Goal: Task Accomplishment & Management: Manage account settings

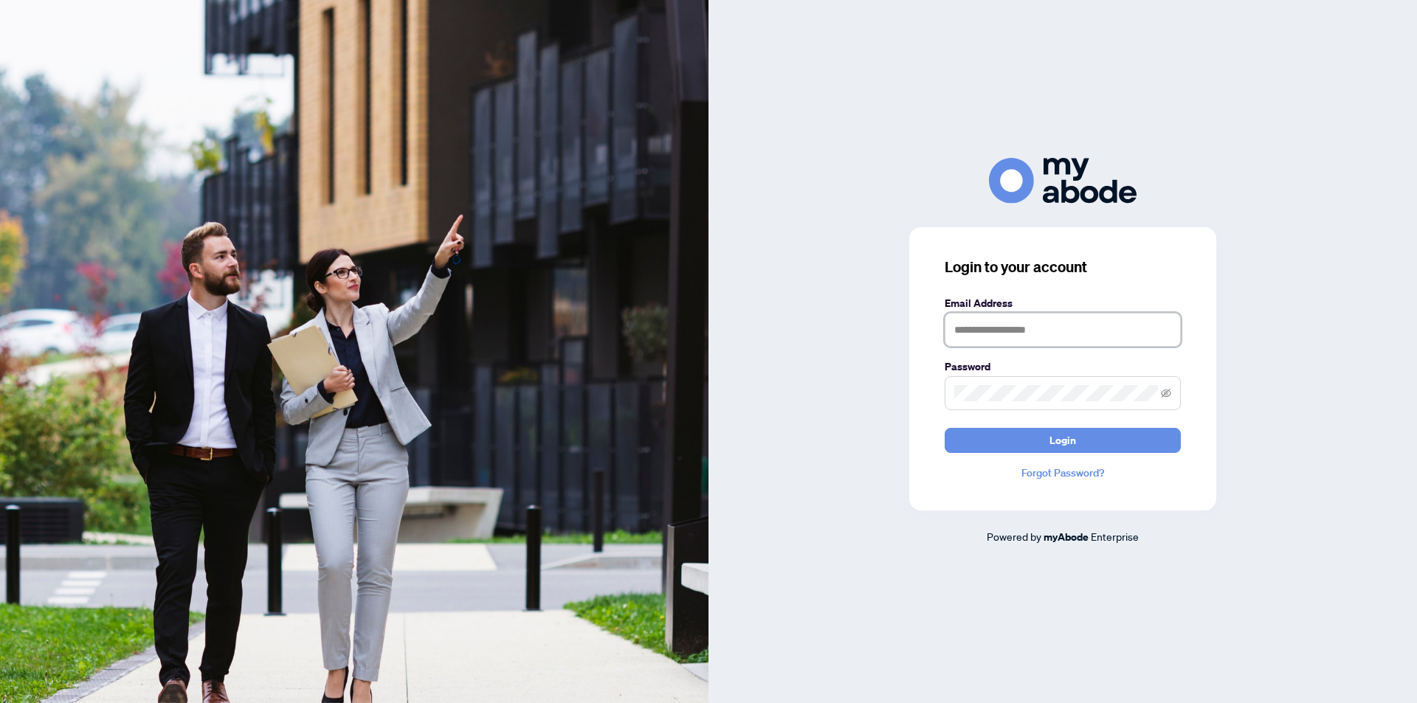
click at [1058, 332] on input "text" at bounding box center [1063, 330] width 236 height 34
type input "**********"
click at [1038, 433] on button "Login" at bounding box center [1063, 440] width 236 height 25
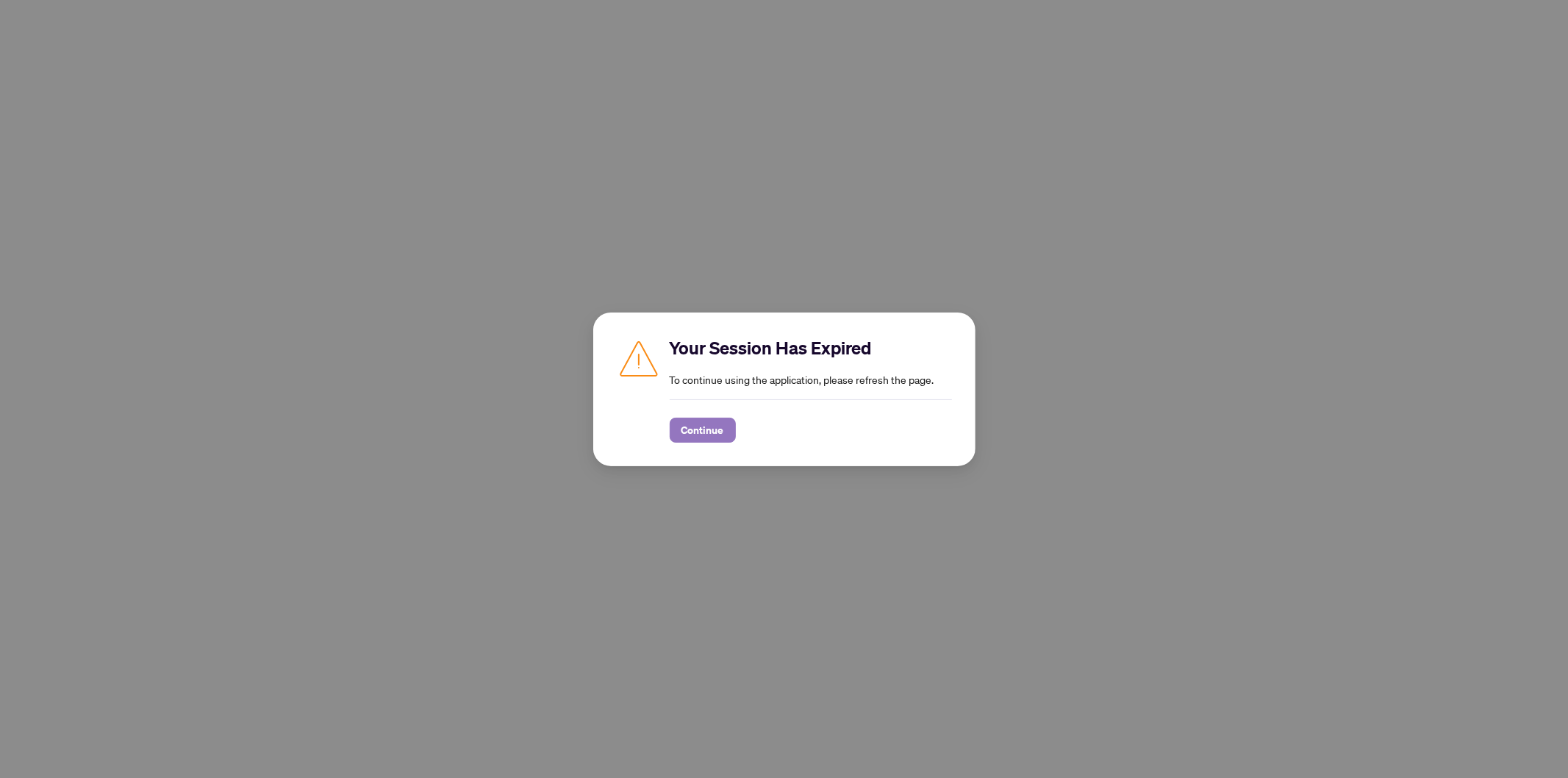
click at [702, 429] on span "Continue" at bounding box center [702, 430] width 43 height 24
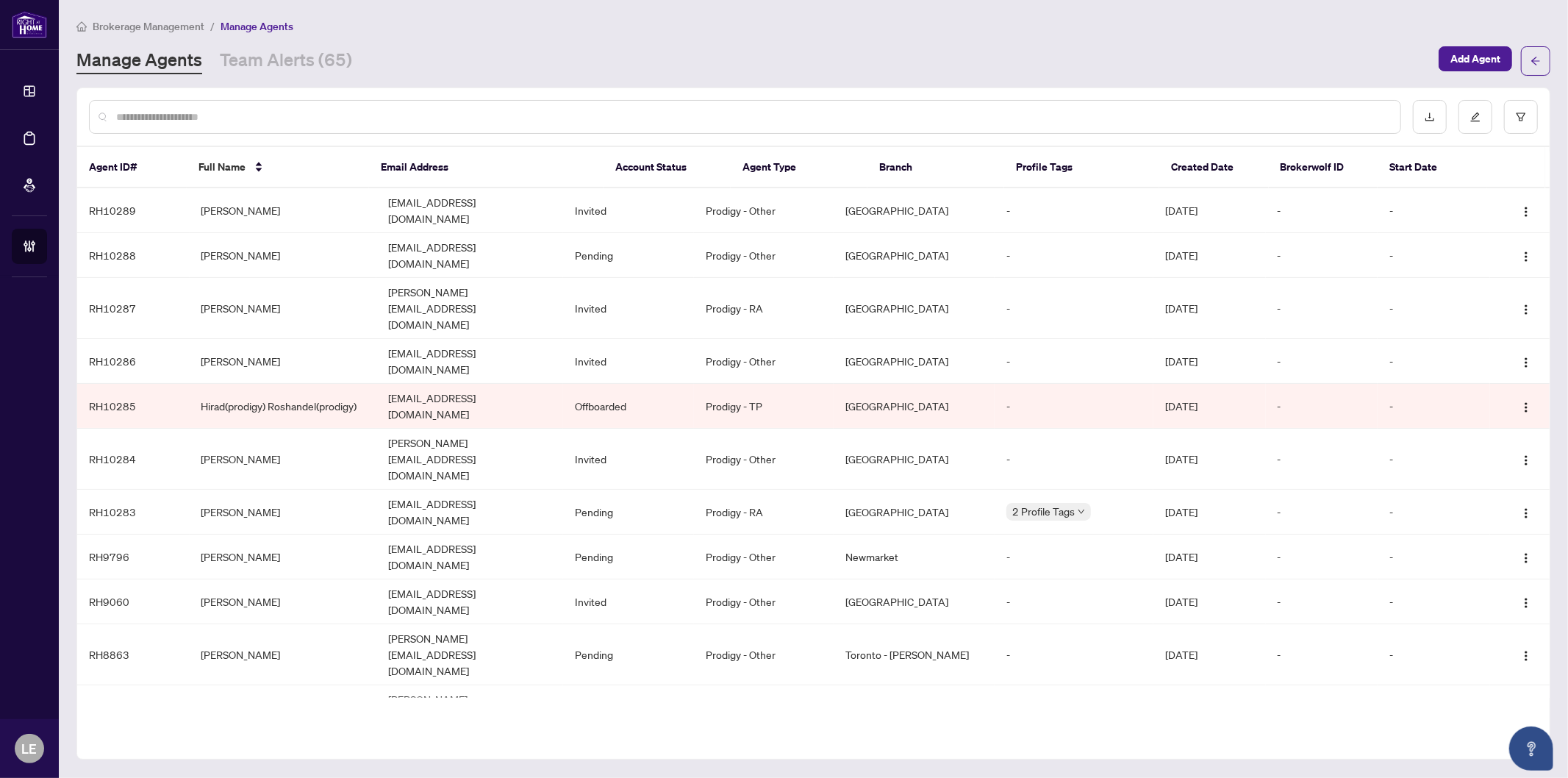
click at [364, 4] on main "Brokerage Management / Manage Agents Manage Agents Team Alerts (65) Add Agent A…" at bounding box center [813, 389] width 1509 height 778
click at [1529, 119] on button "button" at bounding box center [1521, 117] width 34 height 34
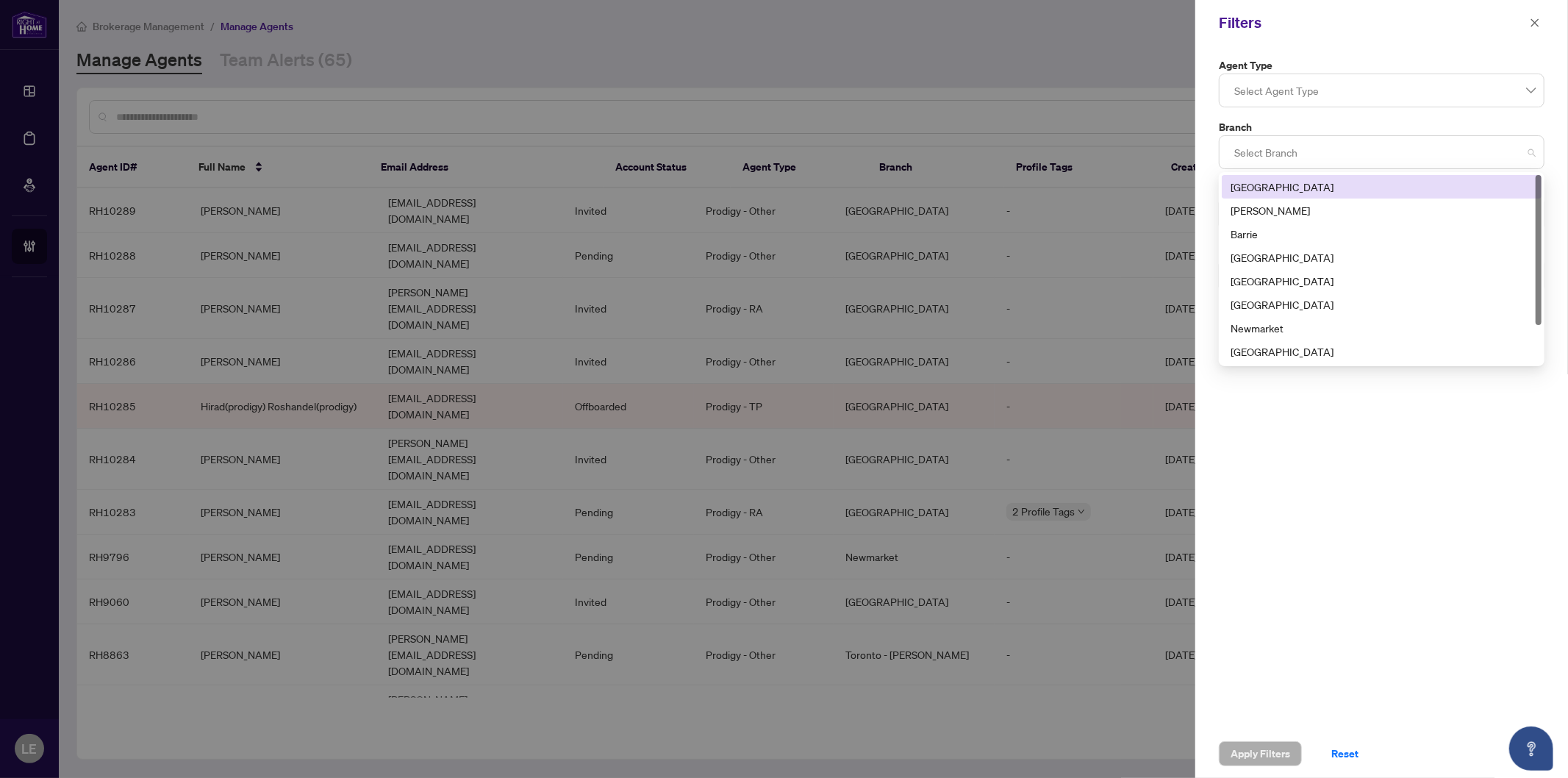
click at [1288, 158] on div at bounding box center [1382, 152] width 307 height 27
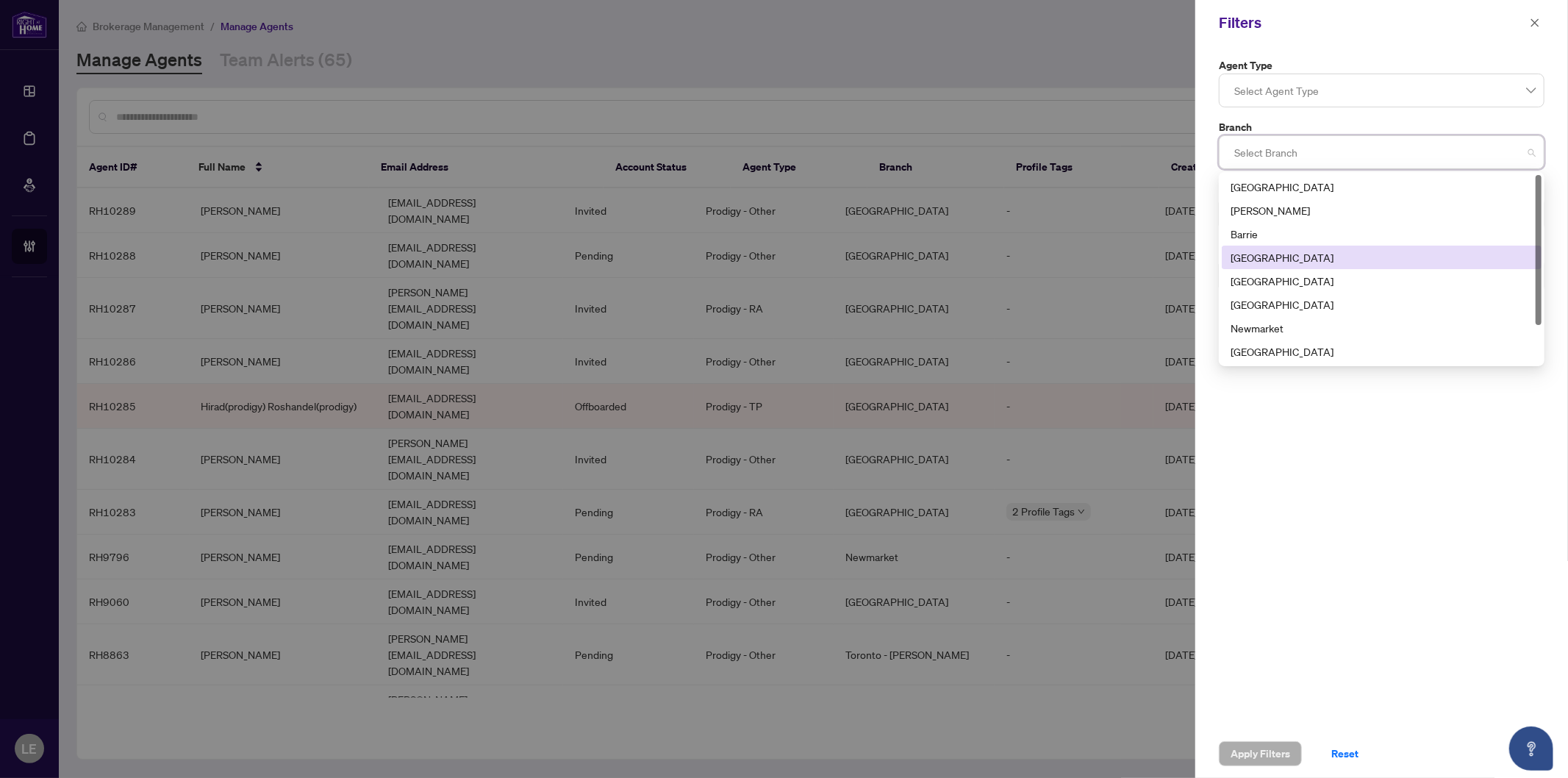
click at [1298, 263] on div "Burlington" at bounding box center [1382, 257] width 302 height 16
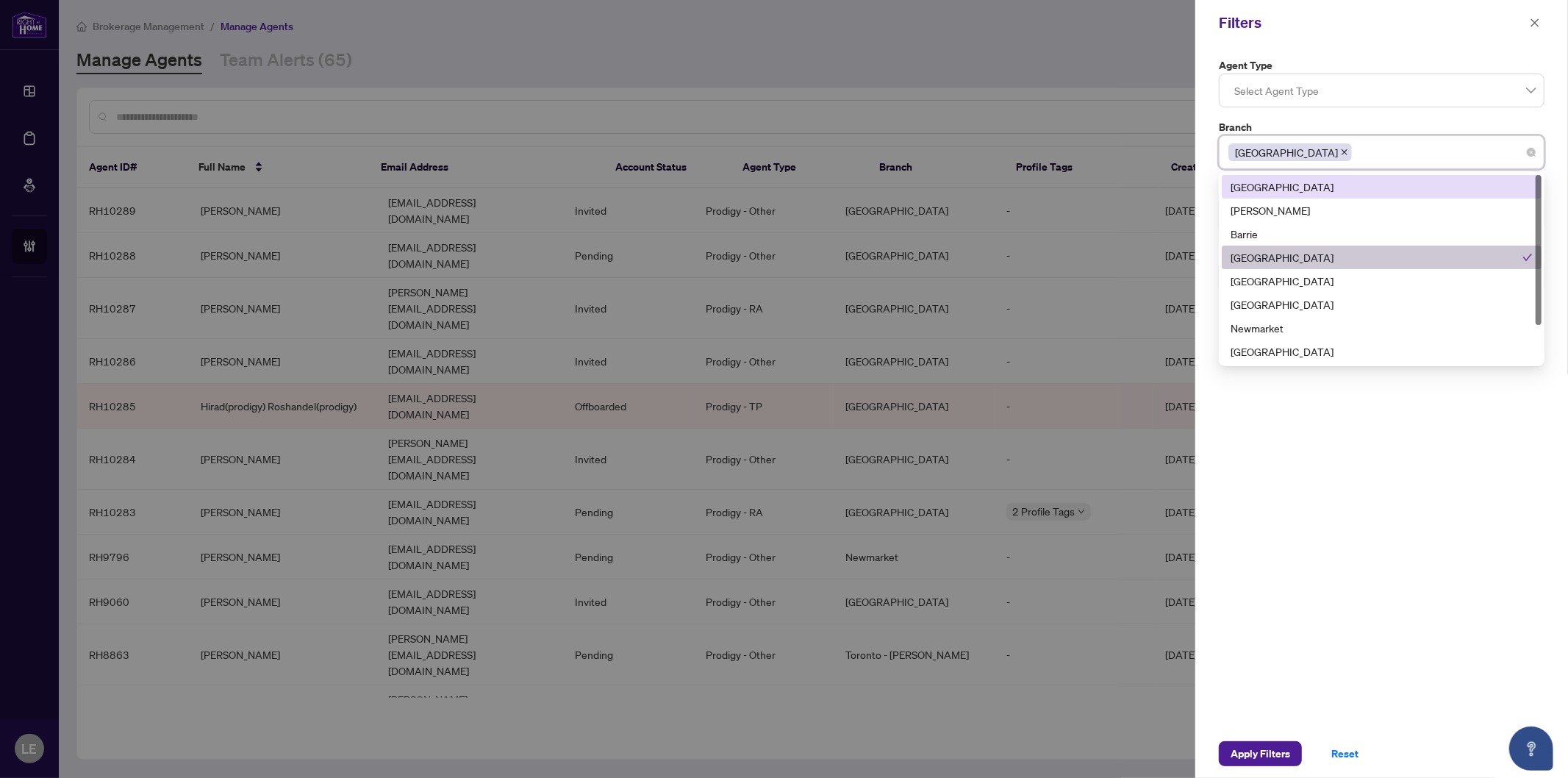
click at [1327, 84] on div at bounding box center [1382, 91] width 307 height 27
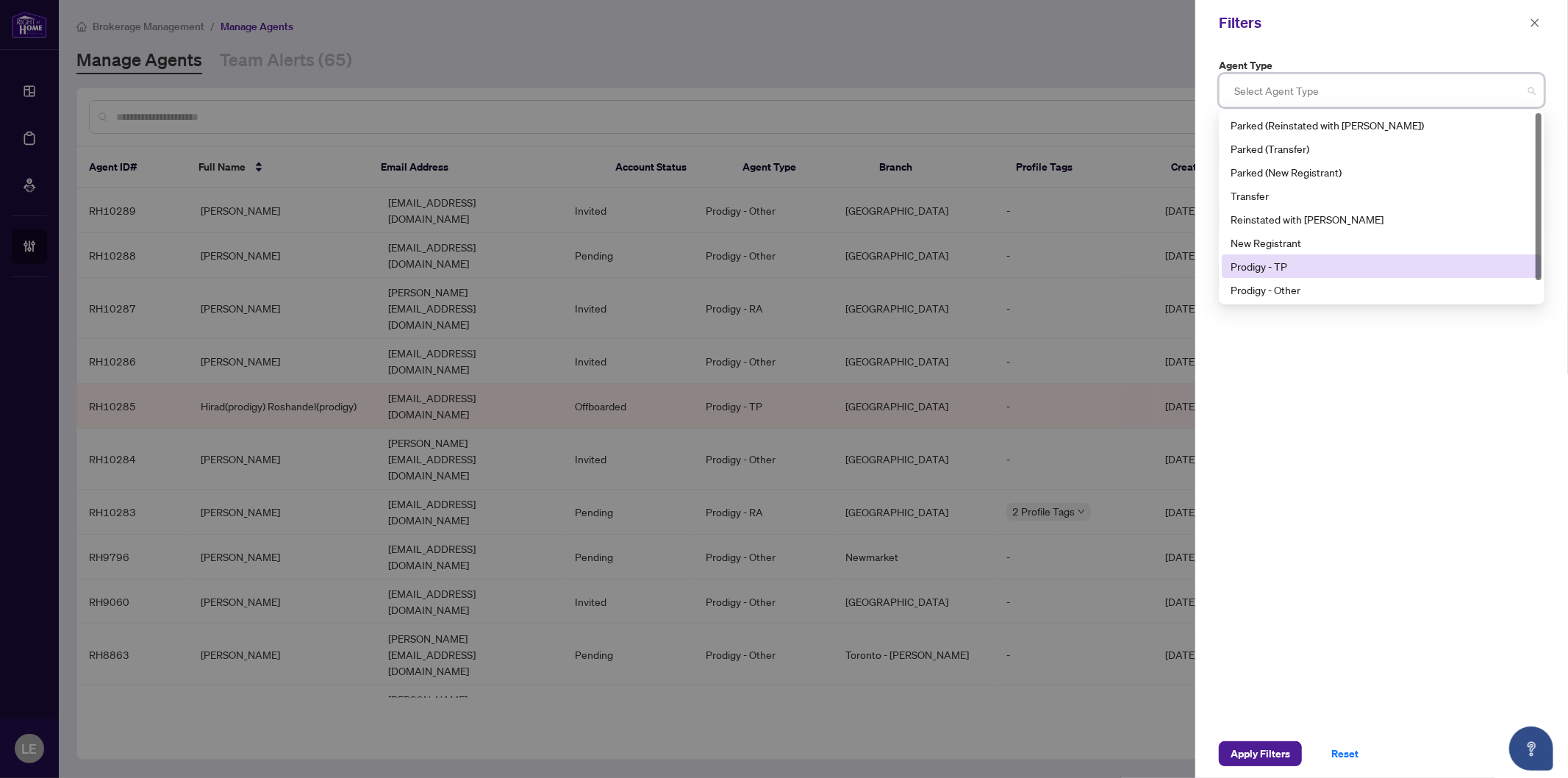
click at [1277, 262] on div "Prodigy - TP" at bounding box center [1382, 266] width 302 height 16
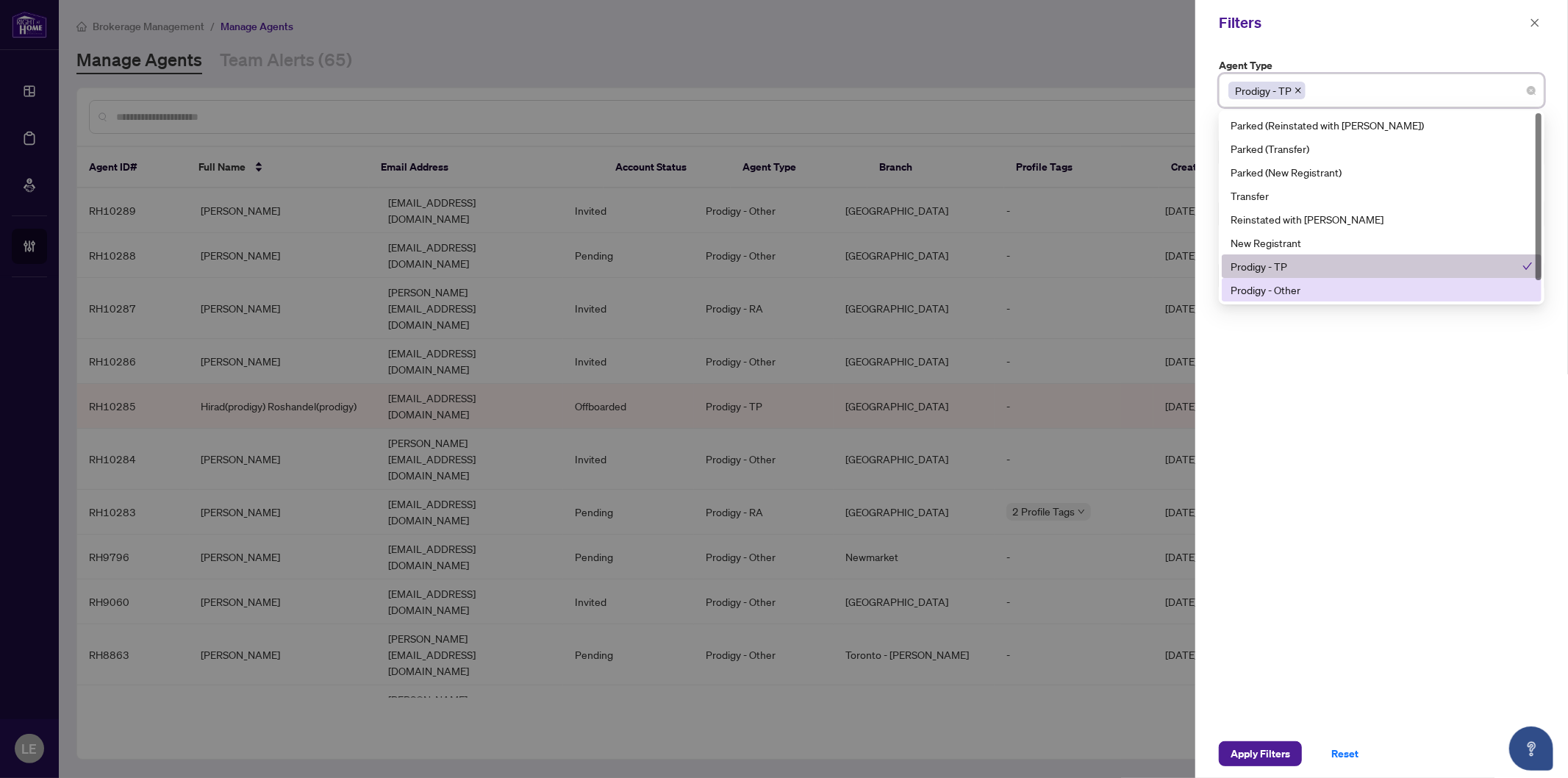
click at [1282, 289] on div "Prodigy - Other" at bounding box center [1382, 290] width 302 height 16
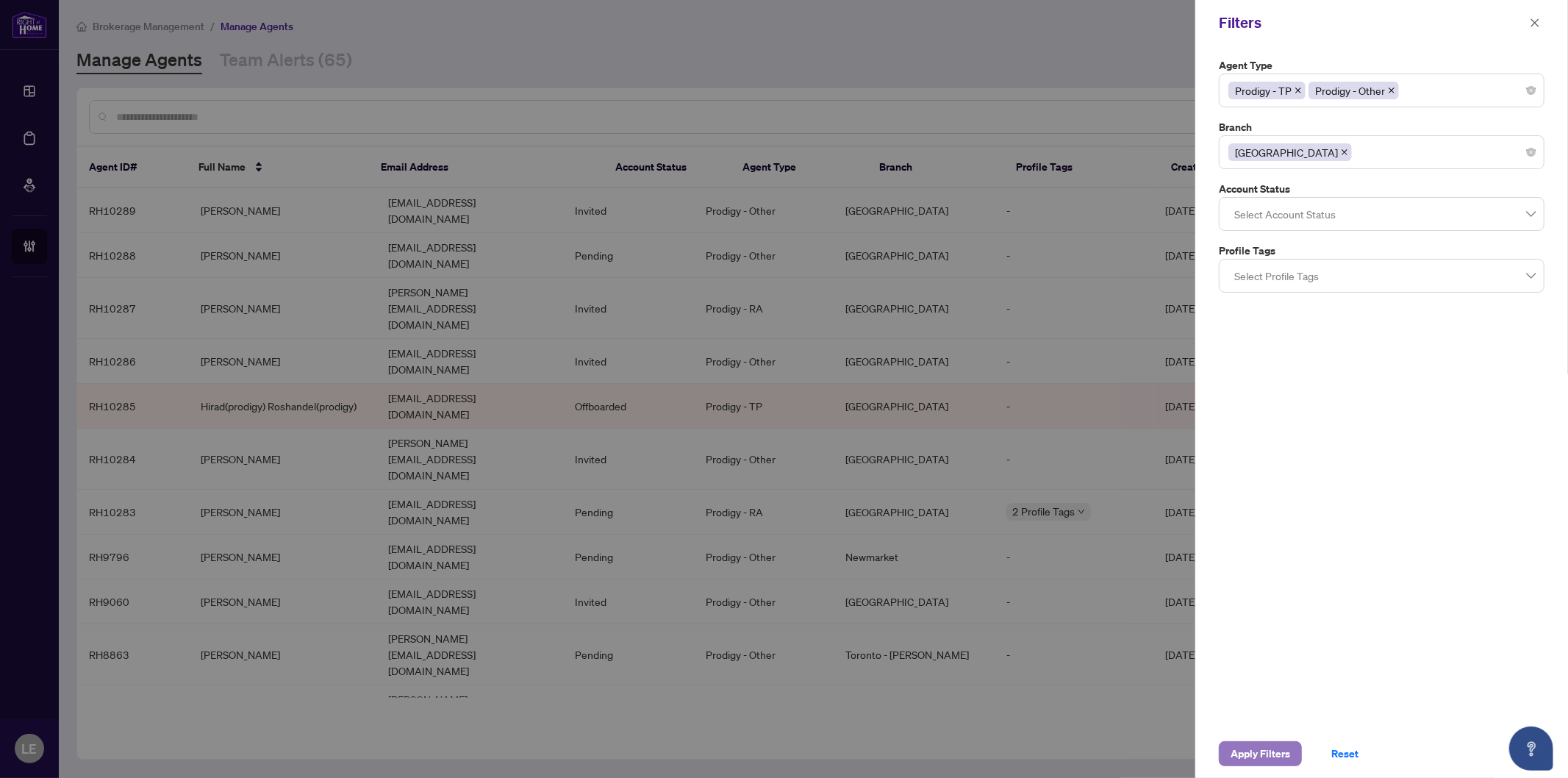
click at [1265, 754] on span "Apply Filters" at bounding box center [1261, 754] width 60 height 24
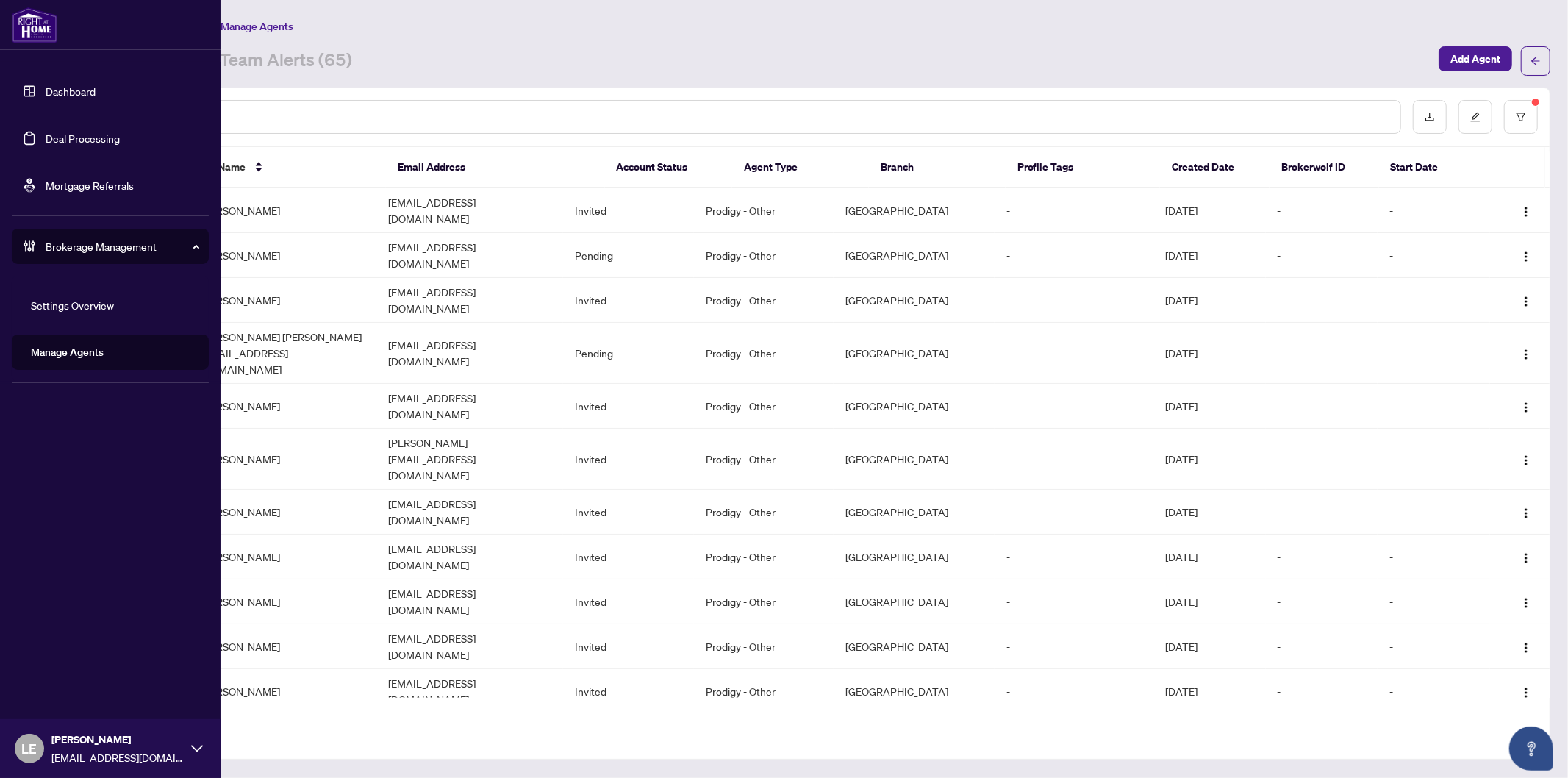
click at [78, 90] on link "Dashboard" at bounding box center [71, 91] width 50 height 13
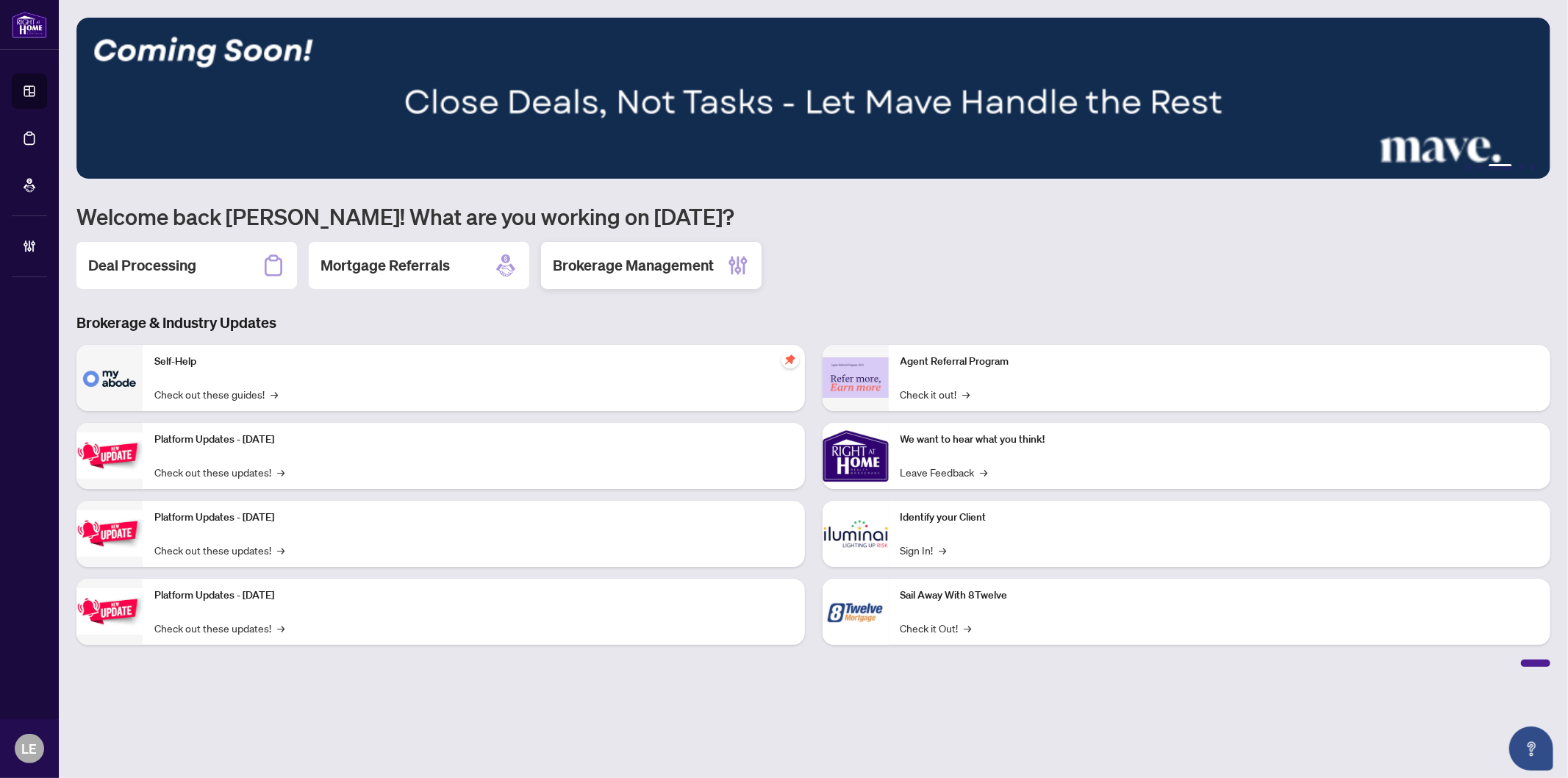
click at [625, 274] on h2 "Brokerage Management" at bounding box center [634, 265] width 161 height 21
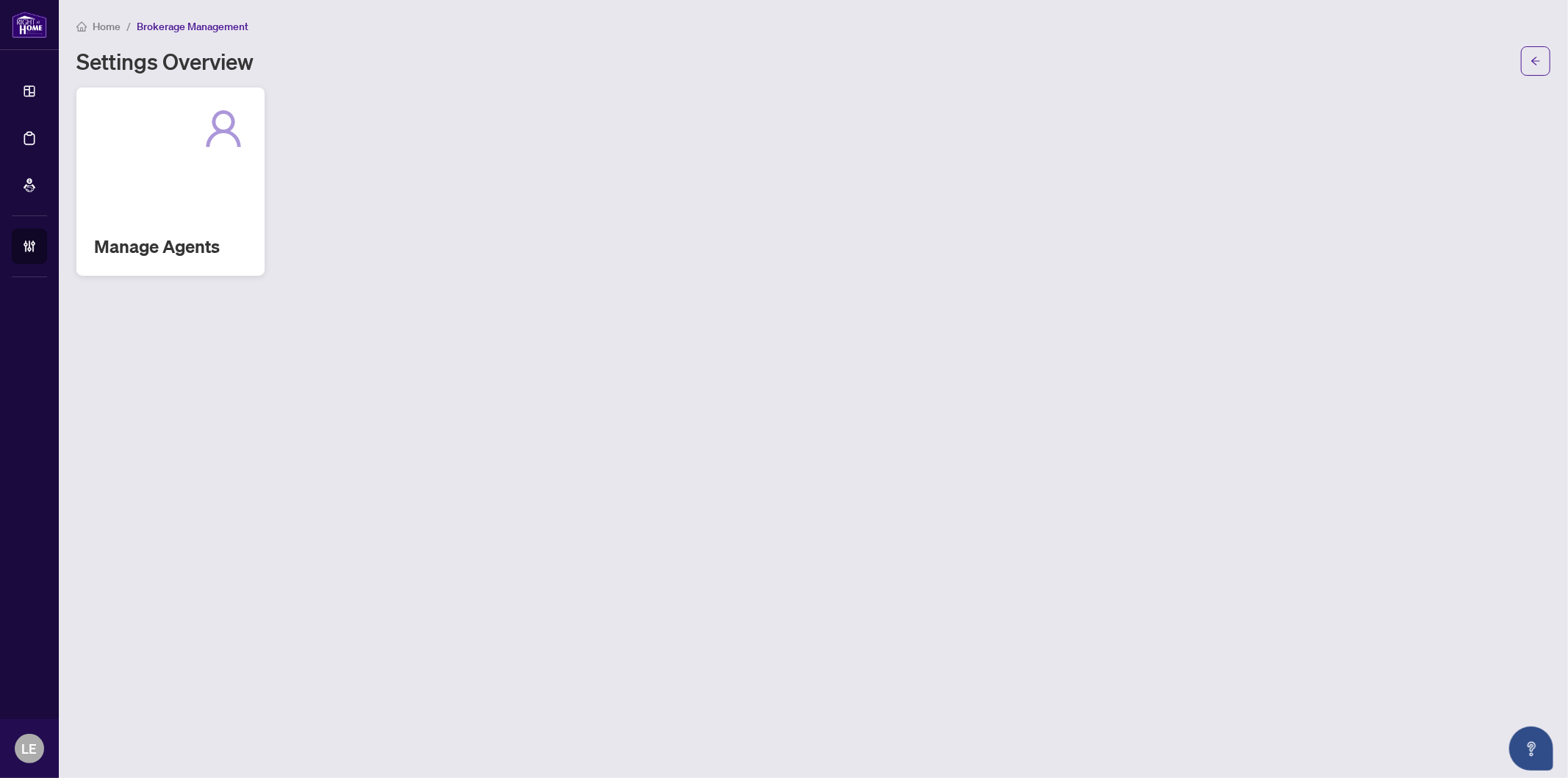
click at [172, 220] on div "Manage Agents" at bounding box center [170, 181] width 188 height 188
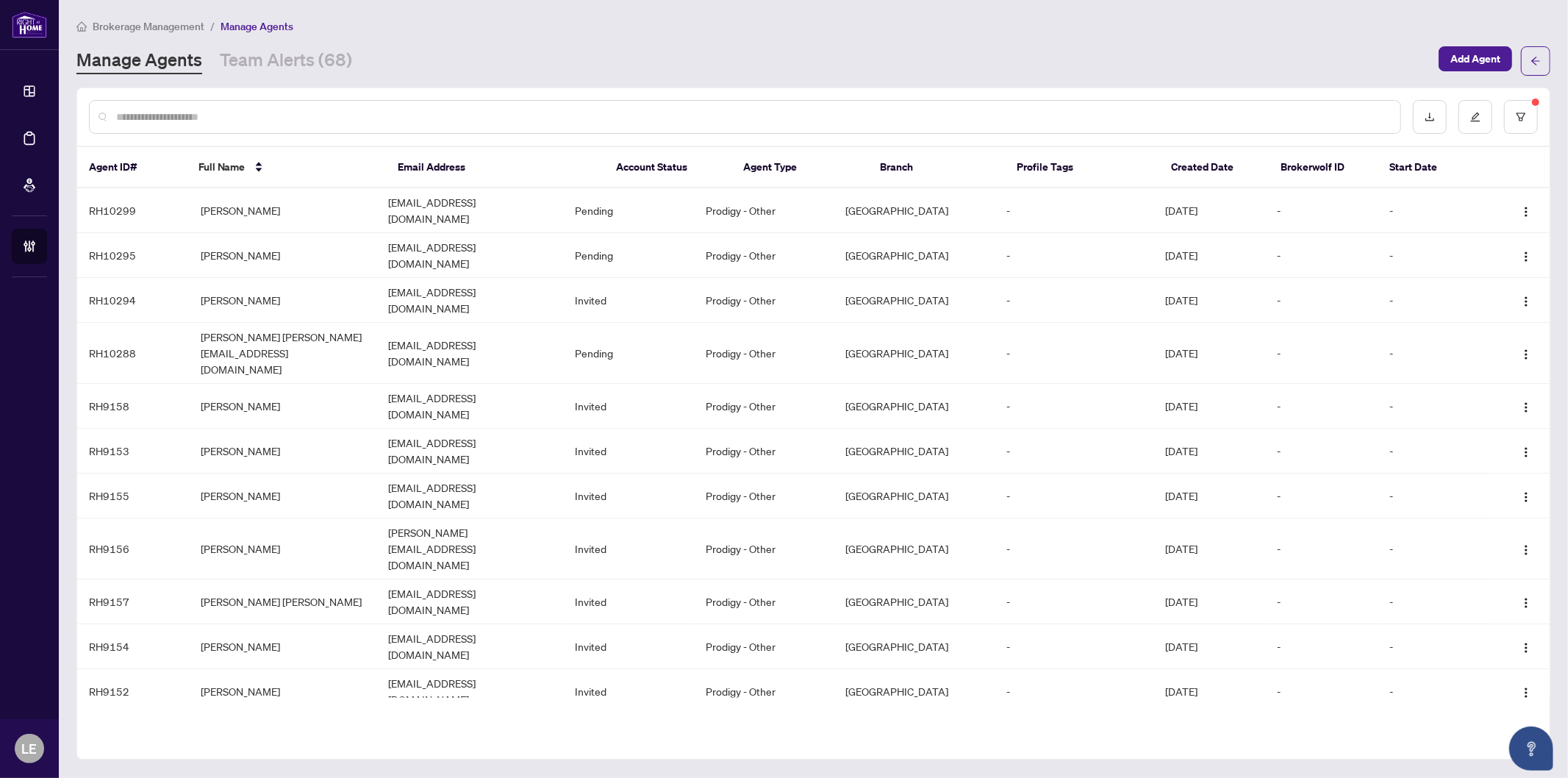
click at [195, 111] on input "text" at bounding box center [753, 117] width 1273 height 16
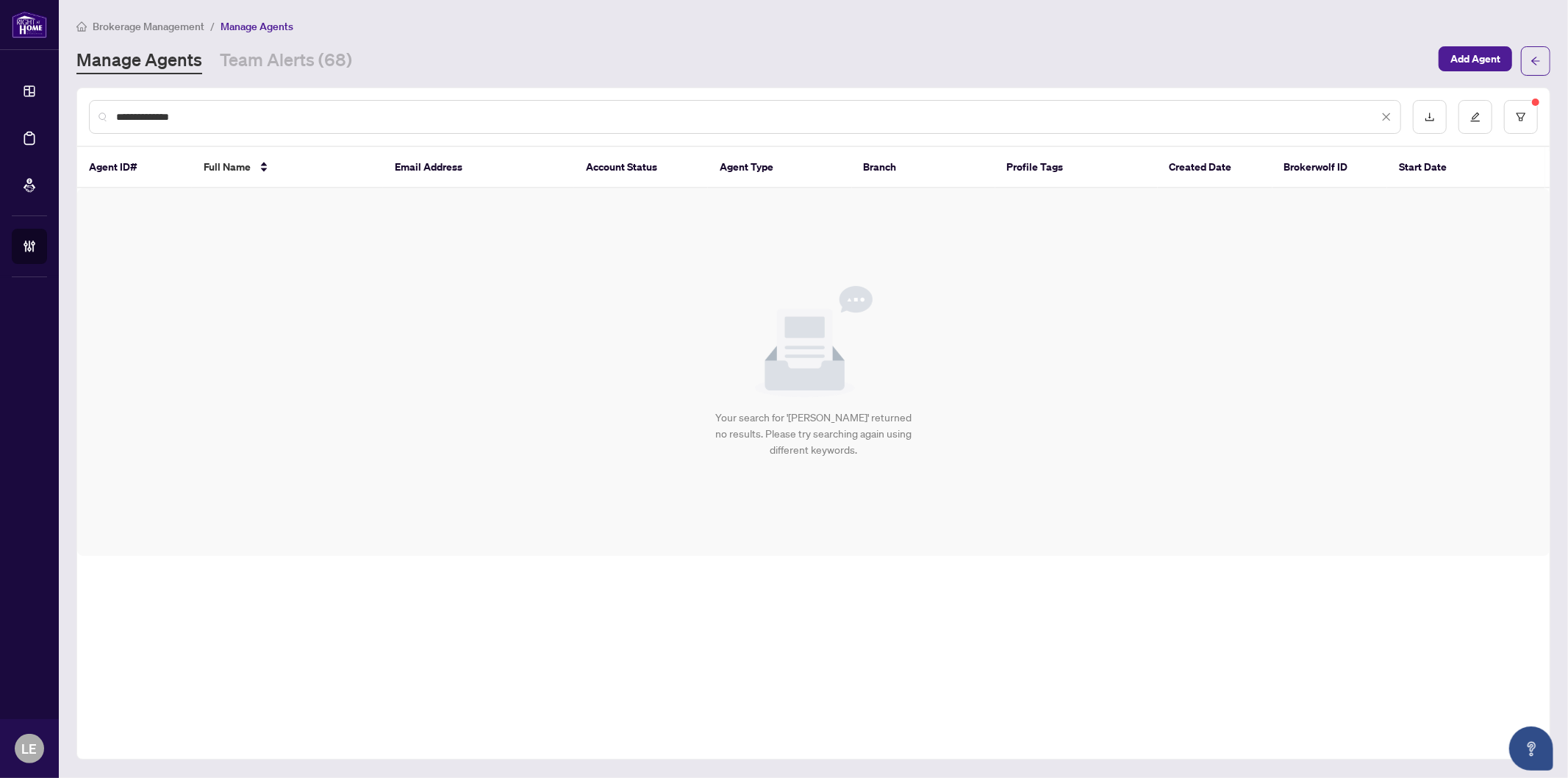
drag, startPoint x: 214, startPoint y: 120, endPoint x: 145, endPoint y: 119, distance: 69.0
click at [141, 114] on input "**********" at bounding box center [747, 117] width 1262 height 16
click at [236, 128] on div "**********" at bounding box center [745, 117] width 1313 height 34
drag, startPoint x: 233, startPoint y: 121, endPoint x: 45, endPoint y: 118, distance: 188.0
click at [47, 118] on div "**********" at bounding box center [784, 389] width 1568 height 778
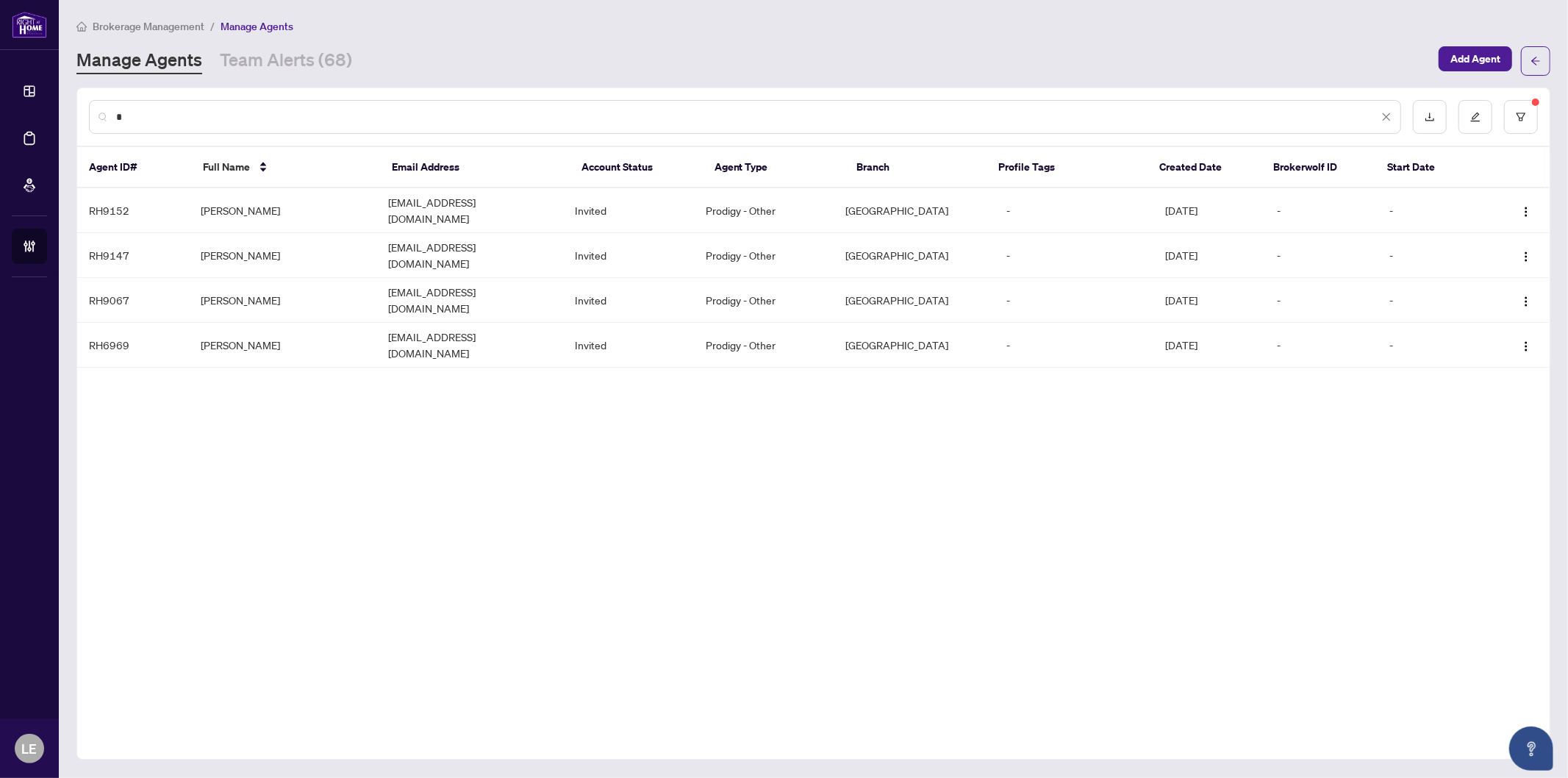
type input "*"
click at [583, 476] on div "* Agent ID# Full Name Email Address Account Status Agent Type Branch Profile Ta…" at bounding box center [814, 423] width 1474 height 672
click at [470, 461] on div "* Agent ID# Full Name Email Address Account Status Agent Type Branch Profile Ta…" at bounding box center [814, 423] width 1474 height 672
click at [1524, 116] on icon "filter" at bounding box center [1521, 117] width 10 height 10
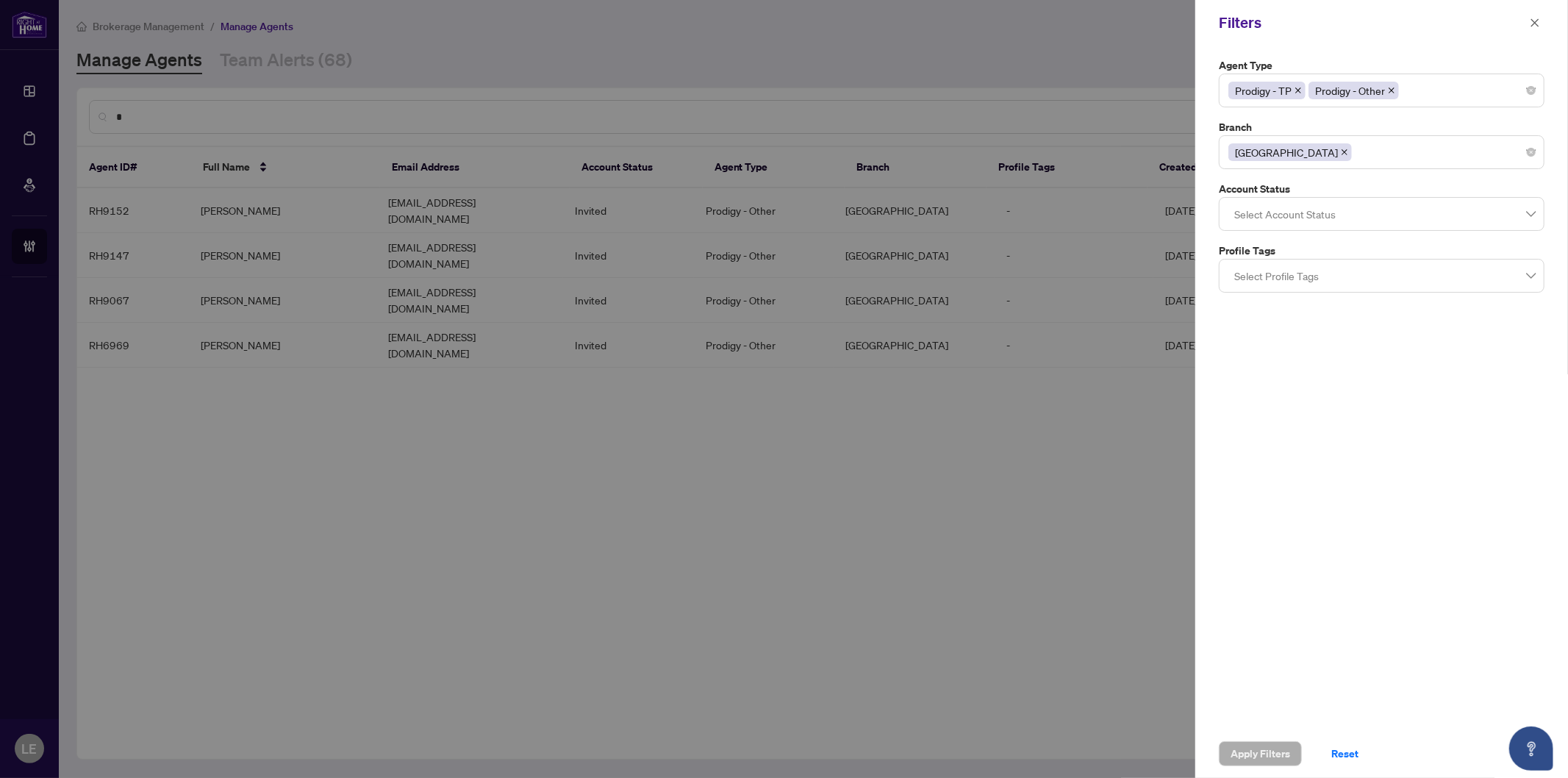
click at [1341, 150] on icon "close" at bounding box center [1344, 151] width 7 height 7
click at [1277, 156] on div at bounding box center [1382, 152] width 307 height 27
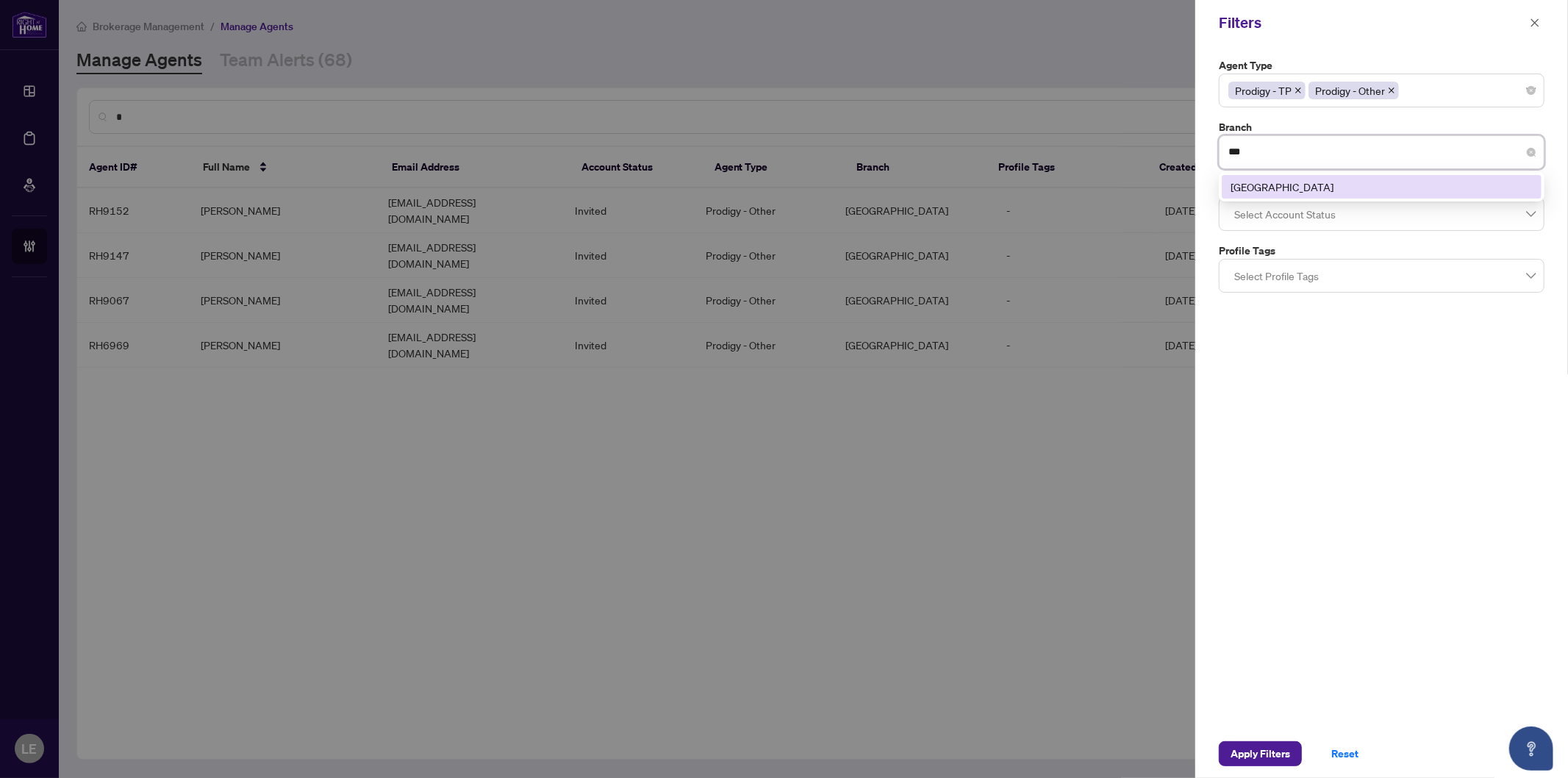
type input "****"
click at [1290, 191] on div "[GEOGRAPHIC_DATA]" at bounding box center [1382, 186] width 302 height 16
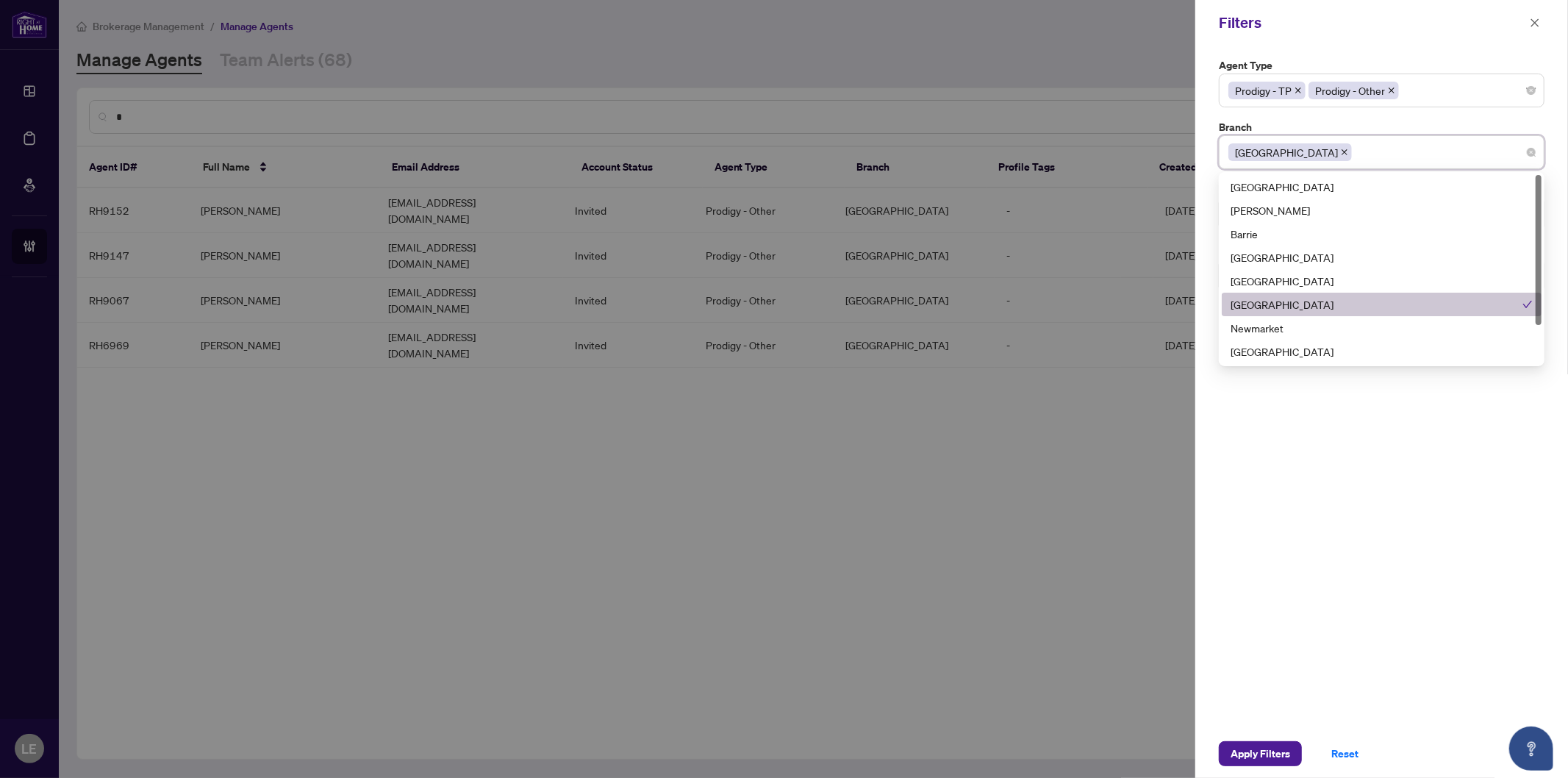
click at [1248, 302] on div "[GEOGRAPHIC_DATA]" at bounding box center [1377, 304] width 292 height 16
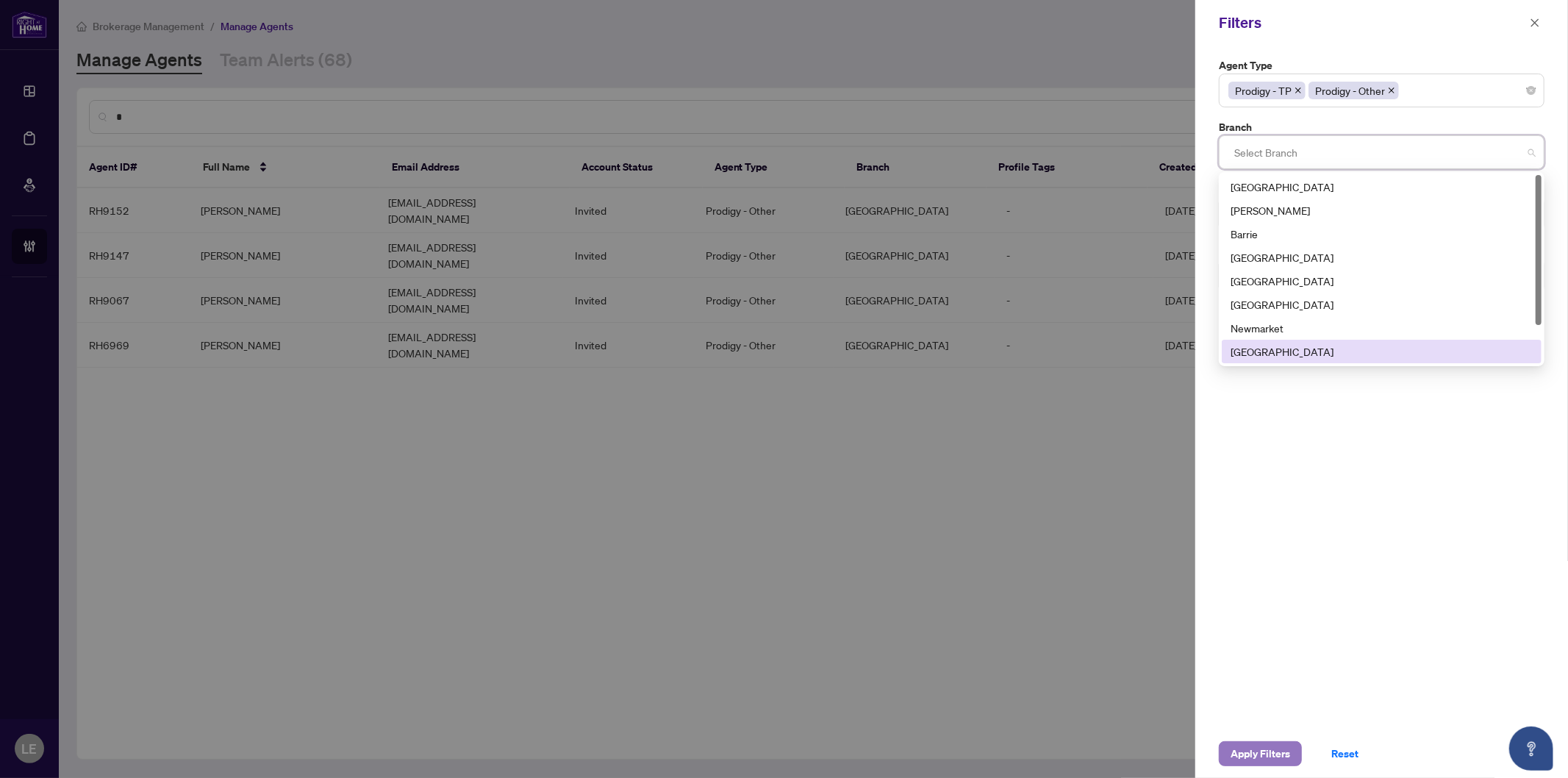
drag, startPoint x: 1261, startPoint y: 754, endPoint x: 1239, endPoint y: 741, distance: 25.6
click at [1261, 754] on span "Apply Filters" at bounding box center [1261, 754] width 60 height 24
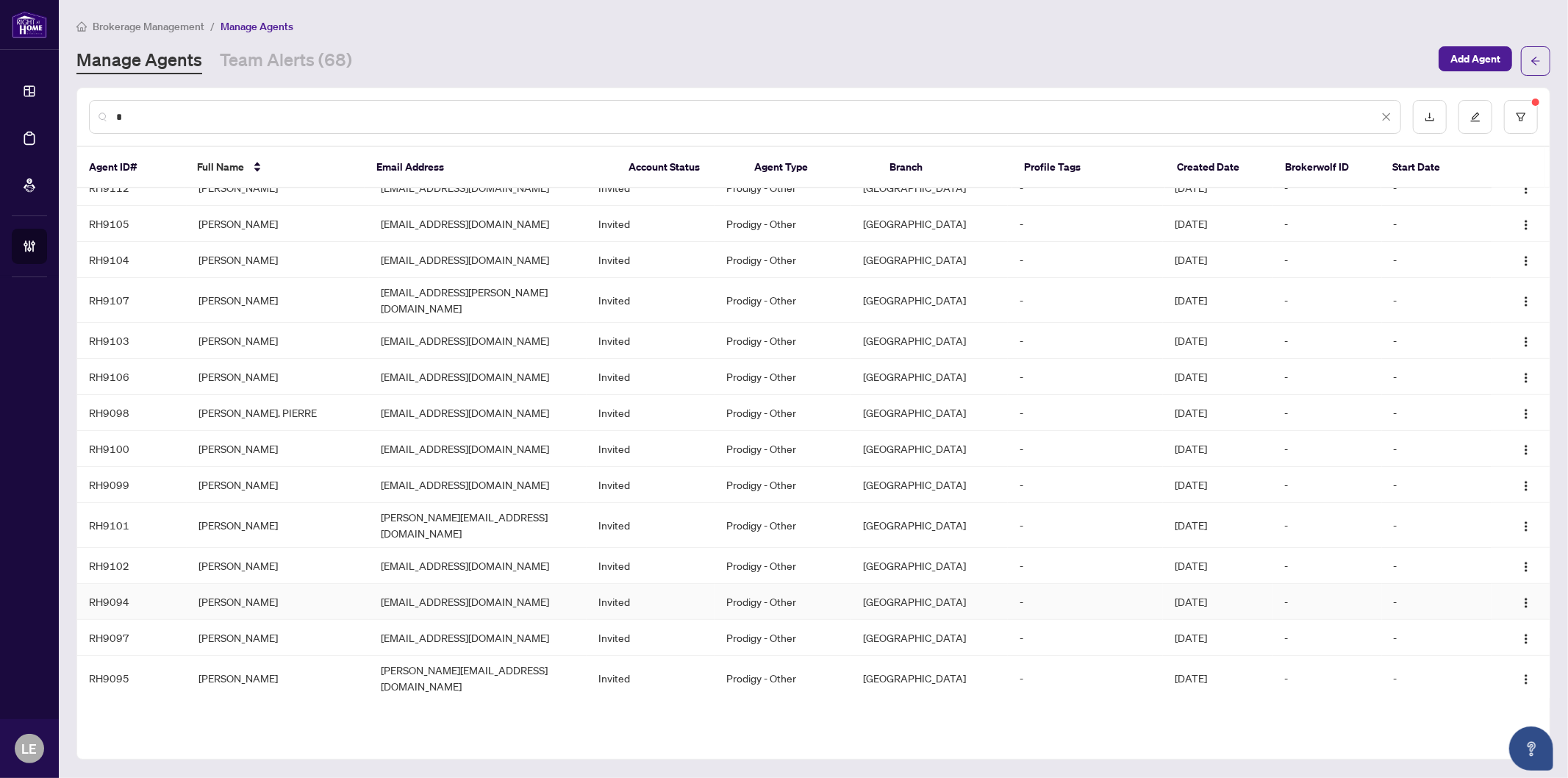
scroll to position [980, 0]
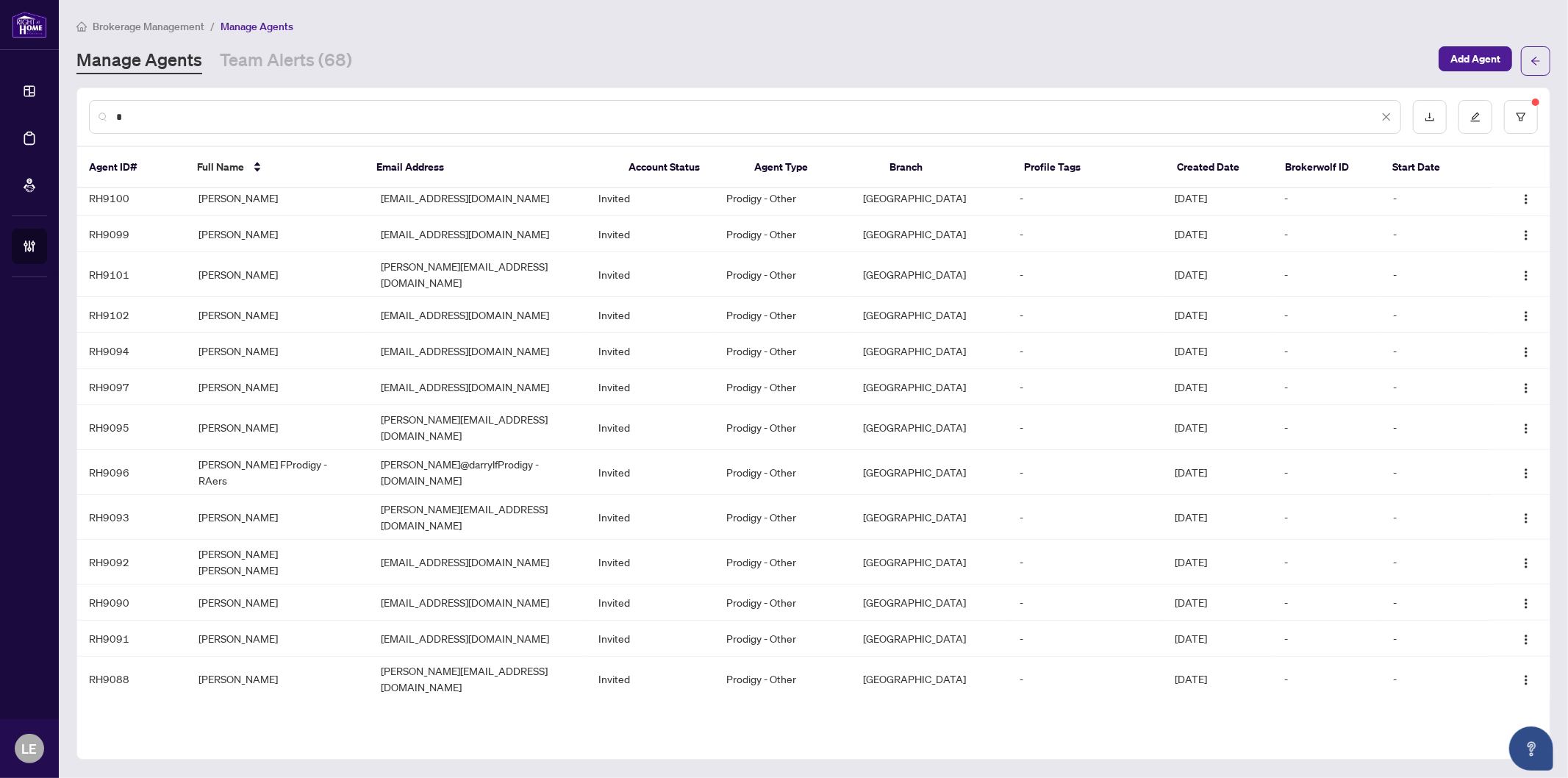
click at [901, 4] on main "Brokerage Management / Manage Agents Manage Agents Team Alerts (68) Add Agent *…" at bounding box center [813, 389] width 1509 height 778
click at [159, 109] on input "*" at bounding box center [747, 117] width 1262 height 16
drag, startPoint x: 164, startPoint y: 117, endPoint x: 109, endPoint y: 115, distance: 55.0
click at [109, 115] on div "*" at bounding box center [745, 117] width 1313 height 34
paste input "**********"
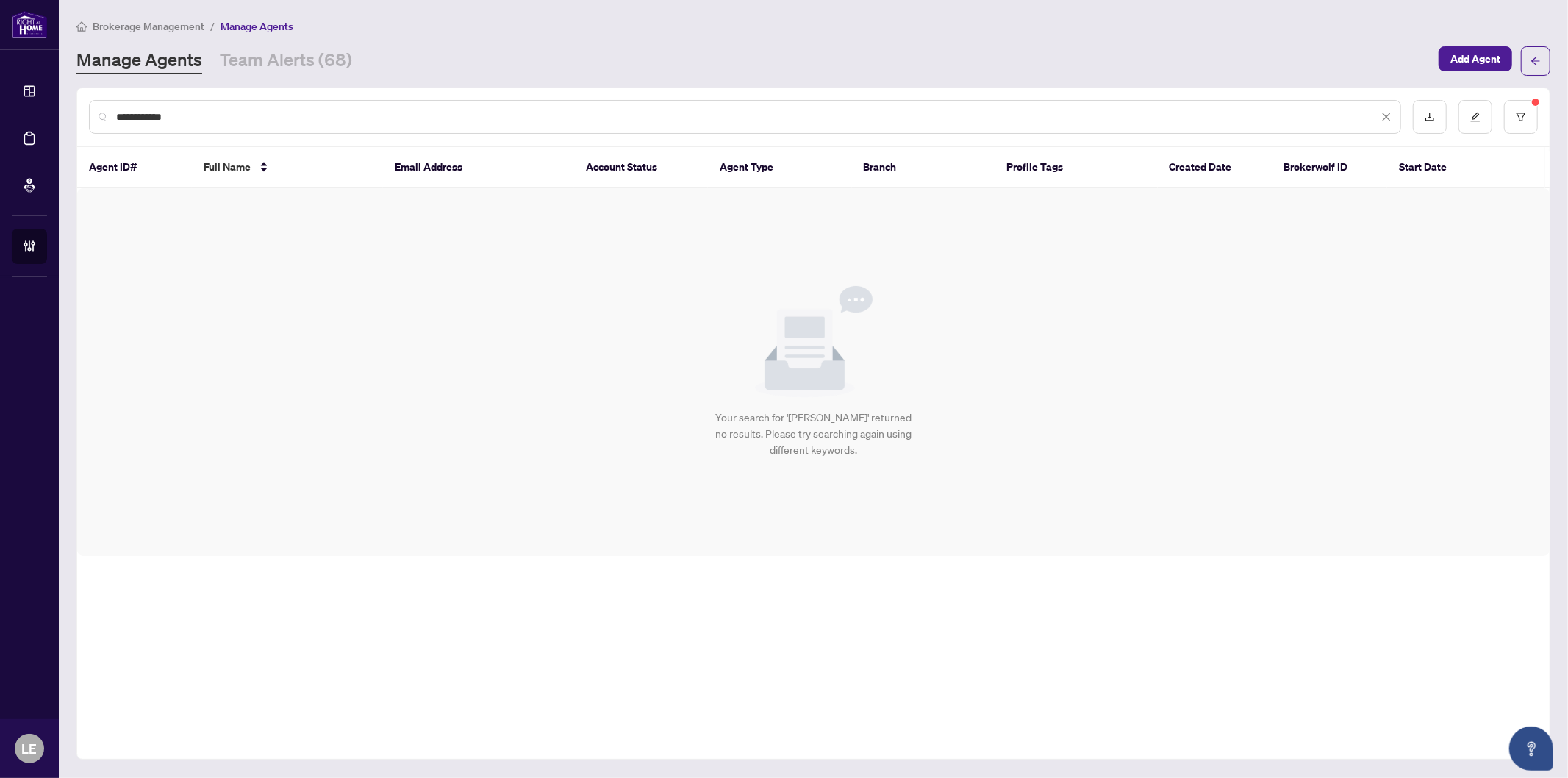
scroll to position [0, 0]
type input "**********"
click at [215, 115] on input "**********" at bounding box center [747, 117] width 1262 height 16
drag, startPoint x: 215, startPoint y: 115, endPoint x: 52, endPoint y: 114, distance: 163.0
click at [52, 115] on div "**********" at bounding box center [784, 389] width 1568 height 778
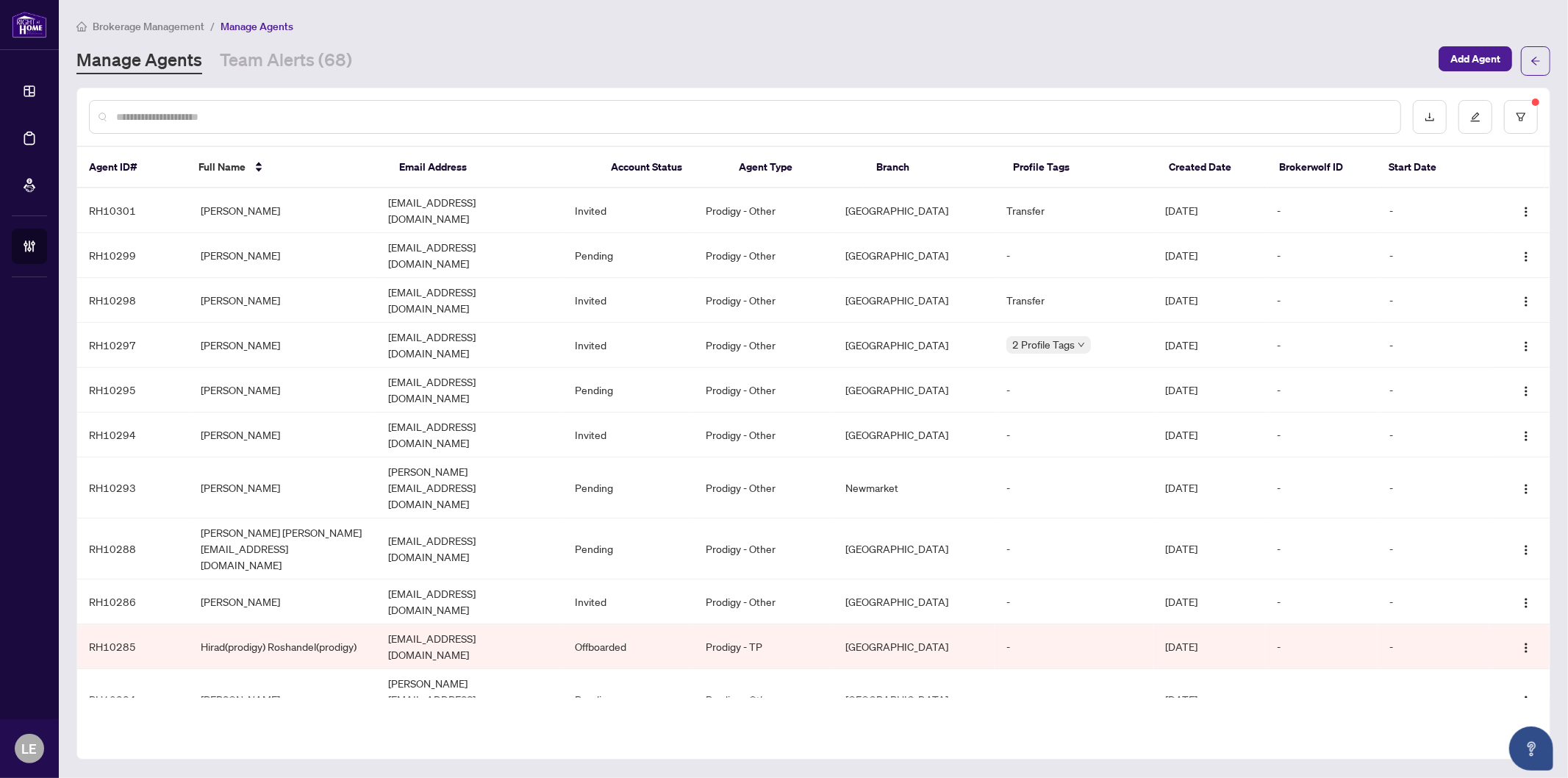
click at [498, 42] on div "Brokerage Management / Manage Agents Manage Agents Team Alerts (68) Add Agent" at bounding box center [814, 47] width 1474 height 58
click at [178, 118] on input "text" at bounding box center [753, 117] width 1273 height 16
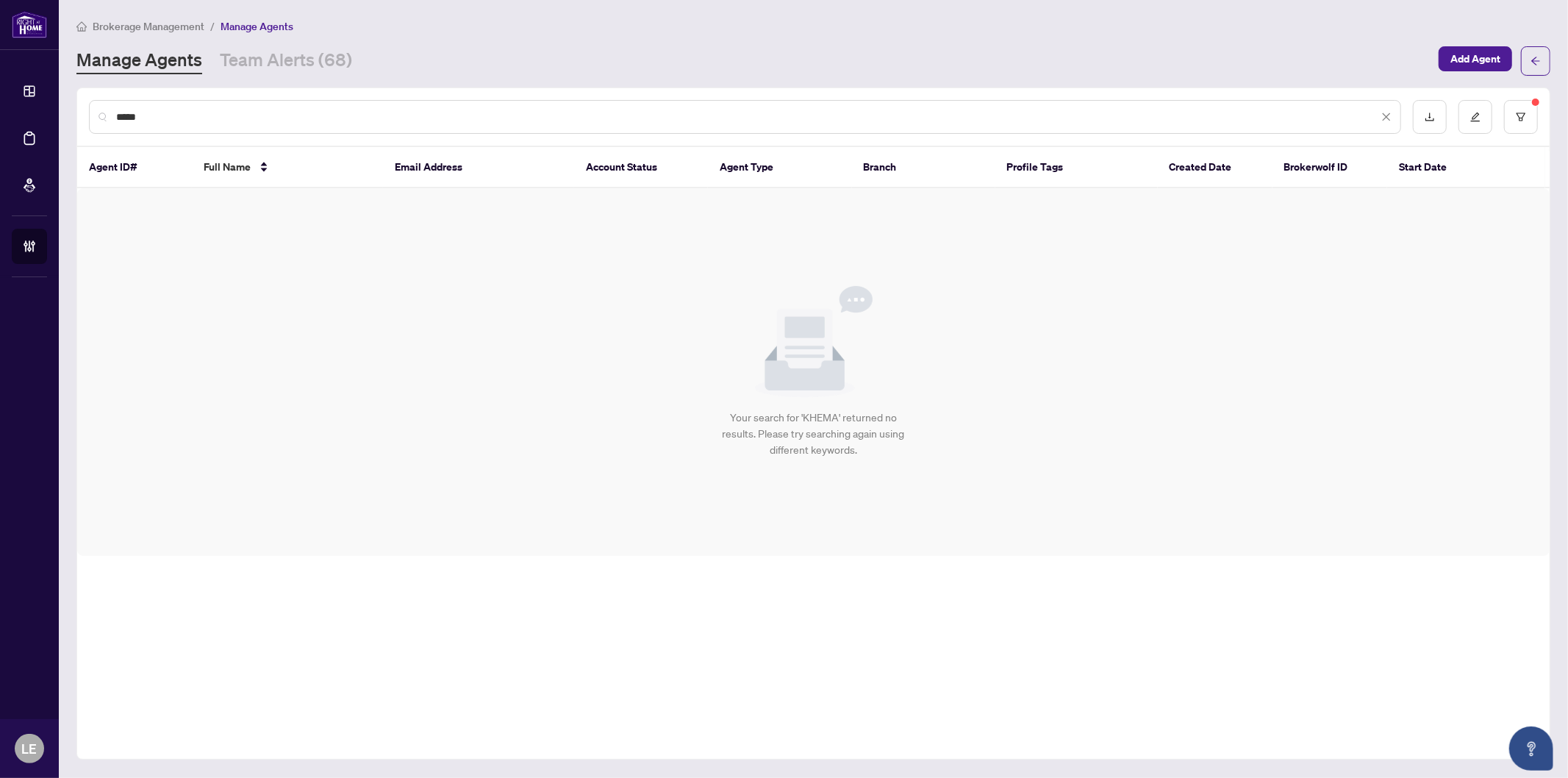
click at [209, 119] on input "*****" at bounding box center [747, 117] width 1262 height 16
drag, startPoint x: 171, startPoint y: 118, endPoint x: 63, endPoint y: 114, distance: 108.1
click at [63, 115] on main "Brokerage Management / Manage Agents Manage Agents Team Alerts (68) Add Agent *…" at bounding box center [813, 389] width 1509 height 778
type input "*****"
click at [1524, 122] on button "button" at bounding box center [1521, 117] width 34 height 34
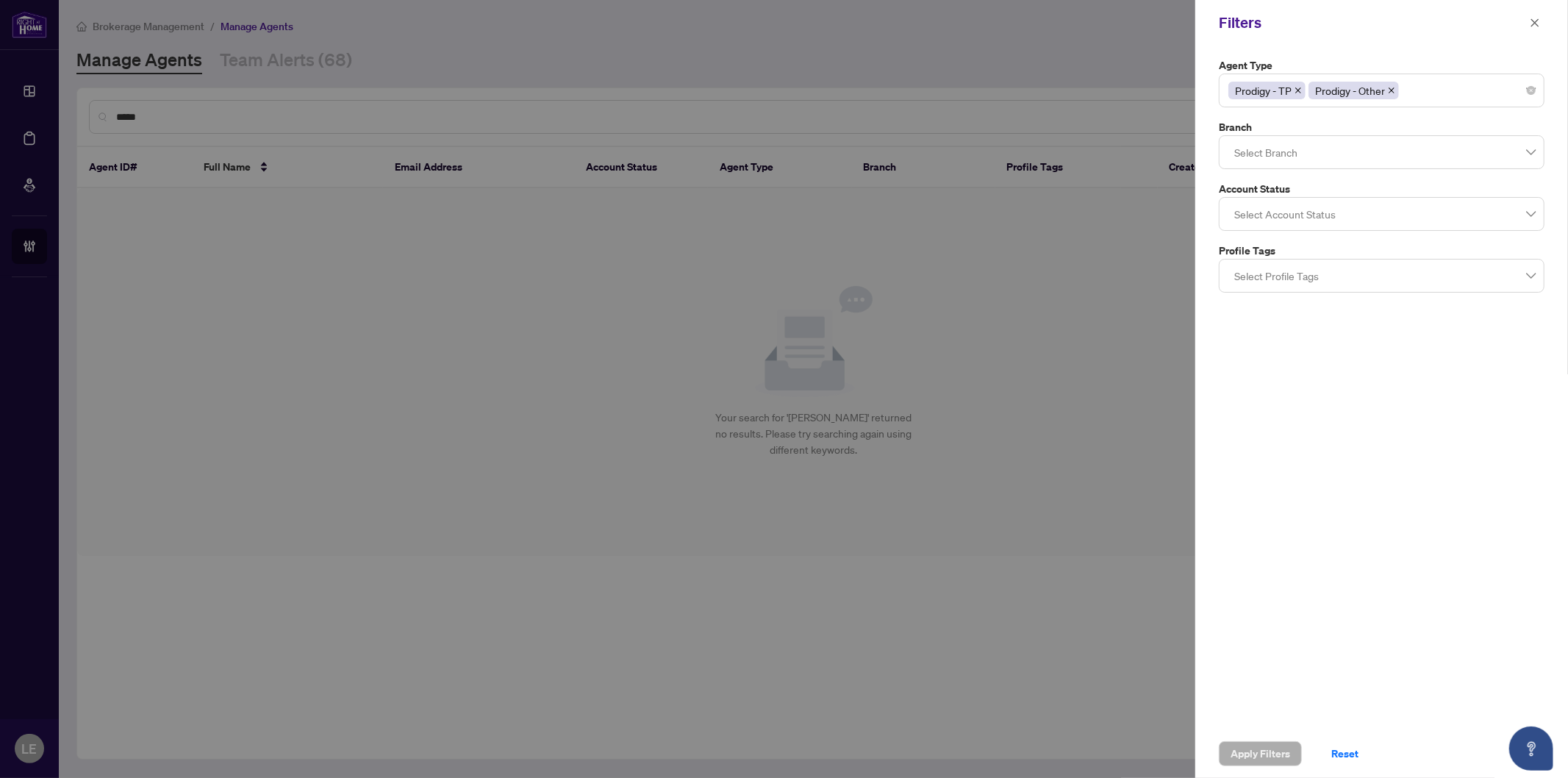
drag, startPoint x: 1346, startPoint y: 750, endPoint x: 1373, endPoint y: 740, distance: 28.8
click at [1344, 750] on span "Reset" at bounding box center [1345, 754] width 27 height 24
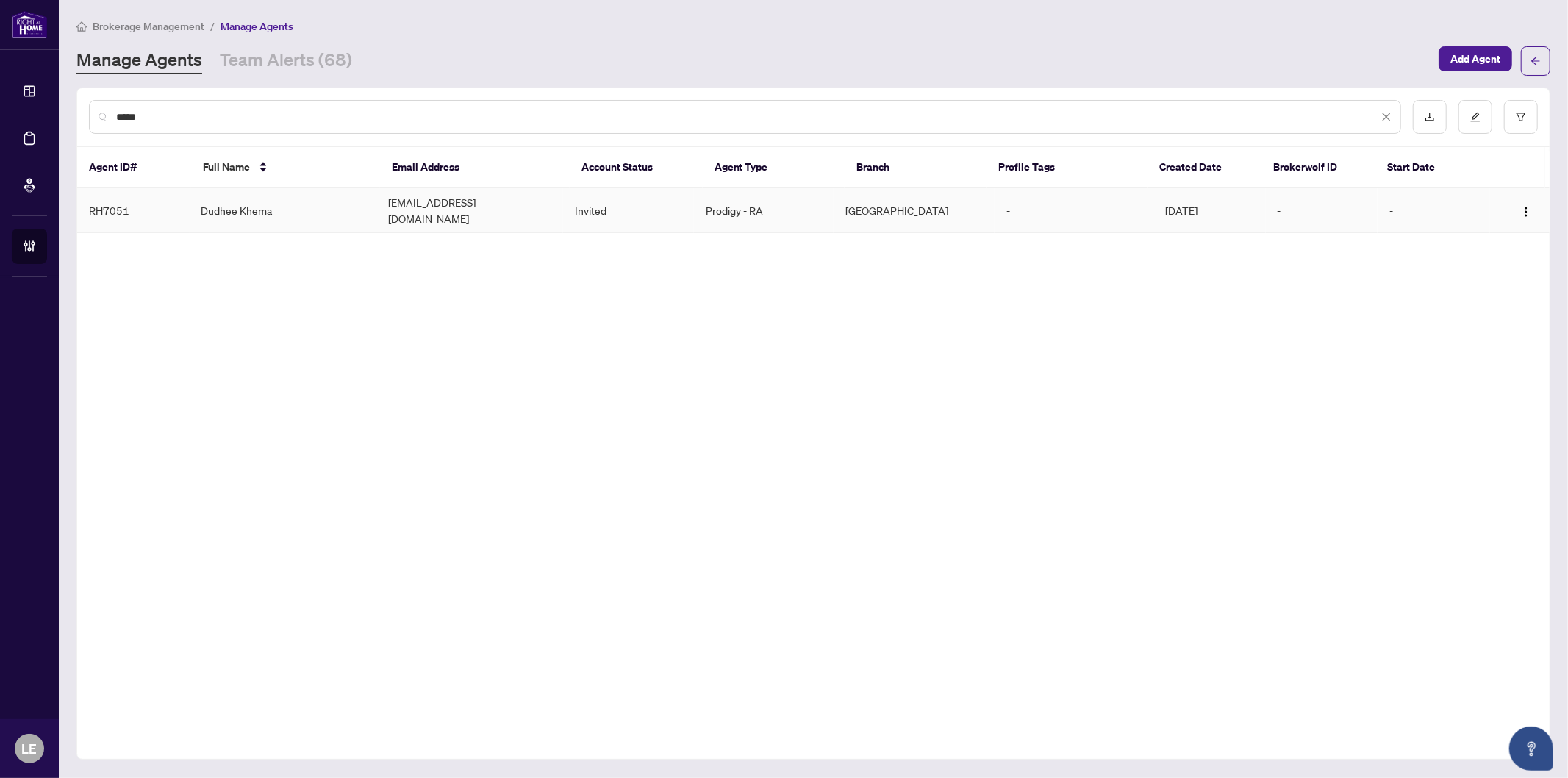
click at [305, 201] on td "Dudhee Khema" at bounding box center [282, 210] width 186 height 45
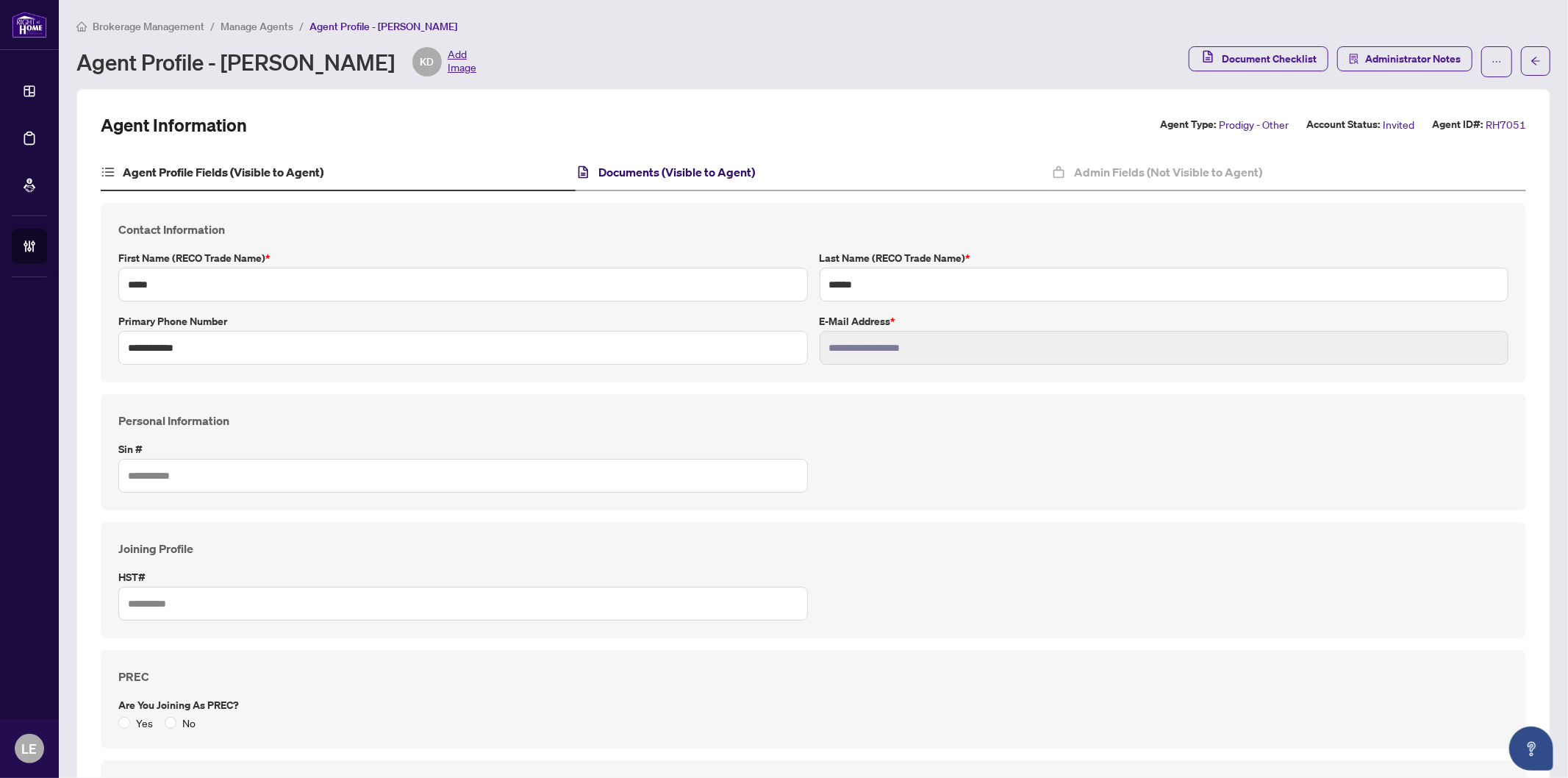
click at [715, 169] on h4 "Documents (Visible to Agent)" at bounding box center [677, 172] width 156 height 18
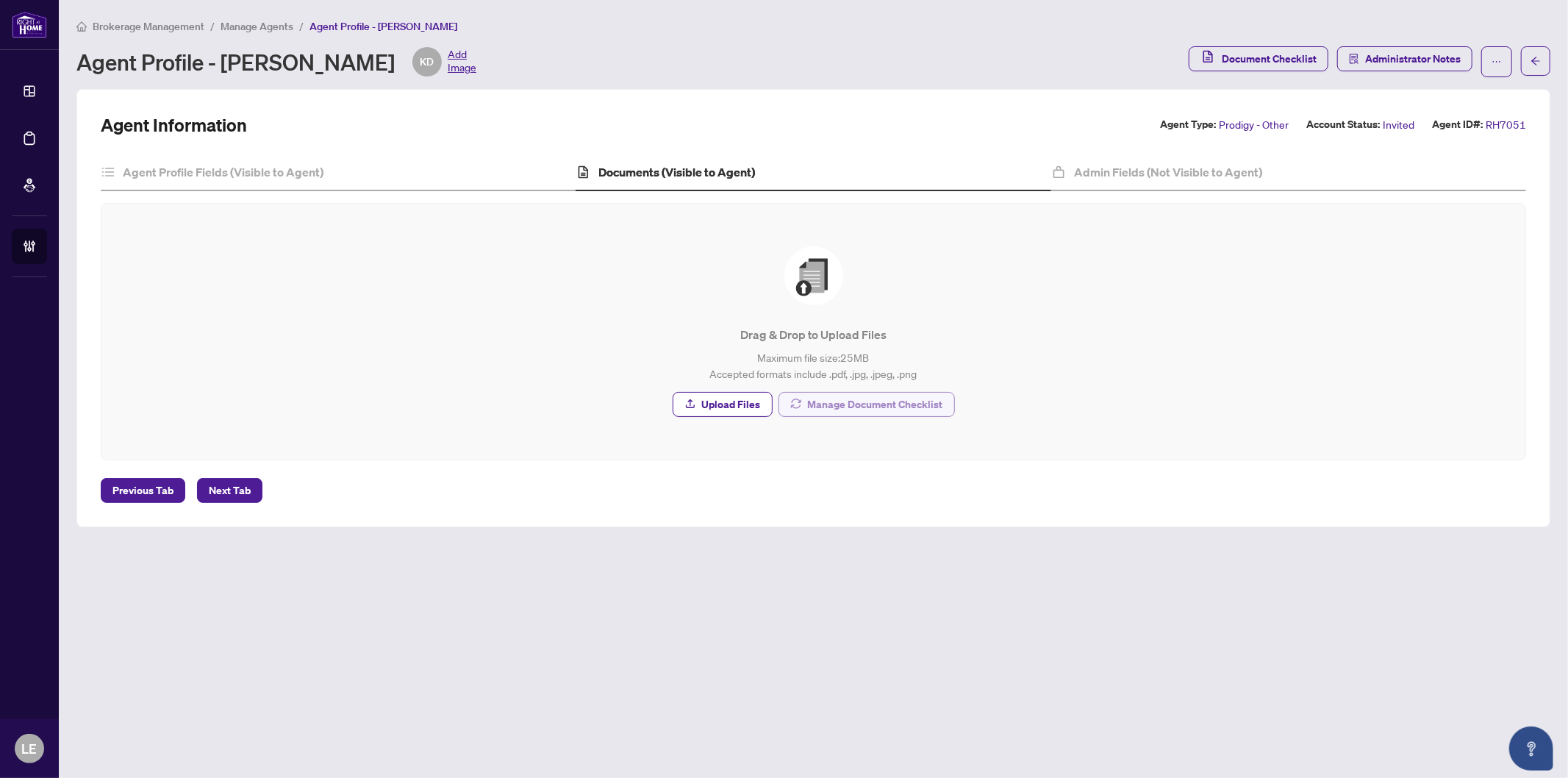
click at [884, 401] on span "Manage Document Checklist" at bounding box center [876, 404] width 135 height 24
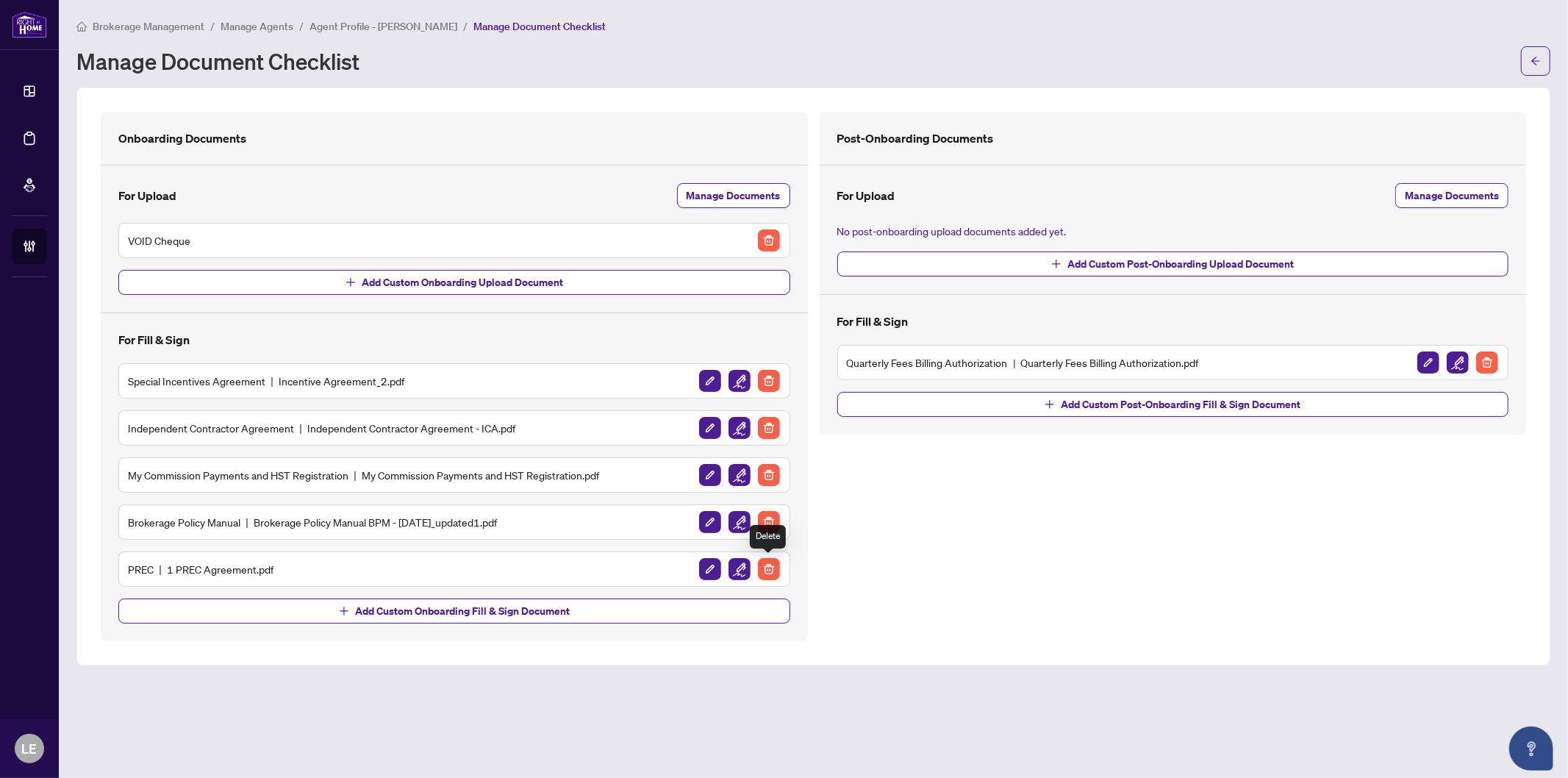
click at [770, 575] on img "button" at bounding box center [769, 569] width 22 height 22
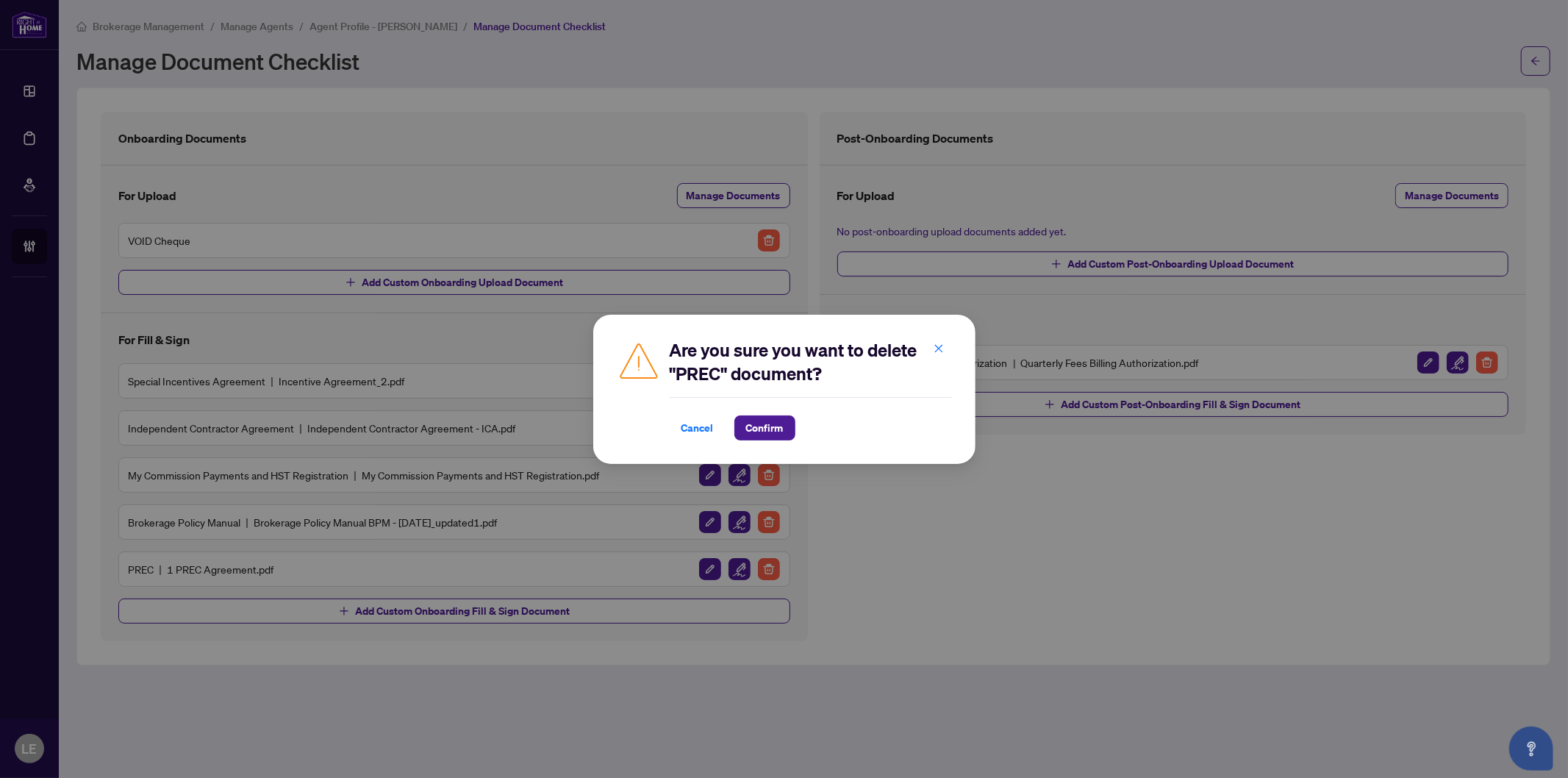
click at [761, 445] on div "Are you sure you want to delete "PREC" document? Cancel Confirm Cancel OK" at bounding box center [785, 389] width 383 height 149
click at [757, 430] on span "Confirm" at bounding box center [765, 428] width 38 height 24
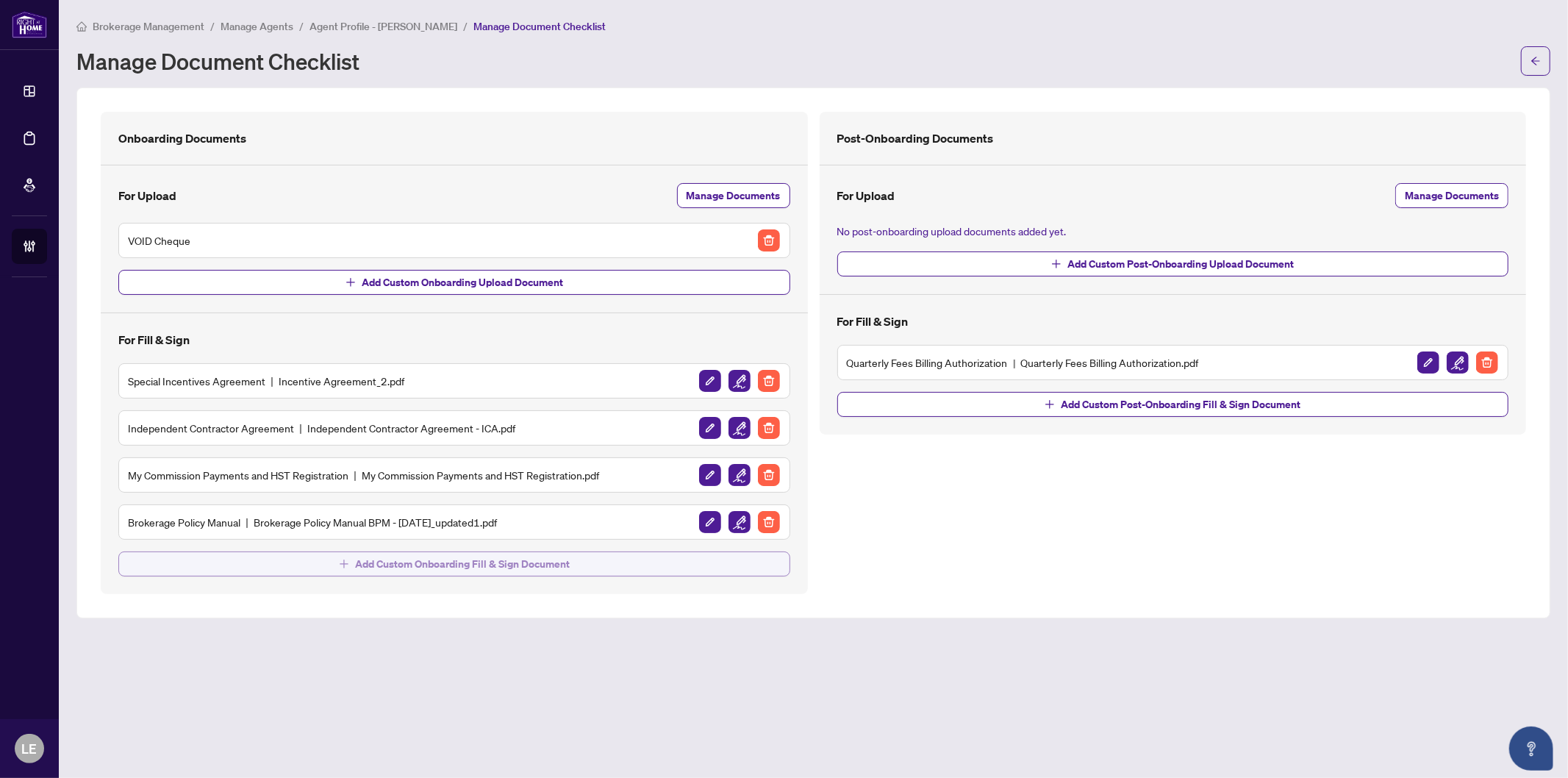
click at [452, 557] on span "Add Custom Onboarding Fill & Sign Document" at bounding box center [463, 564] width 215 height 24
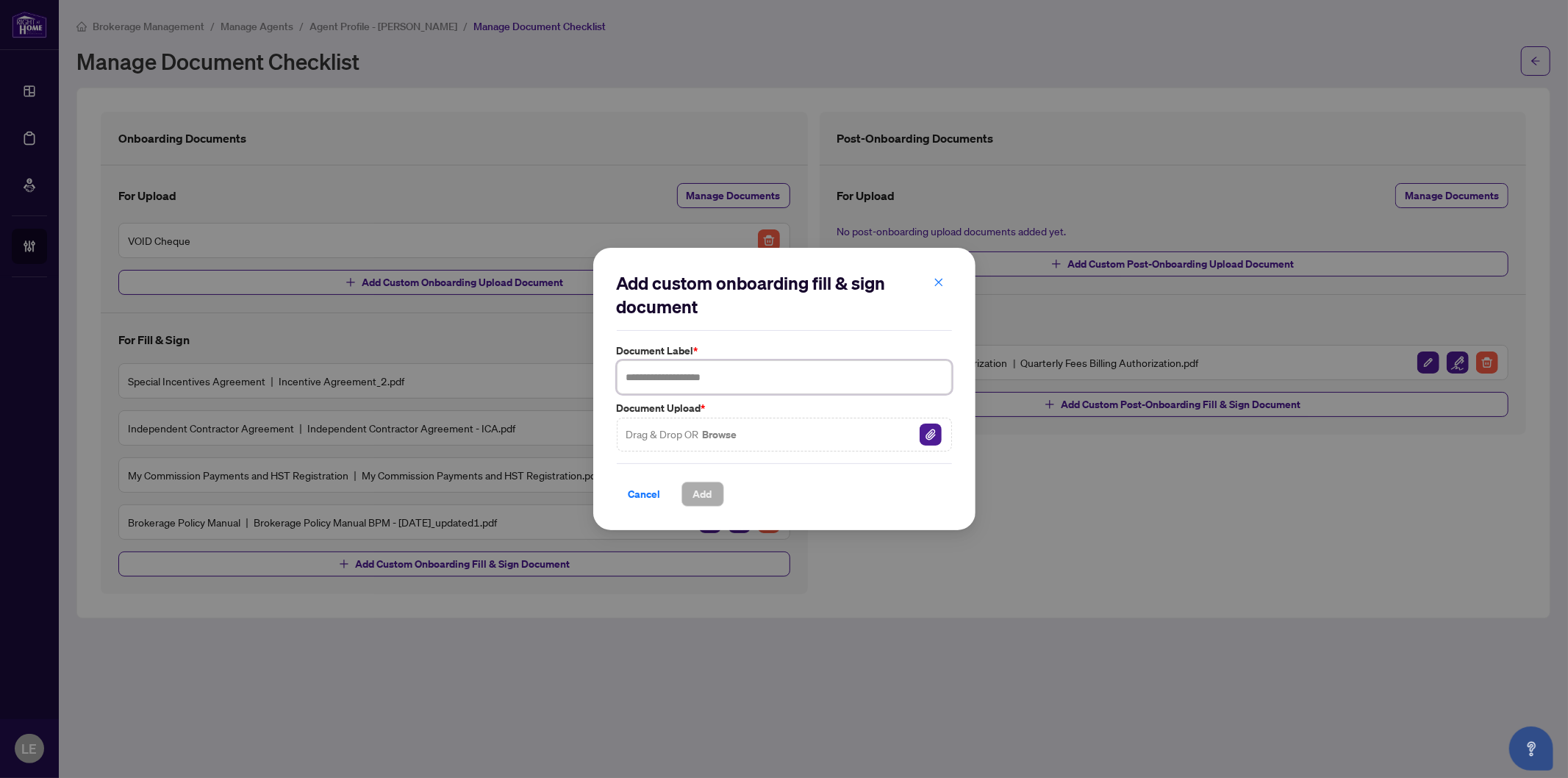
click at [669, 386] on input "text" at bounding box center [784, 378] width 336 height 34
type input "**********"
click at [703, 490] on span "Add" at bounding box center [702, 494] width 19 height 24
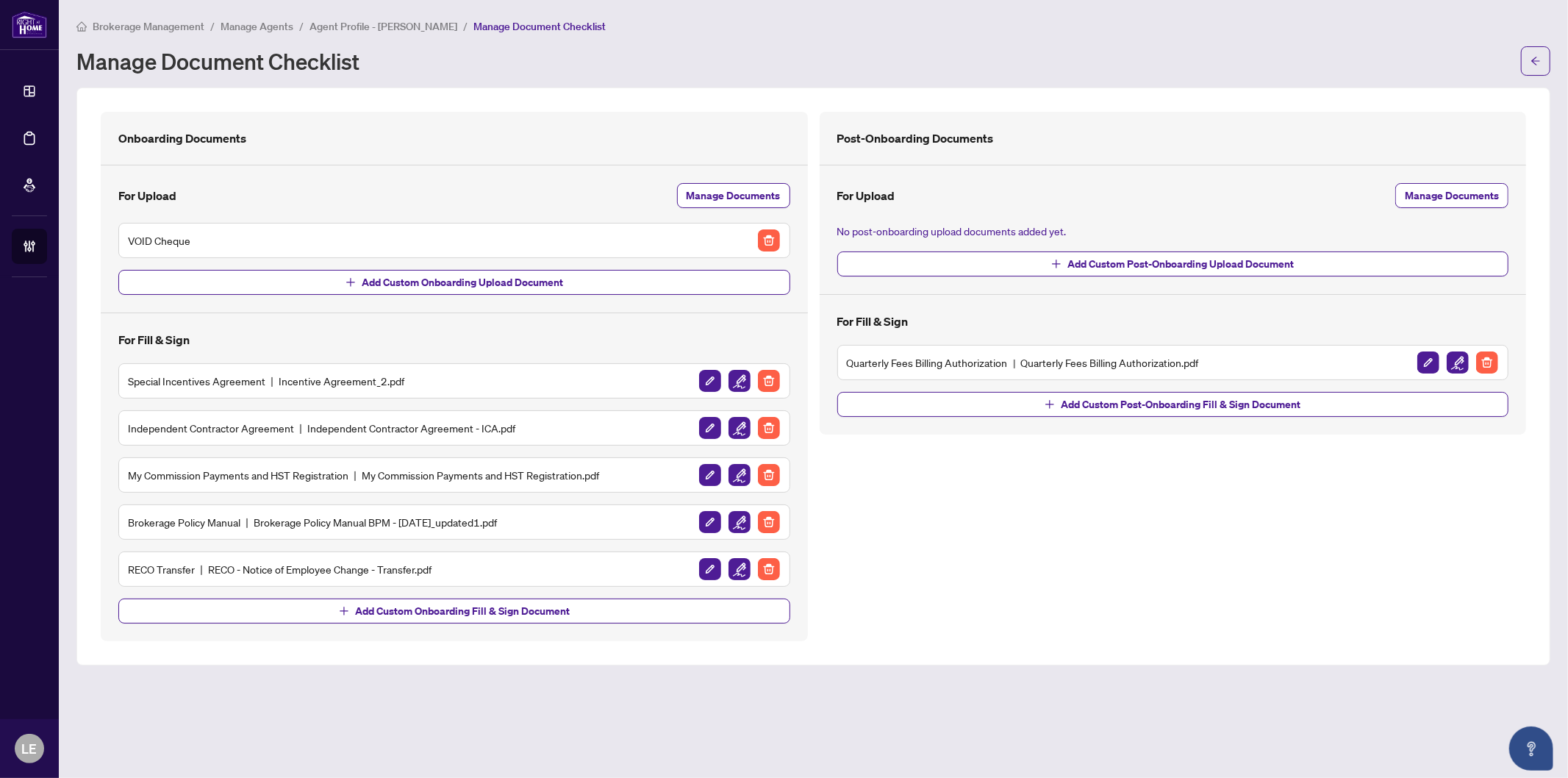
click at [358, 584] on div "RECO Transfer RECO - Notice of Employee Change - Transfer.pdf" at bounding box center [454, 569] width 672 height 35
click at [361, 607] on span "Add Custom Onboarding Fill & Sign Document" at bounding box center [463, 612] width 215 height 24
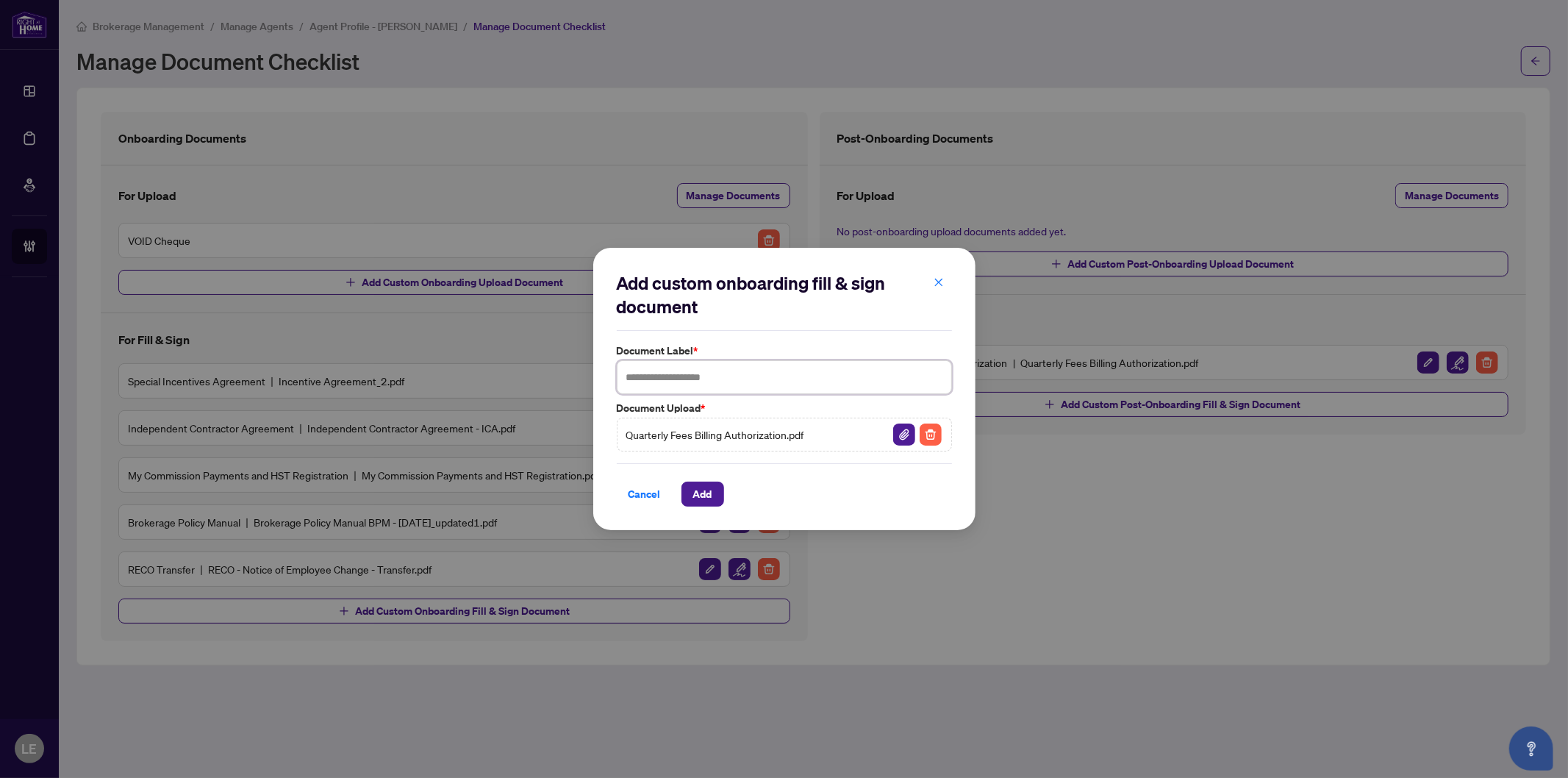
click at [656, 381] on input "text" at bounding box center [784, 378] width 336 height 34
type input "**********"
click at [776, 309] on h2 "Add custom onboarding fill & sign document" at bounding box center [784, 294] width 336 height 47
click at [707, 502] on span "Add" at bounding box center [702, 494] width 19 height 24
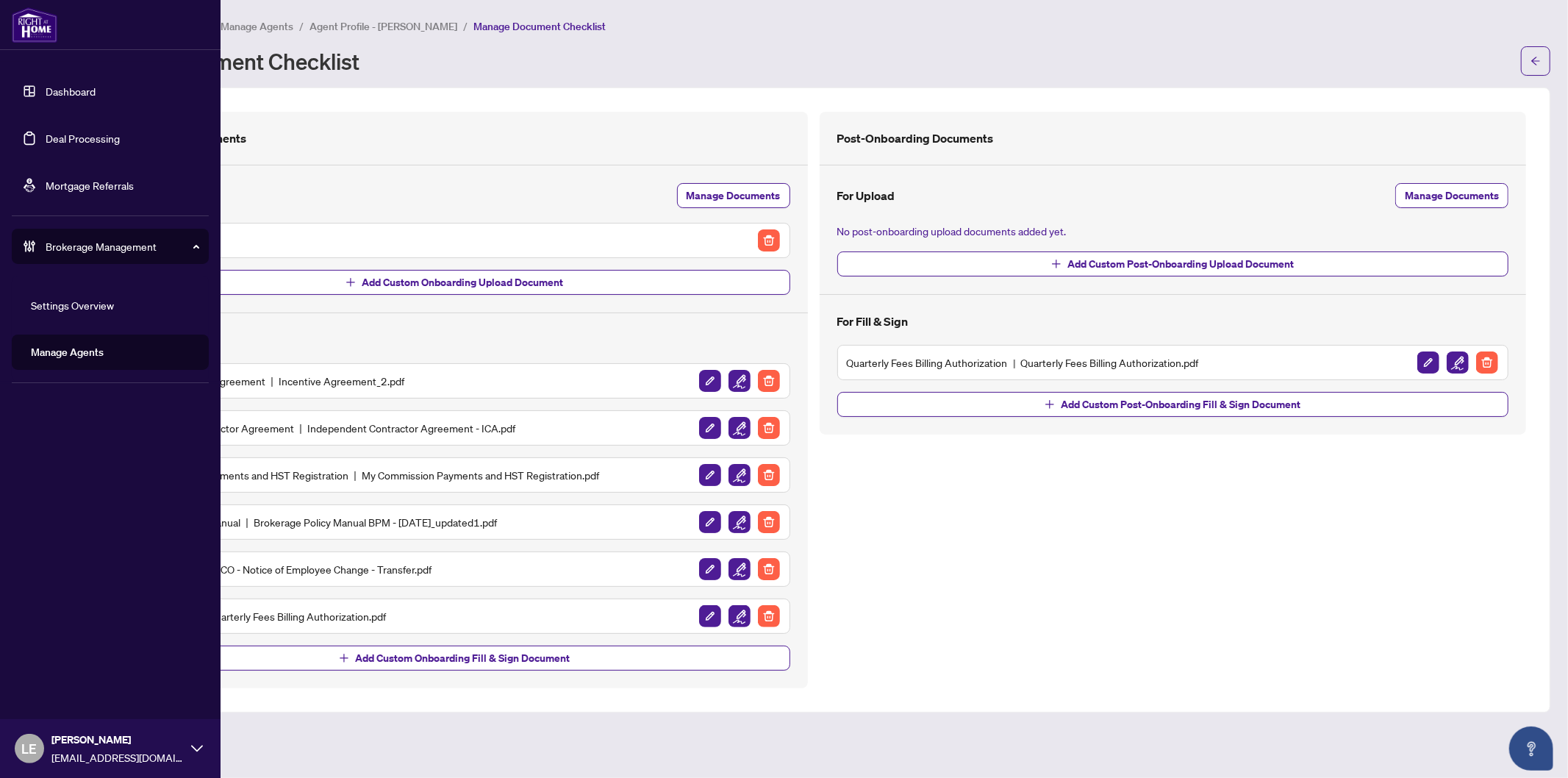
click at [74, 93] on link "Dashboard" at bounding box center [71, 91] width 50 height 13
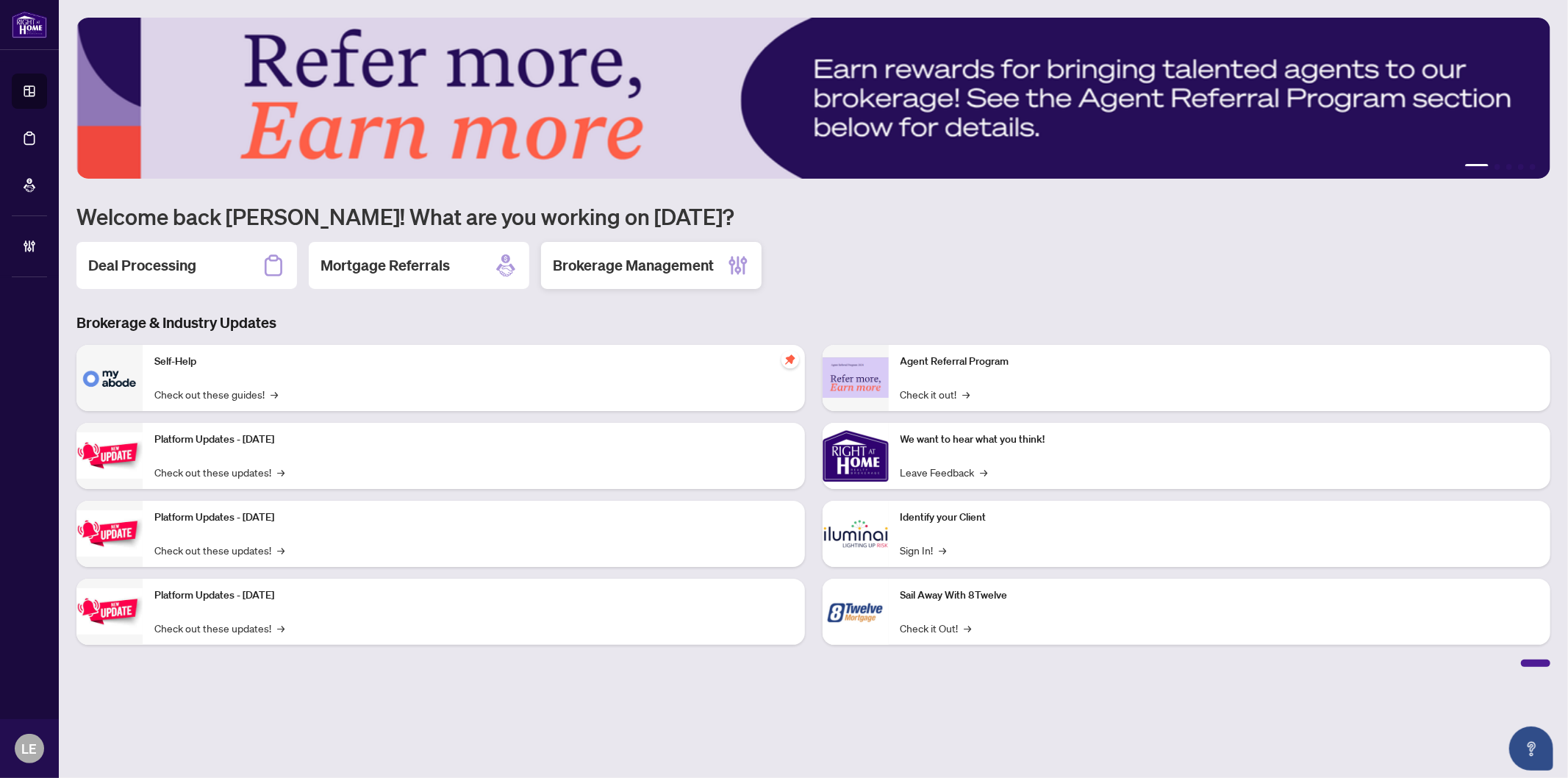
click at [606, 267] on h2 "Brokerage Management" at bounding box center [634, 265] width 161 height 21
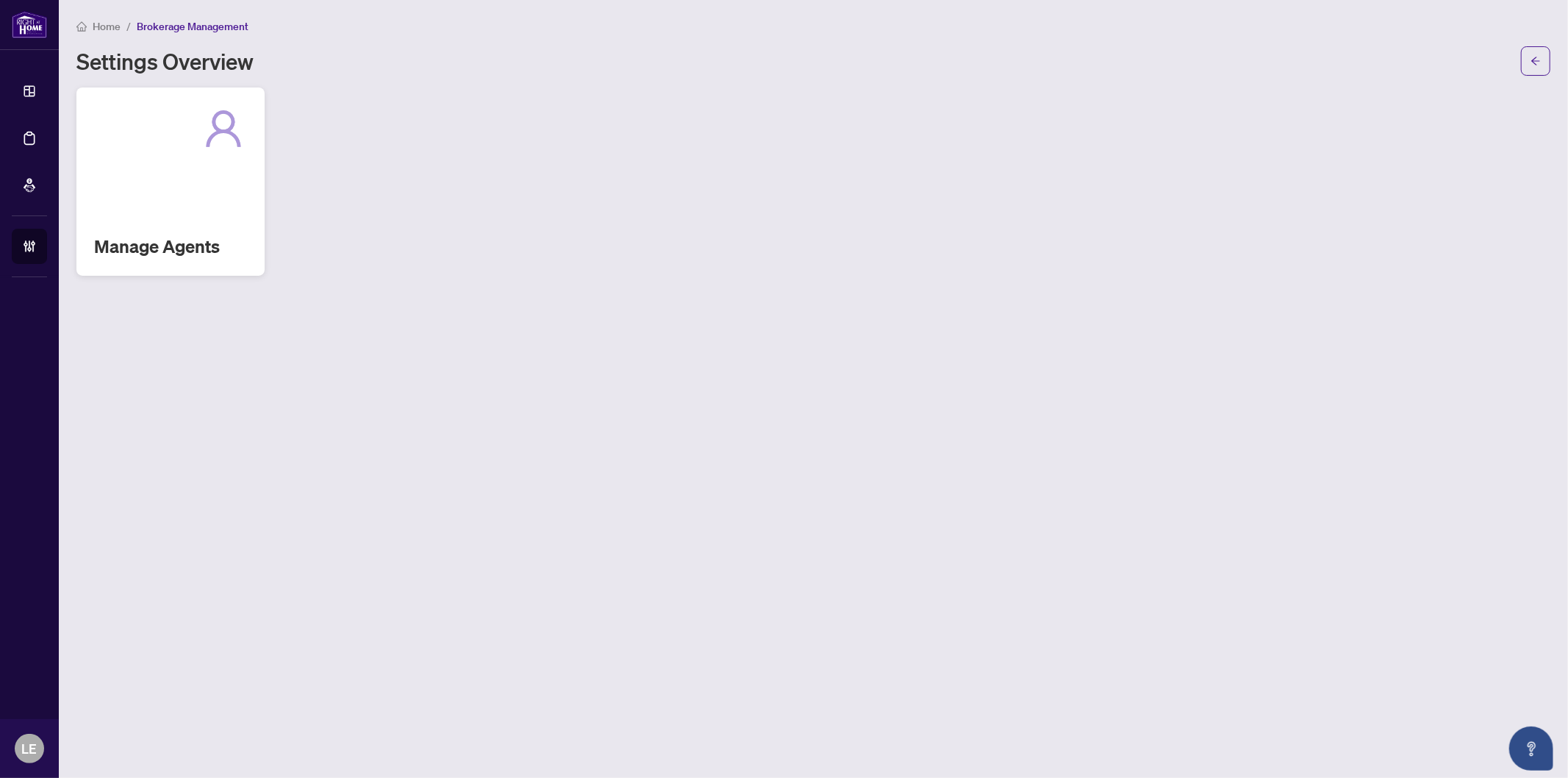
click at [154, 213] on div "Manage Agents" at bounding box center [170, 181] width 188 height 188
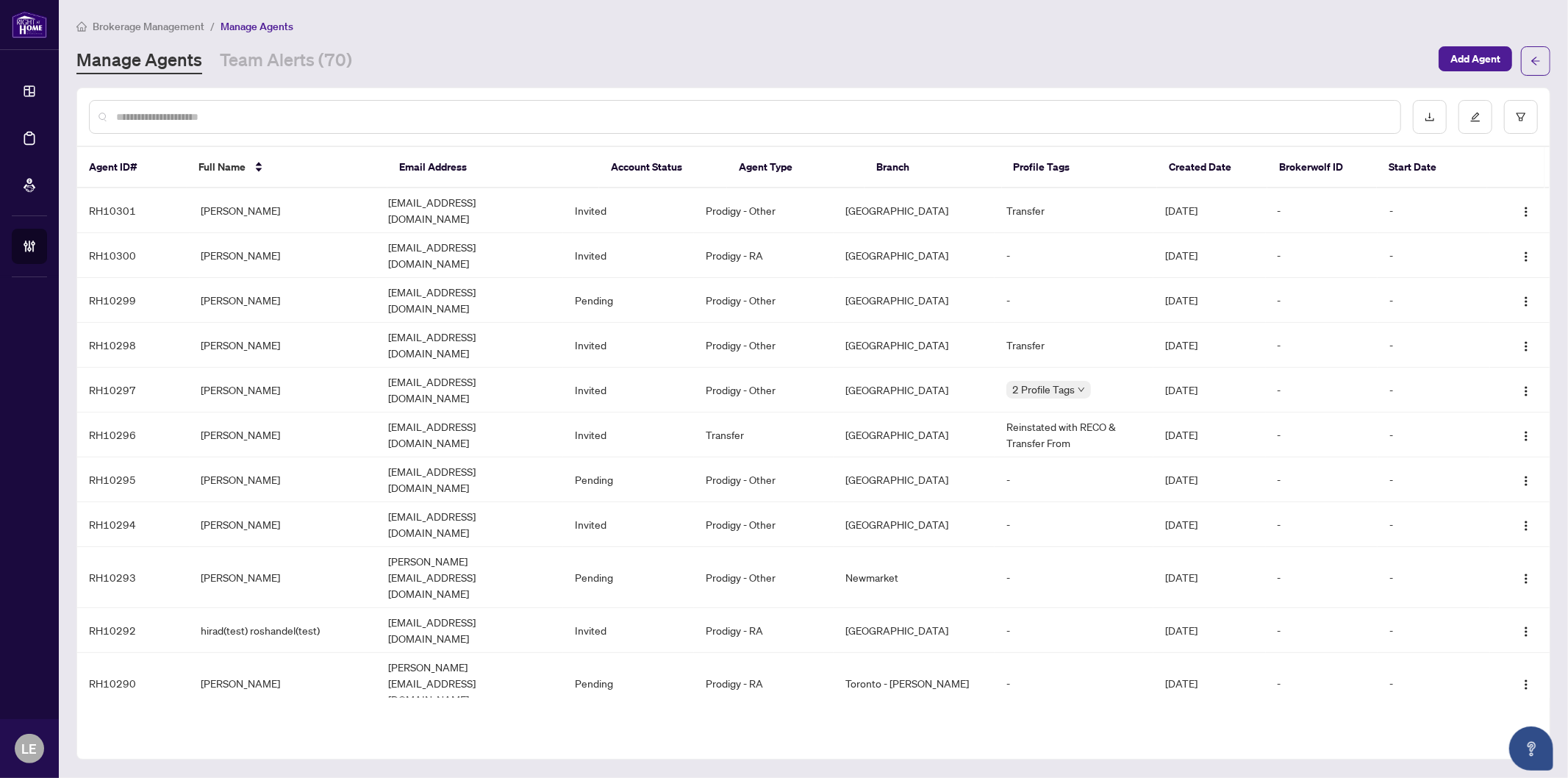
click at [188, 118] on input "text" at bounding box center [753, 117] width 1273 height 16
paste input "********"
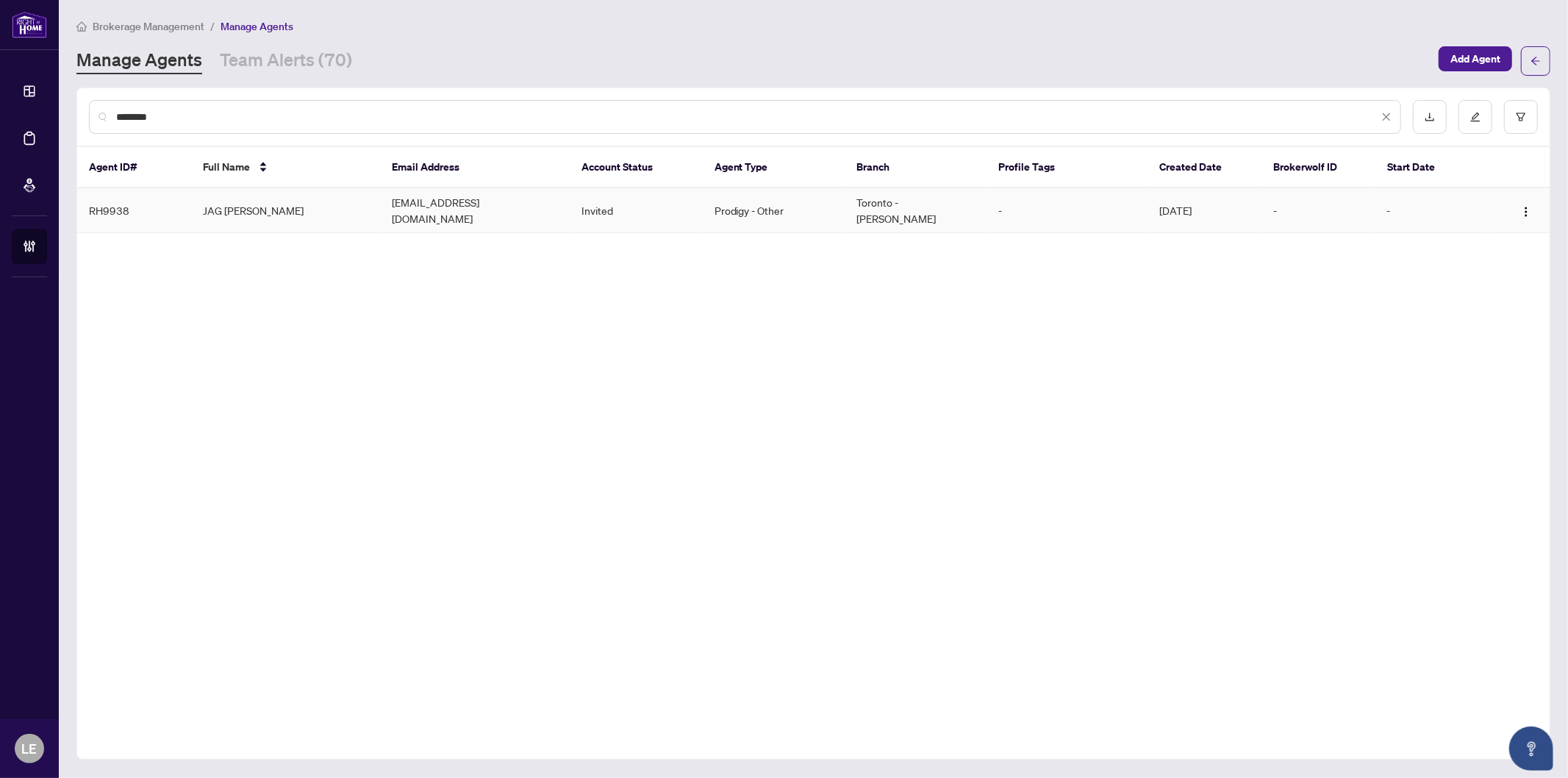
type input "********"
click at [402, 202] on td "jagdeepbrar@hotmail.com" at bounding box center [475, 210] width 189 height 45
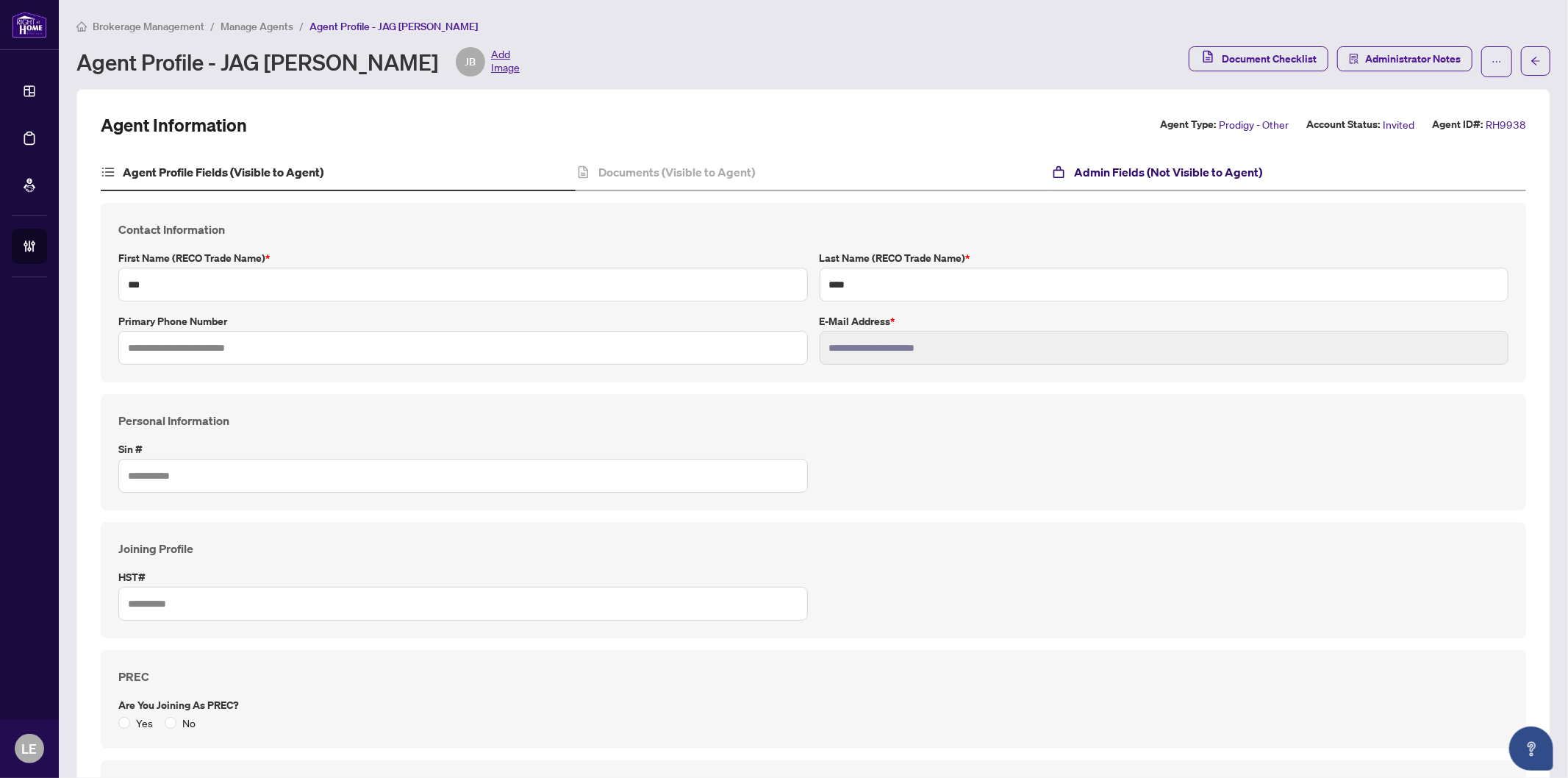
click at [1152, 171] on h4 "Admin Fields (Not Visible to Agent)" at bounding box center [1168, 172] width 188 height 18
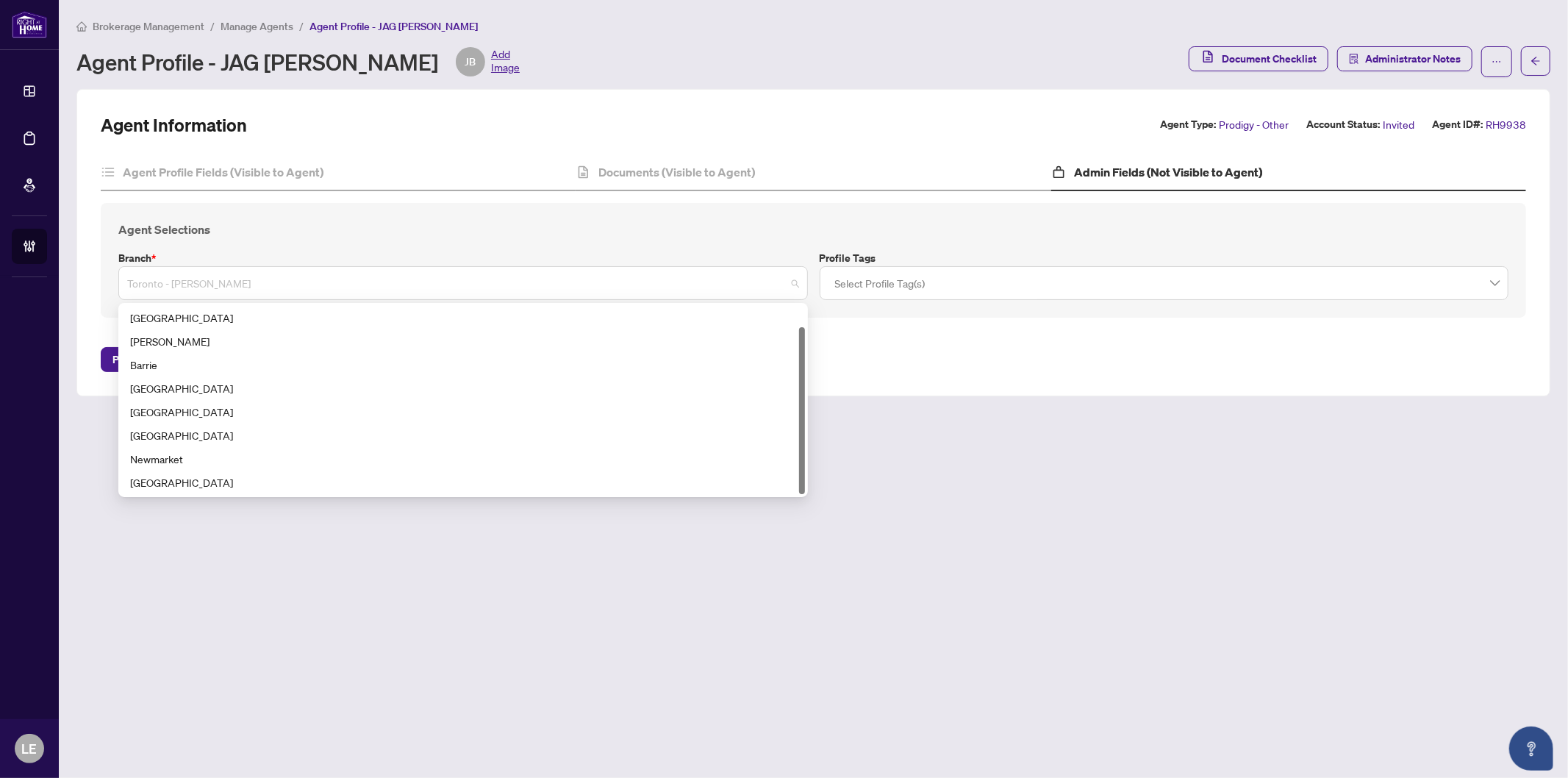
click at [313, 293] on span "Toronto - [PERSON_NAME]" at bounding box center [463, 283] width 672 height 28
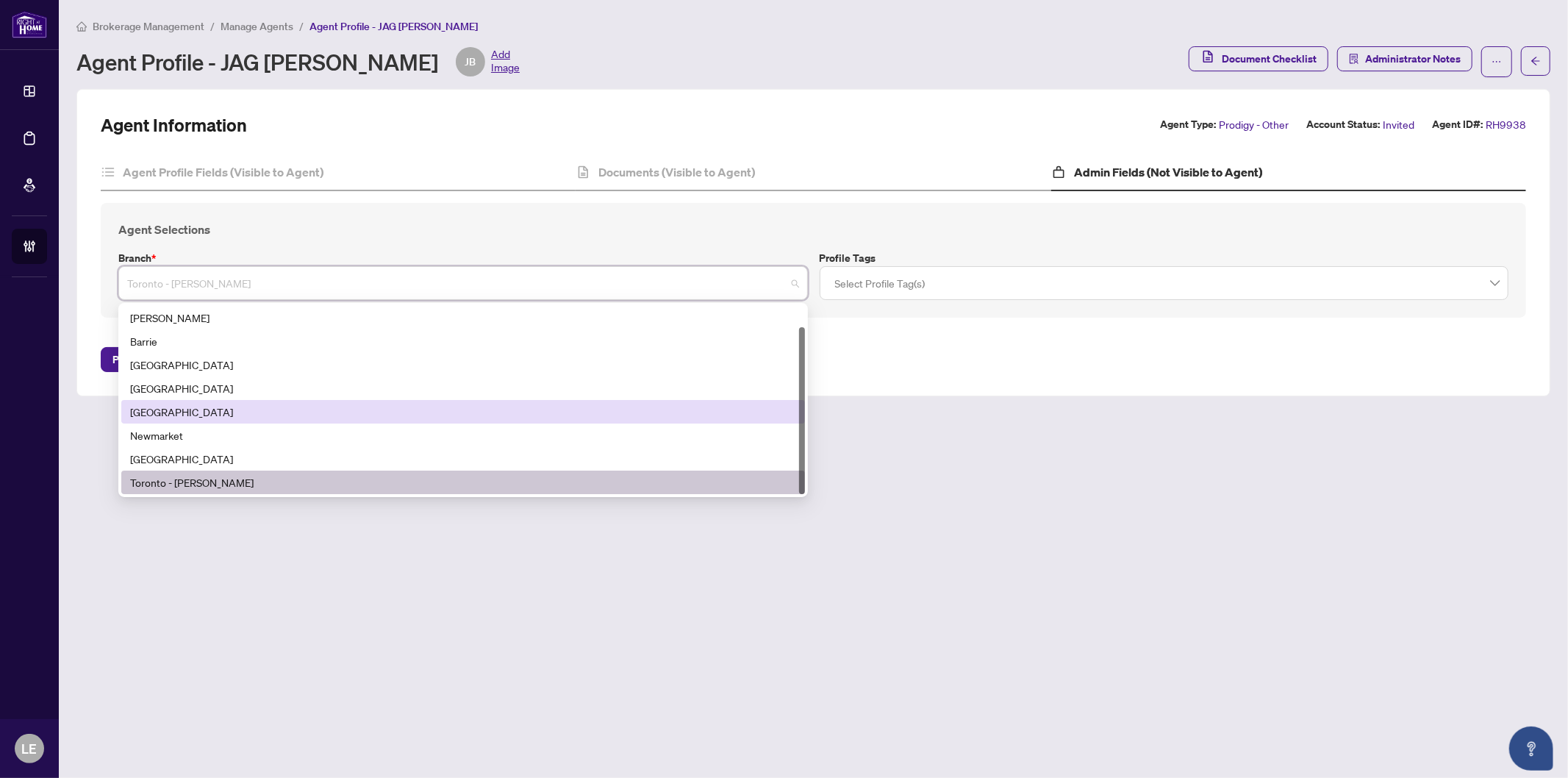
click at [193, 408] on div "[GEOGRAPHIC_DATA]" at bounding box center [463, 411] width 666 height 16
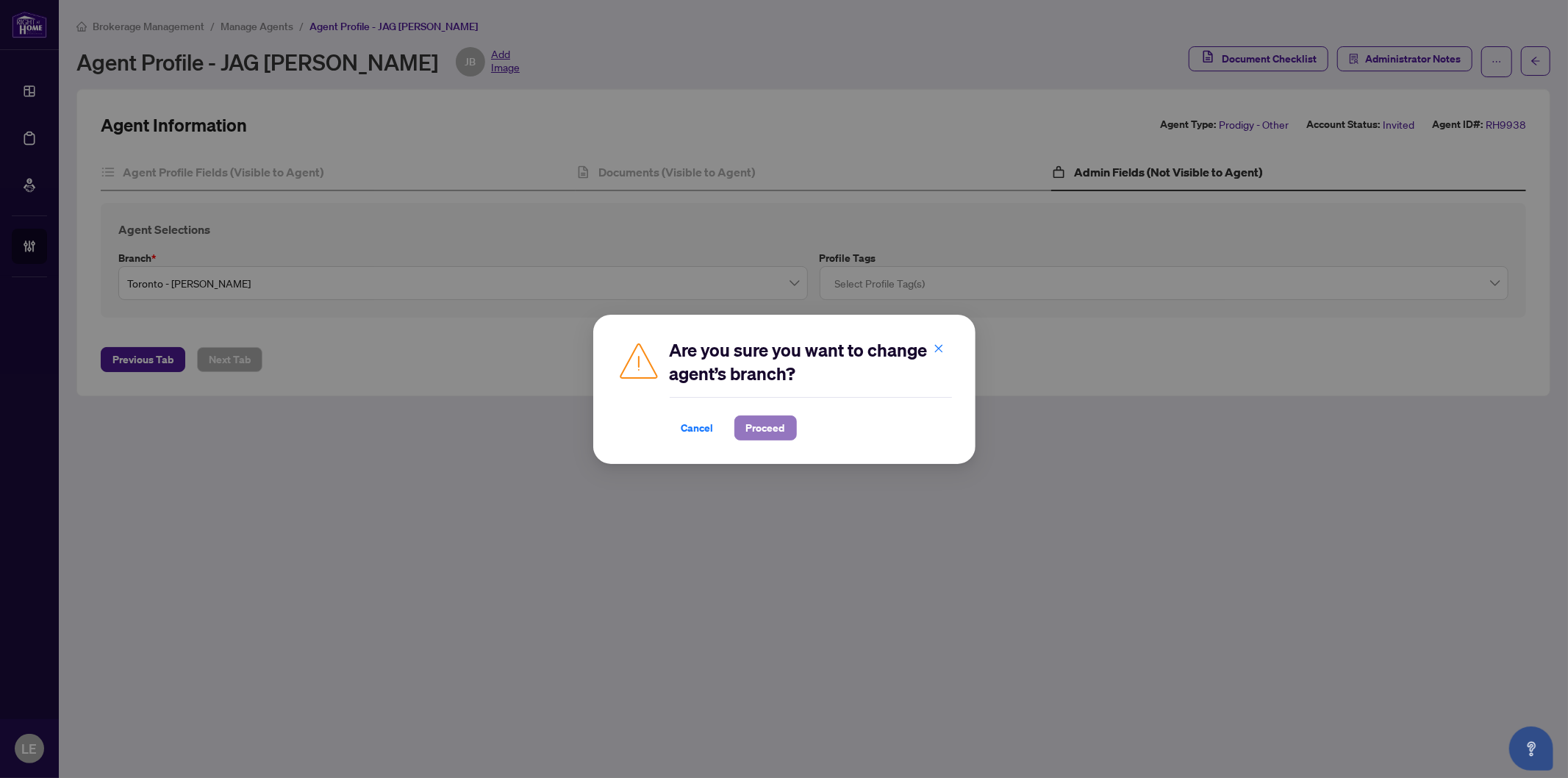
click at [766, 431] on span "Proceed" at bounding box center [765, 428] width 39 height 24
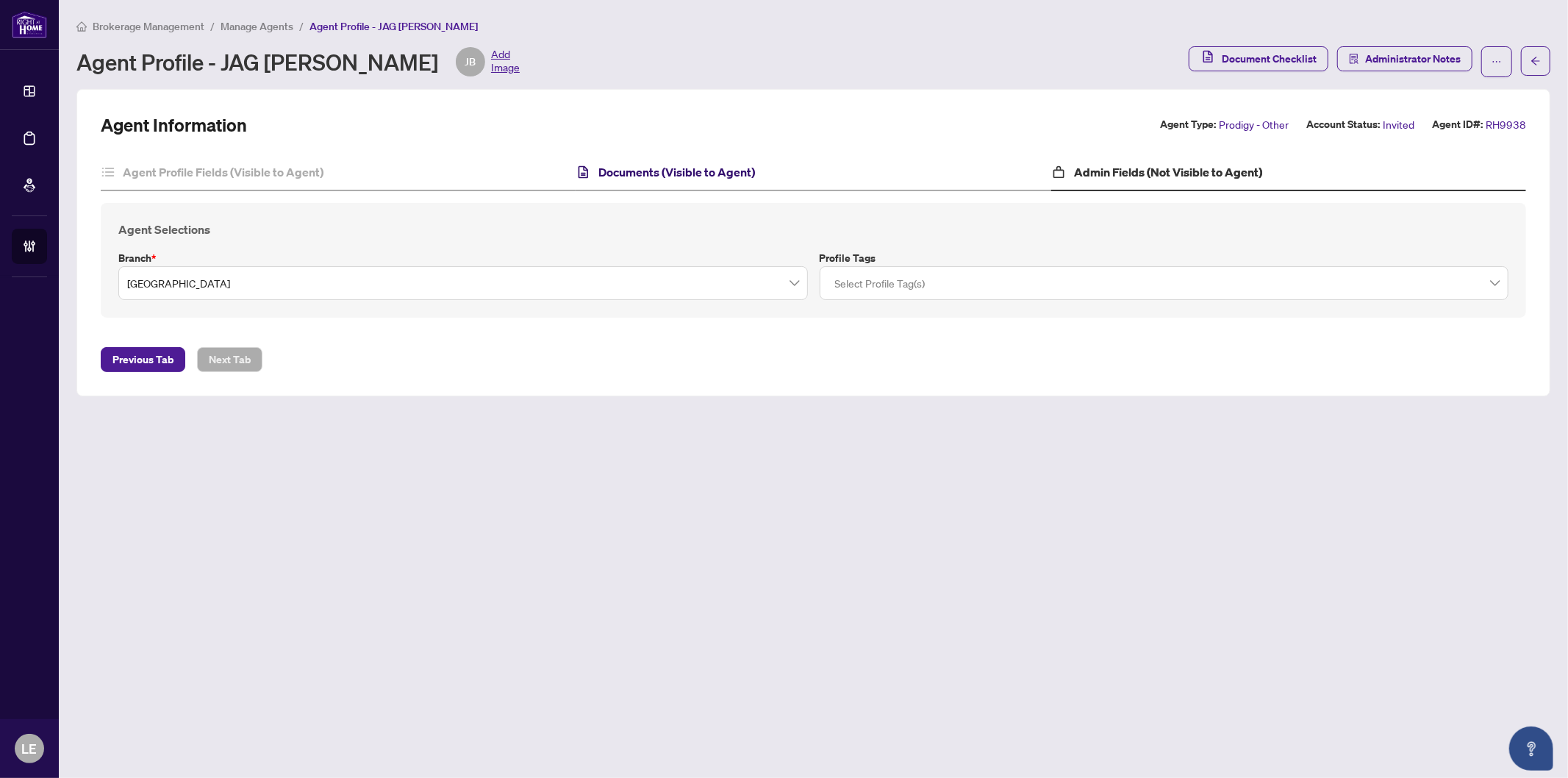
click at [714, 172] on h4 "Documents (Visible to Agent)" at bounding box center [677, 172] width 156 height 18
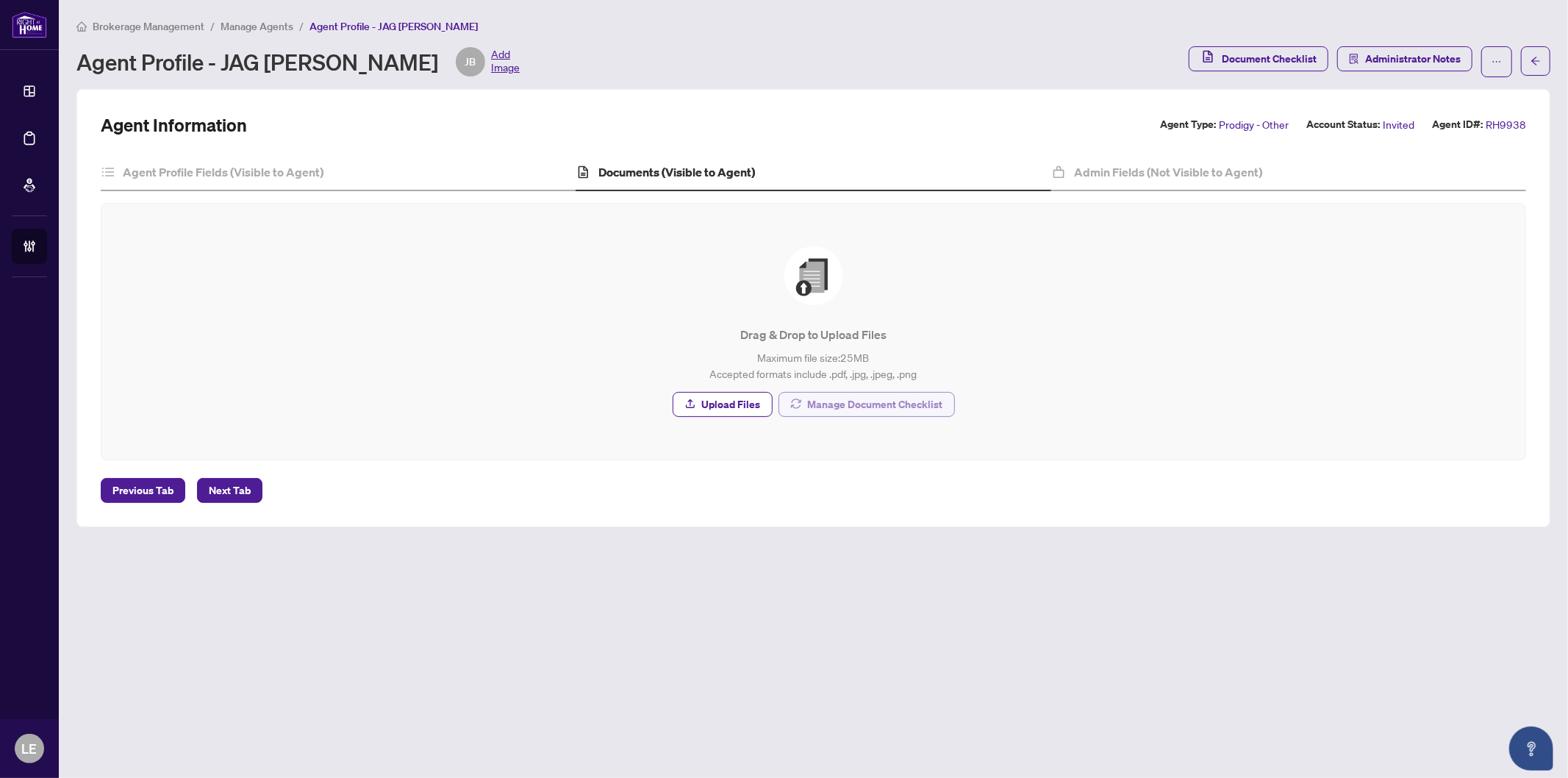
click at [903, 398] on span "Manage Document Checklist" at bounding box center [876, 404] width 135 height 24
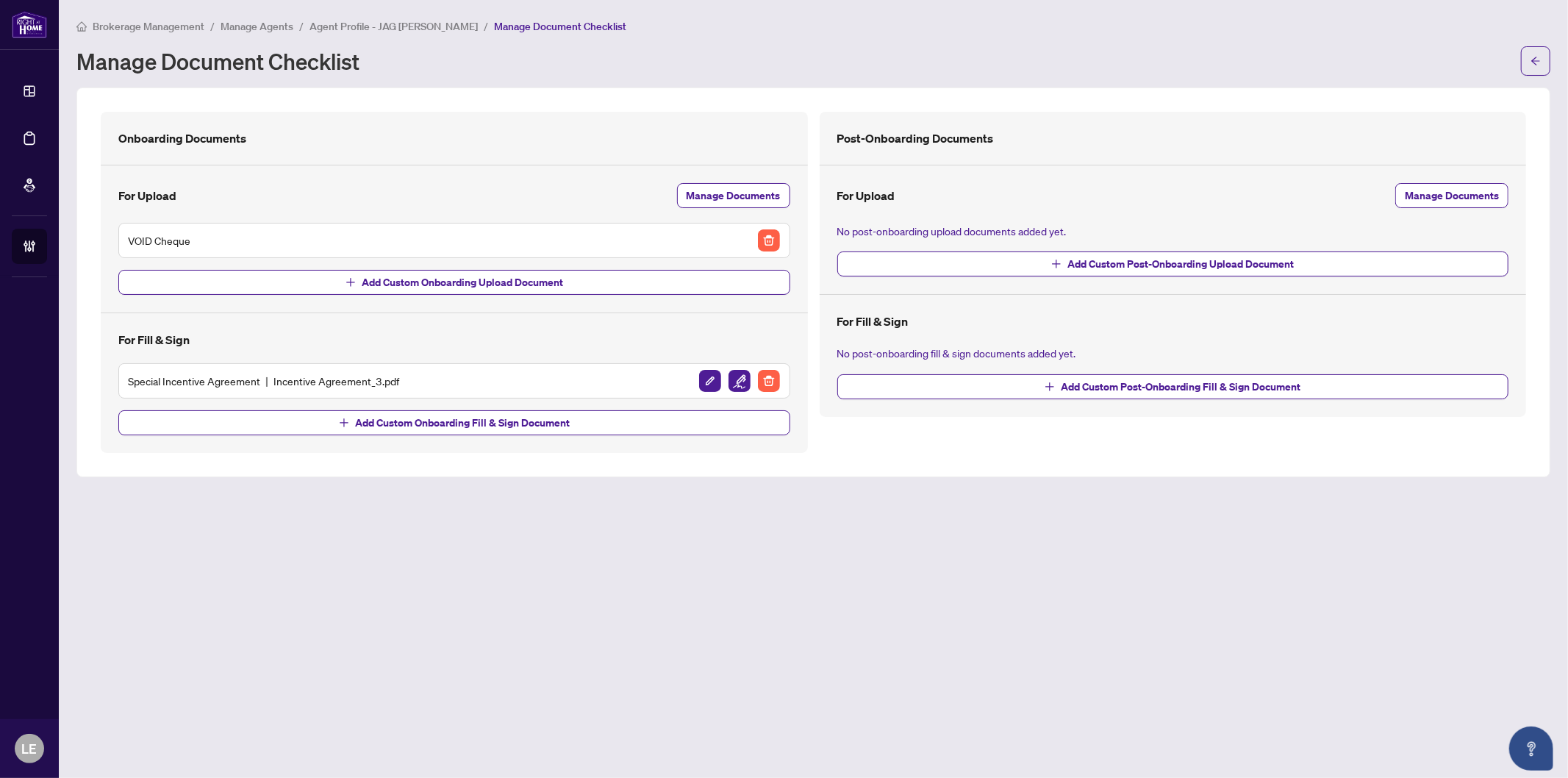
click at [532, 642] on main "Brokerage Management / Manage Agents / Agent Profile - JAG BRAR / Manage Docume…" at bounding box center [813, 389] width 1509 height 778
click at [387, 421] on span "Add Custom Onboarding Fill & Sign Document" at bounding box center [463, 423] width 215 height 24
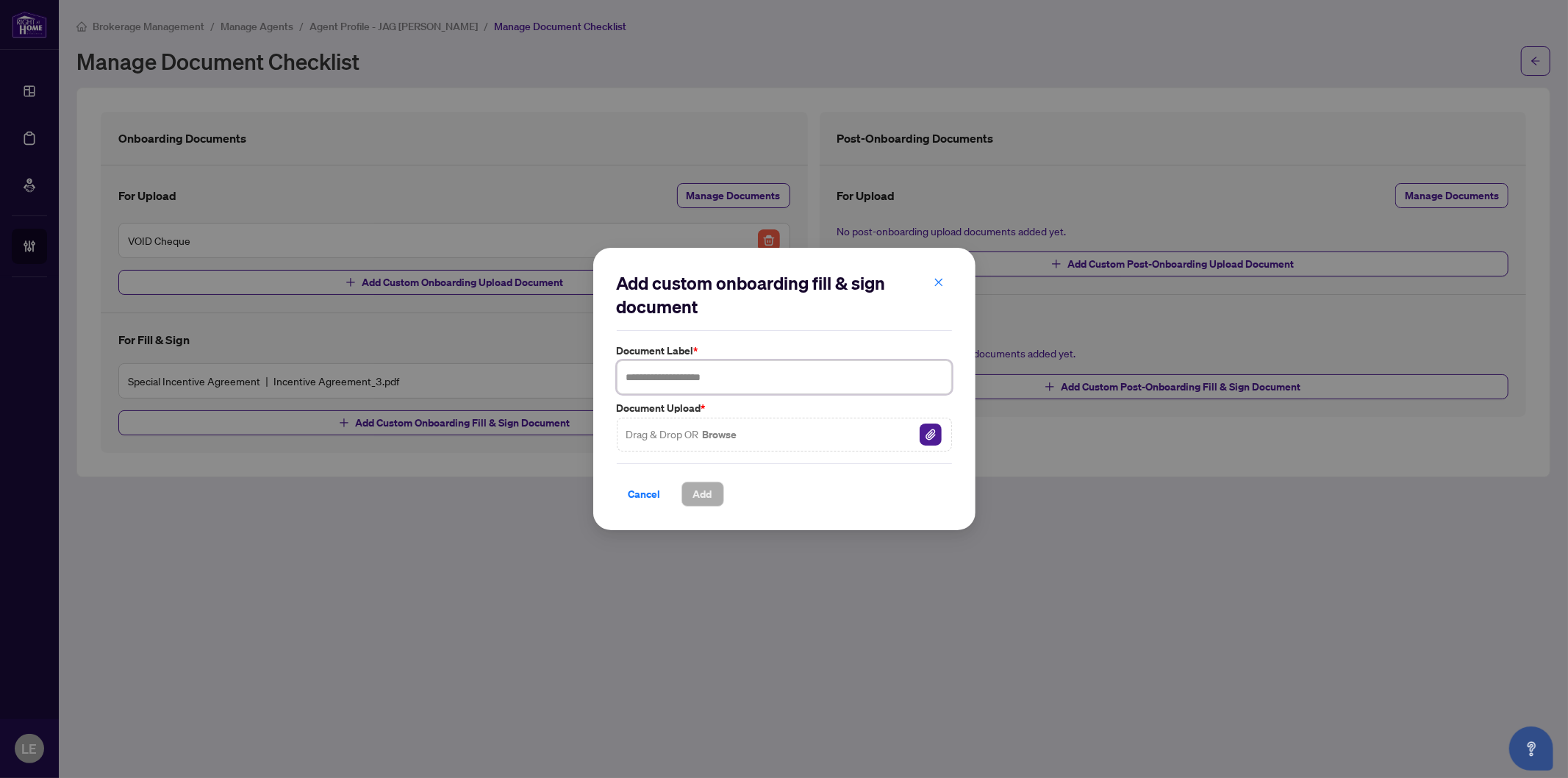
click at [678, 375] on input "text" at bounding box center [784, 378] width 336 height 34
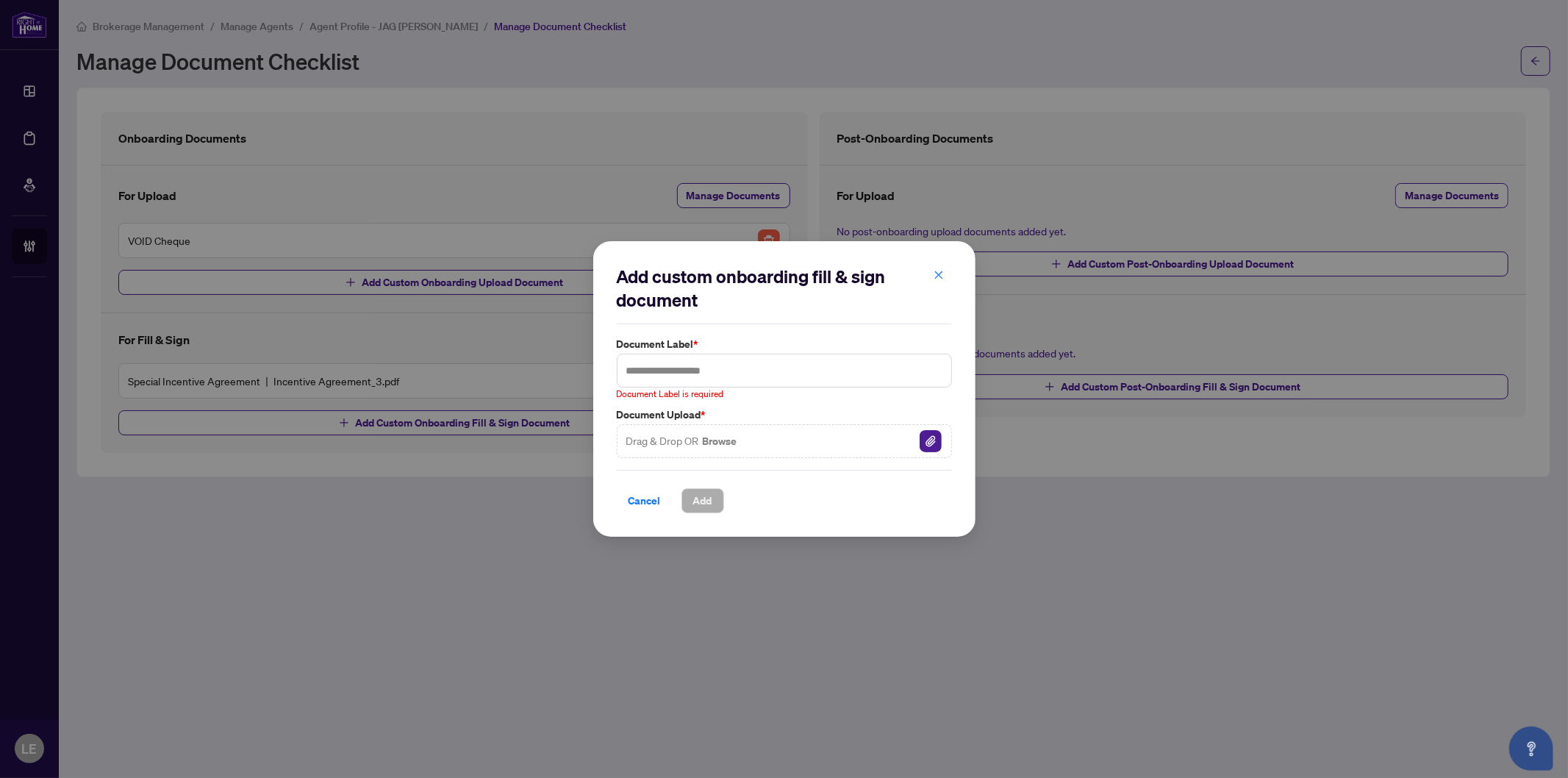
click at [726, 189] on div "Add custom onboarding fill & sign document Document Label * Document Label is r…" at bounding box center [784, 389] width 1568 height 778
click at [659, 363] on input "text" at bounding box center [784, 371] width 336 height 34
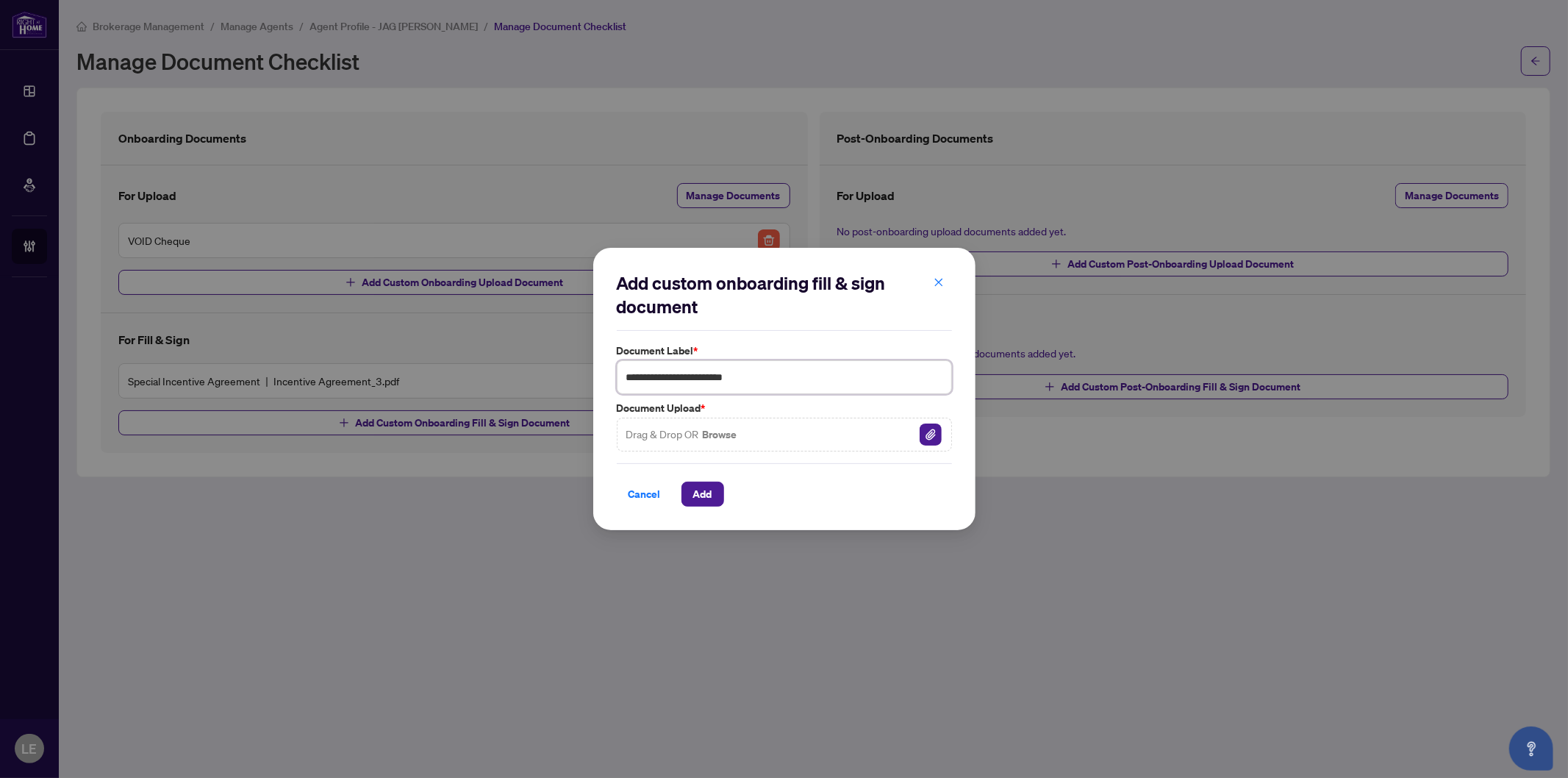
type input "**********"
click at [706, 496] on span "Add" at bounding box center [702, 494] width 19 height 24
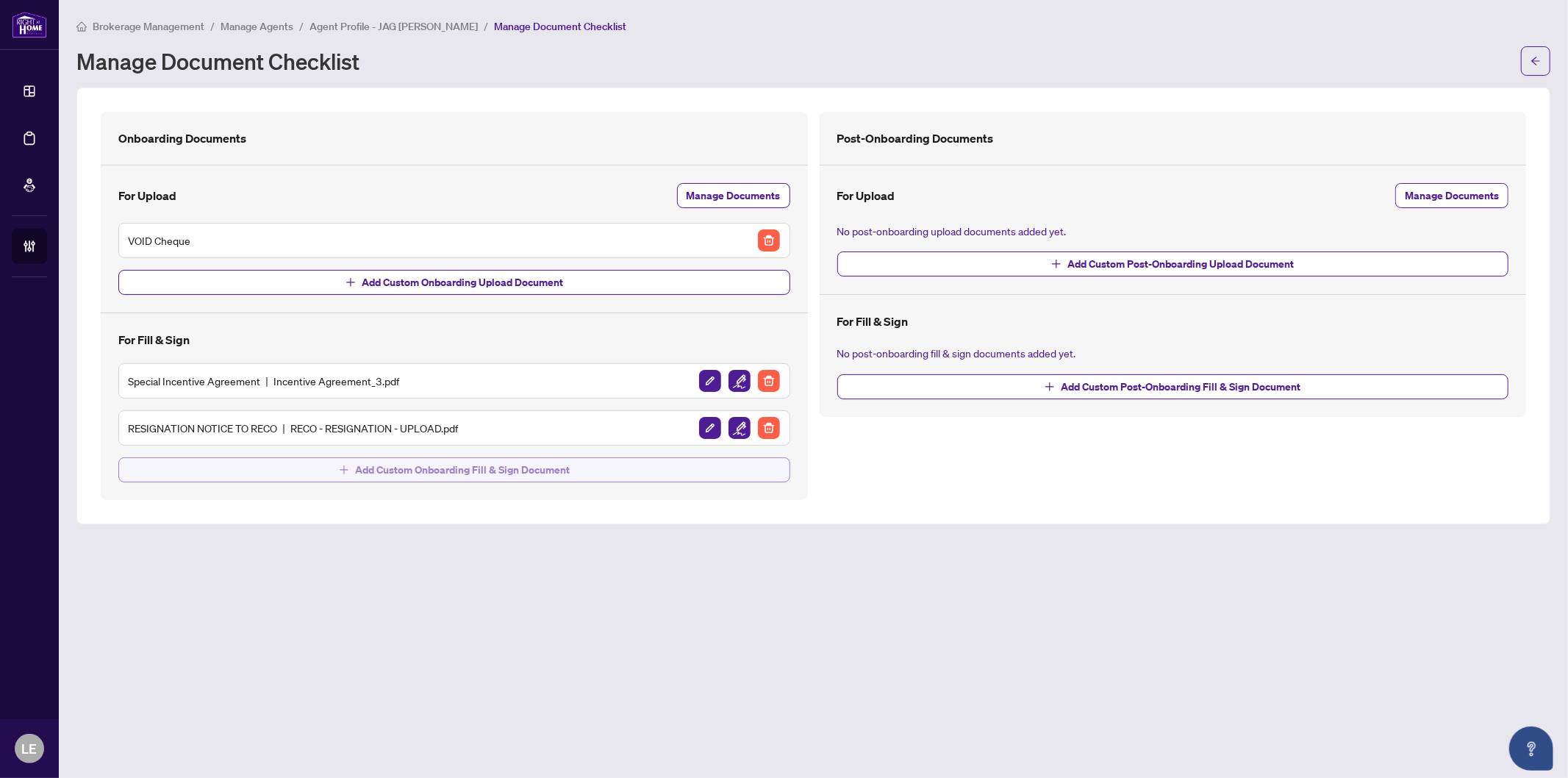
click at [449, 468] on span "Add Custom Onboarding Fill & Sign Document" at bounding box center [463, 470] width 215 height 24
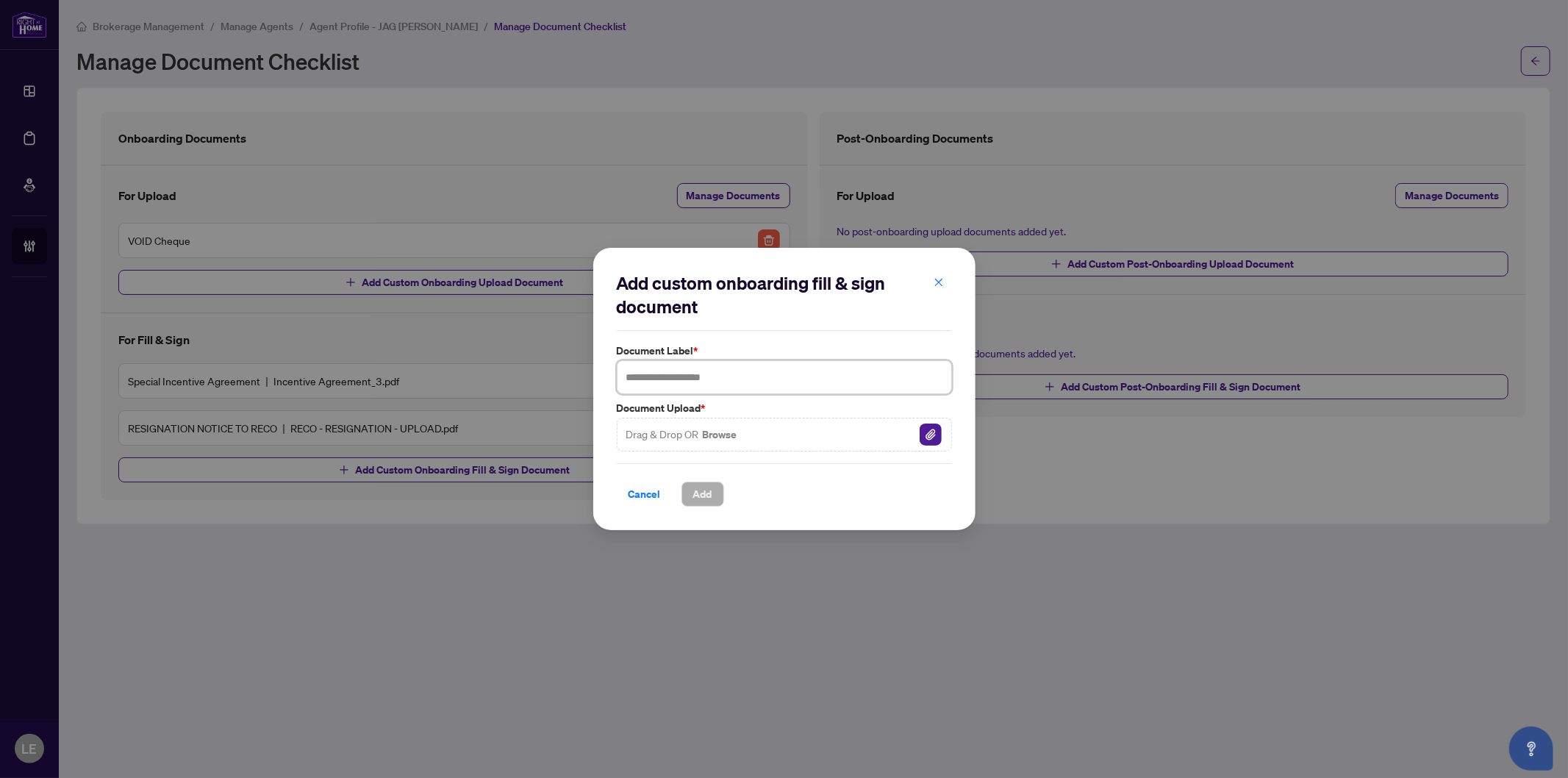
click at [649, 379] on input "text" at bounding box center [784, 378] width 336 height 34
type input "**********"
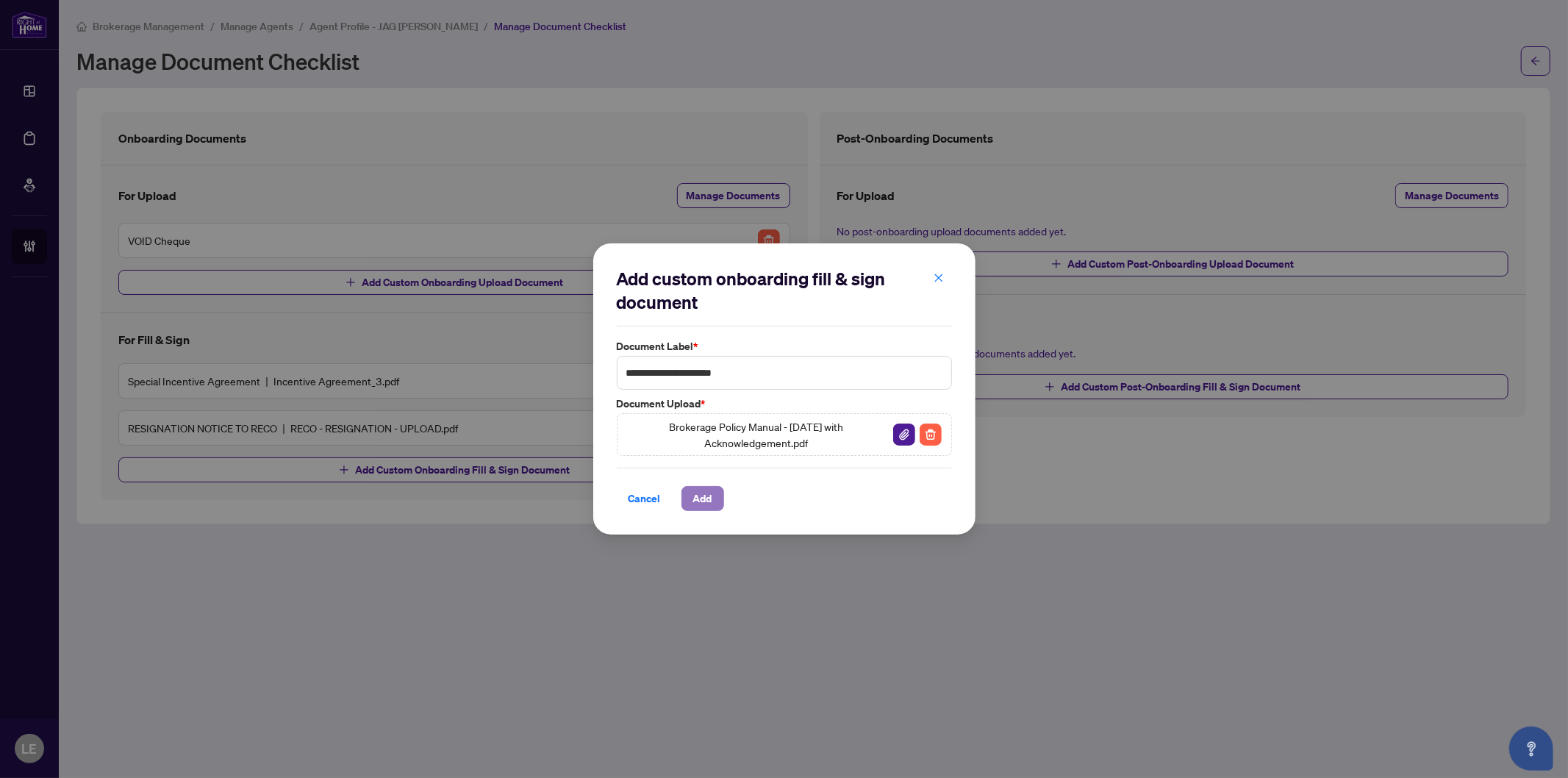
click at [710, 501] on span "Add" at bounding box center [702, 499] width 19 height 24
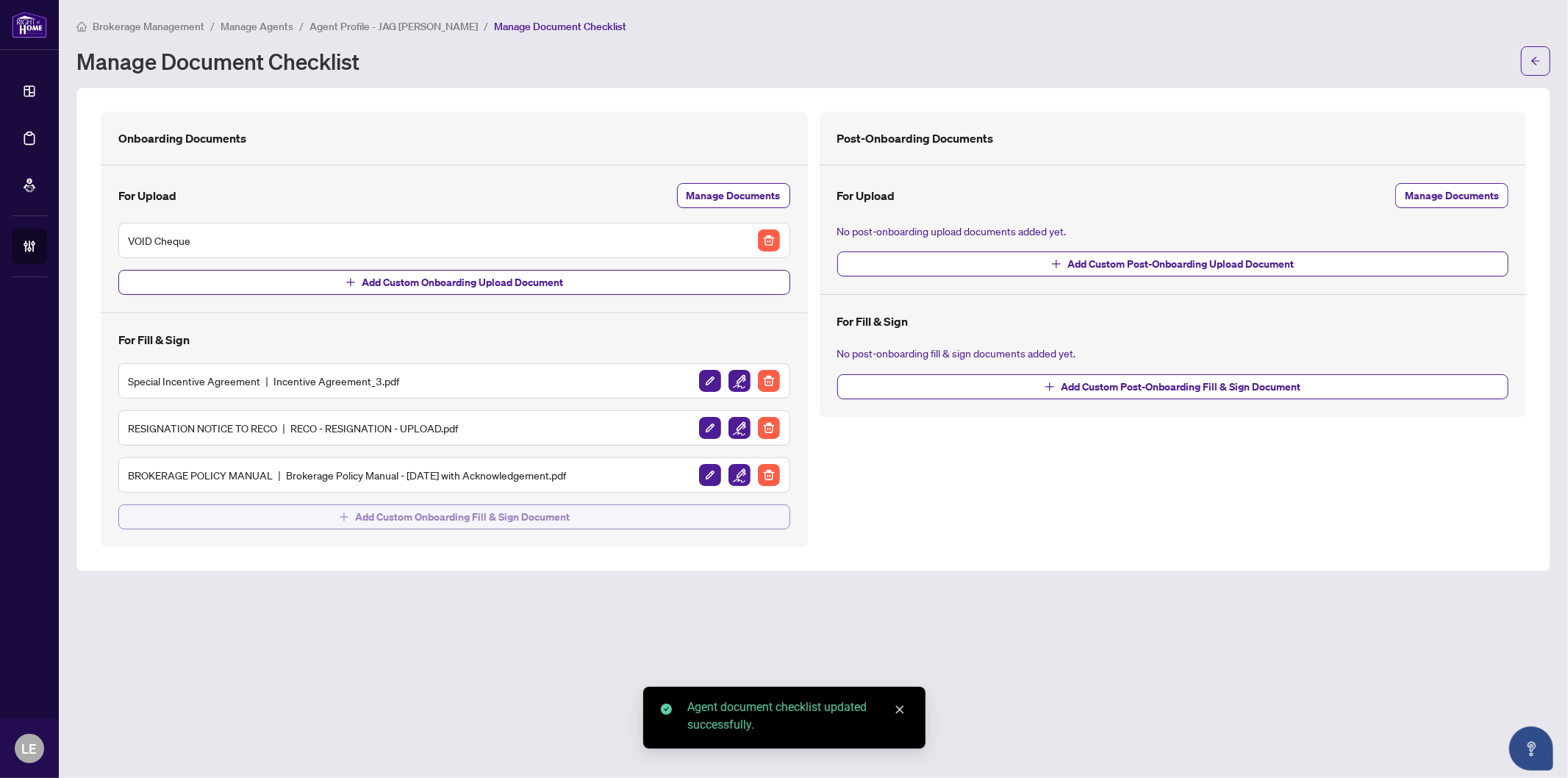
click at [560, 523] on span "Add Custom Onboarding Fill & Sign Document" at bounding box center [463, 517] width 215 height 24
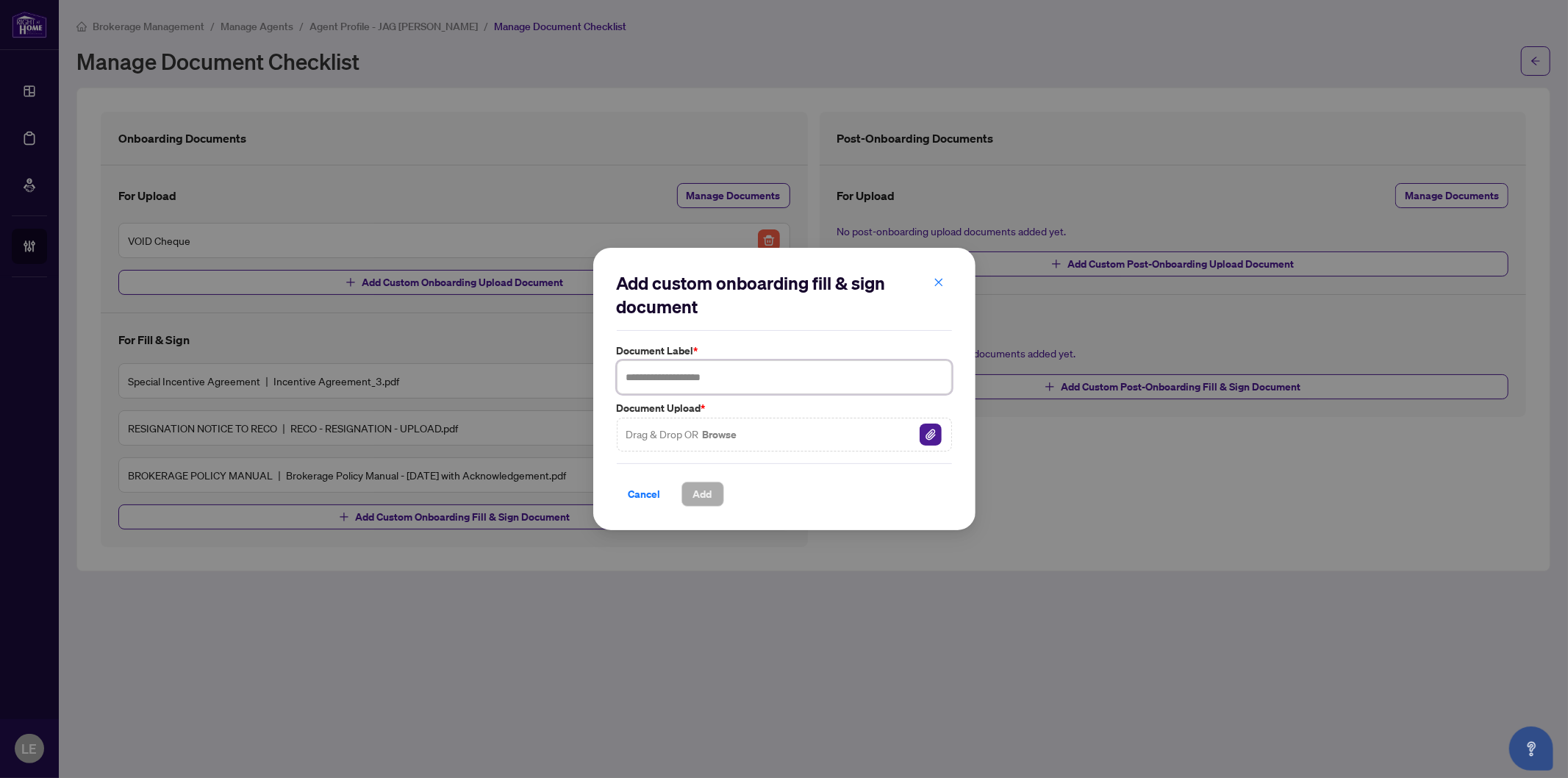
click at [667, 379] on input "text" at bounding box center [784, 378] width 336 height 34
type input "**********"
click at [707, 498] on span "Add" at bounding box center [702, 494] width 19 height 24
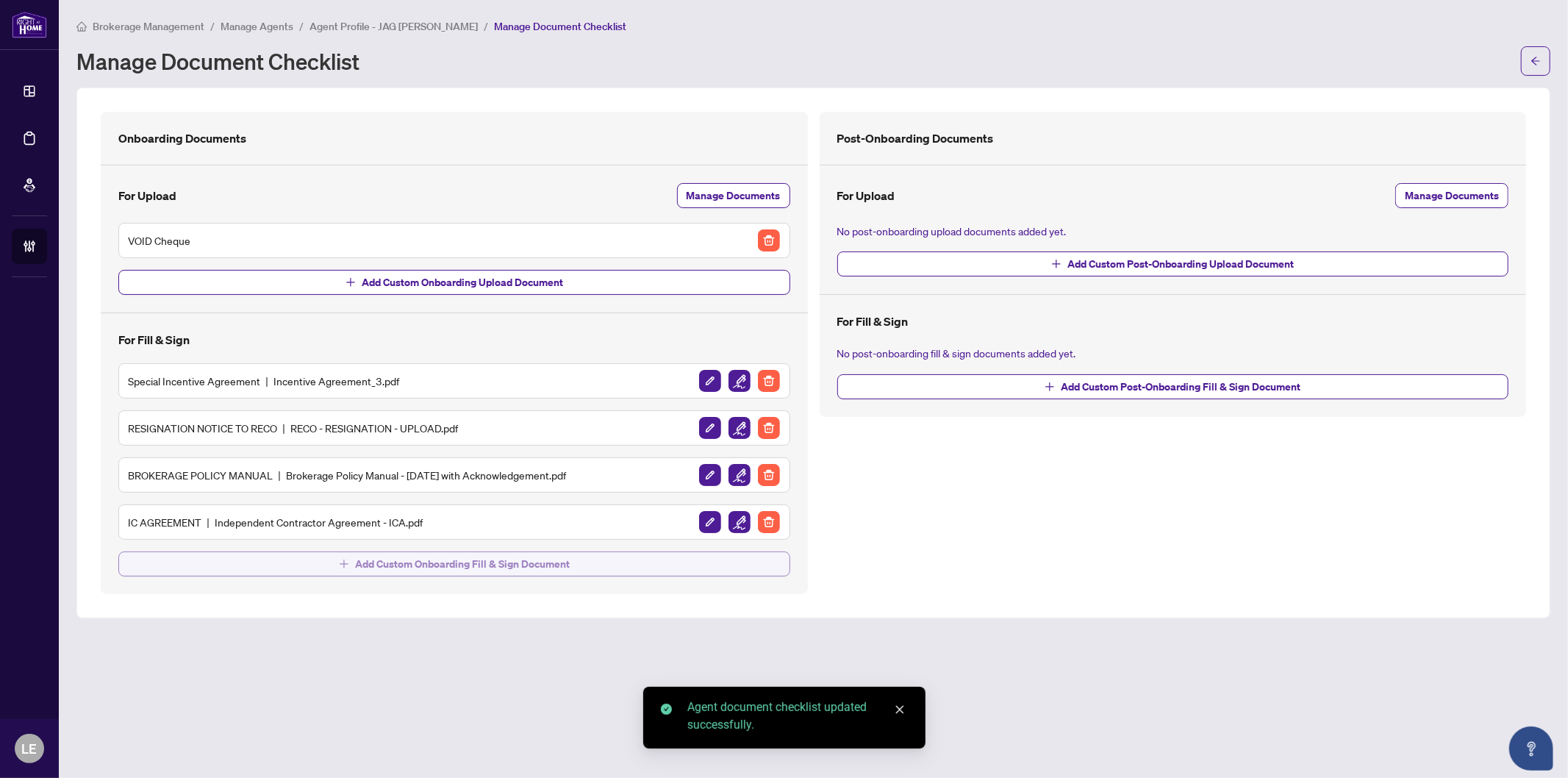
click at [428, 565] on span "Add Custom Onboarding Fill & Sign Document" at bounding box center [463, 564] width 215 height 24
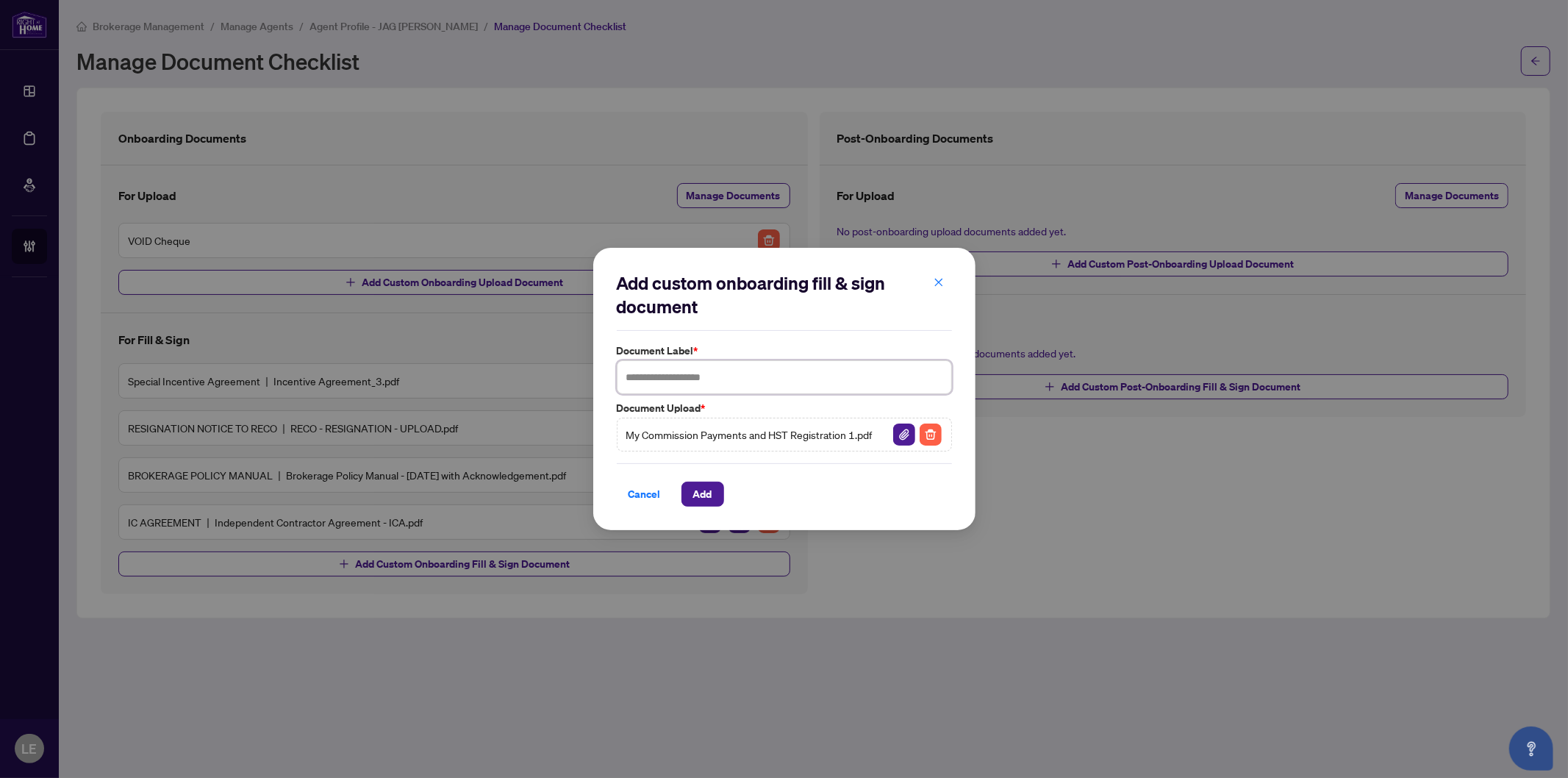
click at [645, 378] on input "text" at bounding box center [784, 378] width 336 height 34
type input "**********"
click at [712, 493] on span "Add" at bounding box center [702, 494] width 19 height 24
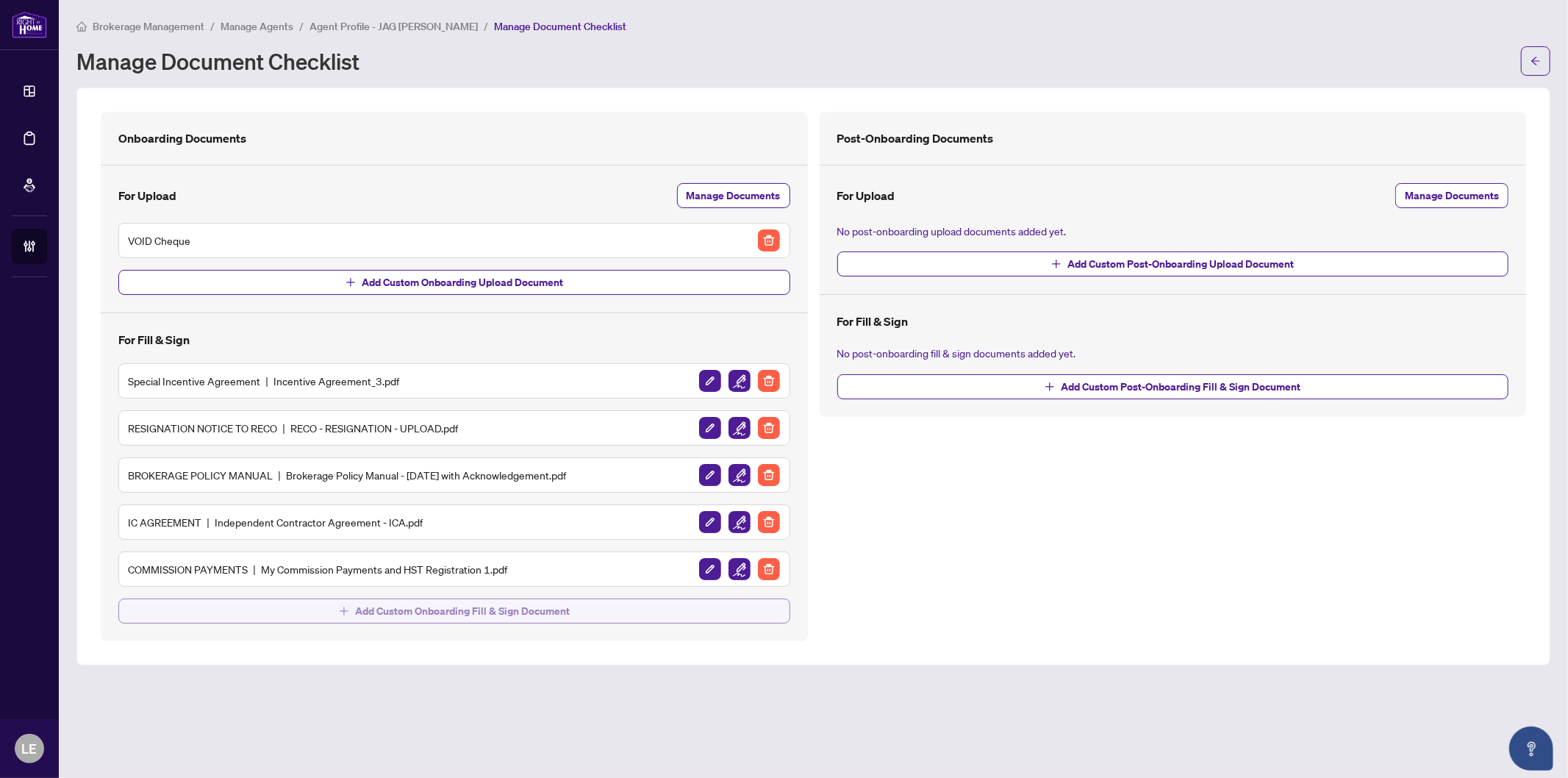
click at [419, 608] on span "Add Custom Onboarding Fill & Sign Document" at bounding box center [463, 612] width 215 height 24
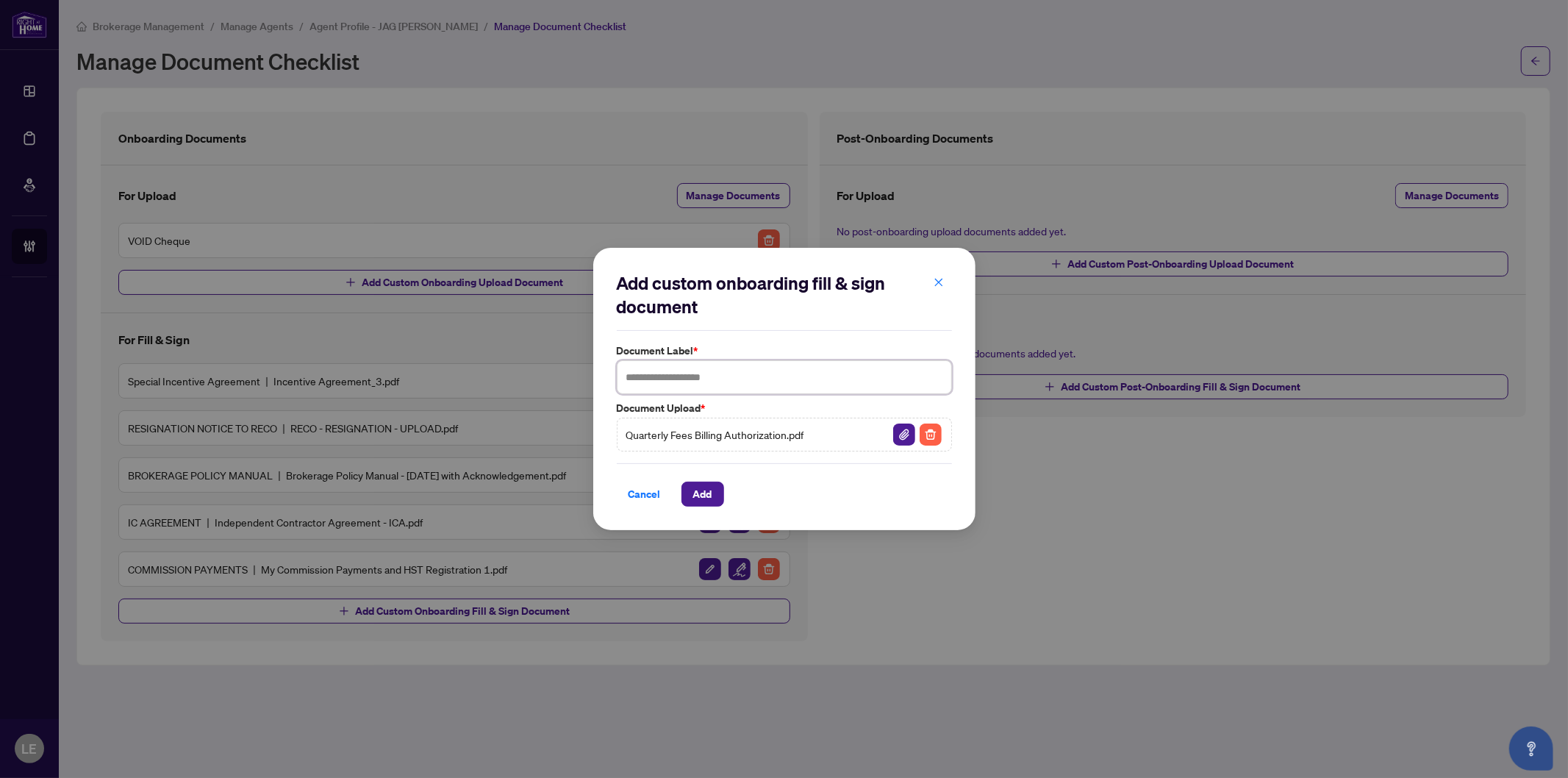
click at [678, 379] on input "text" at bounding box center [784, 378] width 336 height 34
type input "**********"
click at [716, 496] on button "Add" at bounding box center [702, 493] width 43 height 25
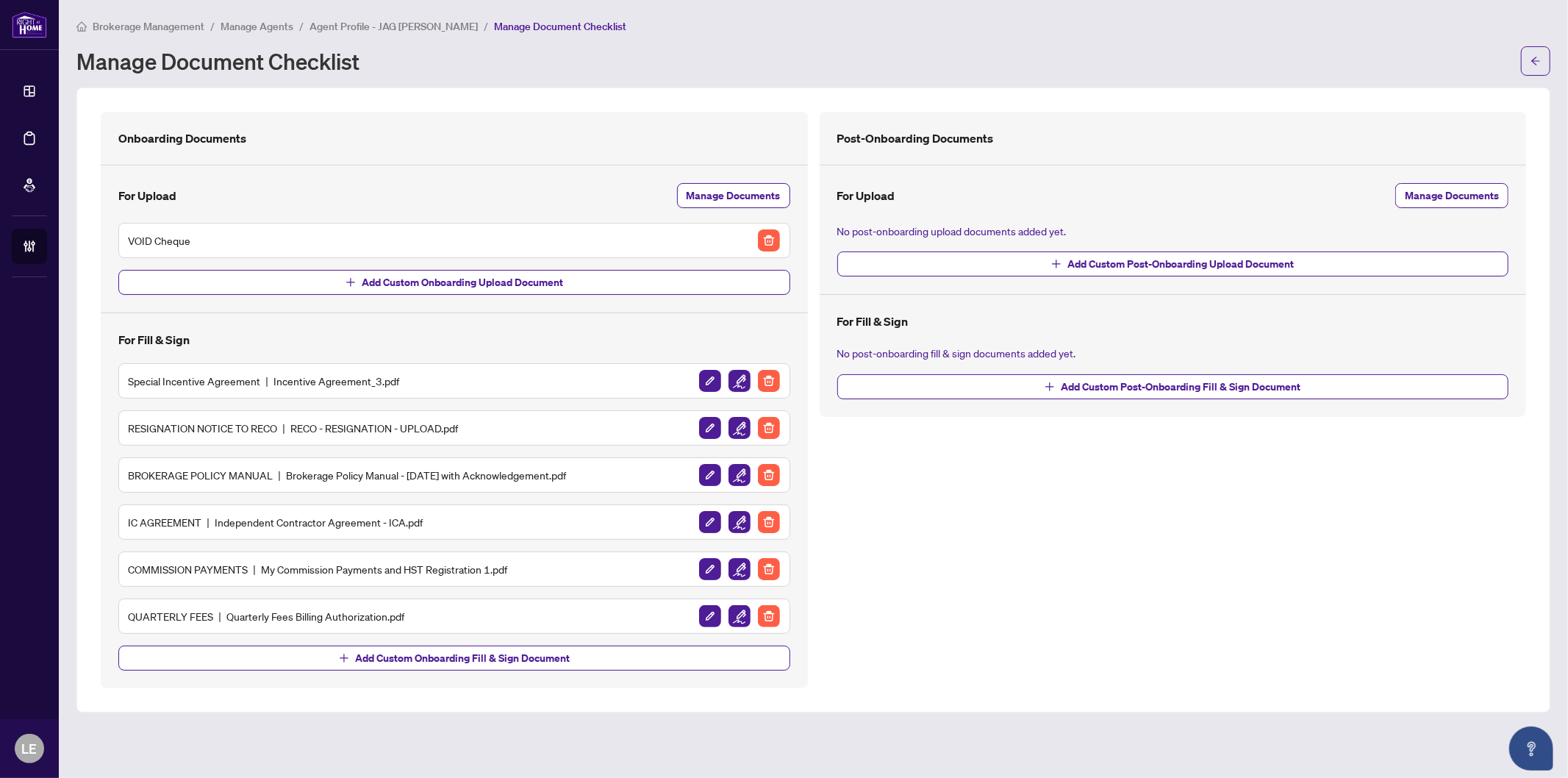
click at [740, 378] on img "button" at bounding box center [740, 381] width 22 height 22
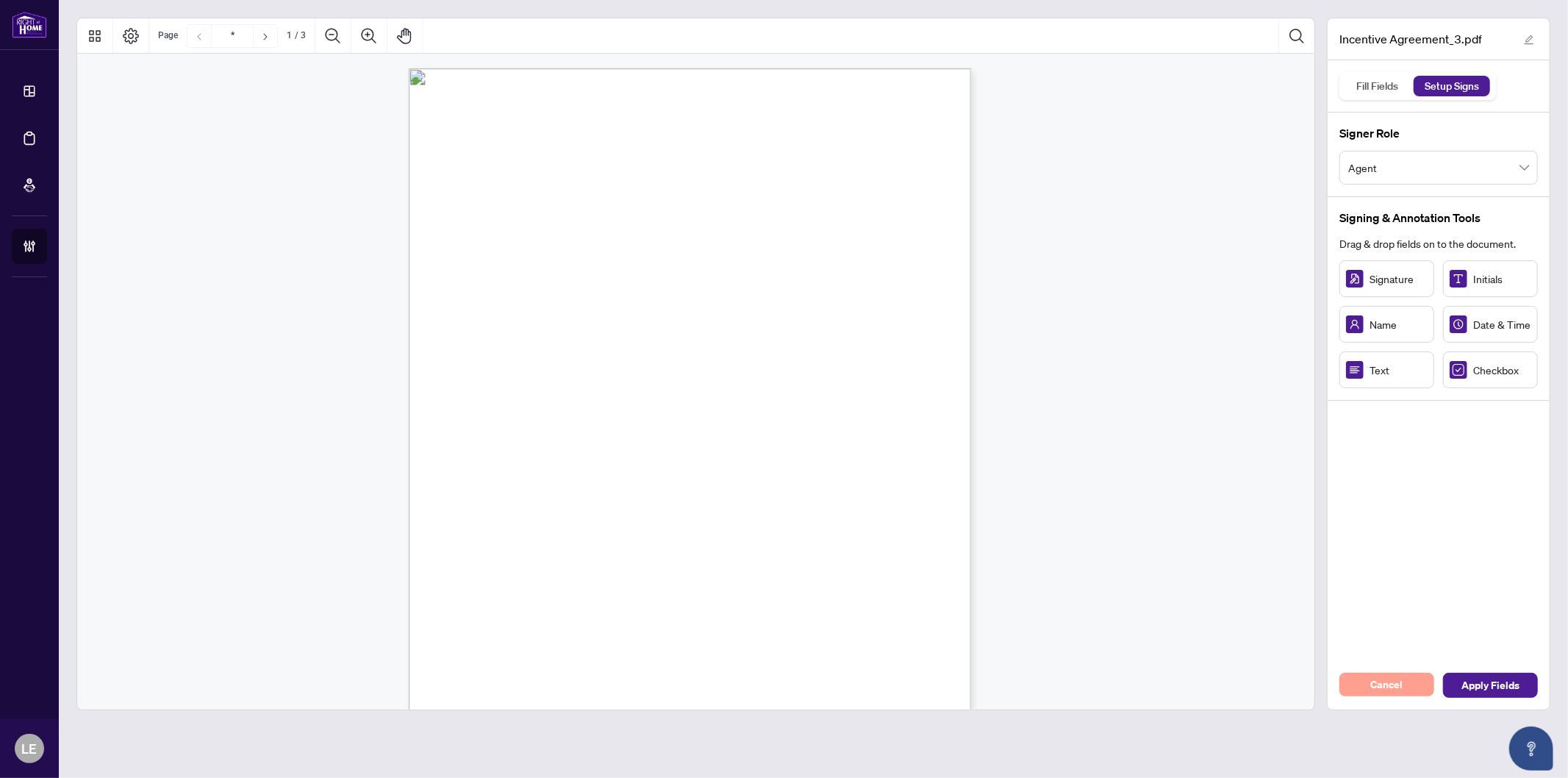
click at [1395, 678] on span "Cancel" at bounding box center [1388, 684] width 32 height 24
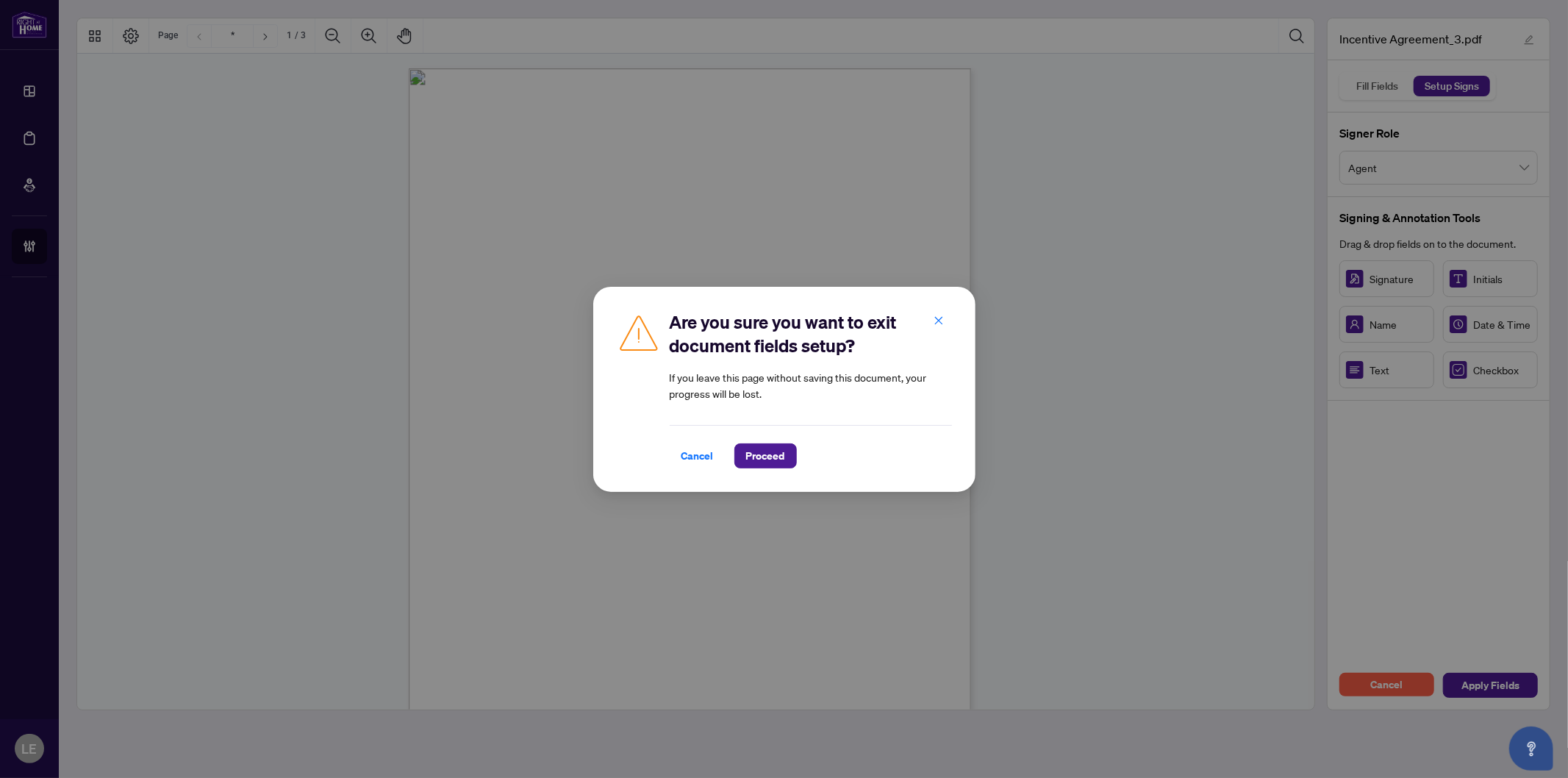
click at [760, 456] on span "Proceed" at bounding box center [765, 456] width 39 height 24
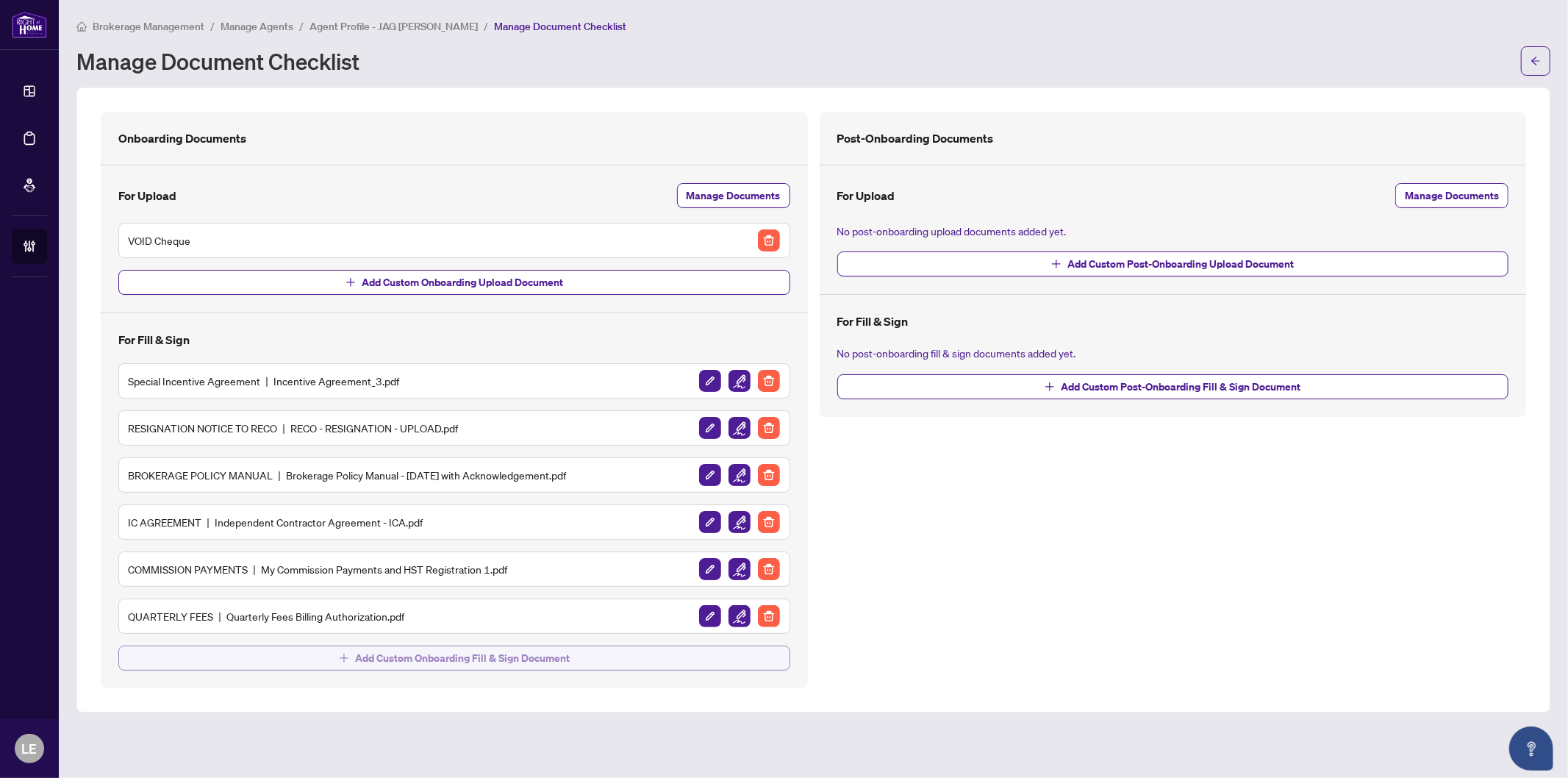
click at [425, 660] on span "Add Custom Onboarding Fill & Sign Document" at bounding box center [463, 658] width 215 height 24
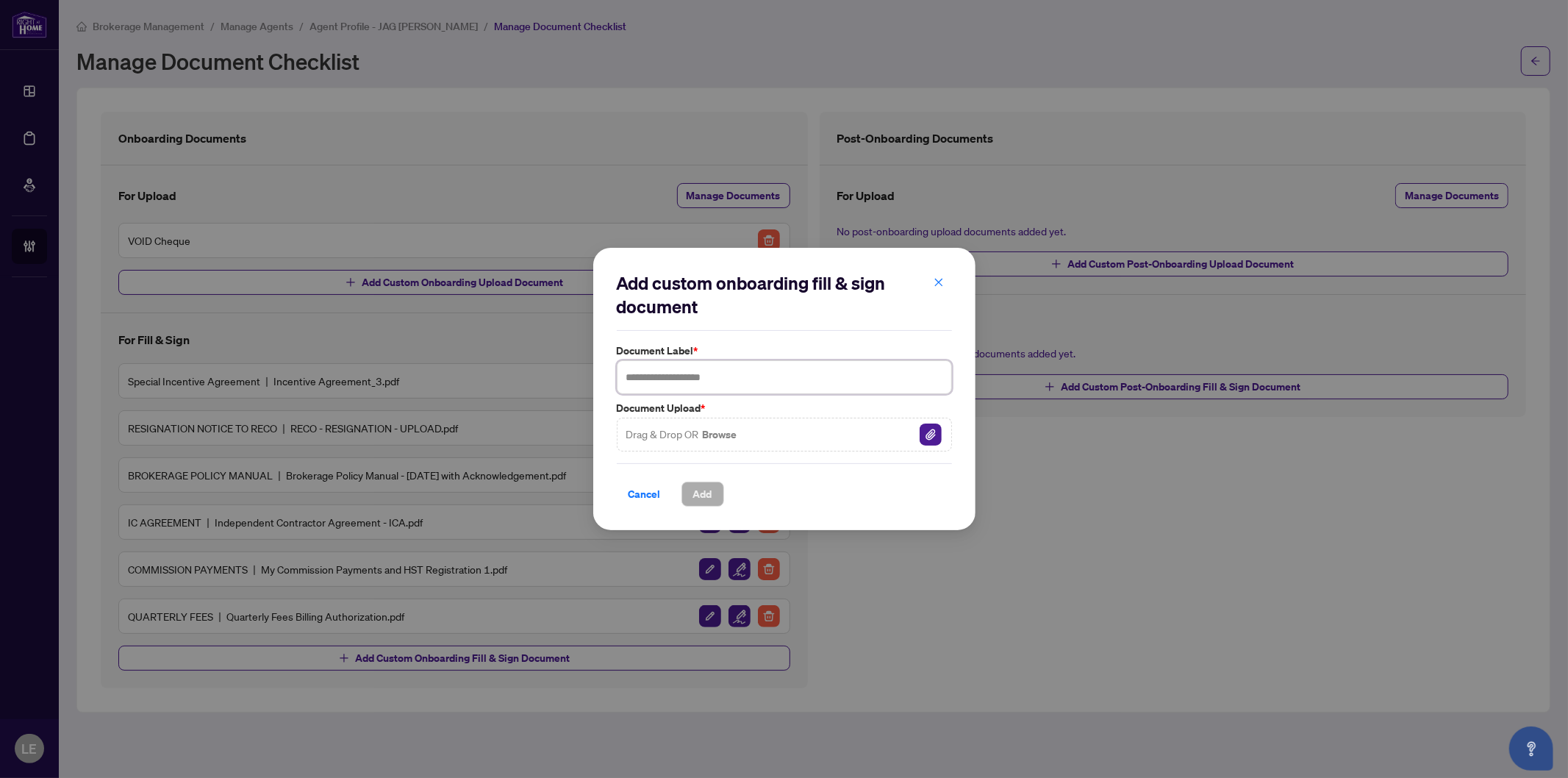
click at [736, 378] on input "text" at bounding box center [784, 378] width 336 height 34
type input "**********"
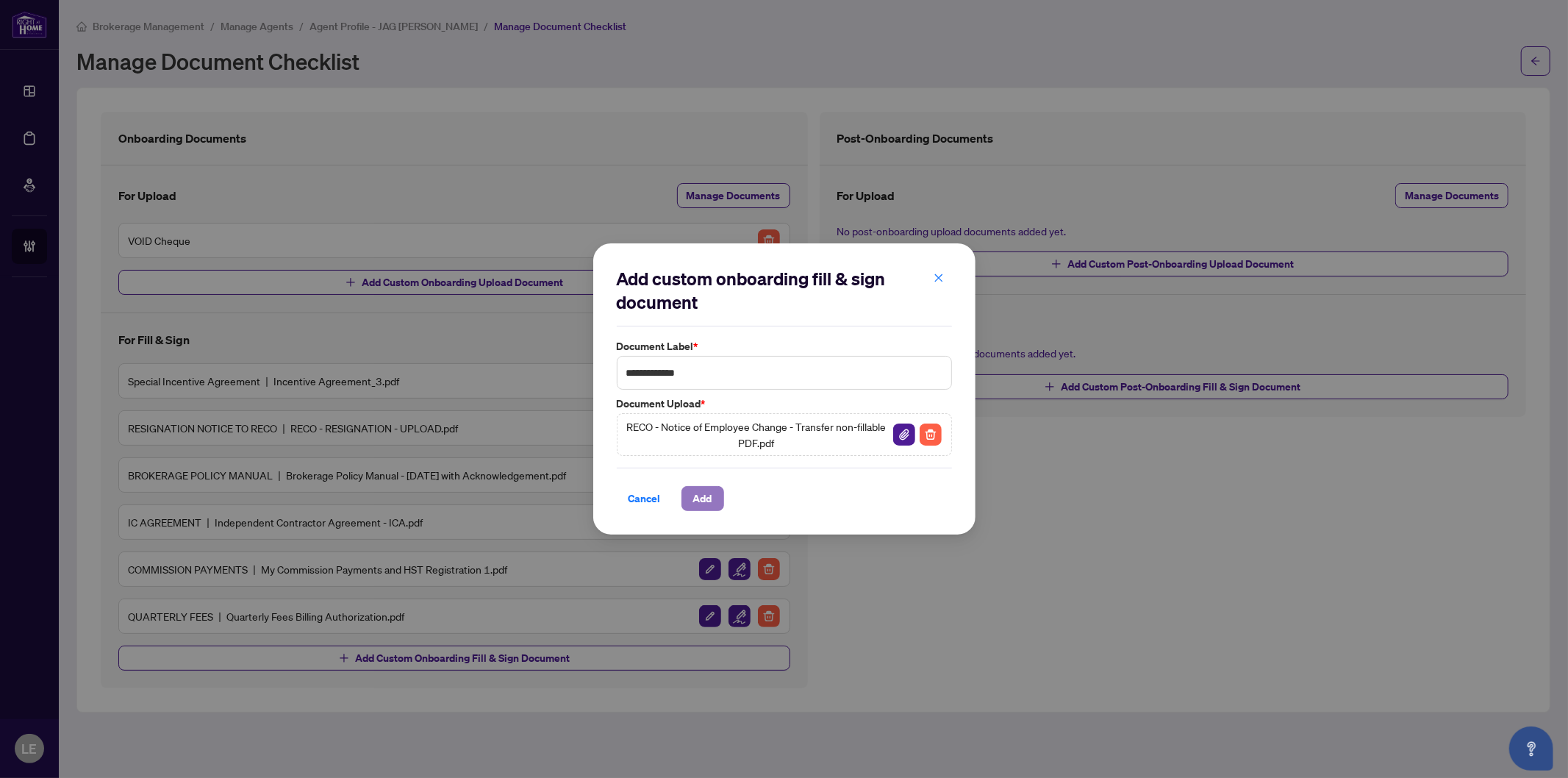
click at [696, 496] on span "Add" at bounding box center [702, 499] width 19 height 24
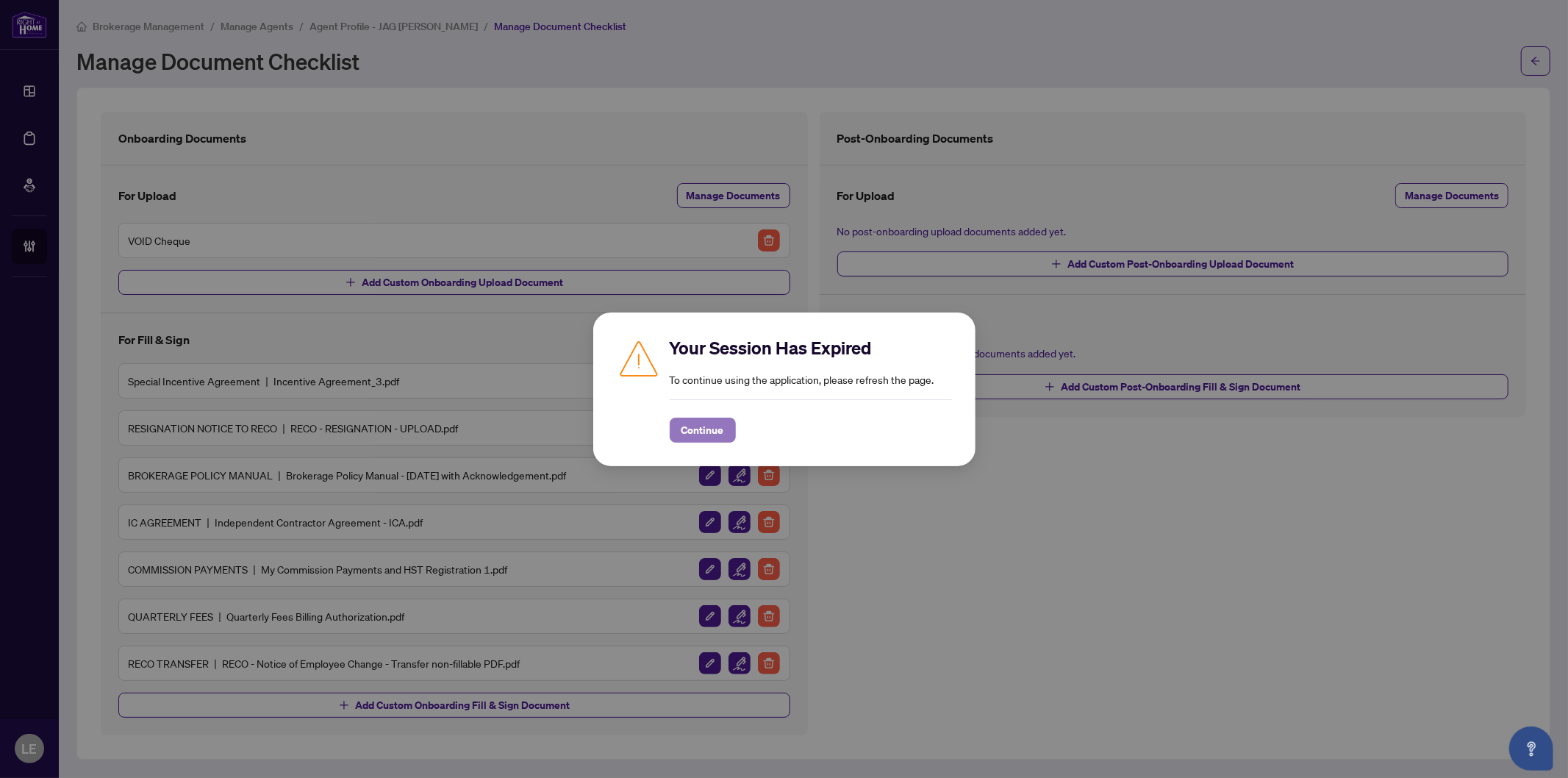
click at [707, 431] on span "Continue" at bounding box center [702, 430] width 43 height 24
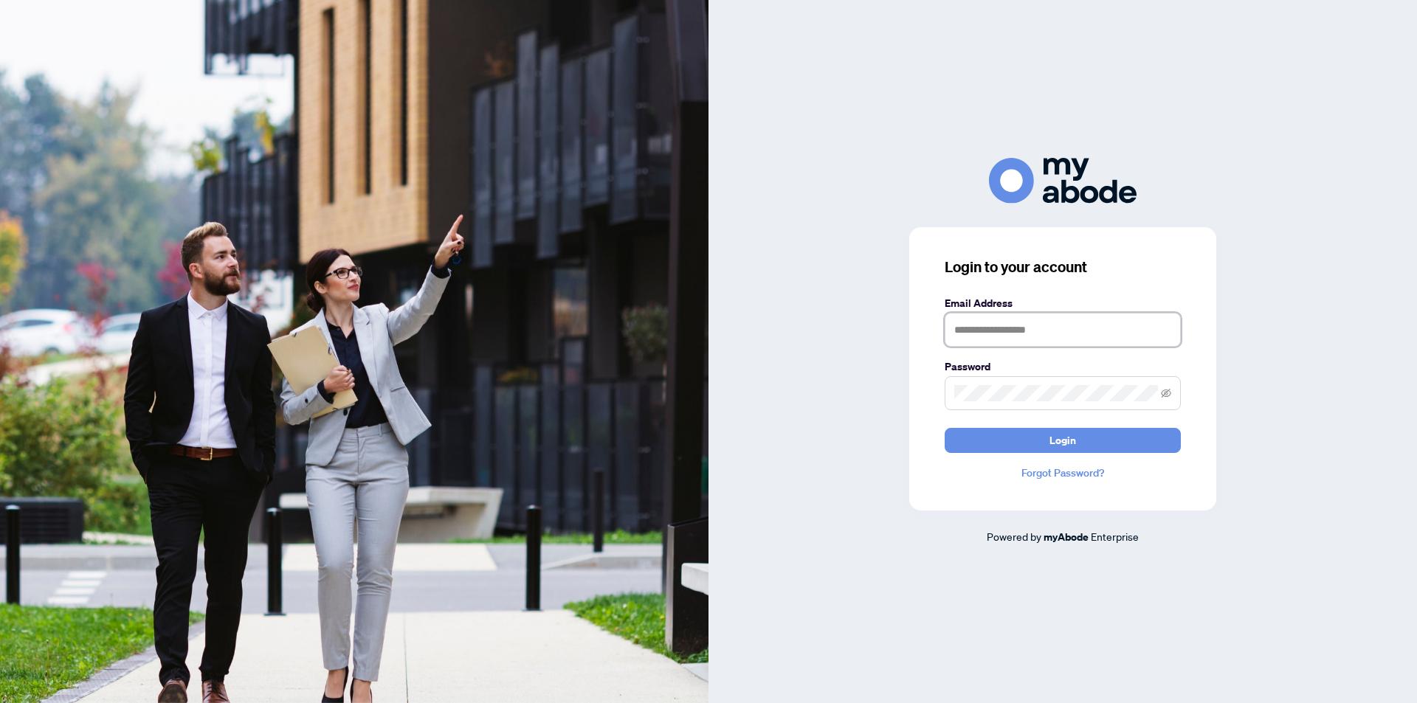
click at [977, 331] on input "text" at bounding box center [1063, 330] width 236 height 34
type input "**********"
click at [1065, 424] on form "**********" at bounding box center [1063, 374] width 236 height 158
click at [1063, 437] on span "Login" at bounding box center [1063, 441] width 27 height 24
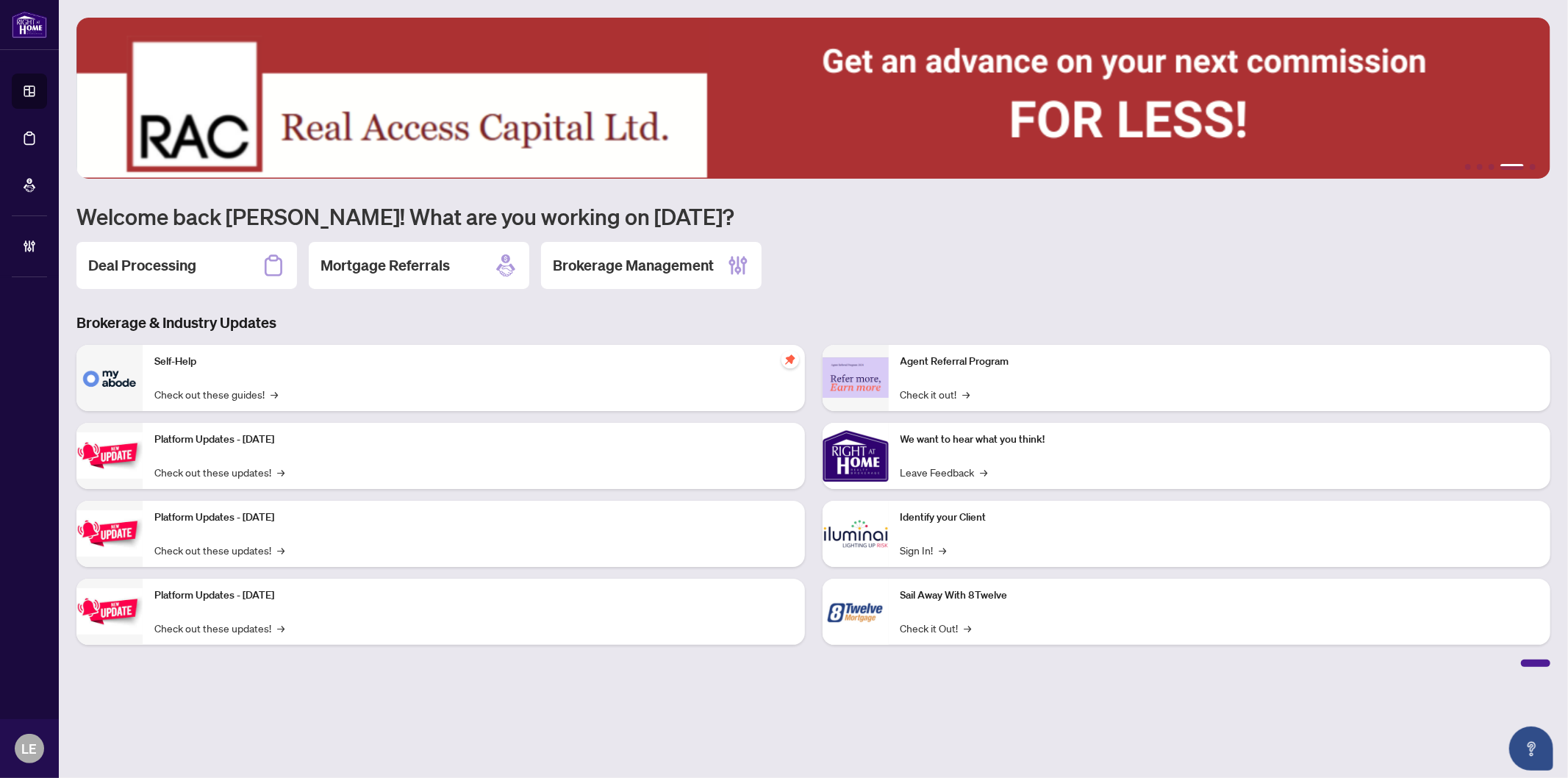
click at [661, 277] on div "Brokerage Management" at bounding box center [651, 265] width 220 height 47
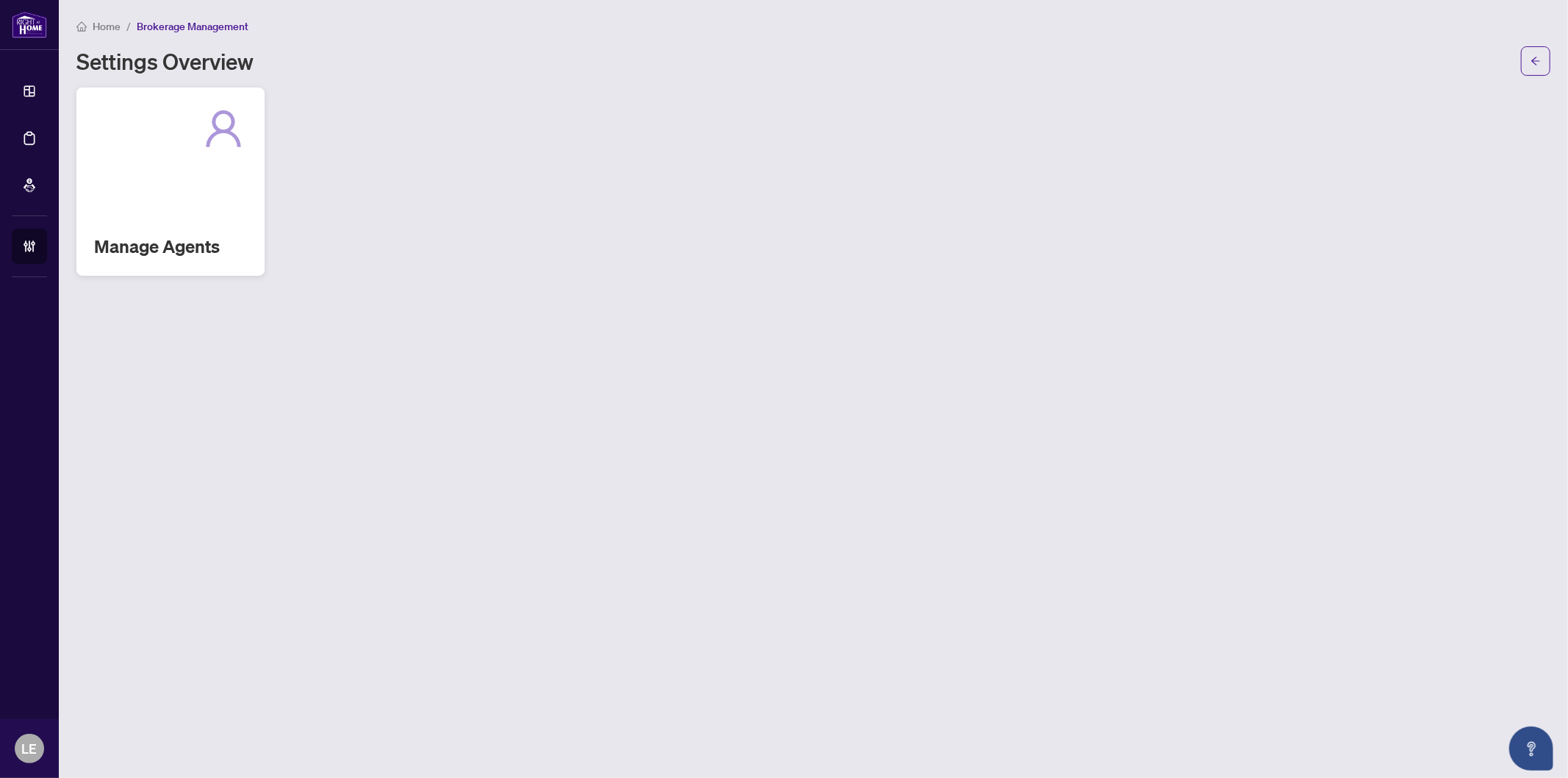
click at [188, 167] on div "Manage Agents" at bounding box center [170, 181] width 188 height 188
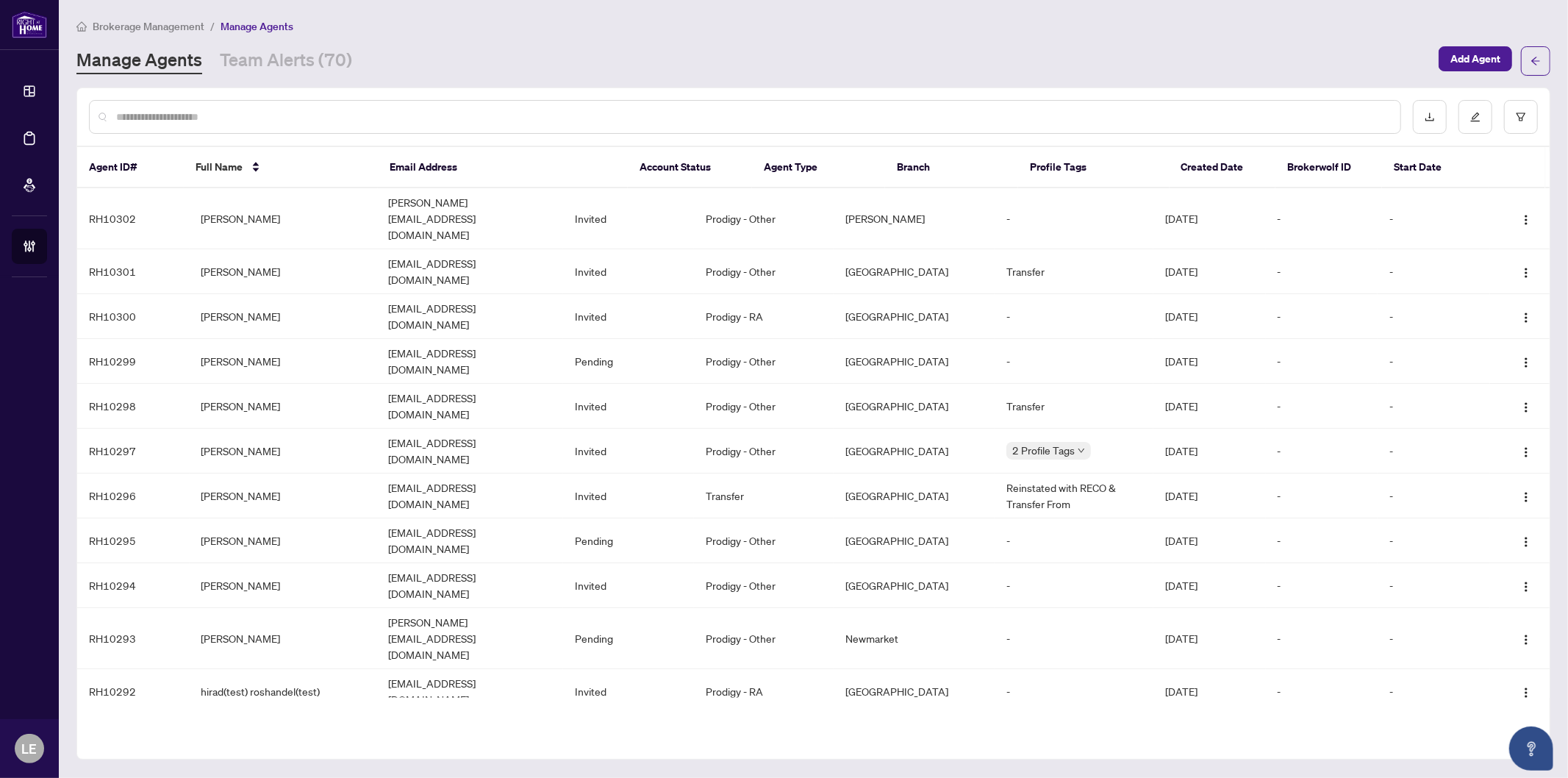
click at [211, 111] on input "text" at bounding box center [753, 117] width 1273 height 16
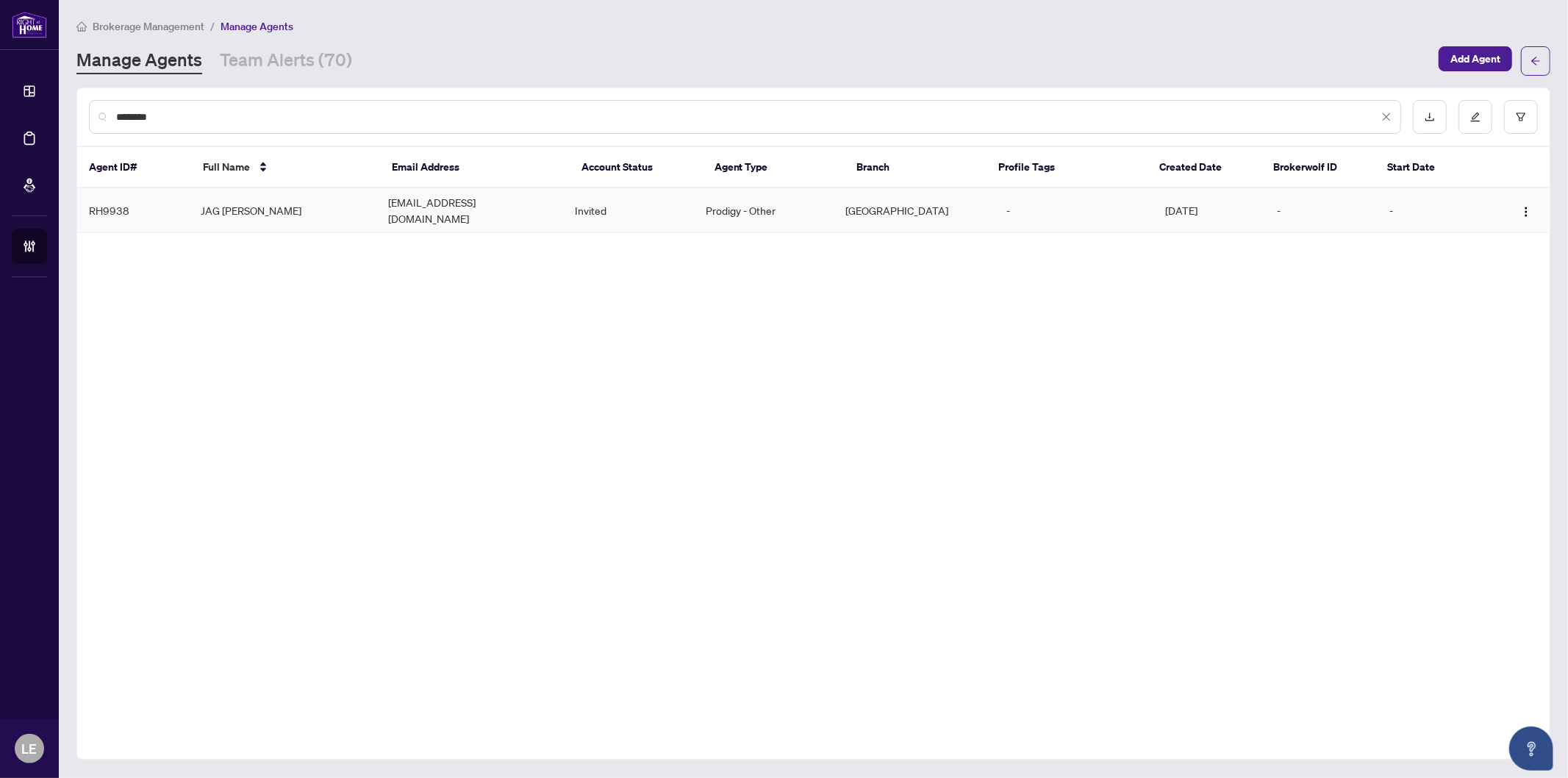
type input "********"
click at [260, 203] on td "JAG BRAR" at bounding box center [282, 210] width 186 height 45
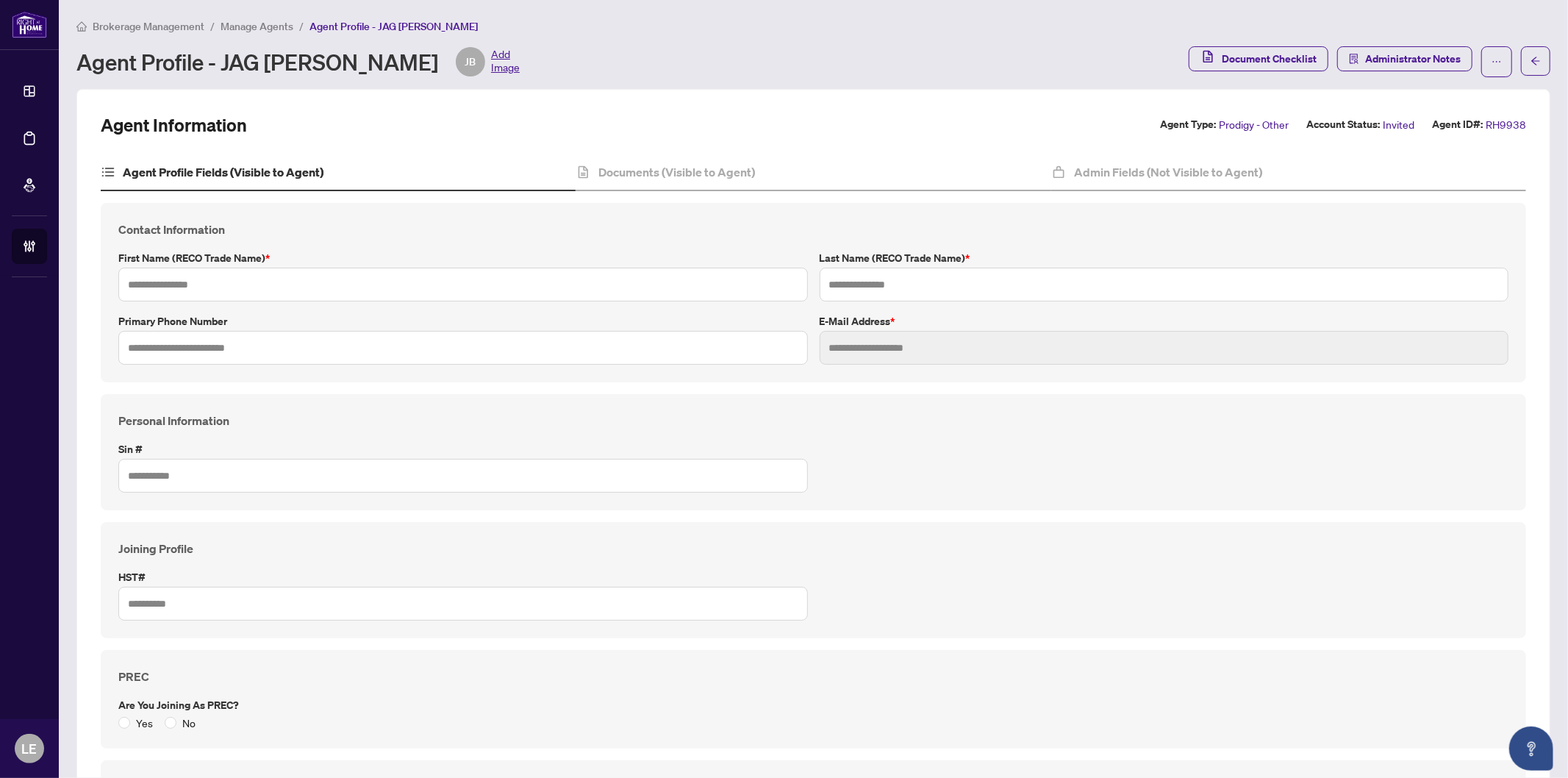
type input "***"
type input "****"
type input "**********"
click at [685, 167] on h4 "Documents (Visible to Agent)" at bounding box center [677, 172] width 156 height 18
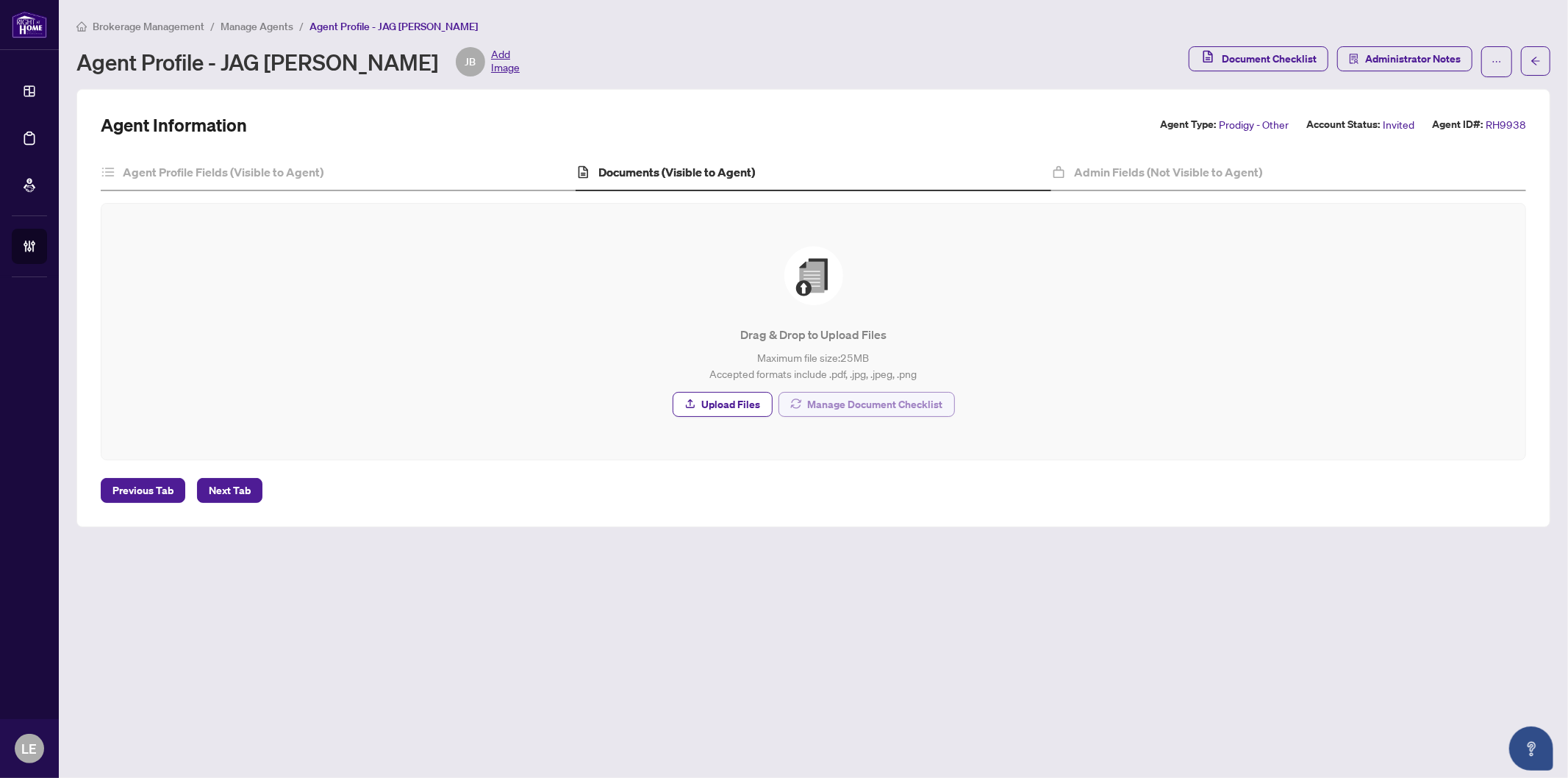
click at [808, 405] on span "Manage Document Checklist" at bounding box center [876, 404] width 135 height 24
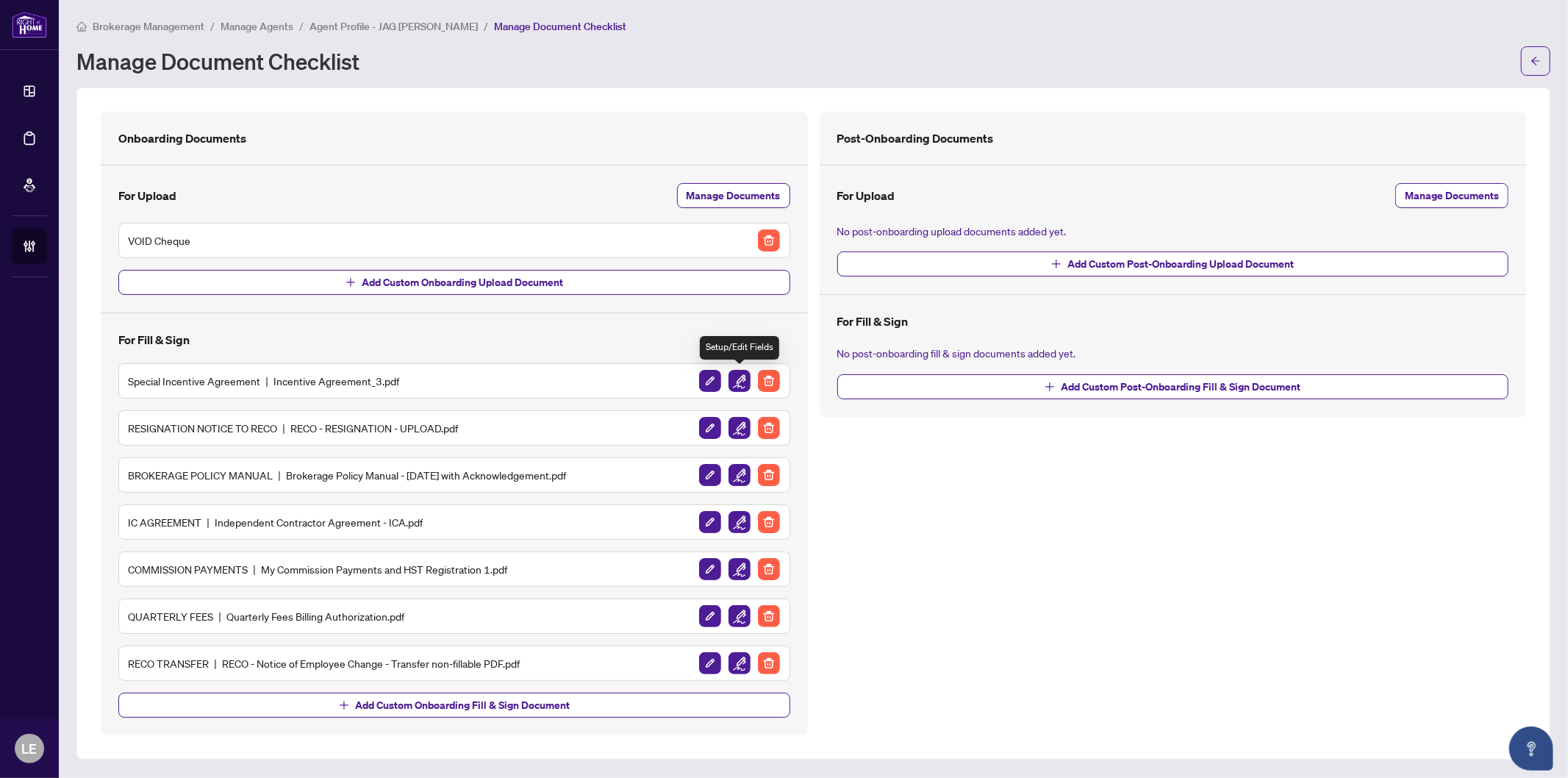
click at [740, 378] on img "button" at bounding box center [740, 381] width 22 height 22
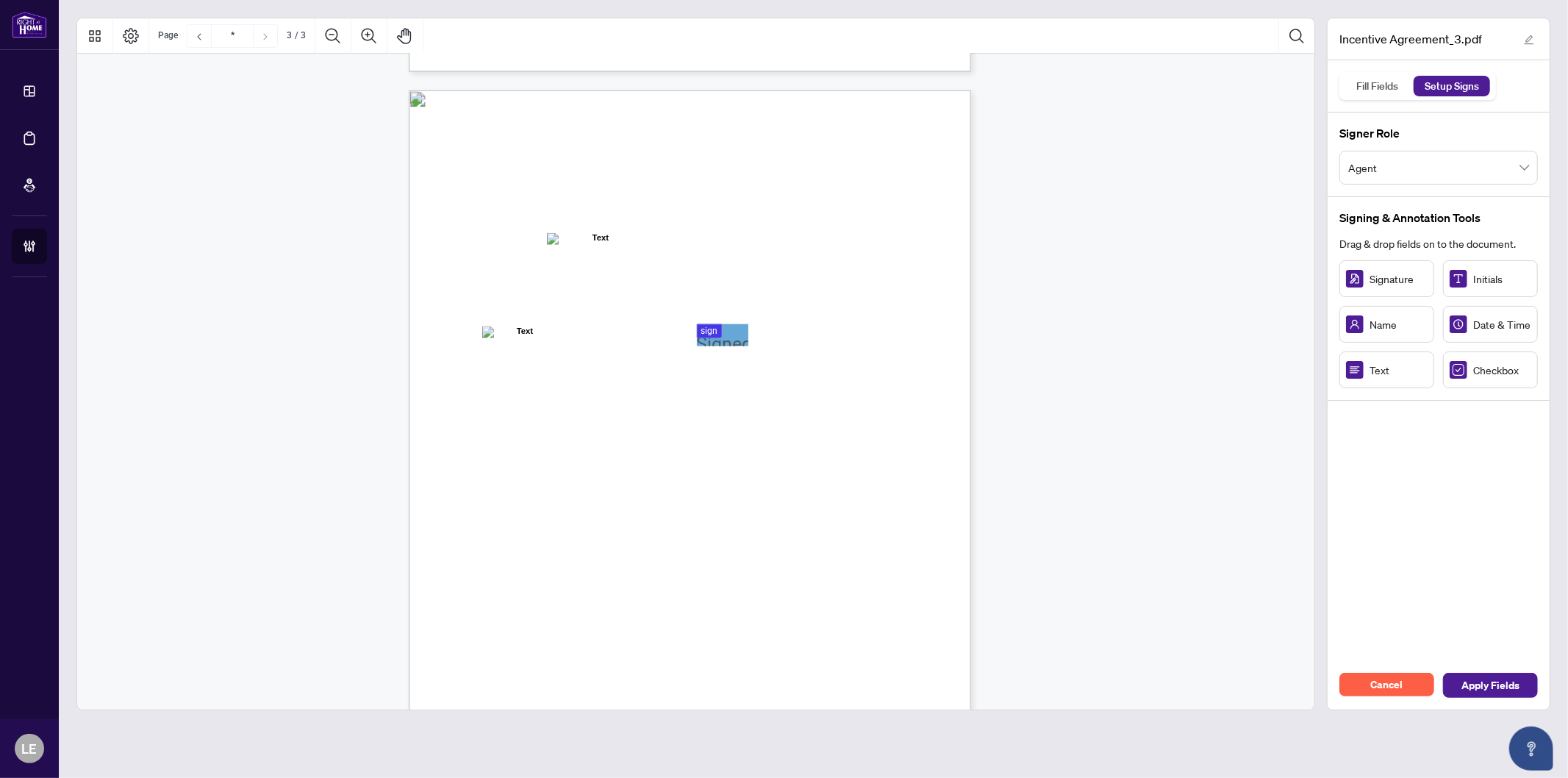
scroll to position [980, 0]
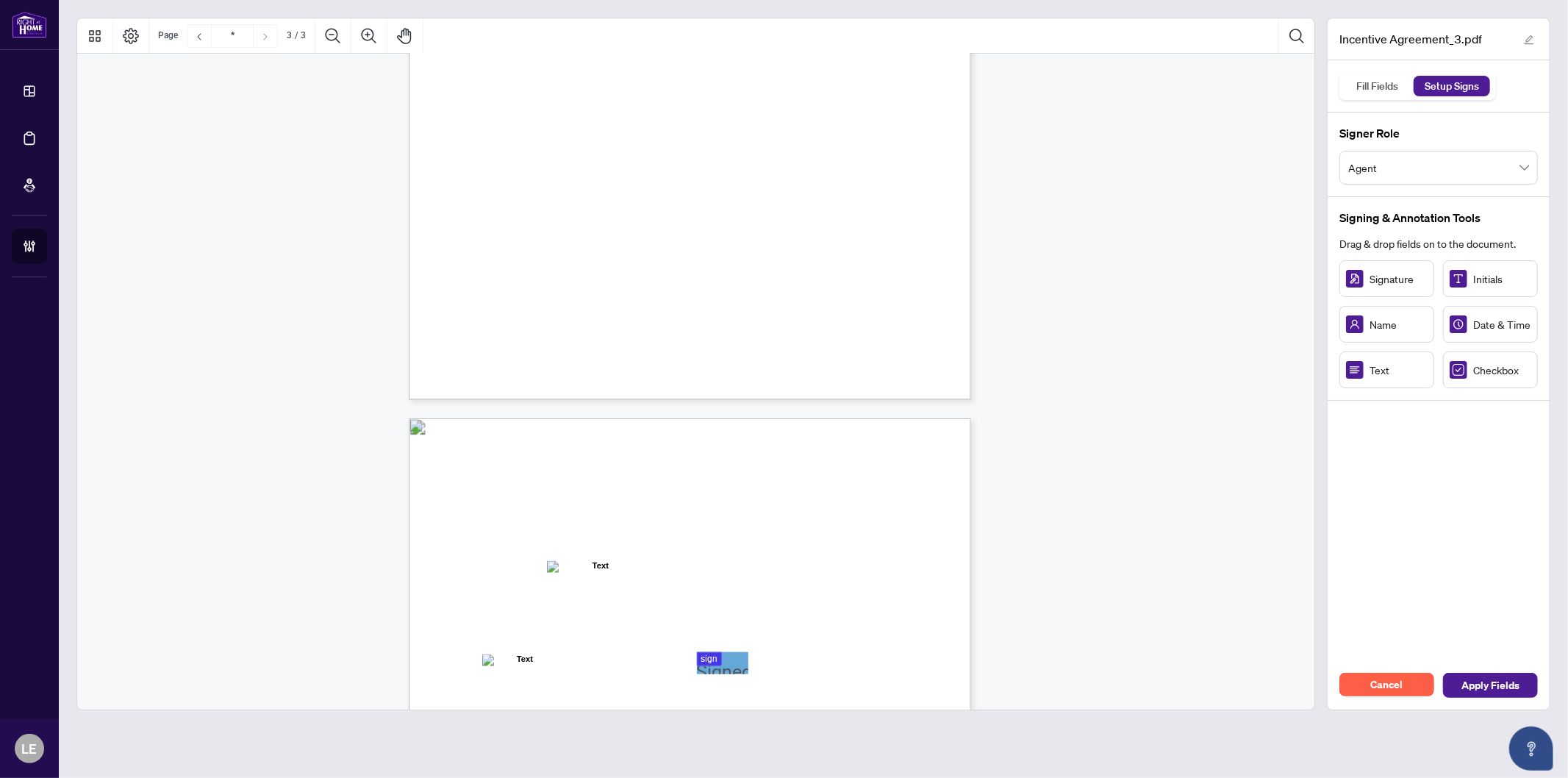
type input "*"
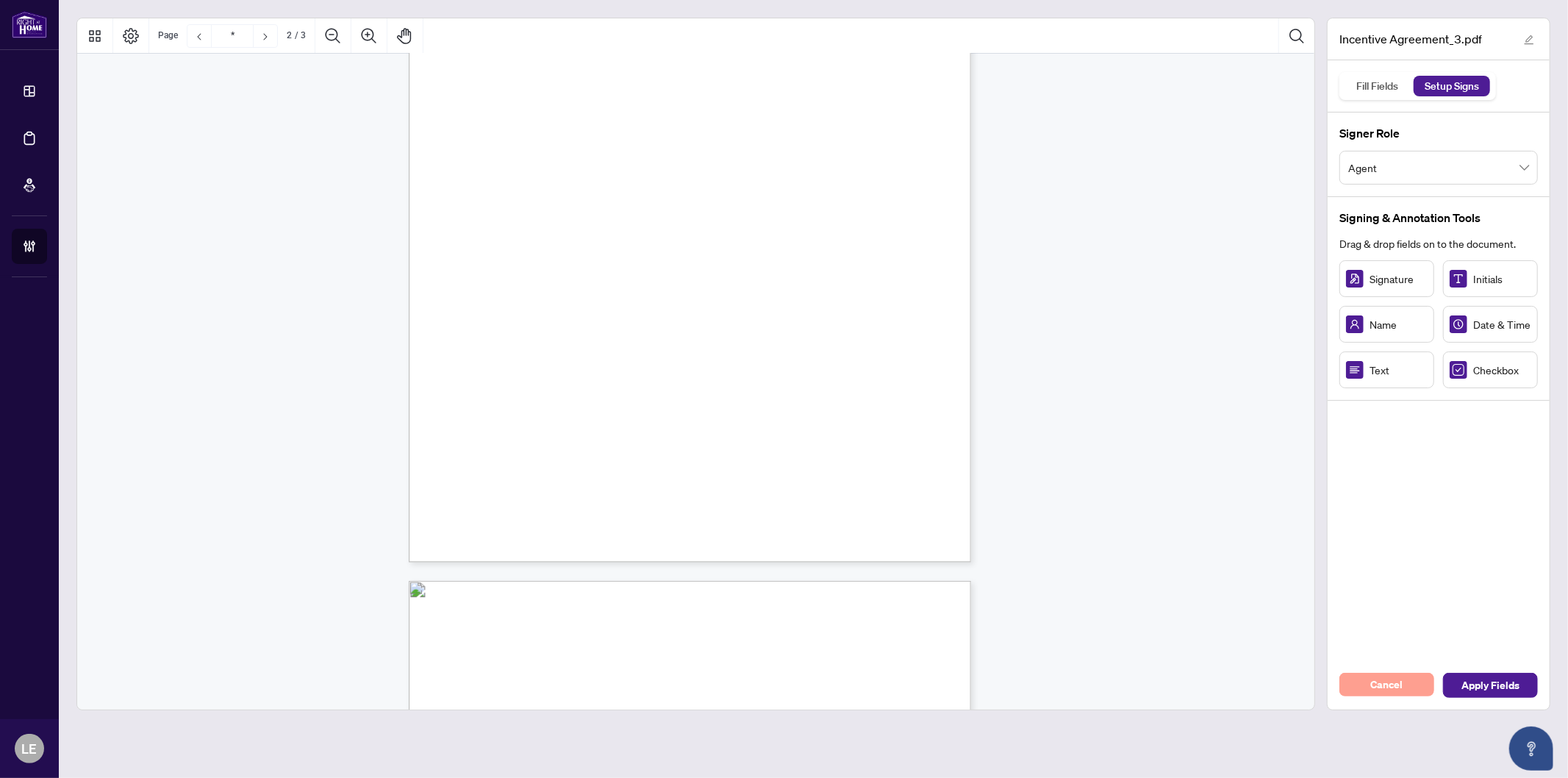
click at [1383, 686] on span "Cancel" at bounding box center [1388, 684] width 32 height 24
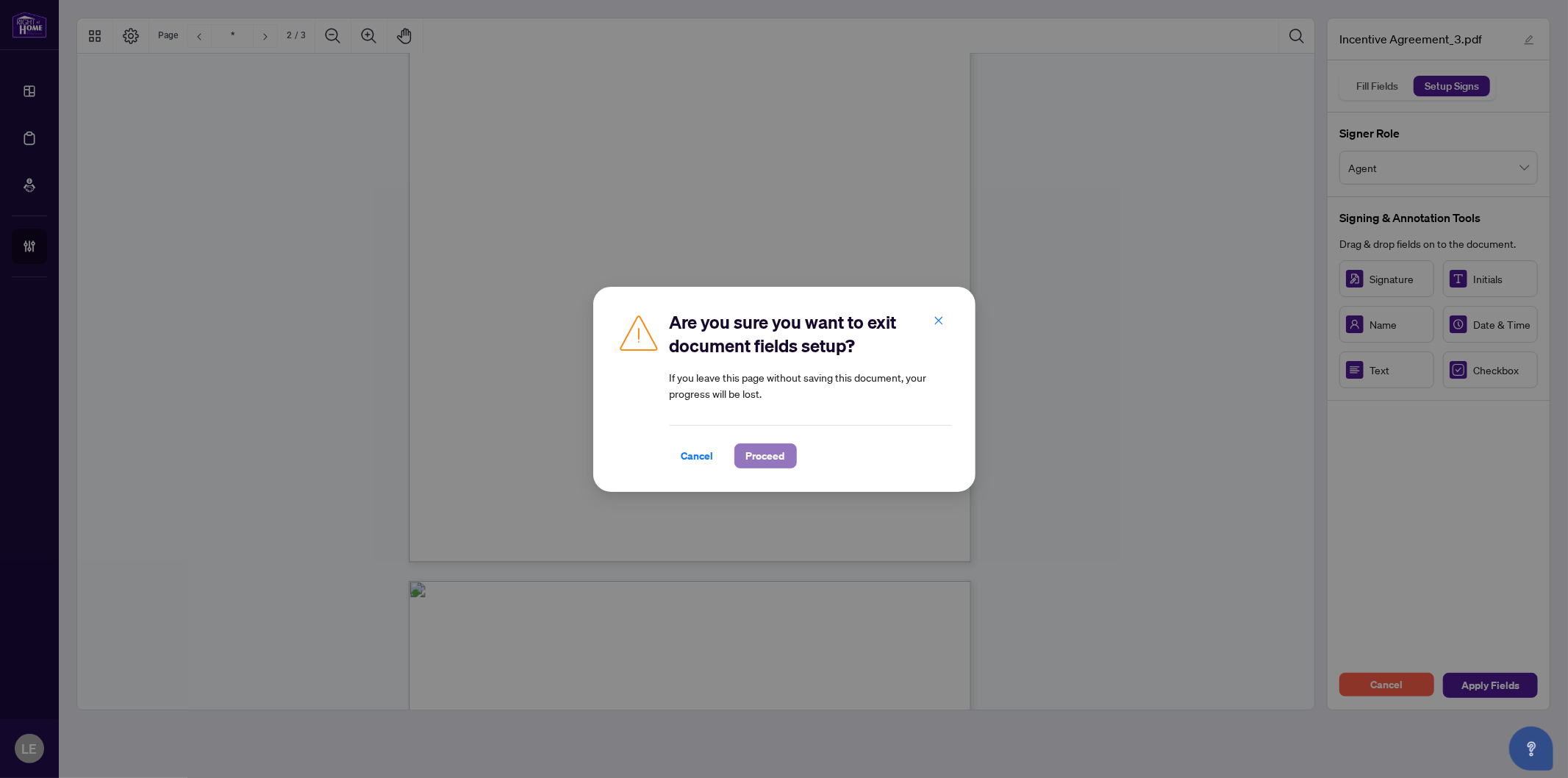
click at [780, 458] on span "Proceed" at bounding box center [765, 456] width 39 height 24
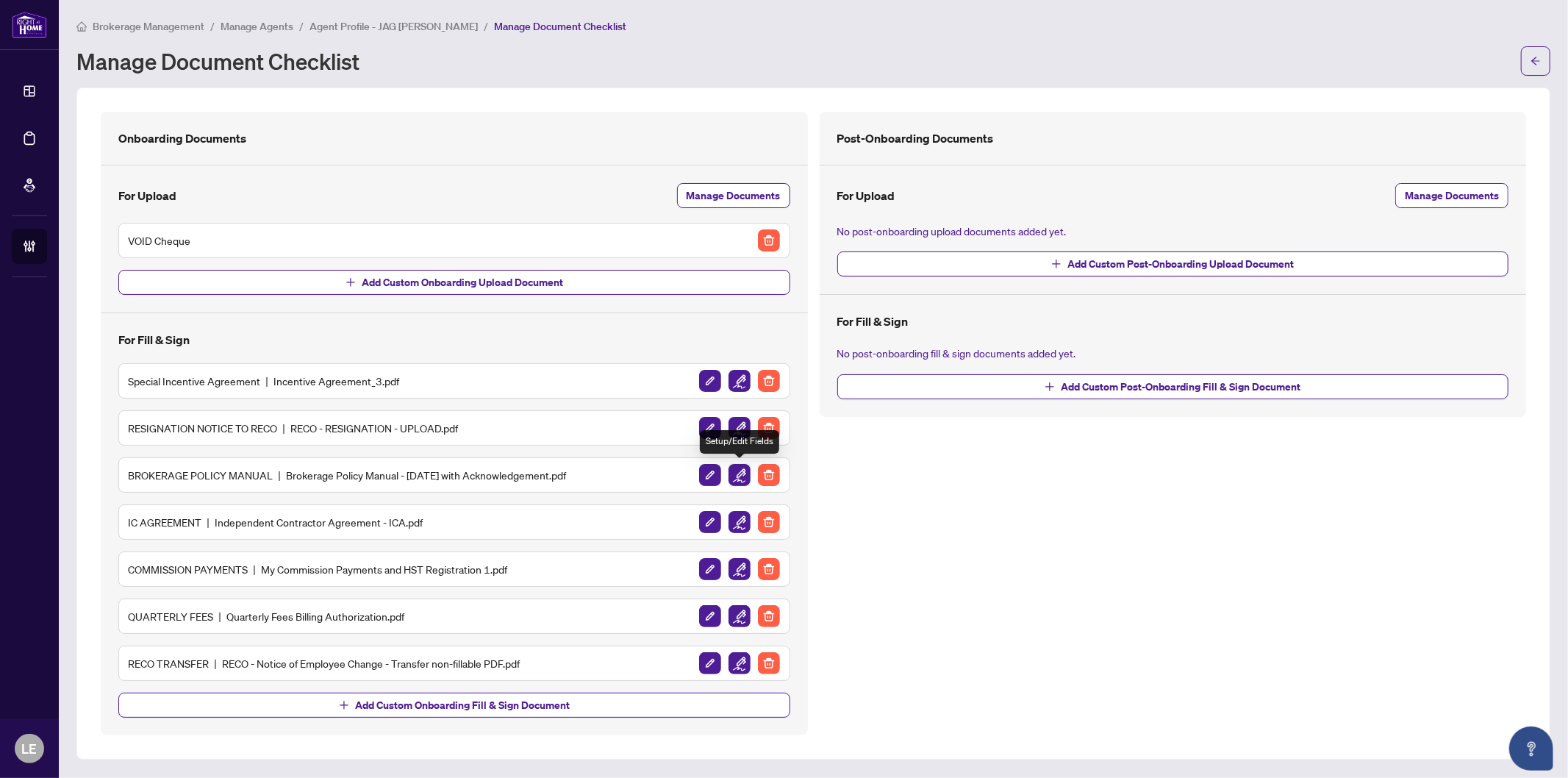
click at [740, 479] on img "button" at bounding box center [740, 475] width 22 height 22
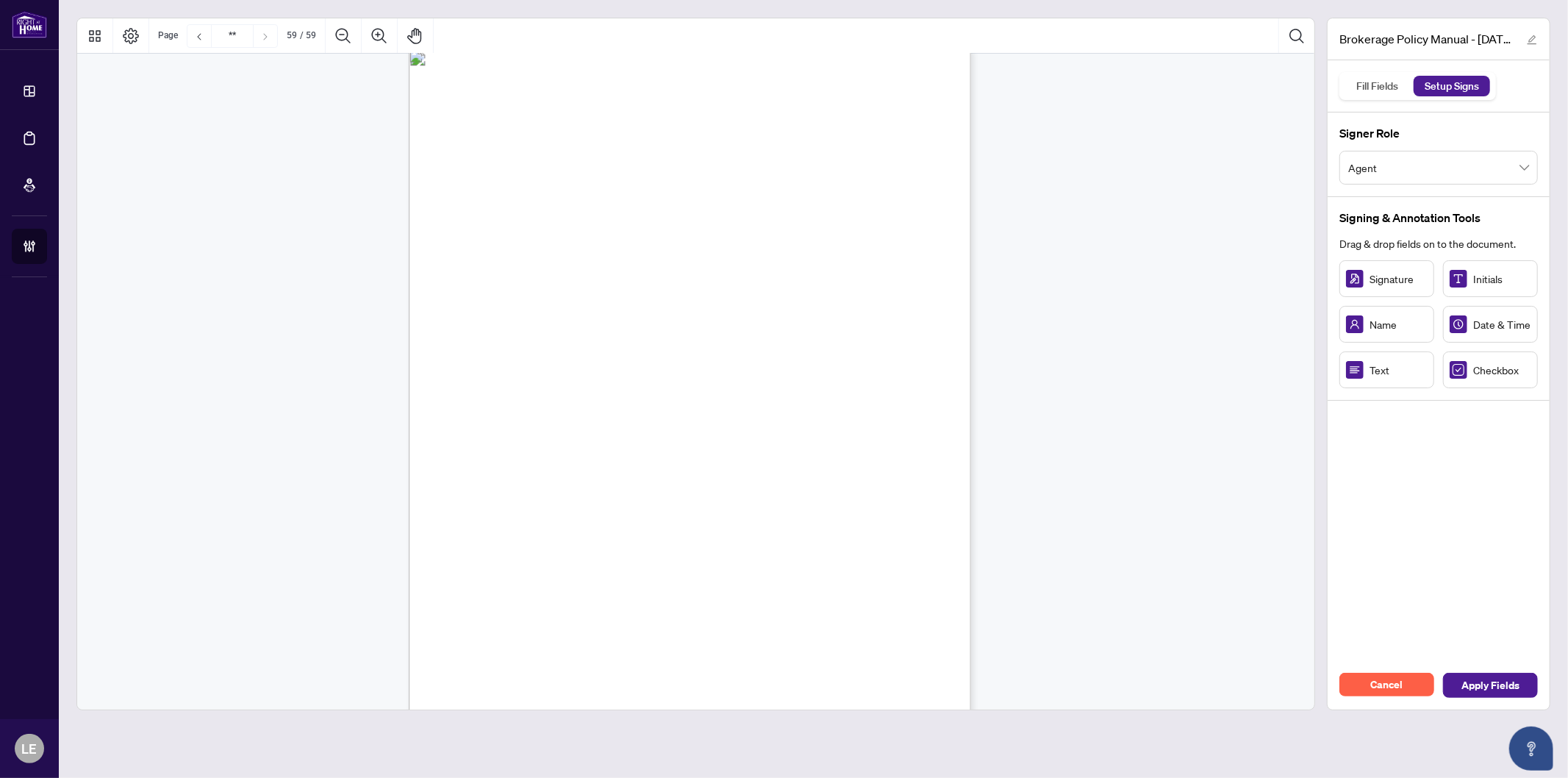
scroll to position [43390, 0]
click at [378, 34] on icon "Zoom In" at bounding box center [380, 35] width 15 height 15
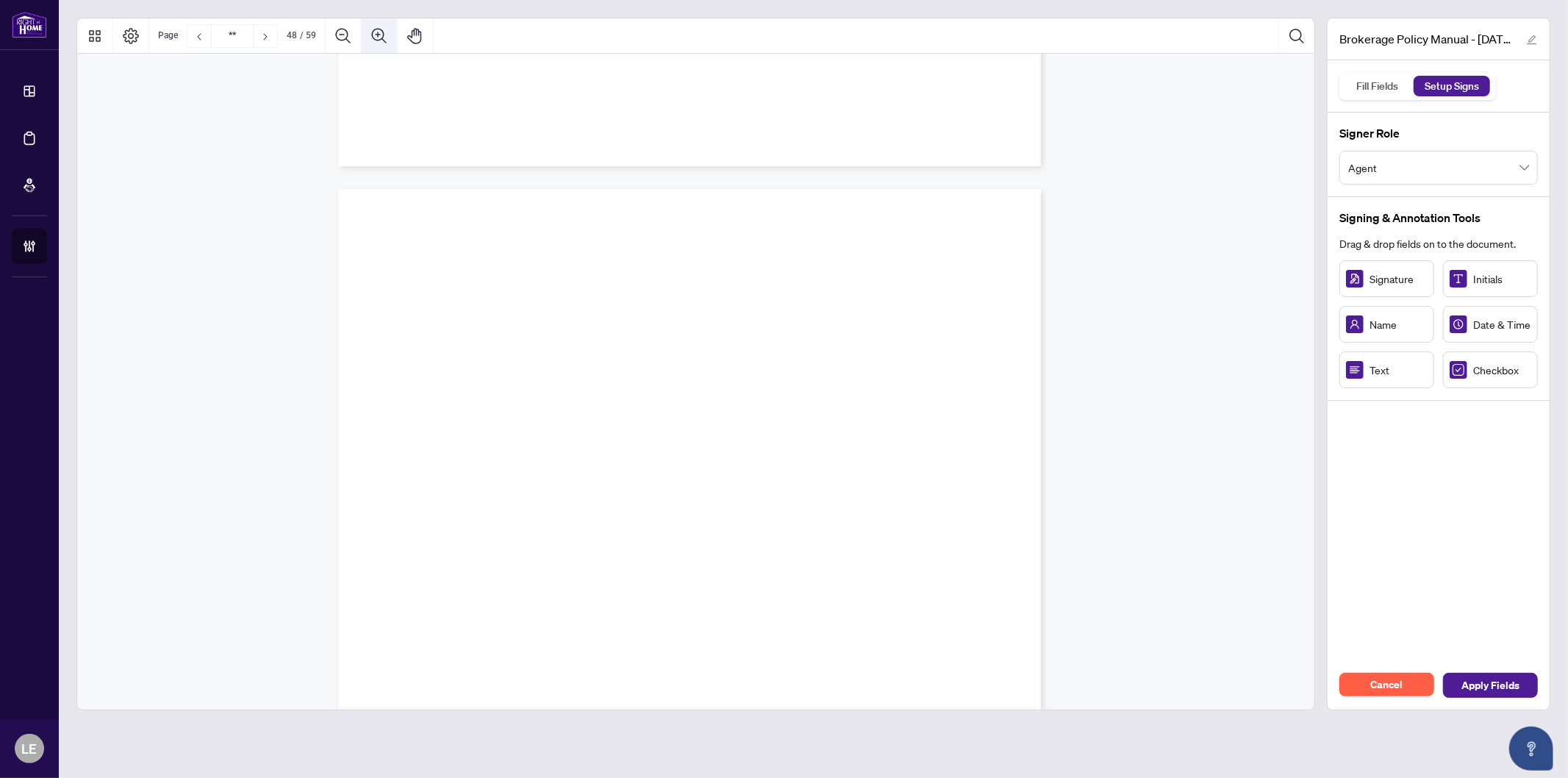
click at [378, 34] on icon "Zoom In" at bounding box center [380, 35] width 15 height 15
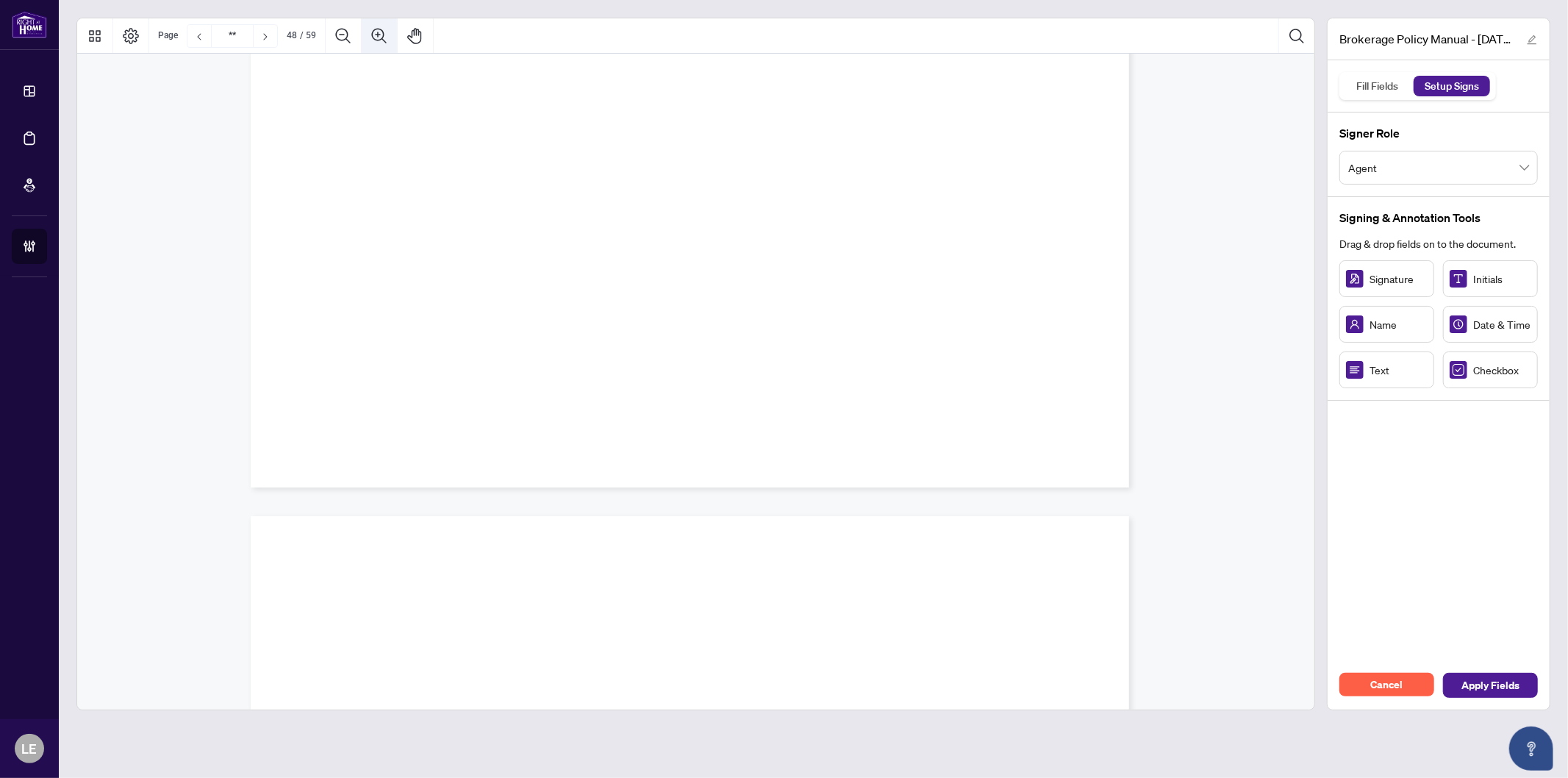
click at [378, 34] on icon "Zoom In" at bounding box center [380, 35] width 15 height 15
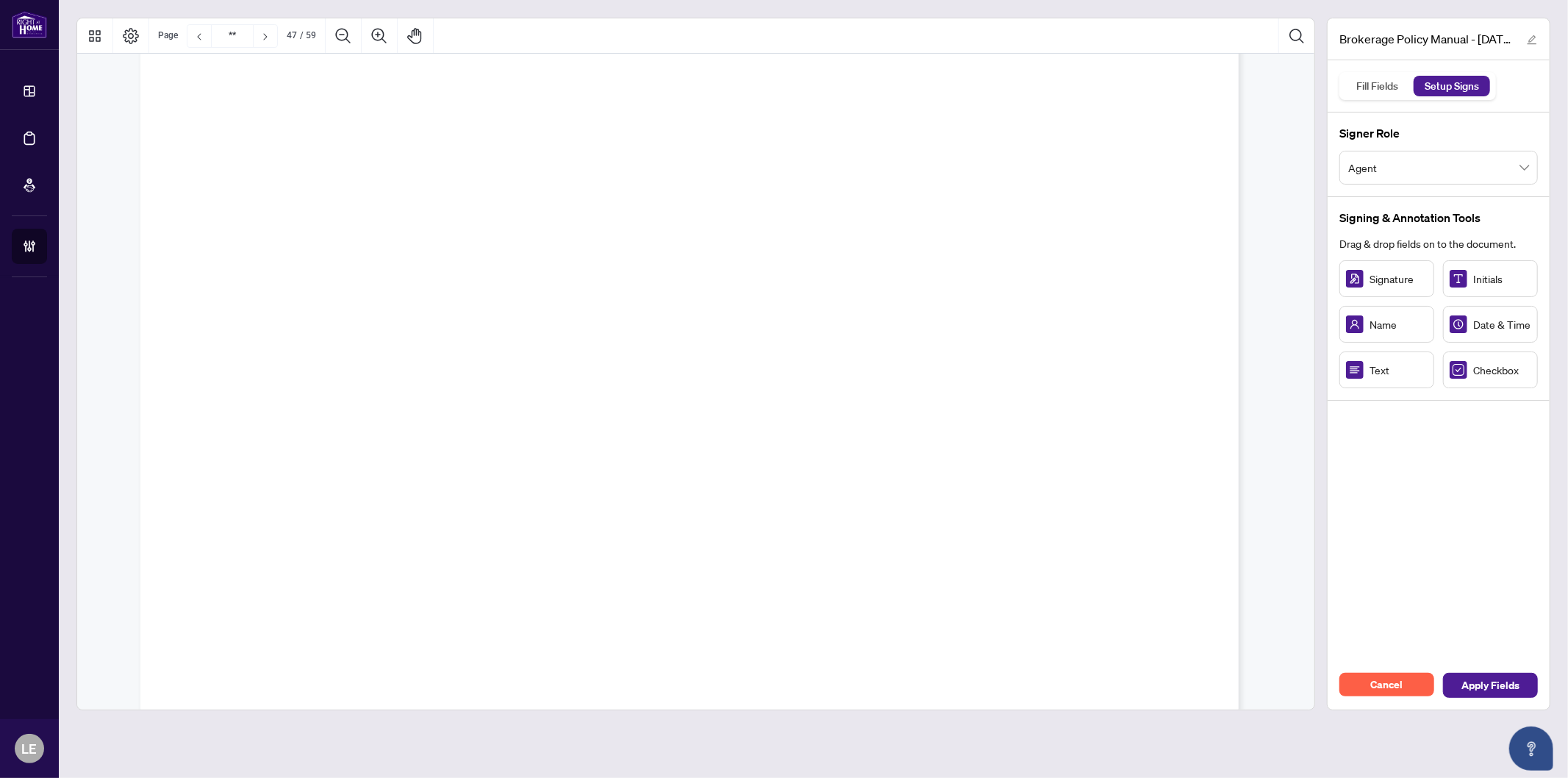
scroll to position [69424, 0]
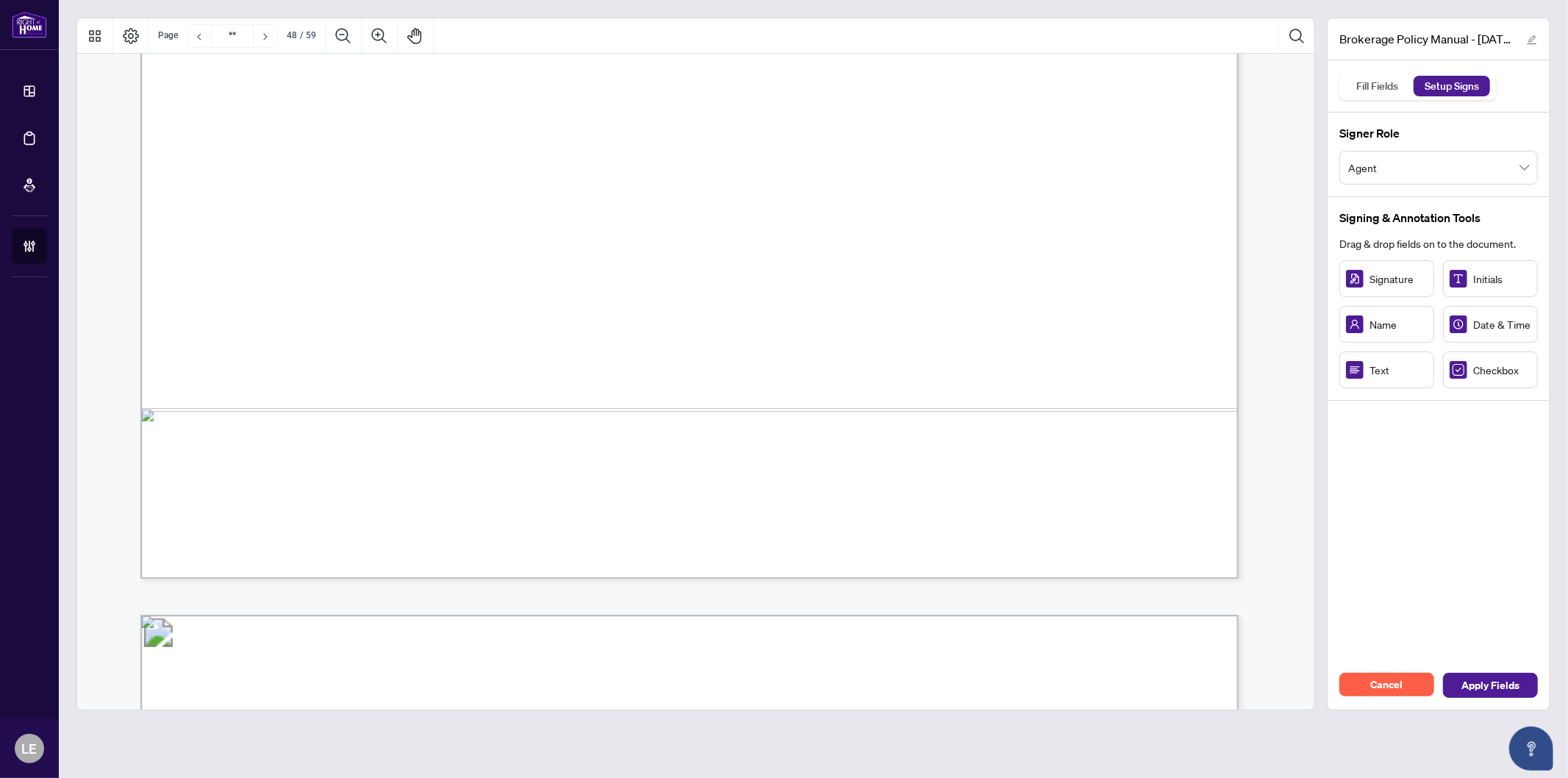
click at [1315, 570] on div at bounding box center [696, 364] width 1239 height 692
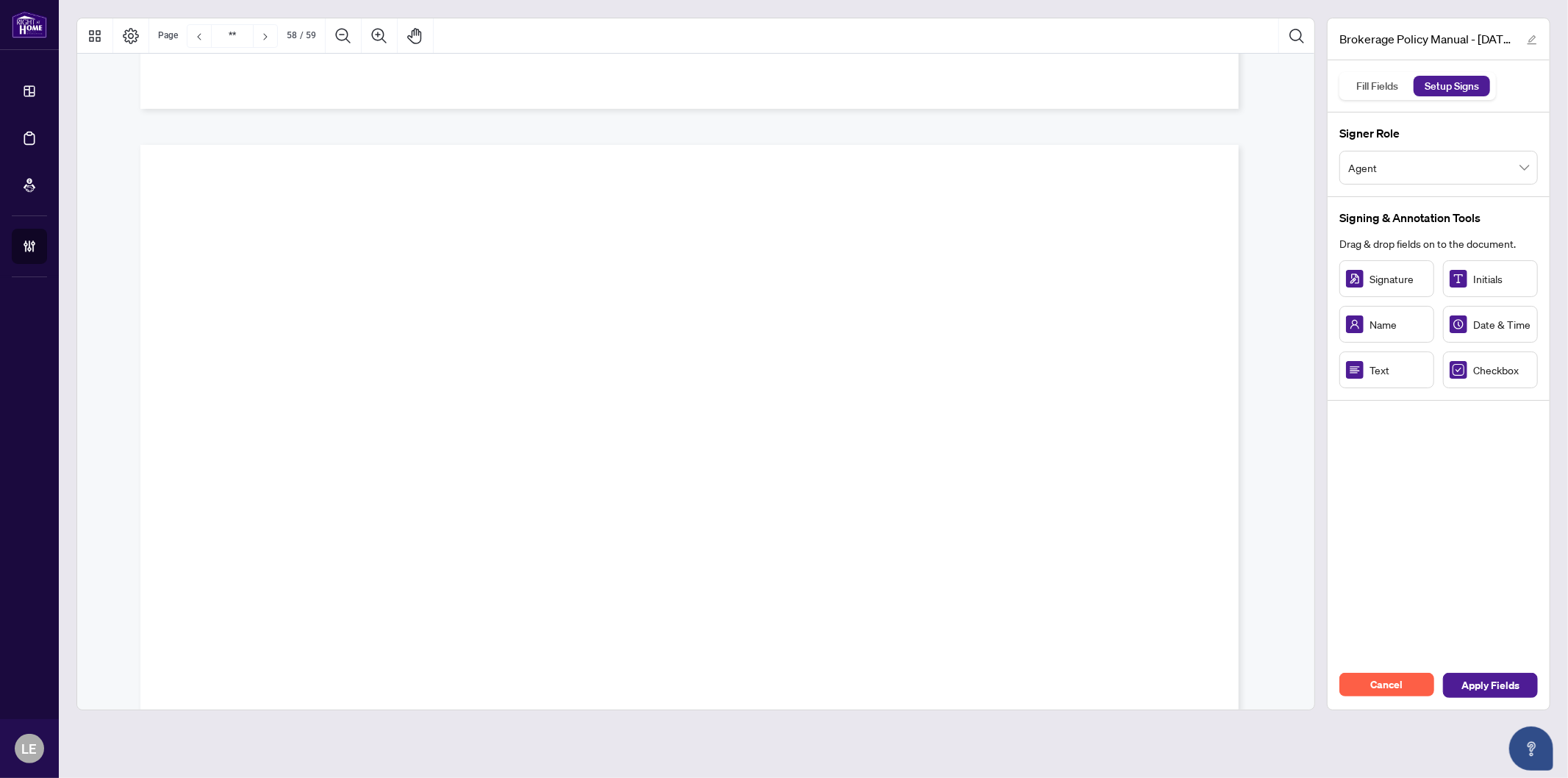
scroll to position [85343, 0]
type input "**"
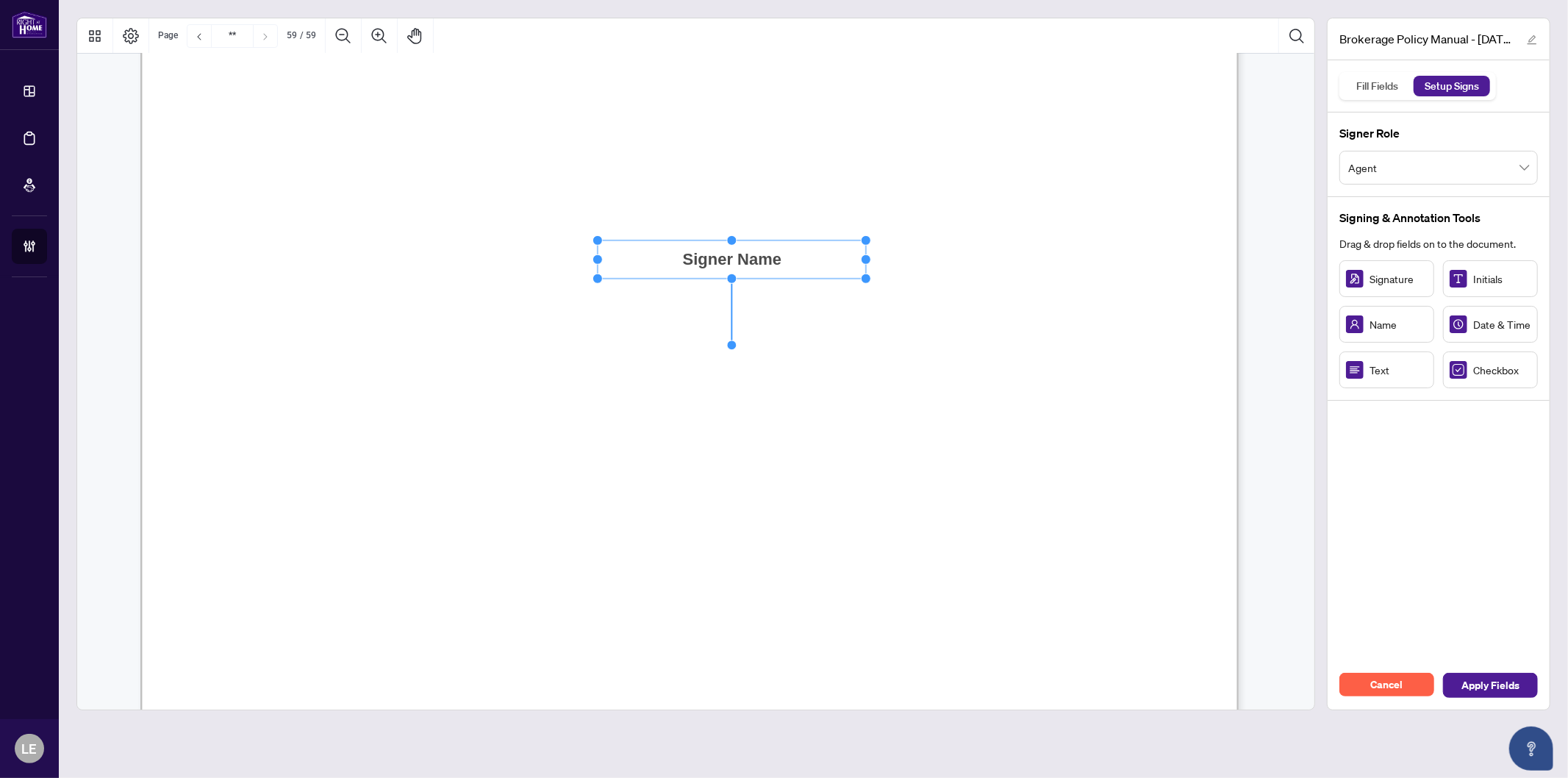
drag, startPoint x: 682, startPoint y: 260, endPoint x: 861, endPoint y: 274, distance: 179.5
click at [864, 268] on icon "Resize, Top Resize, Top, Right Resize, Right Resize, Bottom, Right Resize, Bott…" at bounding box center [732, 259] width 279 height 49
drag, startPoint x: 419, startPoint y: 322, endPoint x: 1144, endPoint y: 364, distance: 726.2
click at [391, 322] on span "Signature:" at bounding box center [350, 329] width 82 height 27
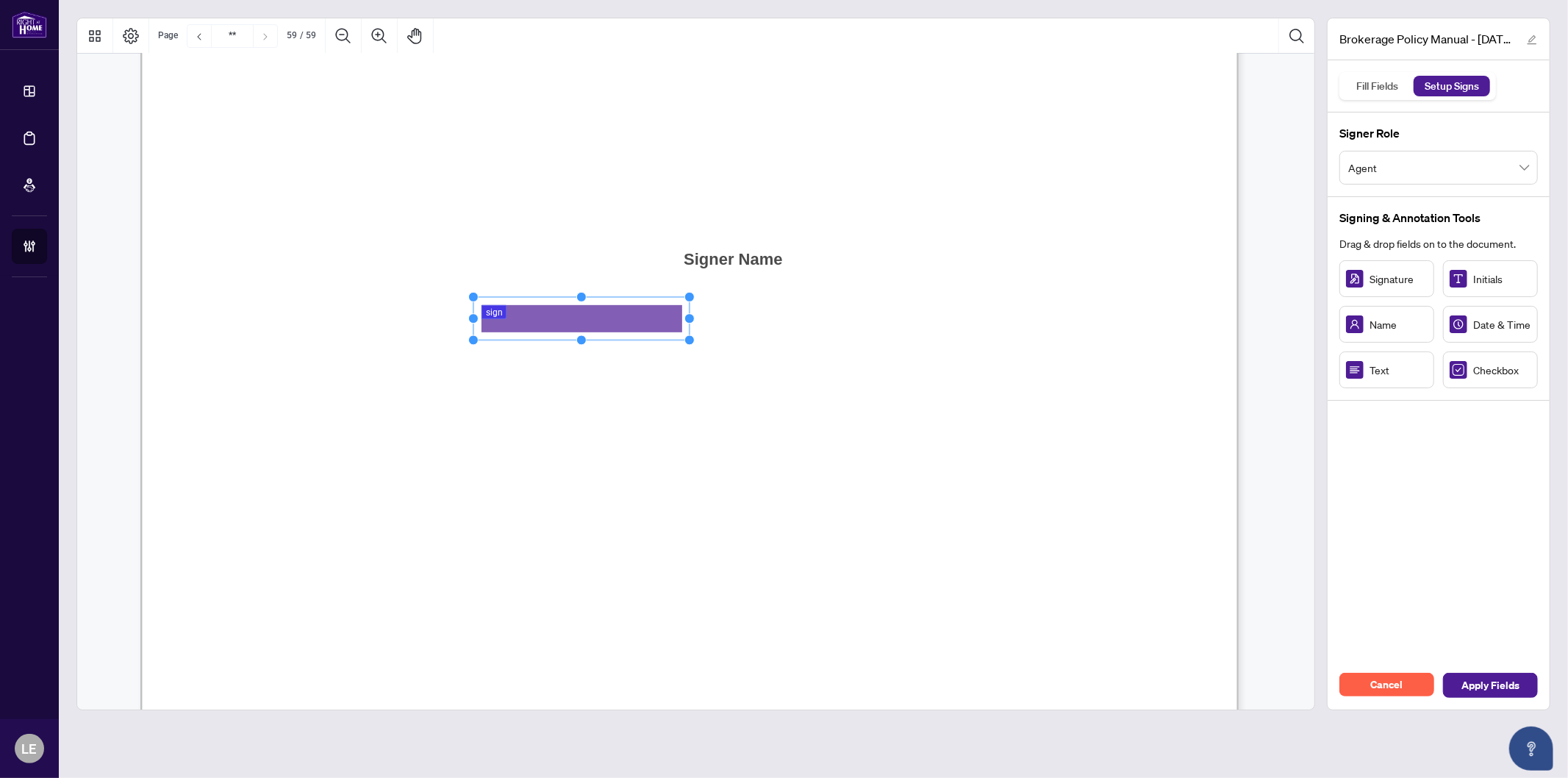
drag, startPoint x: 541, startPoint y: 333, endPoint x: 689, endPoint y: 336, distance: 148.0
click at [689, 336] on circle "Resize, Bottom, Right" at bounding box center [690, 341] width 10 height 10
click at [348, 365] on span "Date:" at bounding box center [328, 378] width 40 height 27
click at [560, 374] on rect "Page 59" at bounding box center [509, 375] width 112 height 38
click at [555, 373] on span "**********" at bounding box center [518, 373] width 114 height 18
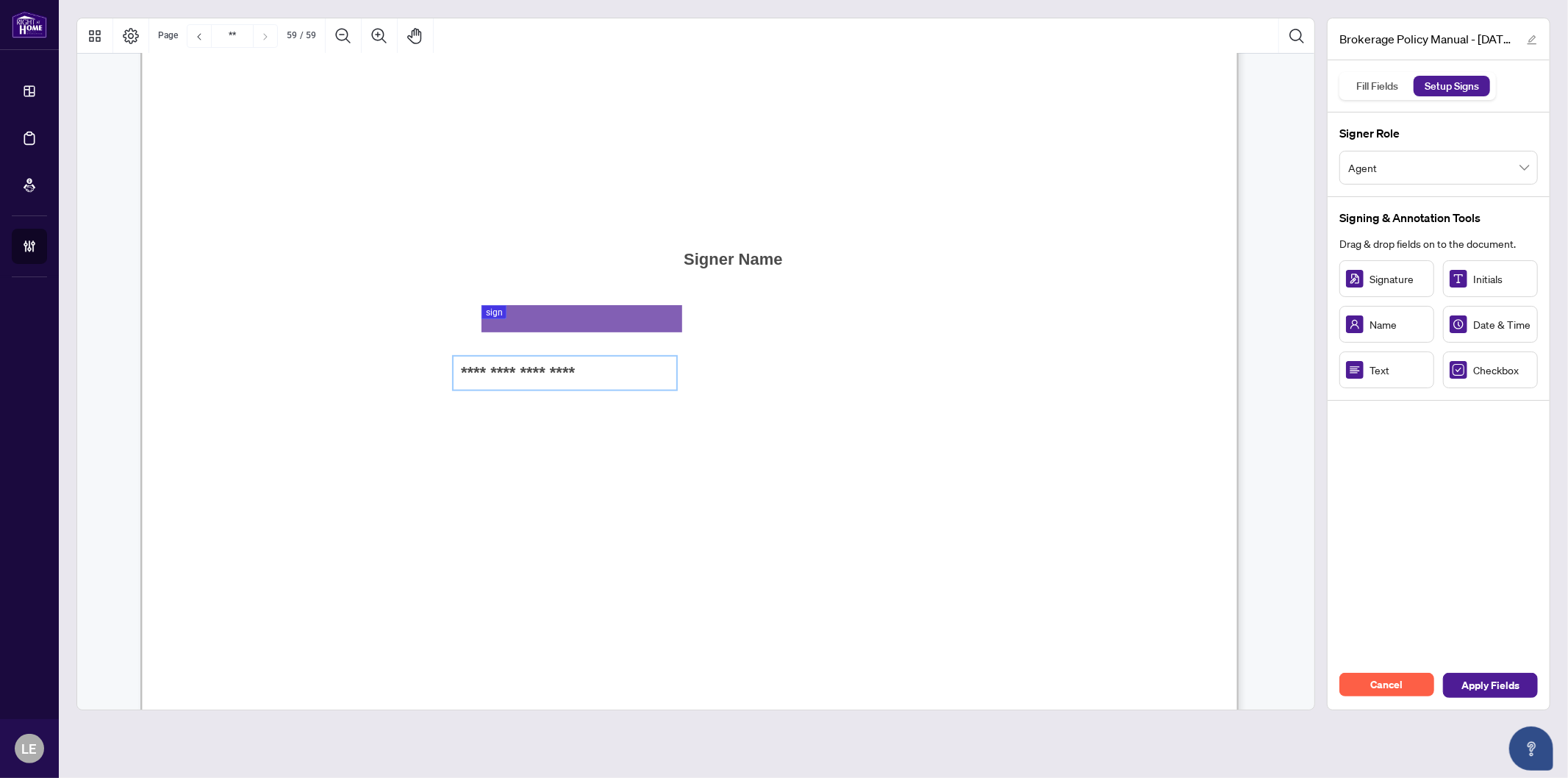
click at [501, 319] on div "Sign 01K2Q96ATCXESS4HDTCZR5RD2K, Sign" at bounding box center [582, 318] width 201 height 27
click at [348, 365] on span "Date:" at bounding box center [328, 378] width 40 height 27
click at [1369, 86] on div "Fill Fields" at bounding box center [1378, 86] width 58 height 21
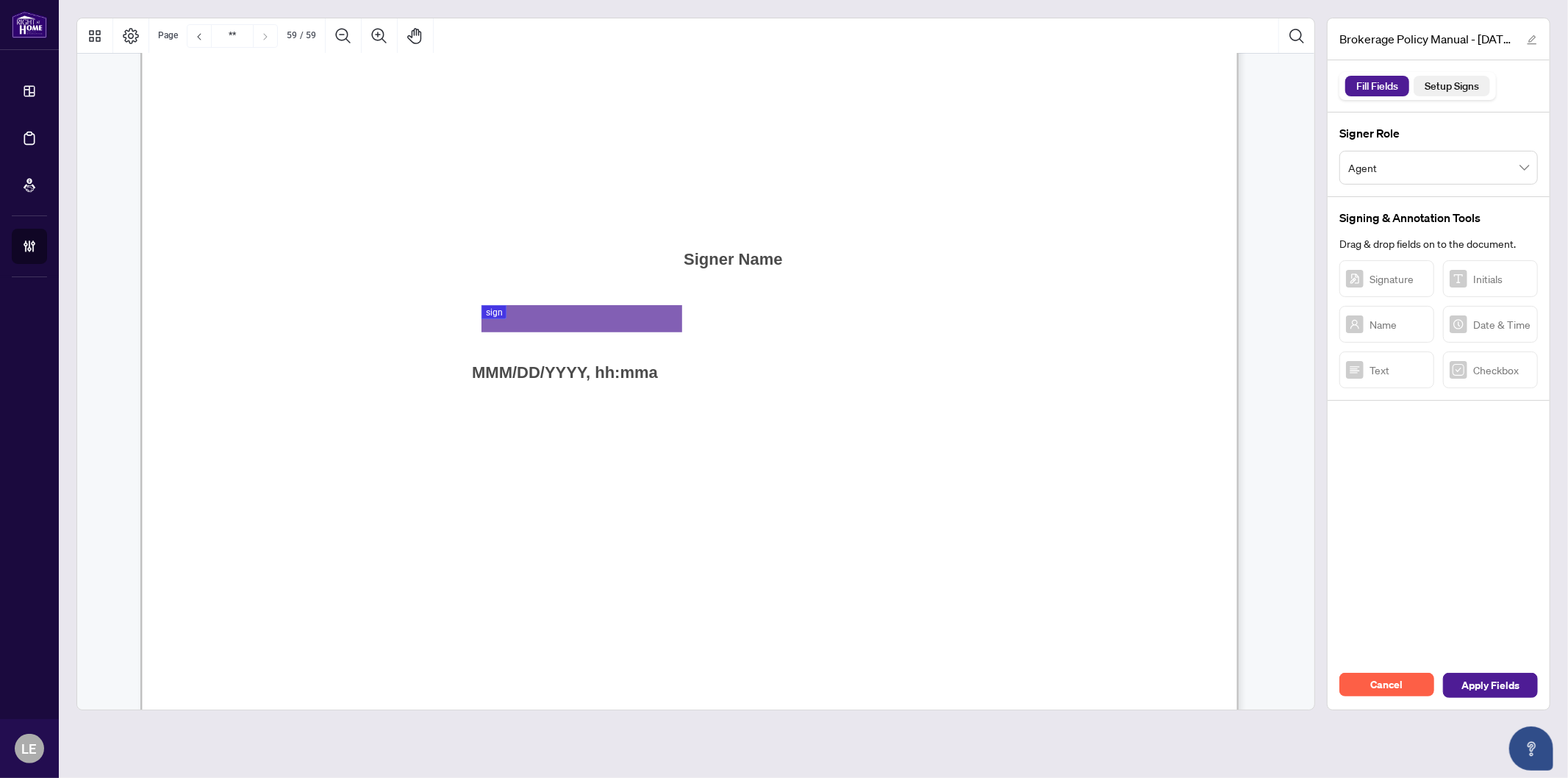
click at [1446, 86] on div "Setup Signs" at bounding box center [1451, 86] width 71 height 21
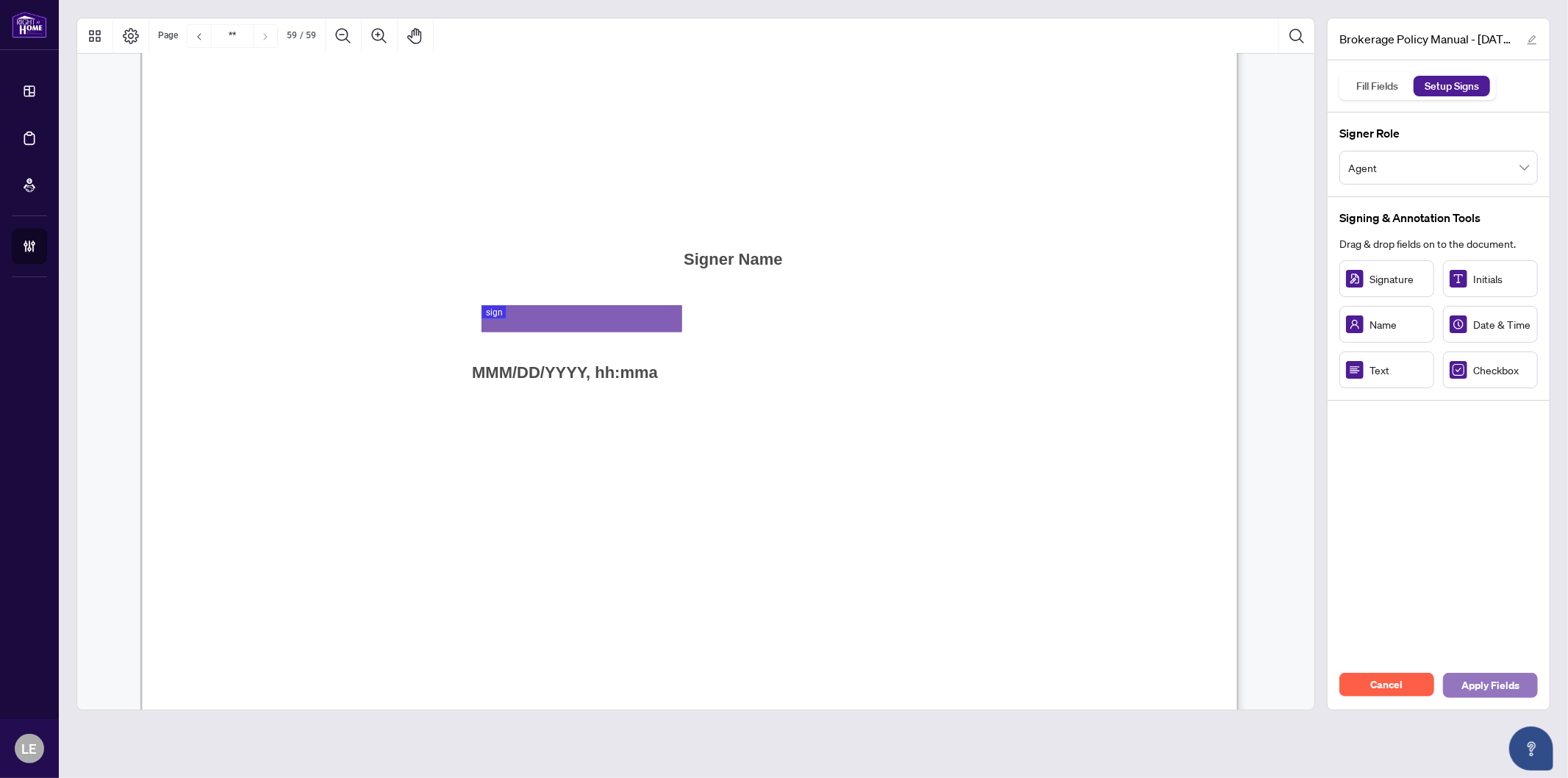
click at [1489, 686] on span "Apply Fields" at bounding box center [1490, 685] width 58 height 24
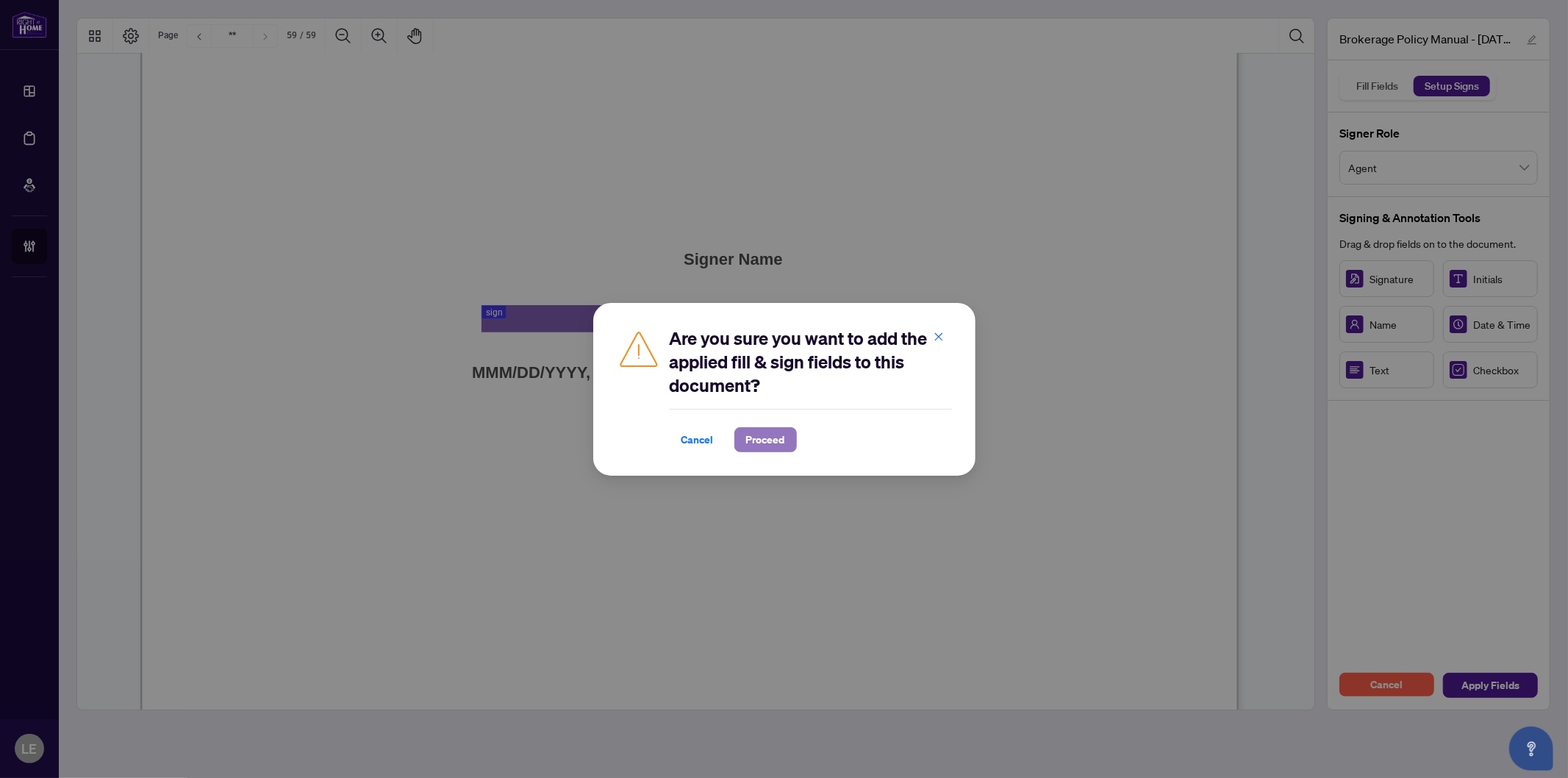
click at [781, 445] on span "Proceed" at bounding box center [765, 440] width 39 height 24
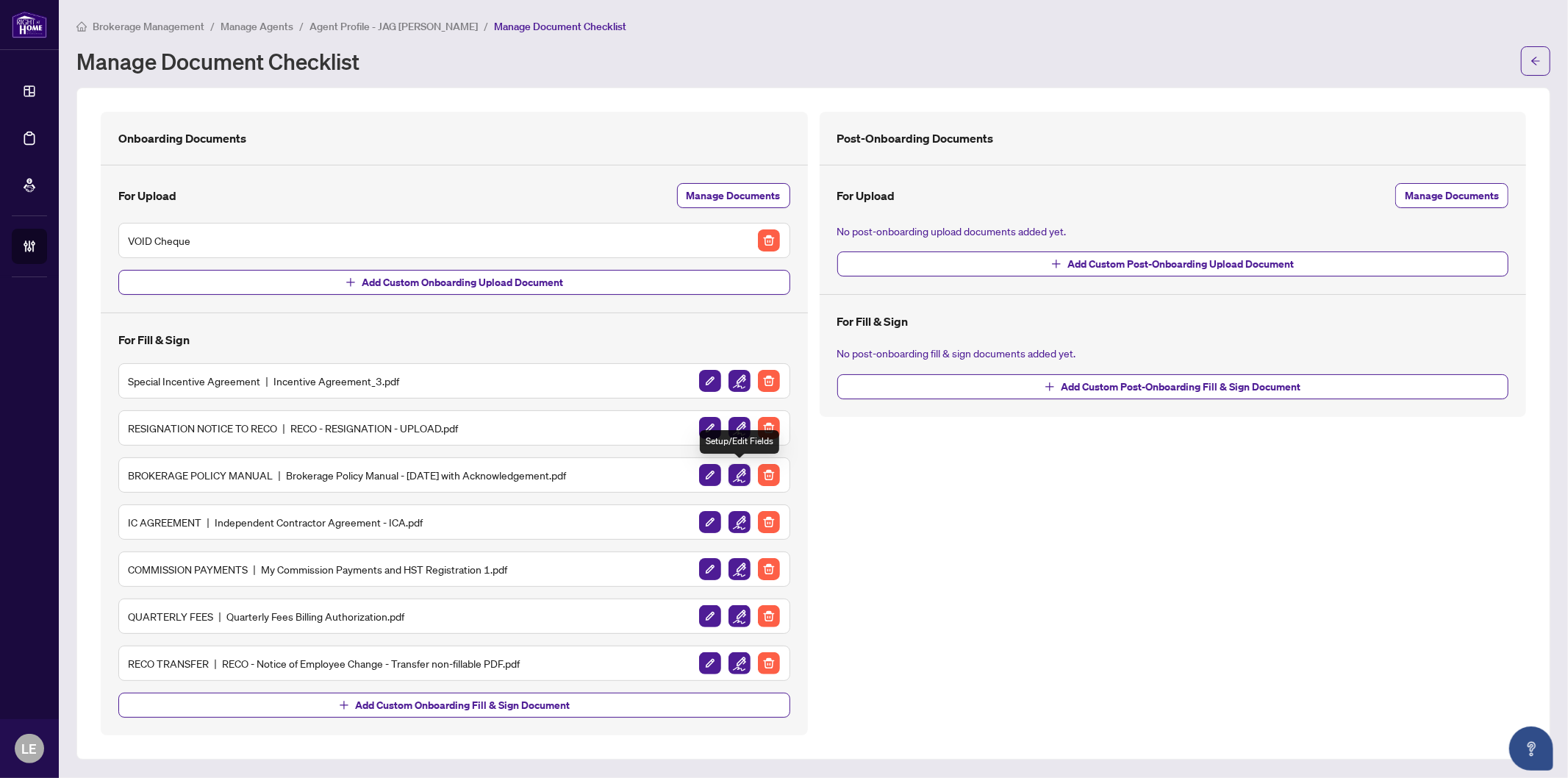
click at [740, 478] on img "button" at bounding box center [740, 475] width 22 height 22
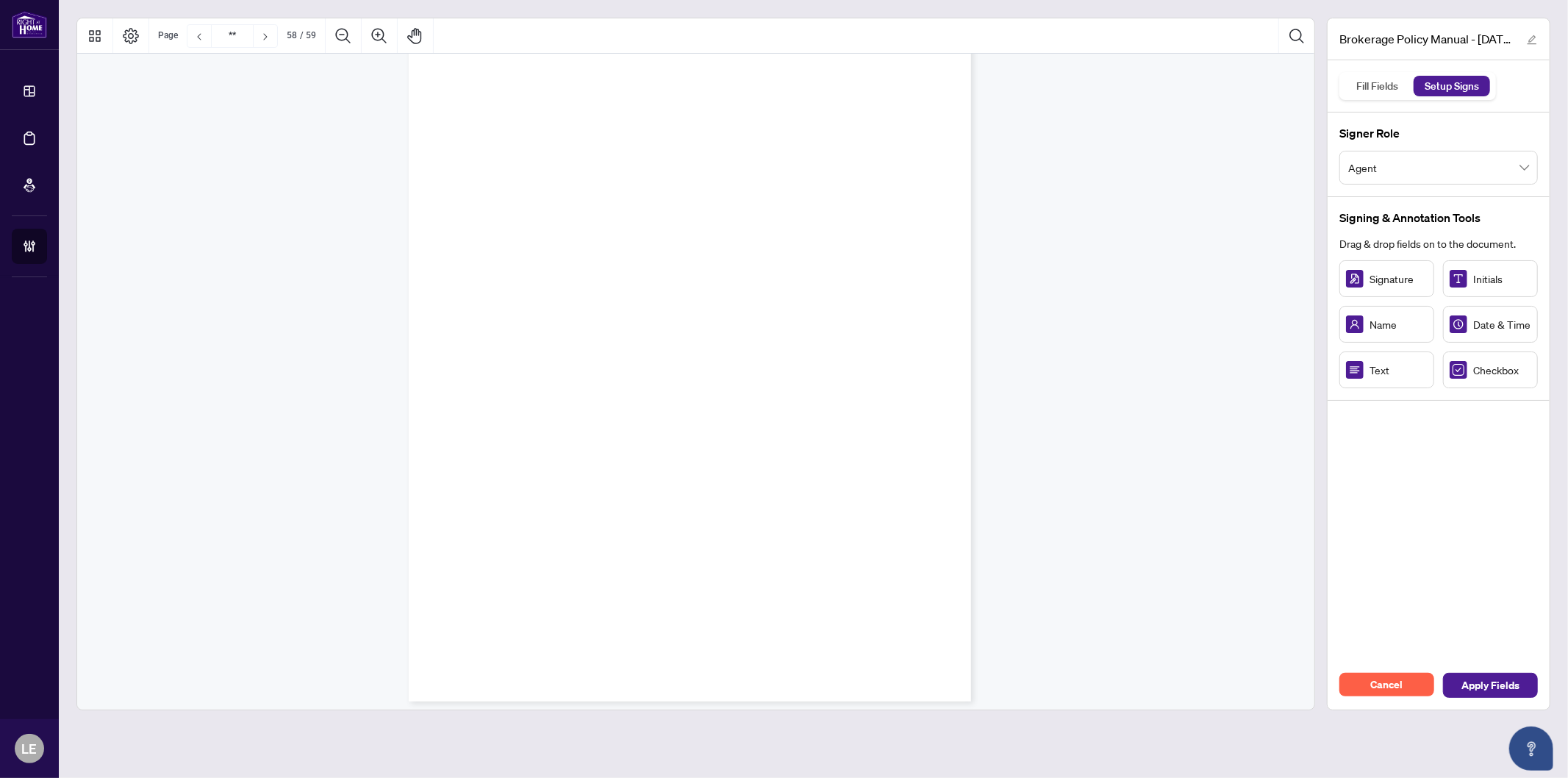
type input "**"
click at [1403, 685] on span "Cancel" at bounding box center [1388, 684] width 32 height 24
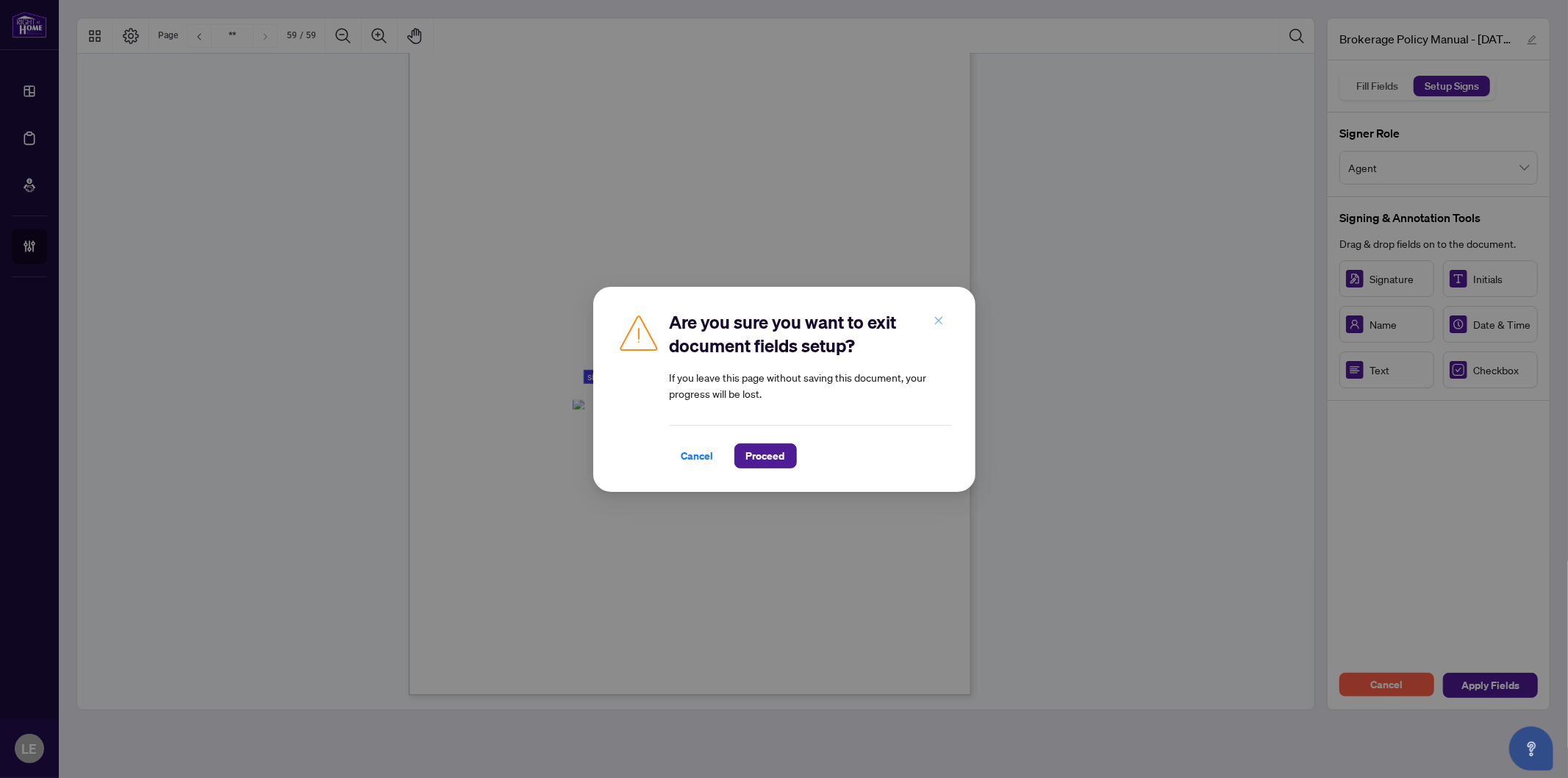
click at [942, 321] on icon "close" at bounding box center [938, 321] width 10 height 10
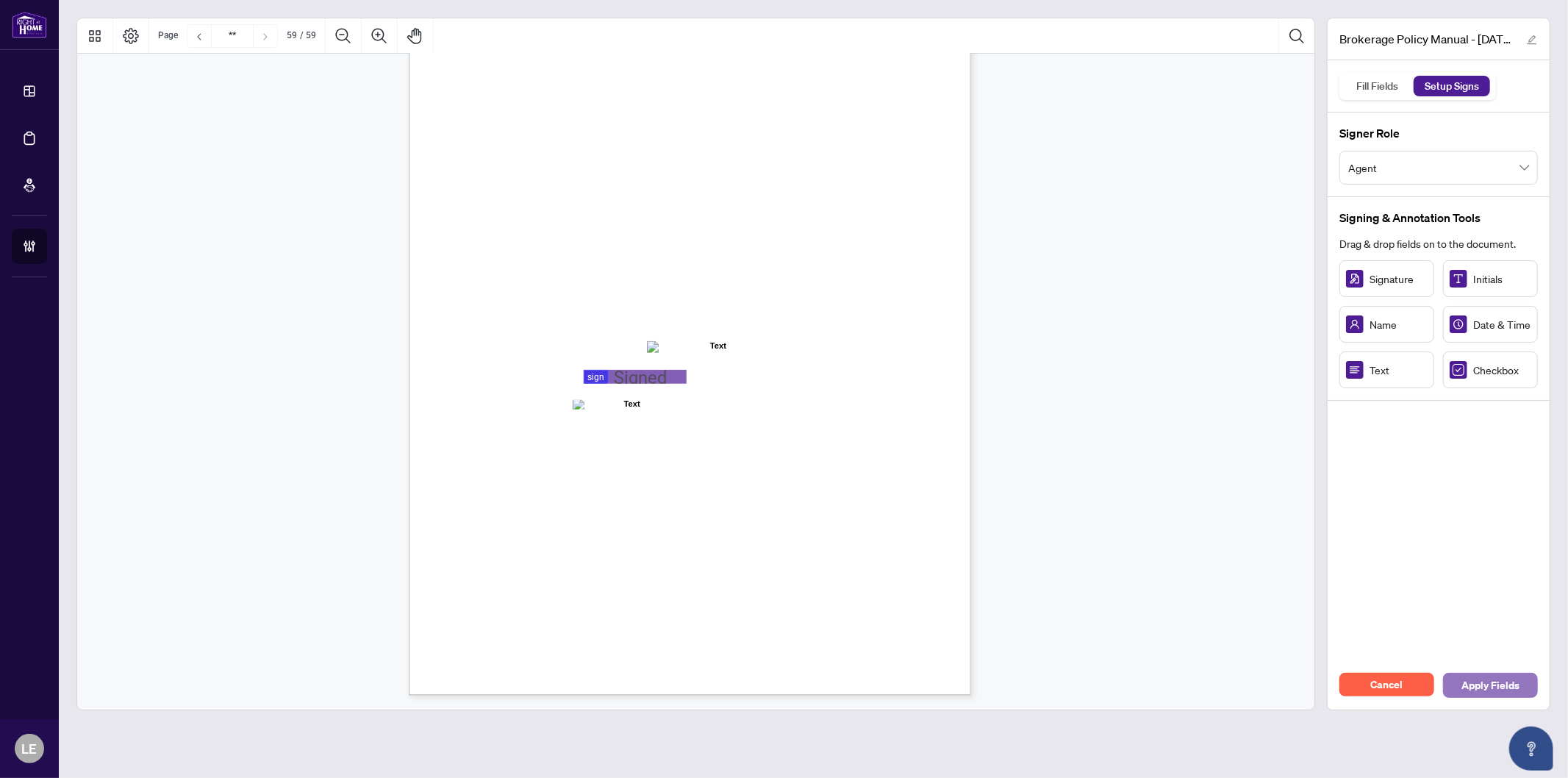
click at [1488, 685] on span "Apply Fields" at bounding box center [1490, 685] width 58 height 24
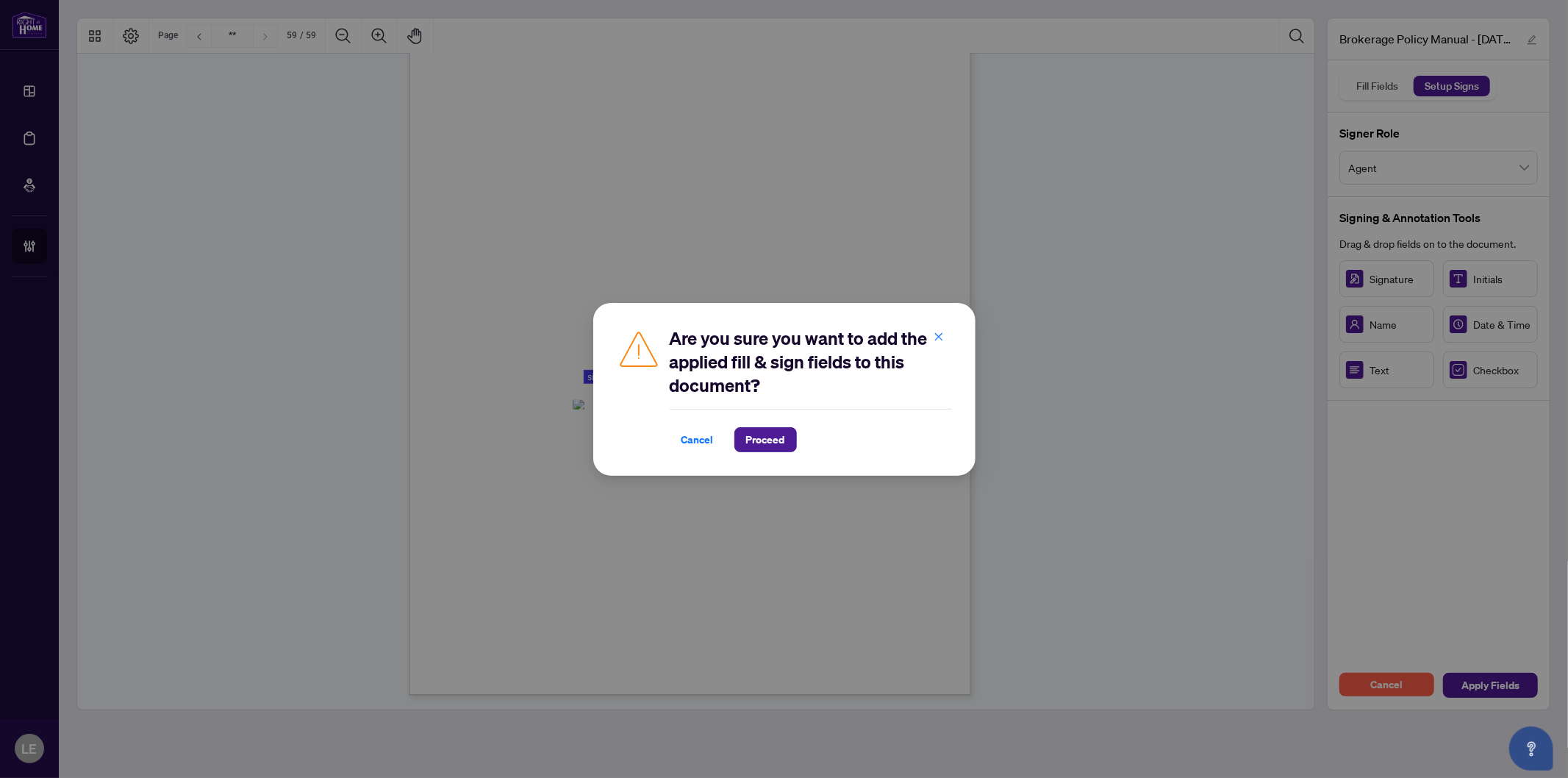
drag, startPoint x: 754, startPoint y: 436, endPoint x: 769, endPoint y: 456, distance: 25.0
click at [754, 438] on span "Proceed" at bounding box center [765, 440] width 39 height 24
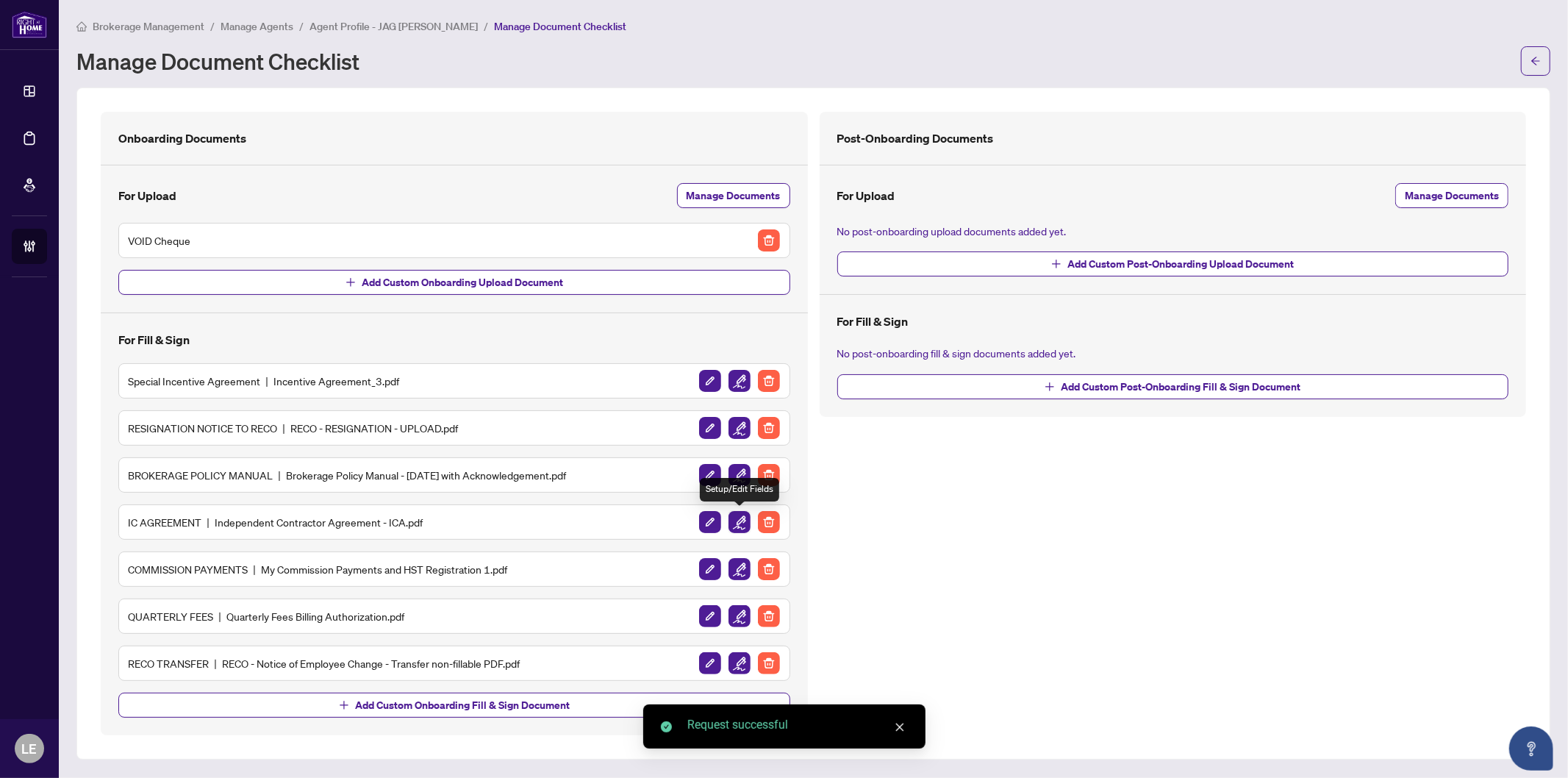
click at [738, 524] on img "button" at bounding box center [740, 522] width 22 height 22
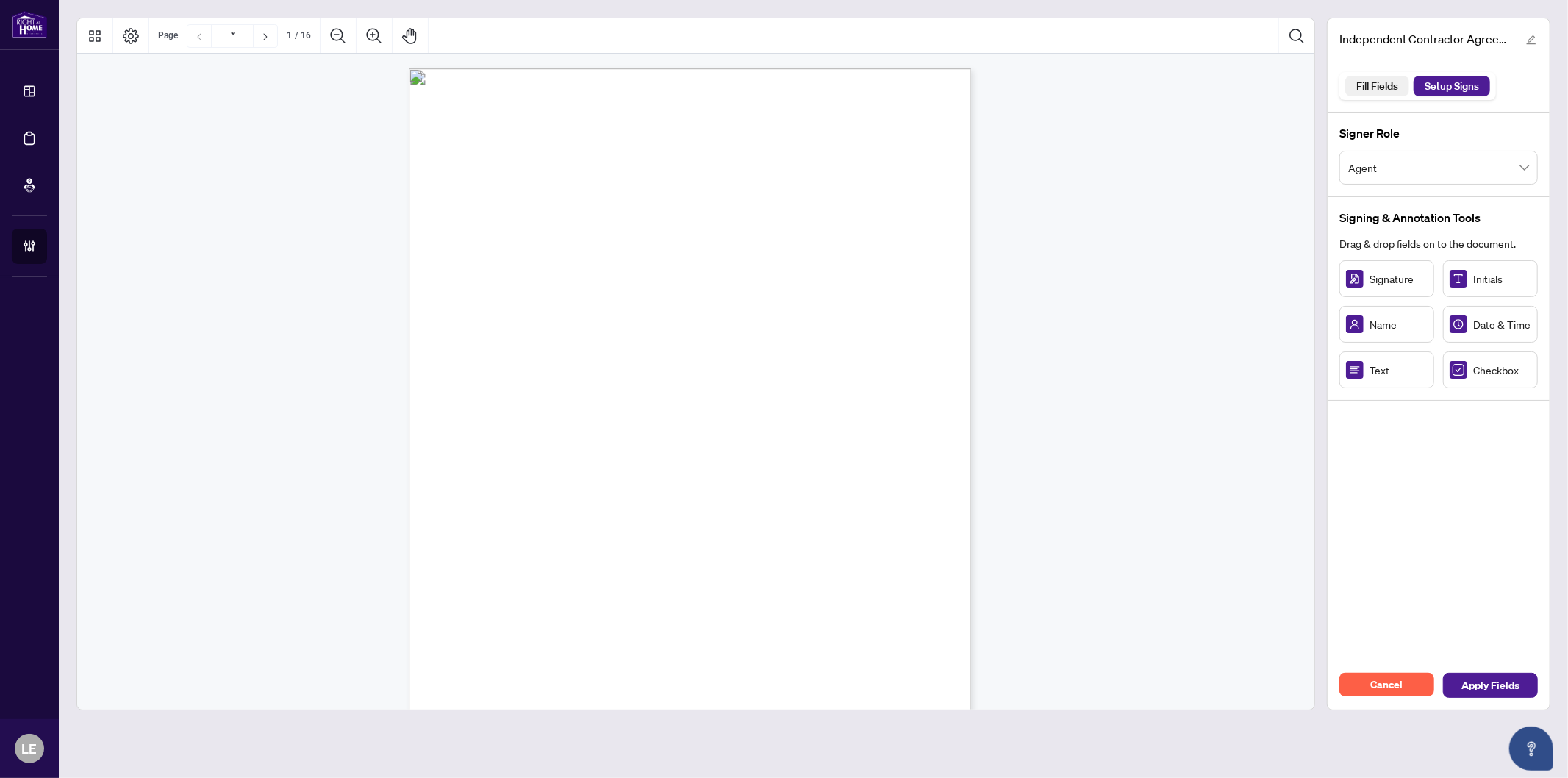
click at [1379, 89] on div "Fill Fields" at bounding box center [1378, 86] width 58 height 21
click at [1450, 96] on div "Setup Signs" at bounding box center [1451, 86] width 71 height 21
drag, startPoint x: 606, startPoint y: 343, endPoint x: 683, endPoint y: 354, distance: 77.8
click at [684, 354] on div "INDEPENDENT CONTRACTOR AGREEMENT THIS AGREEMENT is made as of (the “Effective D…" at bounding box center [689, 432] width 563 height 728
drag, startPoint x: 645, startPoint y: 350, endPoint x: 634, endPoint y: 350, distance: 11.0
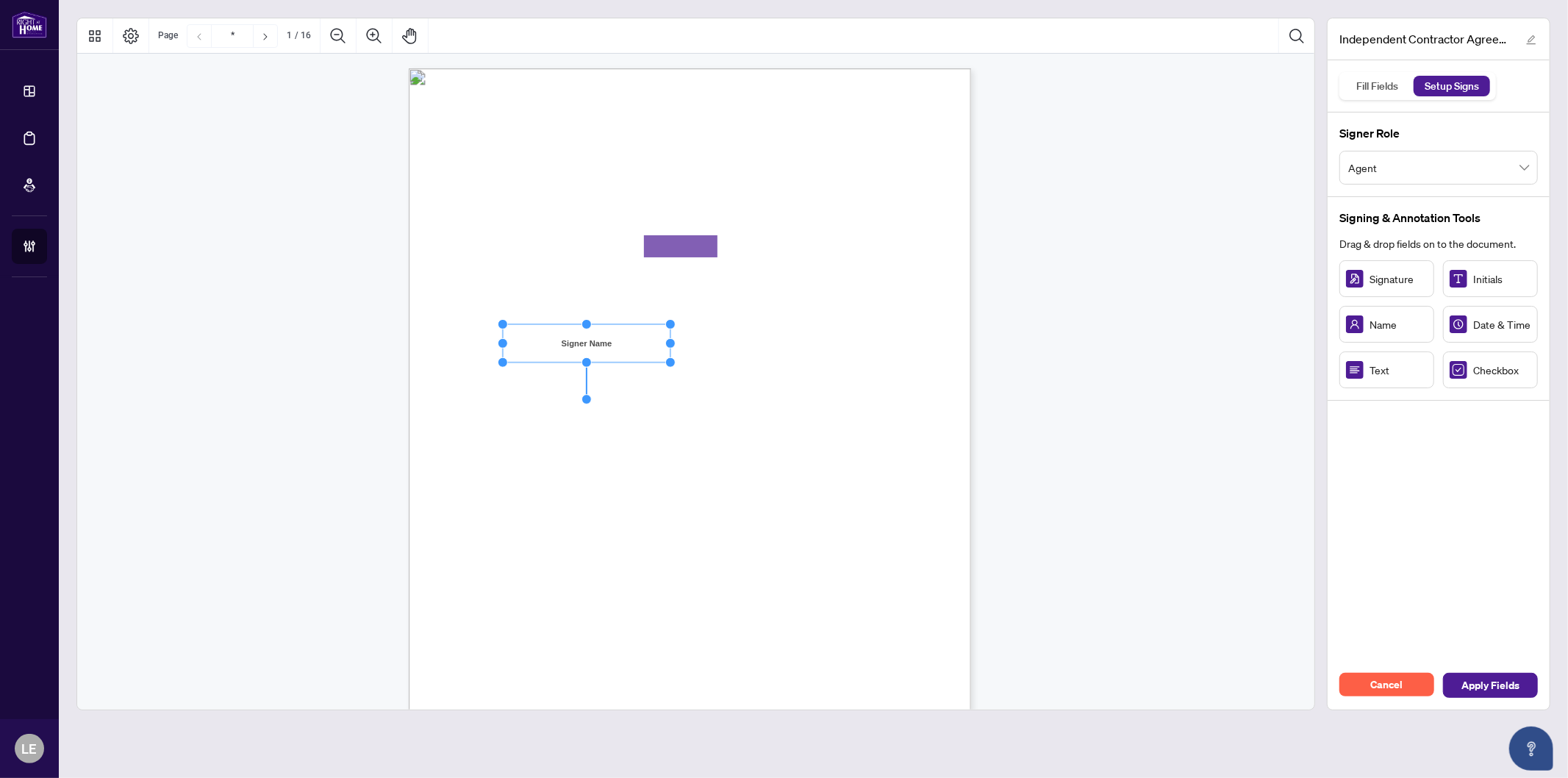
click at [634, 350] on rect "Page 1" at bounding box center [587, 344] width 168 height 38
drag, startPoint x: 843, startPoint y: 339, endPoint x: 841, endPoint y: 347, distance: 8.2
drag, startPoint x: 867, startPoint y: 347, endPoint x: 910, endPoint y: 347, distance: 43.0
click at [910, 347] on circle "Resize, Right" at bounding box center [914, 346] width 10 height 10
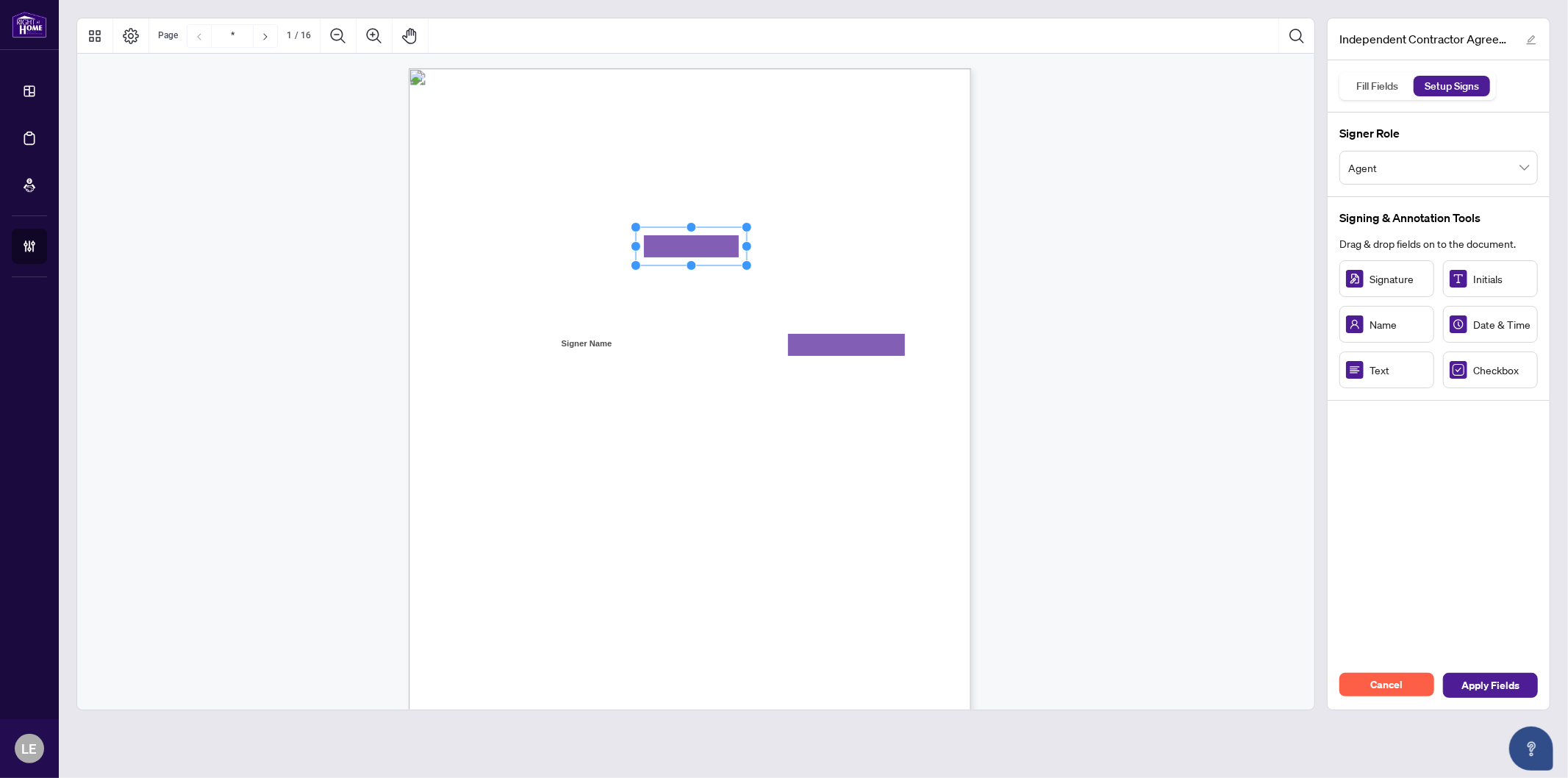
drag, startPoint x: 726, startPoint y: 247, endPoint x: 748, endPoint y: 247, distance: 22.0
click at [748, 247] on circle "Resize, Right" at bounding box center [748, 246] width 10 height 10
drag, startPoint x: 678, startPoint y: 246, endPoint x: 658, endPoint y: 246, distance: 20.0
click at [658, 246] on rect "Page 1" at bounding box center [672, 246] width 112 height 38
drag, startPoint x: 726, startPoint y: 246, endPoint x: 740, endPoint y: 246, distance: 14.0
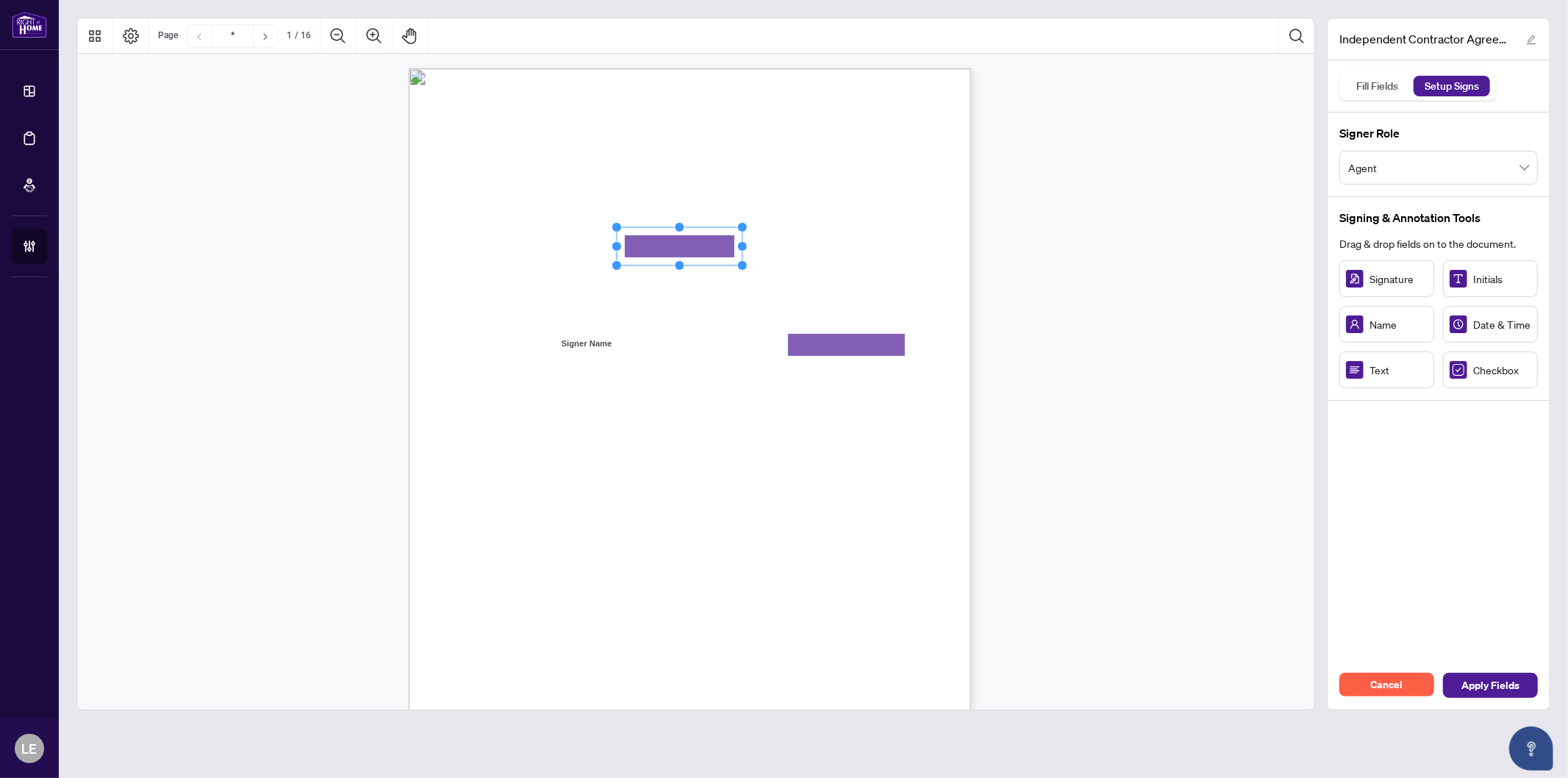
click at [740, 246] on circle "Resize, Right" at bounding box center [742, 246] width 10 height 10
click at [622, 358] on div "INDEPENDENT CONTRACTOR AGREEMENT THIS AGREEMENT is made as of (the “Effective D…" at bounding box center [760, 524] width 703 height 910
click at [563, 389] on span "will operate from the" at bounding box center [519, 392] width 89 height 13
drag, startPoint x: 664, startPoint y: 386, endPoint x: 740, endPoint y: 389, distance: 76.1
click at [740, 389] on circle "Resize, Right" at bounding box center [741, 388] width 10 height 10
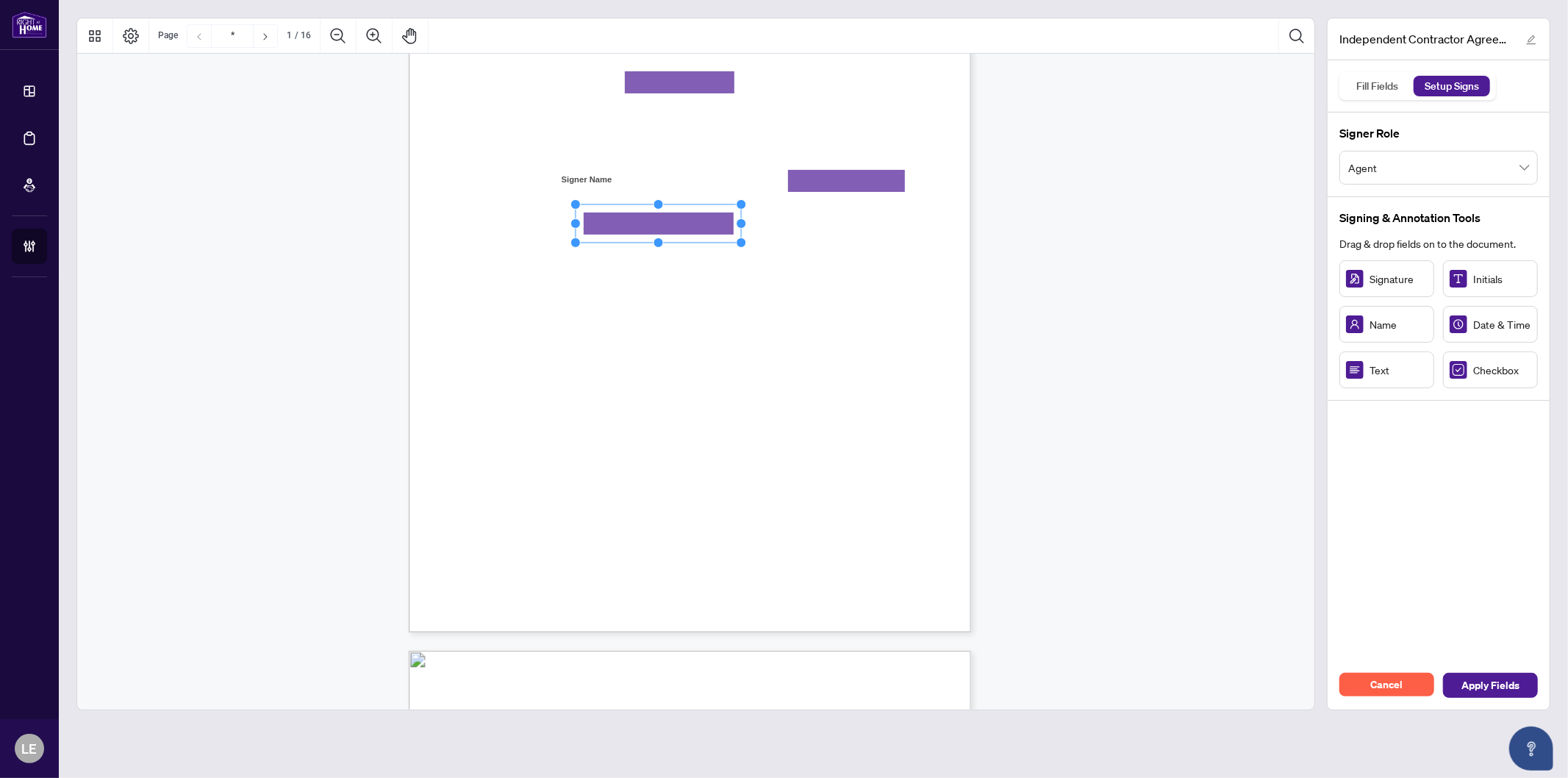
scroll to position [245, 0]
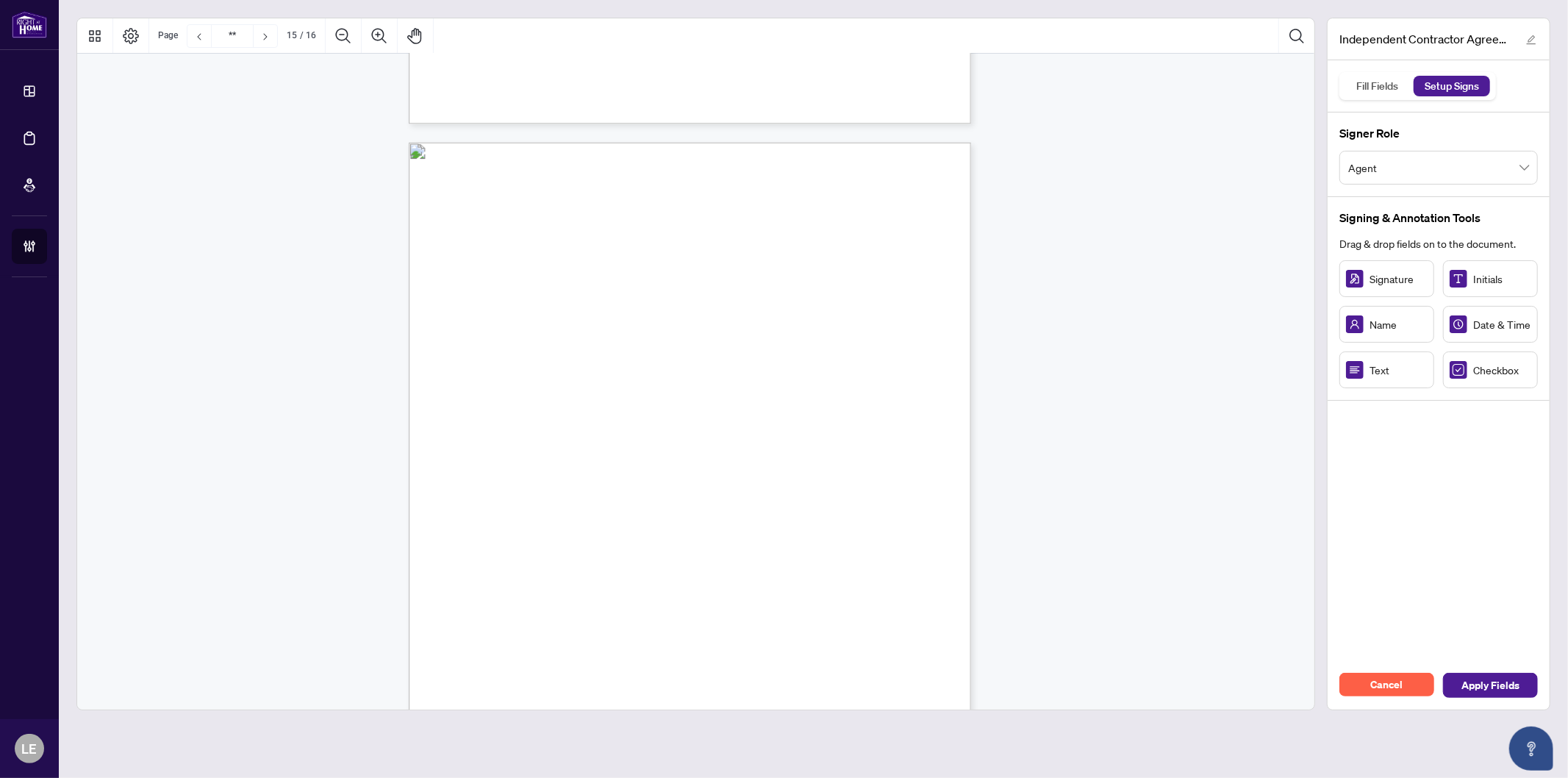
type input "**"
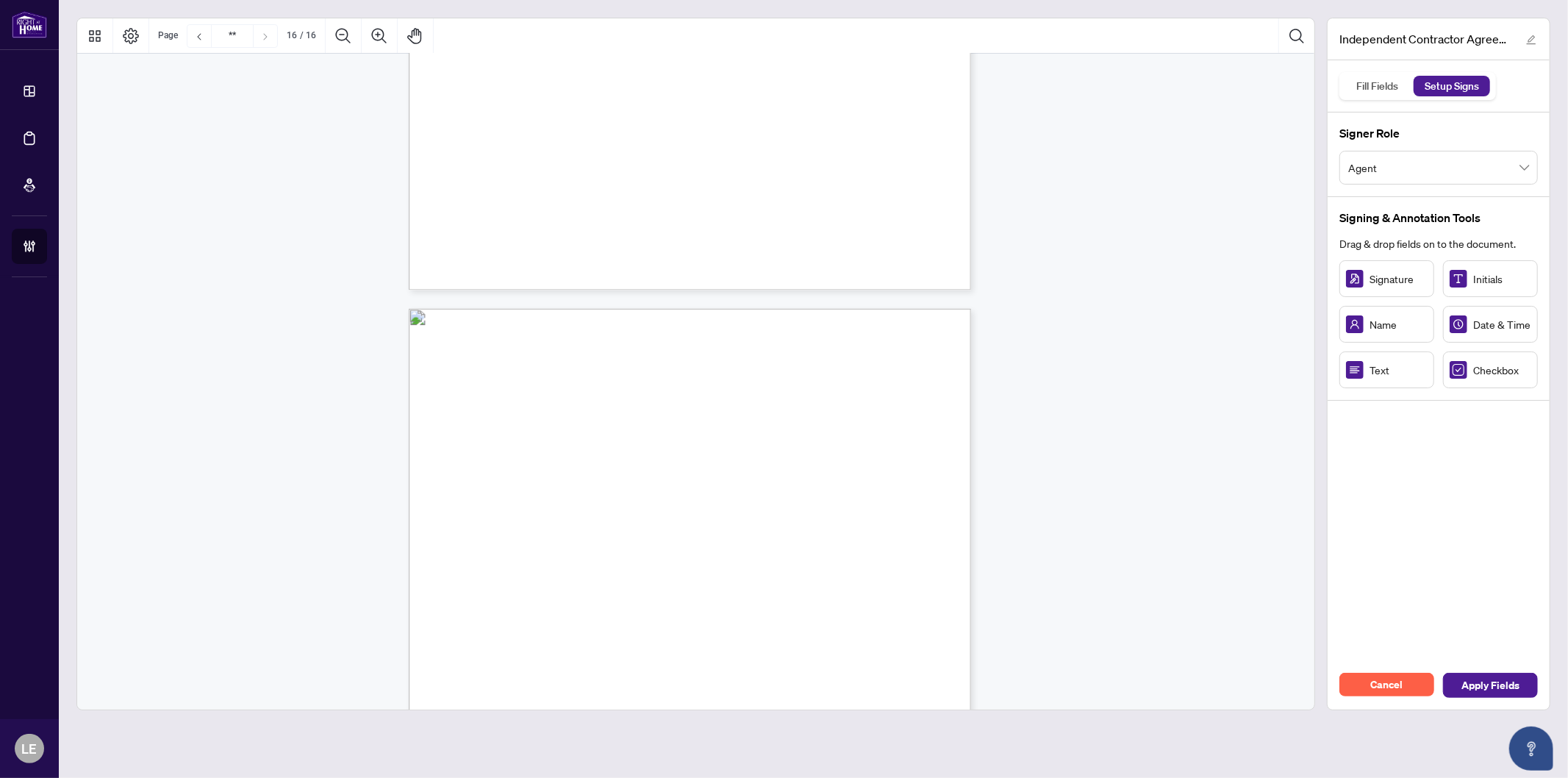
scroll to position [10948, 0]
drag, startPoint x: 791, startPoint y: 491, endPoint x: 902, endPoint y: 490, distance: 111.0
click at [902, 490] on circle "Resize, Right" at bounding box center [902, 492] width 10 height 10
drag, startPoint x: 607, startPoint y: 570, endPoint x: 702, endPoint y: 569, distance: 95.0
click at [607, 571] on div "IN WITNESS WHEREOF, the parties hereto, having read and understood the entire A…" at bounding box center [760, 771] width 703 height 910
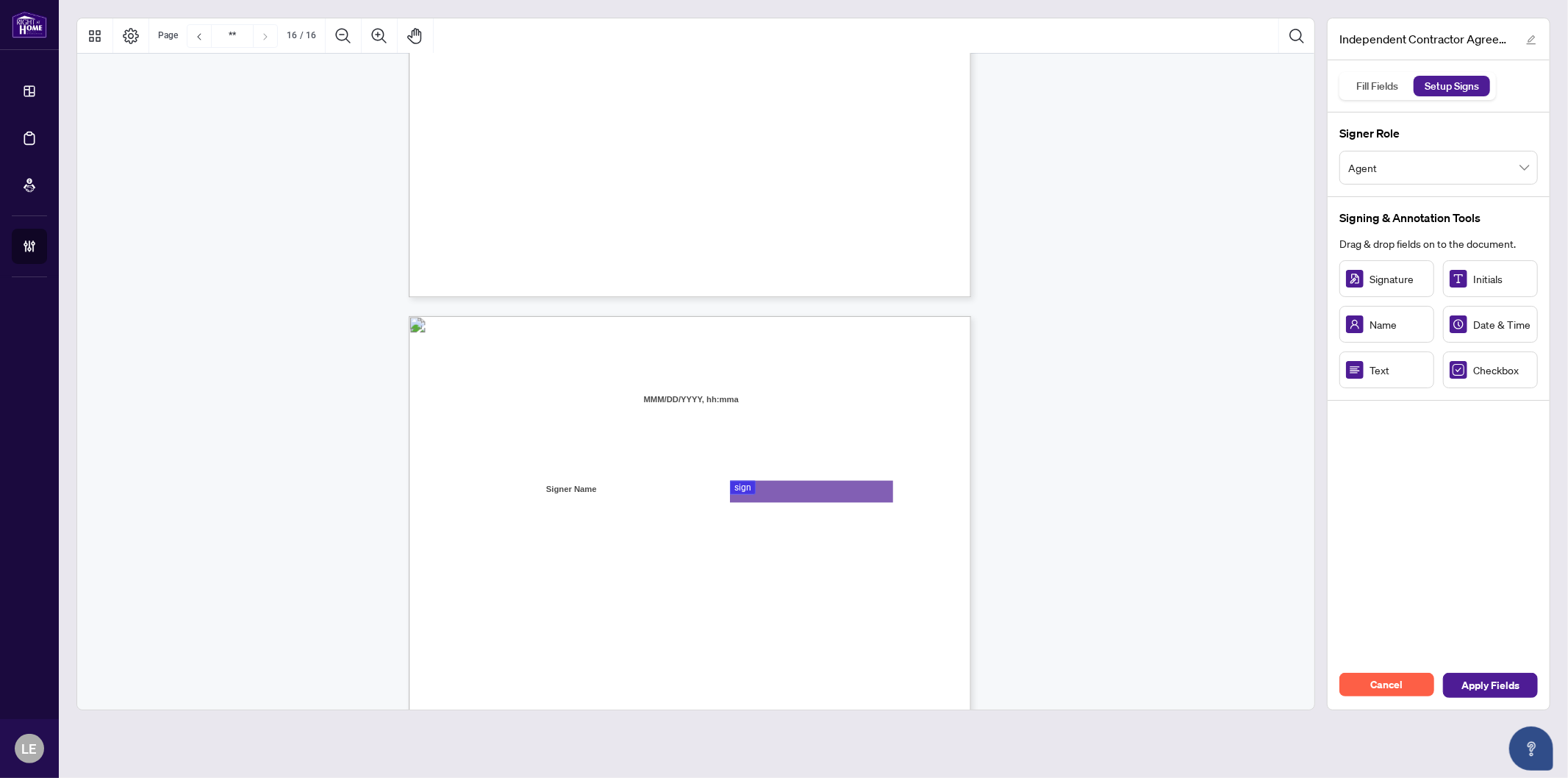
click at [740, 552] on div "IN WITNESS WHEREOF, the parties hereto, having read and understood the entire A…" at bounding box center [760, 771] width 703 height 910
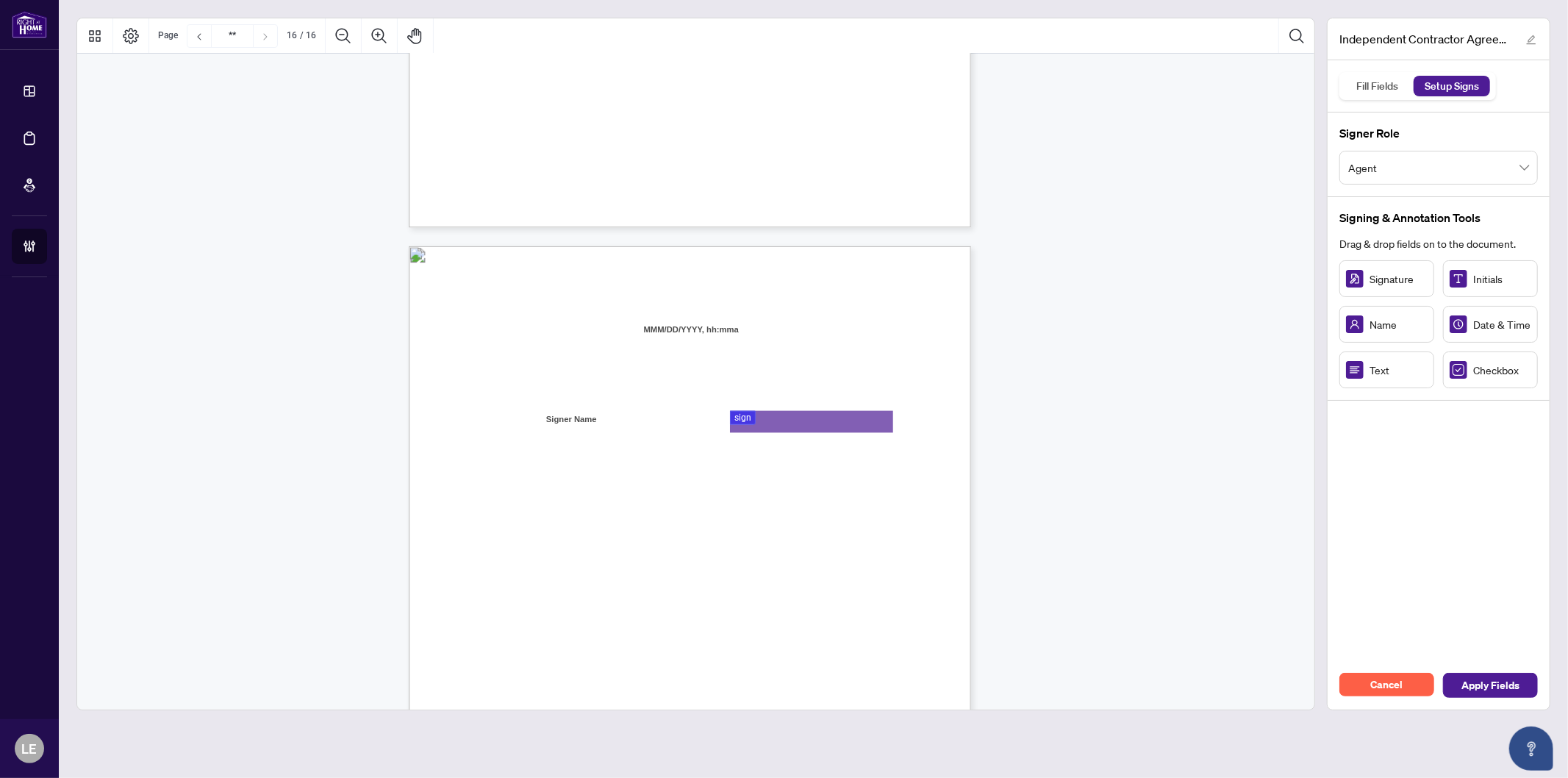
scroll to position [11111, 0]
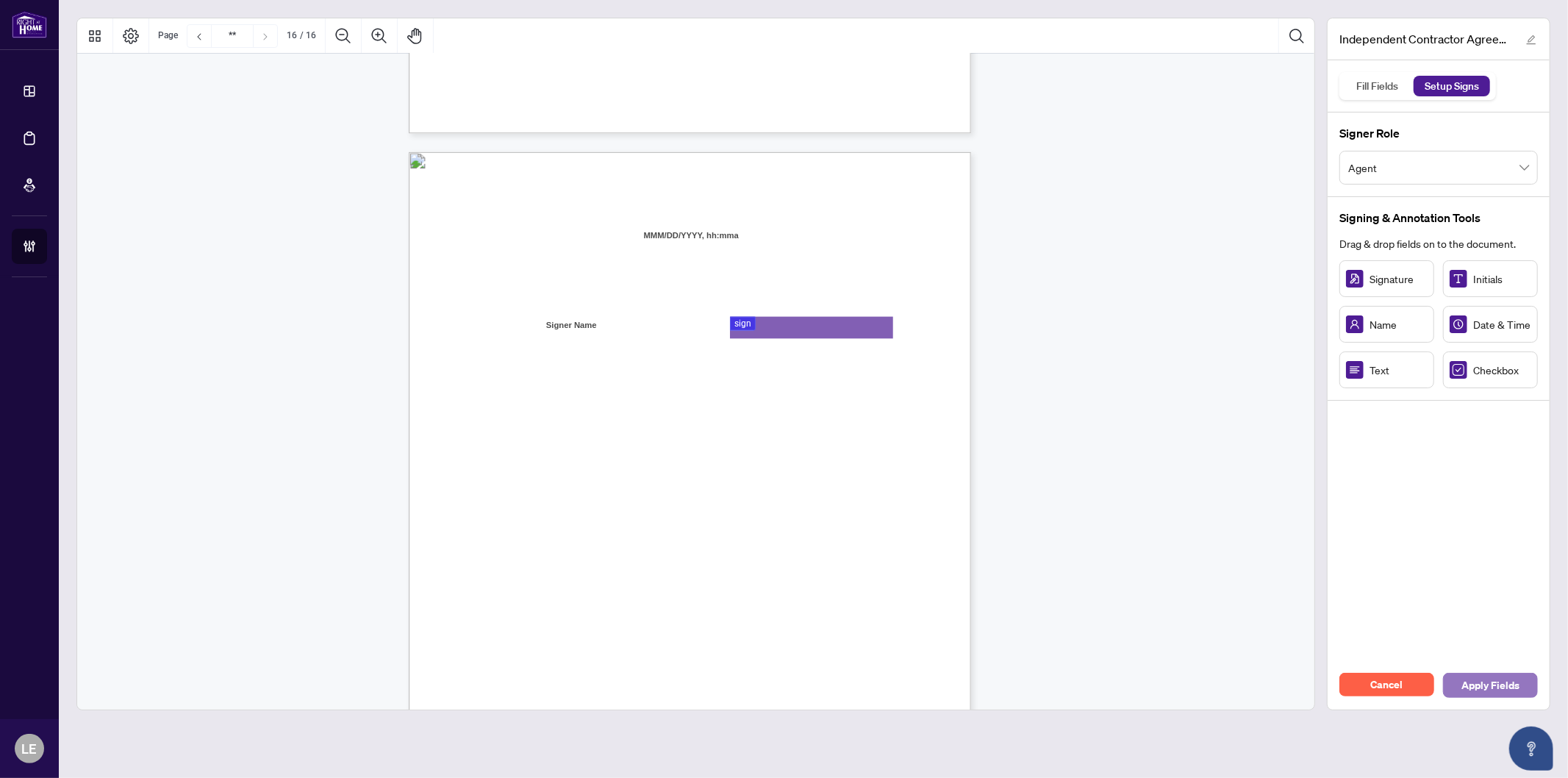
click at [1475, 682] on span "Apply Fields" at bounding box center [1490, 685] width 58 height 24
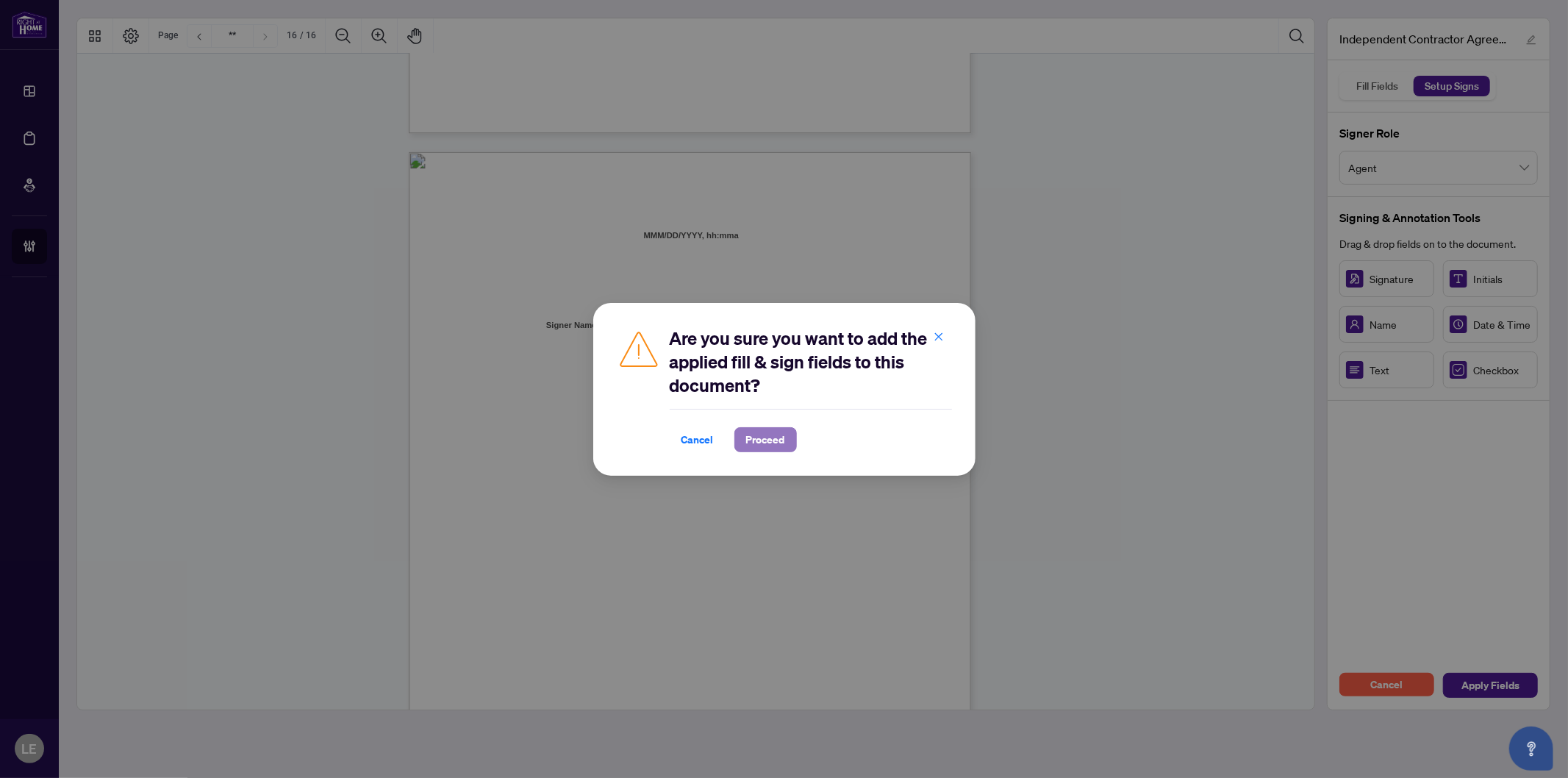
click at [782, 441] on span "Proceed" at bounding box center [765, 440] width 39 height 24
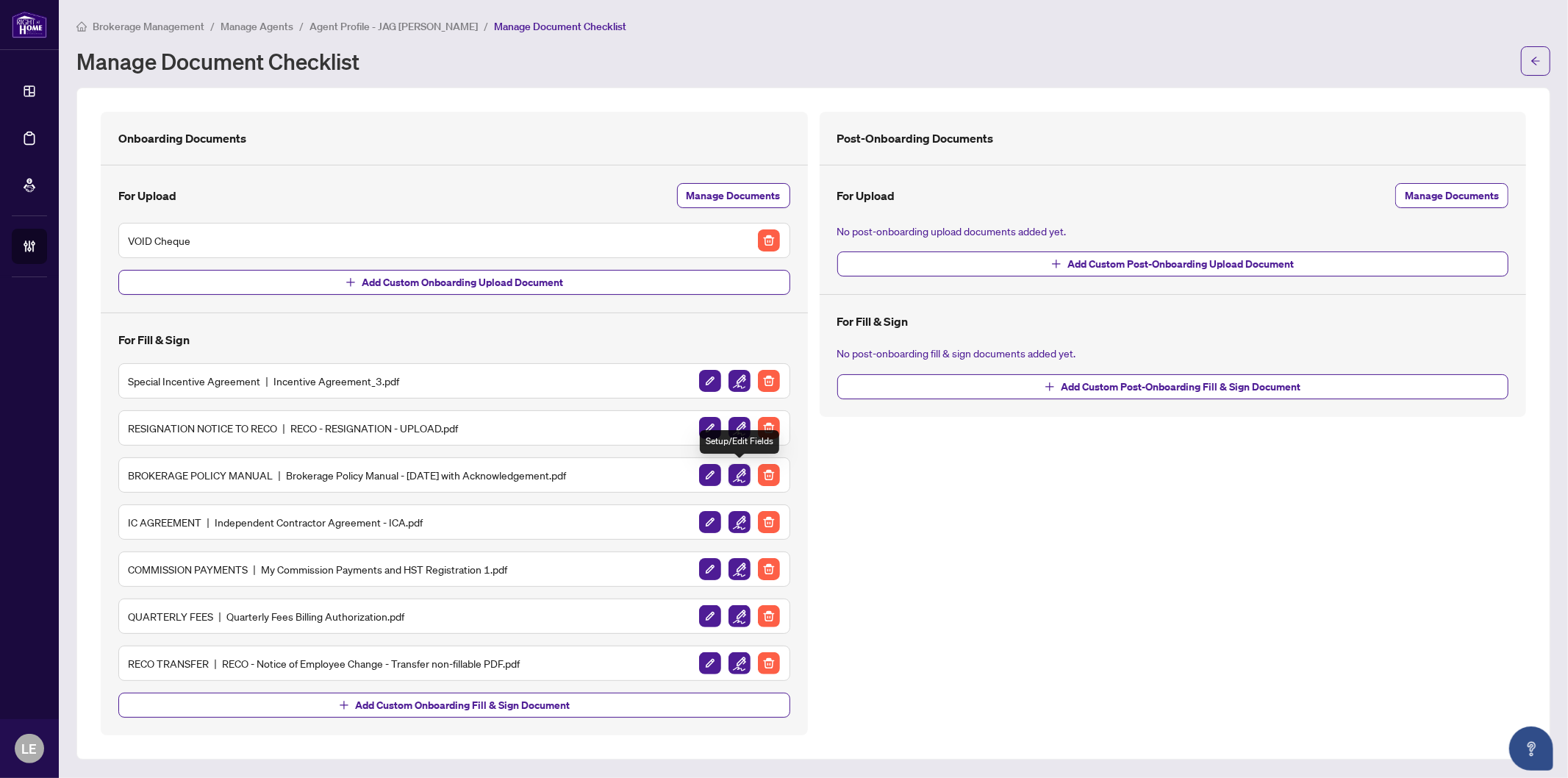
click at [743, 481] on img "button" at bounding box center [740, 475] width 22 height 22
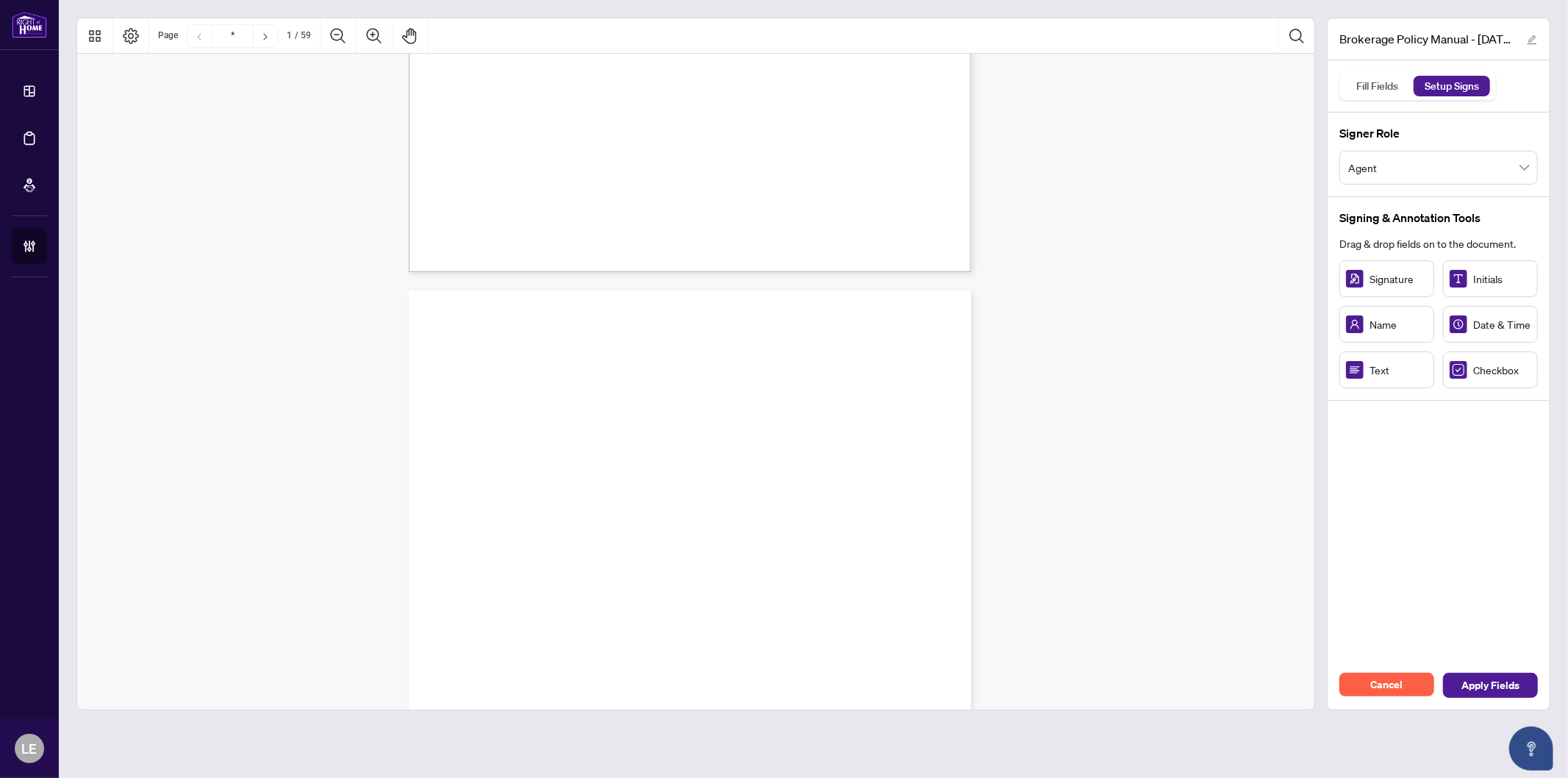
type input "*"
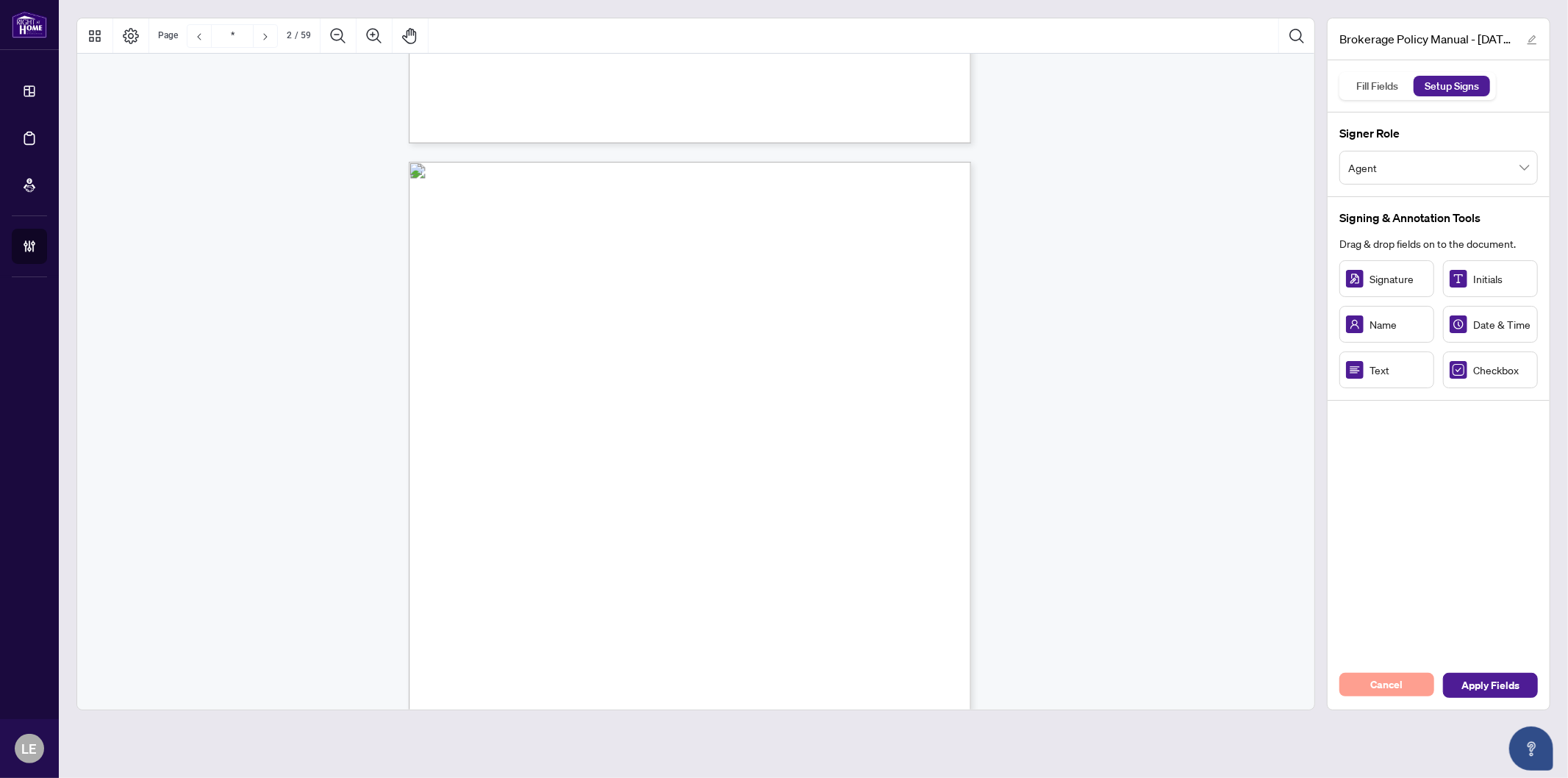
click at [1380, 686] on span "Cancel" at bounding box center [1388, 684] width 32 height 24
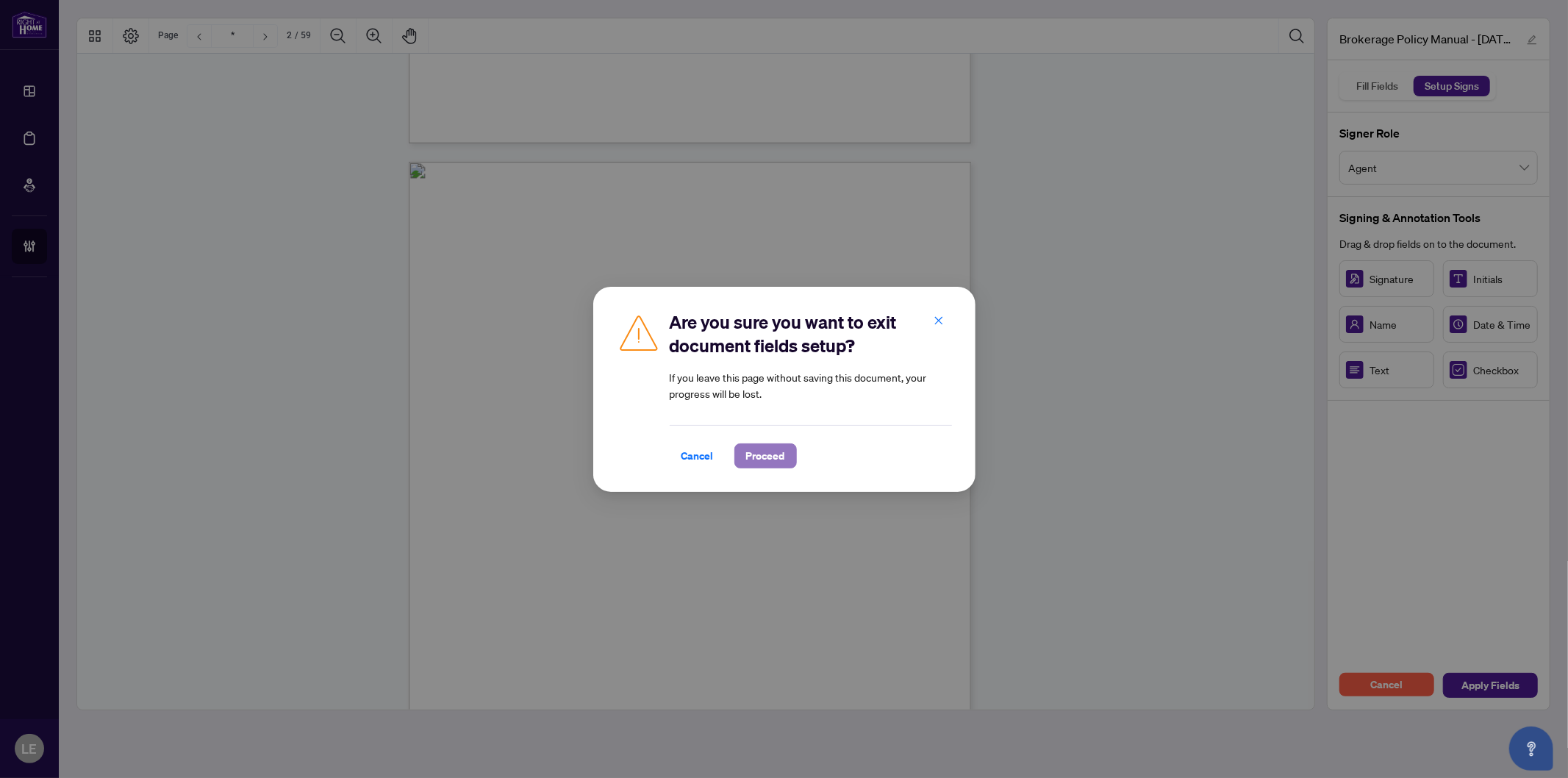
click at [768, 452] on span "Proceed" at bounding box center [765, 456] width 39 height 24
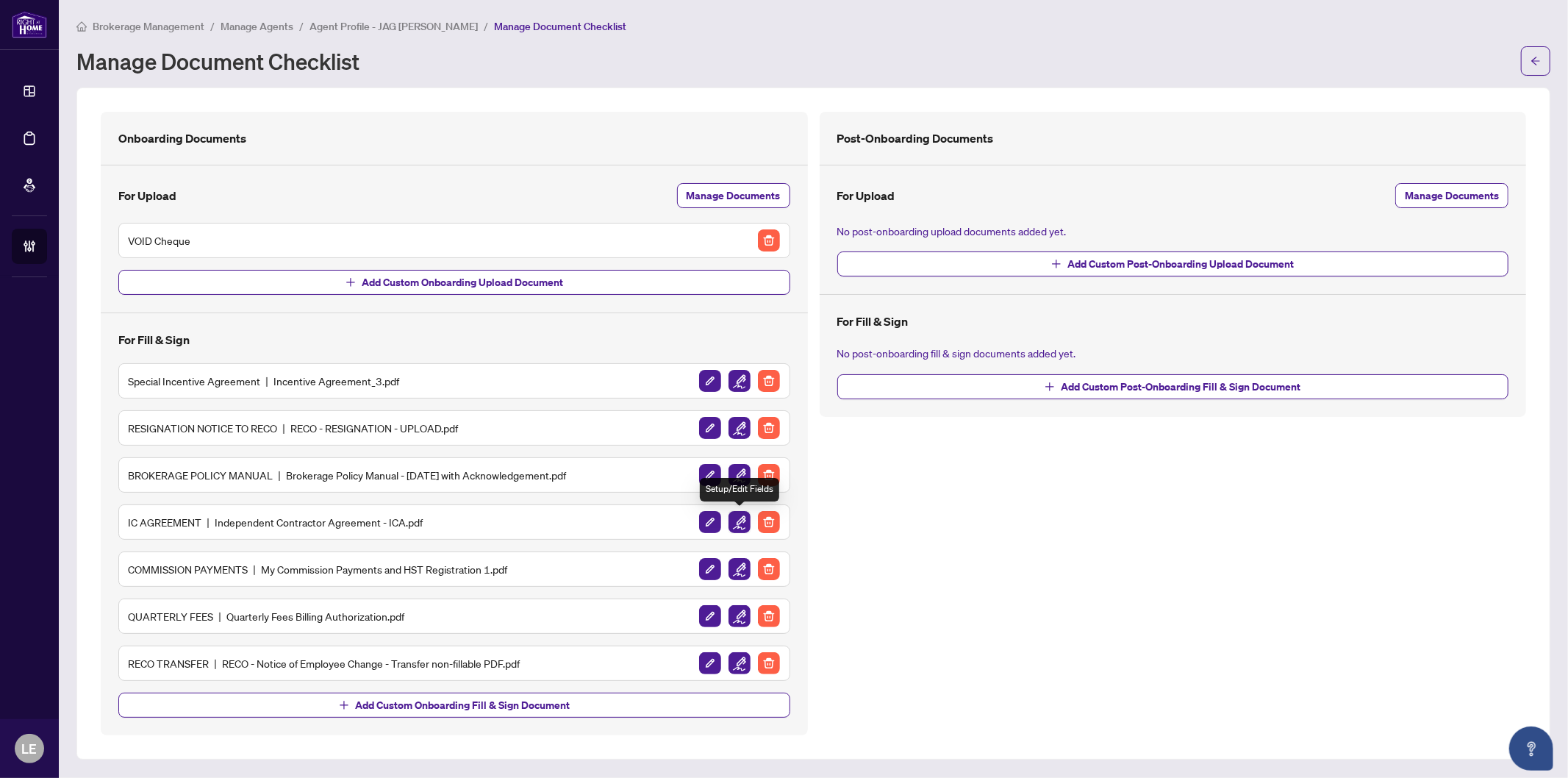
click at [734, 527] on img "button" at bounding box center [740, 522] width 22 height 22
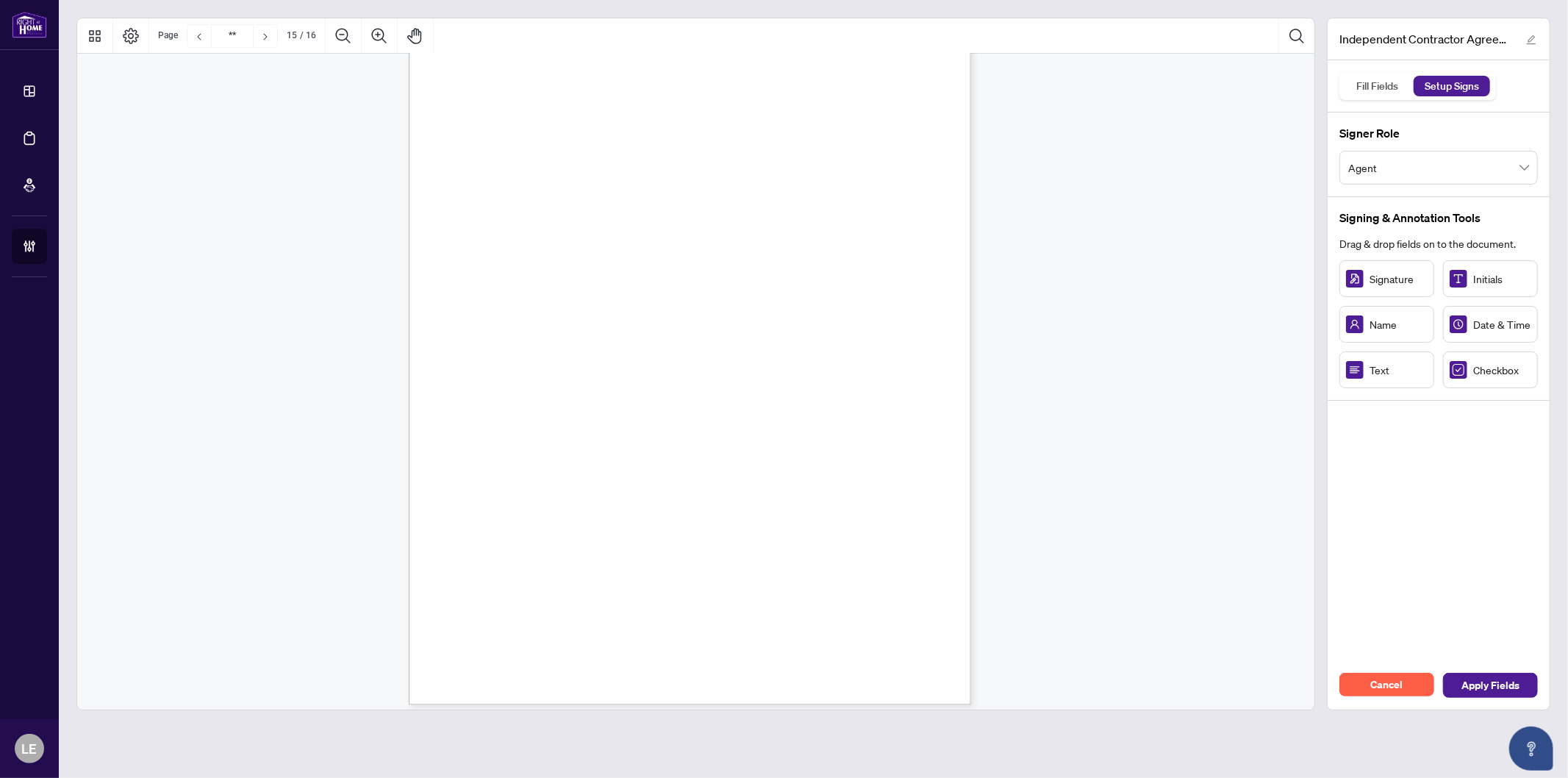
scroll to position [11111, 0]
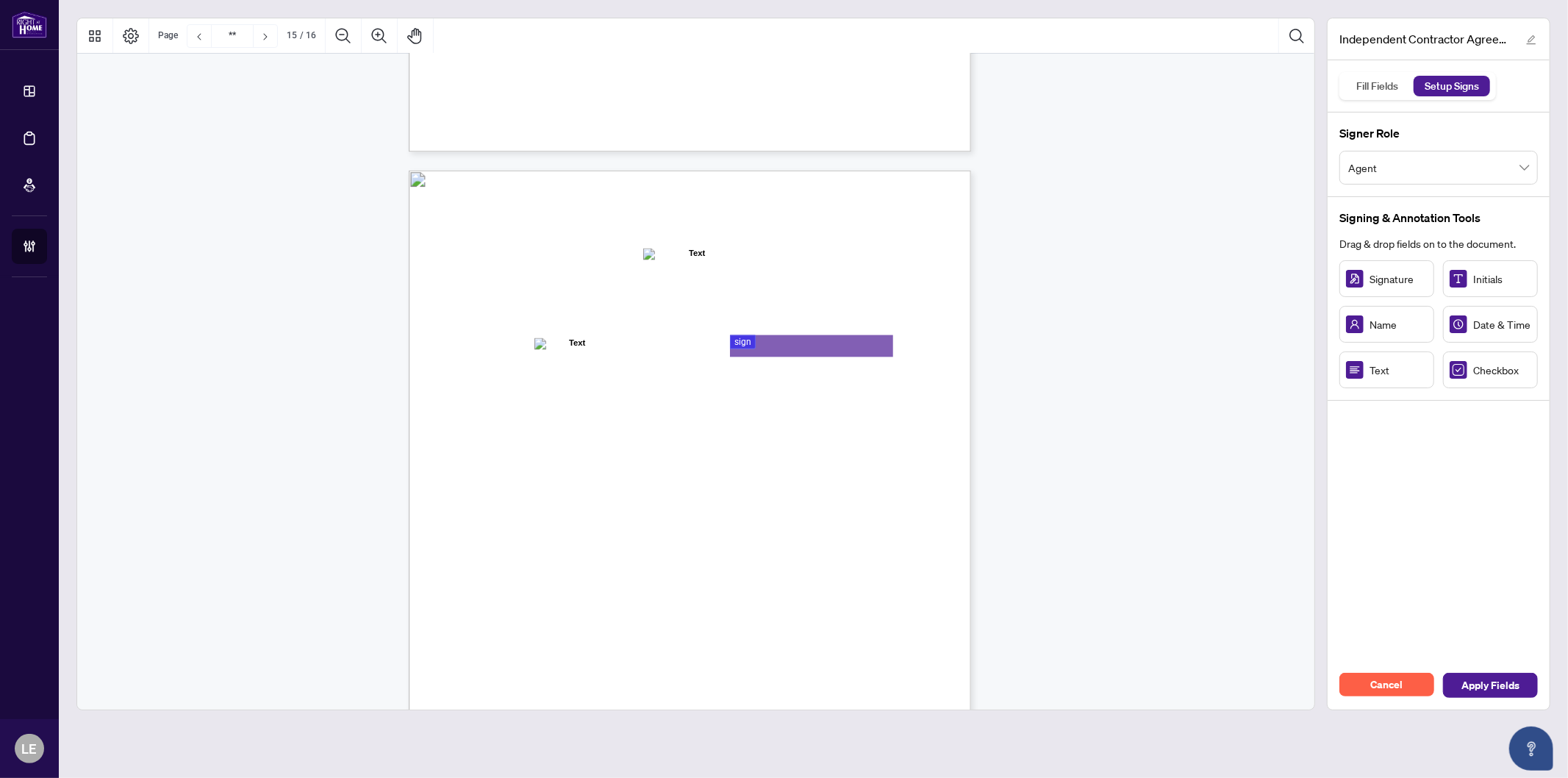
type input "**"
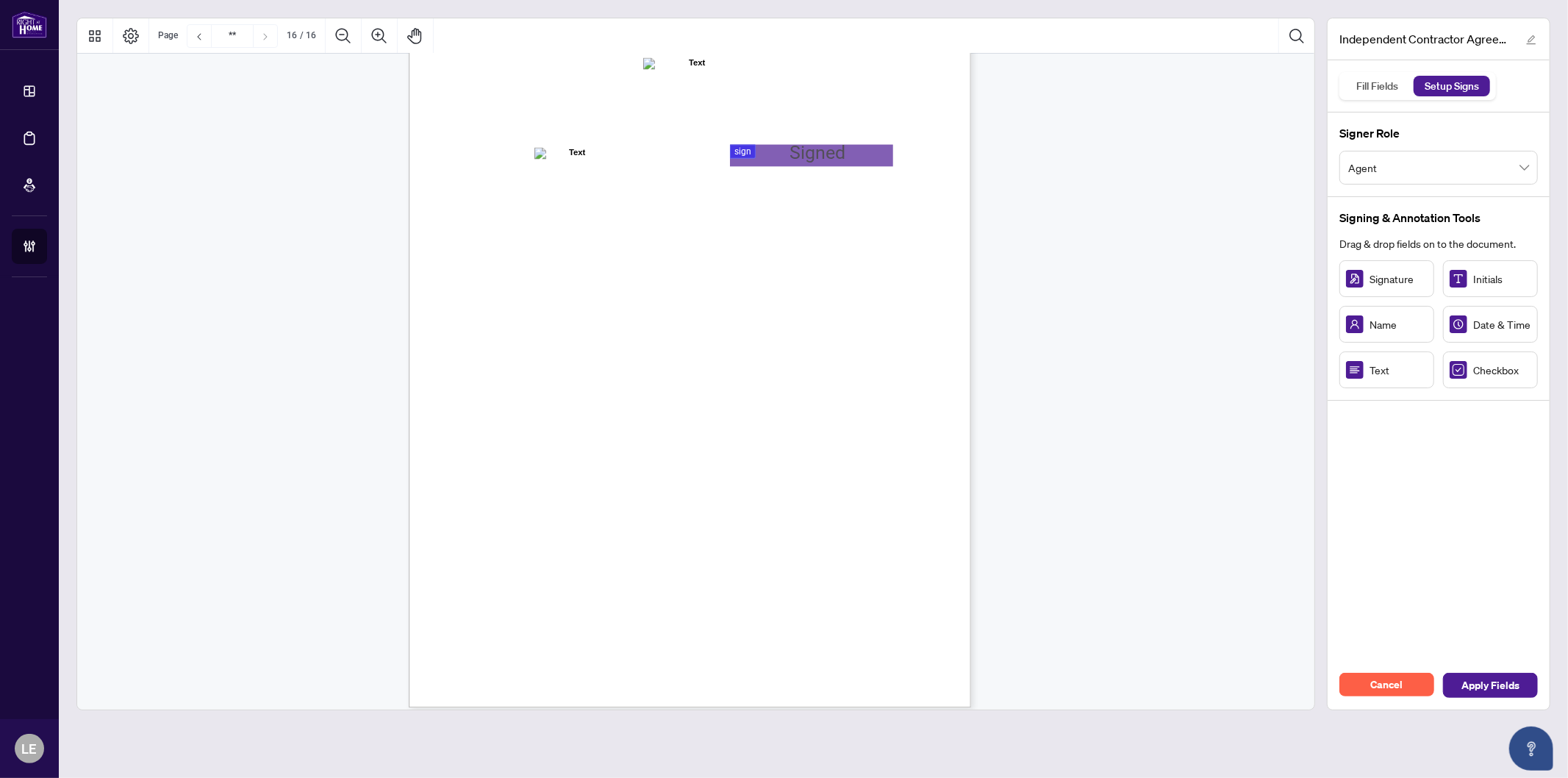
scroll to position [11296, 0]
click at [1492, 686] on span "Apply Fields" at bounding box center [1490, 685] width 58 height 24
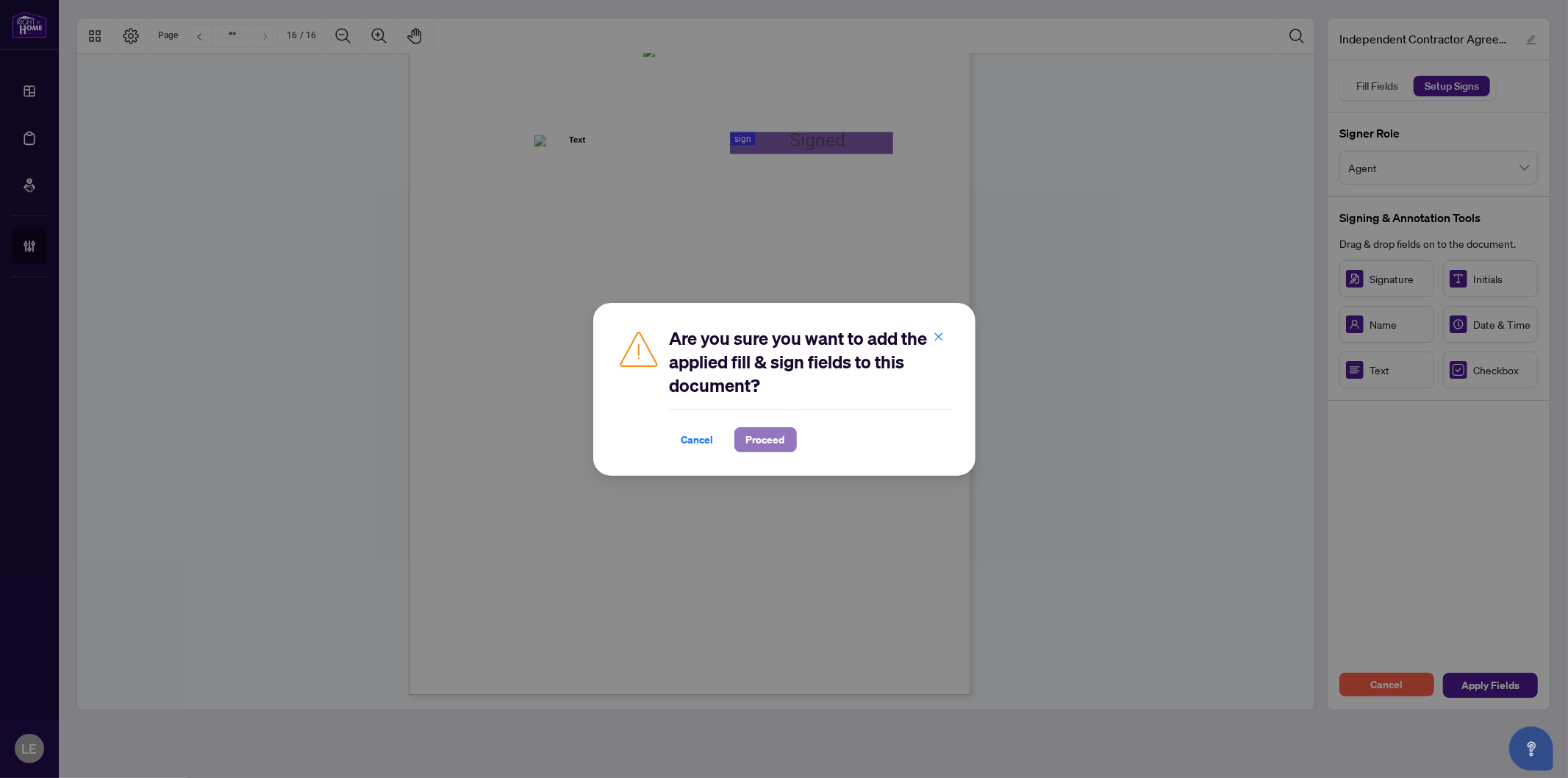
click at [779, 429] on span "Proceed" at bounding box center [765, 440] width 39 height 24
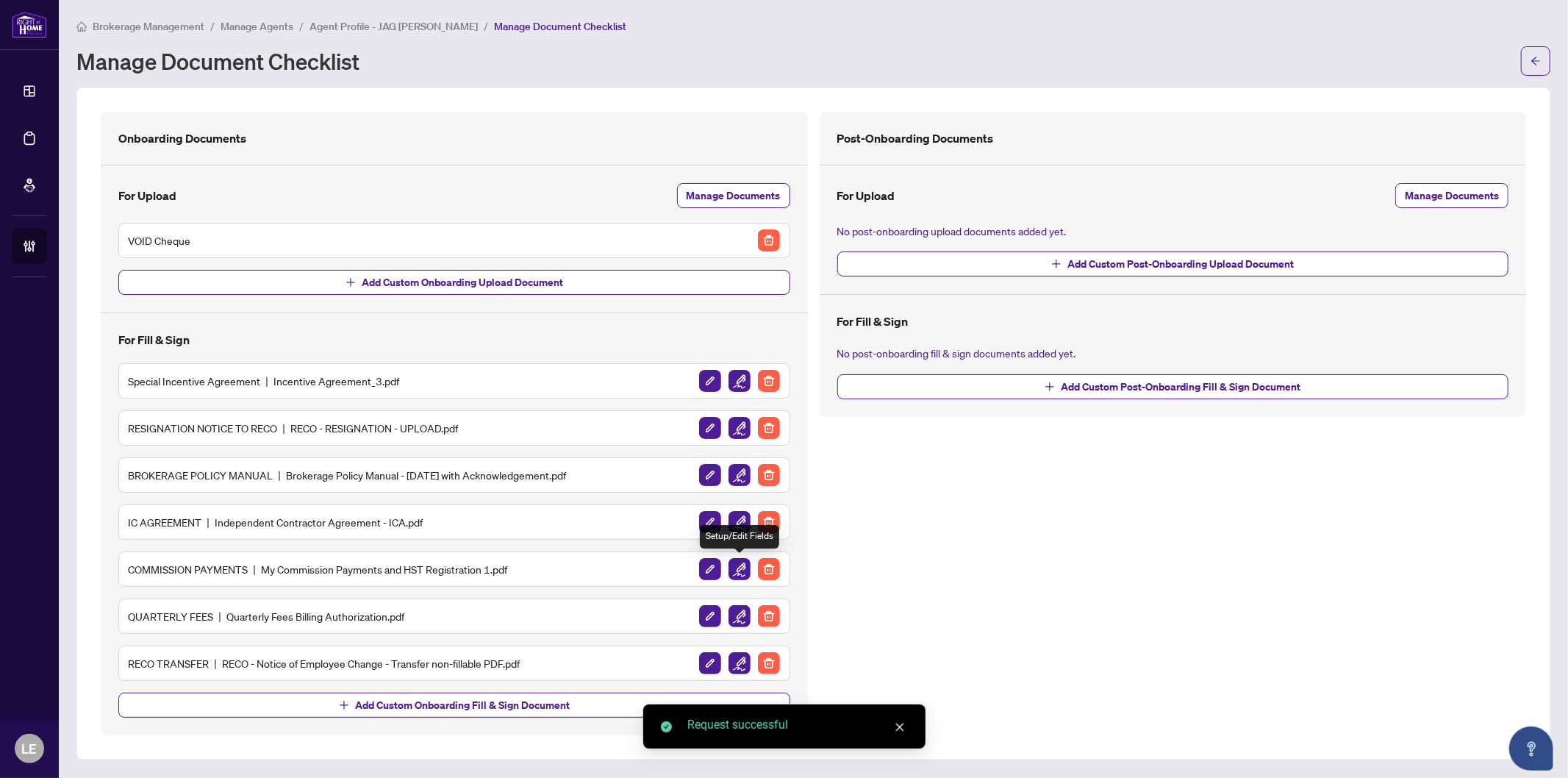
click at [740, 570] on img "button" at bounding box center [740, 569] width 22 height 22
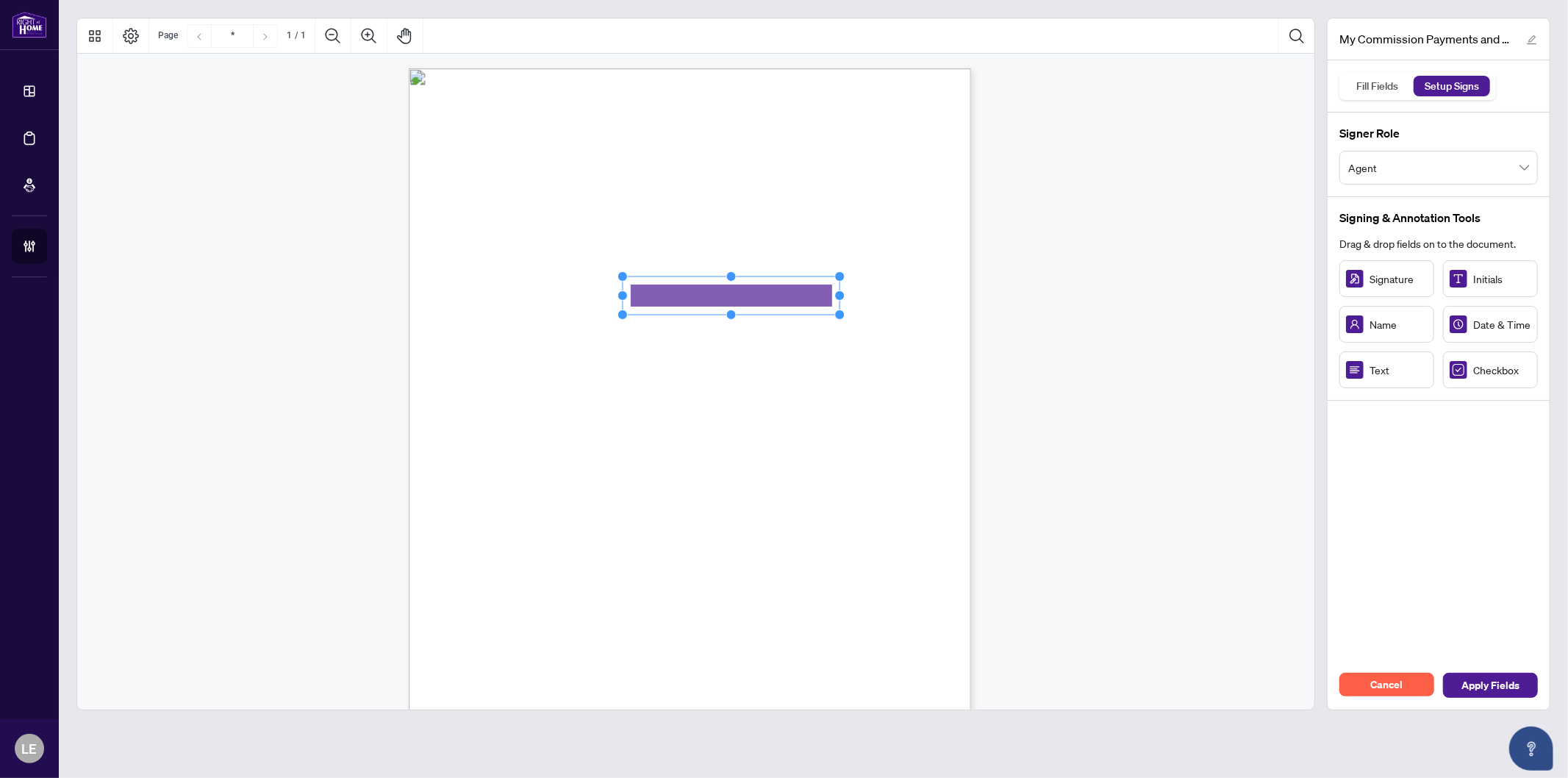
drag, startPoint x: 713, startPoint y: 299, endPoint x: 841, endPoint y: 311, distance: 128.6
click at [841, 311] on icon "Resize, Top Resize, Top, Right Resize, Right Resize, Bottom, Right Resize, Bott…" at bounding box center [731, 295] width 227 height 49
click at [1202, 475] on div "MY COMMISSION PAYMENTS AND HST REGISTRATION For Right at Home Realty to pay out…" at bounding box center [696, 425] width 1237 height 743
drag, startPoint x: 615, startPoint y: 450, endPoint x: 691, endPoint y: 454, distance: 76.1
click at [691, 454] on circle "Resize, Bottom, Right" at bounding box center [690, 455] width 10 height 10
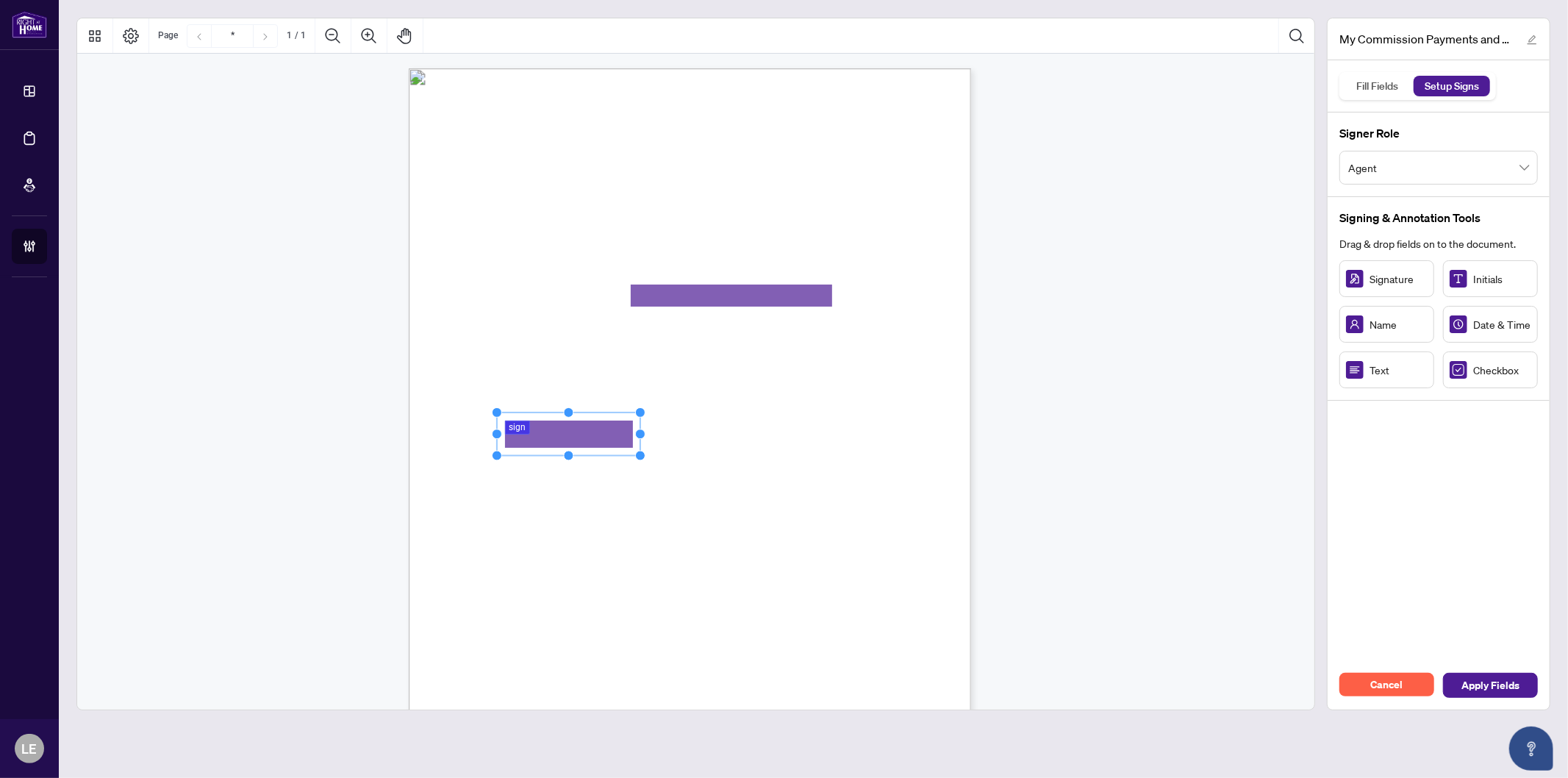
drag, startPoint x: 652, startPoint y: 439, endPoint x: 607, endPoint y: 441, distance: 45.0
click at [607, 441] on rect "Page 1" at bounding box center [569, 434] width 143 height 44
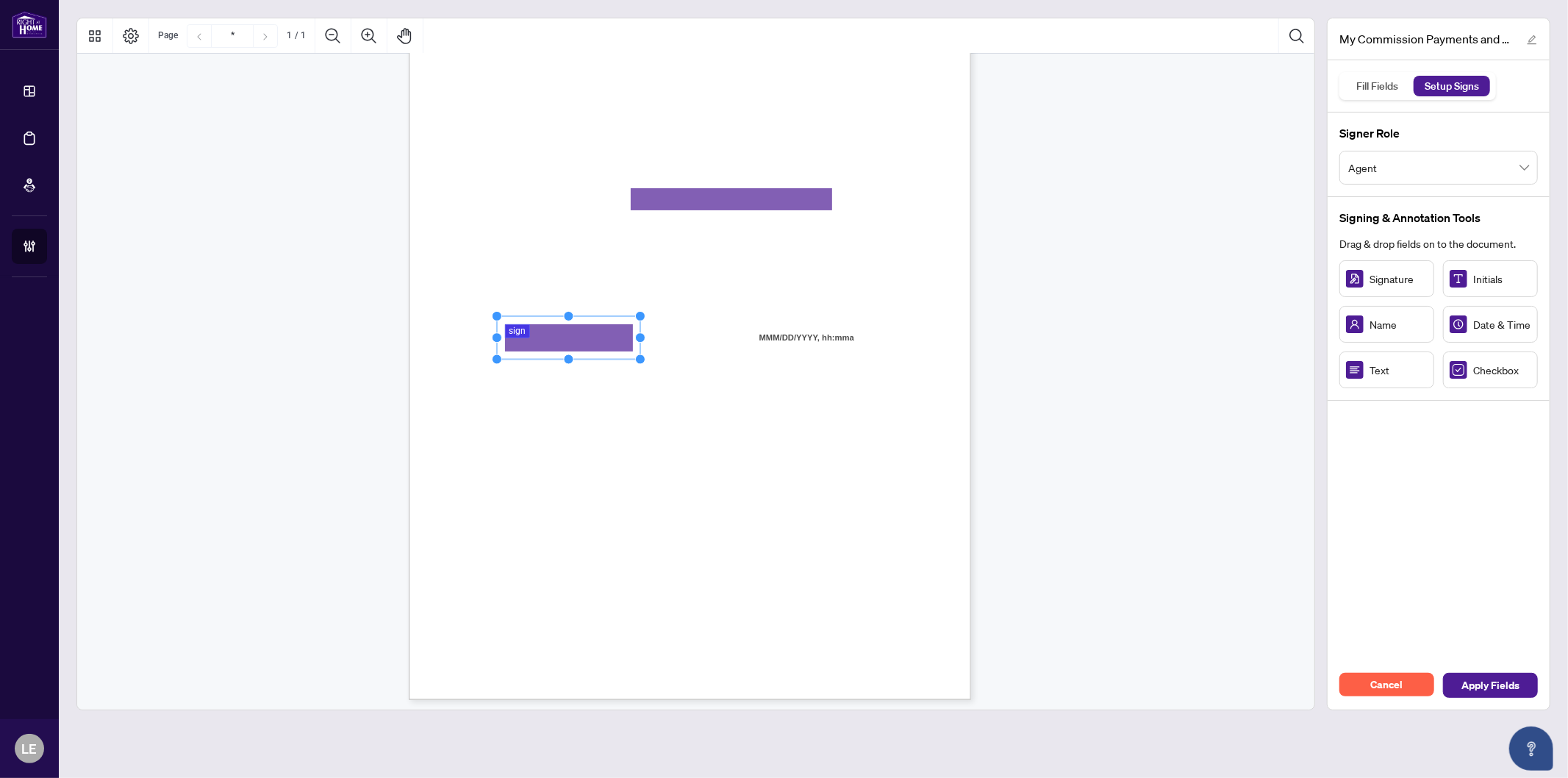
scroll to position [101, 0]
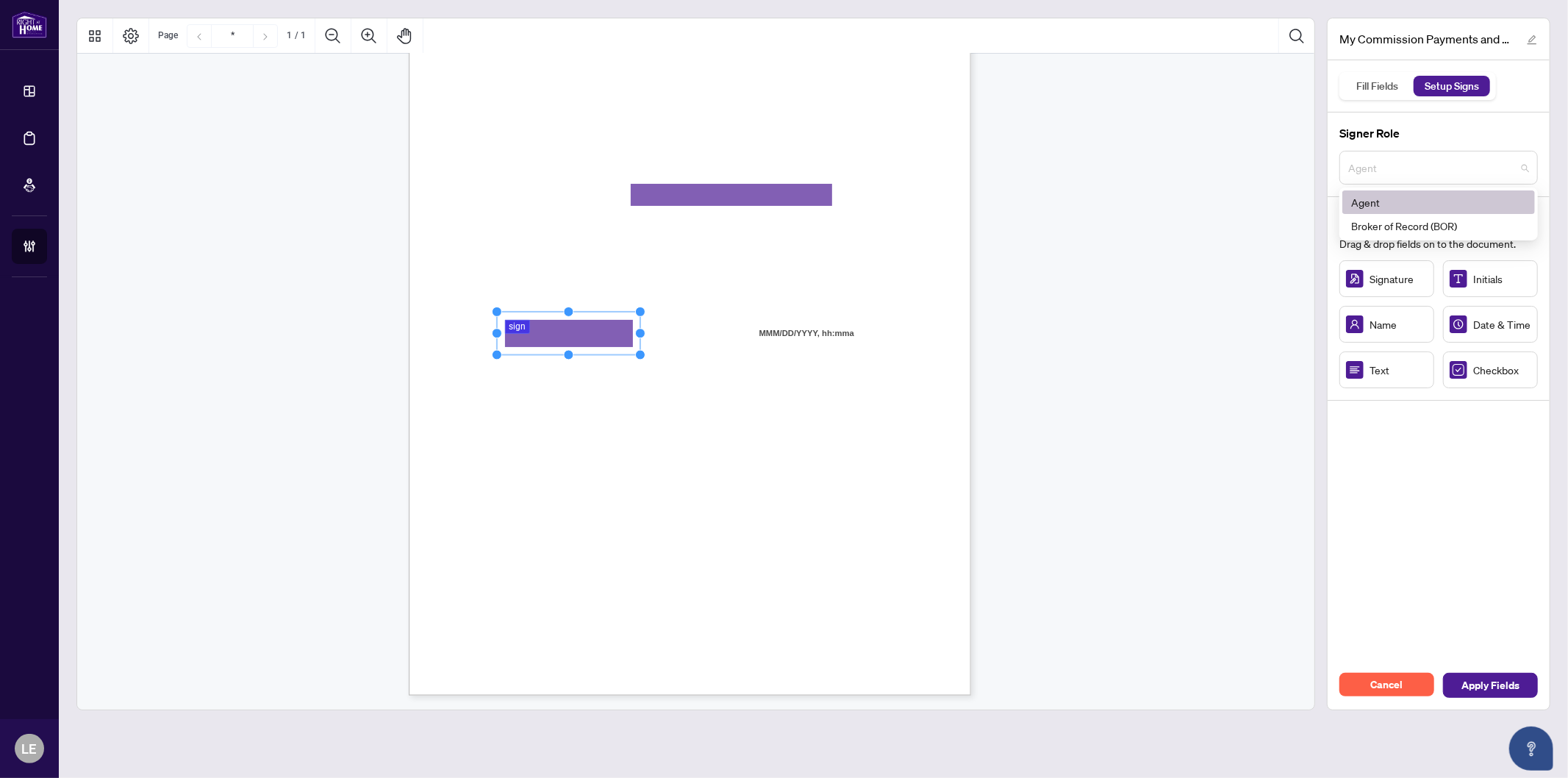
click at [1432, 167] on span "Agent" at bounding box center [1439, 167] width 181 height 28
click at [1378, 86] on div "Fill Fields" at bounding box center [1378, 86] width 58 height 21
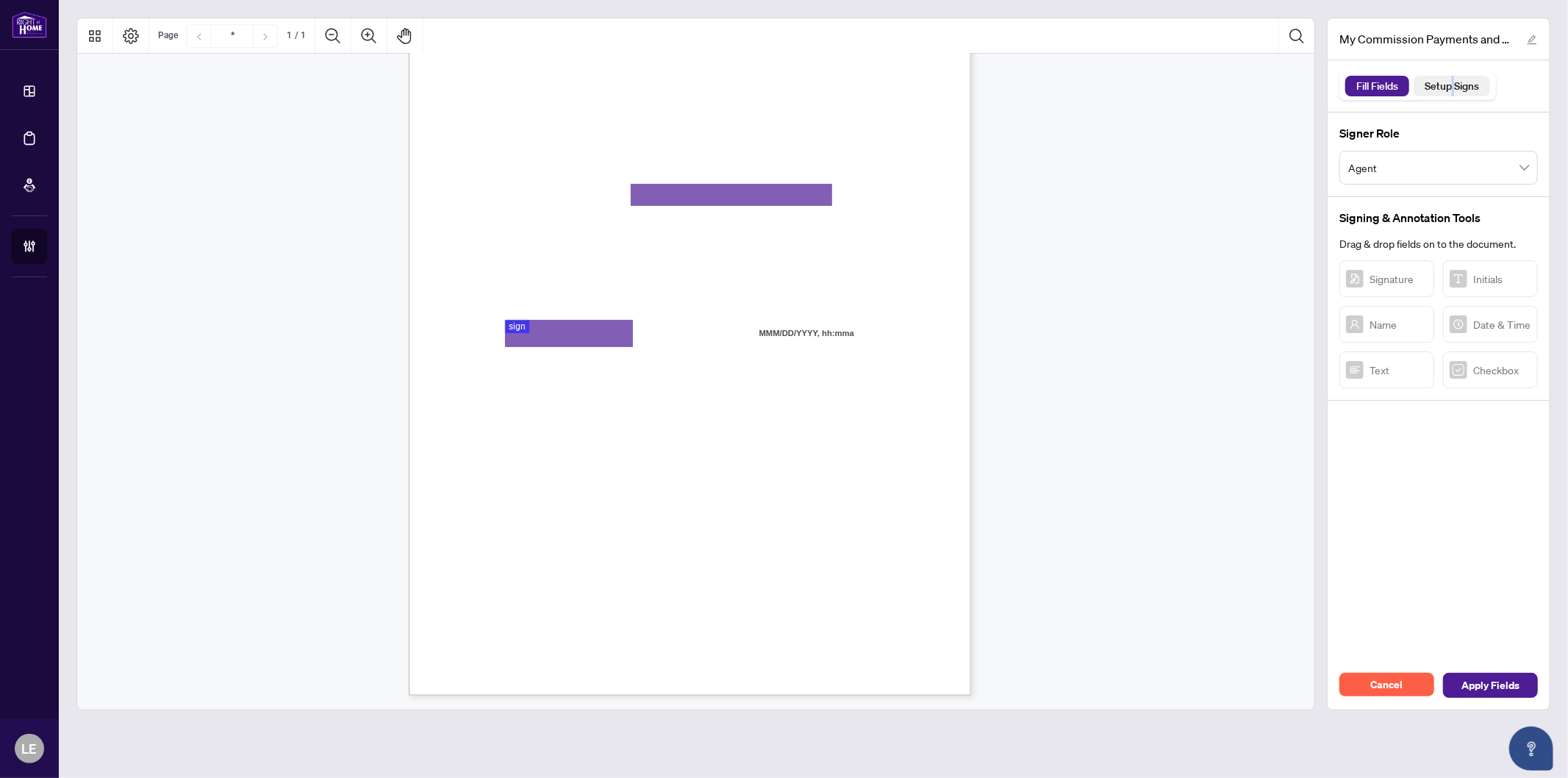
click at [1454, 86] on div "Setup Signs" at bounding box center [1451, 86] width 71 height 21
click at [1449, 484] on div "My Commission Payments and HST Registration 1.pdf Fill Fields Setup Signs Signe…" at bounding box center [1438, 364] width 223 height 692
drag, startPoint x: 1467, startPoint y: 365, endPoint x: 1452, endPoint y: 397, distance: 35.3
click at [1420, 427] on div "My Commission Payments and HST Registration 1.pdf Fill Fields Setup Signs Signe…" at bounding box center [1438, 364] width 223 height 692
click at [1457, 94] on div "Setup Signs" at bounding box center [1451, 86] width 71 height 21
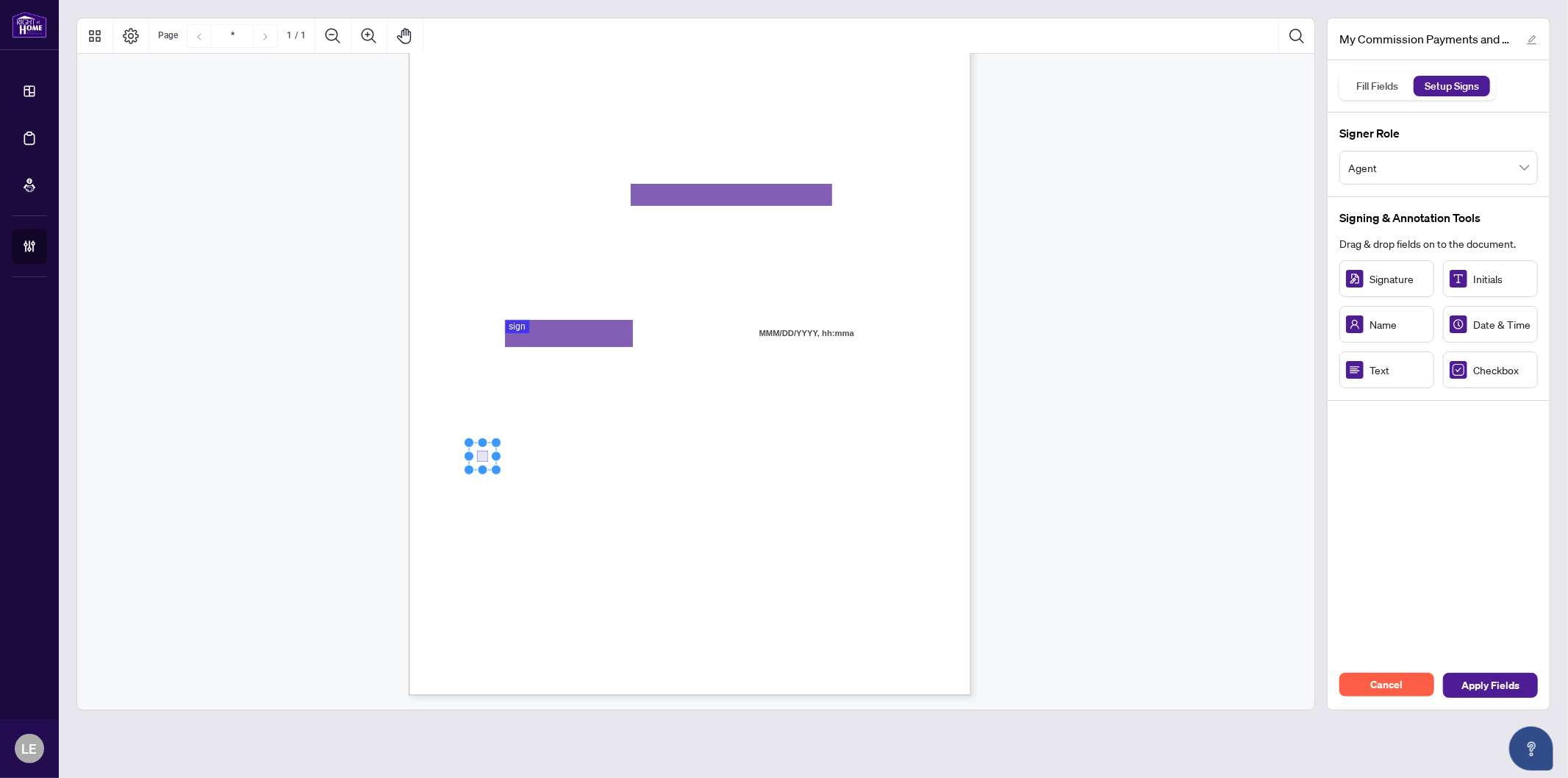
drag, startPoint x: 500, startPoint y: 460, endPoint x: 478, endPoint y: 453, distance: 23.1
click at [1483, 380] on div "Checkbox" at bounding box center [1490, 370] width 95 height 37
click at [481, 505] on span "☐" at bounding box center [479, 507] width 7 height 13
drag, startPoint x: 666, startPoint y: 450, endPoint x: 737, endPoint y: 450, distance: 71.0
click at [731, 450] on circle "Resize, Right" at bounding box center [726, 450] width 10 height 10
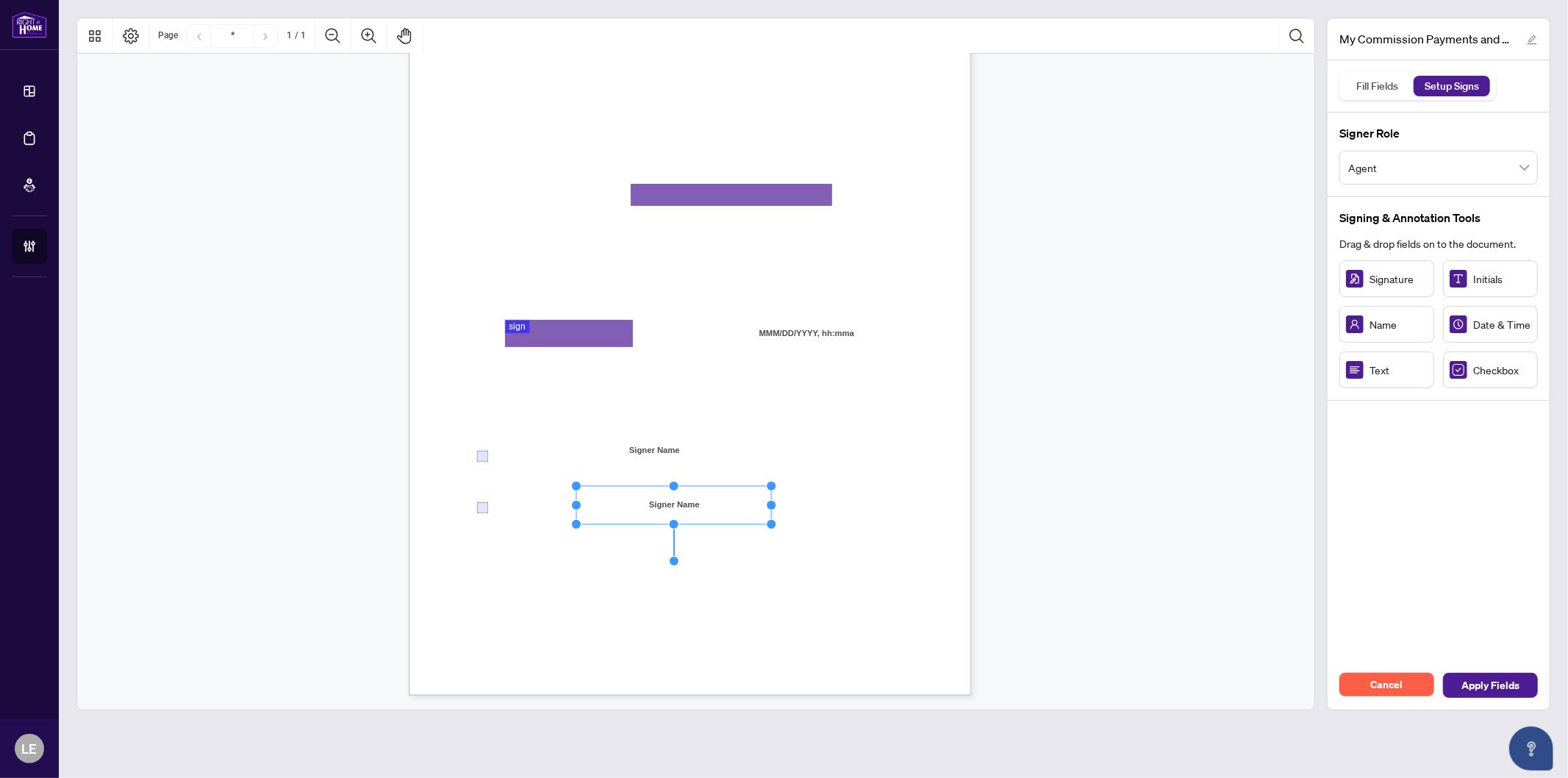
drag, startPoint x: 686, startPoint y: 508, endPoint x: 763, endPoint y: 508, distance: 77.0
click at [771, 508] on circle "Resize, Right" at bounding box center [772, 505] width 10 height 10
click at [729, 498] on rect "Page 1" at bounding box center [672, 505] width 192 height 38
click at [1394, 288] on div "Signature" at bounding box center [1387, 278] width 95 height 37
drag, startPoint x: 592, startPoint y: 598, endPoint x: 671, endPoint y: 598, distance: 79.0
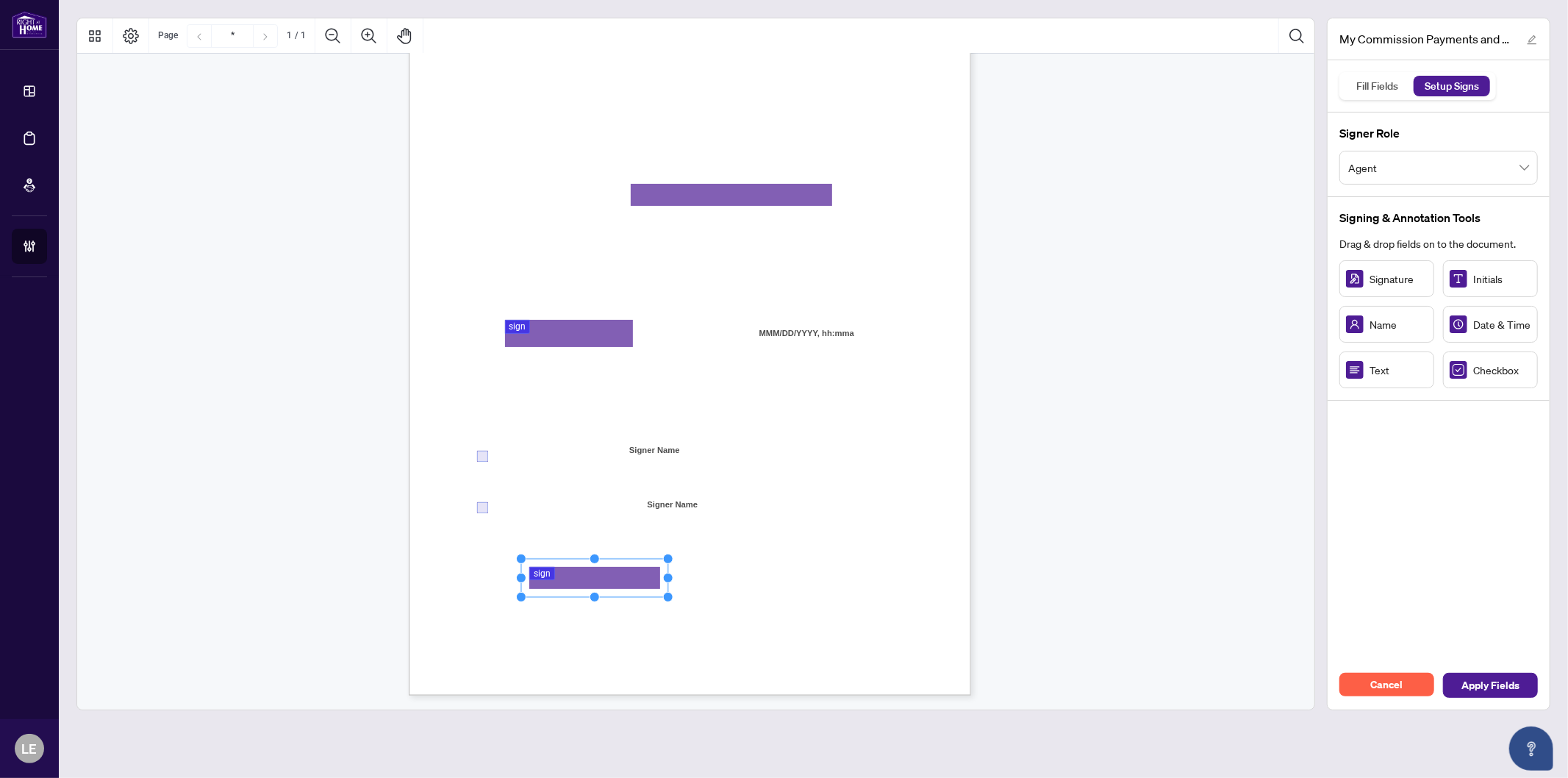
click at [671, 598] on circle "Resize, Bottom, Right" at bounding box center [669, 597] width 10 height 10
drag, startPoint x: 617, startPoint y: 579, endPoint x: 649, endPoint y: 586, distance: 32.8
click at [604, 585] on rect "Page 1" at bounding box center [583, 582] width 147 height 38
click at [886, 457] on span "give authorization to Right at" at bounding box center [830, 456] width 111 height 13
click at [1490, 692] on span "Apply Fields" at bounding box center [1490, 685] width 58 height 24
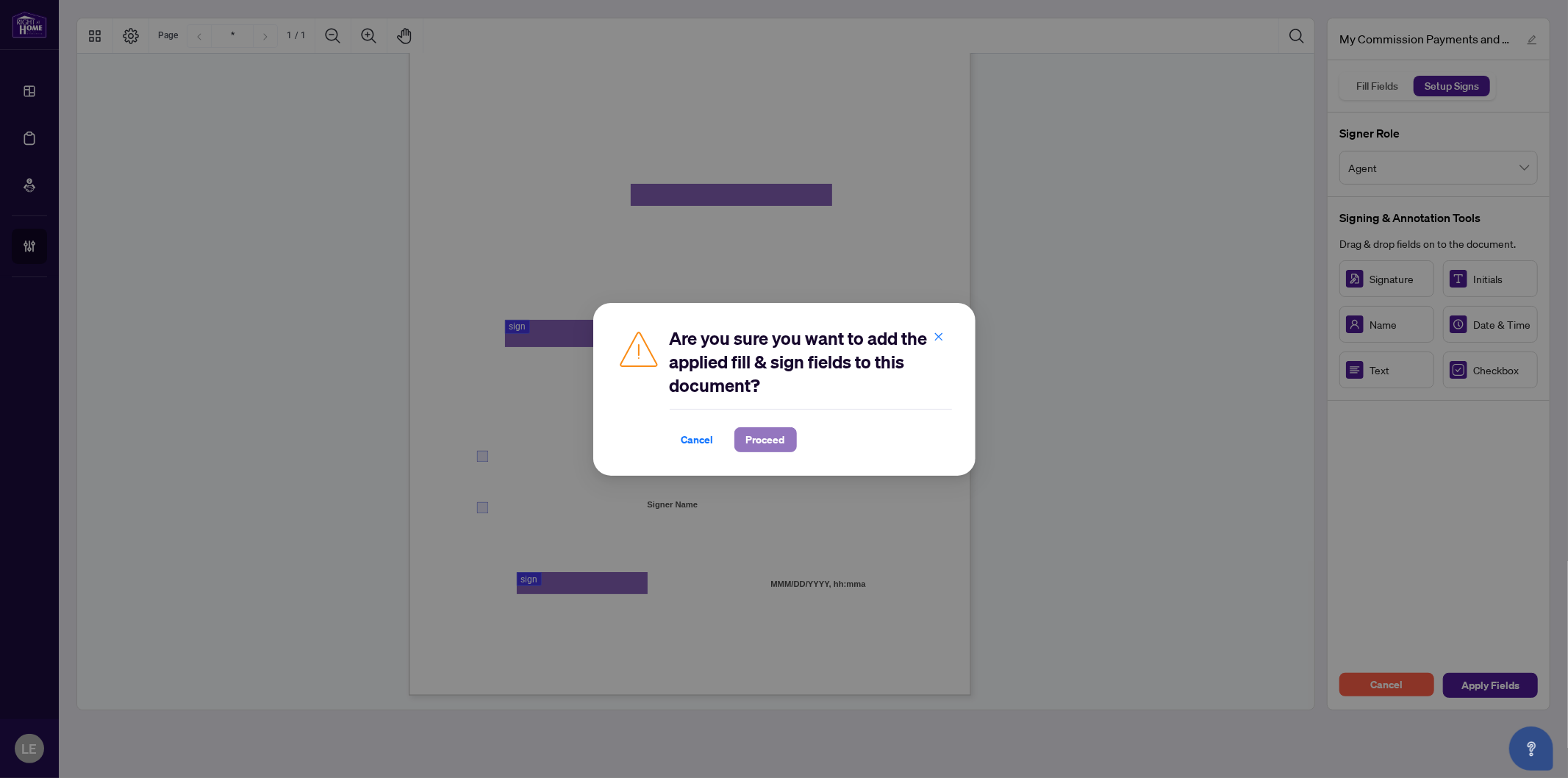
click at [746, 441] on span "Proceed" at bounding box center [765, 440] width 39 height 24
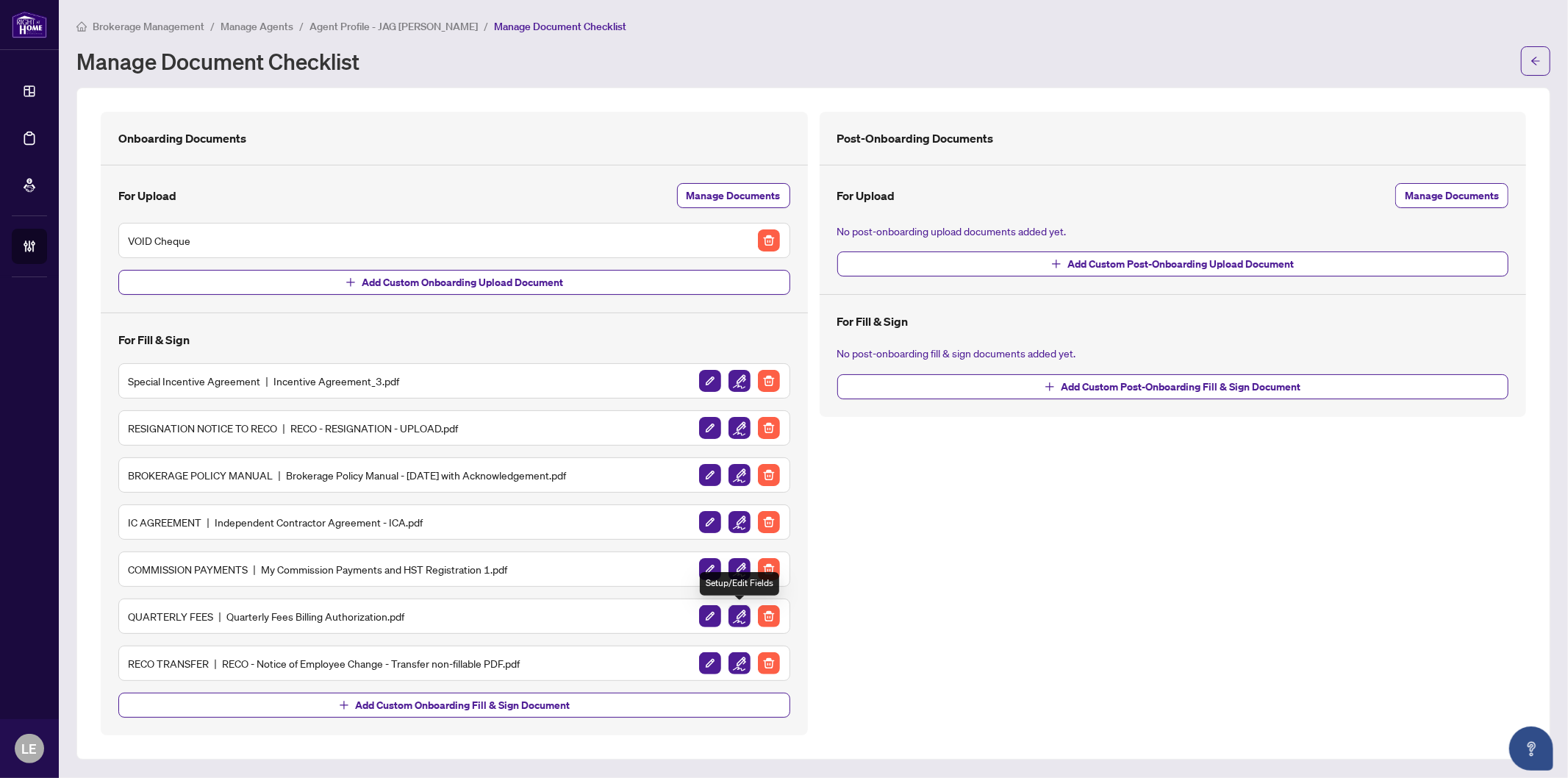
click at [743, 621] on img "button" at bounding box center [740, 617] width 22 height 22
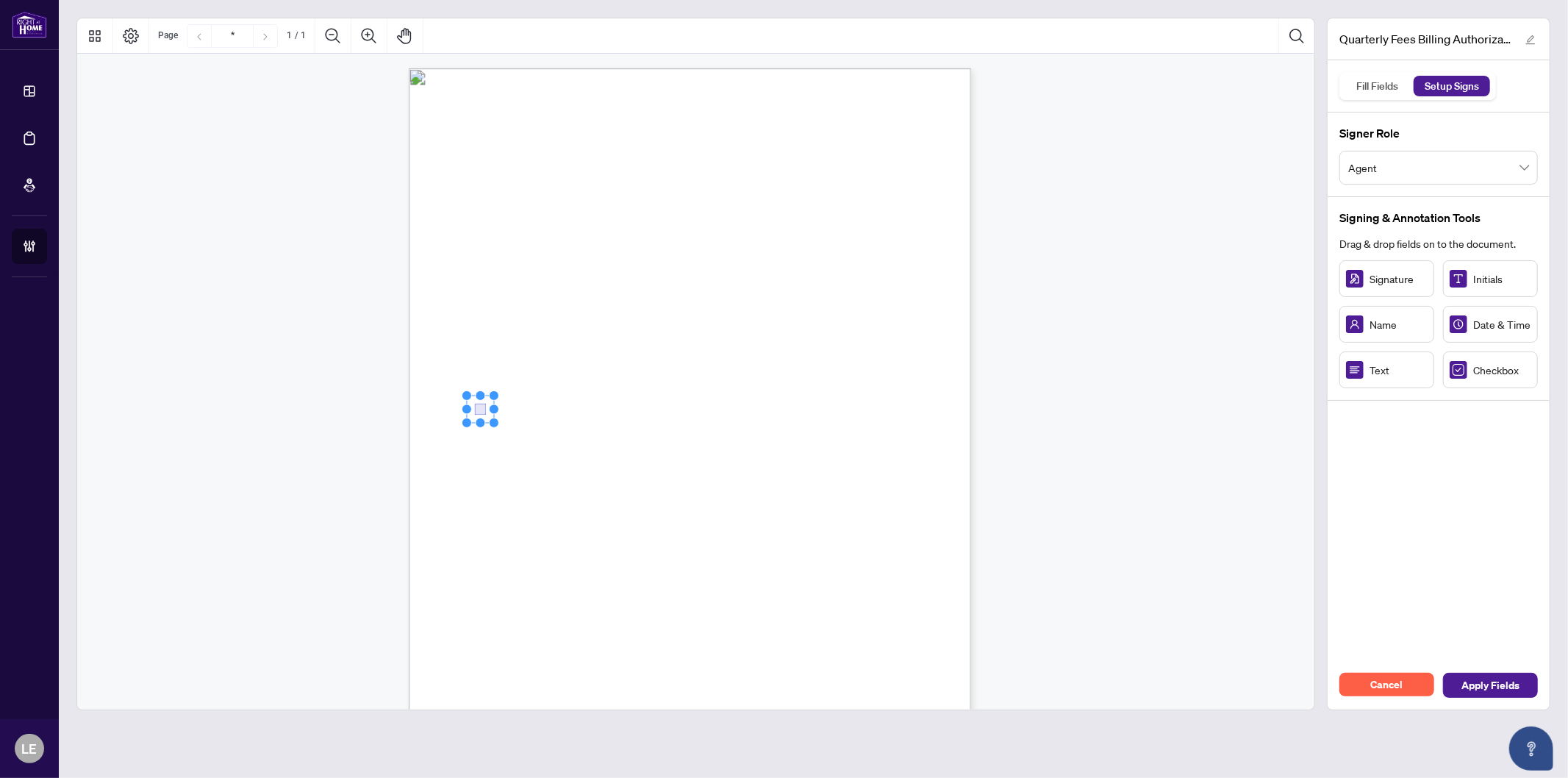
drag, startPoint x: 497, startPoint y: 416, endPoint x: 481, endPoint y: 410, distance: 17.1
drag, startPoint x: 468, startPoint y: 435, endPoint x: 482, endPoint y: 430, distance: 14.9
click at [553, 489] on div "Right at Home Realty, Brokerage Quarterly Fees Billing Authorization Quarterly …" at bounding box center [689, 432] width 563 height 728
click at [545, 490] on rect "Page 1" at bounding box center [545, 486] width 27 height 27
drag, startPoint x: 664, startPoint y: 505, endPoint x: 675, endPoint y: 507, distance: 11.2
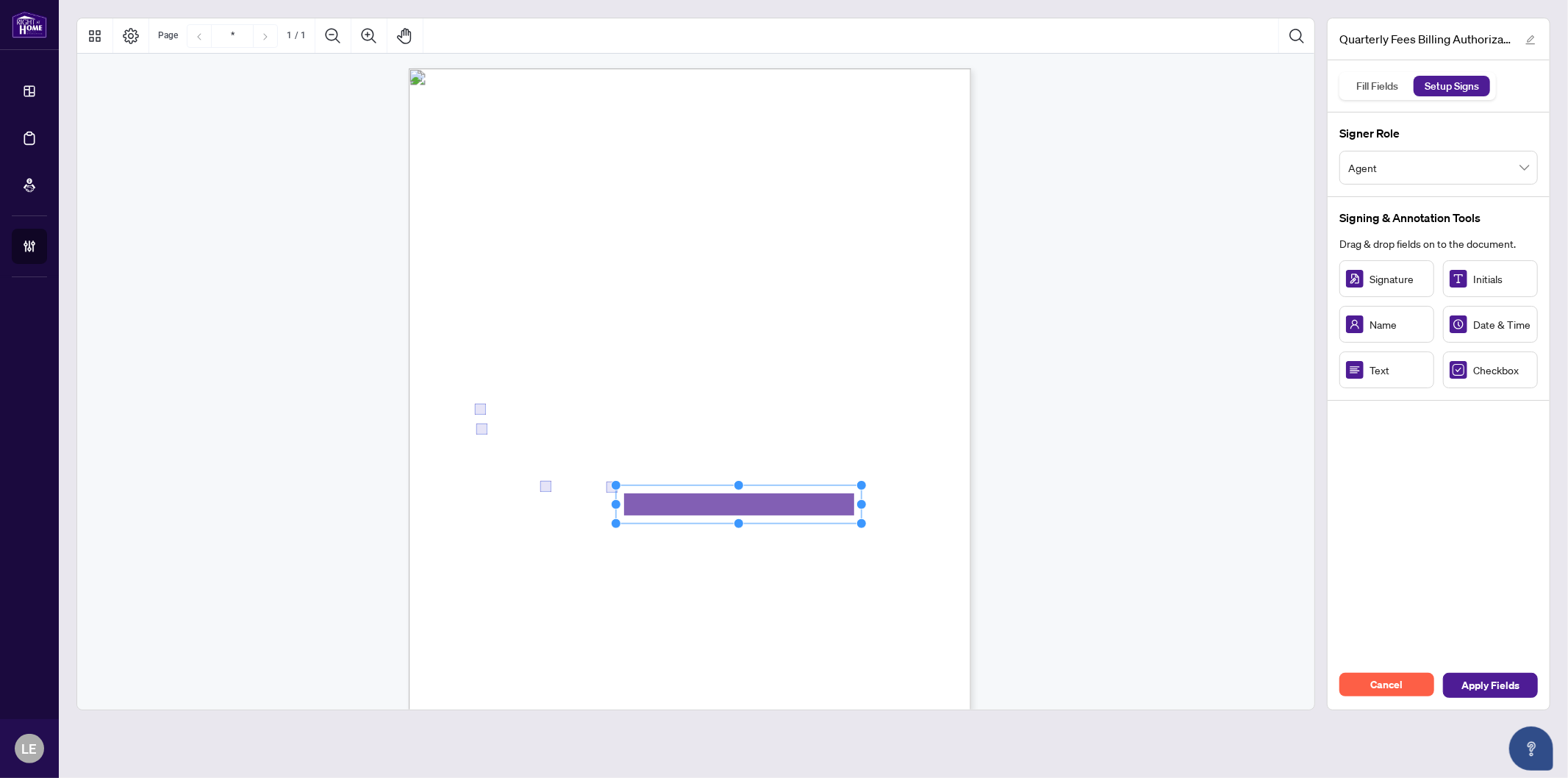
drag, startPoint x: 703, startPoint y: 505, endPoint x: 871, endPoint y: 506, distance: 168.0
click at [871, 506] on div "Right at Home Realty, Brokerage Quarterly Fees Billing Authorization Quarterly …" at bounding box center [689, 432] width 563 height 728
drag, startPoint x: 661, startPoint y: 545, endPoint x: 674, endPoint y: 538, distance: 14.8
click at [662, 545] on div "Right at Home Realty, Brokerage Quarterly Fees Billing Authorization Quarterly …" at bounding box center [760, 524] width 703 height 910
drag, startPoint x: 625, startPoint y: 532, endPoint x: 618, endPoint y: 527, distance: 8.6
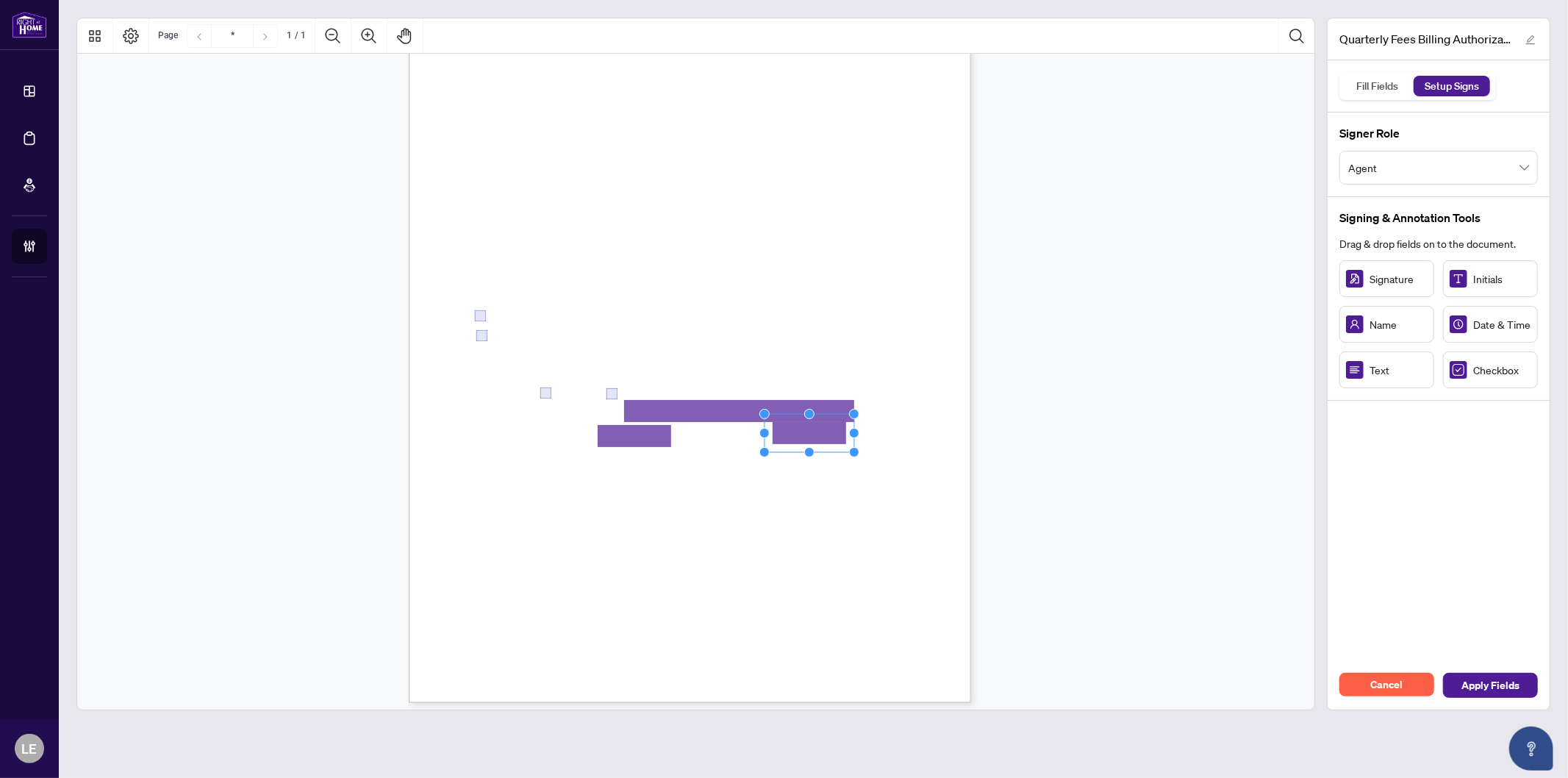
scroll to position [101, 0]
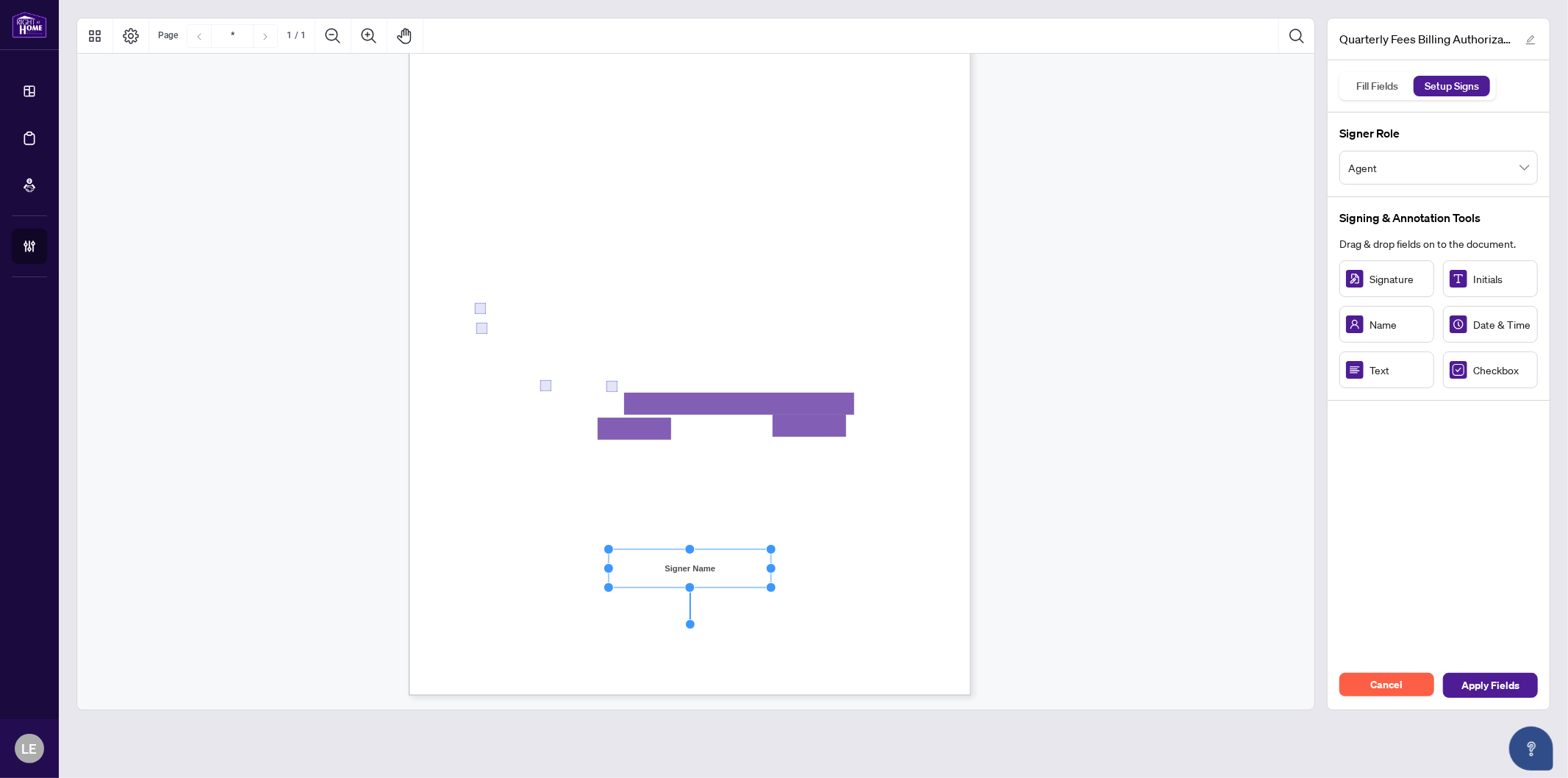
drag, startPoint x: 696, startPoint y: 567, endPoint x: 797, endPoint y: 569, distance: 101.0
click at [776, 569] on circle "Resize, Right" at bounding box center [772, 569] width 10 height 10
click at [512, 603] on span "Signature:" at bounding box center [494, 608] width 38 height 11
drag, startPoint x: 675, startPoint y: 618, endPoint x: 748, endPoint y: 621, distance: 73.1
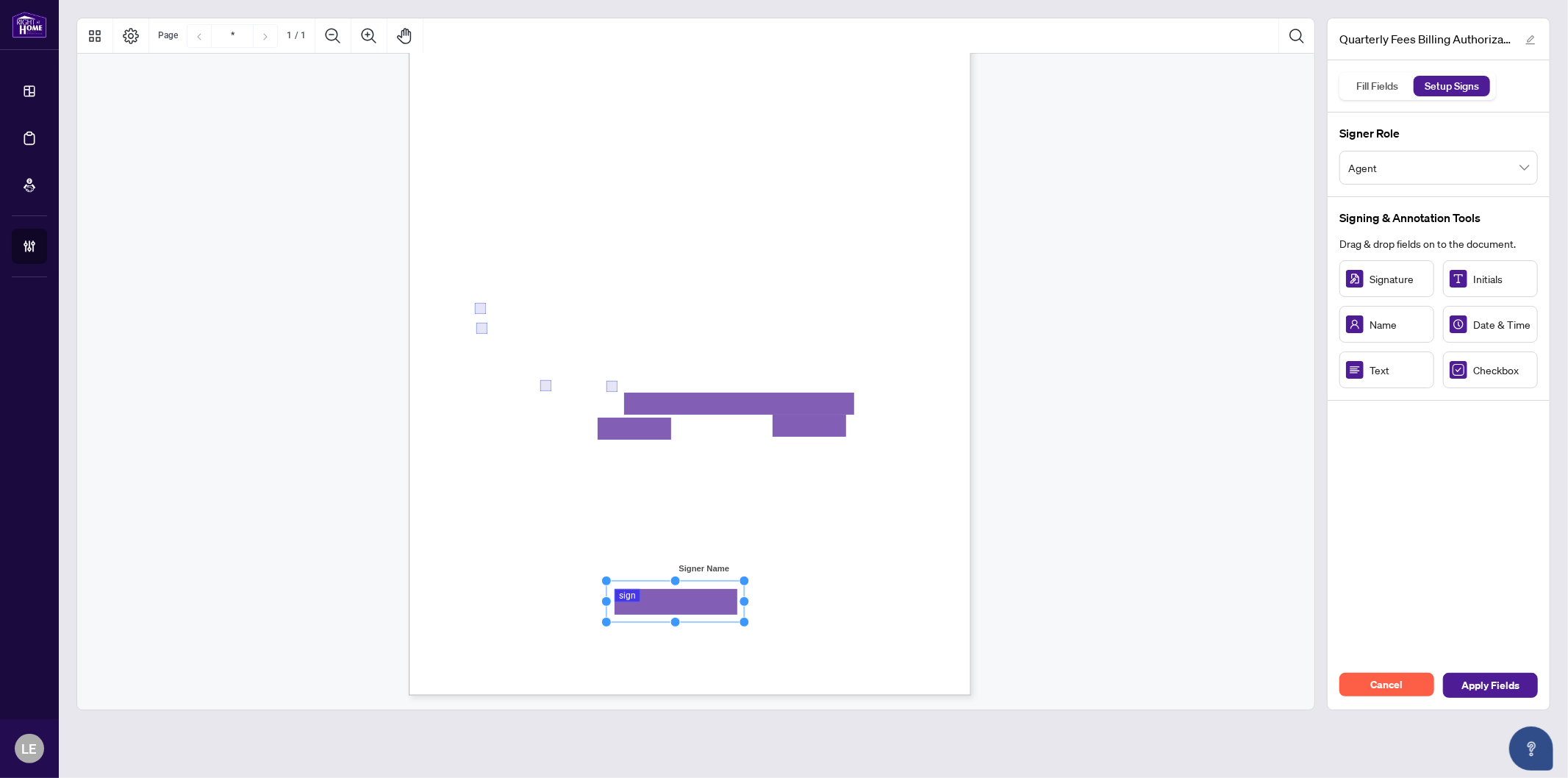
click at [748, 621] on circle "Resize, Bottom, Right" at bounding box center [745, 623] width 10 height 10
drag, startPoint x: 703, startPoint y: 603, endPoint x: 630, endPoint y: 601, distance: 73.0
click at [630, 601] on rect "Page 1" at bounding box center [601, 599] width 140 height 41
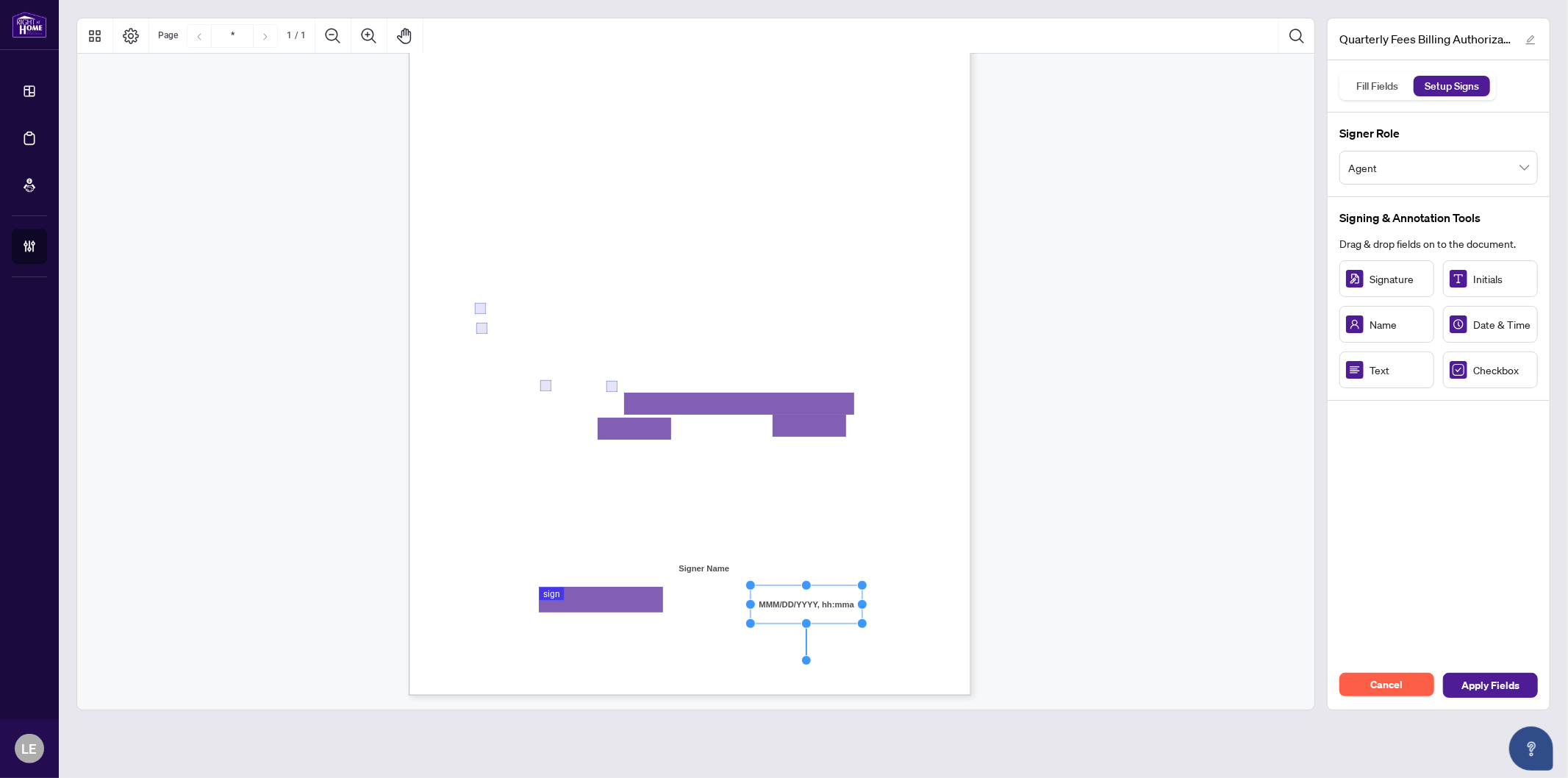
click at [863, 493] on span ", as indicated on a" at bounding box center [828, 495] width 69 height 13
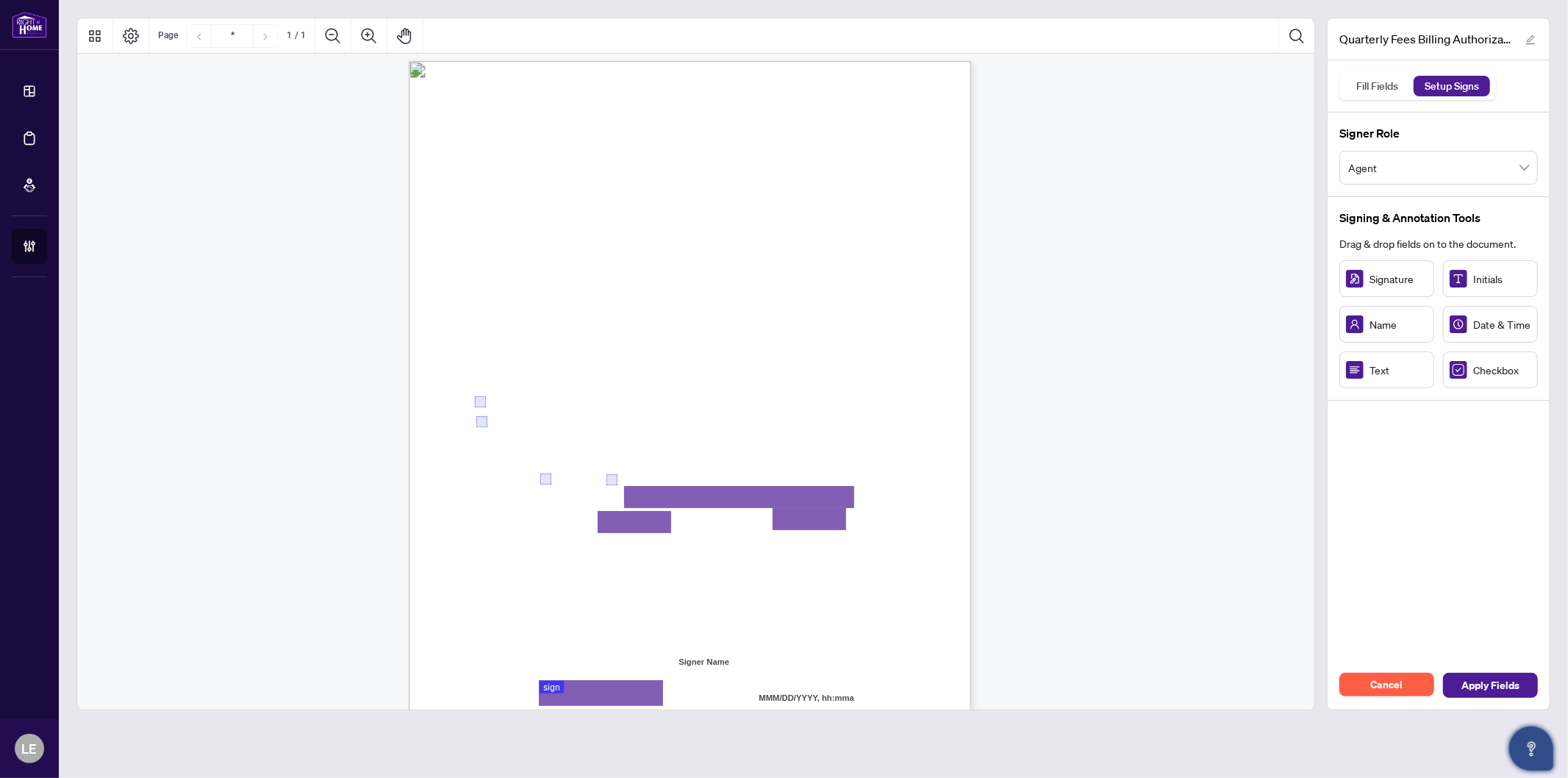
scroll to position [0, 0]
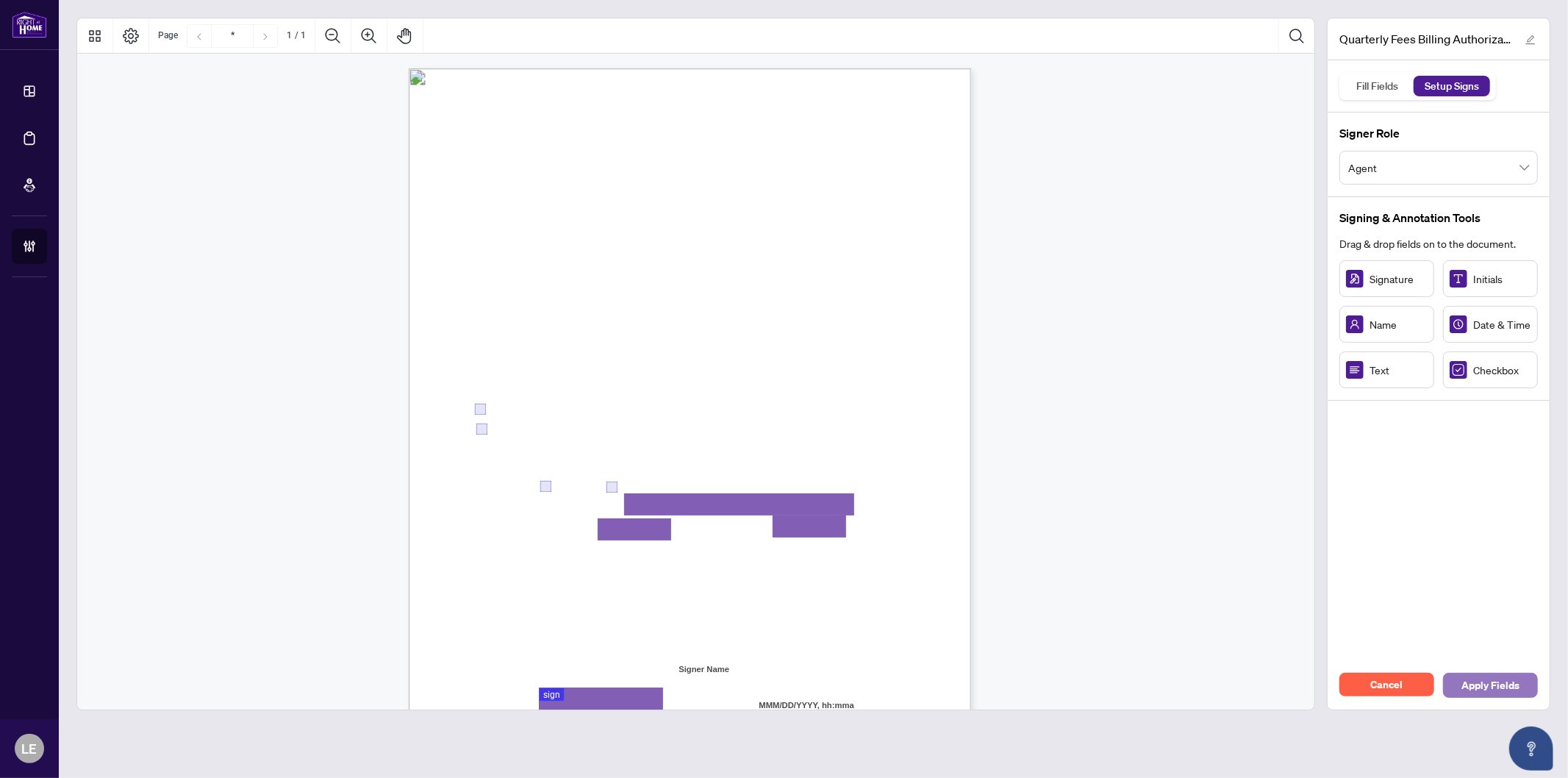
click at [1497, 686] on span "Apply Fields" at bounding box center [1490, 685] width 58 height 24
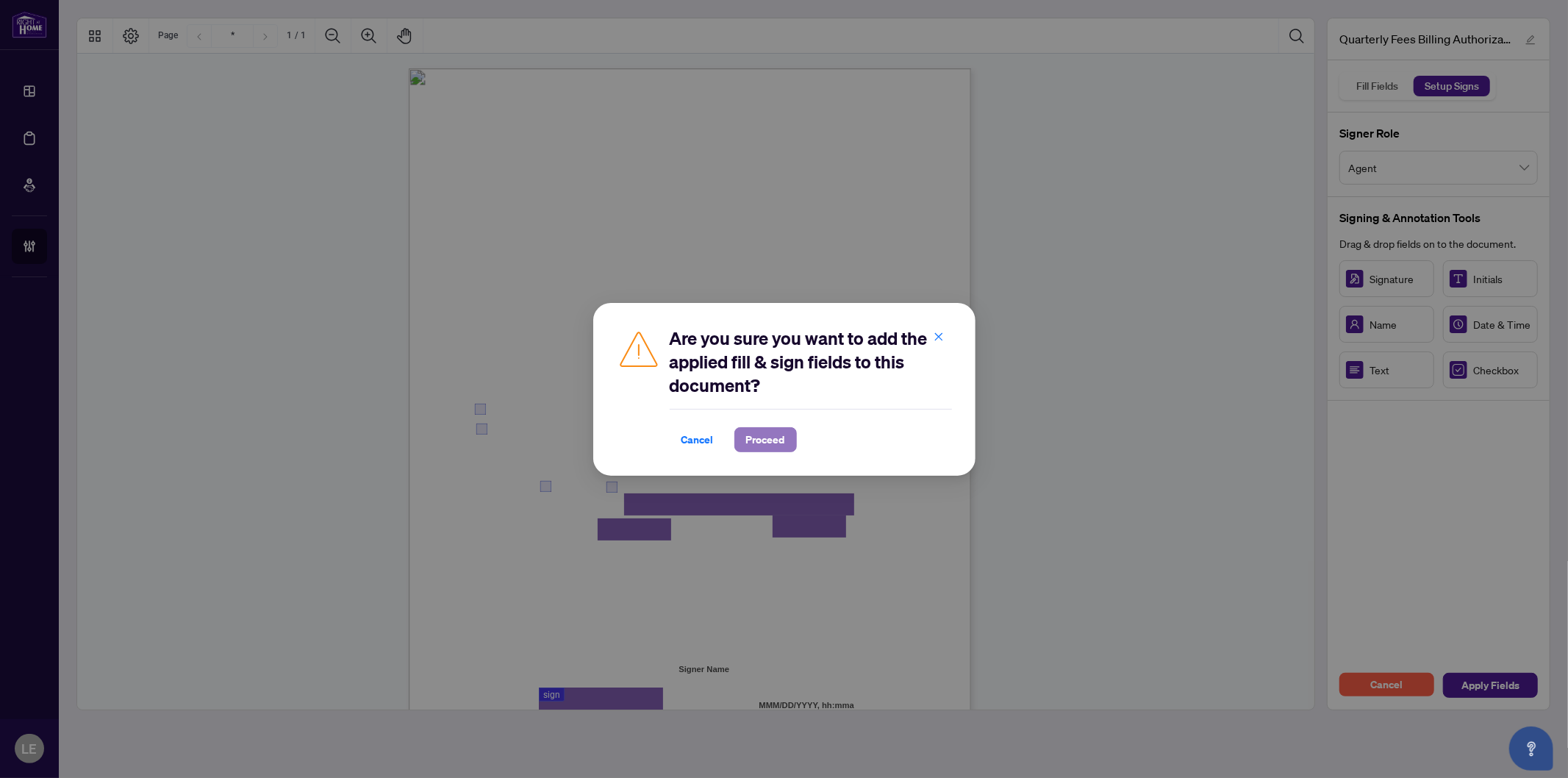
click at [782, 438] on span "Proceed" at bounding box center [765, 440] width 39 height 24
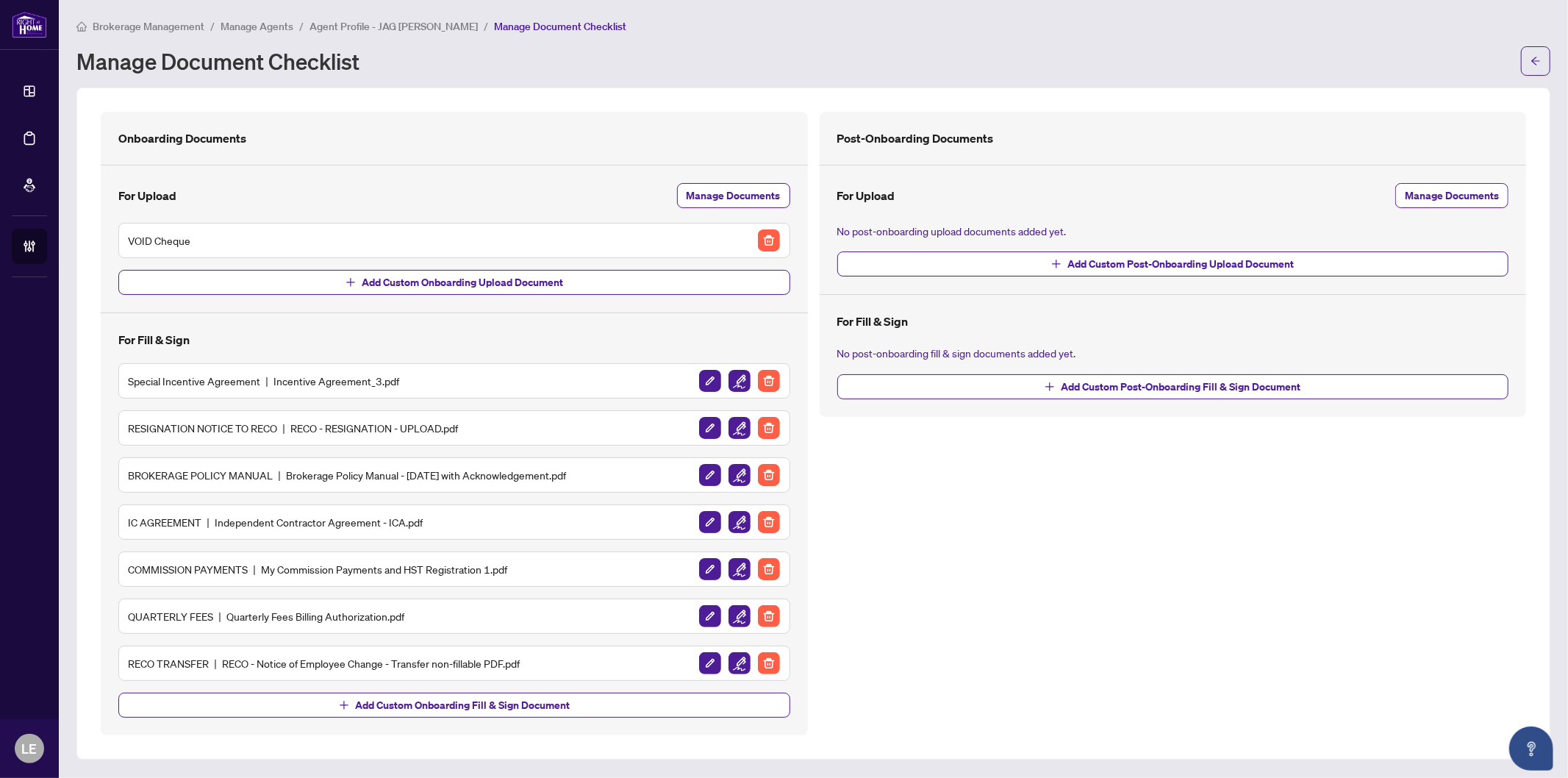
click at [173, 24] on span "Brokerage Management" at bounding box center [148, 26] width 112 height 13
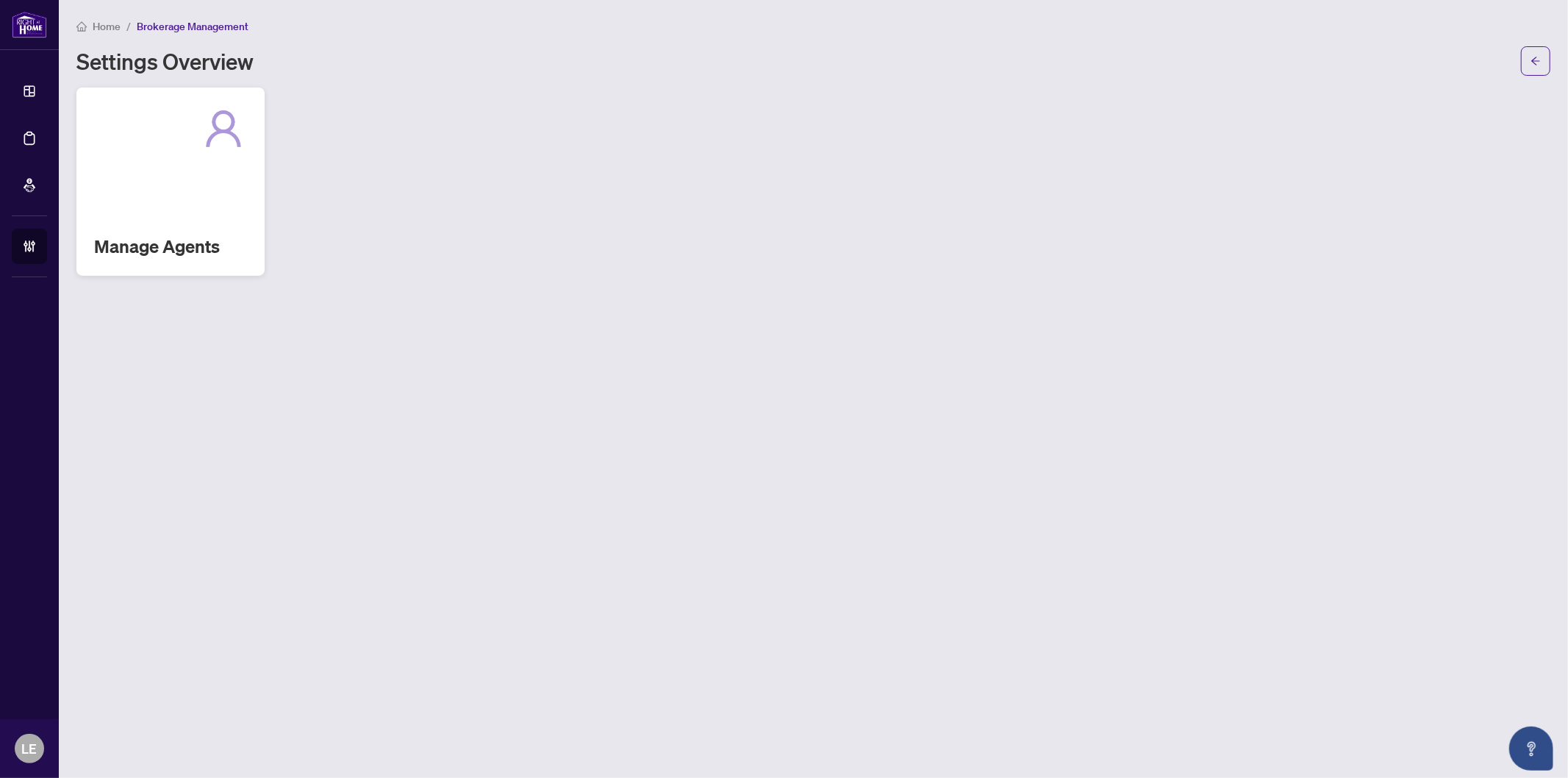
click at [158, 186] on div "Manage Agents" at bounding box center [170, 181] width 188 height 188
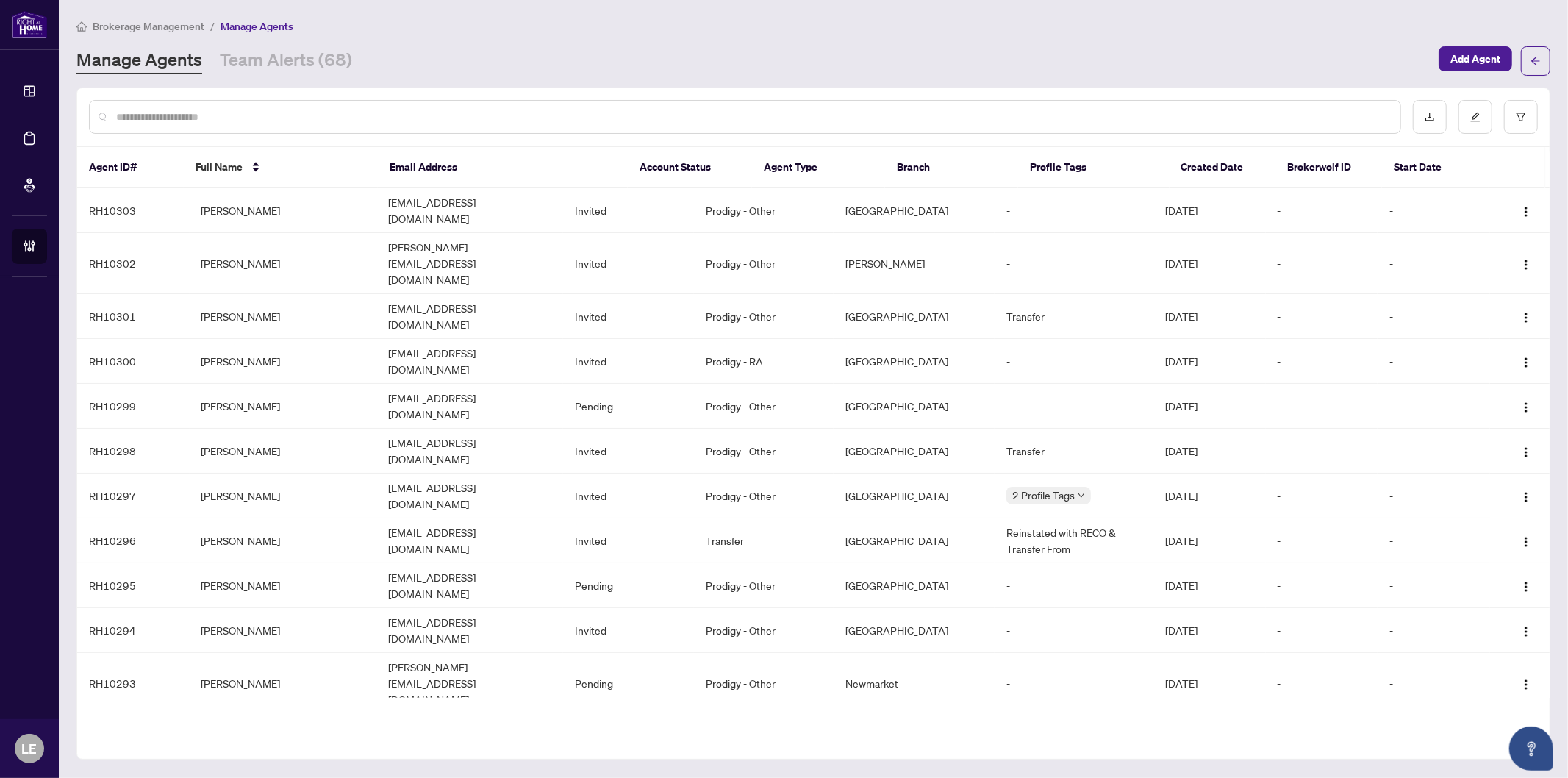
click at [180, 116] on input "text" at bounding box center [753, 117] width 1273 height 16
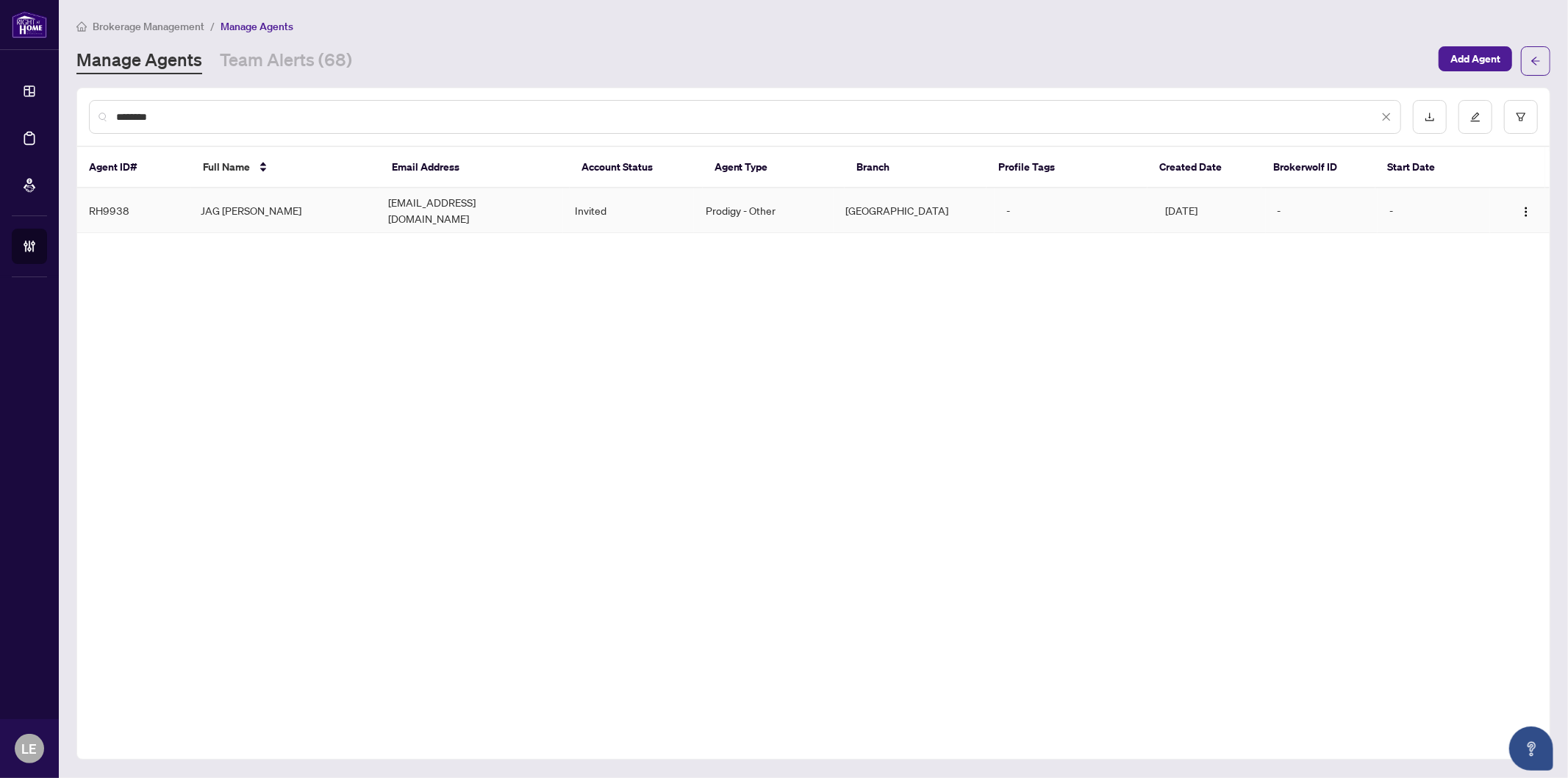
type input "********"
click at [247, 201] on td "JAG BRAR" at bounding box center [282, 210] width 186 height 45
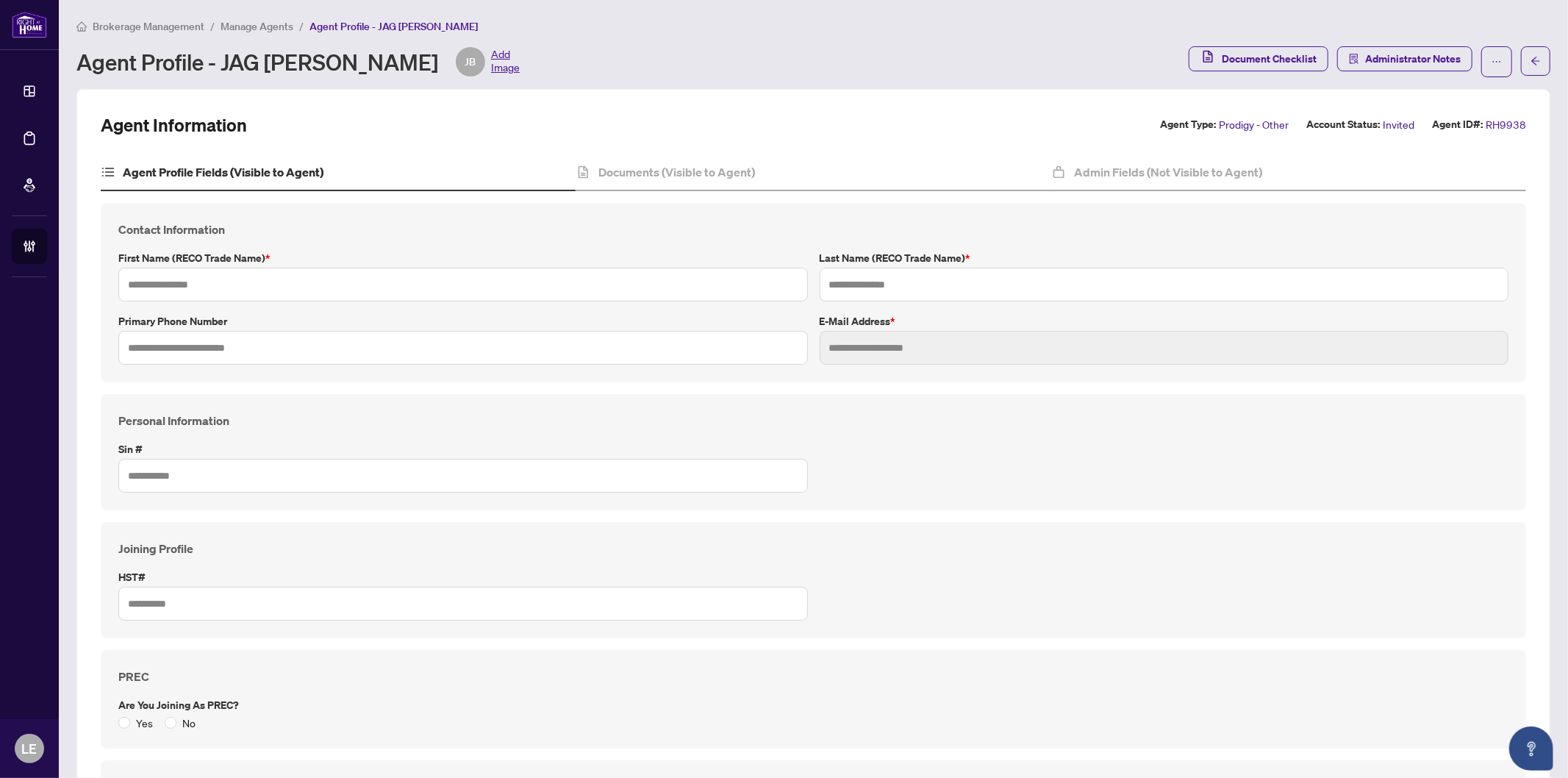
type input "***"
type input "****"
type input "**********"
click at [1130, 170] on h4 "Admin Fields (Not Visible to Agent)" at bounding box center [1168, 172] width 188 height 18
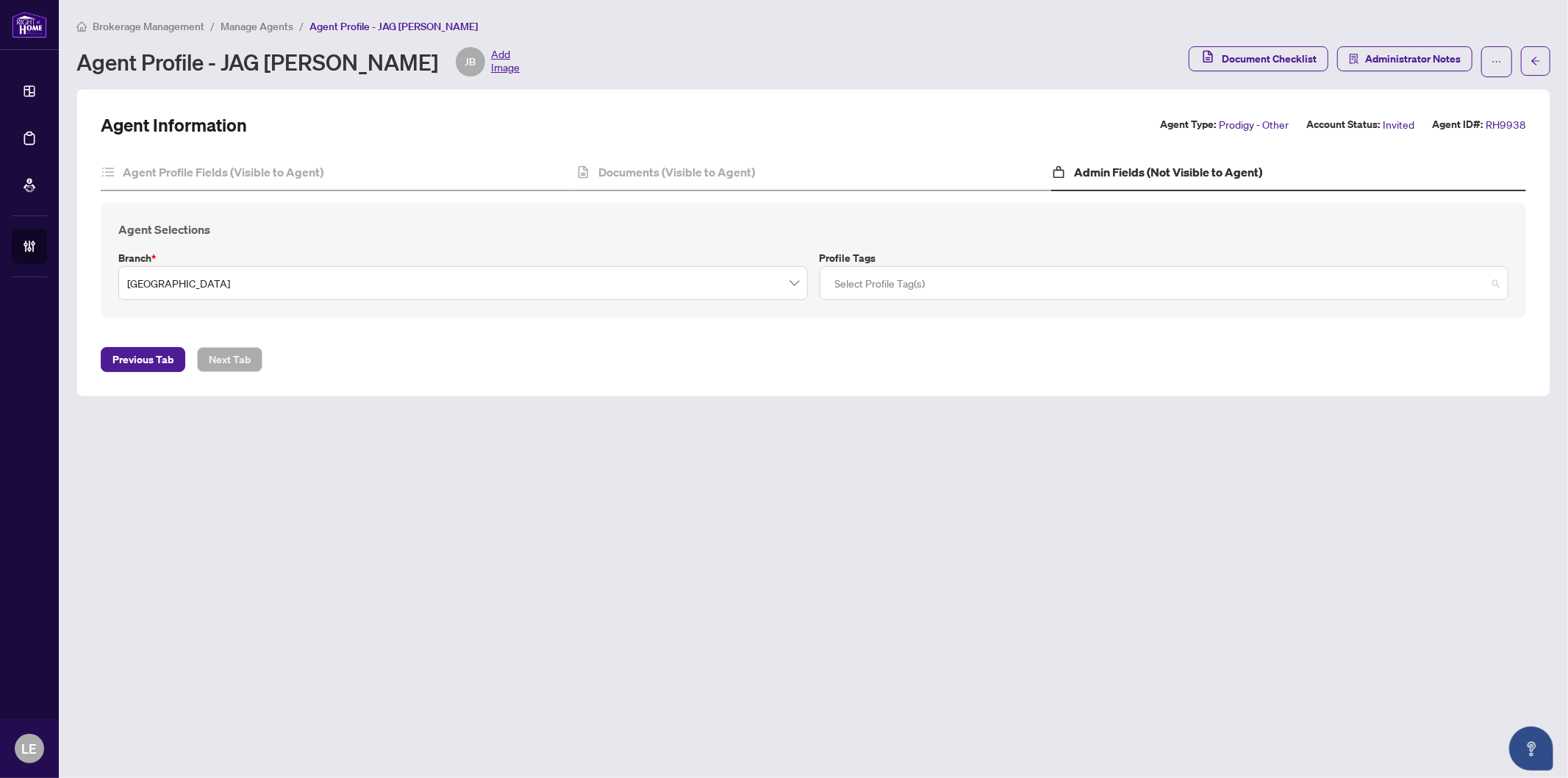
click at [976, 280] on div at bounding box center [1165, 283] width 670 height 27
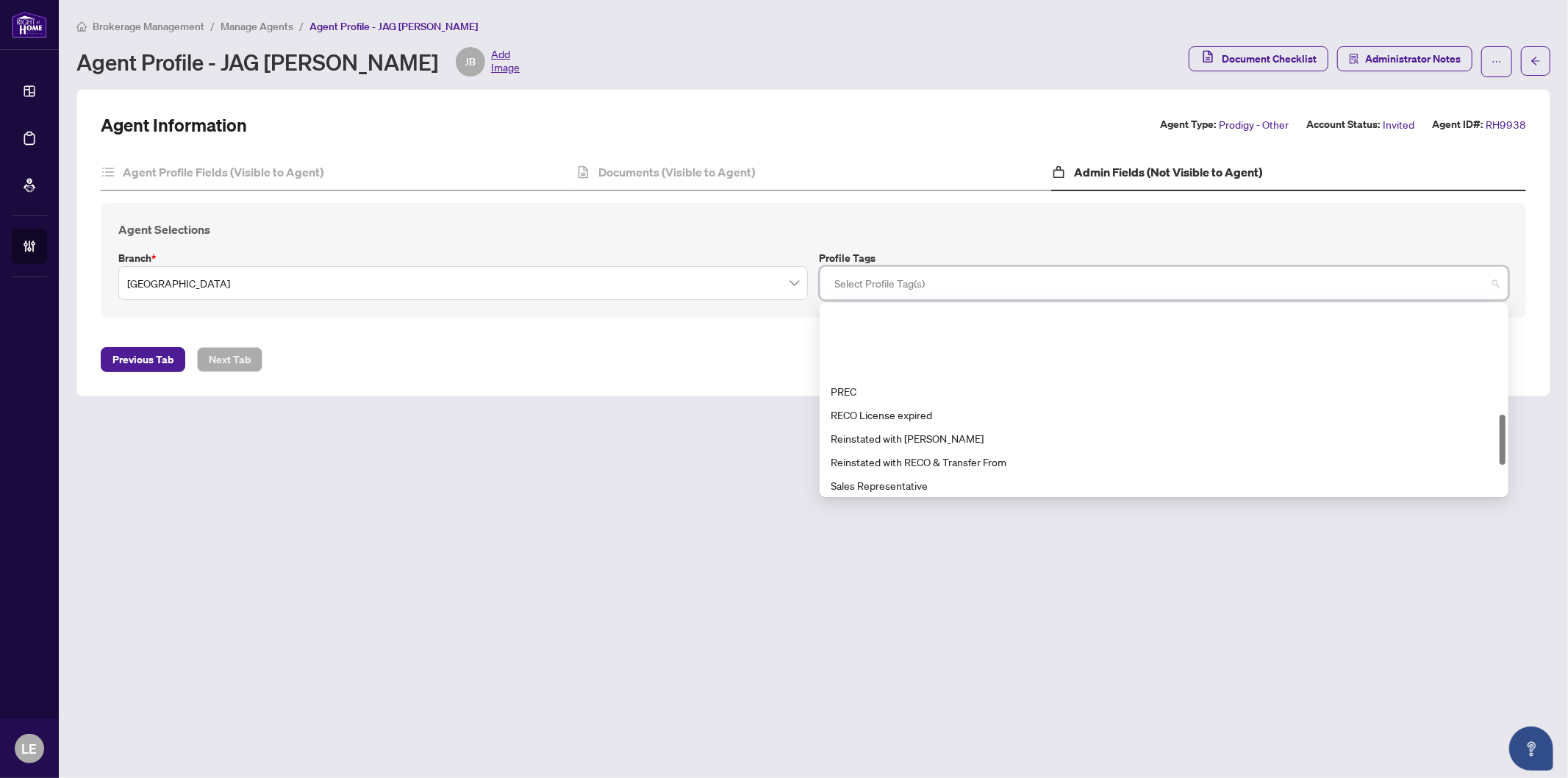
scroll to position [490, 0]
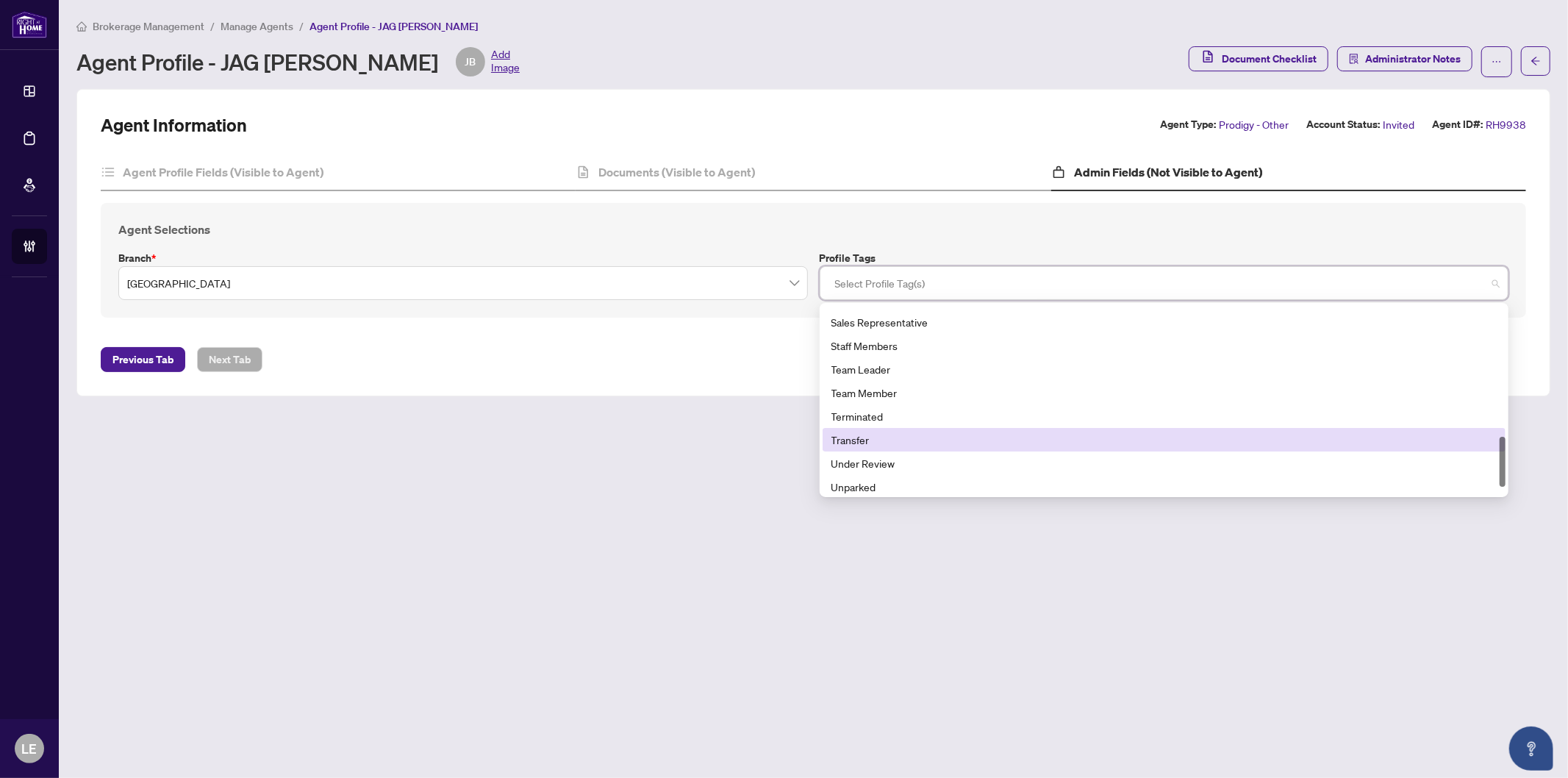
click at [914, 431] on div "Transfer" at bounding box center [1165, 439] width 666 height 16
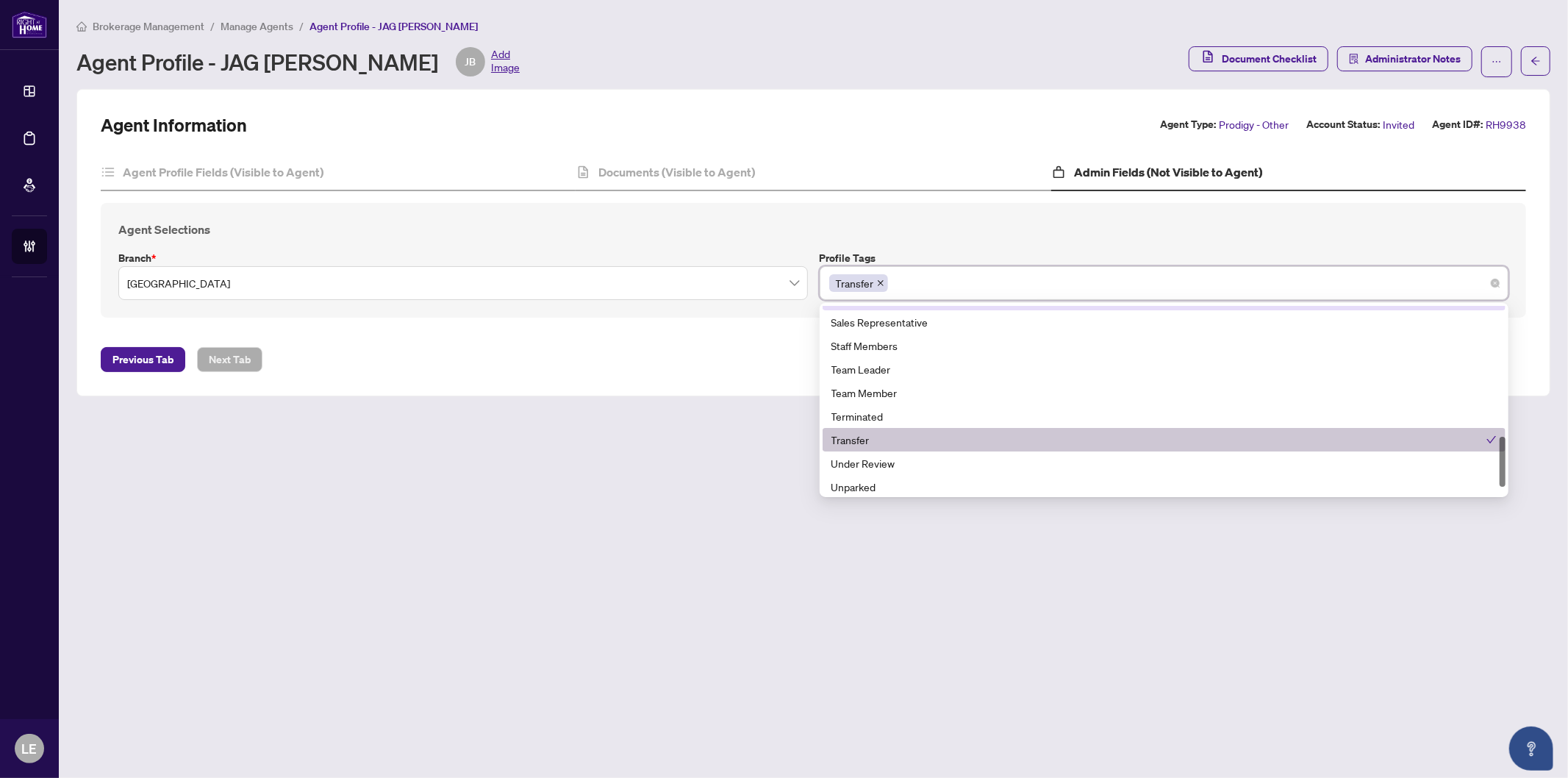
click at [939, 282] on div "Transfer" at bounding box center [1165, 283] width 670 height 27
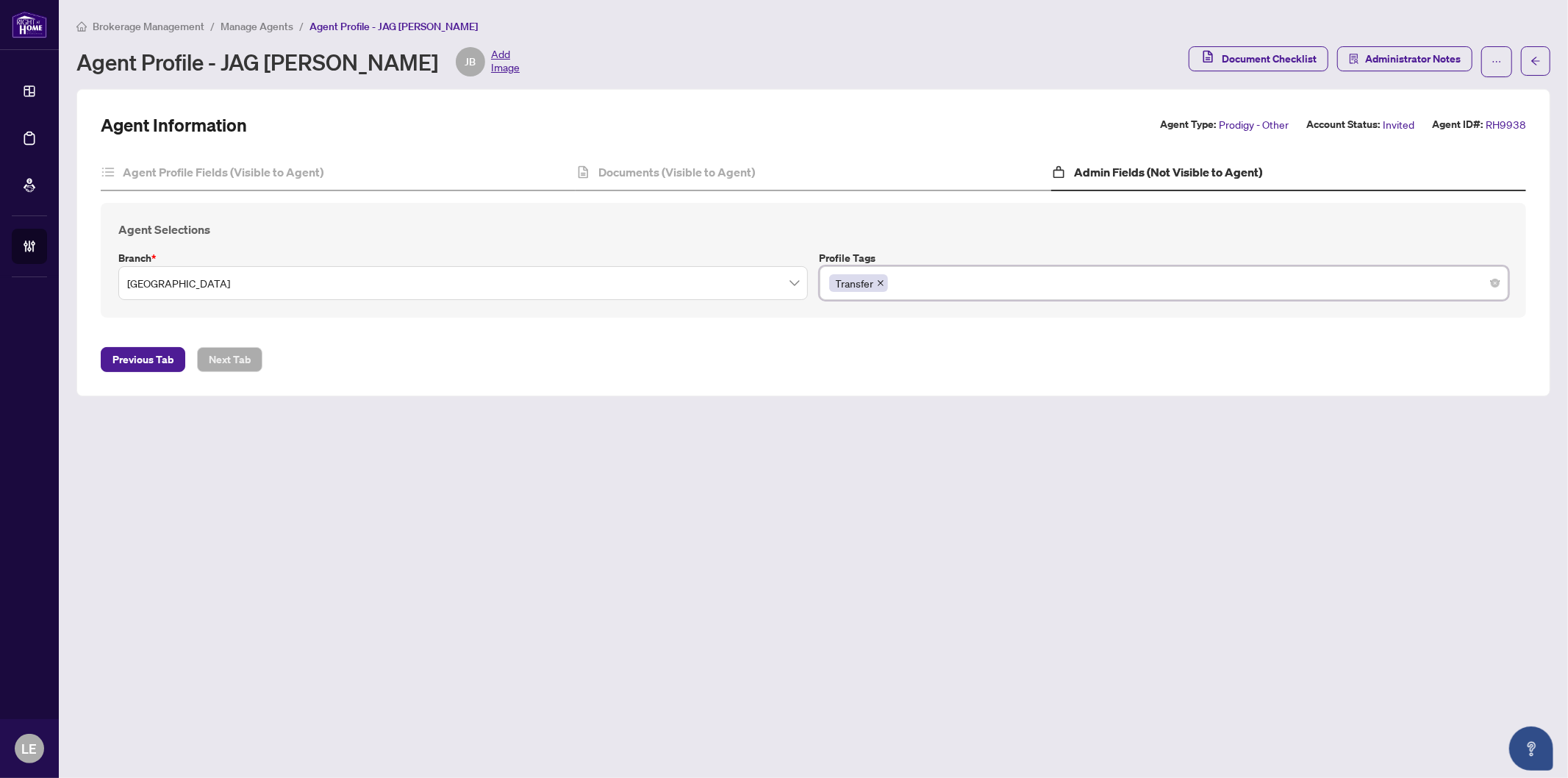
click at [935, 278] on div "Transfer" at bounding box center [1165, 283] width 670 height 27
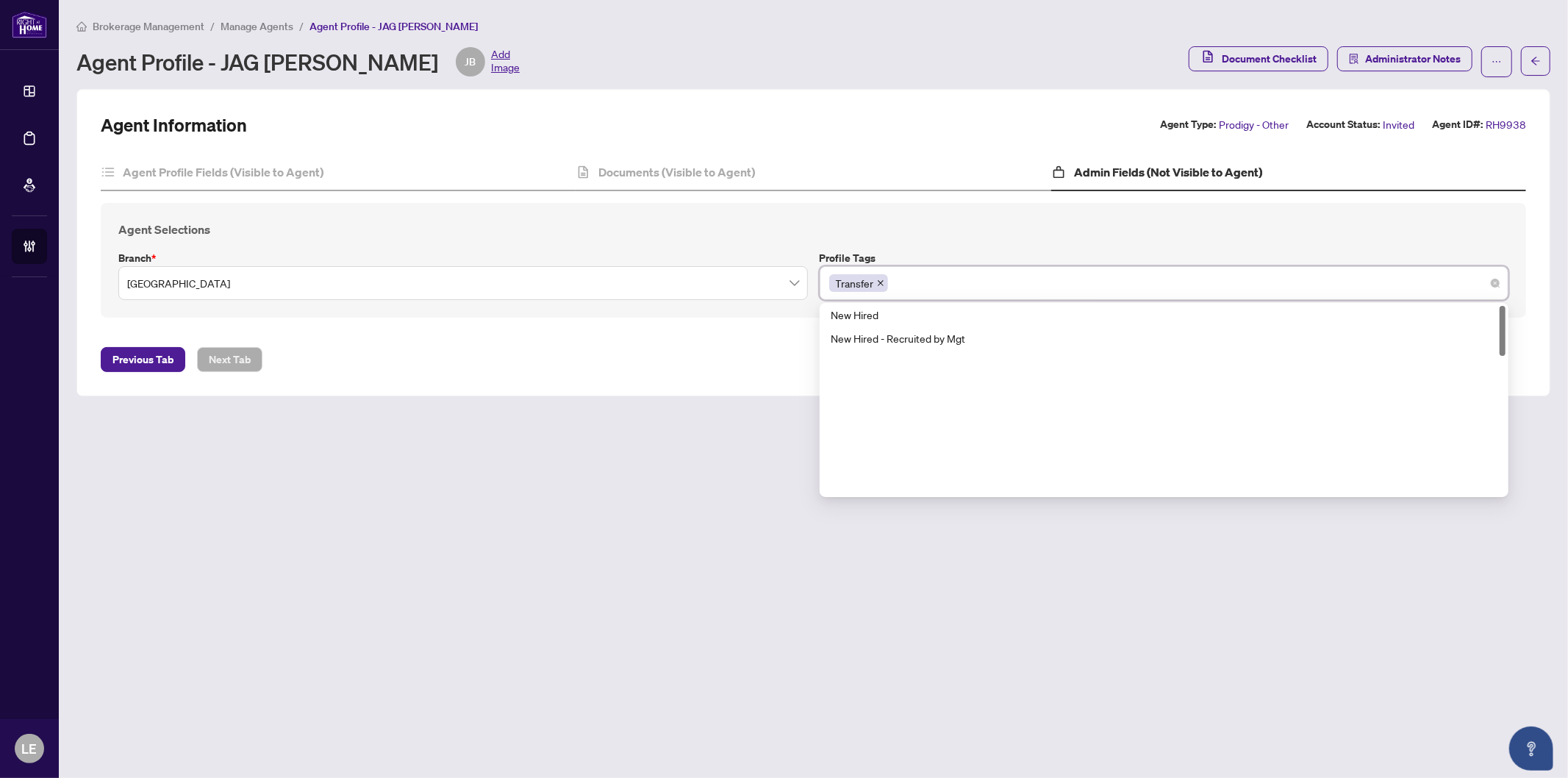
scroll to position [0, 0]
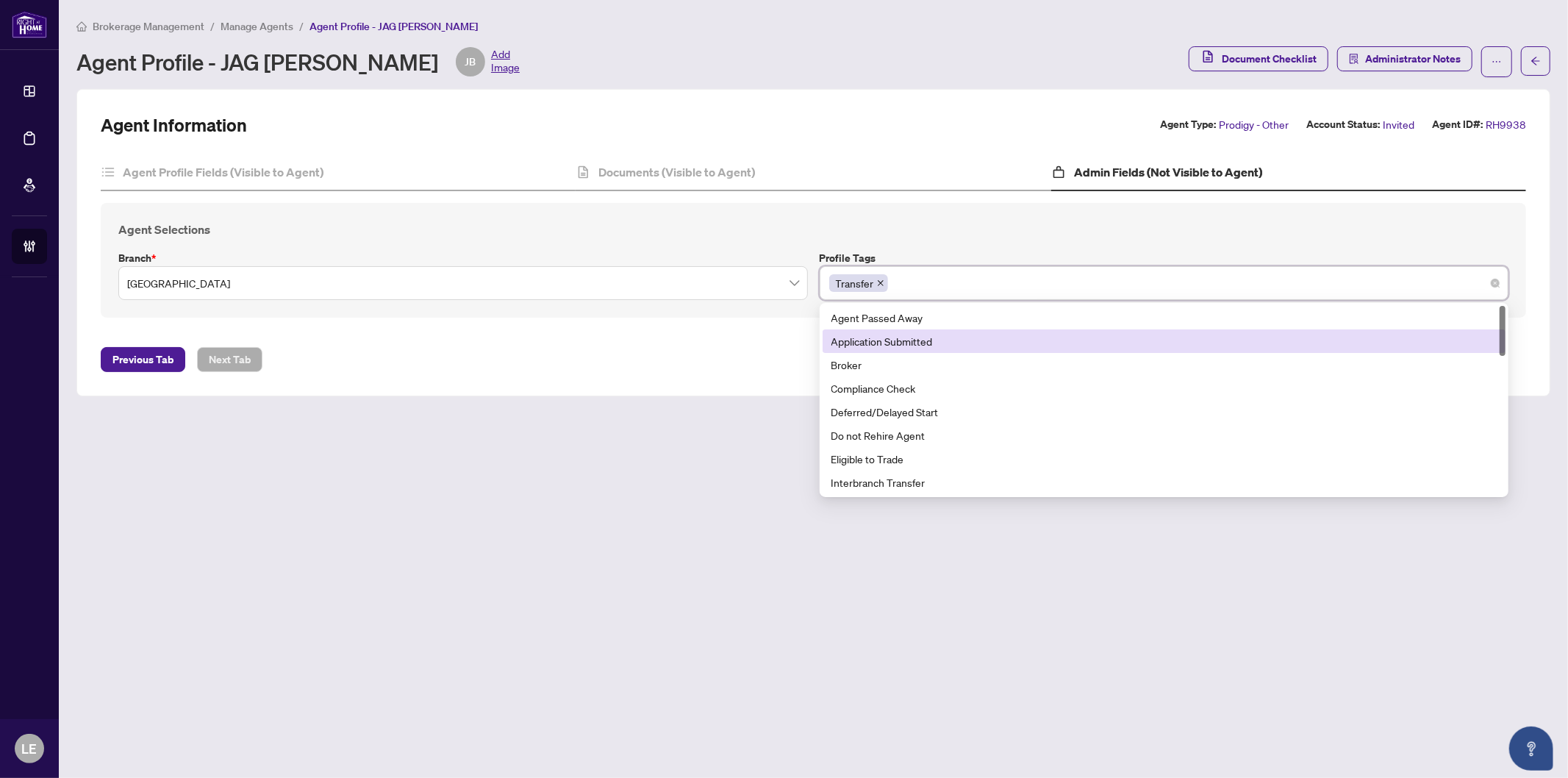
click at [630, 500] on main "Brokerage Management / Manage Agents / Agent Profile - JAG BRAR Agent Profile -…" at bounding box center [813, 389] width 1509 height 778
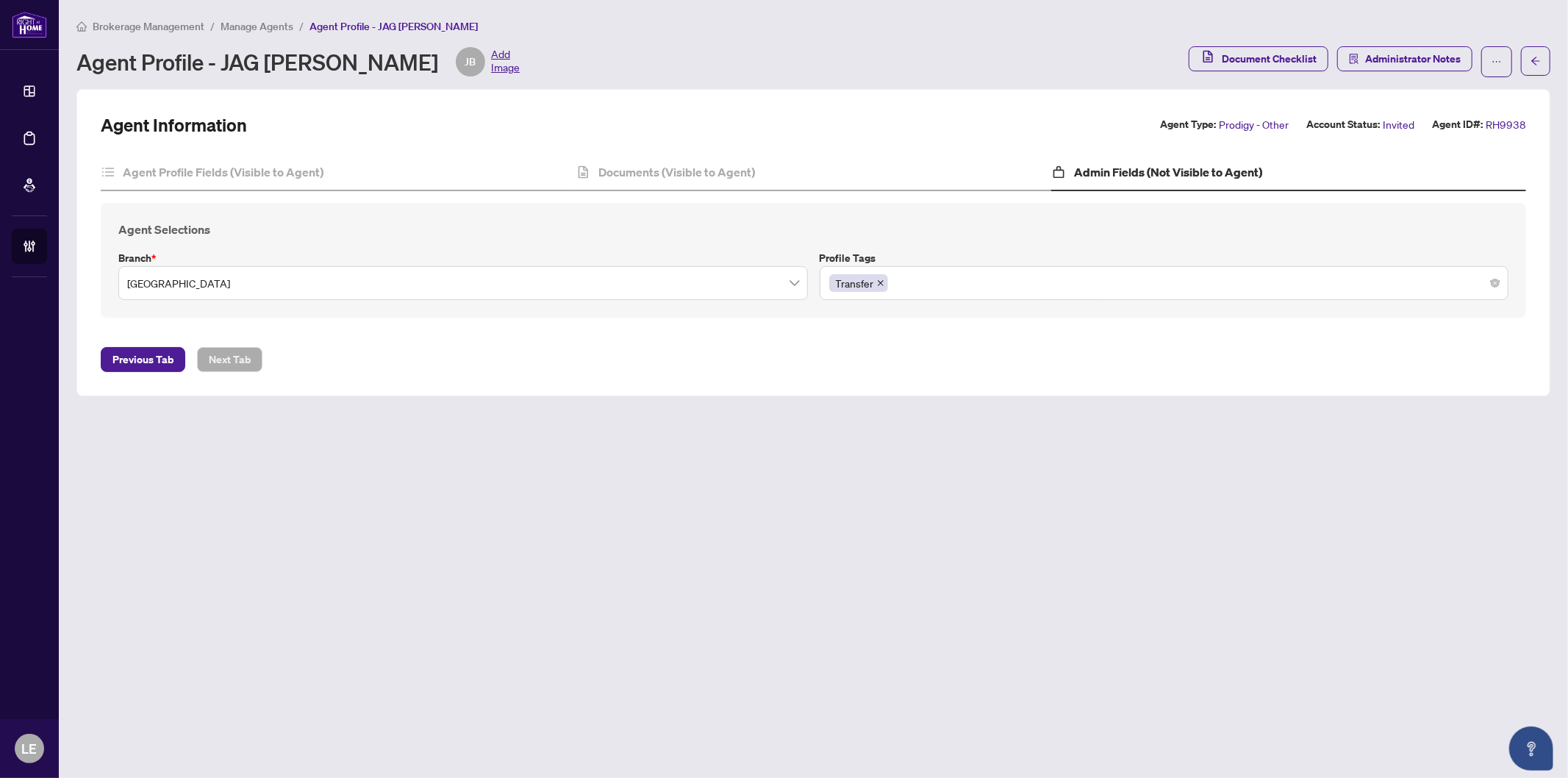
click at [967, 470] on main "Brokerage Management / Manage Agents / Agent Profile - JAG BRAR Agent Profile -…" at bounding box center [813, 389] width 1509 height 778
click at [609, 642] on main "Brokerage Management / Manage Agents / Agent Profile - JAG BRAR Agent Profile -…" at bounding box center [813, 389] width 1509 height 778
click at [381, 589] on main "Brokerage Management / Manage Agents / Agent Profile - JAG BRAR Agent Profile -…" at bounding box center [813, 389] width 1509 height 778
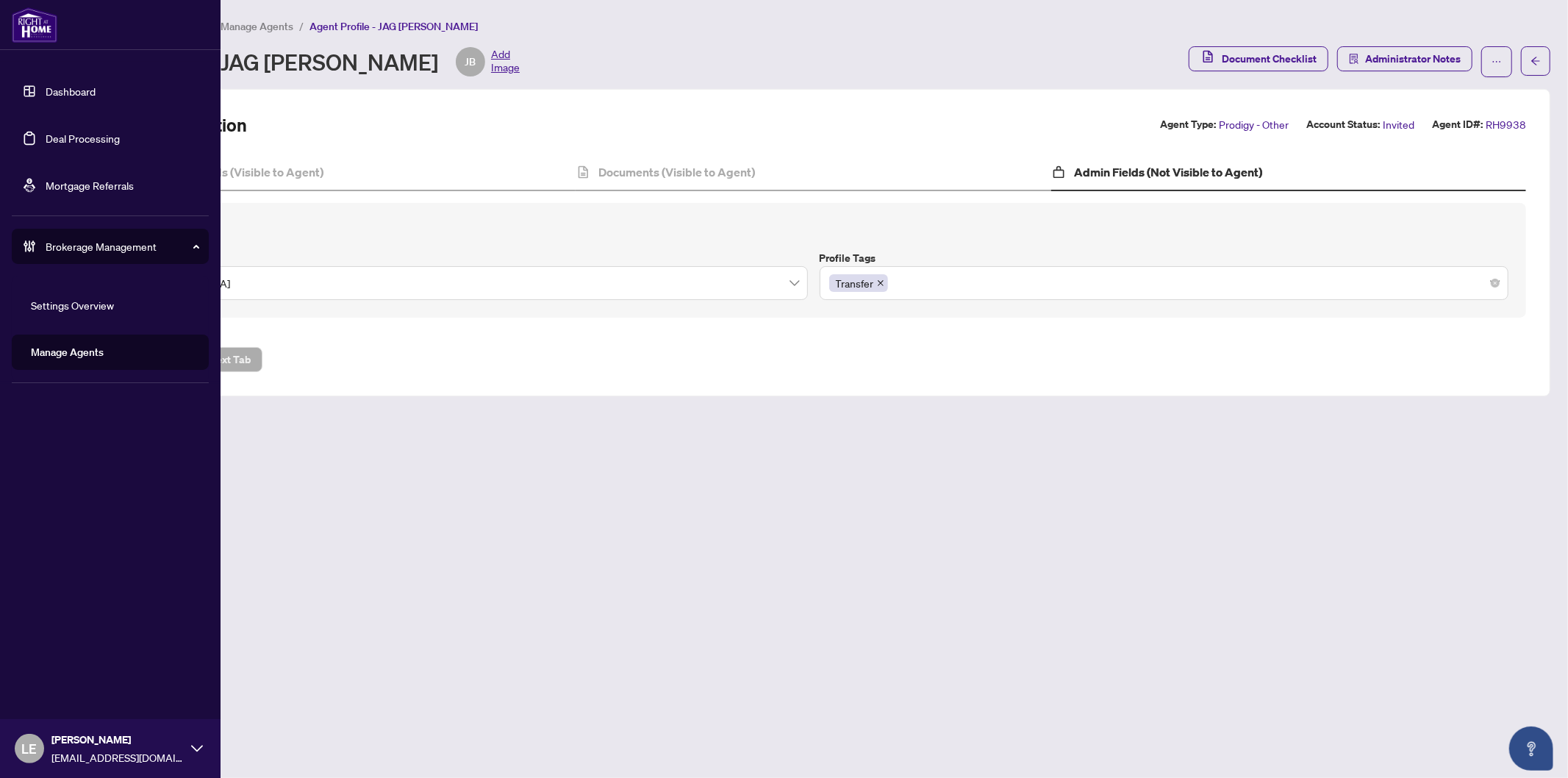
click at [96, 96] on link "Dashboard" at bounding box center [71, 91] width 50 height 13
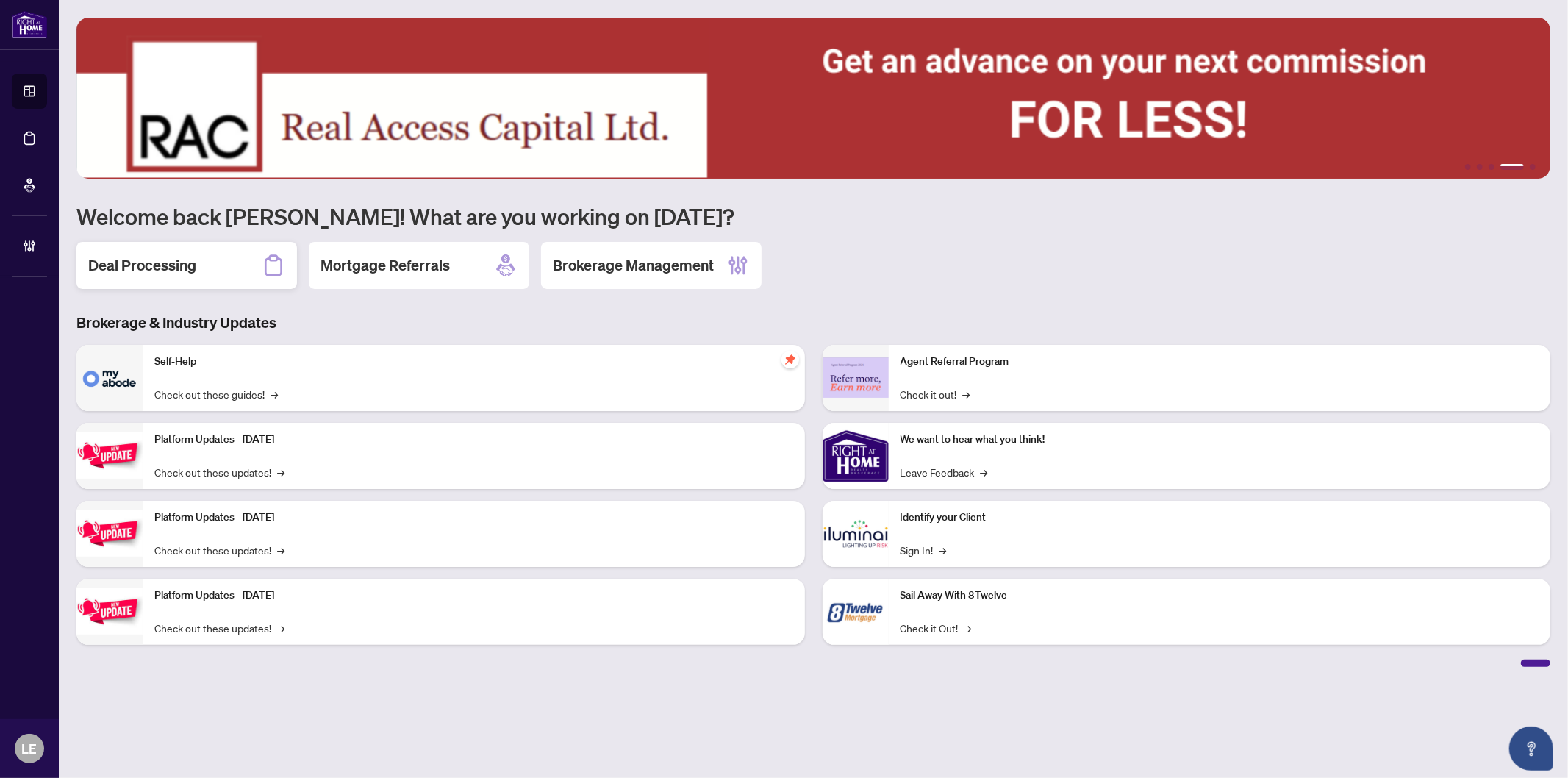
click at [216, 266] on div "Deal Processing" at bounding box center [186, 265] width 220 height 47
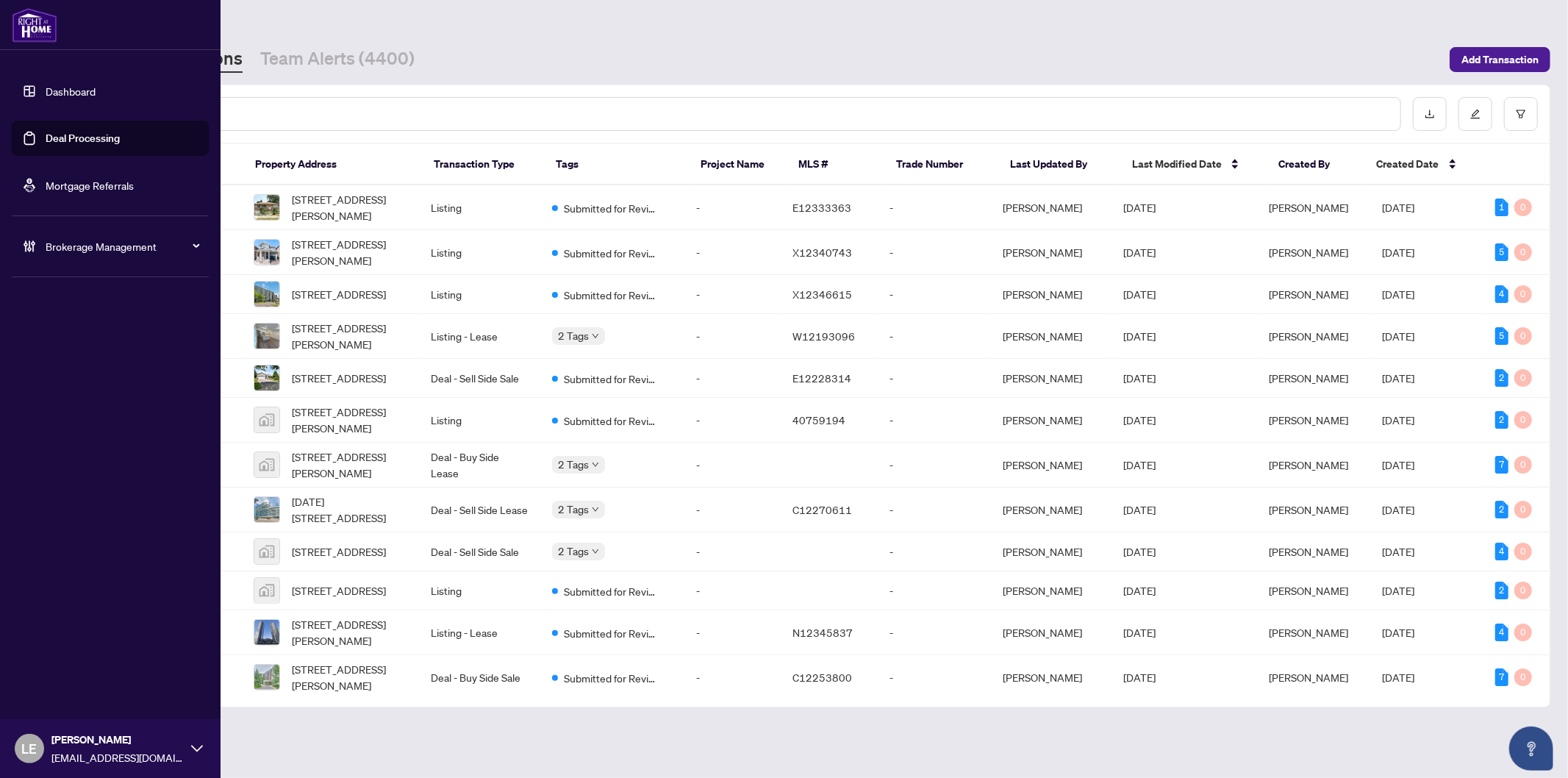
click at [90, 250] on span "Brokerage Management" at bounding box center [123, 246] width 153 height 16
click at [170, 246] on span "Brokerage Management" at bounding box center [123, 246] width 153 height 16
click at [98, 346] on link "Manage Agents" at bounding box center [67, 352] width 73 height 13
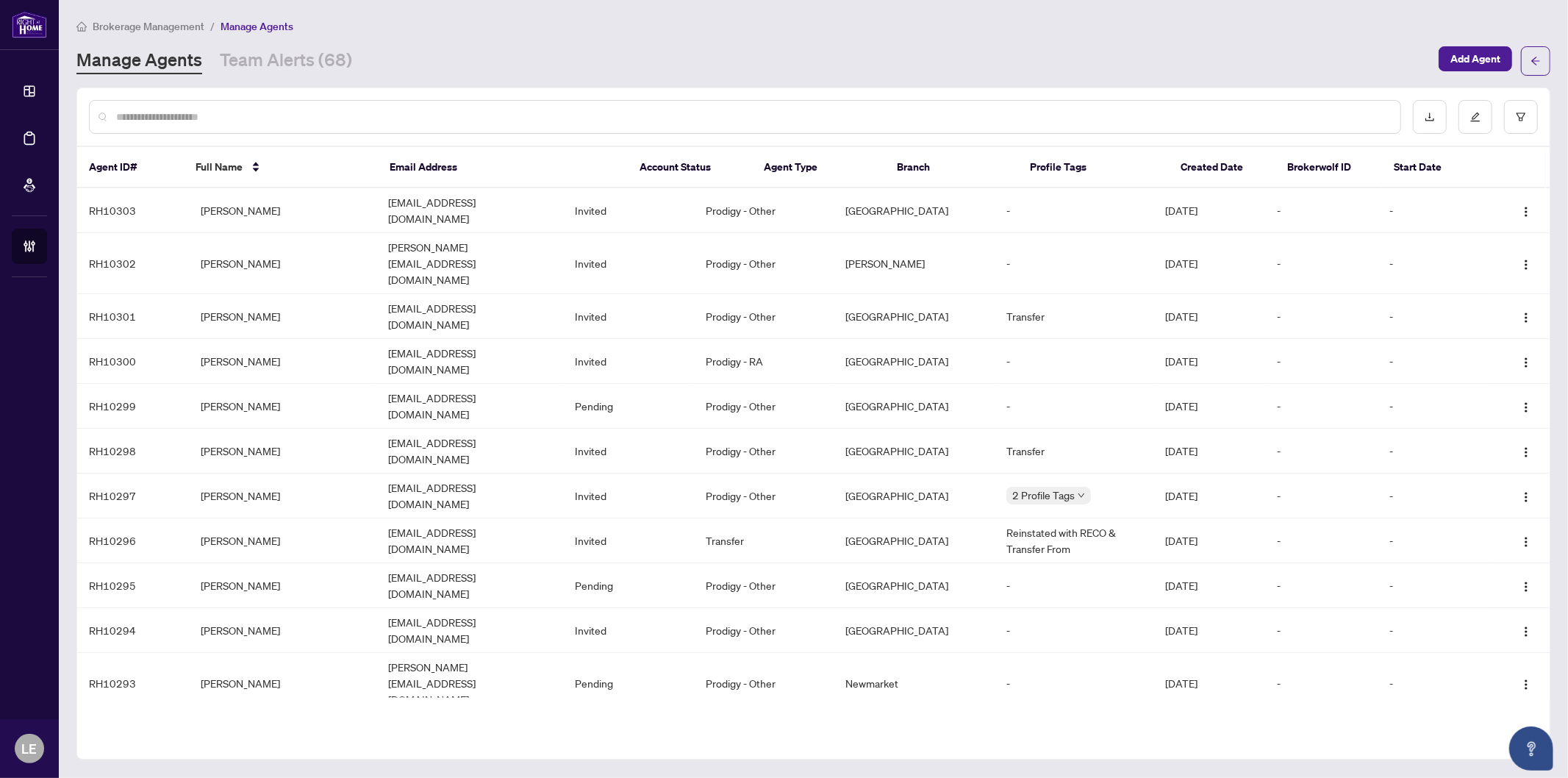
click at [239, 118] on input "text" at bounding box center [753, 117] width 1273 height 16
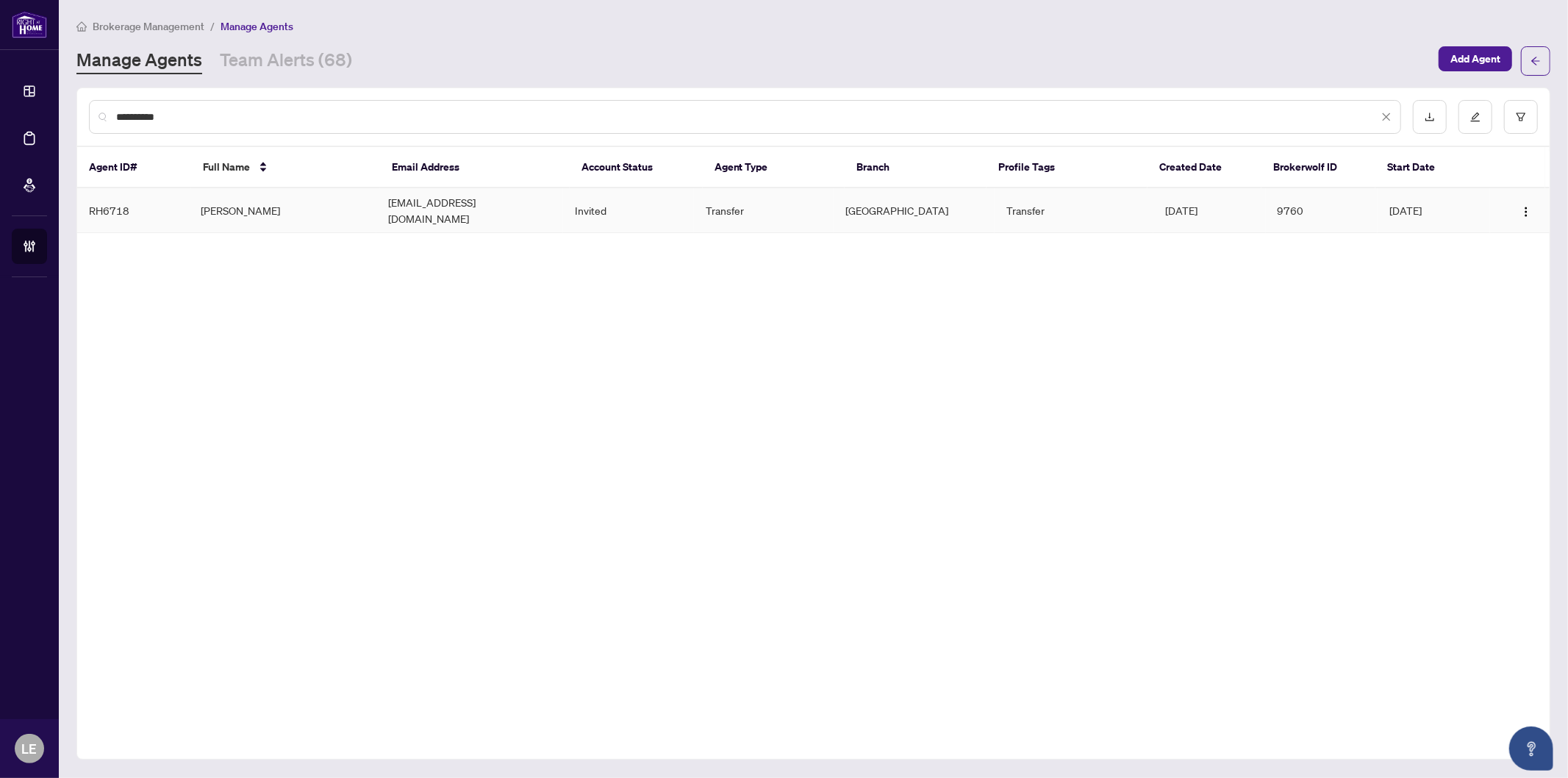
type input "**********"
click at [260, 203] on td "Shad Mulla" at bounding box center [282, 210] width 186 height 45
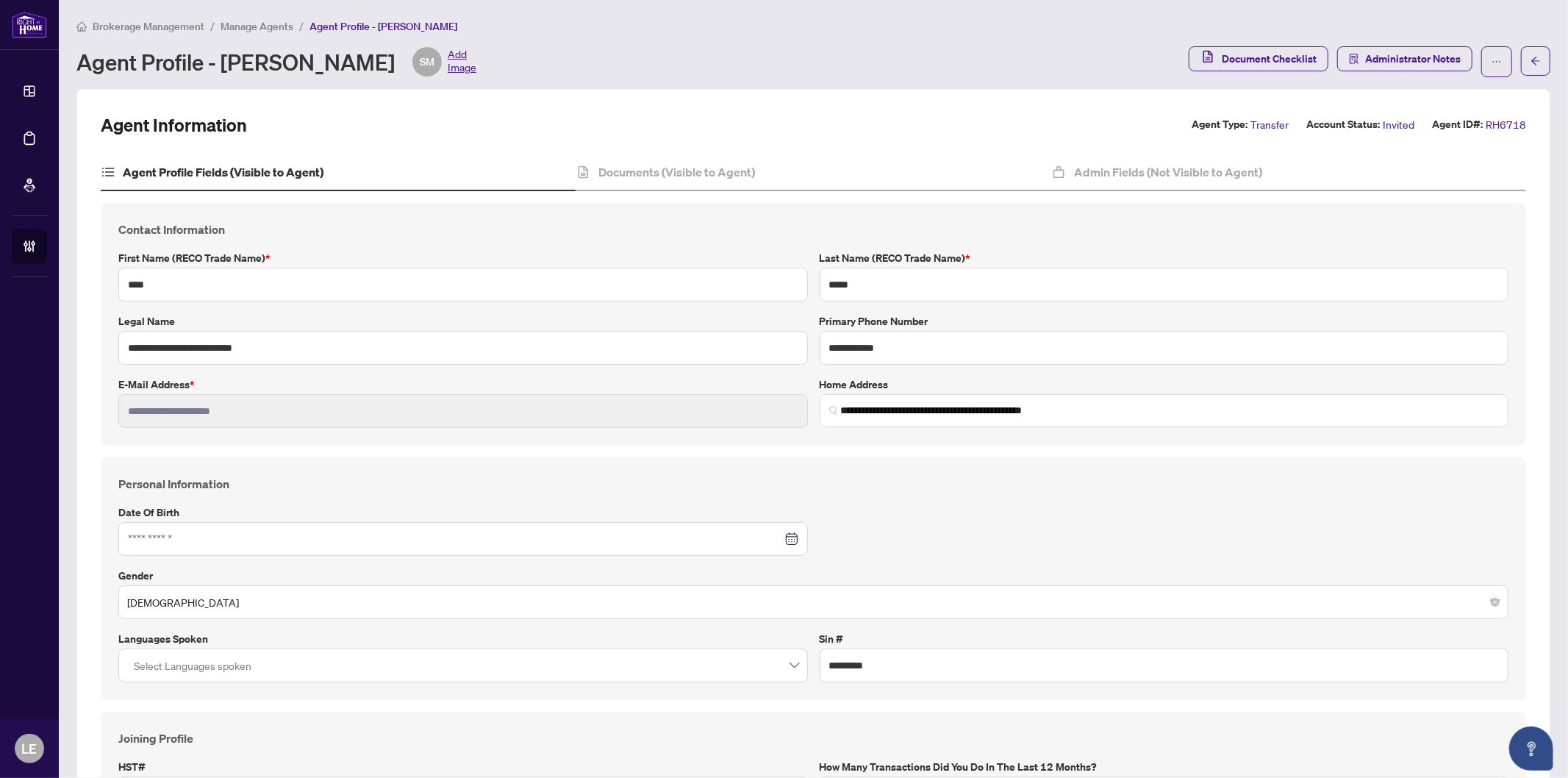
type input "**********"
type input "****"
type input "**********"
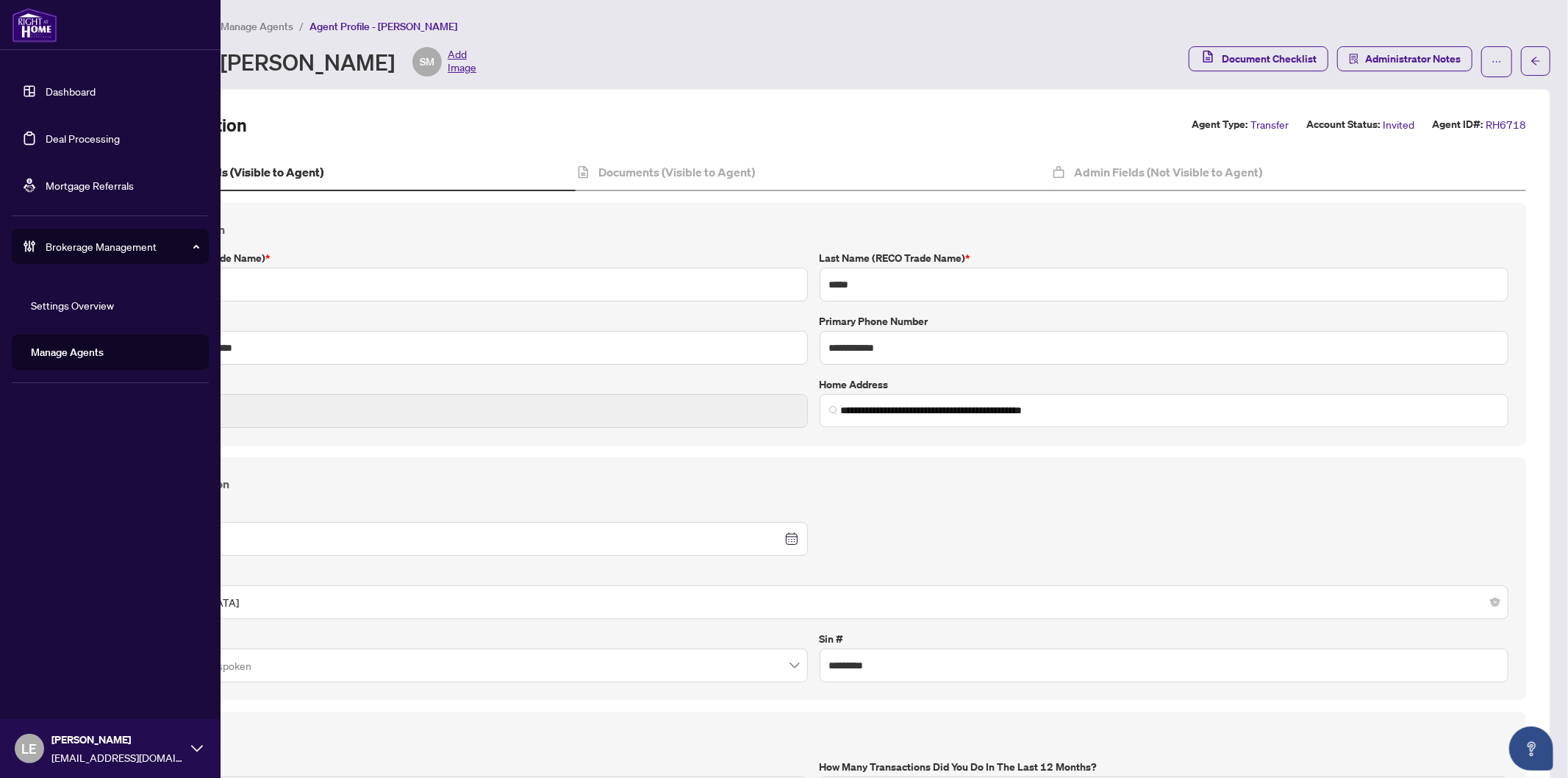
click at [78, 89] on link "Dashboard" at bounding box center [71, 91] width 50 height 13
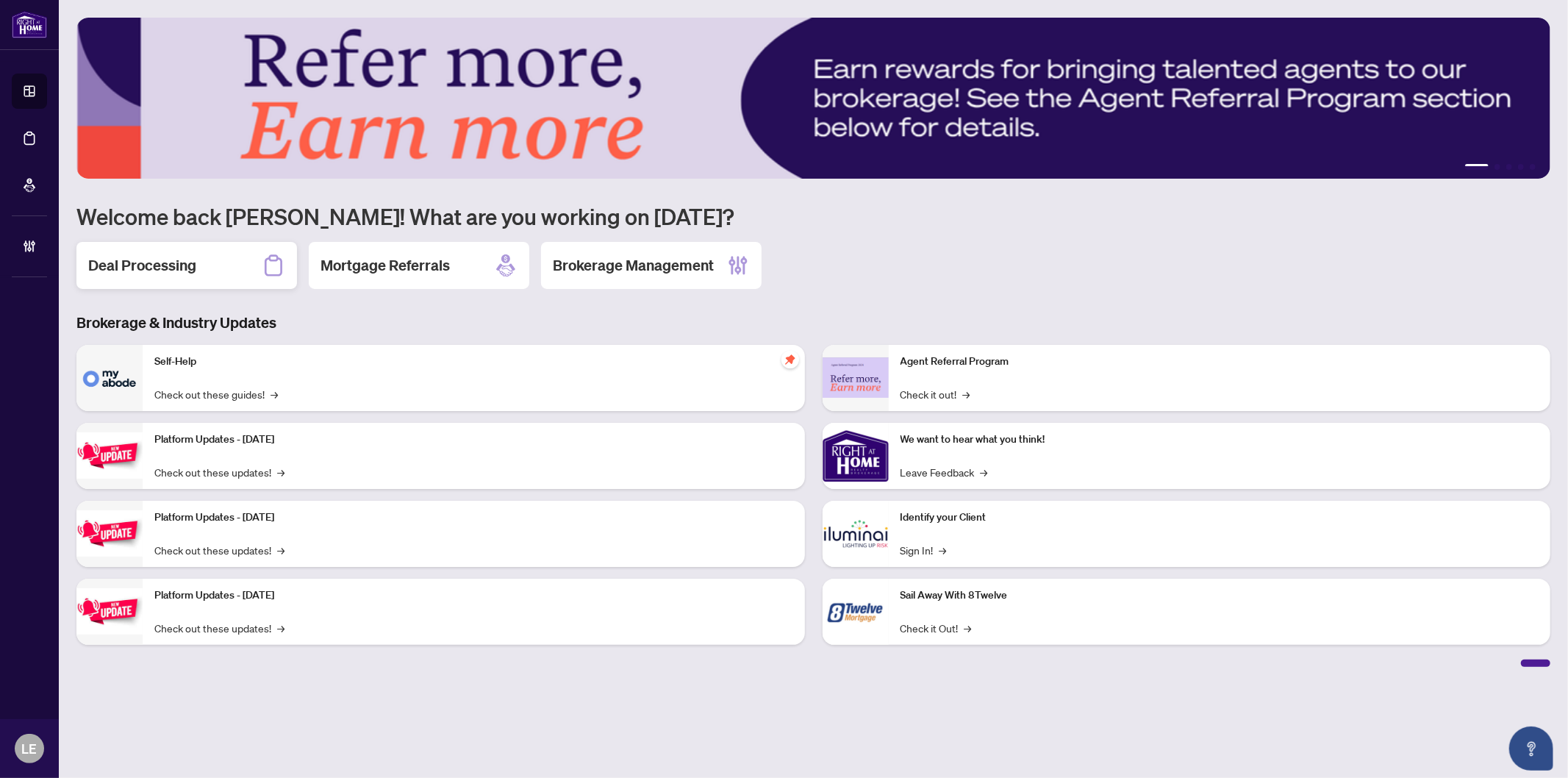
click at [223, 267] on div "Deal Processing" at bounding box center [186, 265] width 220 height 47
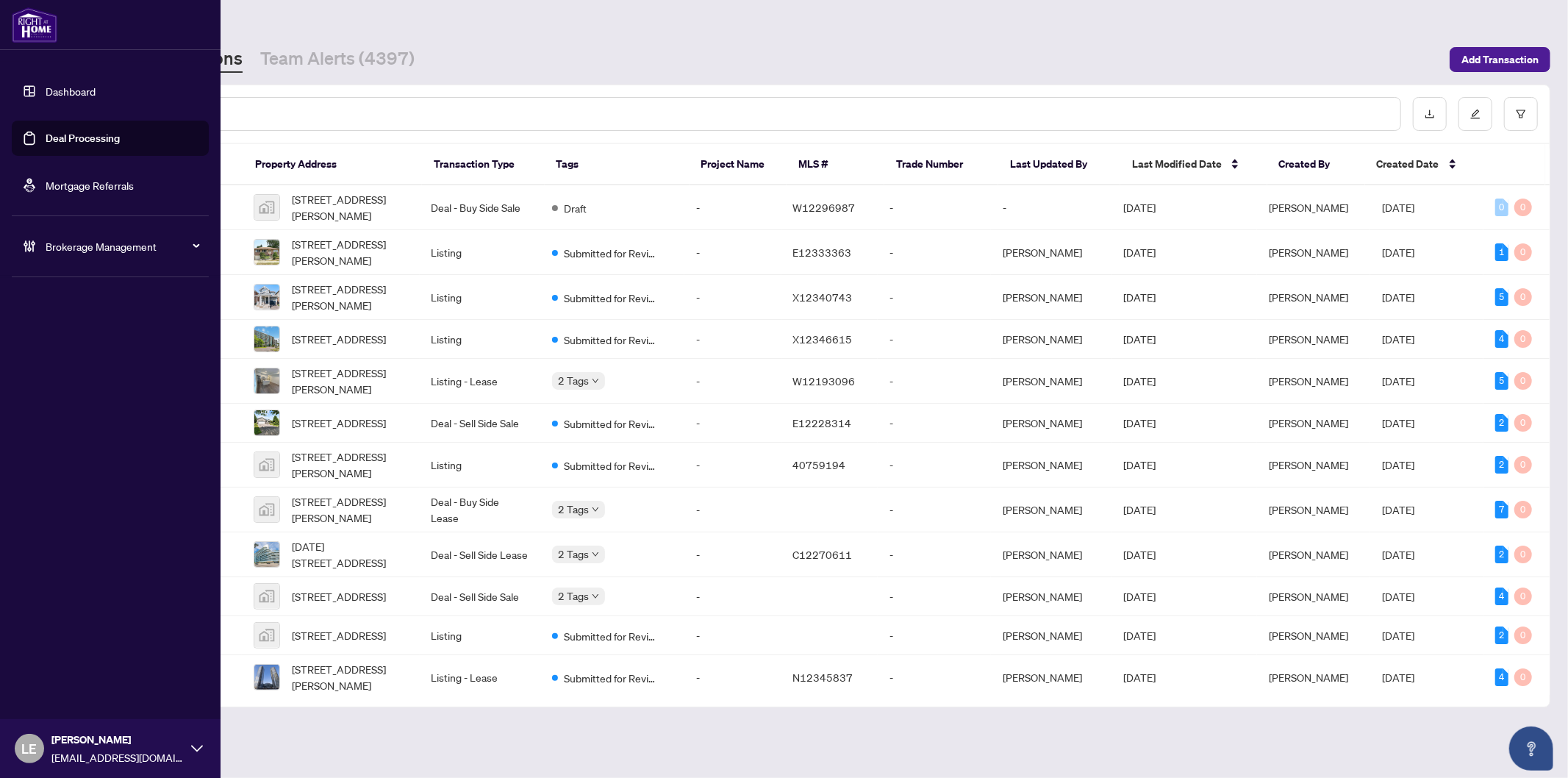
click at [109, 245] on span "Brokerage Management" at bounding box center [123, 246] width 153 height 16
click at [89, 352] on link "Manage Agents" at bounding box center [67, 352] width 73 height 13
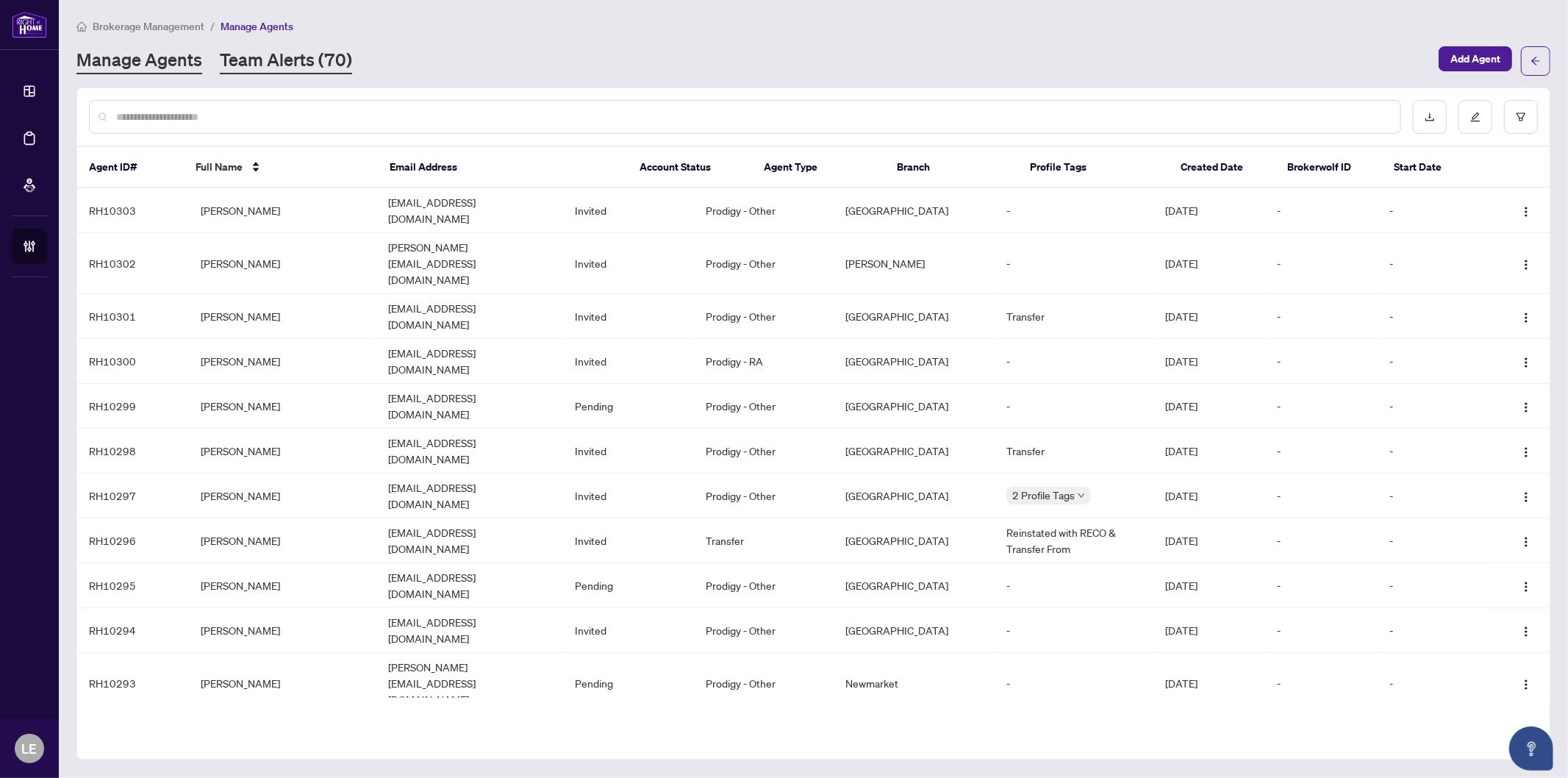
click at [263, 52] on link "Team Alerts (70)" at bounding box center [286, 61] width 132 height 27
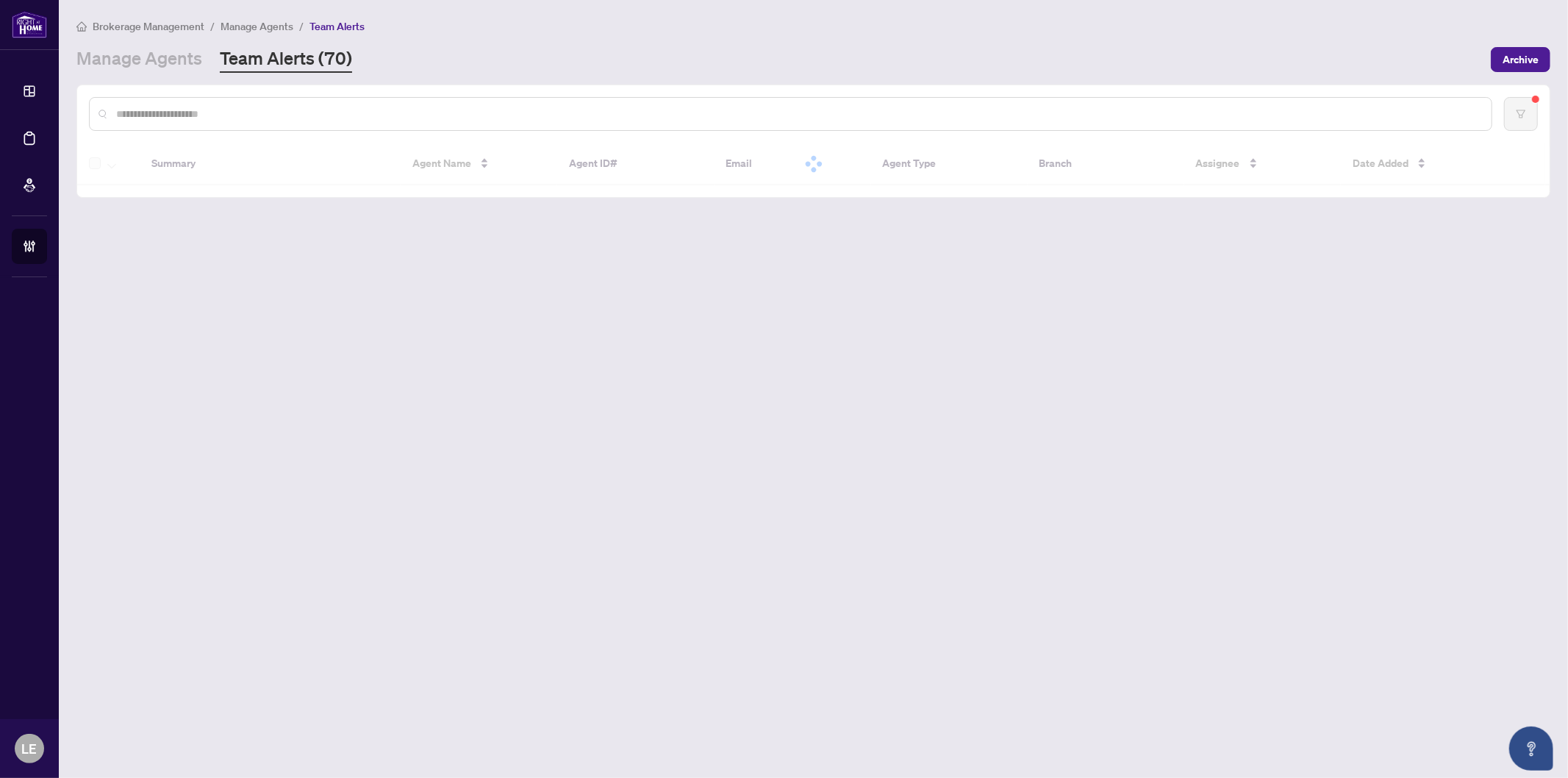
click at [212, 111] on input "text" at bounding box center [798, 114] width 1364 height 16
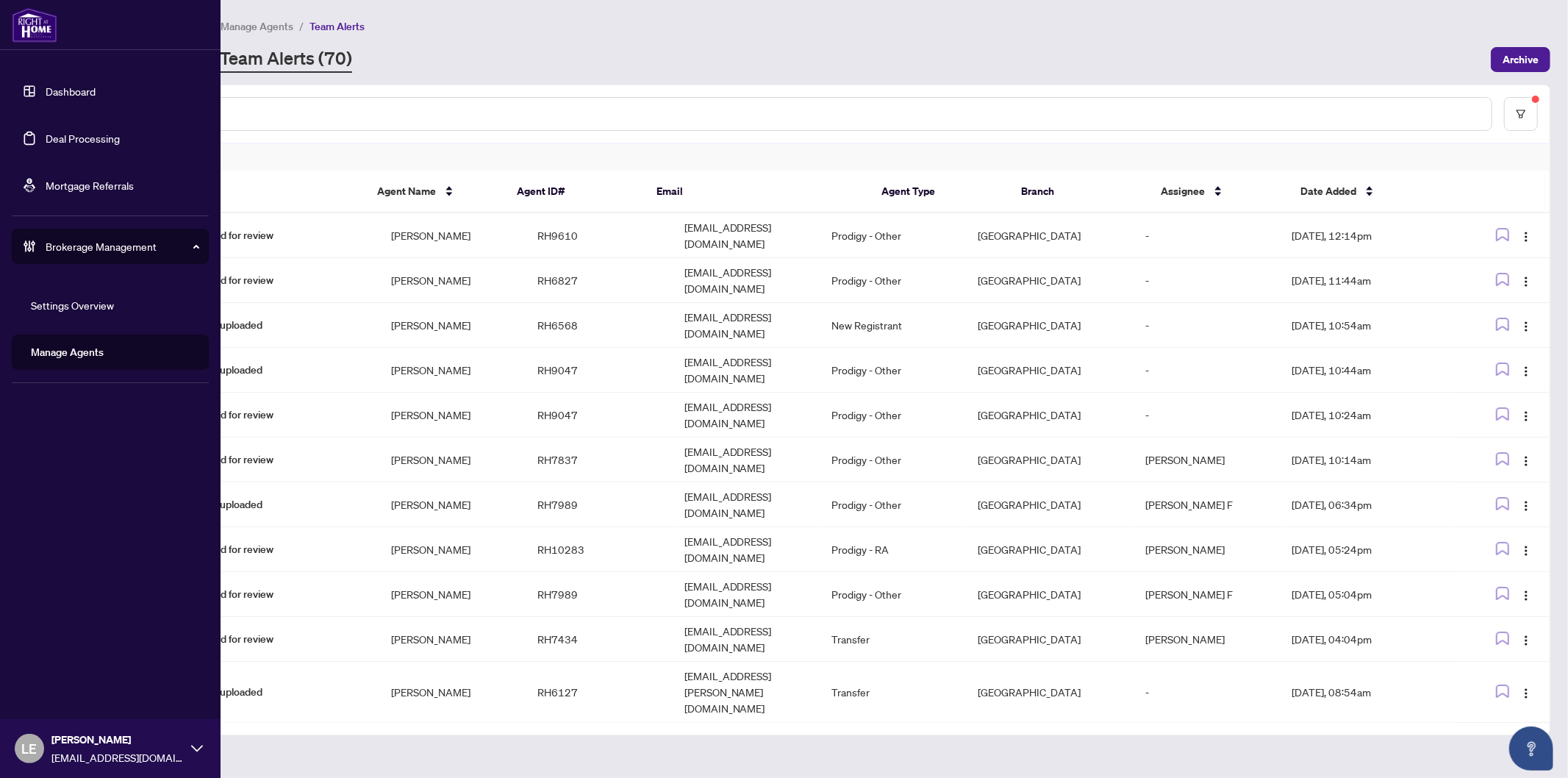
click at [65, 358] on link "Manage Agents" at bounding box center [67, 352] width 73 height 13
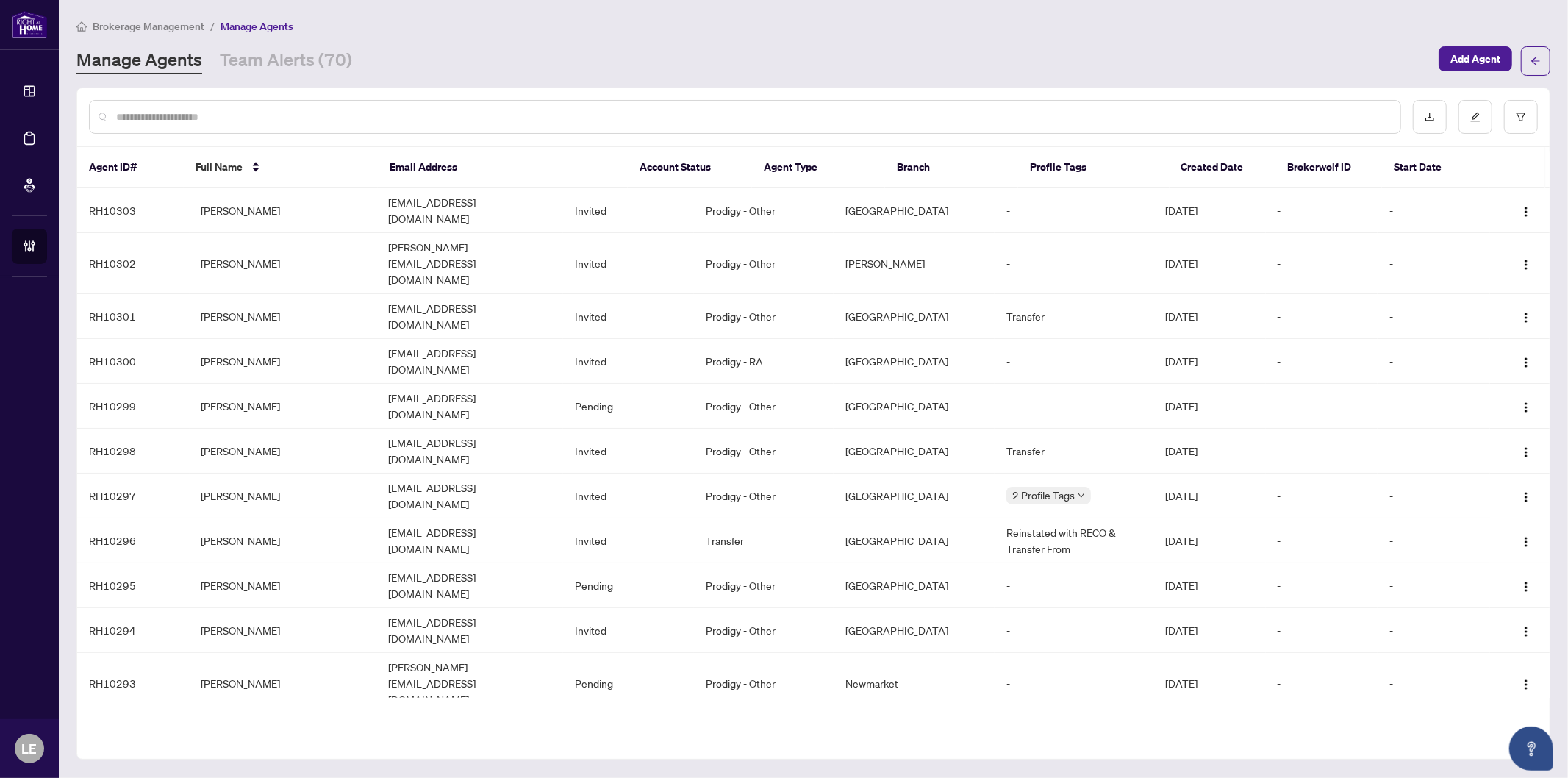
click at [209, 118] on input "text" at bounding box center [753, 117] width 1273 height 16
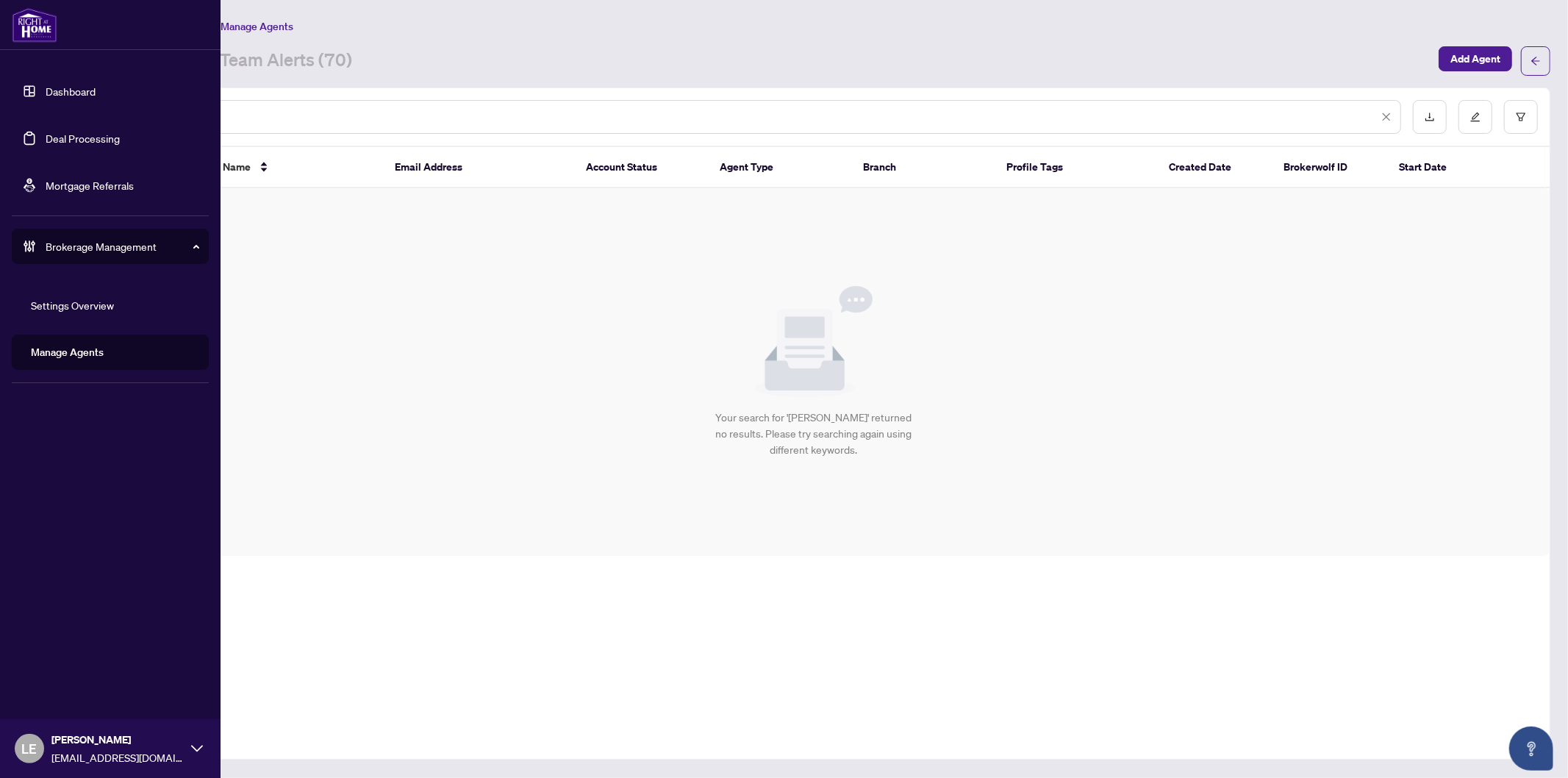
click at [78, 347] on link "Manage Agents" at bounding box center [67, 352] width 73 height 13
click at [79, 350] on link "Manage Agents" at bounding box center [67, 352] width 73 height 13
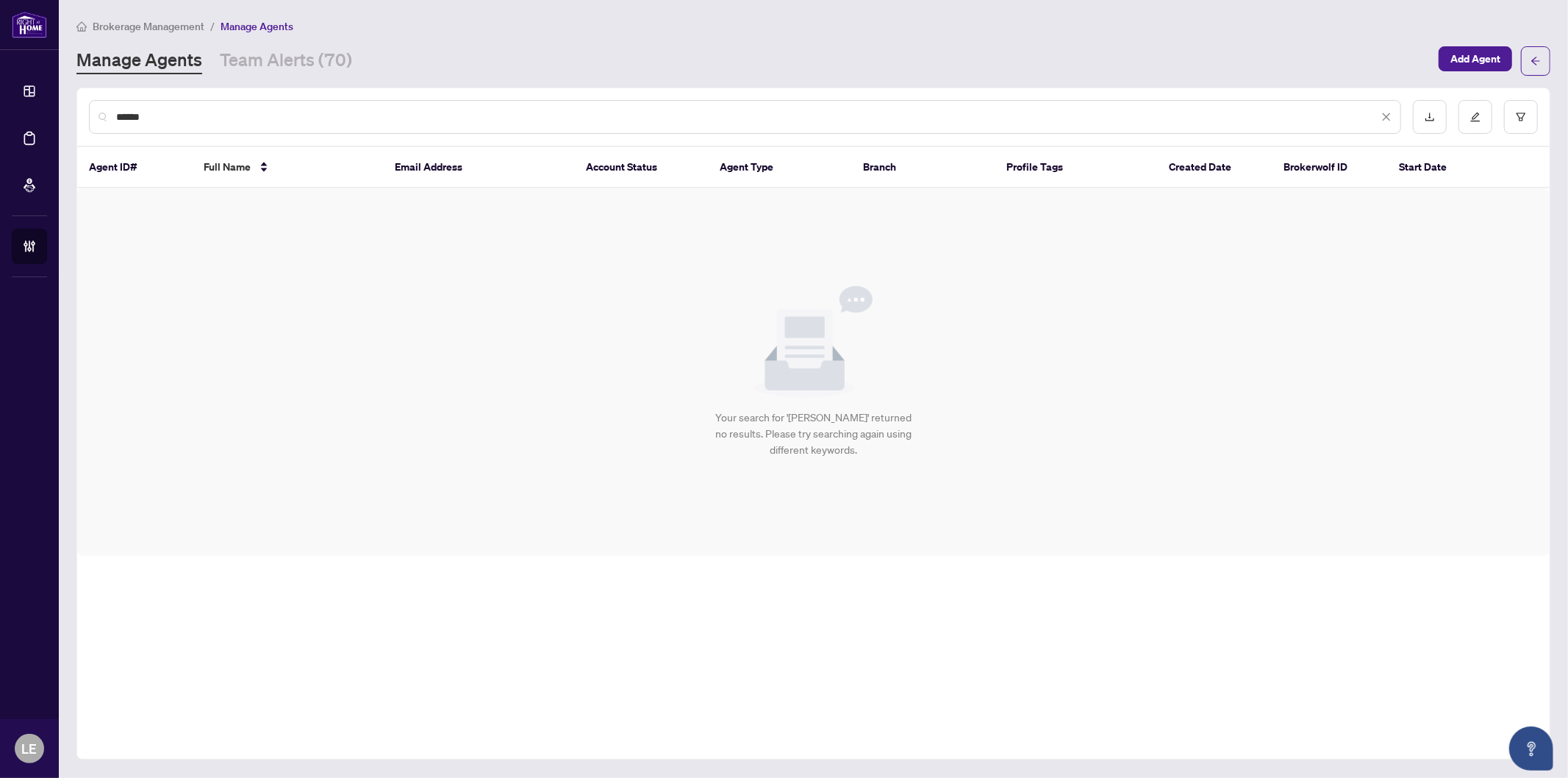
click at [486, 112] on input "******" at bounding box center [747, 117] width 1262 height 16
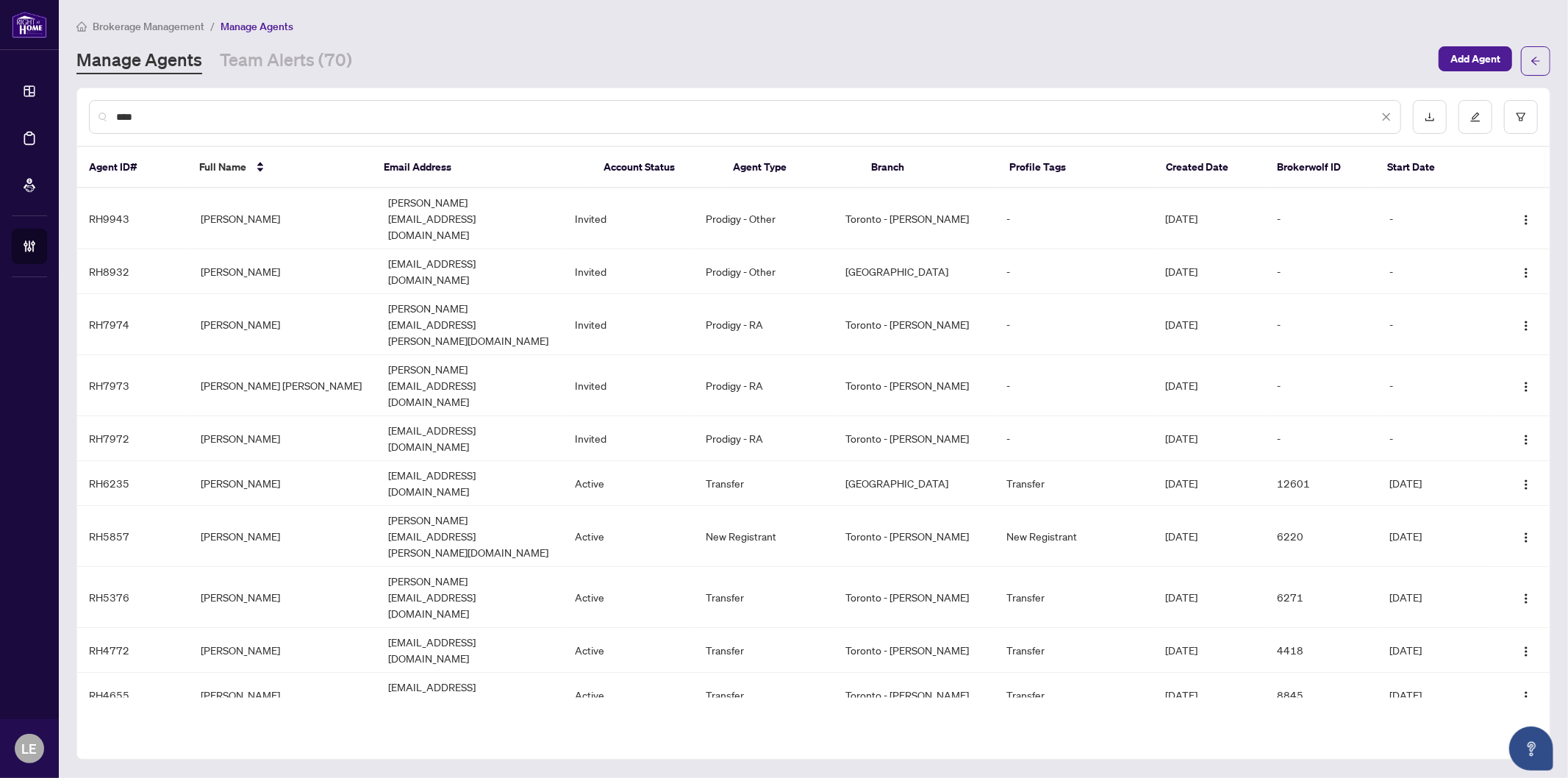
click at [217, 123] on input "****" at bounding box center [747, 117] width 1262 height 16
drag, startPoint x: 213, startPoint y: 120, endPoint x: 78, endPoint y: 120, distance: 135.0
click at [78, 120] on div "****" at bounding box center [814, 118] width 1473 height 58
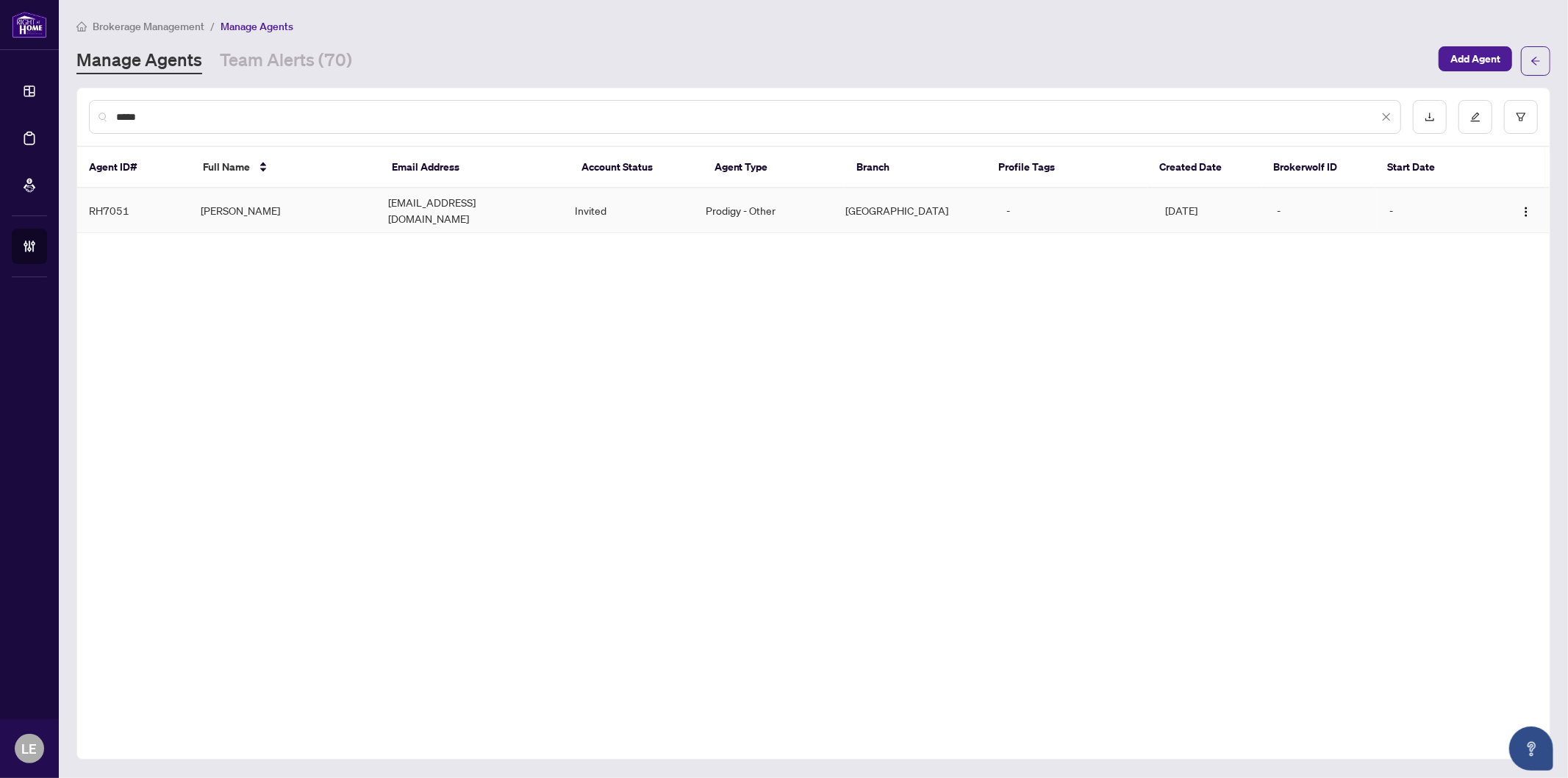
type input "*****"
click at [263, 217] on td "Khema Dudhee" at bounding box center [282, 210] width 186 height 45
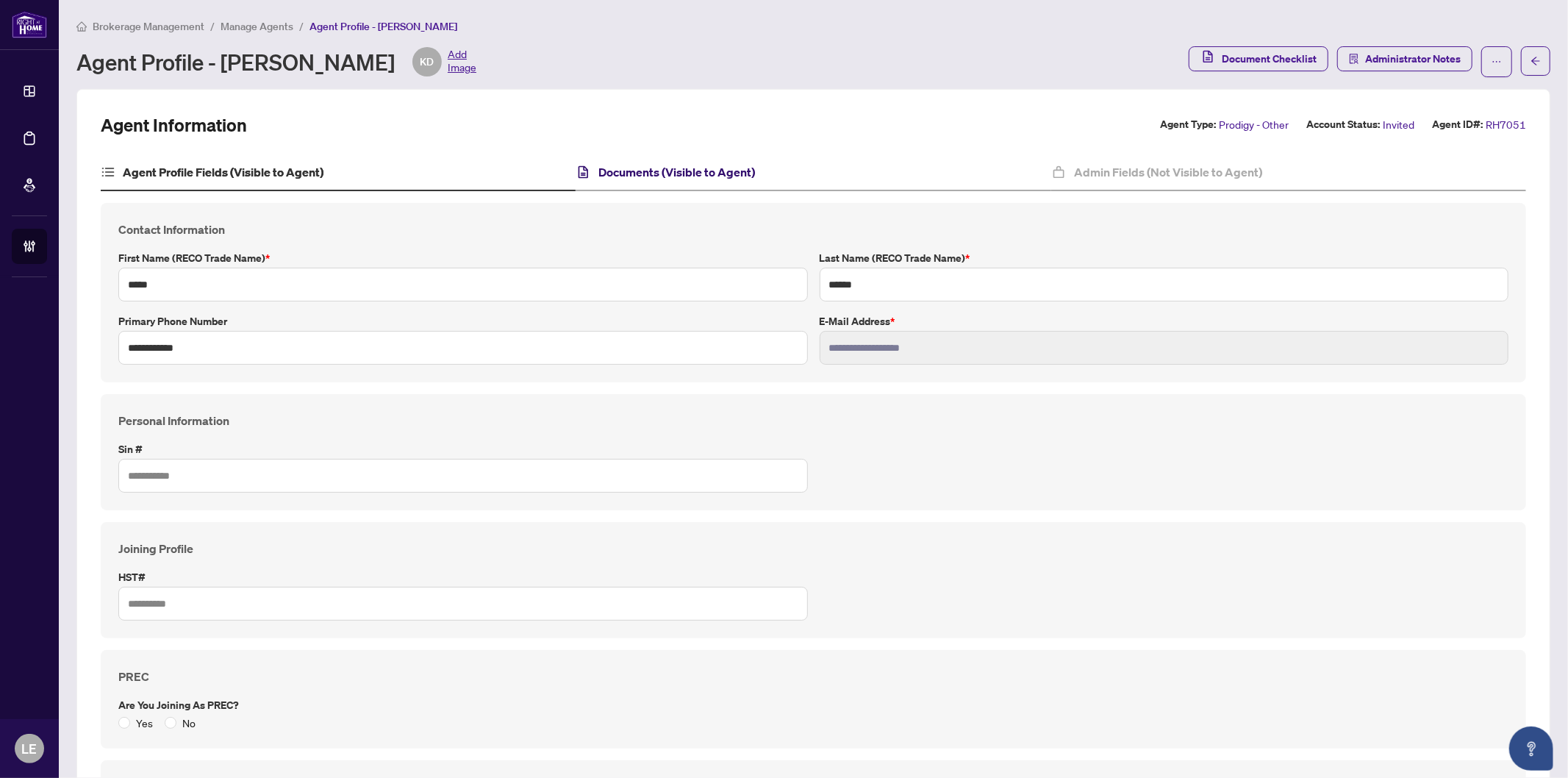
click at [678, 170] on h4 "Documents (Visible to Agent)" at bounding box center [677, 172] width 156 height 18
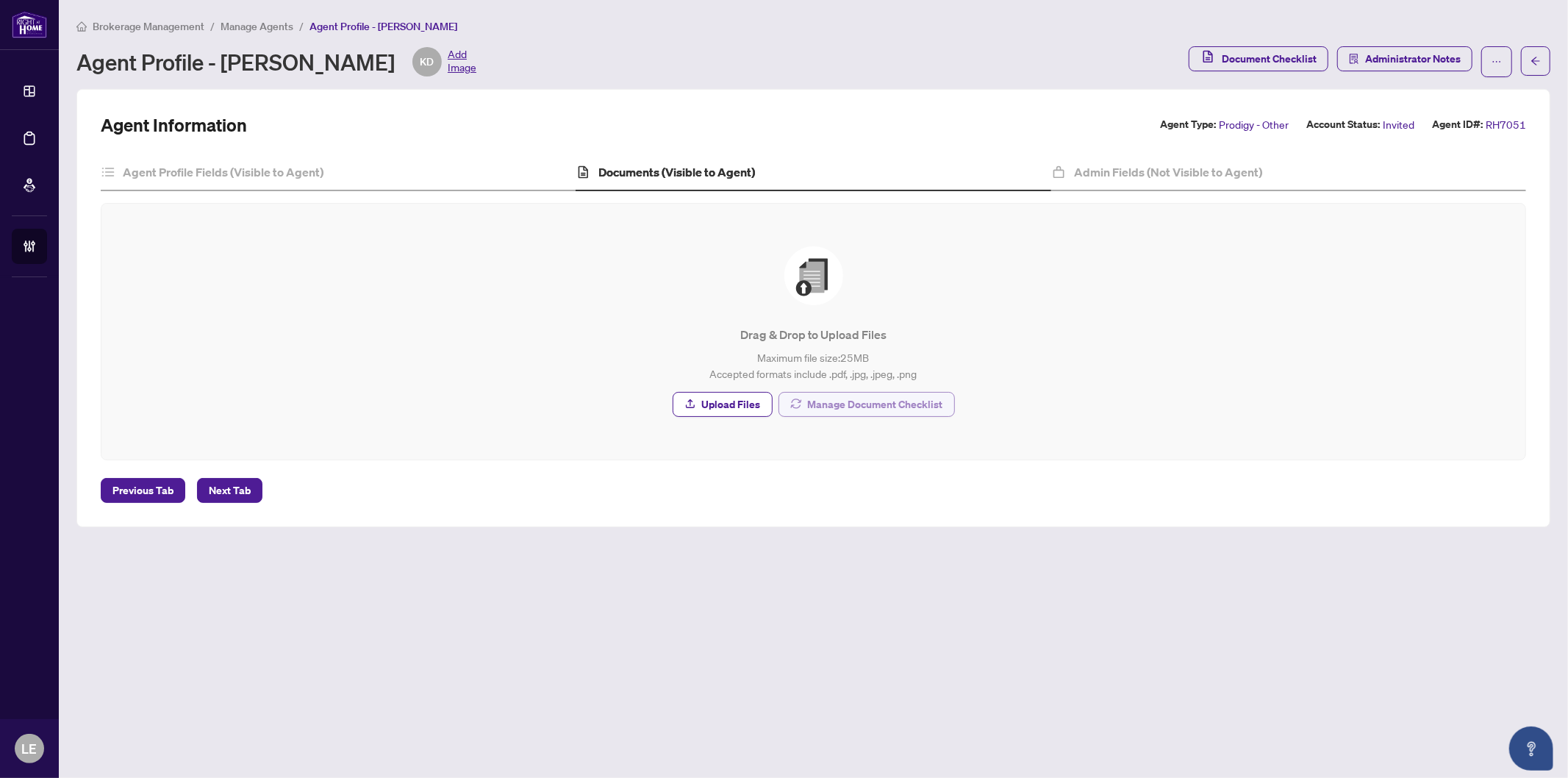
click at [893, 405] on span "Manage Document Checklist" at bounding box center [876, 404] width 135 height 24
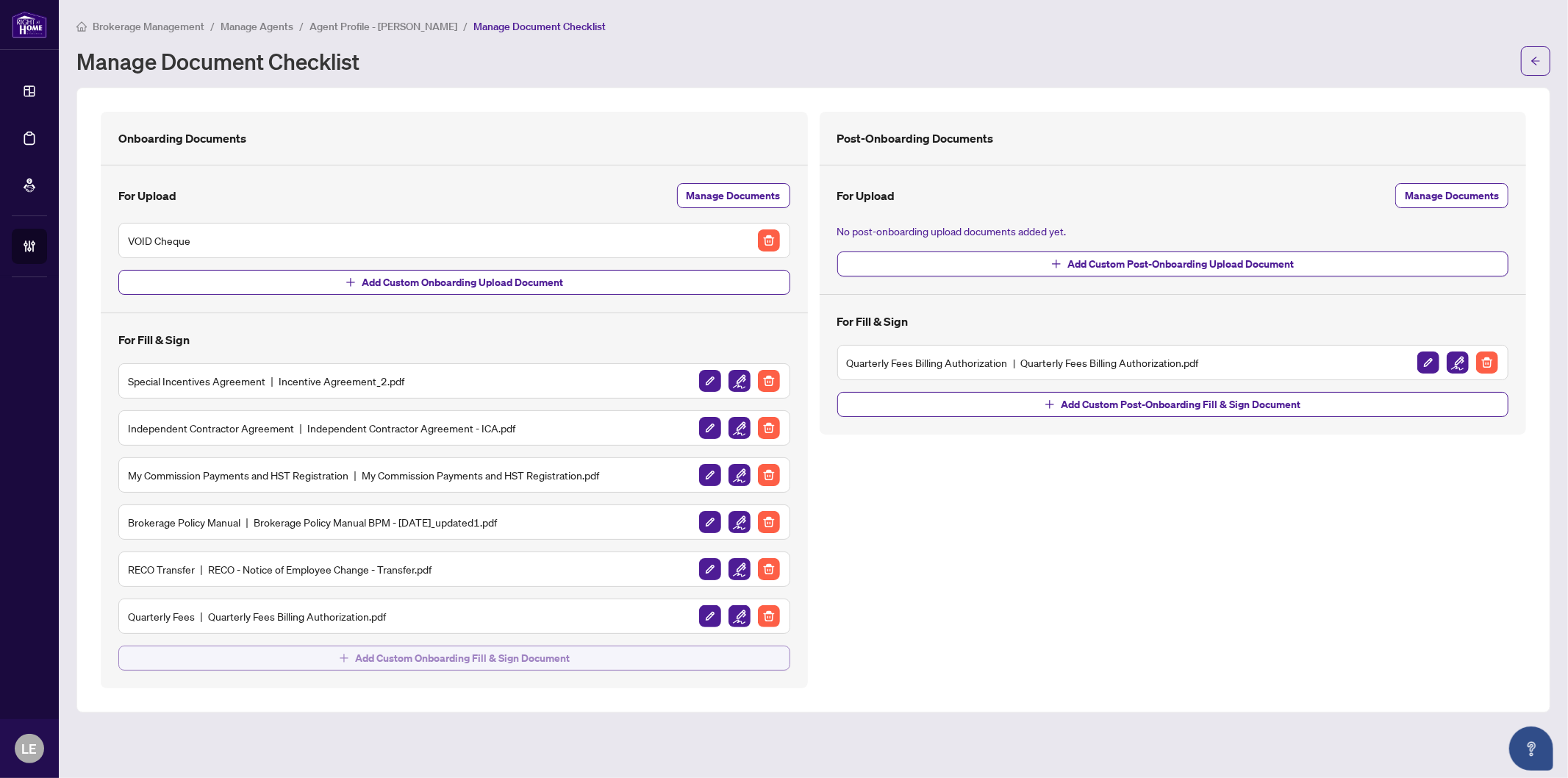
click at [408, 655] on span "Add Custom Onboarding Fill & Sign Document" at bounding box center [463, 658] width 215 height 24
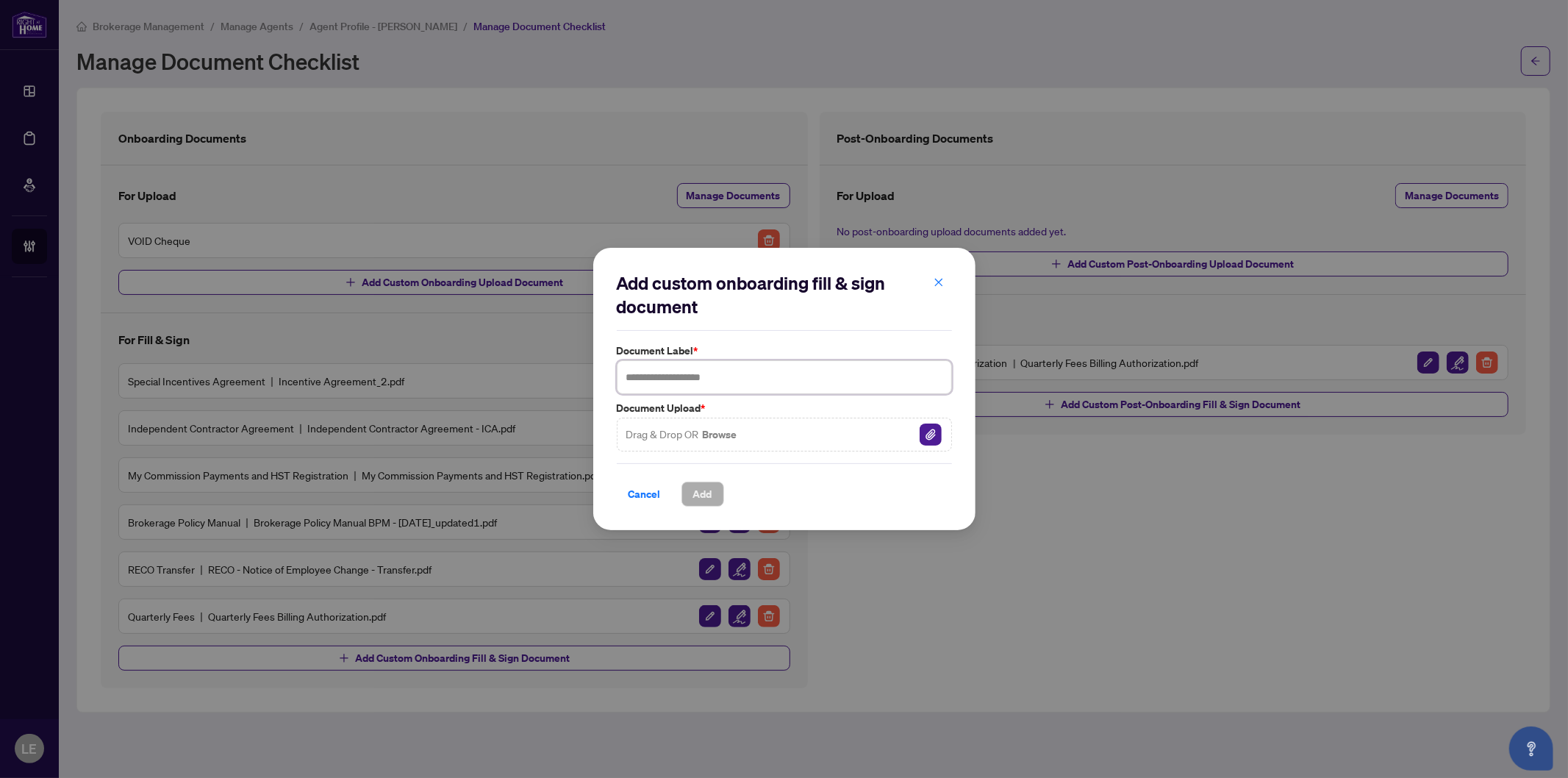
click at [679, 380] on input "text" at bounding box center [784, 378] width 336 height 34
type input "*"
type input "**********"
click at [708, 495] on span "Add" at bounding box center [702, 494] width 19 height 24
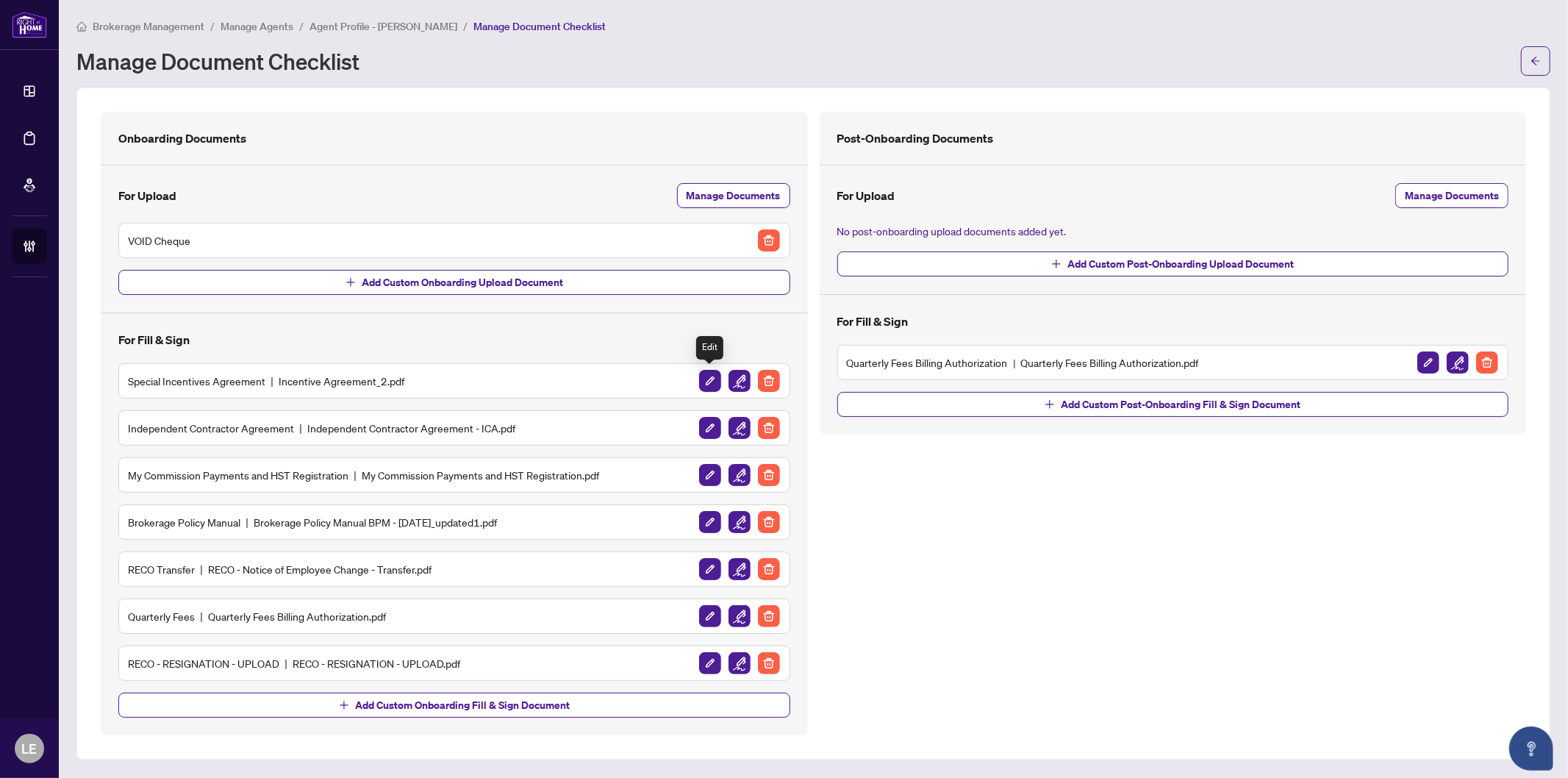
click at [703, 377] on img "button" at bounding box center [710, 381] width 22 height 22
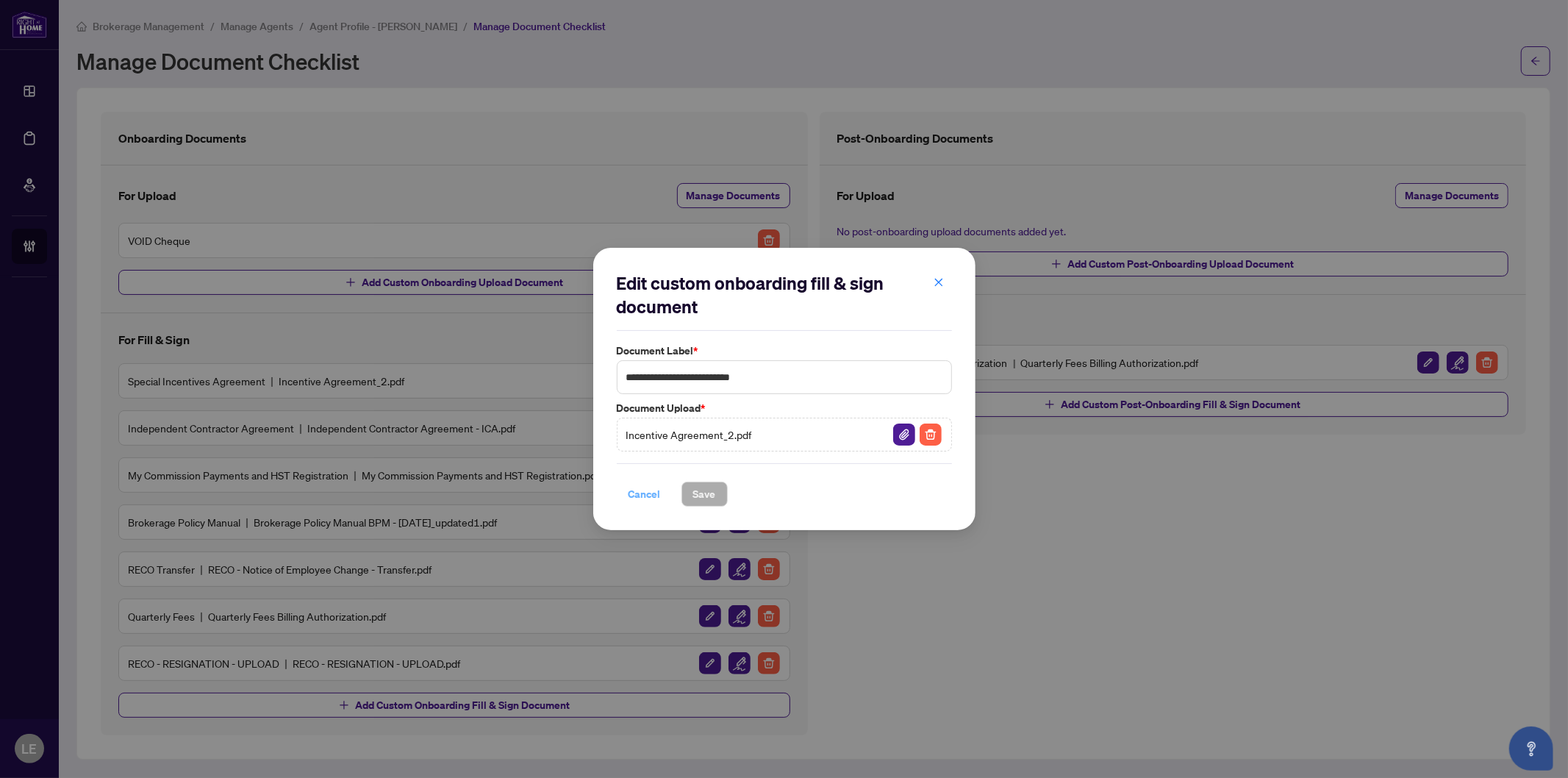
click at [640, 494] on span "Cancel" at bounding box center [645, 494] width 32 height 24
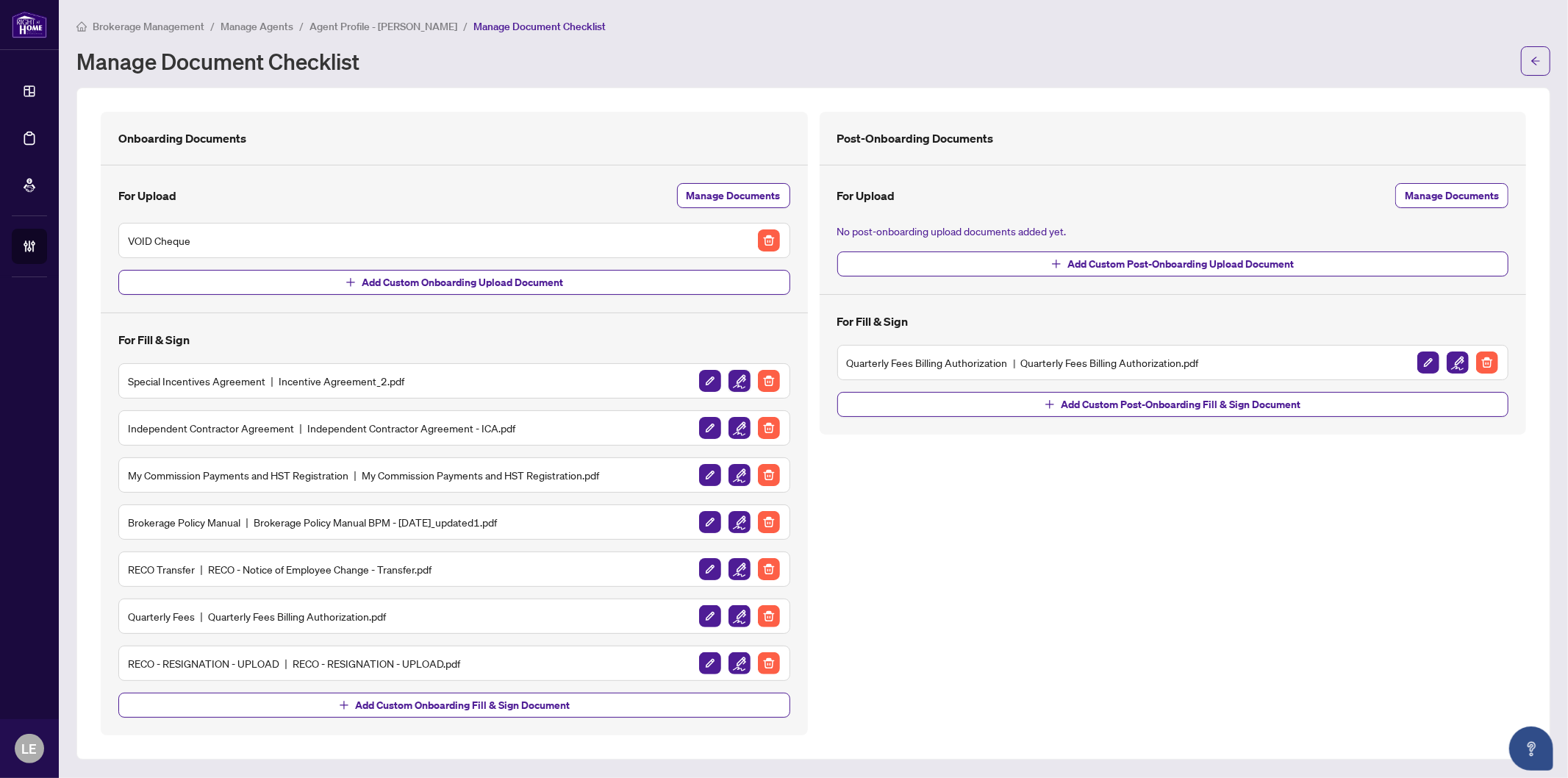
click at [741, 384] on img "button" at bounding box center [740, 381] width 22 height 22
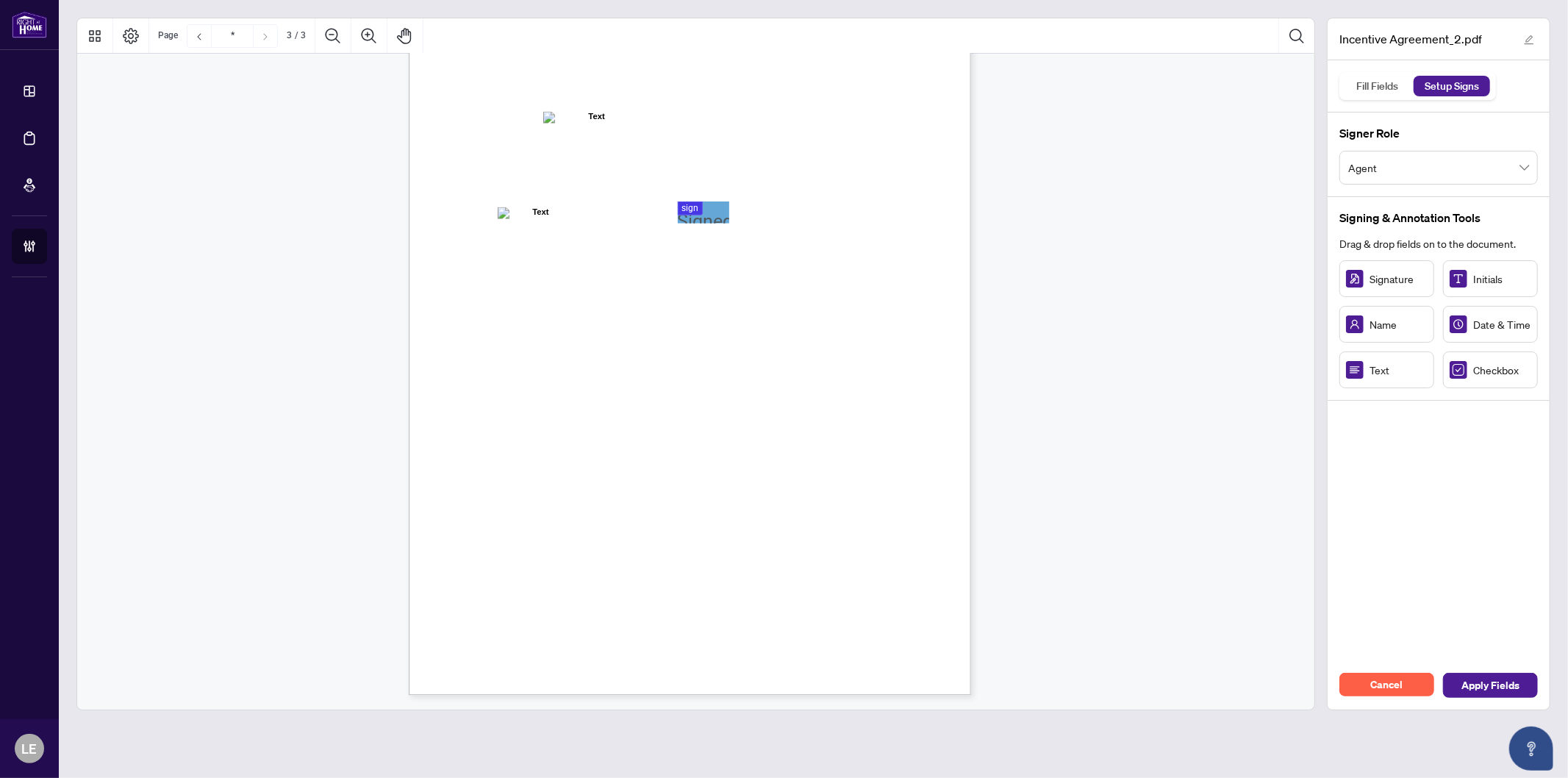
scroll to position [1022, 0]
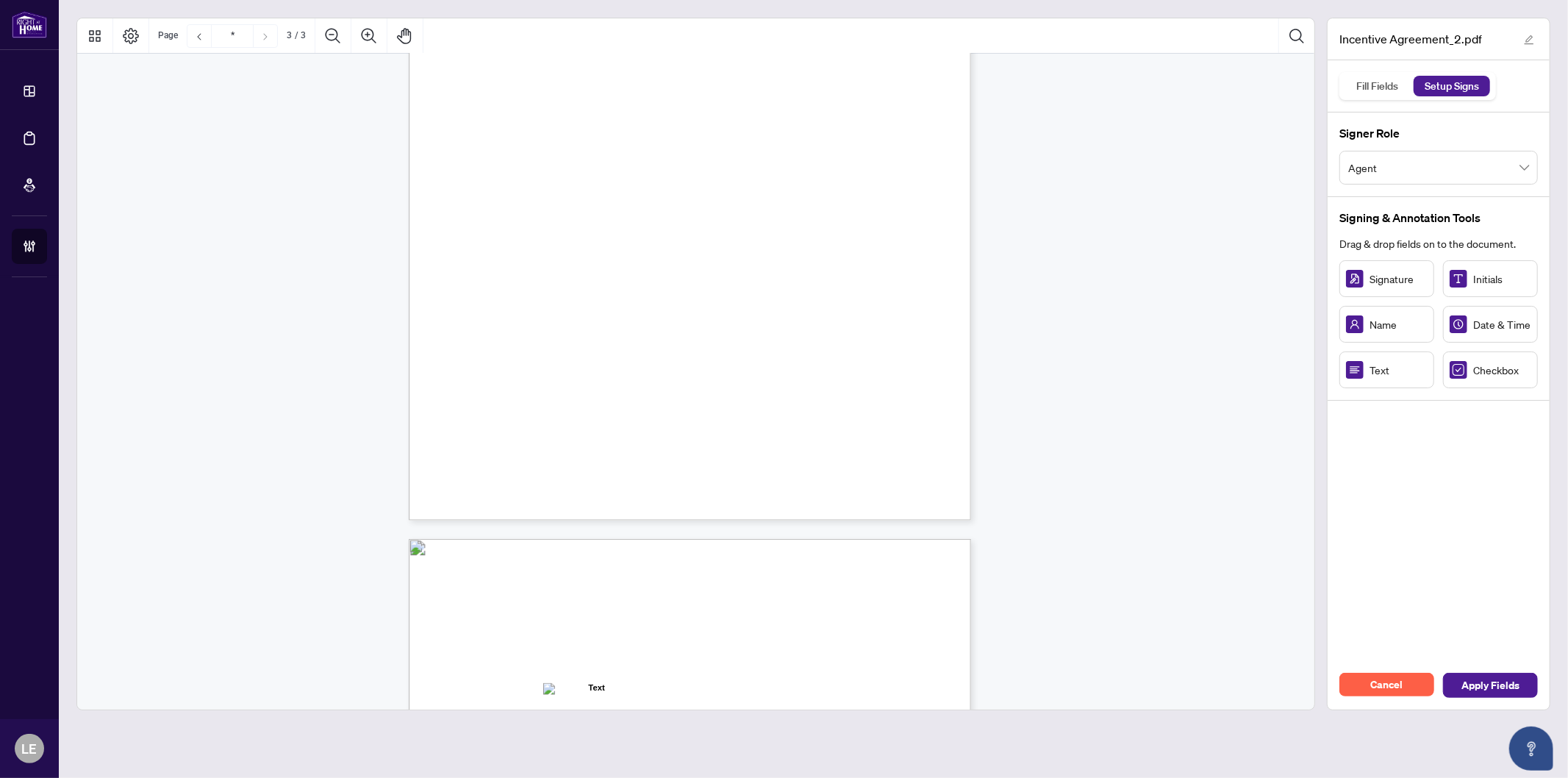
type input "*"
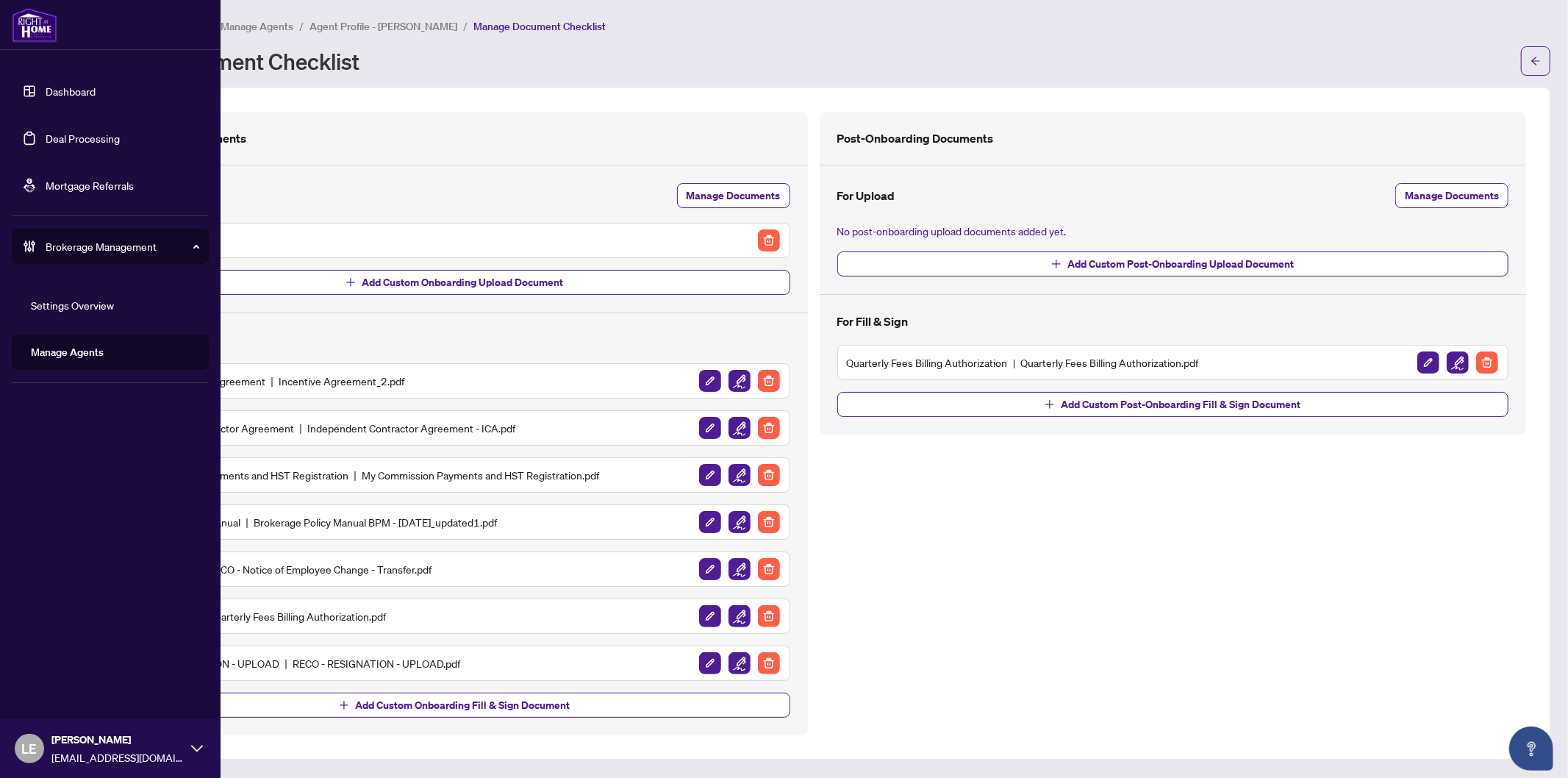
click at [67, 356] on link "Manage Agents" at bounding box center [67, 352] width 73 height 13
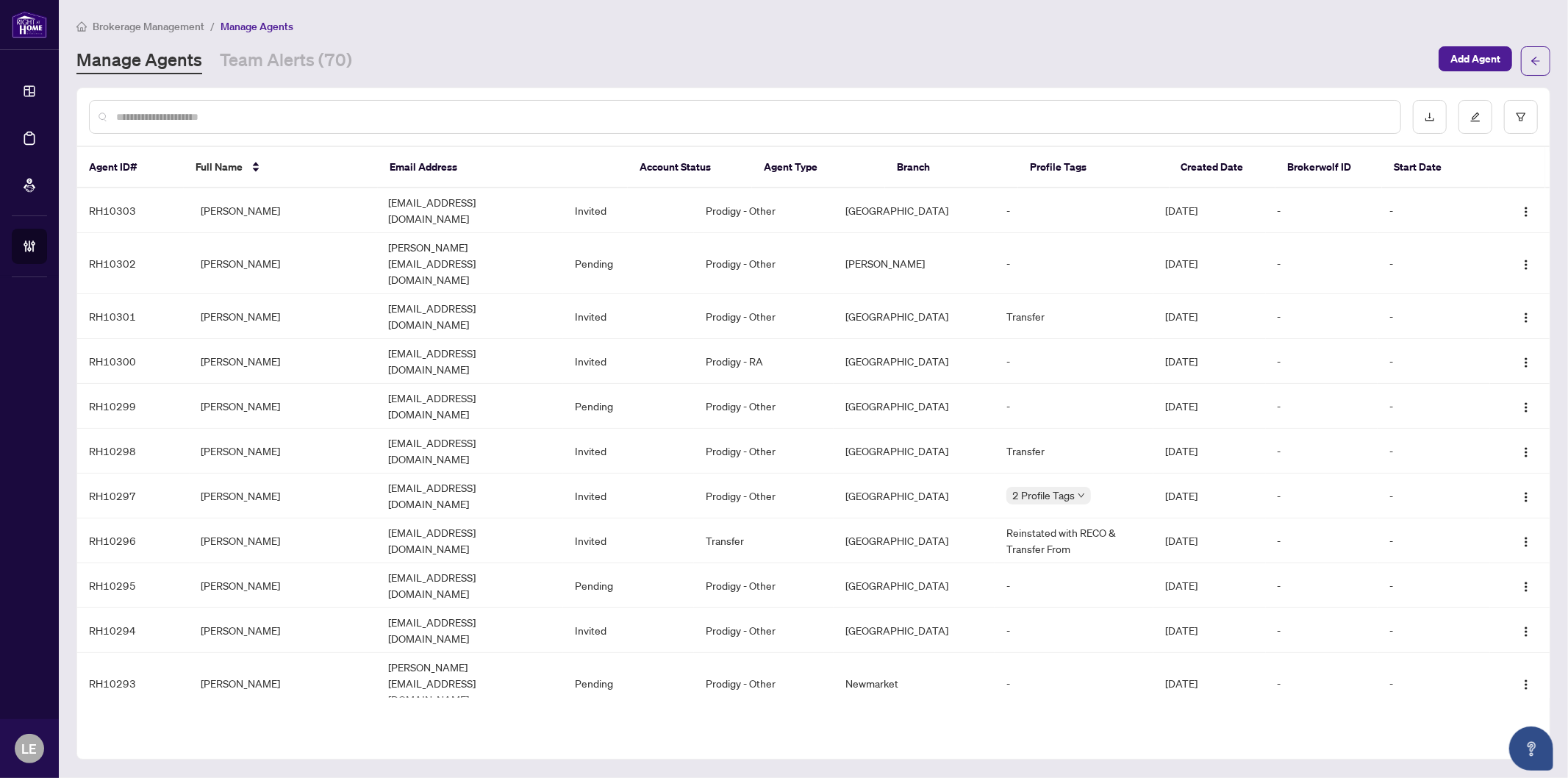
click at [222, 118] on input "text" at bounding box center [753, 117] width 1273 height 16
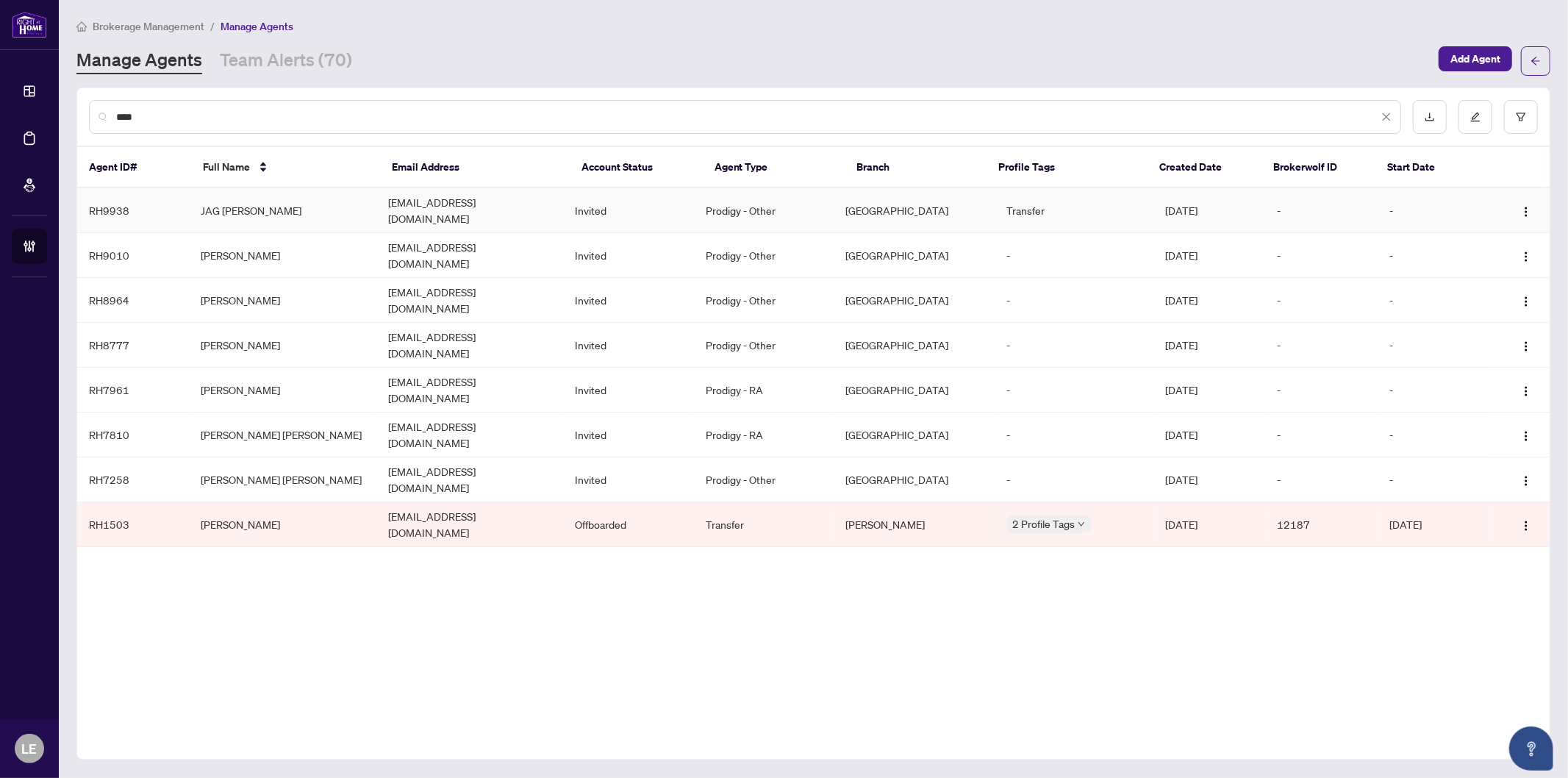
type input "****"
click at [276, 206] on td "JAG [PERSON_NAME]" at bounding box center [282, 210] width 186 height 45
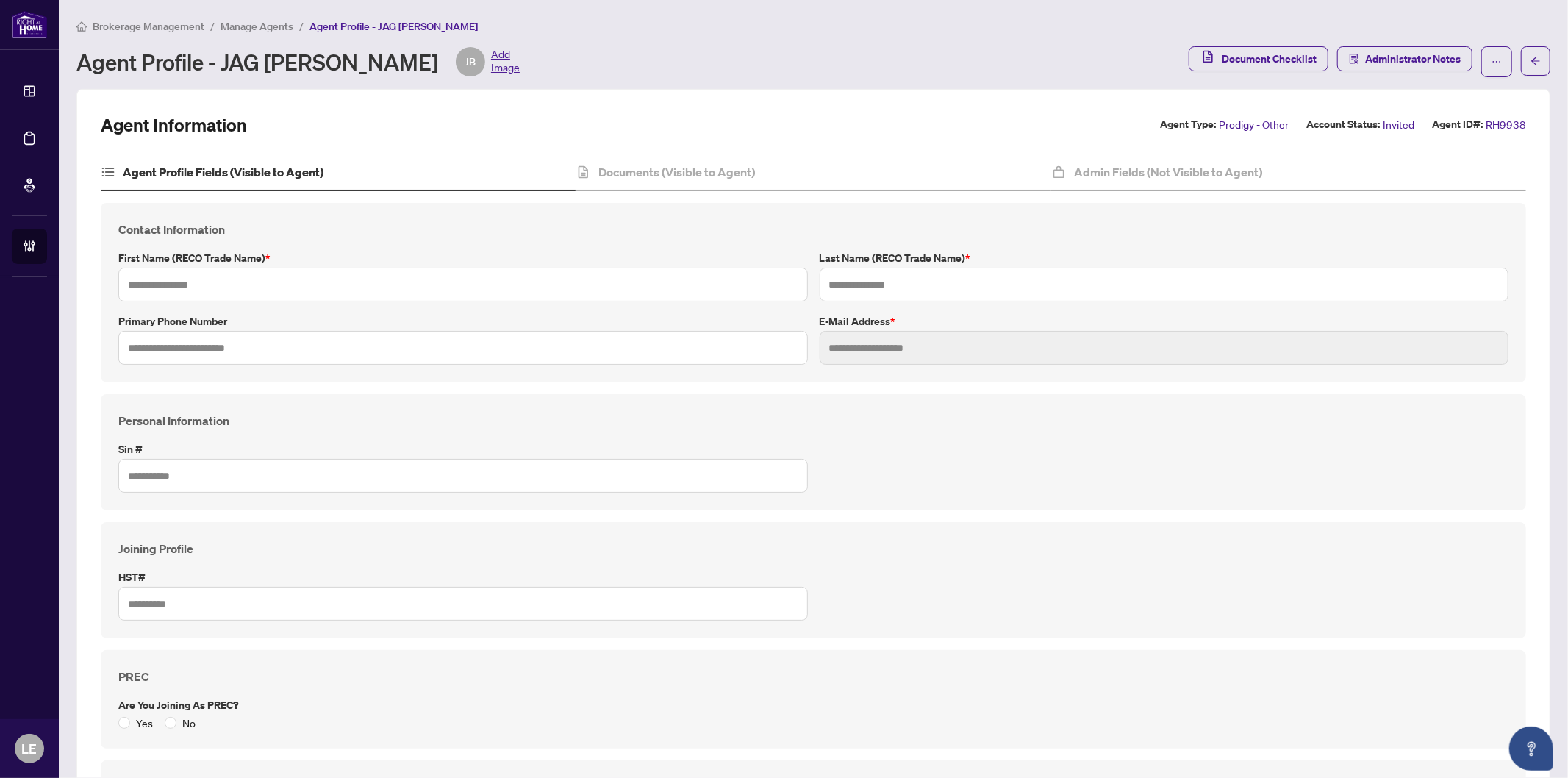
type input "***"
type input "****"
type input "**********"
click at [737, 156] on div "Documents (Visible to Agent)" at bounding box center [813, 172] width 475 height 37
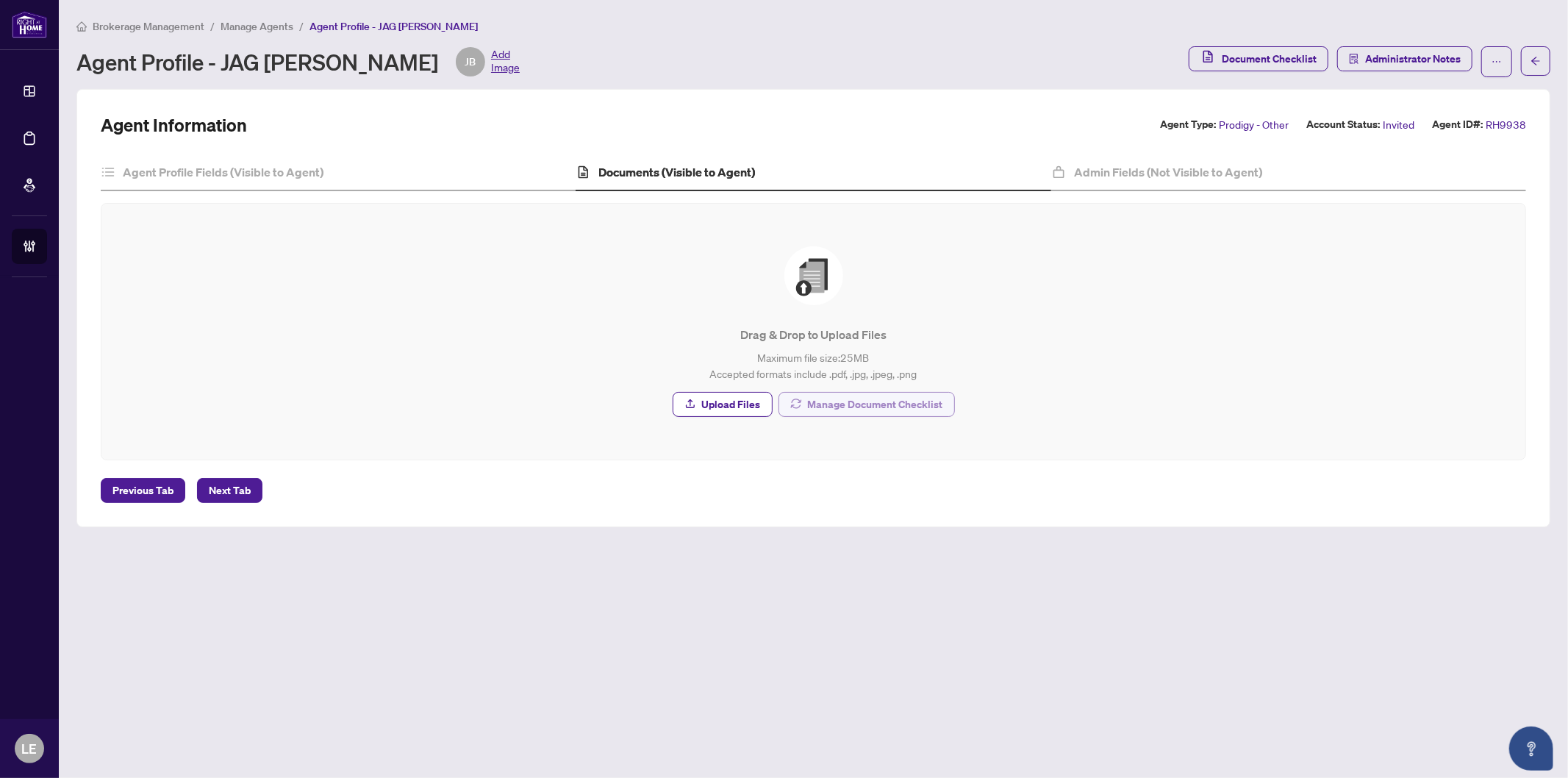
click at [886, 408] on span "Manage Document Checklist" at bounding box center [876, 404] width 135 height 24
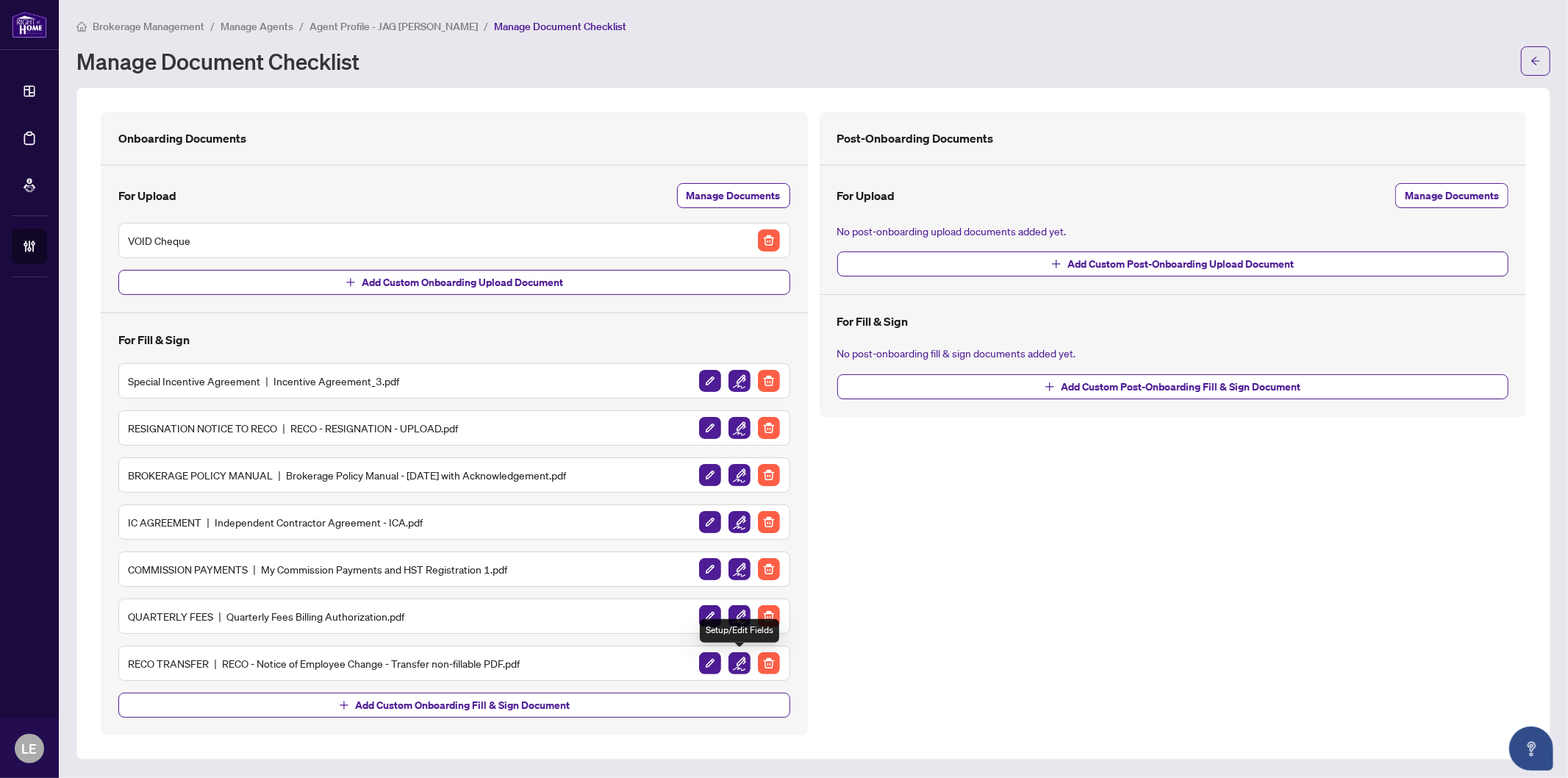
click at [740, 665] on img "button" at bounding box center [740, 663] width 22 height 22
click at [740, 622] on img "button" at bounding box center [740, 617] width 22 height 22
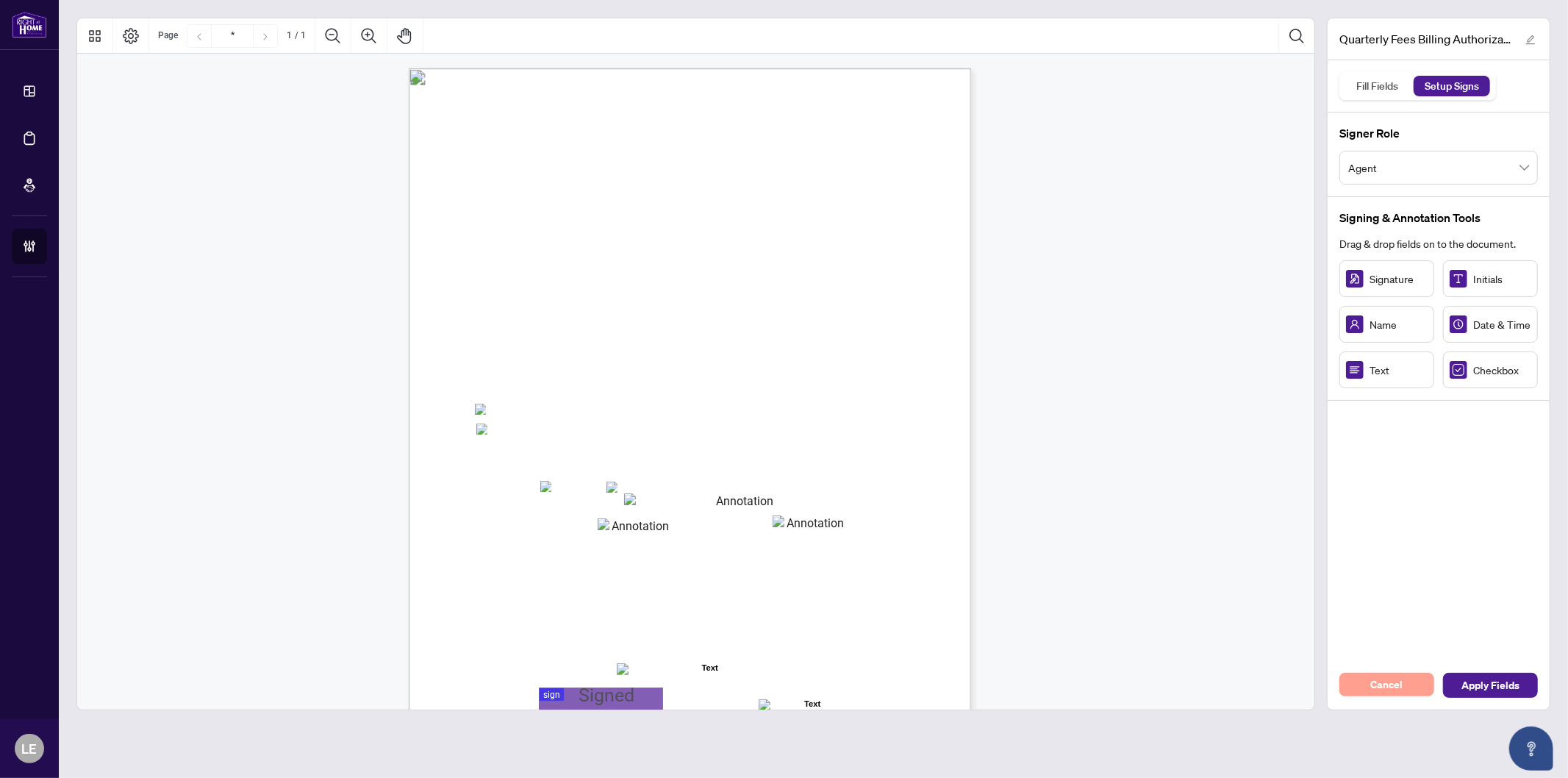
click at [1406, 684] on button "Cancel" at bounding box center [1387, 684] width 95 height 24
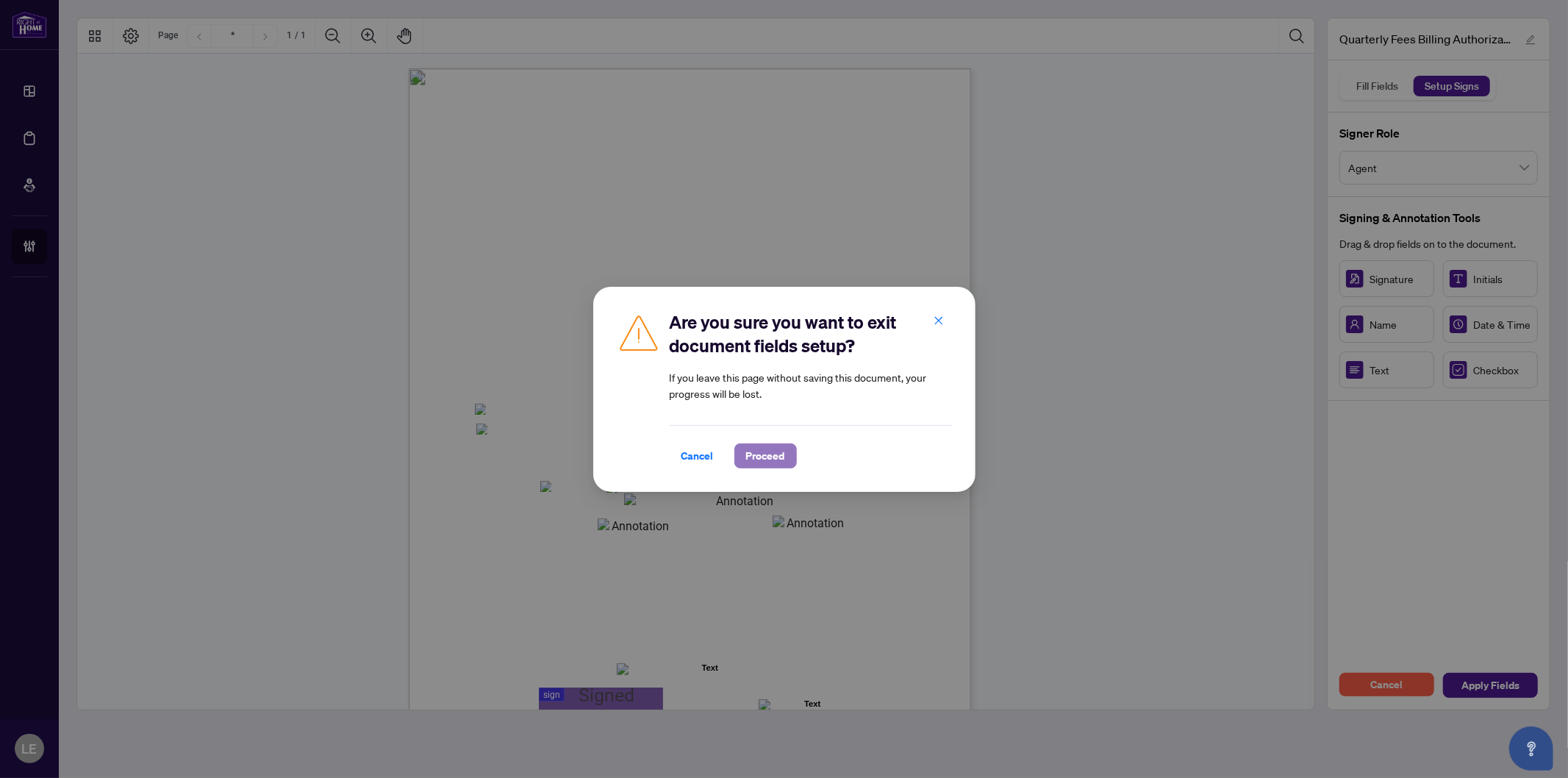
click at [756, 454] on span "Proceed" at bounding box center [765, 456] width 39 height 24
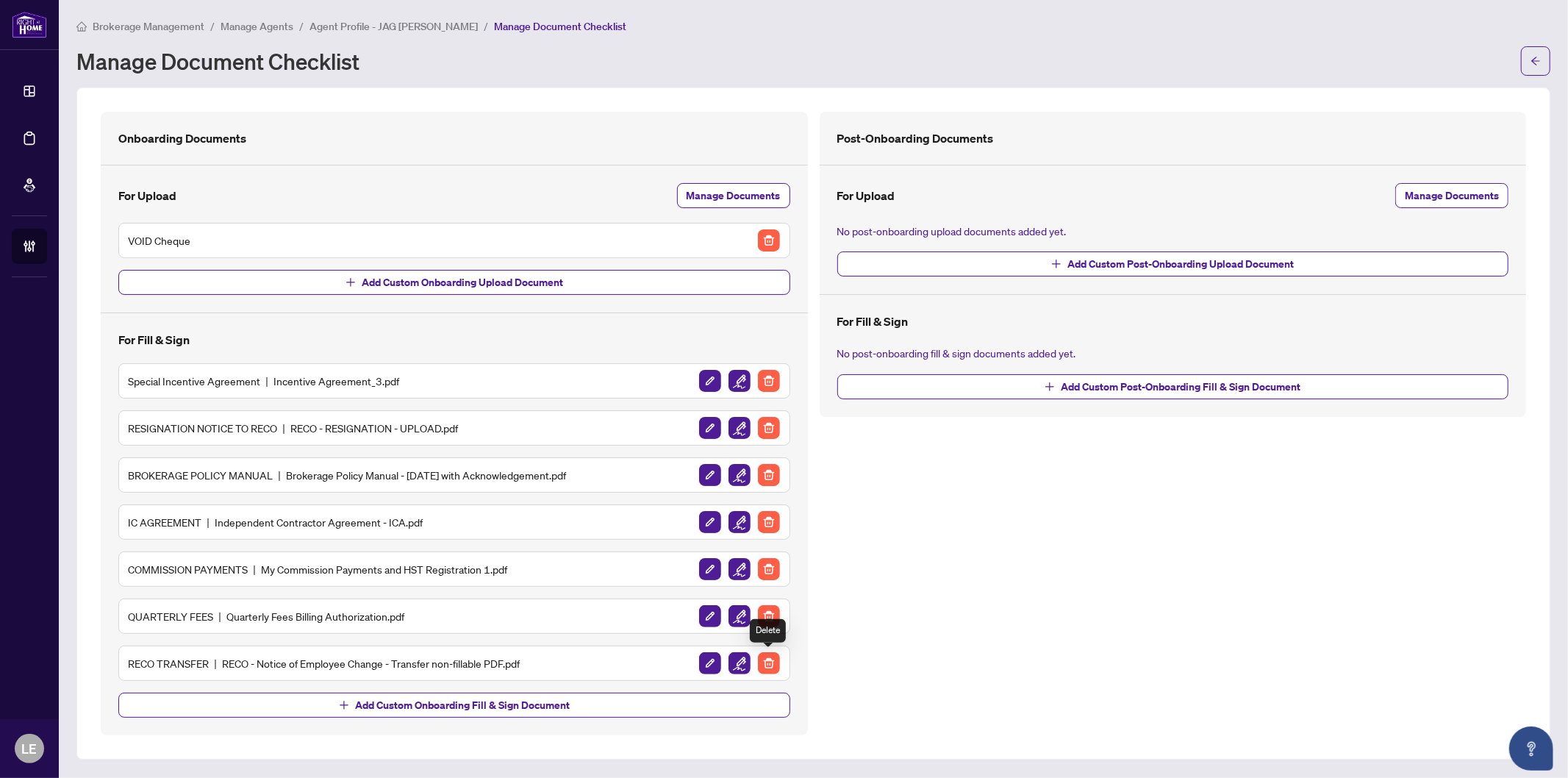
click at [737, 662] on img "button" at bounding box center [740, 663] width 22 height 22
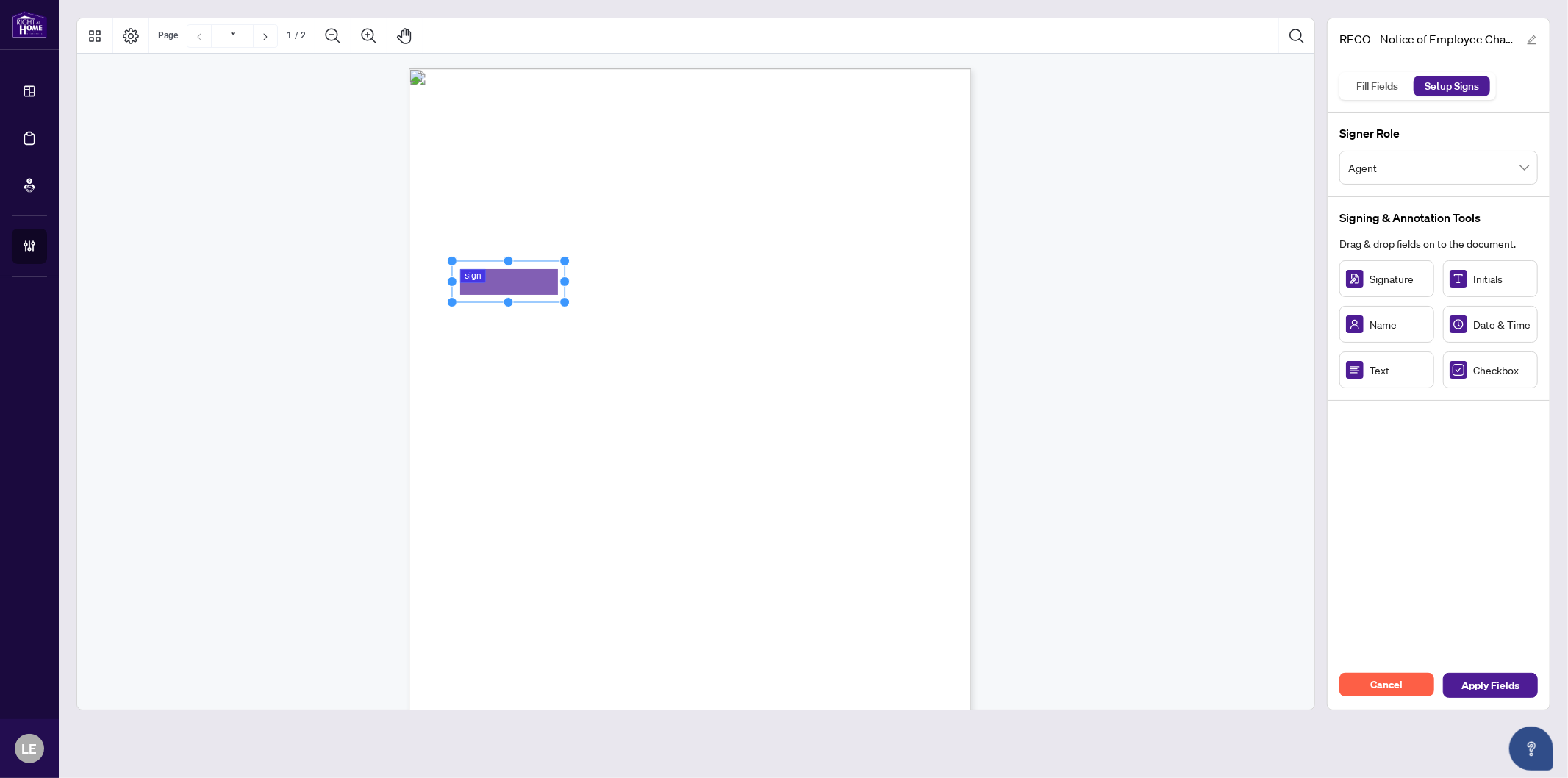
drag, startPoint x: 519, startPoint y: 302, endPoint x: 565, endPoint y: 305, distance: 46.1
click at [565, 305] on circle "Resize, Bottom, Right" at bounding box center [566, 303] width 10 height 10
click at [567, 296] on circle "Resize, Bottom, Right" at bounding box center [568, 297] width 10 height 10
drag, startPoint x: 533, startPoint y: 278, endPoint x: 524, endPoint y: 285, distance: 11.4
click at [524, 285] on rect "Page 1" at bounding box center [499, 285] width 115 height 35
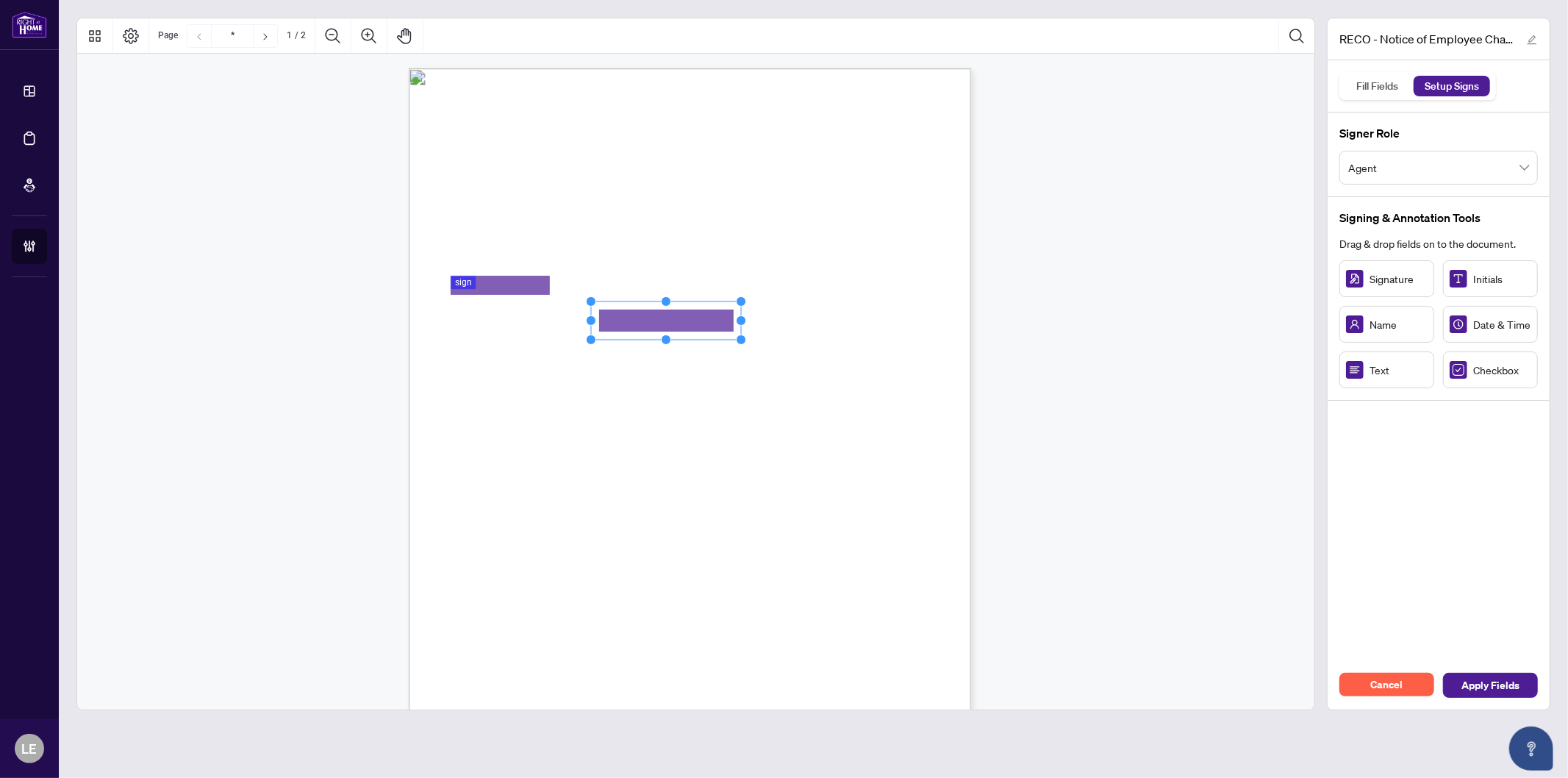
drag, startPoint x: 685, startPoint y: 320, endPoint x: 745, endPoint y: 326, distance: 60.3
click at [745, 326] on div "Form EXFR Page 1 of 2 Real Estate Council of Ontario 3300 Bloor St. W. West Tow…" at bounding box center [689, 432] width 563 height 728
drag, startPoint x: 563, startPoint y: 494, endPoint x: 611, endPoint y: 494, distance: 48.0
click at [611, 494] on circle "Resize, Right" at bounding box center [608, 492] width 10 height 10
drag, startPoint x: 554, startPoint y: 488, endPoint x: 537, endPoint y: 493, distance: 17.7
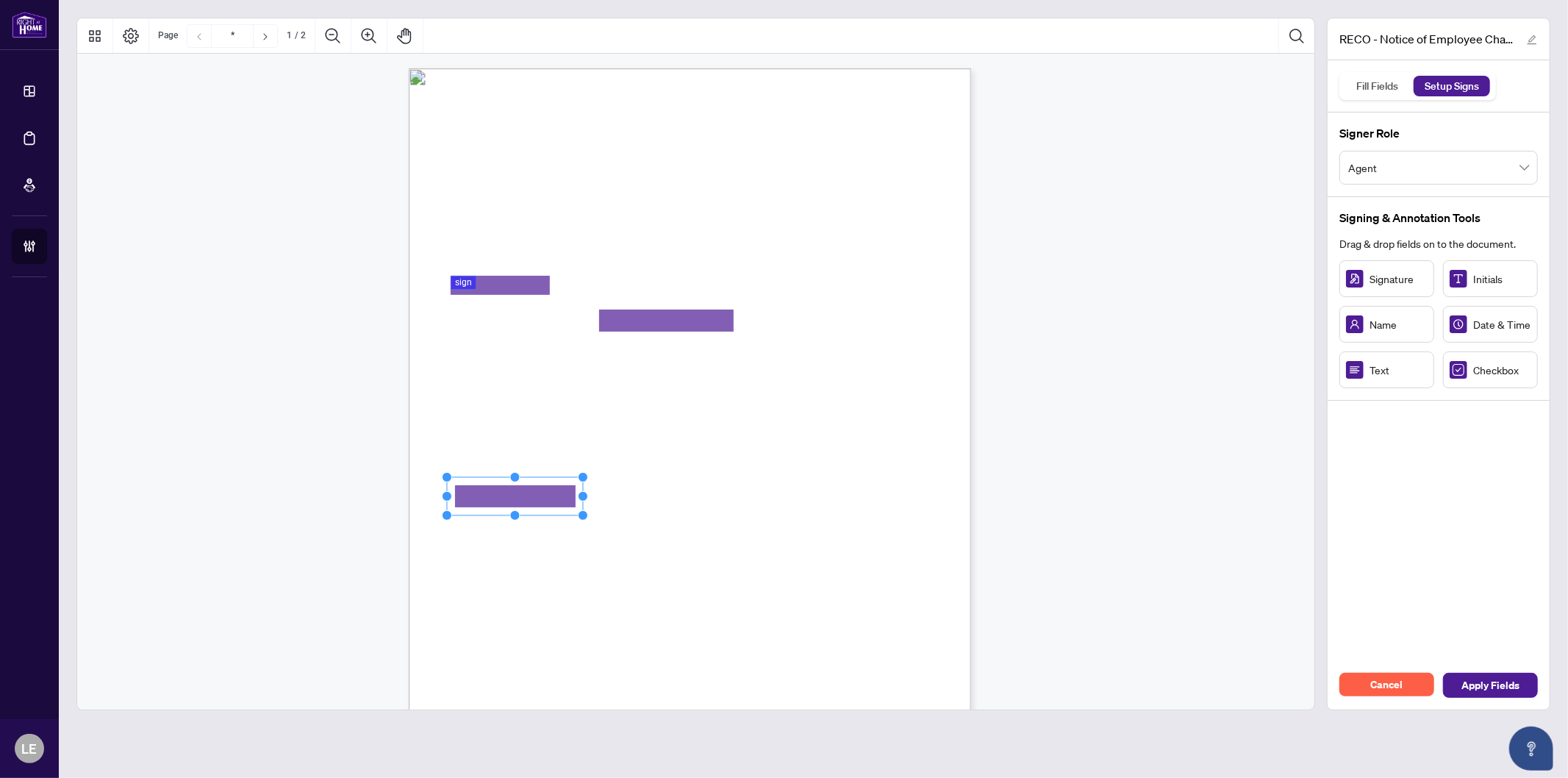
click at [537, 493] on rect "Page 1" at bounding box center [515, 496] width 136 height 38
drag, startPoint x: 692, startPoint y: 496, endPoint x: 805, endPoint y: 509, distance: 113.7
click at [805, 509] on div "Form EXFR Page 1 of 2 Real Estate Council of Ontario 3300 Bloor St. W. West Tow…" at bounding box center [689, 432] width 563 height 728
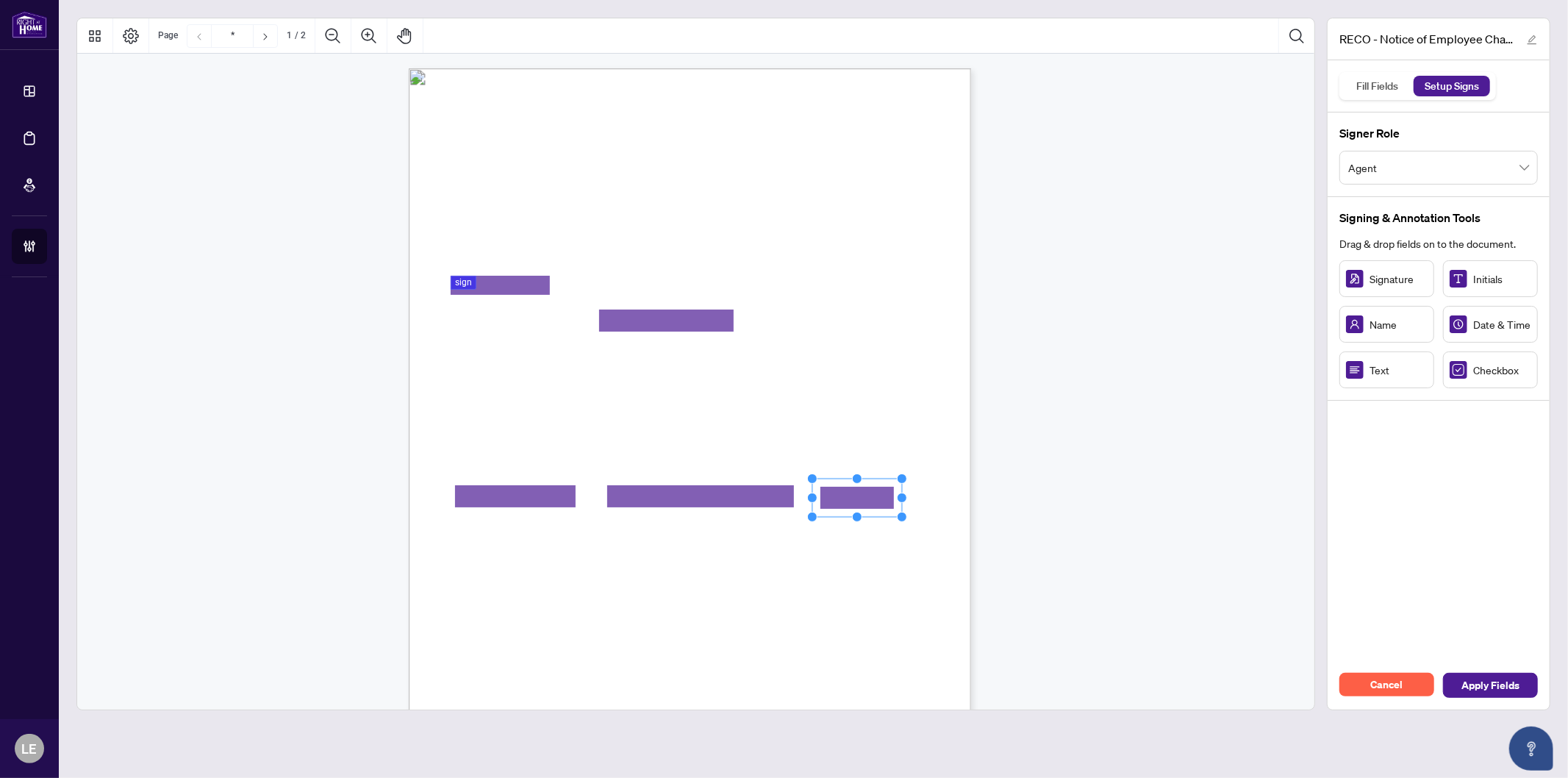
drag, startPoint x: 874, startPoint y: 498, endPoint x: 836, endPoint y: 496, distance: 38.1
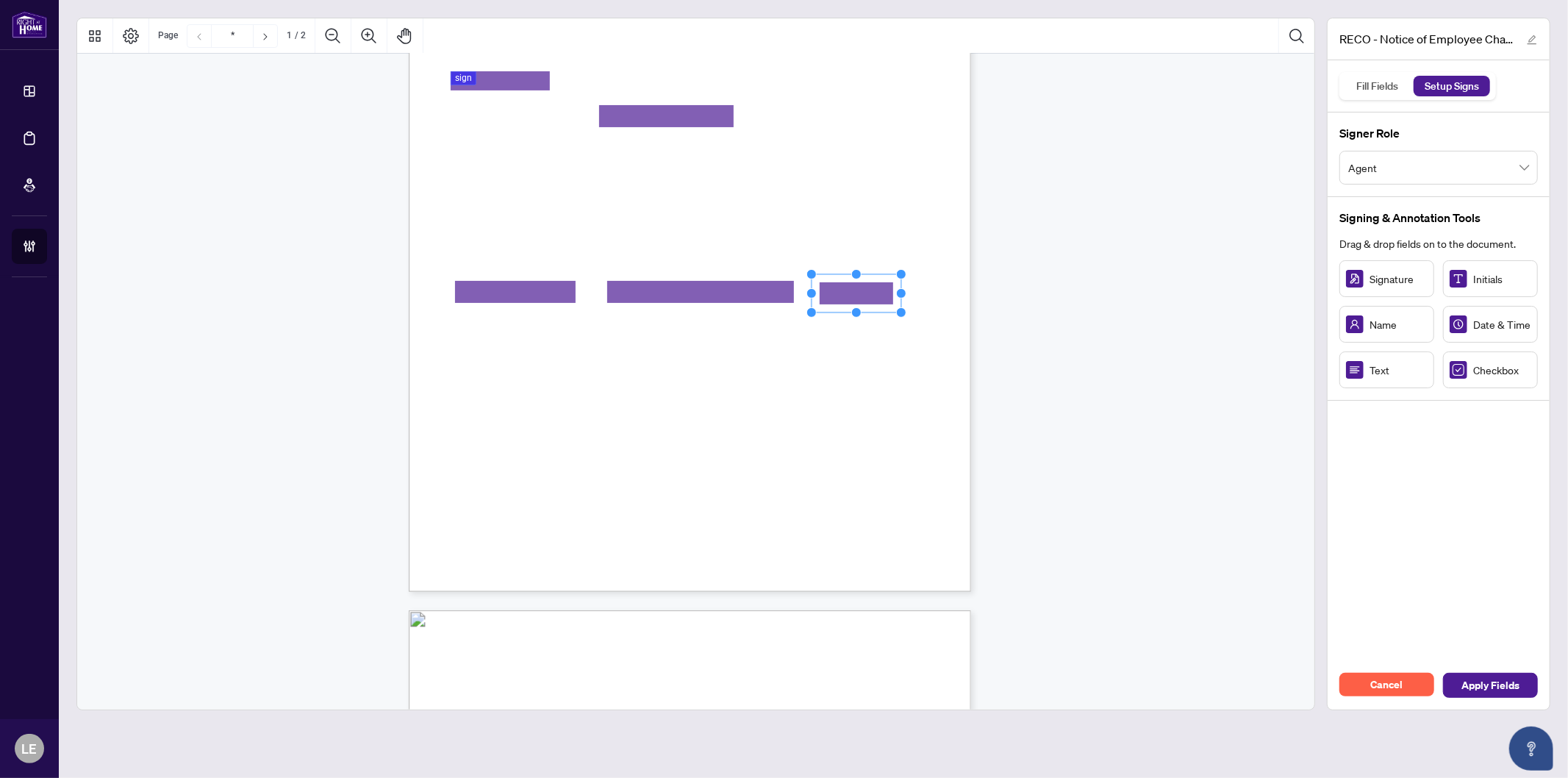
scroll to position [245, 0]
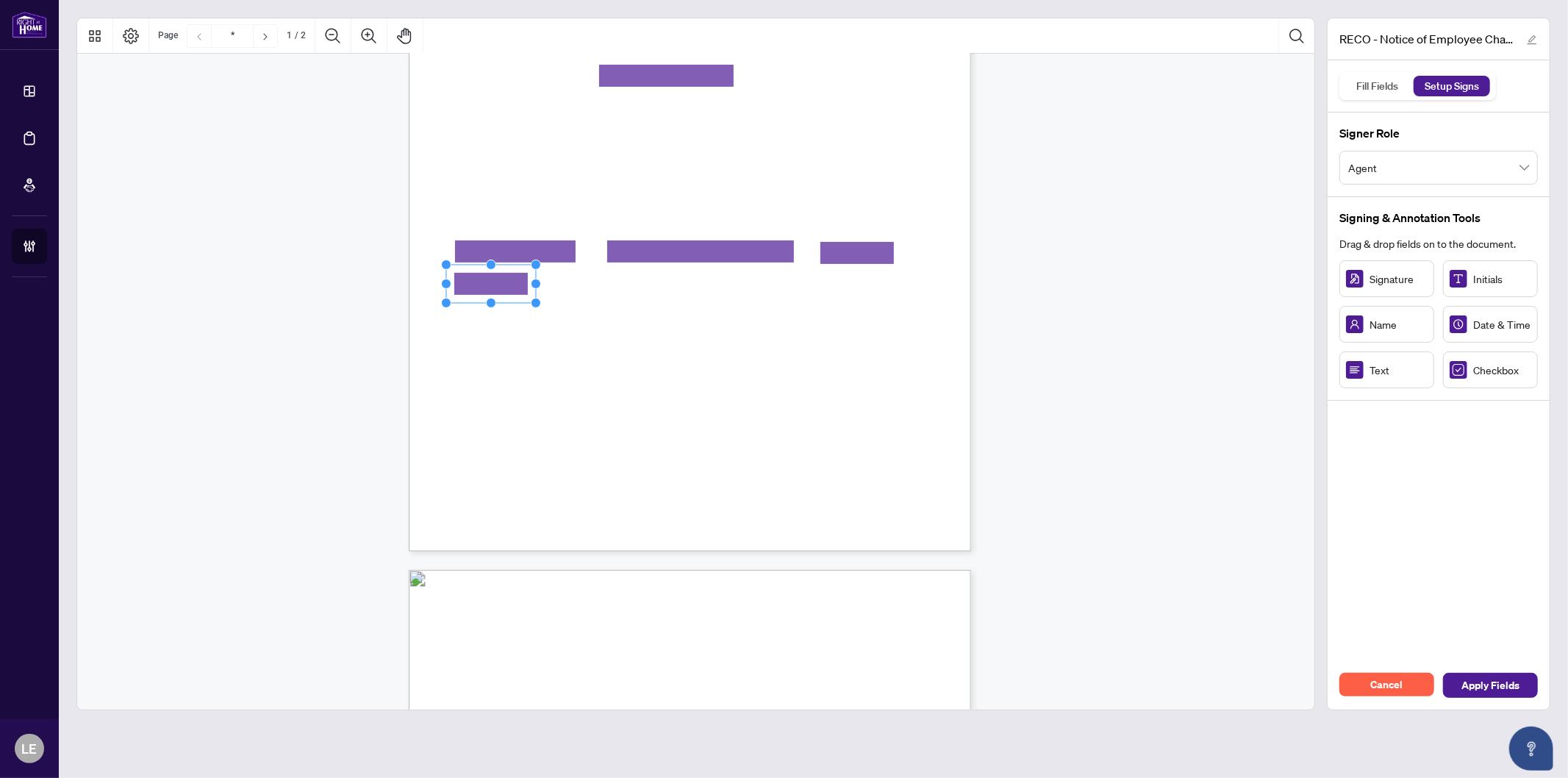
drag, startPoint x: 494, startPoint y: 285, endPoint x: 517, endPoint y: 284, distance: 23.0
drag, startPoint x: 554, startPoint y: 288, endPoint x: 709, endPoint y: 297, distance: 155.3
click at [709, 297] on div "Form EXFR Page 1 of 2 Real Estate Council of Ontario 3300 Bloor St. W. West Tow…" at bounding box center [689, 187] width 563 height 728
drag, startPoint x: 787, startPoint y: 289, endPoint x: 791, endPoint y: 280, distance: 9.8
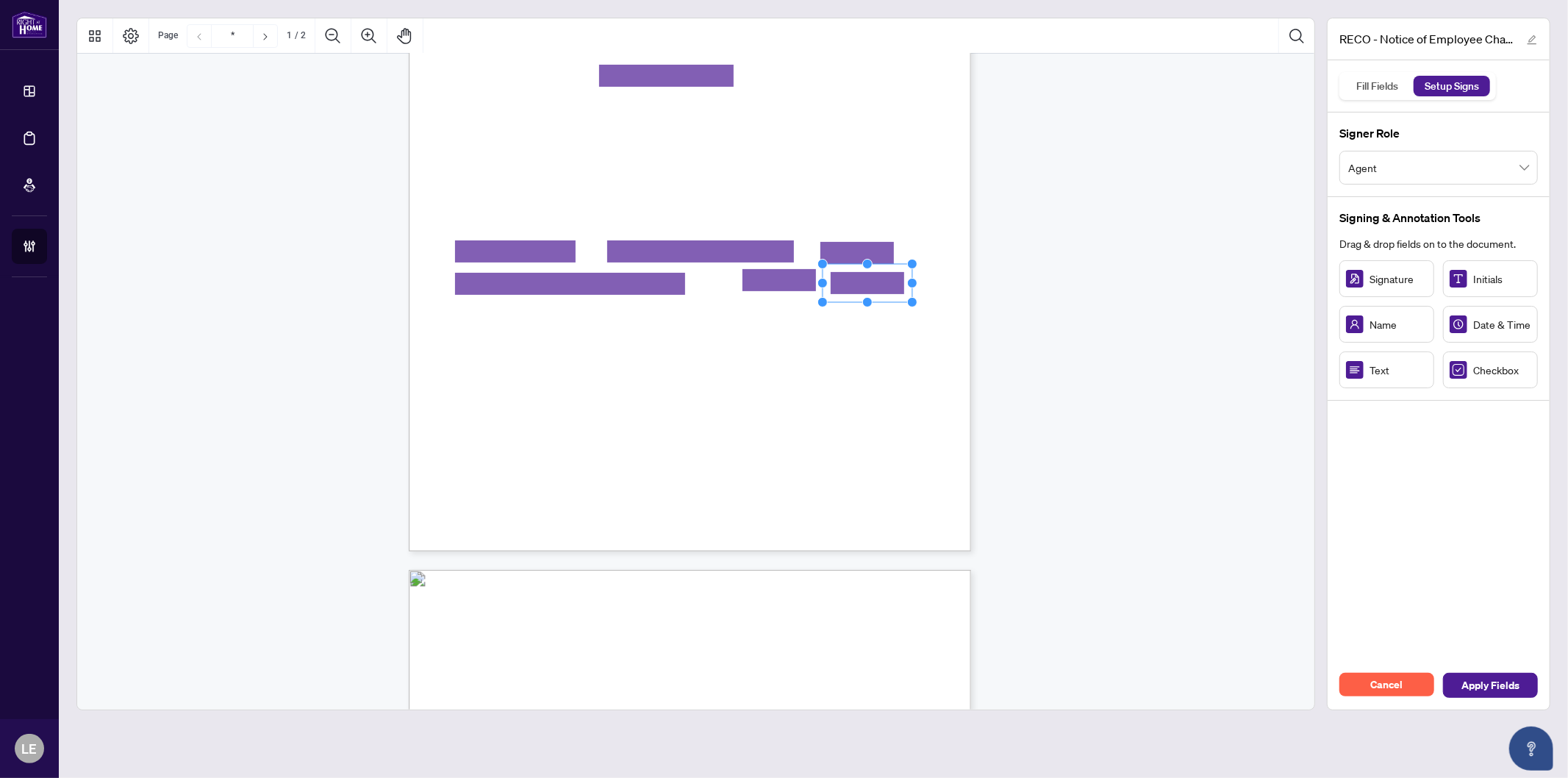
drag, startPoint x: 887, startPoint y: 276, endPoint x: 863, endPoint y: 285, distance: 25.6
drag, startPoint x: 586, startPoint y: 383, endPoint x: 481, endPoint y: 311, distance: 127.3
click at [481, 311] on rect "Page 1" at bounding box center [477, 314] width 90 height 38
click at [523, 313] on circle "Resize, Right" at bounding box center [522, 315] width 10 height 10
drag, startPoint x: 658, startPoint y: 322, endPoint x: 631, endPoint y: 311, distance: 29.2
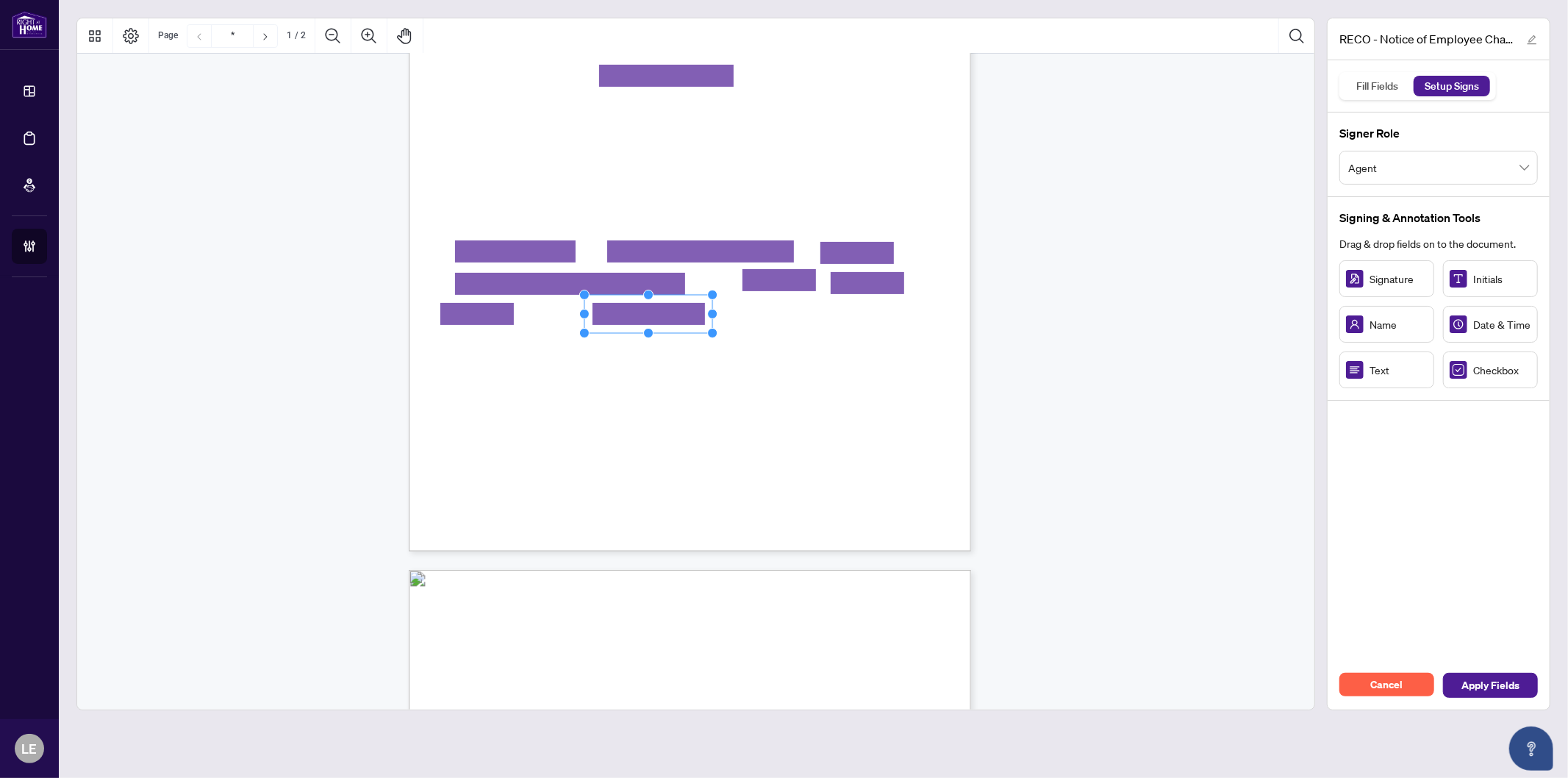
drag, startPoint x: 676, startPoint y: 314, endPoint x: 715, endPoint y: 319, distance: 39.3
click at [715, 319] on div "Form EXFR Page 1 of 2 Real Estate Council of Ontario 3300 Bloor St. W. West Tow…" at bounding box center [689, 187] width 563 height 728
click at [684, 310] on rect "Page 1" at bounding box center [649, 314] width 129 height 38
drag, startPoint x: 911, startPoint y: 314, endPoint x: 947, endPoint y: 319, distance: 36.3
click at [947, 319] on div "Form EXFR Page 1 of 2 Real Estate Council of Ontario 3300 Bloor St. W. West Tow…" at bounding box center [689, 187] width 563 height 728
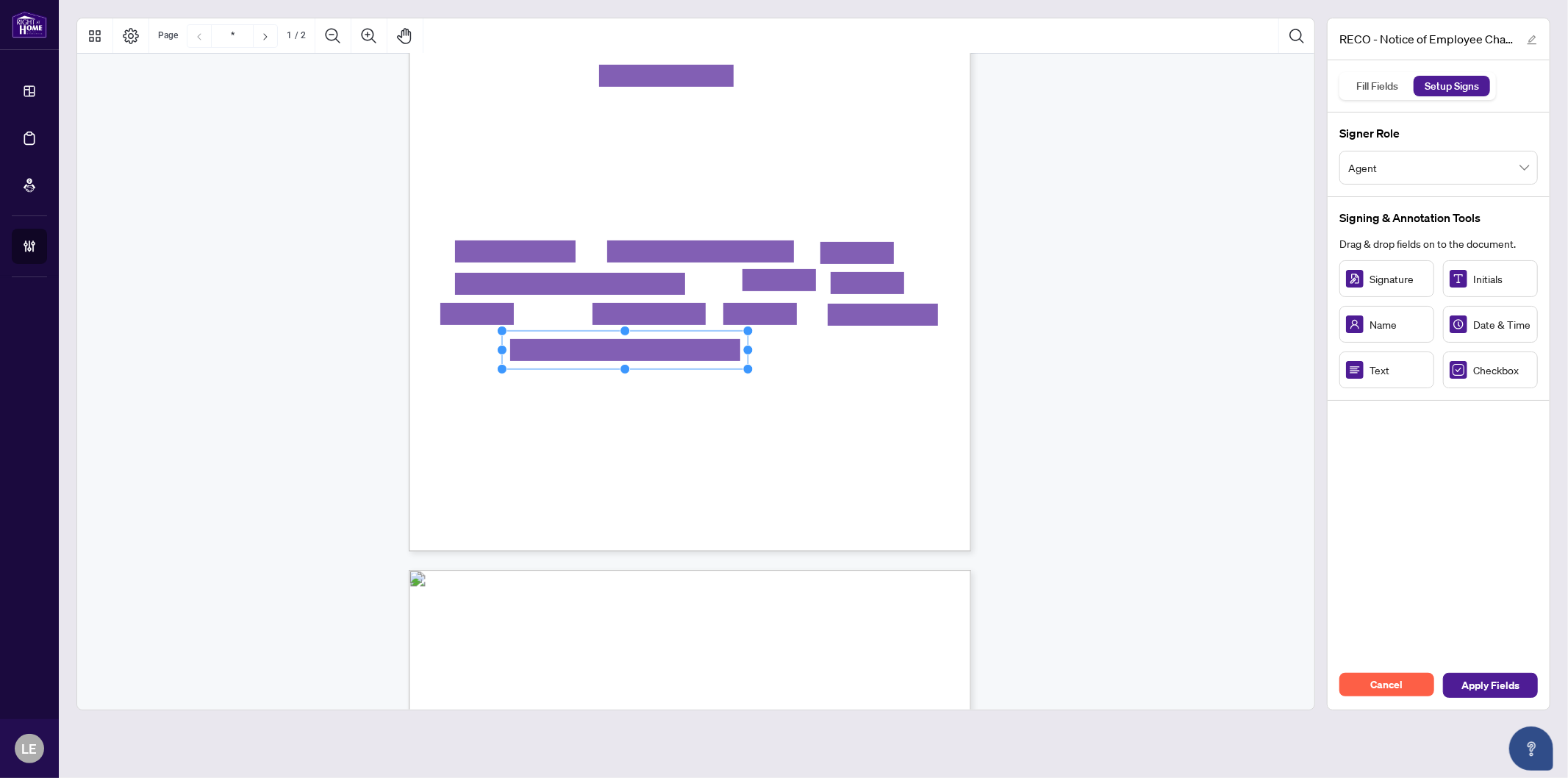
drag, startPoint x: 594, startPoint y: 353, endPoint x: 648, endPoint y: 350, distance: 54.1
click at [765, 370] on div "Form EXFR Page 1 of 2 Real Estate Council of Ontario 3300 Bloor St. W. West Tow…" at bounding box center [689, 187] width 563 height 728
drag, startPoint x: 648, startPoint y: 350, endPoint x: 667, endPoint y: 354, distance: 19.4
click at [650, 355] on rect "Page 1" at bounding box center [626, 355] width 246 height 38
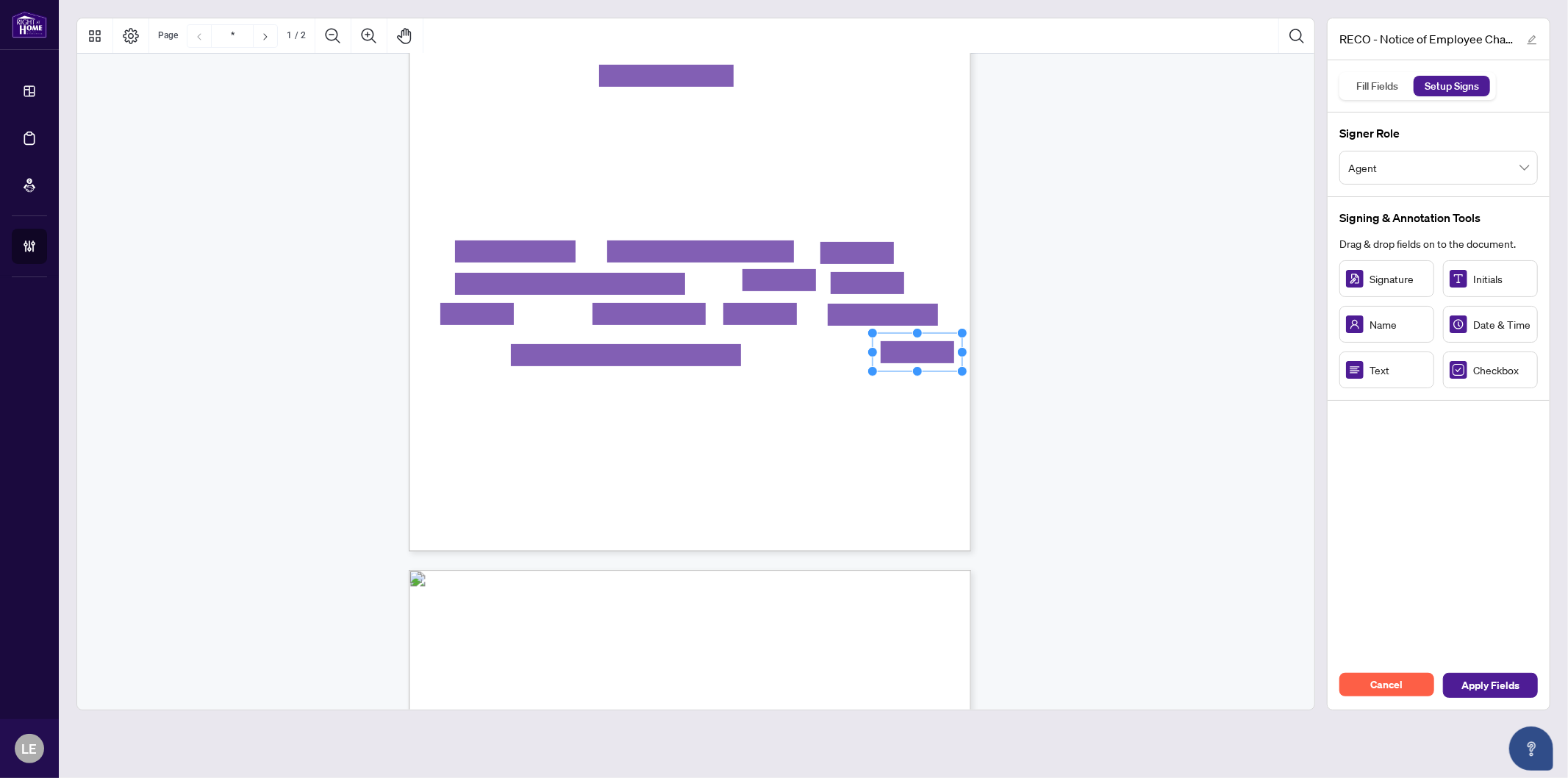
click at [921, 362] on rect "Page 1" at bounding box center [917, 352] width 90 height 38
drag, startPoint x: 959, startPoint y: 356, endPoint x: 931, endPoint y: 356, distance: 28.0
click at [931, 356] on circle "Resize, Right" at bounding box center [934, 353] width 10 height 10
drag, startPoint x: 483, startPoint y: 379, endPoint x: 490, endPoint y: 383, distance: 8.1
drag, startPoint x: 538, startPoint y: 379, endPoint x: 575, endPoint y: 379, distance: 37.0
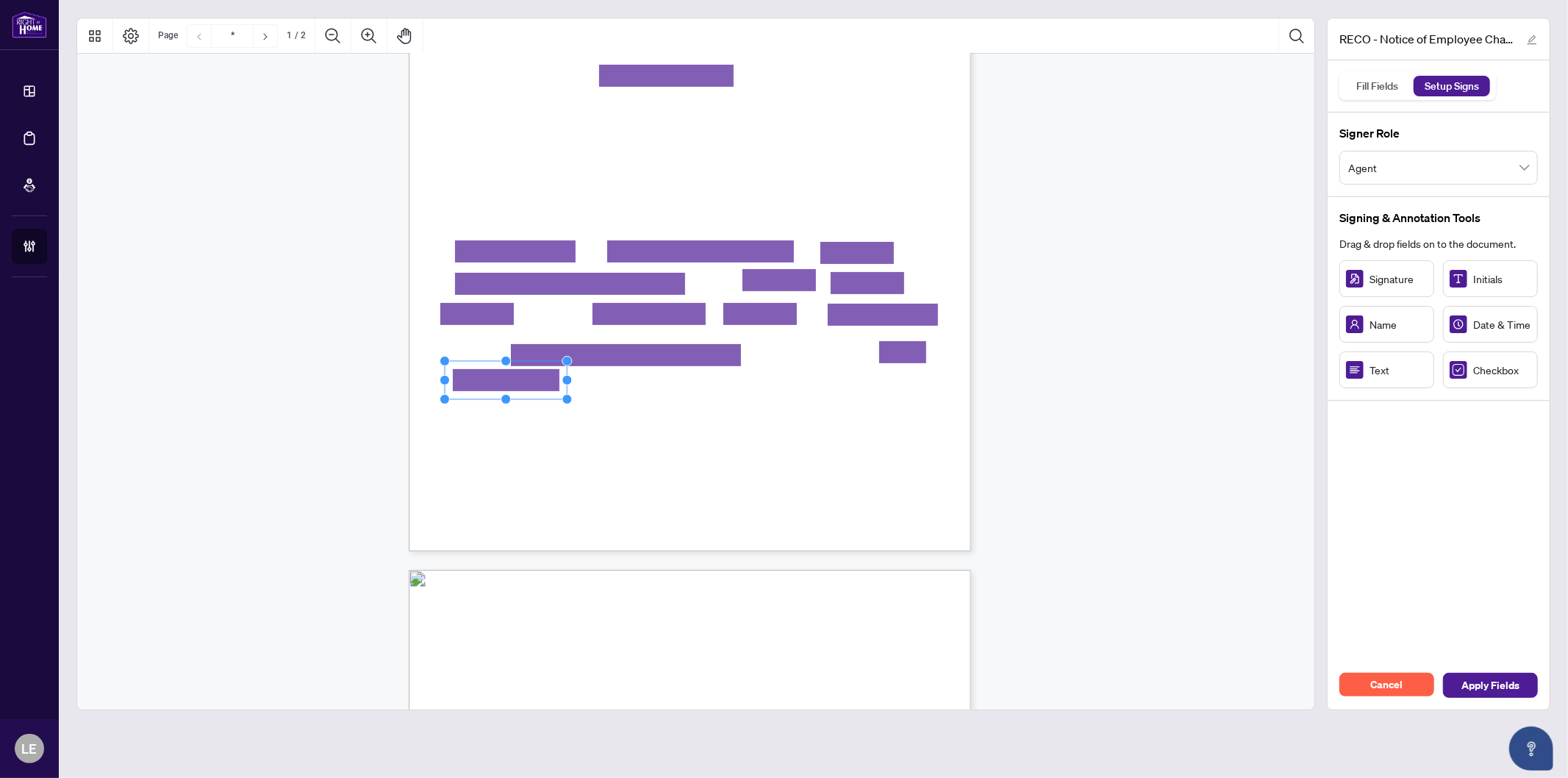
click at [572, 379] on circle "Resize, Right" at bounding box center [568, 380] width 10 height 10
drag, startPoint x: 1369, startPoint y: 373, endPoint x: 611, endPoint y: 386, distance: 758.1
drag, startPoint x: 652, startPoint y: 380, endPoint x: 633, endPoint y: 380, distance: 19.0
click at [633, 380] on circle "Resize, Right" at bounding box center [636, 380] width 10 height 10
drag, startPoint x: 729, startPoint y: 389, endPoint x: 691, endPoint y: 384, distance: 38.3
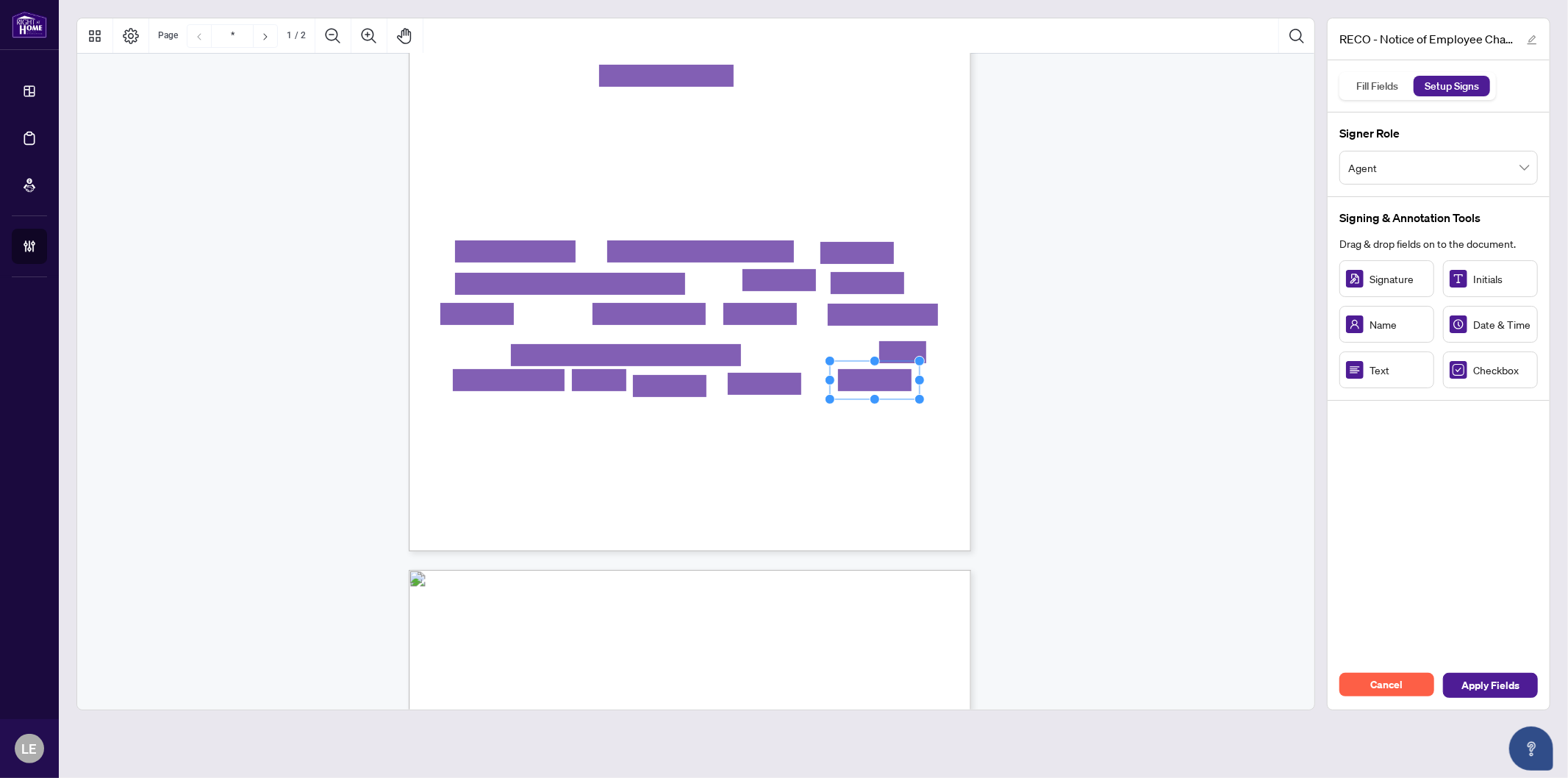
drag, startPoint x: 850, startPoint y: 381, endPoint x: 881, endPoint y: 381, distance: 31.0
drag, startPoint x: 525, startPoint y: 415, endPoint x: 738, endPoint y: 429, distance: 213.5
click at [738, 429] on div "Form EXFR Page 1 of 2 Real Estate Council of Ontario 3300 Bloor St. W. West Tow…" at bounding box center [689, 187] width 563 height 728
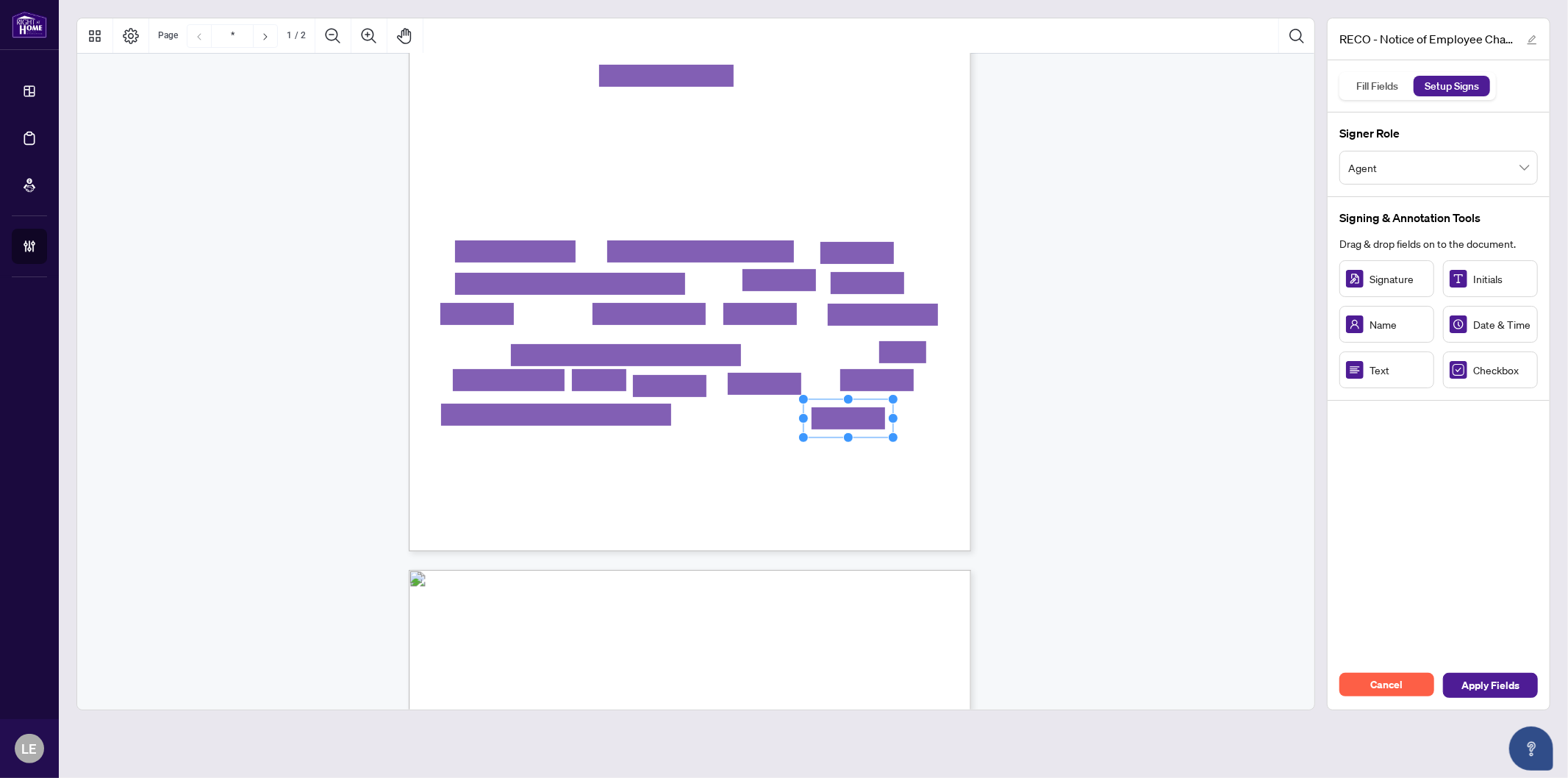
drag, startPoint x: 869, startPoint y: 419, endPoint x: 854, endPoint y: 419, distance: 15.0
drag, startPoint x: 893, startPoint y: 419, endPoint x: 936, endPoint y: 420, distance: 43.0
click at [936, 420] on circle "Resize, Right" at bounding box center [937, 419] width 10 height 10
click at [743, 498] on rect "Page 1" at bounding box center [736, 501] width 90 height 38
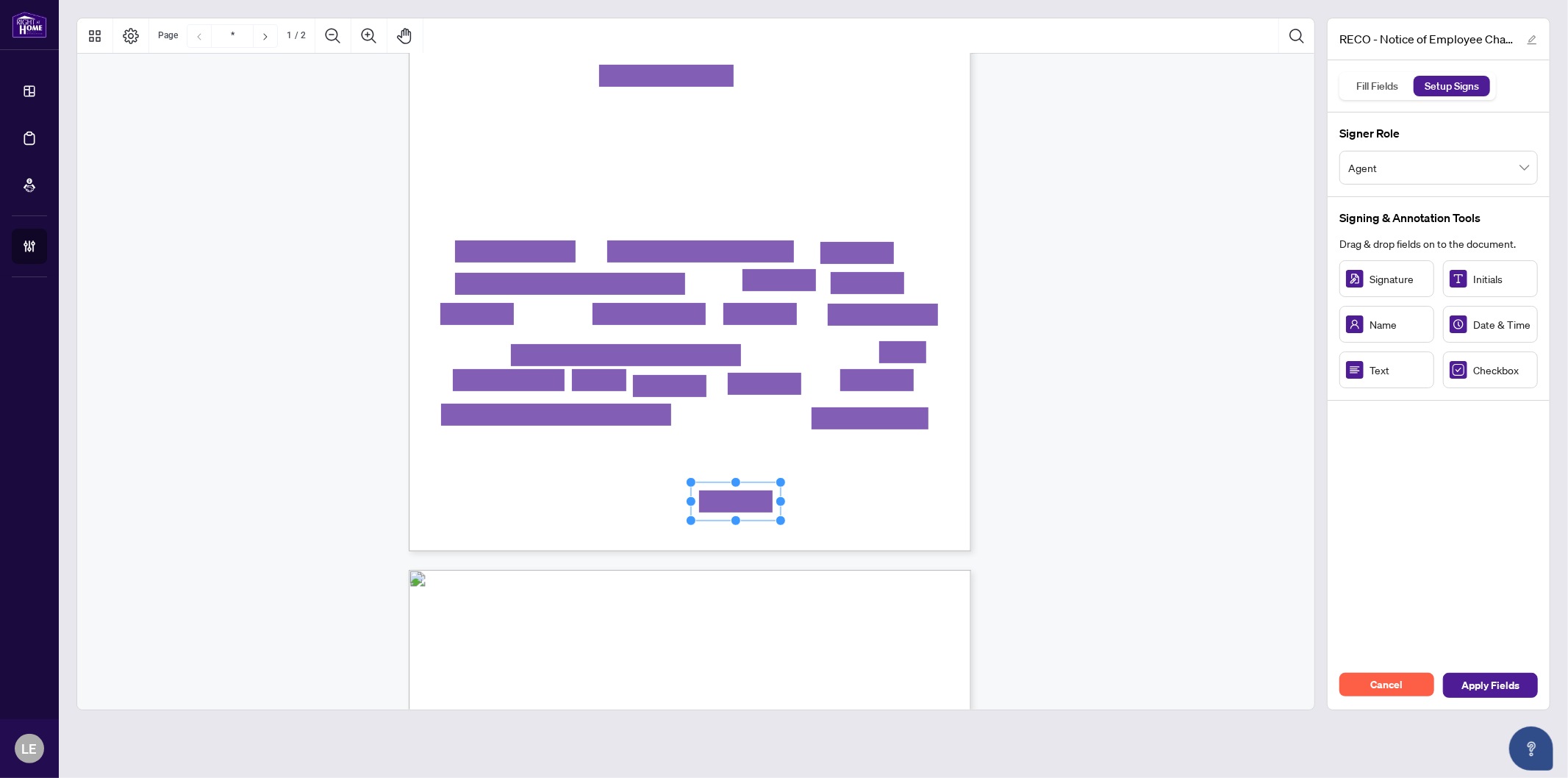
click at [743, 498] on rect "Page 1" at bounding box center [736, 501] width 90 height 38
click at [1374, 82] on div "Fill Fields" at bounding box center [1378, 86] width 58 height 21
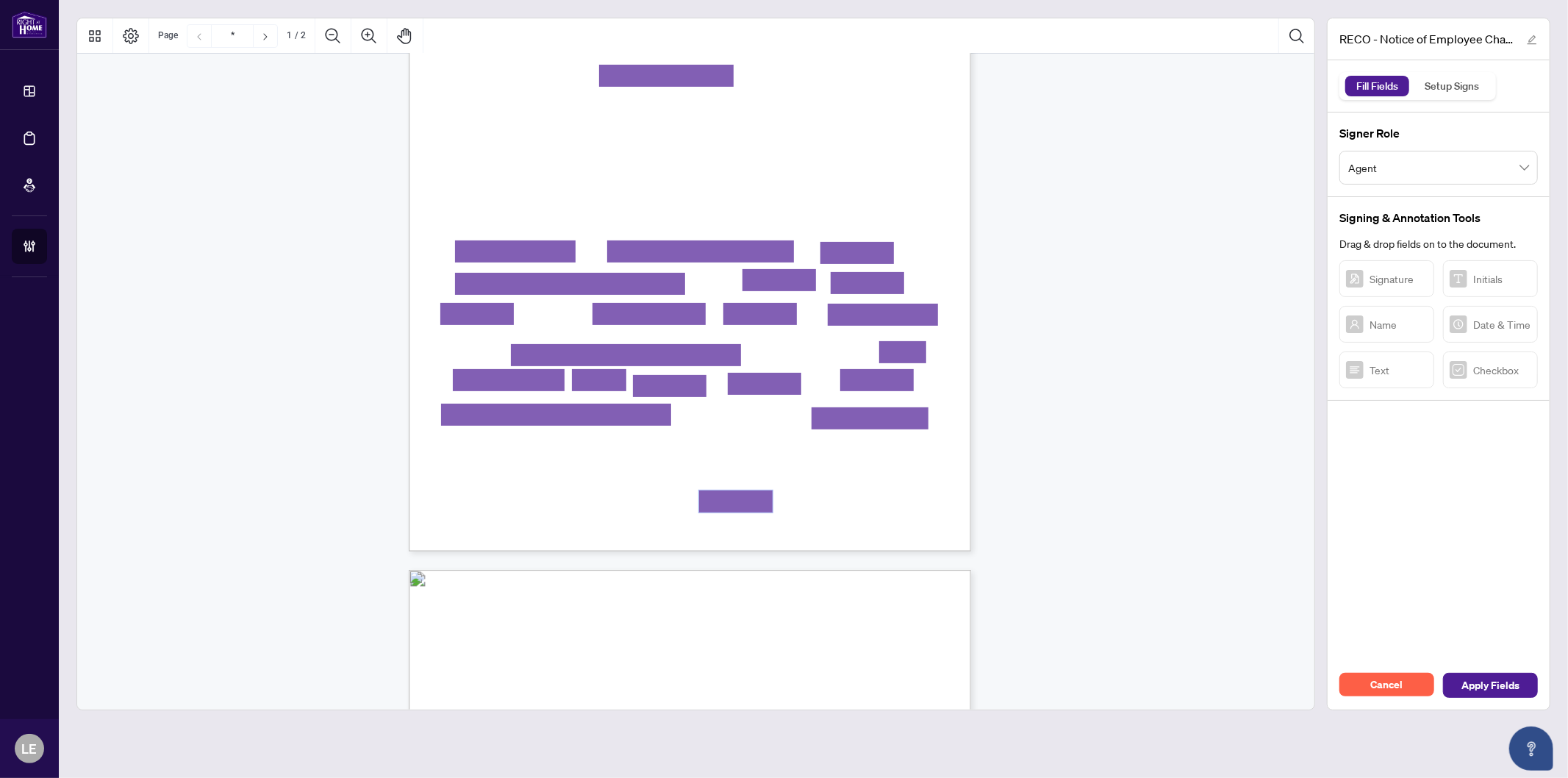
click at [711, 504] on textarea "01K2QAAEF6ME03AMFBZ3YRZG07" at bounding box center [736, 501] width 74 height 22
type textarea "*******"
click at [768, 523] on div "Form EXFR Page 1 of 2 Real Estate Council of Ontario 3300 Bloor St. W. West Tow…" at bounding box center [760, 279] width 703 height 910
drag, startPoint x: 761, startPoint y: 493, endPoint x: 771, endPoint y: 487, distance: 11.7
click at [771, 487] on div "Form EXFR Page 1 of 2 Real Estate Council of Ontario 3300 Bloor St. W. West Tow…" at bounding box center [689, 187] width 563 height 728
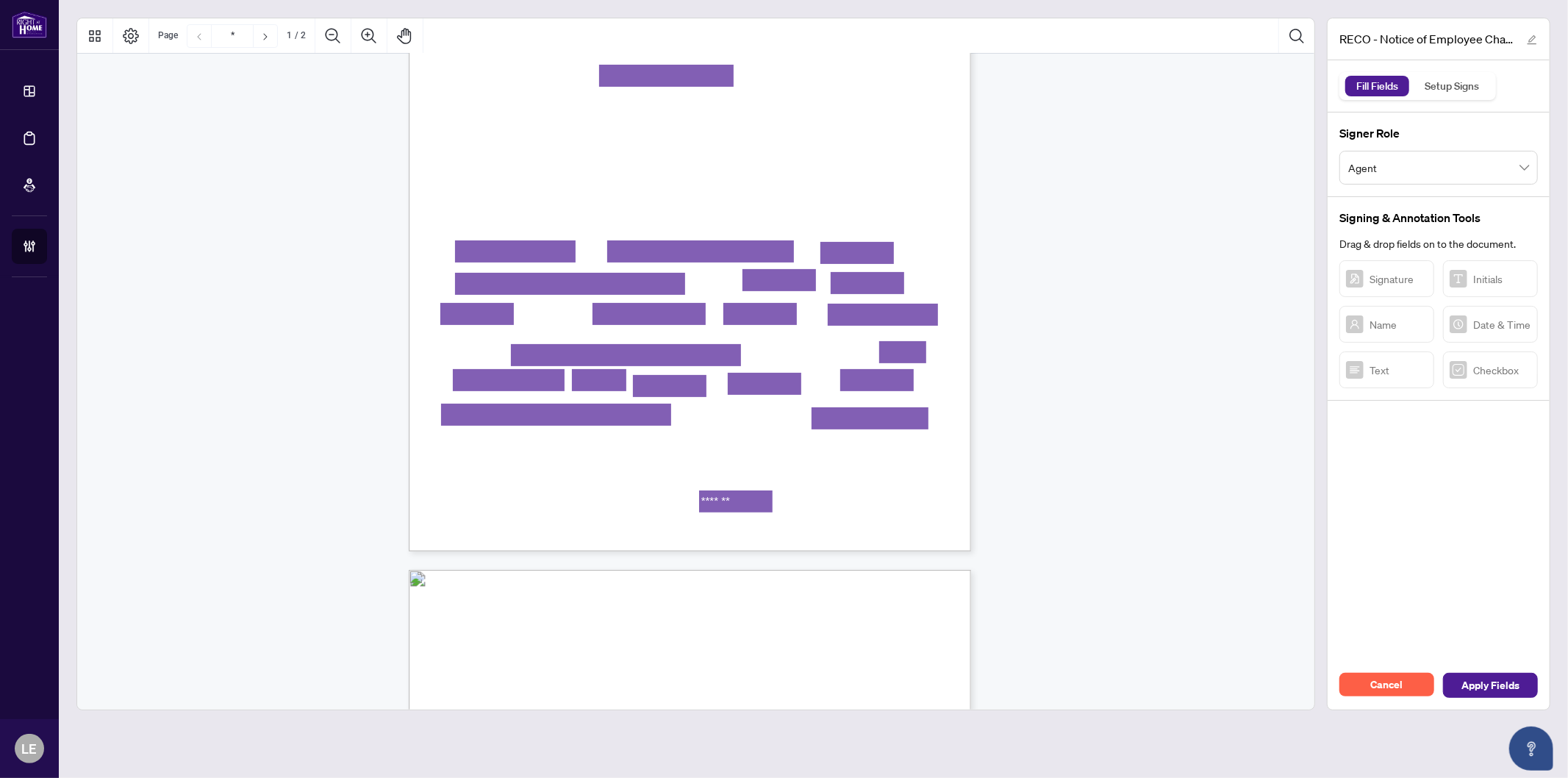
click at [793, 489] on div "Form EXFR Page 1 of 2 Real Estate Council of Ontario 3300 Bloor St. W. West Tow…" at bounding box center [760, 279] width 703 height 910
click at [1496, 370] on div "Signature Initials Name Date & Time Text Checkbox" at bounding box center [1438, 324] width 198 height 128
click at [1467, 89] on div "Setup Signs" at bounding box center [1451, 86] width 71 height 21
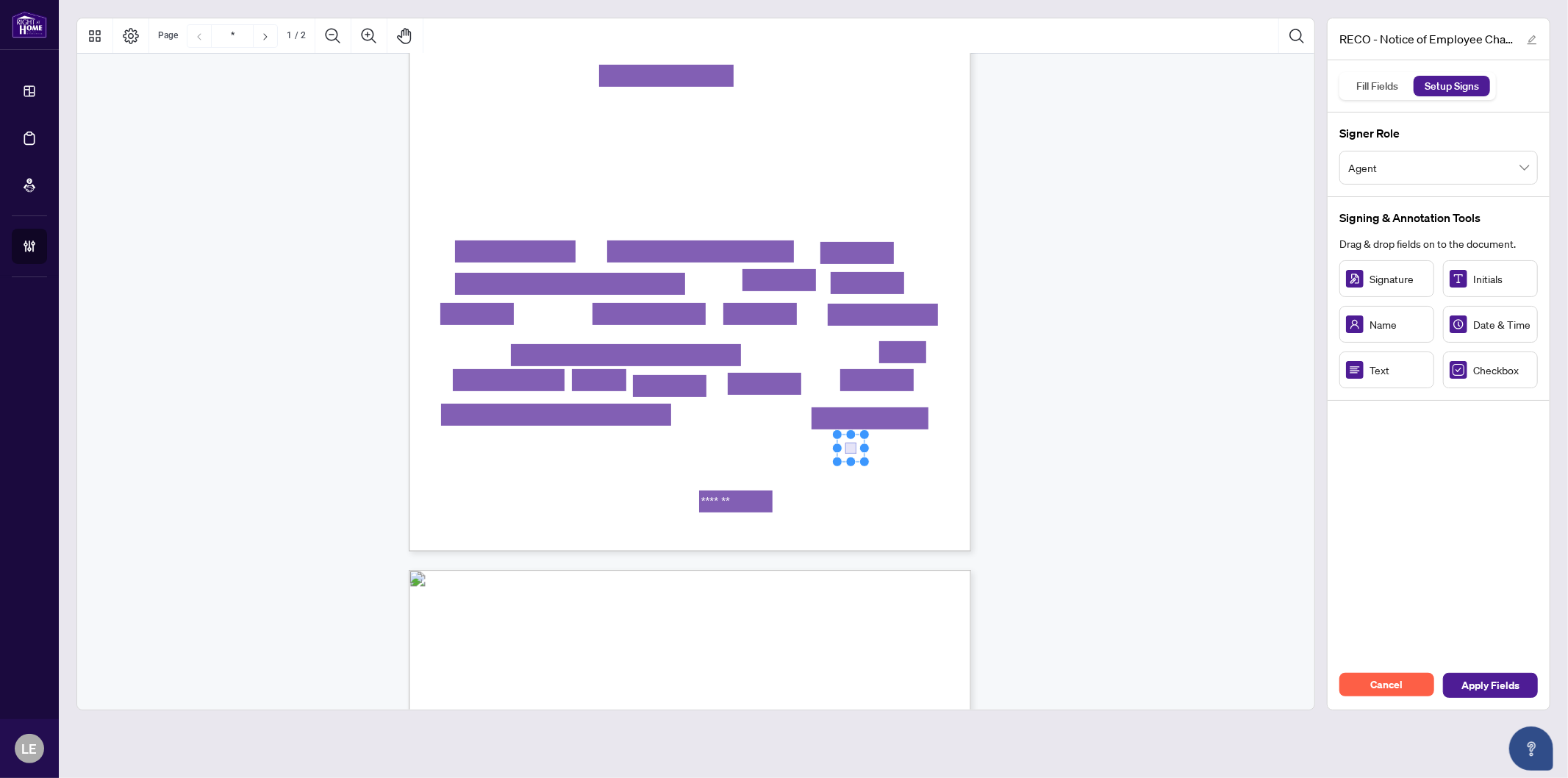
drag, startPoint x: 857, startPoint y: 452, endPoint x: 849, endPoint y: 448, distance: 8.9
drag, startPoint x: 922, startPoint y: 453, endPoint x: 892, endPoint y: 450, distance: 30.1
drag, startPoint x: 900, startPoint y: 501, endPoint x: 859, endPoint y: 498, distance: 41.1
drag, startPoint x: 910, startPoint y: 490, endPoint x: 919, endPoint y: 493, distance: 9.5
click at [919, 493] on div "Form EXFR Page 1 of 2 Real Estate Council of Ontario 3300 Bloor St. W. West Tow…" at bounding box center [760, 279] width 703 height 910
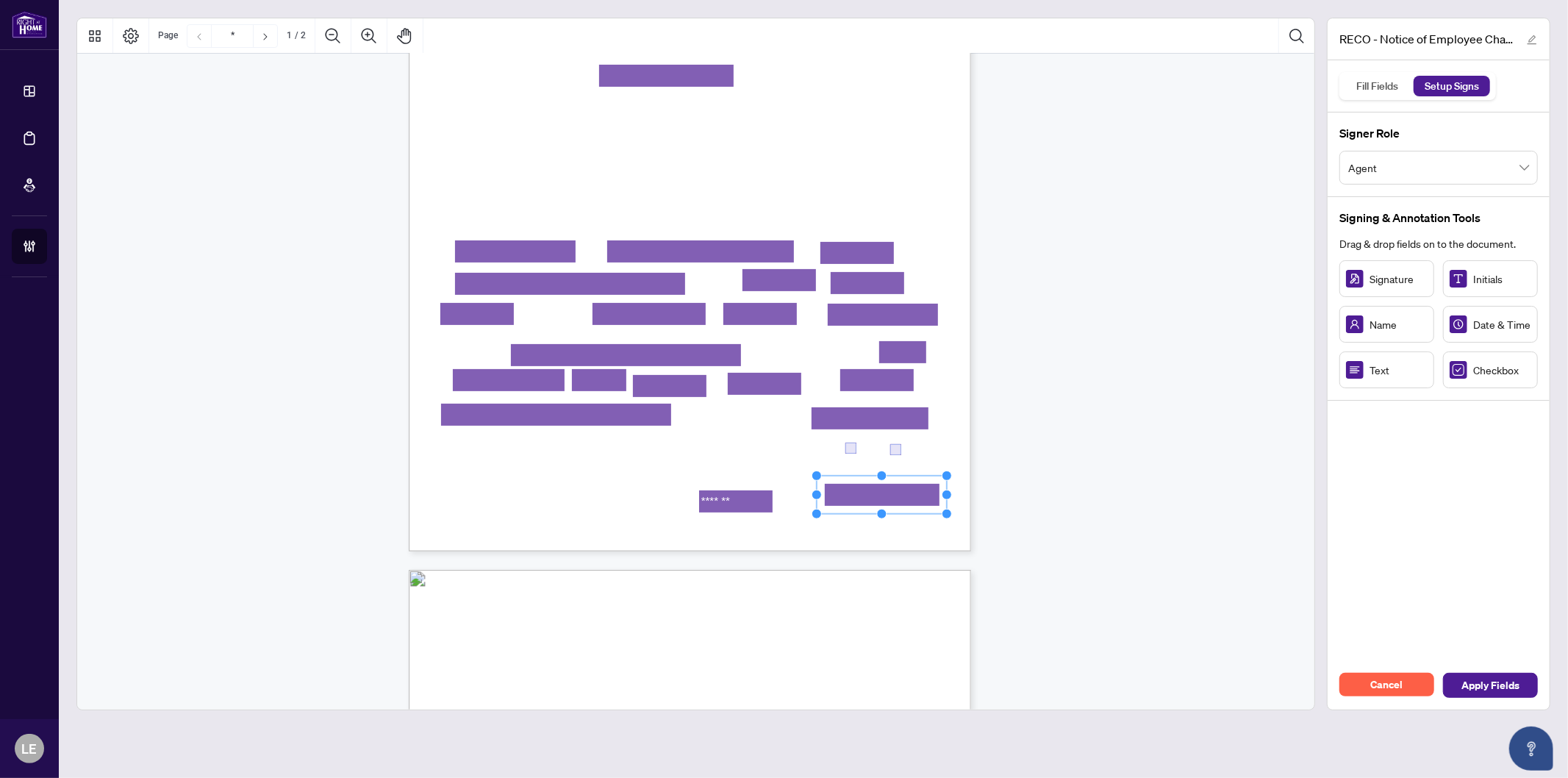
drag, startPoint x: 906, startPoint y: 496, endPoint x: 950, endPoint y: 503, distance: 44.6
click at [950, 503] on icon "Resize, Top Resize, Top, Right Resize, Right Resize, Bottom, Right Resize, Bott…" at bounding box center [883, 494] width 141 height 49
drag, startPoint x: 919, startPoint y: 496, endPoint x: 911, endPoint y: 498, distance: 8.2
click at [911, 500] on rect "Page 1" at bounding box center [876, 498] width 134 height 38
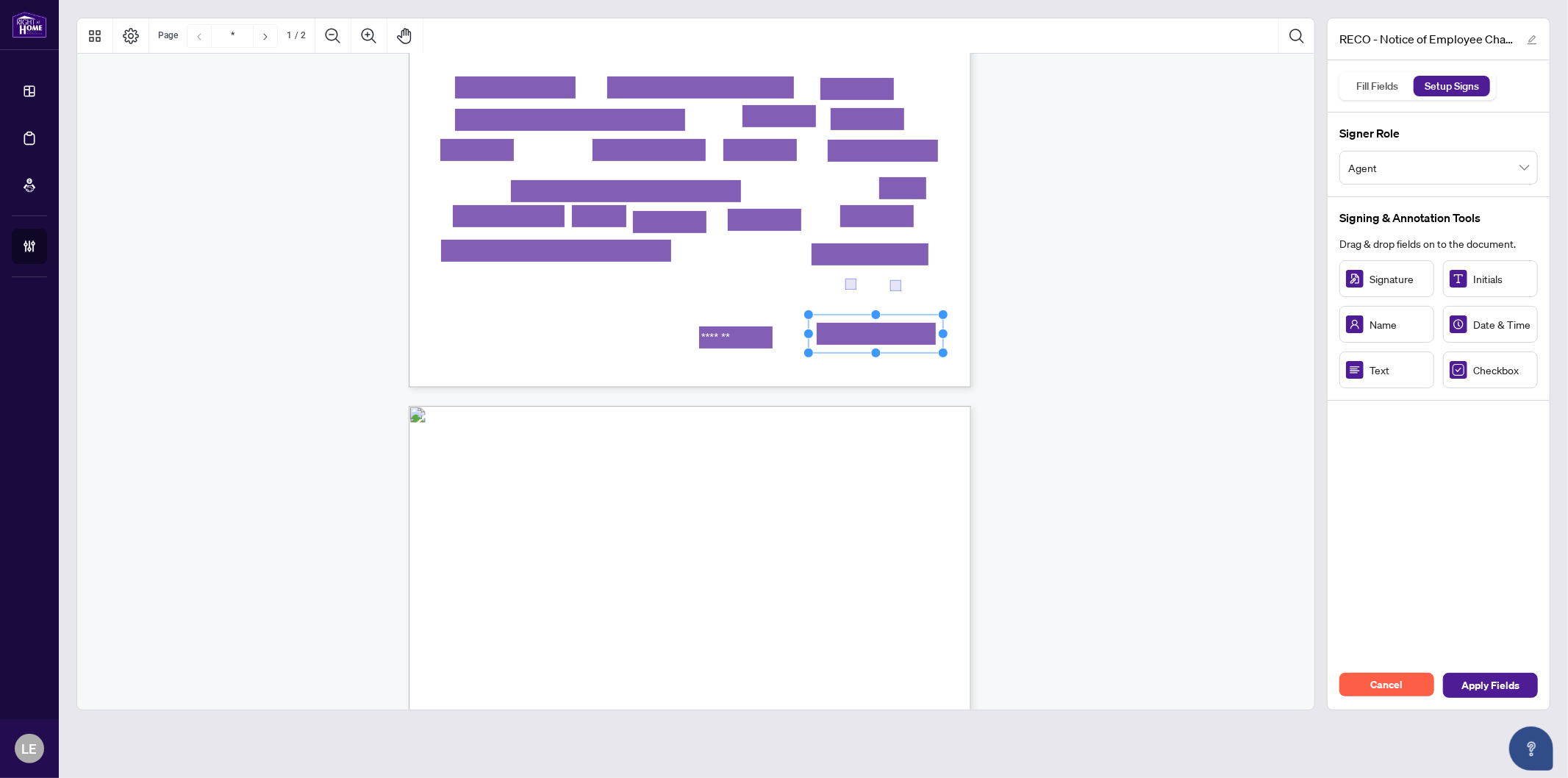
type input "*"
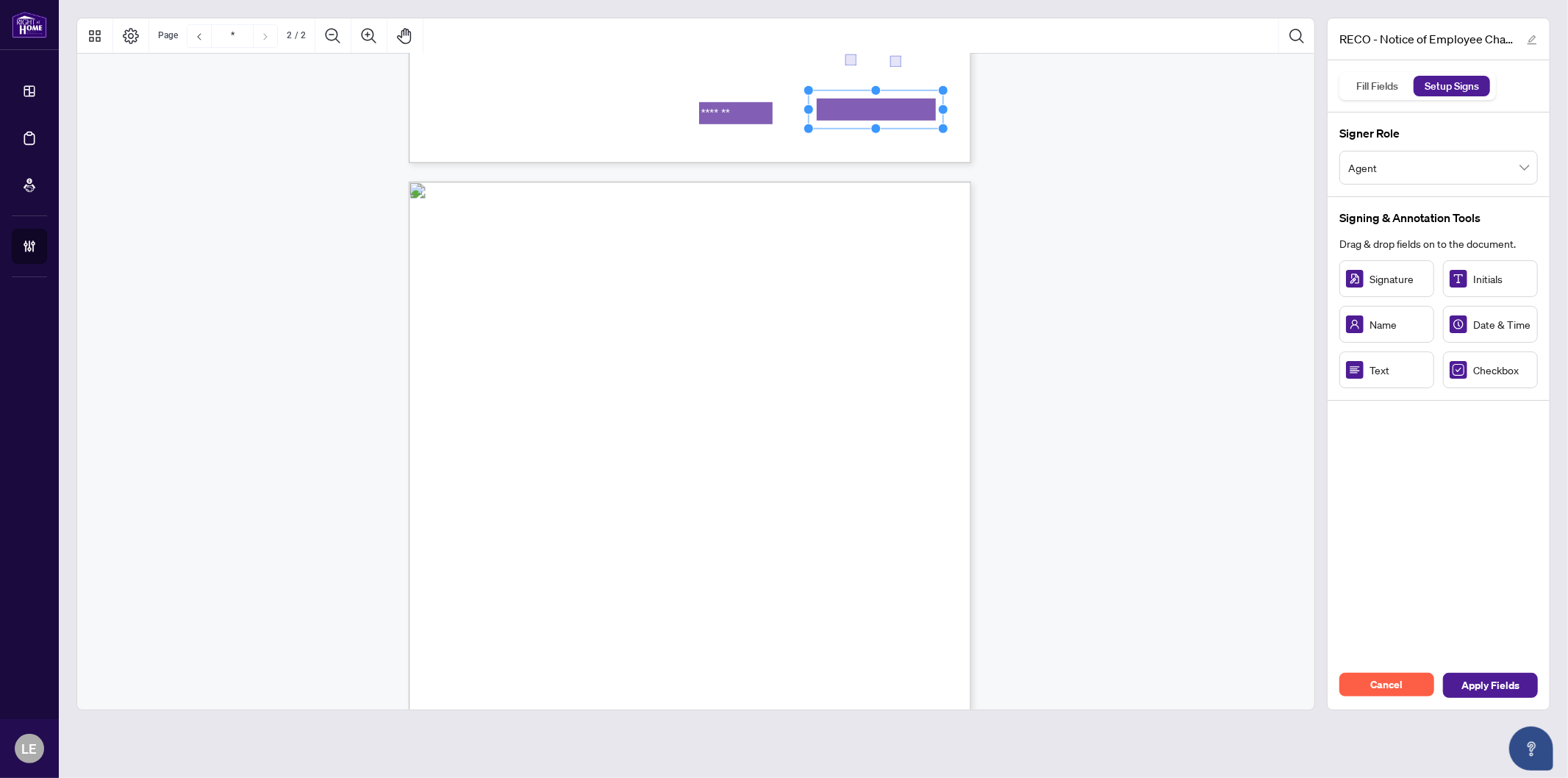
scroll to position [652, 0]
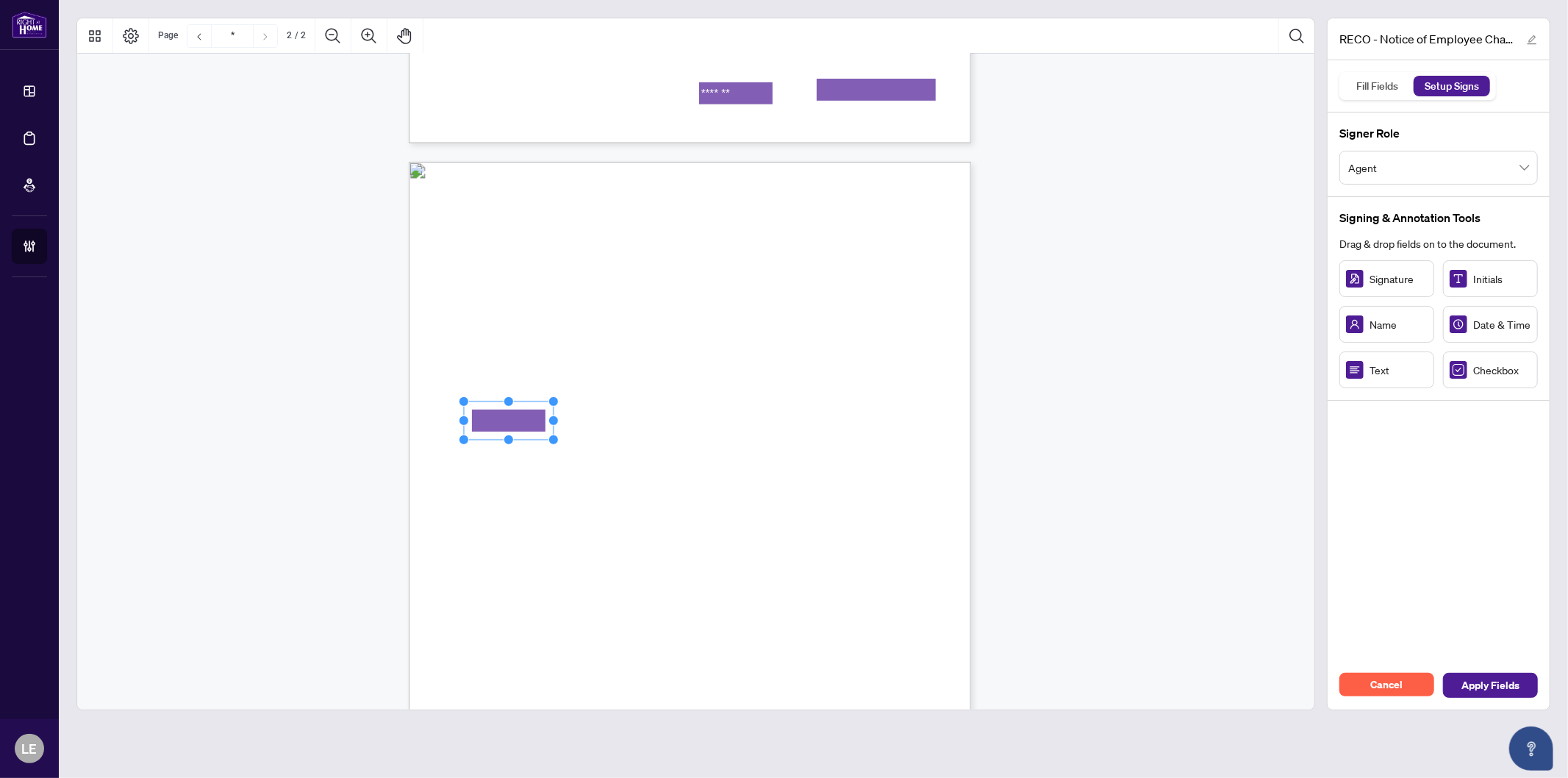
drag, startPoint x: 533, startPoint y: 428, endPoint x: 521, endPoint y: 415, distance: 17.7
click at [521, 415] on rect "Page 2" at bounding box center [509, 420] width 90 height 38
drag, startPoint x: 552, startPoint y: 416, endPoint x: 664, endPoint y: 431, distance: 113.0
click at [664, 431] on div "CREDIT CARD PAYMENT PLEASE NOTE THAT INCOMPLETE CREDIT CARD PAYMENT FORMS CANNO…" at bounding box center [689, 525] width 563 height 728
drag, startPoint x: 612, startPoint y: 419, endPoint x: 596, endPoint y: 422, distance: 16.3
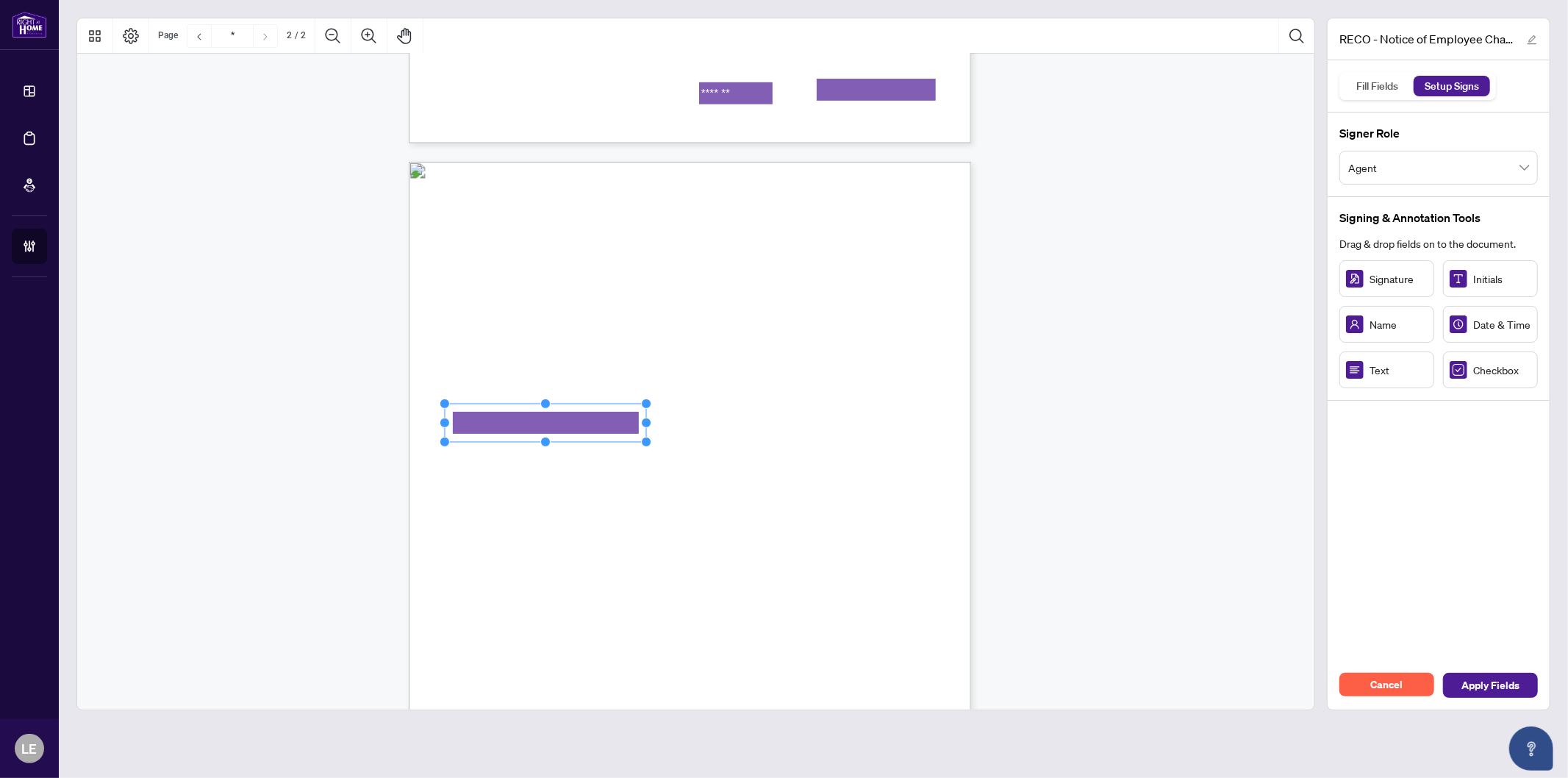
click at [596, 422] on rect "Page 2" at bounding box center [546, 422] width 201 height 38
drag, startPoint x: 768, startPoint y: 419, endPoint x: 736, endPoint y: 419, distance: 32.0
drag, startPoint x: 773, startPoint y: 421, endPoint x: 844, endPoint y: 430, distance: 71.6
click at [844, 430] on div "CREDIT CARD PAYMENT PLEASE NOTE THAT INCOMPLETE CREDIT CARD PAYMENT FORMS CANNO…" at bounding box center [689, 525] width 563 height 728
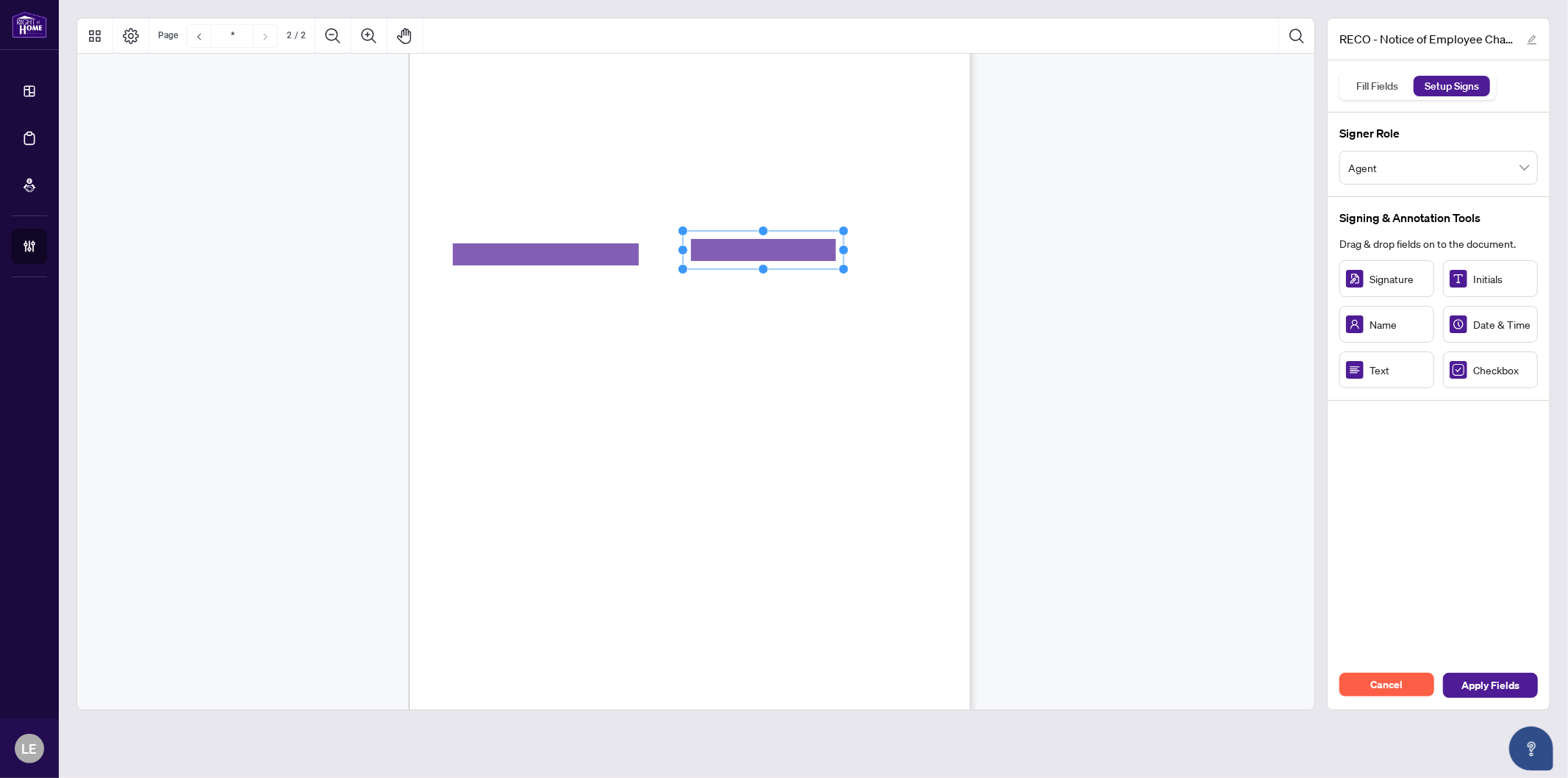
scroll to position [847, 0]
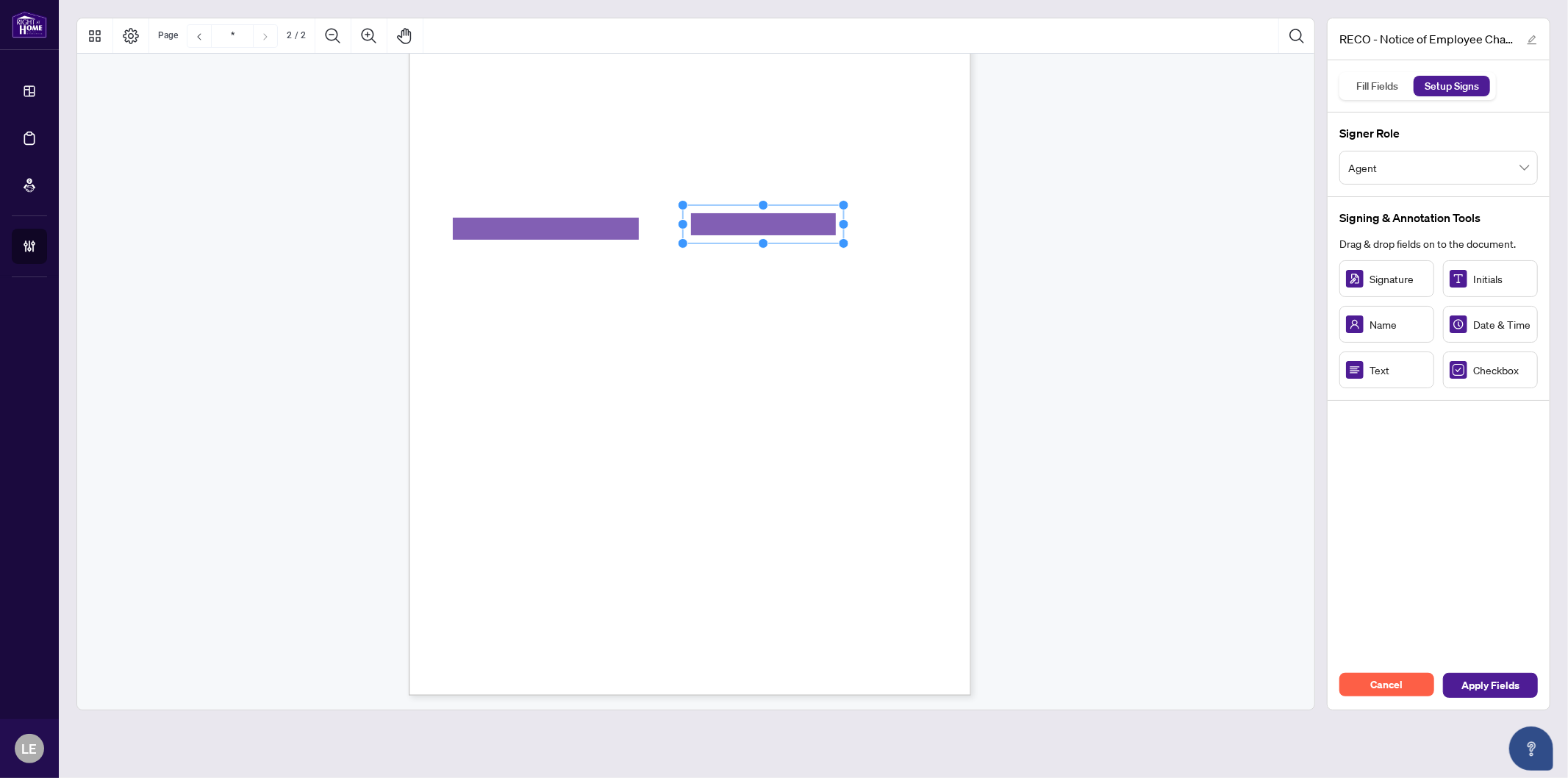
click at [662, 400] on div "CREDIT CARD PAYMENT PLEASE NOTE THAT INCOMPLETE CREDIT CARD PAYMENT FORMS CANNO…" at bounding box center [760, 423] width 703 height 910
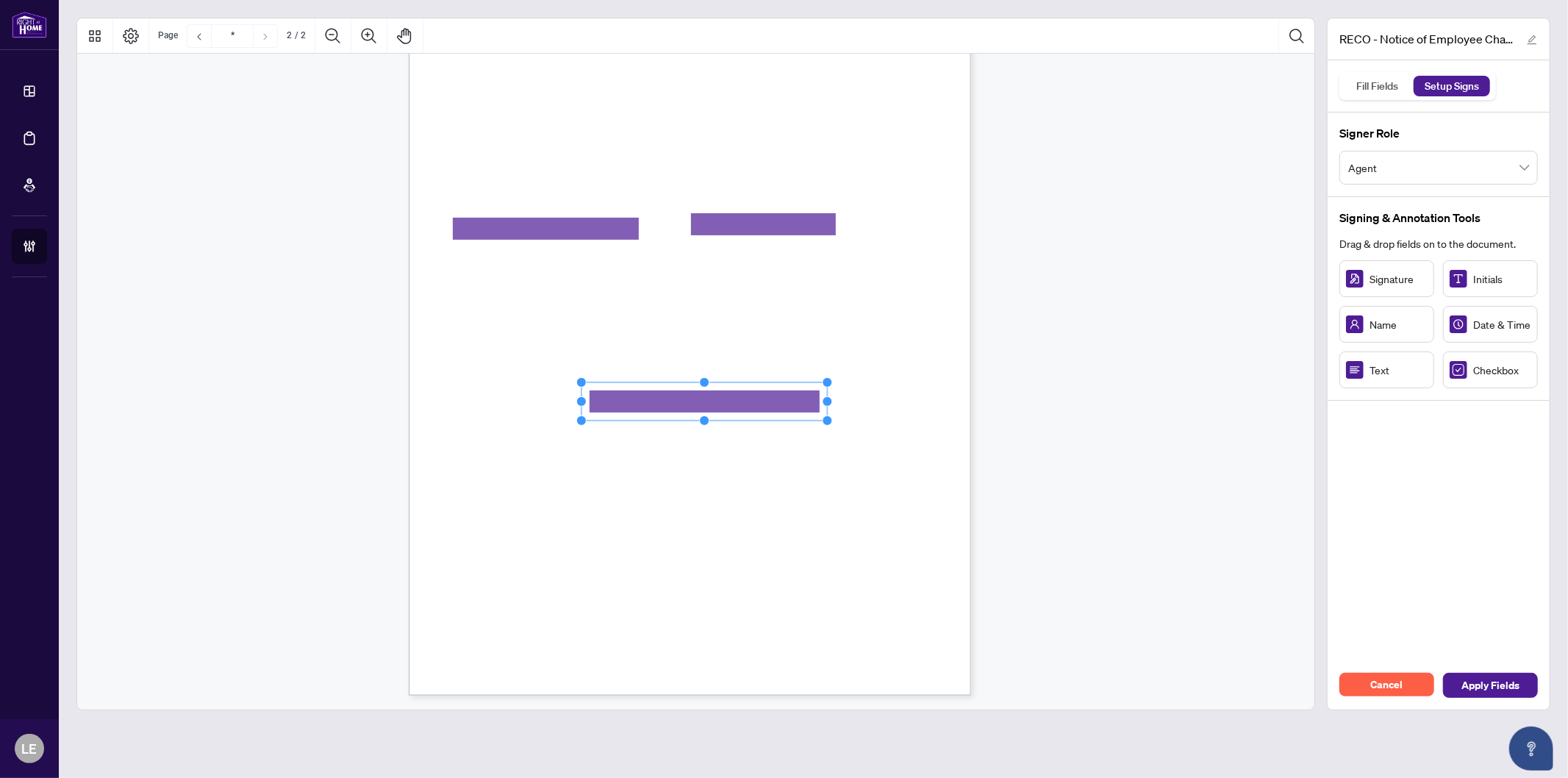
drag, startPoint x: 673, startPoint y: 401, endPoint x: 894, endPoint y: 408, distance: 221.1
click at [884, 408] on div "CREDIT CARD PAYMENT PLEASE NOTE THAT INCOMPLETE CREDIT CARD PAYMENT FORMS CANNO…" at bounding box center [689, 332] width 563 height 728
drag, startPoint x: 572, startPoint y: 448, endPoint x: 559, endPoint y: 445, distance: 13.3
click at [578, 439] on rect "Page 2" at bounding box center [541, 439] width 90 height 38
drag, startPoint x: 583, startPoint y: 438, endPoint x: 912, endPoint y: 437, distance: 329.0
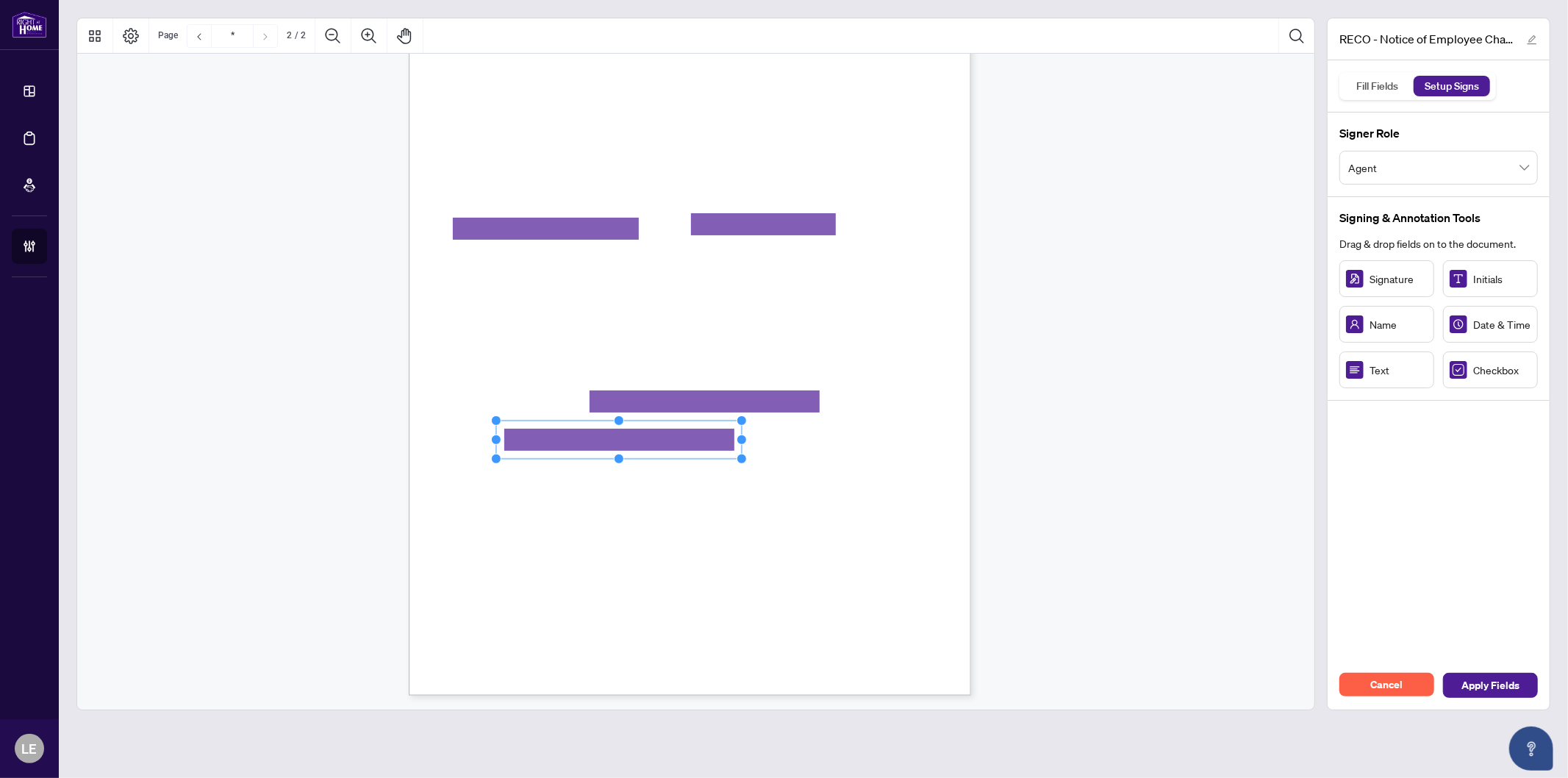
click at [912, 437] on div "CREDIT CARD PAYMENT PLEASE NOTE THAT INCOMPLETE CREDIT CARD PAYMENT FORMS CANNO…" at bounding box center [689, 332] width 563 height 728
click at [660, 428] on rect "Page 2" at bounding box center [619, 439] width 246 height 38
click at [620, 434] on rect "Page 2" at bounding box center [624, 437] width 246 height 38
drag, startPoint x: 1383, startPoint y: 381, endPoint x: 556, endPoint y: 465, distance: 831.3
drag, startPoint x: 607, startPoint y: 464, endPoint x: 586, endPoint y: 460, distance: 21.4
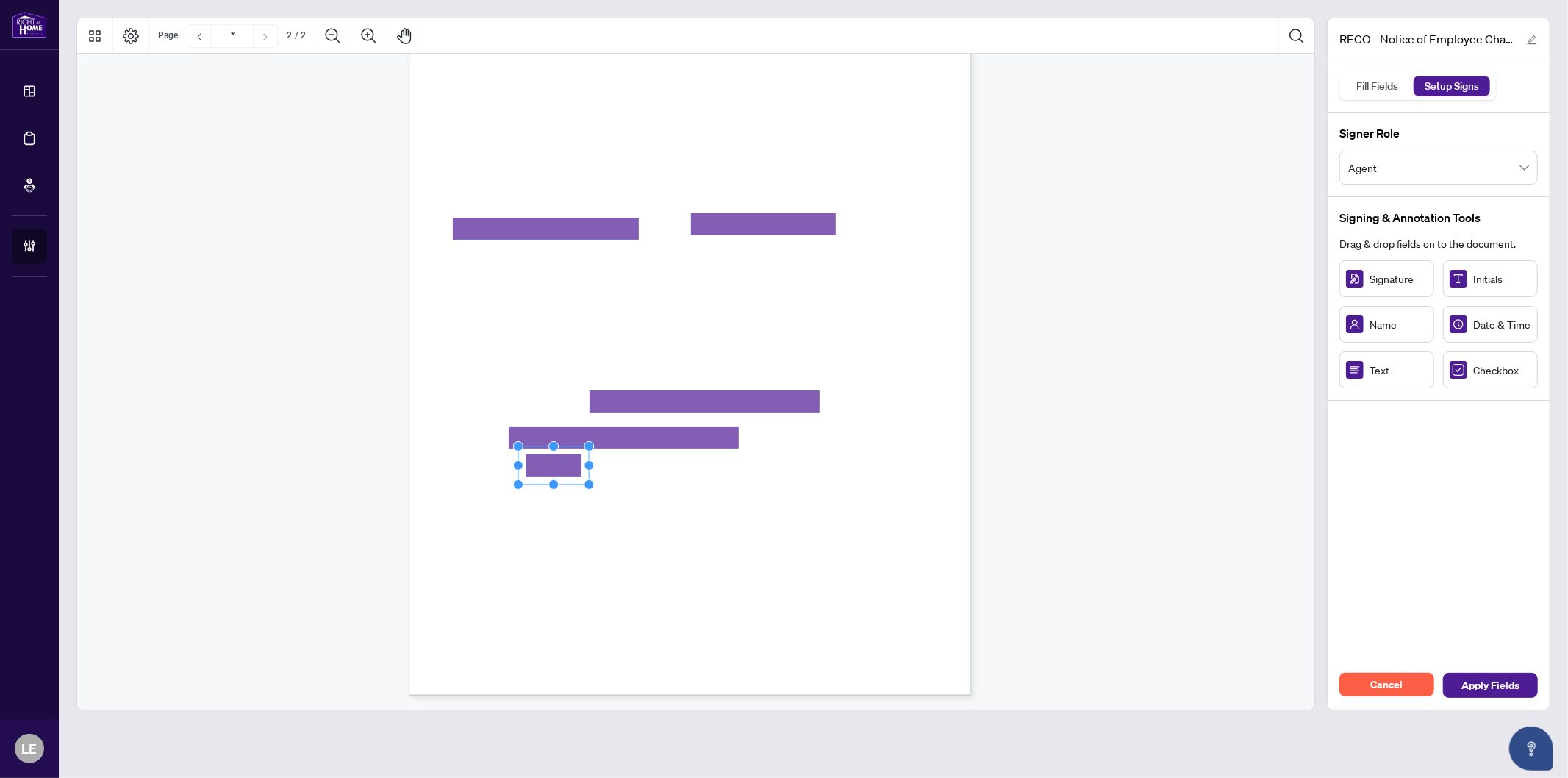
click at [586, 460] on icon "Resize, Top Resize, Top, Right Resize, Right Resize, Bottom, Right Resize, Bott…" at bounding box center [553, 465] width 81 height 49
click at [575, 459] on rect "Page 2" at bounding box center [550, 462] width 69 height 38
drag, startPoint x: 1374, startPoint y: 376, endPoint x: 626, endPoint y: 465, distance: 753.3
click at [483, 469] on span "Expiry Date" at bounding box center [462, 469] width 41 height 11
drag, startPoint x: 673, startPoint y: 466, endPoint x: 662, endPoint y: 466, distance: 11.0
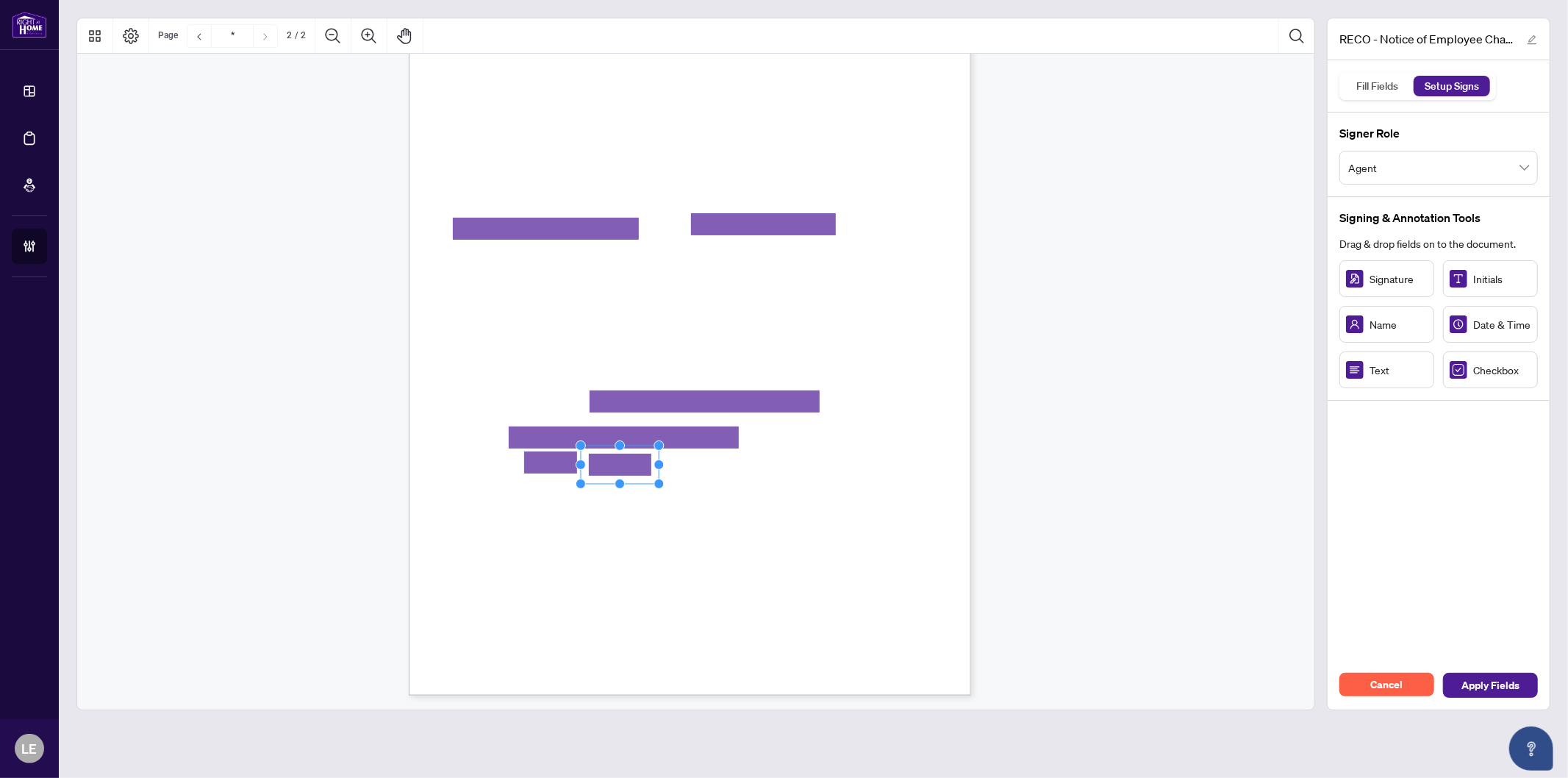
click at [662, 466] on circle "Resize, Right" at bounding box center [659, 464] width 10 height 10
drag, startPoint x: 523, startPoint y: 501, endPoint x: 565, endPoint y: 502, distance: 42.0
click at [475, 537] on span "Signature" at bounding box center [458, 538] width 32 height 11
drag, startPoint x: 638, startPoint y: 545, endPoint x: 689, endPoint y: 549, distance: 51.2
click at [689, 549] on circle "Resize, Bottom, Right" at bounding box center [691, 549] width 10 height 10
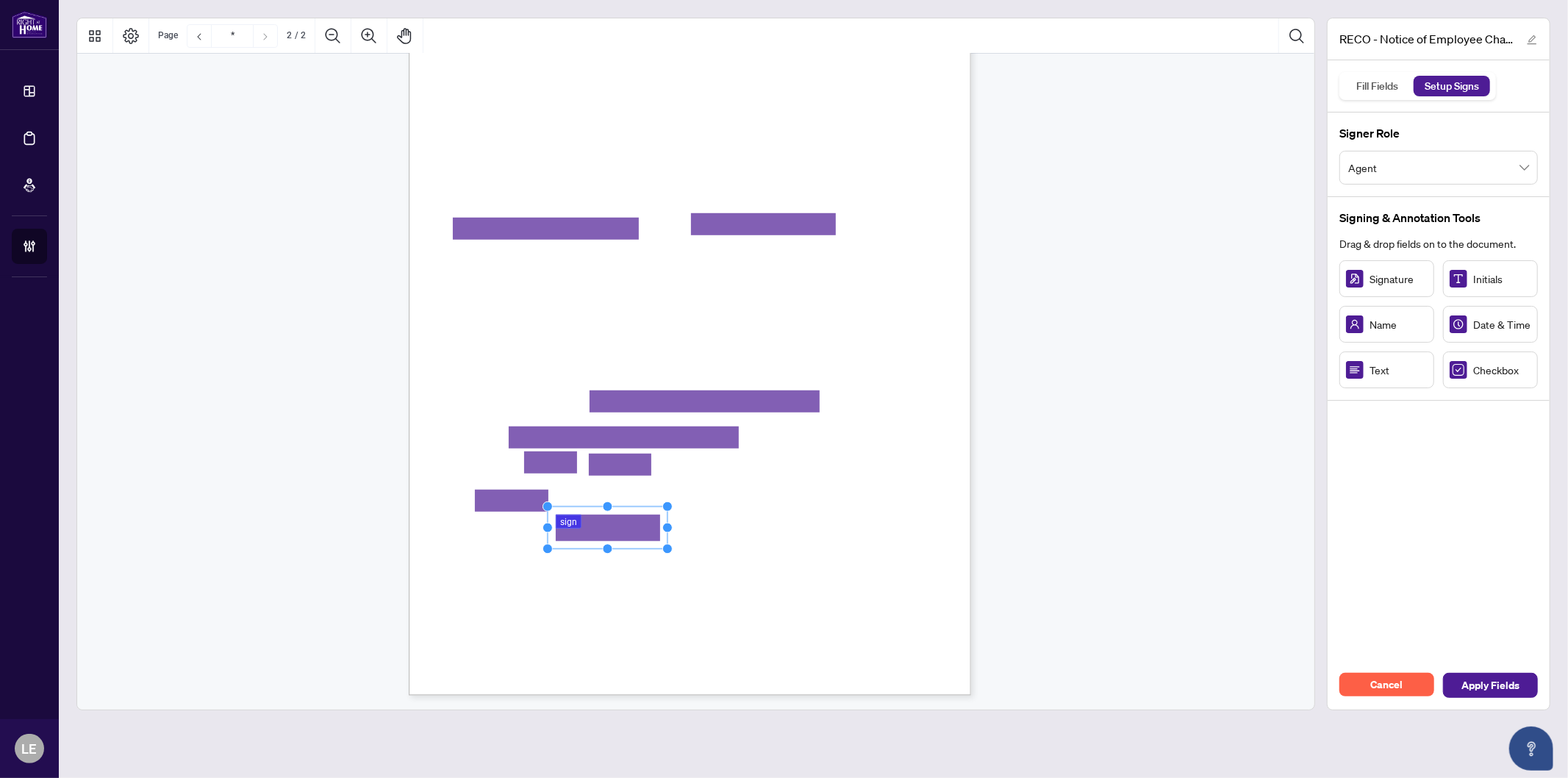
drag, startPoint x: 649, startPoint y: 530, endPoint x: 636, endPoint y: 530, distance: 13.0
click at [637, 530] on rect "Page 2" at bounding box center [608, 528] width 120 height 43
drag, startPoint x: 606, startPoint y: 580, endPoint x: 523, endPoint y: 570, distance: 83.6
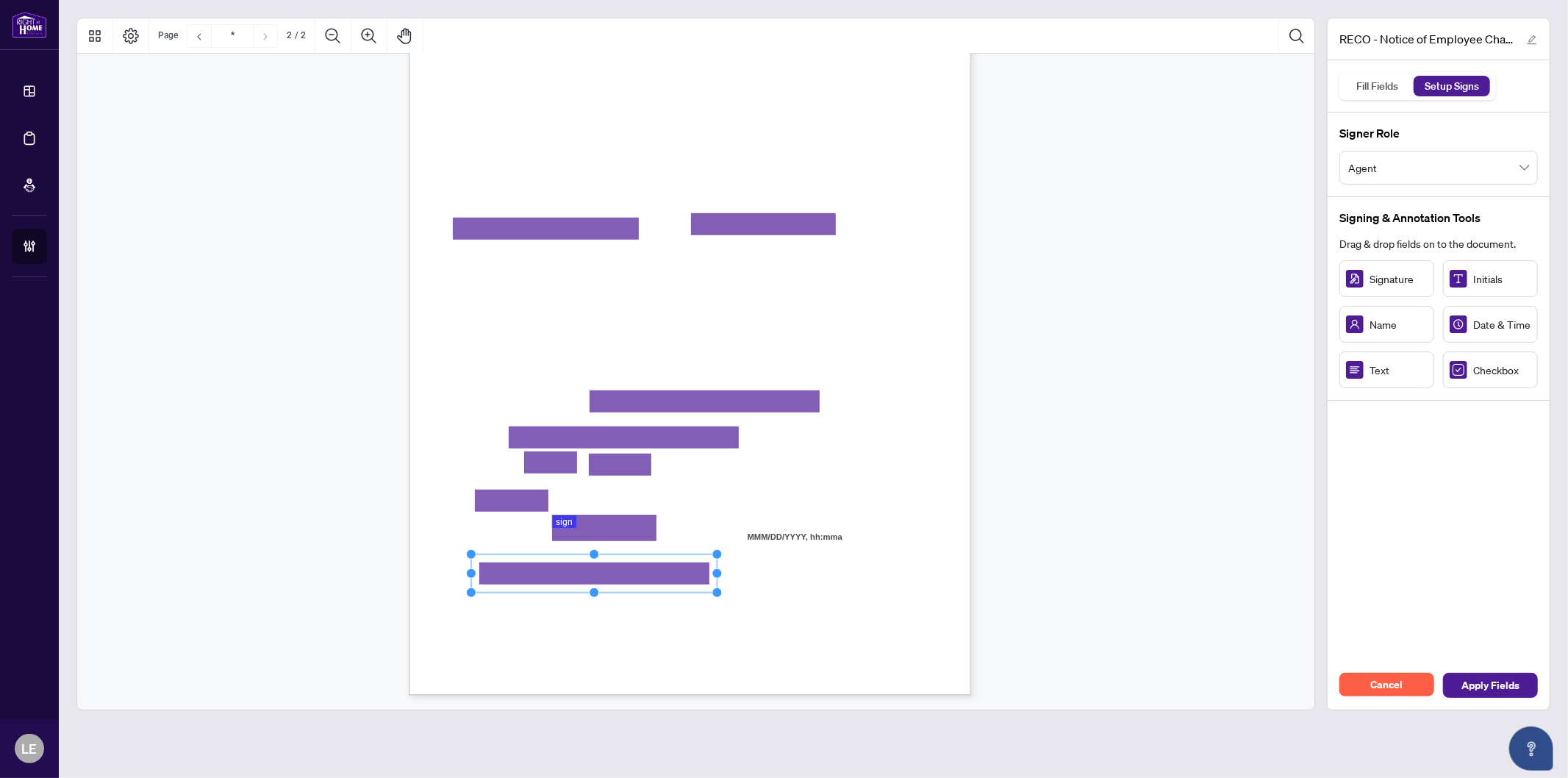
drag, startPoint x: 562, startPoint y: 577, endPoint x: 769, endPoint y: 580, distance: 207.0
click at [769, 580] on div "CREDIT CARD PAYMENT PLEASE NOTE THAT INCOMPLETE CREDIT CARD PAYMENT FORMS CANNO…" at bounding box center [689, 332] width 563 height 728
click at [844, 575] on div "CREDIT CARD PAYMENT PLEASE NOTE THAT INCOMPLETE CREDIT CARD PAYMENT FORMS CANNO…" at bounding box center [760, 423] width 703 height 910
click at [1513, 689] on span "Apply Fields" at bounding box center [1490, 685] width 58 height 24
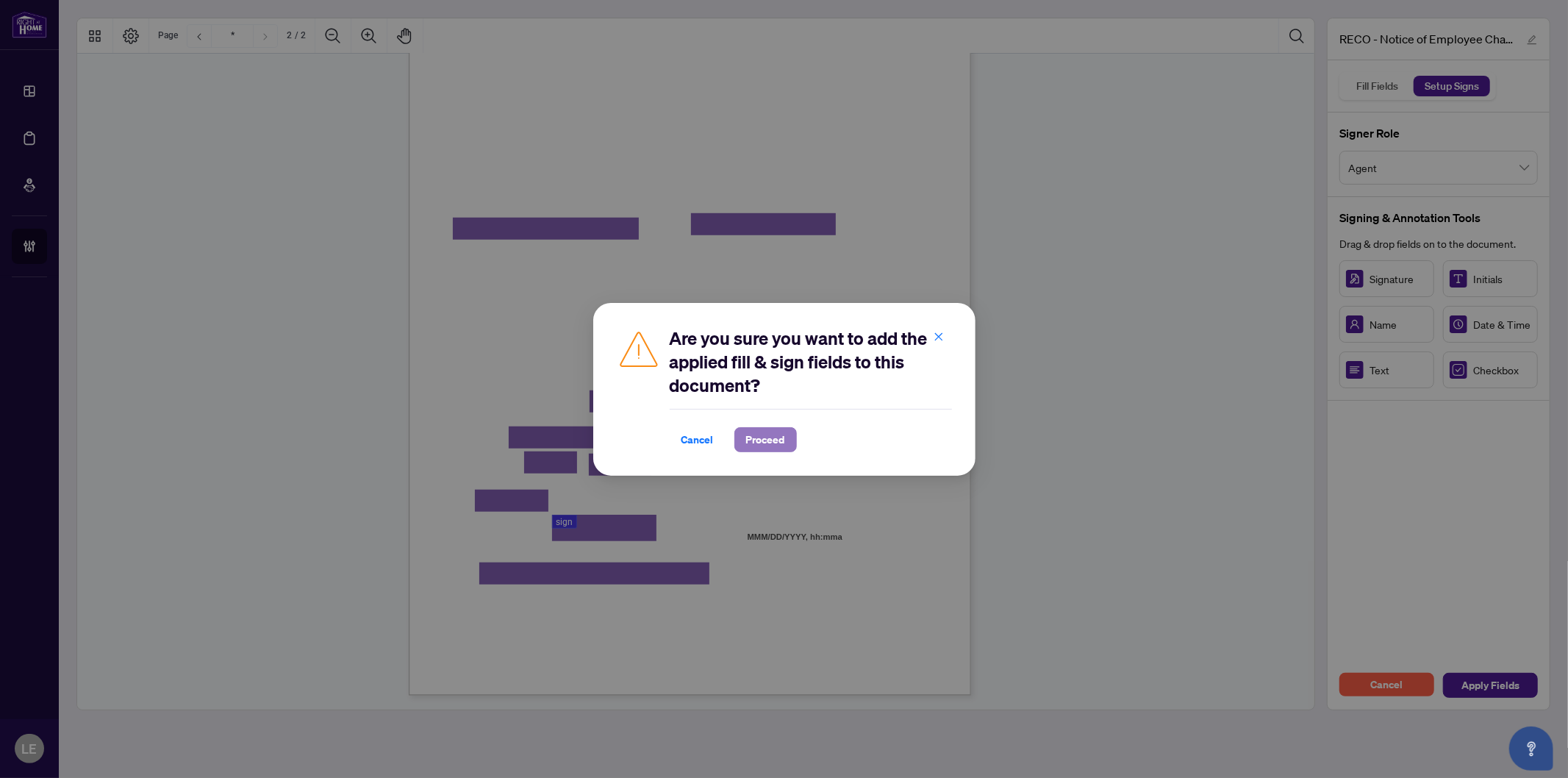
click at [758, 443] on span "Proceed" at bounding box center [765, 440] width 39 height 24
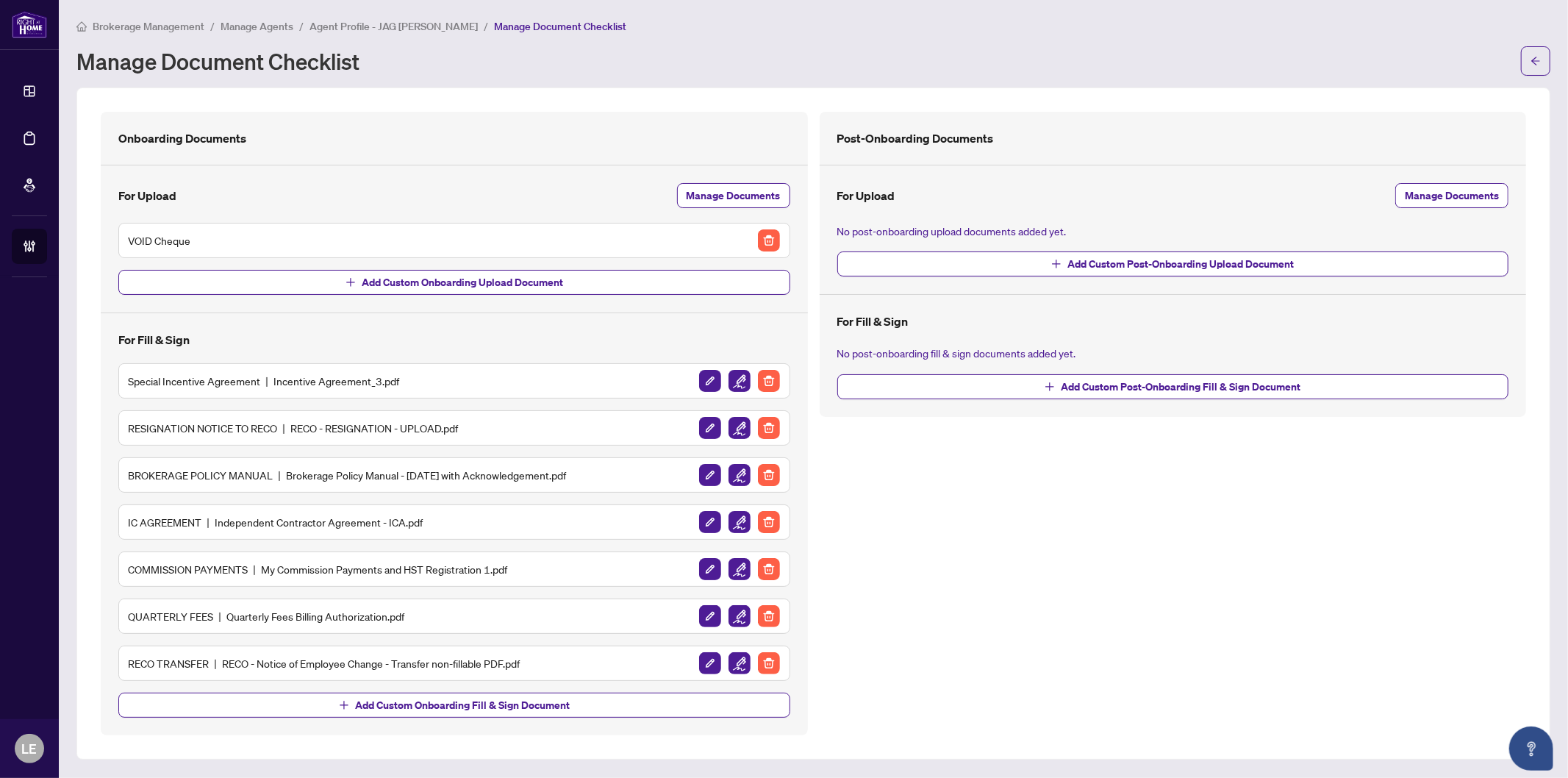
click at [369, 32] on li "Agent Profile - JAG BRAR" at bounding box center [393, 26] width 168 height 17
click at [347, 20] on span "Agent Profile - JAG BRAR" at bounding box center [393, 26] width 168 height 13
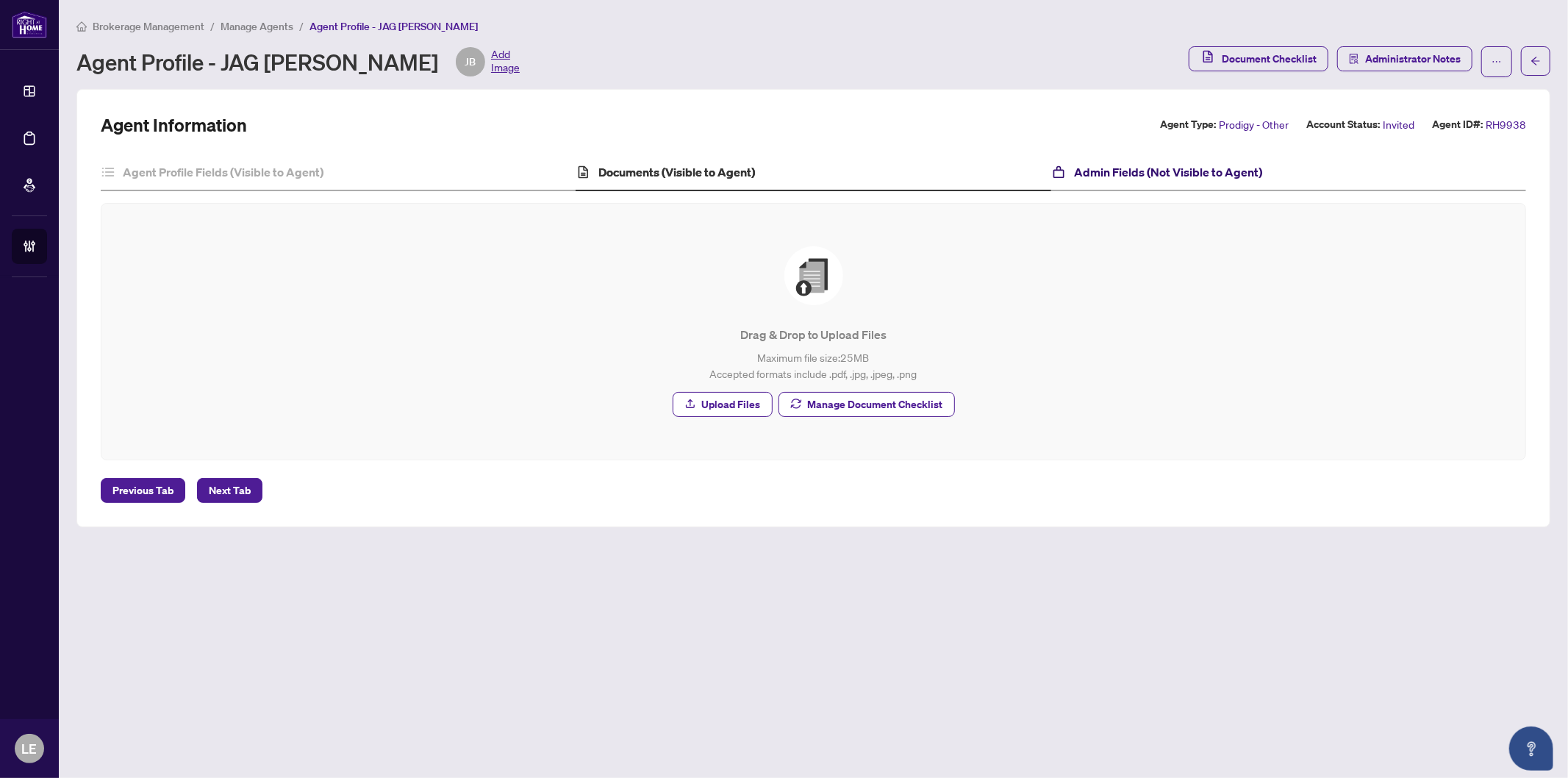
click at [1159, 175] on h4 "Admin Fields (Not Visible to Agent)" at bounding box center [1168, 172] width 188 height 18
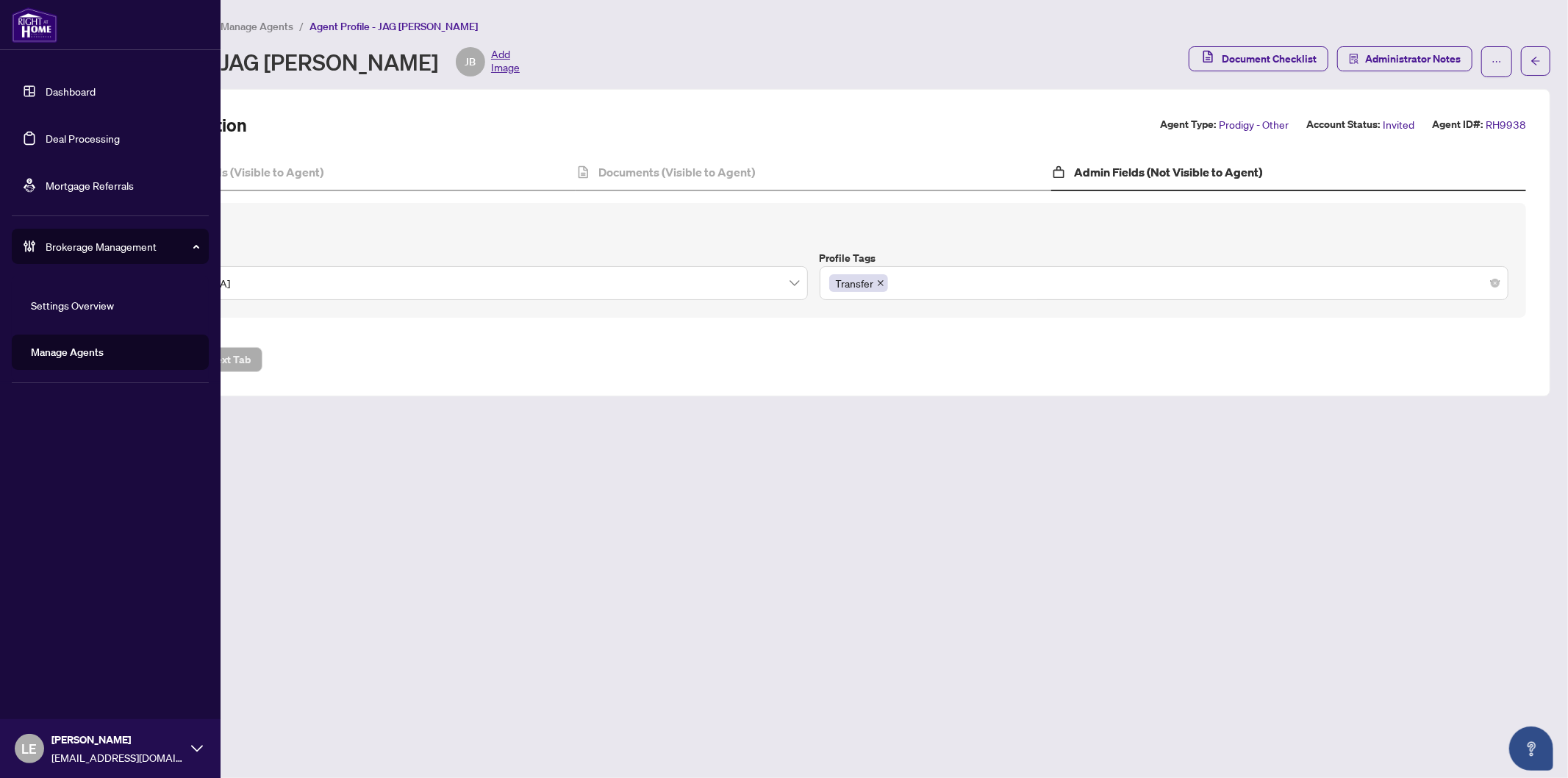
click at [75, 94] on link "Dashboard" at bounding box center [71, 91] width 50 height 13
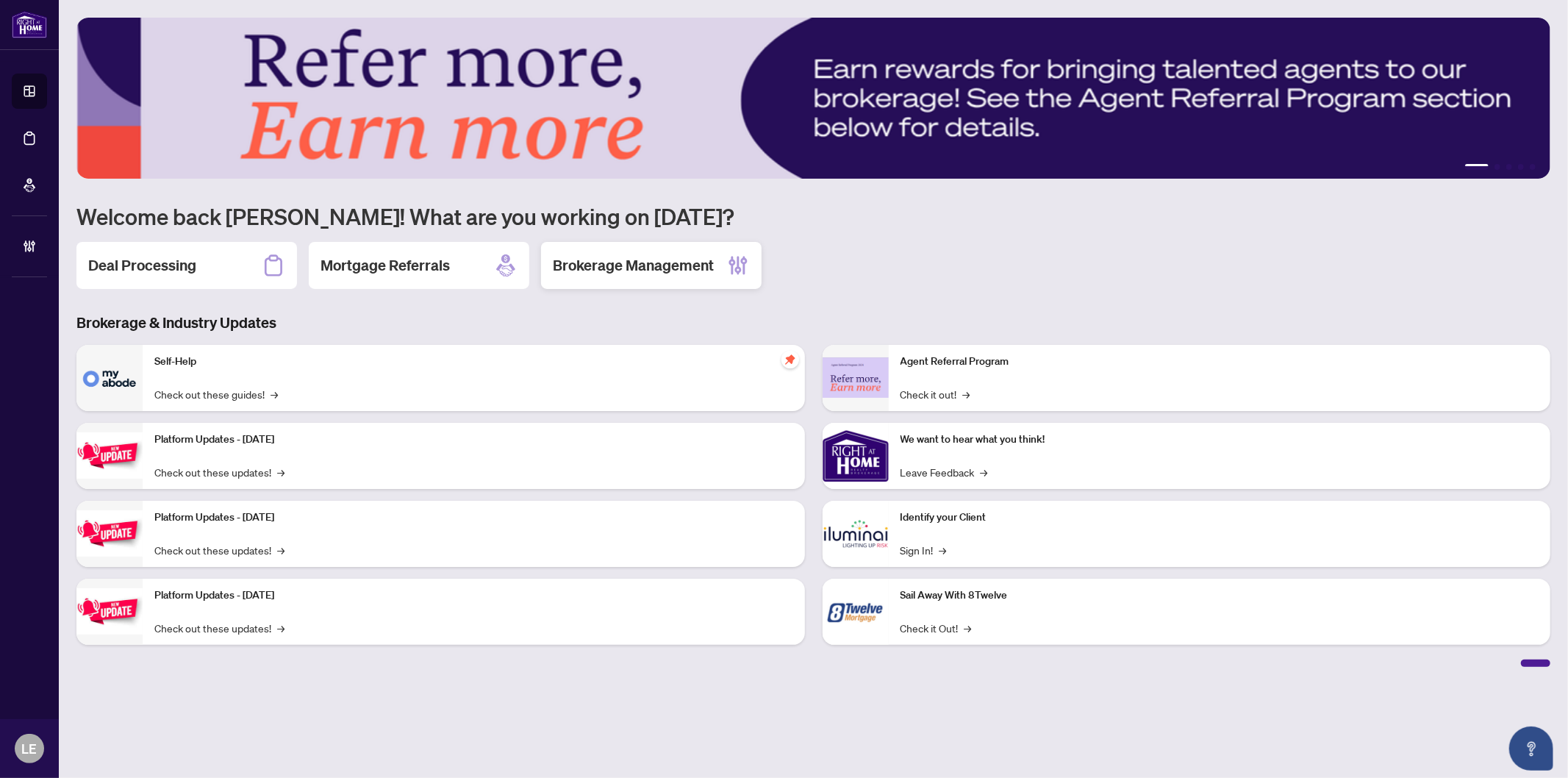
click at [656, 270] on h2 "Brokerage Management" at bounding box center [634, 265] width 161 height 21
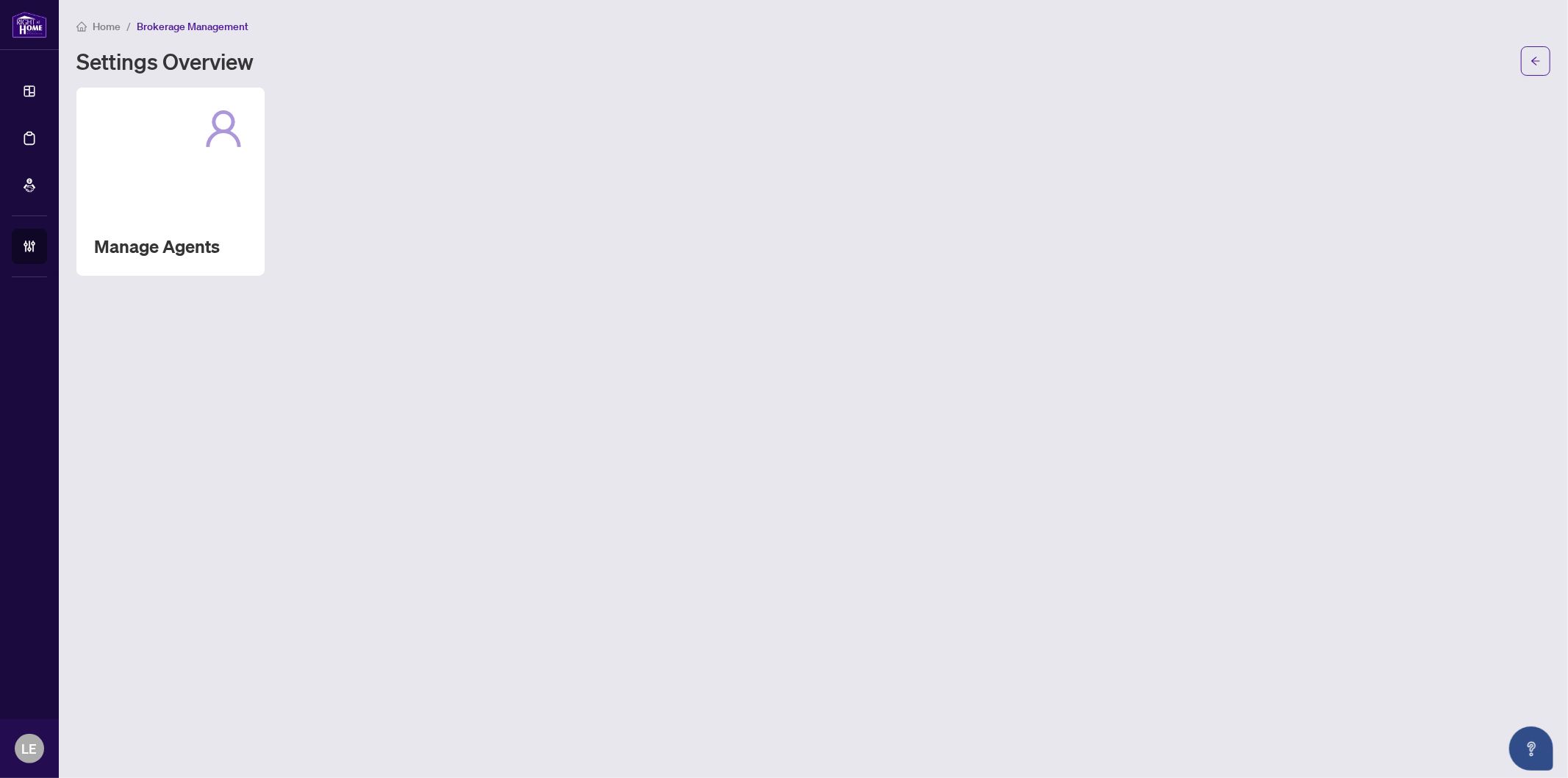
click at [267, 186] on div "Manage Agents" at bounding box center [814, 181] width 1474 height 188
click at [179, 186] on div "Manage Agents" at bounding box center [170, 181] width 188 height 188
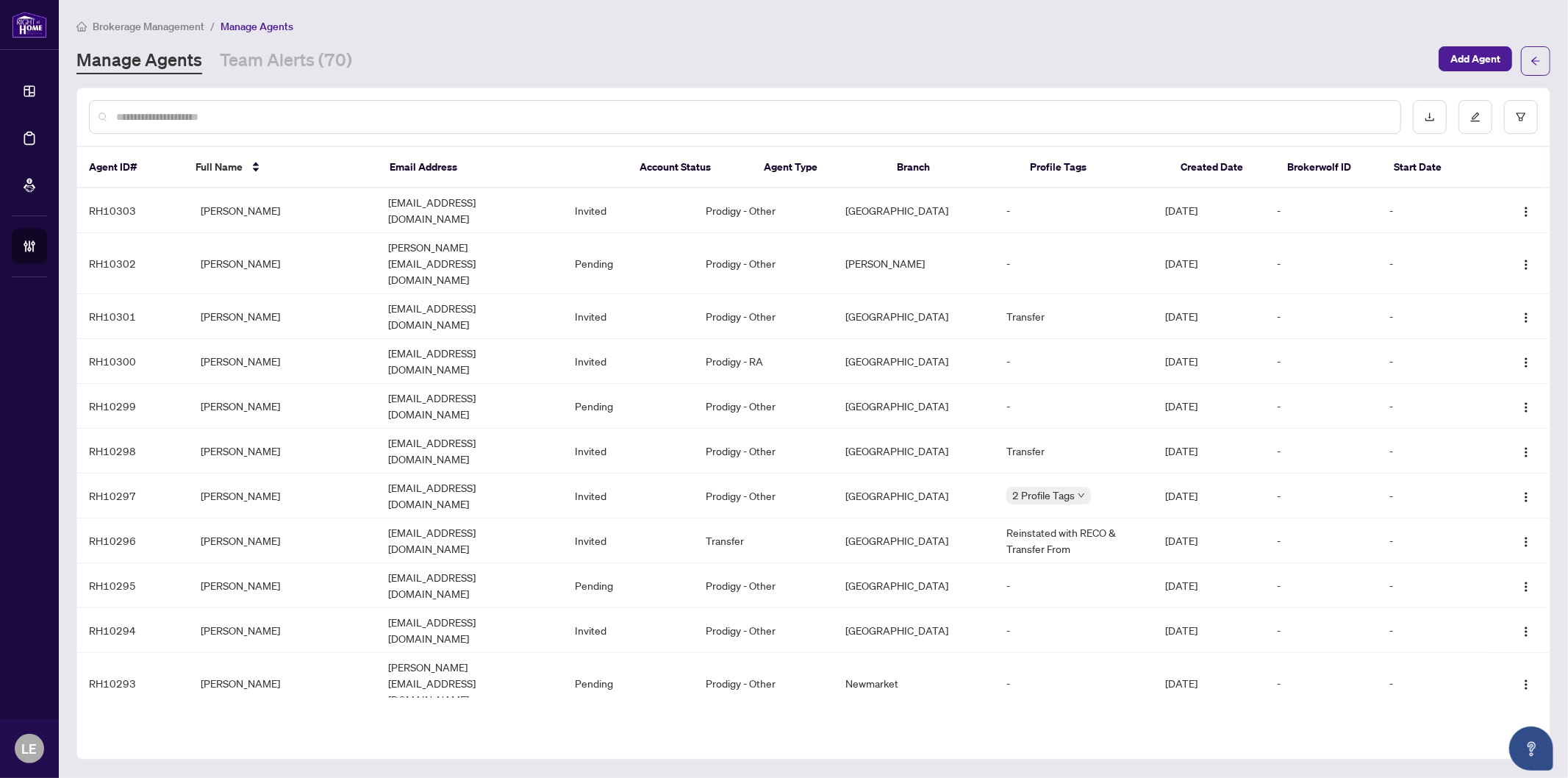
click at [172, 117] on input "text" at bounding box center [753, 117] width 1273 height 16
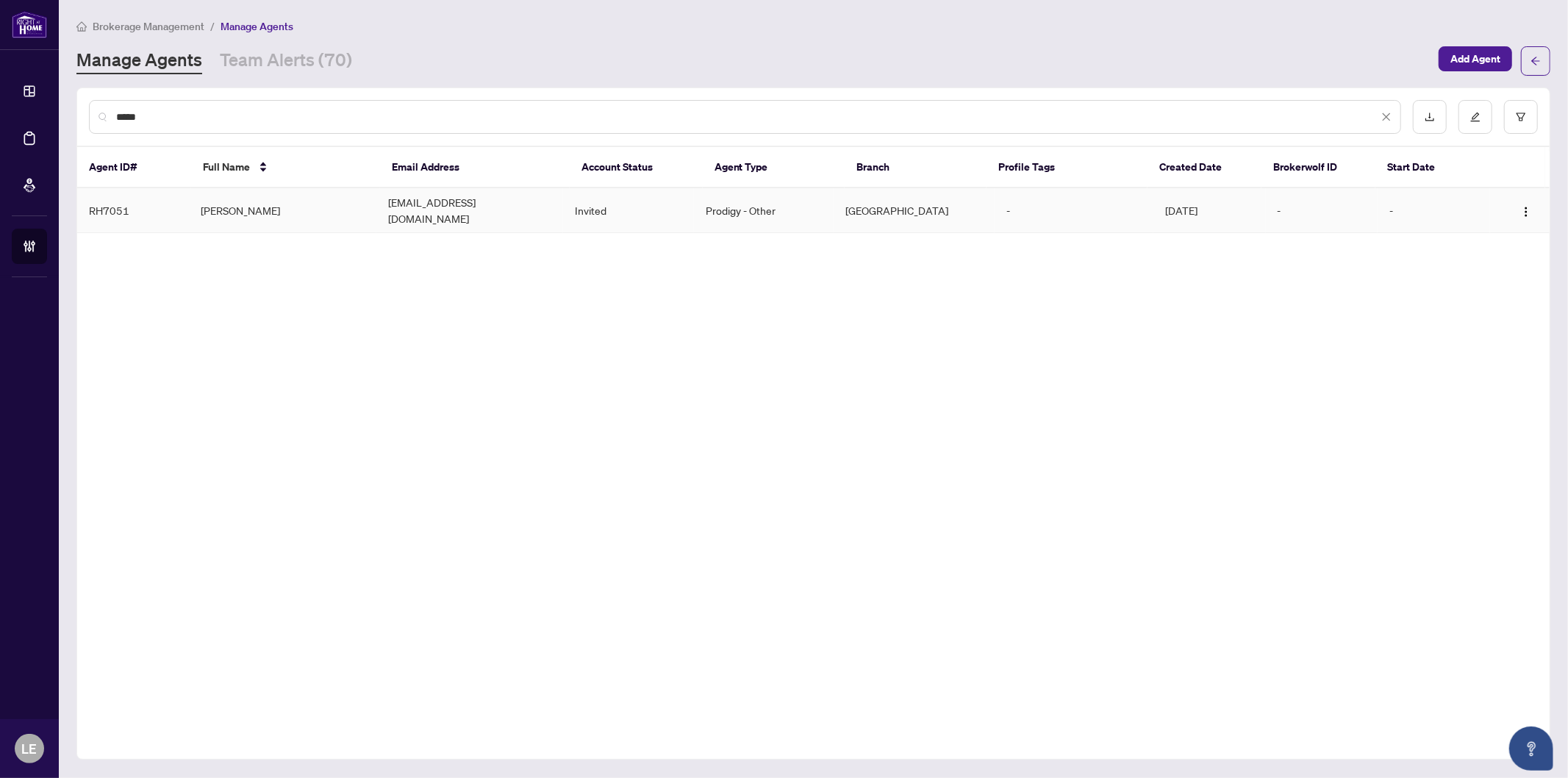
type input "*****"
click at [285, 203] on td "Khema Dudhee" at bounding box center [282, 210] width 186 height 45
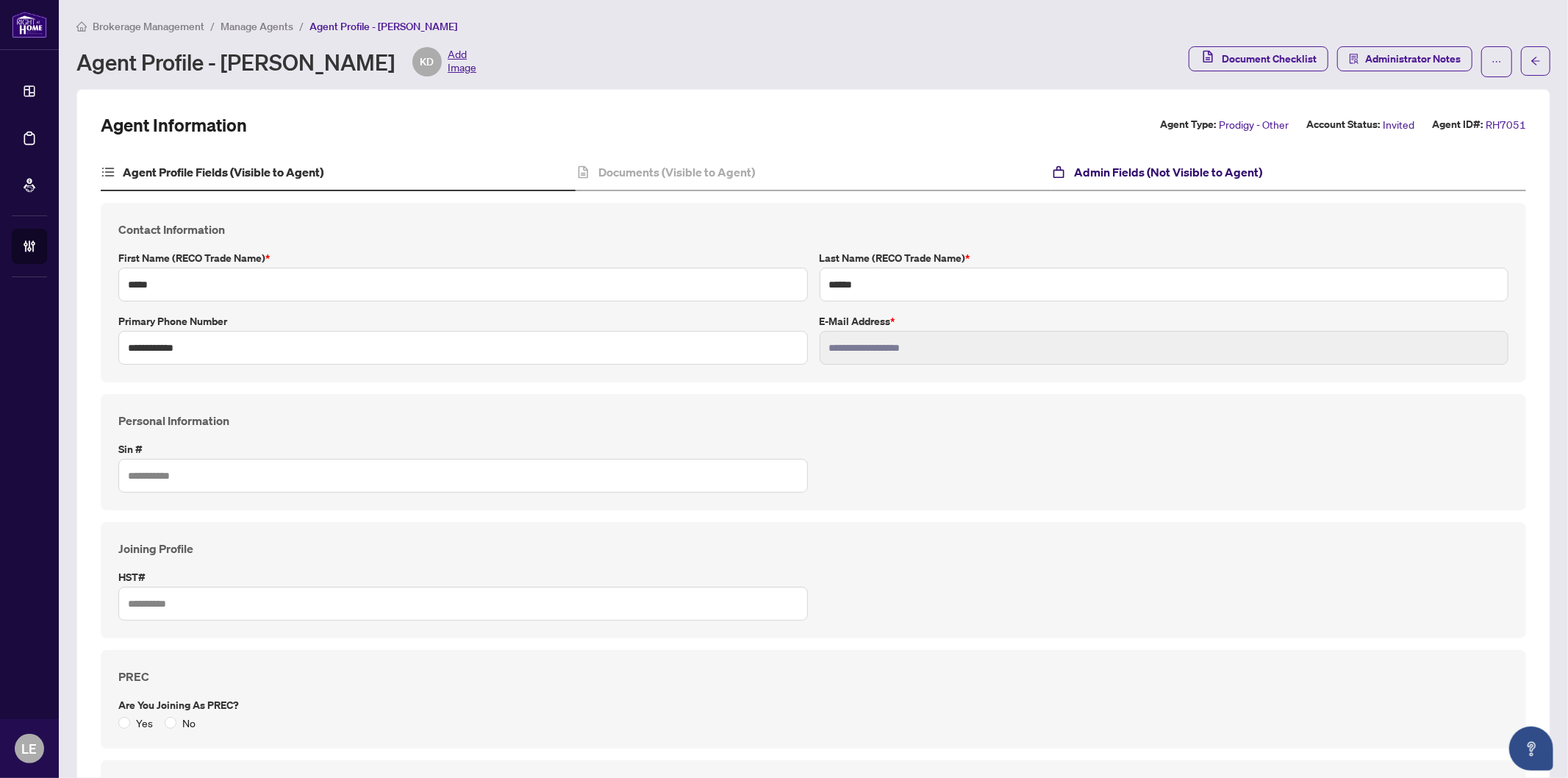
click at [1159, 172] on h4 "Admin Fields (Not Visible to Agent)" at bounding box center [1168, 172] width 188 height 18
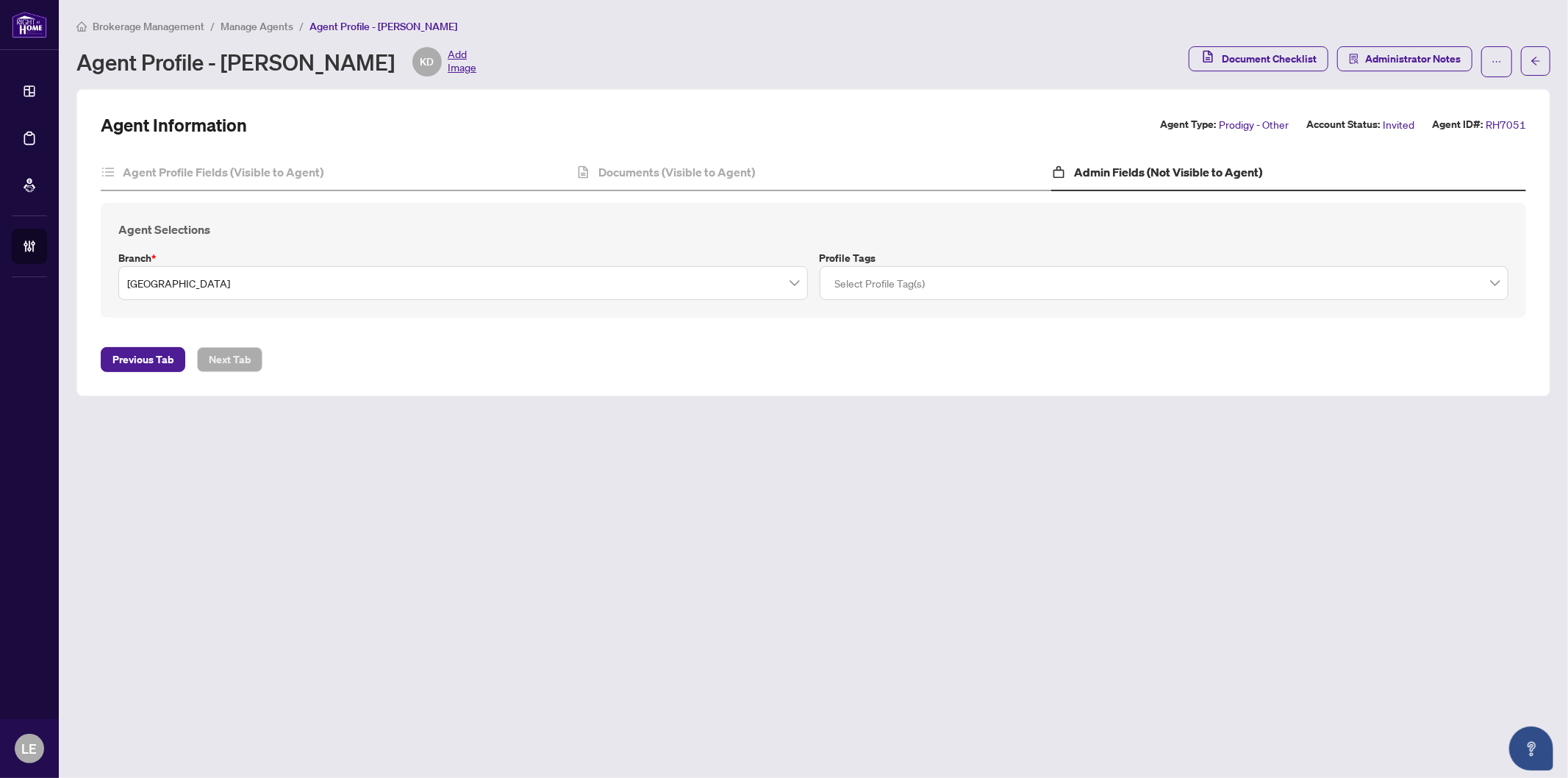
click at [942, 280] on div at bounding box center [1165, 283] width 670 height 27
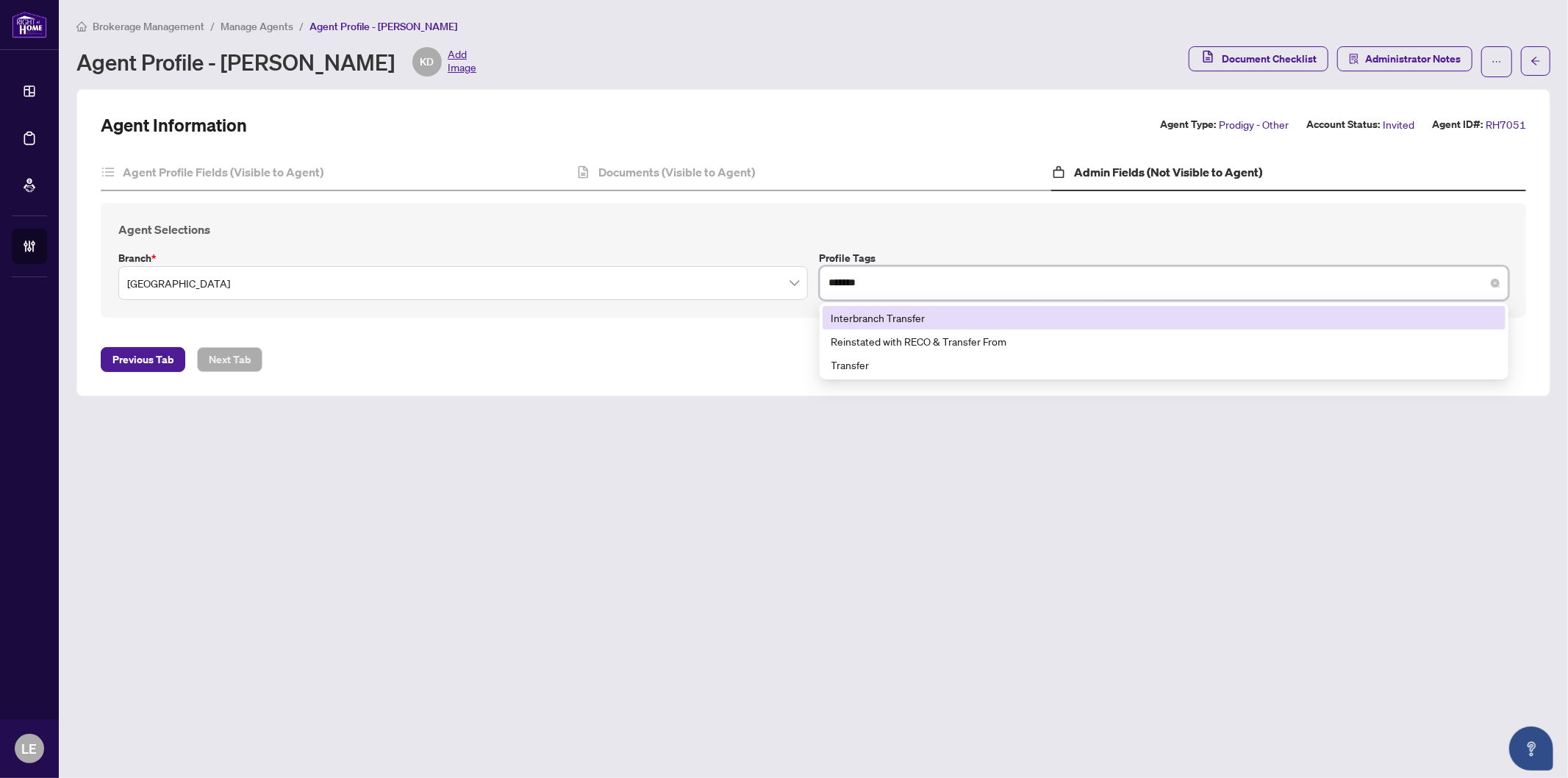
type input "********"
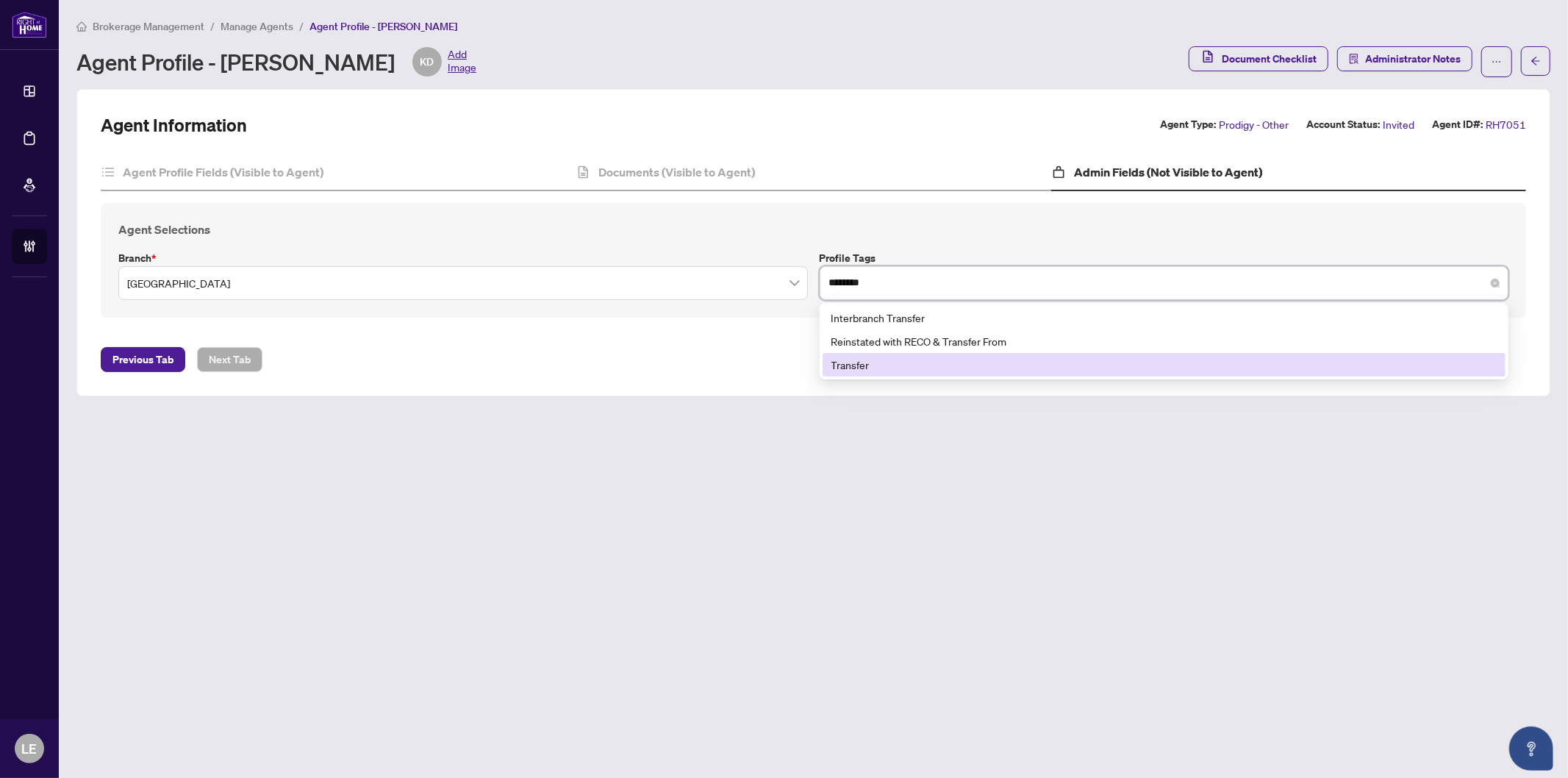
click at [883, 365] on div "Transfer" at bounding box center [1165, 365] width 666 height 16
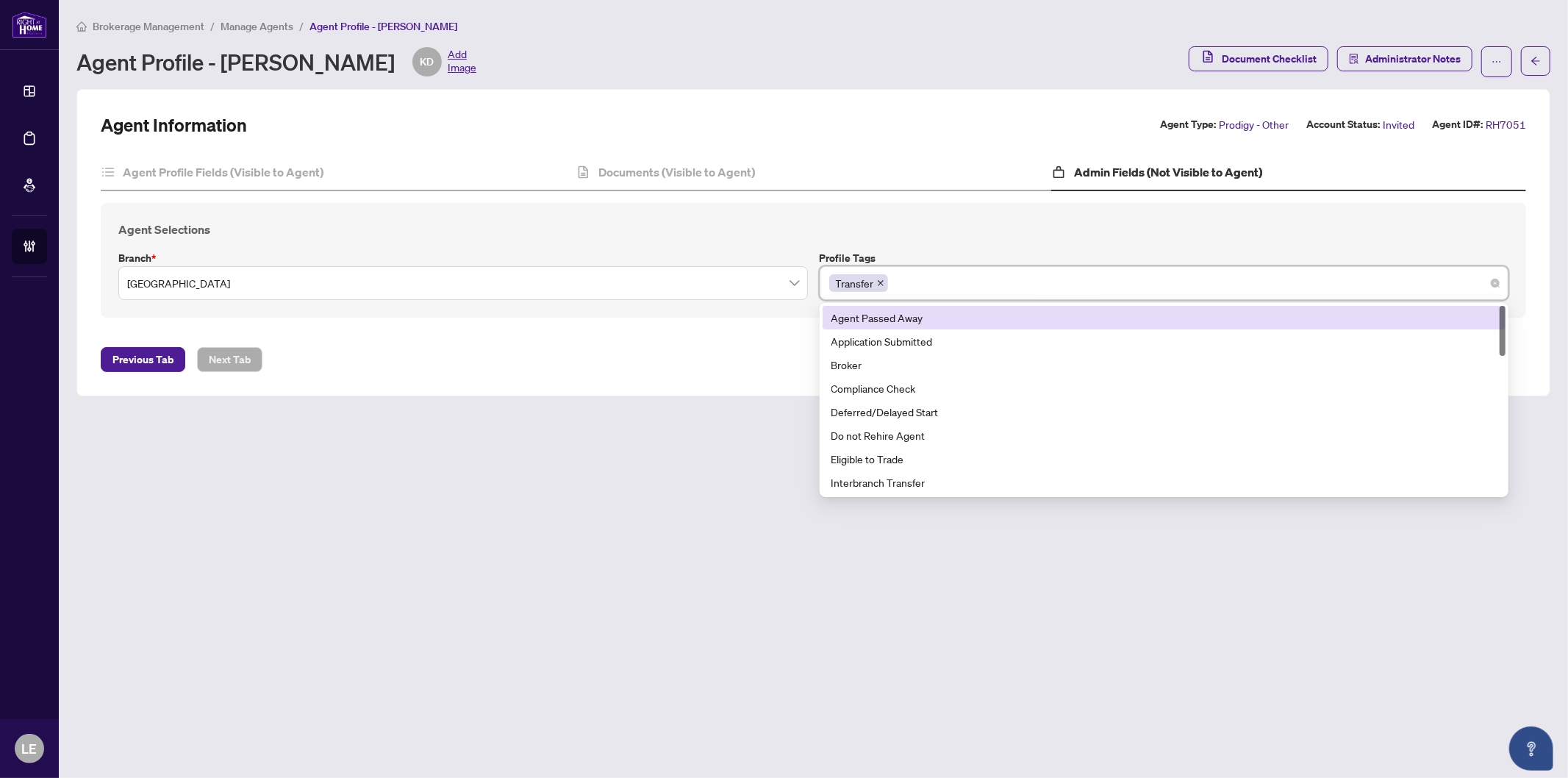
click at [972, 226] on h4 "Agent Selections" at bounding box center [814, 229] width 1391 height 18
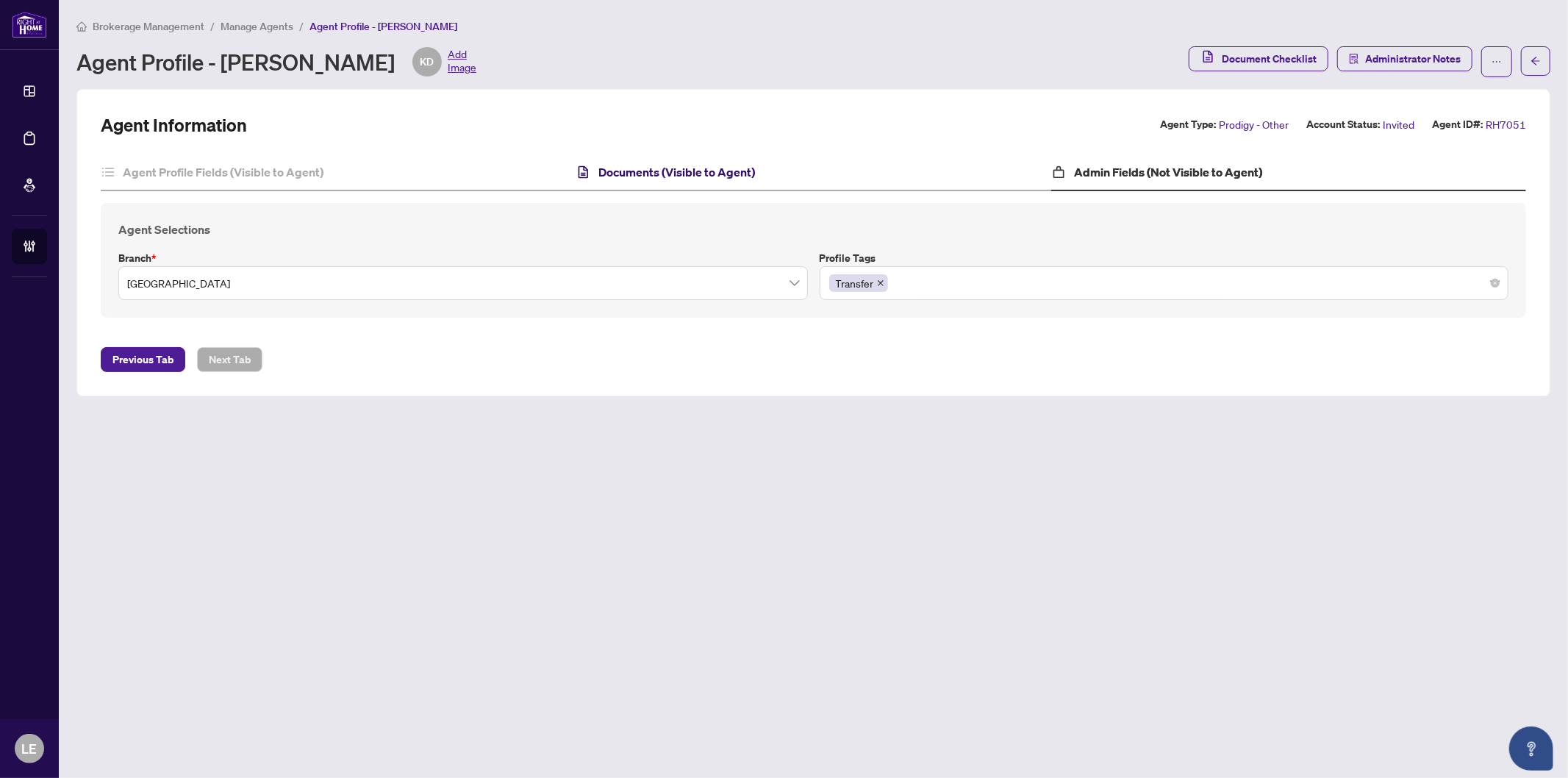
click at [649, 166] on h4 "Documents (Visible to Agent)" at bounding box center [677, 172] width 156 height 18
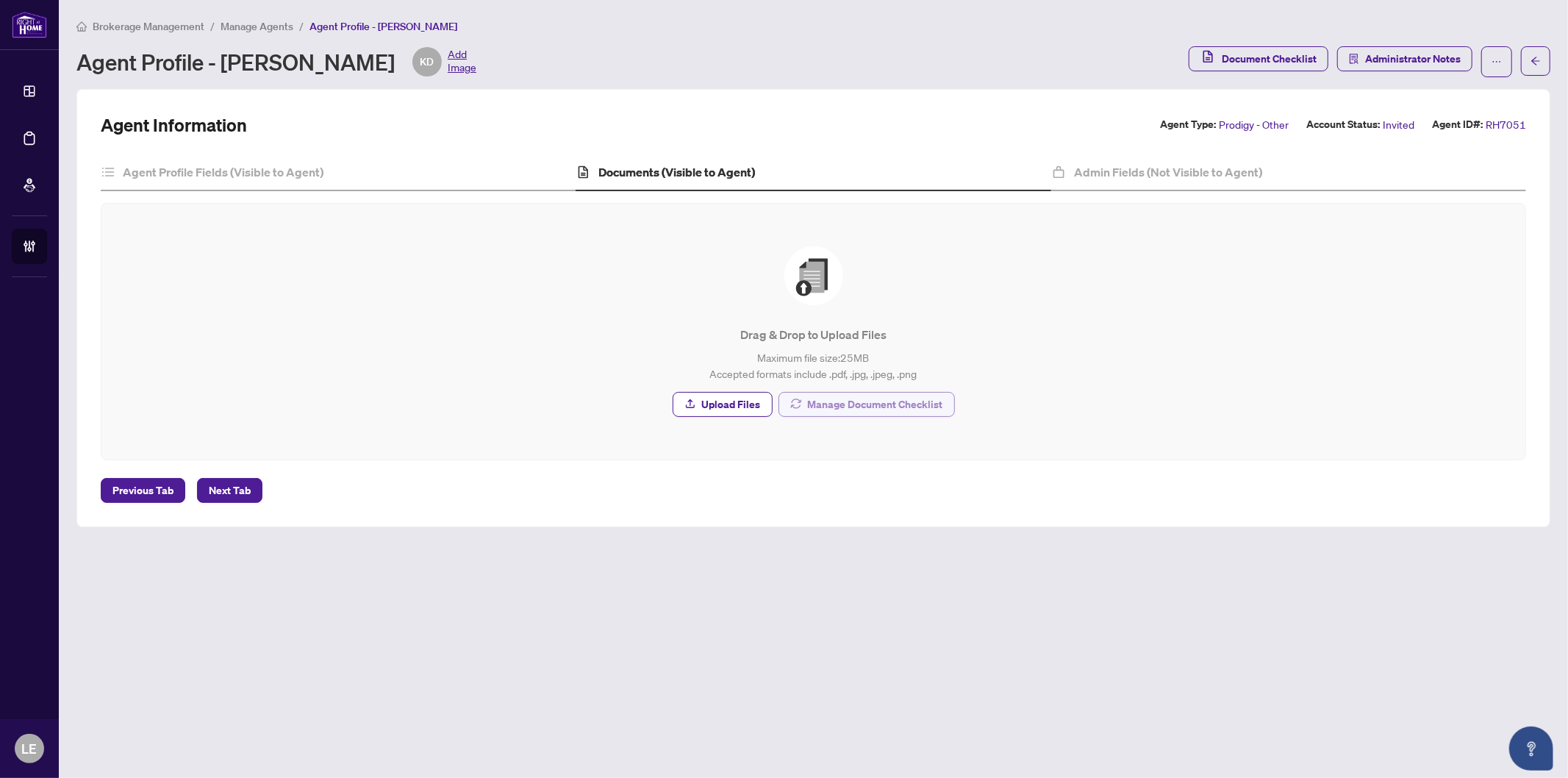
click at [898, 405] on span "Manage Document Checklist" at bounding box center [876, 404] width 135 height 24
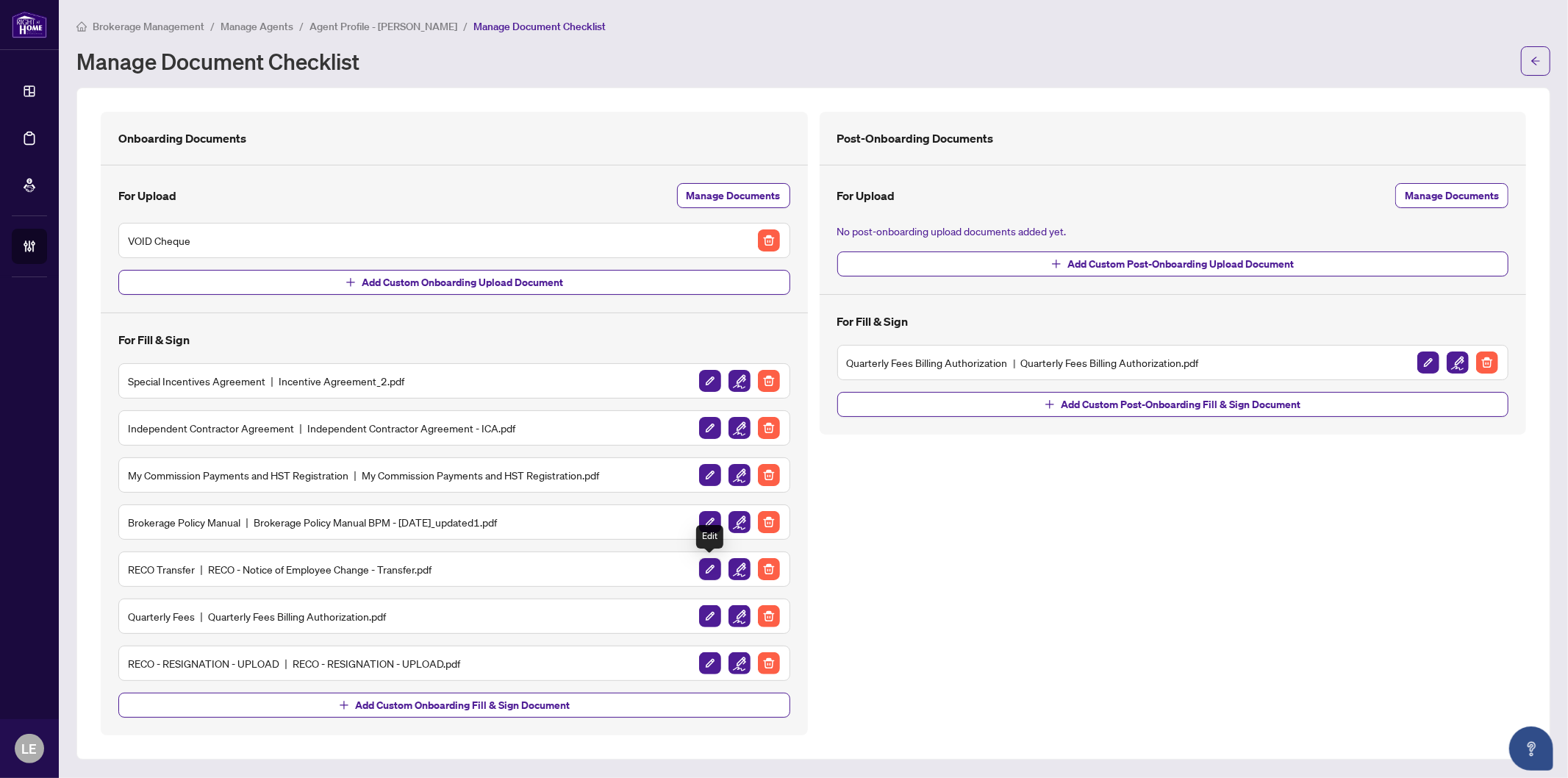
click at [711, 570] on img "button" at bounding box center [710, 569] width 22 height 22
type input "**********"
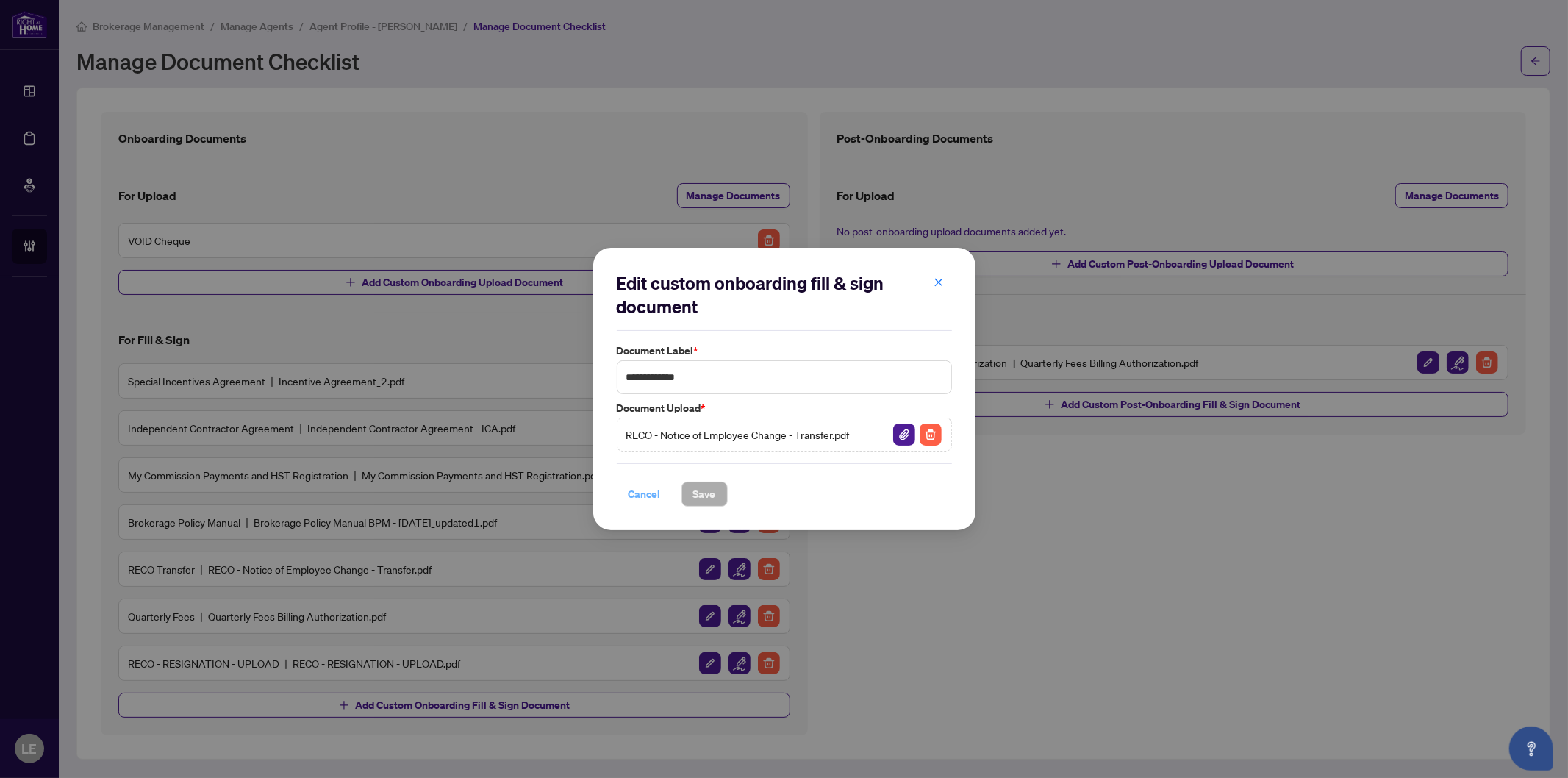
click at [653, 494] on span "Cancel" at bounding box center [645, 494] width 32 height 24
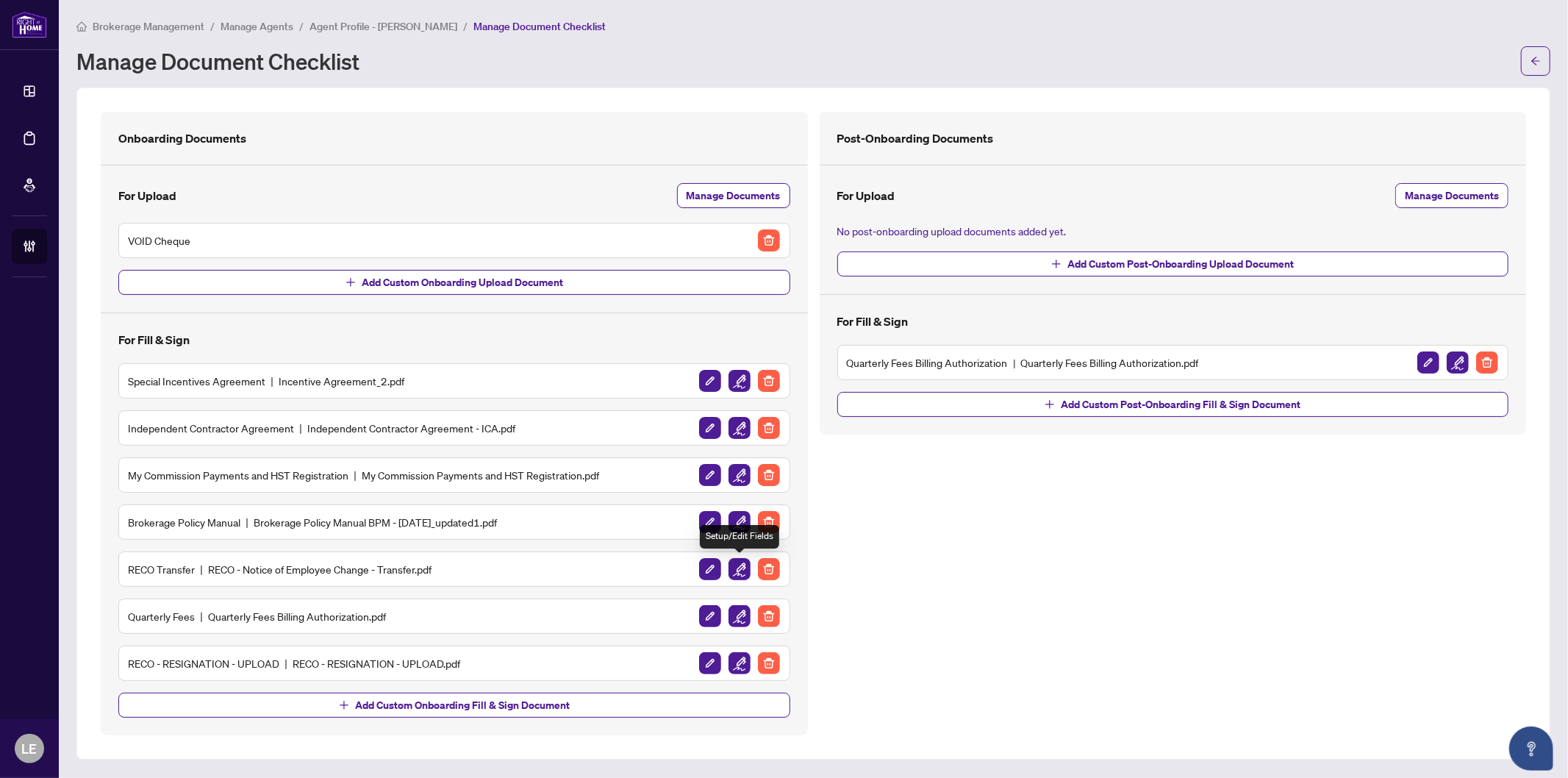
click at [737, 571] on img "button" at bounding box center [740, 569] width 22 height 22
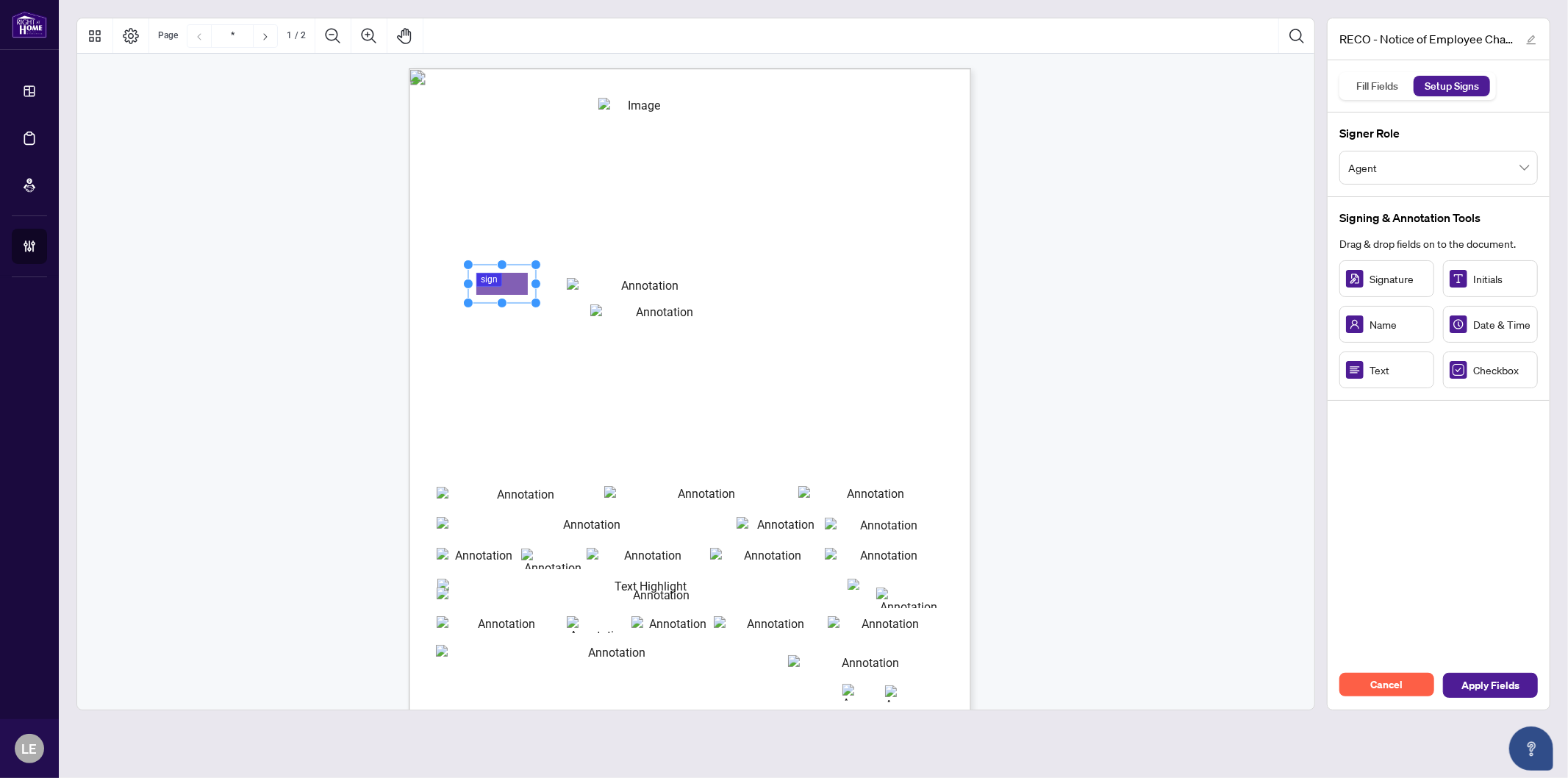
click at [563, 305] on div "Real Estate Council of Ontario 3300 Bloor St. W. West Tower Suite 1200, Toronto…" at bounding box center [760, 524] width 703 height 910
drag, startPoint x: 532, startPoint y: 302, endPoint x: 572, endPoint y: 304, distance: 40.0
click at [572, 304] on circle "Resize, Bottom, Right" at bounding box center [577, 306] width 10 height 10
drag, startPoint x: 545, startPoint y: 290, endPoint x: 521, endPoint y: 288, distance: 24.1
click at [521, 288] on rect "Page 1" at bounding box center [499, 283] width 108 height 41
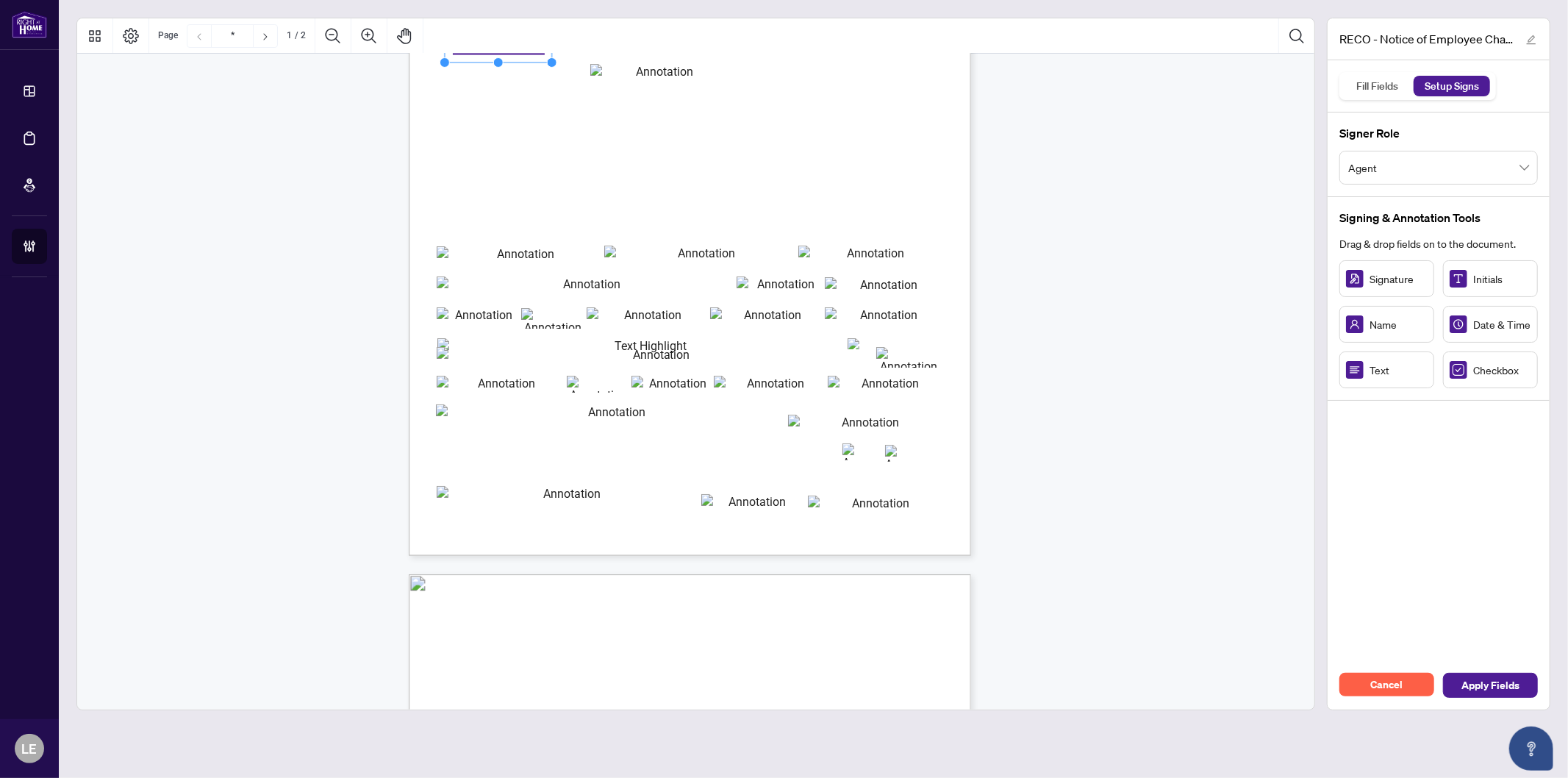
scroll to position [245, 0]
click at [714, 498] on rect "Page 1" at bounding box center [751, 498] width 118 height 35
click at [1388, 375] on span "Text" at bounding box center [1399, 370] width 58 height 16
drag, startPoint x: 1372, startPoint y: 91, endPoint x: 1316, endPoint y: 97, distance: 56.3
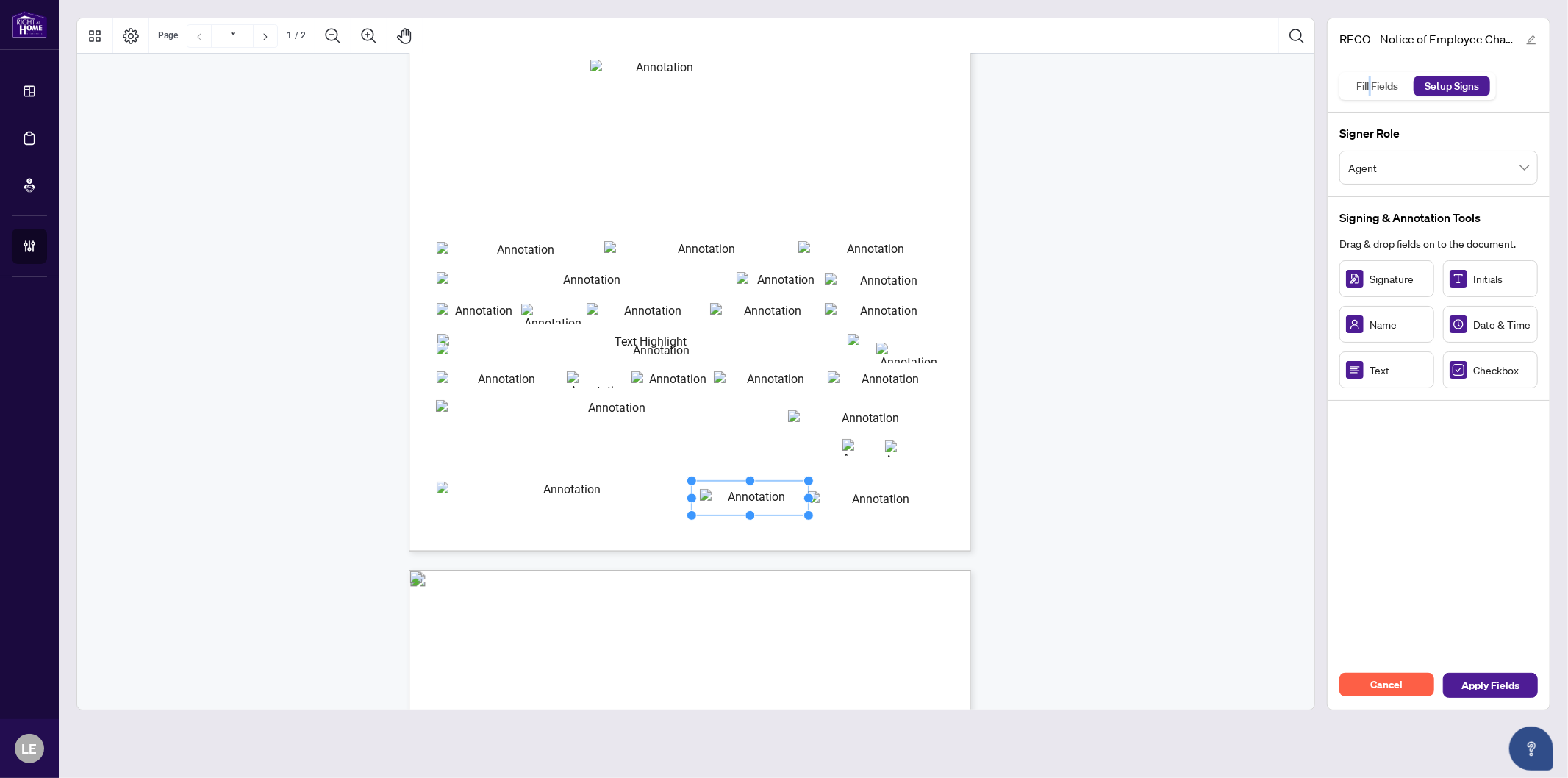
click at [1369, 91] on div "Fill Fields" at bounding box center [1378, 86] width 58 height 21
click at [729, 500] on rect "Page 1" at bounding box center [751, 498] width 118 height 35
click at [728, 497] on rect "Page 1" at bounding box center [751, 498] width 118 height 35
click at [1378, 92] on div "Fill Fields" at bounding box center [1378, 86] width 58 height 21
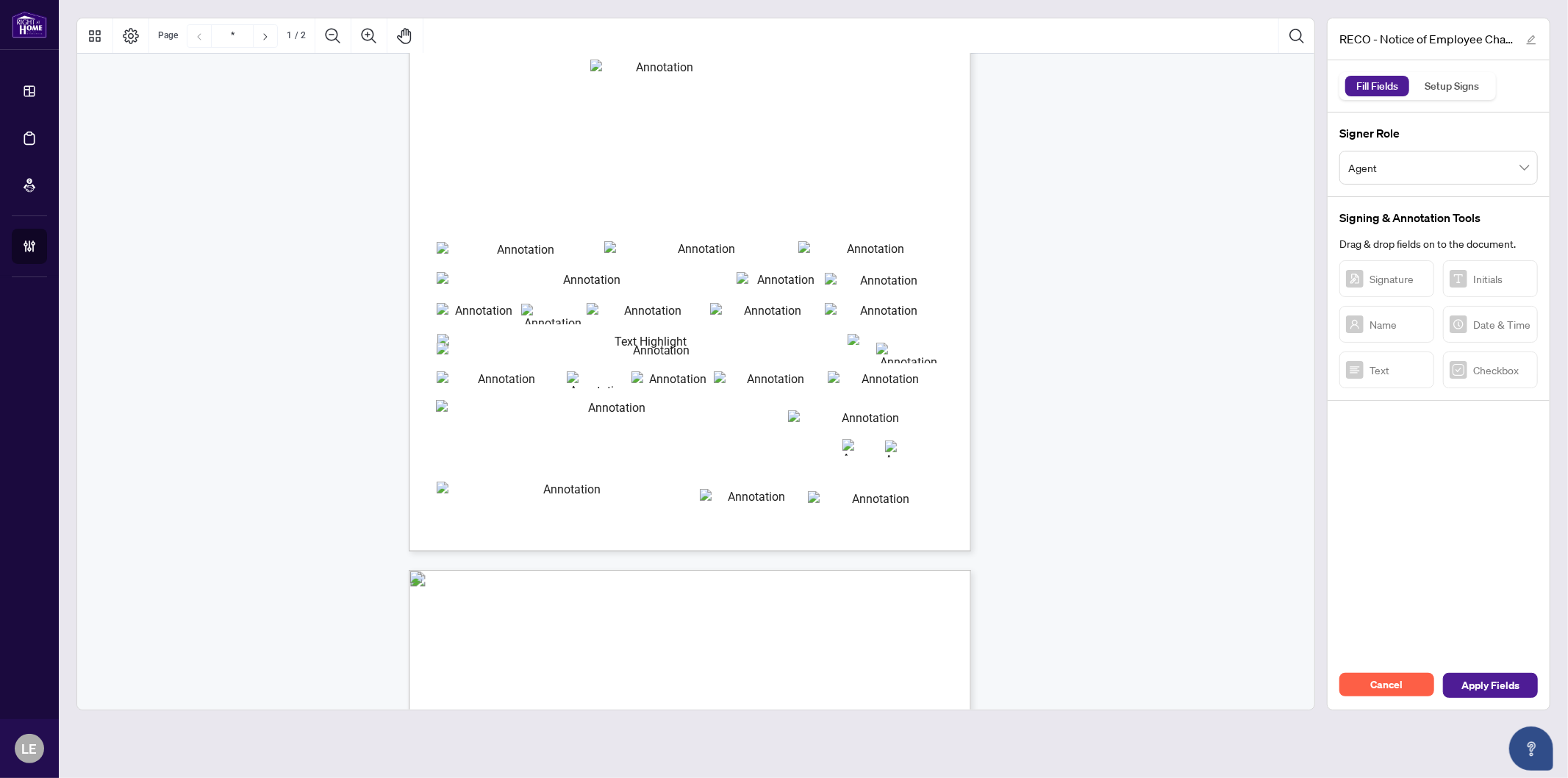
drag, startPoint x: 714, startPoint y: 496, endPoint x: 731, endPoint y: 494, distance: 17.1
click at [714, 496] on input "brokerage_registration_number" at bounding box center [751, 498] width 102 height 18
type input "*******"
click at [471, 527] on span "2018" at bounding box center [464, 528] width 14 height 10
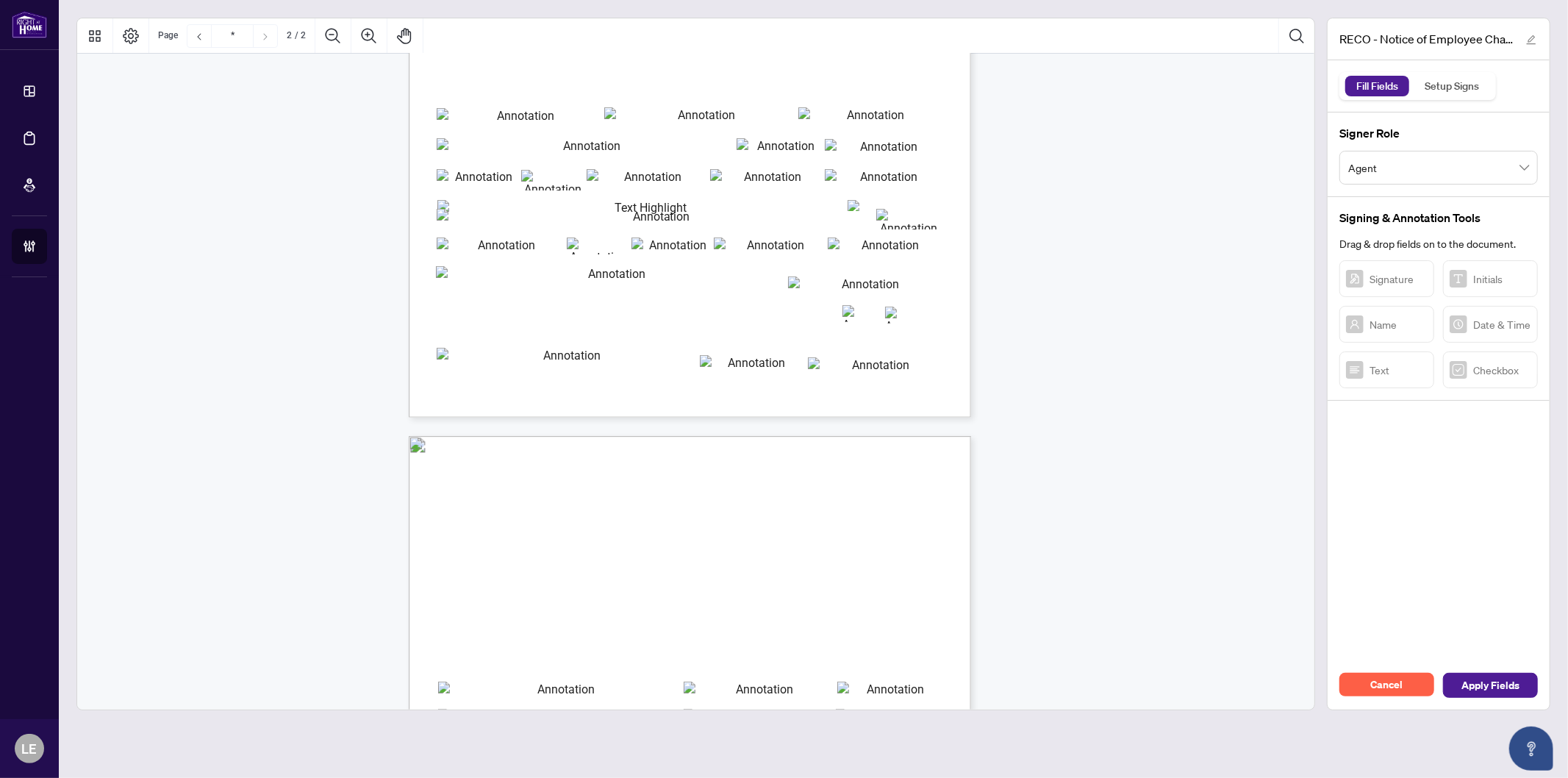
type input "*"
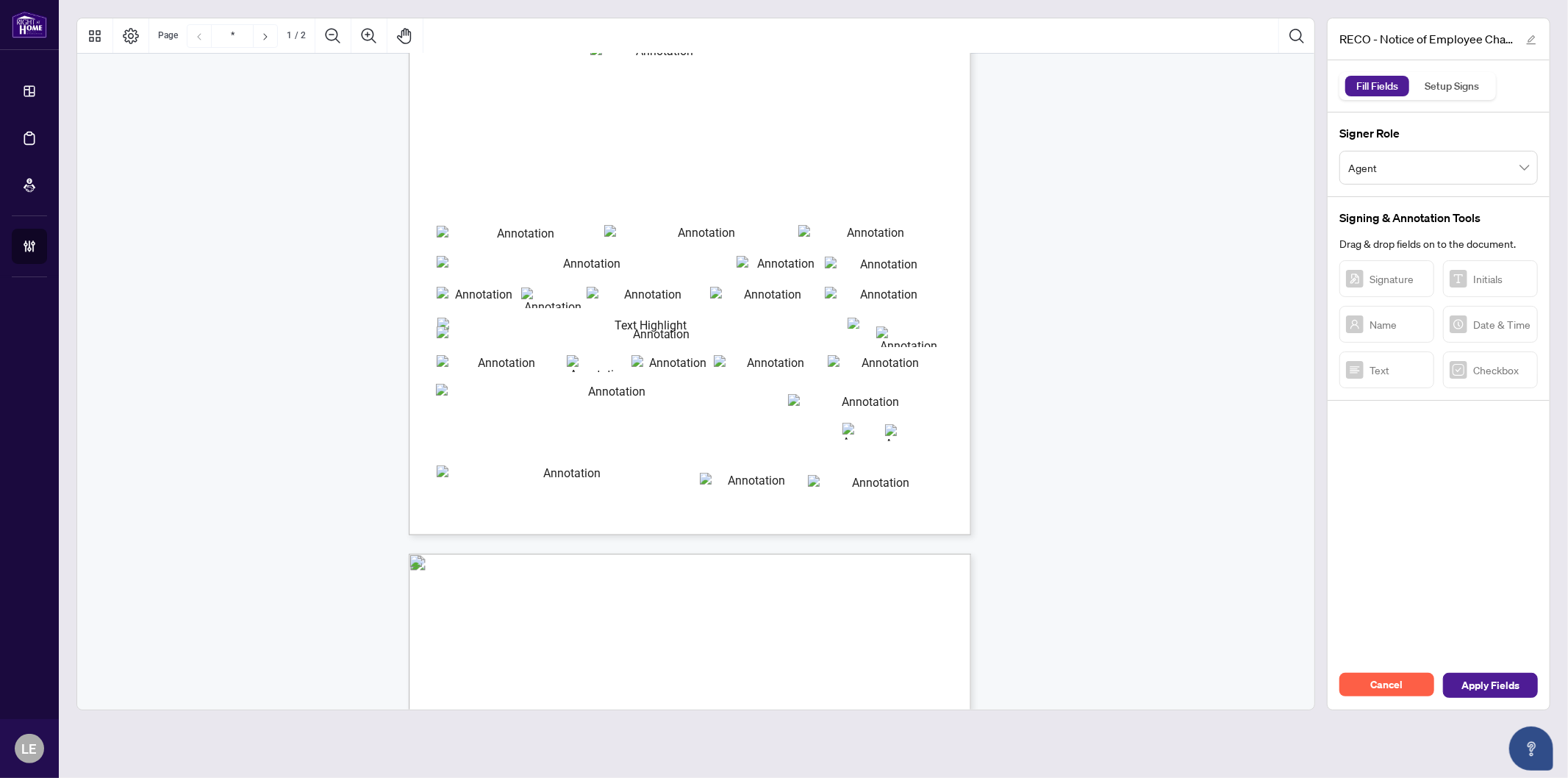
scroll to position [112, 0]
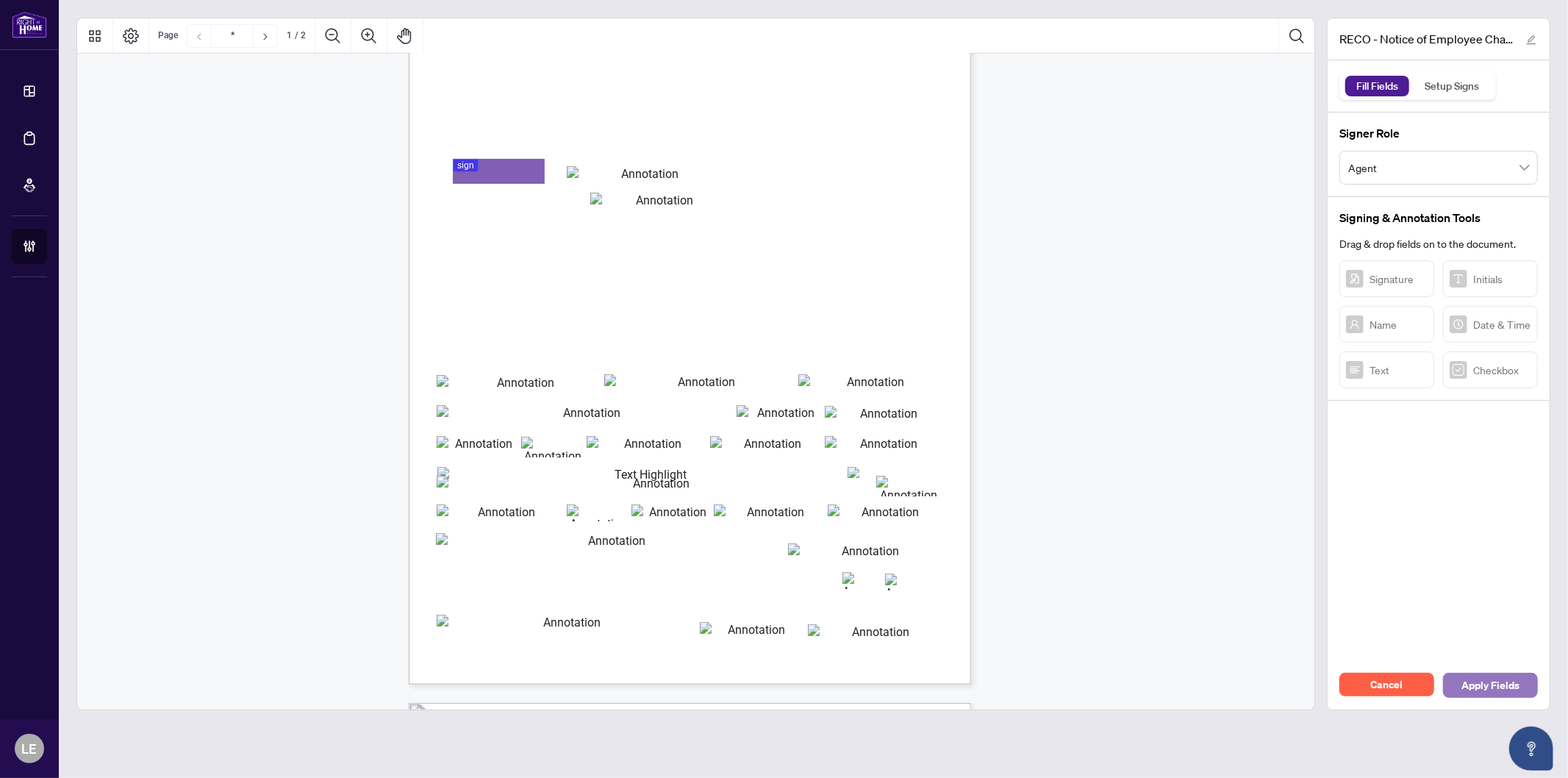
click at [1454, 678] on button "Apply Fields" at bounding box center [1490, 684] width 95 height 25
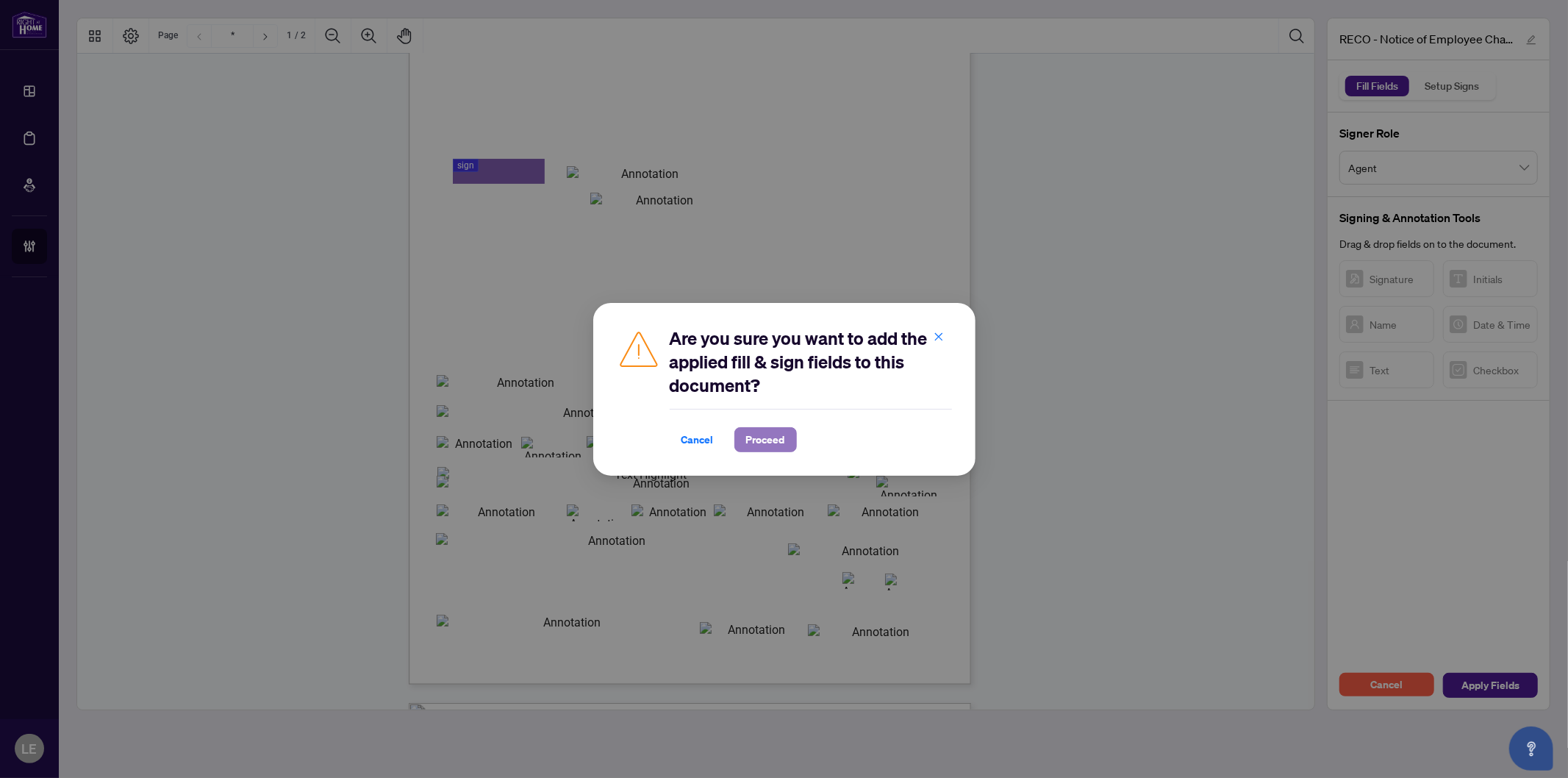
click at [765, 445] on span "Proceed" at bounding box center [765, 440] width 39 height 24
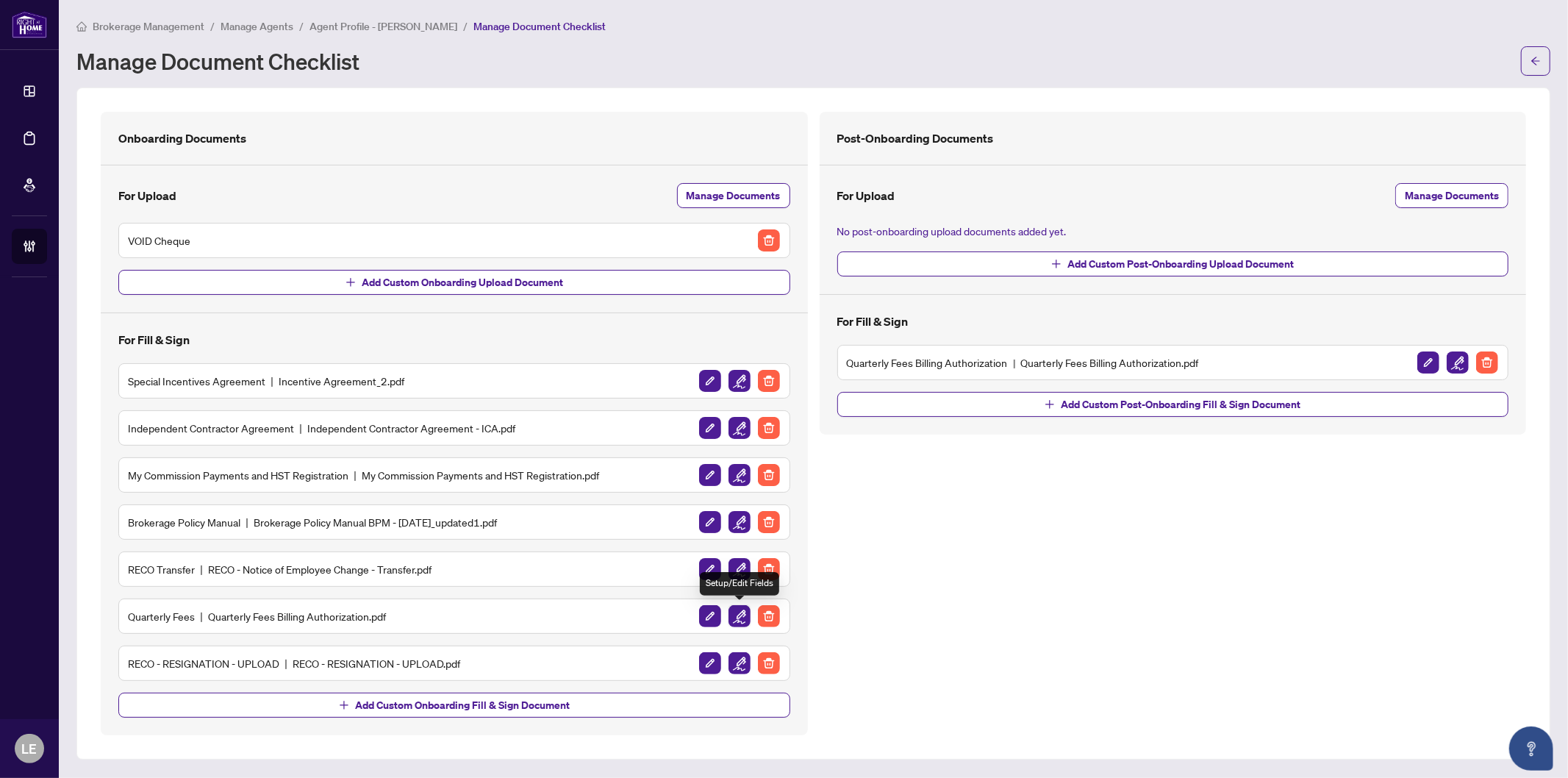
click at [740, 617] on img "button" at bounding box center [740, 617] width 22 height 22
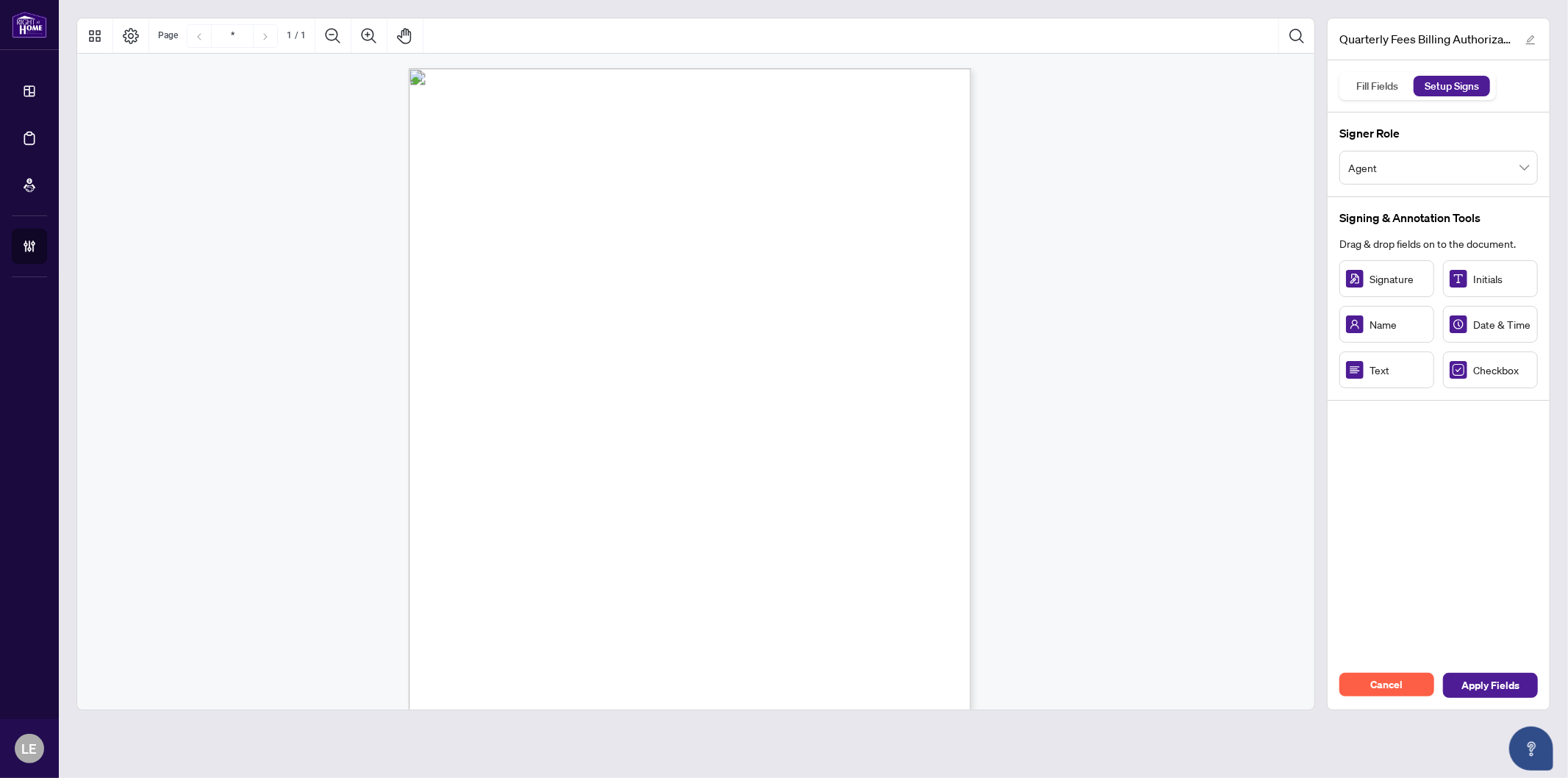
scroll to position [82, 0]
drag, startPoint x: 570, startPoint y: 358, endPoint x: 484, endPoint y: 349, distance: 86.5
drag, startPoint x: 587, startPoint y: 409, endPoint x: 545, endPoint y: 403, distance: 42.4
drag, startPoint x: 620, startPoint y: 416, endPoint x: 609, endPoint y: 405, distance: 15.6
drag, startPoint x: 765, startPoint y: 416, endPoint x: 935, endPoint y: 417, distance: 170.0
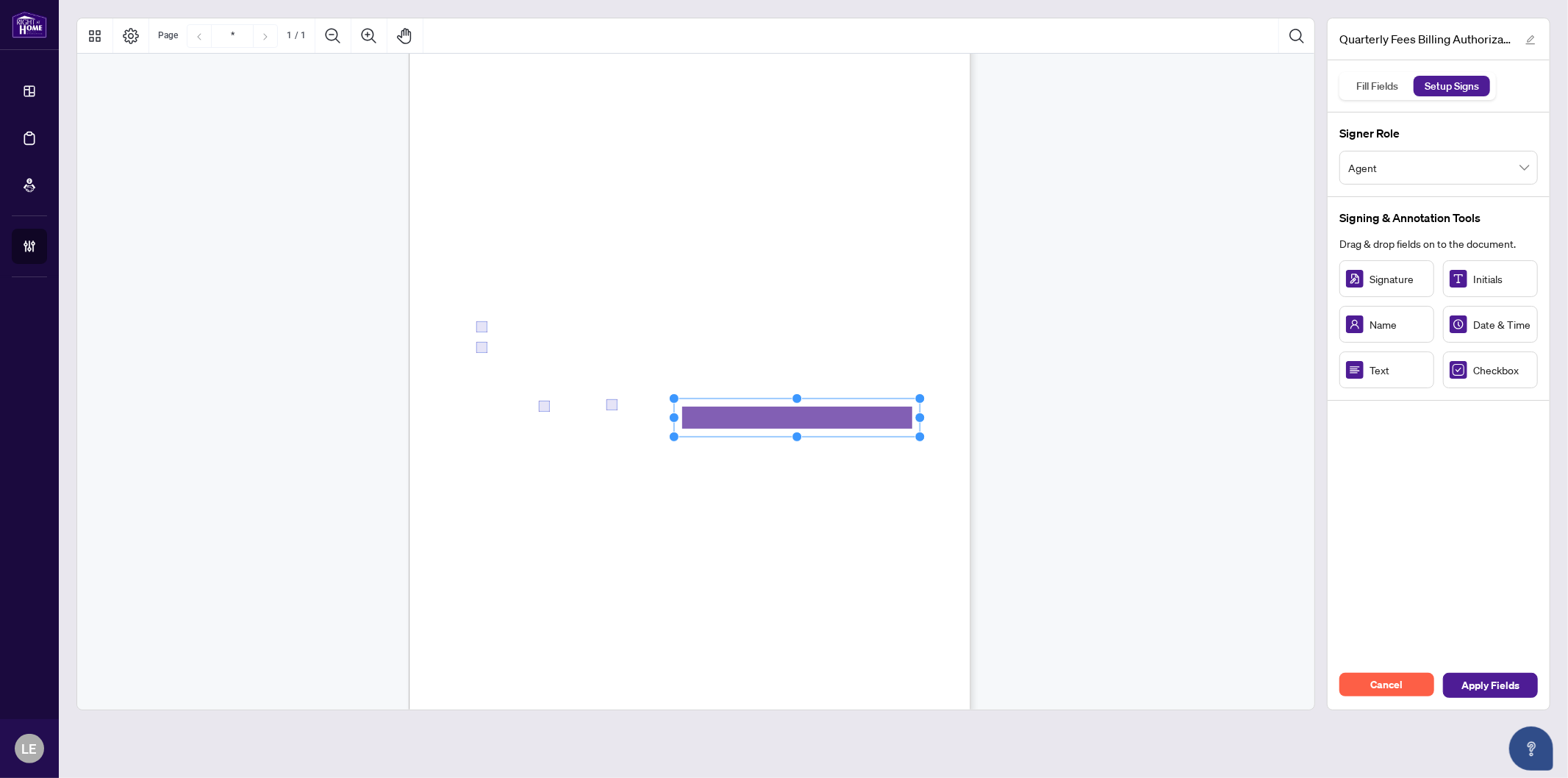
click at [935, 417] on div "Right at Home Realty, Brokerage Quarterly Fees Billing Authorization Quarterly …" at bounding box center [689, 351] width 563 height 728
drag, startPoint x: 844, startPoint y: 417, endPoint x: 829, endPoint y: 417, distance: 15.0
click at [829, 417] on rect "Page 1" at bounding box center [781, 417] width 246 height 38
drag, startPoint x: 639, startPoint y: 453, endPoint x: 614, endPoint y: 446, distance: 26.0
drag, startPoint x: 829, startPoint y: 450, endPoint x: 805, endPoint y: 445, distance: 24.5
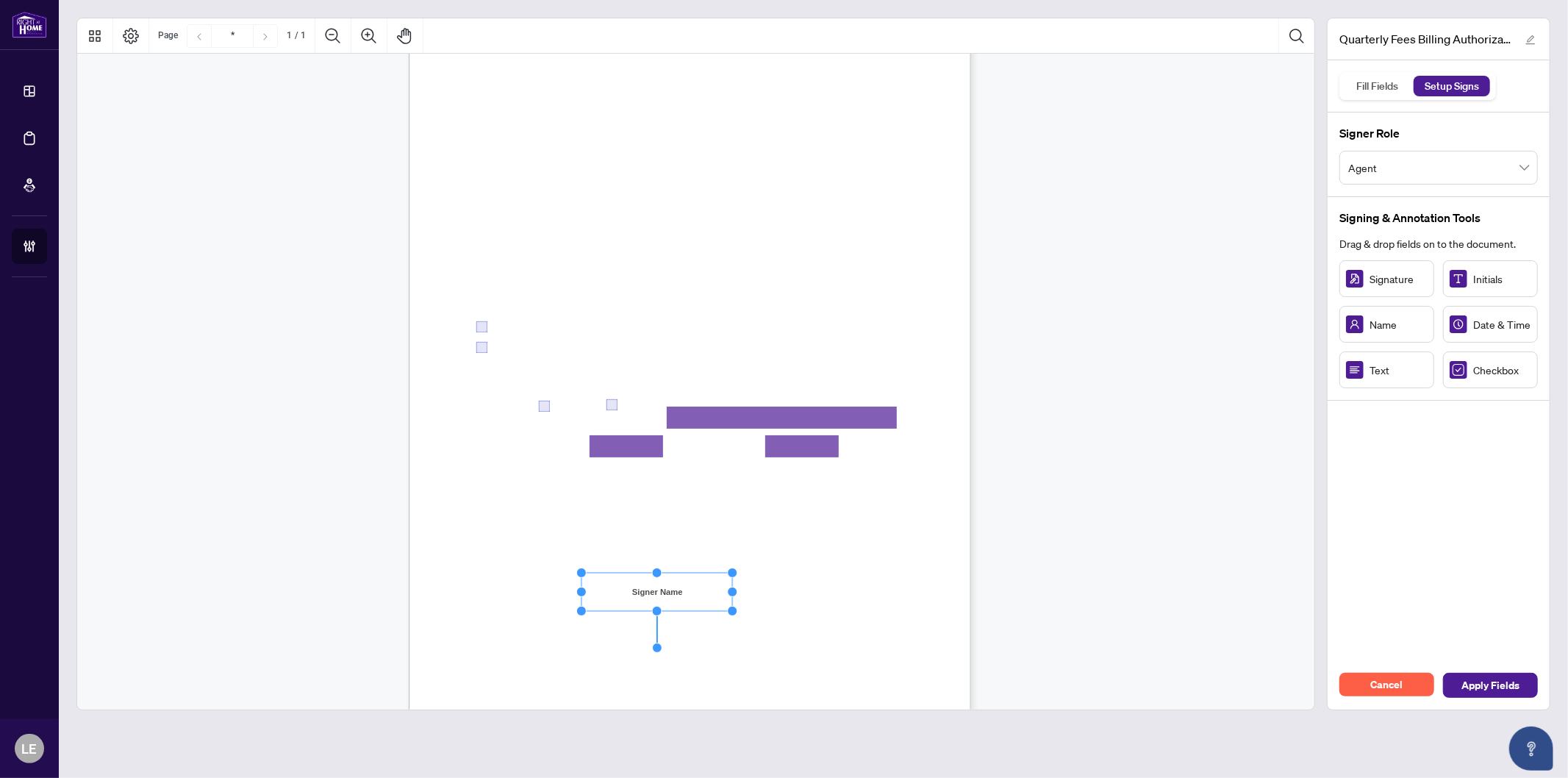
drag, startPoint x: 673, startPoint y: 596, endPoint x: 740, endPoint y: 603, distance: 67.4
click at [740, 603] on div "Right at Home Realty, Brokerage Quarterly Fees Billing Authorization Quarterly …" at bounding box center [689, 351] width 563 height 728
click at [512, 630] on span "Signature:" at bounding box center [494, 627] width 38 height 11
drag, startPoint x: 630, startPoint y: 642, endPoint x: 695, endPoint y: 641, distance: 65.0
click at [695, 642] on circle "Resize, Bottom, Right" at bounding box center [697, 640] width 10 height 10
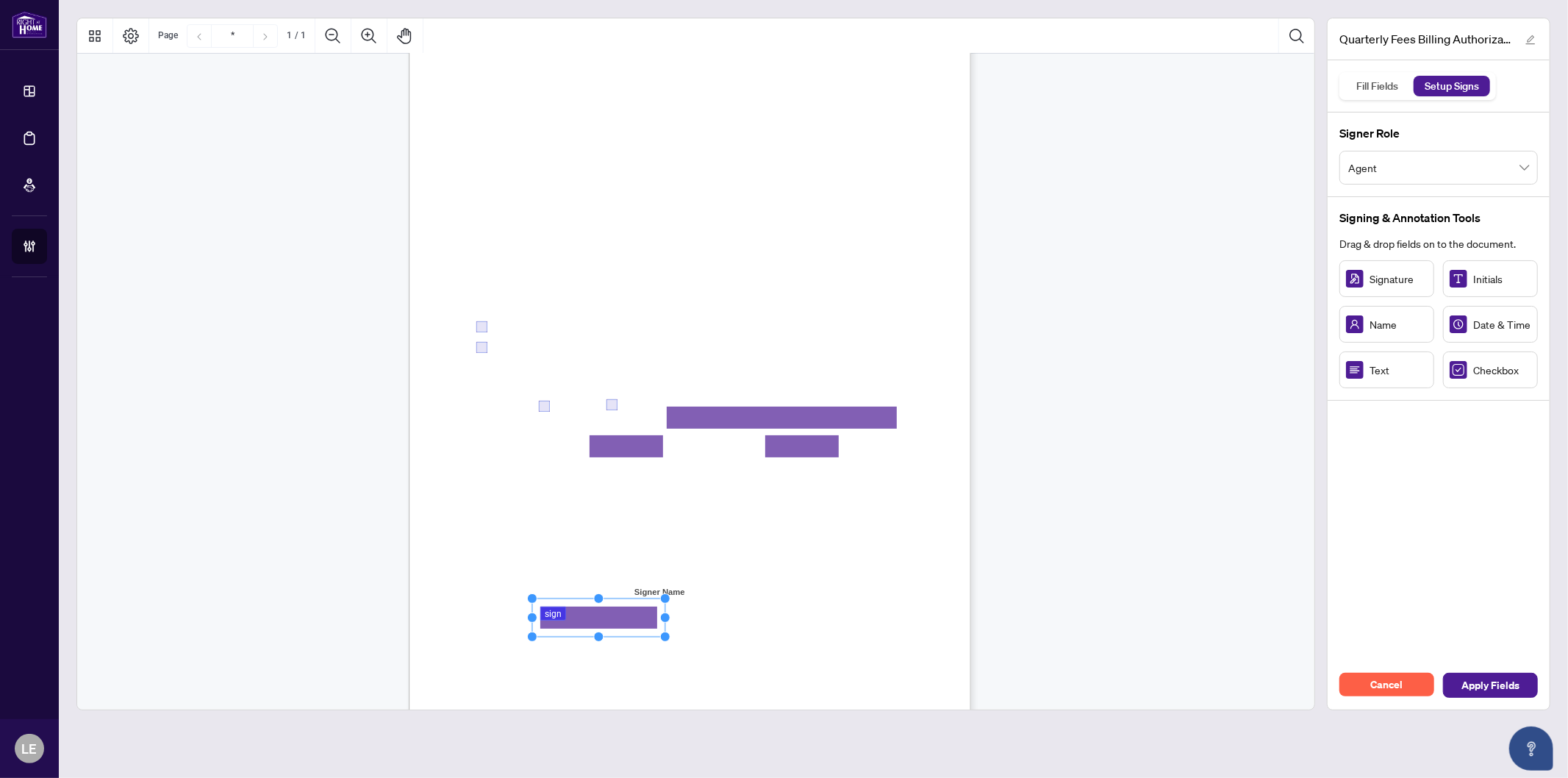
drag, startPoint x: 672, startPoint y: 631, endPoint x: 642, endPoint y: 628, distance: 30.1
click at [642, 628] on rect "Page 1" at bounding box center [599, 618] width 133 height 38
click at [902, 607] on div "Right at Home Realty, Brokerage Quarterly Fees Billing Authorization Quarterly …" at bounding box center [760, 442] width 703 height 910
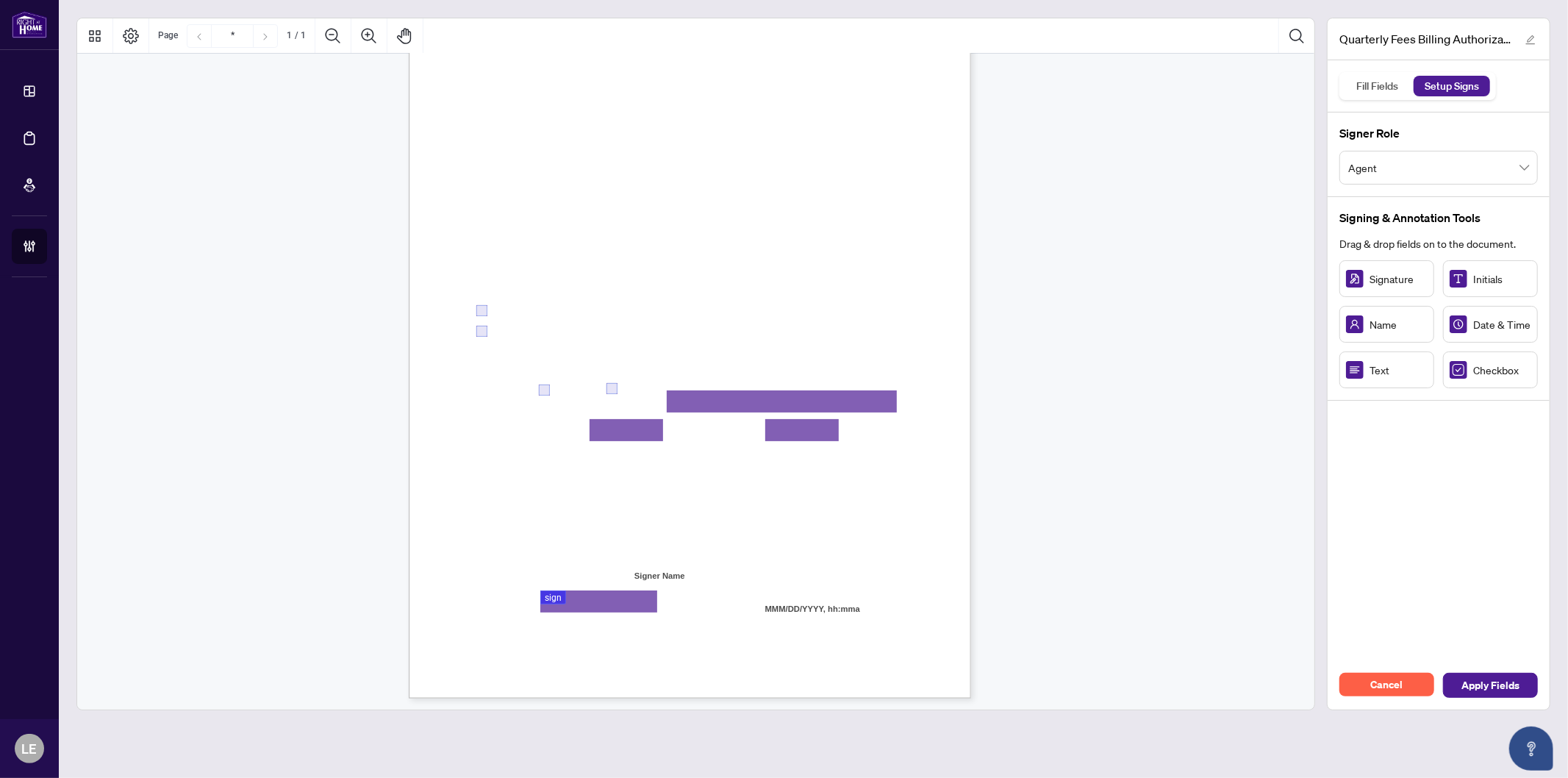
scroll to position [101, 0]
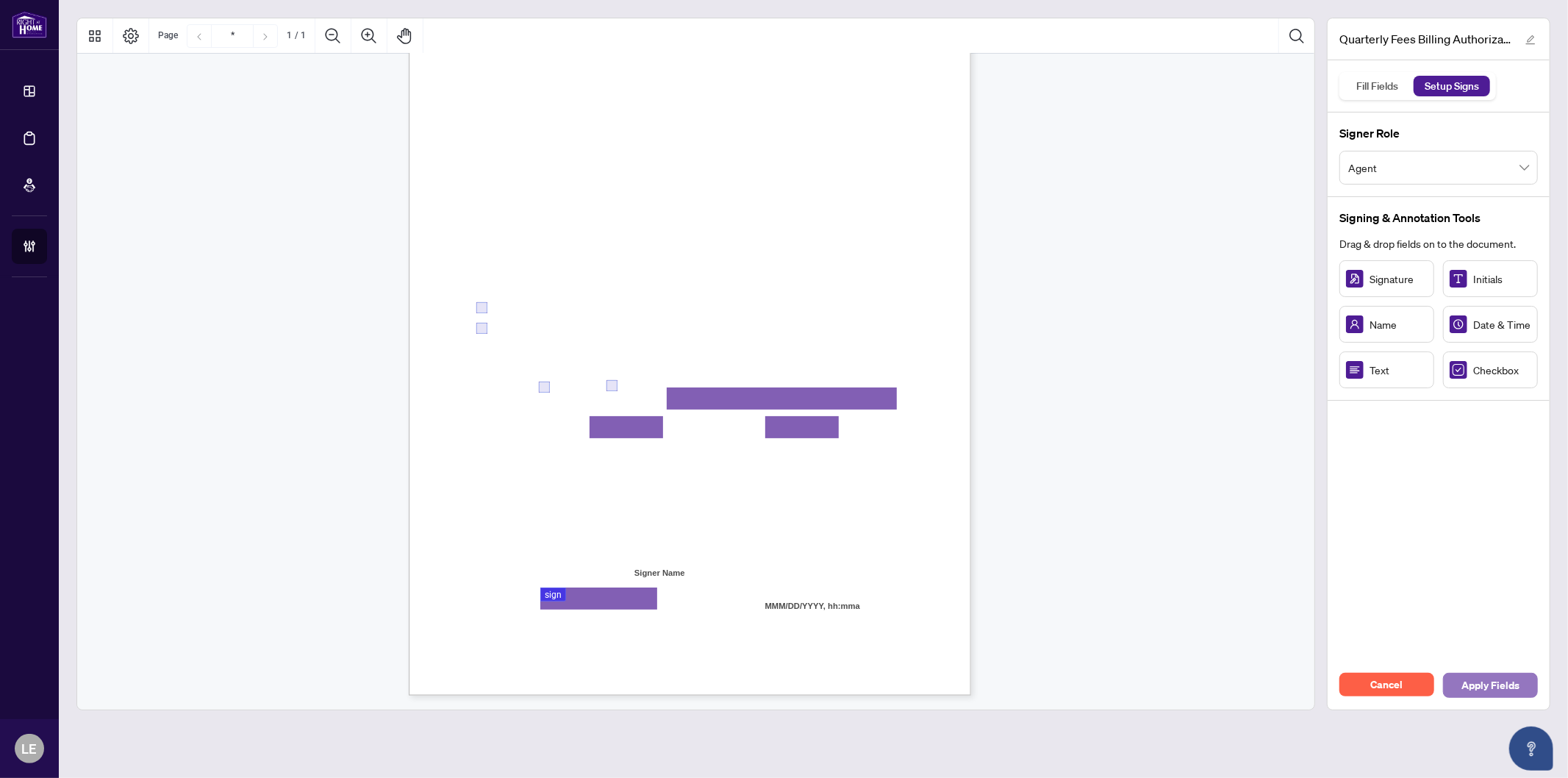
click at [1490, 683] on span "Apply Fields" at bounding box center [1490, 685] width 58 height 24
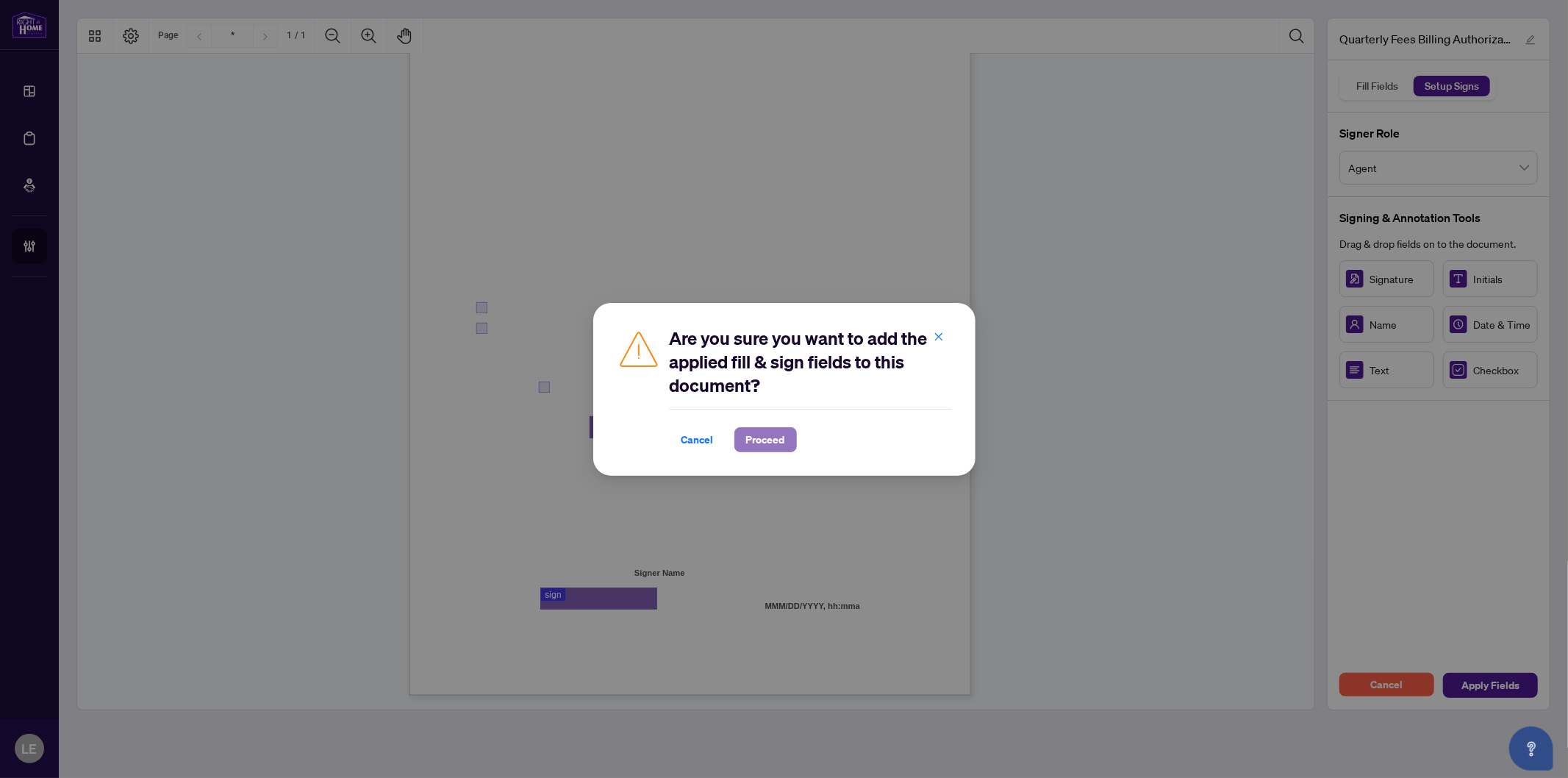
click at [774, 445] on span "Proceed" at bounding box center [765, 440] width 39 height 24
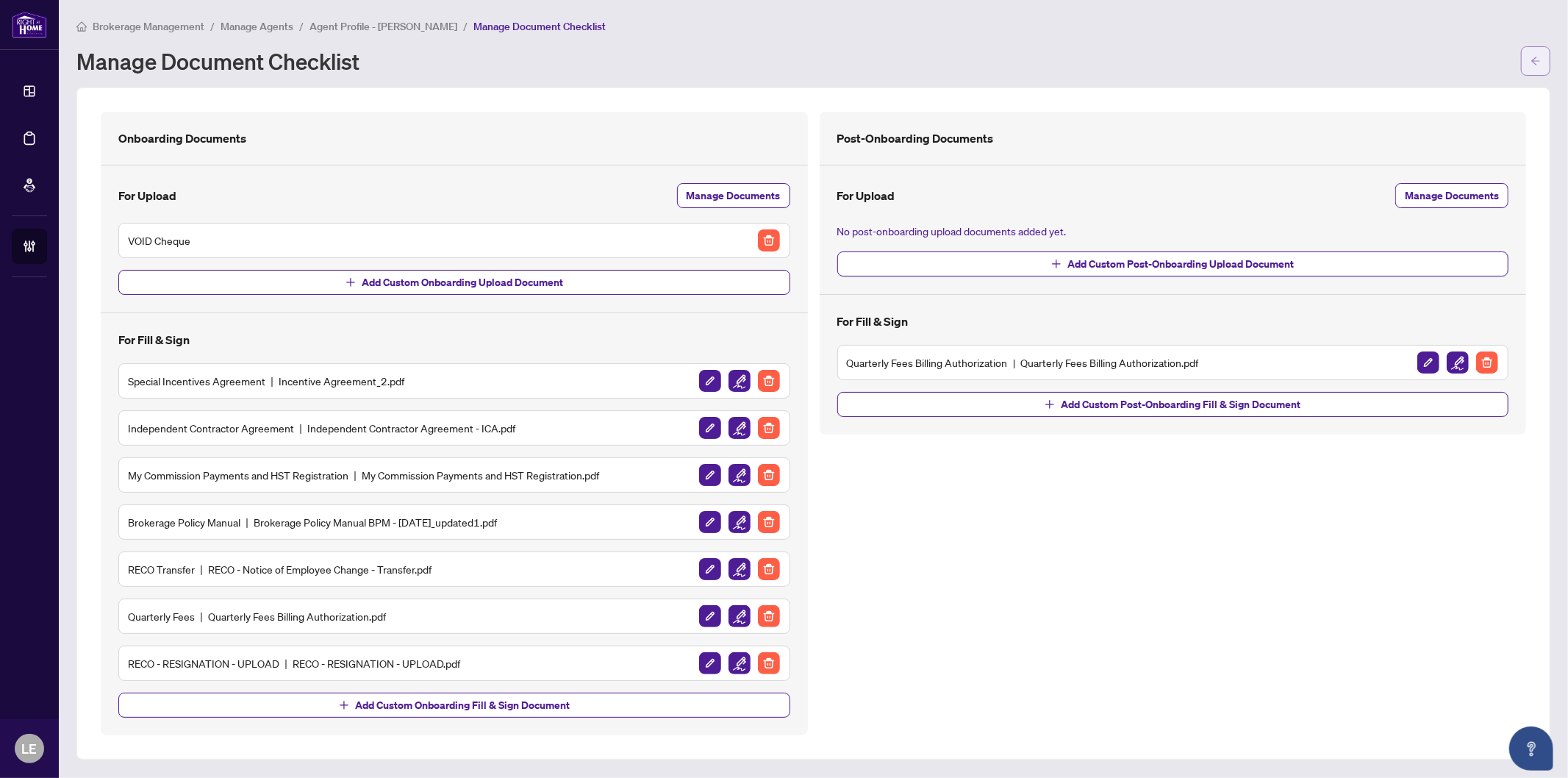
click at [1526, 59] on button "button" at bounding box center [1536, 62] width 30 height 30
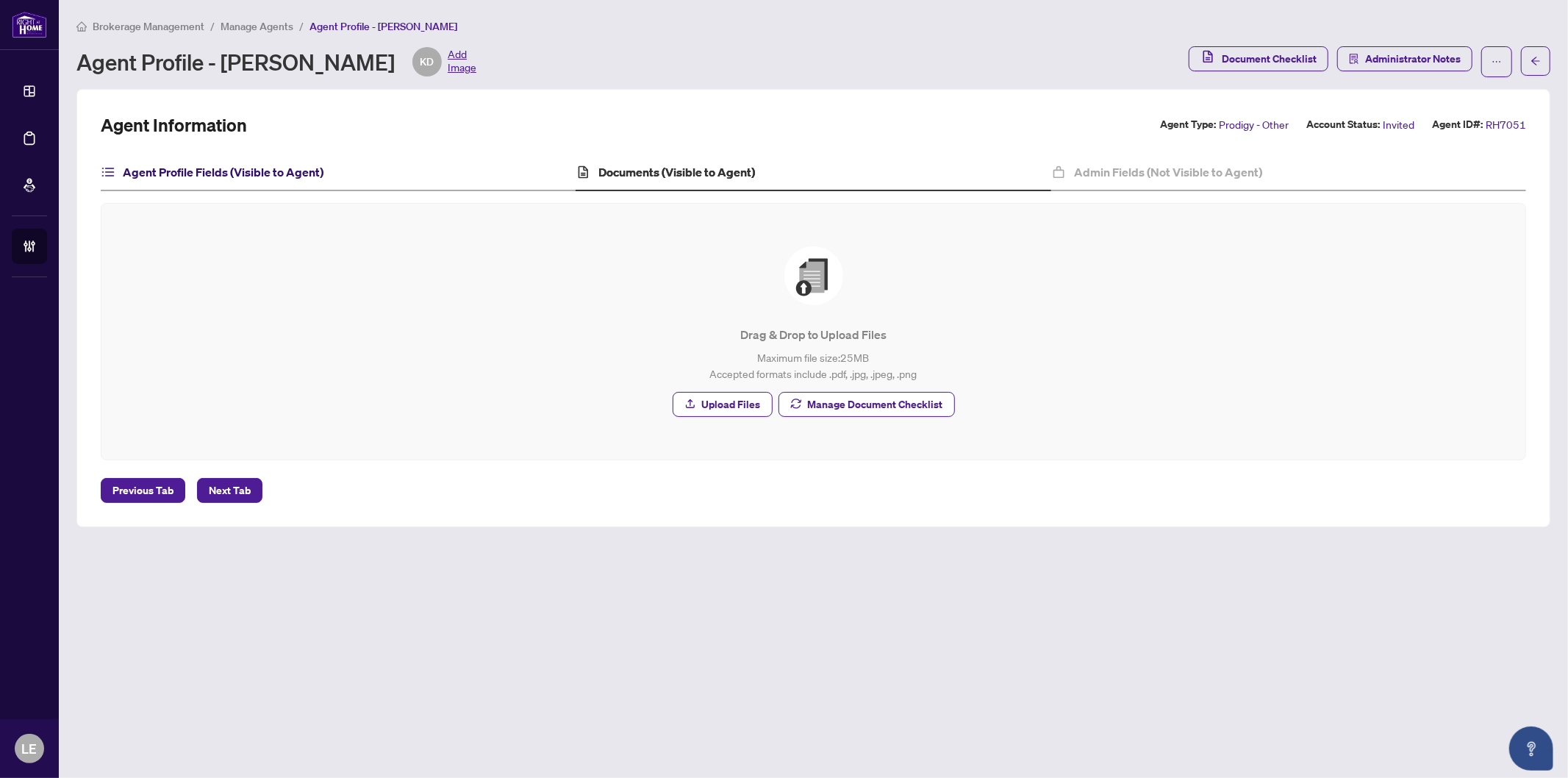
click at [186, 170] on h4 "Agent Profile Fields (Visible to Agent)" at bounding box center [223, 172] width 201 height 18
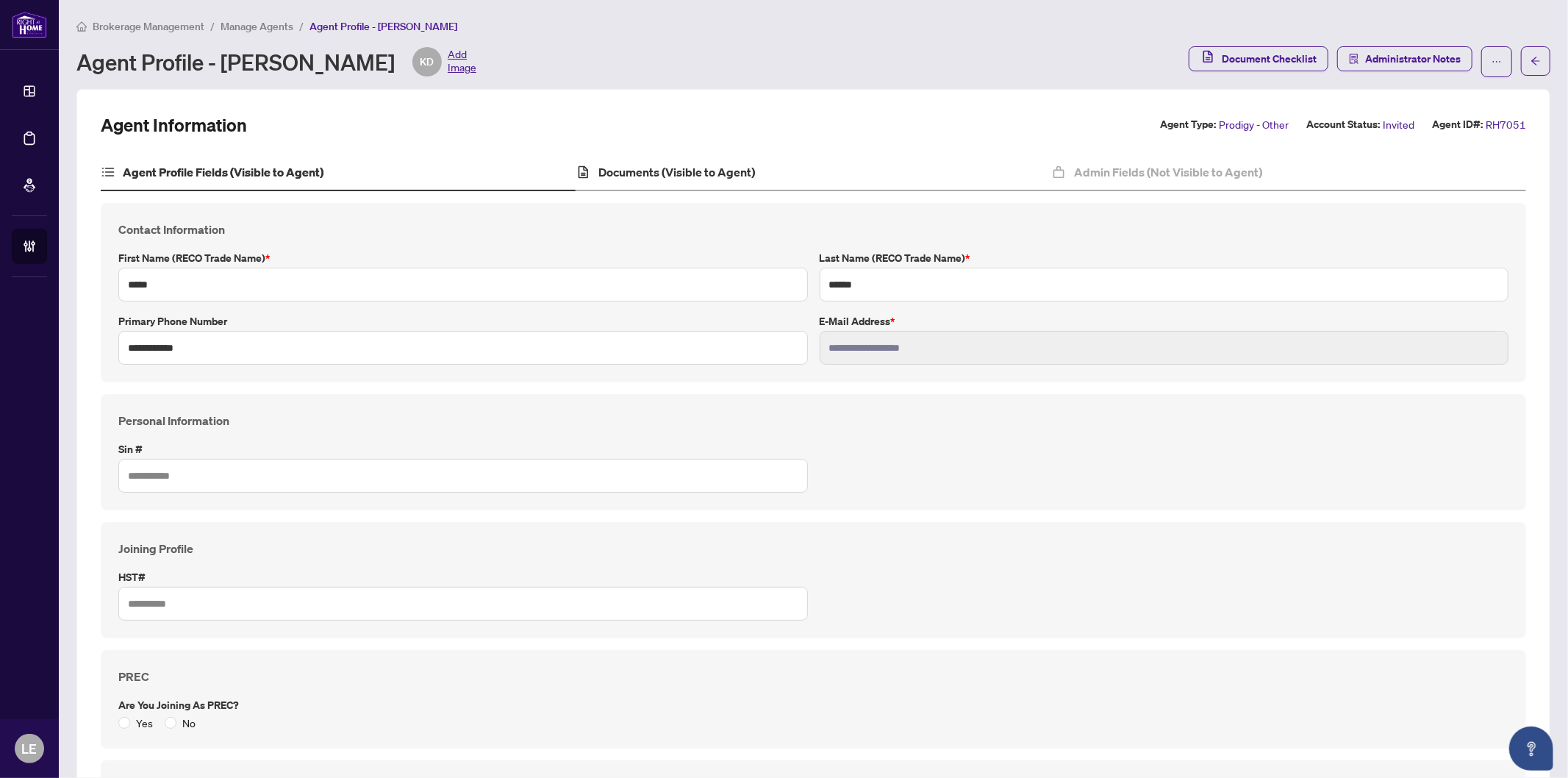
drag, startPoint x: 679, startPoint y: 155, endPoint x: 754, endPoint y: 162, distance: 75.3
click at [679, 155] on div "Documents (Visible to Agent)" at bounding box center [813, 172] width 475 height 37
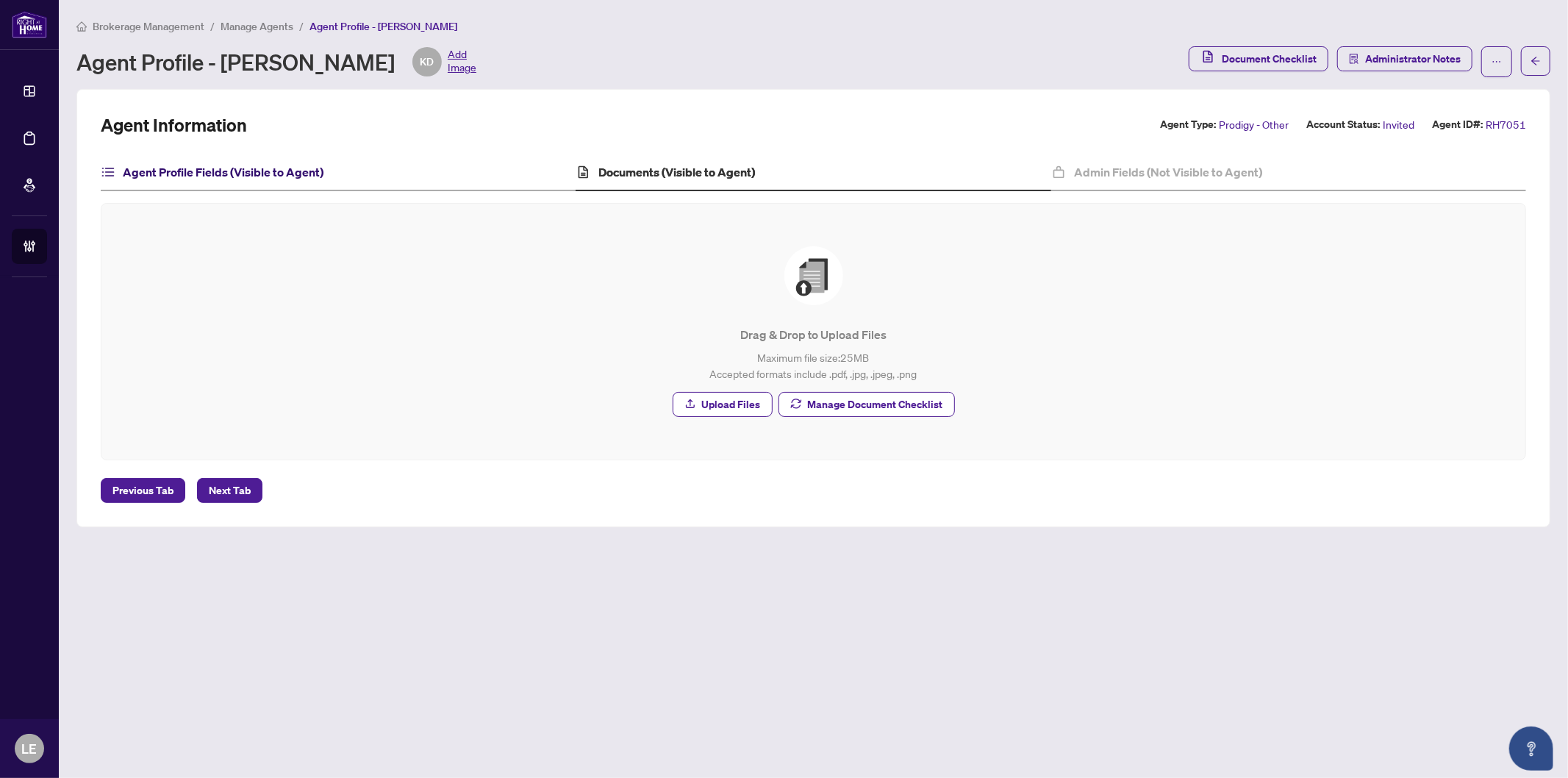
click at [311, 164] on h4 "Agent Profile Fields (Visible to Agent)" at bounding box center [223, 172] width 201 height 18
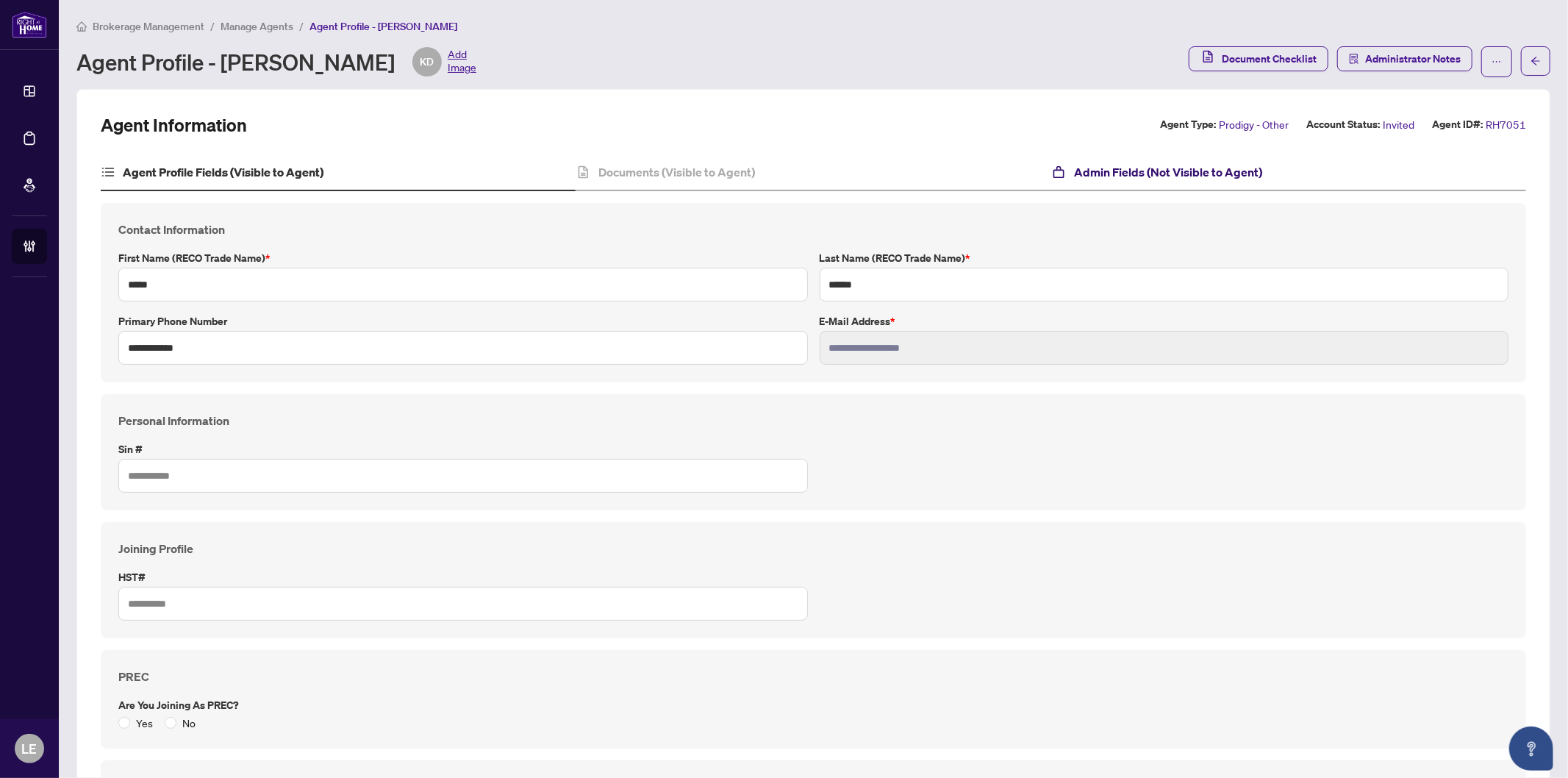
click at [1106, 166] on h4 "Admin Fields (Not Visible to Agent)" at bounding box center [1168, 172] width 188 height 18
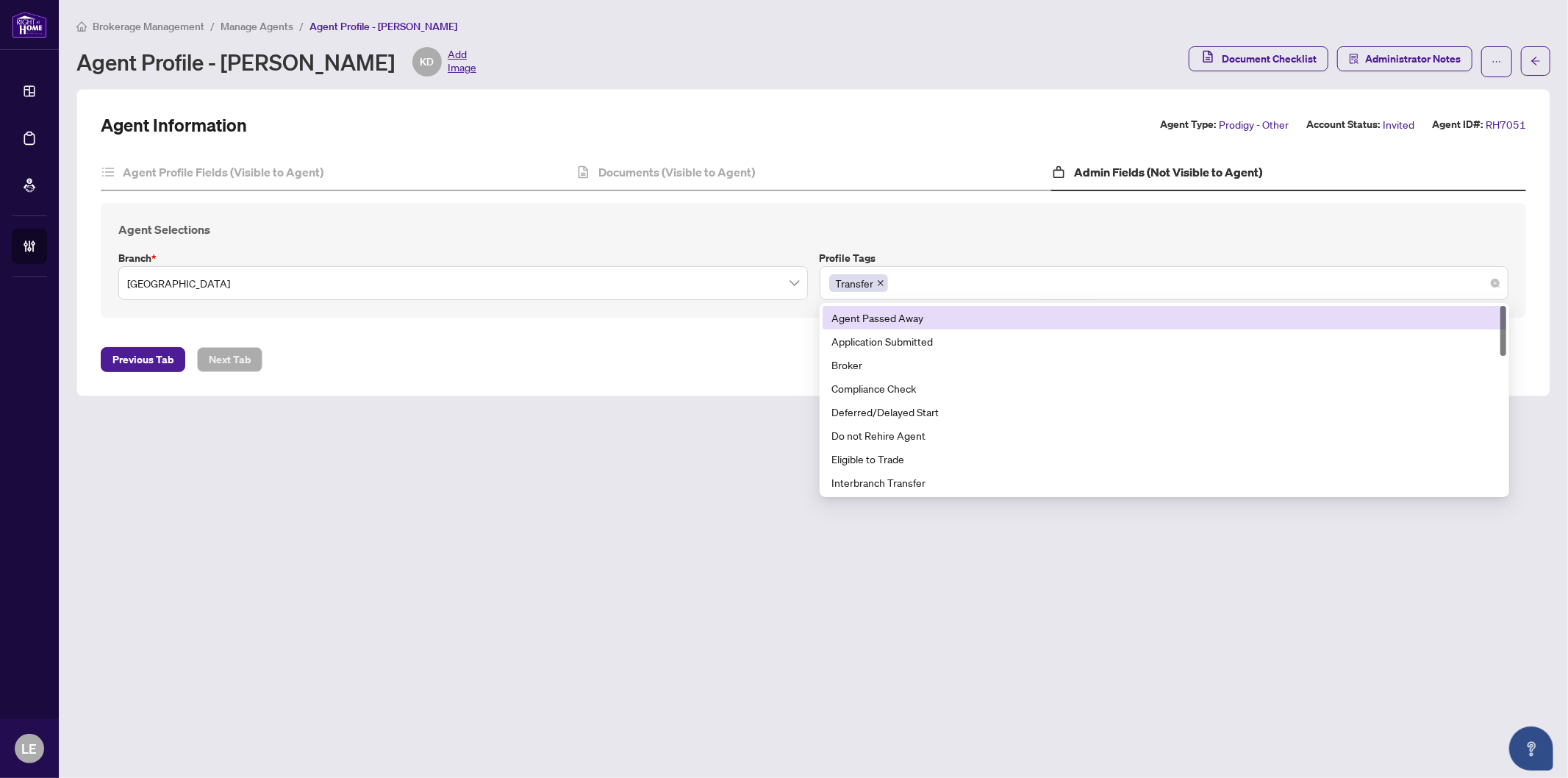
click at [926, 273] on div "Transfer" at bounding box center [1165, 283] width 670 height 27
type input "*"
type input "**"
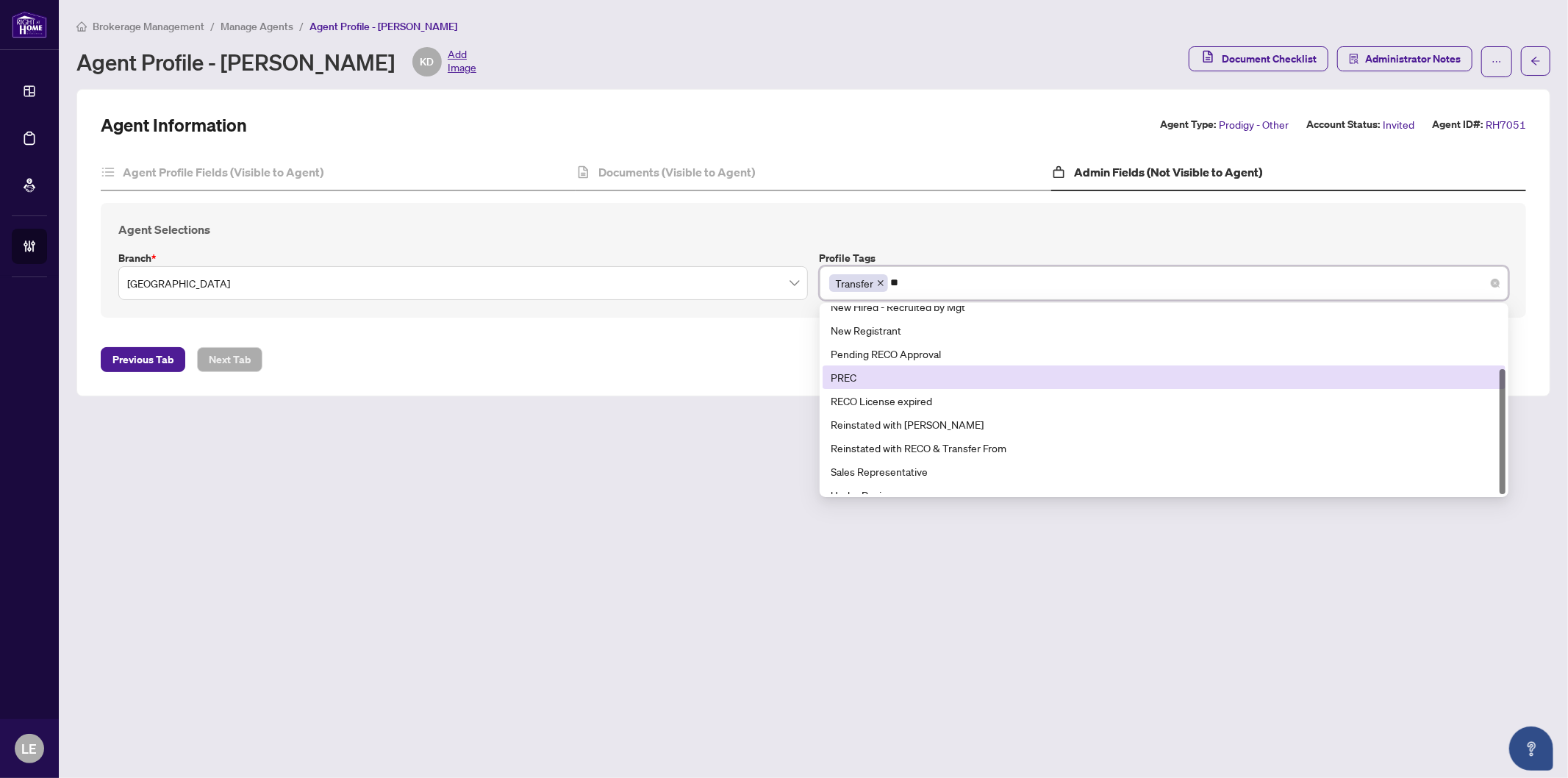
scroll to position [94, 0]
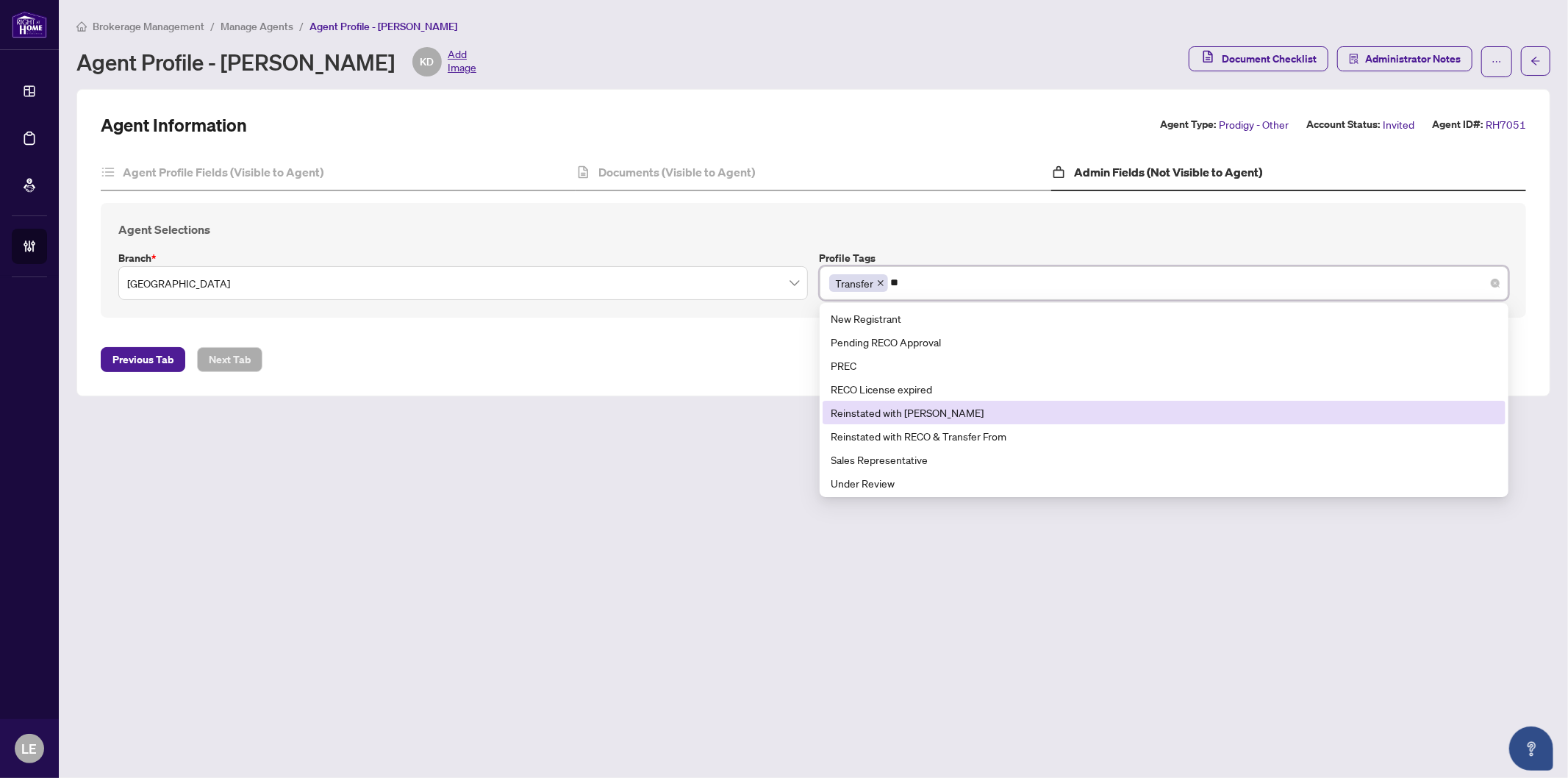
click at [905, 414] on div "Reinstated with RAHR" at bounding box center [1165, 412] width 666 height 16
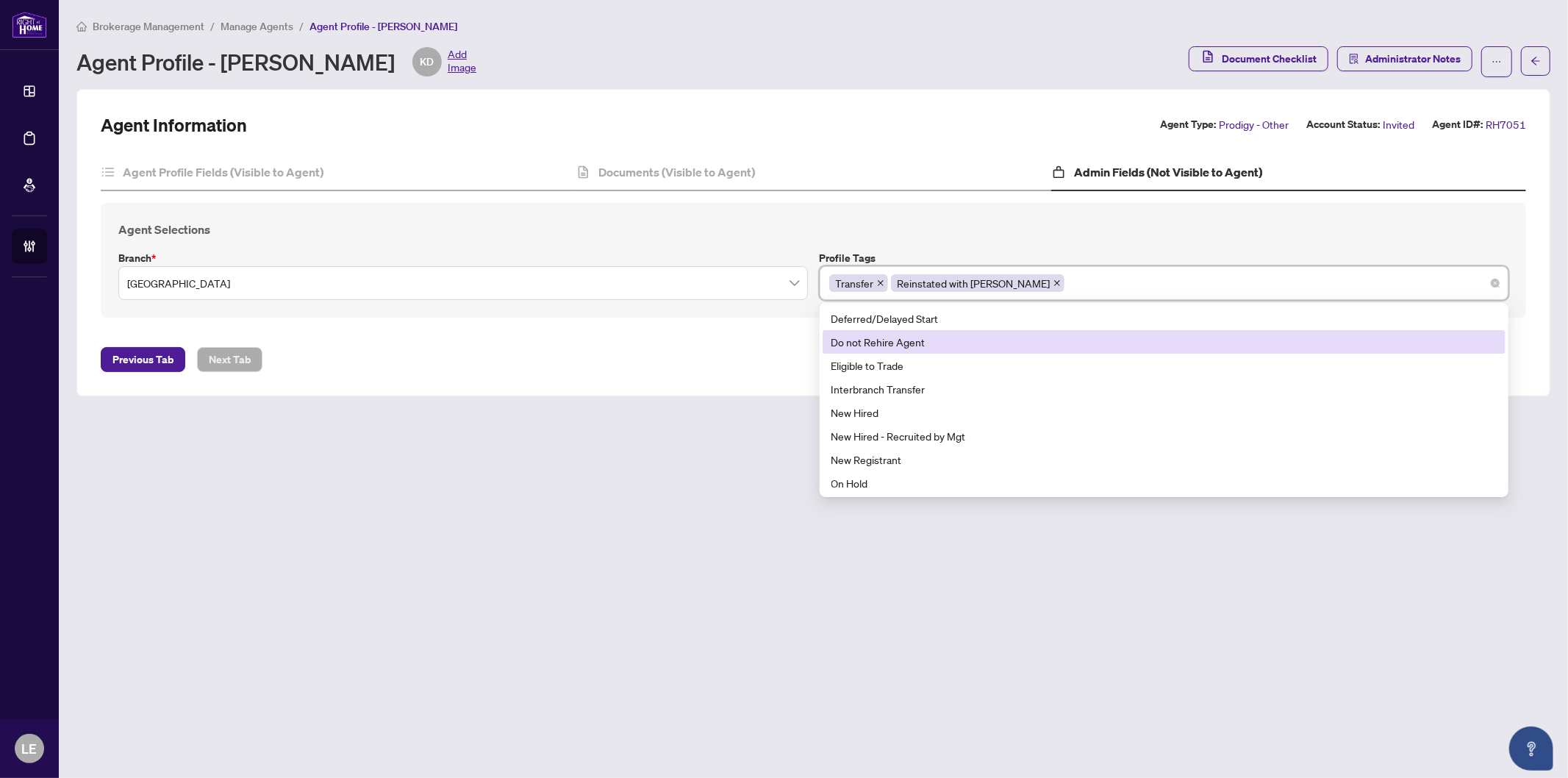
drag, startPoint x: 730, startPoint y: 559, endPoint x: 716, endPoint y: 552, distance: 15.7
click at [723, 555] on main "Brokerage Management / Manage Agents / Agent Profile - Khema Dudhee Agent Profi…" at bounding box center [813, 389] width 1509 height 778
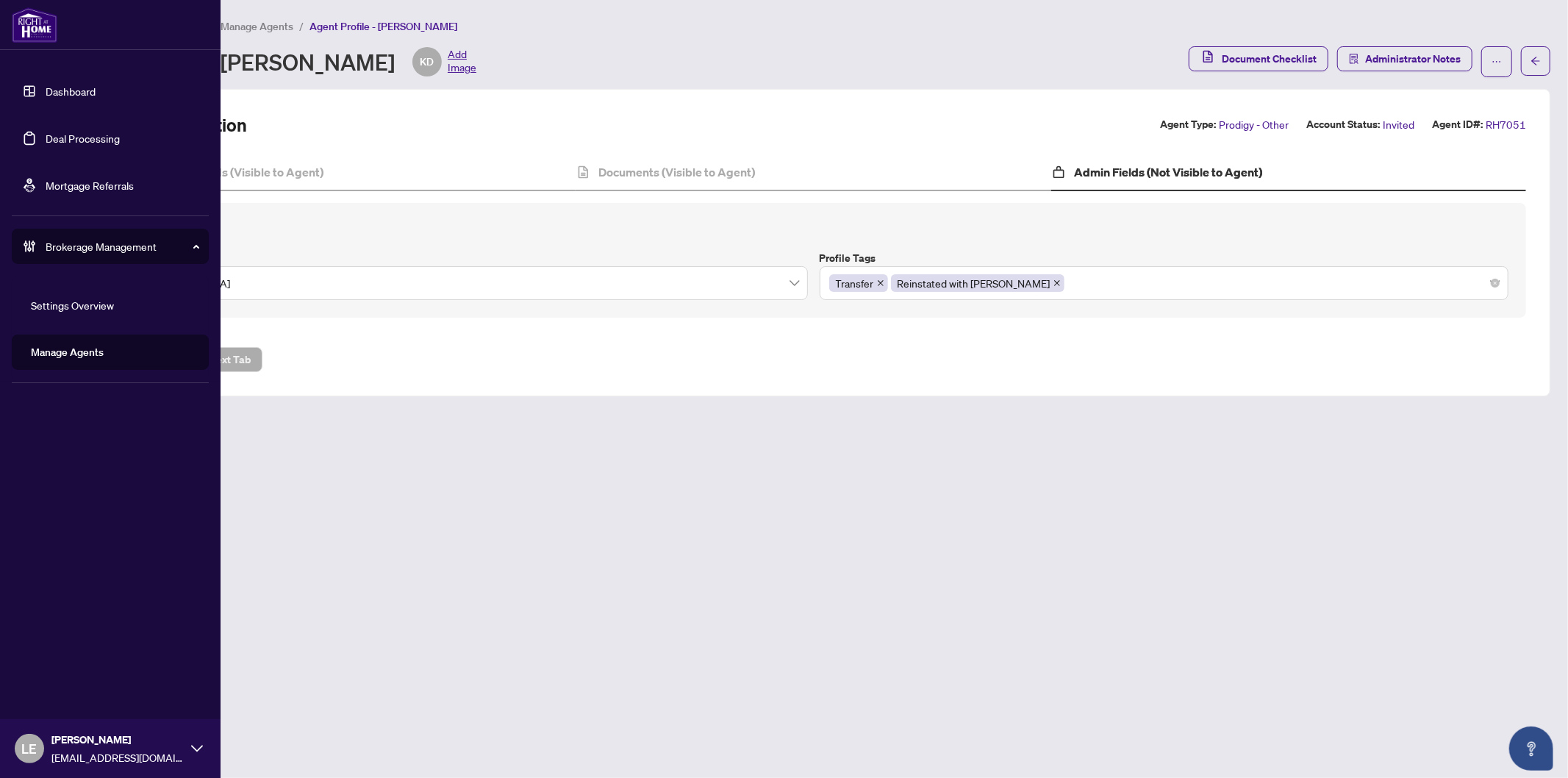
click at [46, 97] on link "Dashboard" at bounding box center [71, 91] width 50 height 13
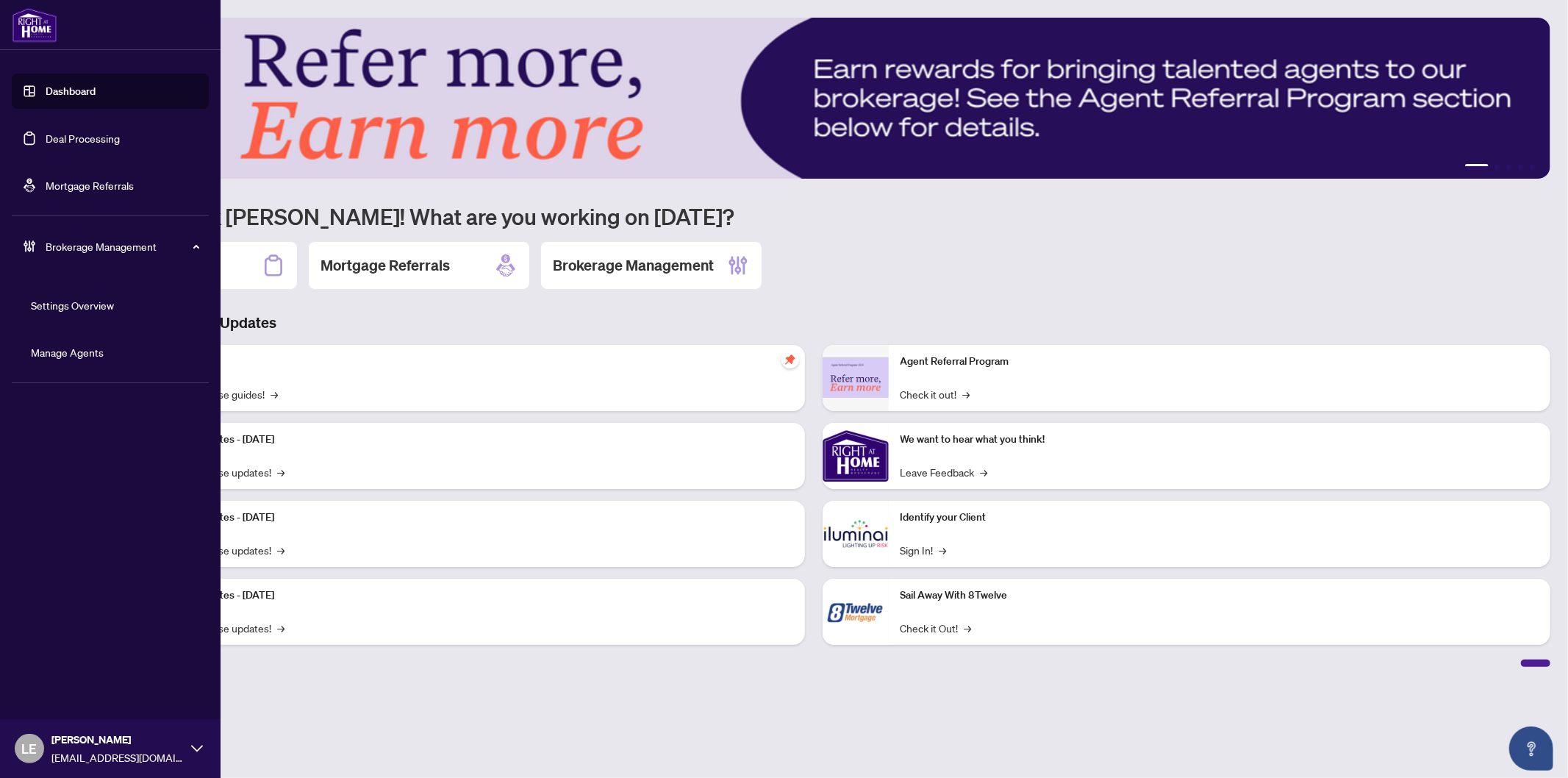
click at [67, 85] on link "Dashboard" at bounding box center [71, 91] width 50 height 13
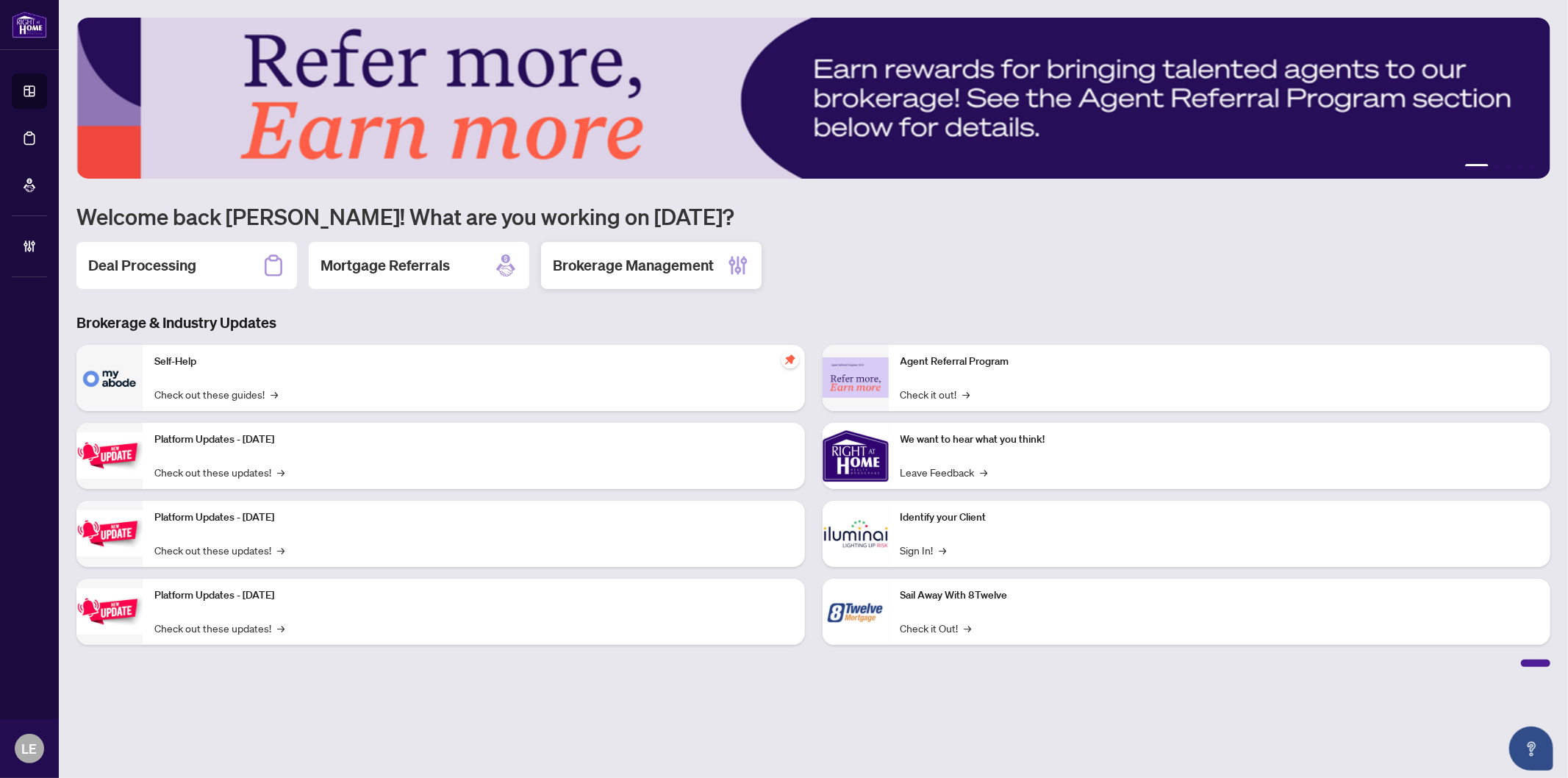
click at [614, 263] on h2 "Brokerage Management" at bounding box center [634, 265] width 161 height 21
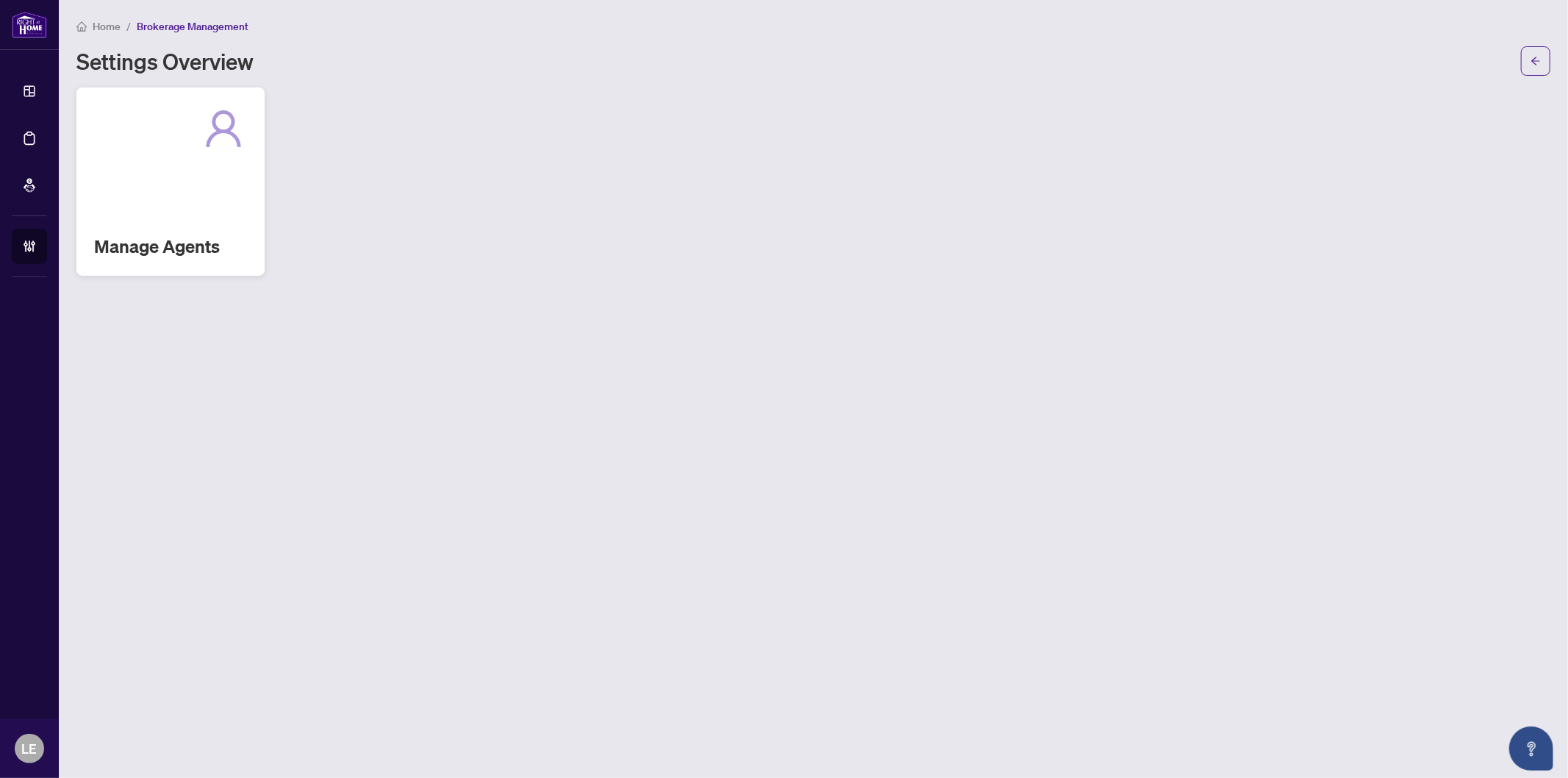
click at [160, 212] on div "Manage Agents" at bounding box center [170, 181] width 188 height 188
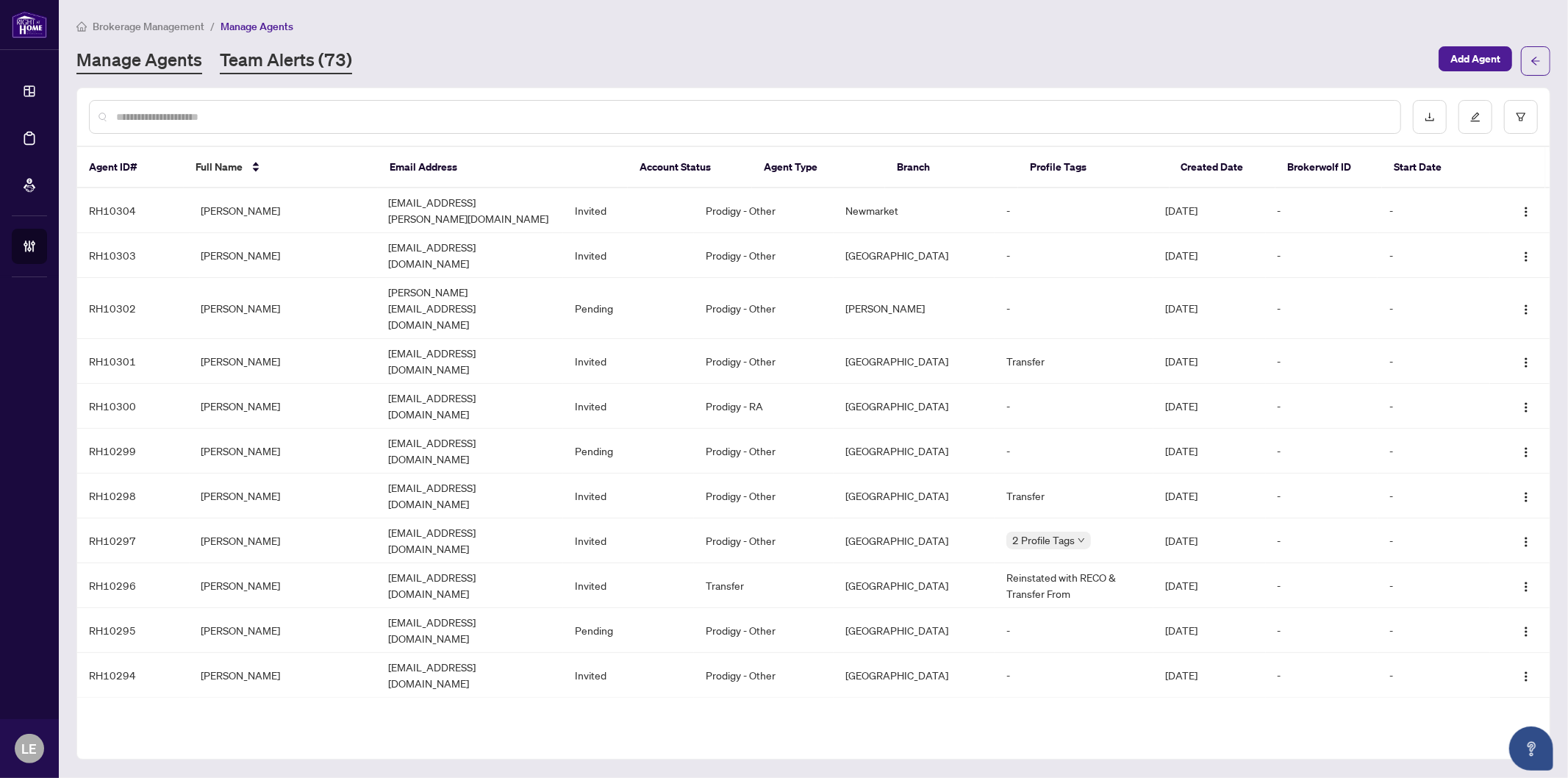
click at [292, 56] on link "Team Alerts (73)" at bounding box center [286, 61] width 132 height 27
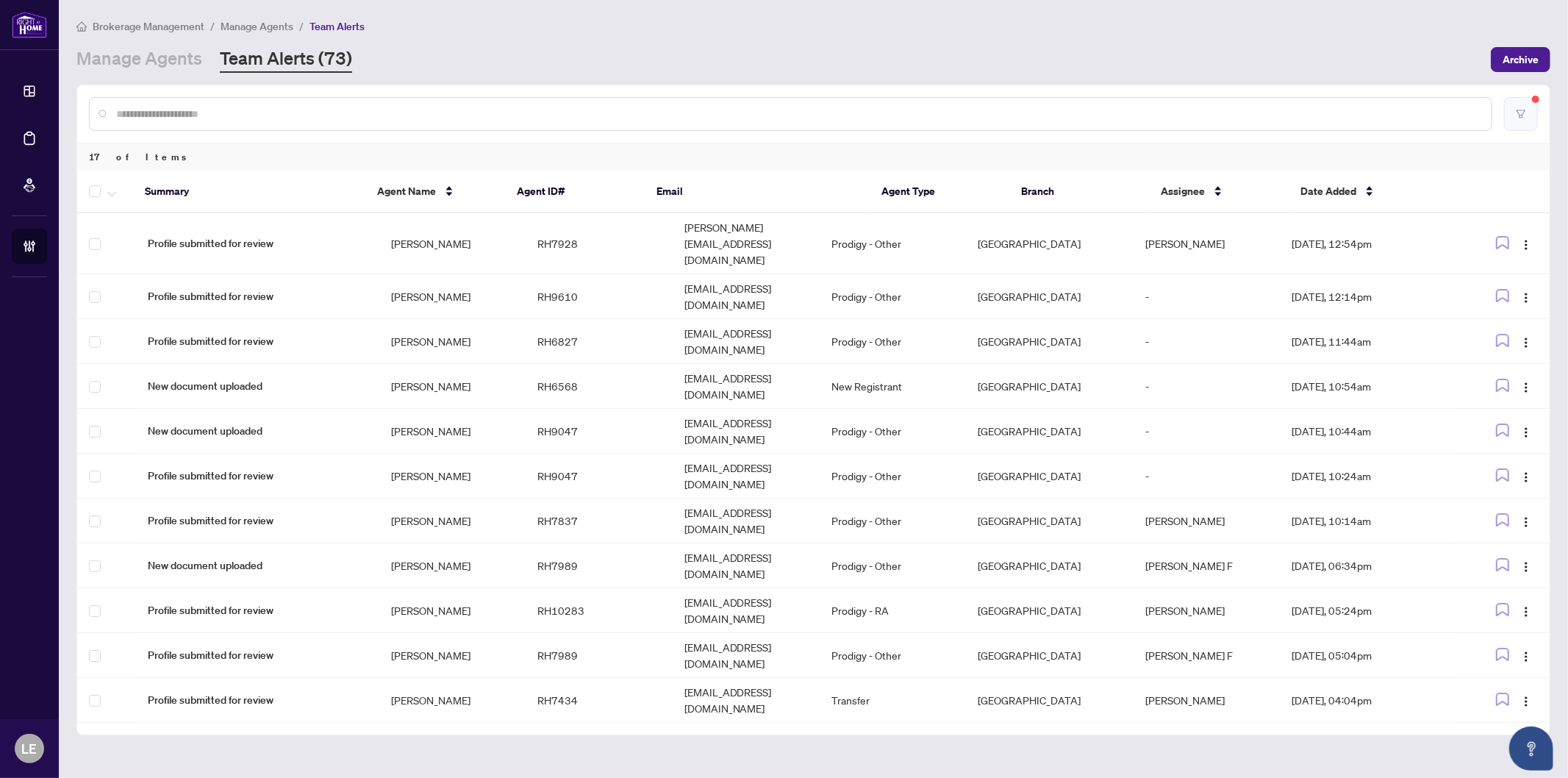
click at [1523, 115] on icon "filter" at bounding box center [1521, 114] width 9 height 8
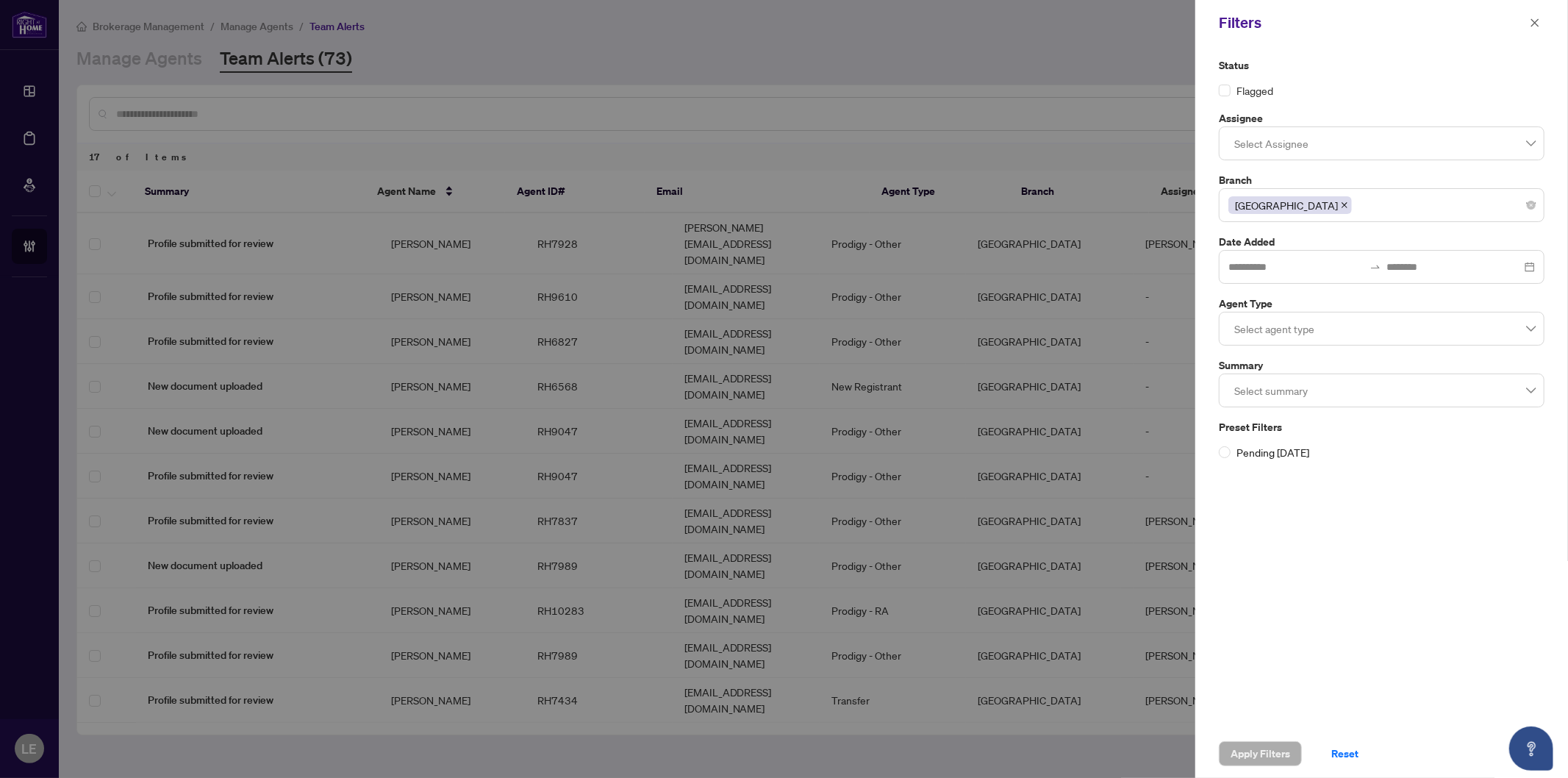
click at [1414, 552] on div "Status Flagged Assignee Select Assignee Branch Mississauga Date Added Agent Typ…" at bounding box center [1382, 388] width 373 height 683
click at [1355, 751] on span "Reset" at bounding box center [1345, 754] width 27 height 24
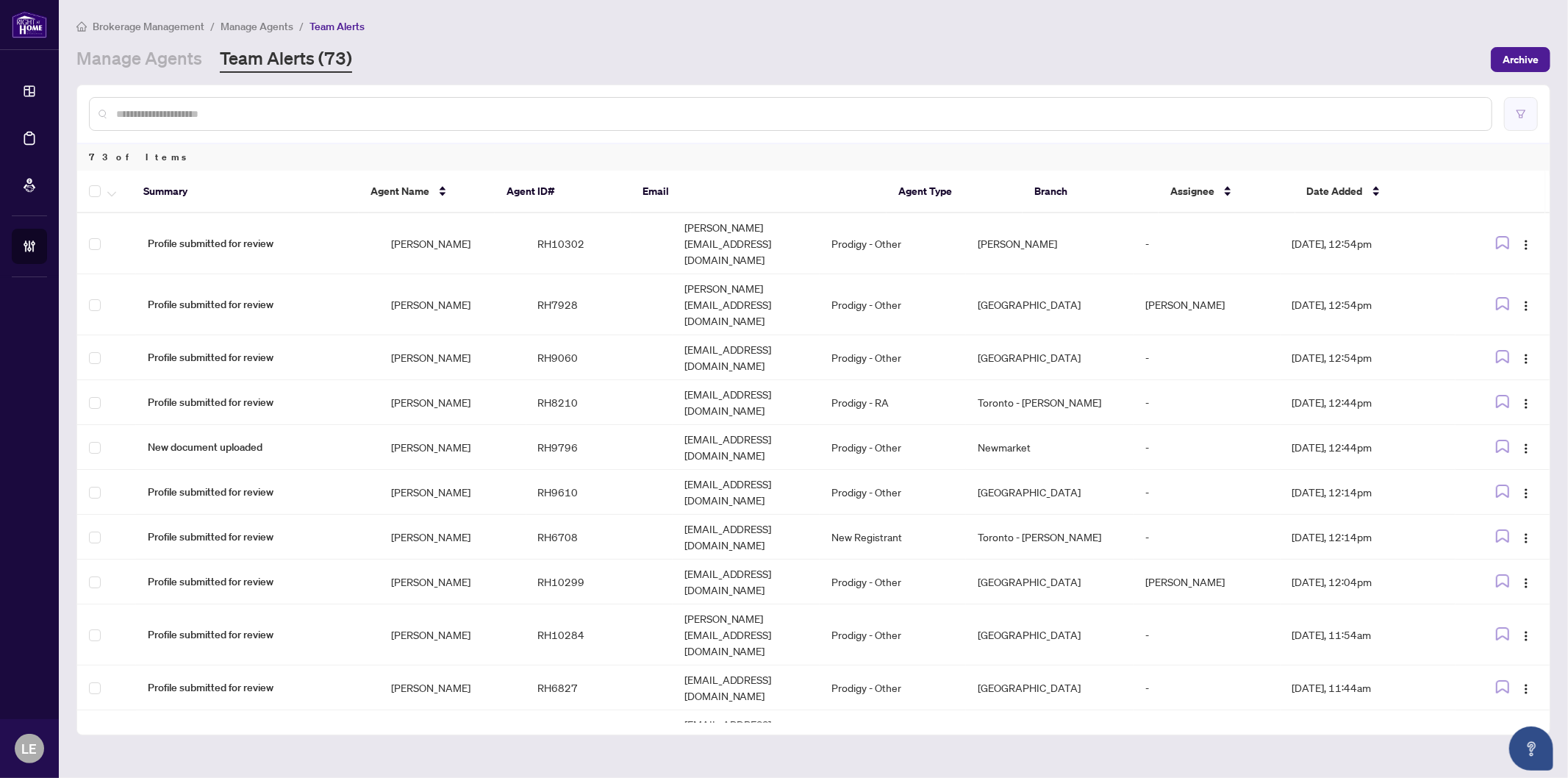
click at [1528, 117] on button "button" at bounding box center [1521, 114] width 34 height 34
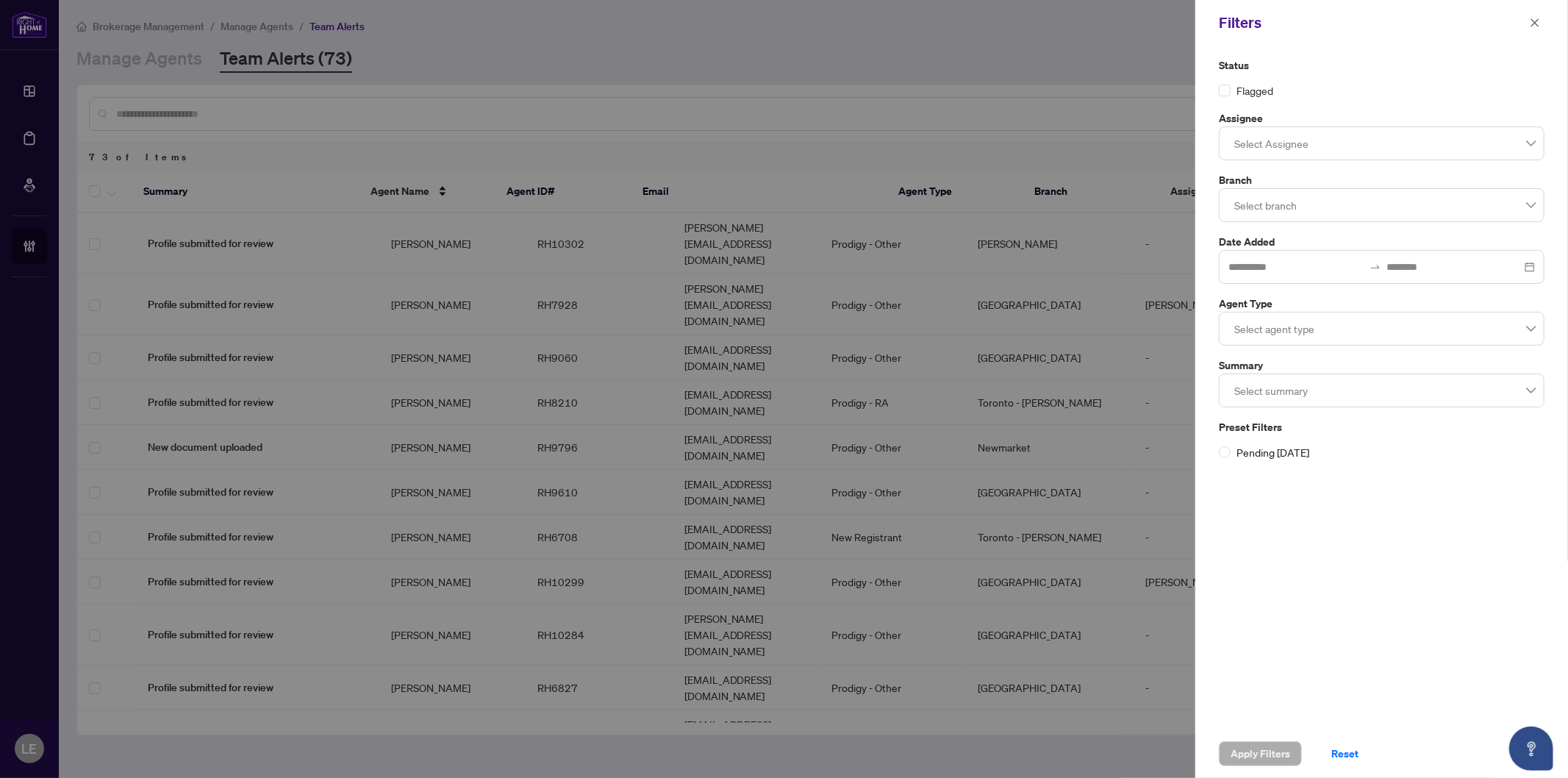
click at [1290, 206] on div at bounding box center [1382, 205] width 307 height 27
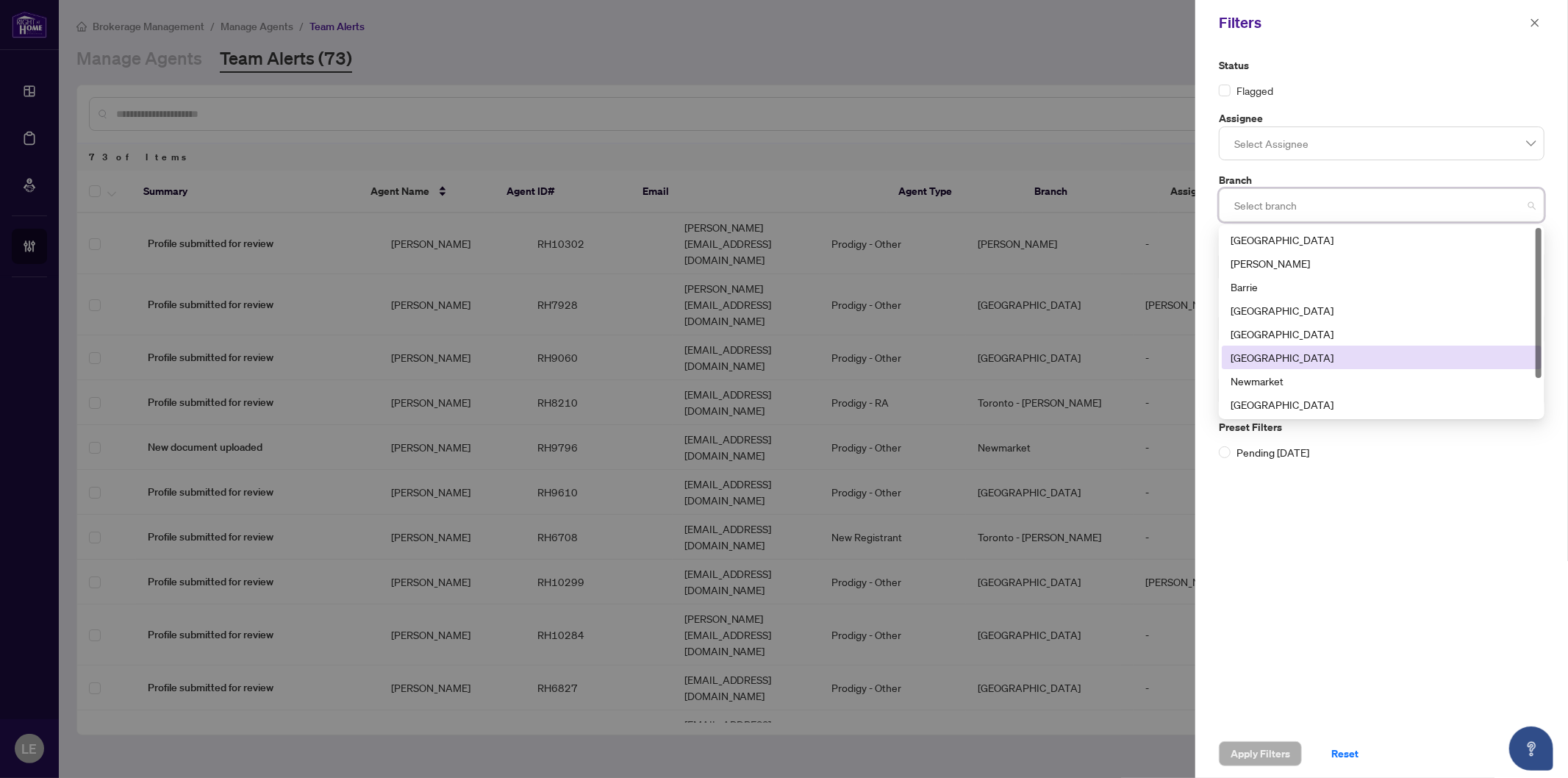
click at [1281, 352] on div "[GEOGRAPHIC_DATA]" at bounding box center [1382, 358] width 302 height 16
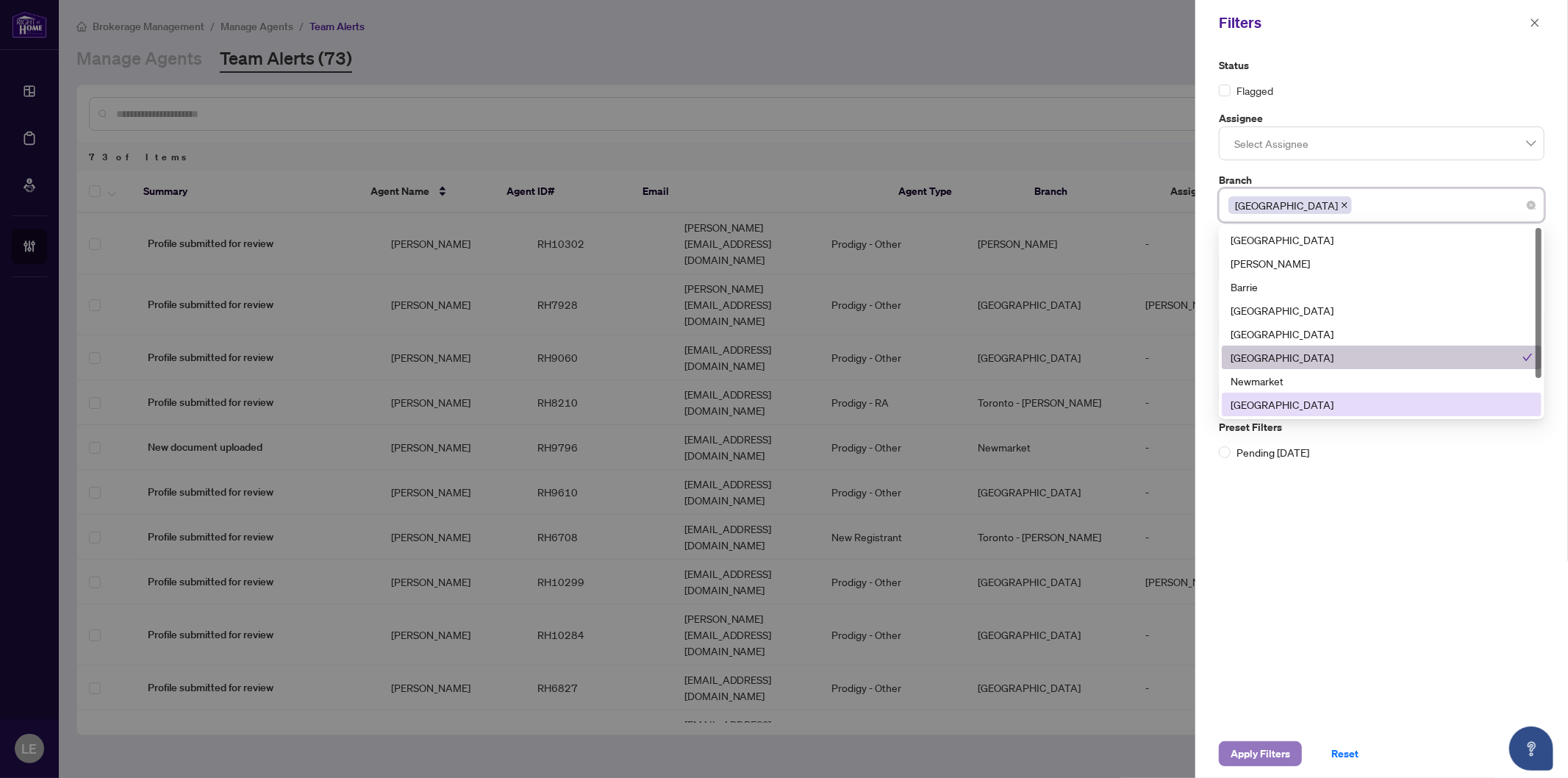
click at [1281, 758] on span "Apply Filters" at bounding box center [1261, 754] width 60 height 24
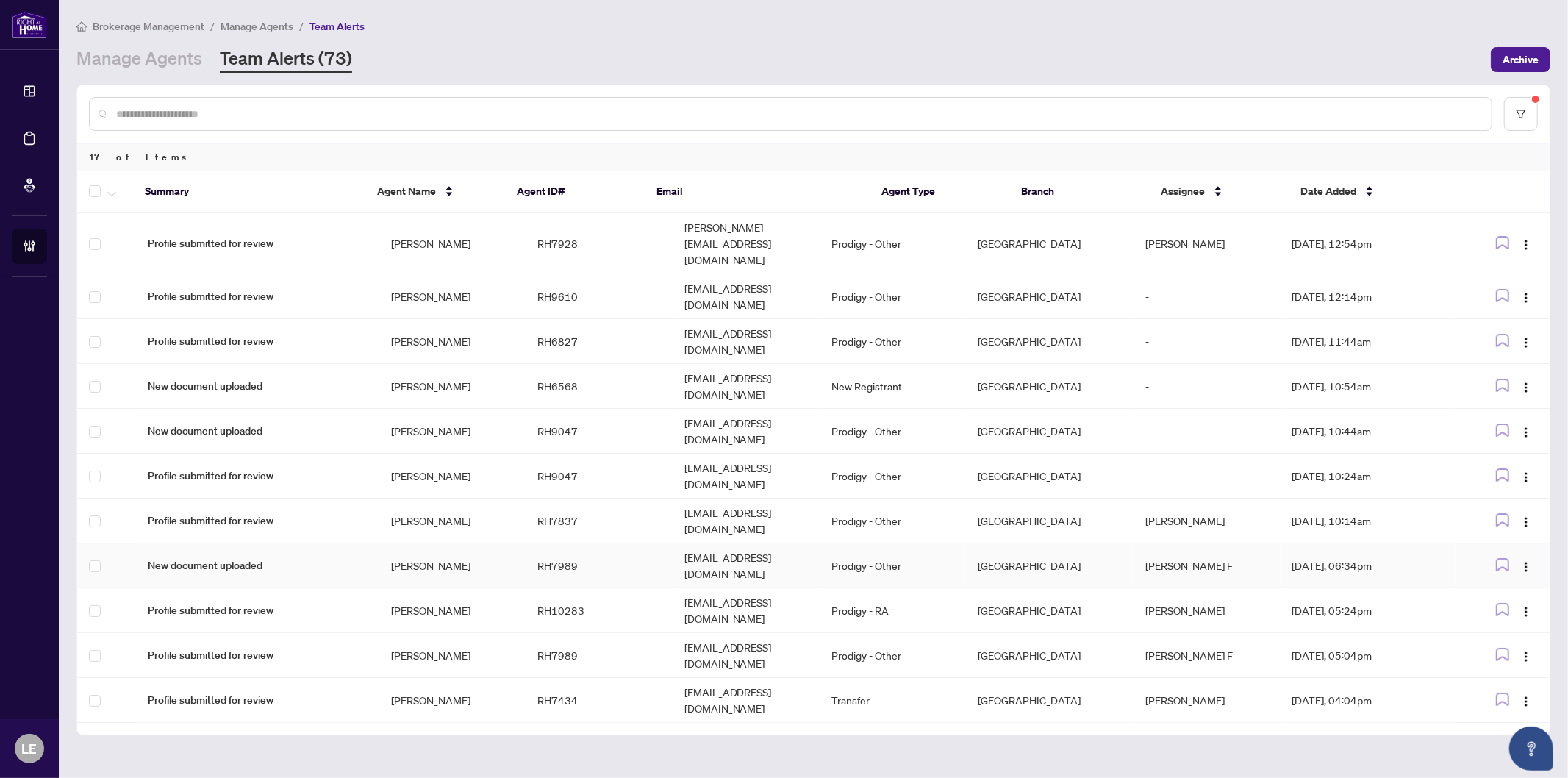
scroll to position [103, 0]
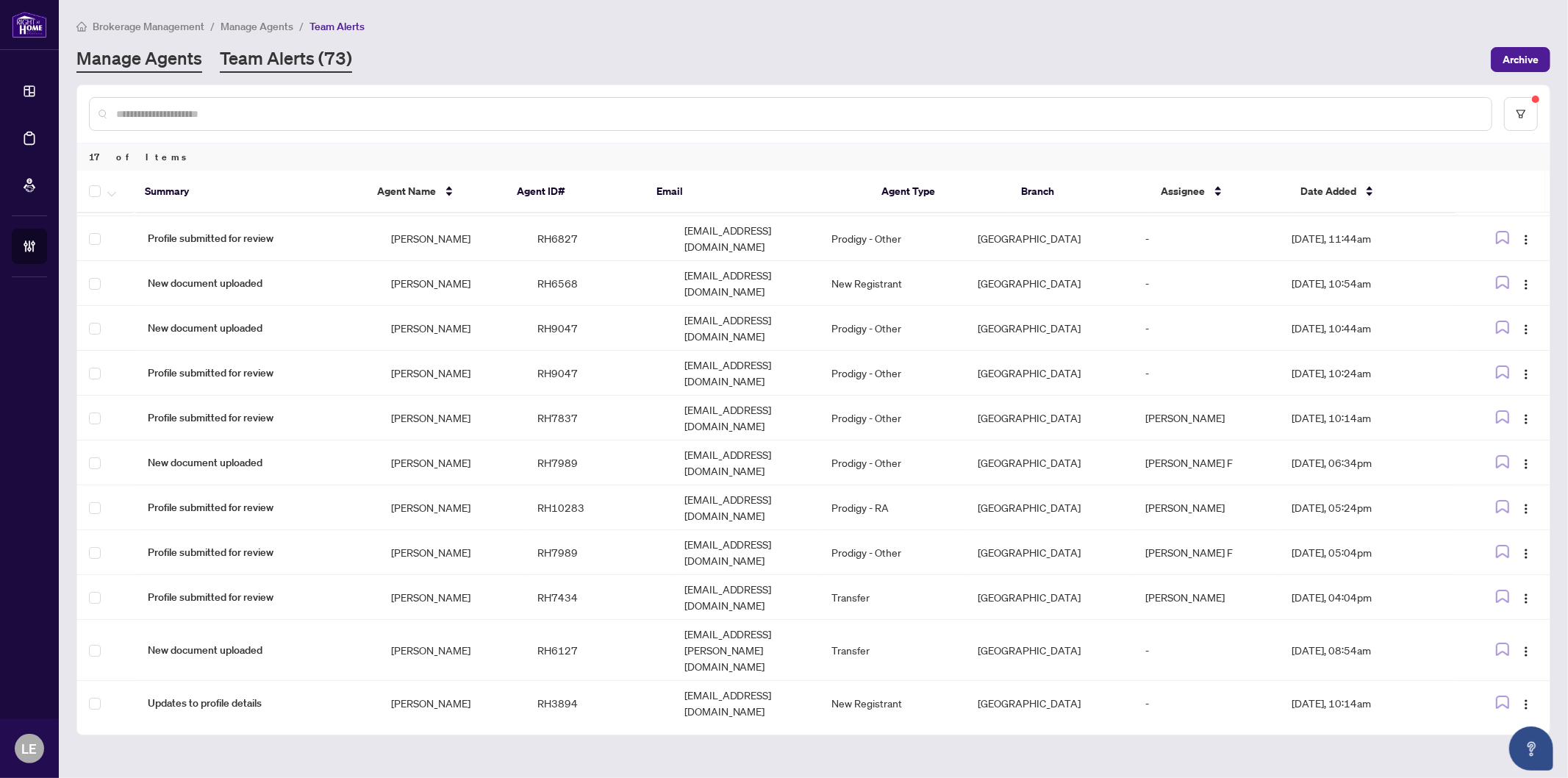
click at [123, 54] on link "Manage Agents" at bounding box center [139, 60] width 126 height 27
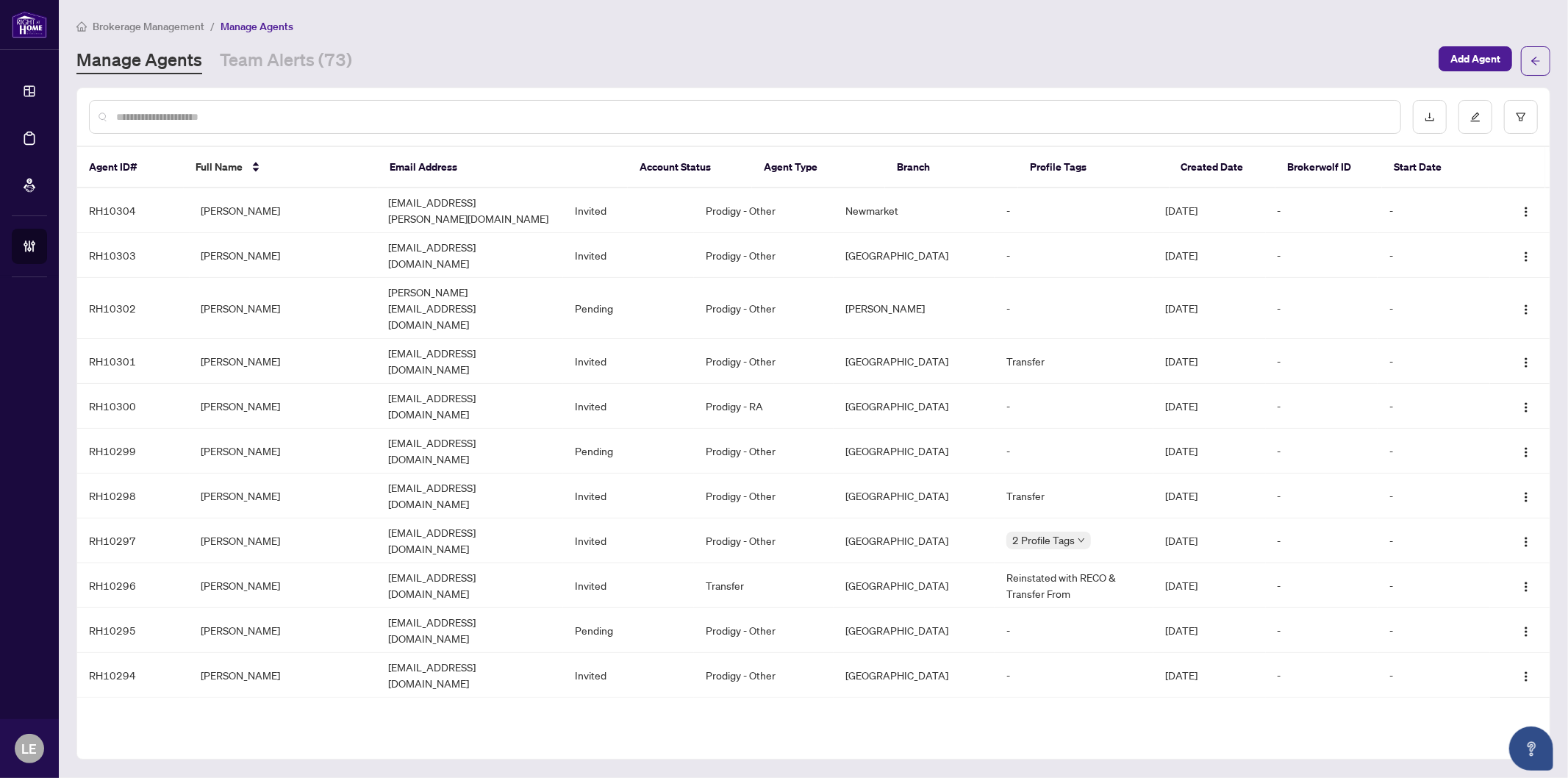
click at [207, 115] on input "text" at bounding box center [753, 117] width 1273 height 16
click at [177, 120] on input "text" at bounding box center [753, 117] width 1273 height 16
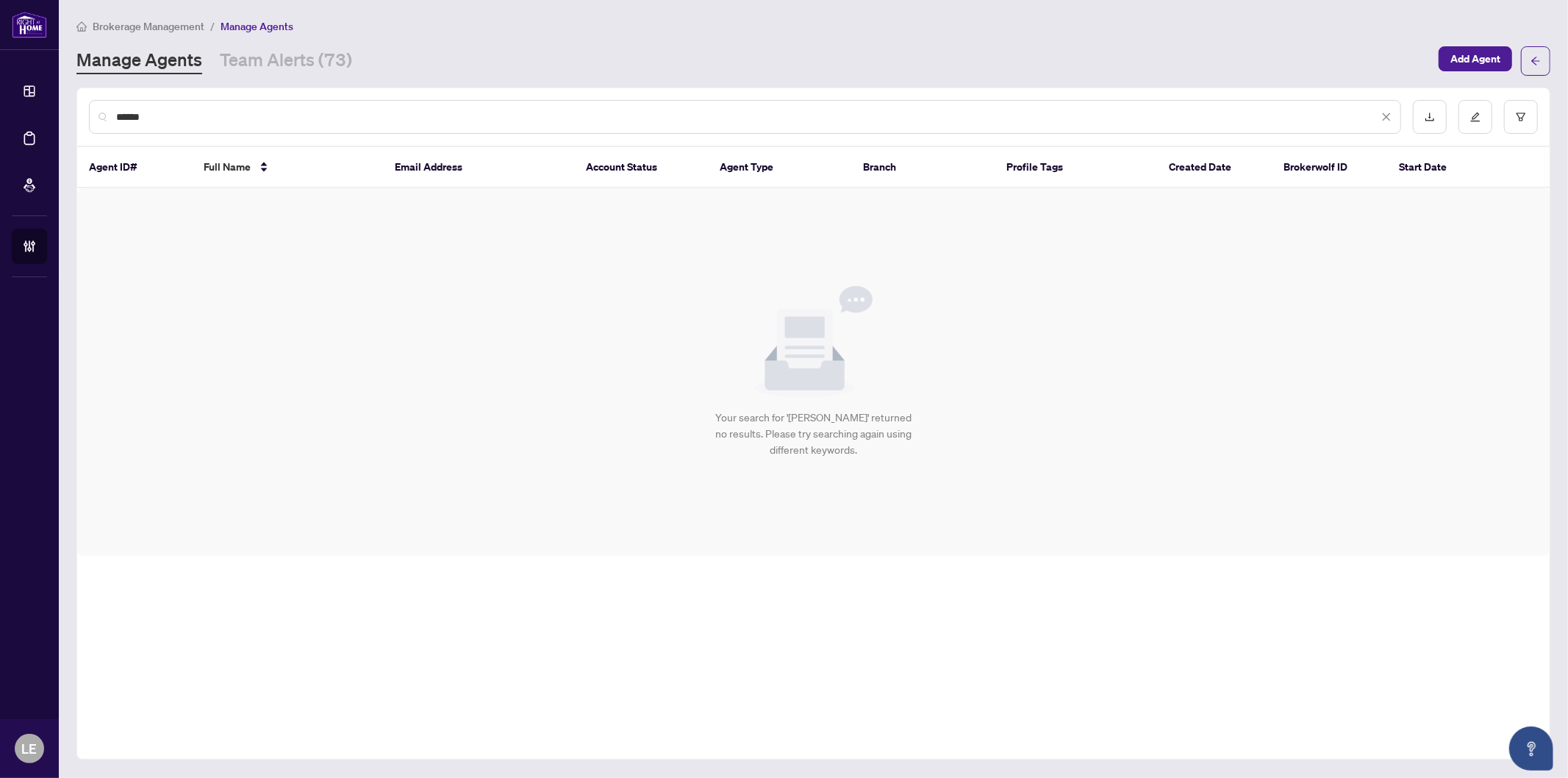
click at [178, 121] on input "******" at bounding box center [747, 117] width 1262 height 16
drag, startPoint x: 178, startPoint y: 124, endPoint x: 83, endPoint y: 124, distance: 95.0
click at [83, 124] on div "******" at bounding box center [814, 118] width 1473 height 58
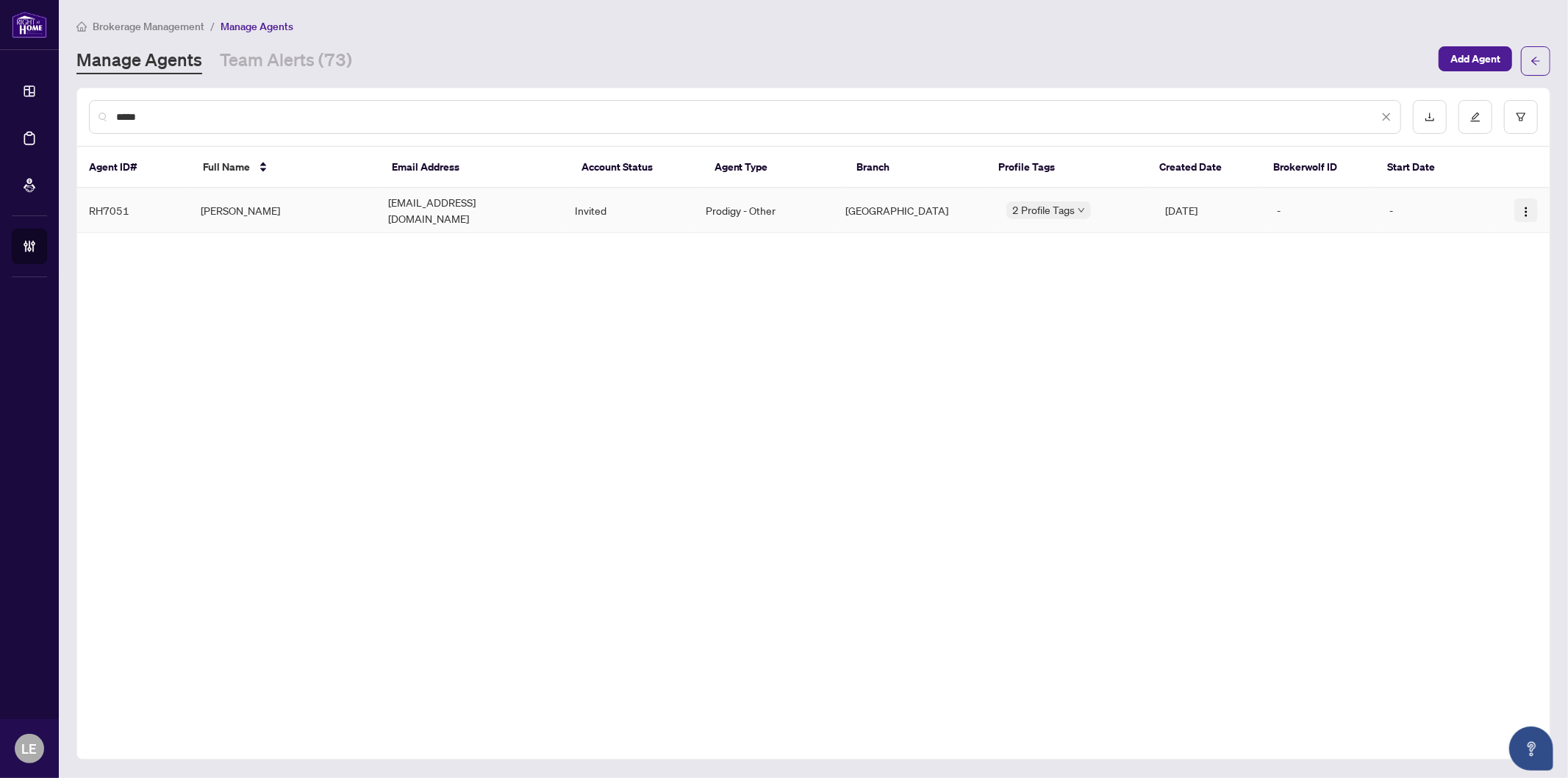
type input "*****"
click at [1530, 208] on img "button" at bounding box center [1527, 212] width 12 height 12
click at [861, 356] on div "***** Agent ID# Full Name Email Address Account Status Agent Type Branch Profil…" at bounding box center [814, 423] width 1474 height 672
click at [362, 203] on td "Khema Dudhee" at bounding box center [282, 210] width 186 height 45
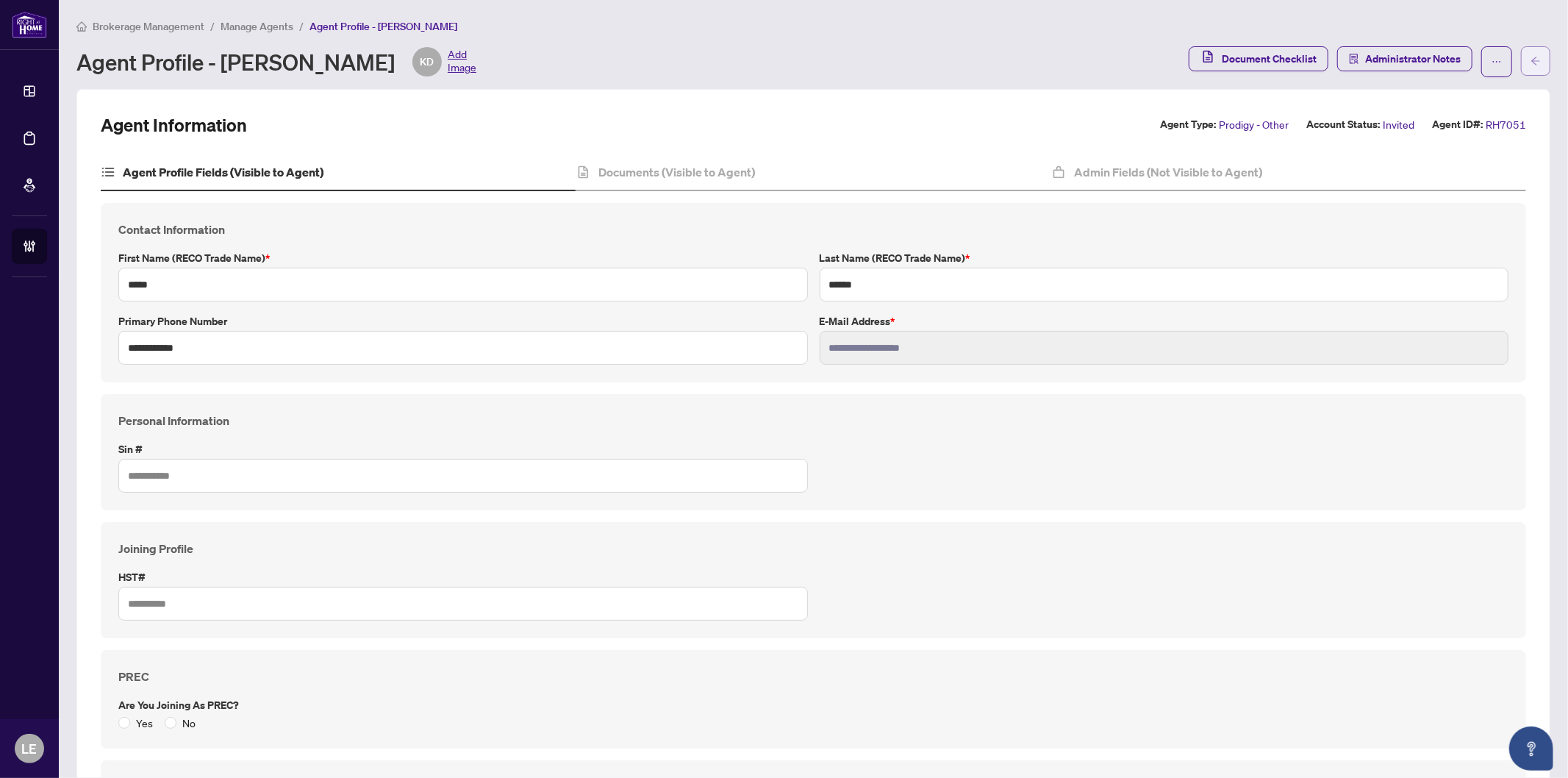
click at [1531, 53] on span "button" at bounding box center [1536, 61] width 10 height 24
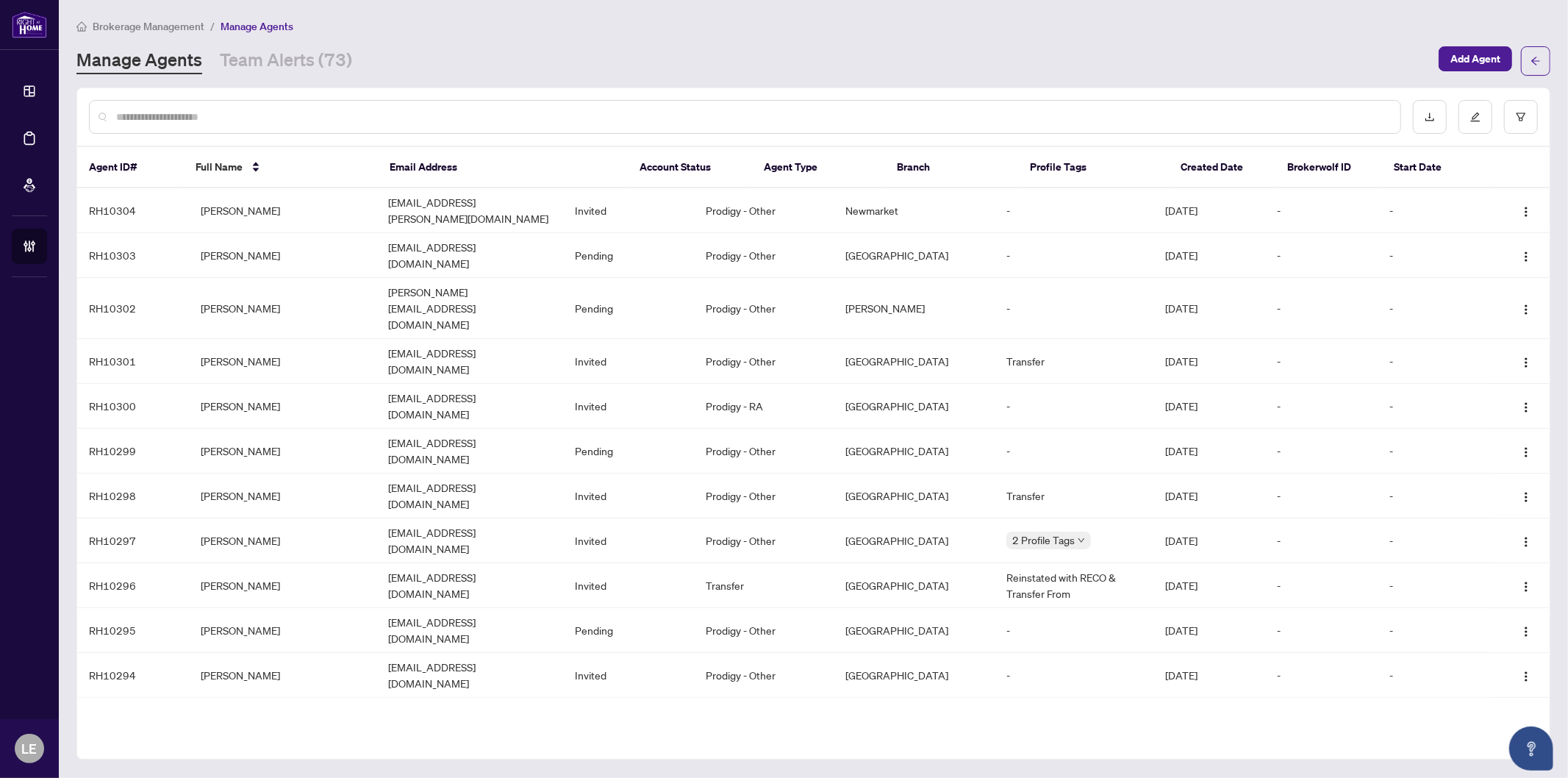
click at [191, 114] on input "text" at bounding box center [753, 117] width 1273 height 16
click at [243, 66] on link "Team Alerts (73)" at bounding box center [286, 61] width 132 height 27
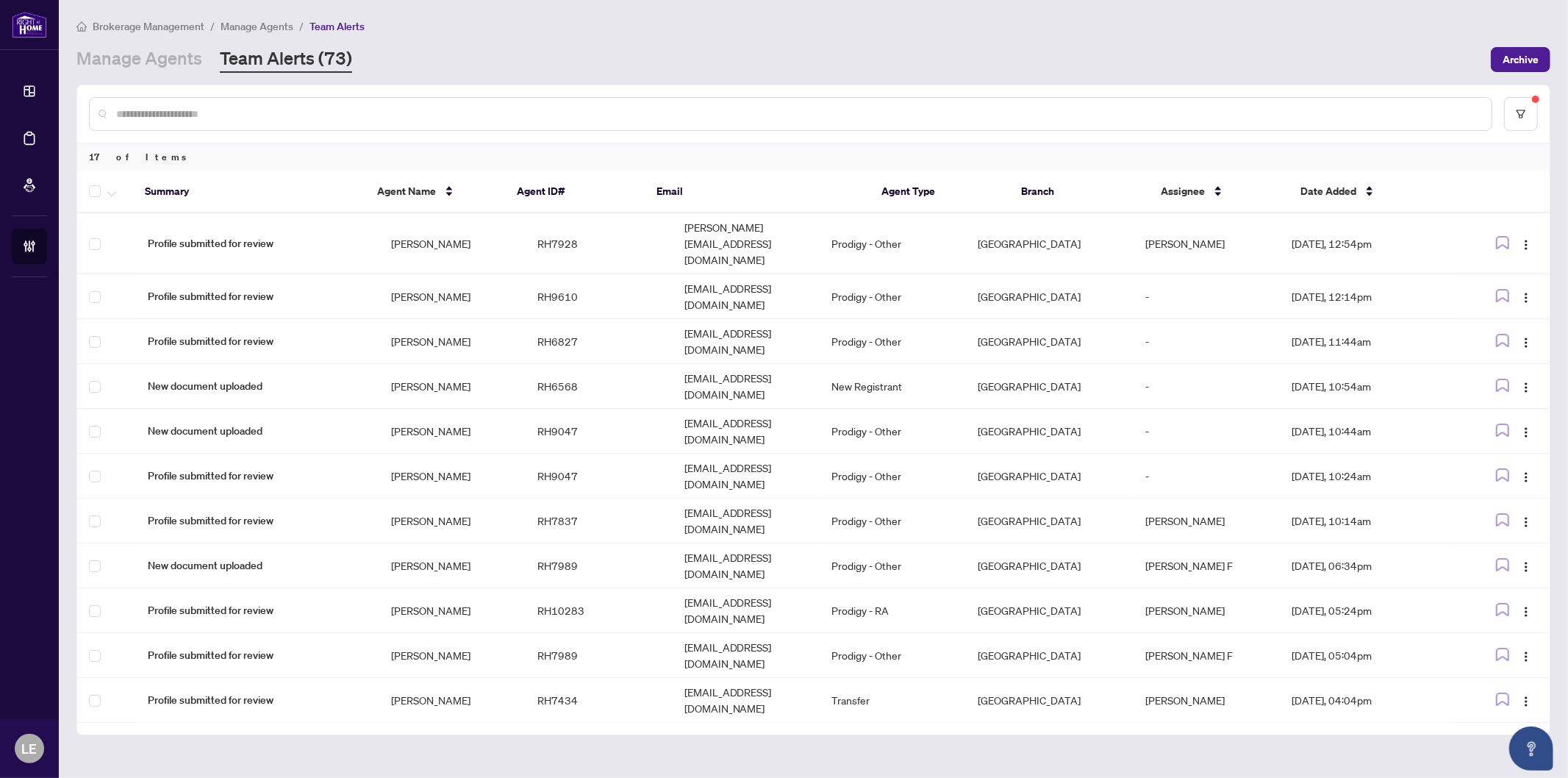
click at [247, 114] on input "text" at bounding box center [798, 114] width 1364 height 16
type input "*"
type input "****"
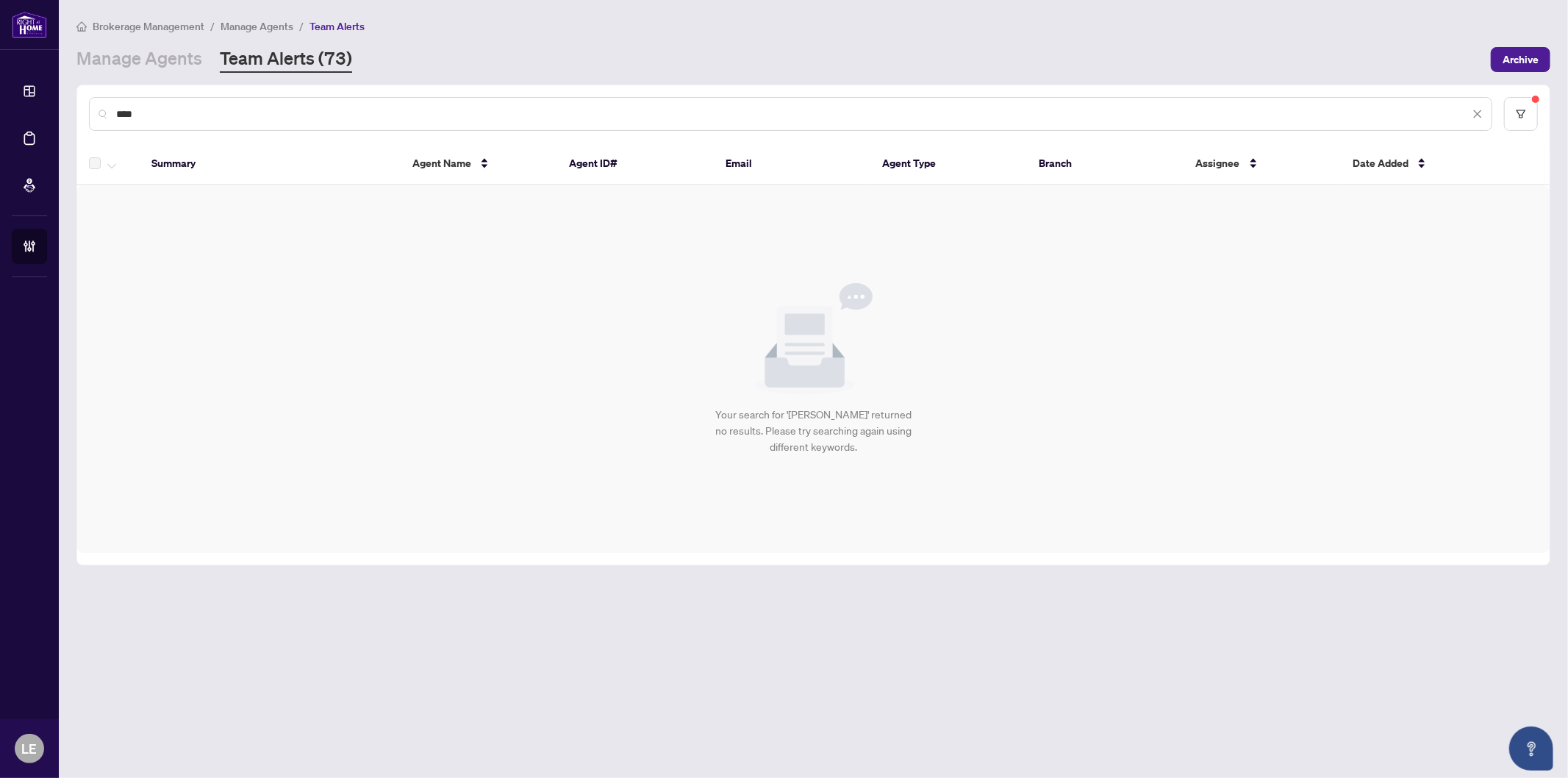
drag, startPoint x: 172, startPoint y: 107, endPoint x: 90, endPoint y: 109, distance: 82.0
click at [90, 109] on div "****" at bounding box center [790, 114] width 1404 height 34
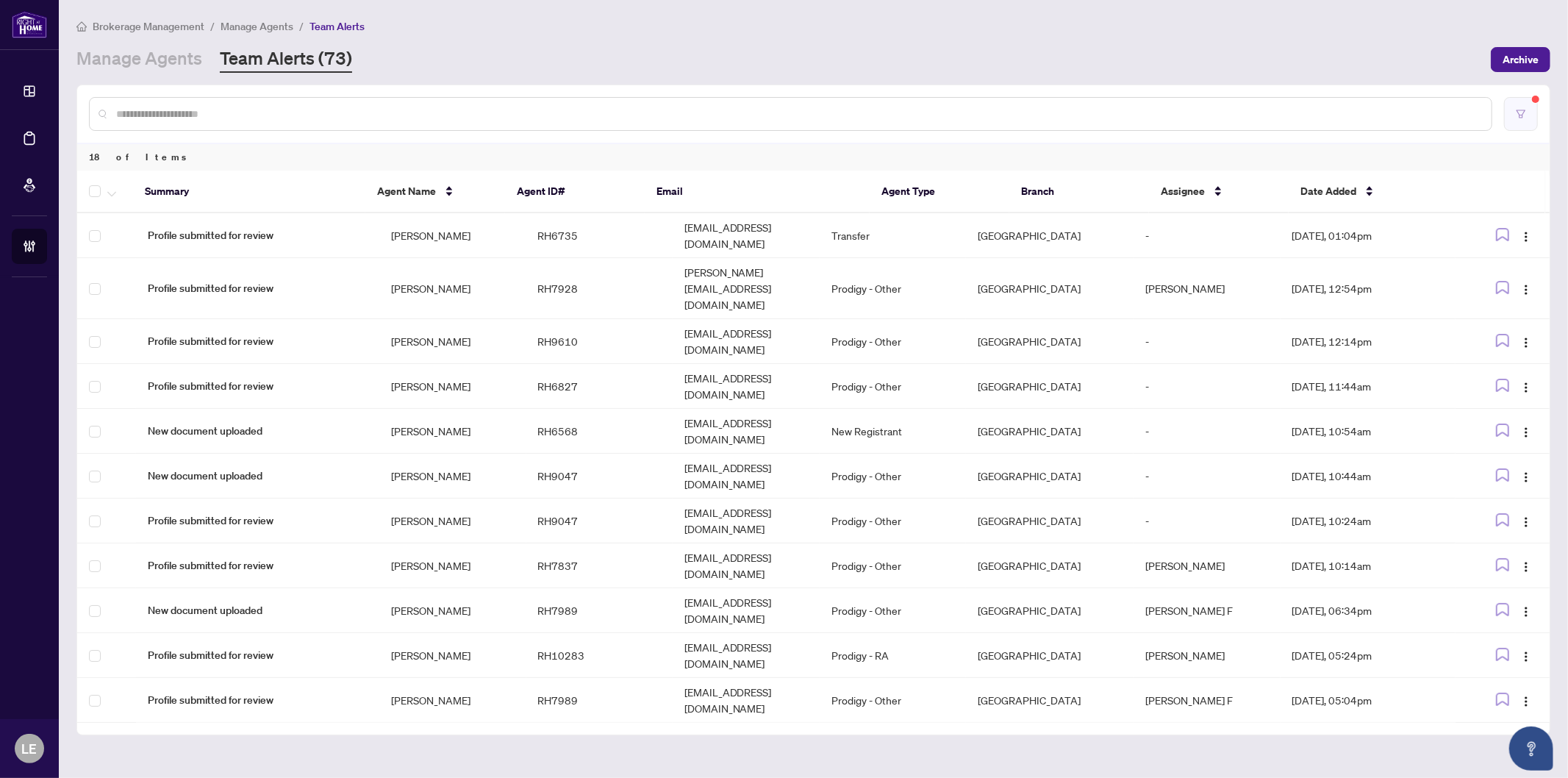
click at [1524, 115] on icon "filter" at bounding box center [1521, 114] width 10 height 10
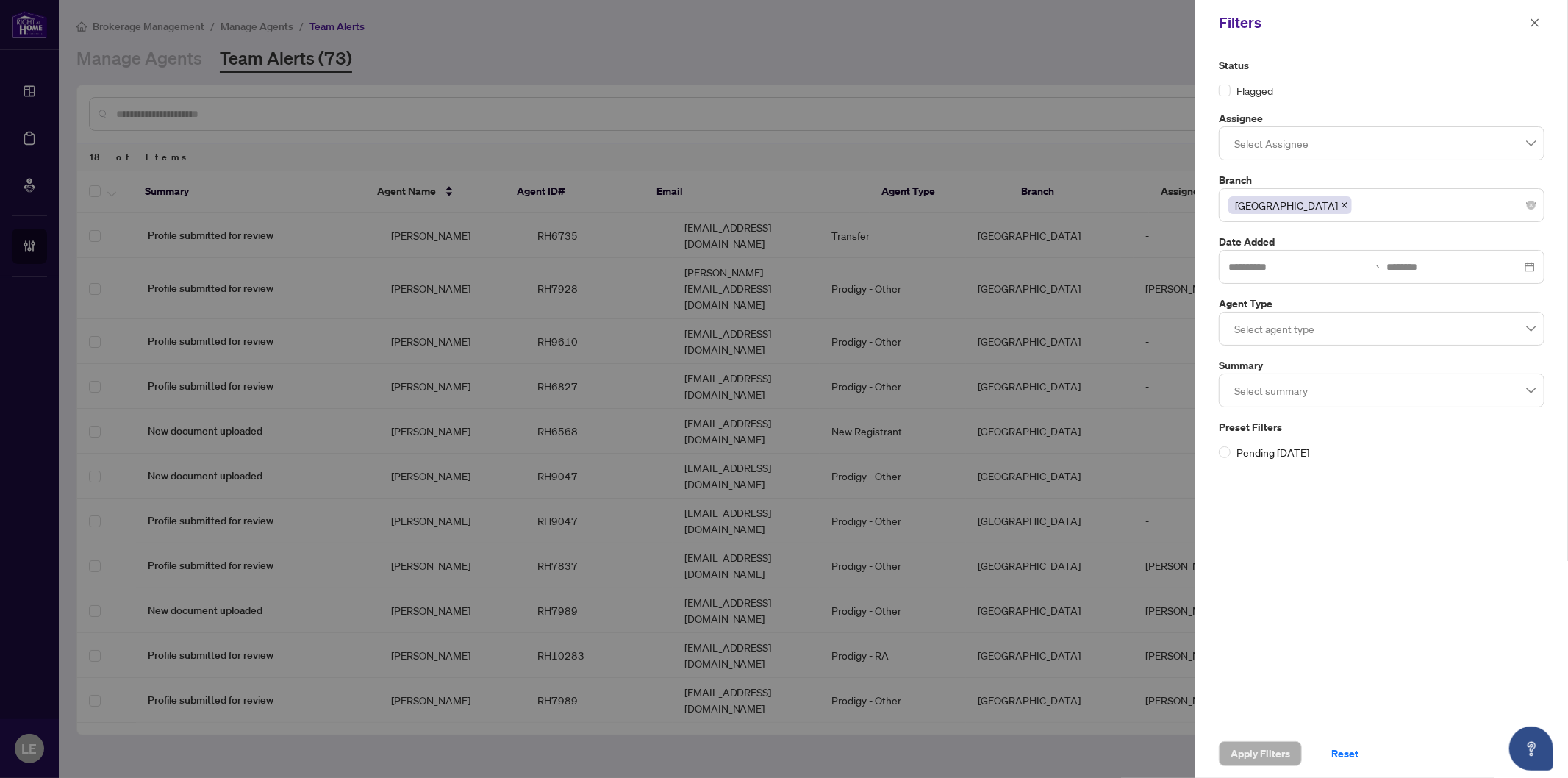
click at [1341, 203] on icon "close" at bounding box center [1344, 204] width 7 height 7
click at [1361, 751] on button "Reset" at bounding box center [1345, 753] width 51 height 25
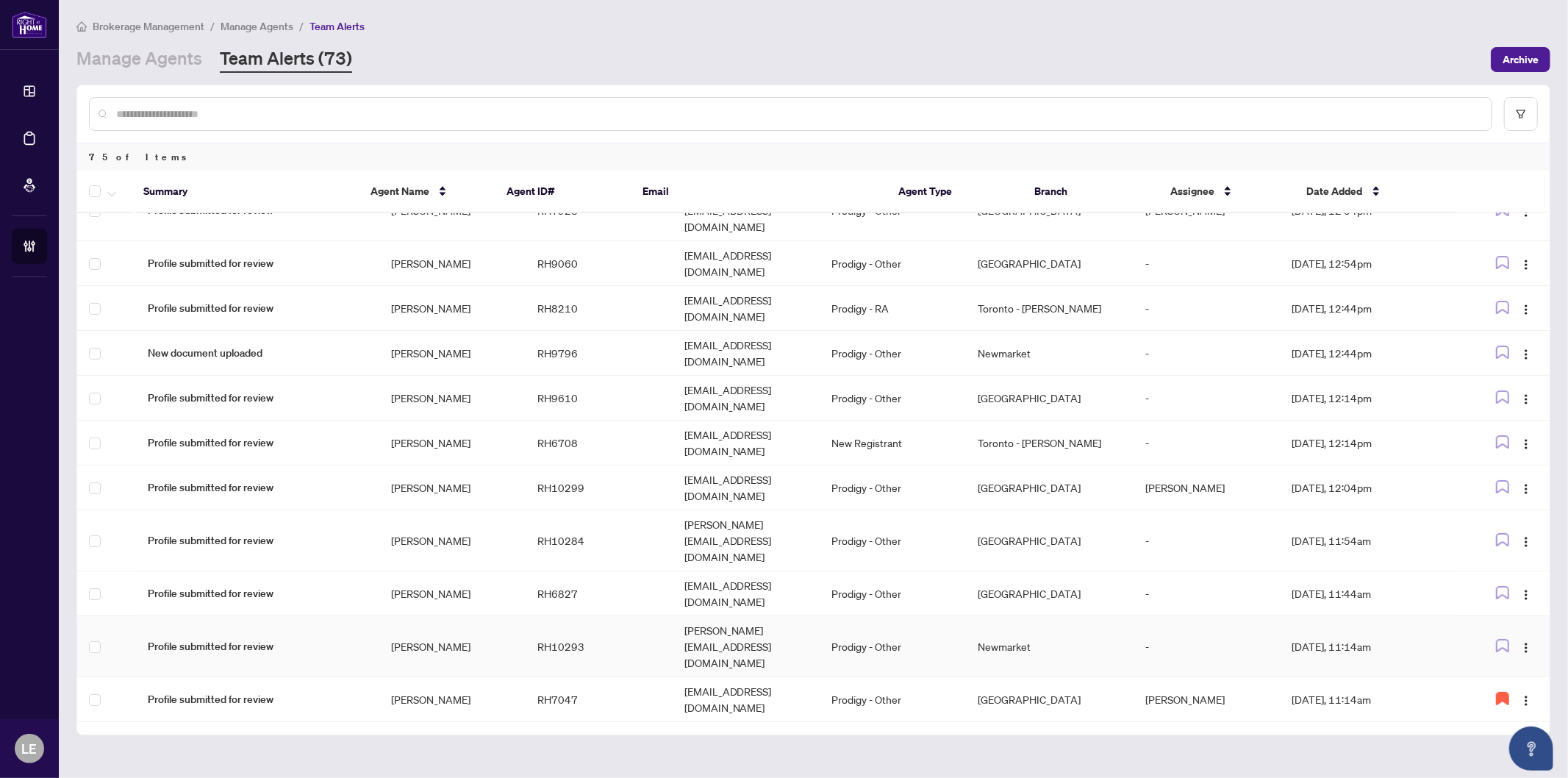
scroll to position [210, 0]
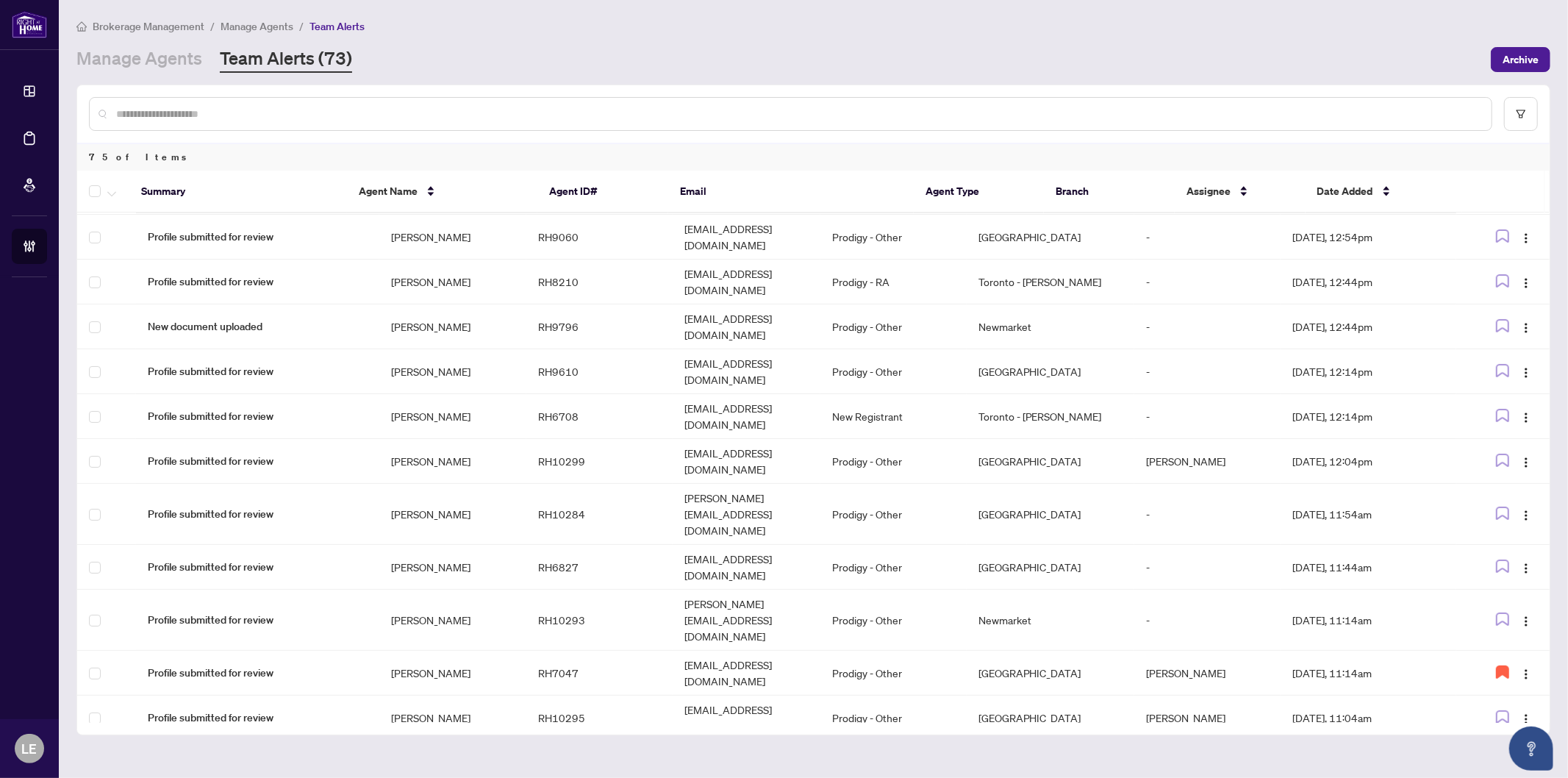
click at [450, 47] on div "Manage Agents Team Alerts (73)" at bounding box center [779, 60] width 1406 height 27
click at [274, 113] on input "text" at bounding box center [798, 114] width 1364 height 16
click at [153, 58] on link "Manage Agents" at bounding box center [139, 60] width 126 height 27
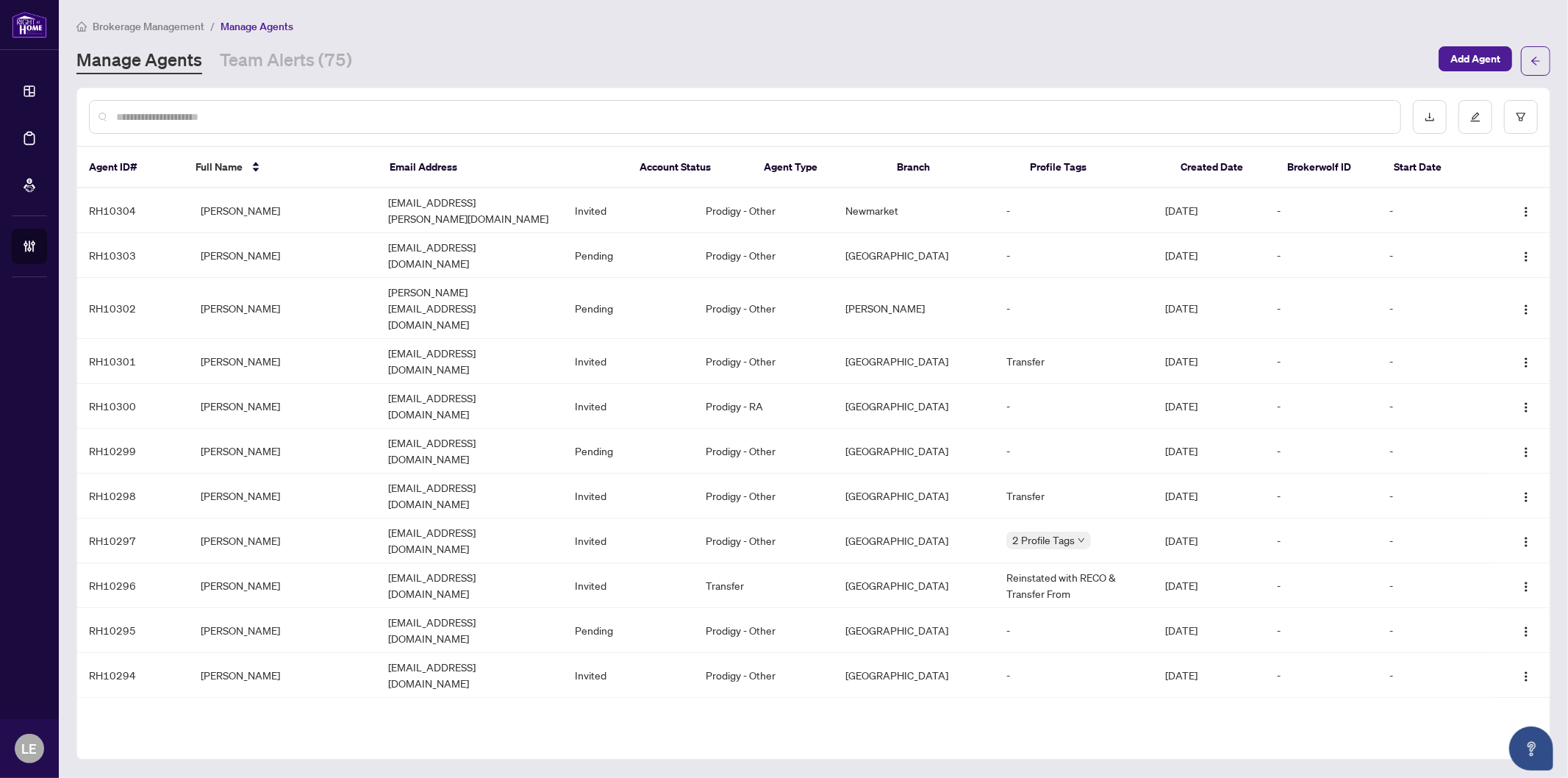
click at [189, 117] on input "text" at bounding box center [753, 117] width 1273 height 16
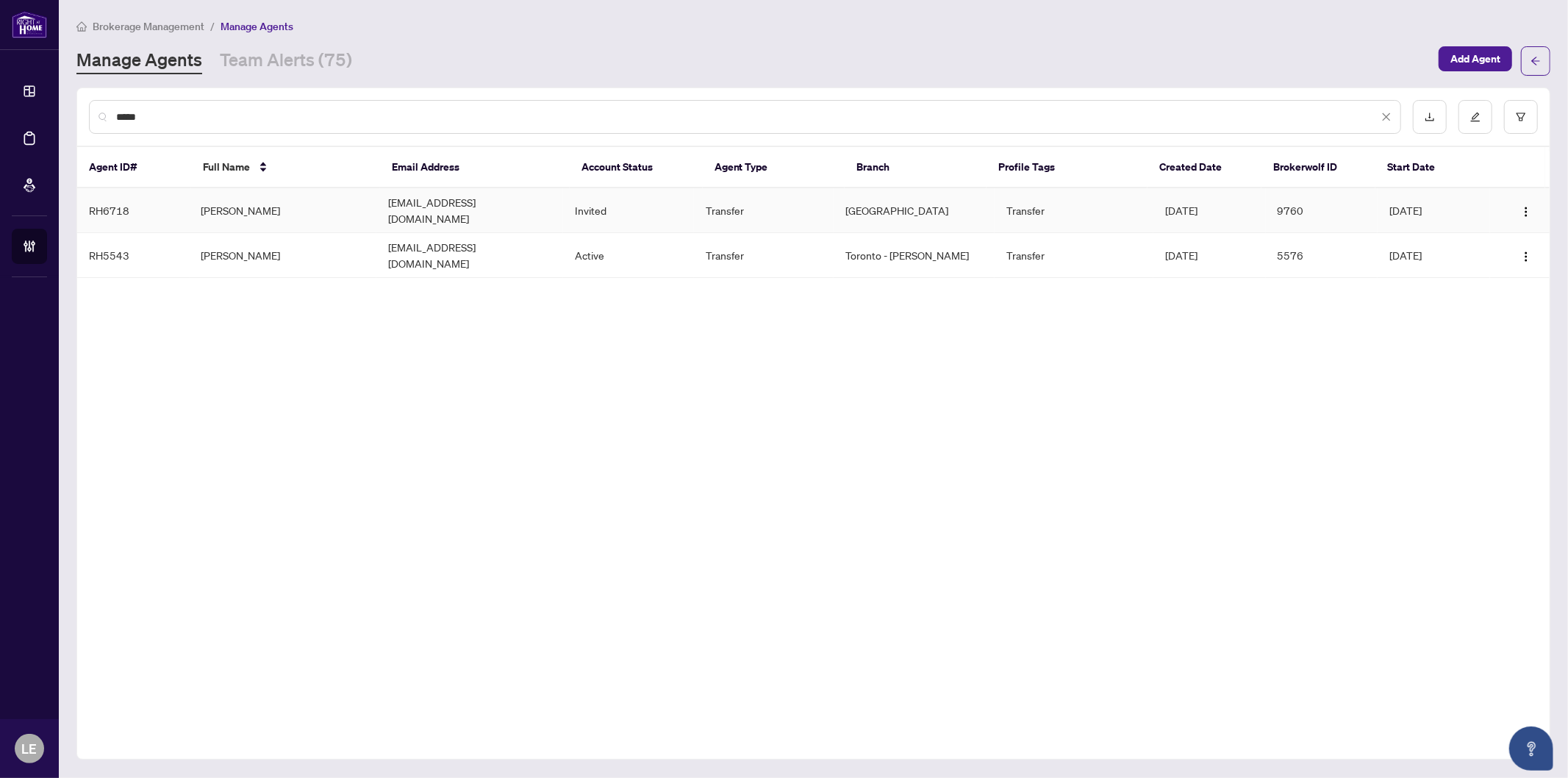
type input "*****"
click at [319, 201] on td "Shad Mulla" at bounding box center [282, 210] width 186 height 45
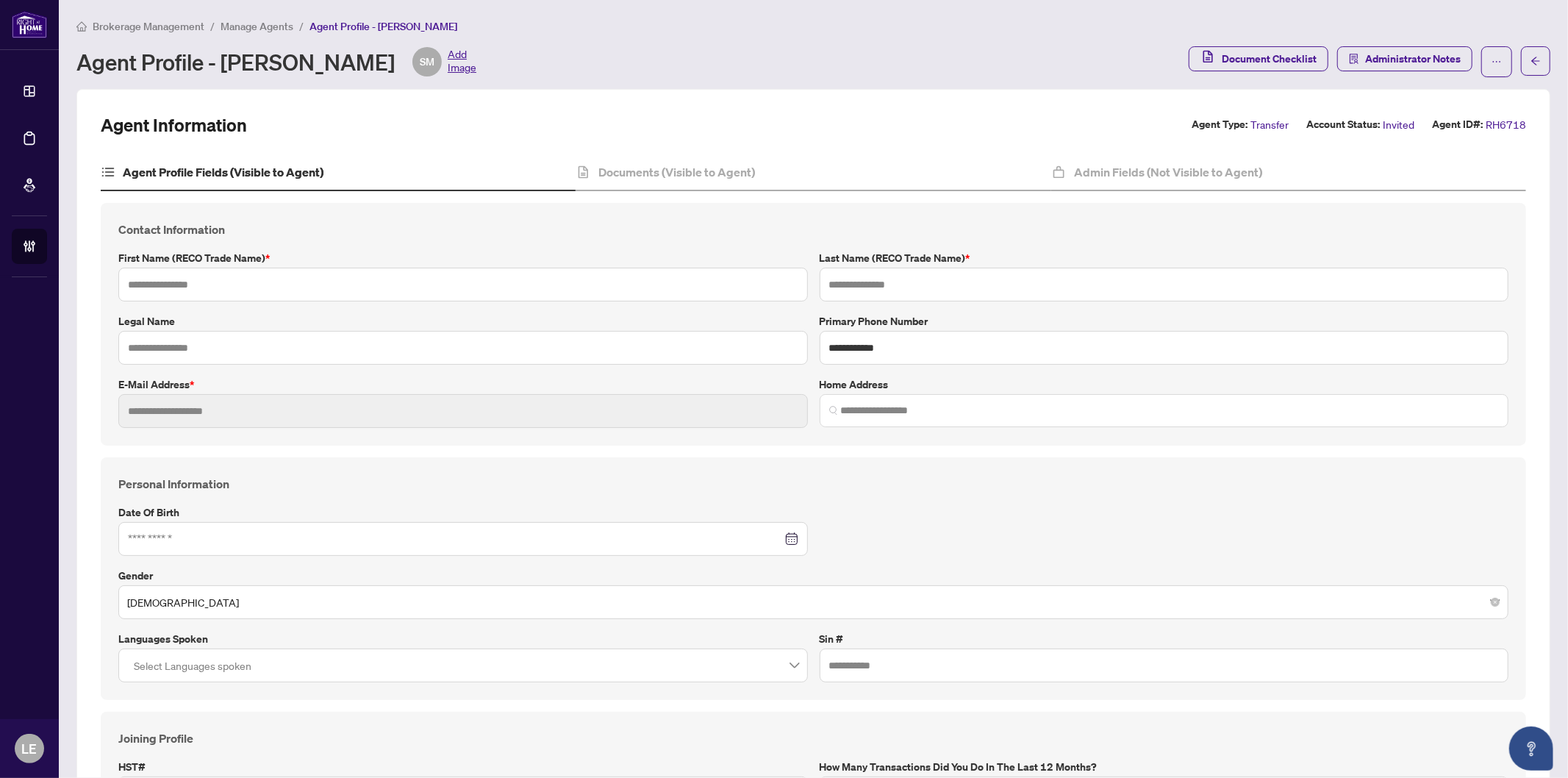
type input "****"
type input "*****"
type input "**********"
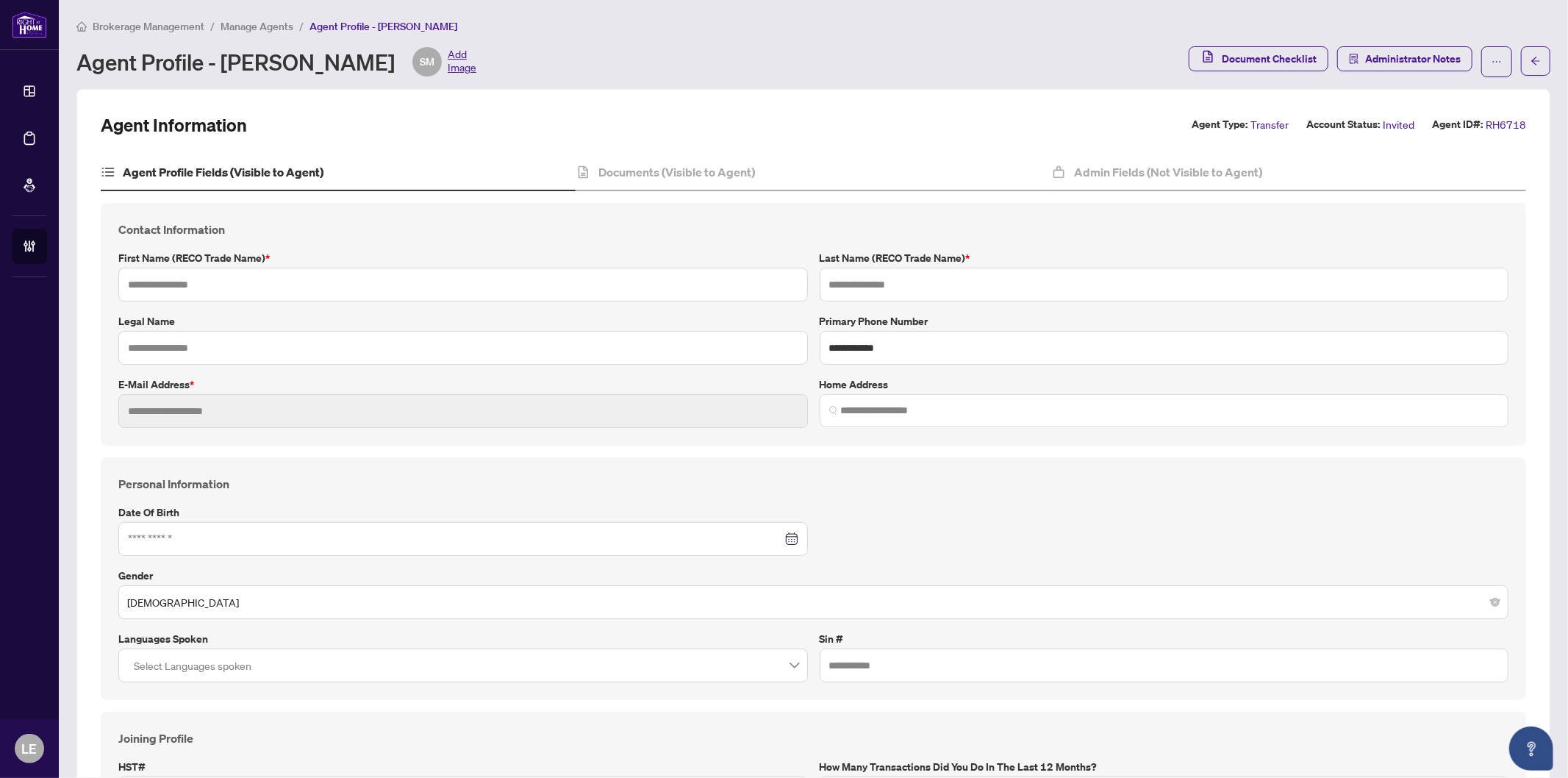
type input "*********"
type input "*******"
type input "**********"
type input "****"
type input "**********"
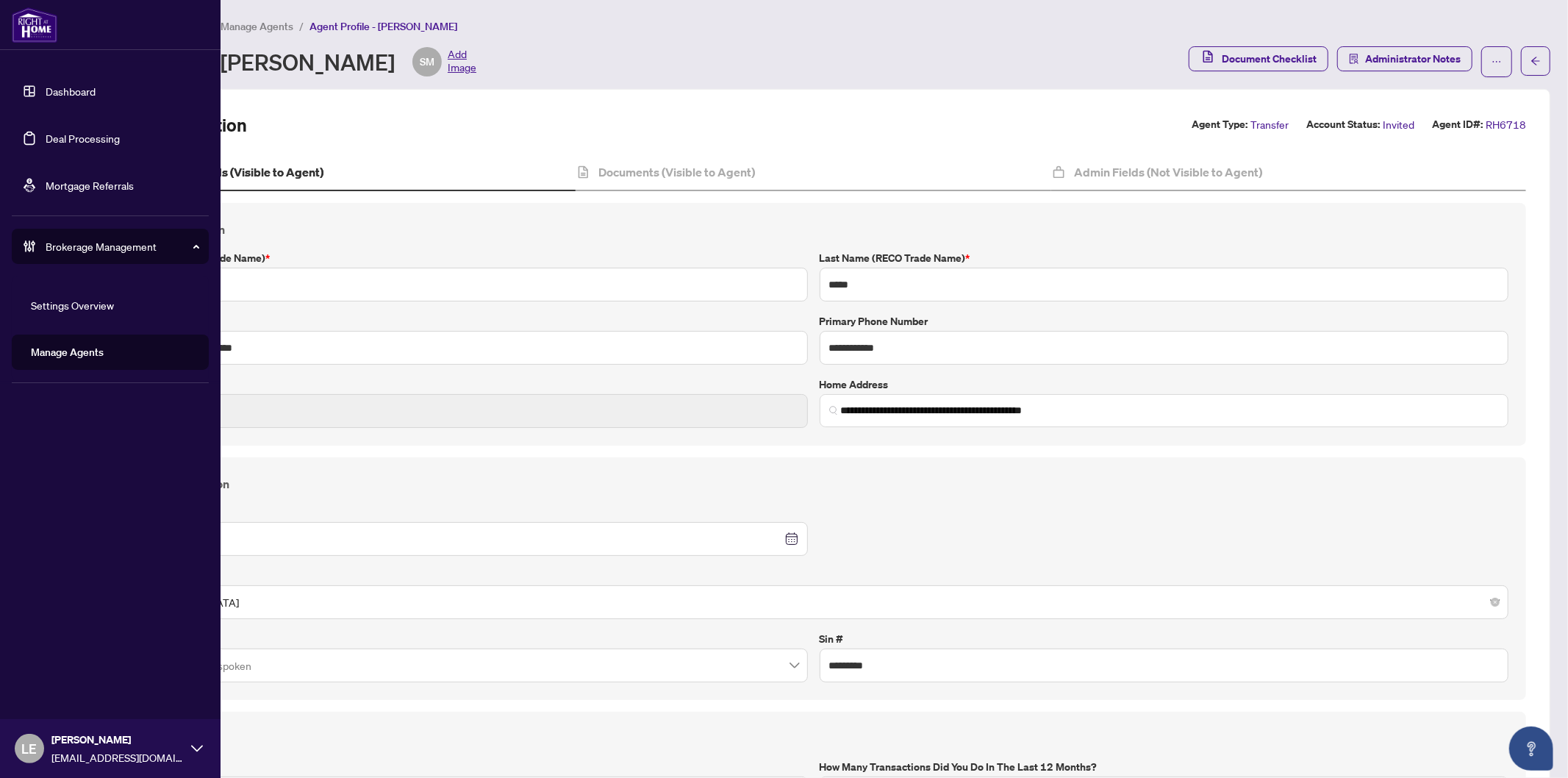
click at [53, 85] on link "Dashboard" at bounding box center [71, 91] width 50 height 13
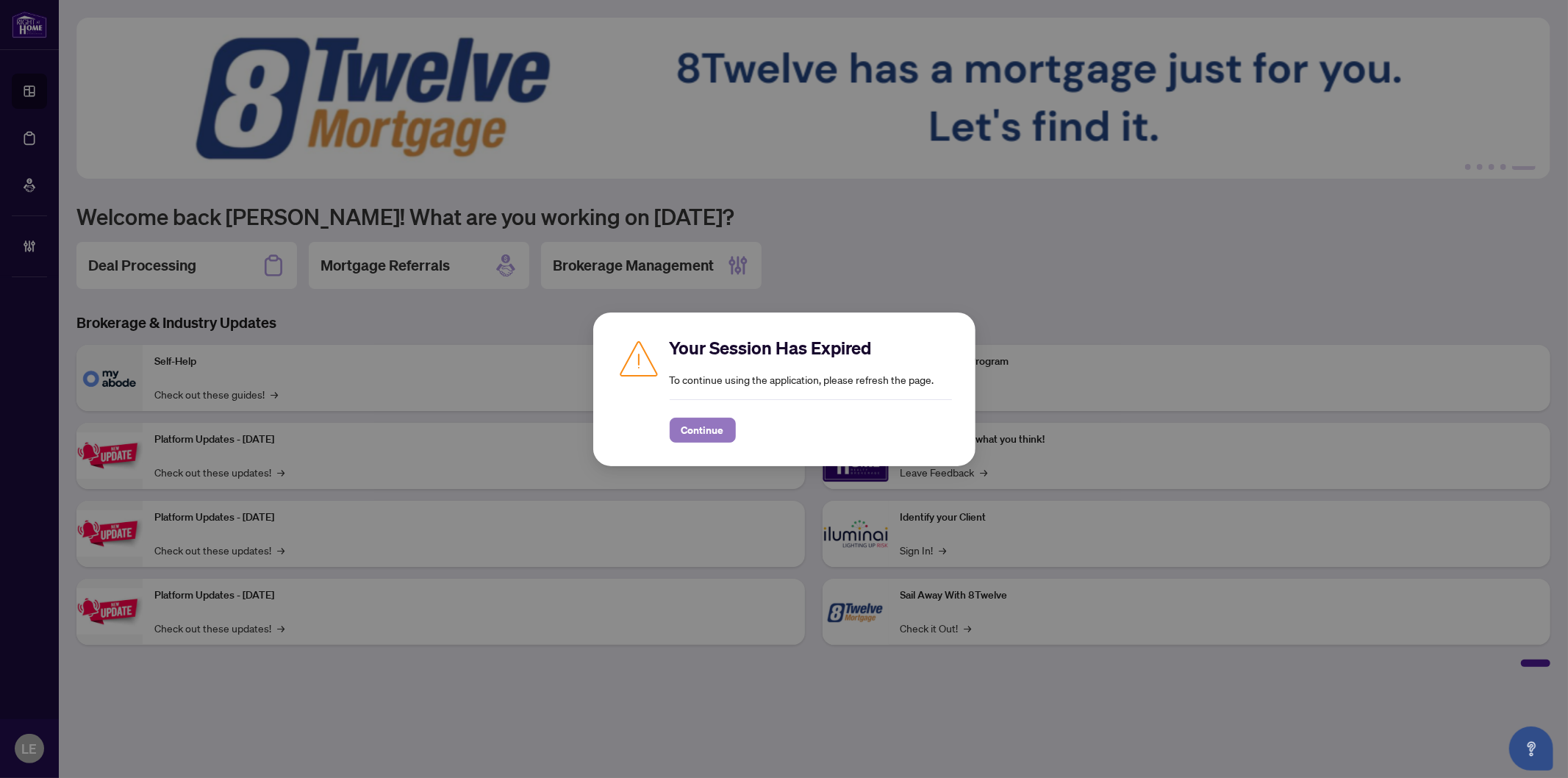
click at [723, 427] on span "Continue" at bounding box center [702, 430] width 43 height 24
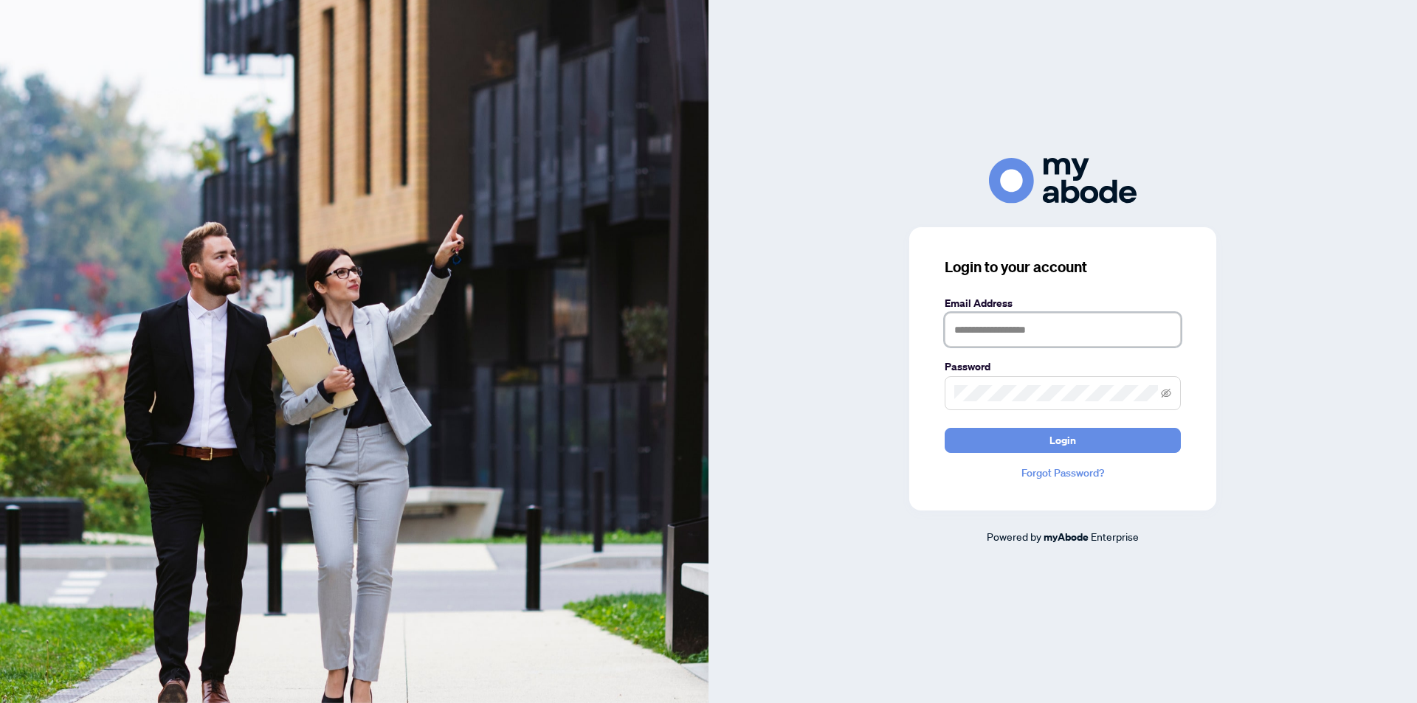
click at [1067, 328] on input "text" at bounding box center [1063, 330] width 236 height 34
type input "**********"
click at [1091, 440] on button "Login" at bounding box center [1063, 440] width 236 height 25
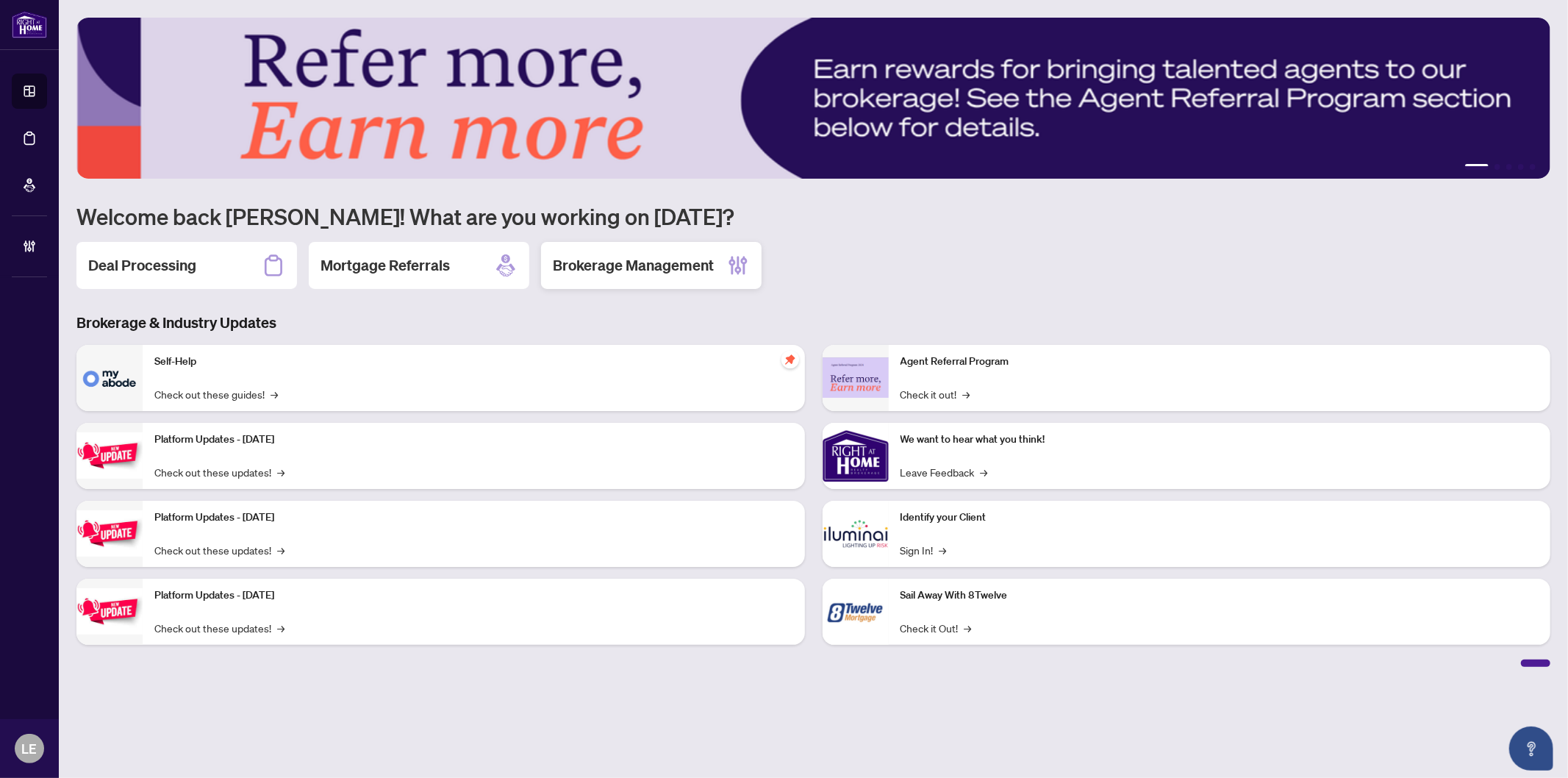
click at [648, 248] on div "Brokerage Management" at bounding box center [651, 265] width 220 height 47
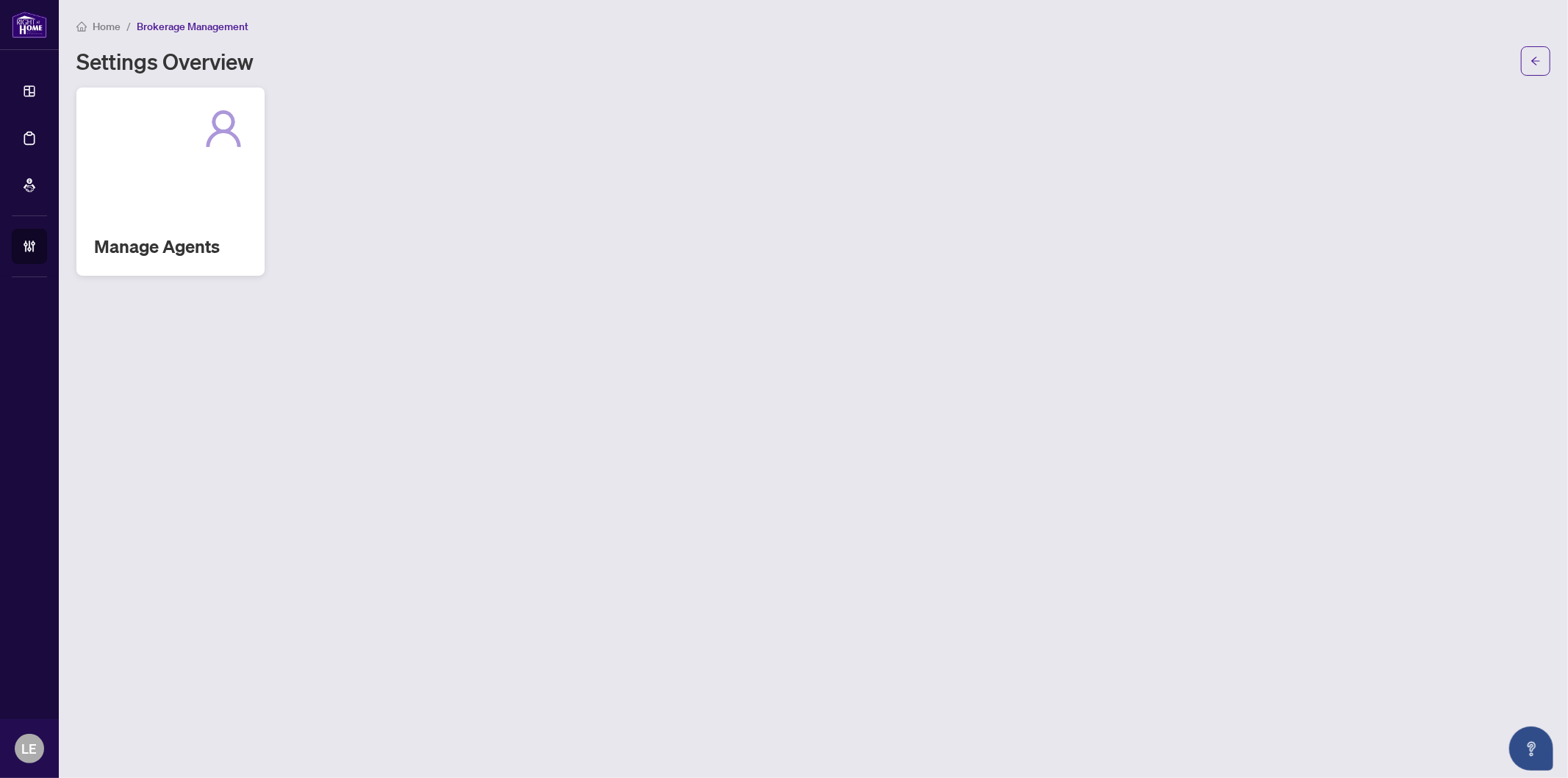
click at [147, 189] on div "Manage Agents" at bounding box center [170, 181] width 188 height 188
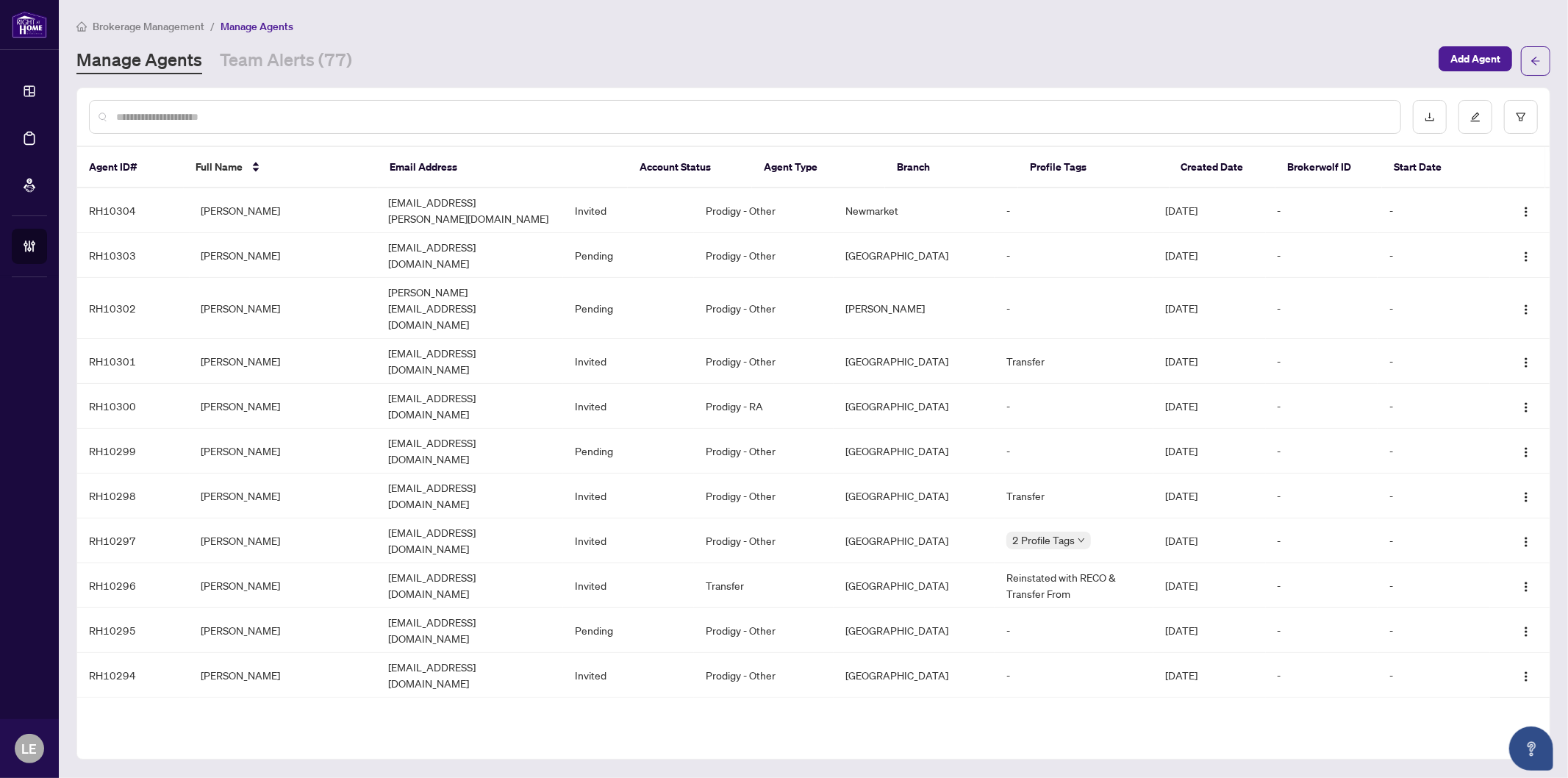
click at [161, 120] on input "text" at bounding box center [753, 117] width 1273 height 16
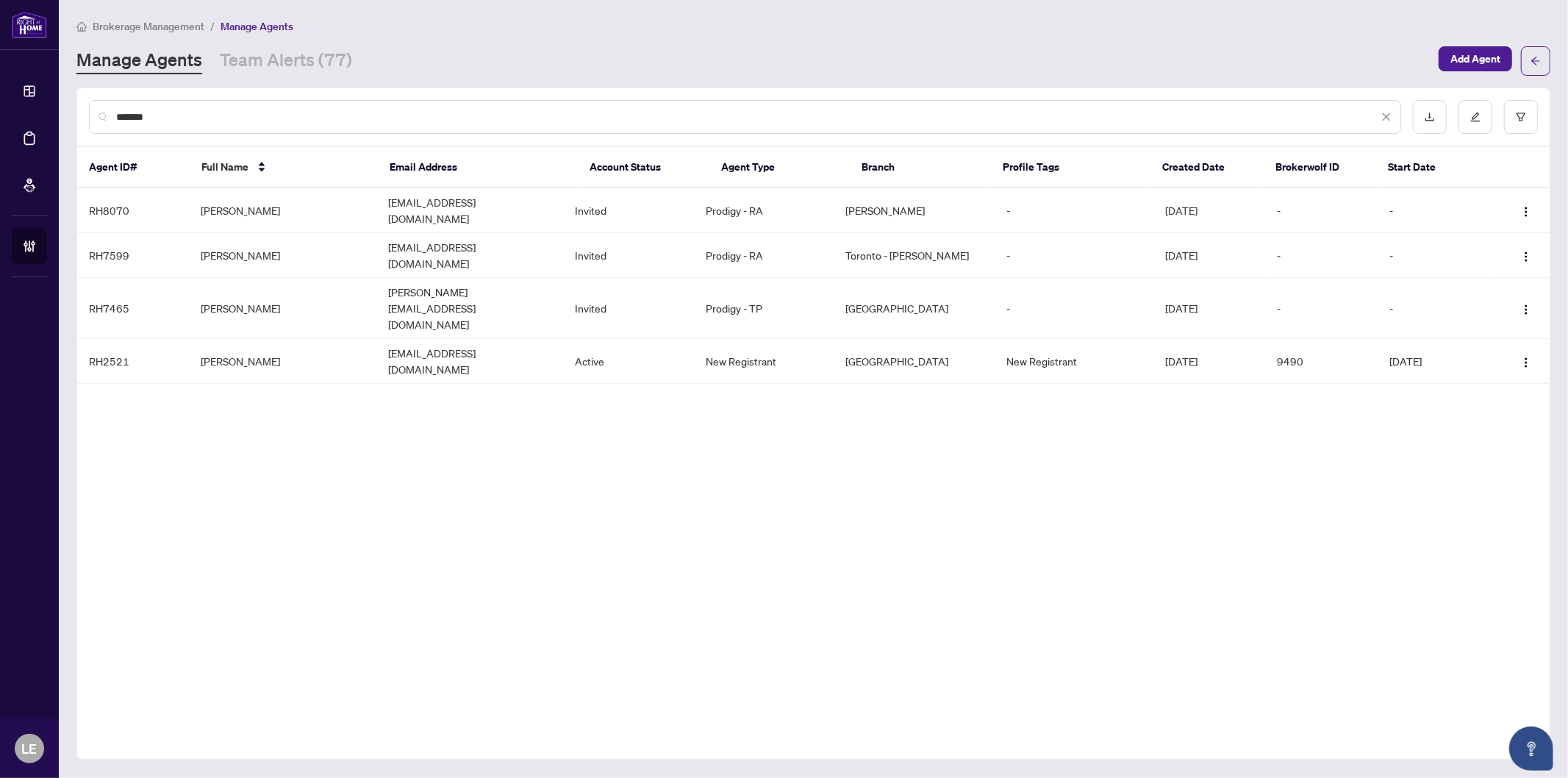
drag, startPoint x: 206, startPoint y: 114, endPoint x: 100, endPoint y: 113, distance: 106.0
click at [100, 113] on div "*******" at bounding box center [745, 117] width 1313 height 34
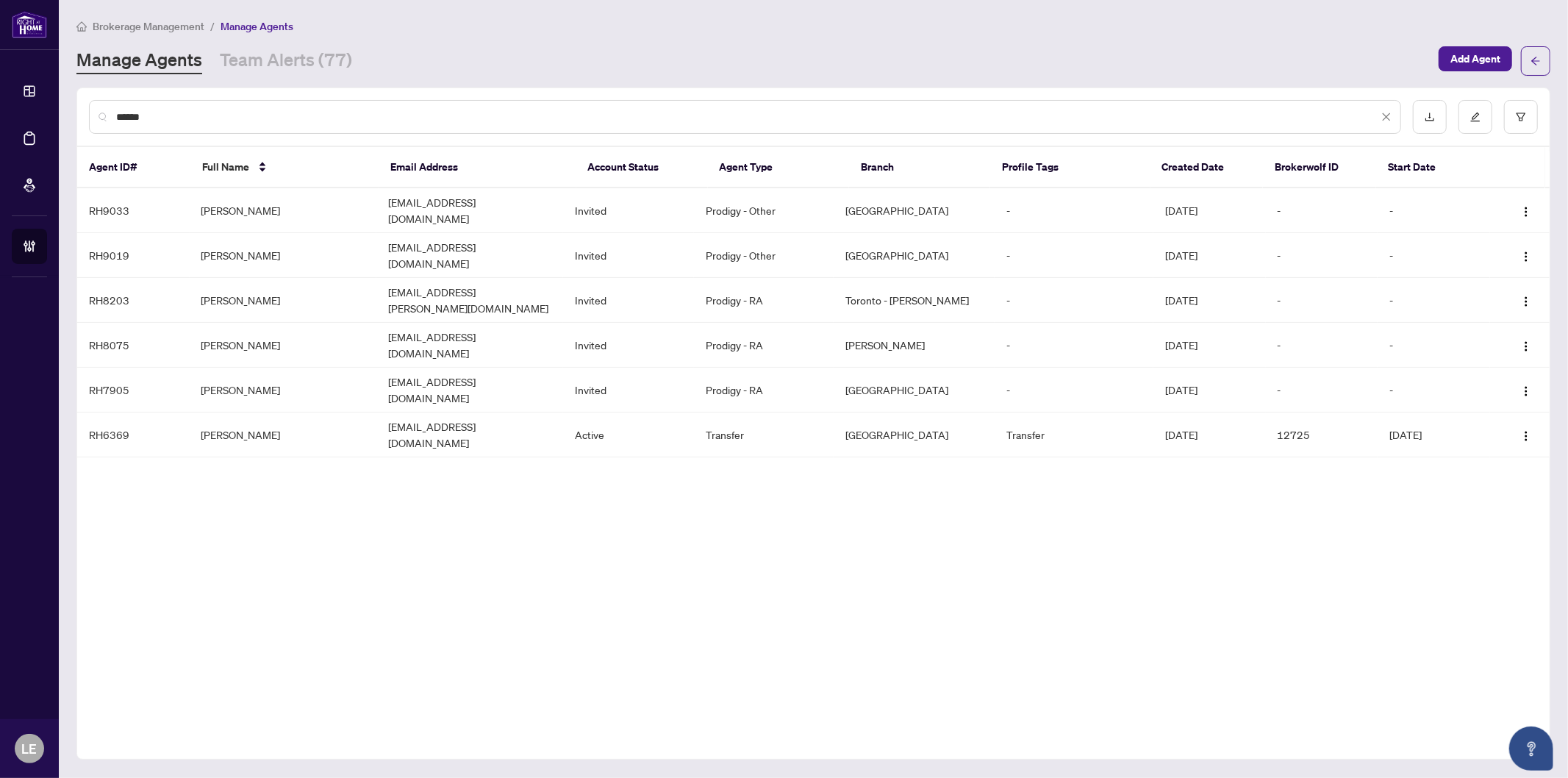
drag, startPoint x: 158, startPoint y: 123, endPoint x: 86, endPoint y: 121, distance: 72.0
click at [86, 121] on div "******" at bounding box center [814, 118] width 1473 height 58
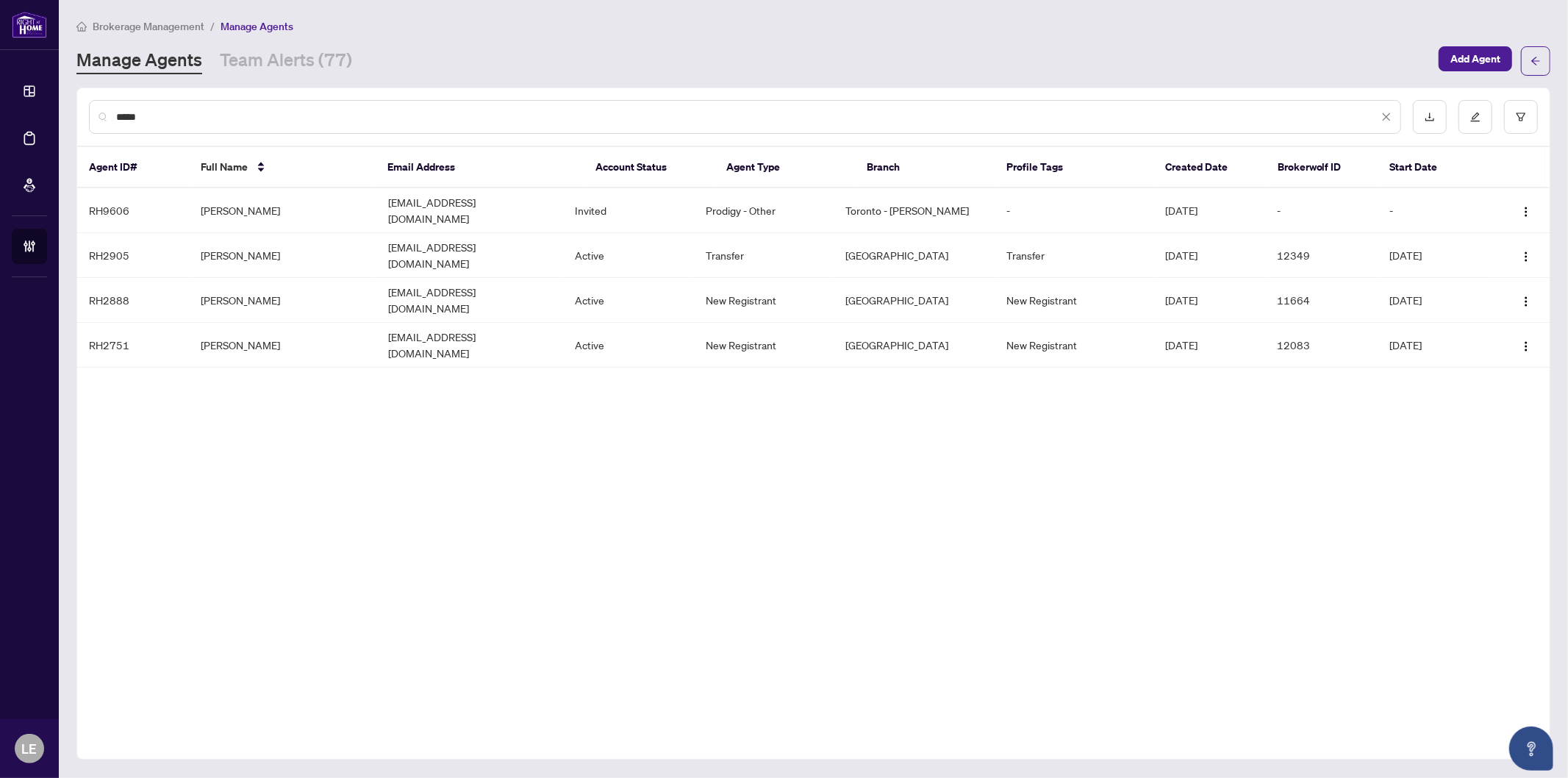
type input "*****"
drag, startPoint x: 203, startPoint y: 119, endPoint x: 79, endPoint y: 109, distance: 124.4
click at [80, 113] on div "*****" at bounding box center [814, 118] width 1473 height 58
drag, startPoint x: 496, startPoint y: 504, endPoint x: 87, endPoint y: 348, distance: 437.7
click at [496, 504] on div "***** Agent ID# Full Name Email Address Account Status Agent Type Branch Profil…" at bounding box center [814, 423] width 1474 height 672
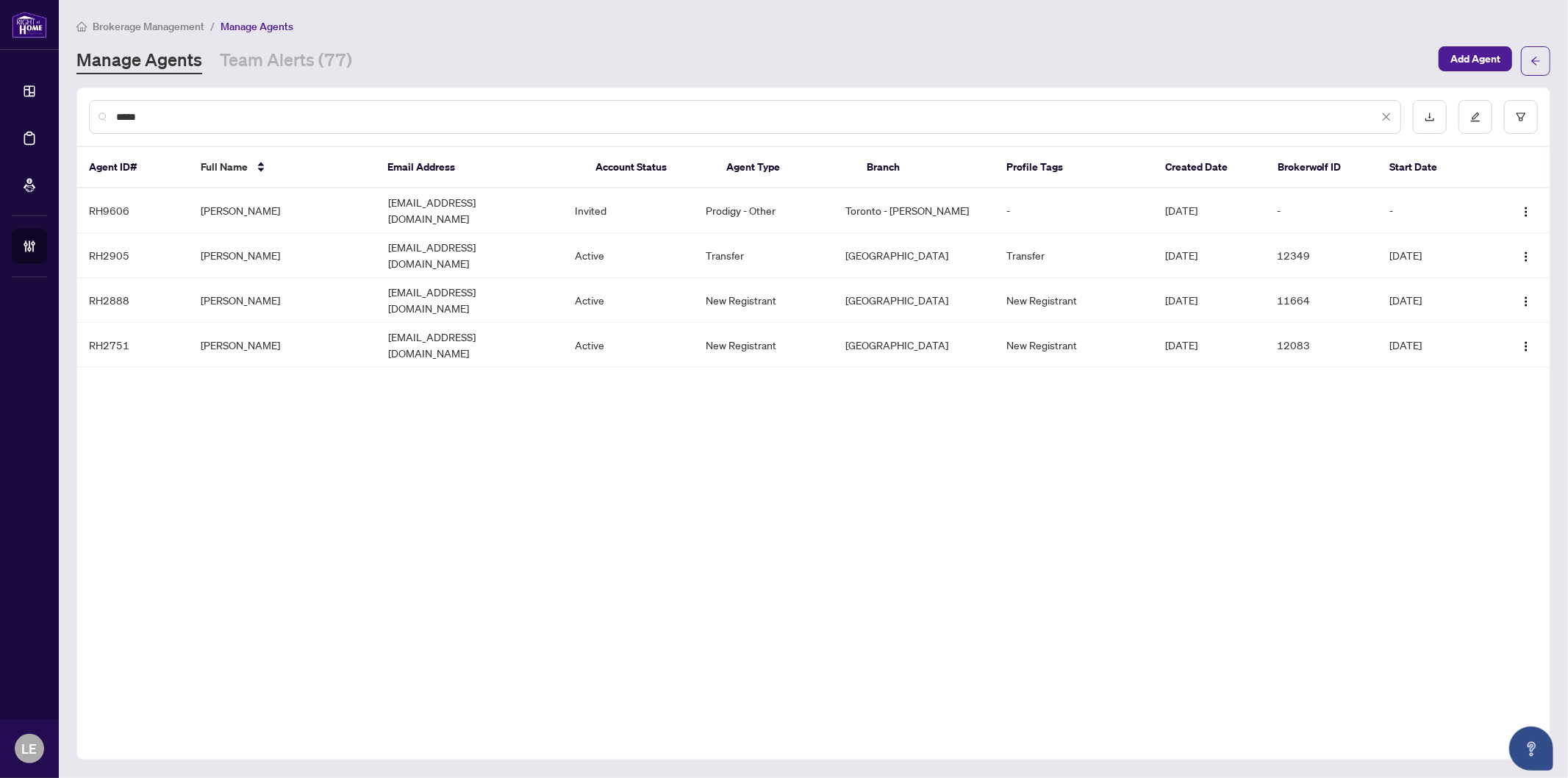
drag, startPoint x: 172, startPoint y: 114, endPoint x: 75, endPoint y: 106, distance: 97.3
click at [75, 106] on main "Brokerage Management / Manage Agents Manage Agents Team Alerts (77) Add Agent *…" at bounding box center [813, 389] width 1509 height 778
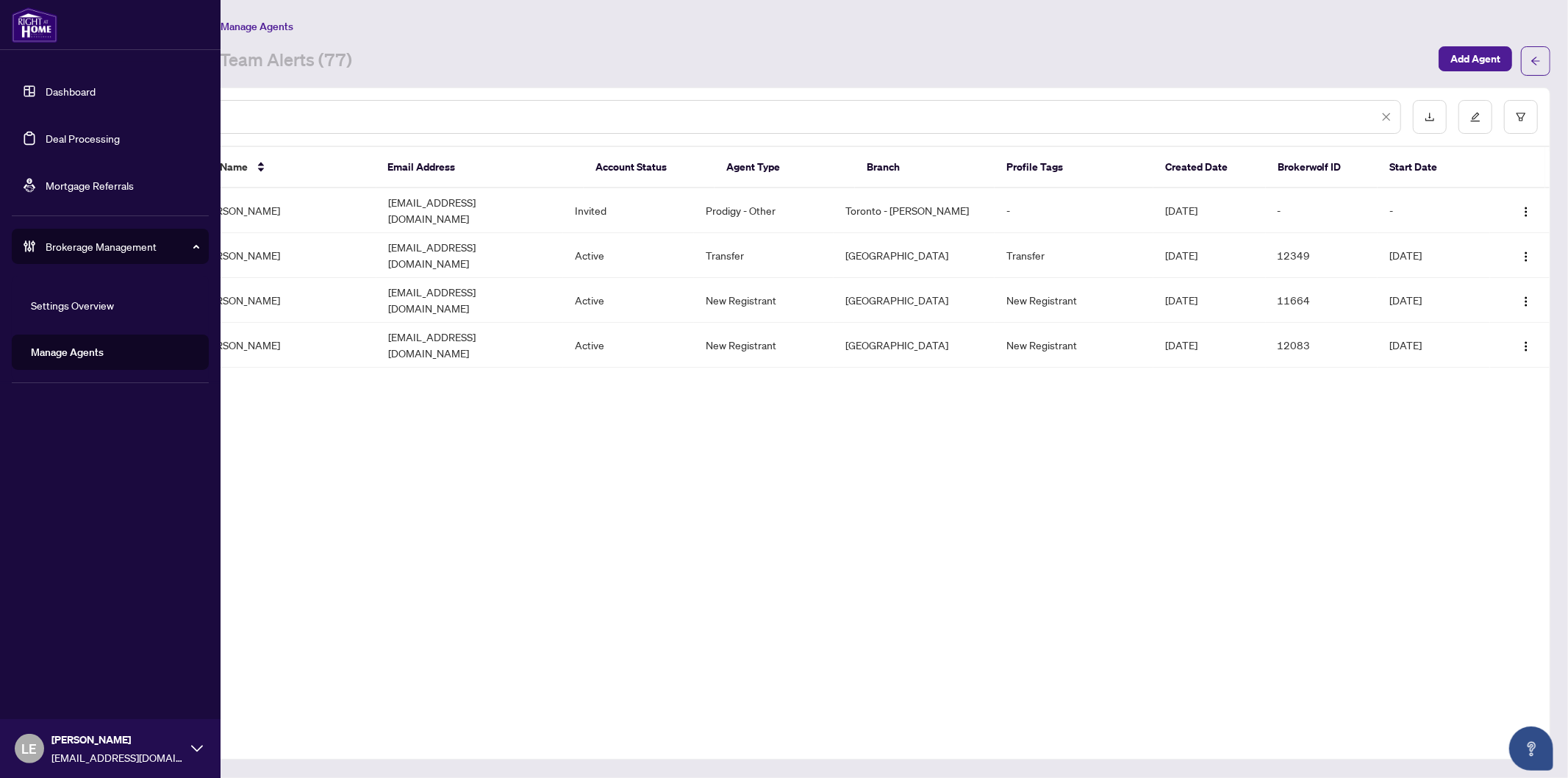
click at [72, 89] on link "Dashboard" at bounding box center [71, 91] width 50 height 13
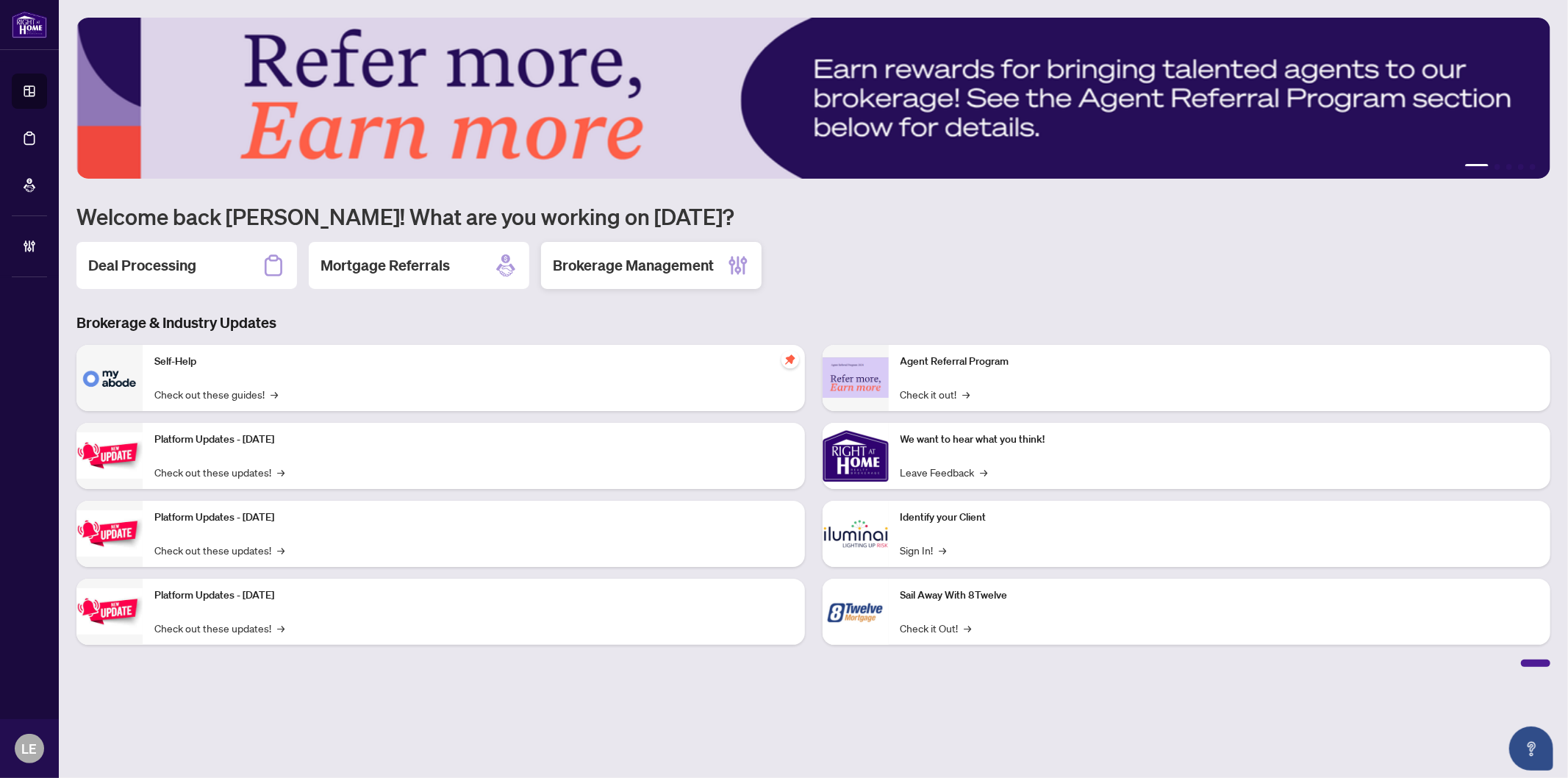
click at [645, 266] on h2 "Brokerage Management" at bounding box center [634, 265] width 161 height 21
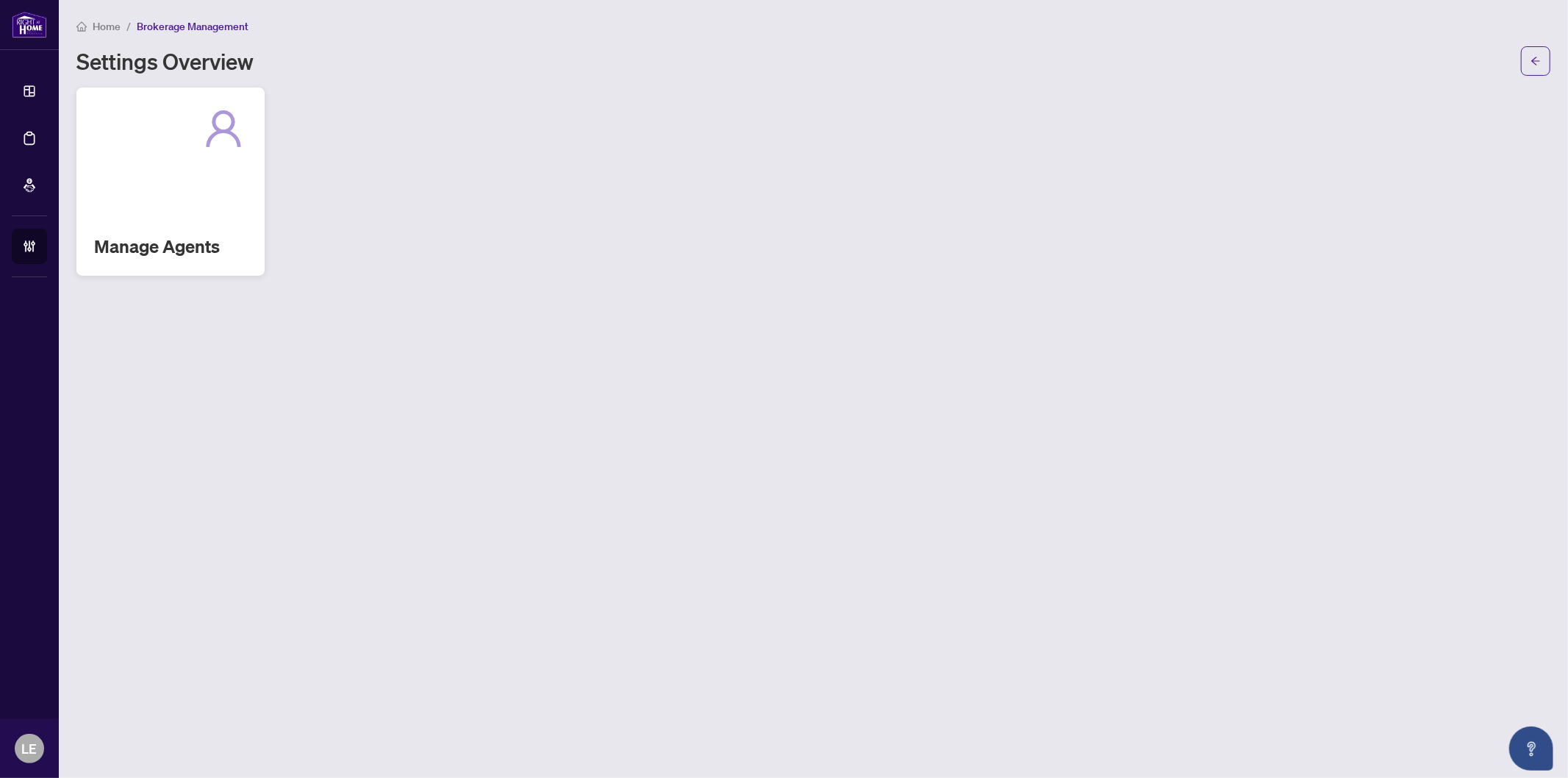
click at [215, 217] on div "Manage Agents" at bounding box center [170, 181] width 188 height 188
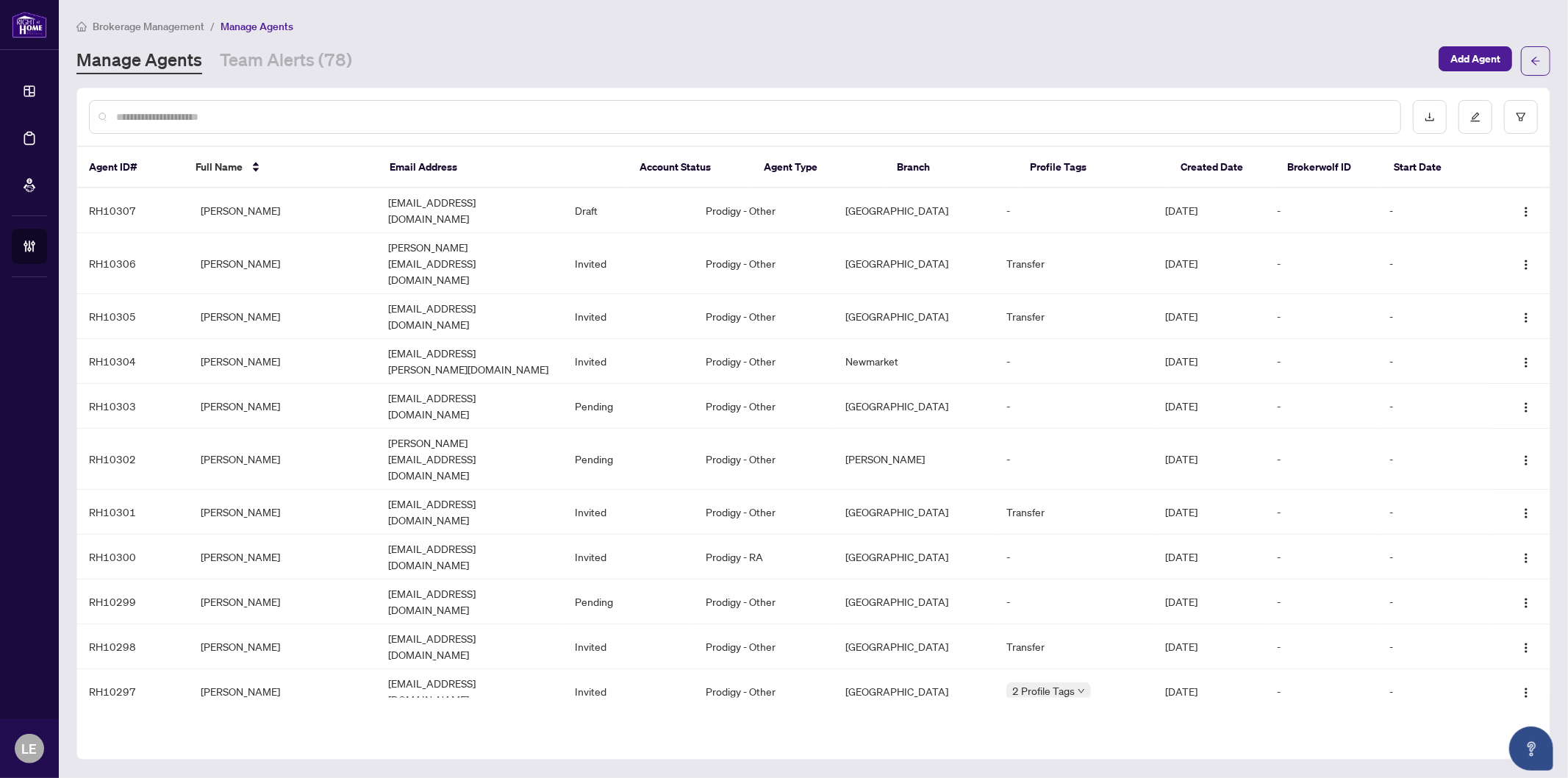
click at [143, 123] on input "text" at bounding box center [753, 117] width 1273 height 16
click at [144, 123] on input "text" at bounding box center [753, 117] width 1273 height 16
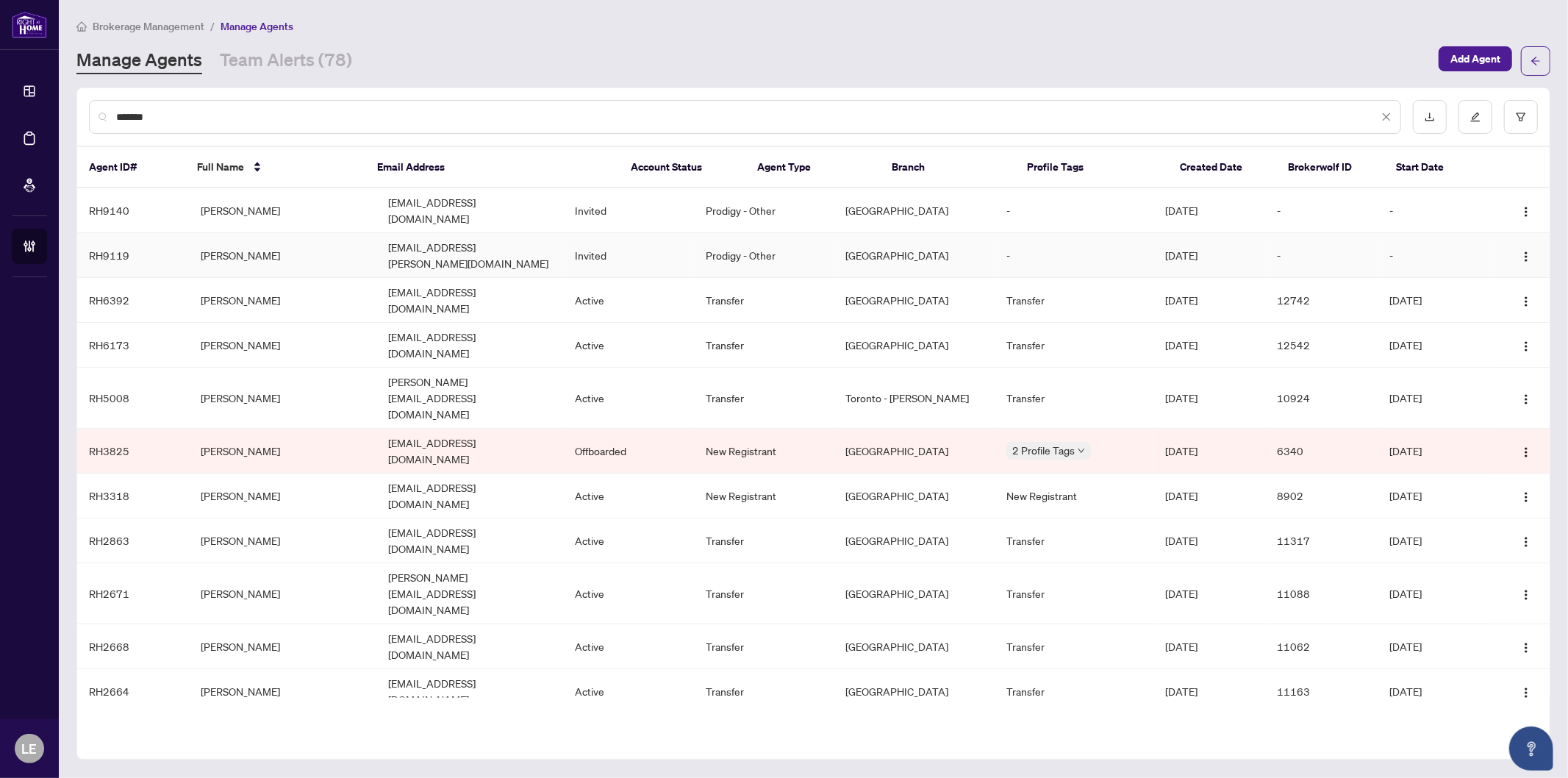
type input "*******"
click at [305, 243] on td "[PERSON_NAME]" at bounding box center [282, 255] width 186 height 45
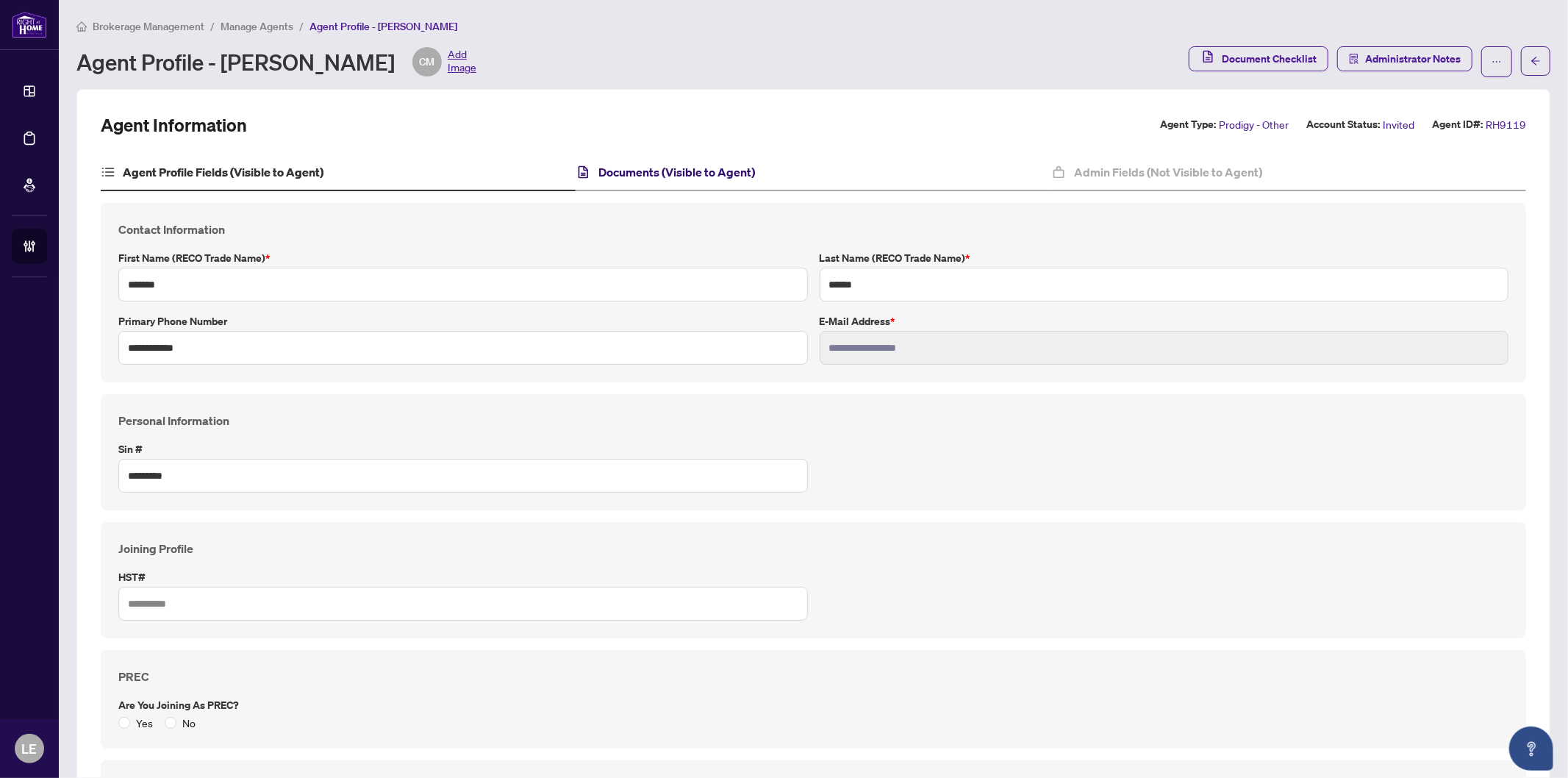
click at [723, 176] on h4 "Documents (Visible to Agent)" at bounding box center [677, 172] width 156 height 18
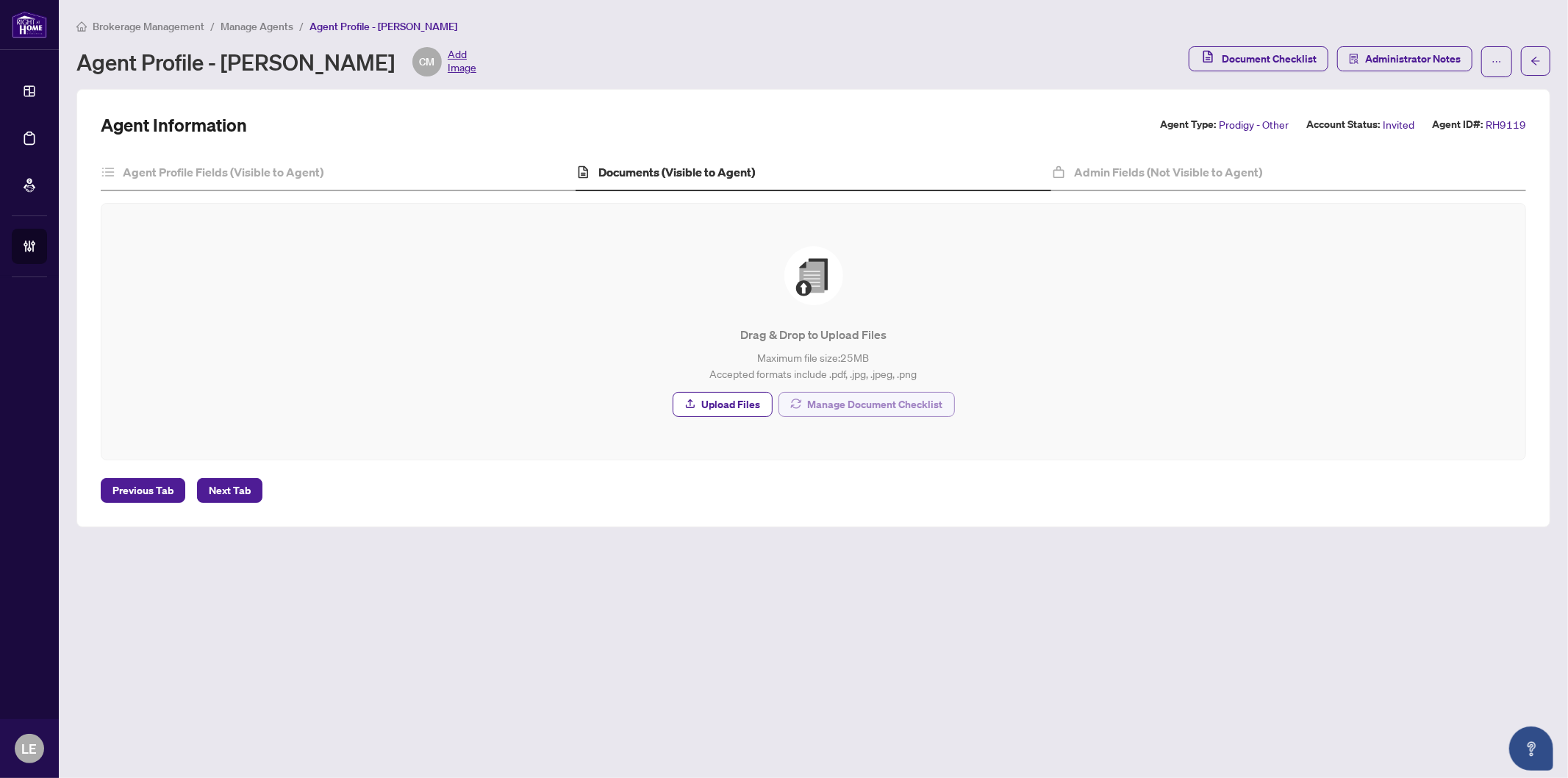
click at [820, 405] on span "Manage Document Checklist" at bounding box center [876, 404] width 135 height 24
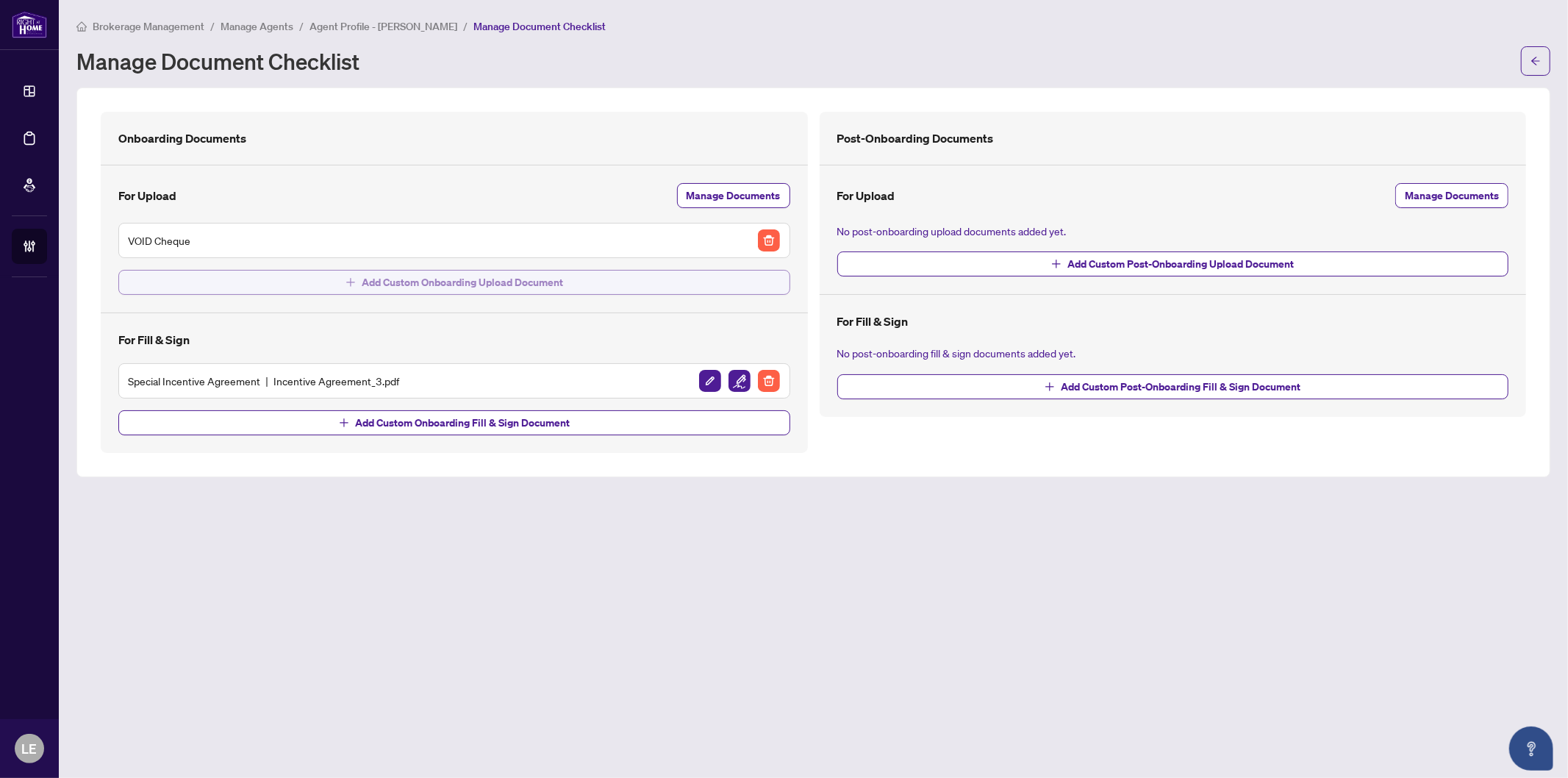
click at [422, 285] on span "Add Custom Onboarding Upload Document" at bounding box center [462, 283] width 201 height 24
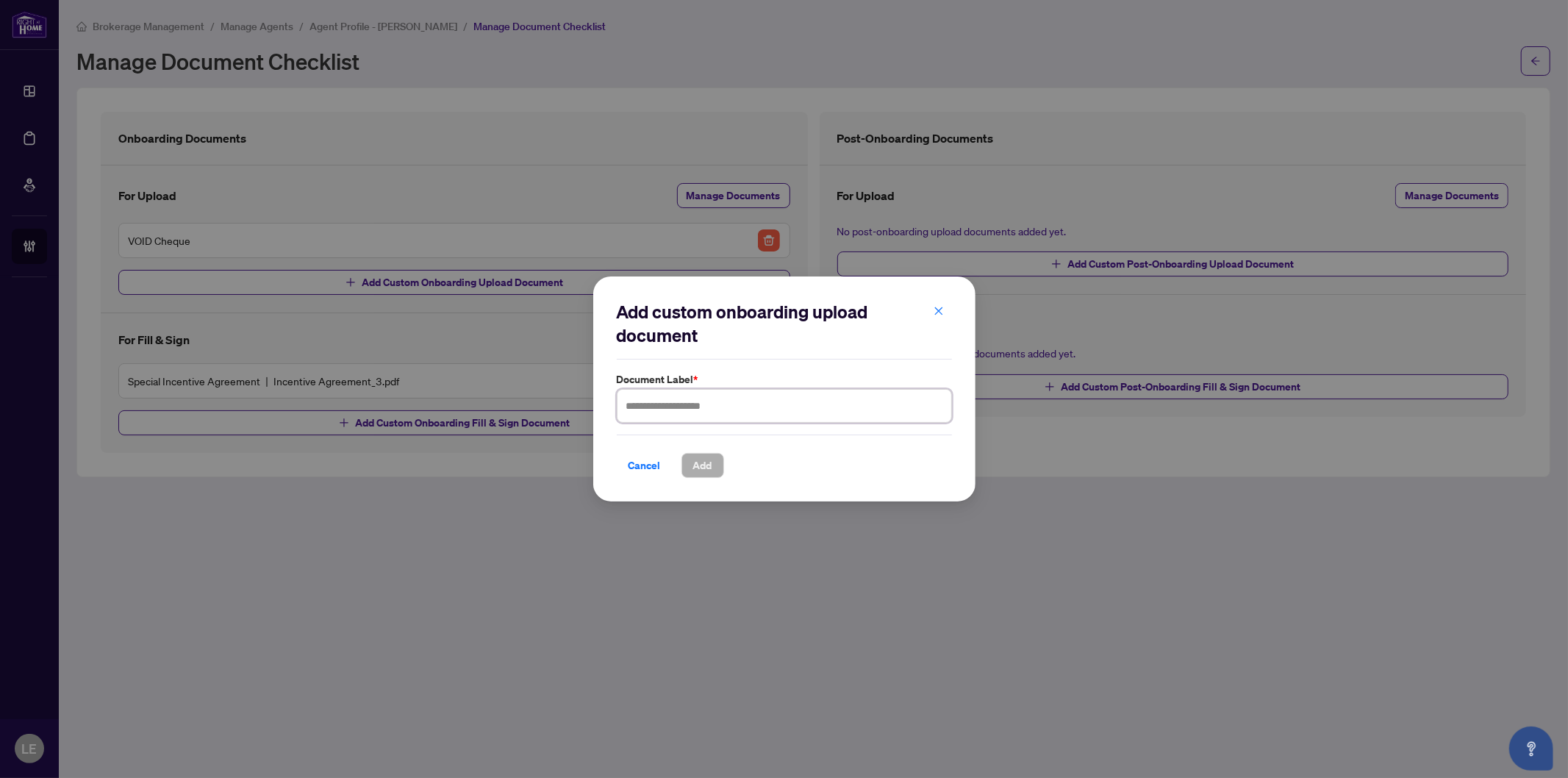
click at [664, 408] on input "text" at bounding box center [784, 405] width 336 height 34
type input "**********"
click at [711, 468] on span "Add" at bounding box center [702, 465] width 19 height 24
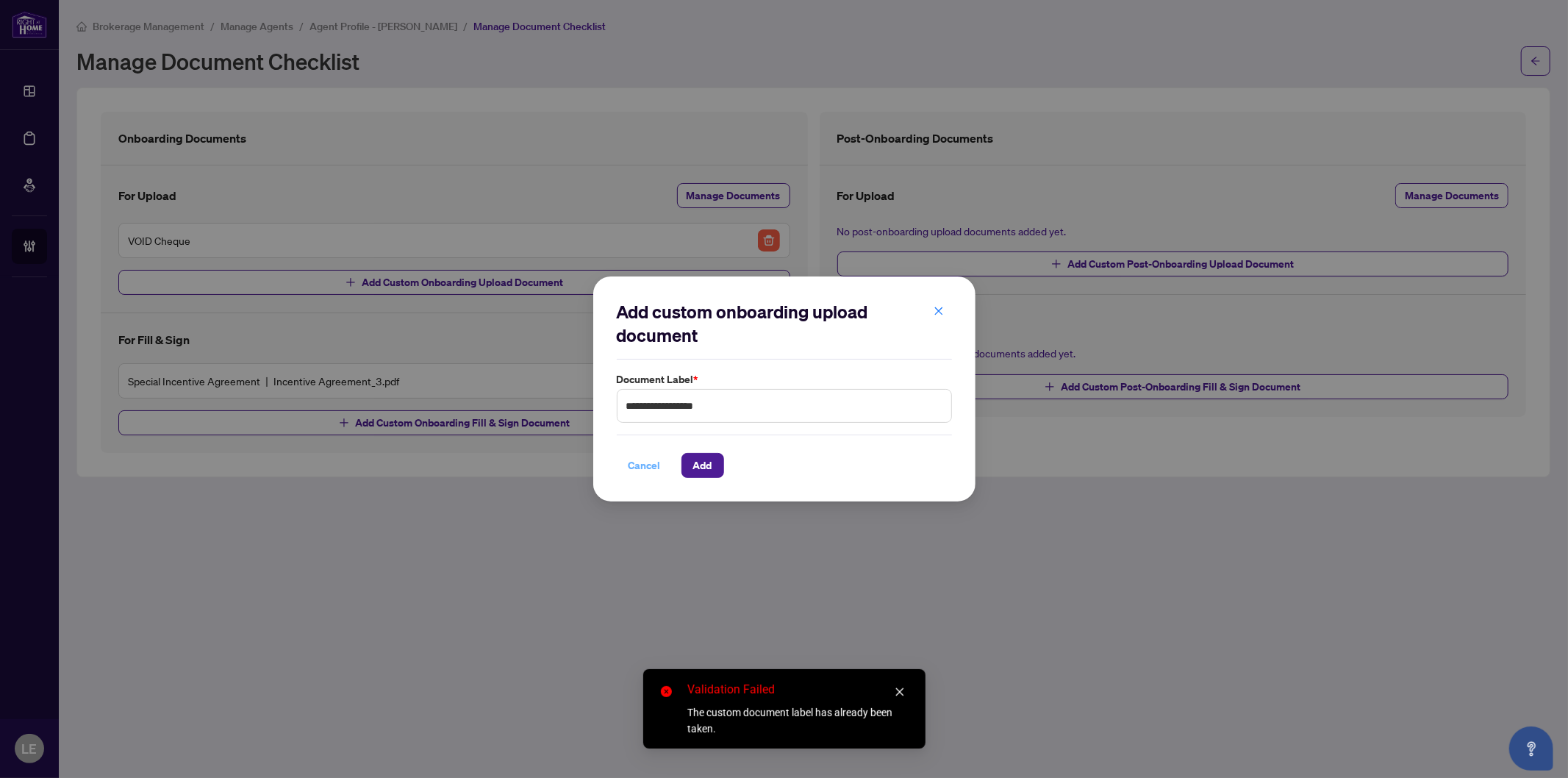
click at [642, 461] on span "Cancel" at bounding box center [645, 465] width 32 height 24
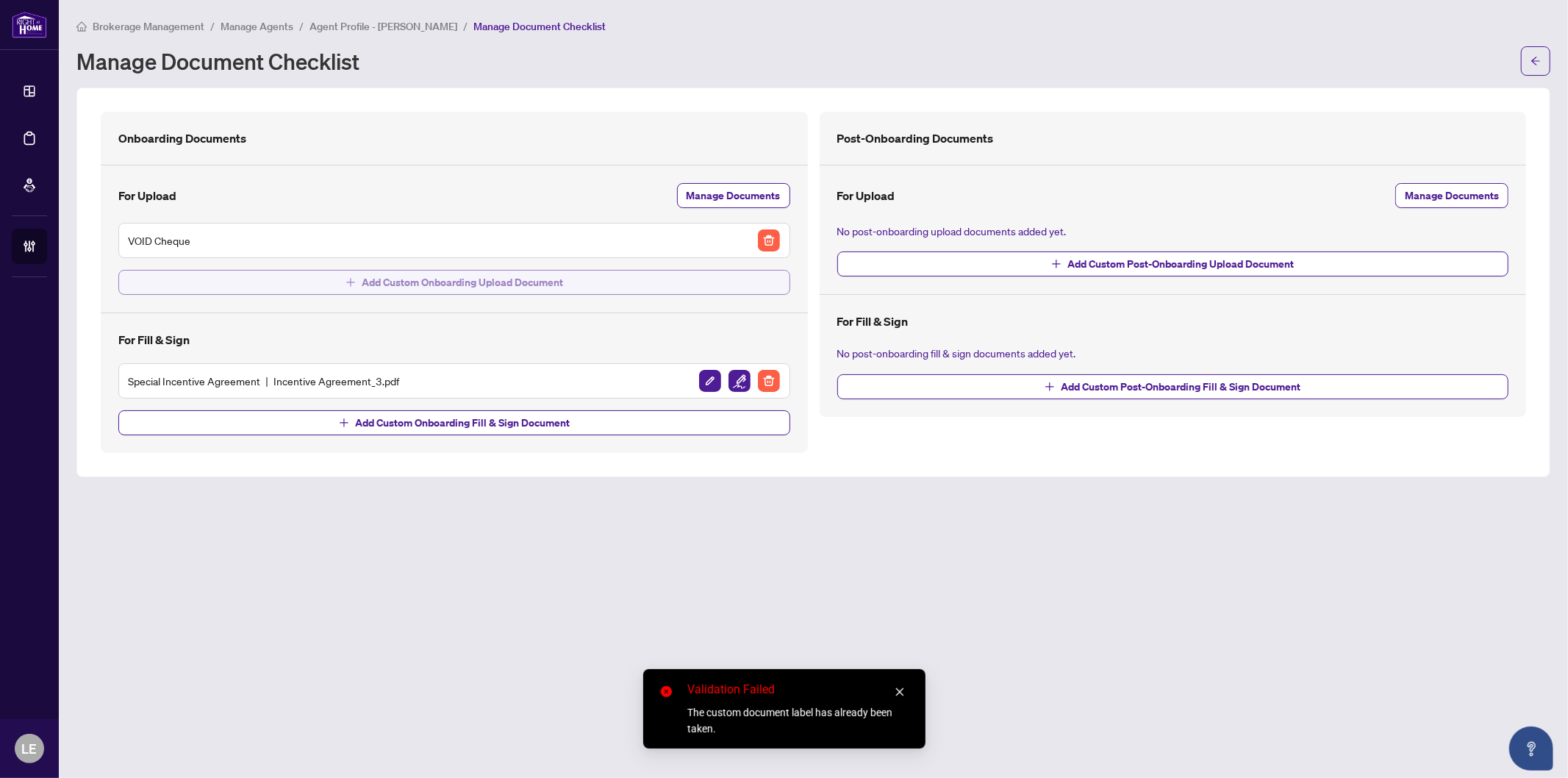
click at [397, 285] on span "Add Custom Onboarding Upload Document" at bounding box center [462, 283] width 201 height 24
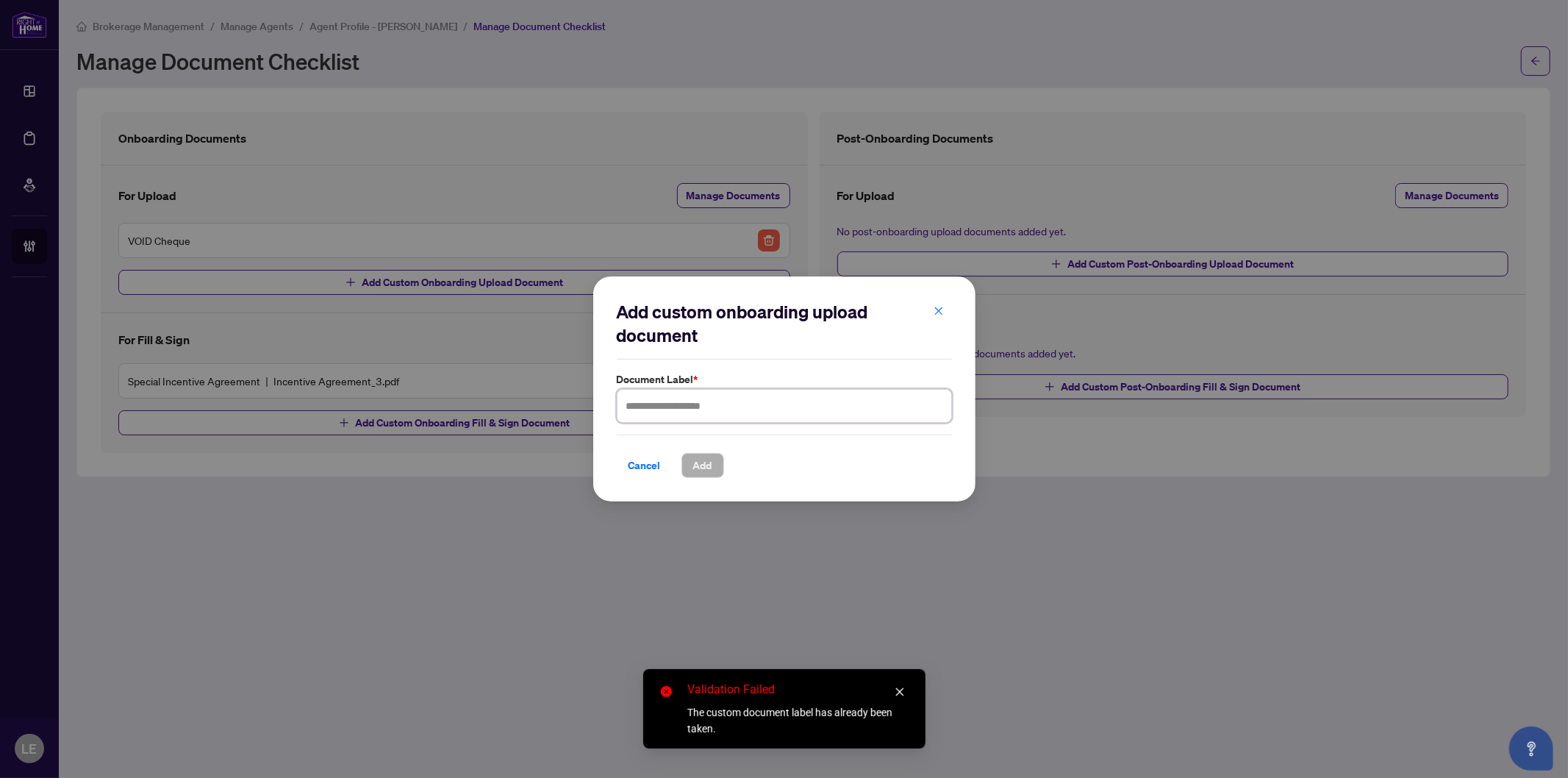
click at [709, 407] on input "text" at bounding box center [784, 405] width 336 height 34
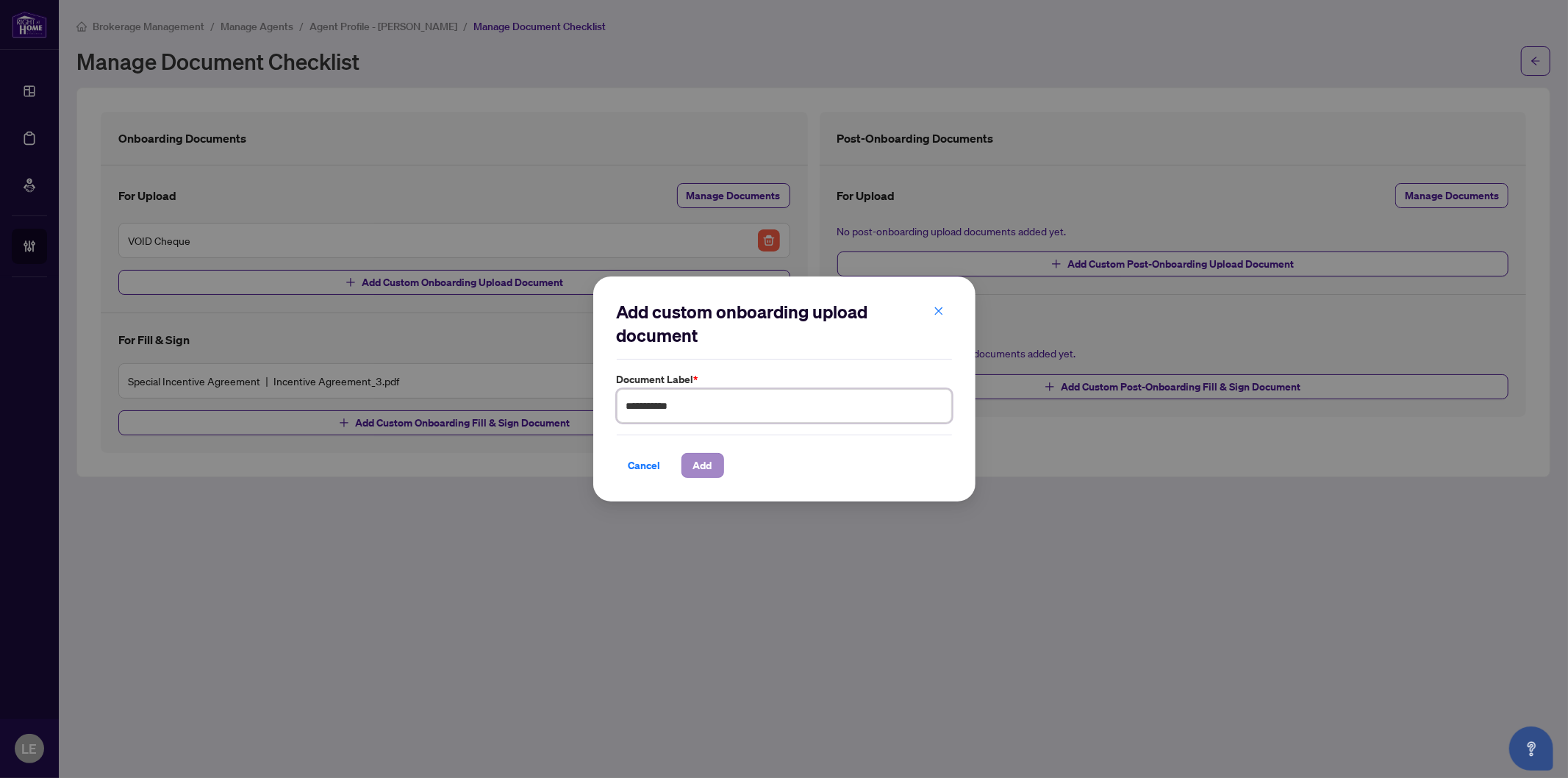
type input "**********"
click at [699, 465] on span "Add" at bounding box center [702, 465] width 19 height 24
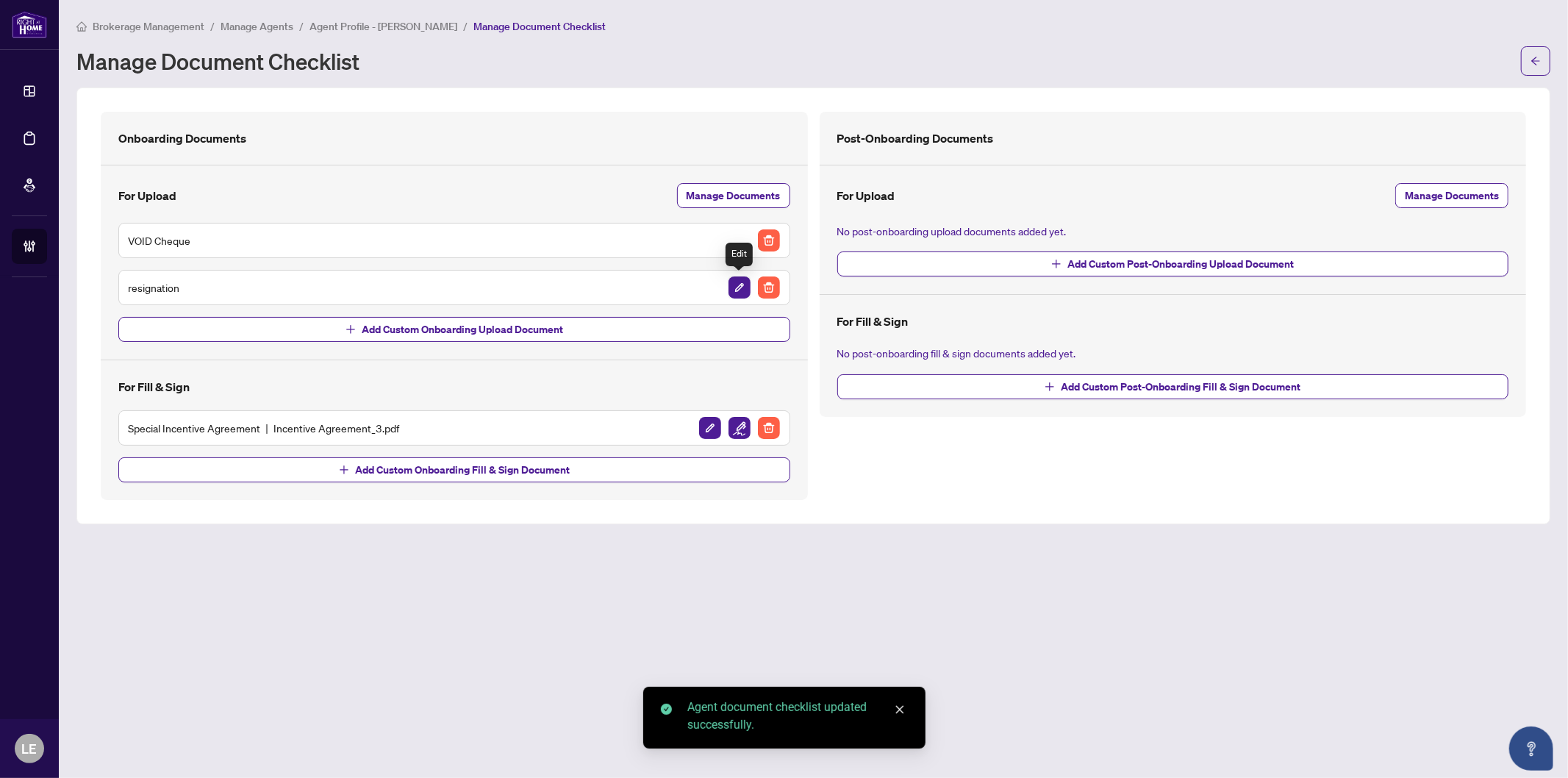
click at [734, 282] on img "button" at bounding box center [740, 288] width 22 height 22
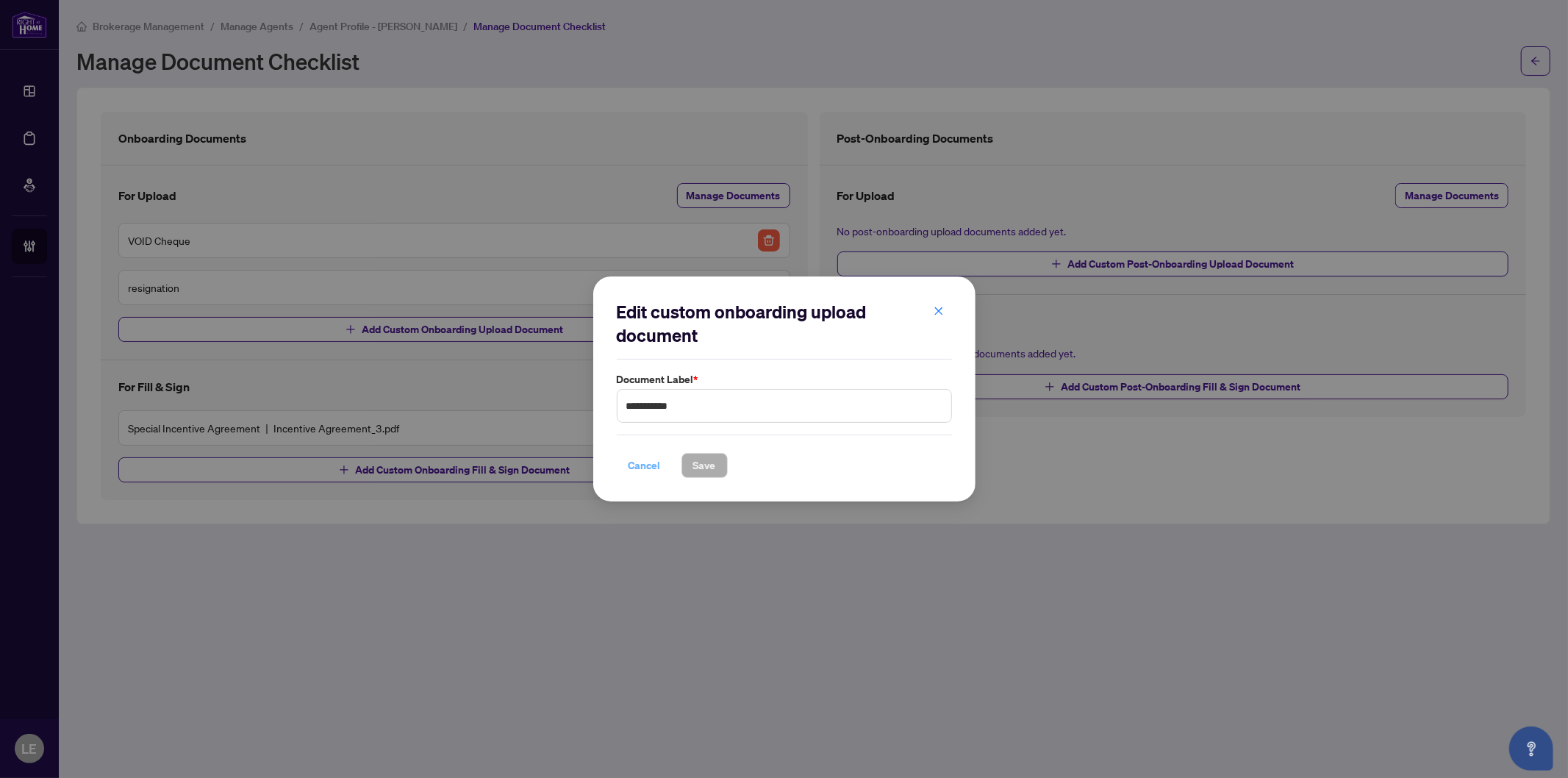
click at [637, 464] on span "Cancel" at bounding box center [645, 465] width 32 height 24
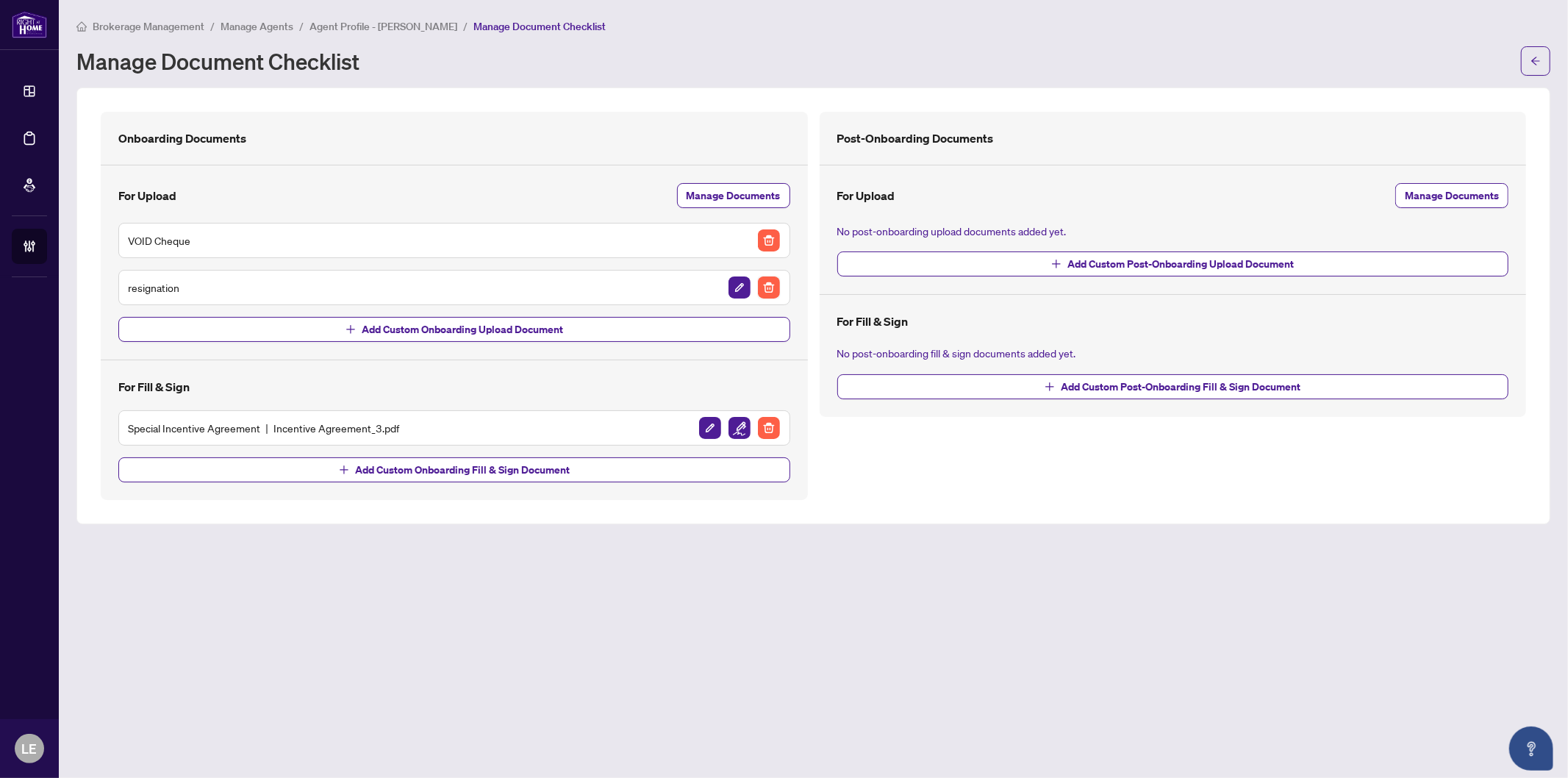
click at [762, 288] on img "button" at bounding box center [769, 288] width 22 height 22
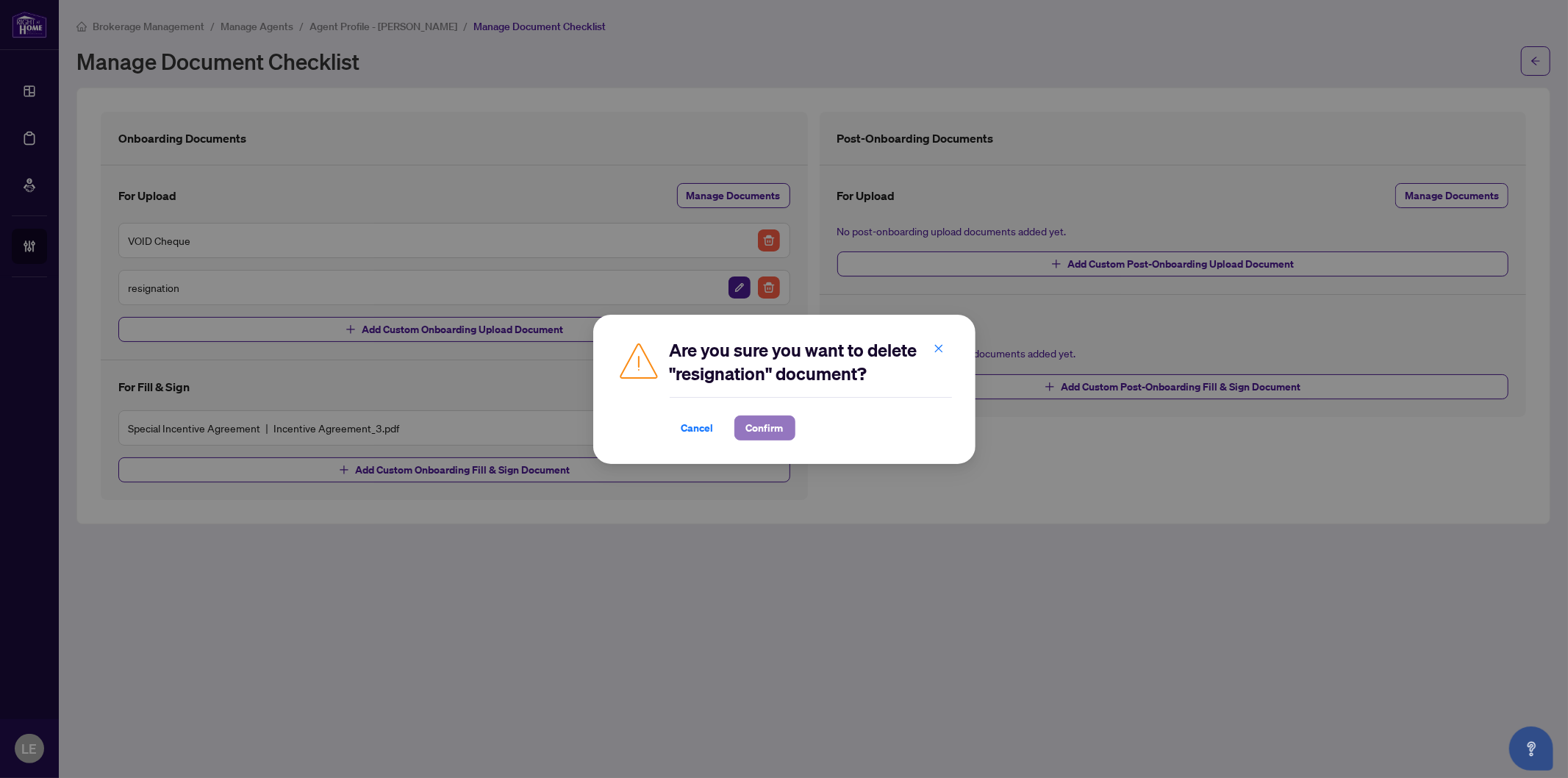
click at [754, 430] on span "Confirm" at bounding box center [765, 428] width 38 height 24
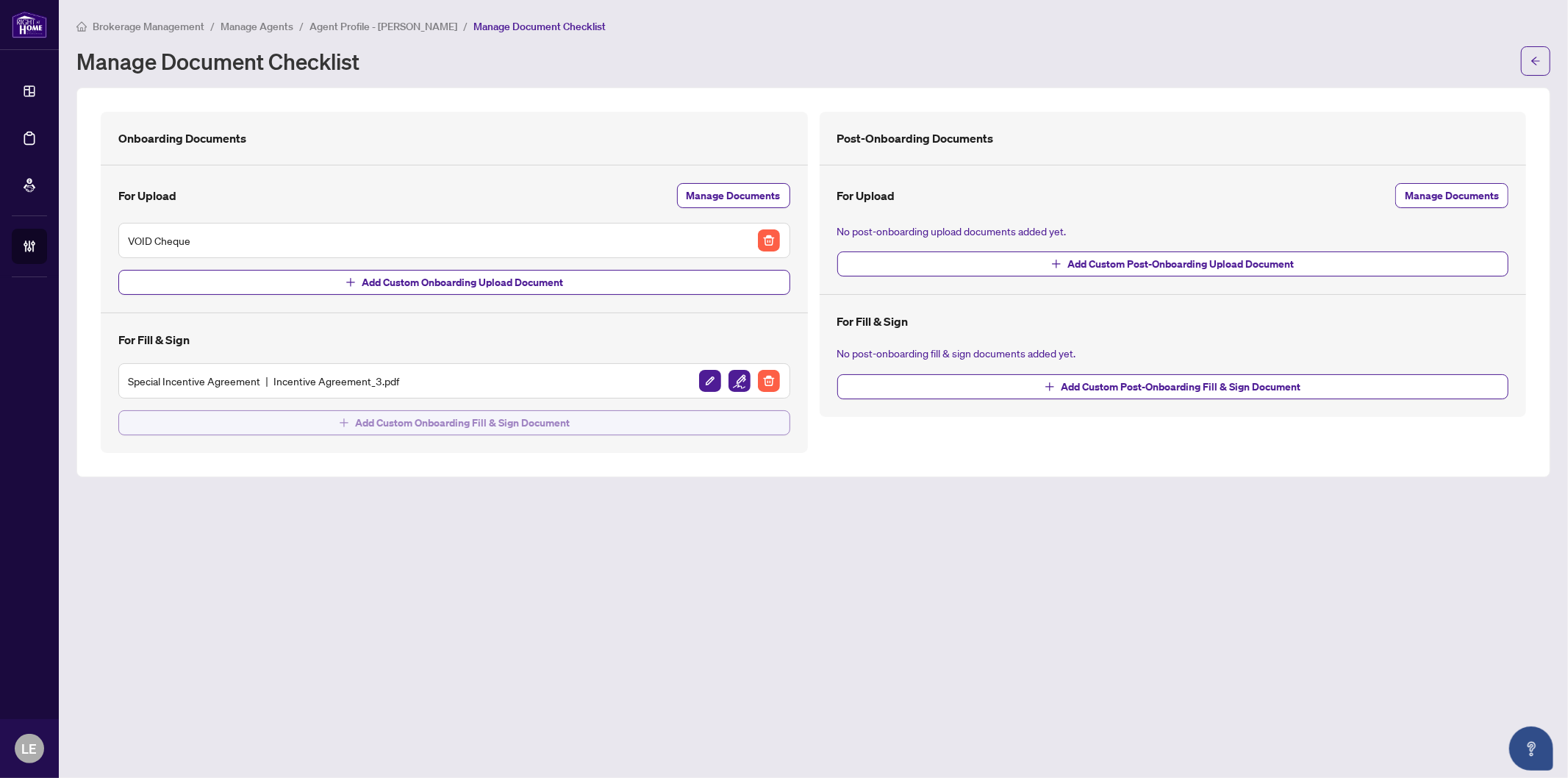
click at [469, 422] on span "Add Custom Onboarding Fill & Sign Document" at bounding box center [463, 423] width 215 height 24
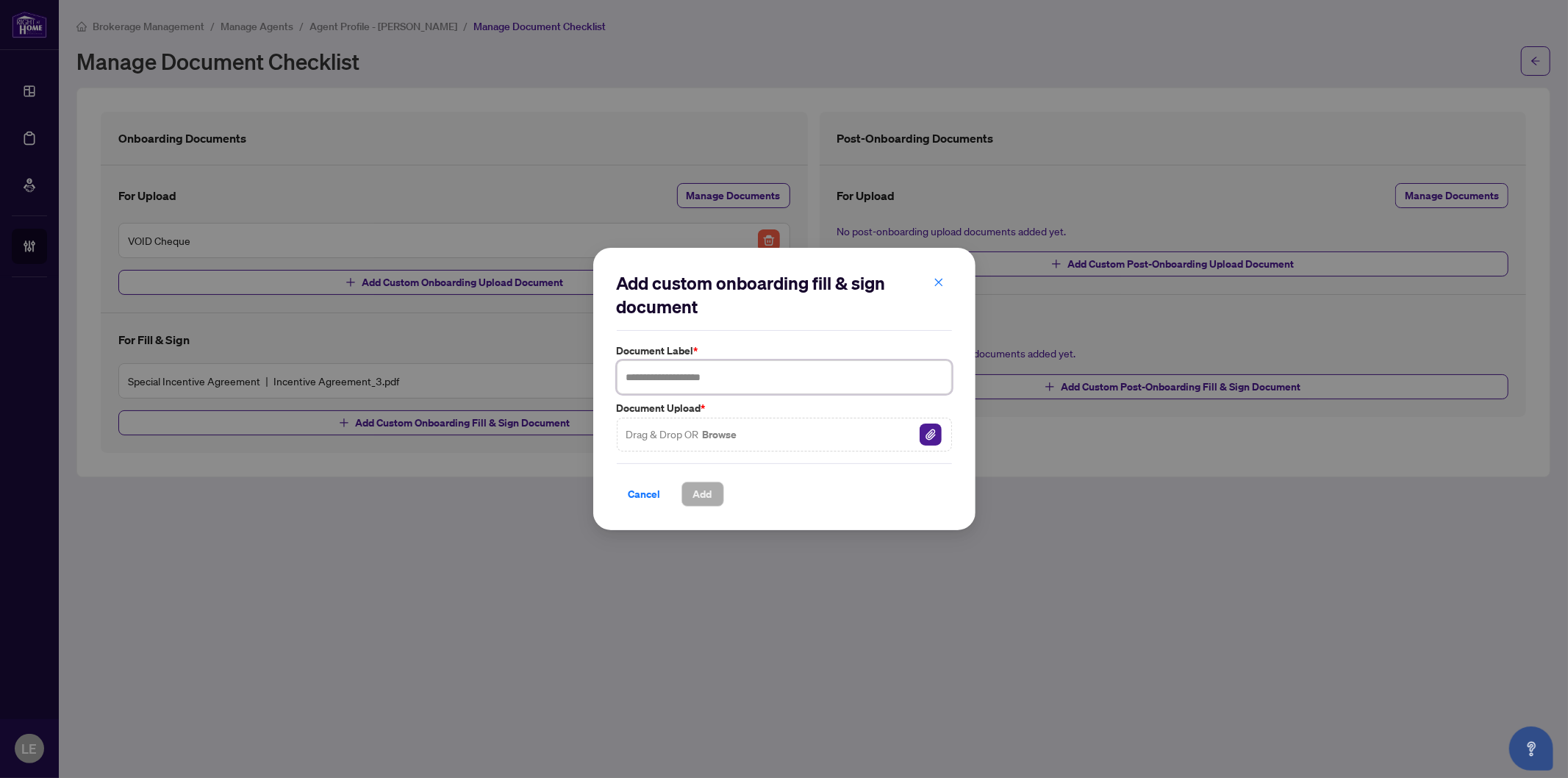
click at [716, 379] on input "text" at bounding box center [784, 378] width 336 height 34
type input "**********"
click at [686, 436] on span "Drag & Drop OR Browse" at bounding box center [682, 434] width 113 height 19
click at [673, 428] on span "Drag & Drop OR Browse" at bounding box center [682, 434] width 113 height 19
click at [701, 488] on span "Add" at bounding box center [702, 494] width 19 height 24
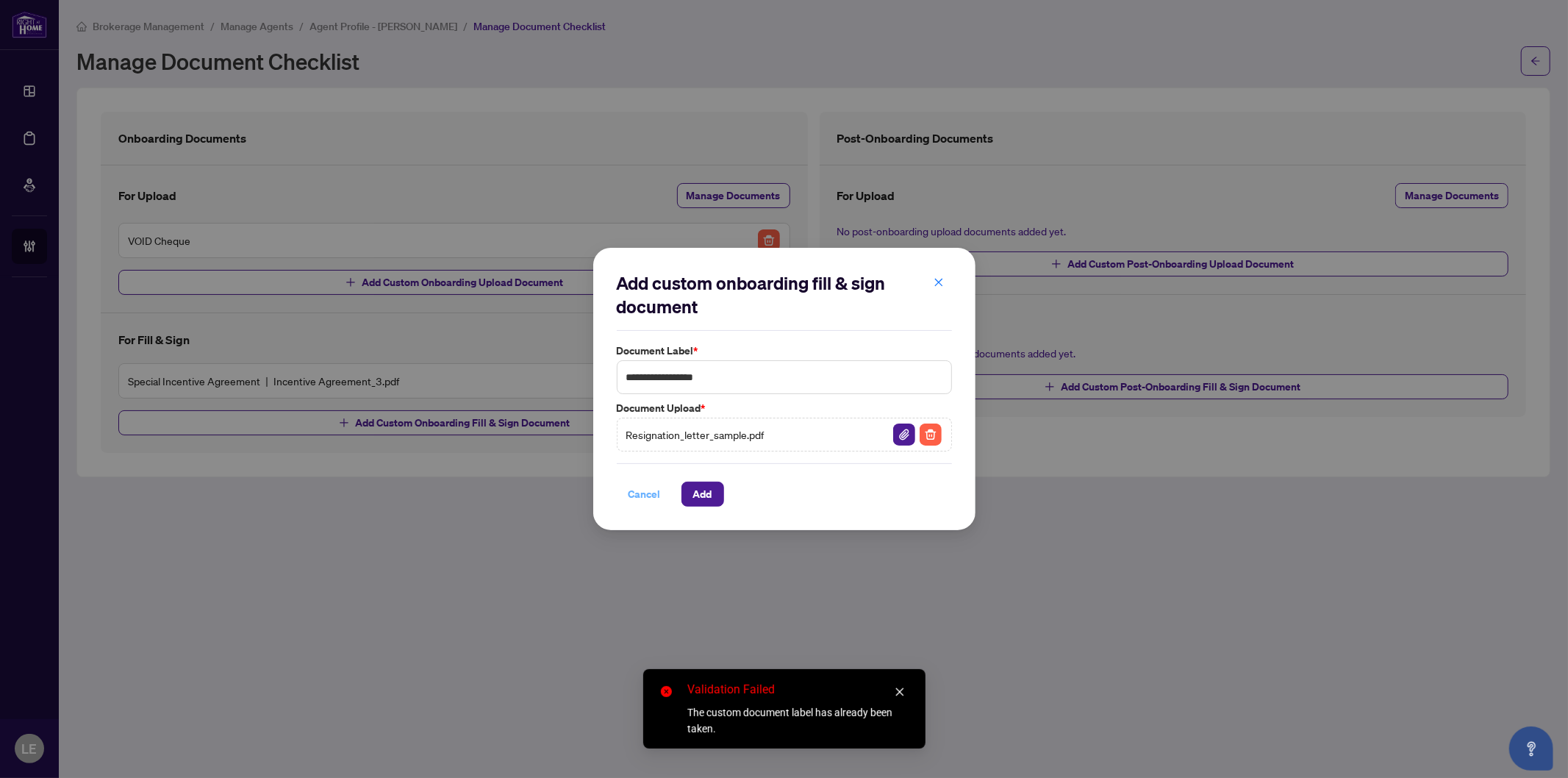
click at [651, 496] on span "Cancel" at bounding box center [645, 494] width 32 height 24
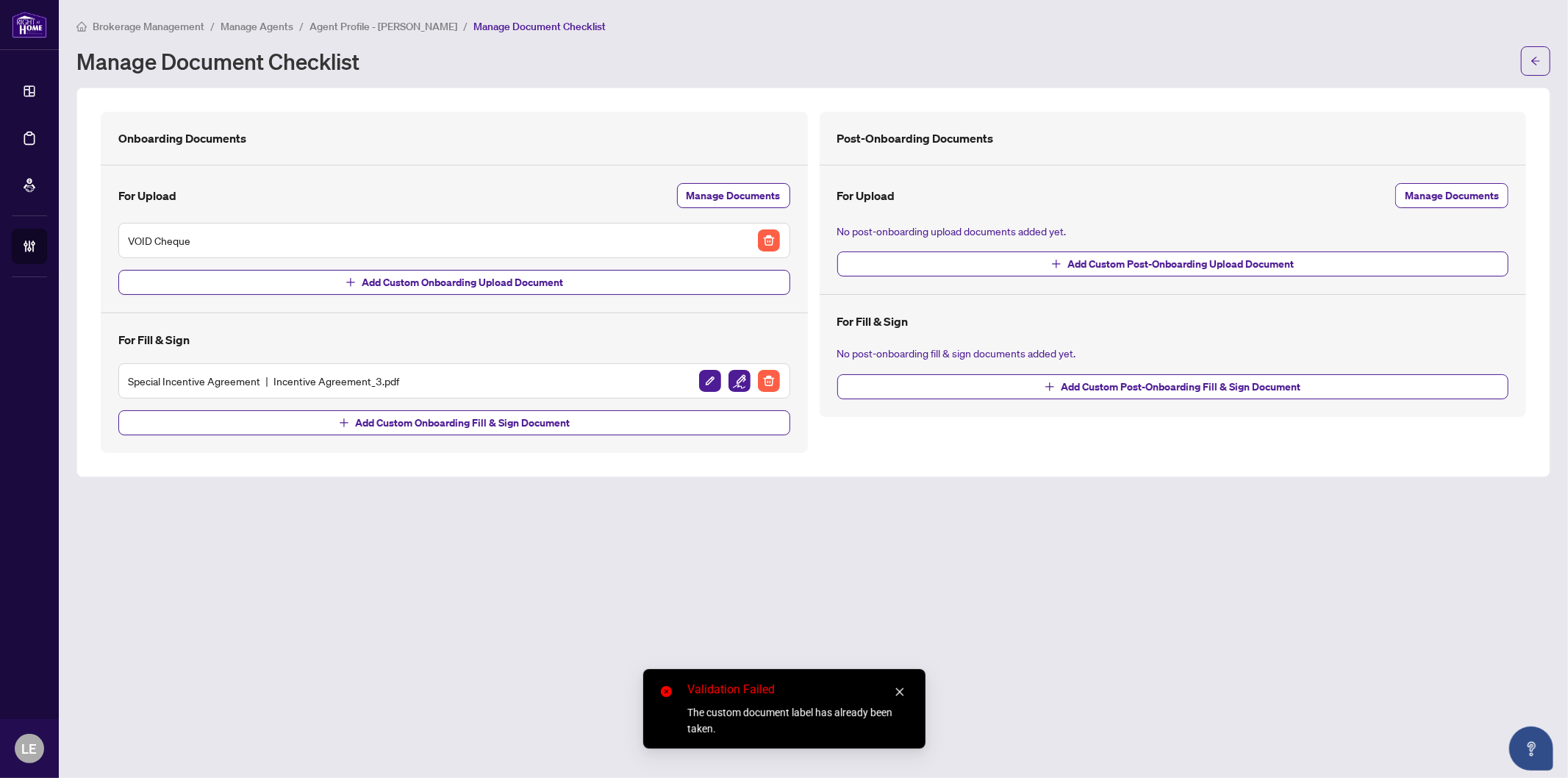
click at [376, 504] on main "Brokerage Management / Manage Agents / Agent Profile - Claudia Mellad / Manage …" at bounding box center [813, 389] width 1509 height 778
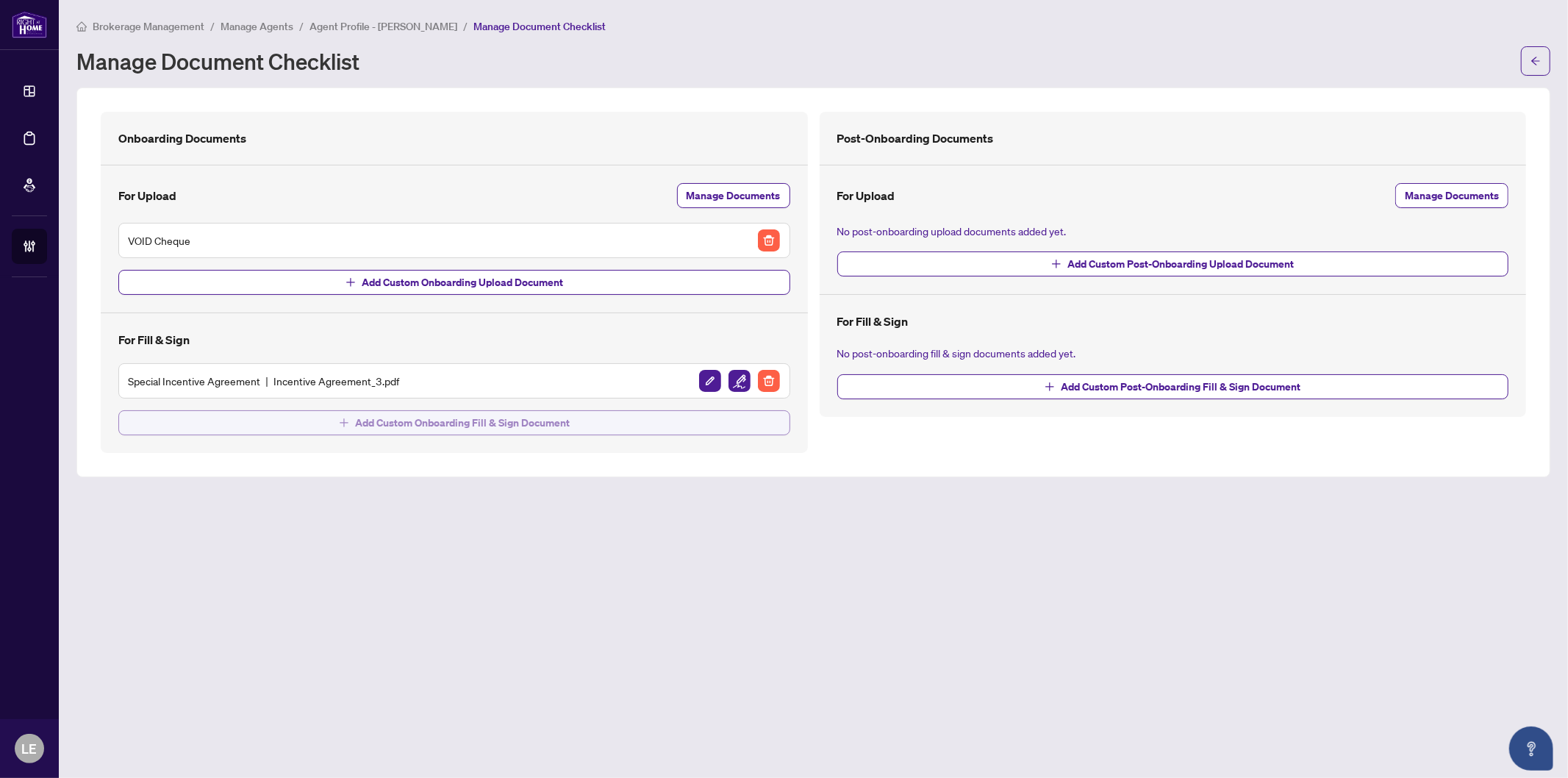
click at [459, 426] on span "Add Custom Onboarding Fill & Sign Document" at bounding box center [463, 423] width 215 height 24
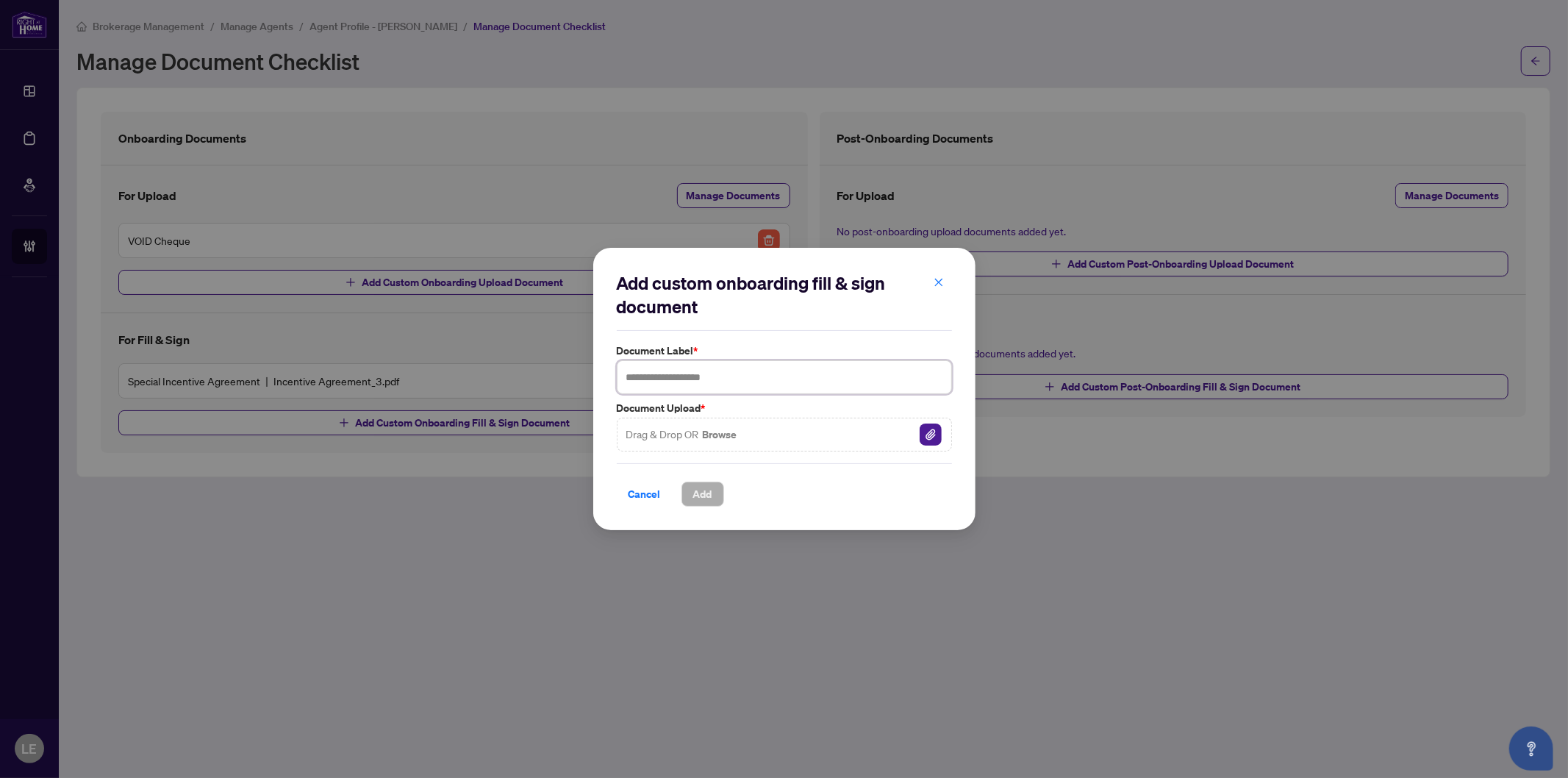
click at [646, 384] on input "text" at bounding box center [784, 378] width 336 height 34
click at [712, 501] on span "Add" at bounding box center [702, 494] width 19 height 24
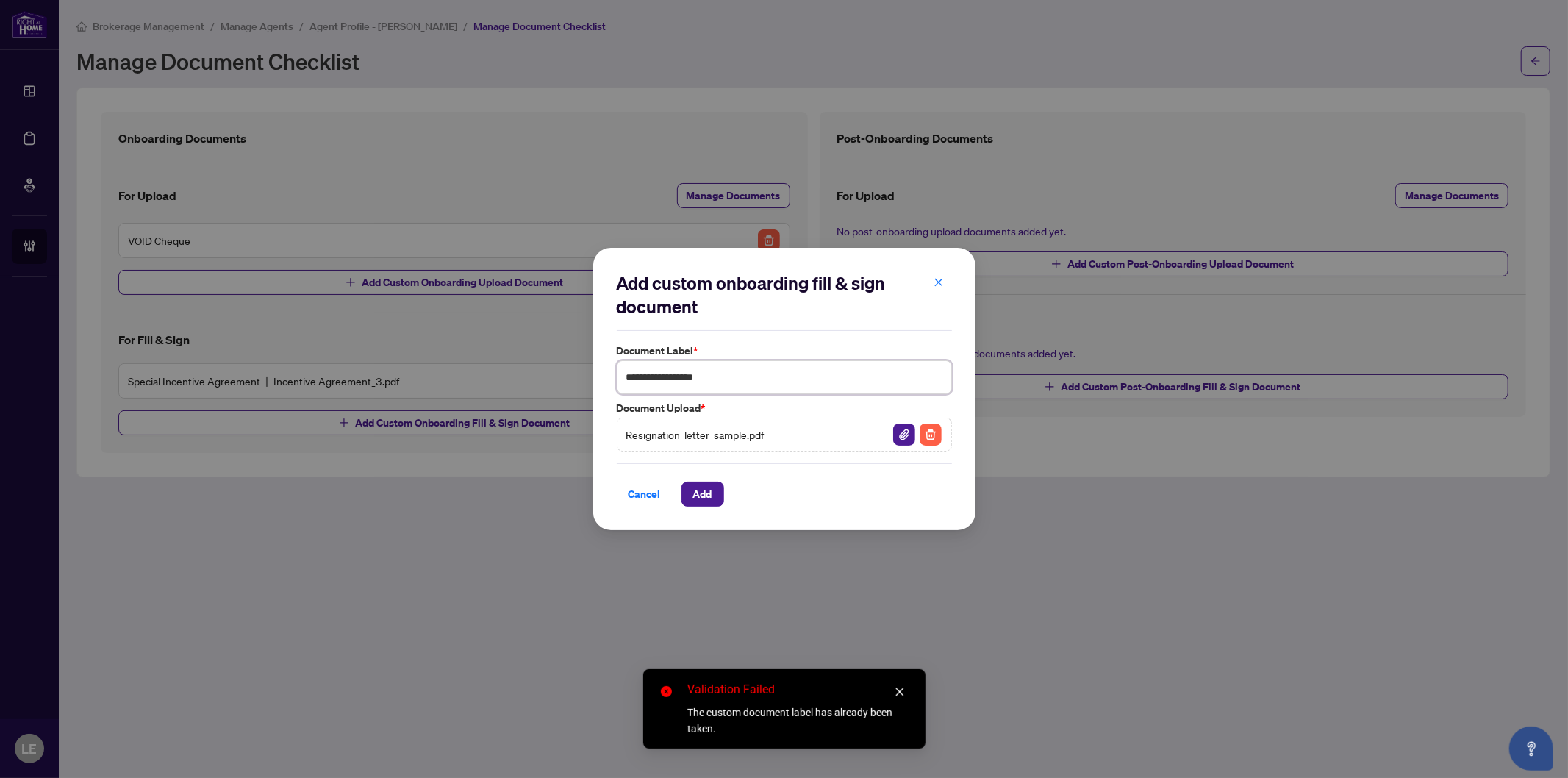
click at [726, 377] on input "**********" at bounding box center [784, 378] width 336 height 34
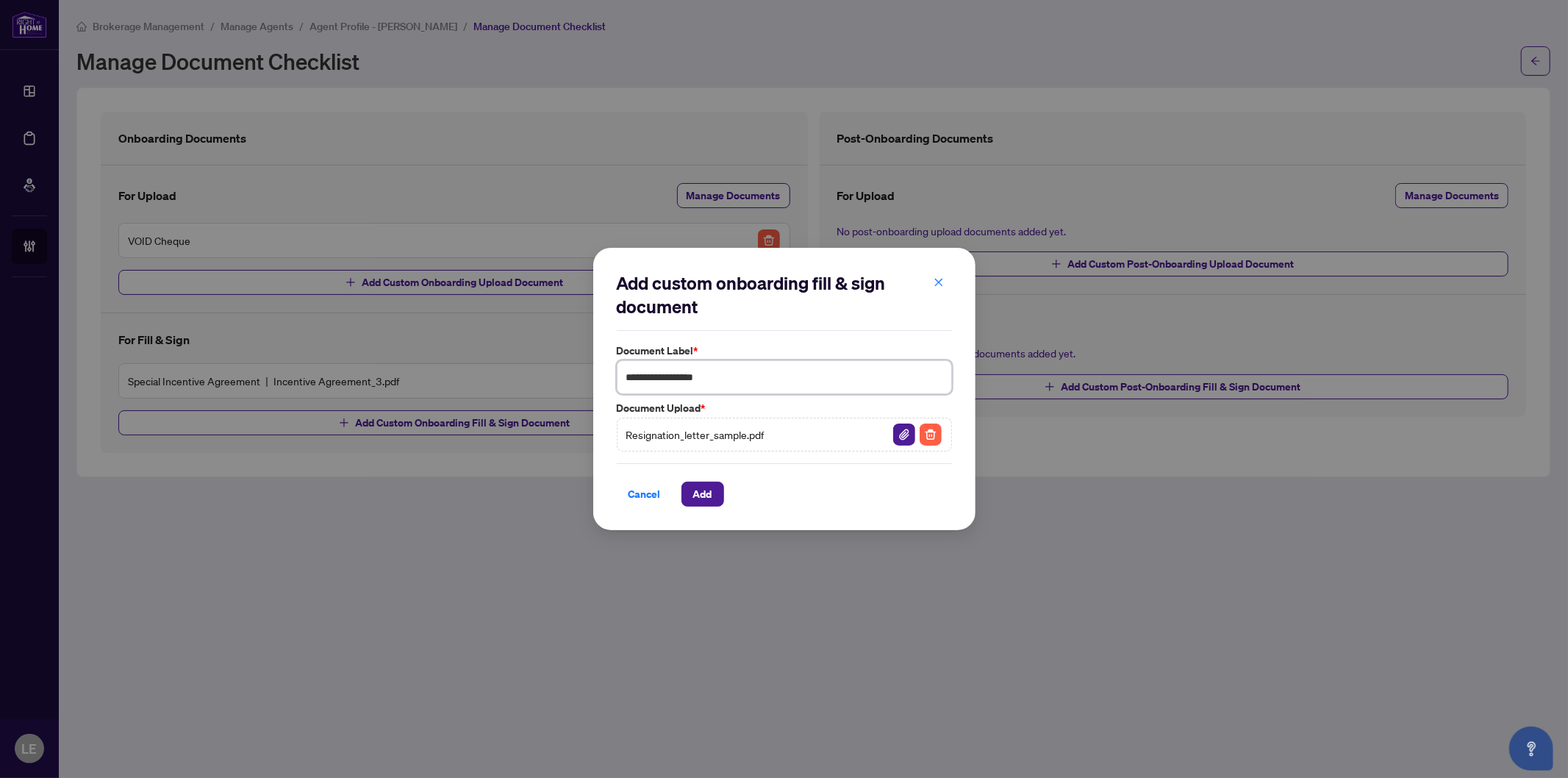
drag, startPoint x: 740, startPoint y: 377, endPoint x: 569, endPoint y: 372, distance: 171.1
click at [569, 372] on div "**********" at bounding box center [784, 389] width 1568 height 778
type input "**********"
click at [709, 490] on span "Add" at bounding box center [702, 494] width 19 height 24
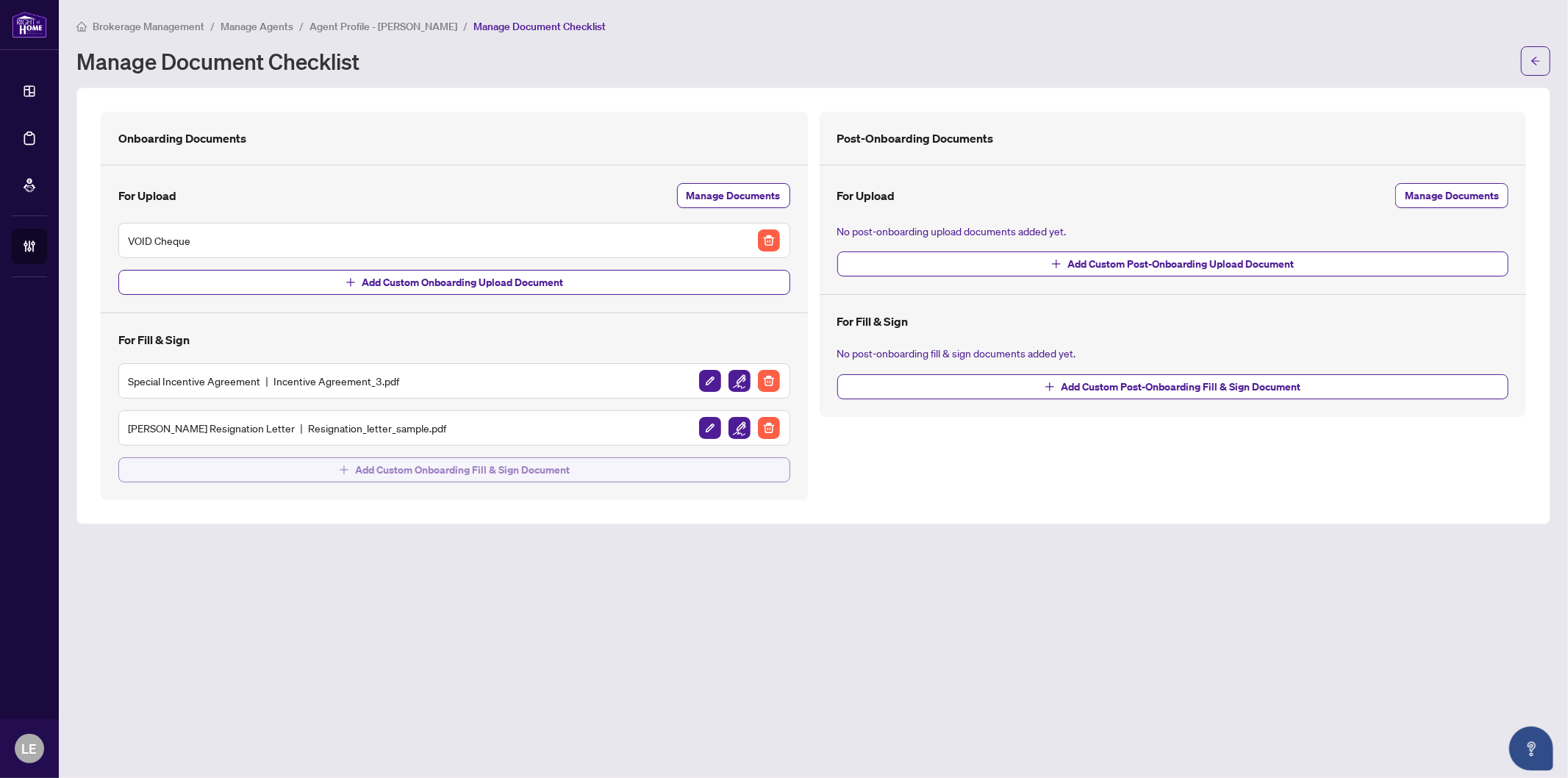
click at [373, 471] on span "Add Custom Onboarding Fill & Sign Document" at bounding box center [463, 470] width 215 height 24
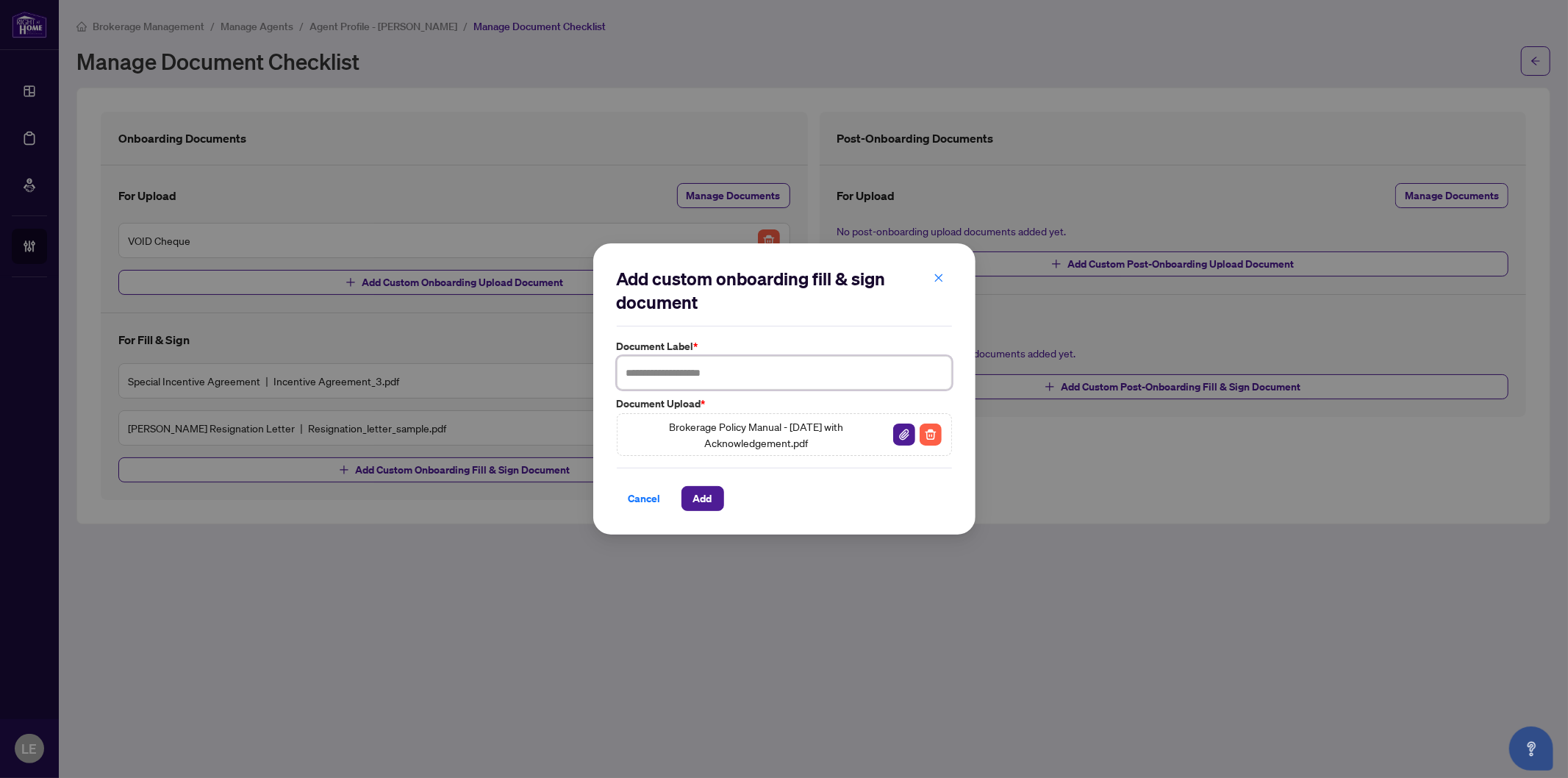
click at [653, 383] on input "text" at bounding box center [784, 373] width 336 height 34
type input "**********"
click at [701, 498] on span "Add" at bounding box center [702, 499] width 19 height 24
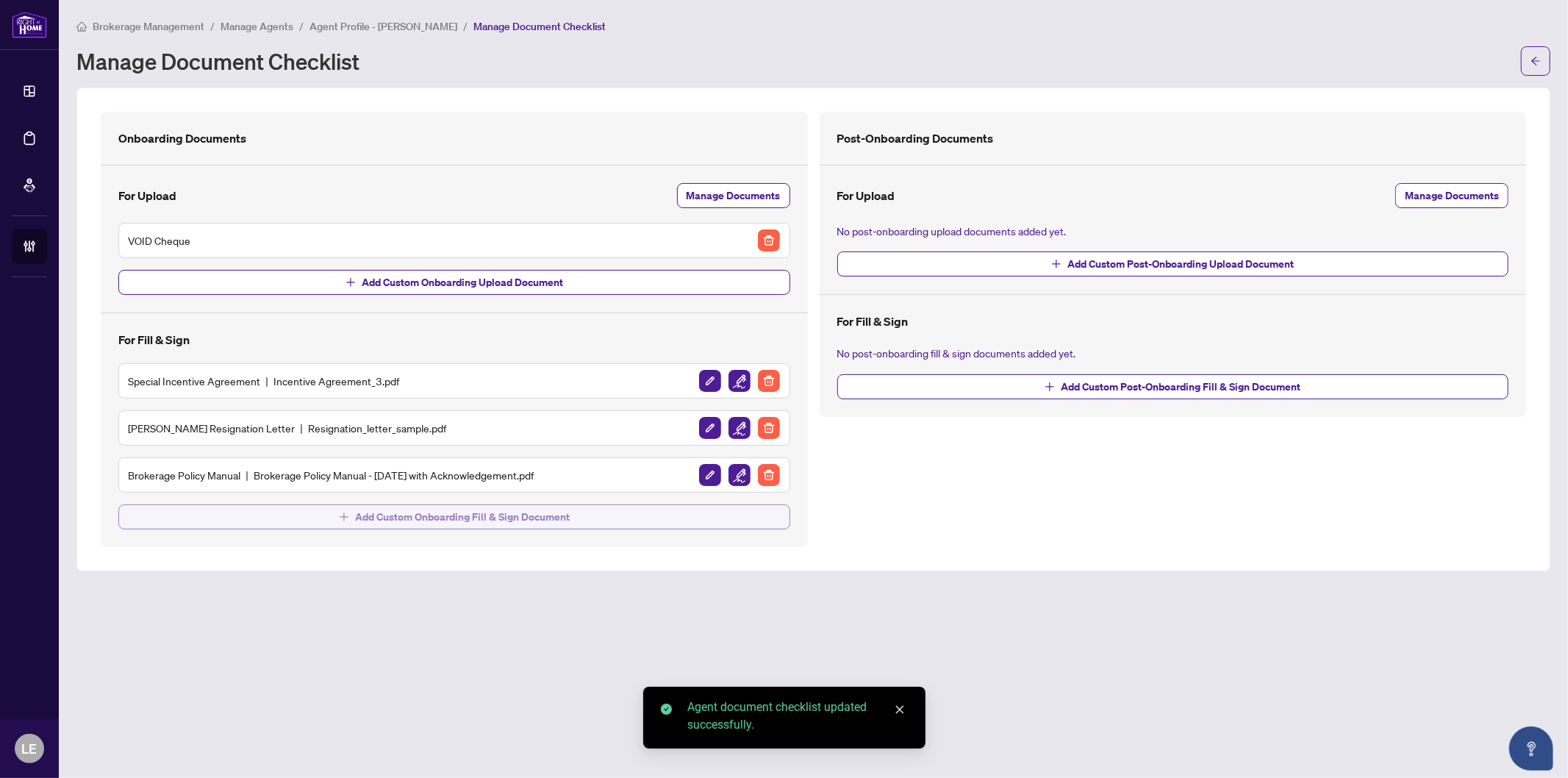
click at [398, 517] on span "Add Custom Onboarding Fill & Sign Document" at bounding box center [463, 517] width 215 height 24
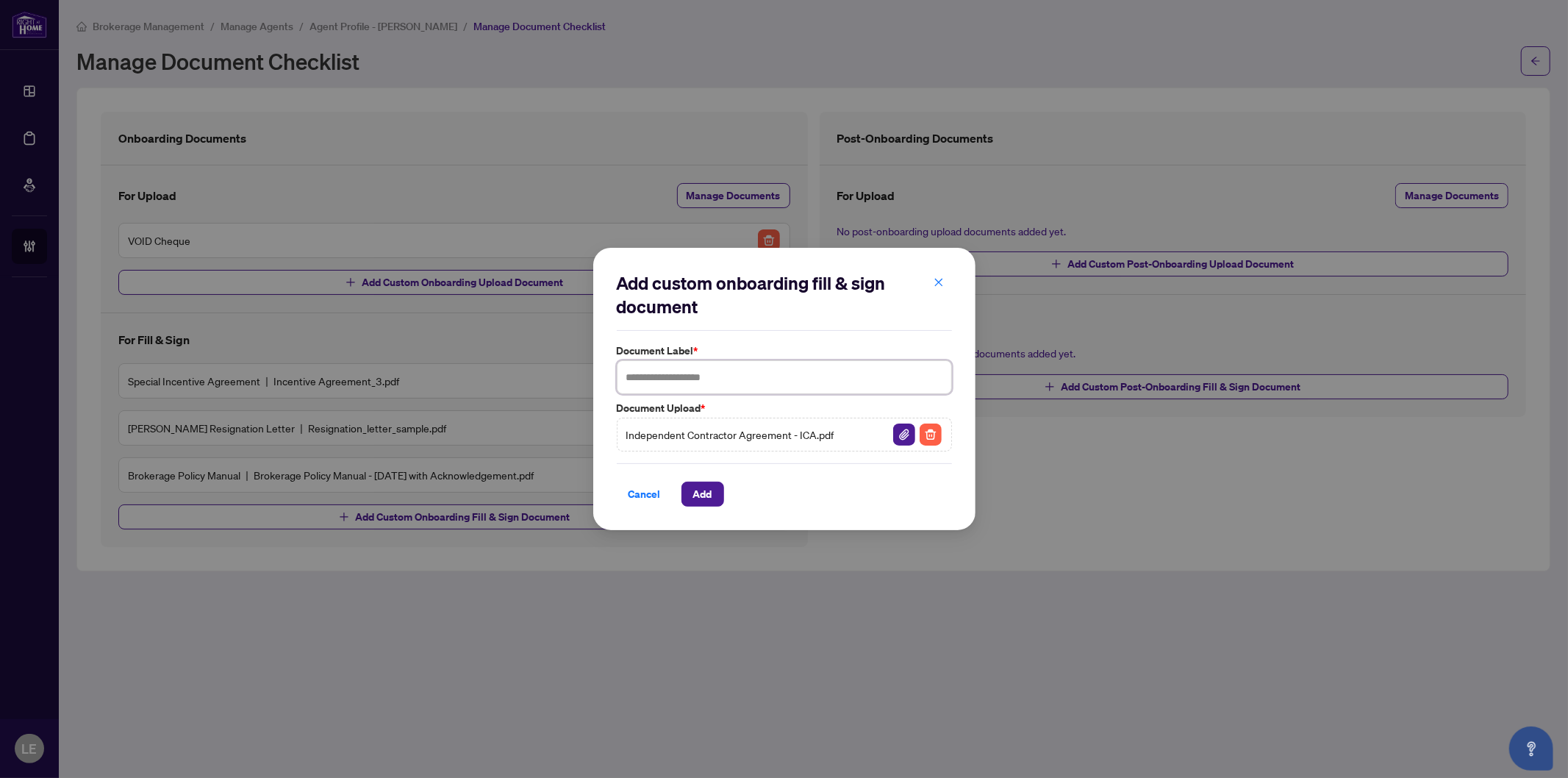
click at [733, 378] on input "text" at bounding box center [784, 378] width 336 height 34
type input "**********"
click at [710, 496] on span "Add" at bounding box center [702, 494] width 19 height 24
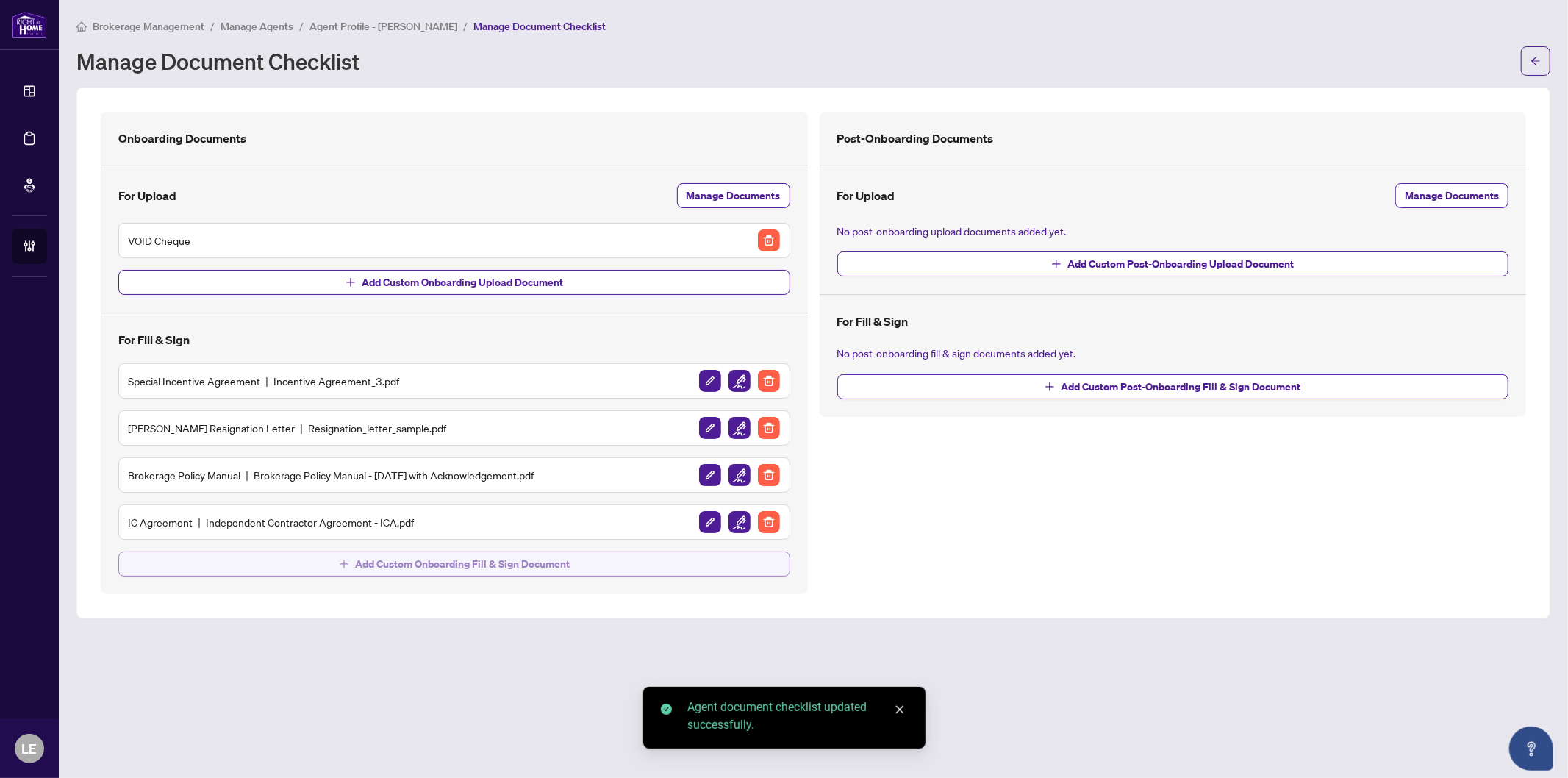
click at [390, 560] on span "Add Custom Onboarding Fill & Sign Document" at bounding box center [463, 564] width 215 height 24
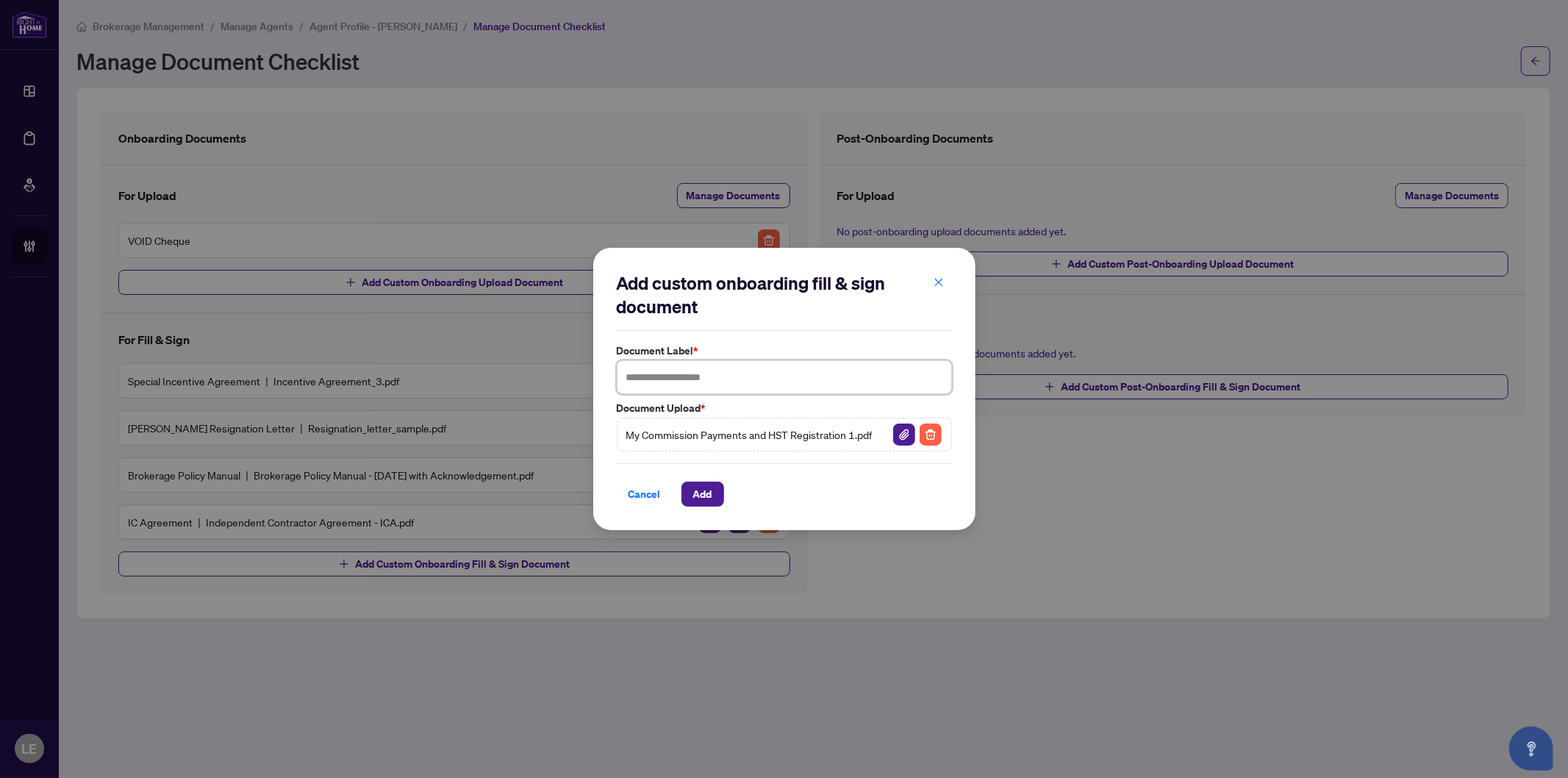
click at [678, 371] on input "text" at bounding box center [784, 378] width 336 height 34
type input "**********"
click at [715, 497] on button "Add" at bounding box center [702, 493] width 43 height 25
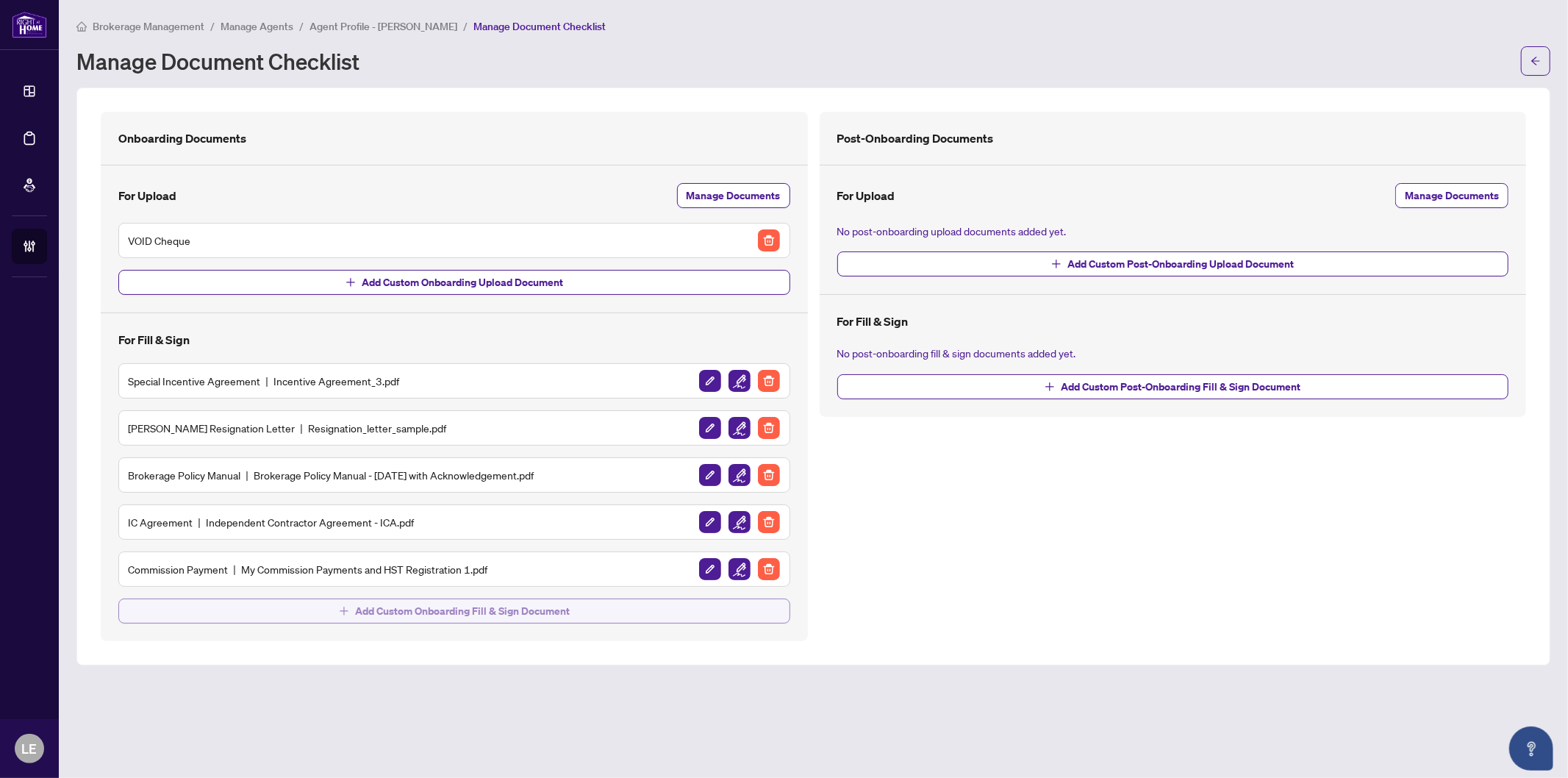
click at [373, 620] on span "Add Custom Onboarding Fill & Sign Document" at bounding box center [463, 612] width 215 height 24
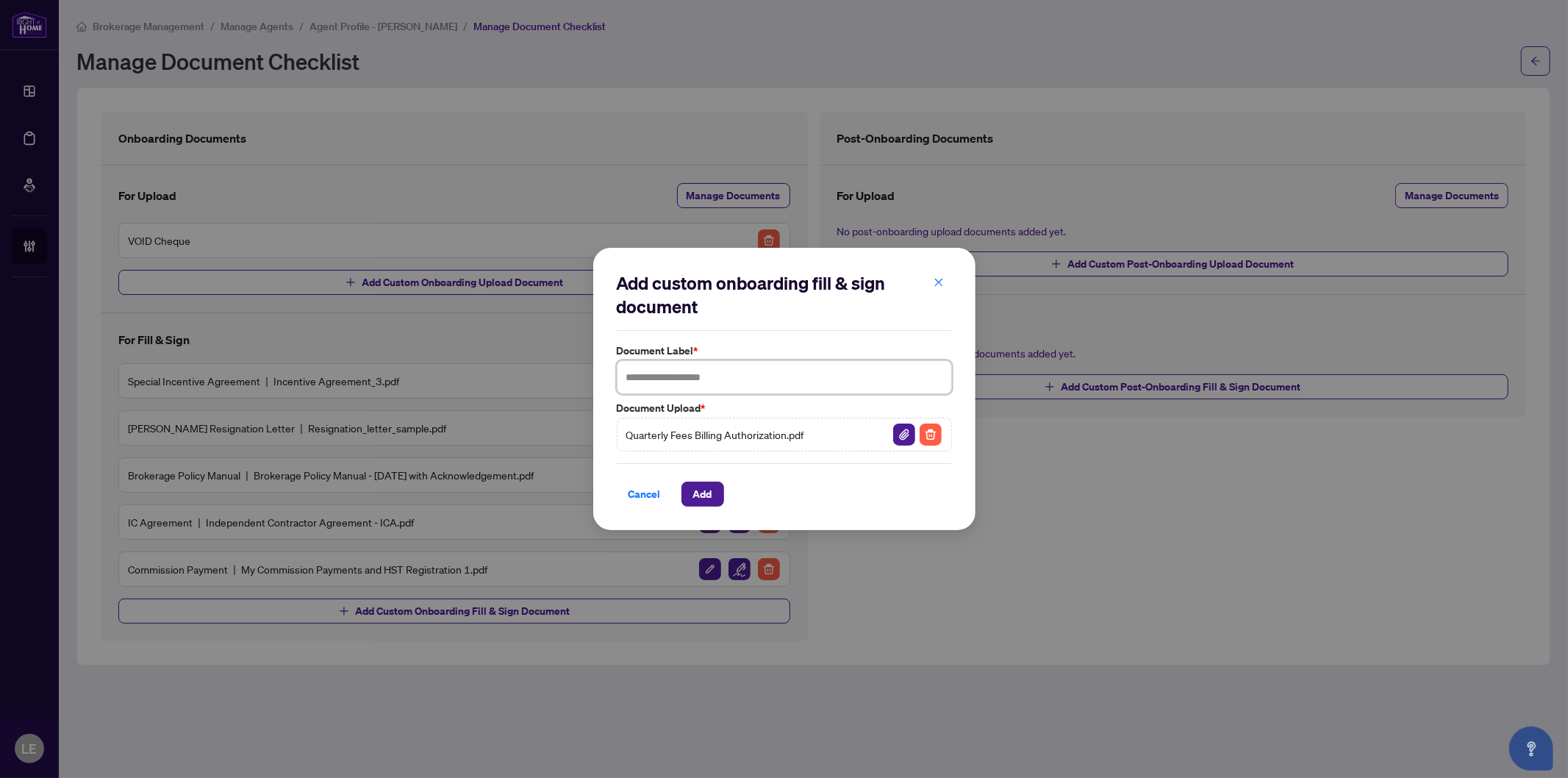
click at [660, 377] on input "text" at bounding box center [784, 378] width 336 height 34
type input "**********"
click at [701, 493] on span "Add" at bounding box center [702, 494] width 19 height 24
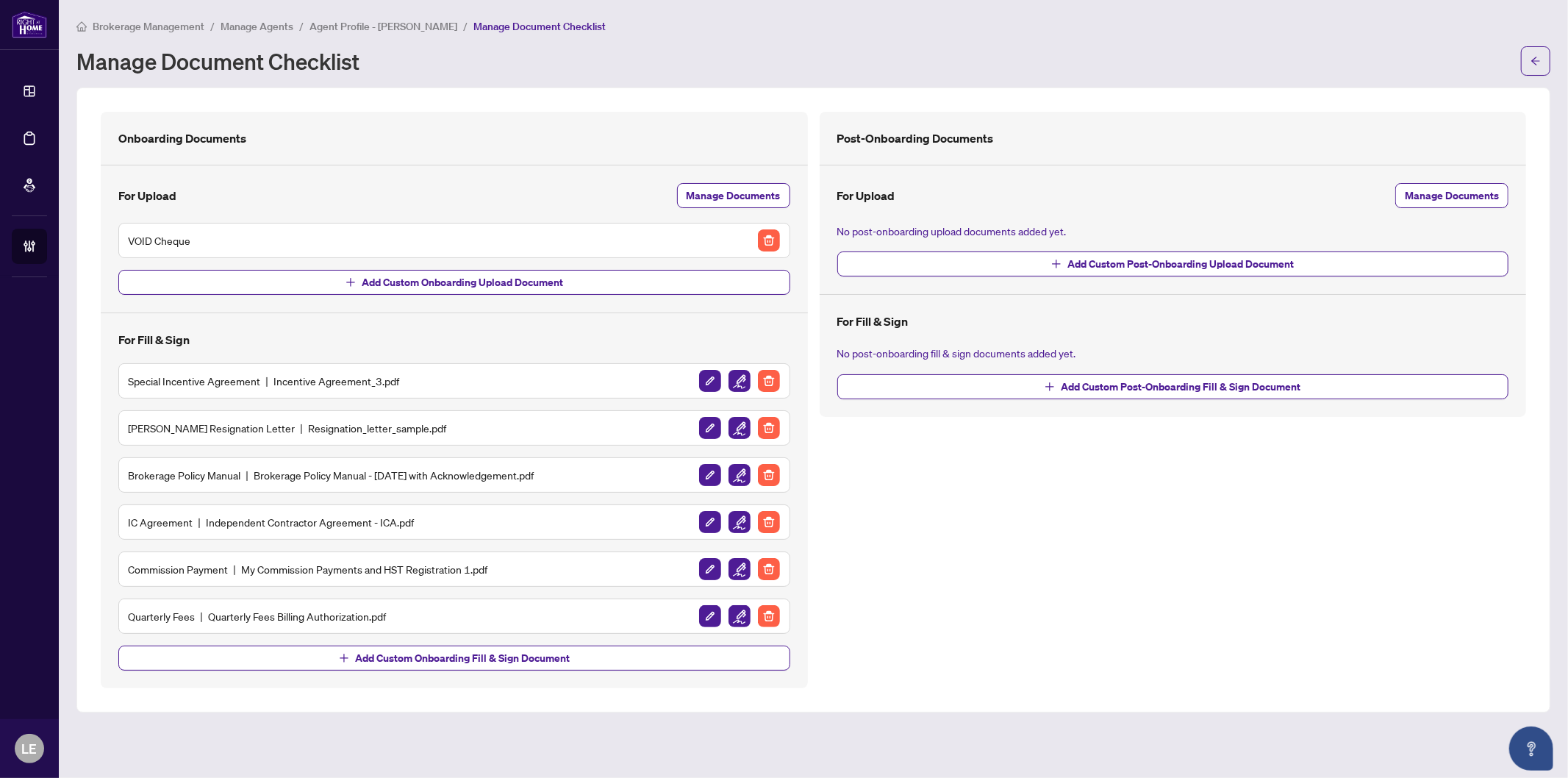
click at [383, 642] on span "Add Custom Onboarding Fill & Sign Document" at bounding box center [454, 651] width 672 height 37
click at [391, 654] on span "Add Custom Onboarding Fill & Sign Document" at bounding box center [463, 658] width 215 height 24
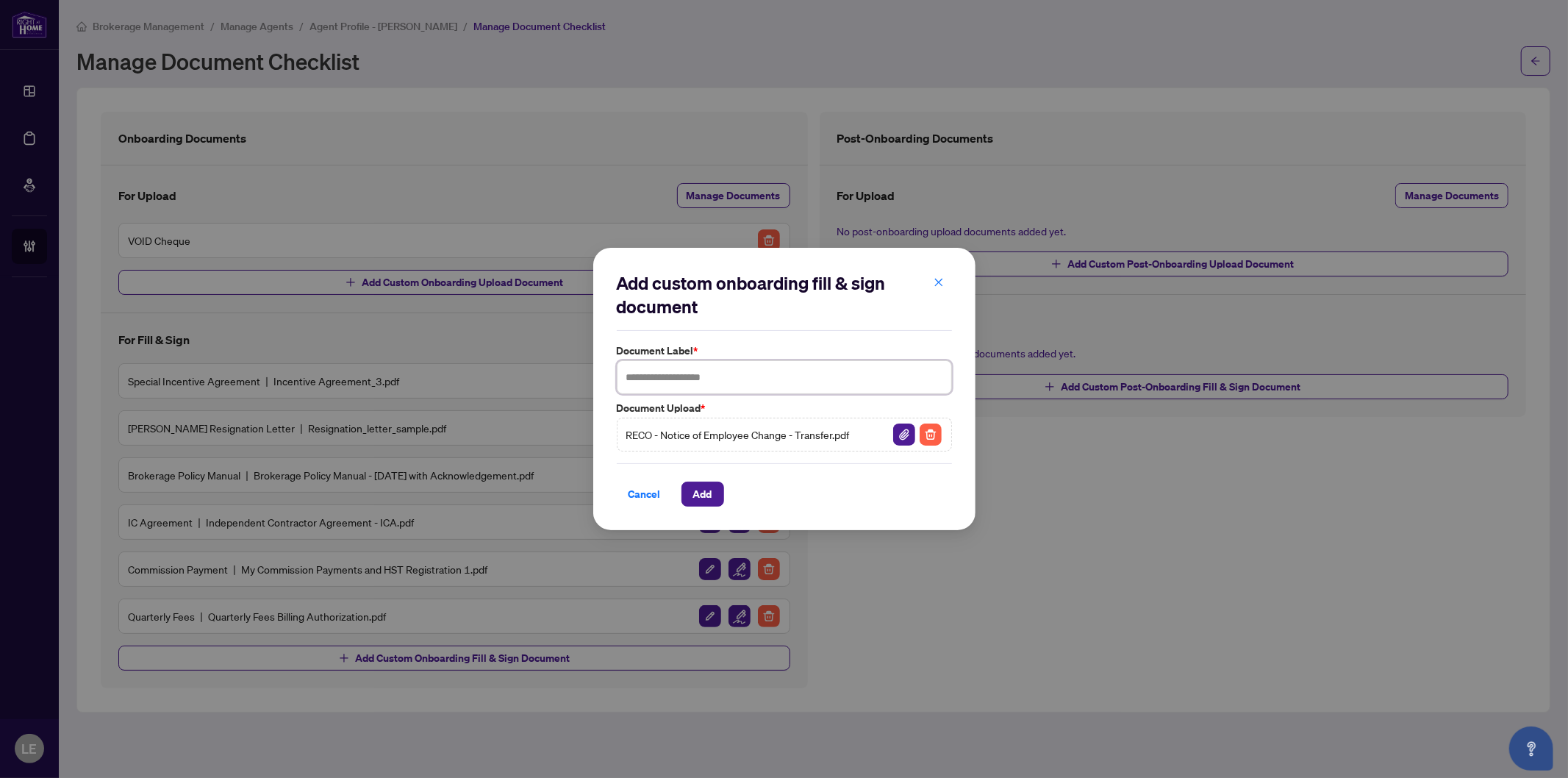
click at [631, 373] on input "text" at bounding box center [784, 378] width 336 height 34
type input "**********"
click at [707, 497] on span "Add" at bounding box center [702, 494] width 19 height 24
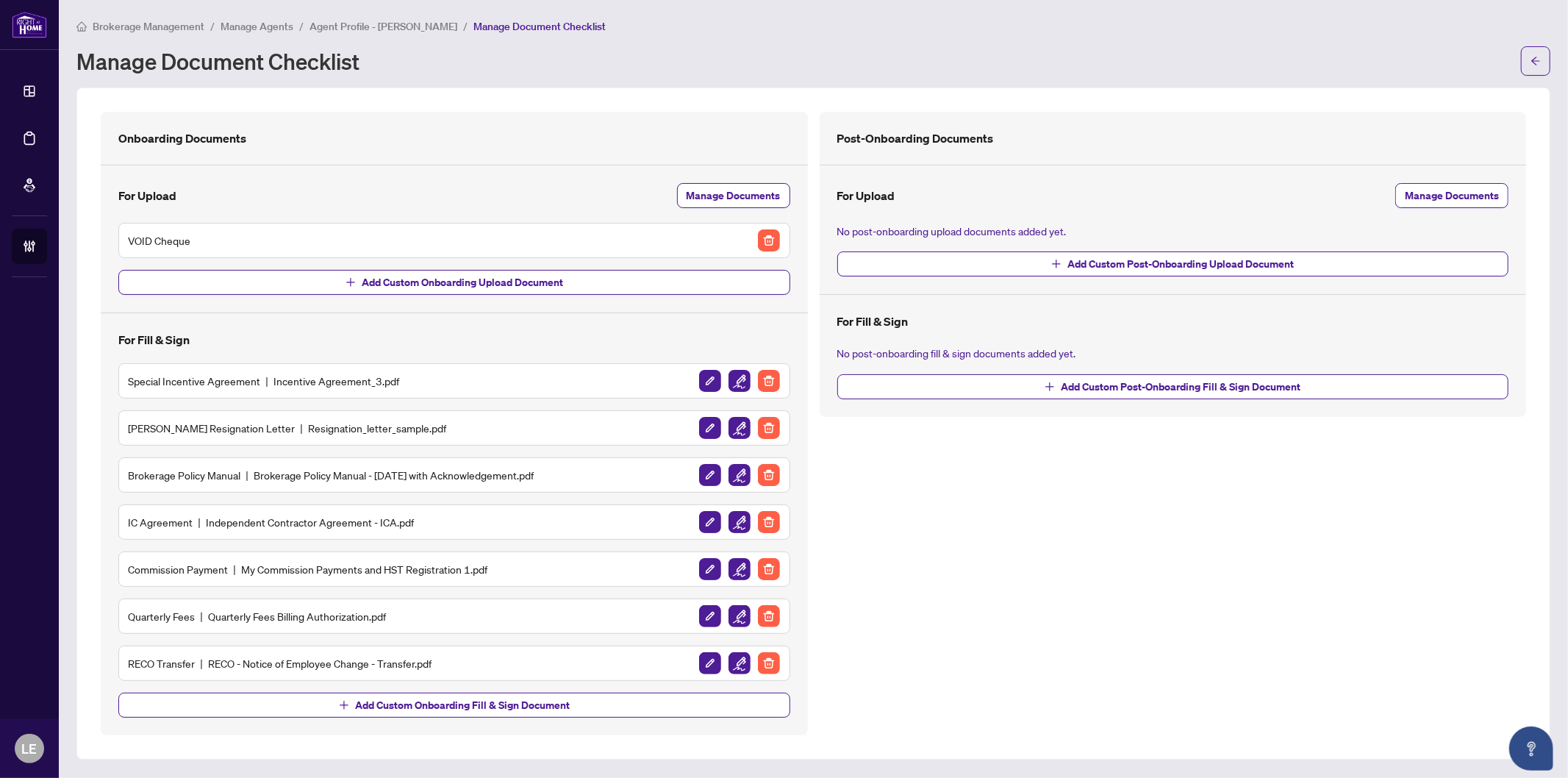
click at [1148, 575] on div "Post-Onboarding Documents For Upload Manage Documents No post-onboarding upload…" at bounding box center [1174, 423] width 719 height 624
click at [743, 377] on img "button" at bounding box center [740, 381] width 22 height 22
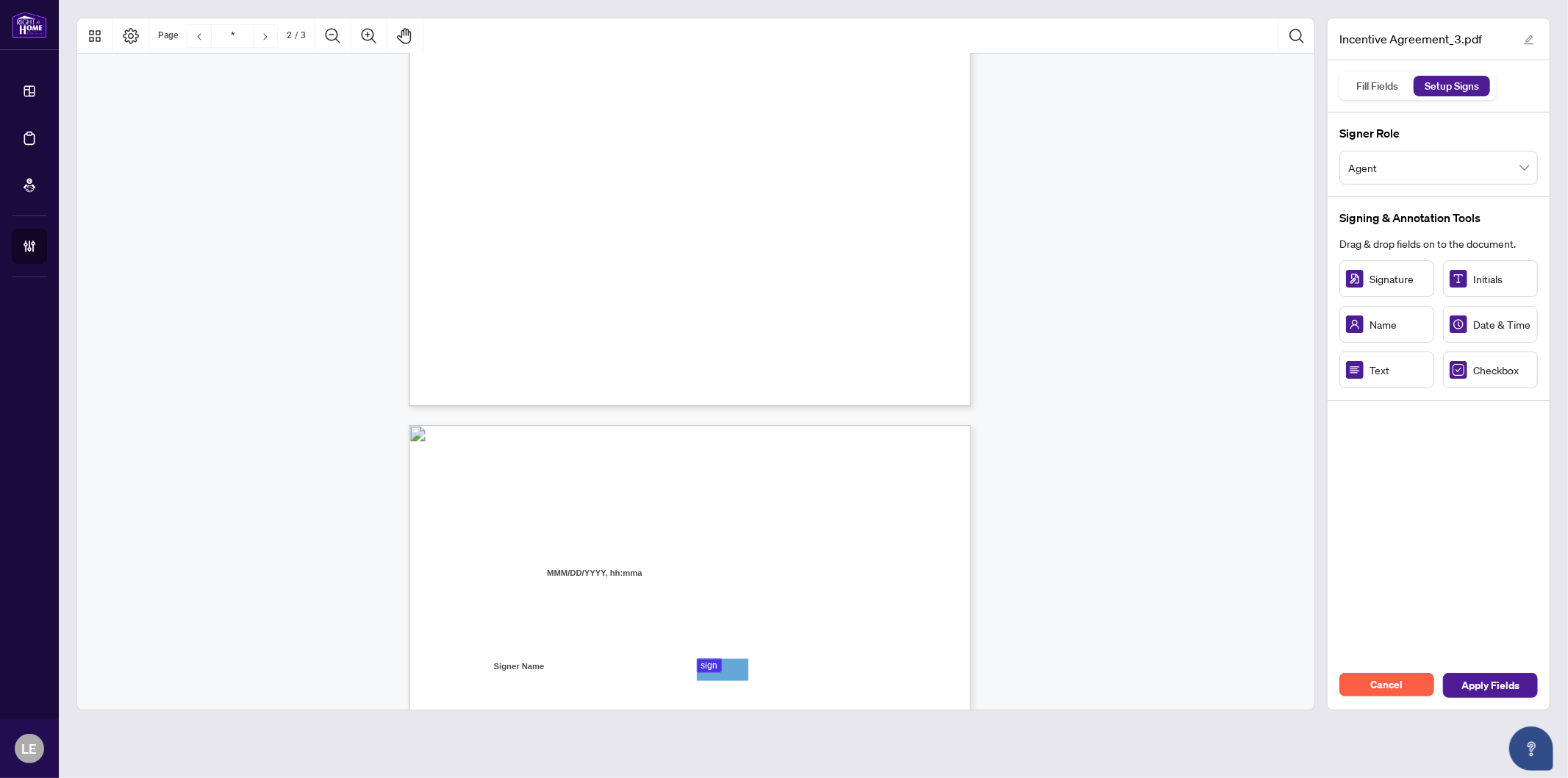
type input "*"
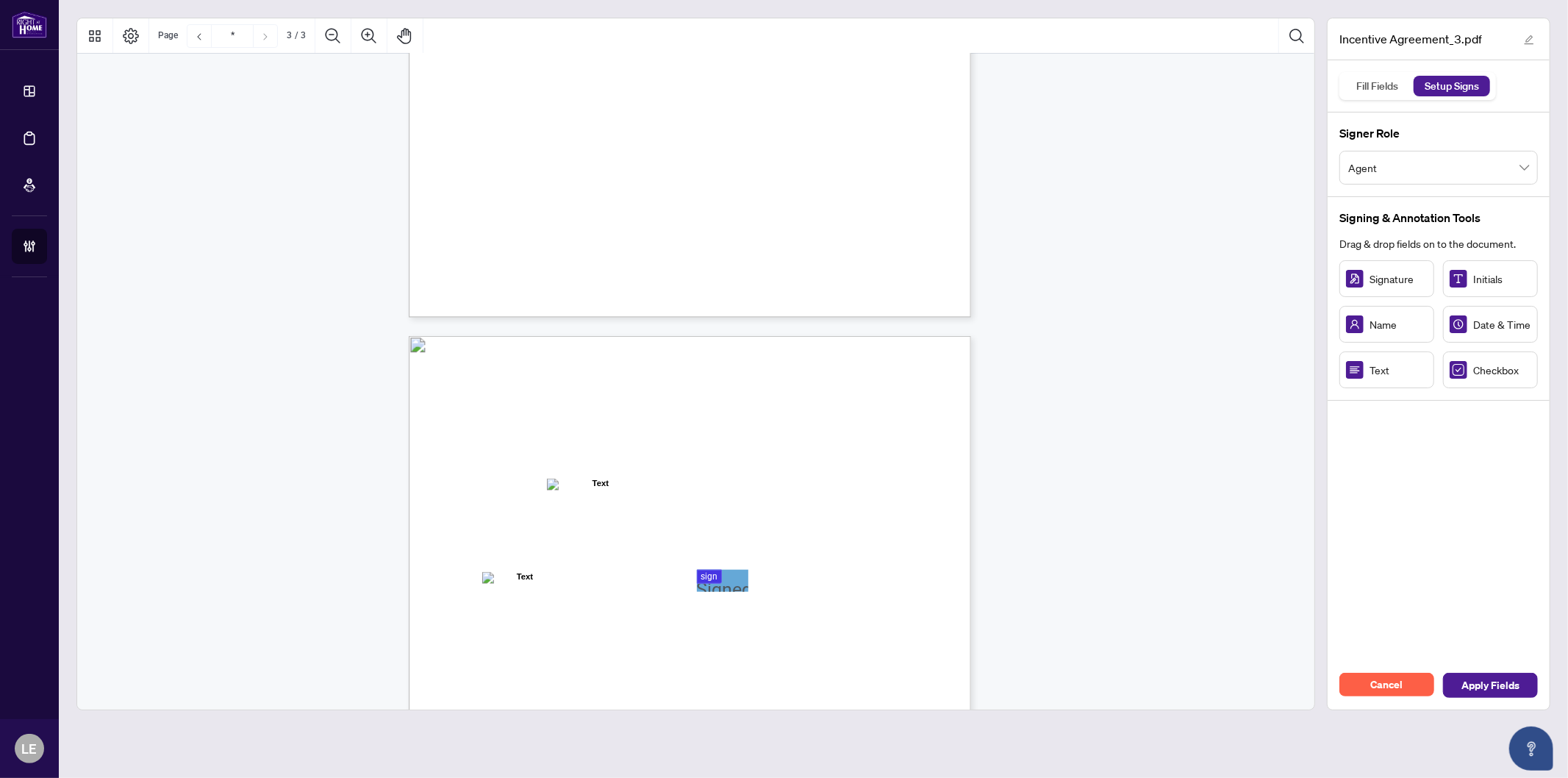
scroll to position [1594, 0]
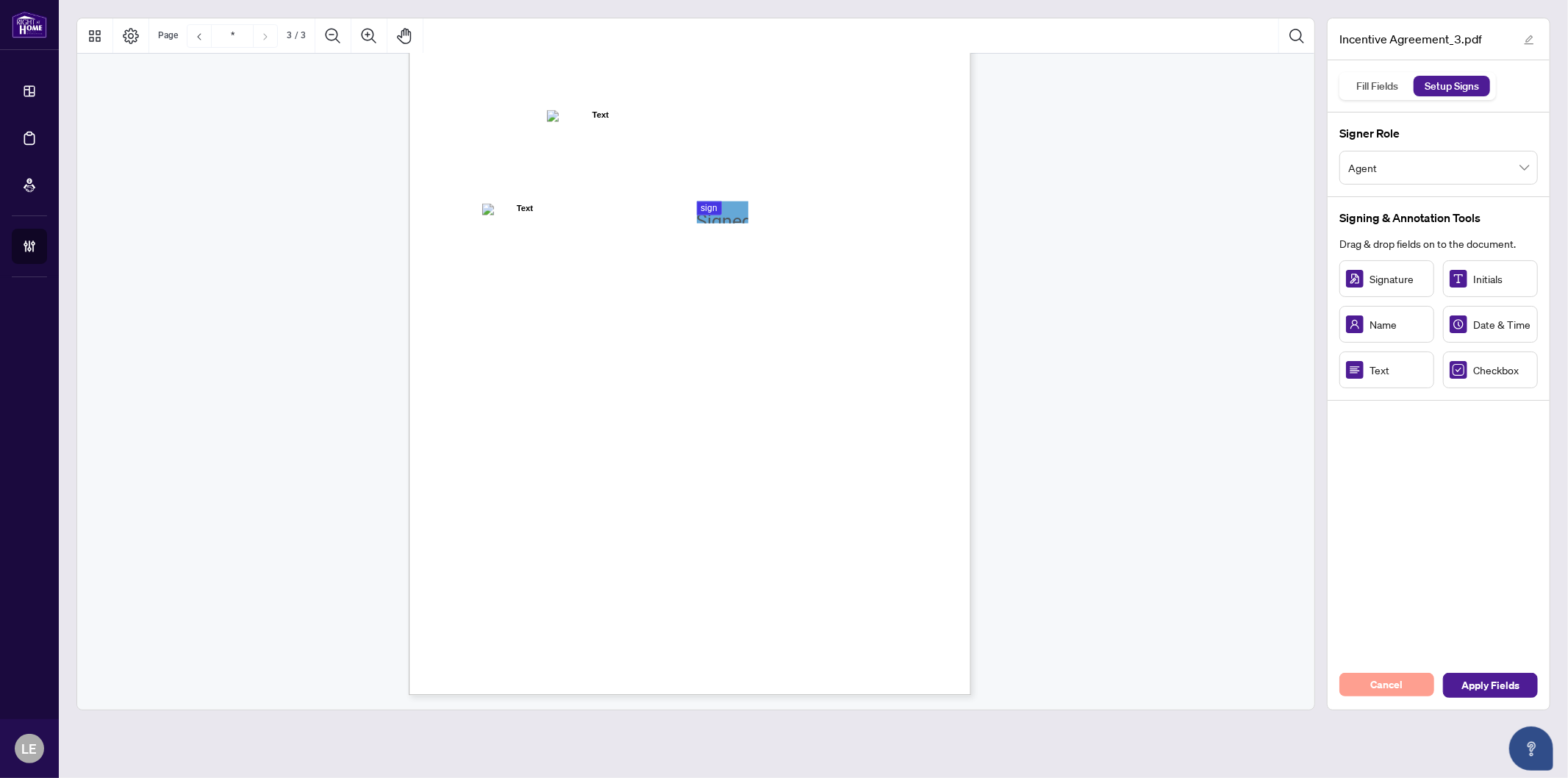
click at [1369, 689] on button "Cancel" at bounding box center [1387, 684] width 95 height 24
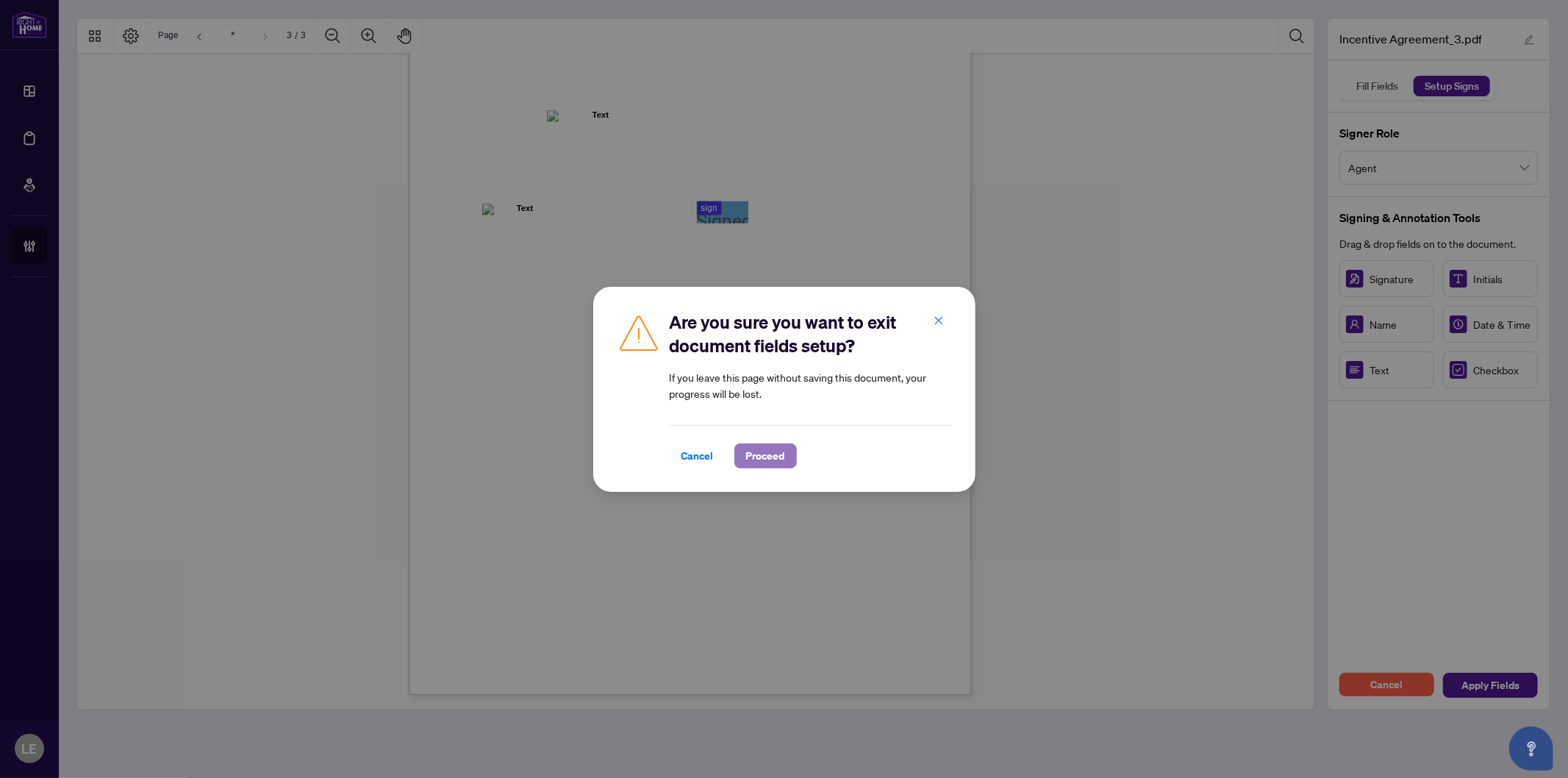
click at [762, 459] on span "Proceed" at bounding box center [765, 456] width 39 height 24
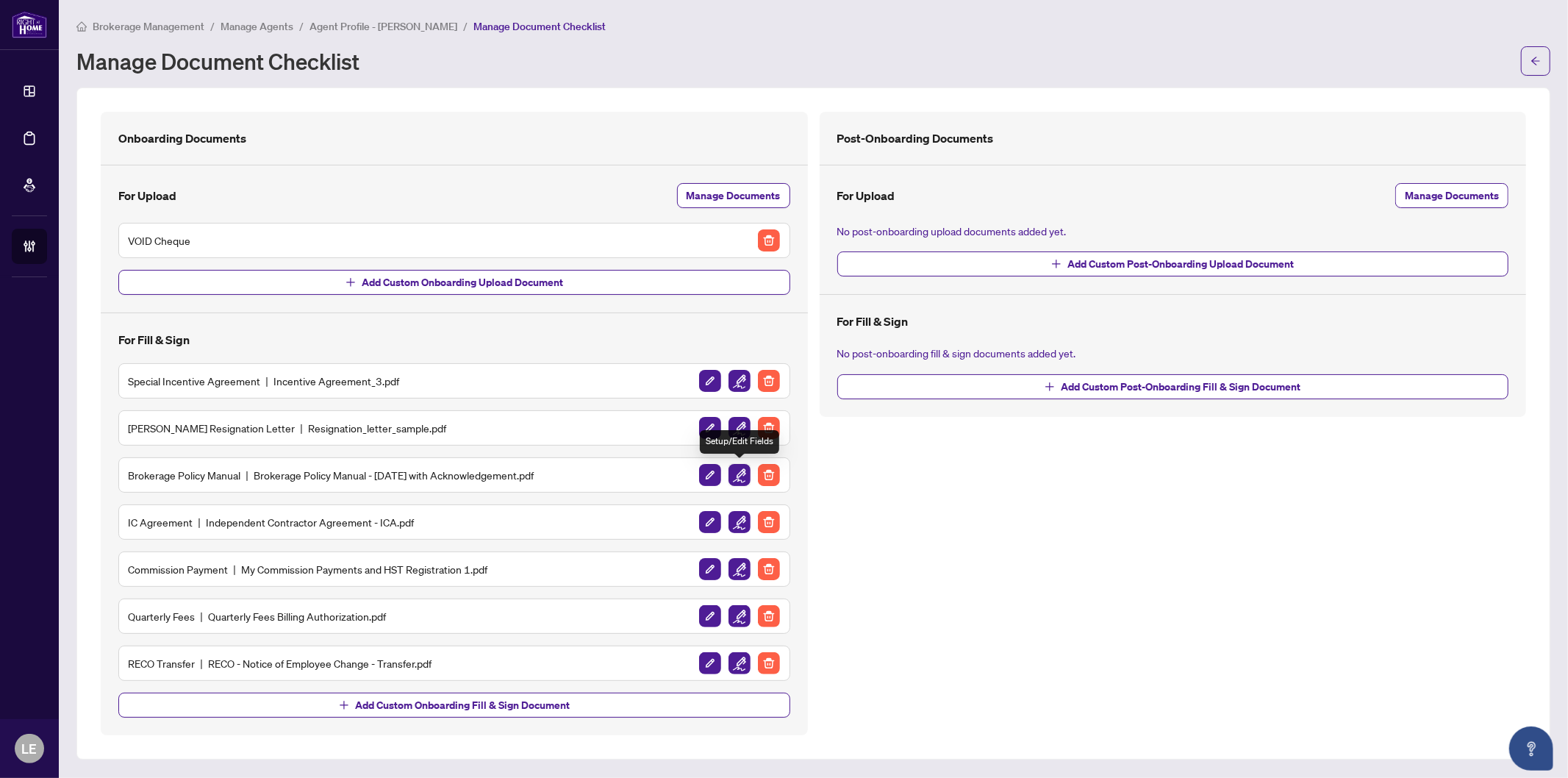
click at [745, 473] on img "button" at bounding box center [740, 475] width 22 height 22
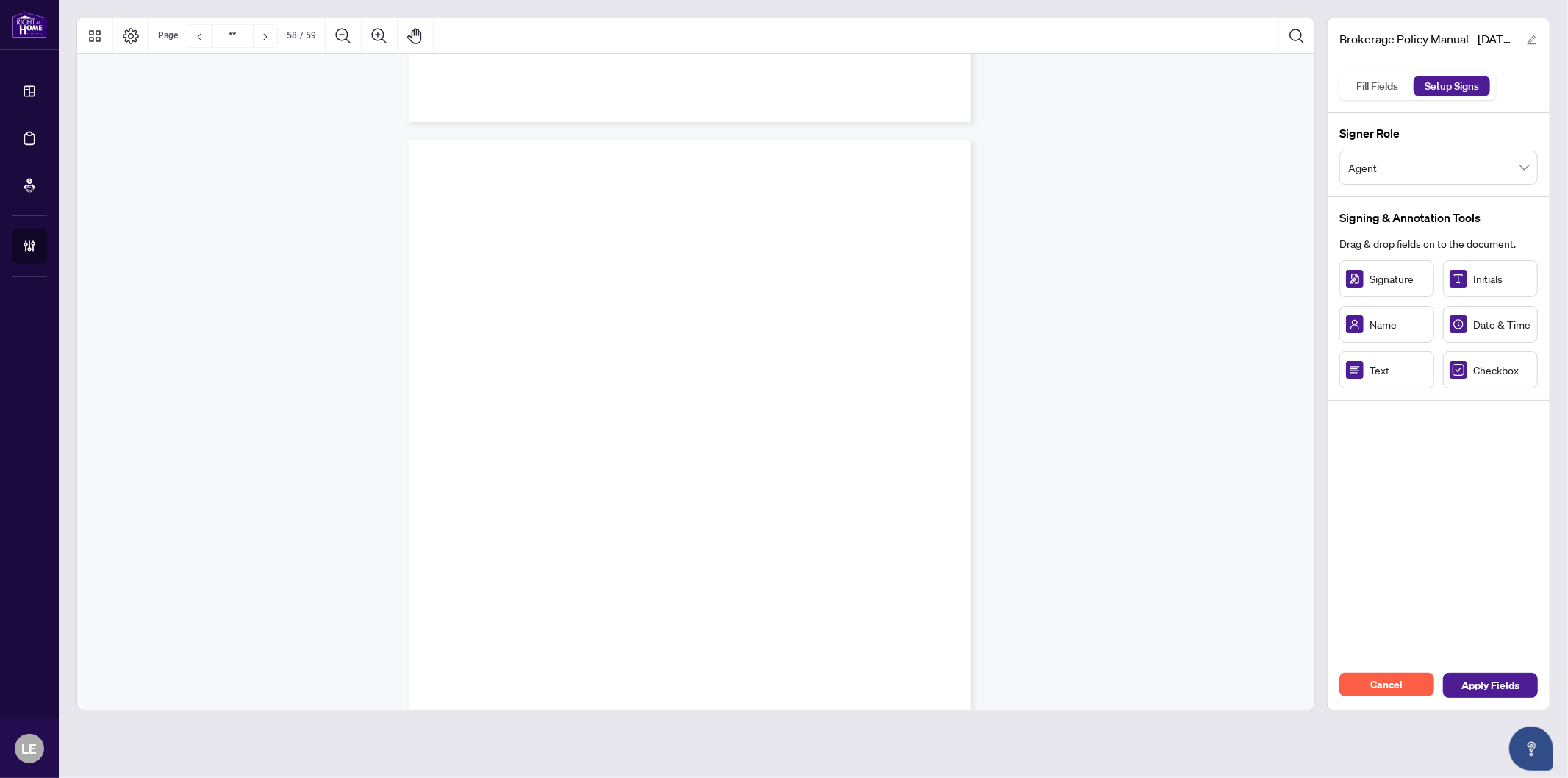
scroll to position [43390, 0]
type input "**"
drag, startPoint x: 734, startPoint y: 343, endPoint x: 781, endPoint y: 347, distance: 47.2
click at [760, 347] on circle "Resize, Right" at bounding box center [755, 347] width 10 height 10
click at [537, 378] on span "Signature:" at bounding box center [516, 383] width 42 height 14
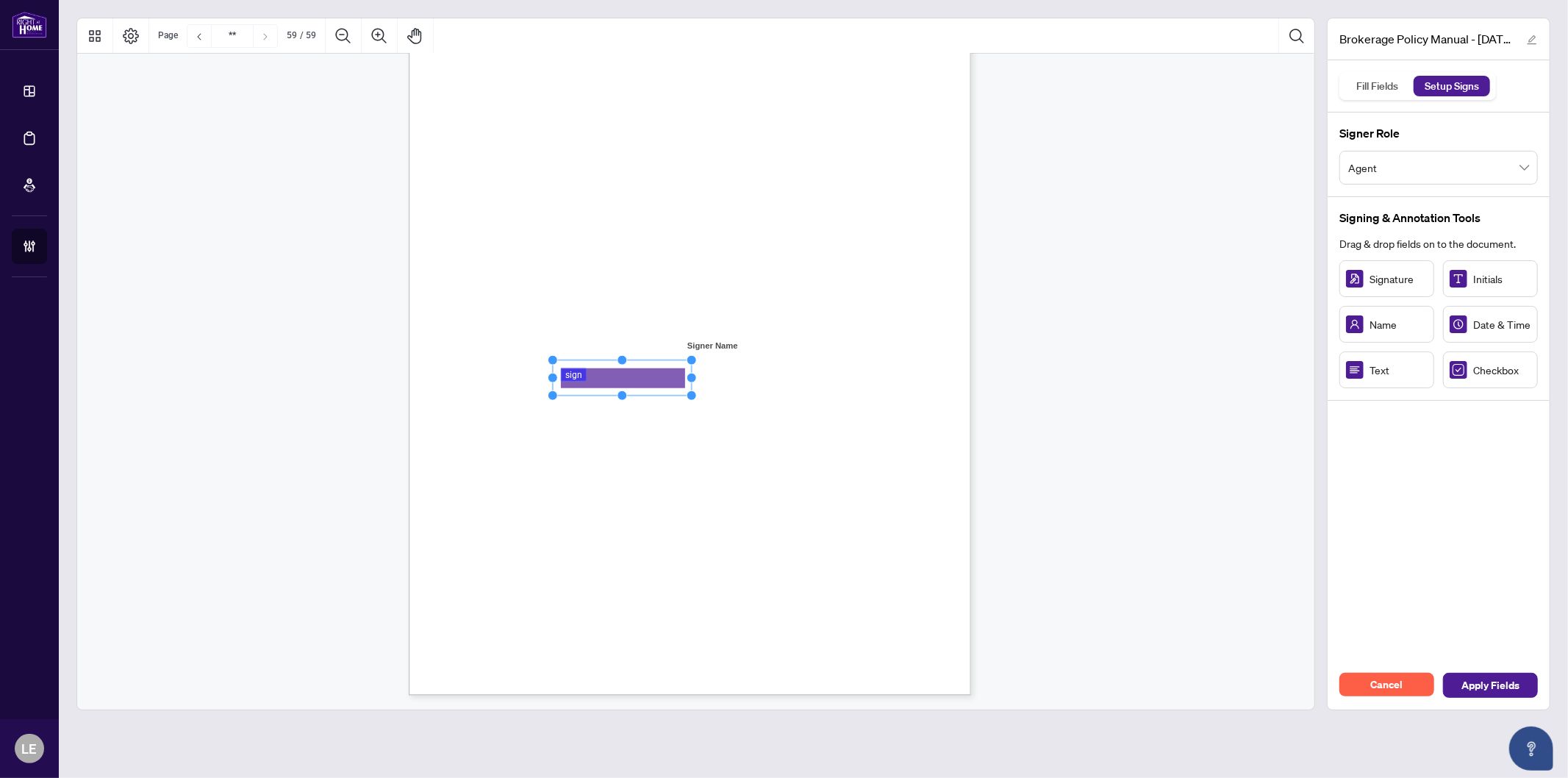
drag, startPoint x: 620, startPoint y: 397, endPoint x: 692, endPoint y: 394, distance: 72.1
click at [692, 394] on circle "Resize, Bottom, Right" at bounding box center [694, 396] width 10 height 10
click at [748, 417] on div "ACKNOWLEDGENENT I, the undersigned, acknowledge that I have received, read, and…" at bounding box center [760, 423] width 703 height 910
click at [515, 410] on span "Date:" at bounding box center [505, 407] width 21 height 14
click at [1475, 679] on span "Apply Fields" at bounding box center [1490, 685] width 58 height 24
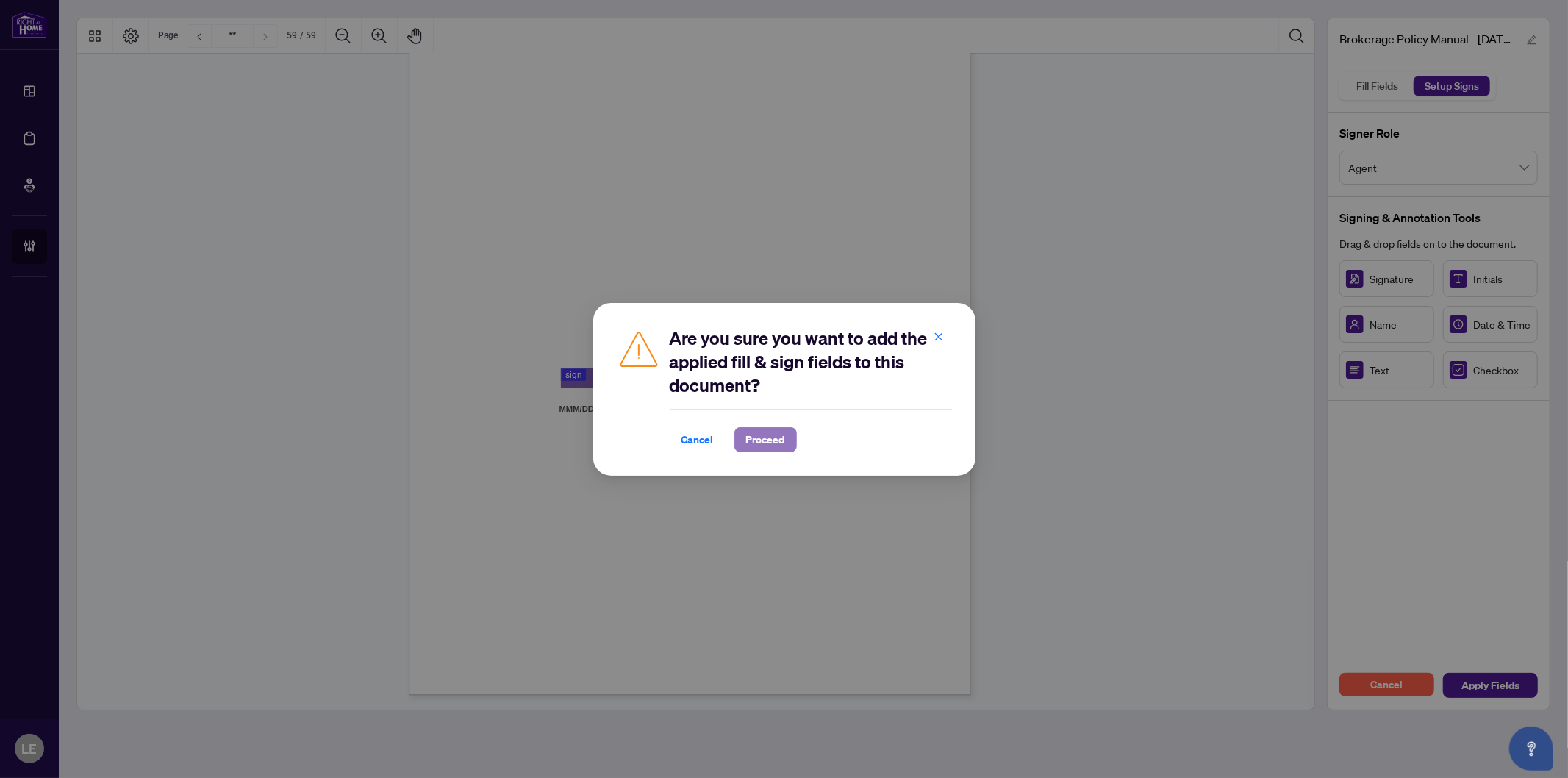
click at [767, 436] on span "Proceed" at bounding box center [765, 440] width 39 height 24
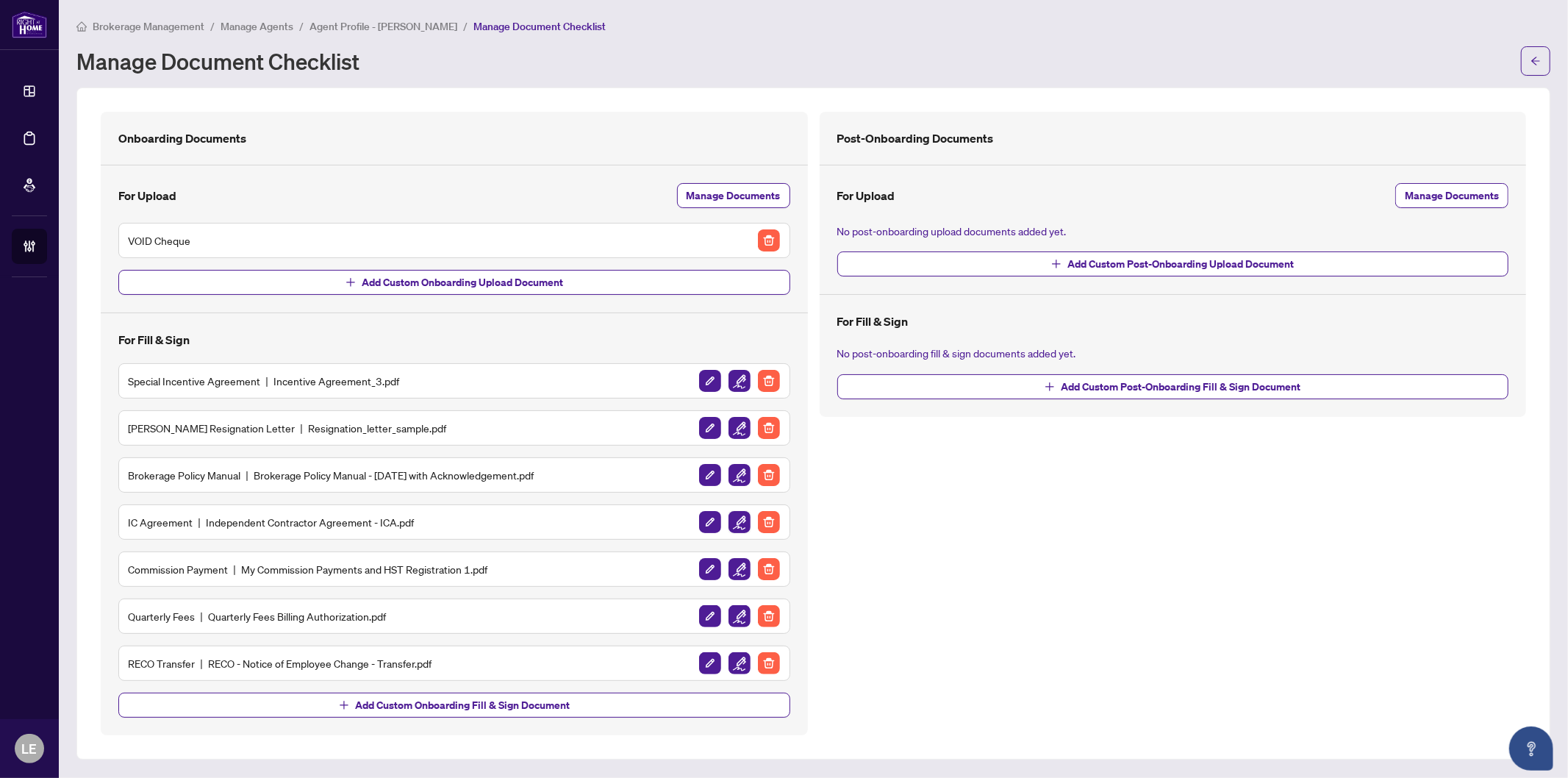
click at [738, 527] on img "button" at bounding box center [740, 522] width 22 height 22
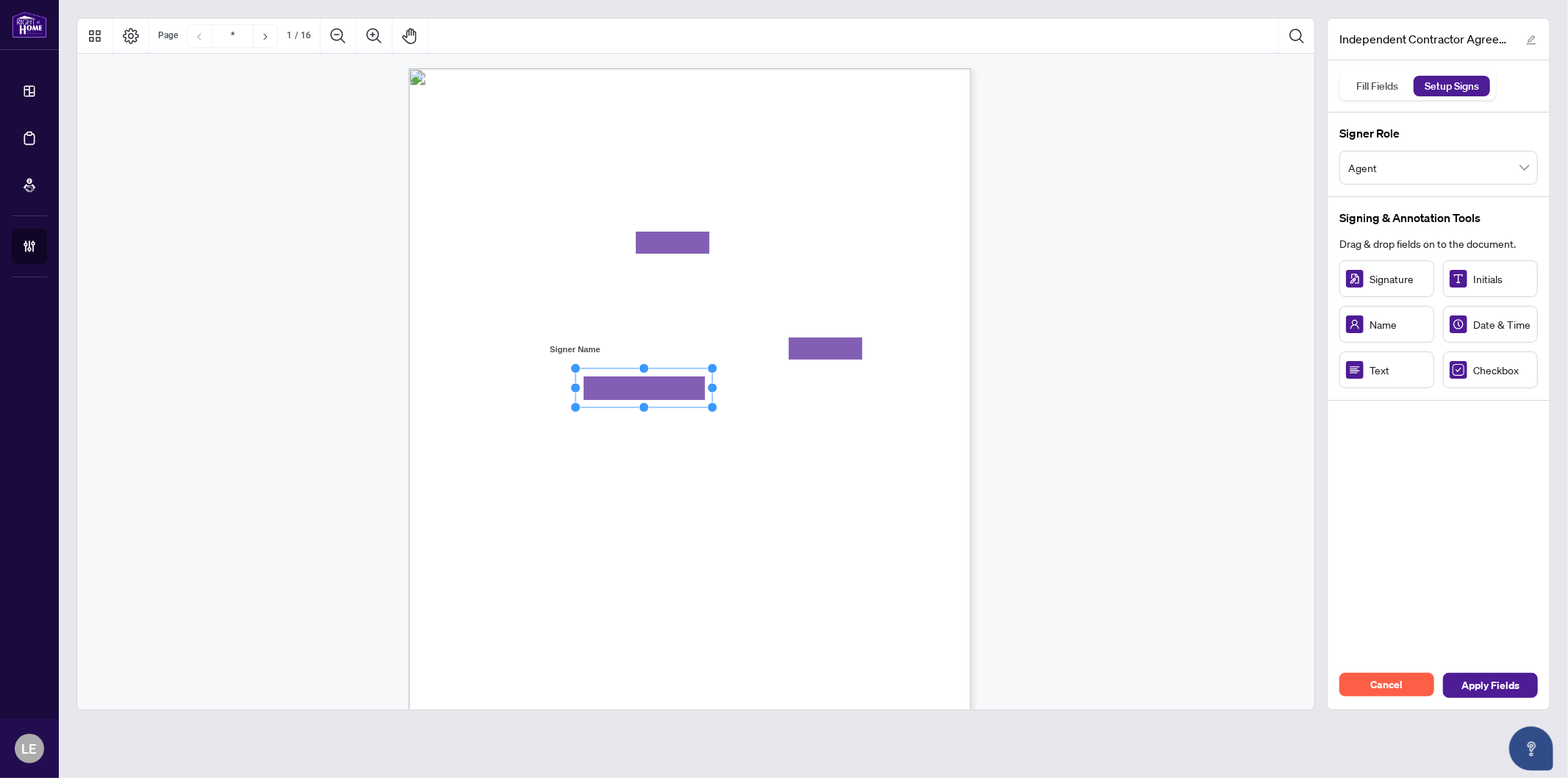
drag, startPoint x: 669, startPoint y: 406, endPoint x: 716, endPoint y: 407, distance: 47.0
click at [716, 407] on circle "Resize, Bottom, Right" at bounding box center [713, 408] width 10 height 10
click at [765, 363] on span "residing in the City of" at bounding box center [720, 358] width 89 height 13
drag, startPoint x: 872, startPoint y: 370, endPoint x: 906, endPoint y: 372, distance: 34.1
click at [906, 372] on circle "Resize, Bottom, Right" at bounding box center [906, 370] width 10 height 10
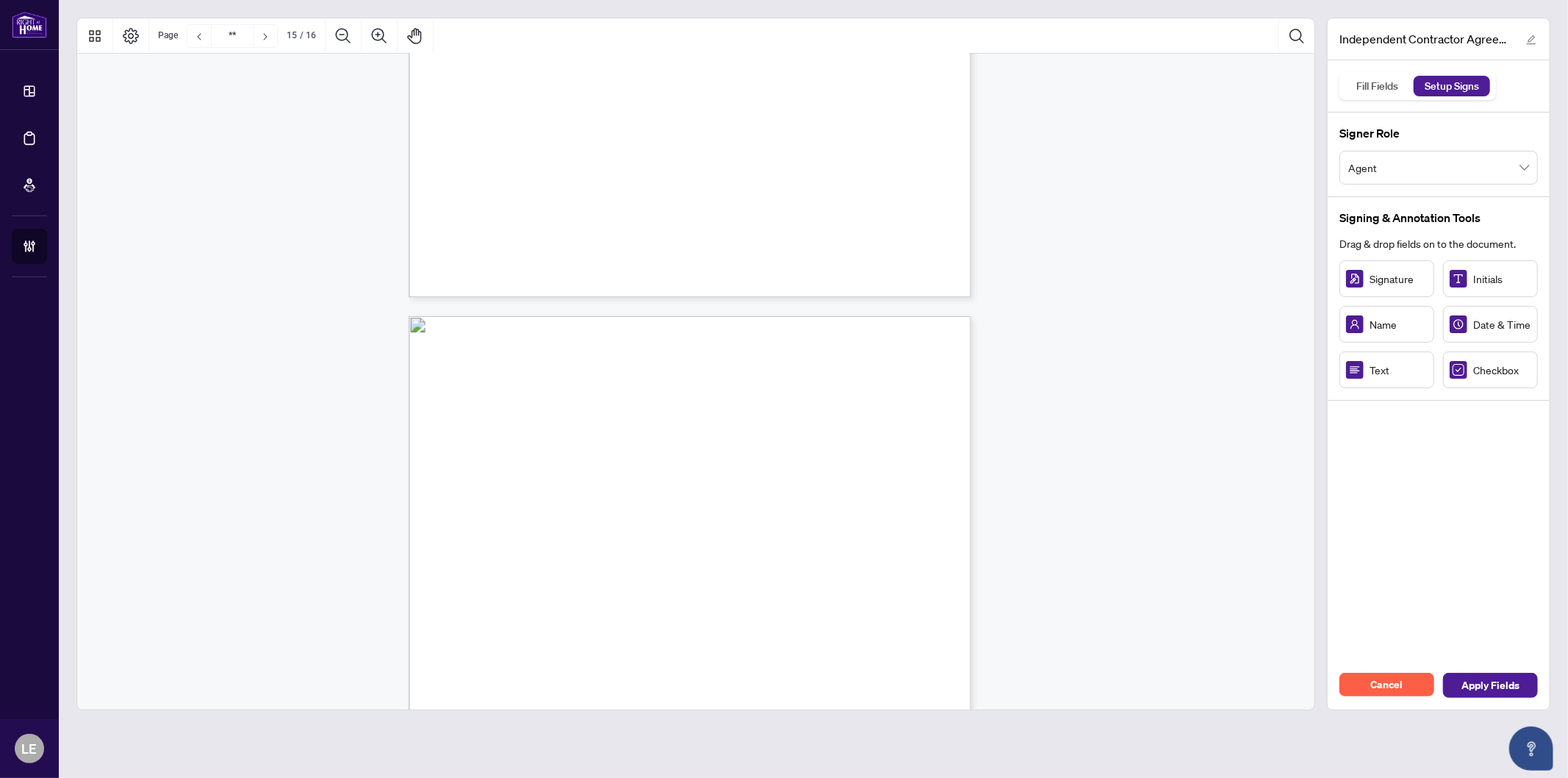
type input "**"
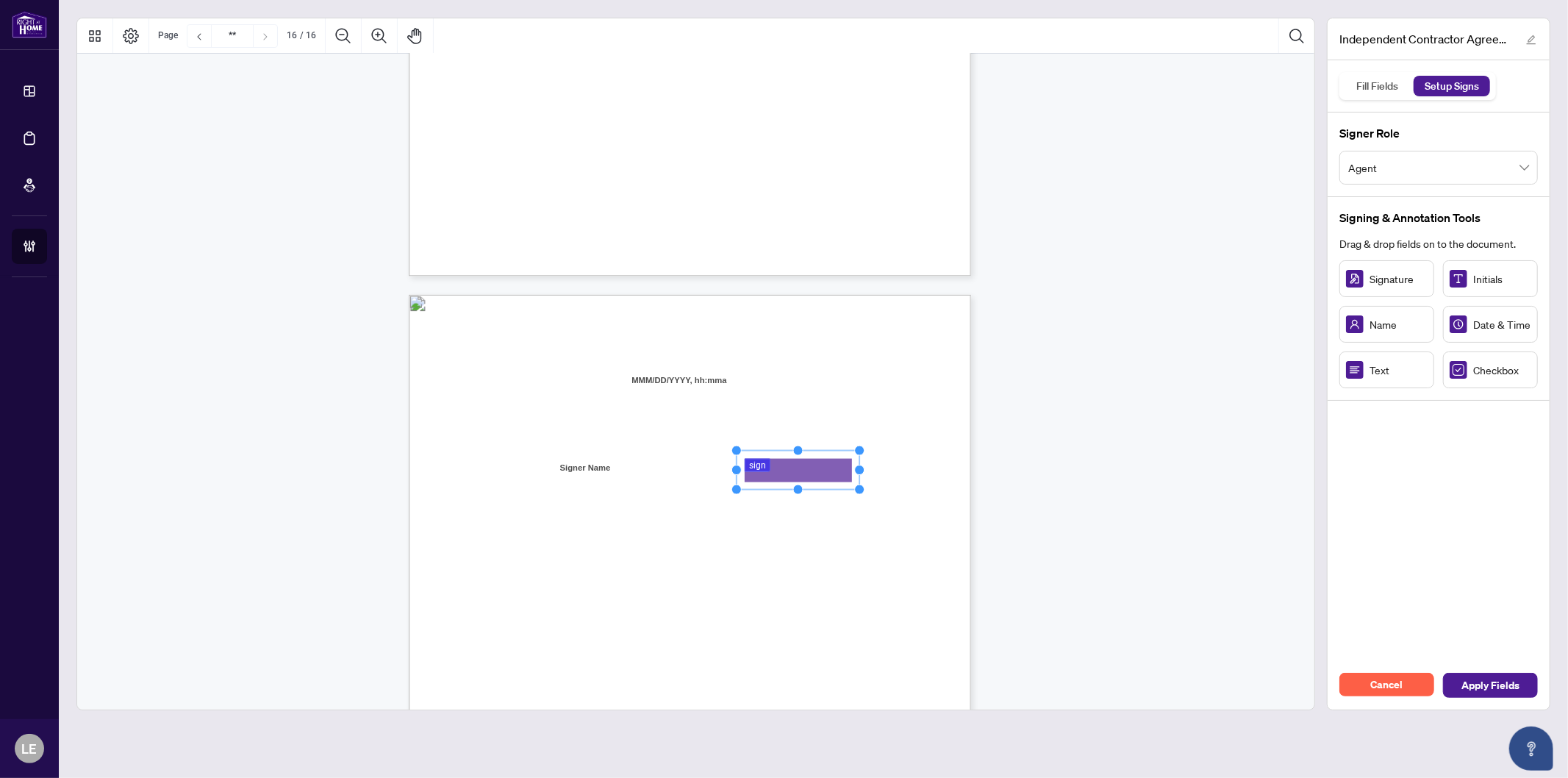
drag, startPoint x: 803, startPoint y: 490, endPoint x: 861, endPoint y: 490, distance: 58.0
click at [861, 490] on circle "Resize, Bottom, Right" at bounding box center [860, 489] width 10 height 10
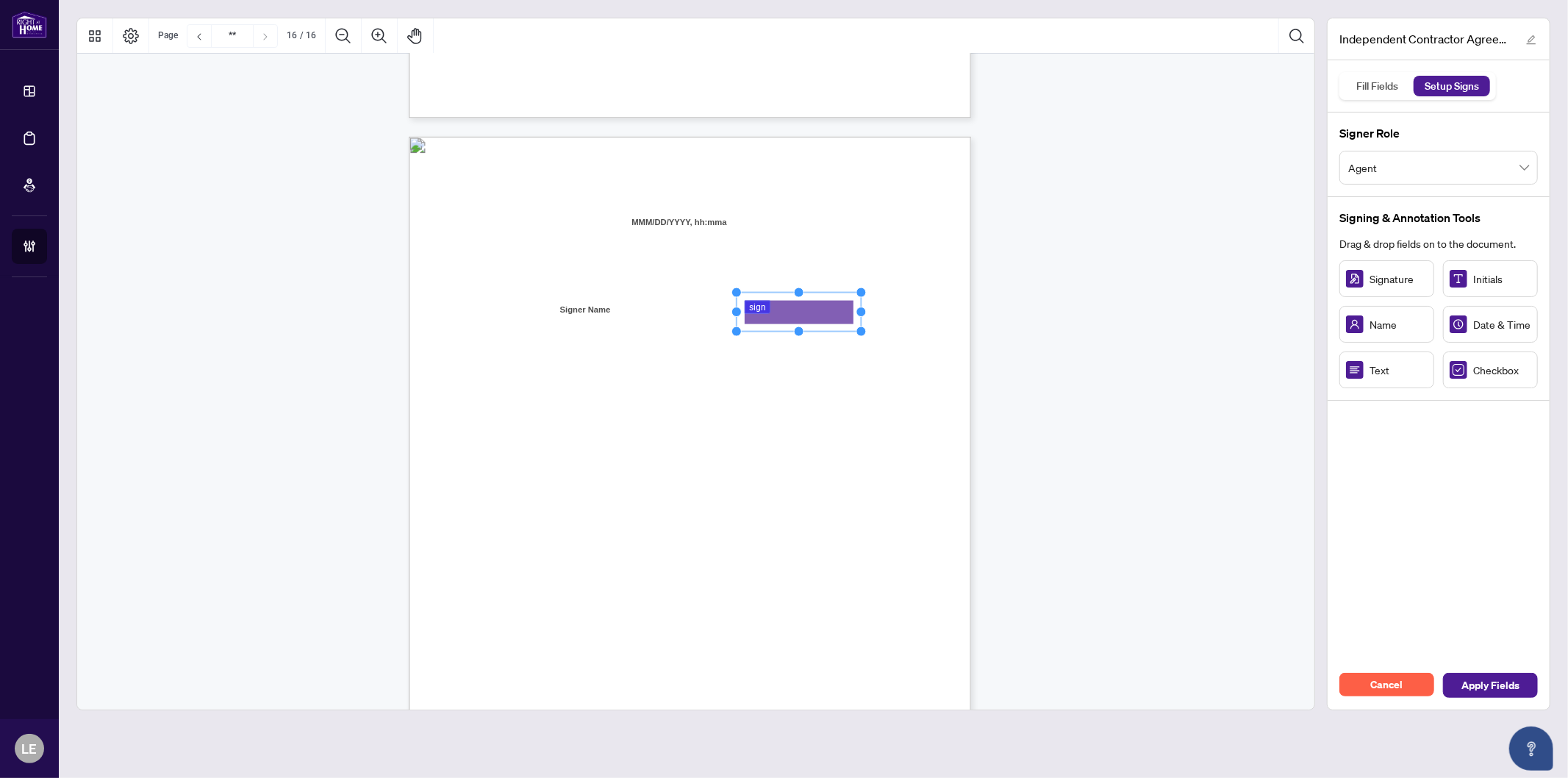
scroll to position [11215, 0]
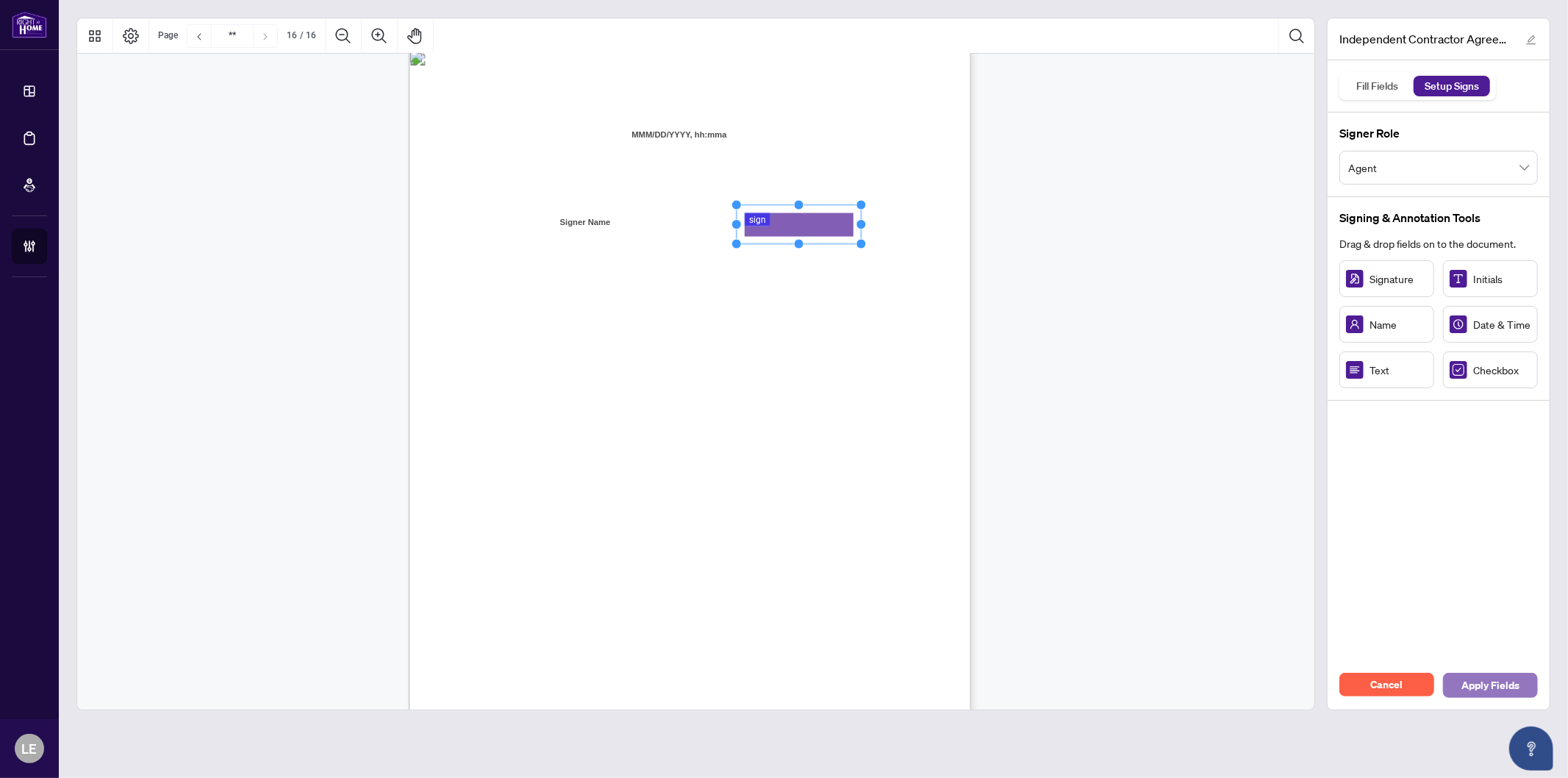
click at [1494, 689] on span "Apply Fields" at bounding box center [1490, 685] width 58 height 24
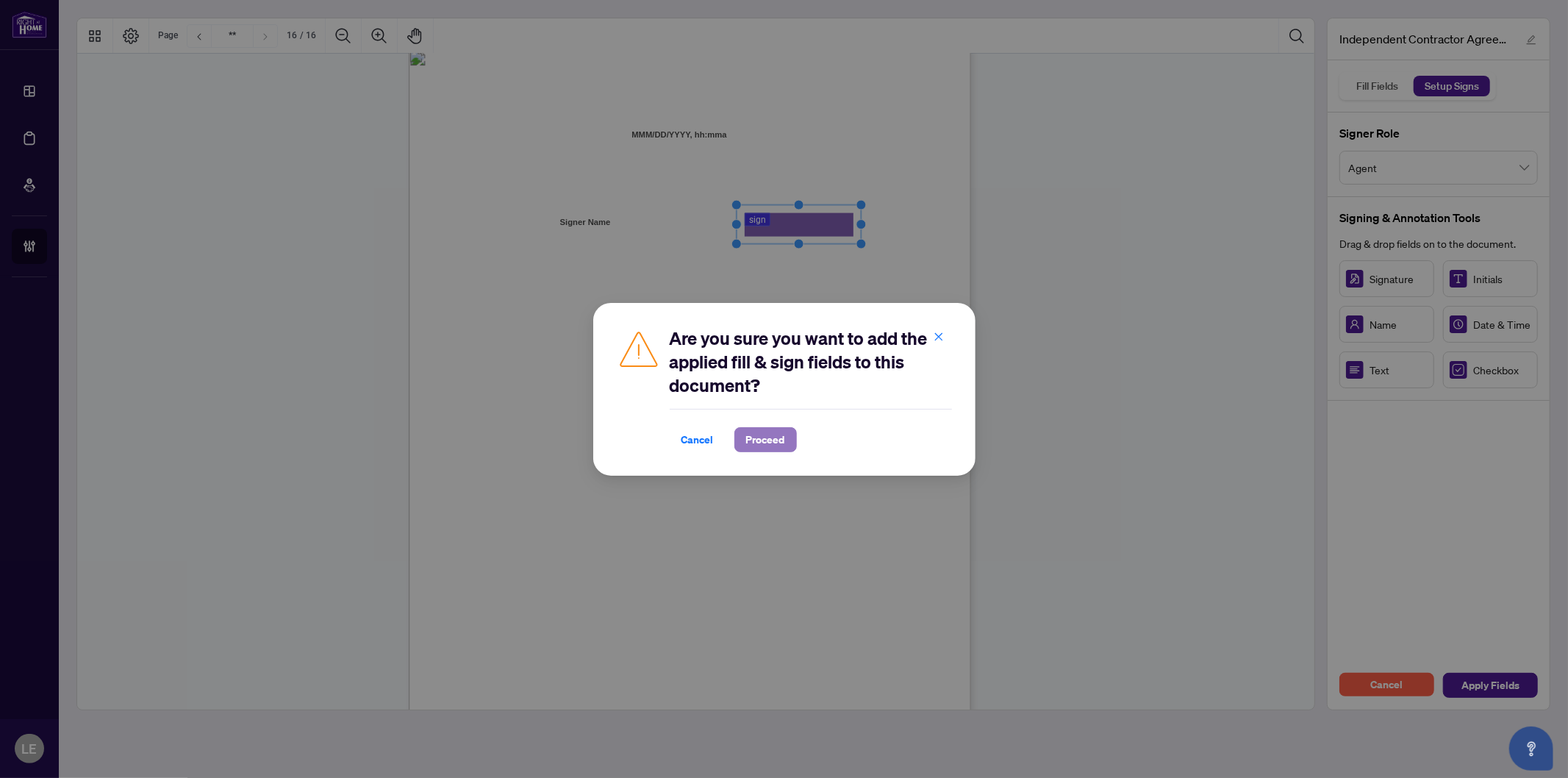
click at [762, 430] on span "Proceed" at bounding box center [765, 440] width 39 height 24
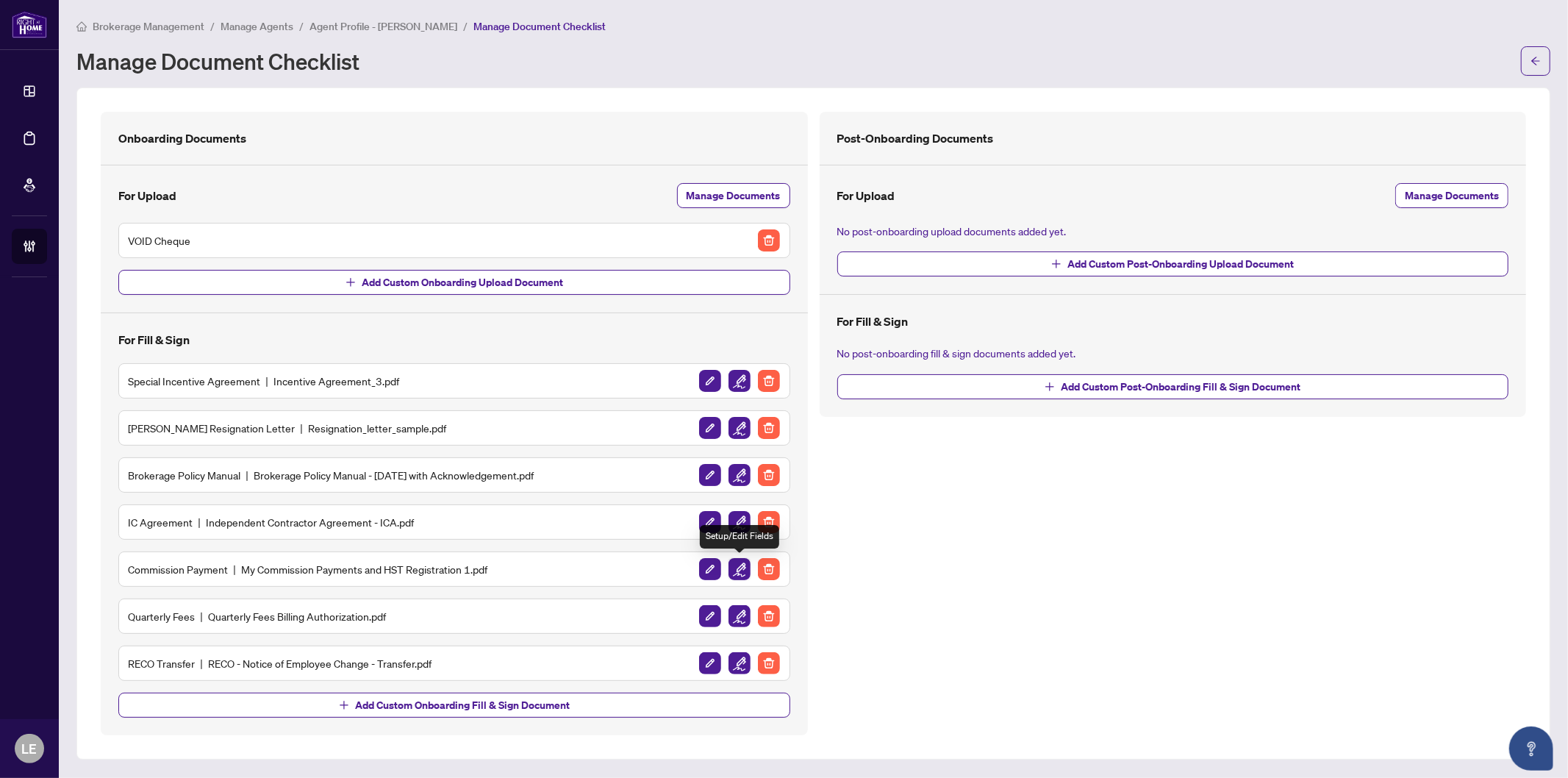
click at [741, 572] on img "button" at bounding box center [740, 569] width 22 height 22
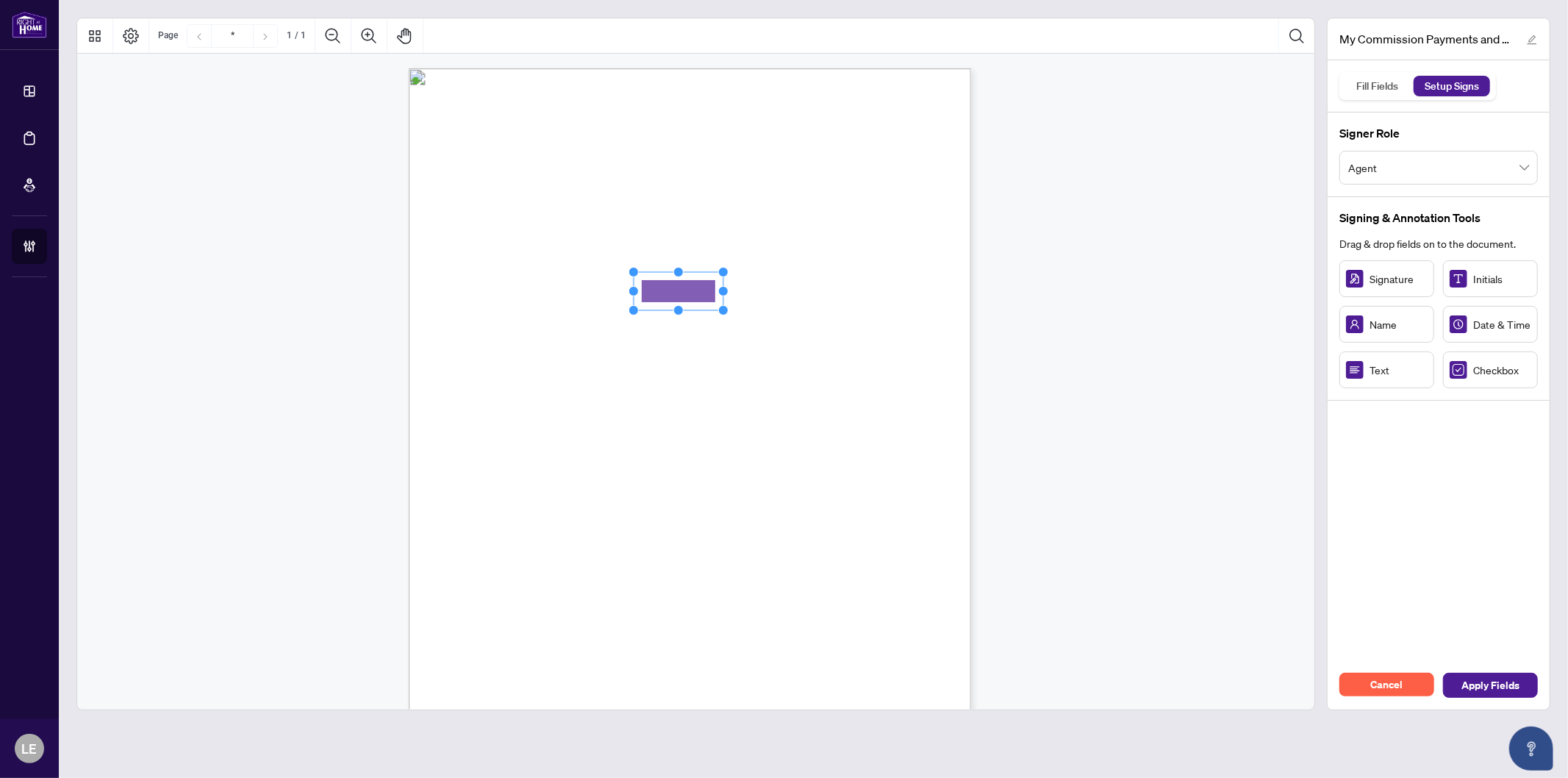
drag, startPoint x: 689, startPoint y: 300, endPoint x: 686, endPoint y: 292, distance: 8.5
drag, startPoint x: 726, startPoint y: 311, endPoint x: 789, endPoint y: 310, distance: 63.0
click at [789, 310] on circle "Resize, Bottom, Right" at bounding box center [787, 309] width 10 height 10
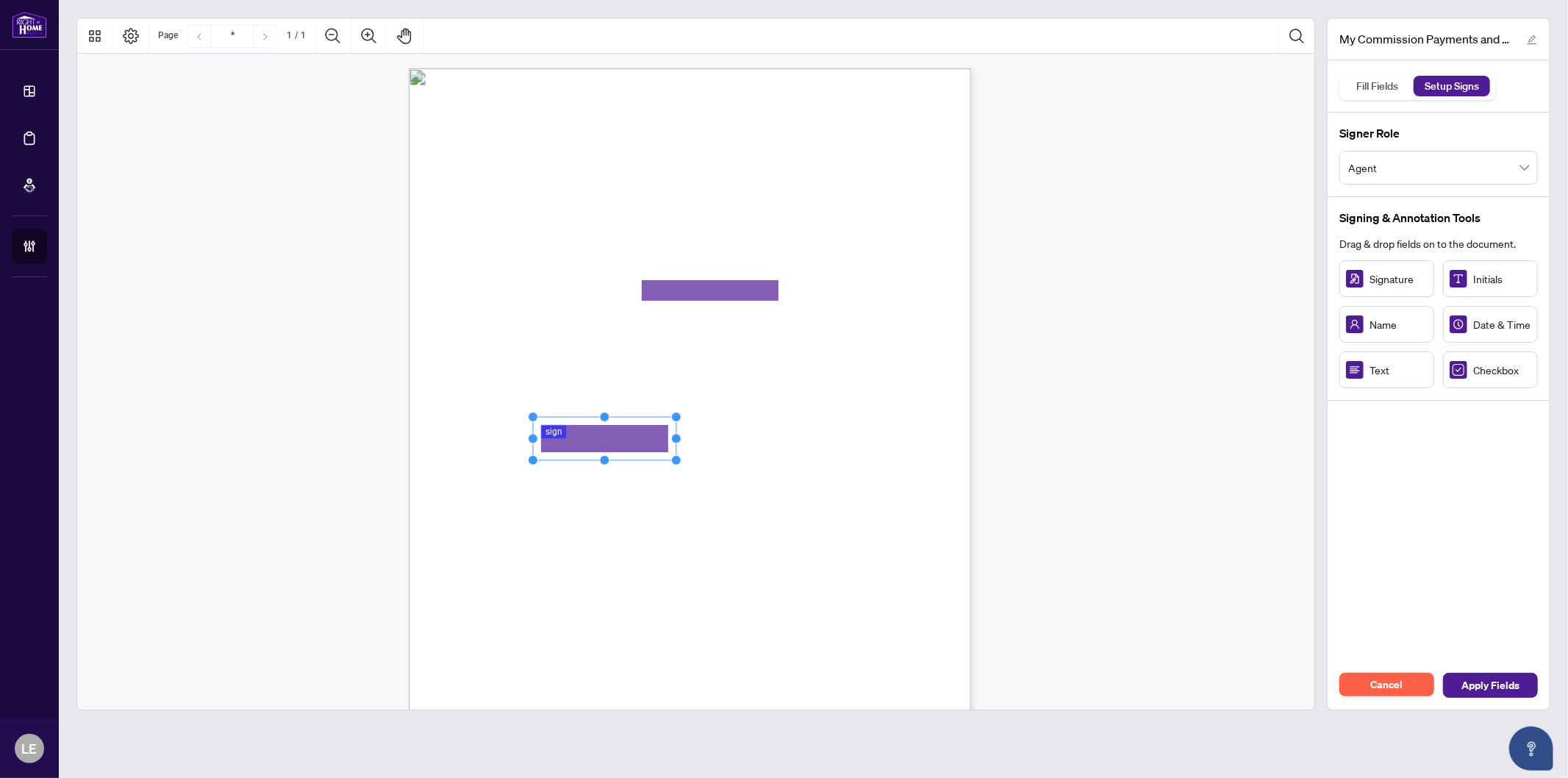
drag, startPoint x: 597, startPoint y: 454, endPoint x: 673, endPoint y: 459, distance: 76.2
click at [673, 459] on circle "Resize, Bottom, Right" at bounding box center [676, 460] width 10 height 10
drag, startPoint x: 625, startPoint y: 439, endPoint x: 608, endPoint y: 436, distance: 17.3
click at [608, 436] on rect "Page 1" at bounding box center [571, 433] width 145 height 44
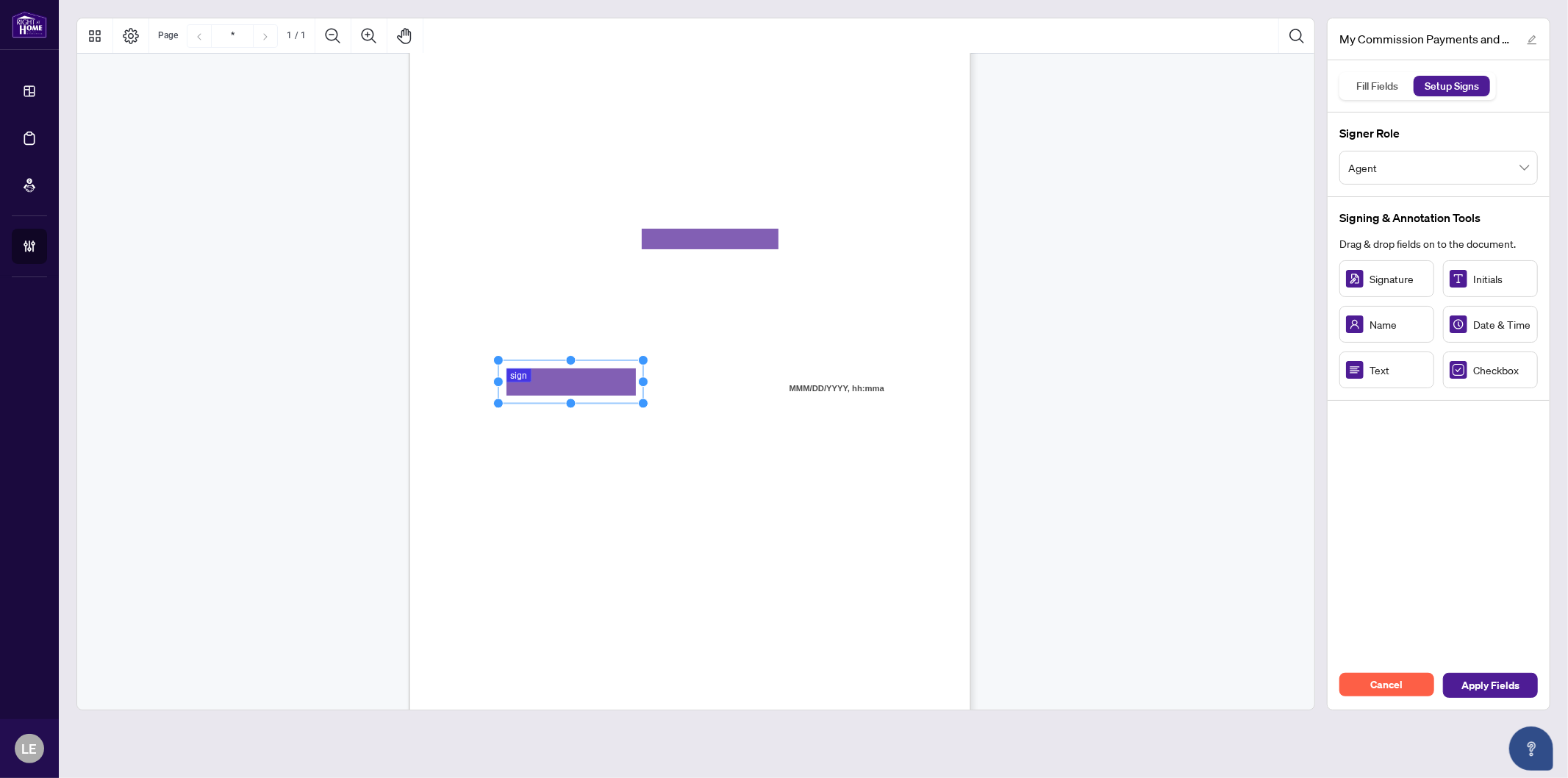
scroll to position [101, 0]
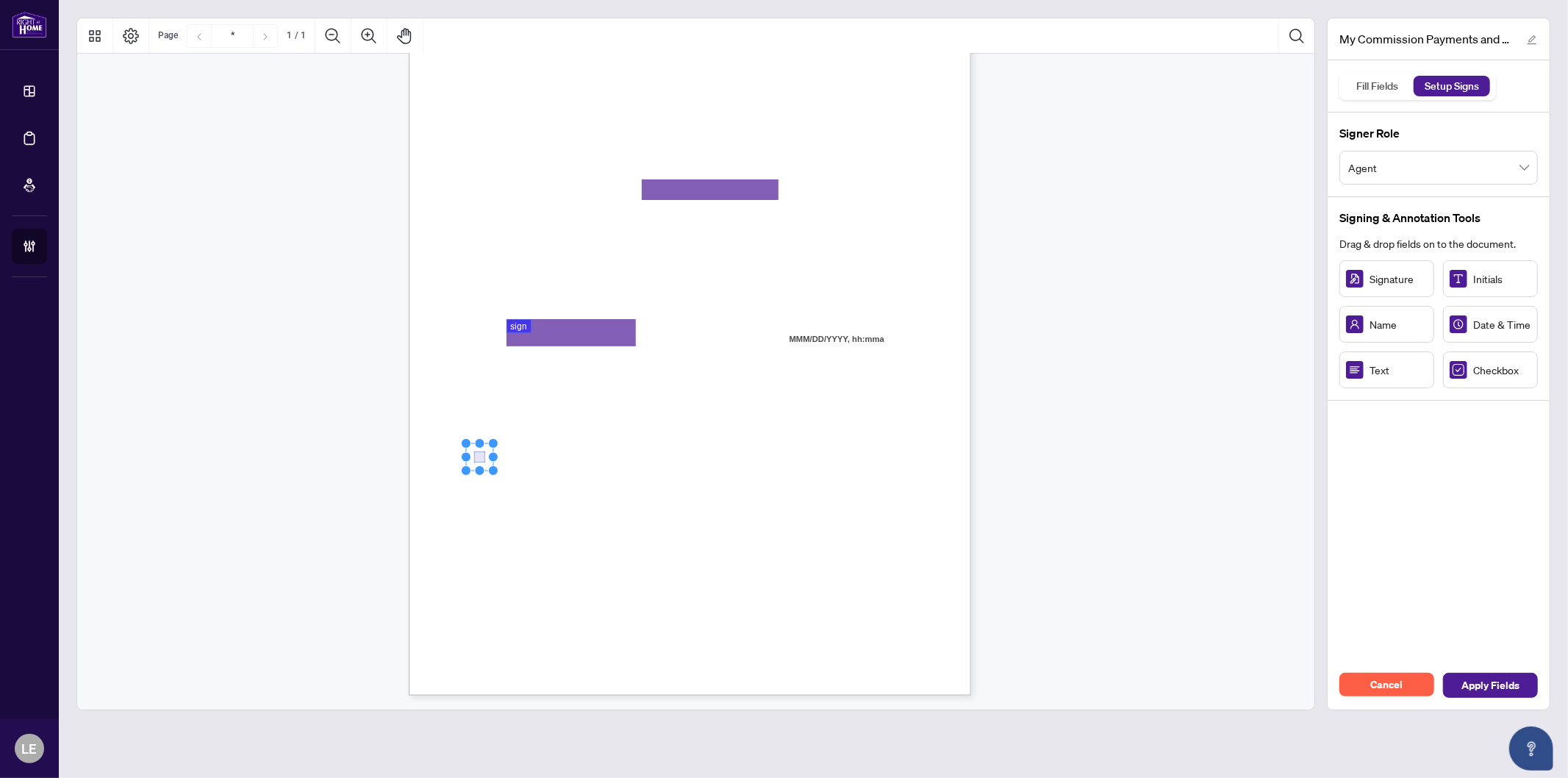
drag, startPoint x: 496, startPoint y: 458, endPoint x: 475, endPoint y: 454, distance: 21.4
drag, startPoint x: 496, startPoint y: 517, endPoint x: 481, endPoint y: 507, distance: 18.0
drag, startPoint x: 618, startPoint y: 614, endPoint x: 671, endPoint y: 618, distance: 53.2
click at [676, 618] on circle "Resize, Bottom, Right" at bounding box center [678, 618] width 10 height 10
drag, startPoint x: 631, startPoint y: 599, endPoint x: 601, endPoint y: 583, distance: 34.0
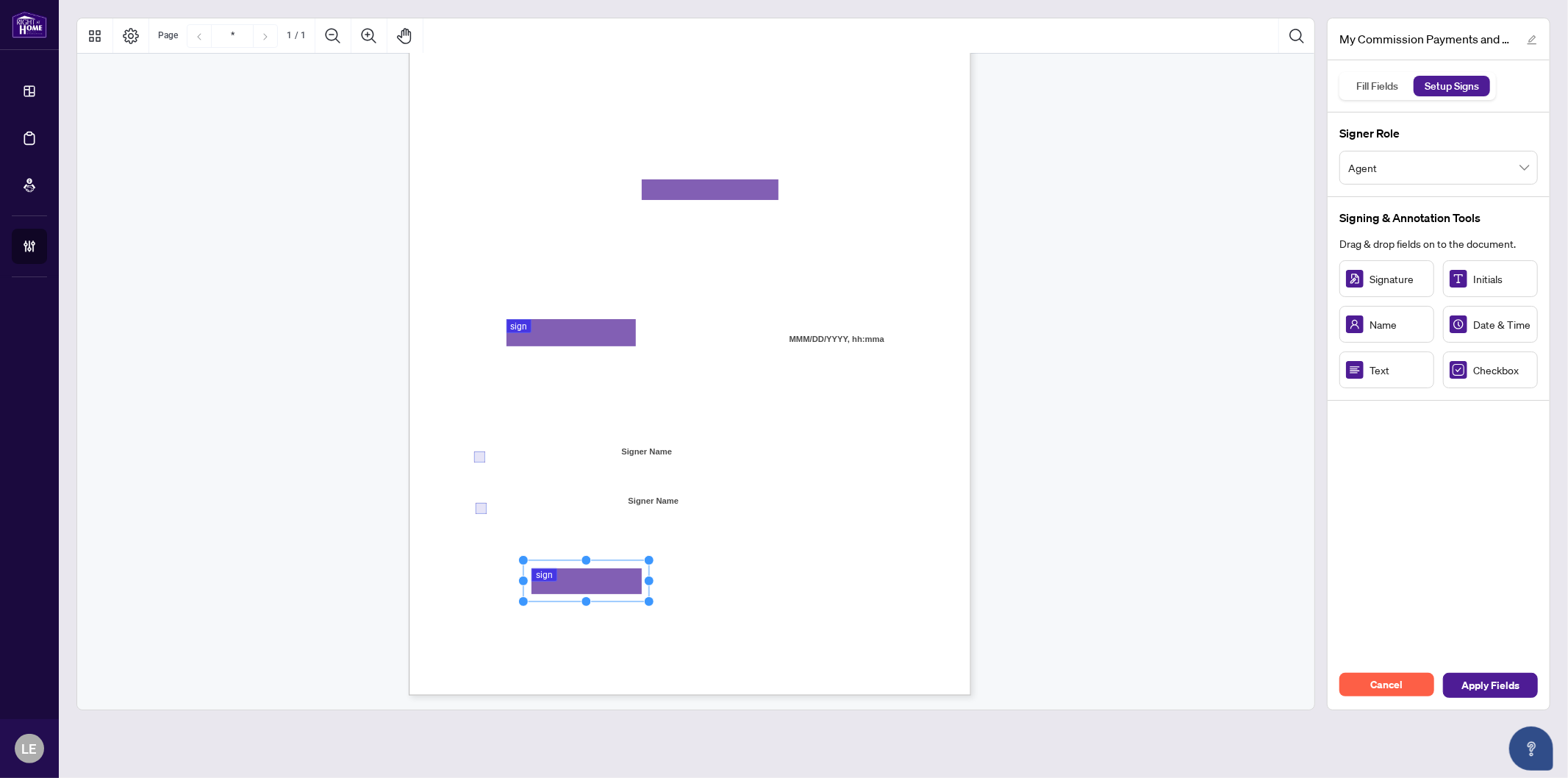
click at [601, 583] on rect "Page 1" at bounding box center [587, 580] width 127 height 41
click at [834, 630] on div "MY COMMISSION PAYMENTS AND HST REGISTRATION For Right at Home Realty to pay out…" at bounding box center [760, 423] width 703 height 910
click at [1484, 683] on span "Apply Fields" at bounding box center [1490, 685] width 58 height 24
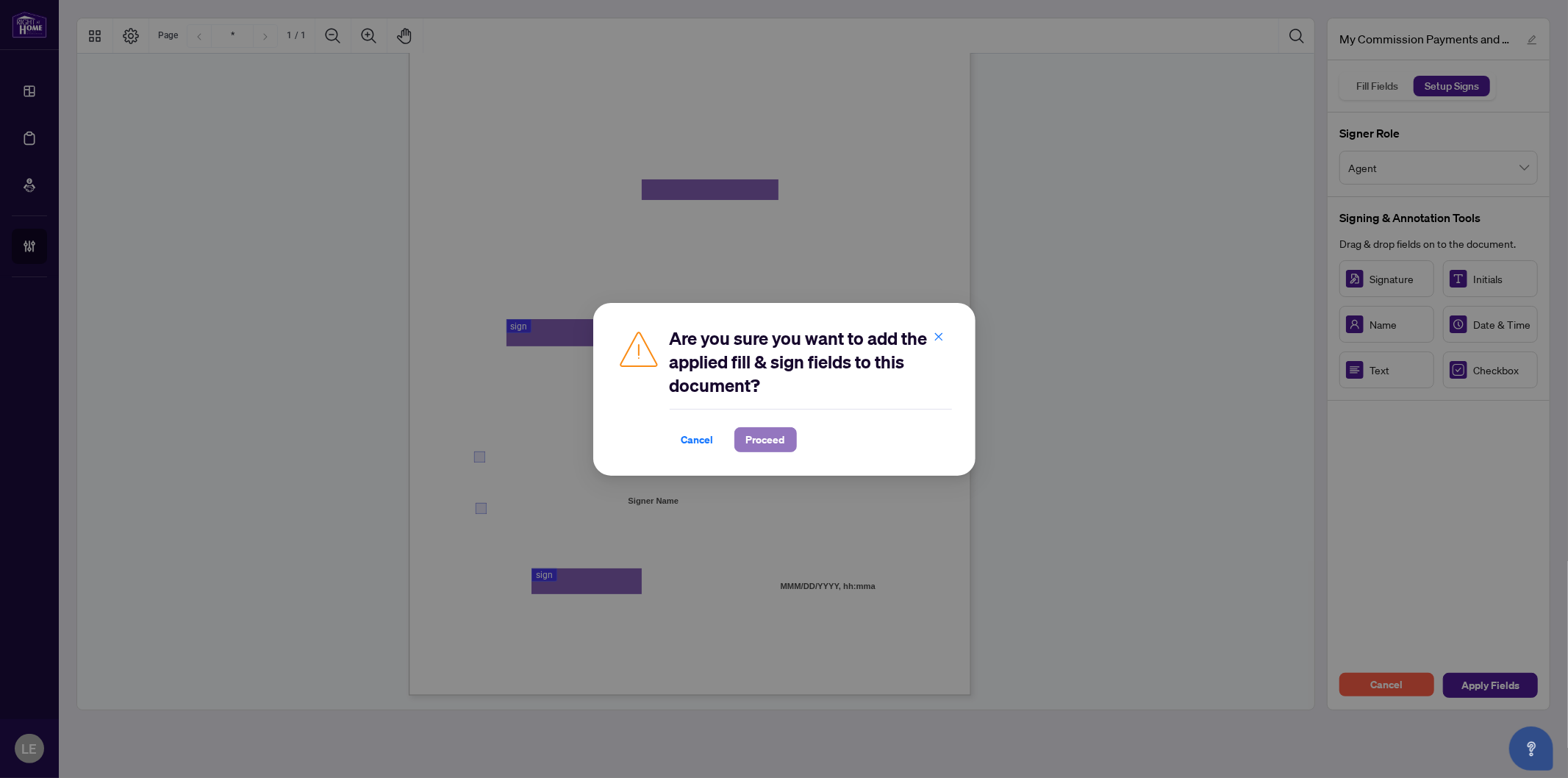
click at [758, 442] on span "Proceed" at bounding box center [765, 440] width 39 height 24
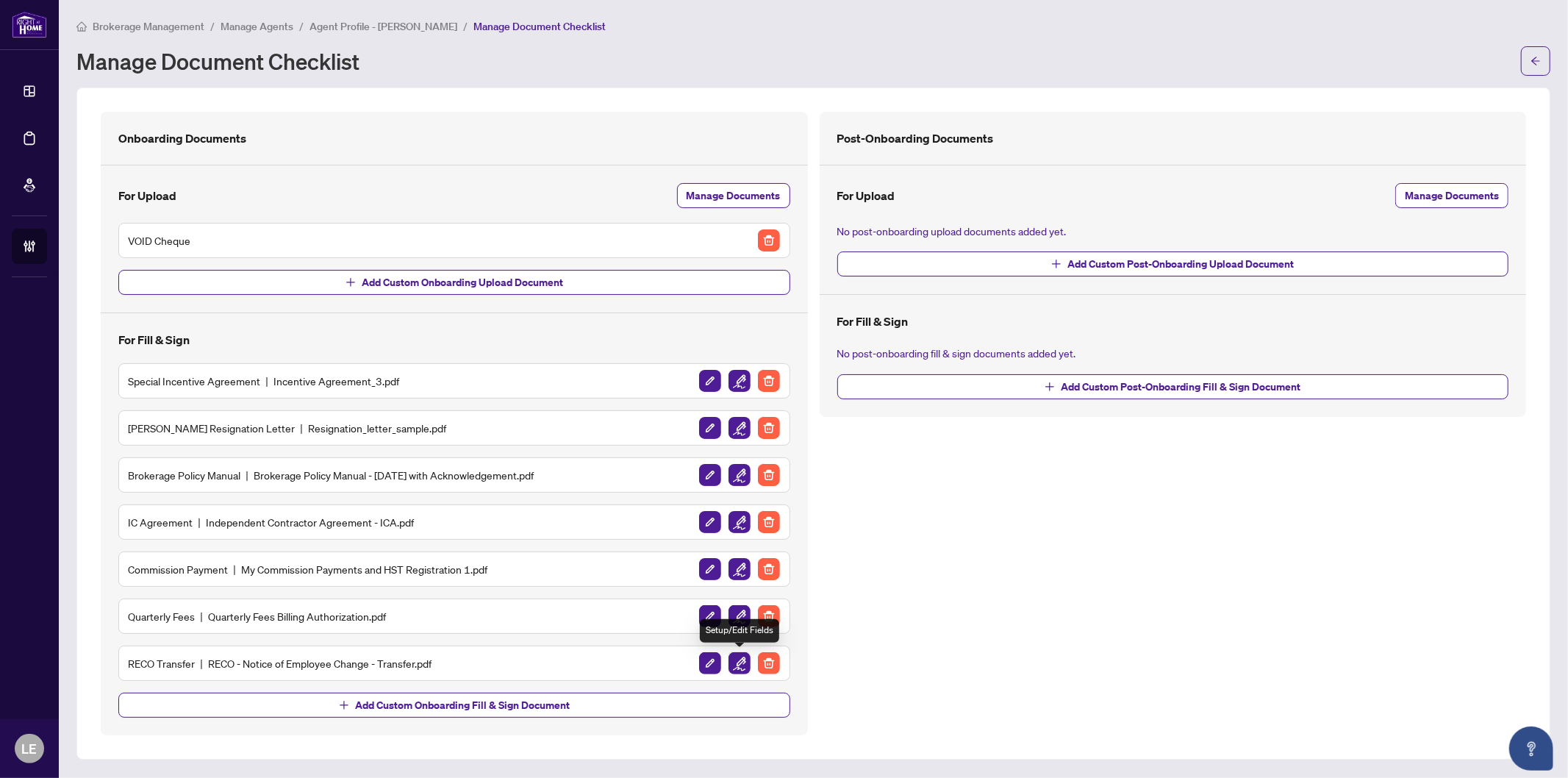
click at [743, 664] on img "button" at bounding box center [740, 663] width 22 height 22
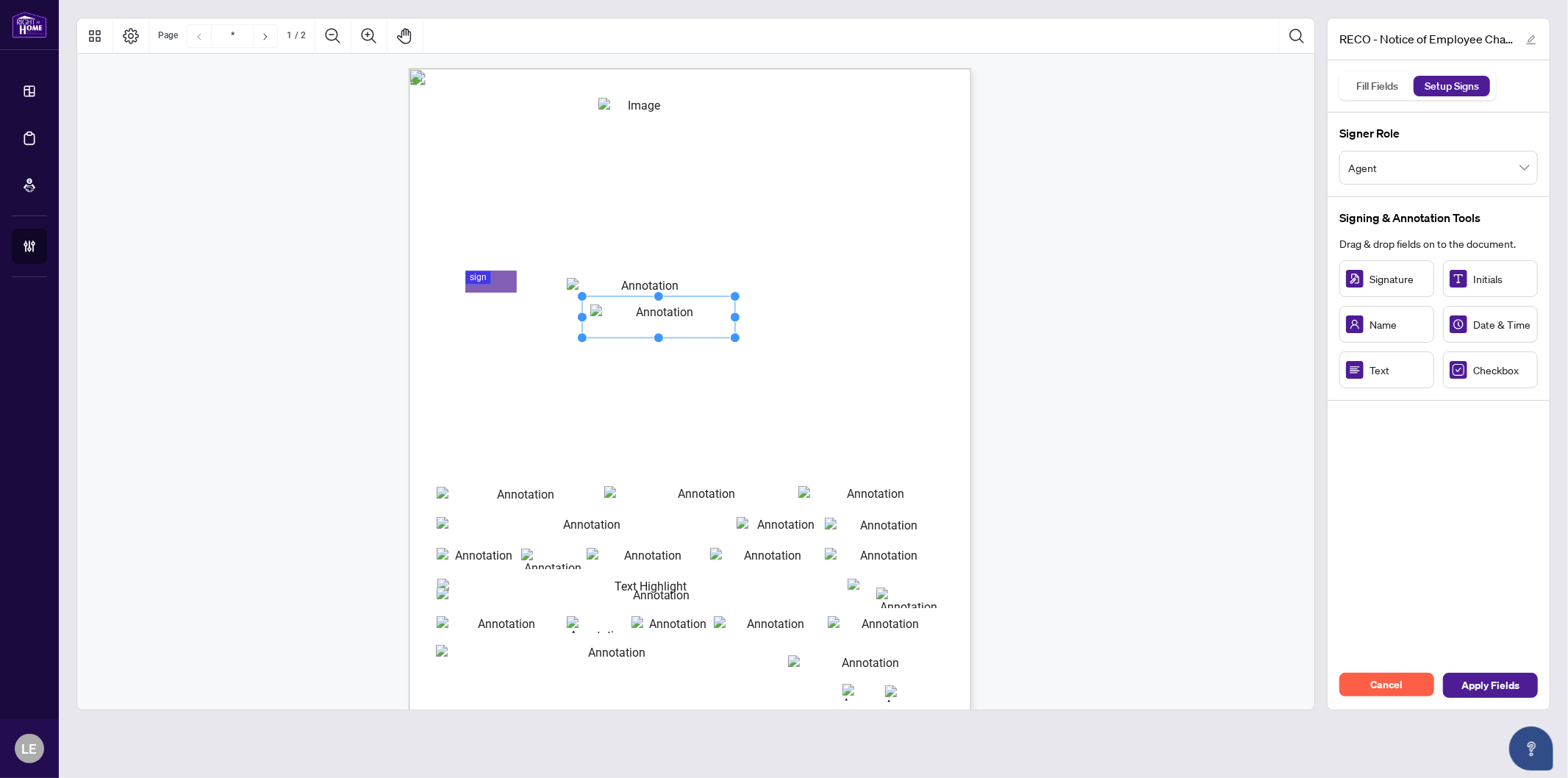
click at [615, 322] on rect "Page 1" at bounding box center [659, 316] width 153 height 41
click at [599, 322] on rect "Page 1" at bounding box center [659, 316] width 153 height 41
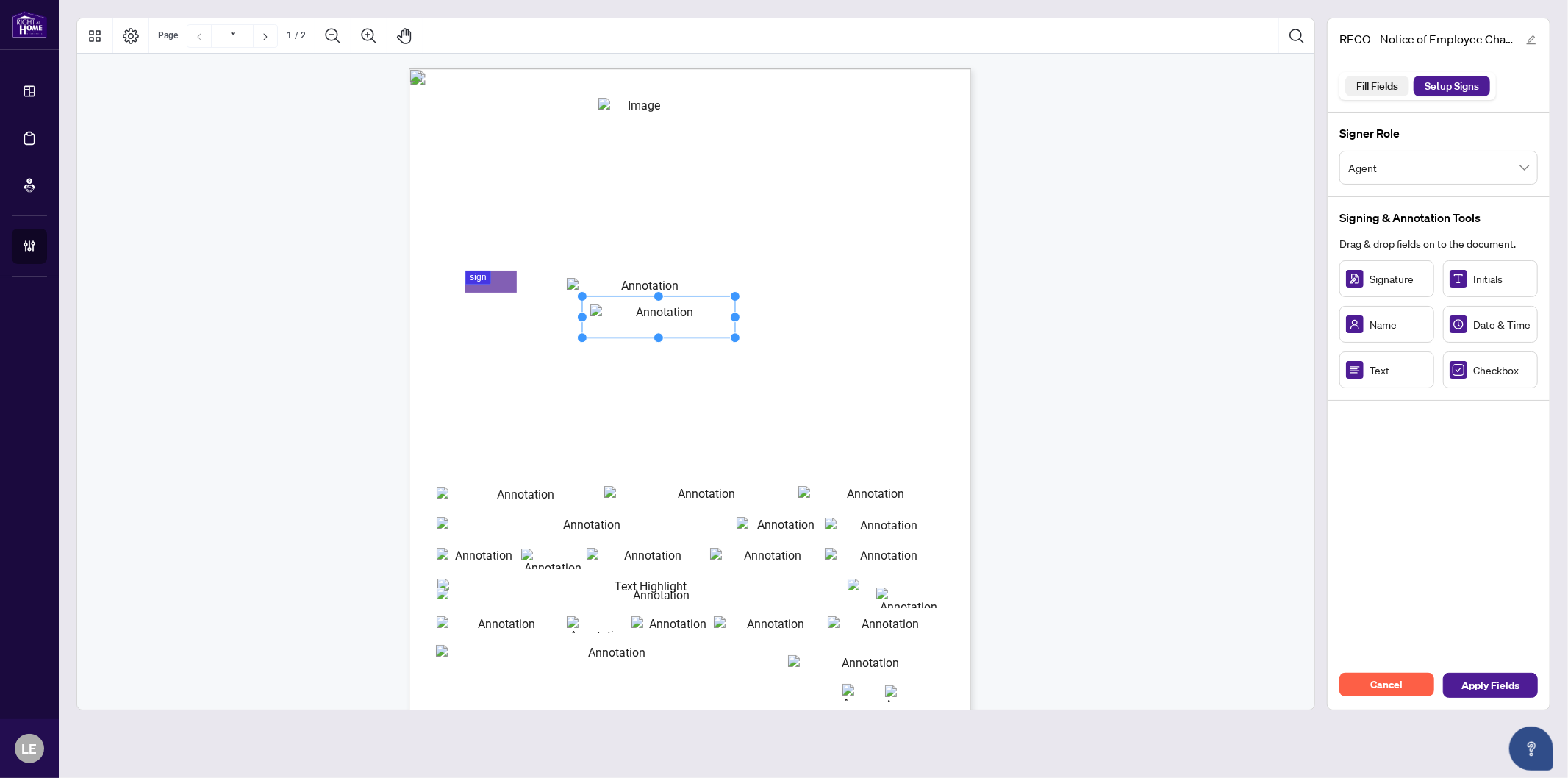
click at [1383, 91] on div "Fill Fields" at bounding box center [1378, 86] width 58 height 21
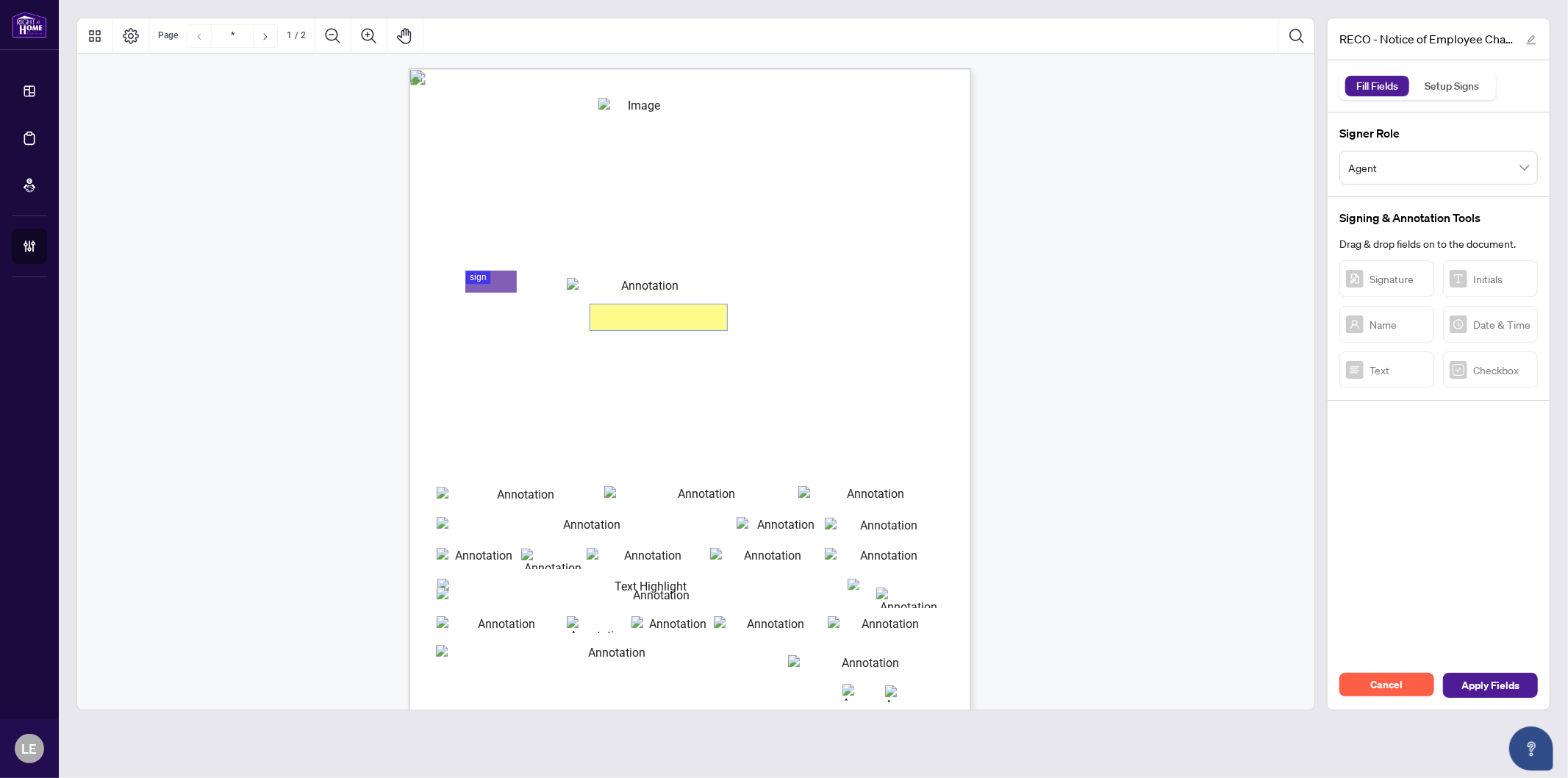
click at [597, 319] on input "reco_registration_number" at bounding box center [658, 318] width 136 height 26
type input "*"
click at [589, 321] on span "RECO REGISTRATION NUMBER" at bounding box center [517, 323] width 141 height 13
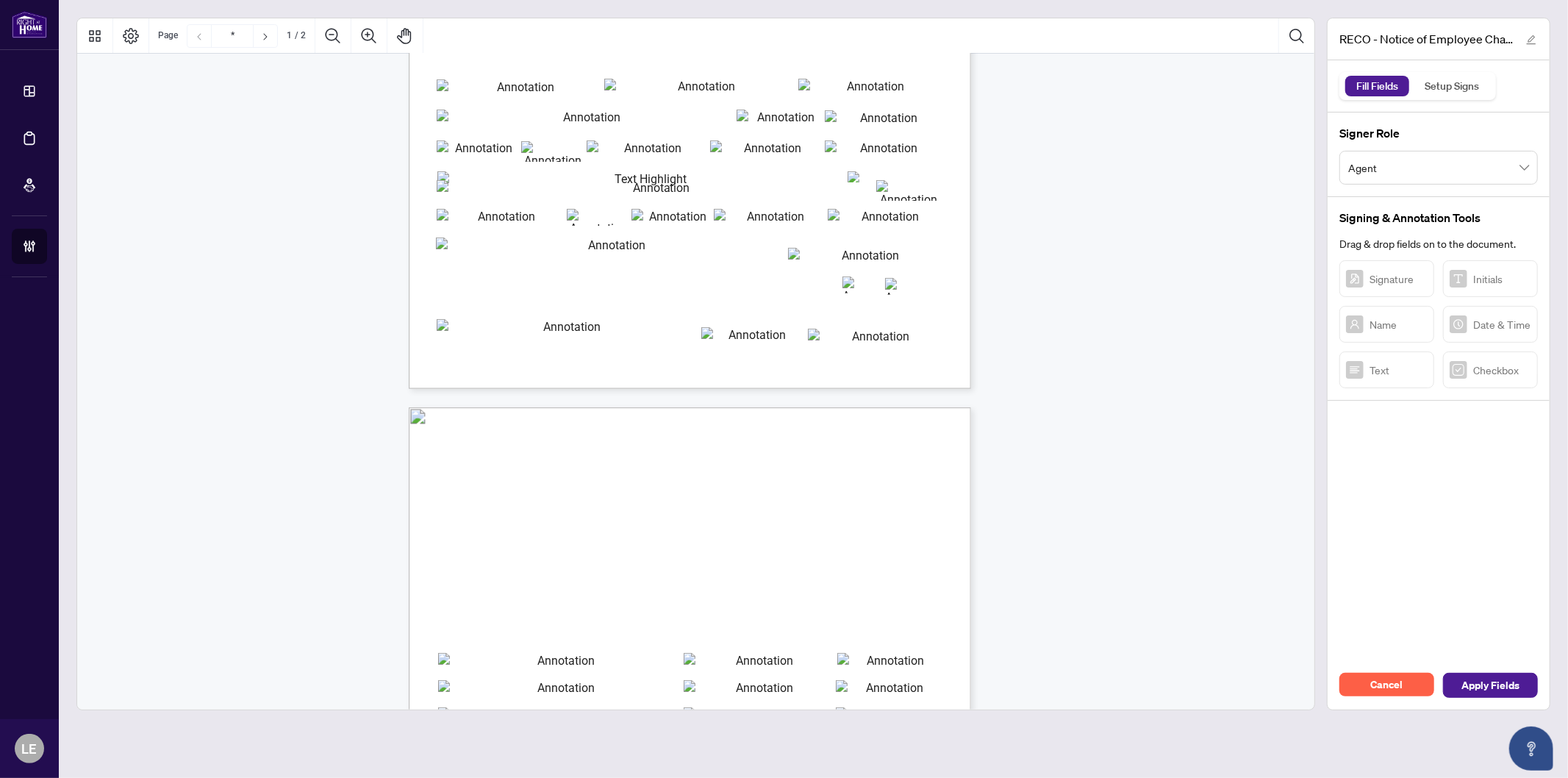
scroll to position [408, 0]
click at [726, 333] on input "brokerage_registration_number" at bounding box center [752, 336] width 102 height 18
type input "*******"
click at [717, 370] on div "Real Estate Council of Ontario 3300 Bloor St. W. West Tower Suite 1200, Toronto…" at bounding box center [760, 116] width 703 height 910
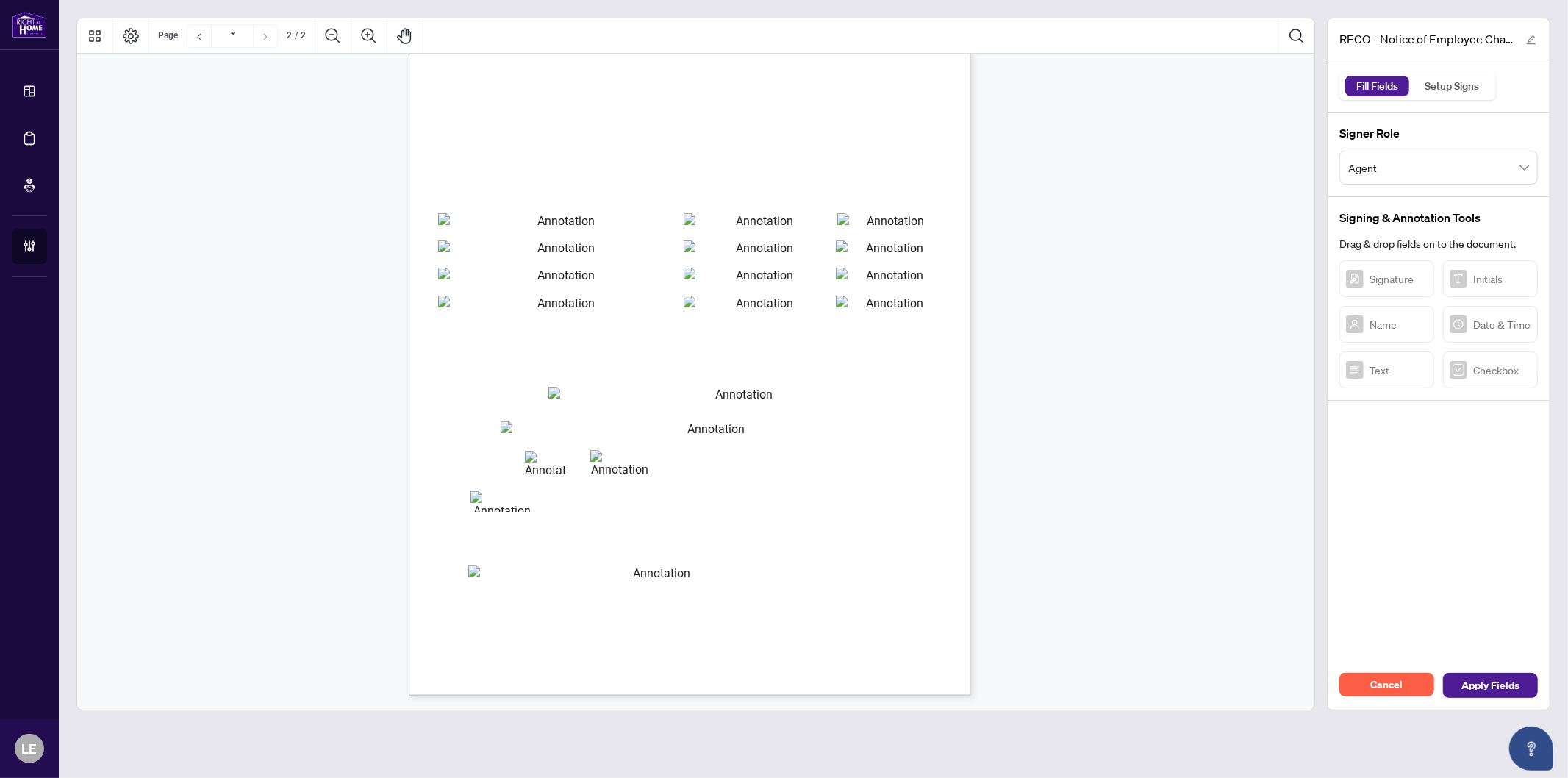
scroll to position [275, 0]
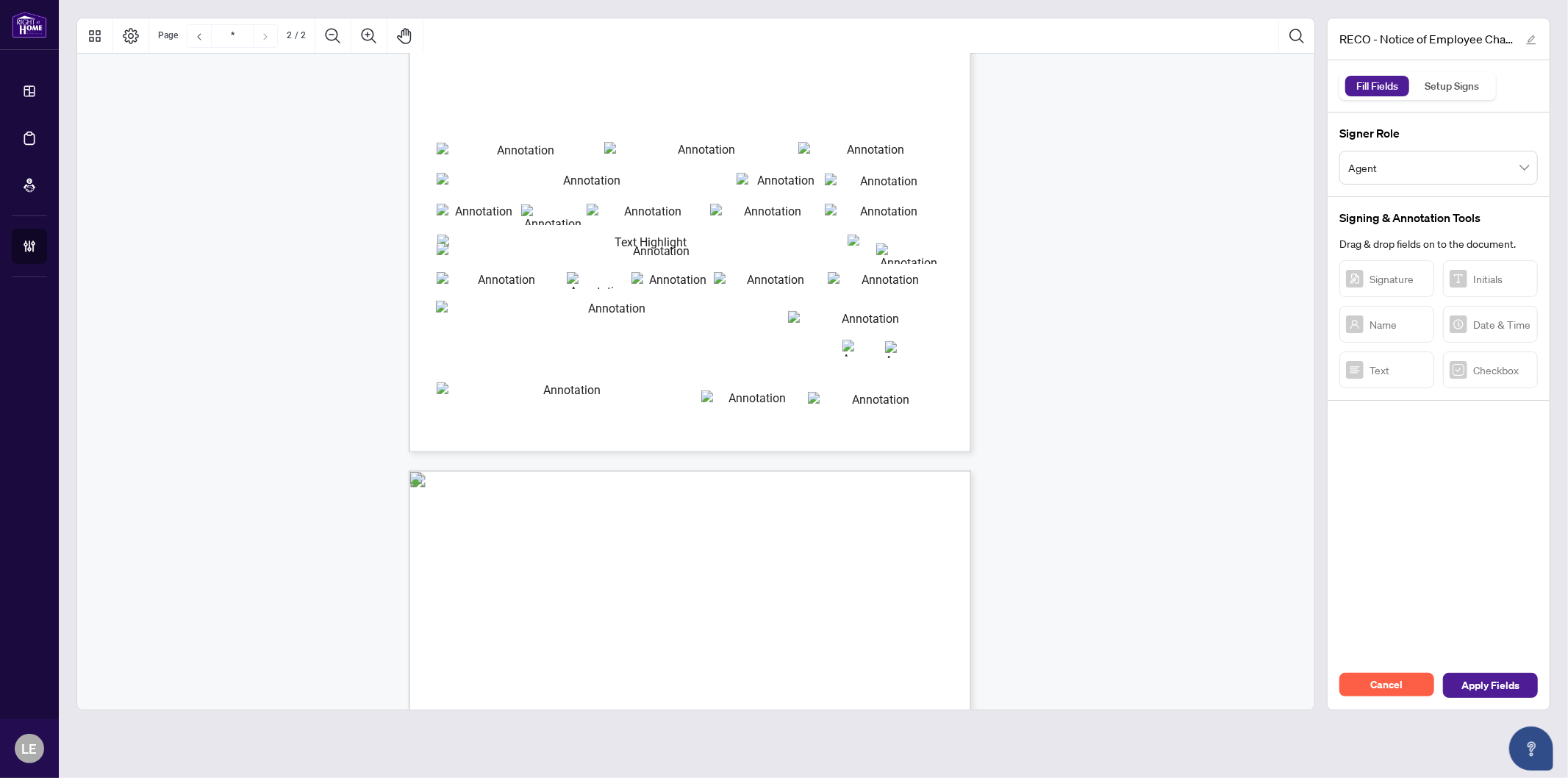
type input "*"
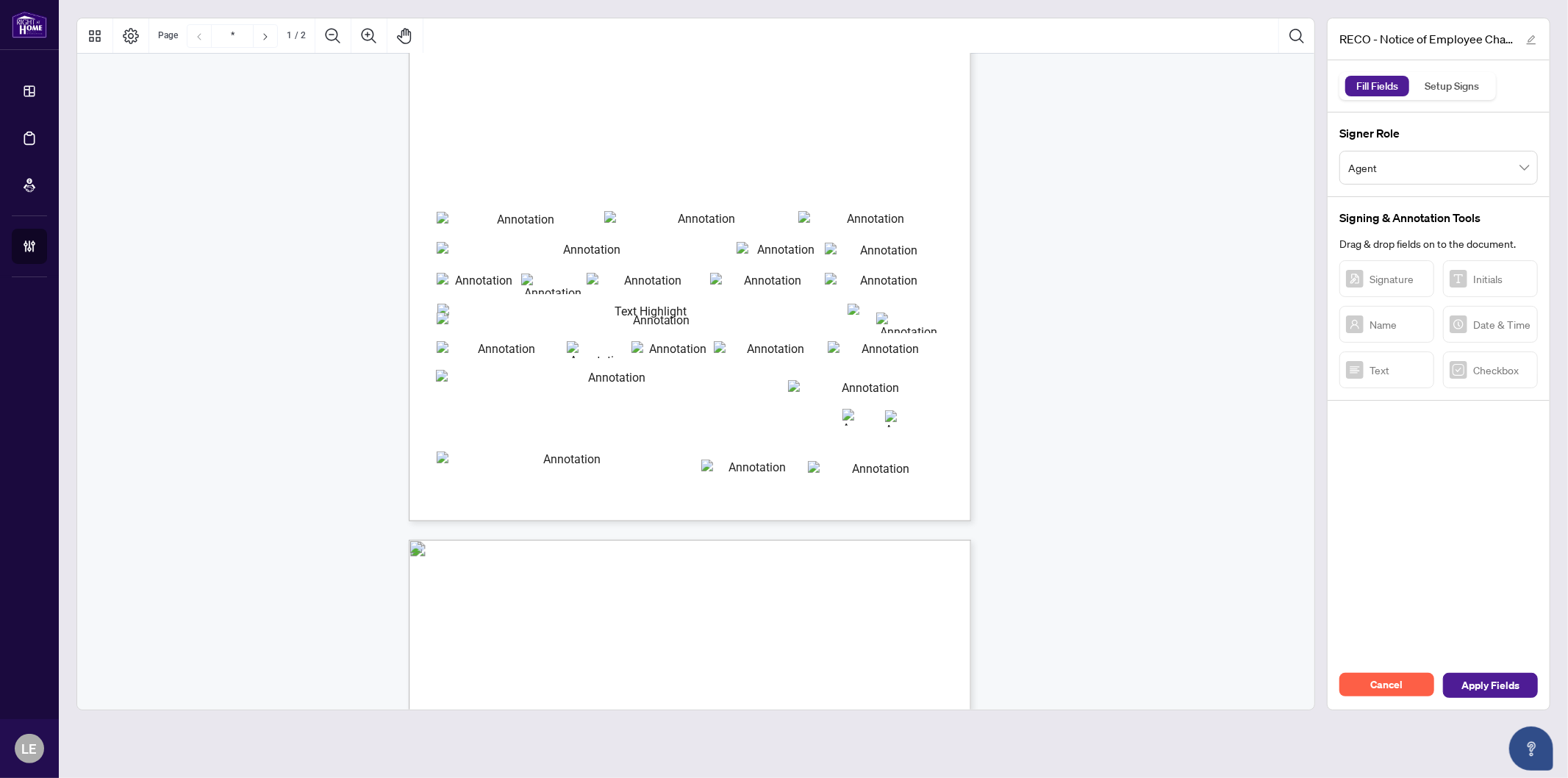
scroll to position [0, 0]
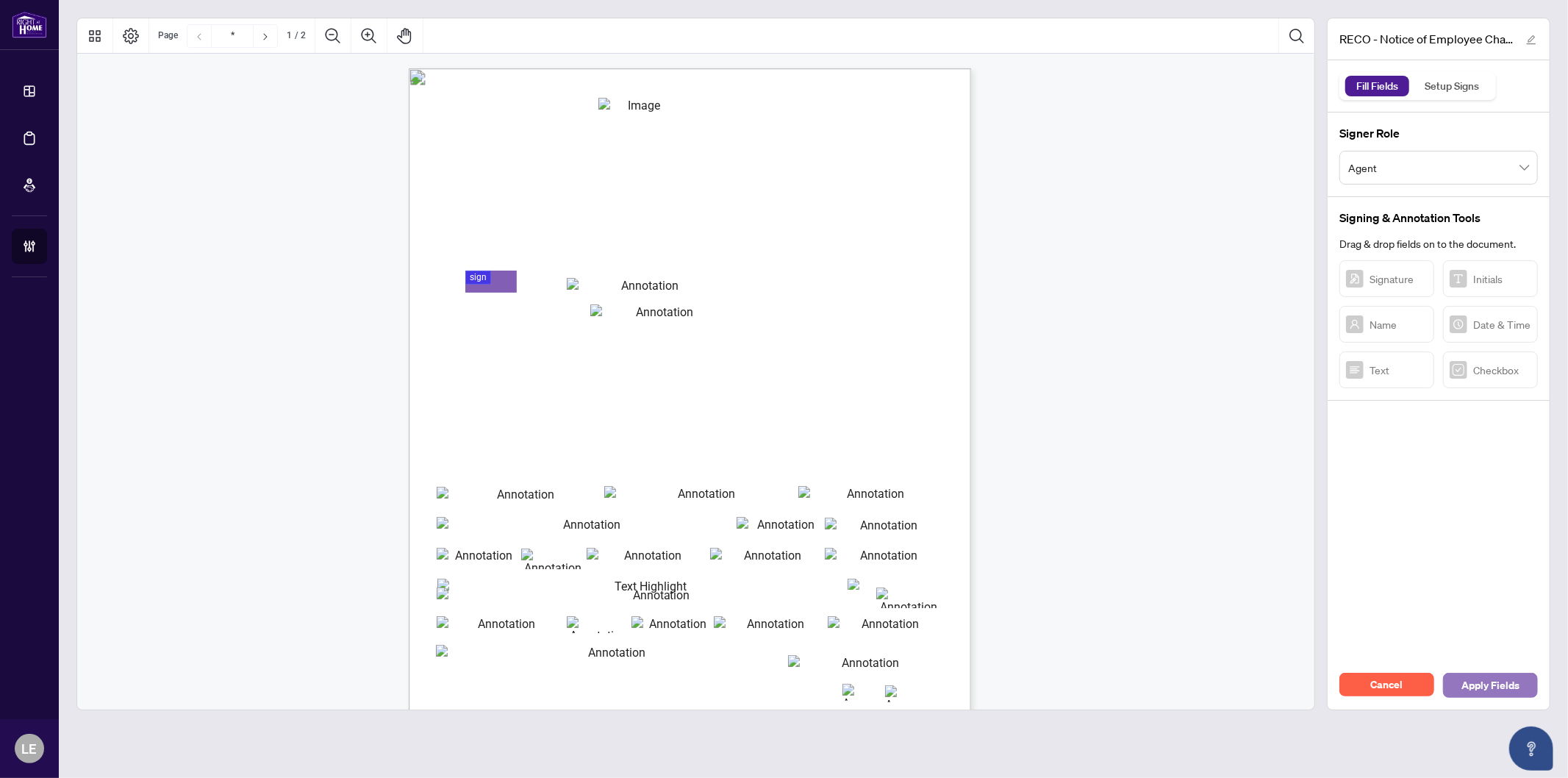
click at [1491, 695] on span "Apply Fields" at bounding box center [1490, 685] width 58 height 24
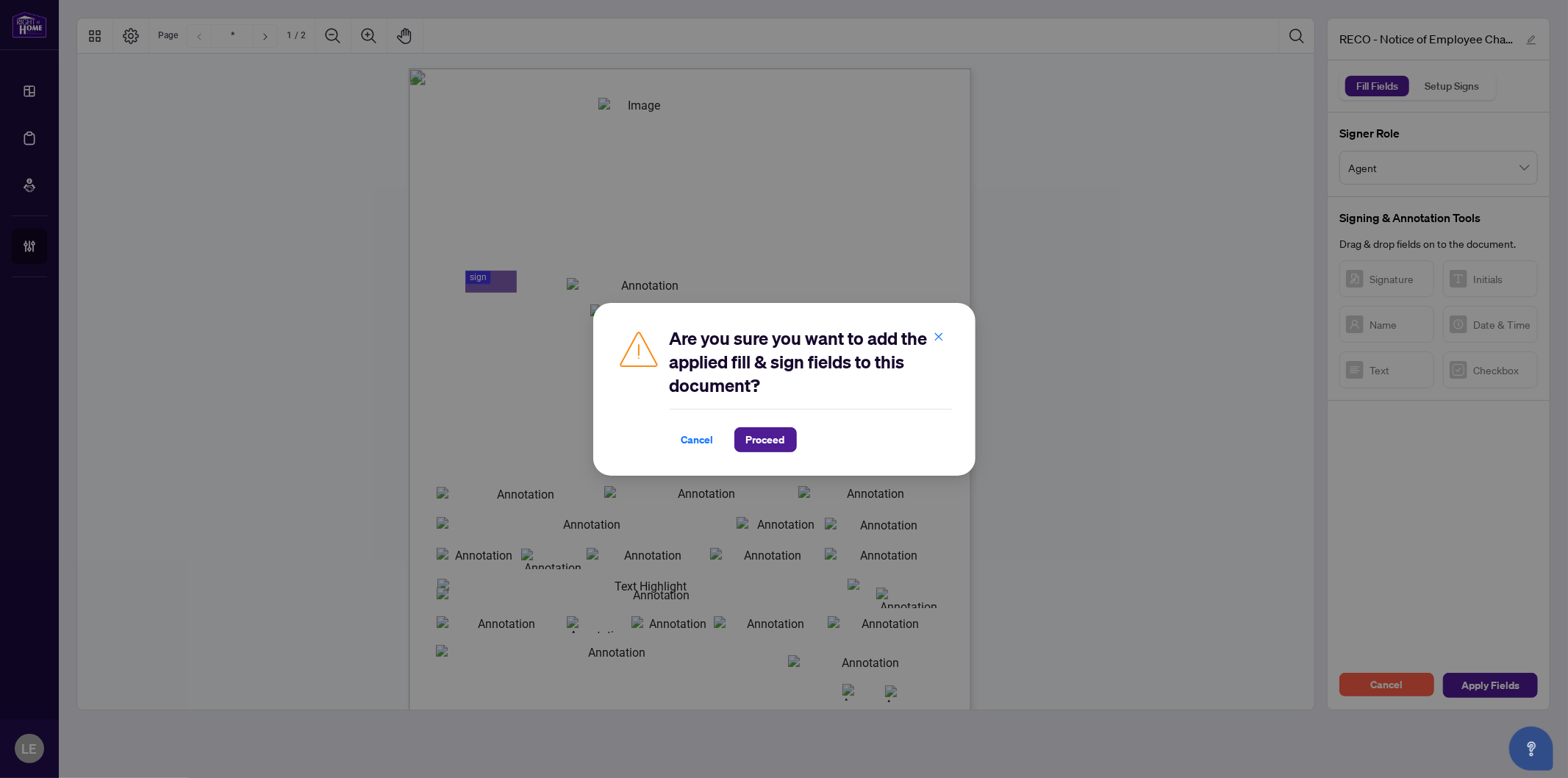
drag, startPoint x: 836, startPoint y: 421, endPoint x: 773, endPoint y: 416, distance: 63.2
click at [833, 421] on div "Cancel Proceed" at bounding box center [810, 430] width 282 height 44
click at [689, 432] on span "Cancel" at bounding box center [697, 440] width 32 height 24
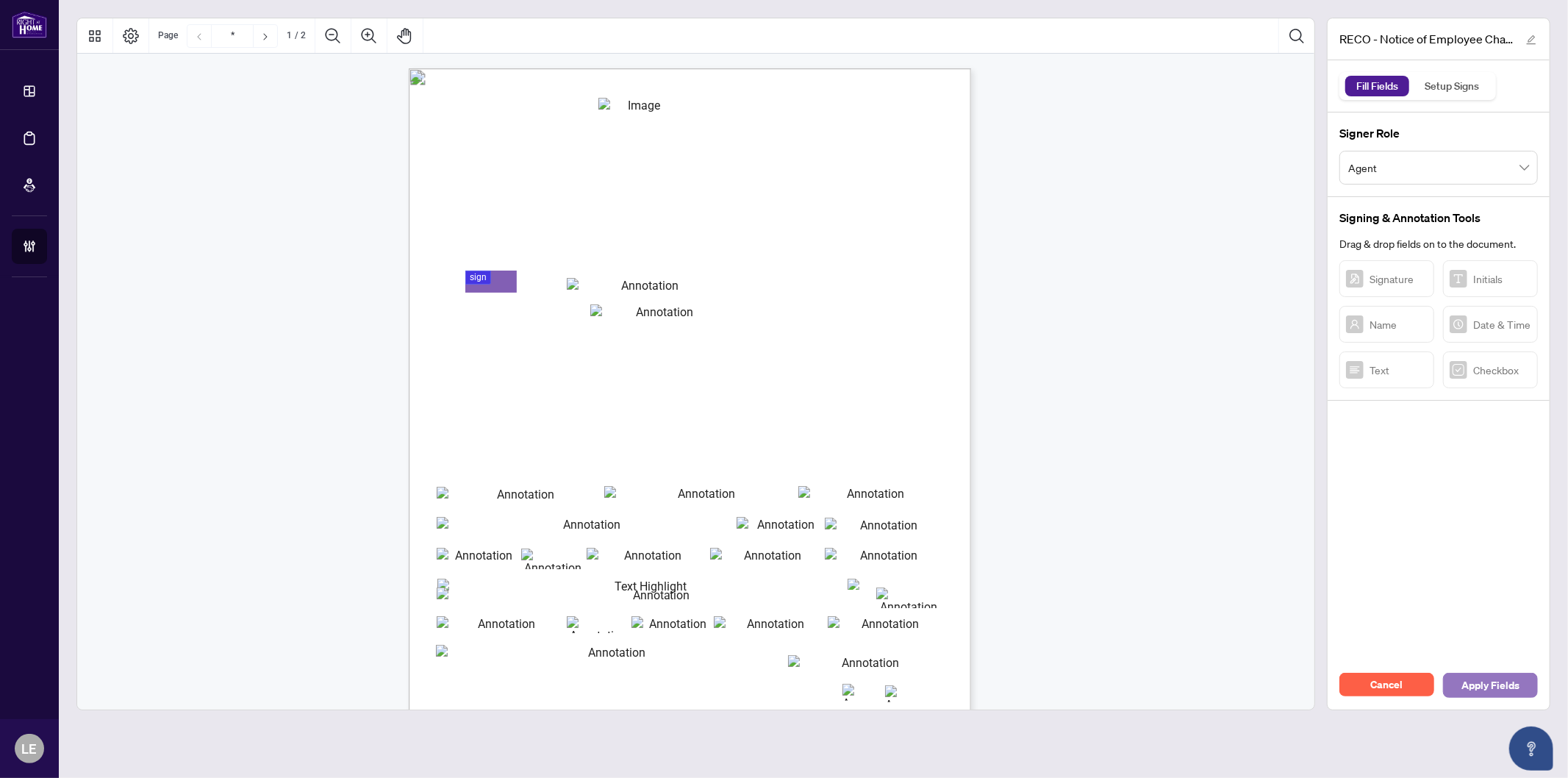
click at [1501, 682] on span "Apply Fields" at bounding box center [1490, 685] width 58 height 24
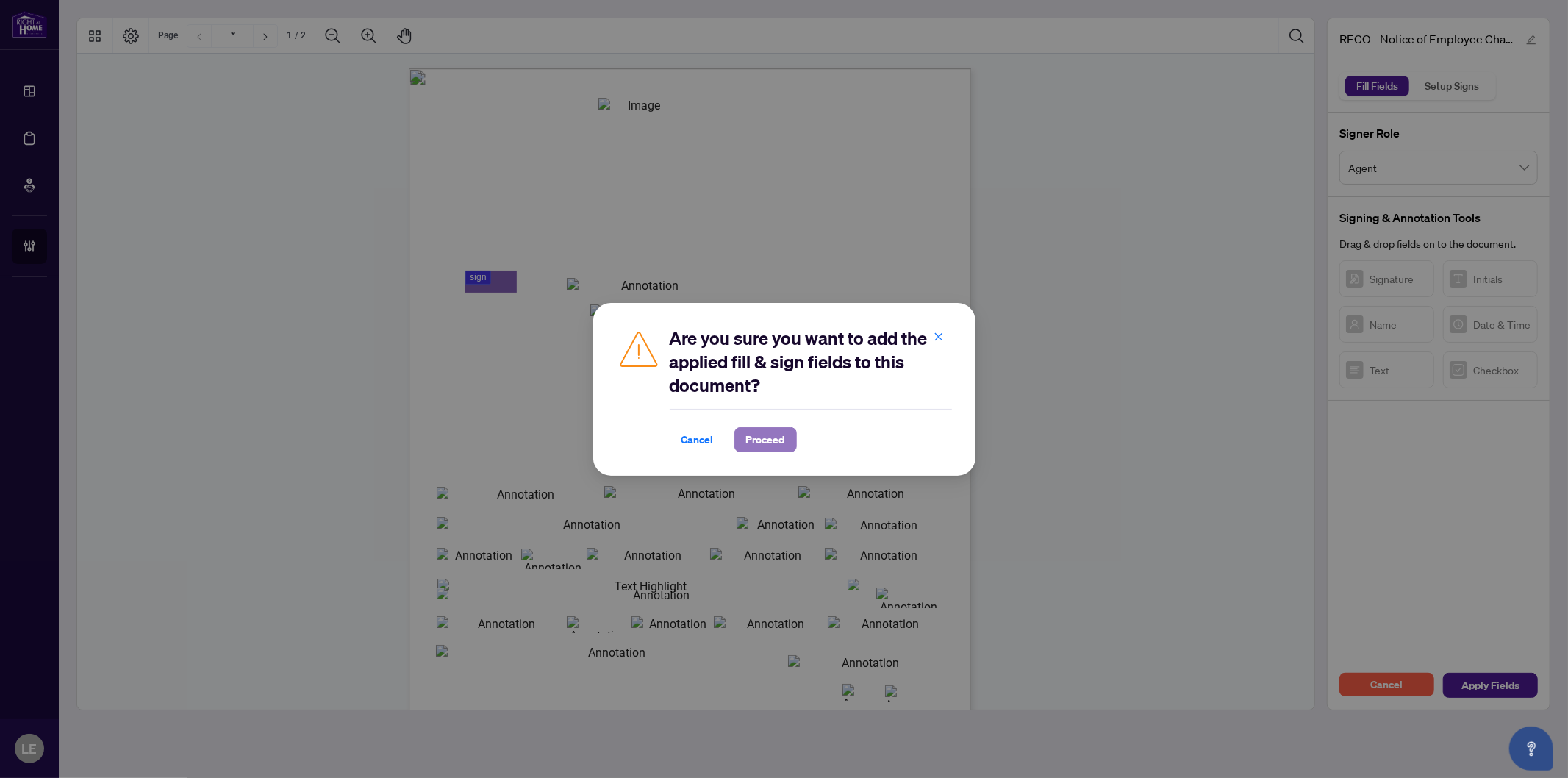
click at [759, 443] on span "Proceed" at bounding box center [765, 440] width 39 height 24
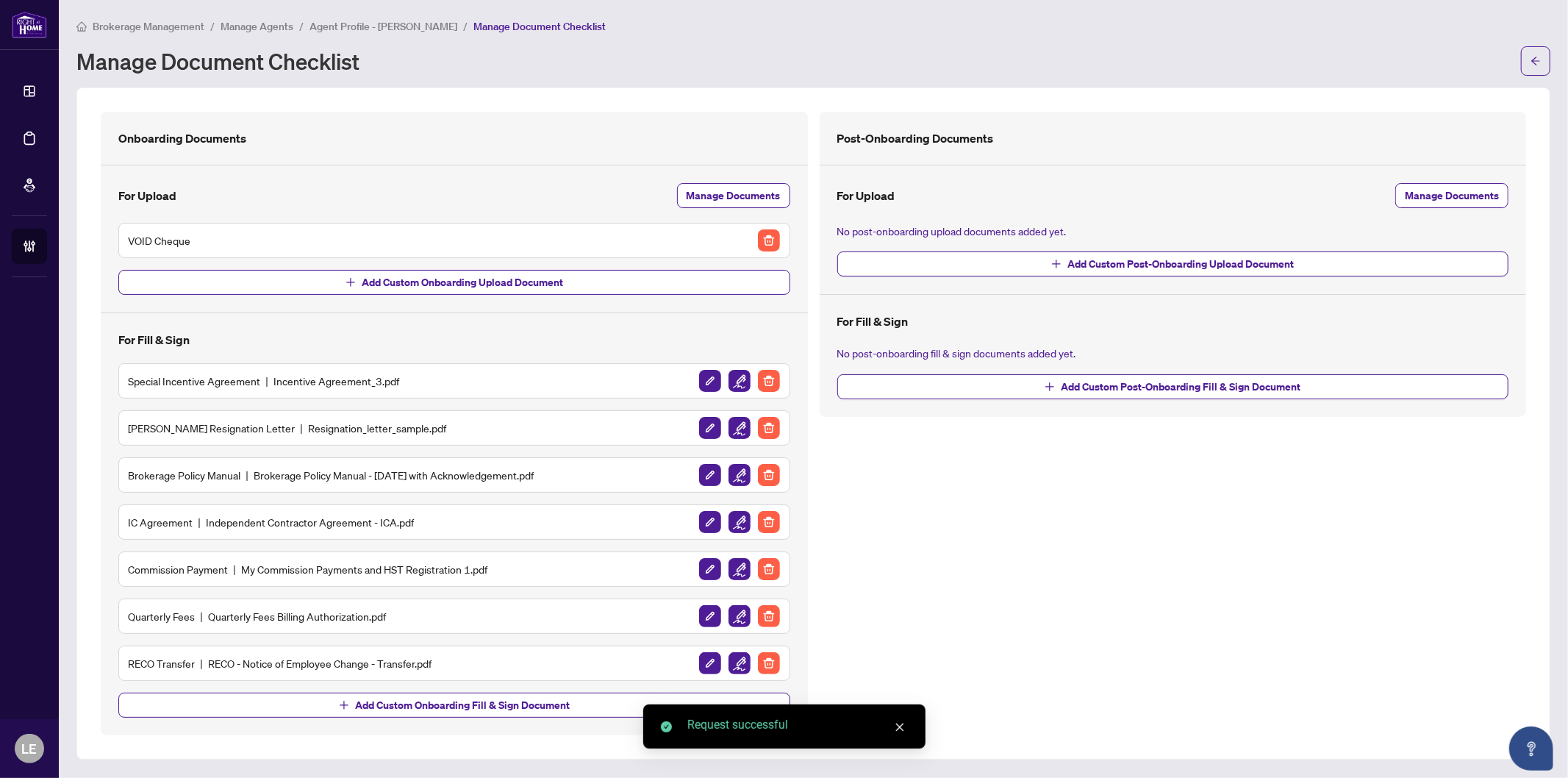
click at [554, 666] on div "RECO Transfer RECO - Notice of Employee Change - Transfer.pdf" at bounding box center [453, 663] width 653 height 24
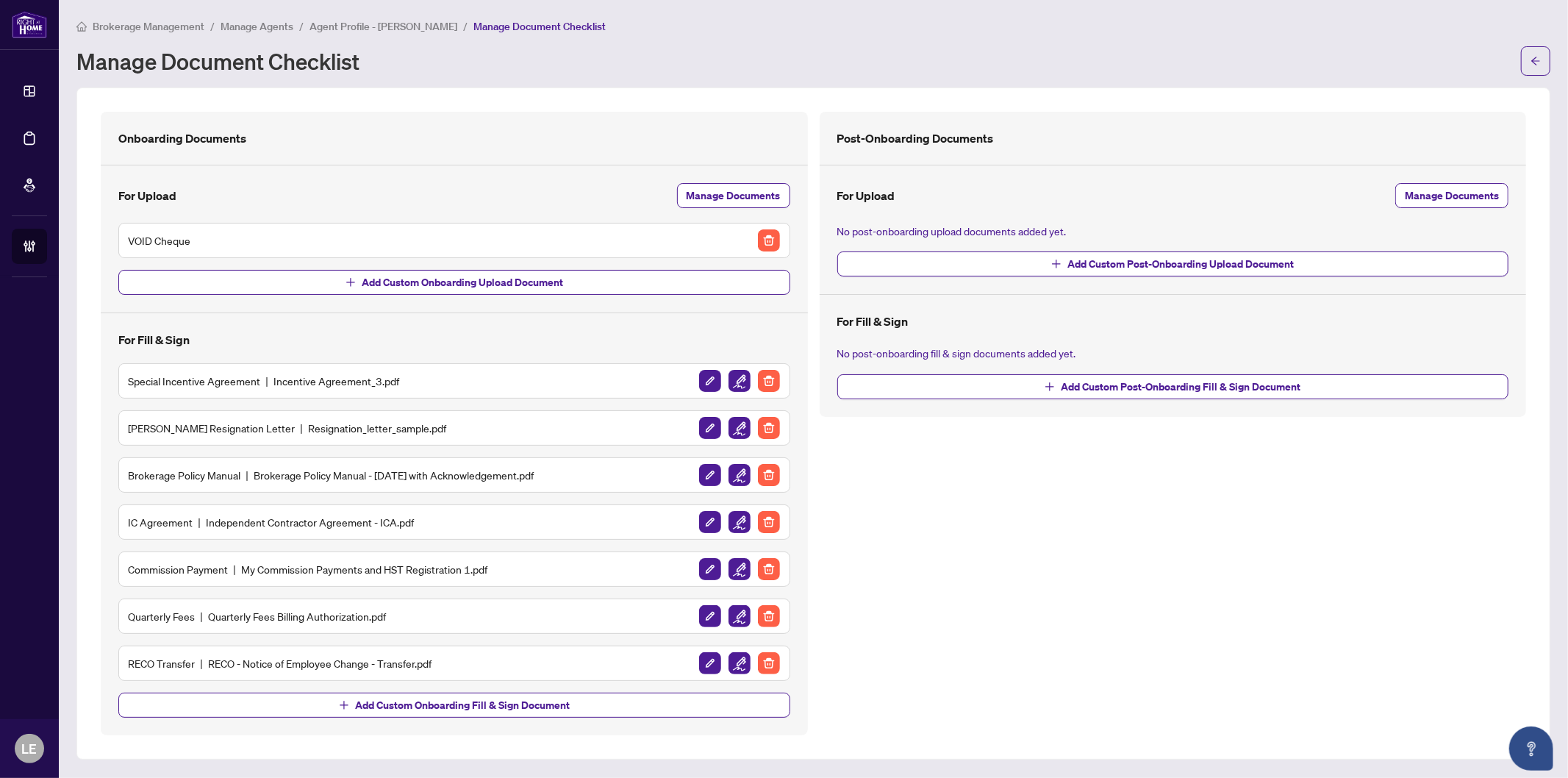
click at [330, 664] on h5 "RECO Transfer RECO - Notice of Employee Change - Transfer.pdf" at bounding box center [279, 663] width 304 height 16
click at [751, 661] on div at bounding box center [739, 663] width 83 height 24
click at [747, 663] on img "button" at bounding box center [740, 663] width 22 height 22
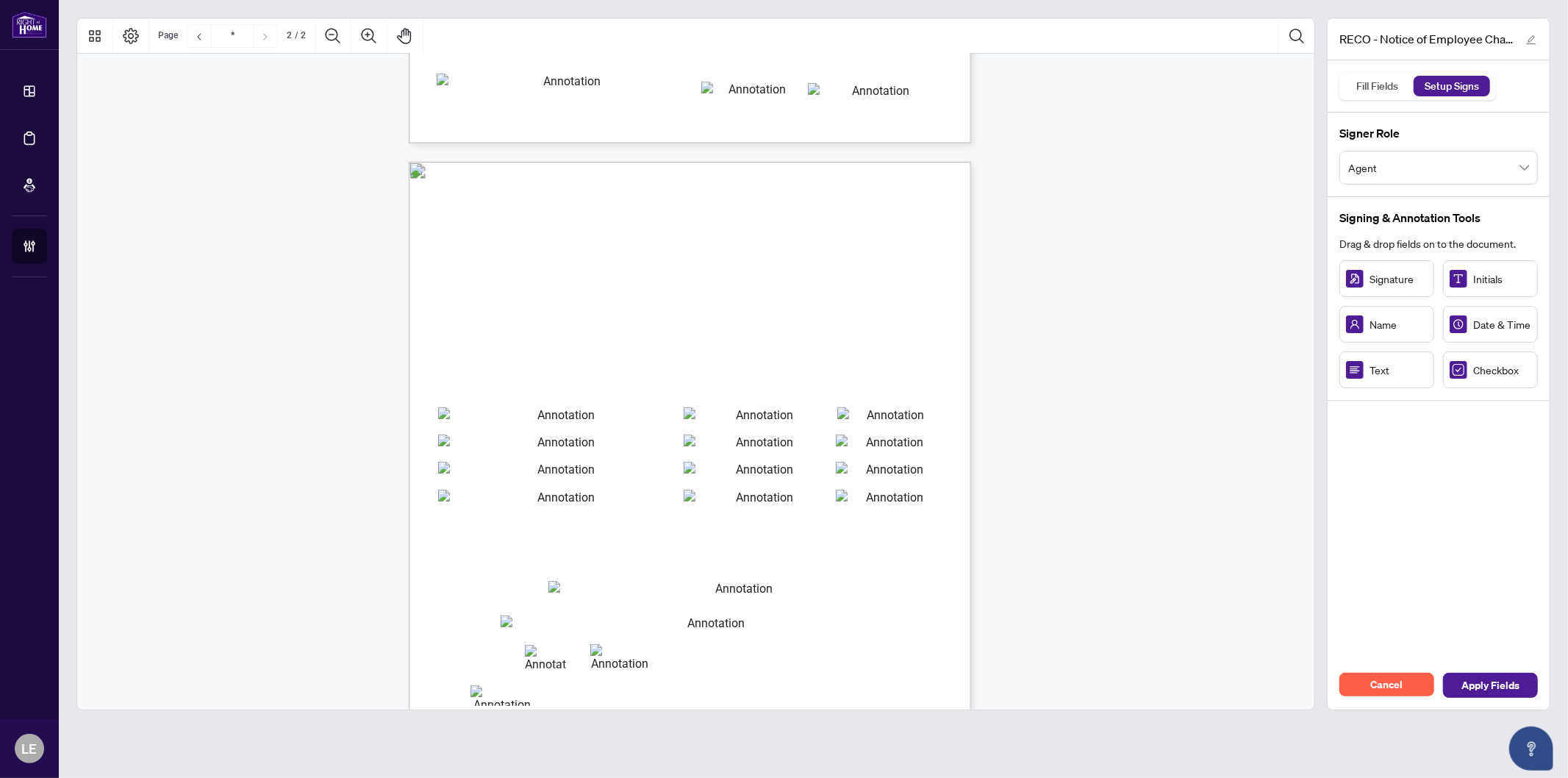
scroll to position [847, 0]
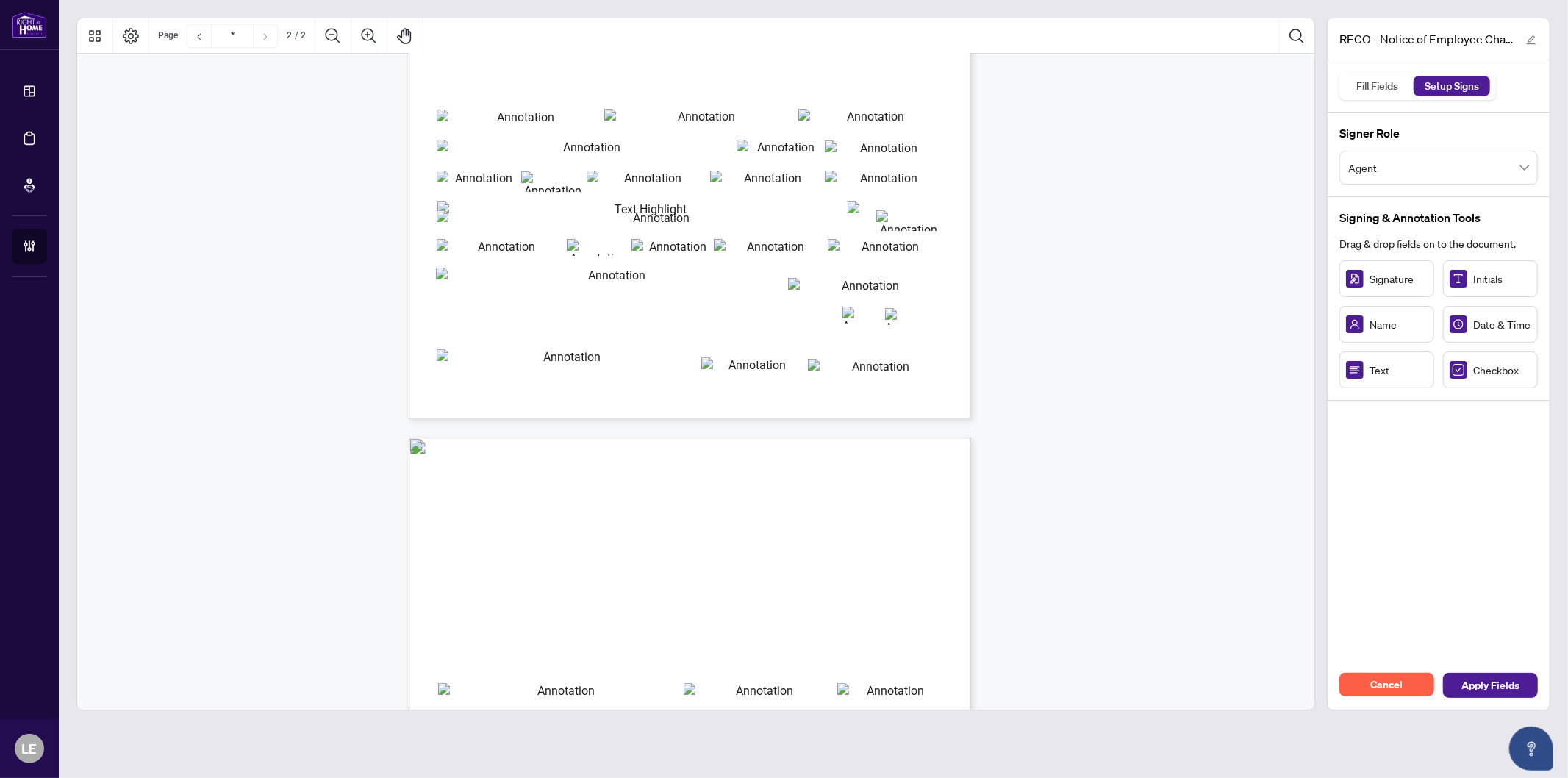
type input "*"
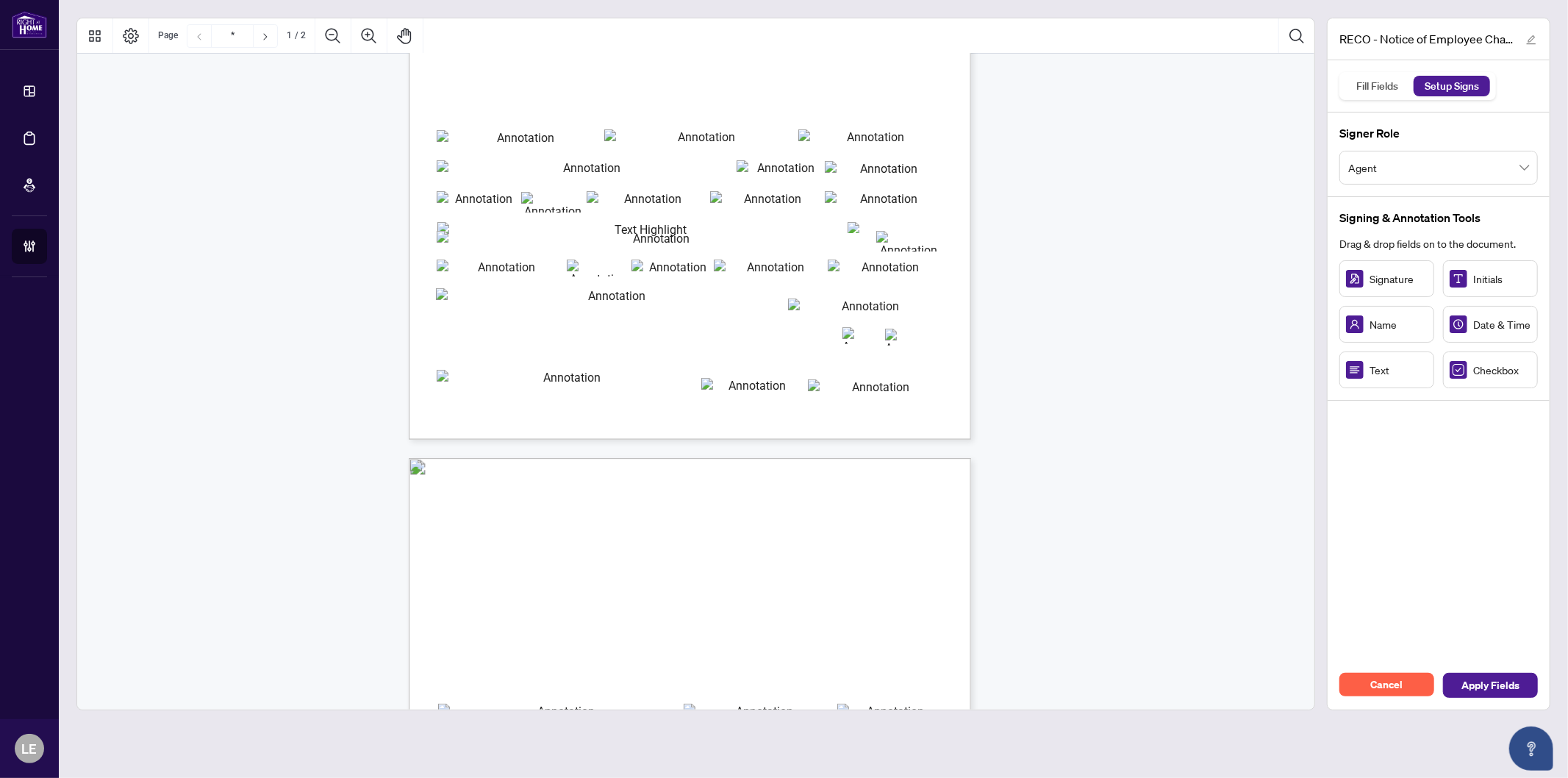
scroll to position [0, 0]
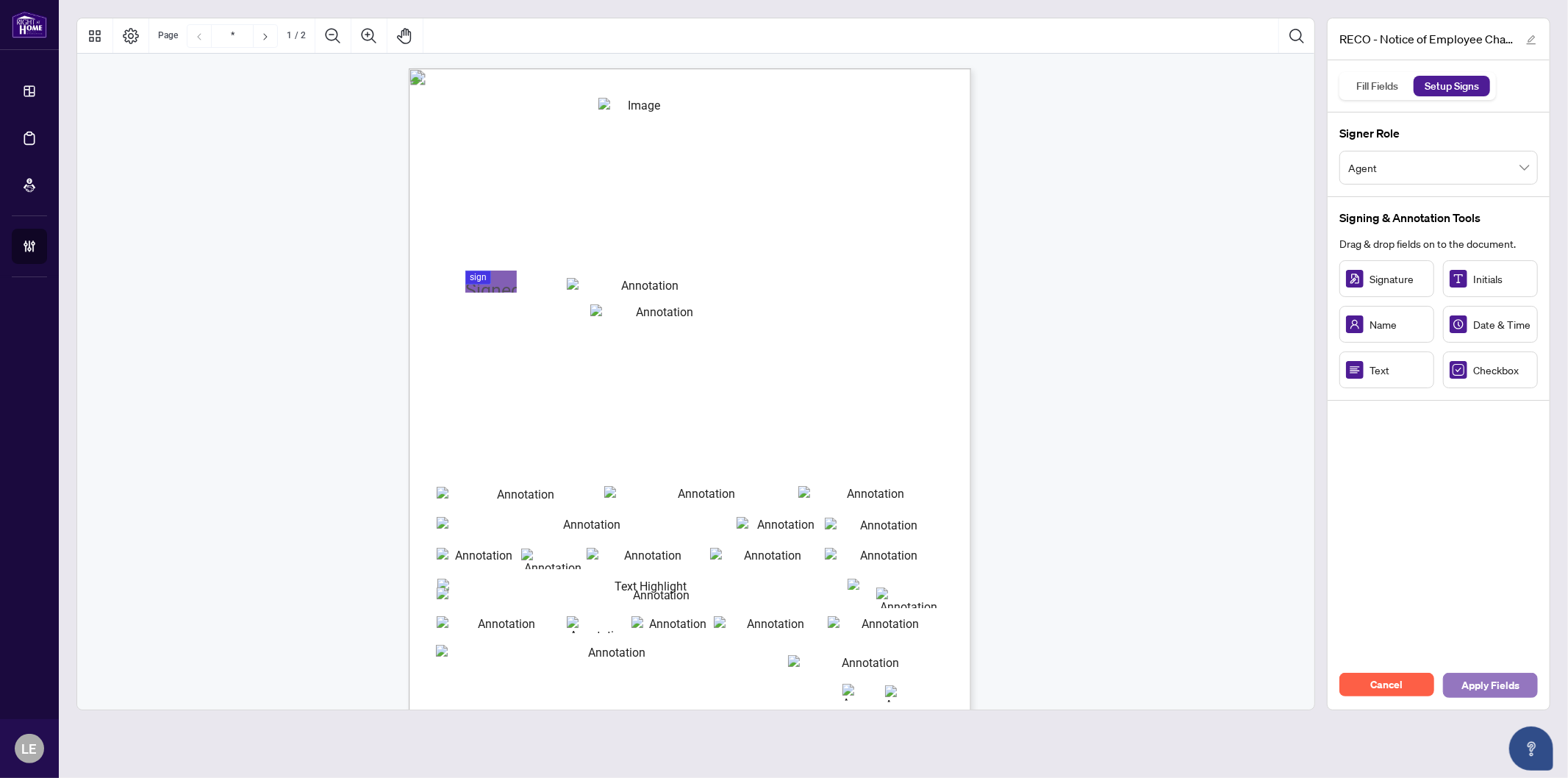
click at [1518, 689] on span "Apply Fields" at bounding box center [1490, 685] width 58 height 24
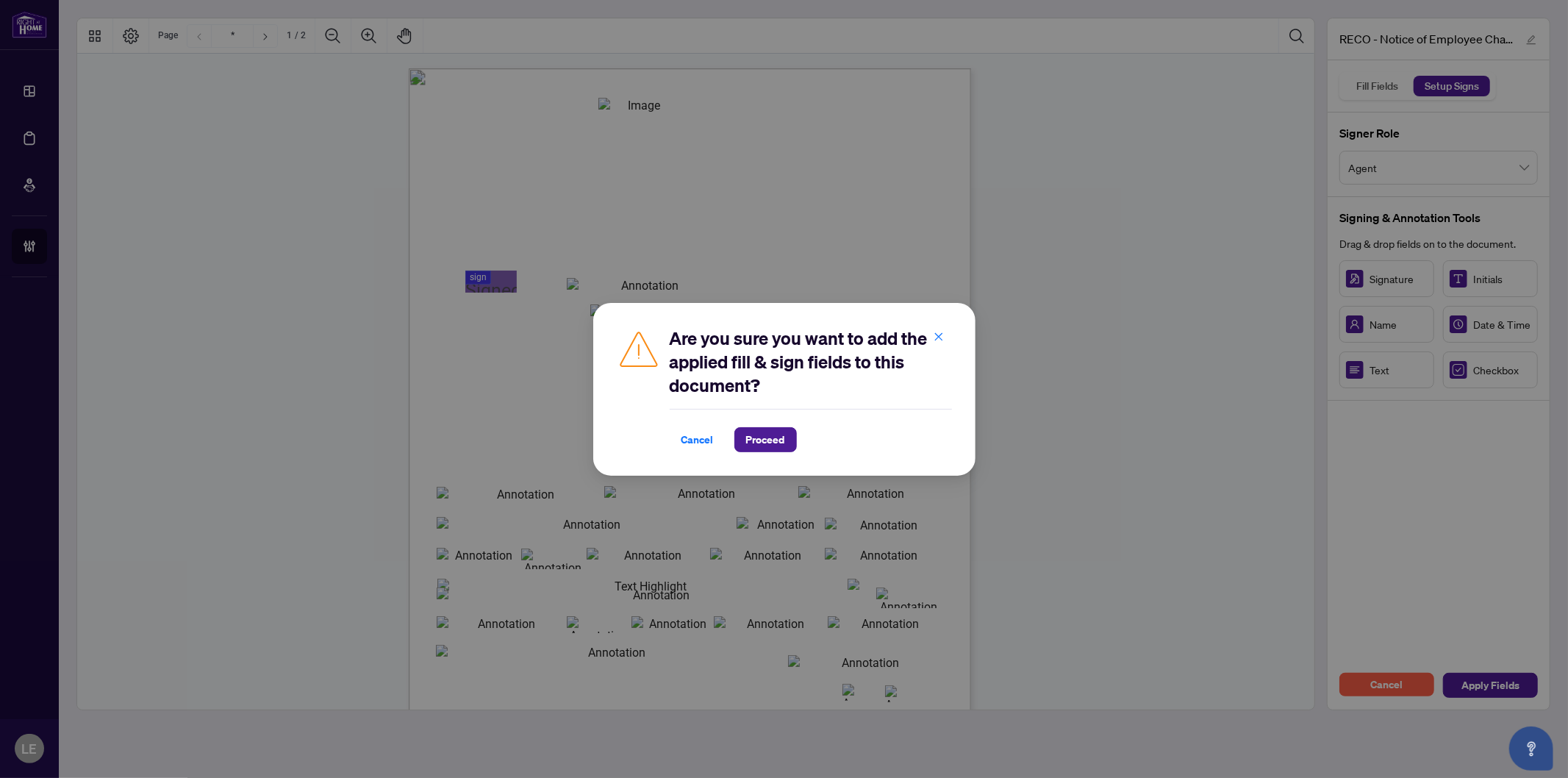
click at [805, 439] on div "Cancel Proceed" at bounding box center [810, 439] width 282 height 25
click at [784, 443] on span "Proceed" at bounding box center [765, 440] width 39 height 24
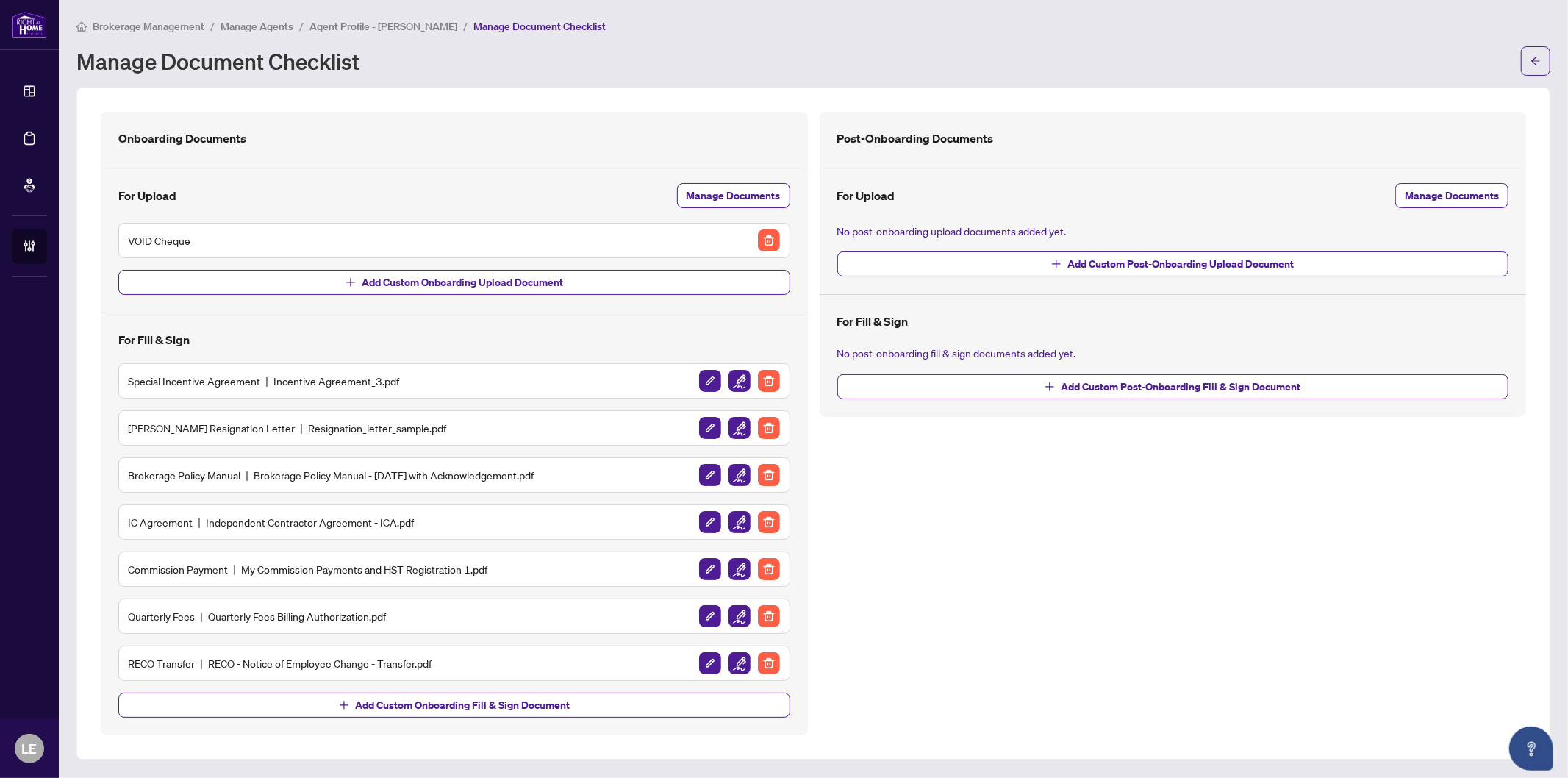
click at [1090, 544] on div "Post-Onboarding Documents For Upload Manage Documents No post-onboarding upload…" at bounding box center [1174, 423] width 719 height 624
click at [370, 22] on span "Agent Profile - [PERSON_NAME]" at bounding box center [384, 26] width 147 height 13
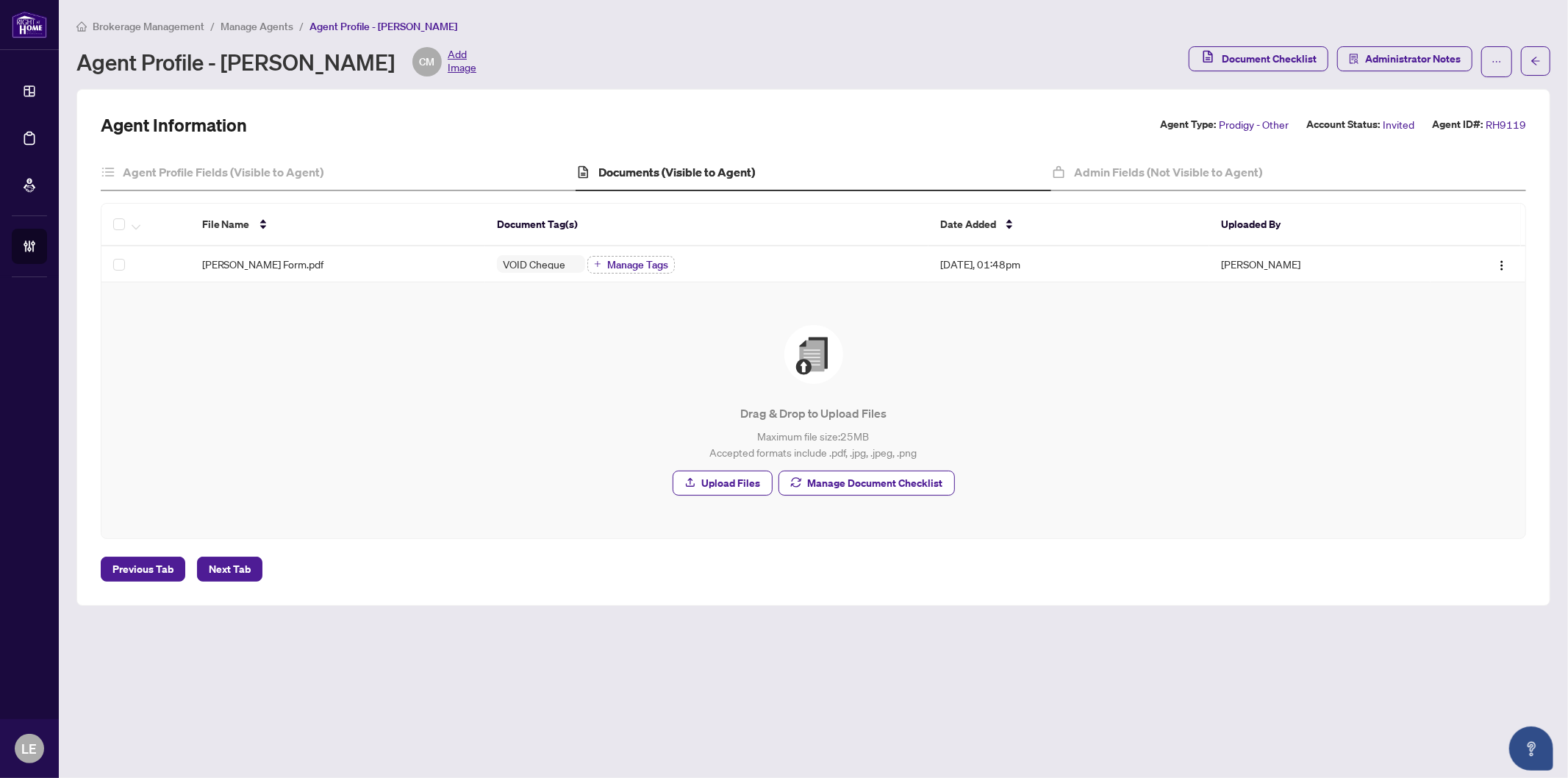
click at [667, 163] on h4 "Documents (Visible to Agent)" at bounding box center [677, 172] width 156 height 18
click at [281, 263] on span "[PERSON_NAME] Form.pdf" at bounding box center [263, 264] width 123 height 16
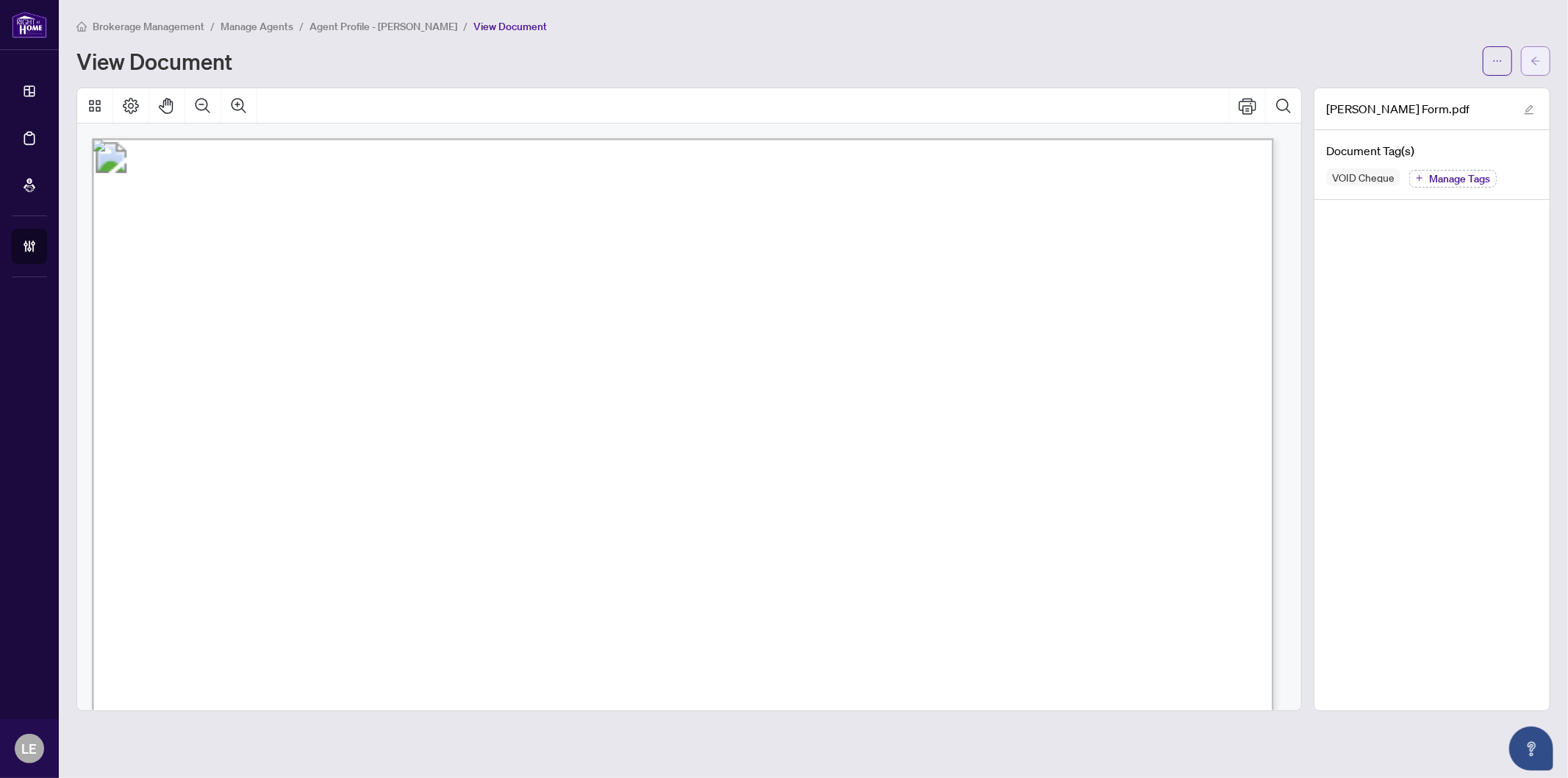
click at [1535, 69] on span "button" at bounding box center [1536, 61] width 10 height 24
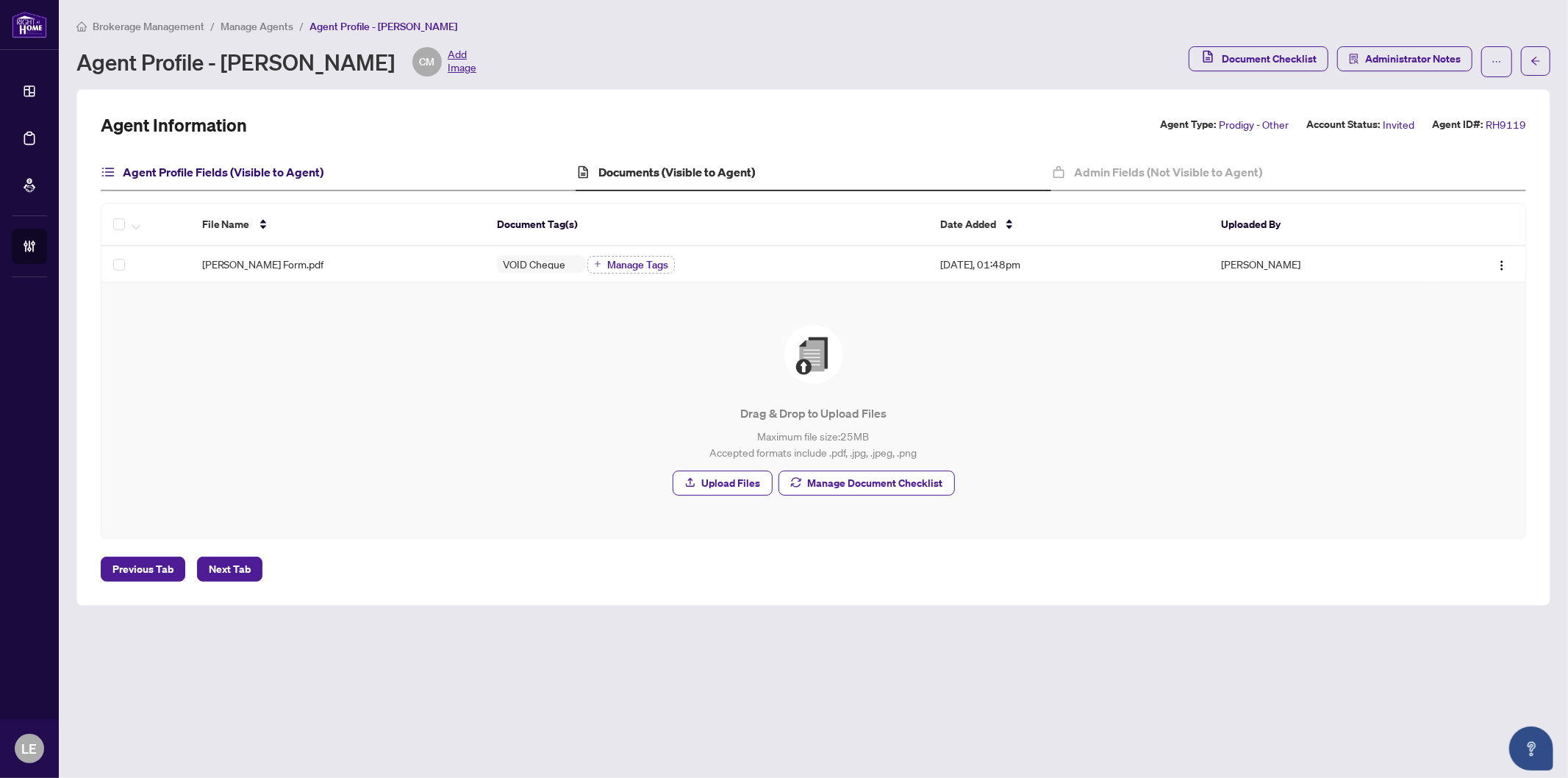
click at [252, 177] on h4 "Agent Profile Fields (Visible to Agent)" at bounding box center [223, 172] width 201 height 18
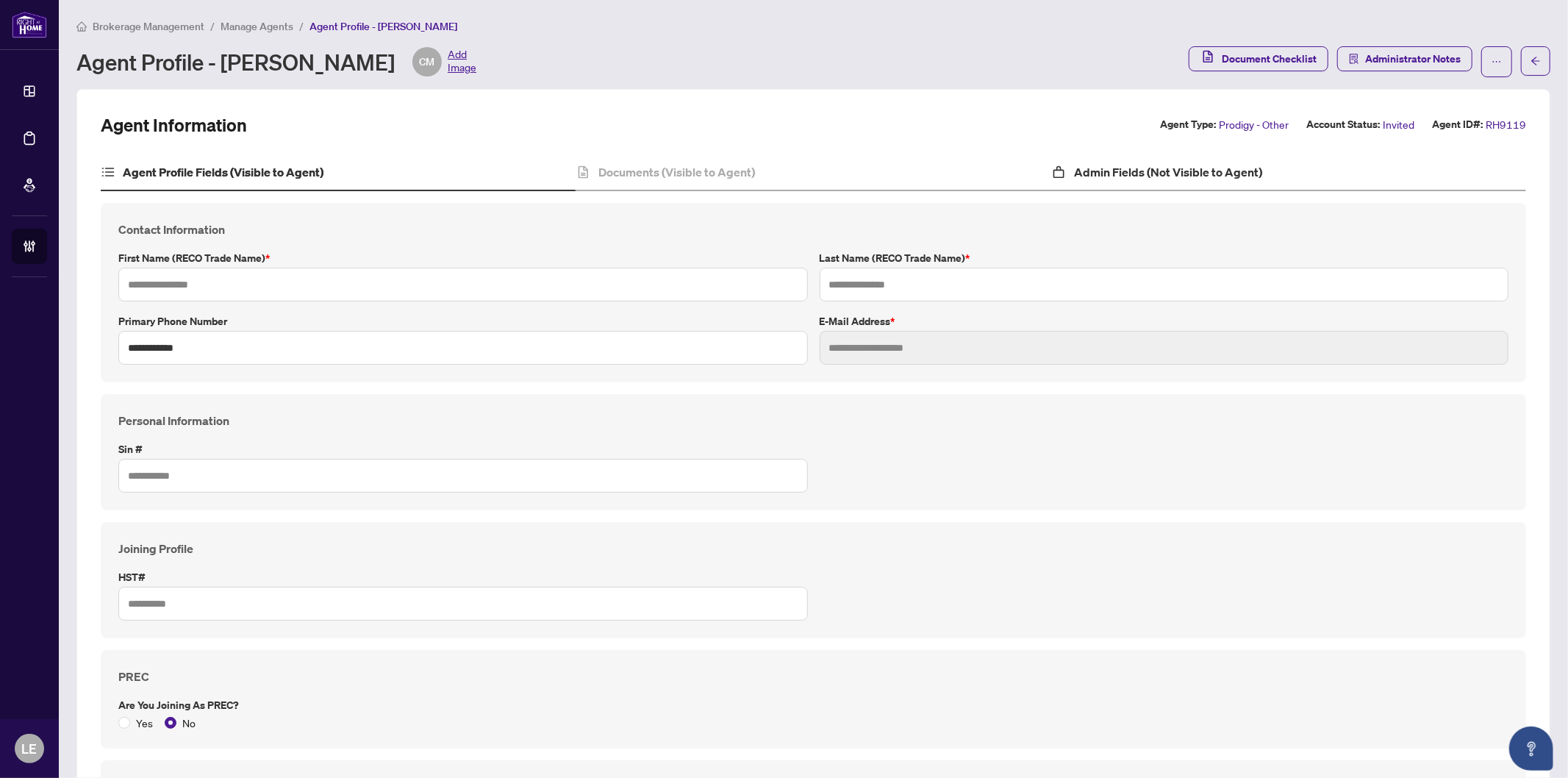
type input "*******"
type input "******"
type input "**********"
type input "*********"
type input "**********"
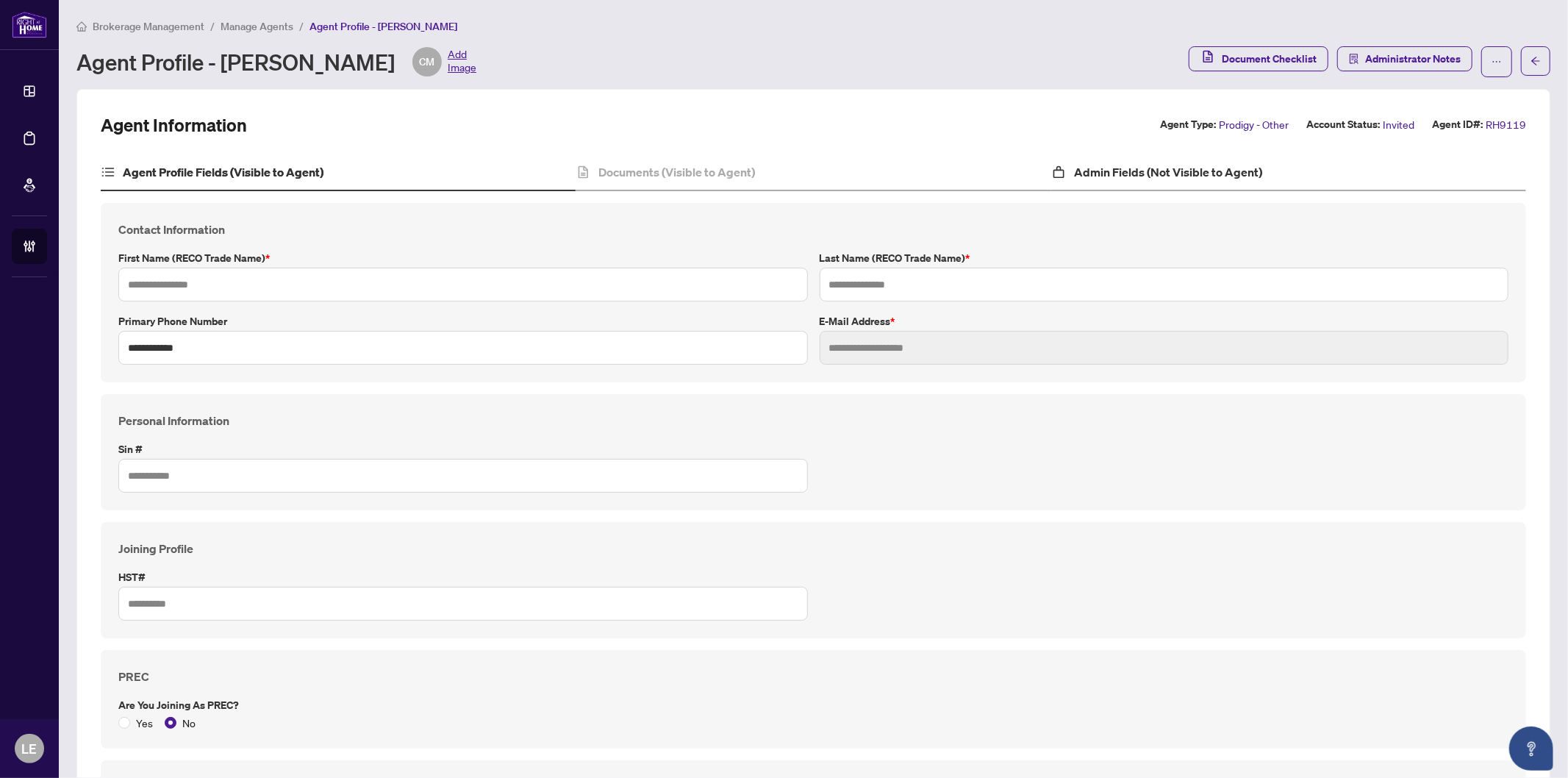
type input "*******"
type input "****"
type input "**********"
click at [1094, 176] on h4 "Admin Fields (Not Visible to Agent)" at bounding box center [1168, 172] width 188 height 18
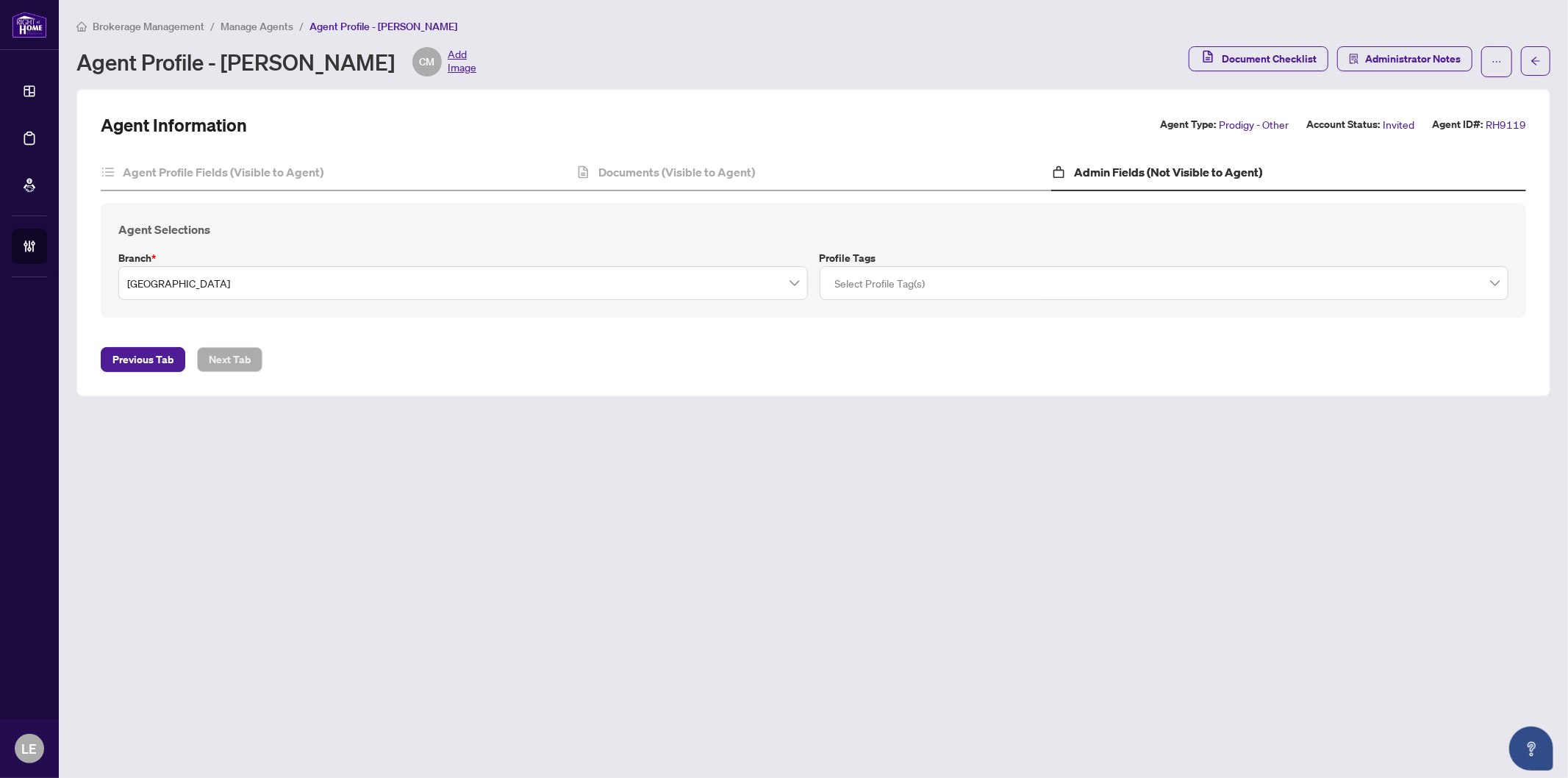
click at [950, 281] on div at bounding box center [1165, 283] width 670 height 27
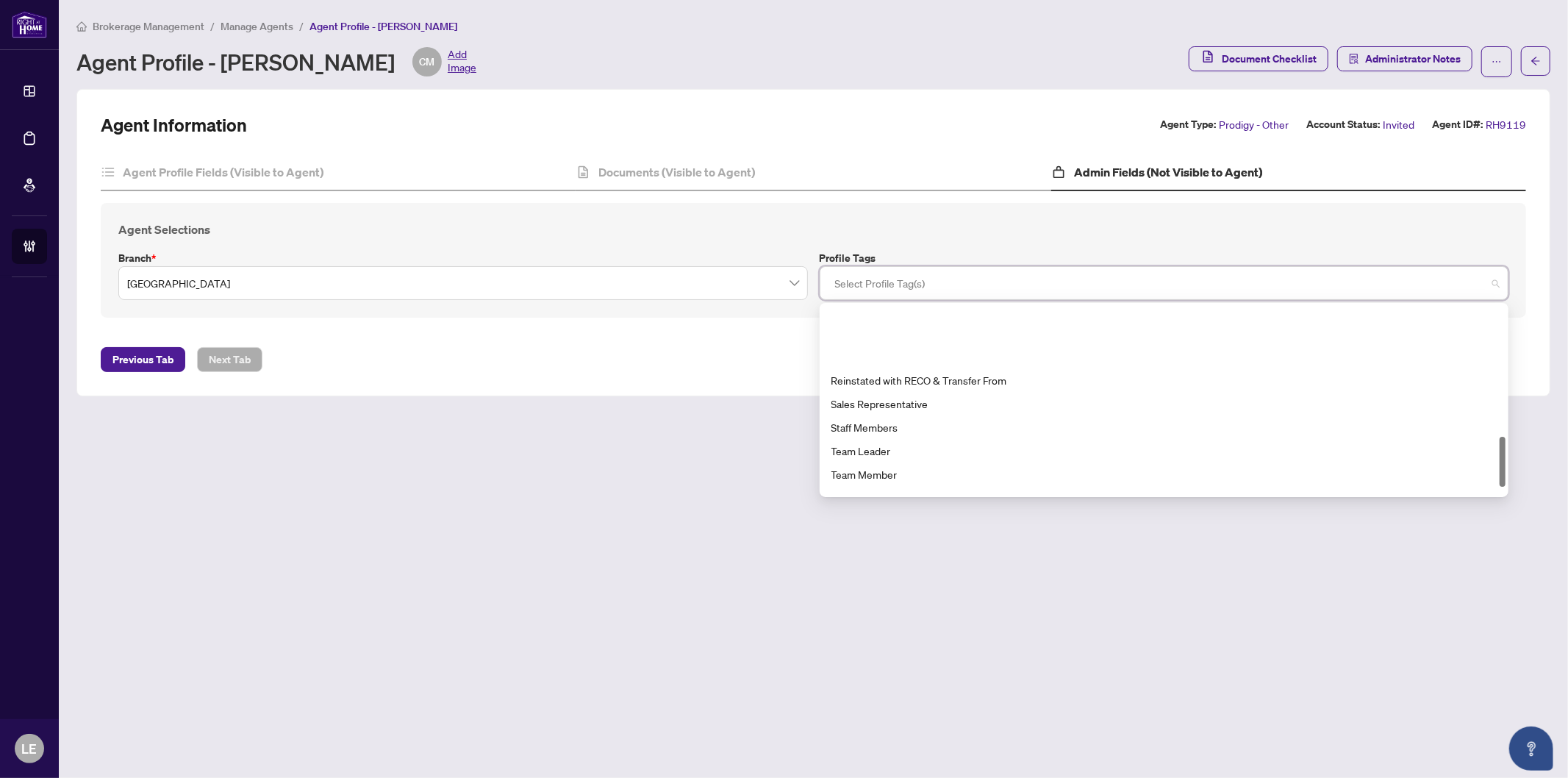
scroll to position [518, 0]
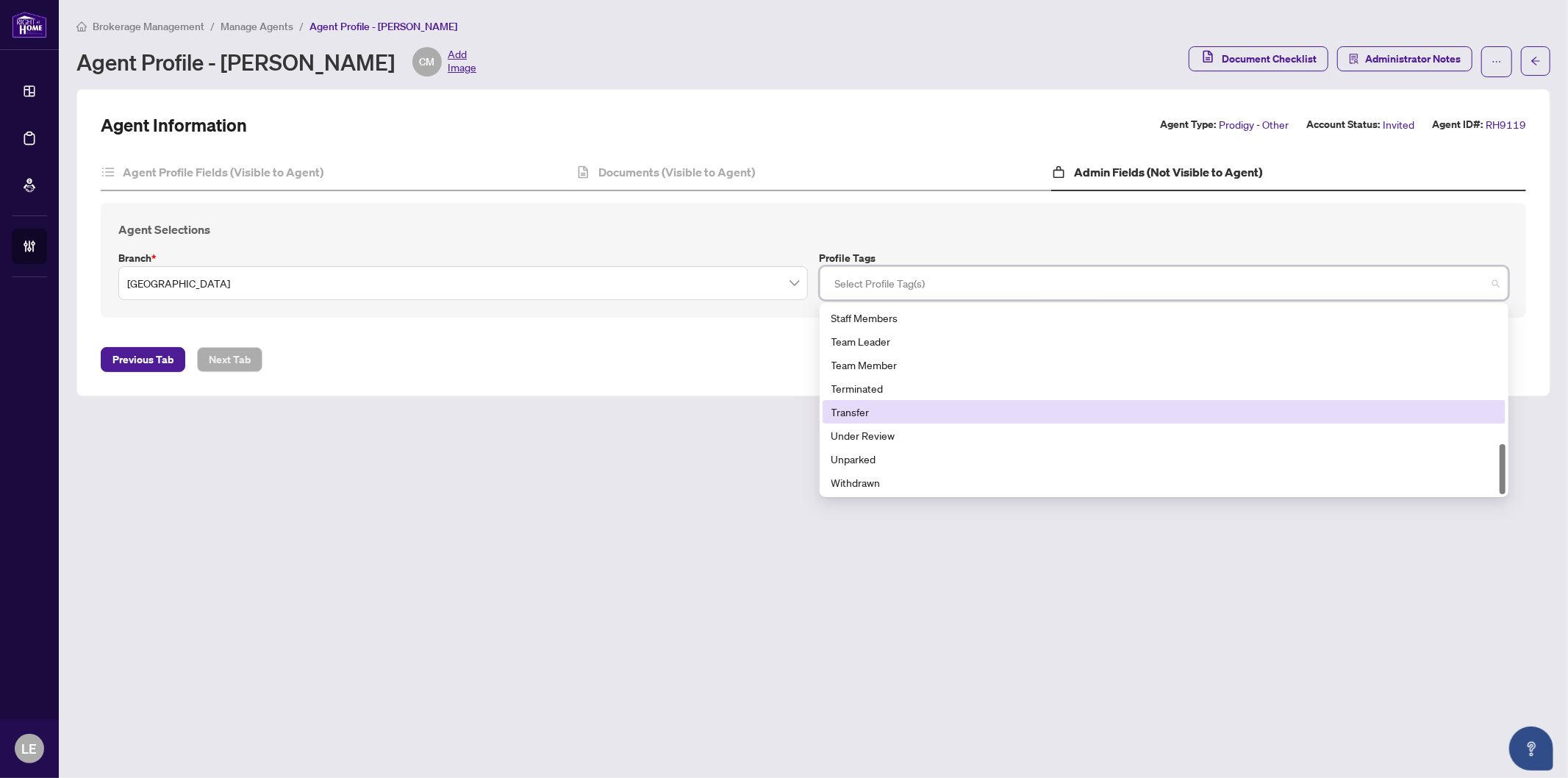
click at [892, 408] on div "Transfer" at bounding box center [1165, 411] width 666 height 16
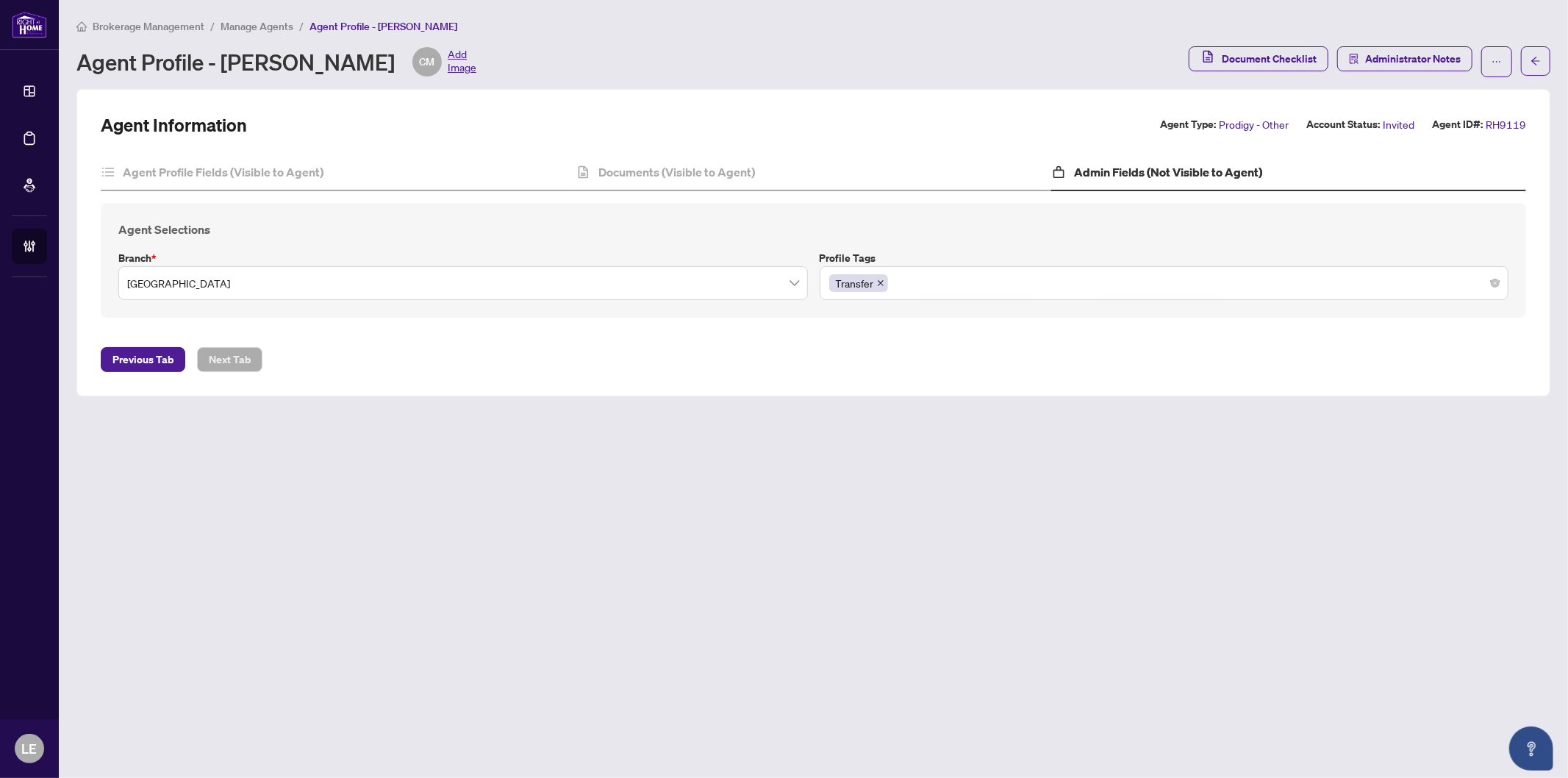
click at [825, 554] on main "Brokerage Management / Manage Agents / Agent Profile - Claudia Mellad Agent Pro…" at bounding box center [813, 389] width 1509 height 778
drag, startPoint x: 676, startPoint y: 575, endPoint x: 663, endPoint y: 568, distance: 14.8
click at [677, 571] on main "Brokerage Management / Manage Agents / Agent Profile - Claudia Mellad Agent Pro…" at bounding box center [813, 389] width 1509 height 778
click at [617, 497] on main "Brokerage Management / Manage Agents / Agent Profile - Claudia Mellad Agent Pro…" at bounding box center [813, 389] width 1509 height 778
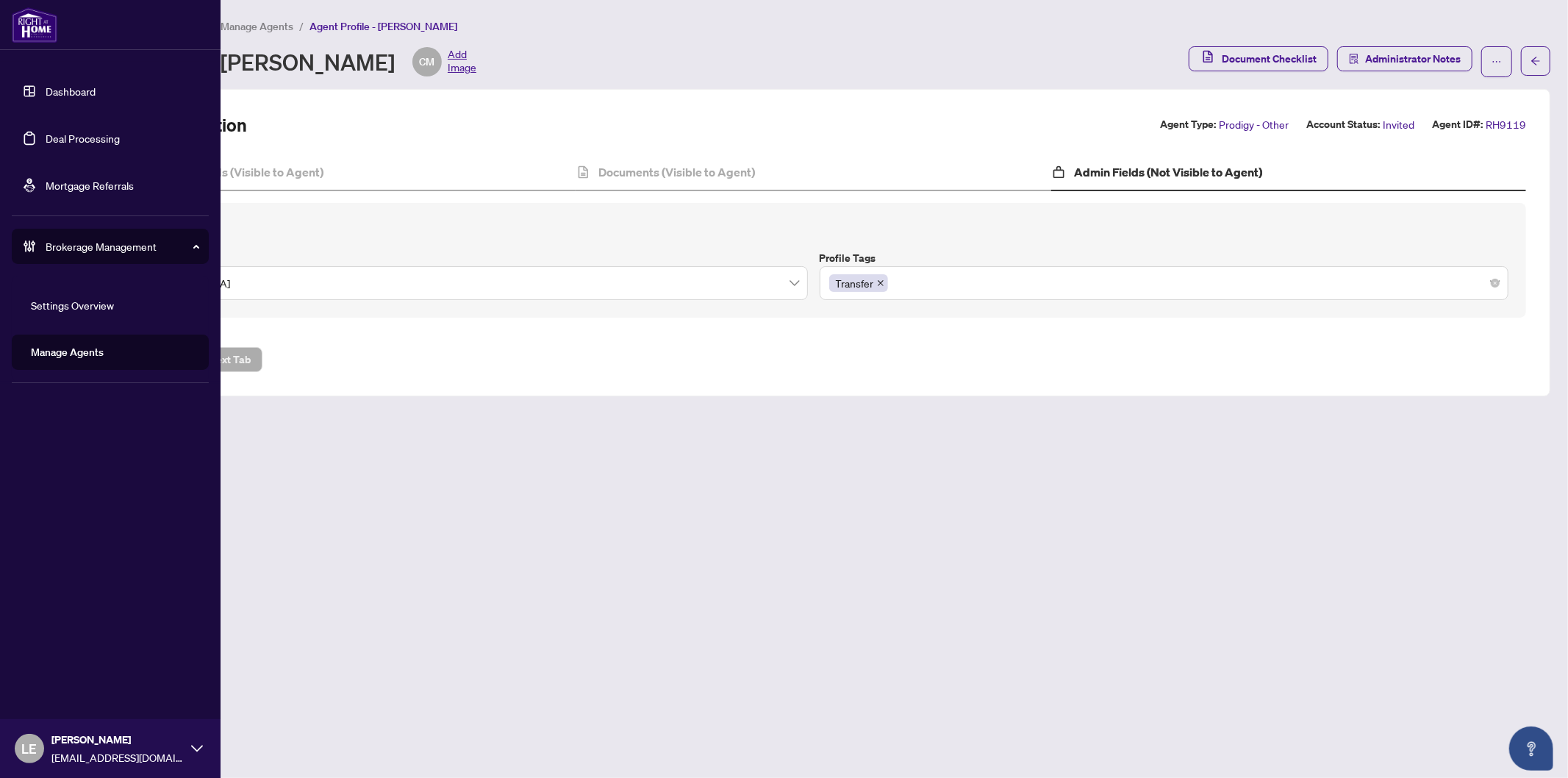
click at [85, 89] on link "Dashboard" at bounding box center [71, 91] width 50 height 13
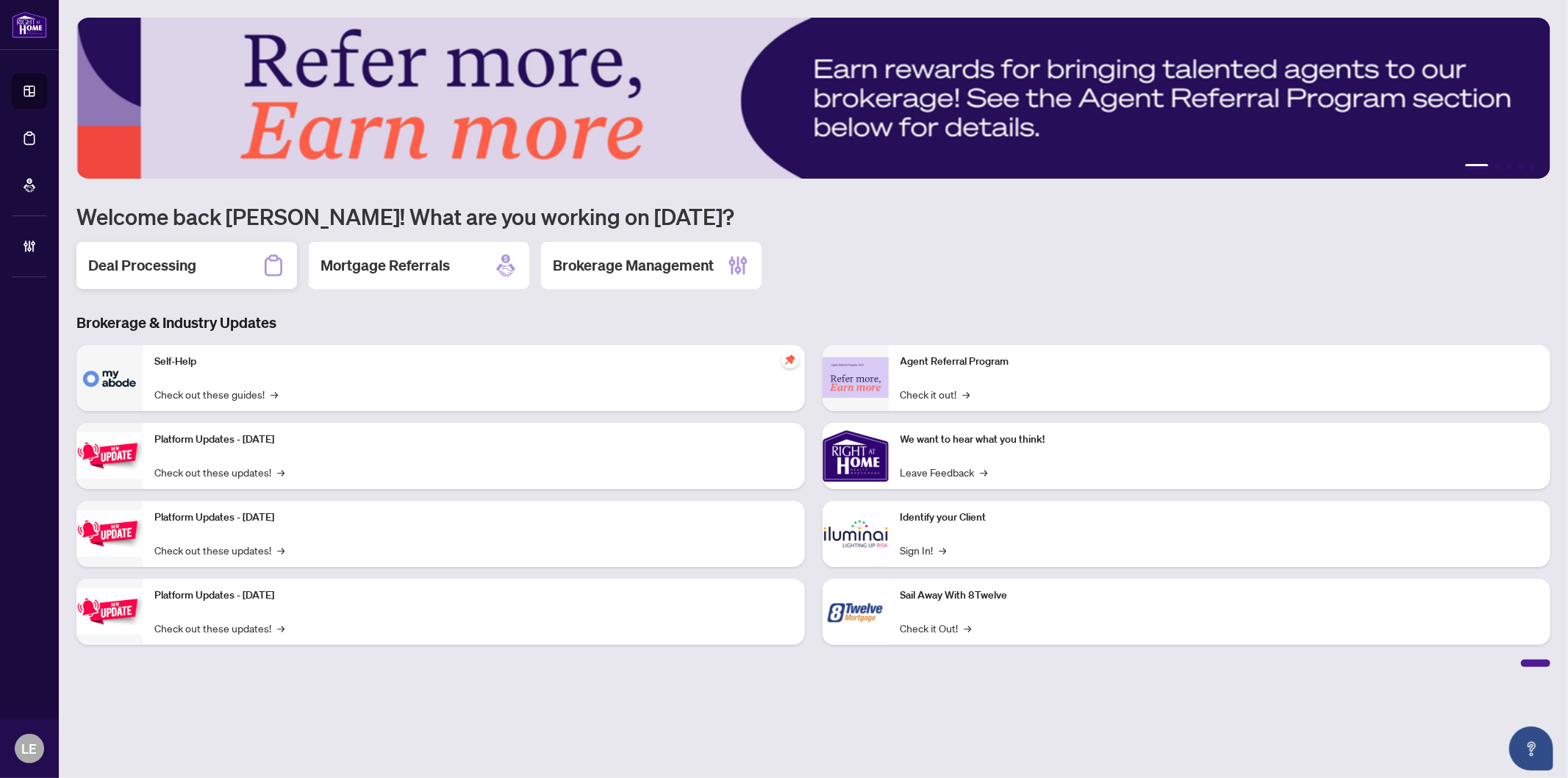
click at [157, 277] on div "Deal Processing" at bounding box center [186, 265] width 220 height 47
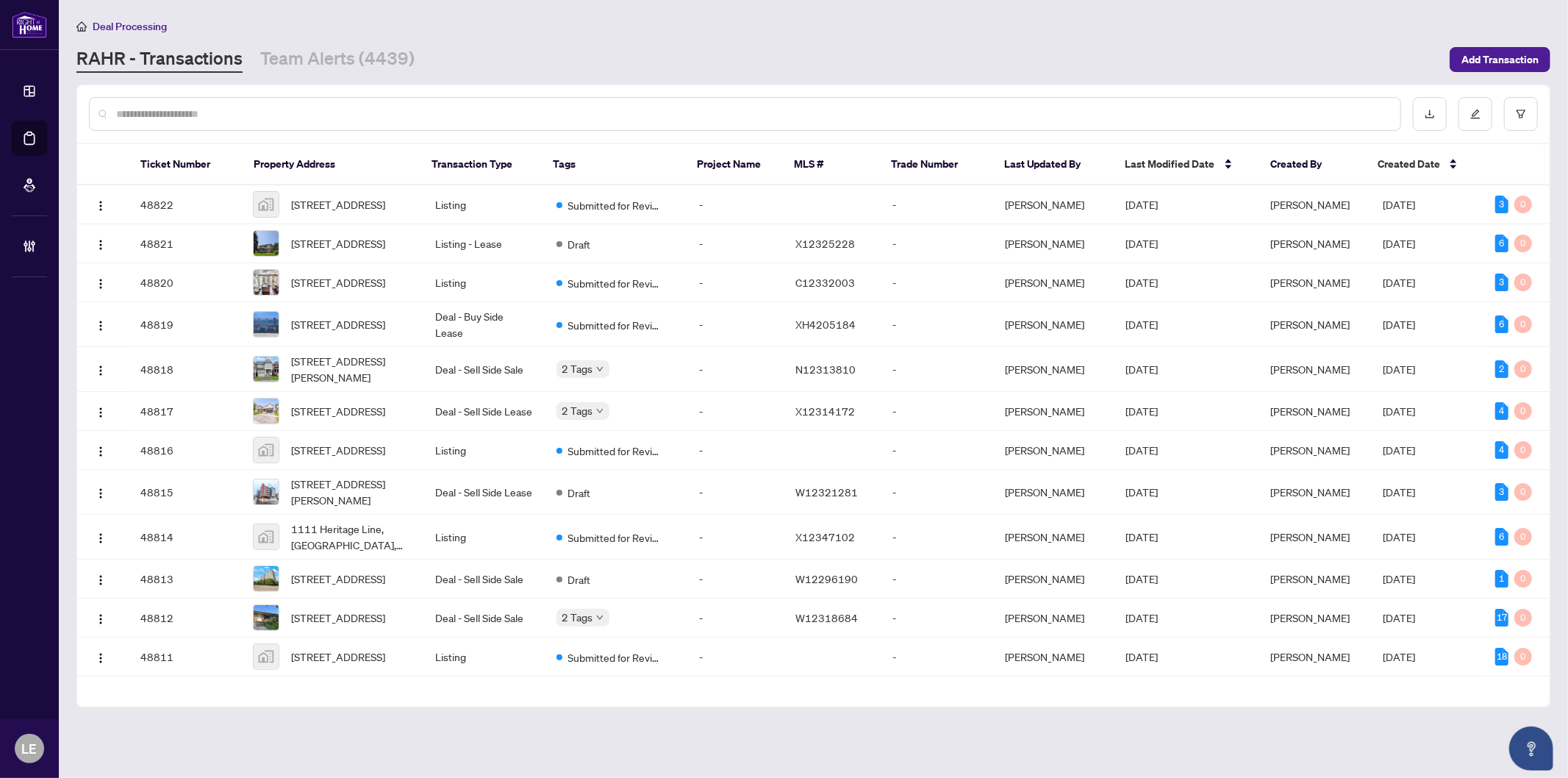
click at [230, 114] on input "text" at bounding box center [753, 114] width 1273 height 16
paste input "*********"
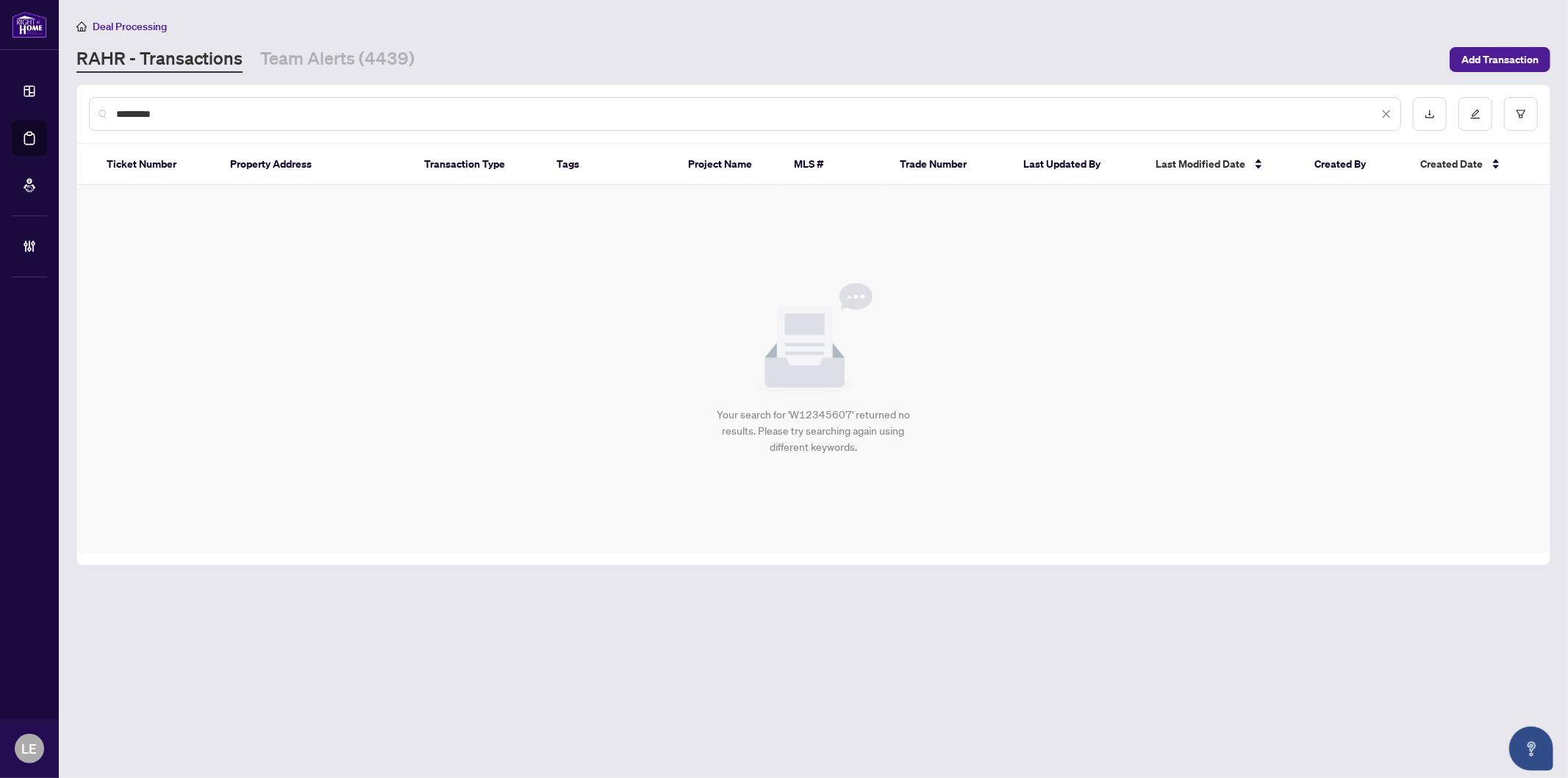
click at [187, 109] on input "*********" at bounding box center [747, 114] width 1262 height 16
paste input "text"
click at [248, 111] on input "*********" at bounding box center [747, 114] width 1262 height 16
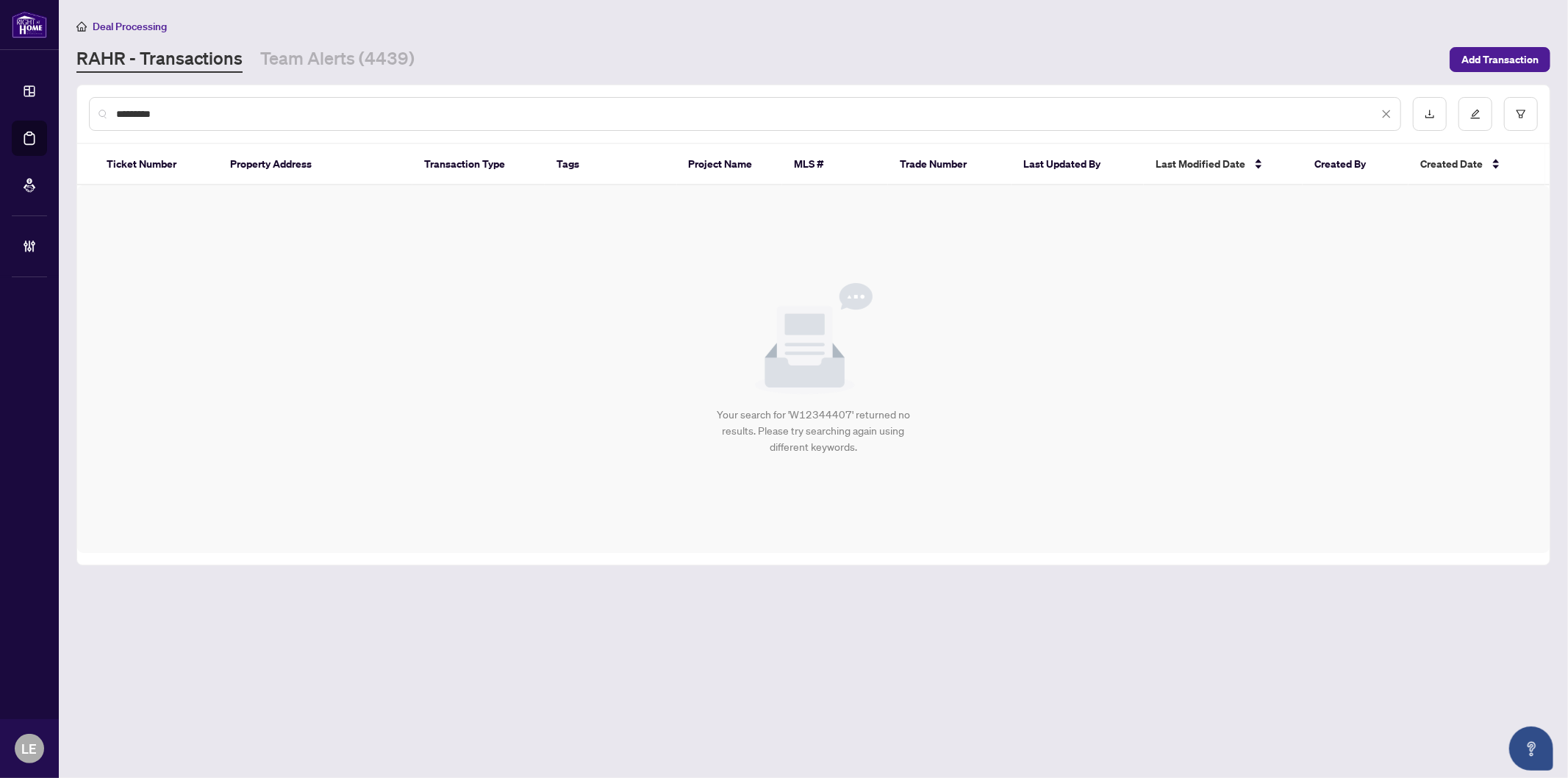
paste input "text"
click at [274, 98] on div "*********" at bounding box center [745, 114] width 1313 height 34
click at [211, 111] on input "*********" at bounding box center [747, 114] width 1262 height 16
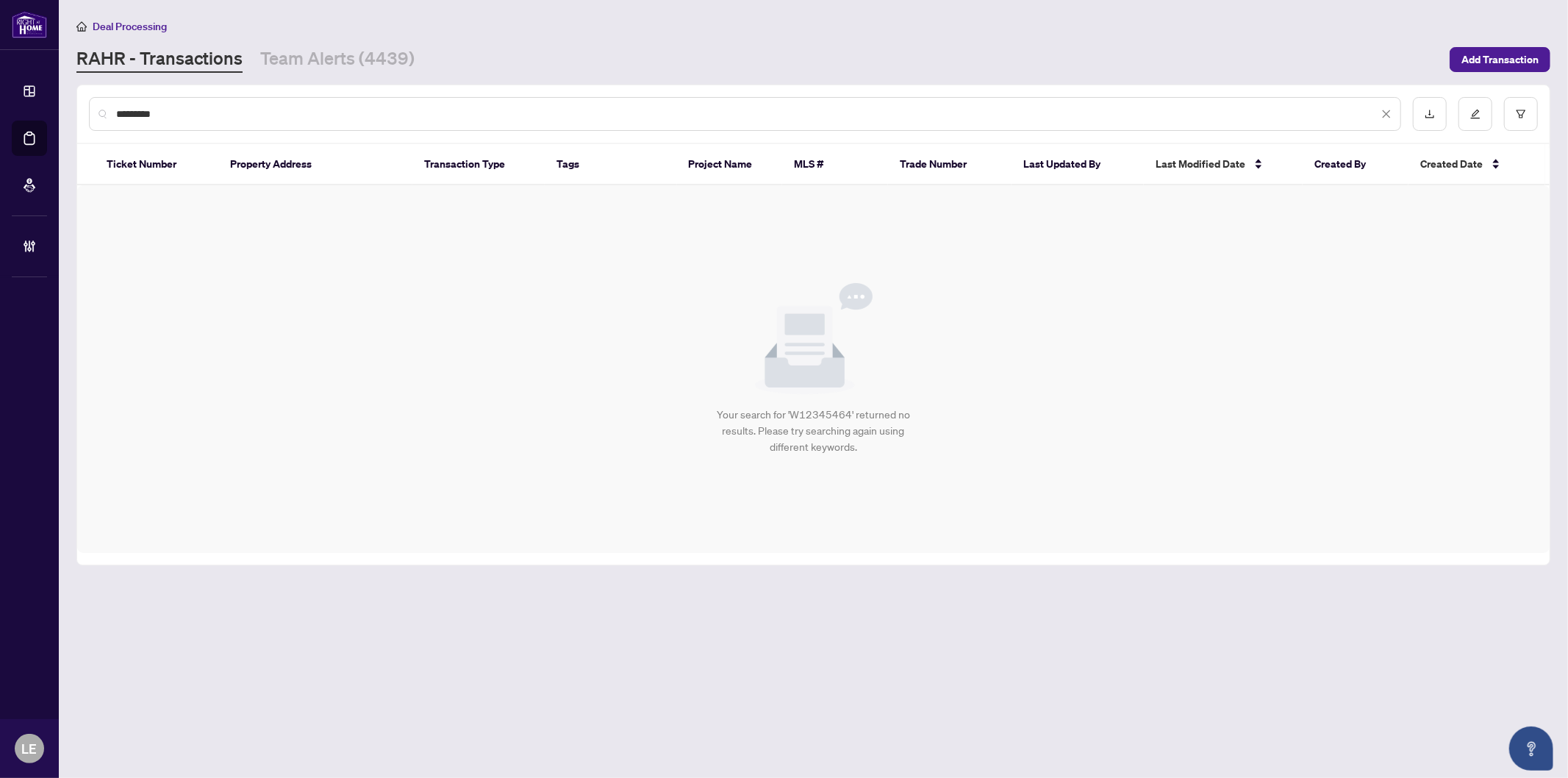
paste input "text"
click at [198, 106] on input "*********" at bounding box center [747, 114] width 1262 height 16
paste input "text"
click at [237, 109] on input "*********" at bounding box center [747, 114] width 1262 height 16
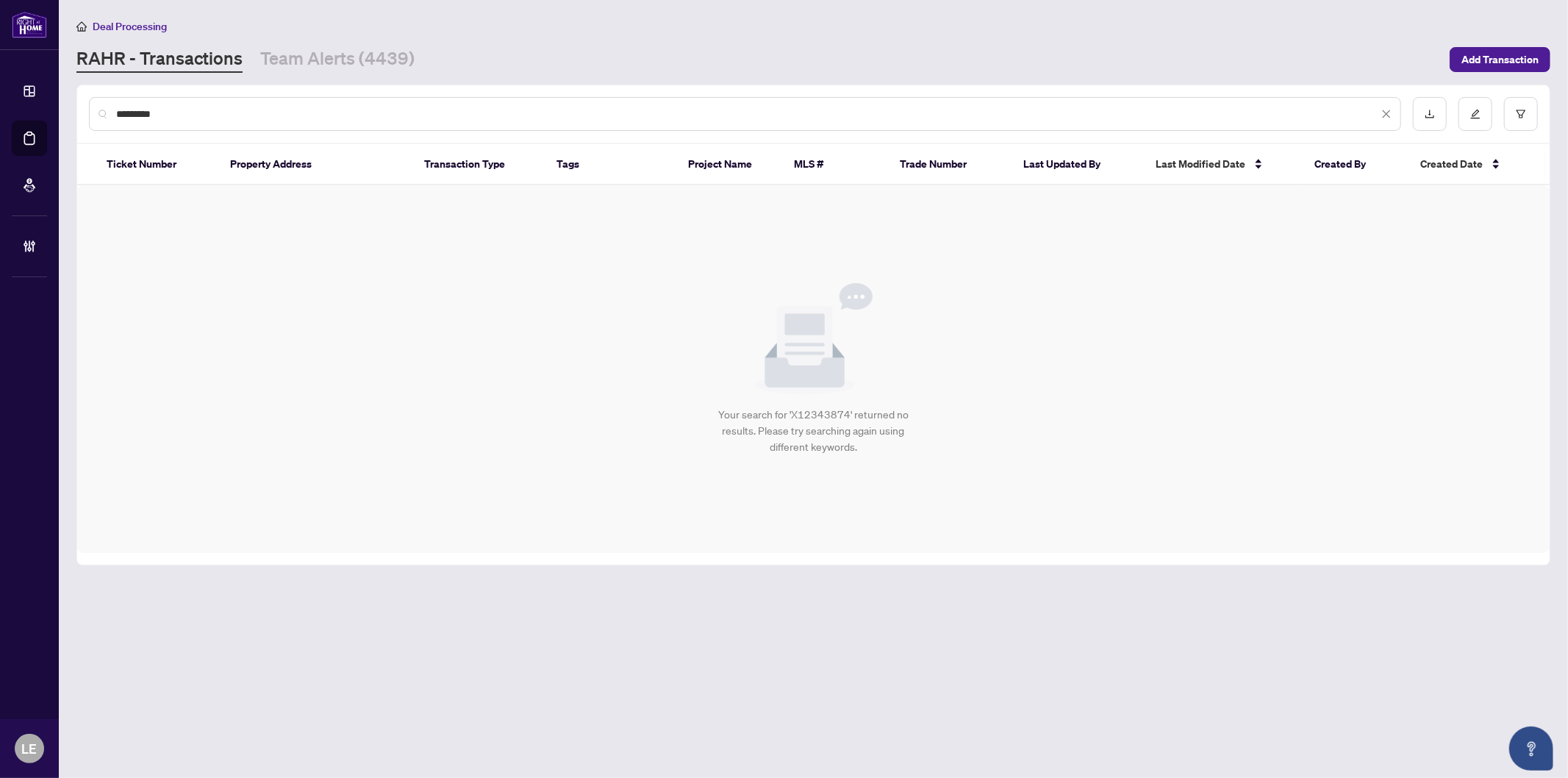
click at [237, 109] on input "*********" at bounding box center [747, 114] width 1262 height 16
paste input "text"
click at [157, 106] on input "*********" at bounding box center [747, 114] width 1262 height 16
paste input "text"
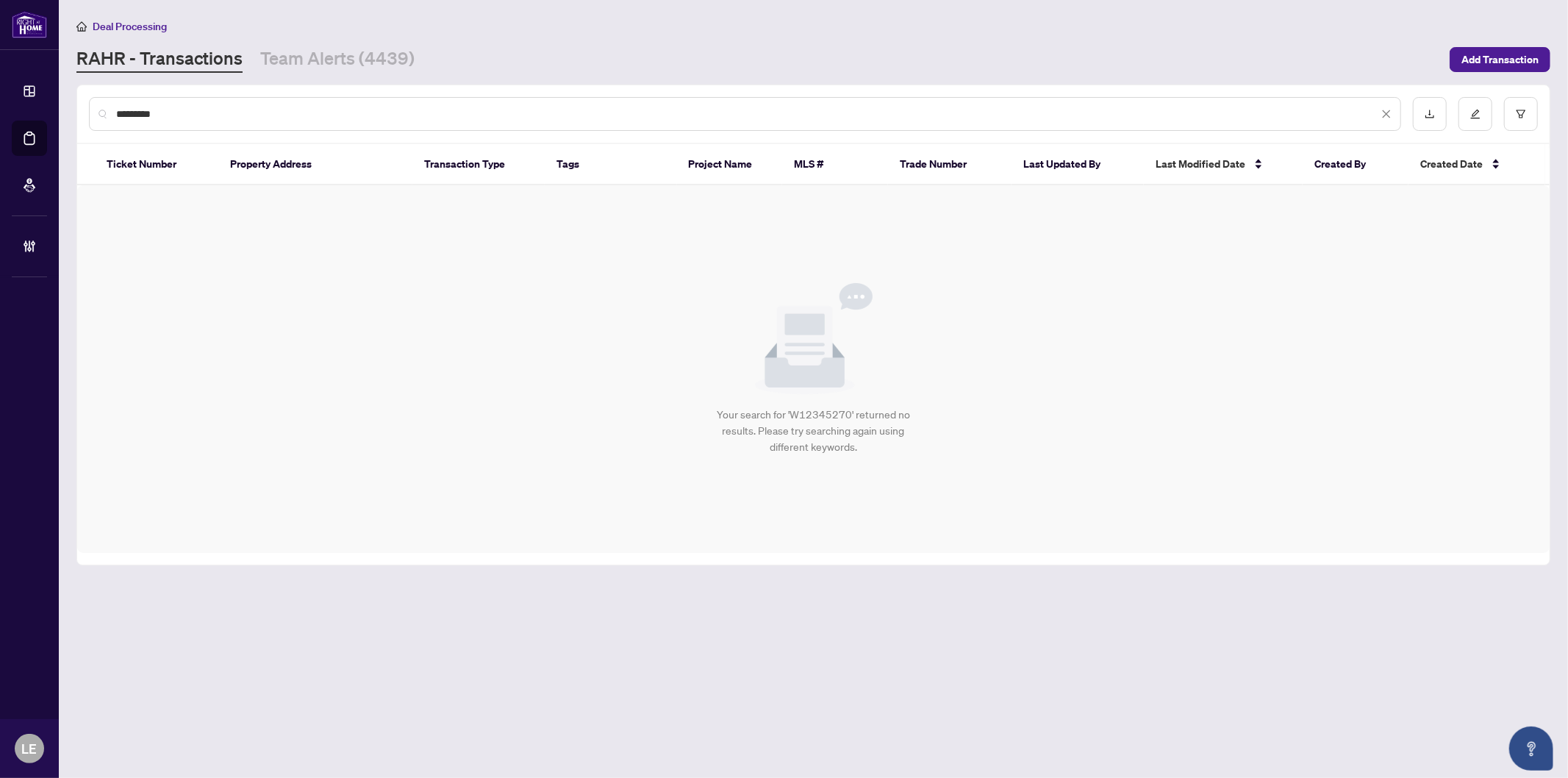
click at [180, 113] on input "*********" at bounding box center [747, 114] width 1262 height 16
paste input "text"
type input "*********"
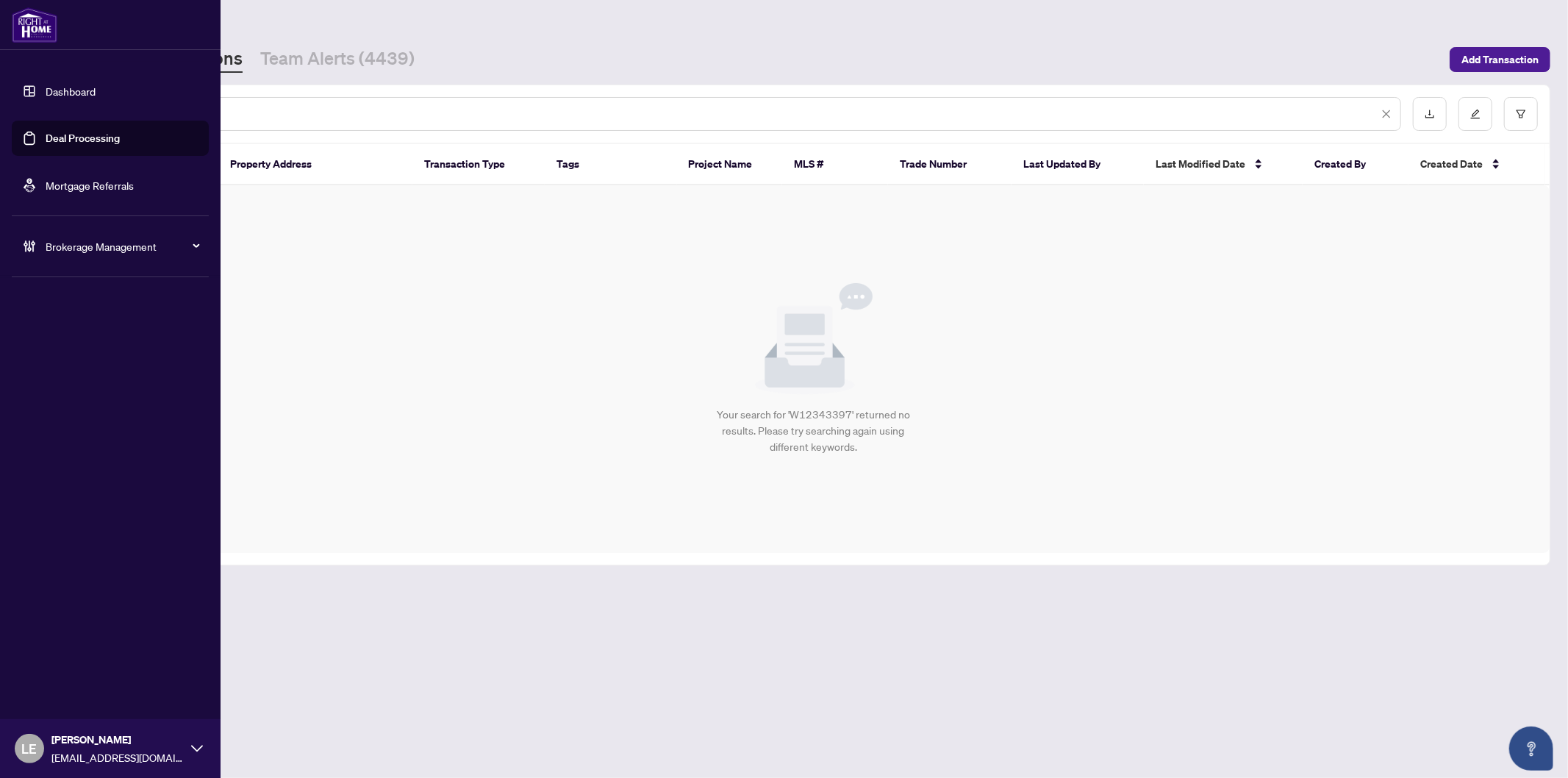
click at [46, 90] on link "Dashboard" at bounding box center [71, 91] width 50 height 13
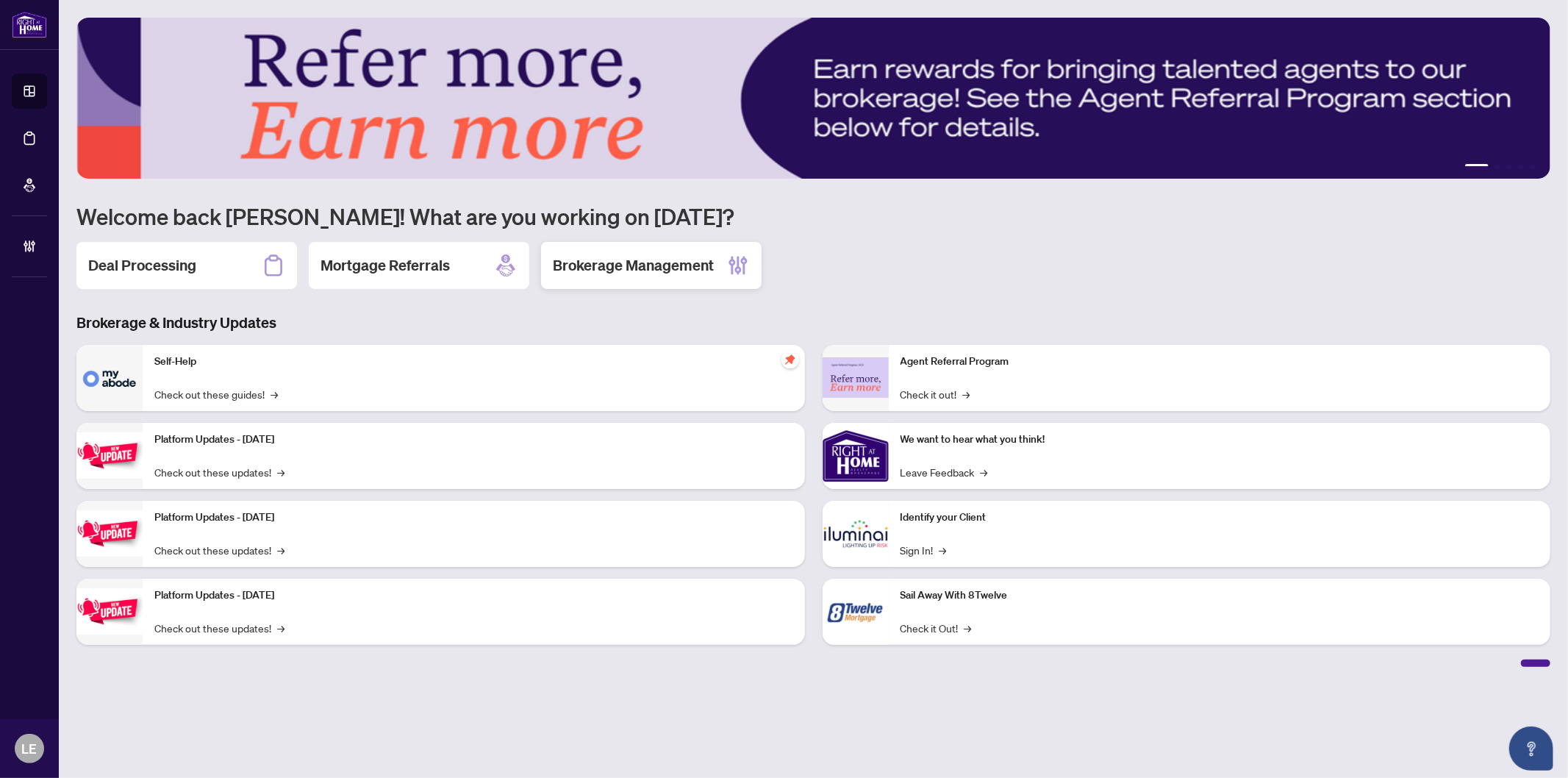
click at [618, 260] on h2 "Brokerage Management" at bounding box center [634, 265] width 161 height 21
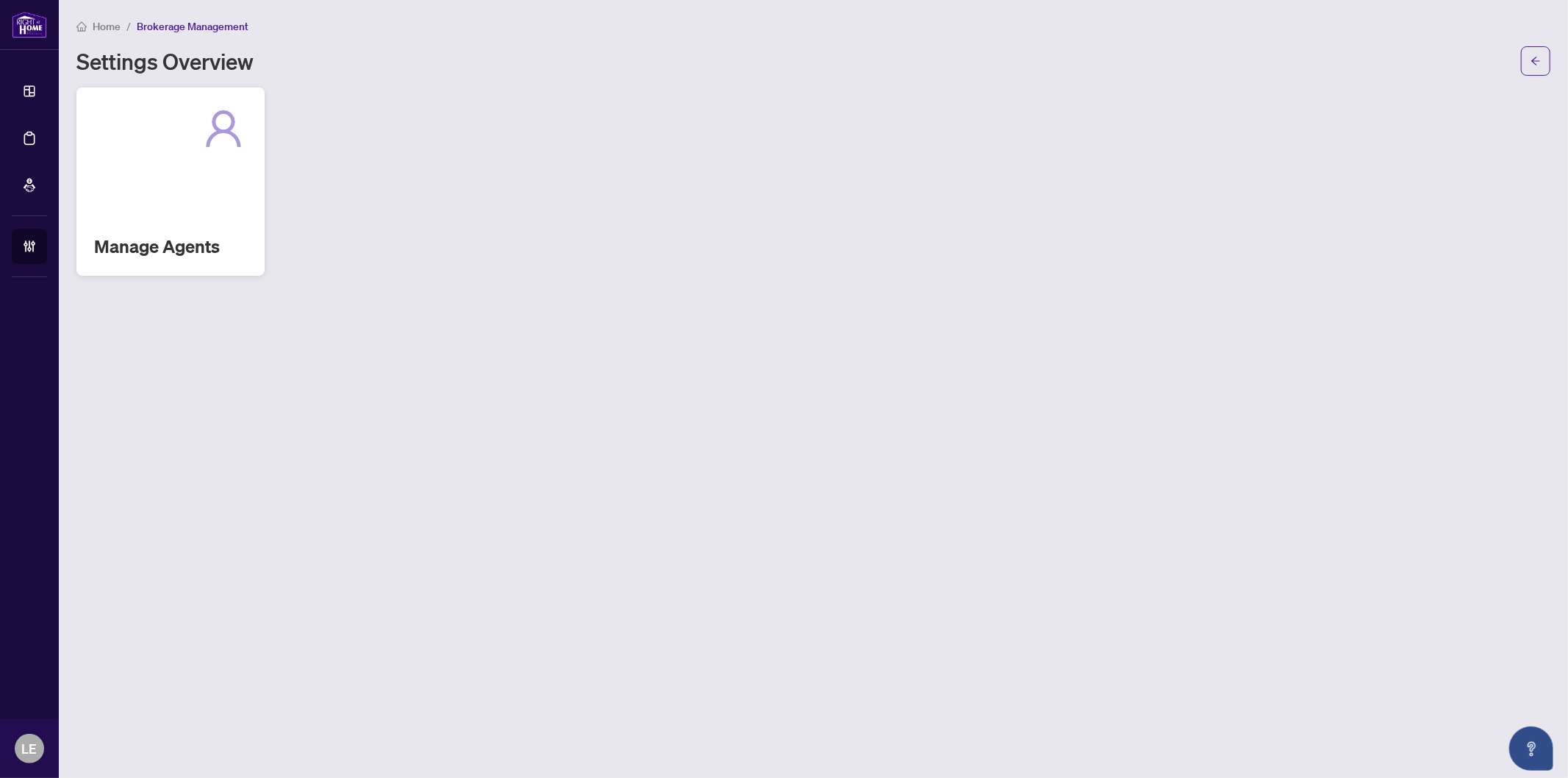
click at [162, 206] on div "Manage Agents" at bounding box center [170, 181] width 188 height 188
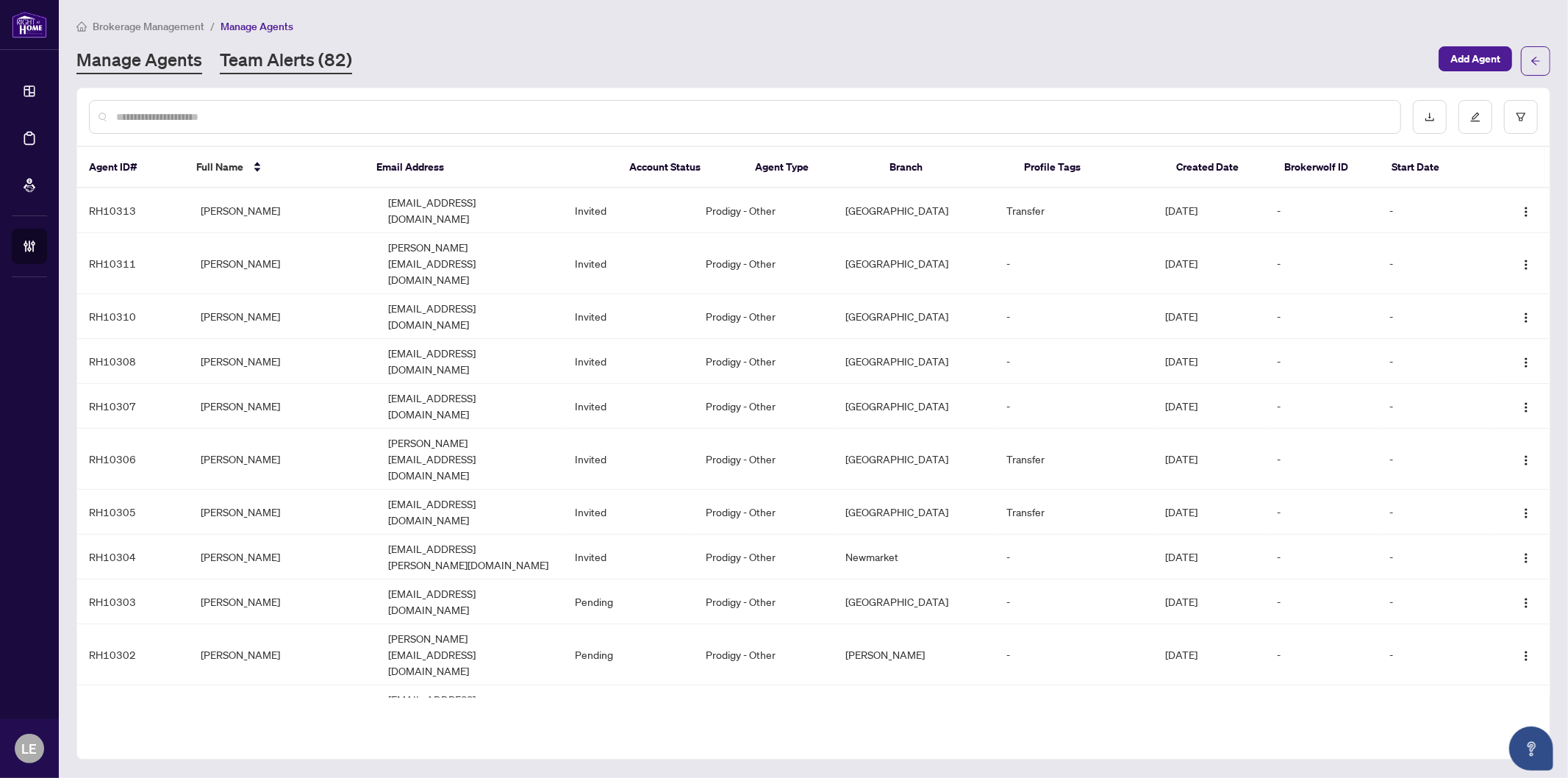
click at [282, 55] on link "Team Alerts (82)" at bounding box center [286, 61] width 132 height 27
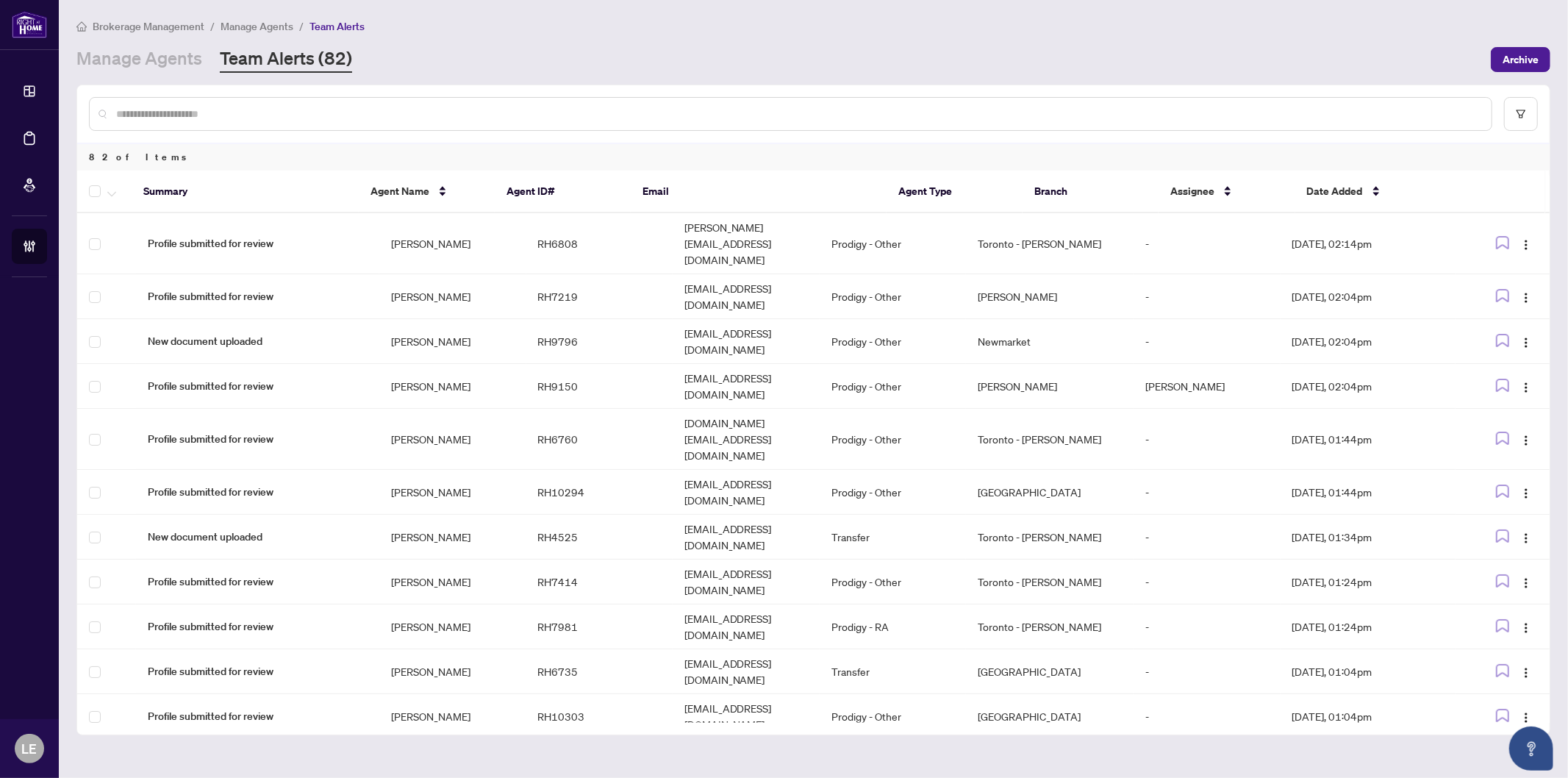
click at [201, 112] on input "text" at bounding box center [798, 114] width 1364 height 16
paste input "**********"
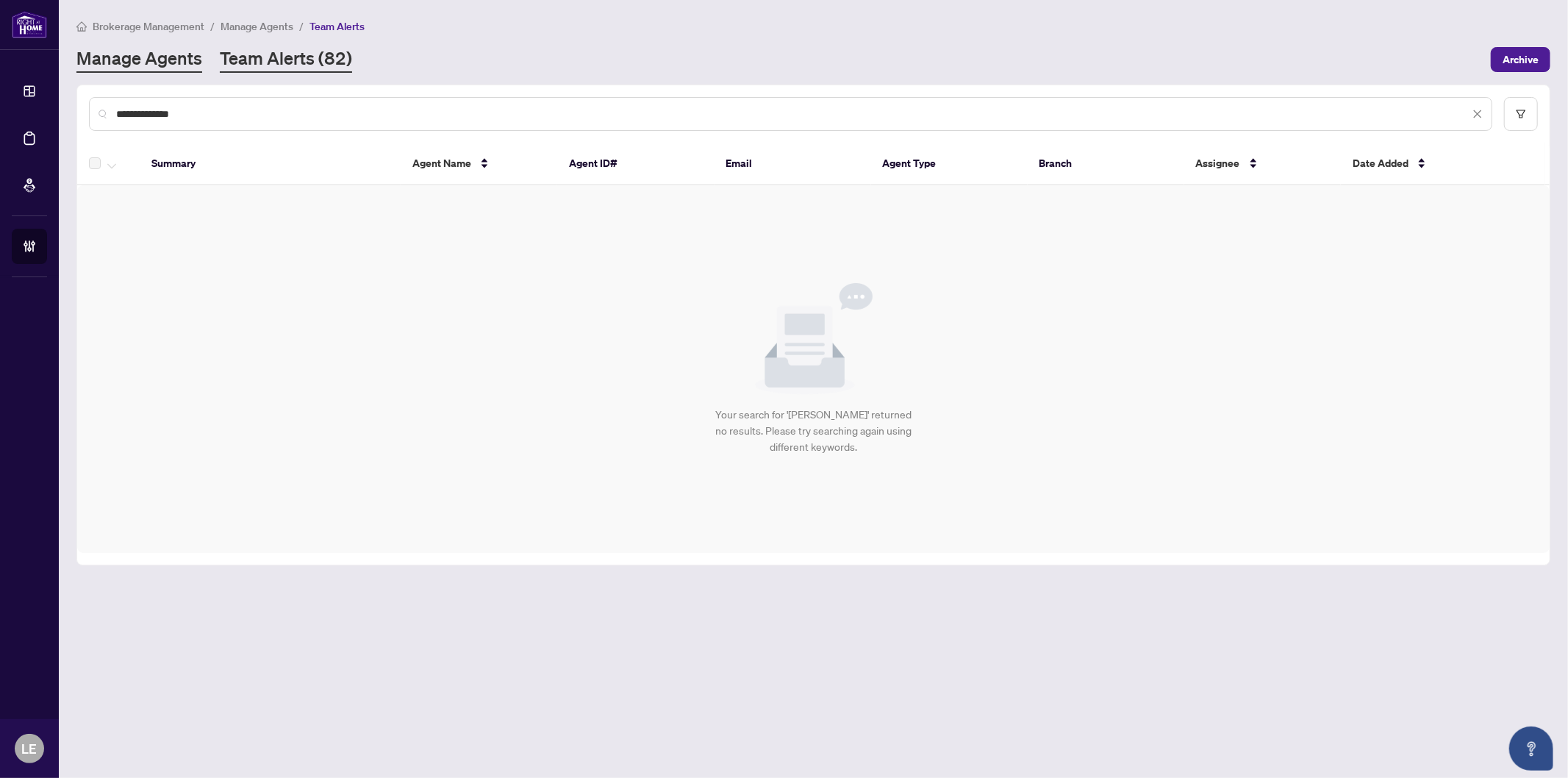
type input "**********"
click at [159, 57] on link "Manage Agents" at bounding box center [139, 60] width 126 height 27
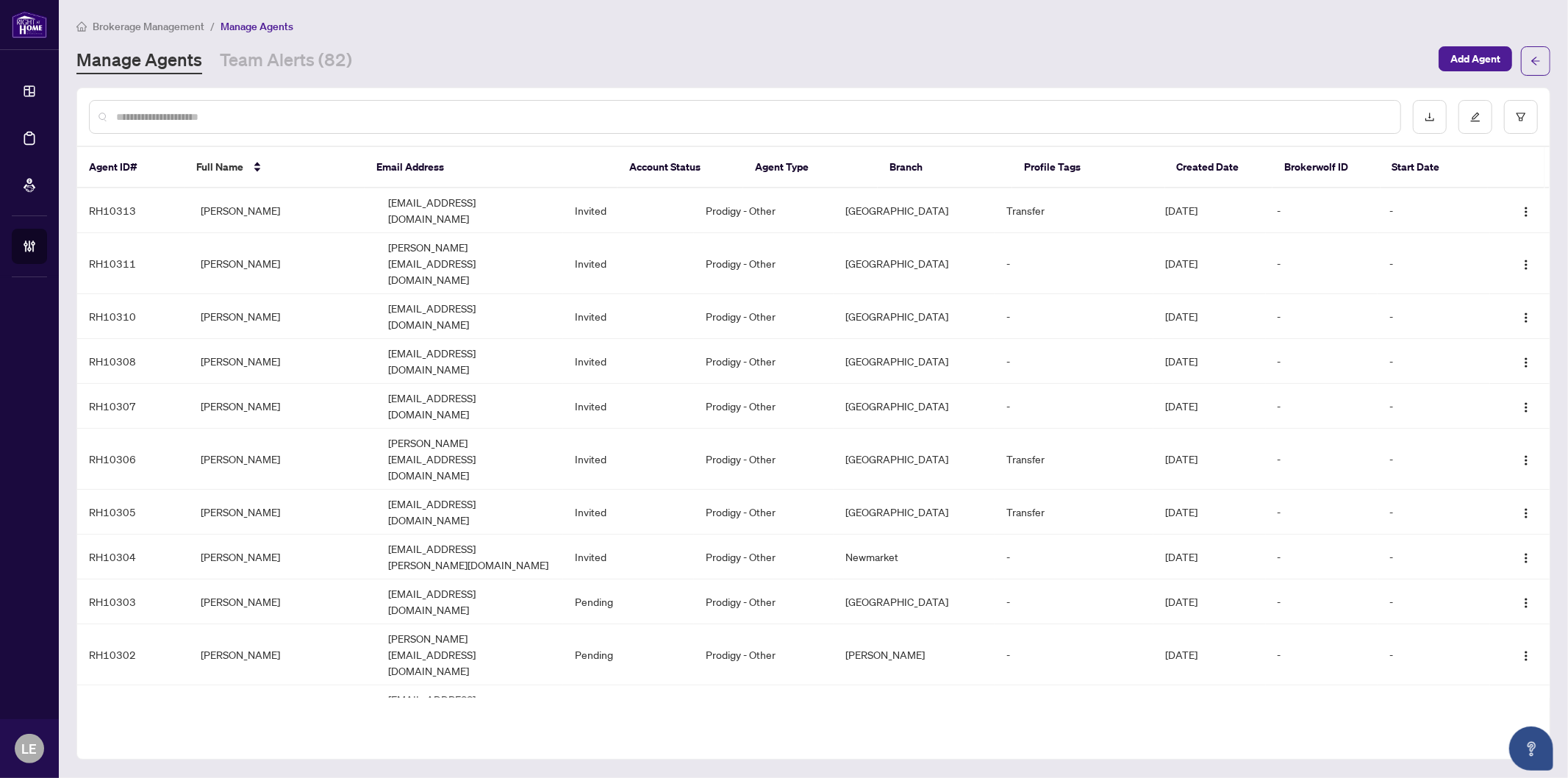
click at [226, 114] on input "text" at bounding box center [753, 117] width 1273 height 16
paste input "**********"
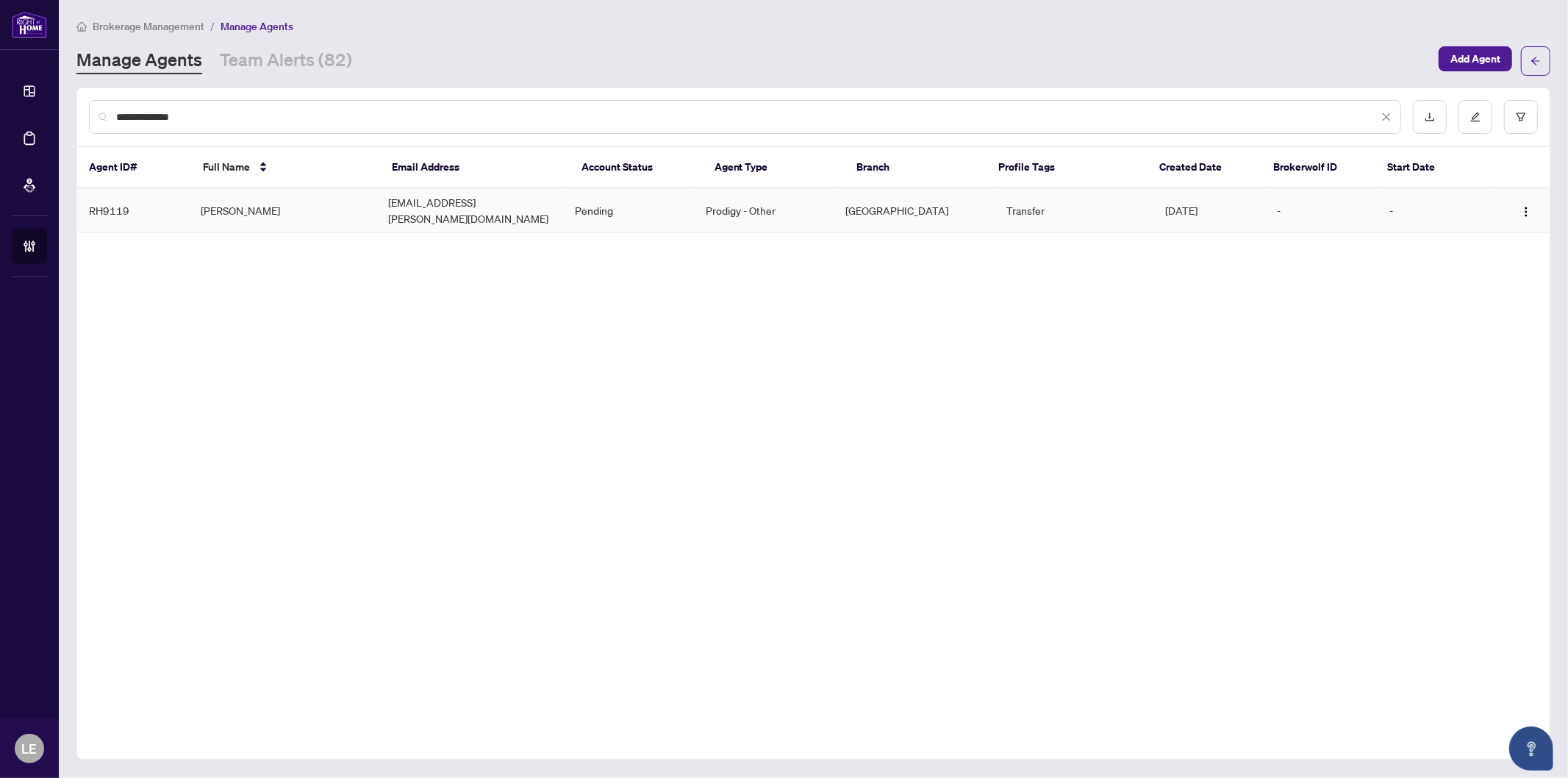
type input "**********"
click at [305, 206] on td "[PERSON_NAME]" at bounding box center [282, 210] width 186 height 45
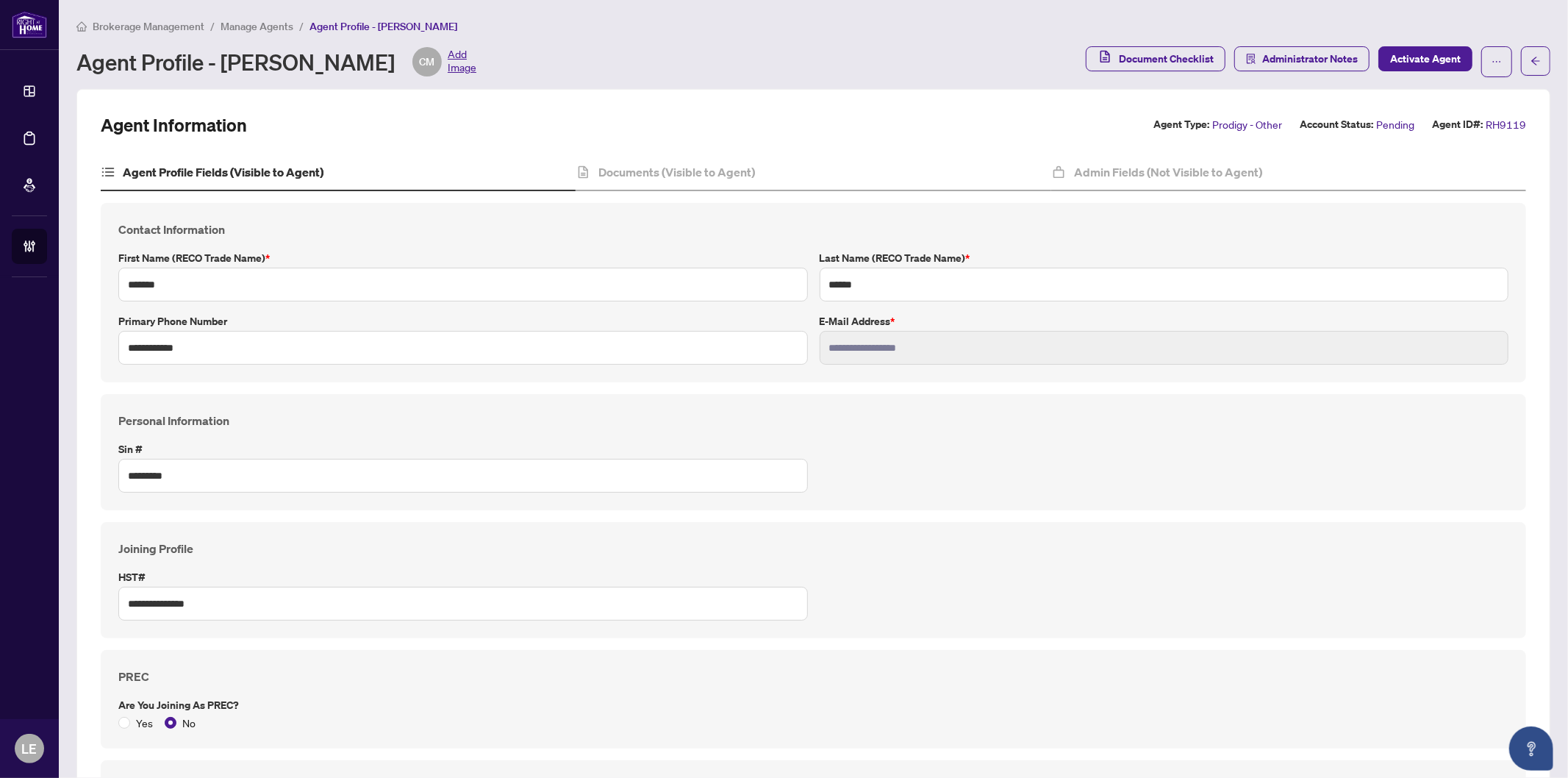
type input "****"
type input "**********"
click at [676, 164] on h4 "Documents (Visible to Agent)" at bounding box center [677, 172] width 156 height 18
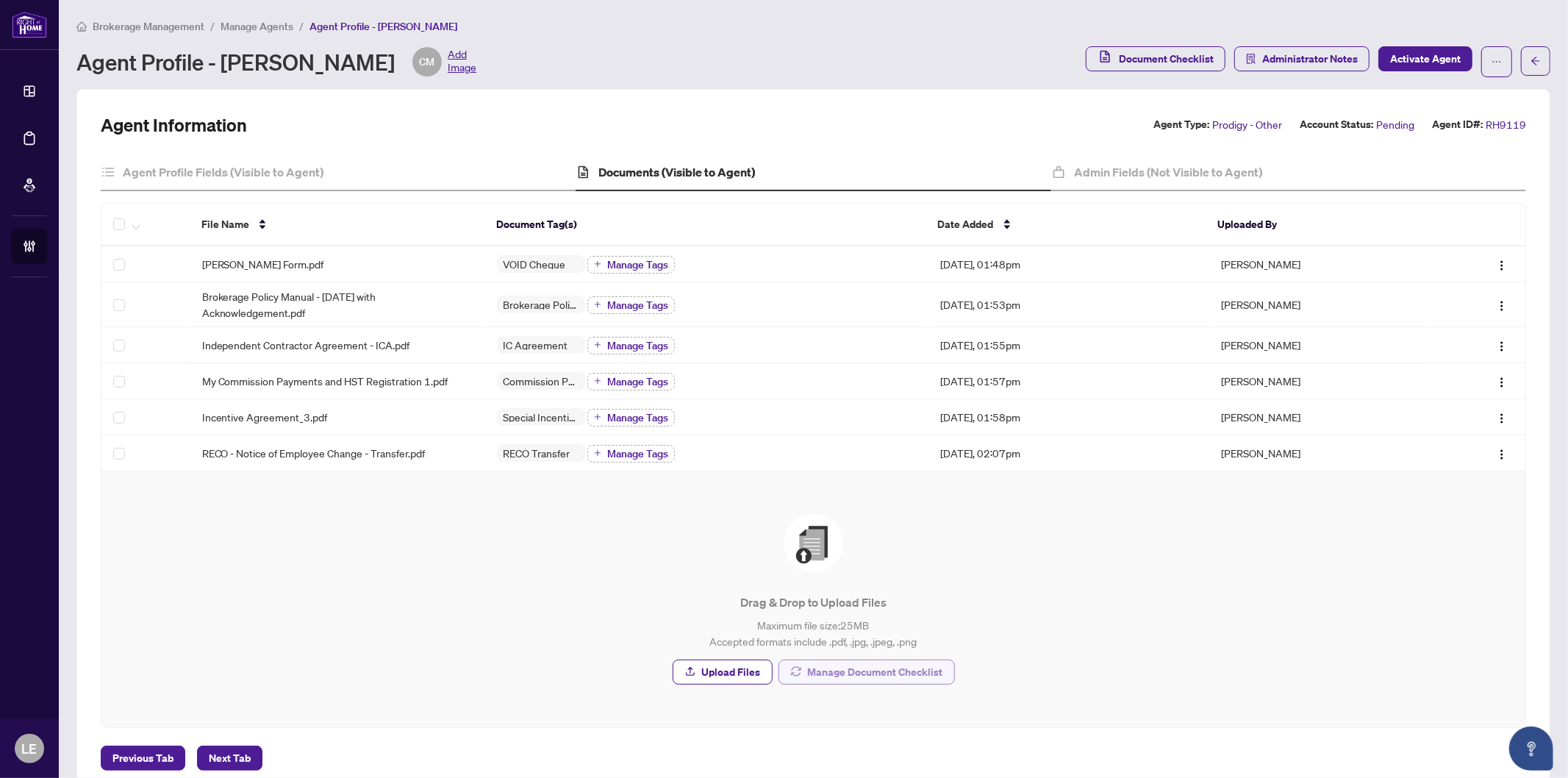
click at [877, 672] on span "Manage Document Checklist" at bounding box center [876, 672] width 135 height 24
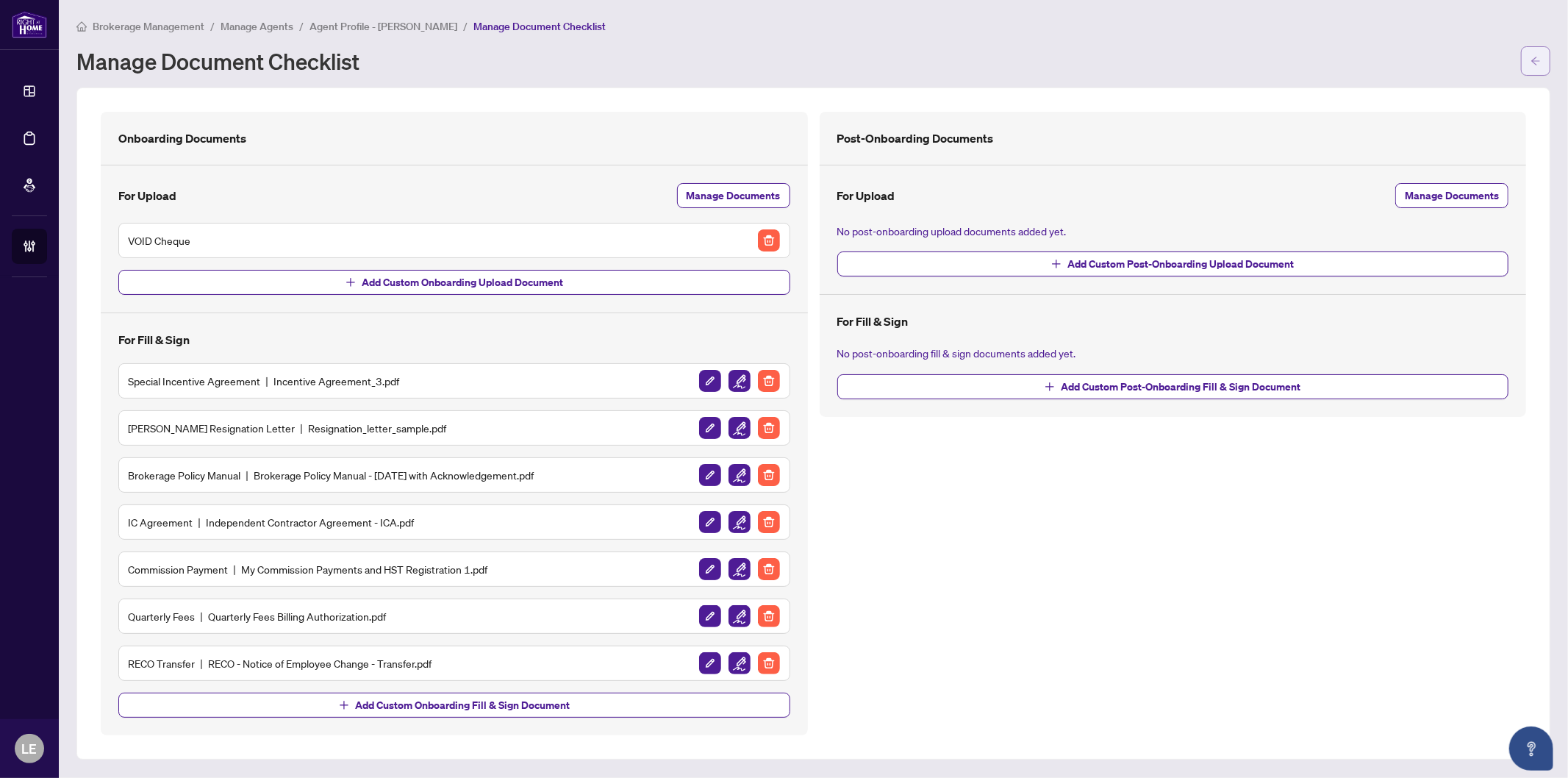
click at [1535, 62] on icon "arrow-left" at bounding box center [1536, 61] width 10 height 10
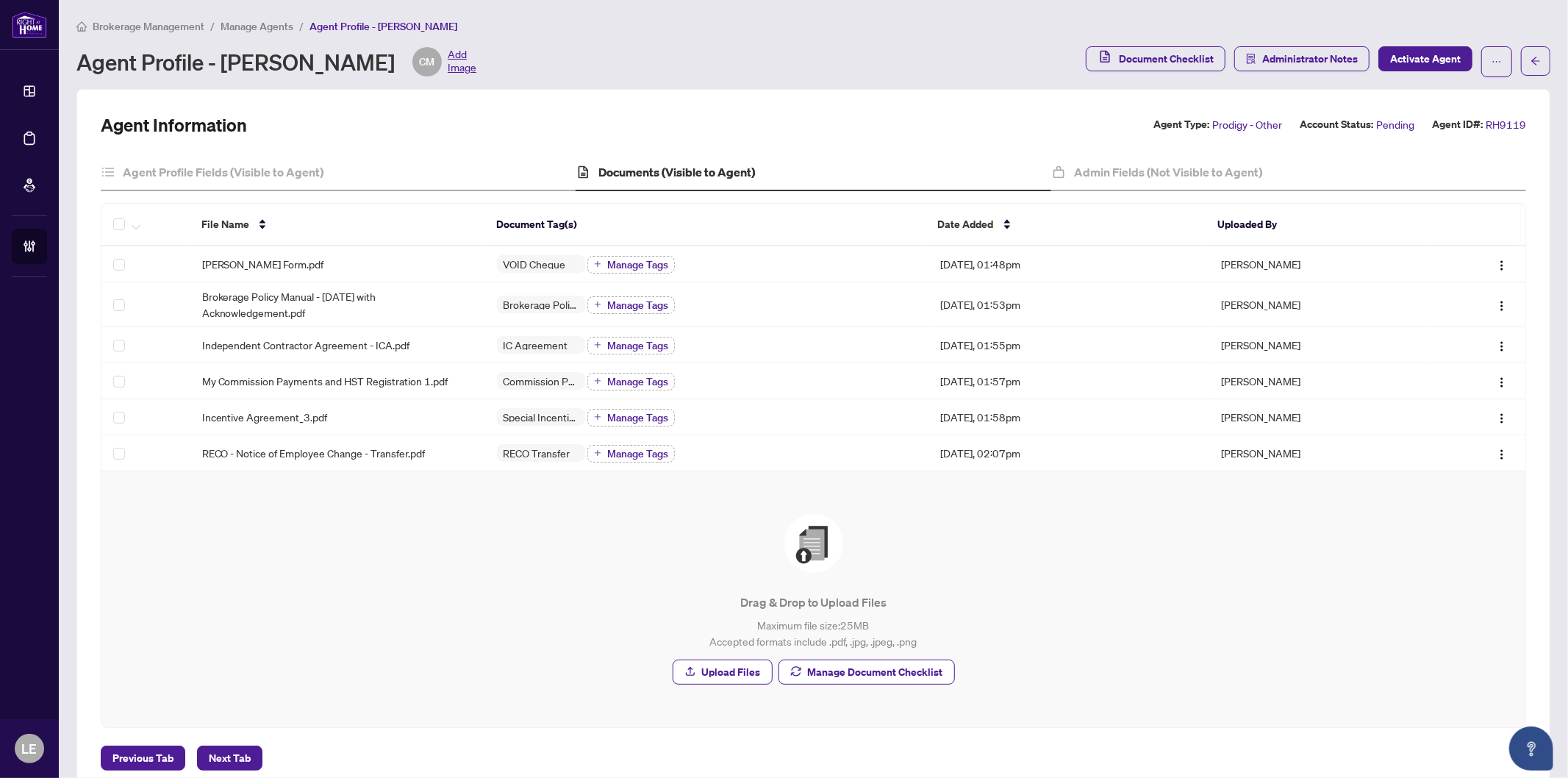
click at [320, 532] on div "Drag & Drop to Upload Files Maximum file size: 25 MB Accepted formats include .…" at bounding box center [813, 599] width 1366 height 170
click at [283, 263] on span "[PERSON_NAME] Form.pdf" at bounding box center [263, 264] width 123 height 16
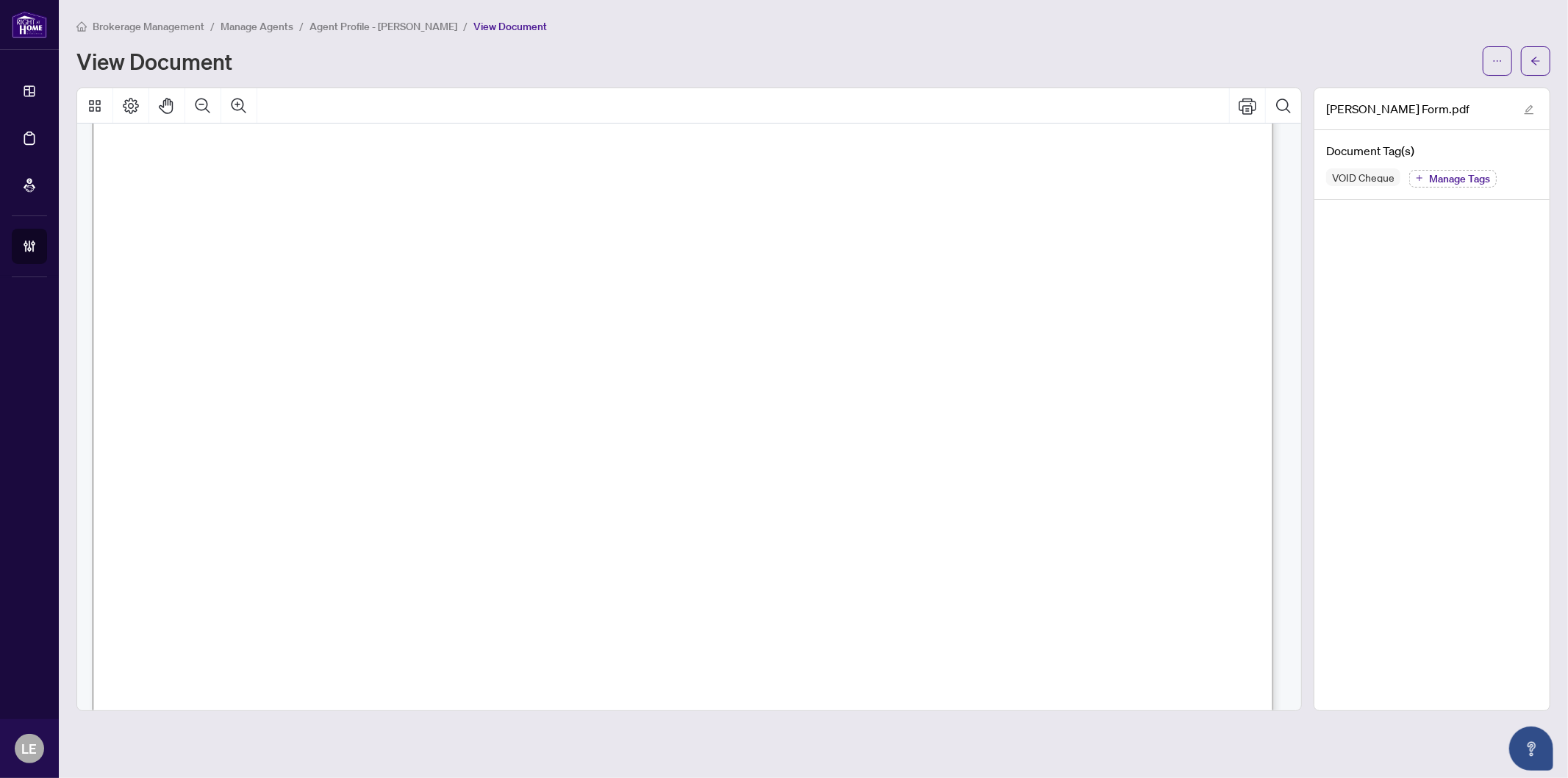
scroll to position [490, 0]
click at [1537, 61] on icon "arrow-left" at bounding box center [1536, 61] width 9 height 8
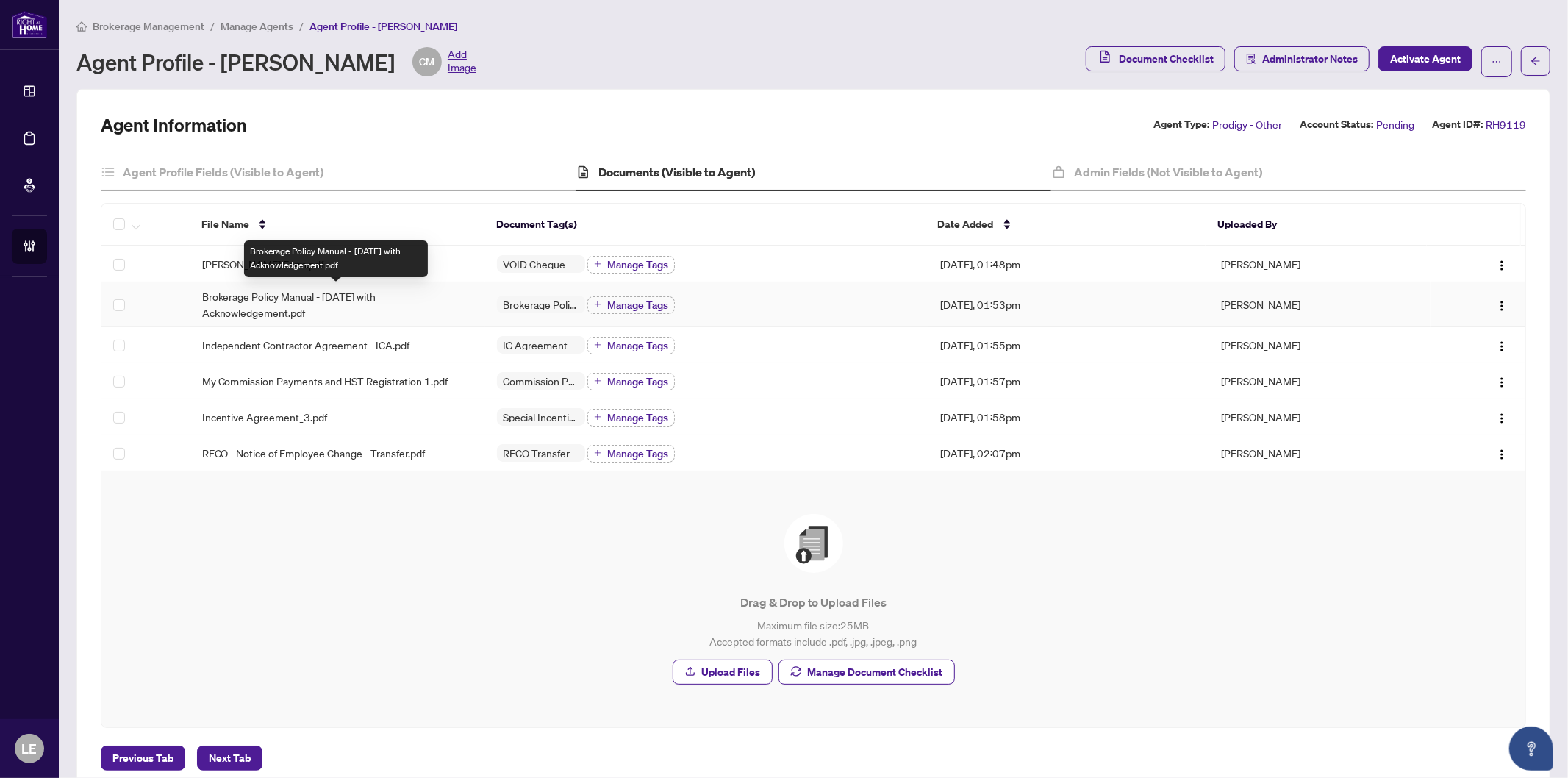
click at [285, 302] on span "Brokerage Policy Manual - [DATE] with Acknowledgement.pdf" at bounding box center [338, 304] width 272 height 32
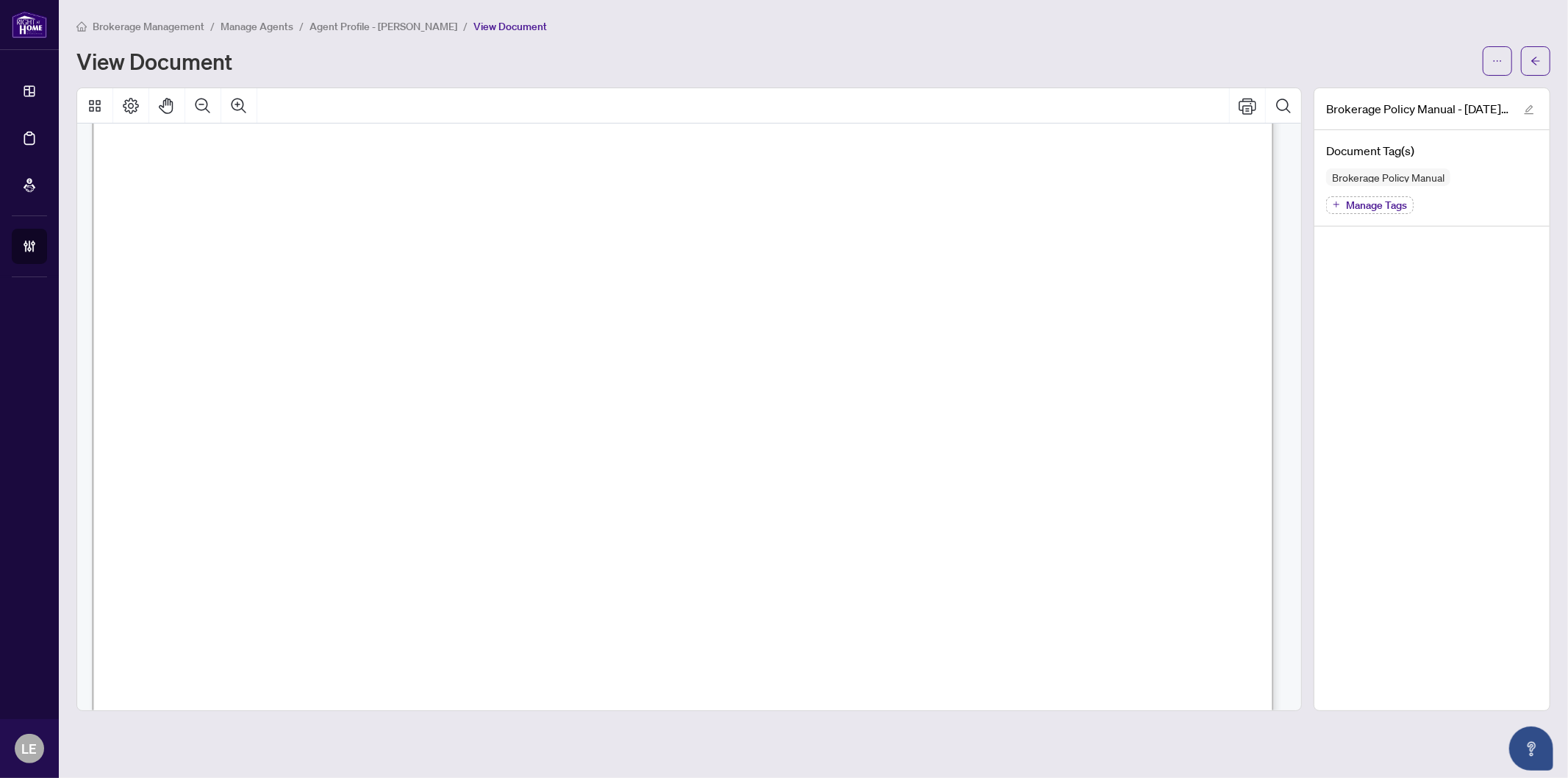
scroll to position [91145, 0]
click at [1540, 63] on icon "arrow-left" at bounding box center [1536, 61] width 10 height 10
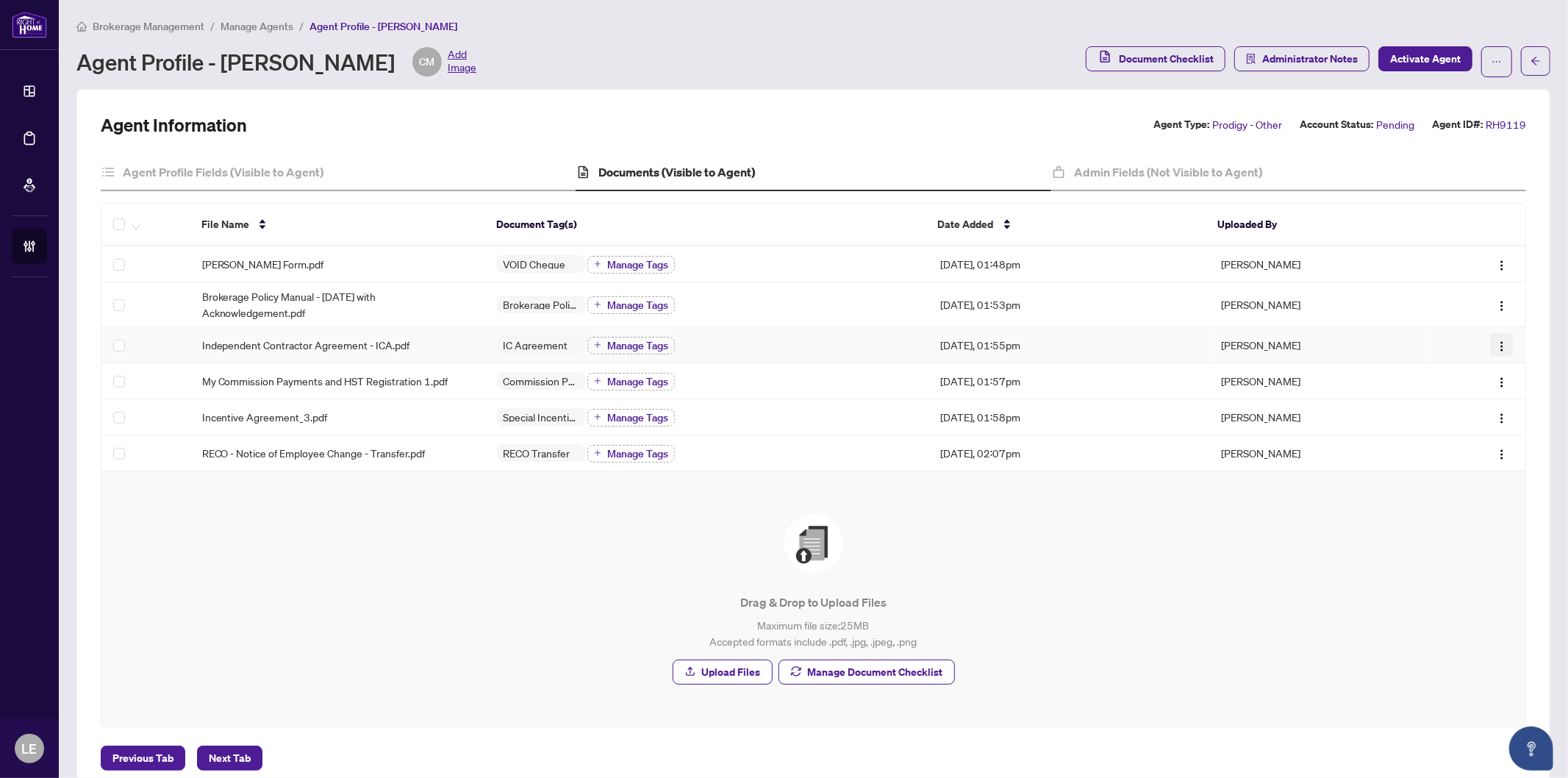
click at [1496, 344] on img "button" at bounding box center [1502, 347] width 12 height 12
click at [1424, 420] on span "Download" at bounding box center [1420, 419] width 140 height 16
click at [244, 415] on span "Incentive Agreement_3.pdf" at bounding box center [265, 416] width 126 height 16
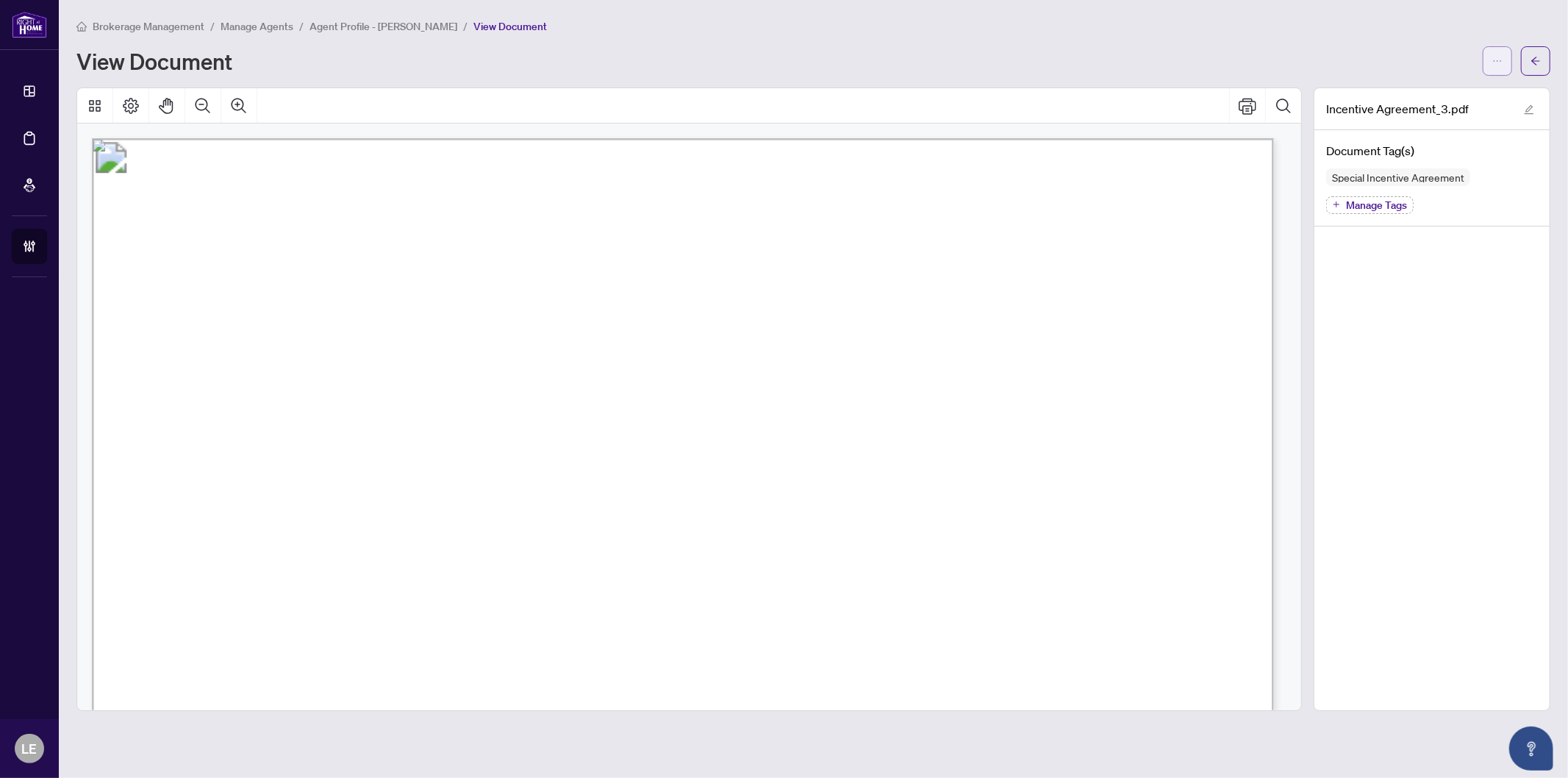
click at [1500, 67] on span "button" at bounding box center [1497, 61] width 10 height 24
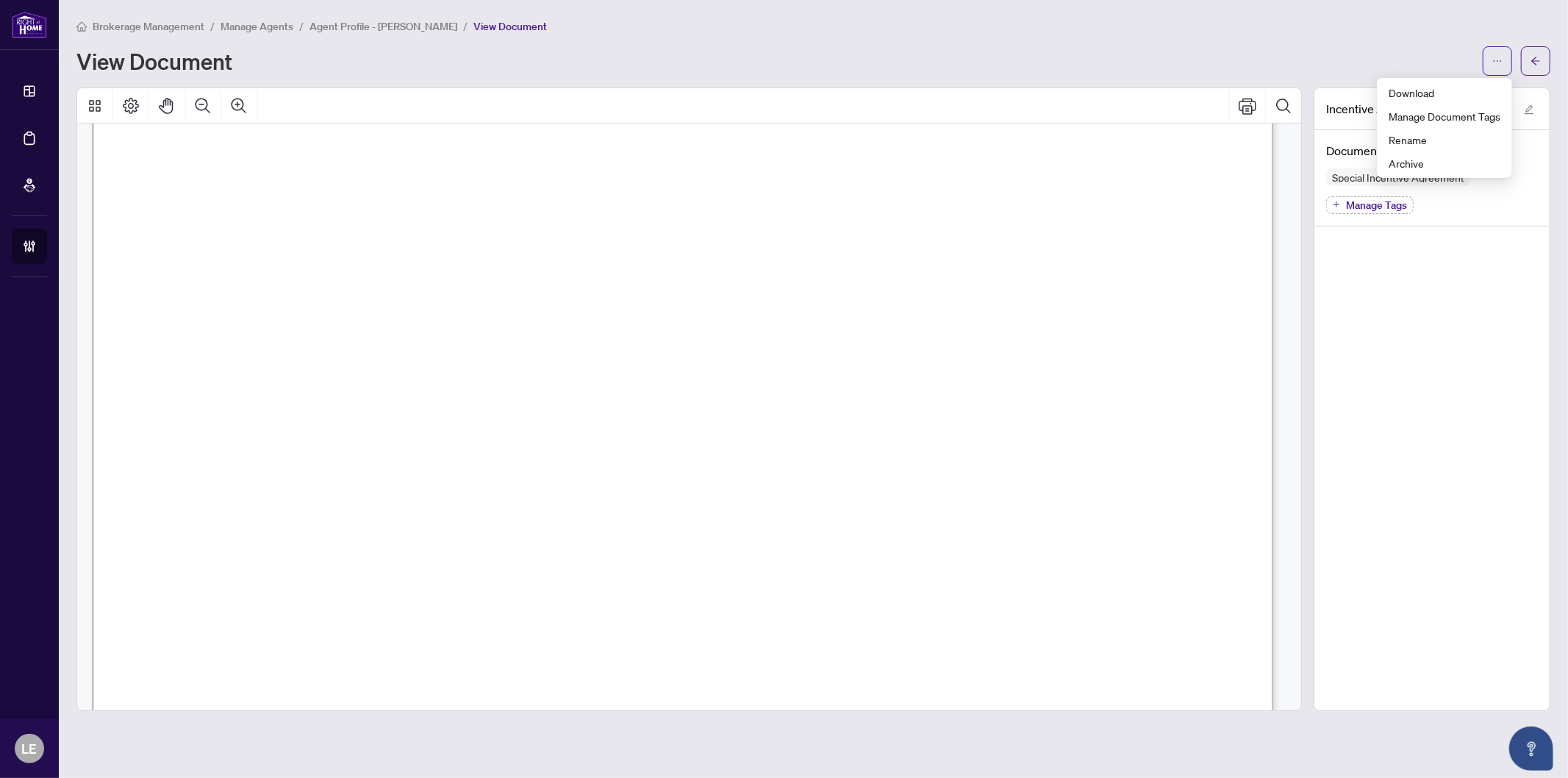
scroll to position [3349, 0]
click at [1424, 94] on span "Download" at bounding box center [1444, 93] width 112 height 16
click at [1540, 67] on span "button" at bounding box center [1536, 61] width 10 height 24
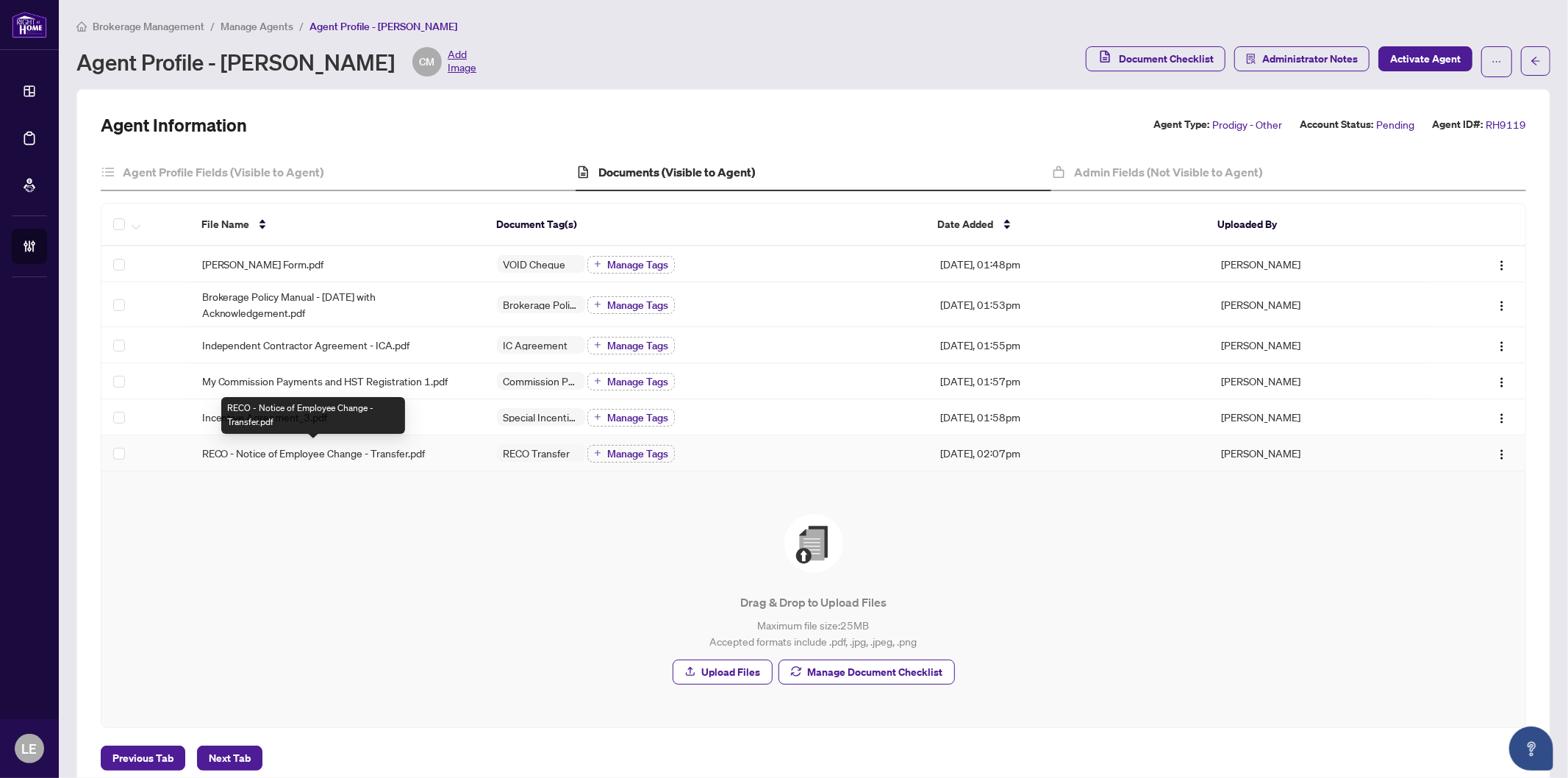
click at [327, 452] on span "RECO - Notice of Employee Change - Transfer.pdf" at bounding box center [314, 453] width 223 height 16
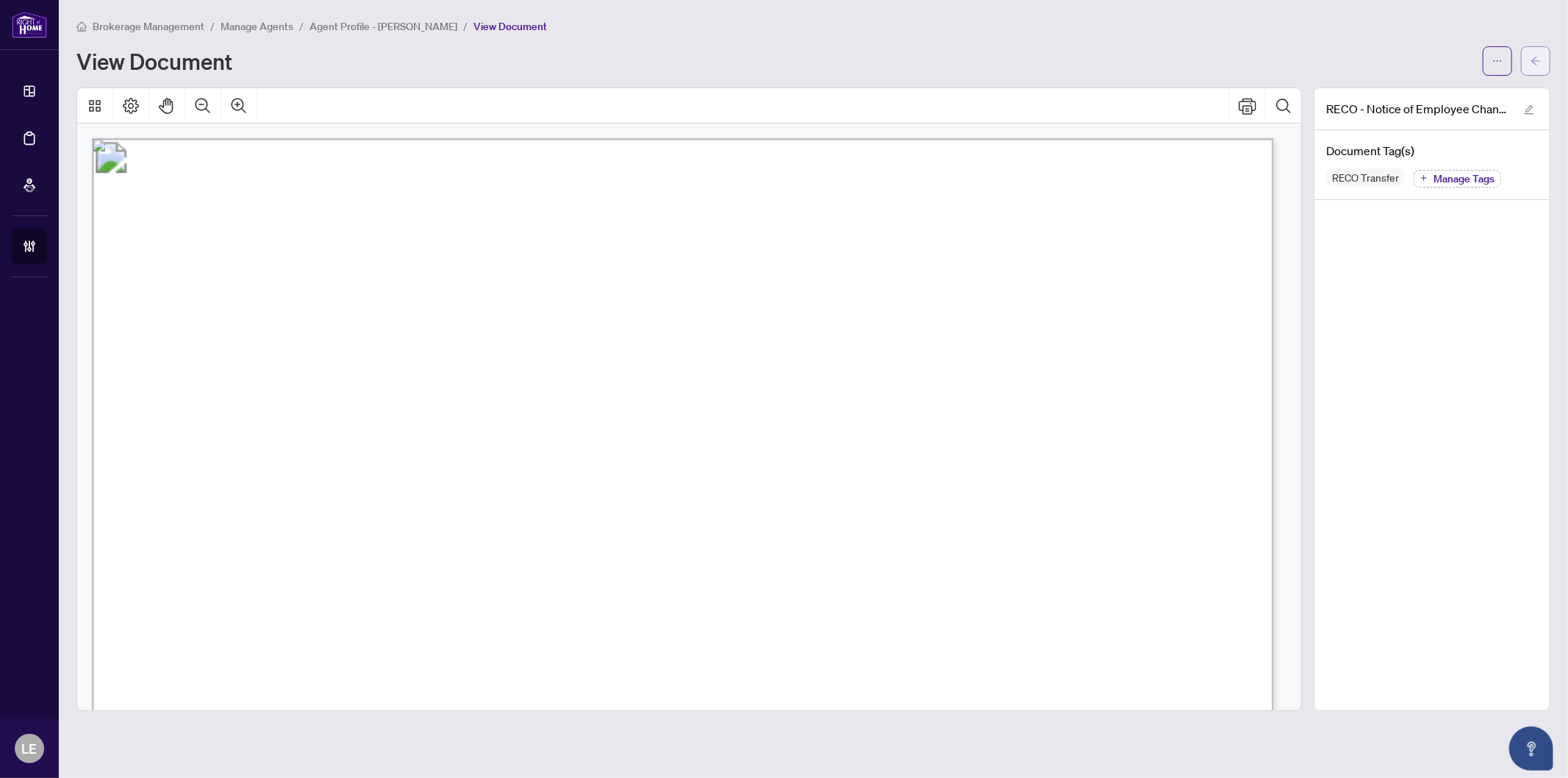
click at [1538, 62] on icon "arrow-left" at bounding box center [1536, 61] width 10 height 10
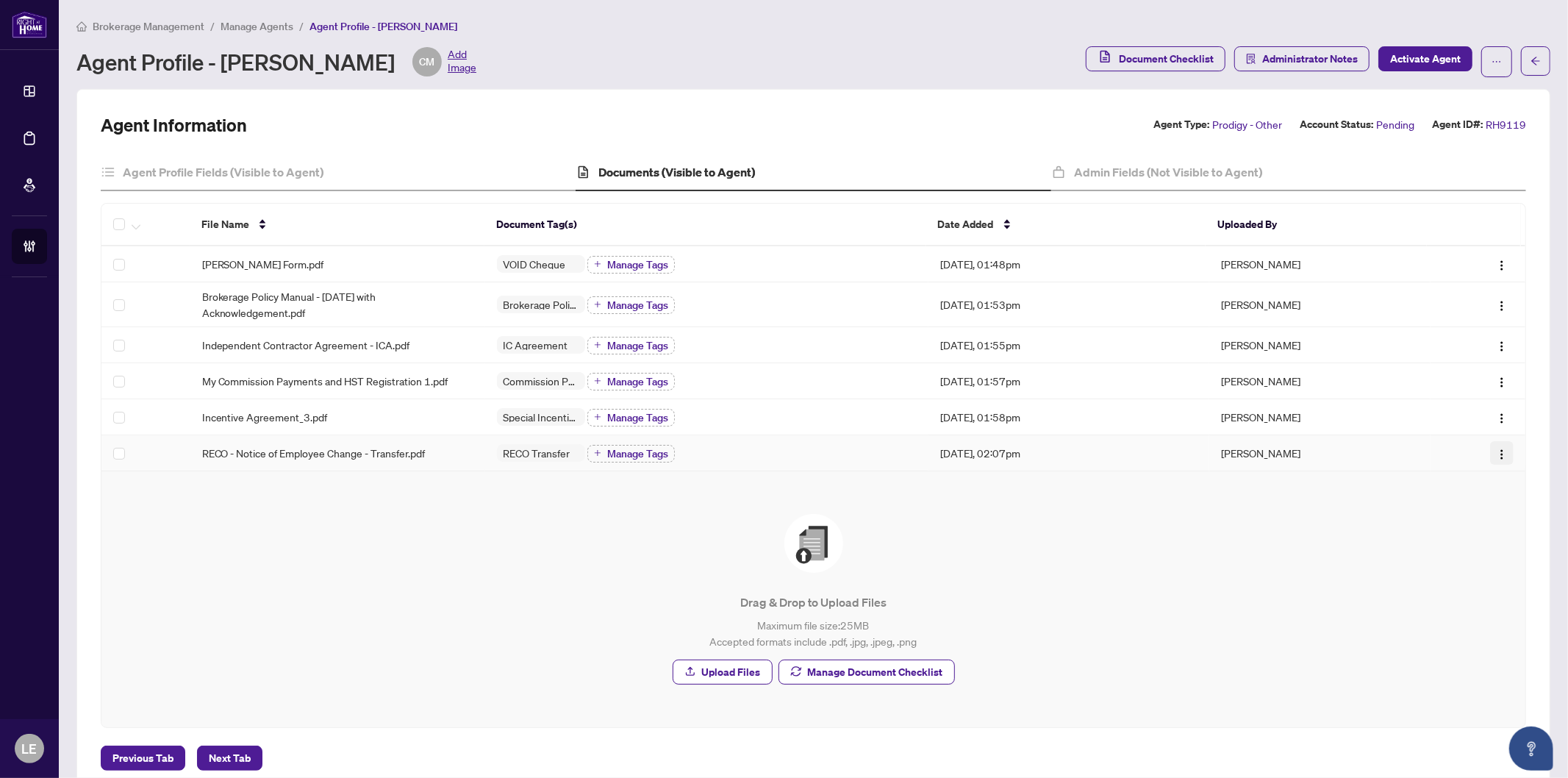
click at [1496, 456] on img "button" at bounding box center [1502, 454] width 12 height 12
click at [1426, 520] on span "Download" at bounding box center [1420, 528] width 140 height 16
drag, startPoint x: 368, startPoint y: 61, endPoint x: 224, endPoint y: 62, distance: 144.0
click at [224, 62] on div "Agent Profile - Claudia Mellad CM Add Image" at bounding box center [277, 62] width 400 height 30
copy div "[PERSON_NAME]"
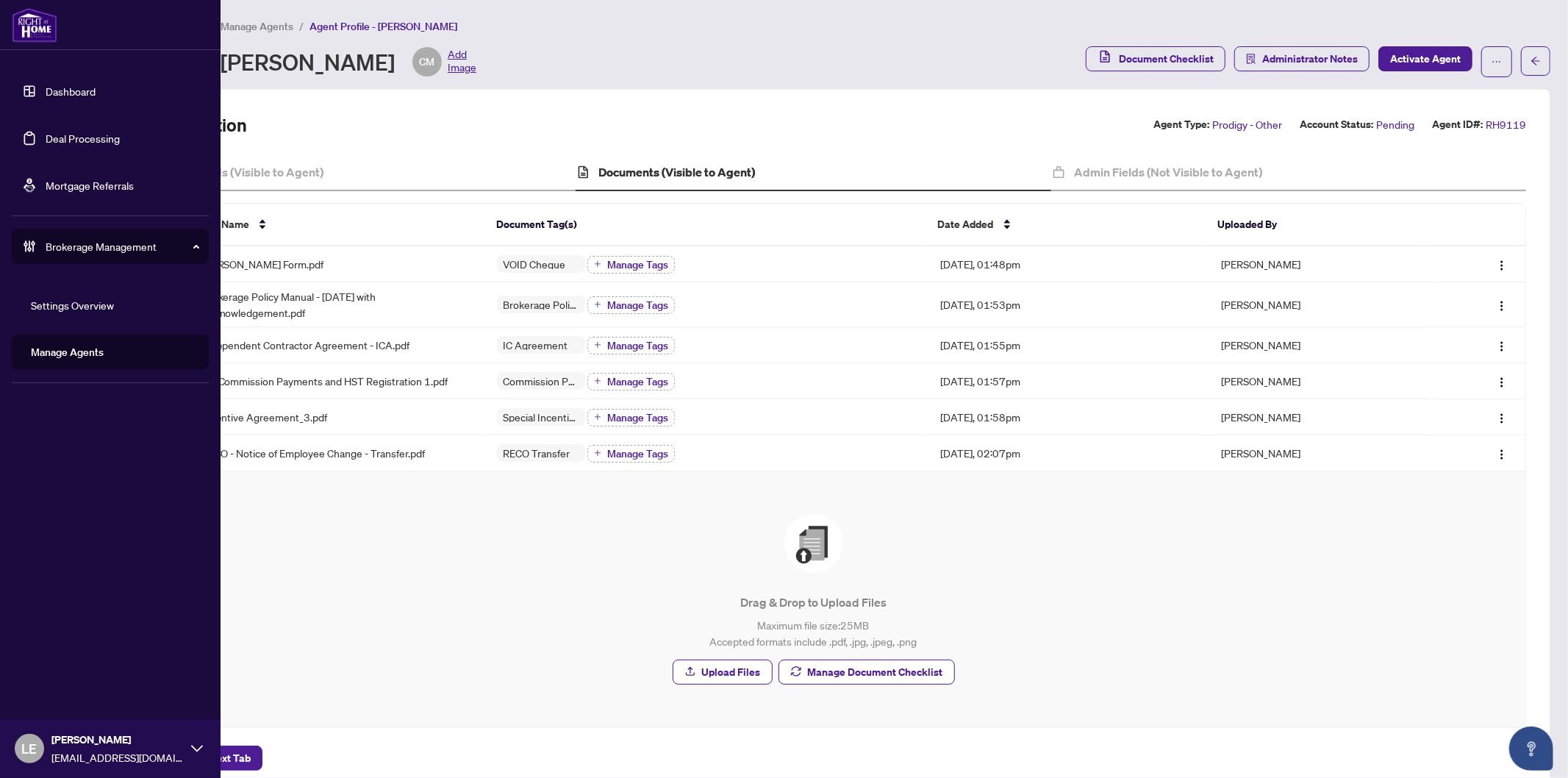
click at [65, 92] on link "Dashboard" at bounding box center [71, 91] width 50 height 13
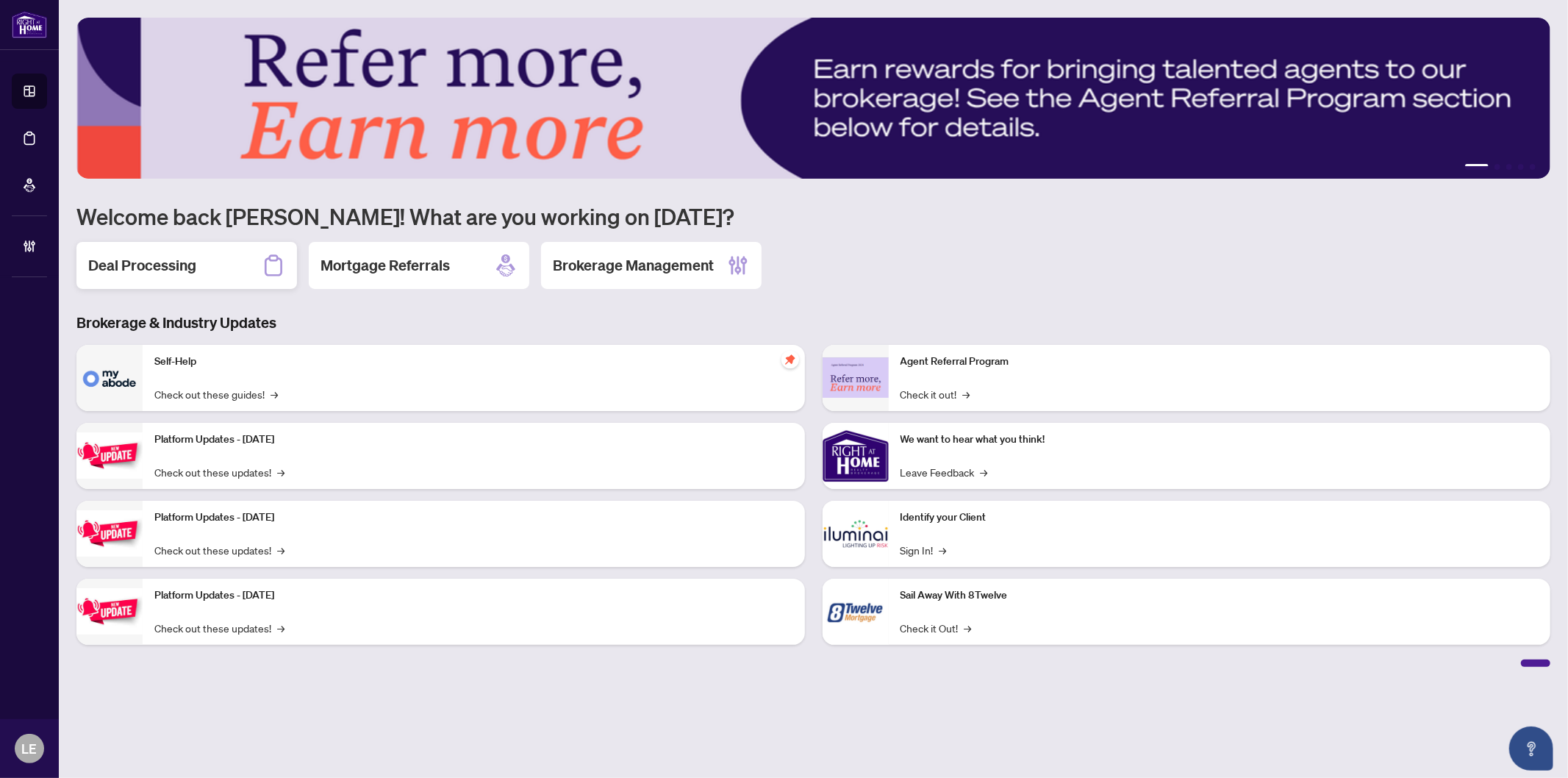
click at [171, 251] on div "Deal Processing" at bounding box center [186, 265] width 220 height 47
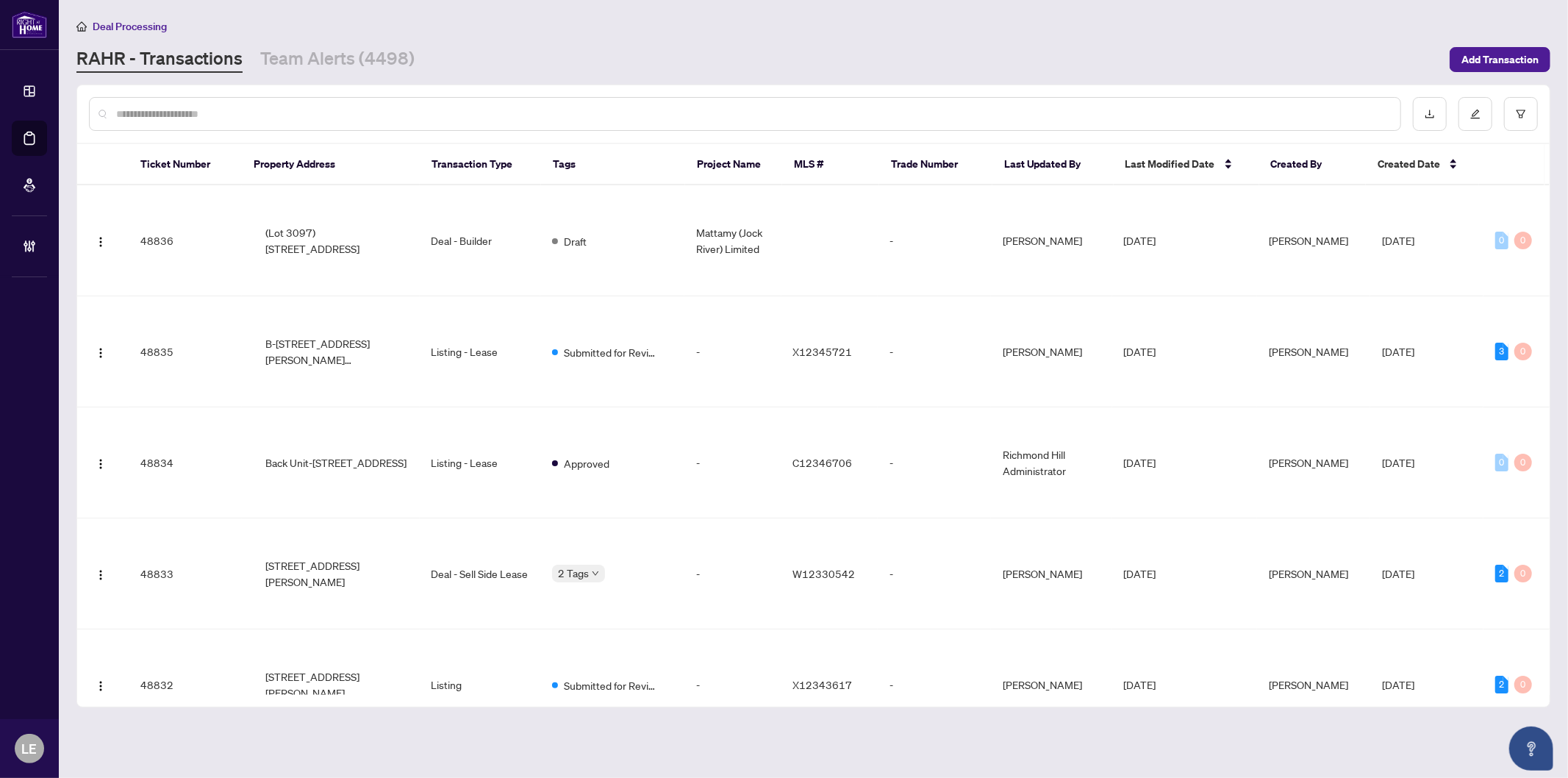
click at [145, 112] on input "text" at bounding box center [753, 114] width 1273 height 16
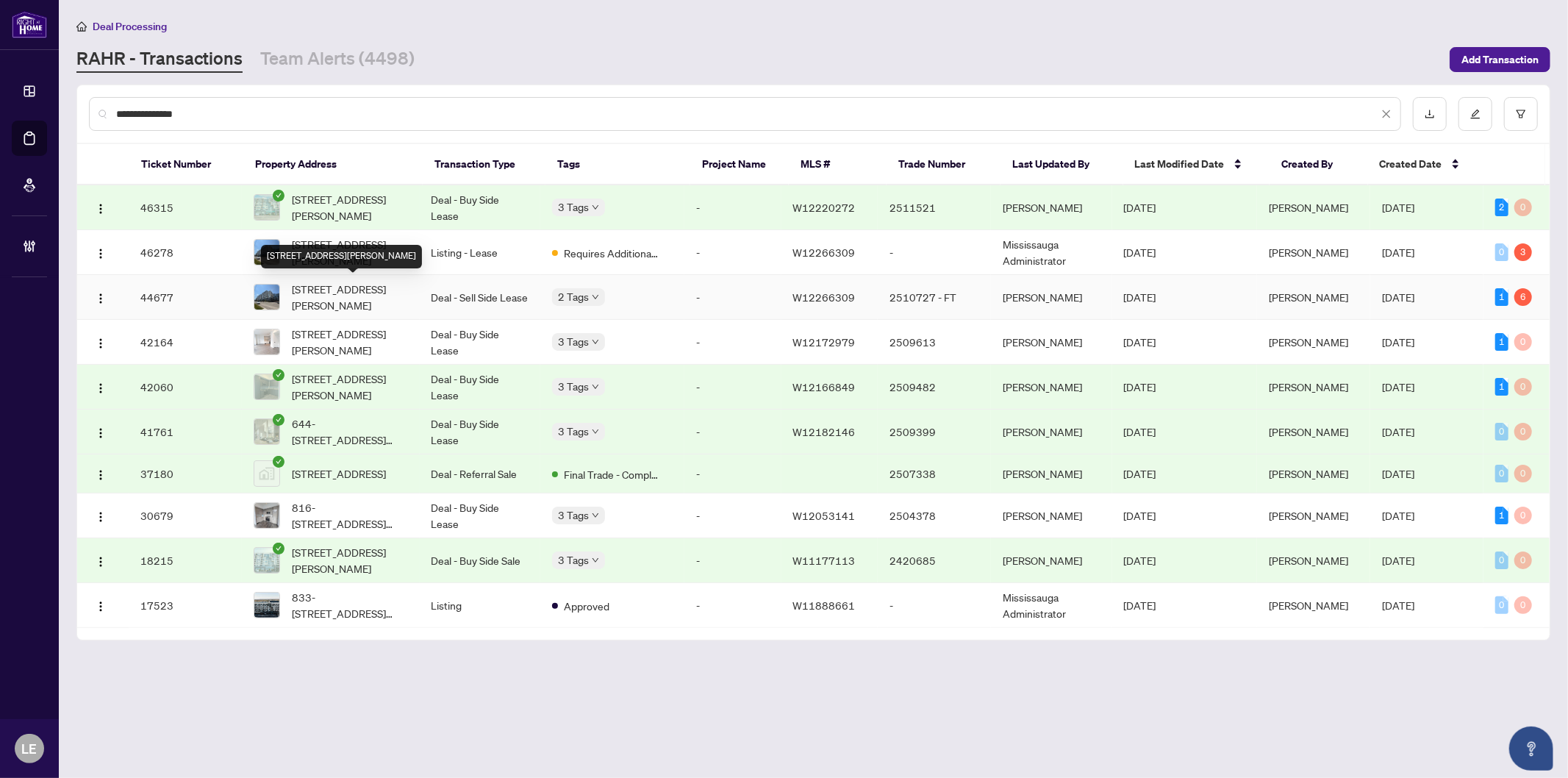
type input "**********"
click at [381, 294] on span "809-2450 Old Bronte Rd, Oakville, Ontario L6M 5P6, Canada" at bounding box center [350, 297] width 117 height 32
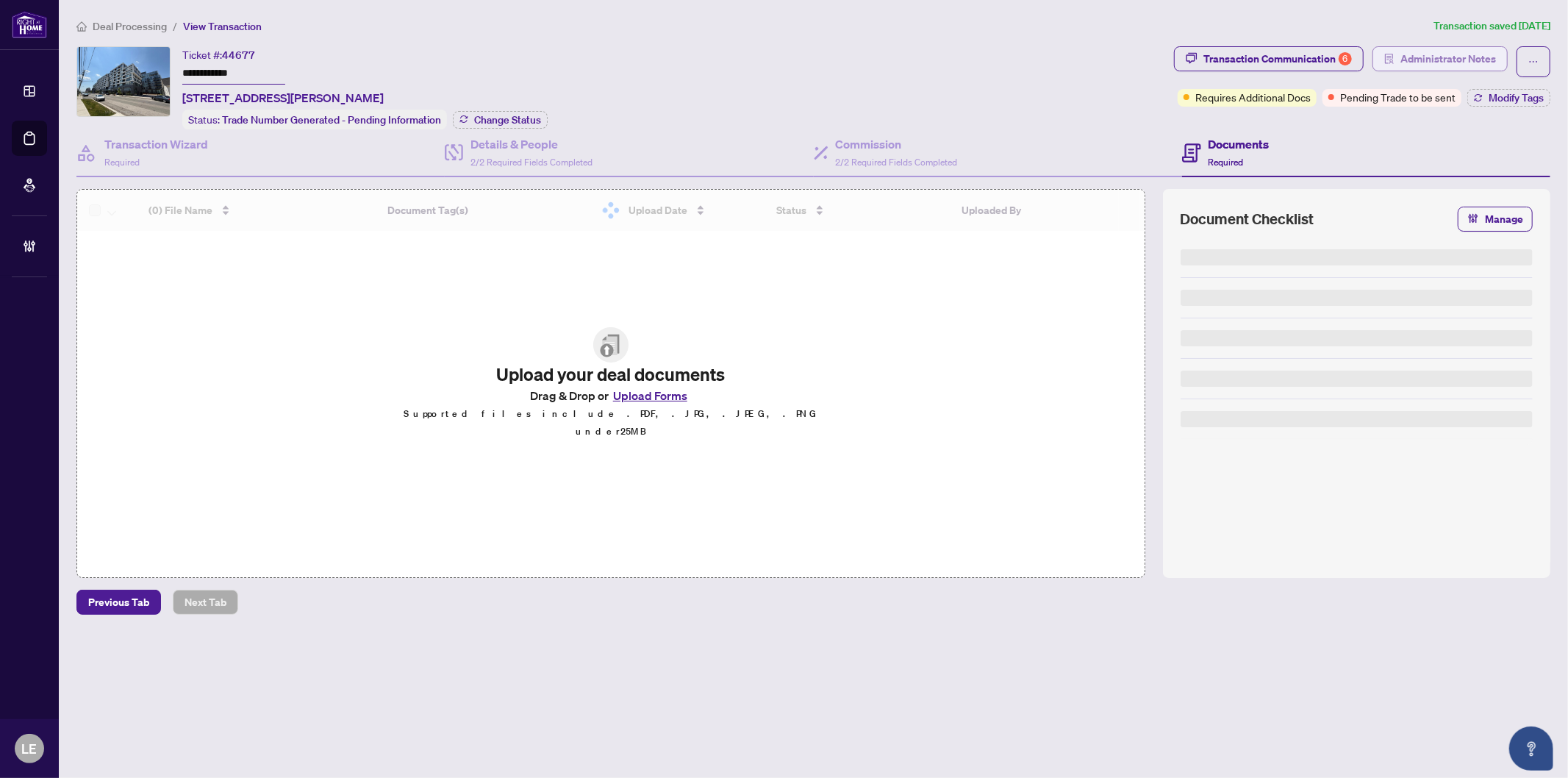
click at [1425, 55] on span "Administrator Notes" at bounding box center [1448, 59] width 96 height 24
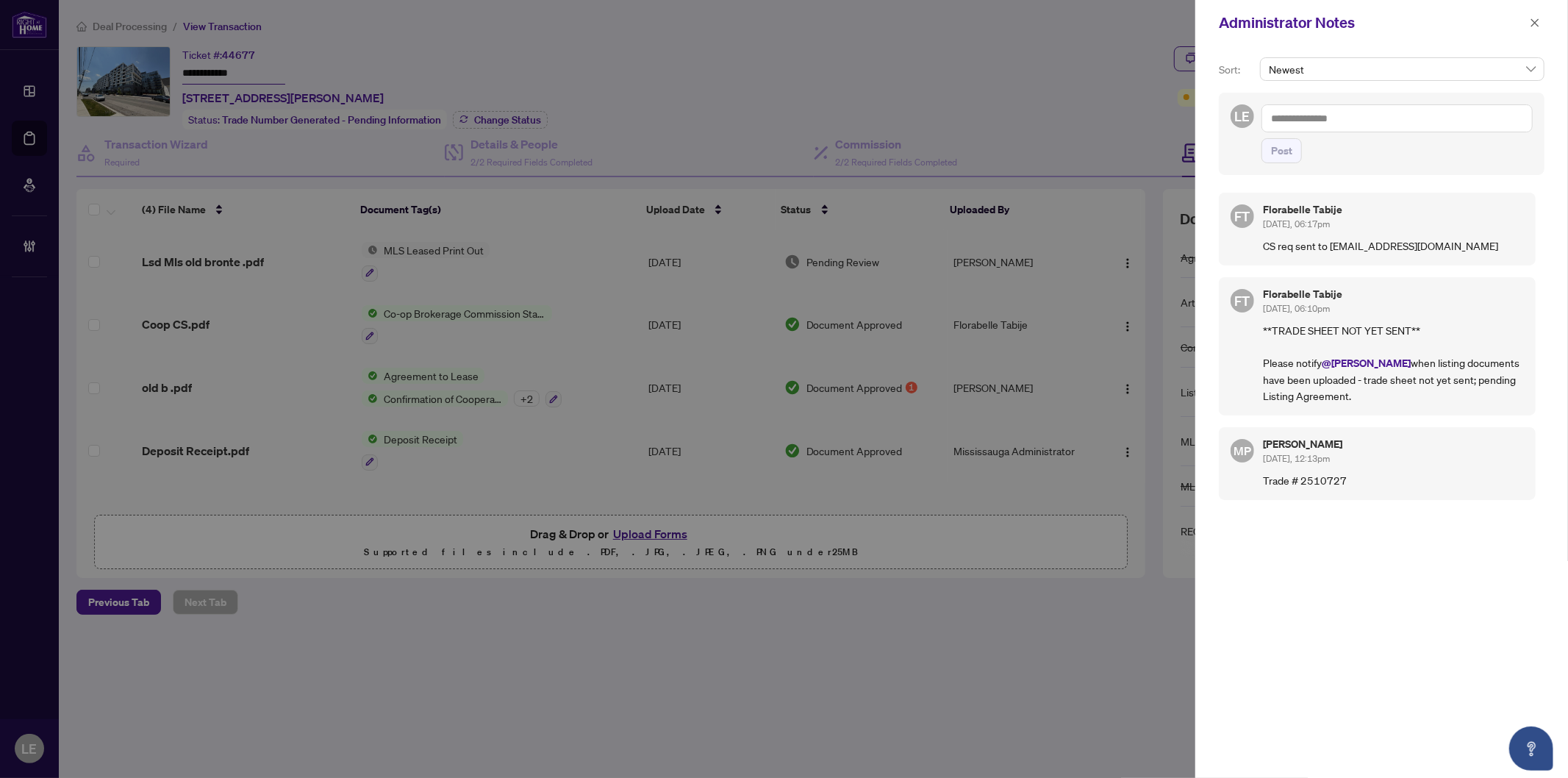
click at [658, 83] on div at bounding box center [784, 389] width 1568 height 778
click at [1537, 16] on span "button" at bounding box center [1535, 23] width 10 height 24
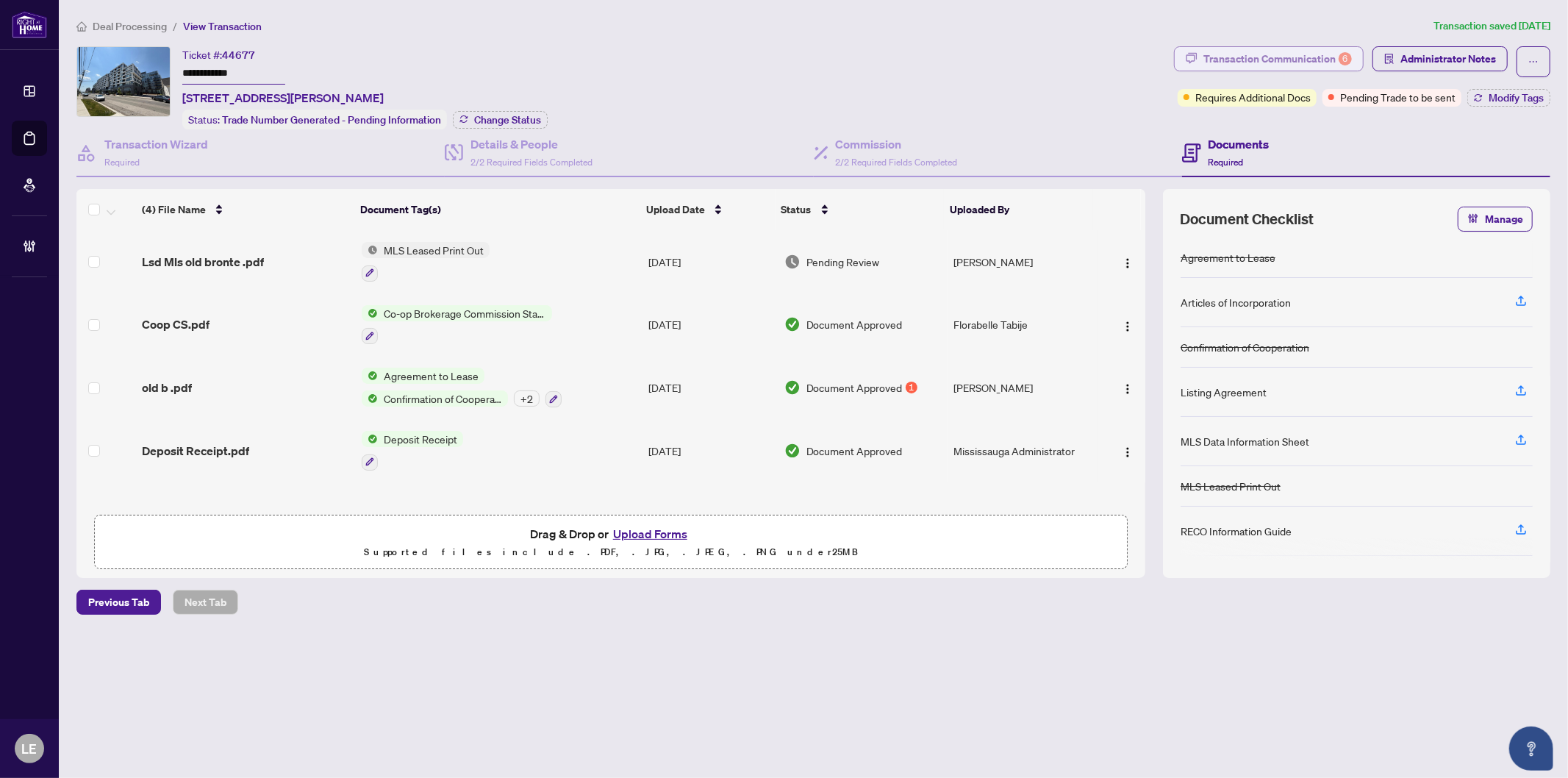
click at [1268, 61] on div "Transaction Communication 6" at bounding box center [1277, 59] width 148 height 24
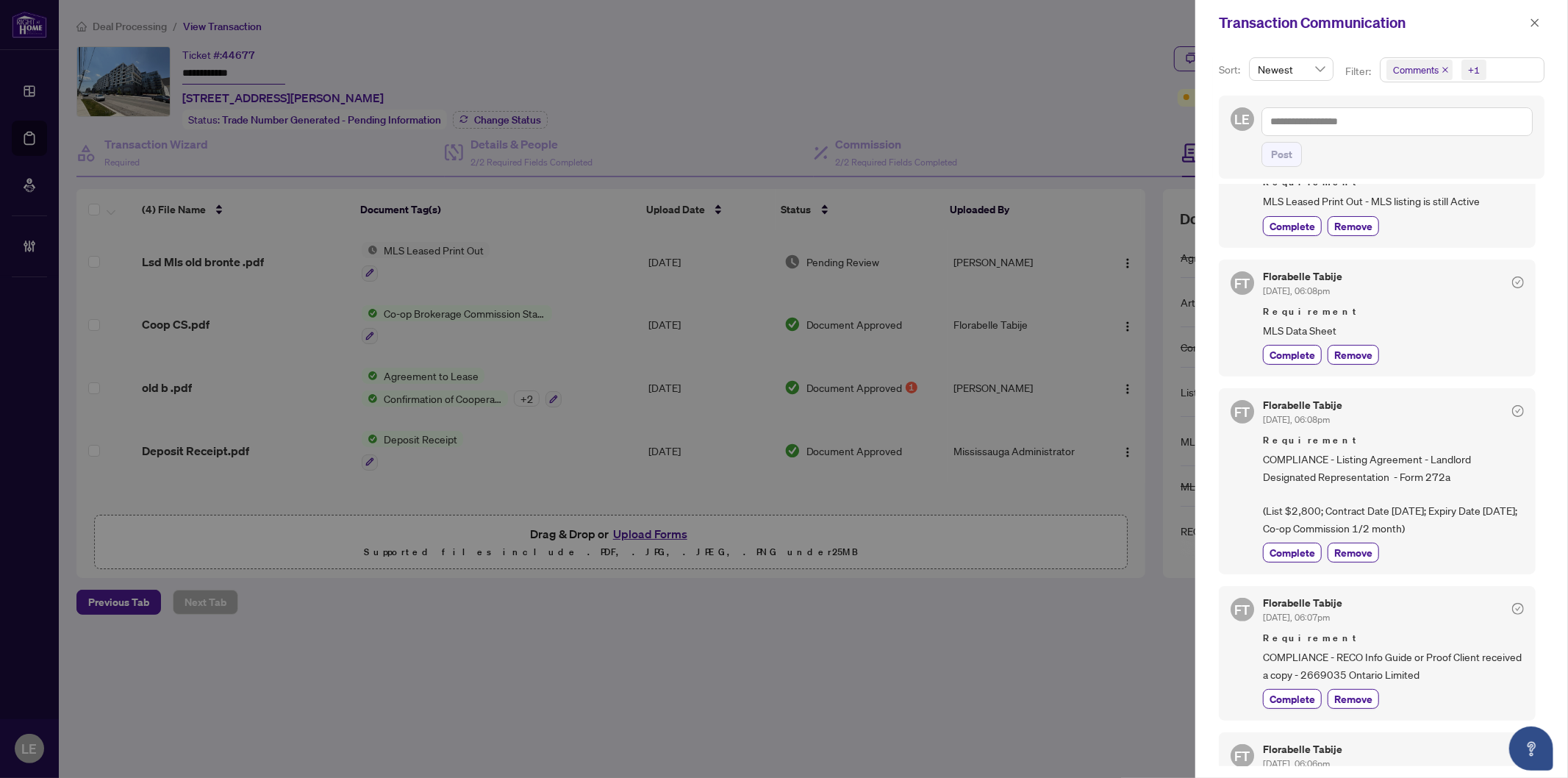
scroll to position [112, 0]
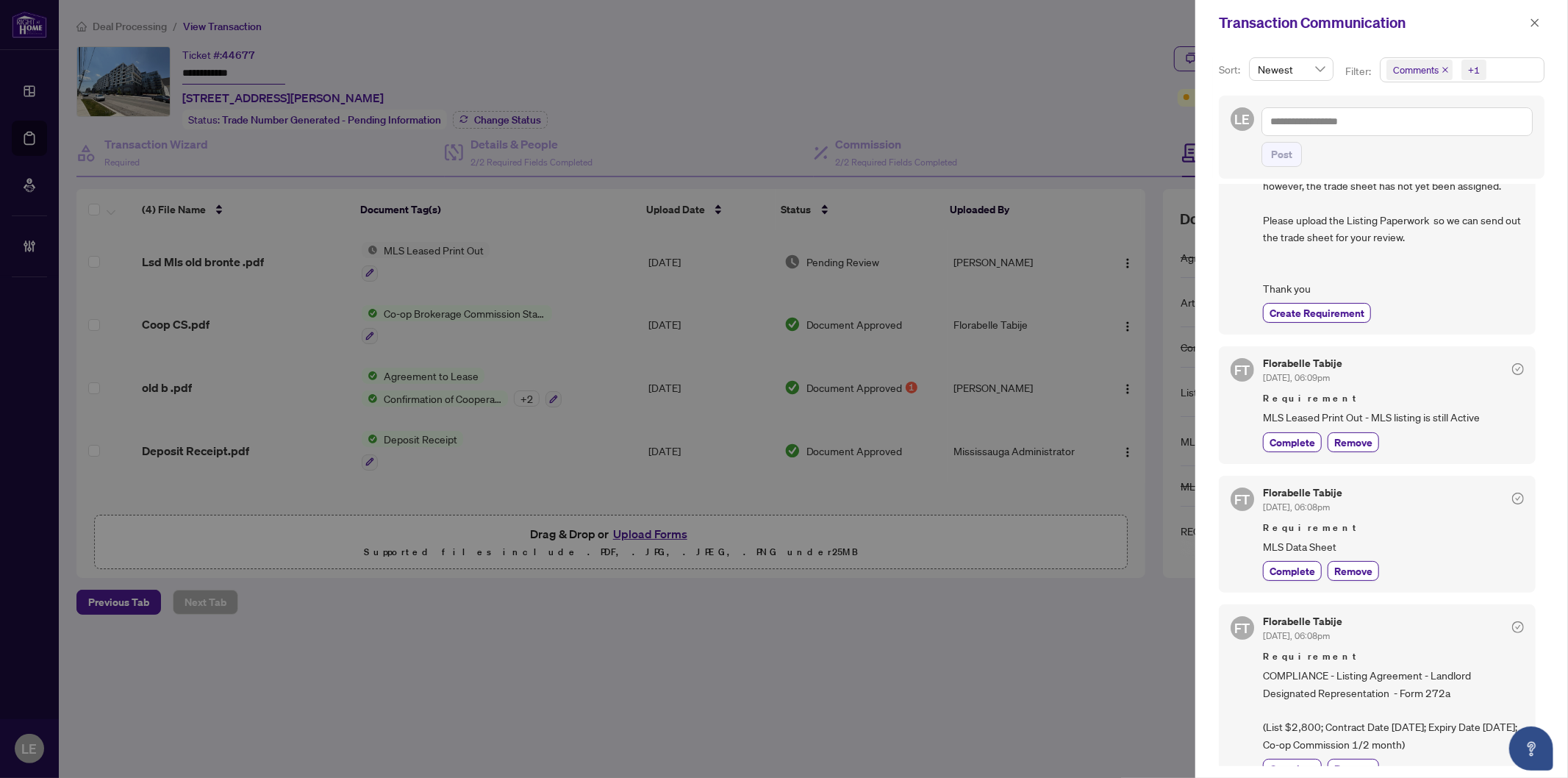
click at [967, 113] on div at bounding box center [784, 389] width 1568 height 778
click at [1538, 25] on icon "close" at bounding box center [1536, 22] width 8 height 8
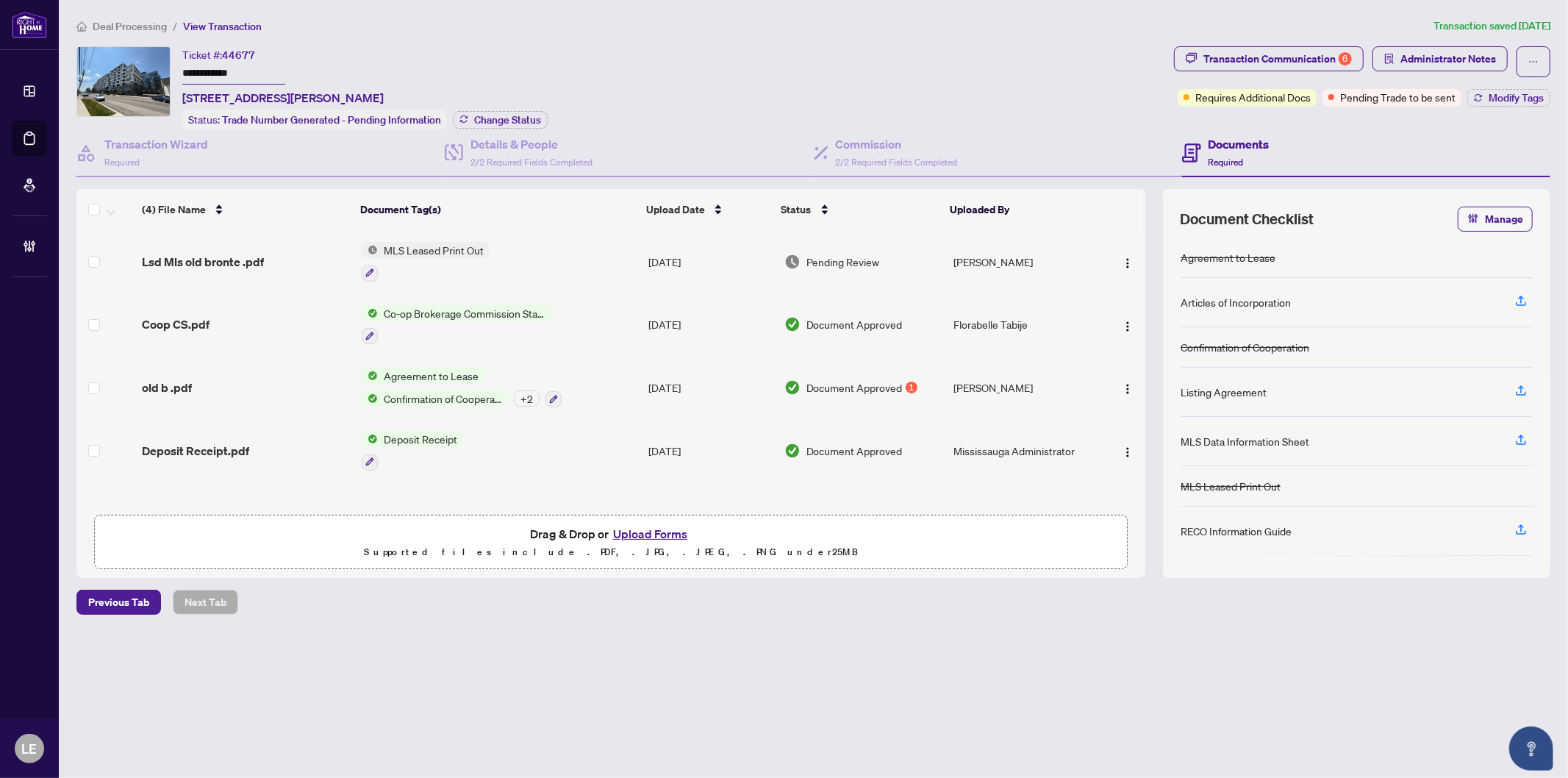
click at [1050, 69] on div "**********" at bounding box center [623, 88] width 1092 height 83
click at [1273, 58] on div "Transaction Communication 6" at bounding box center [1277, 59] width 148 height 24
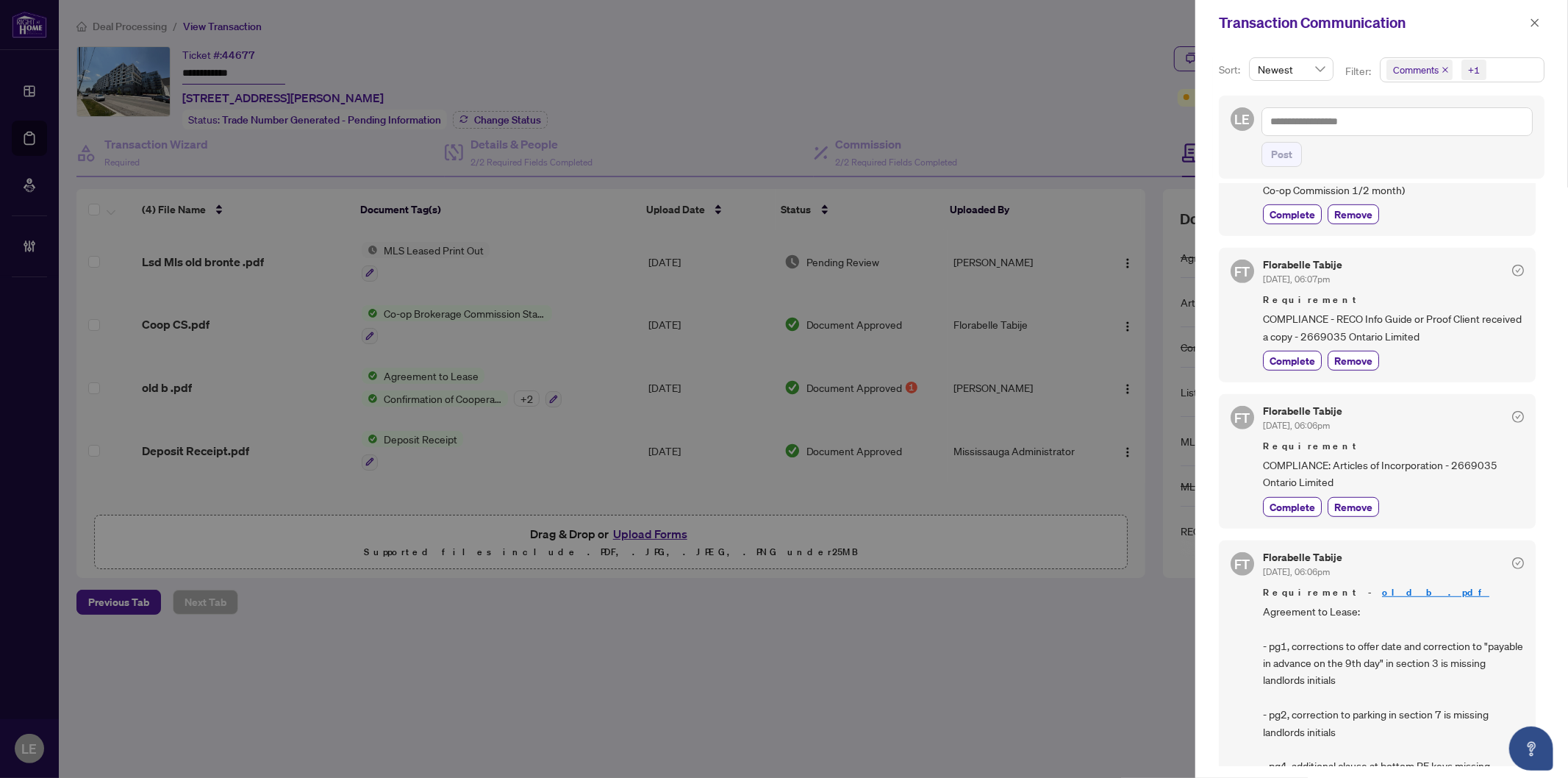
scroll to position [602, 0]
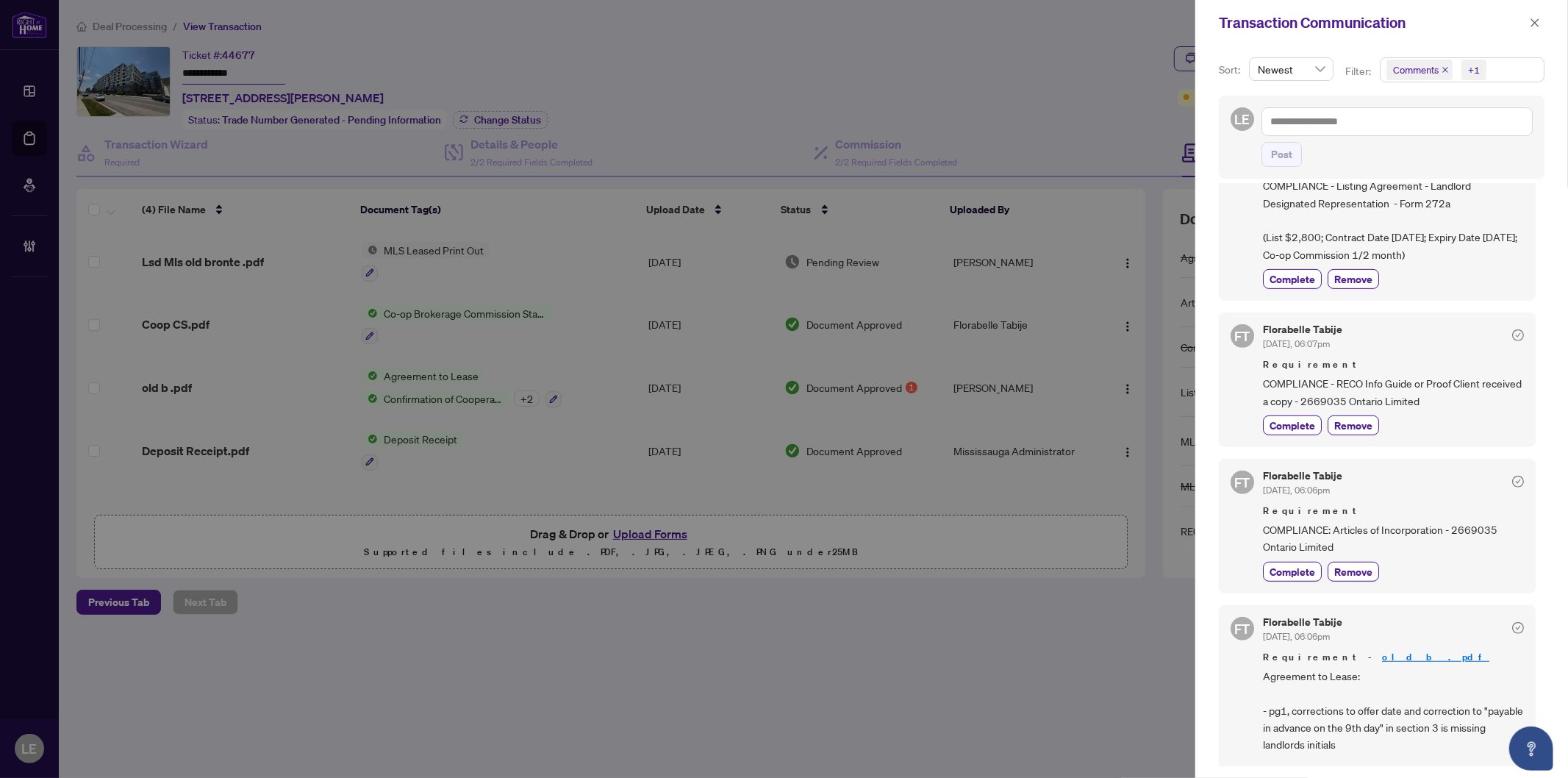
click at [1004, 49] on div at bounding box center [784, 389] width 1568 height 778
click at [1537, 21] on icon "close" at bounding box center [1535, 23] width 10 height 10
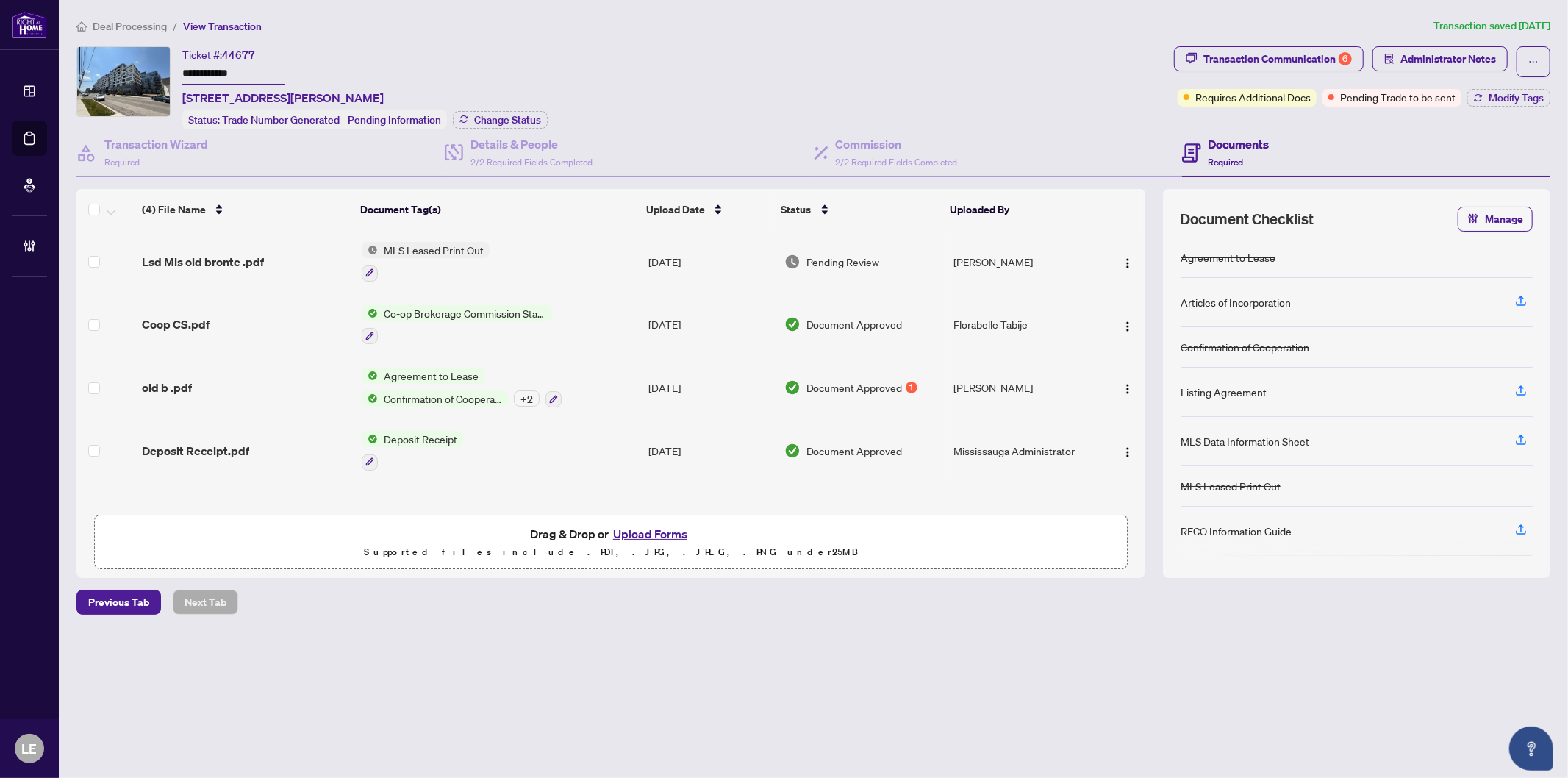
drag, startPoint x: 925, startPoint y: 28, endPoint x: 1254, endPoint y: 13, distance: 329.3
click at [928, 28] on ol "Deal Processing / View Transaction" at bounding box center [752, 26] width 1352 height 17
click at [806, 68] on div "**********" at bounding box center [623, 88] width 1092 height 83
click at [226, 442] on span "Deposit Receipt.pdf" at bounding box center [195, 451] width 108 height 18
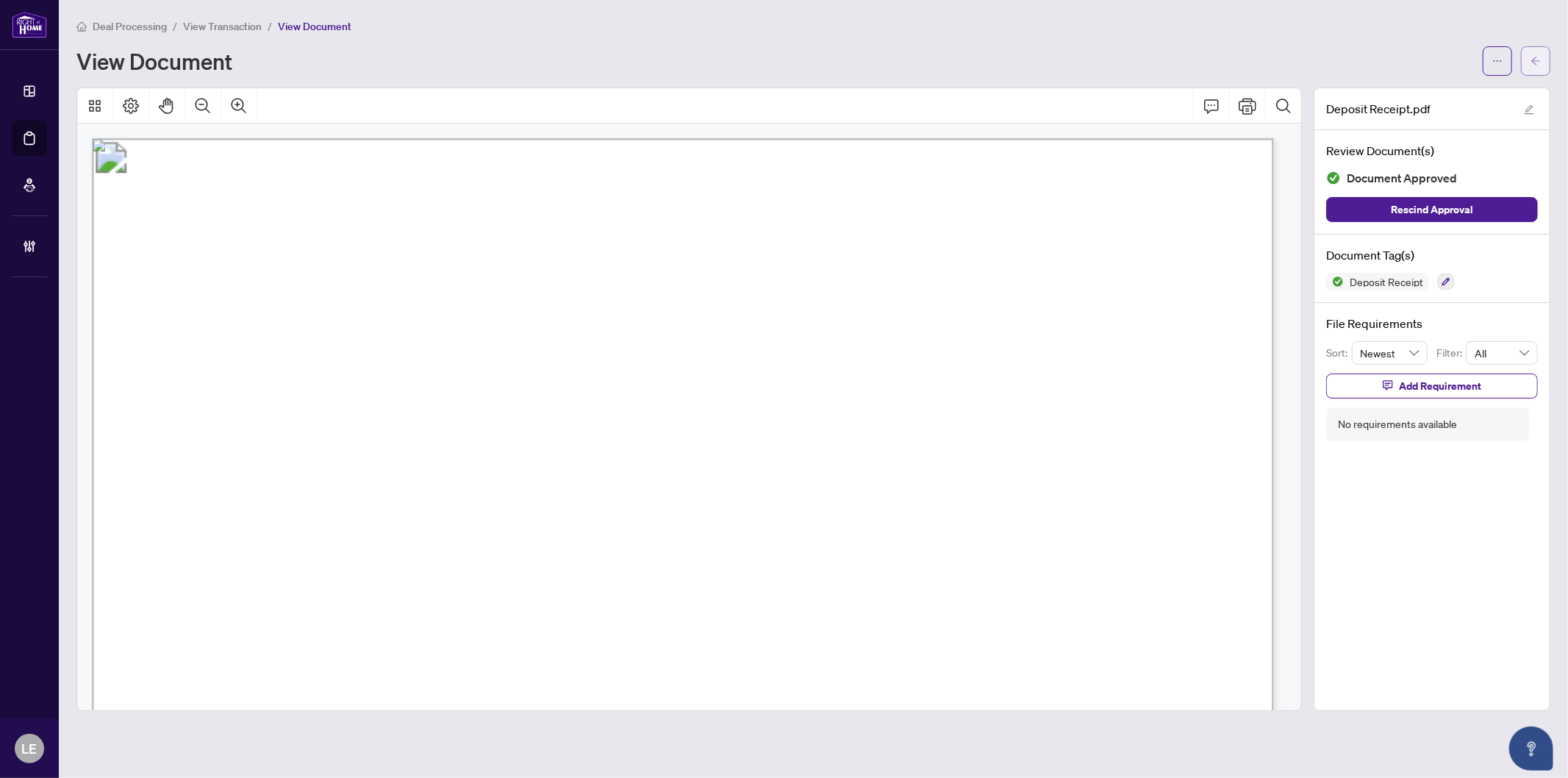
click at [1538, 66] on span "button" at bounding box center [1536, 61] width 10 height 24
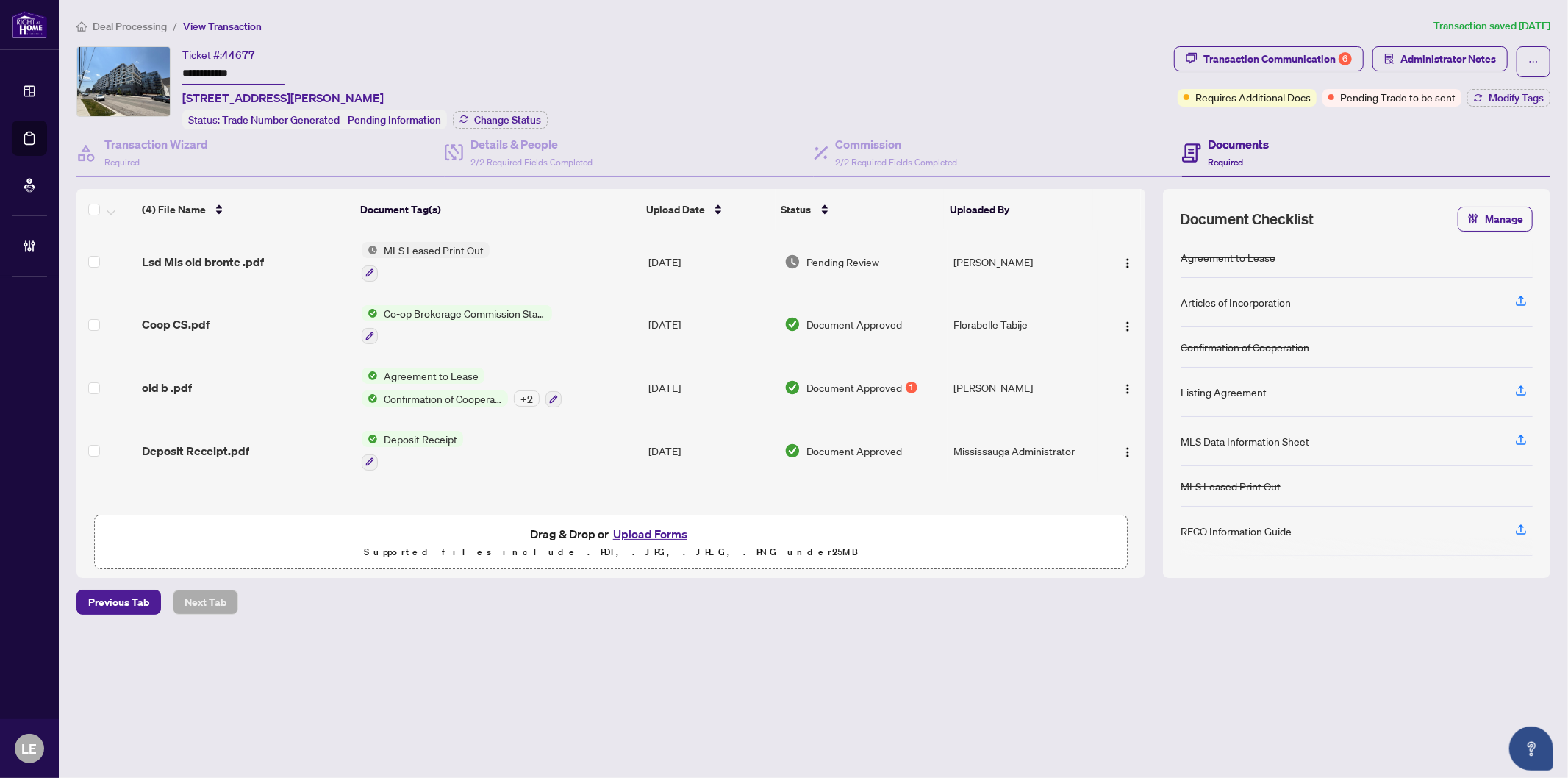
click at [888, 38] on div "**********" at bounding box center [814, 342] width 1486 height 648
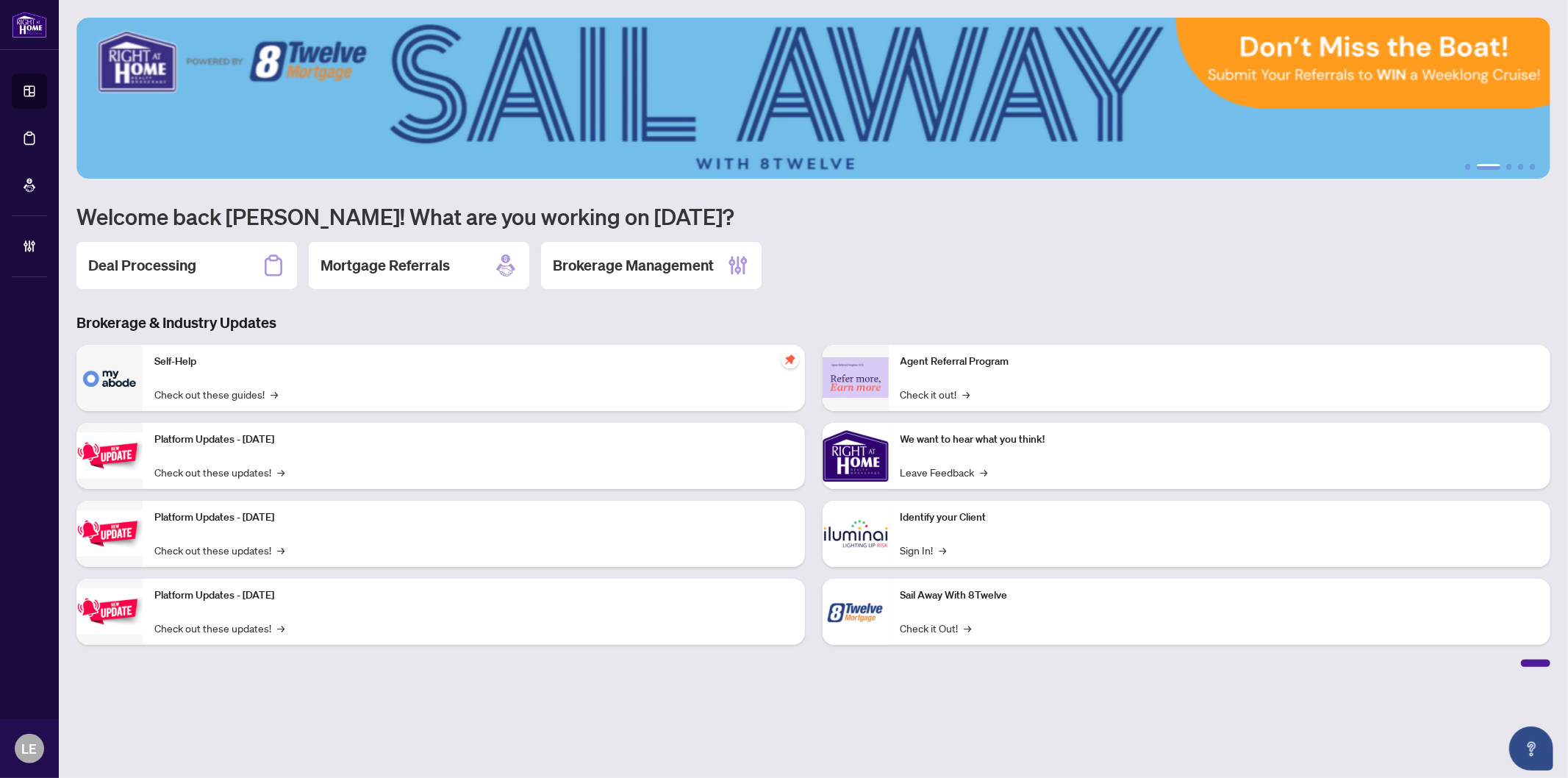
drag, startPoint x: 273, startPoint y: 240, endPoint x: 172, endPoint y: 244, distance: 101.1
click at [271, 242] on div "Deal Processing" at bounding box center [186, 265] width 220 height 47
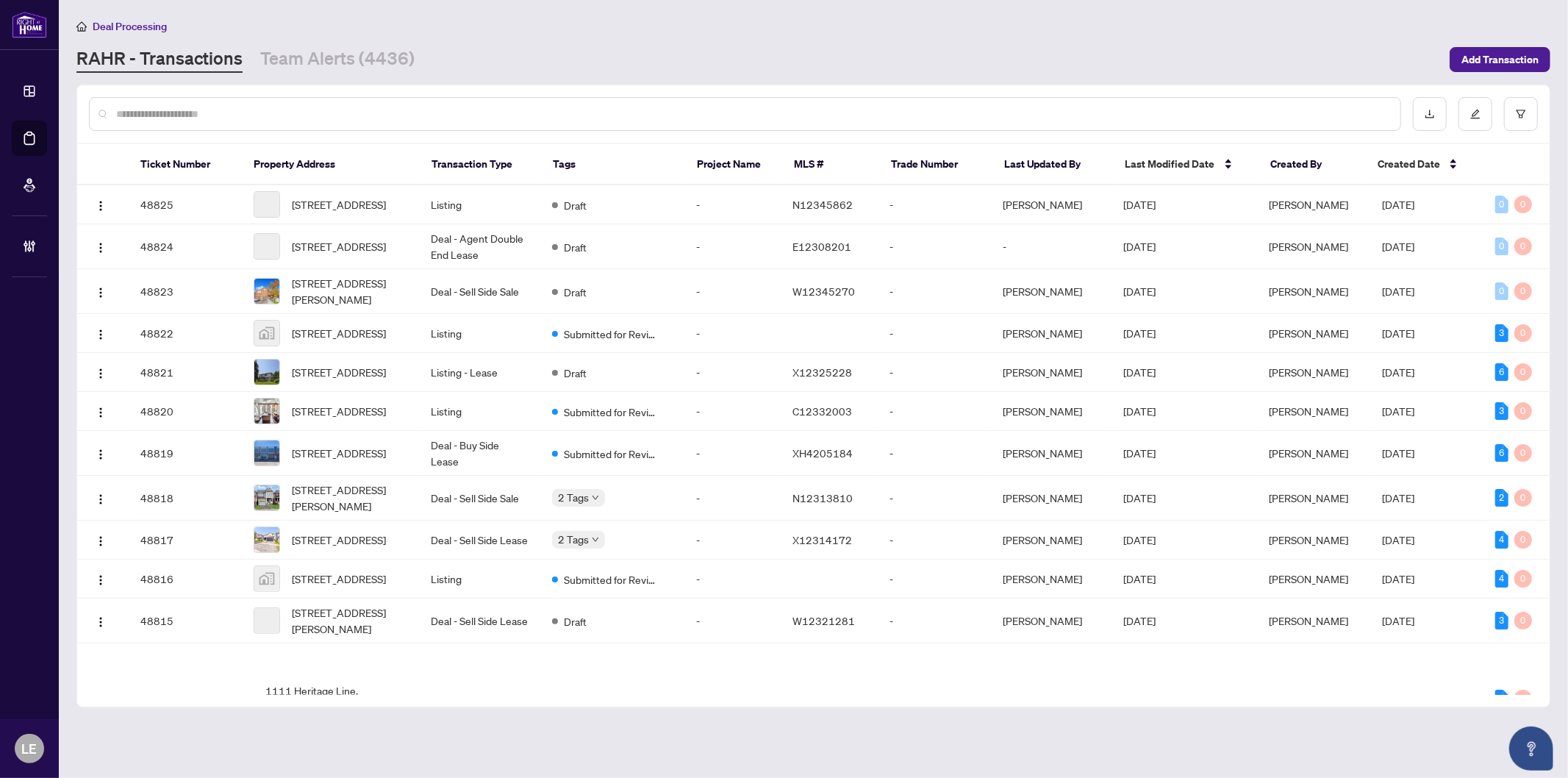
click at [149, 107] on input "text" at bounding box center [753, 114] width 1273 height 16
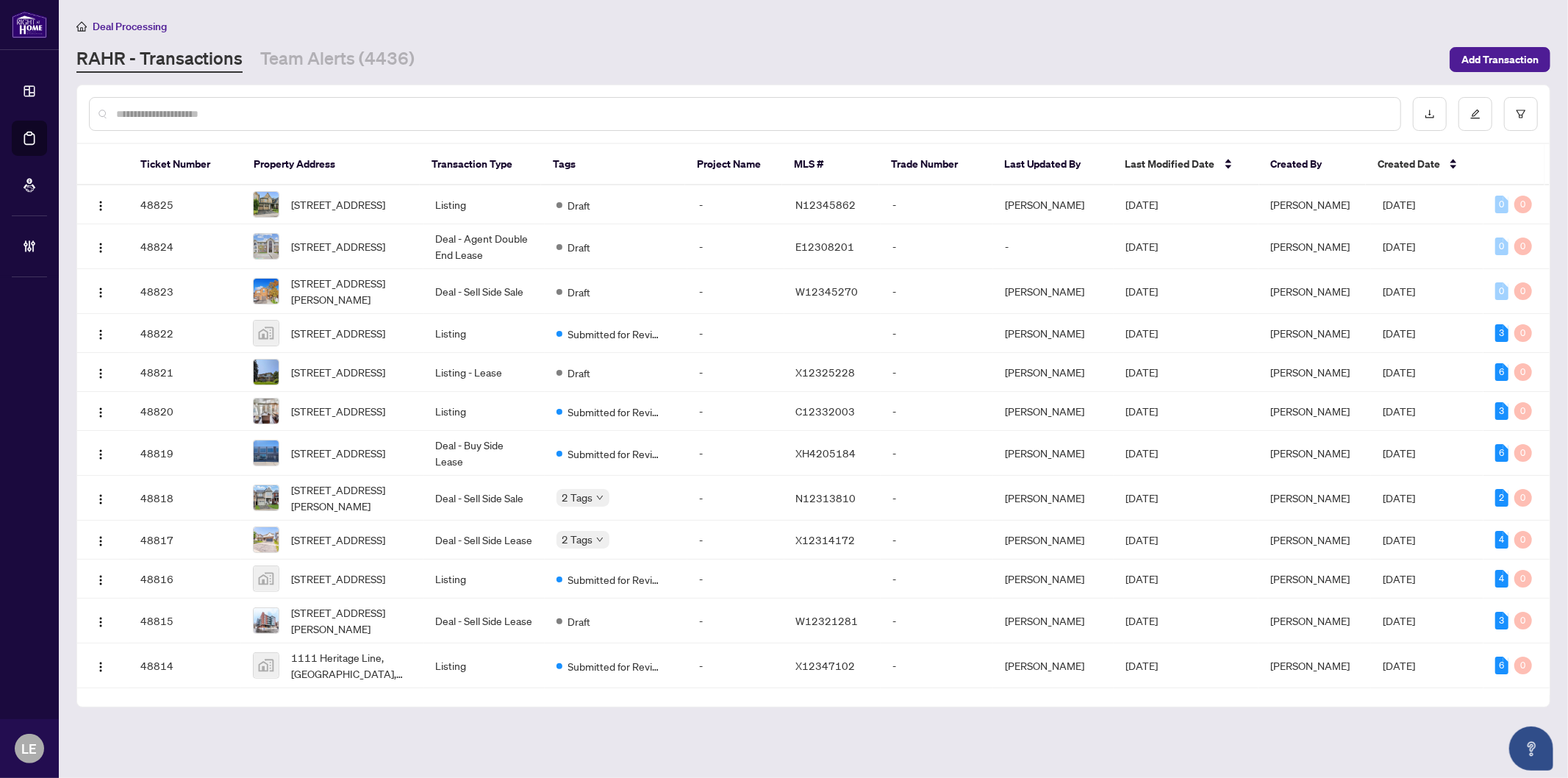
paste input "*********"
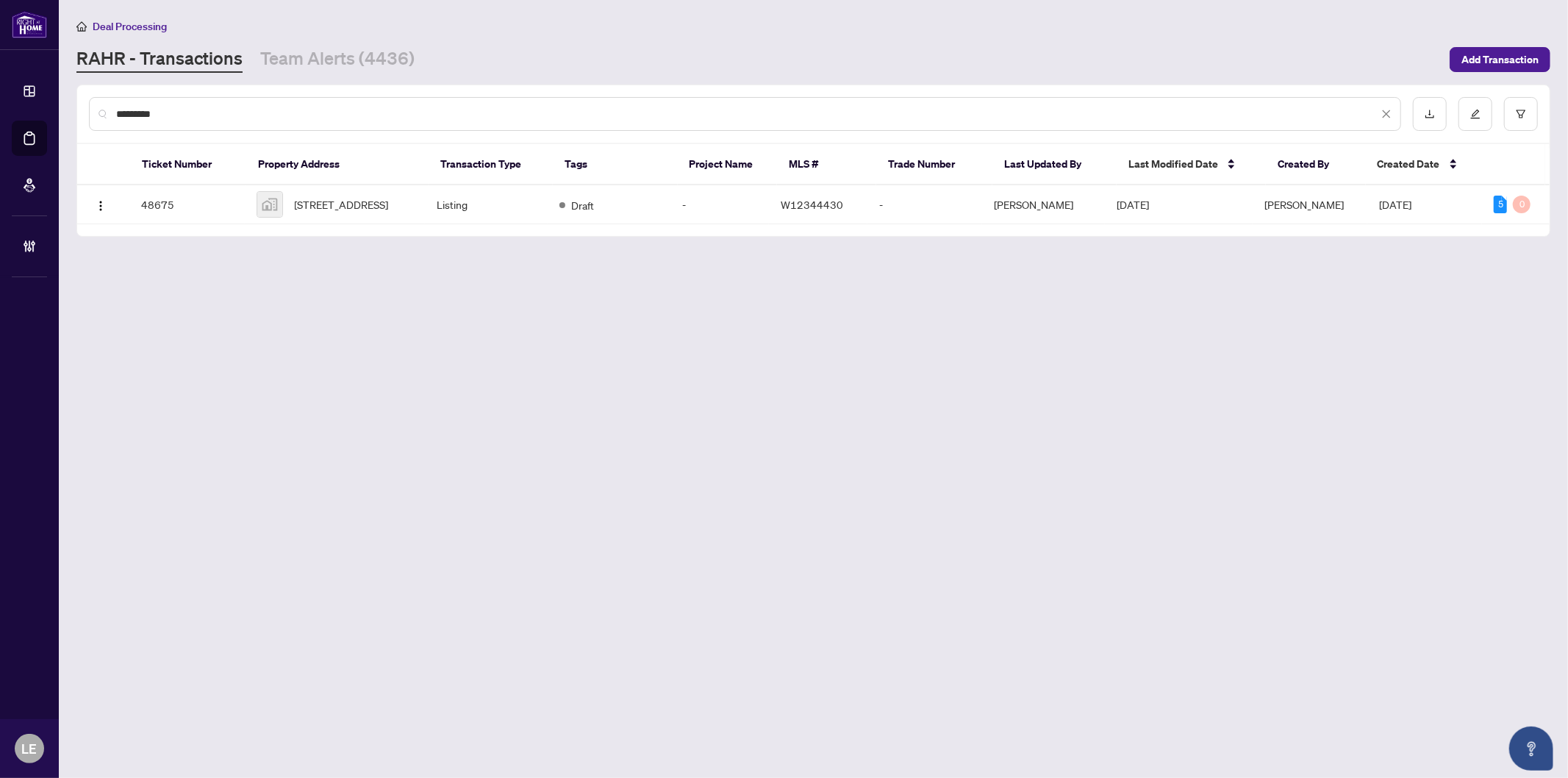
type input "*********"
drag, startPoint x: 252, startPoint y: 111, endPoint x: 236, endPoint y: 107, distance: 16.5
click at [251, 111] on input "*********" at bounding box center [747, 114] width 1262 height 16
drag, startPoint x: 232, startPoint y: 107, endPoint x: 75, endPoint y: 104, distance: 157.0
click at [75, 104] on main "Deal Processing [PERSON_NAME] - Transactions Team Alerts (4436) Add Transaction…" at bounding box center [813, 389] width 1509 height 778
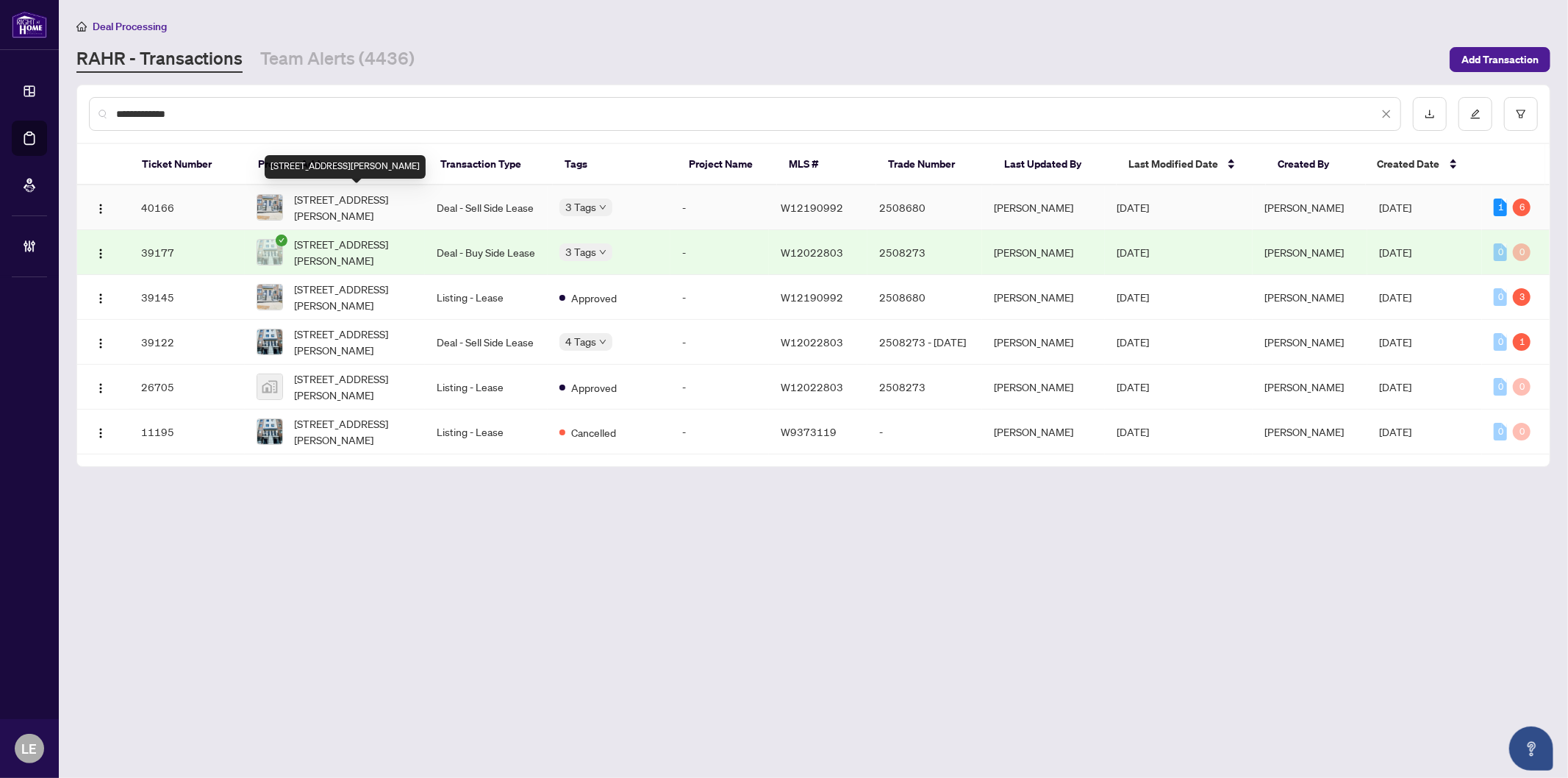
type input "**********"
click at [397, 202] on span "[STREET_ADDRESS][PERSON_NAME]" at bounding box center [354, 207] width 119 height 32
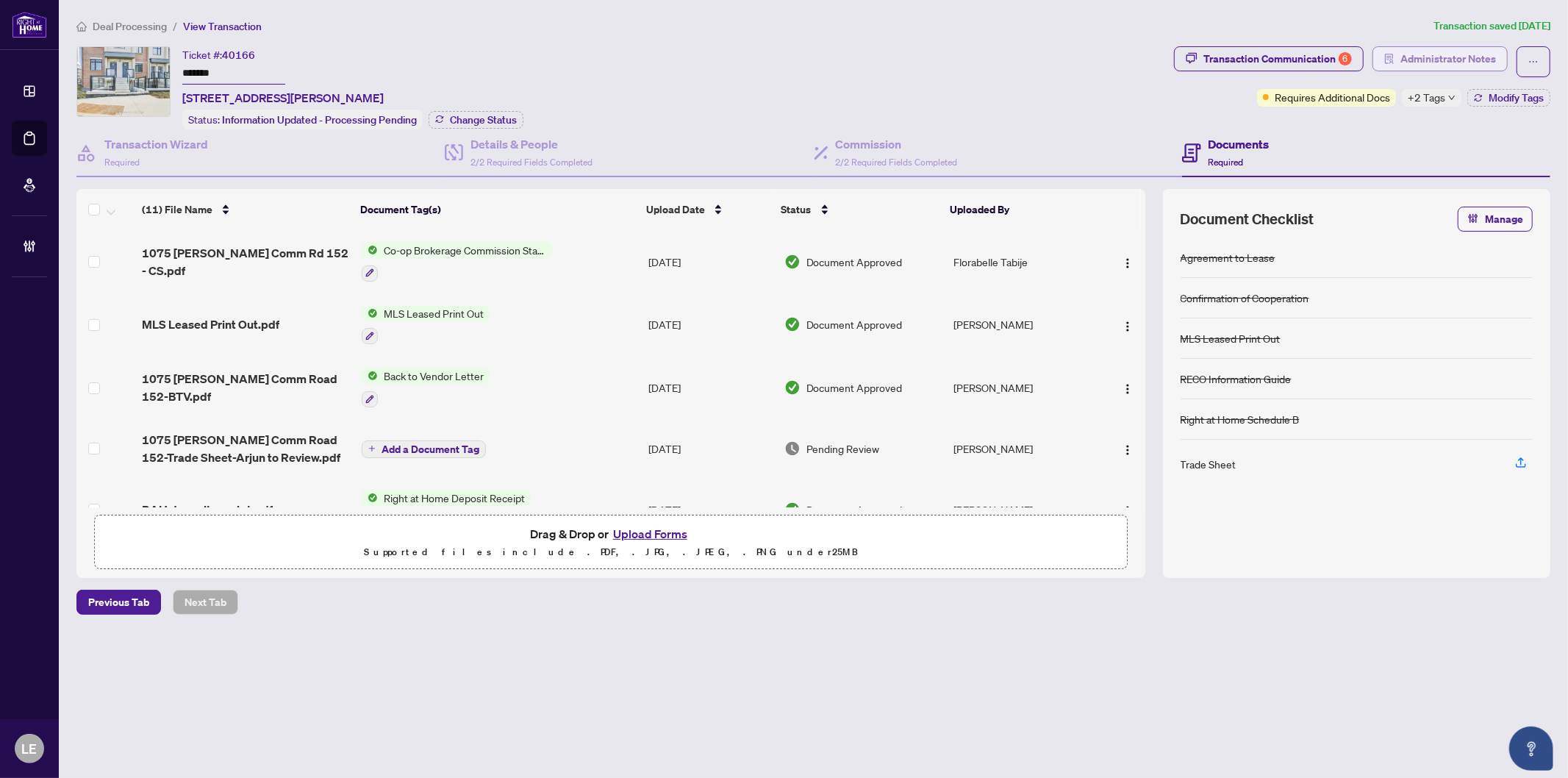
click at [1430, 52] on span "Administrator Notes" at bounding box center [1448, 59] width 96 height 24
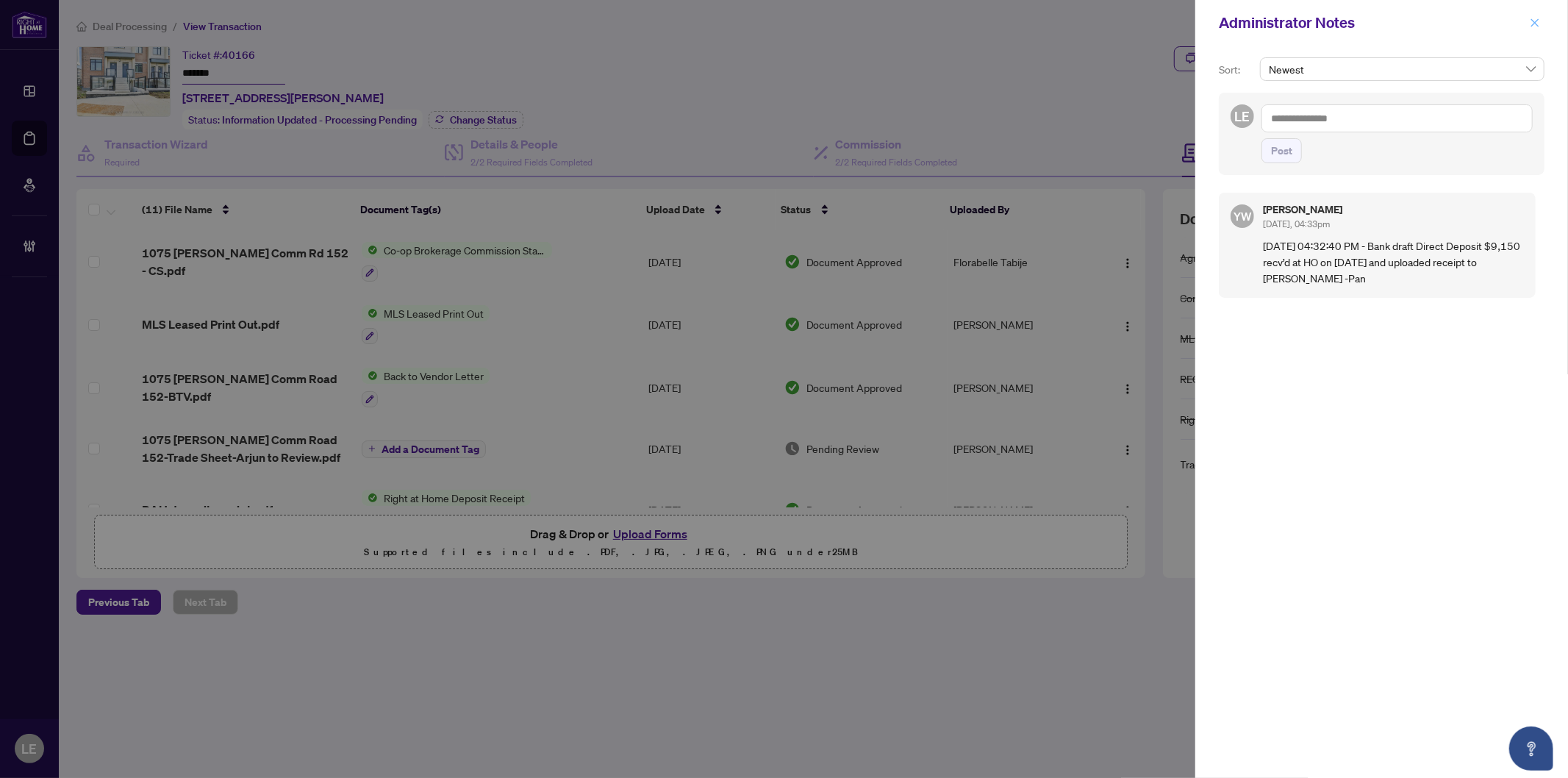
click at [1534, 24] on icon "close" at bounding box center [1536, 22] width 8 height 8
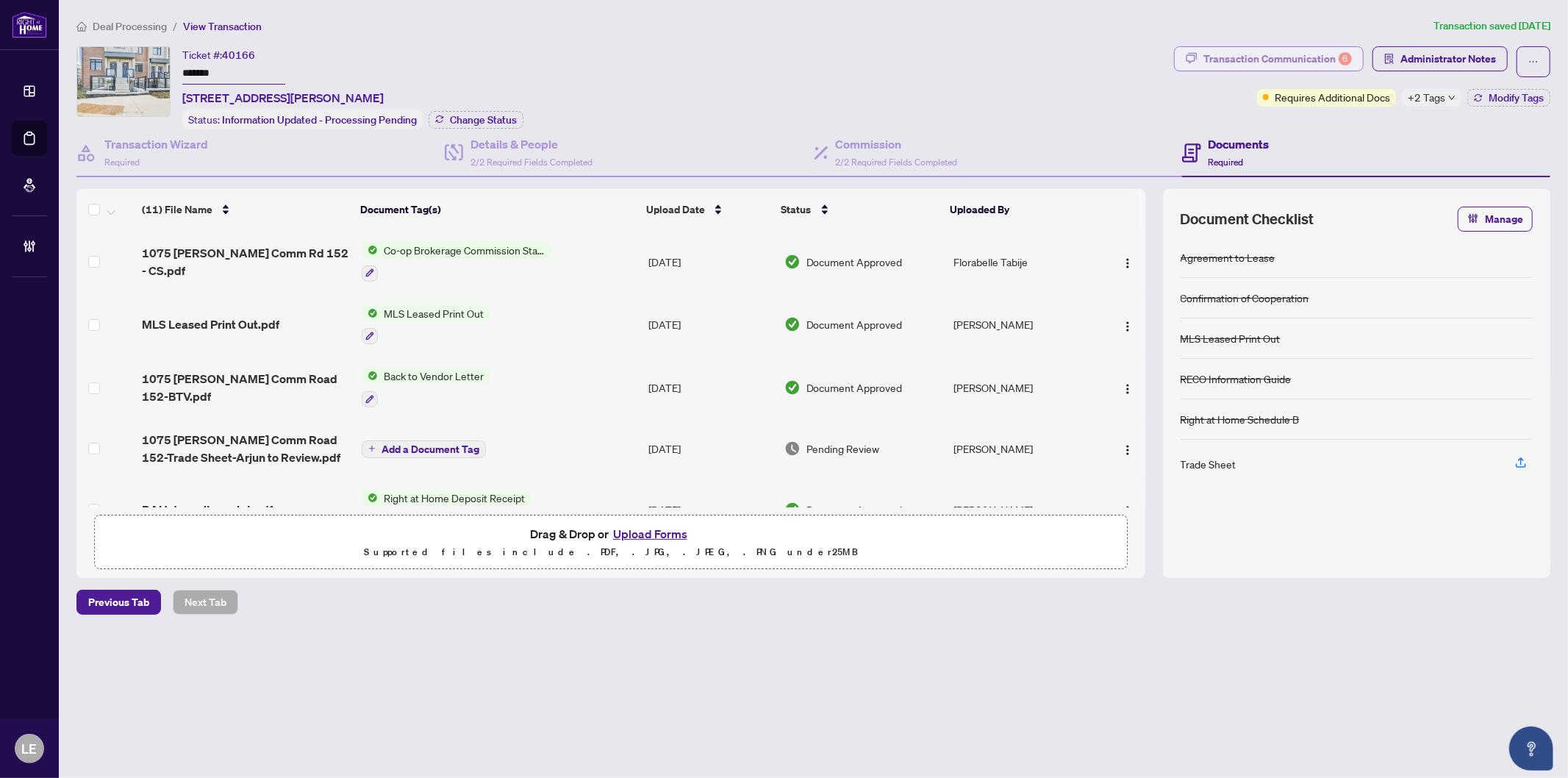
click at [1250, 61] on div "Transaction Communication 6" at bounding box center [1277, 59] width 148 height 24
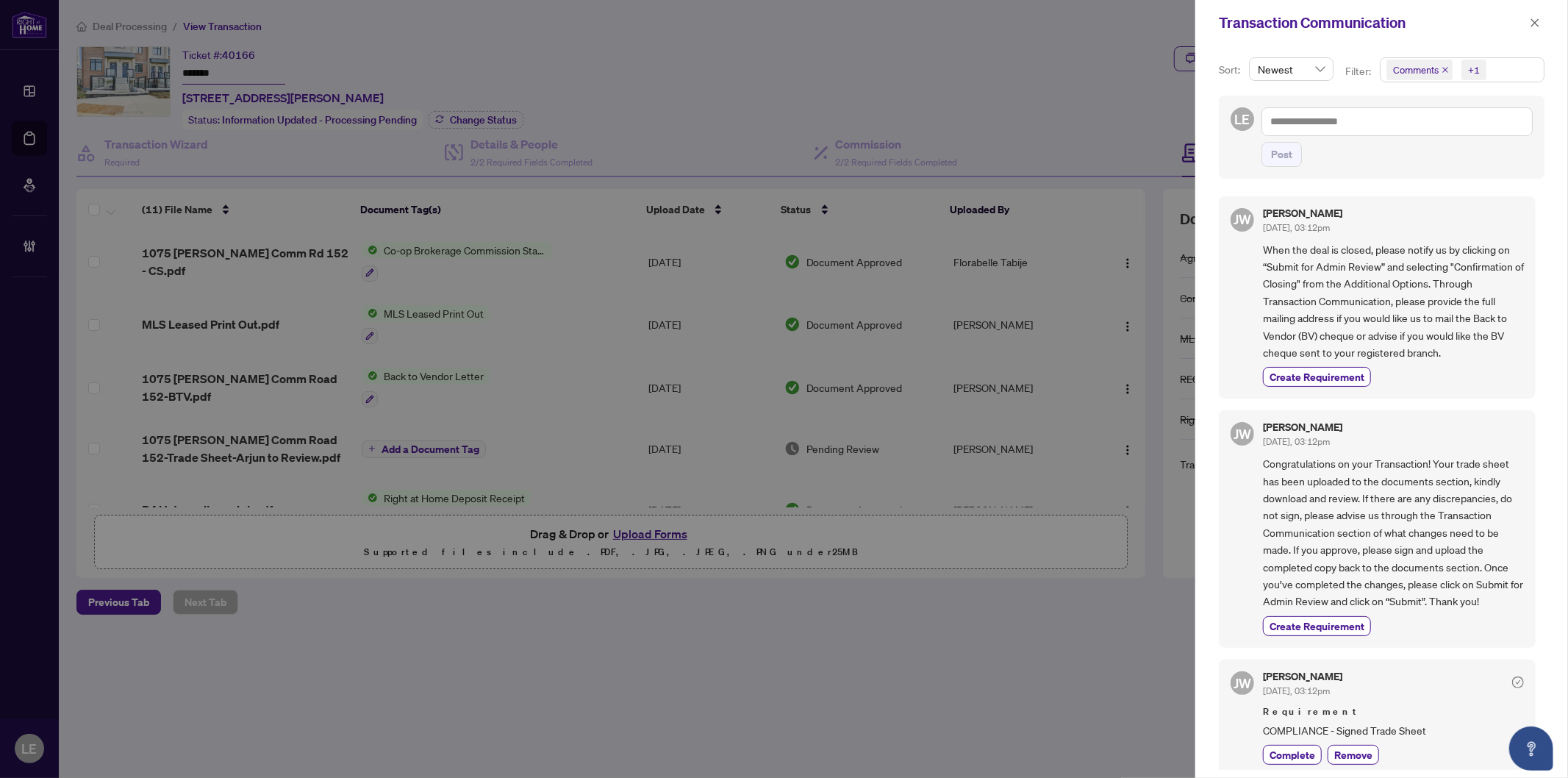
click at [770, 113] on div at bounding box center [784, 389] width 1568 height 778
click at [917, 72] on div at bounding box center [784, 389] width 1568 height 778
click at [1538, 27] on icon "close" at bounding box center [1535, 23] width 10 height 10
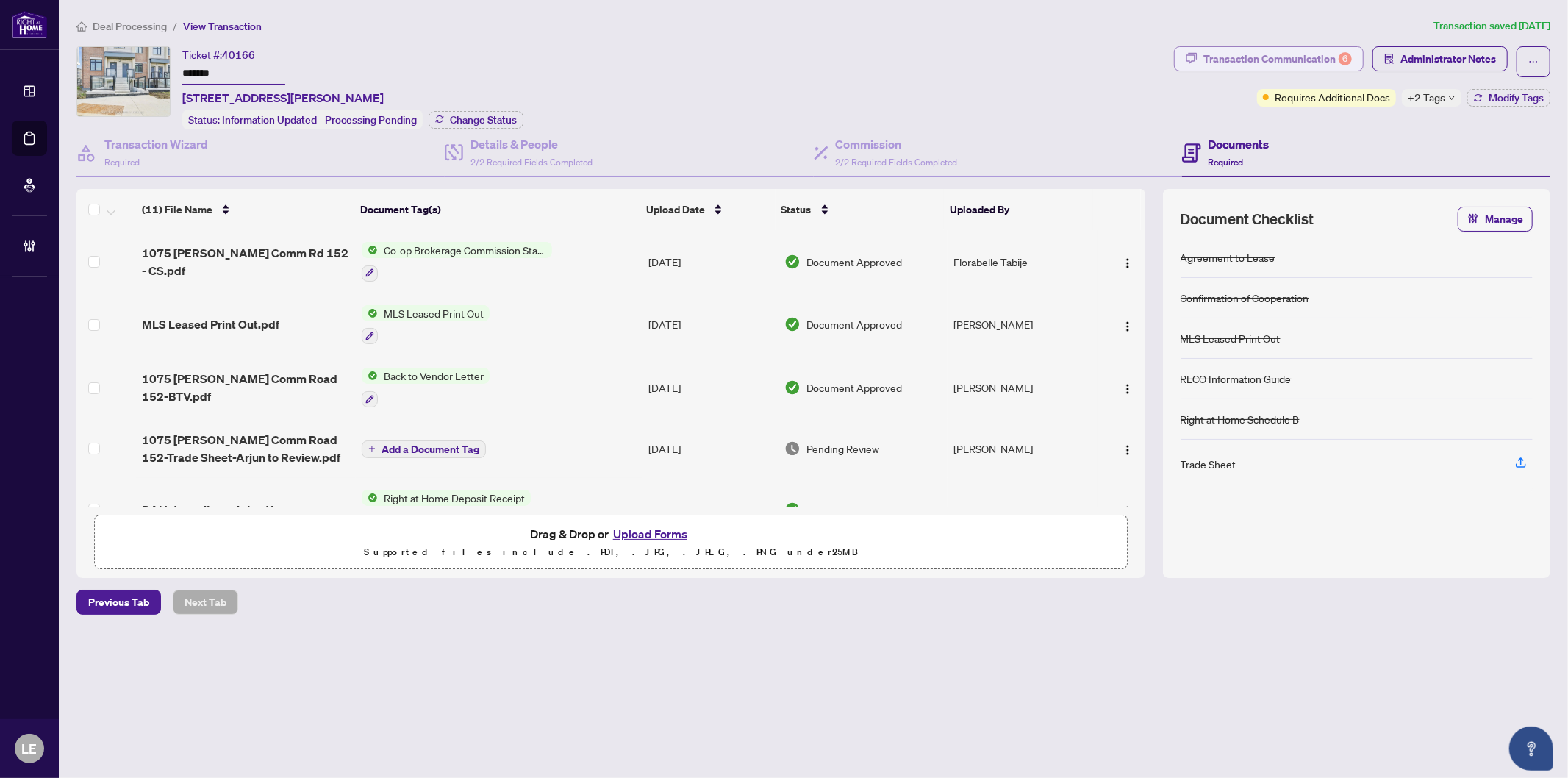
click at [1276, 60] on div "Transaction Communication 6" at bounding box center [1277, 59] width 148 height 24
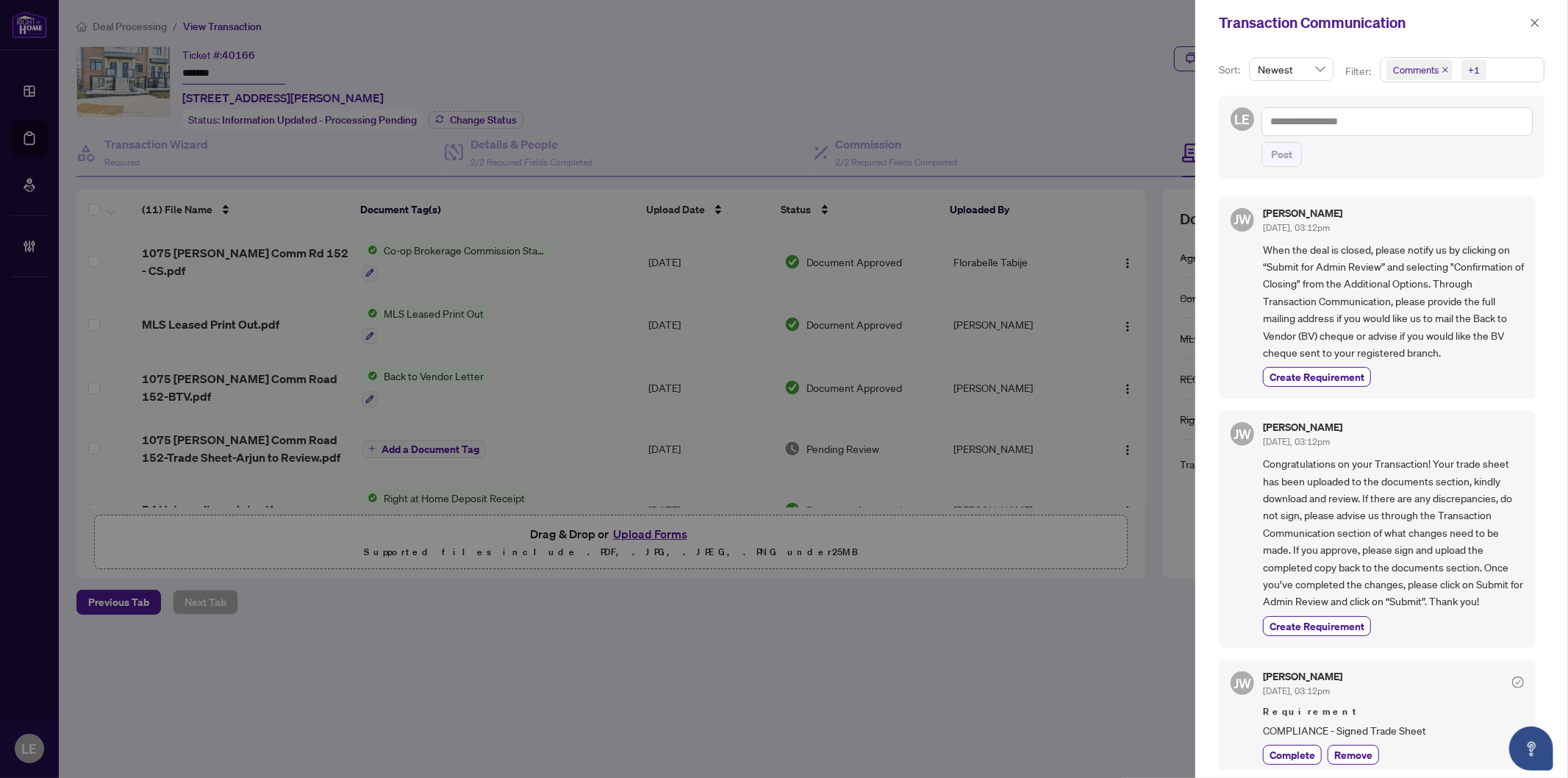
click at [1001, 82] on div at bounding box center [784, 389] width 1568 height 778
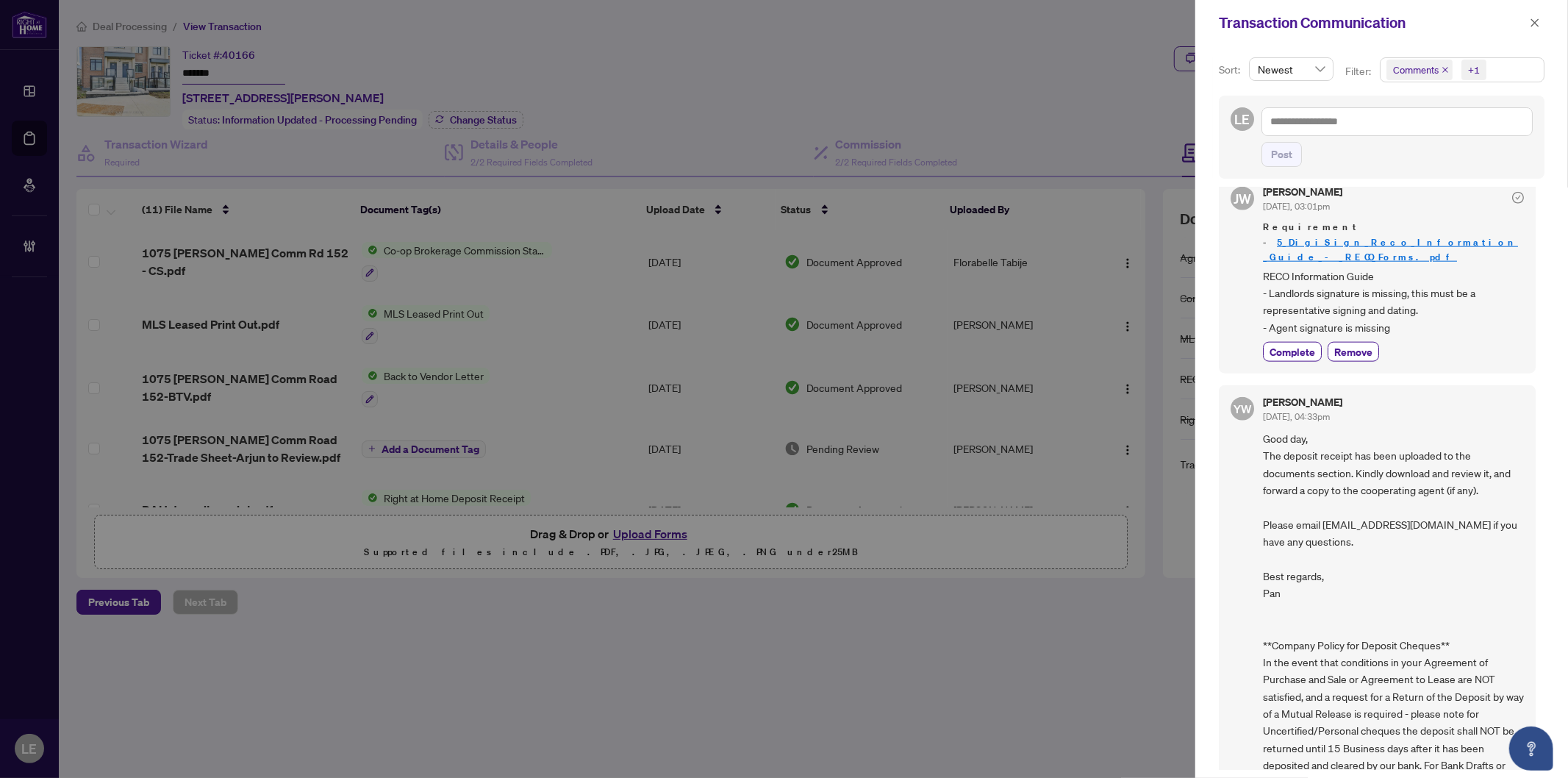
scroll to position [1189, 0]
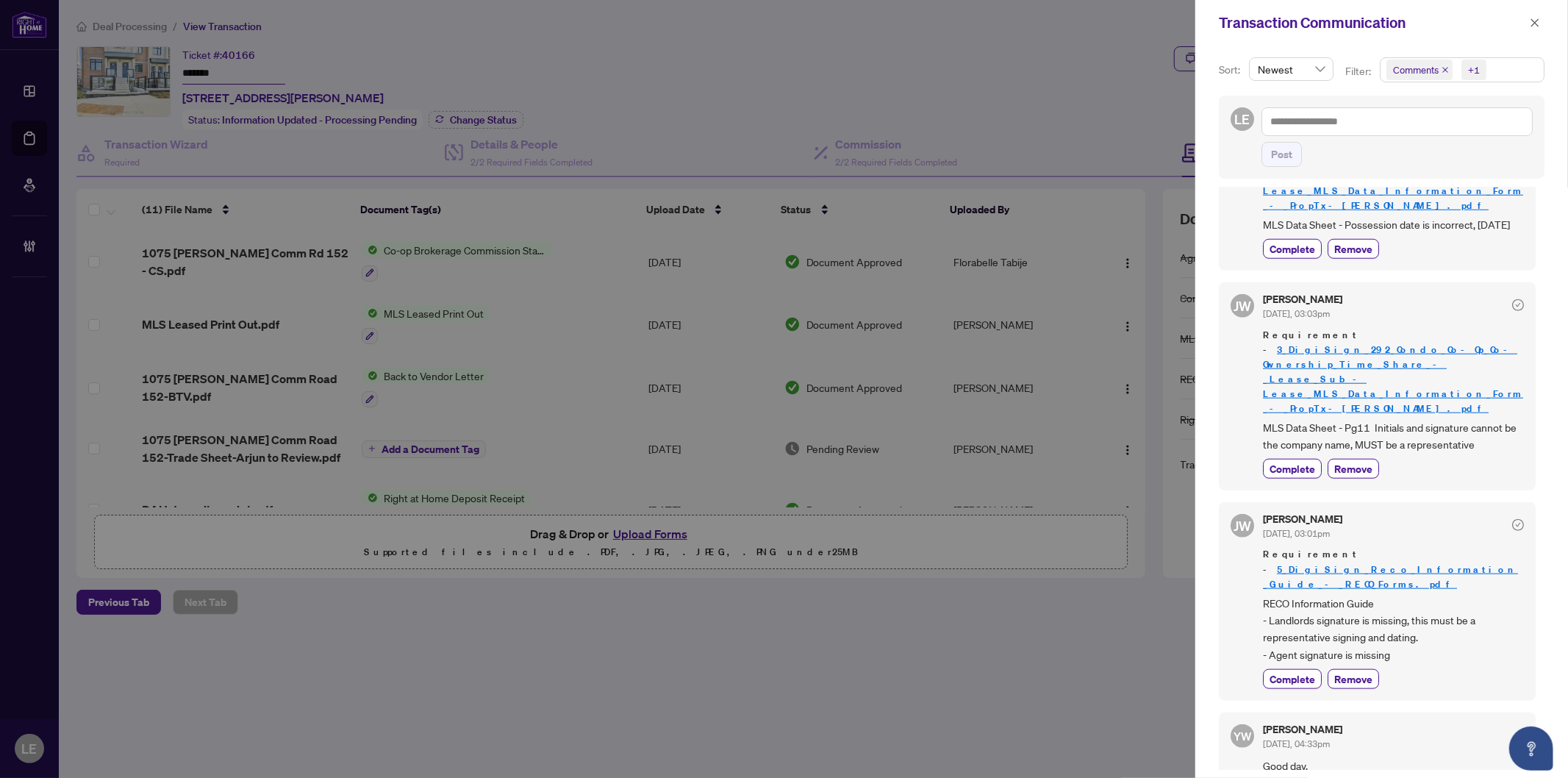
click at [694, 89] on div at bounding box center [784, 389] width 1568 height 778
click at [1537, 30] on span "button" at bounding box center [1535, 23] width 10 height 24
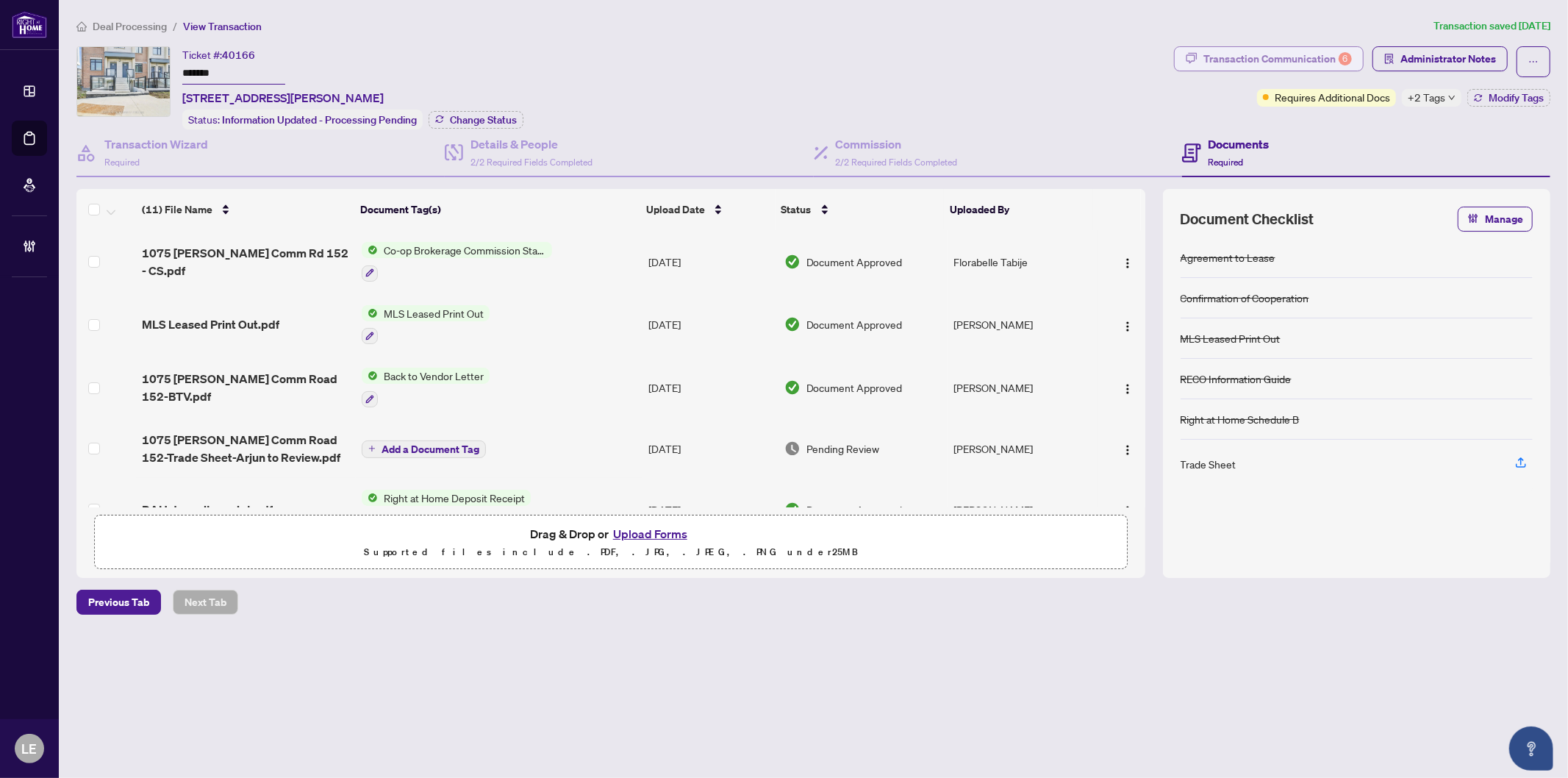
click at [1244, 55] on div "Transaction Communication 6" at bounding box center [1277, 59] width 148 height 24
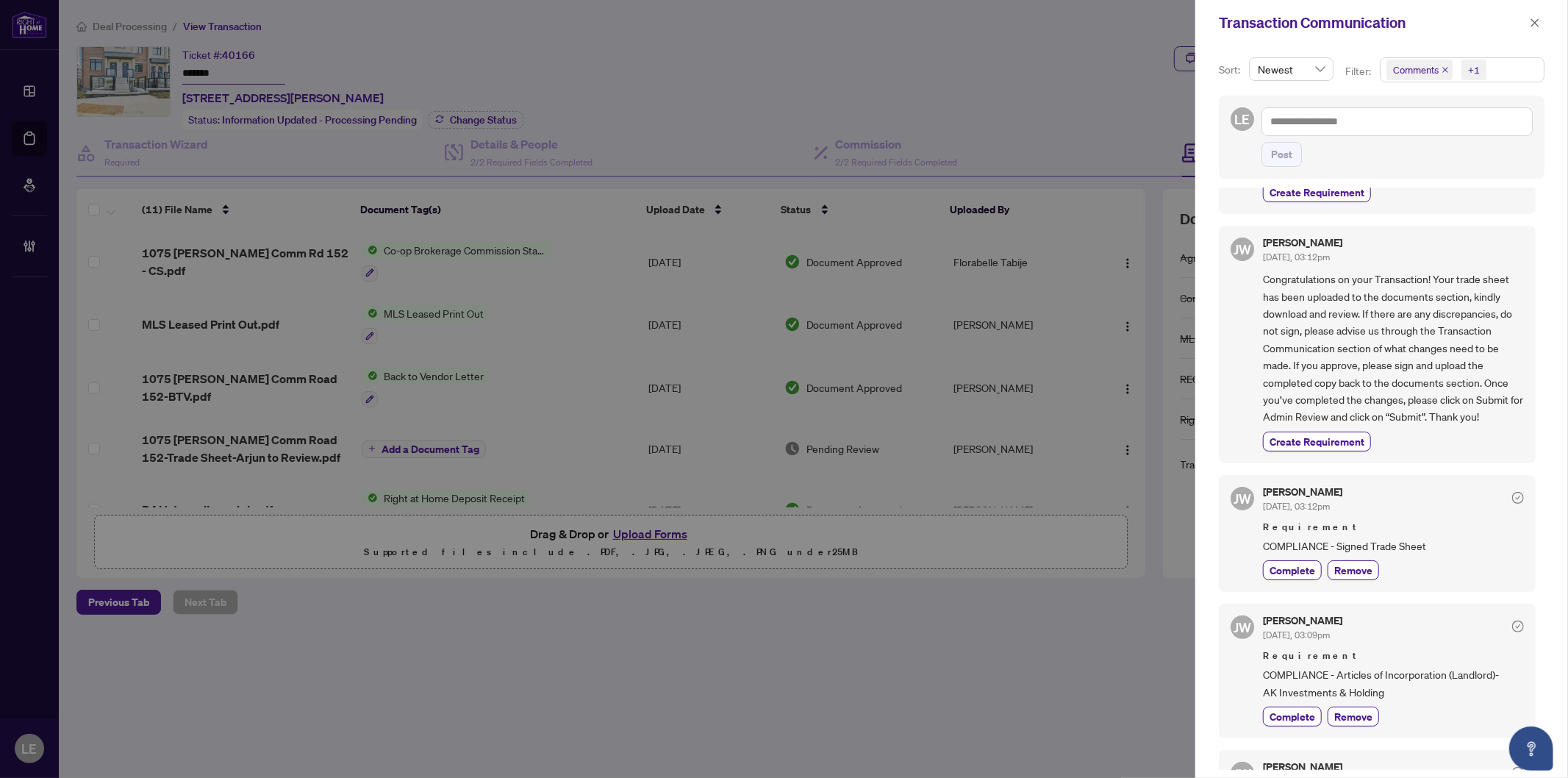
scroll to position [0, 0]
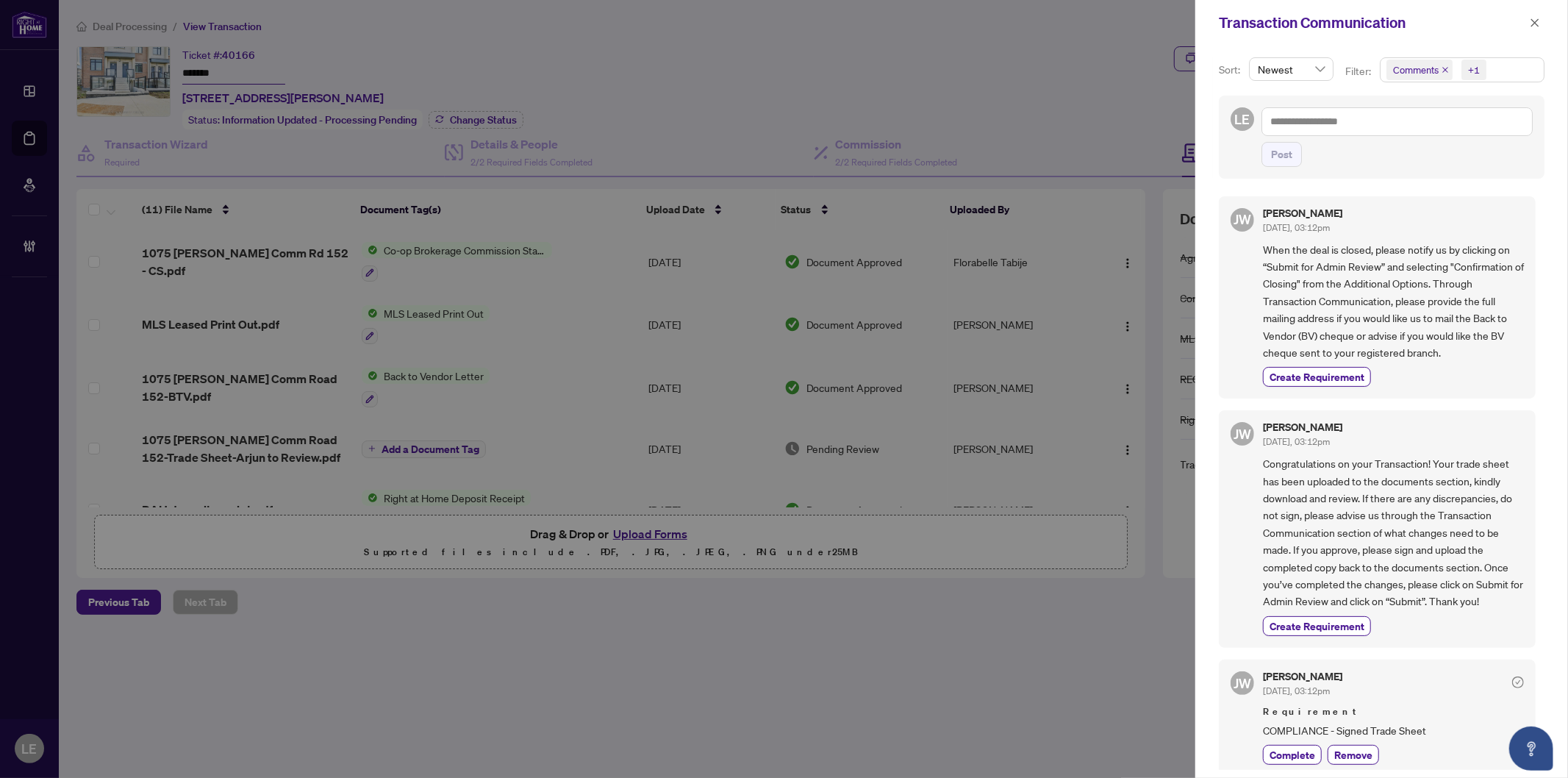
click at [936, 45] on div at bounding box center [784, 389] width 1568 height 778
click at [793, 78] on div at bounding box center [784, 389] width 1568 height 778
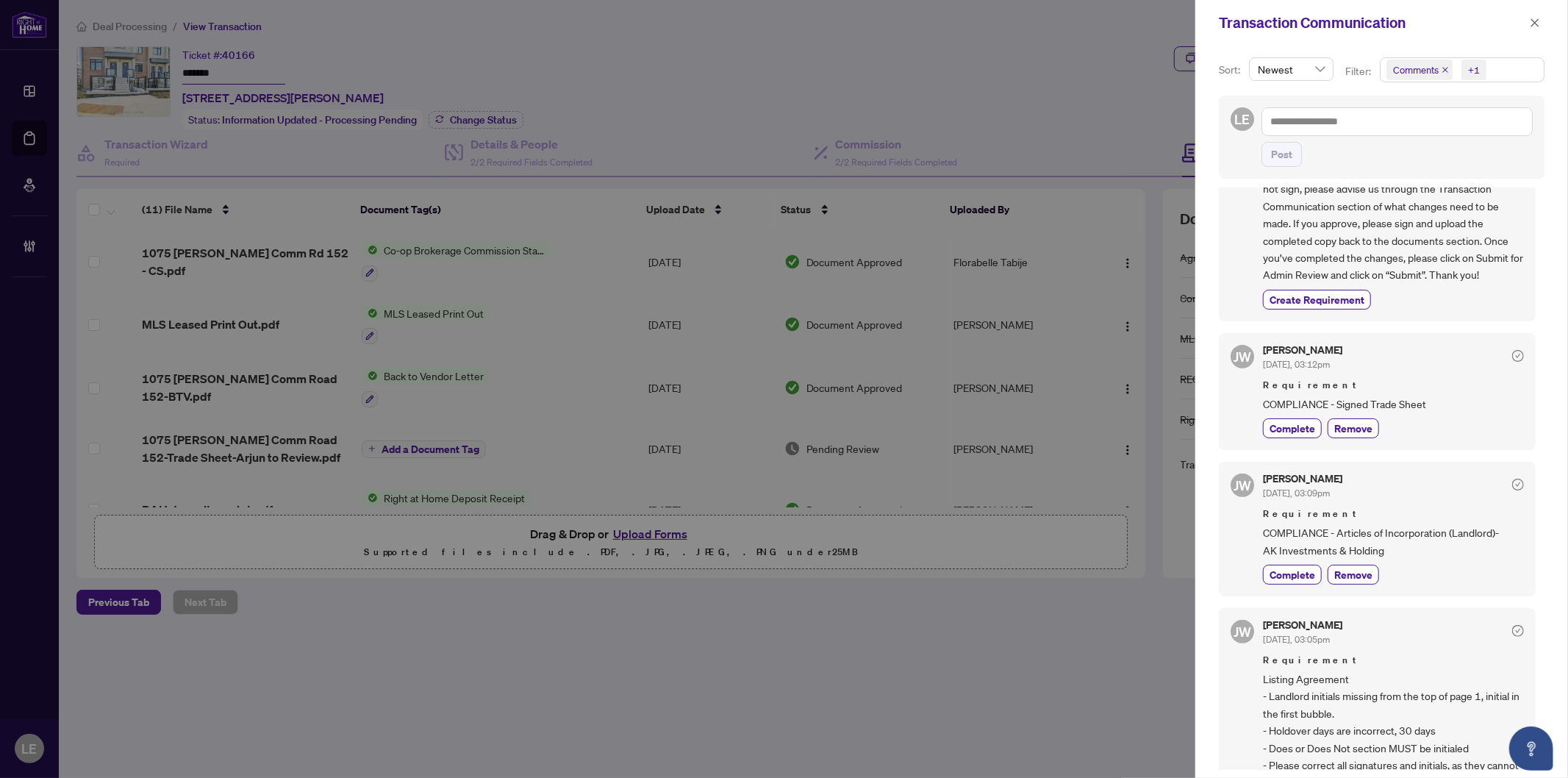
click at [774, 52] on div at bounding box center [784, 389] width 1568 height 778
click at [1537, 24] on icon "close" at bounding box center [1536, 22] width 8 height 8
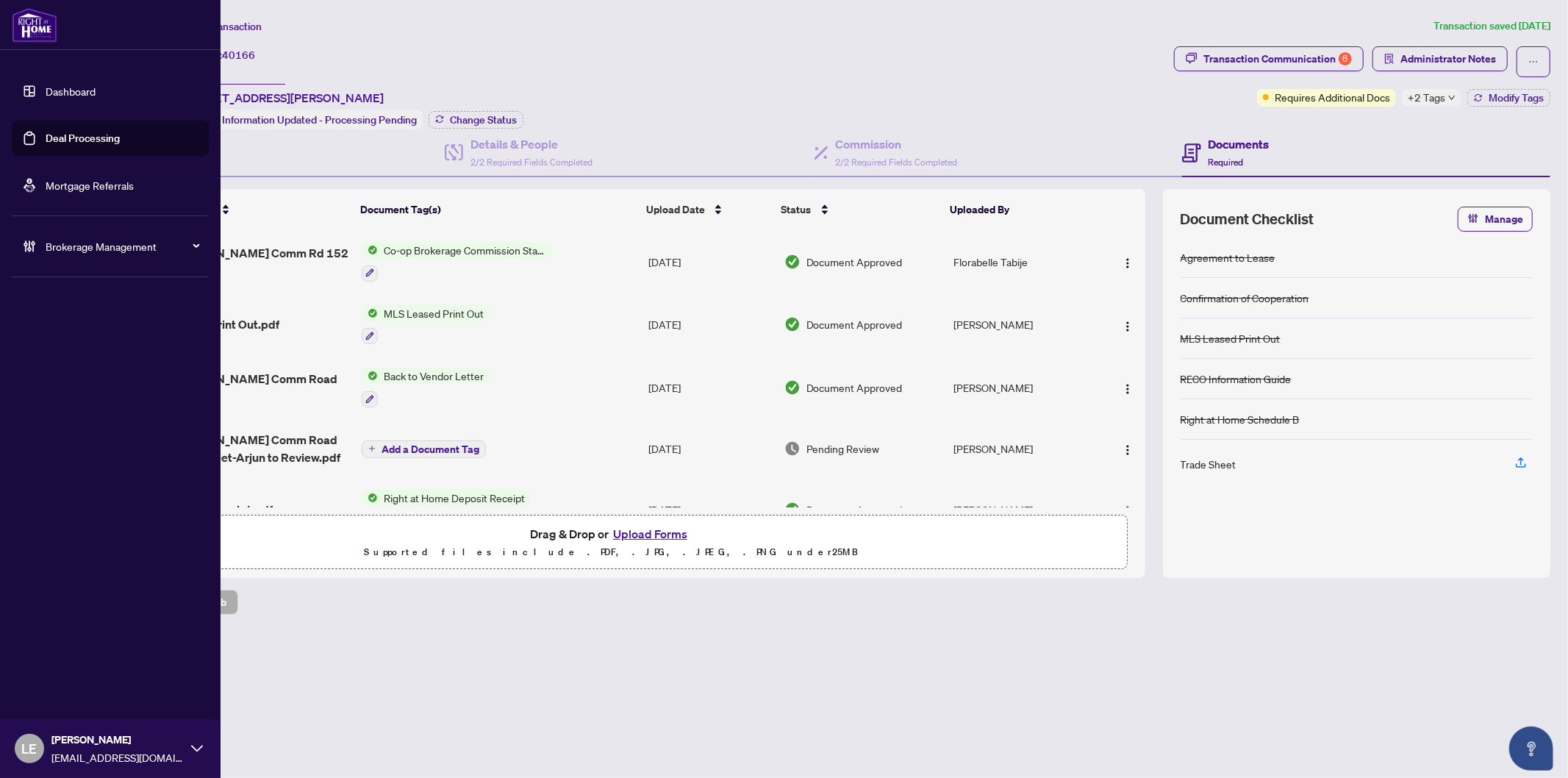
click at [49, 89] on link "Dashboard" at bounding box center [71, 91] width 50 height 13
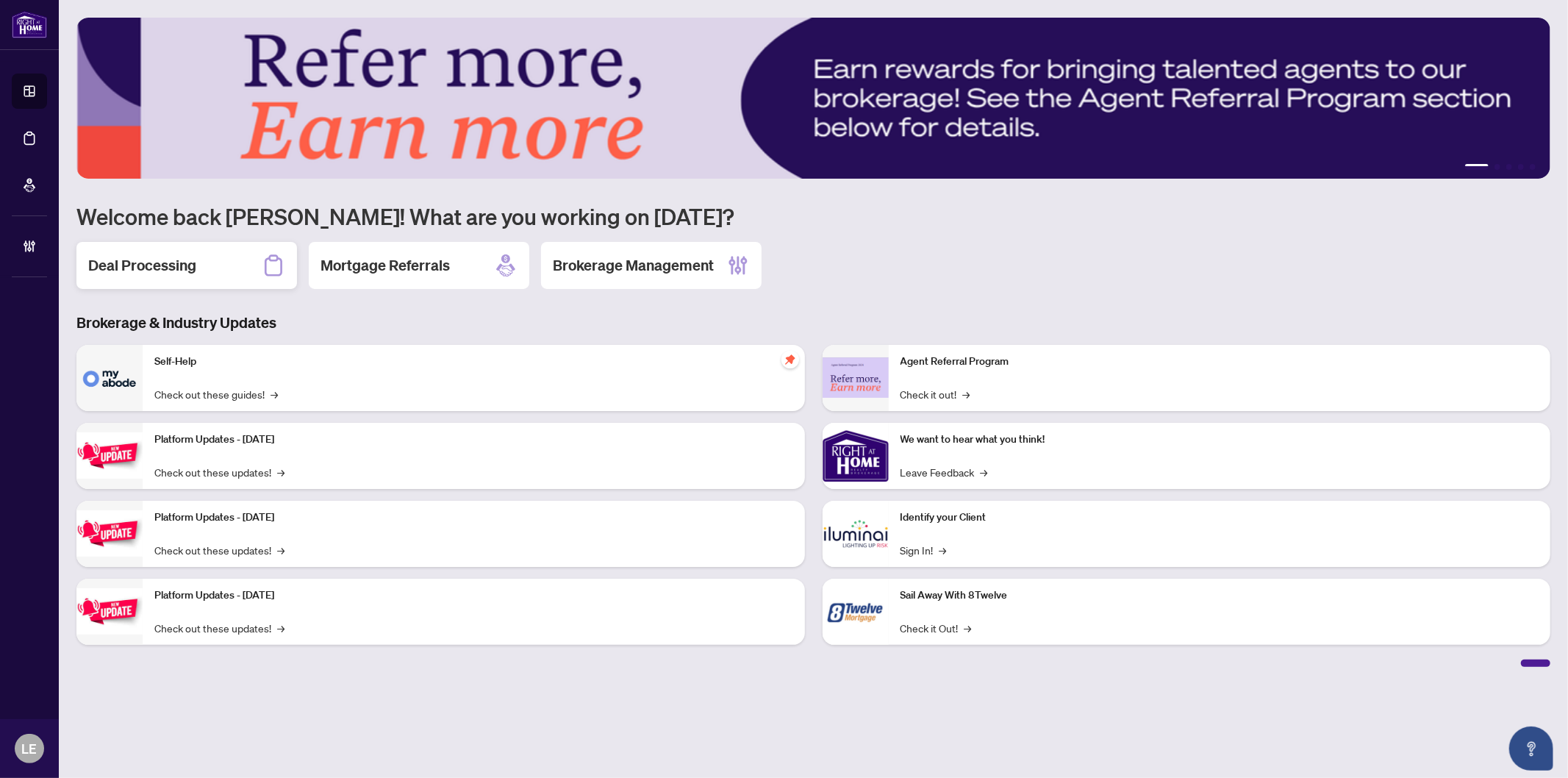
click at [189, 262] on h2 "Deal Processing" at bounding box center [142, 265] width 109 height 21
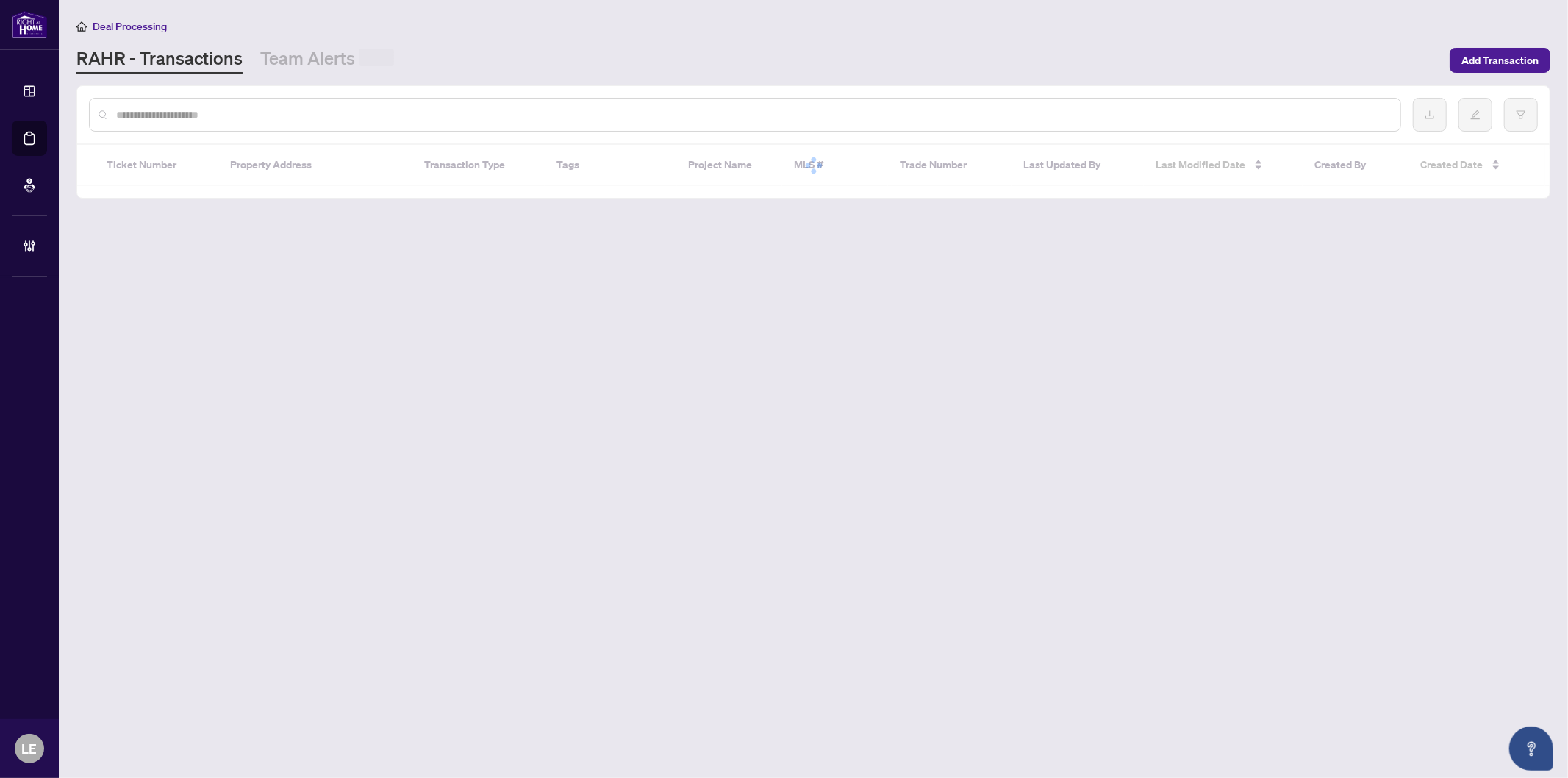
click at [204, 112] on input "text" at bounding box center [753, 115] width 1273 height 16
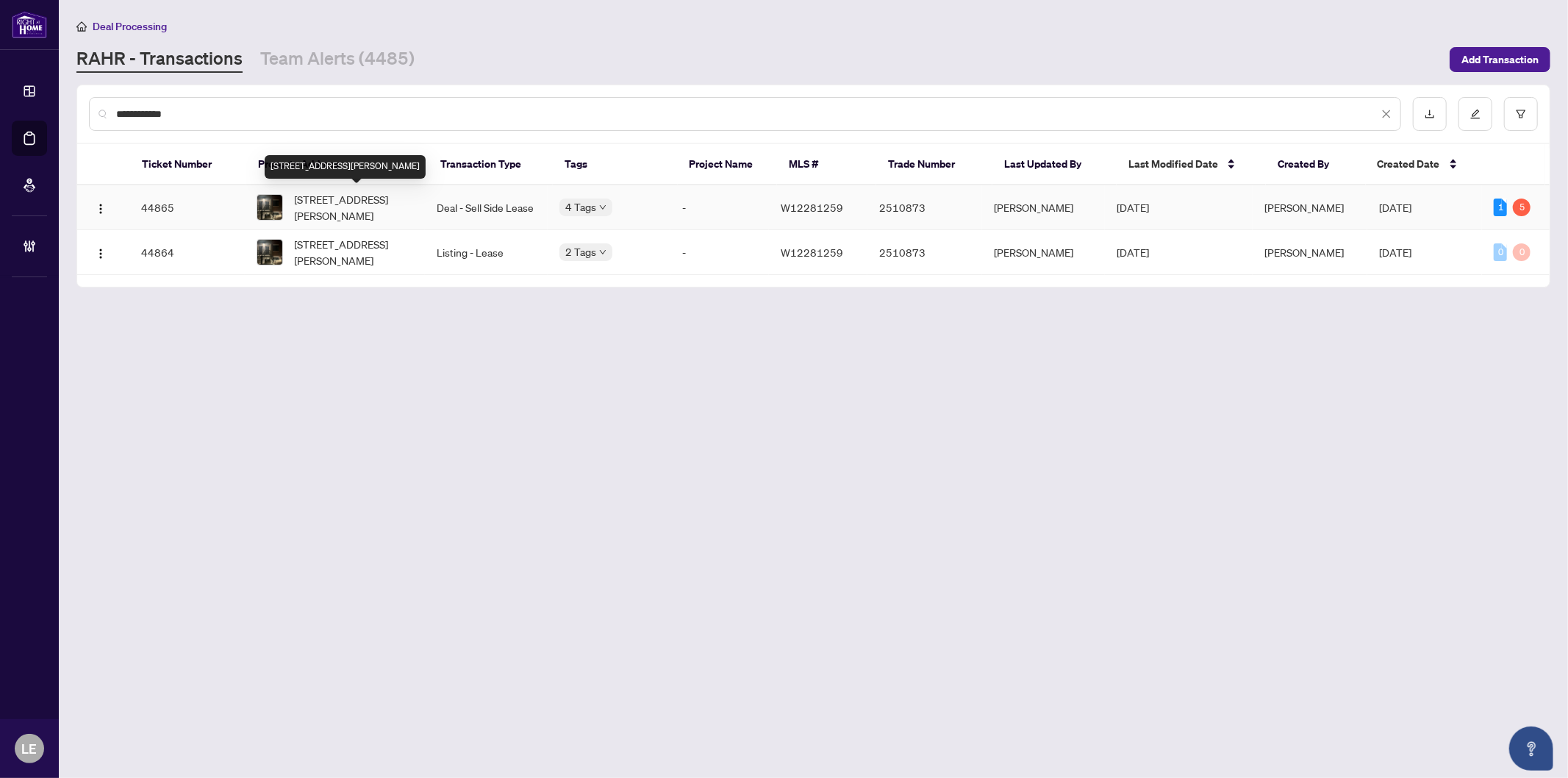
type input "**********"
click at [359, 206] on span "[STREET_ADDRESS][PERSON_NAME]" at bounding box center [354, 207] width 119 height 32
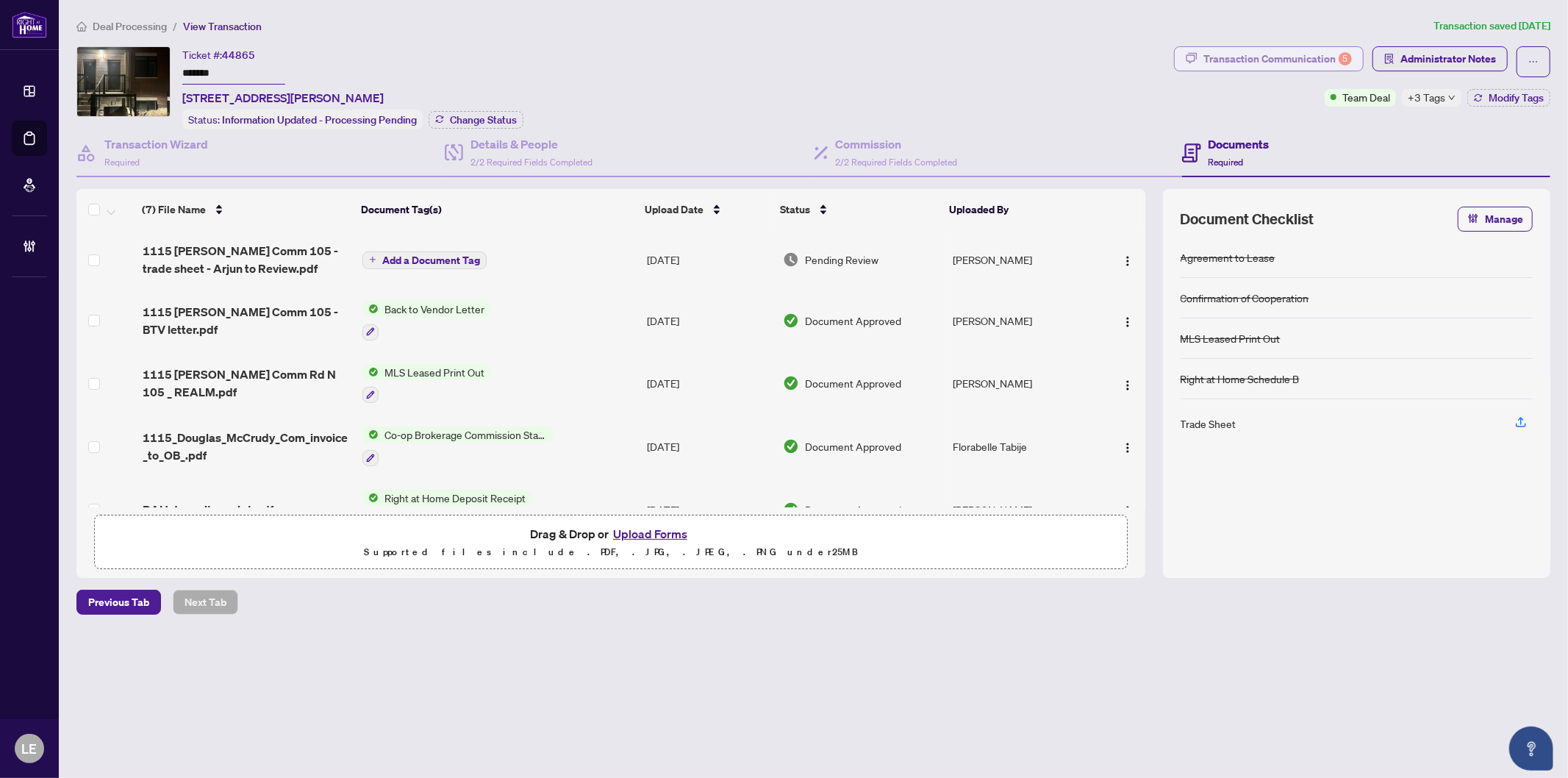
click at [1296, 61] on div "Transaction Communication 5" at bounding box center [1277, 59] width 148 height 24
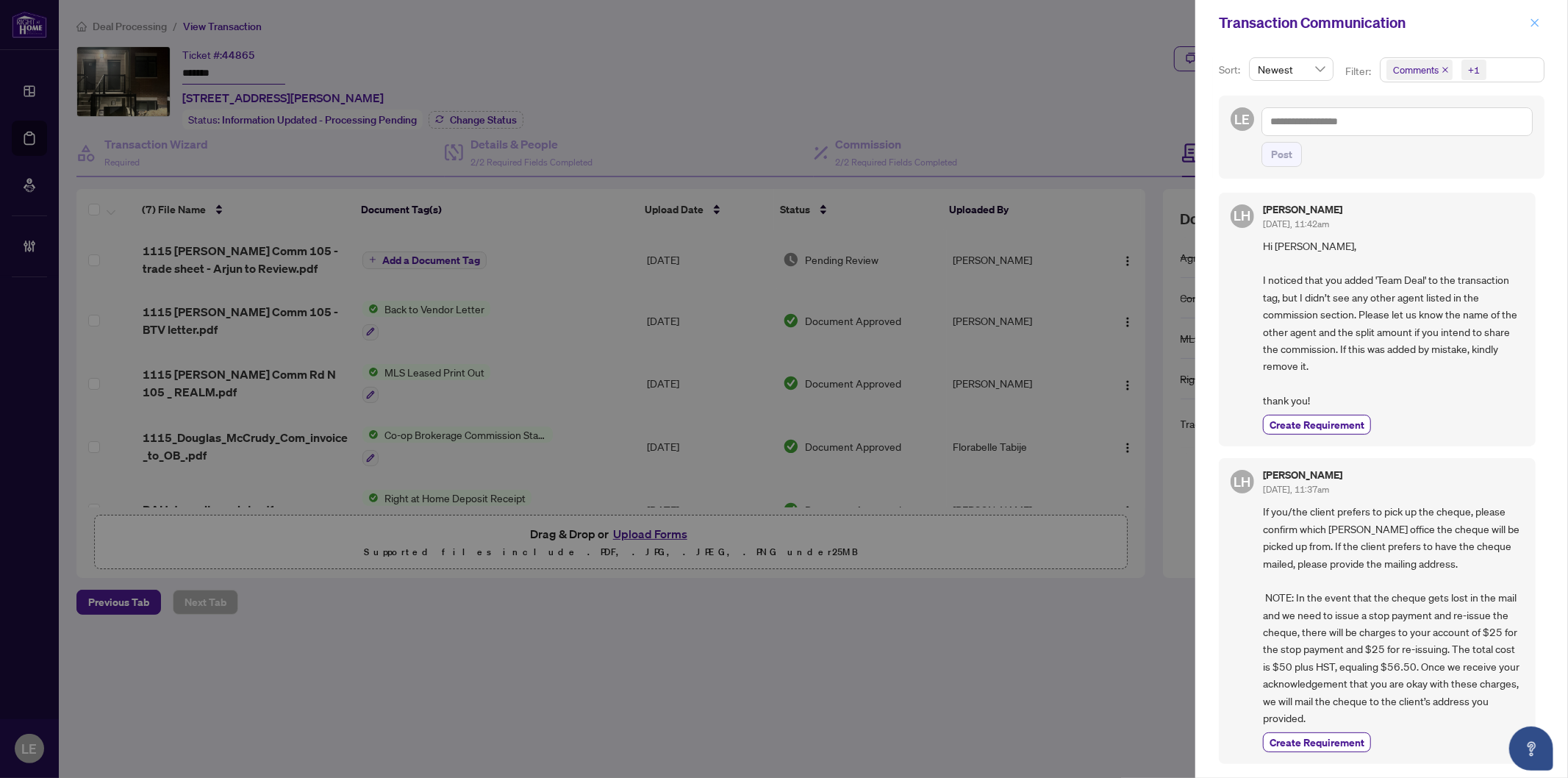
click at [1532, 21] on icon "close" at bounding box center [1535, 23] width 10 height 10
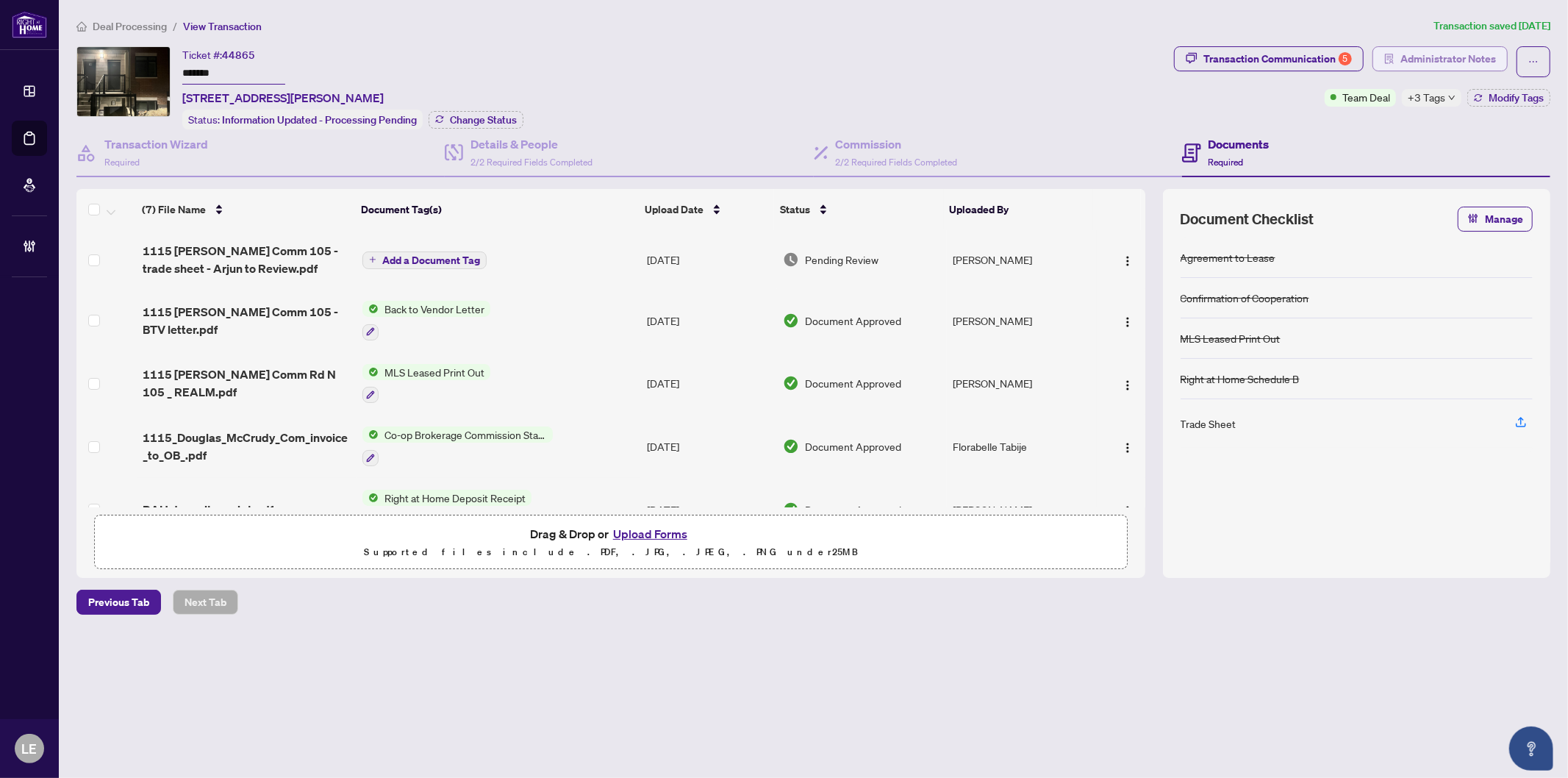
click at [1459, 57] on span "Administrator Notes" at bounding box center [1448, 59] width 96 height 24
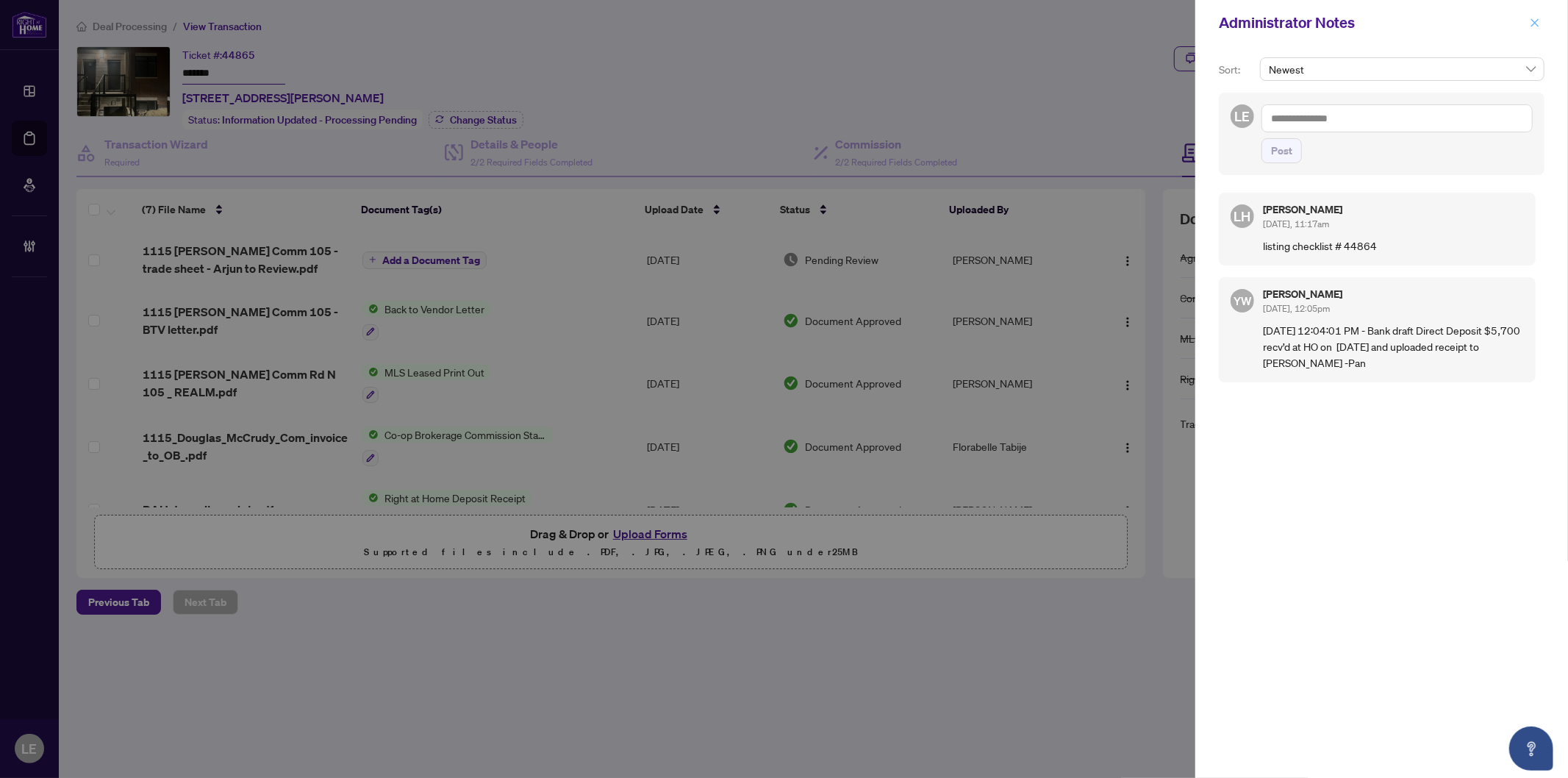
click at [1539, 21] on icon "close" at bounding box center [1535, 23] width 10 height 10
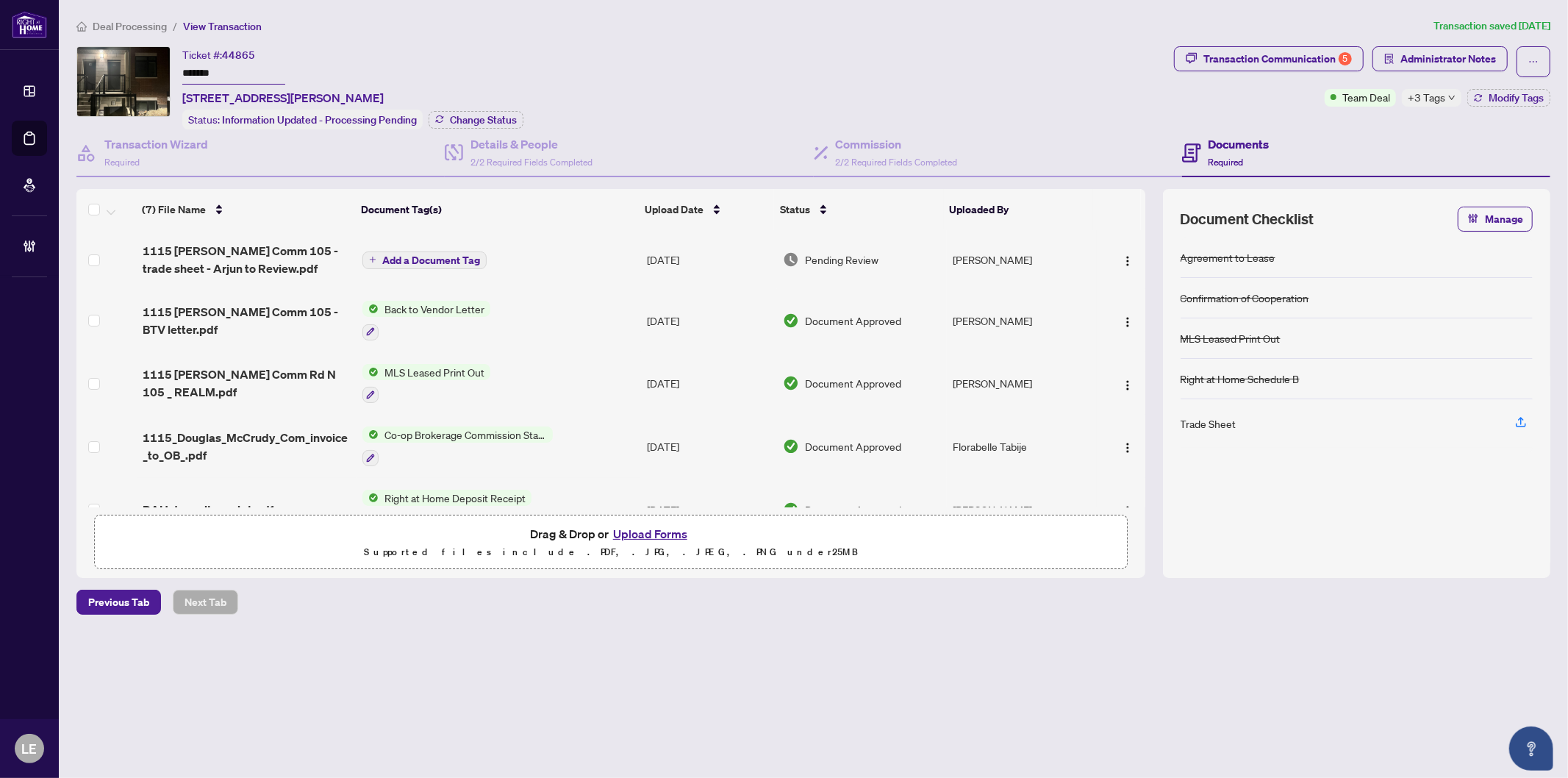
click at [817, 69] on div "Ticket #: 44865 ******* [STREET_ADDRESS][PERSON_NAME] Status: Information Updat…" at bounding box center [623, 88] width 1092 height 83
click at [929, 92] on div "Ticket #: 44865 ******* [STREET_ADDRESS][PERSON_NAME] Status: Information Updat…" at bounding box center [623, 88] width 1092 height 83
click at [1306, 62] on div "Transaction Communication 5" at bounding box center [1277, 59] width 148 height 24
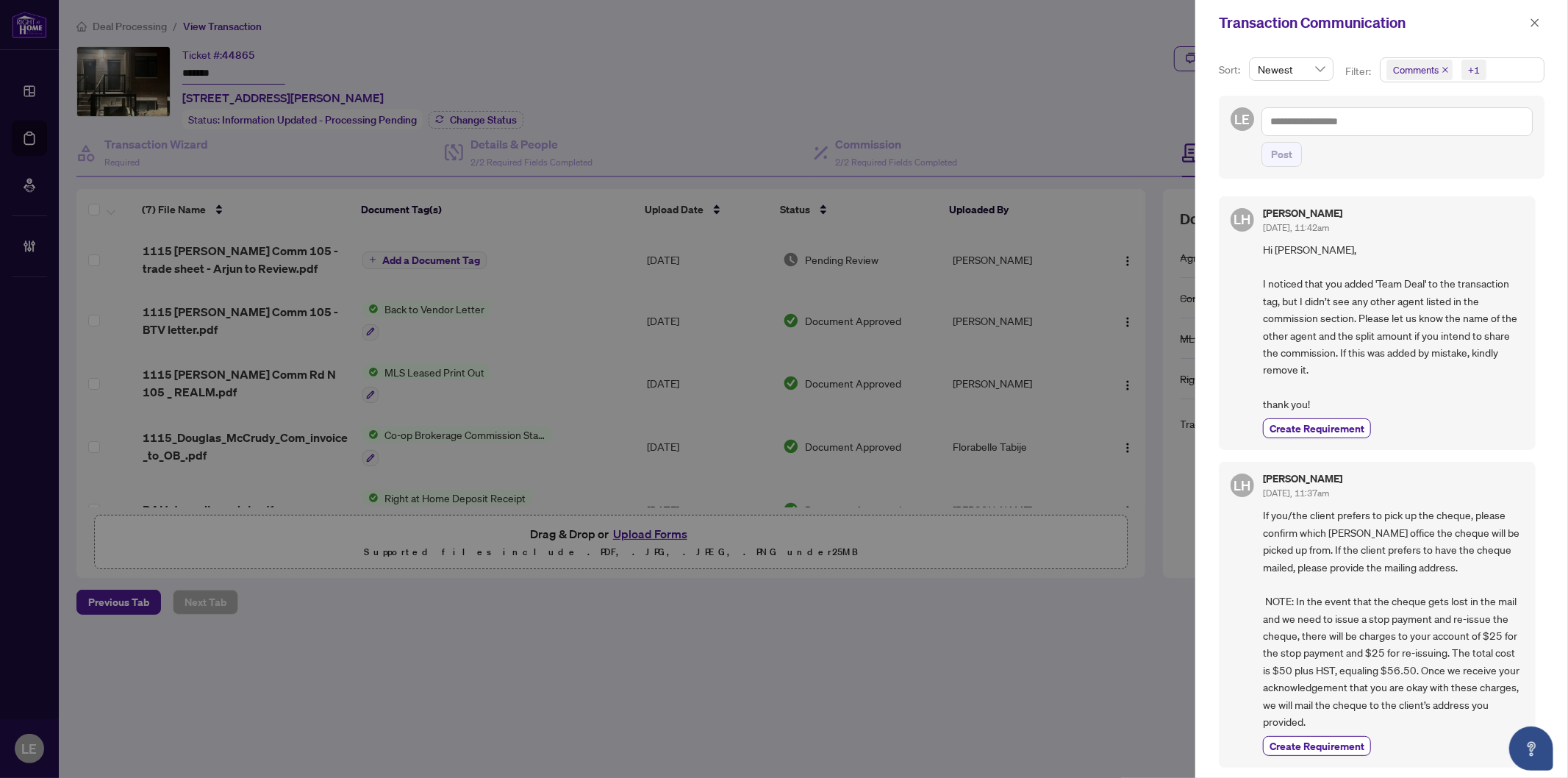
click at [732, 62] on div at bounding box center [784, 389] width 1568 height 778
click at [1537, 24] on icon "close" at bounding box center [1536, 22] width 8 height 8
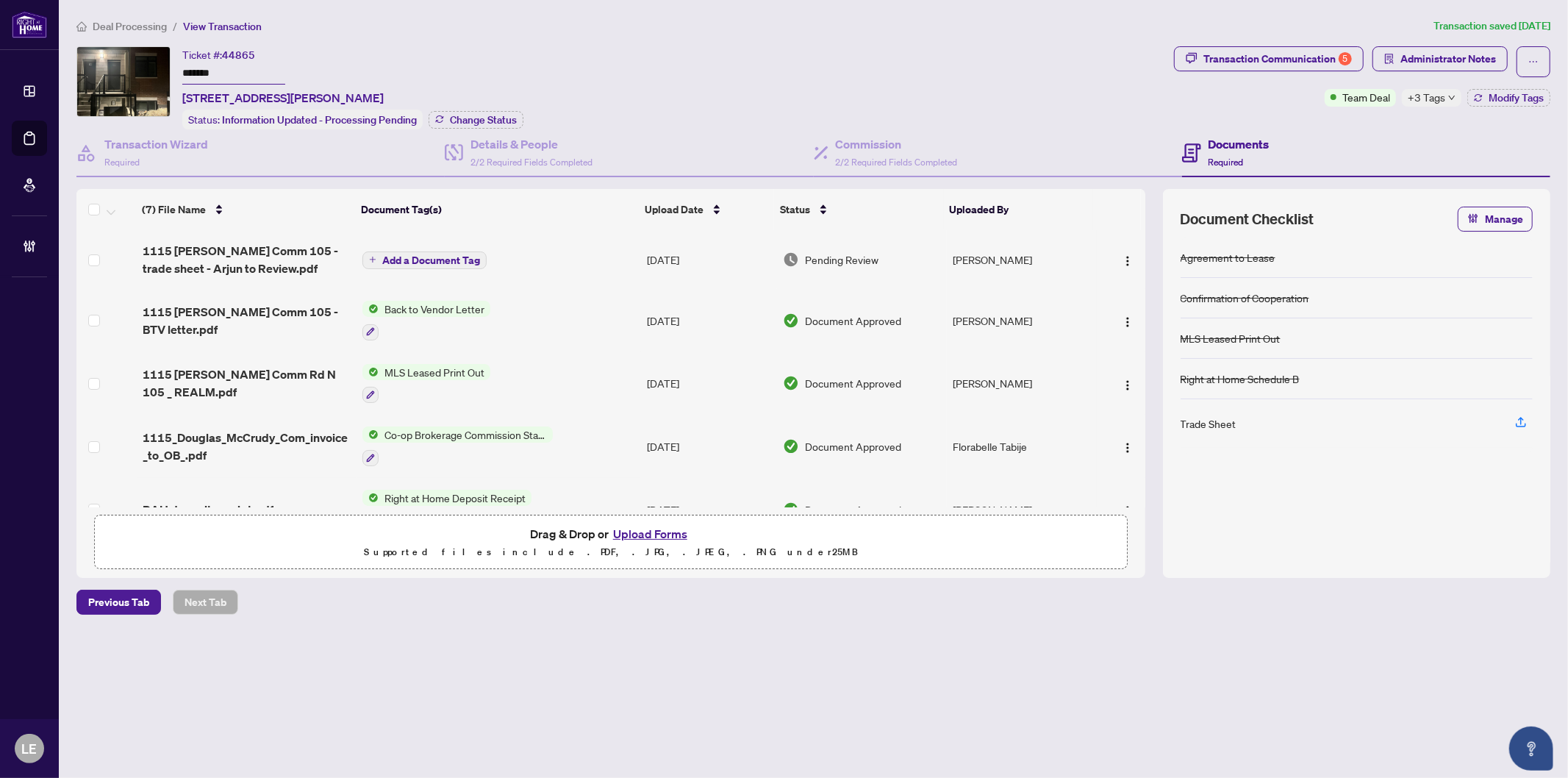
click at [919, 30] on ol "Deal Processing / View Transaction" at bounding box center [752, 26] width 1352 height 17
click at [1493, 97] on span "Modify Tags" at bounding box center [1516, 98] width 55 height 10
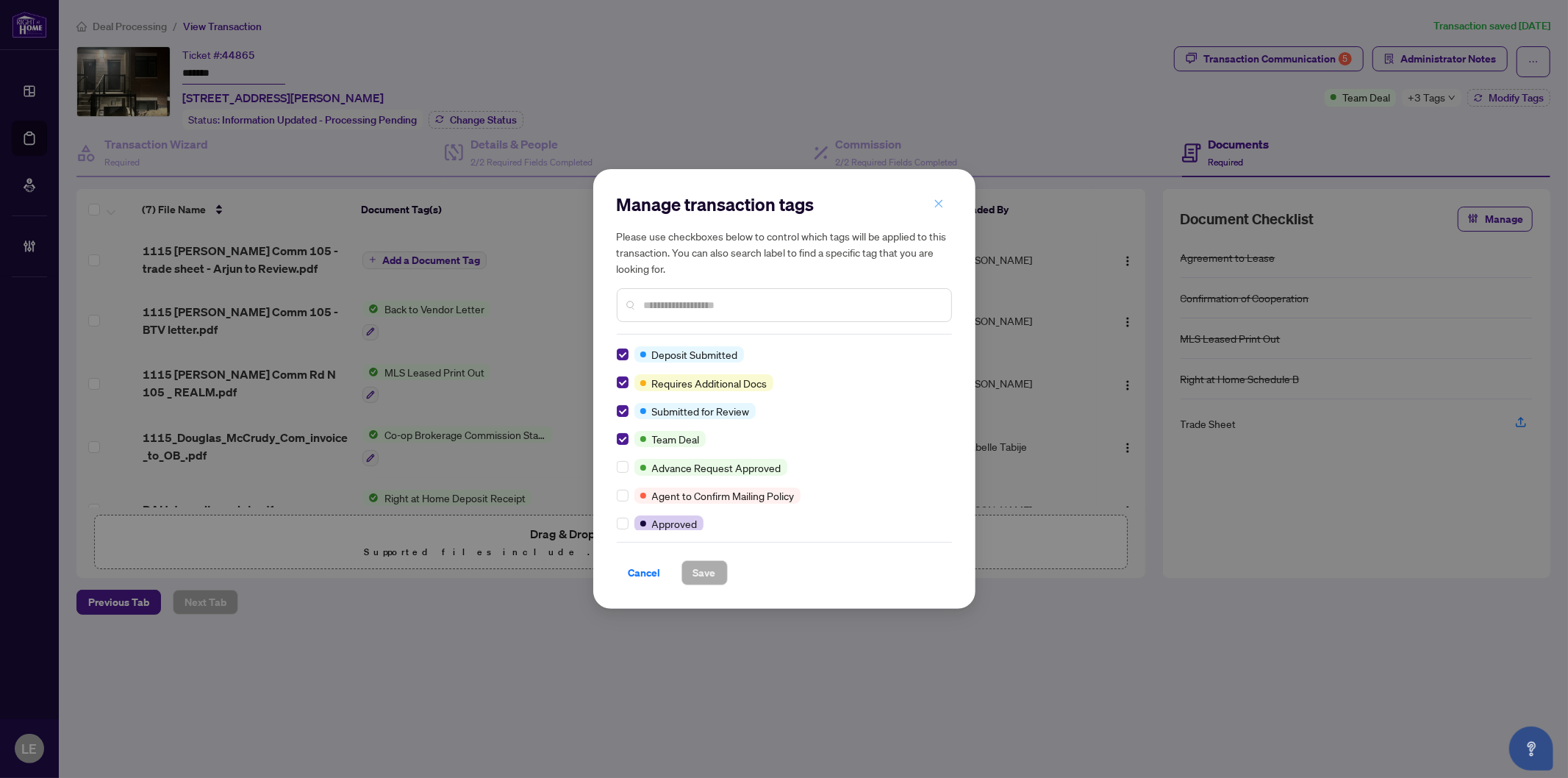
click at [942, 202] on icon "close" at bounding box center [938, 203] width 10 height 10
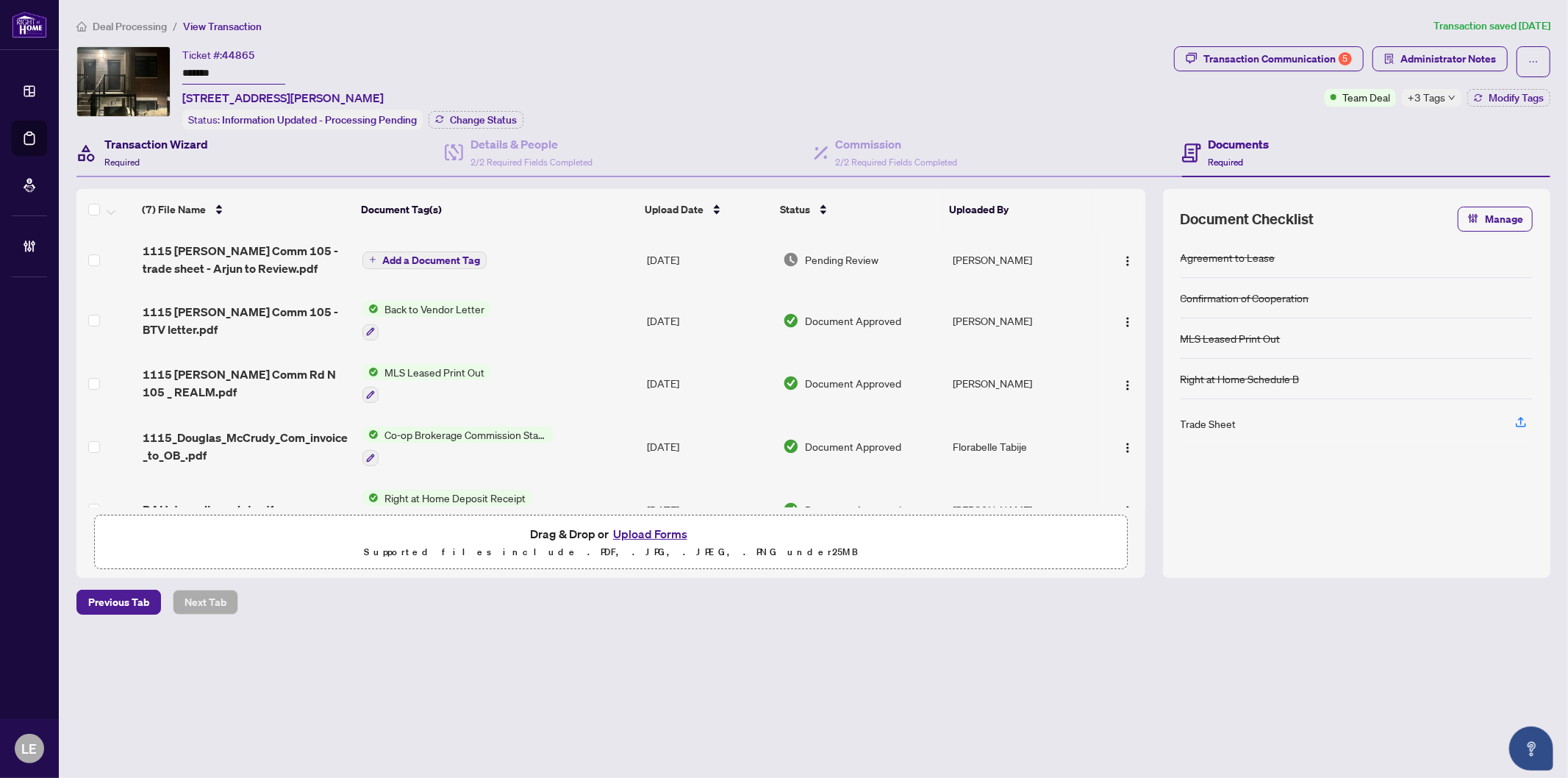
click at [136, 147] on h4 "Transaction Wizard" at bounding box center [156, 144] width 104 height 18
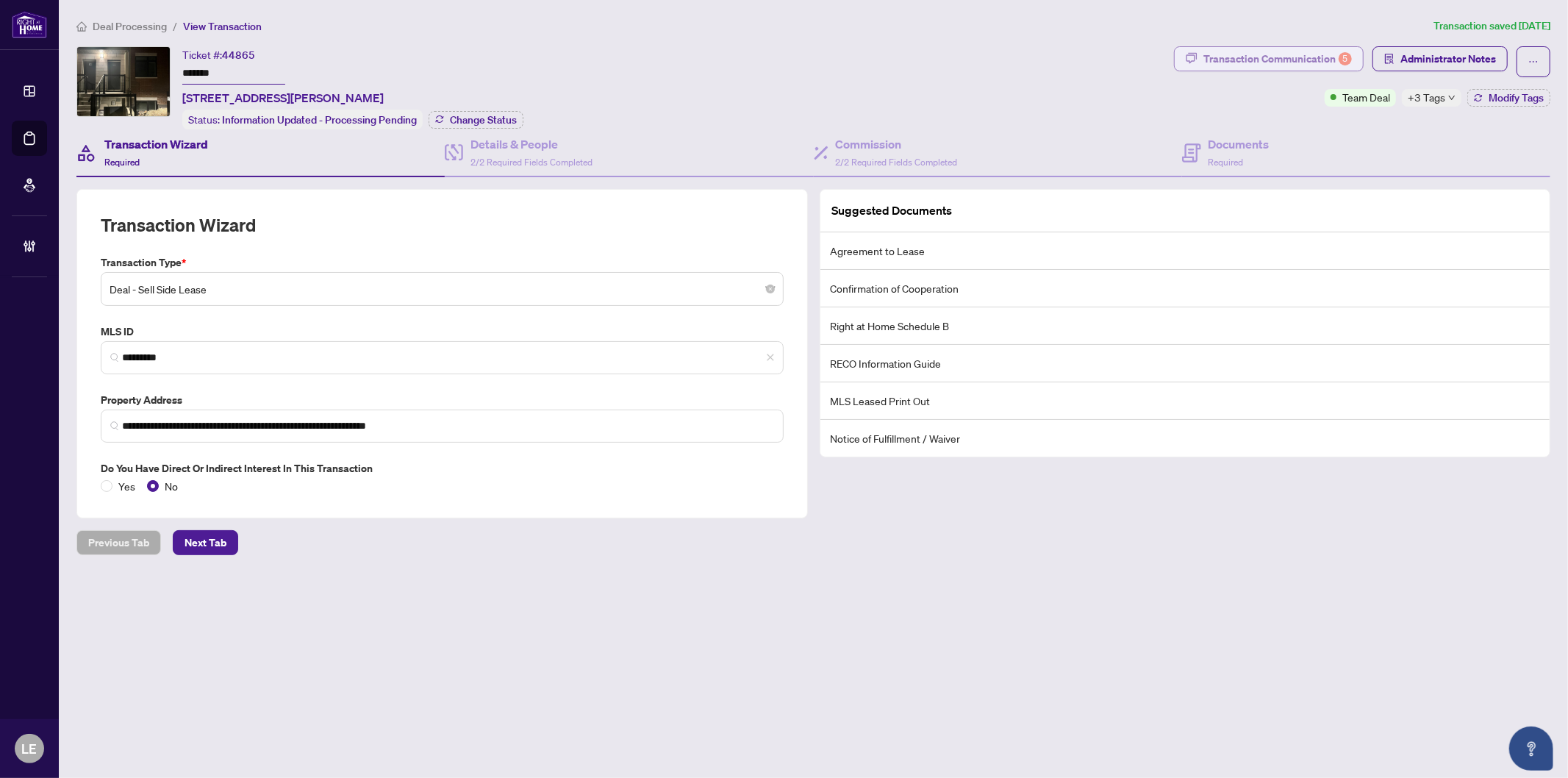
click at [1242, 60] on div "Transaction Communication 5" at bounding box center [1277, 59] width 148 height 24
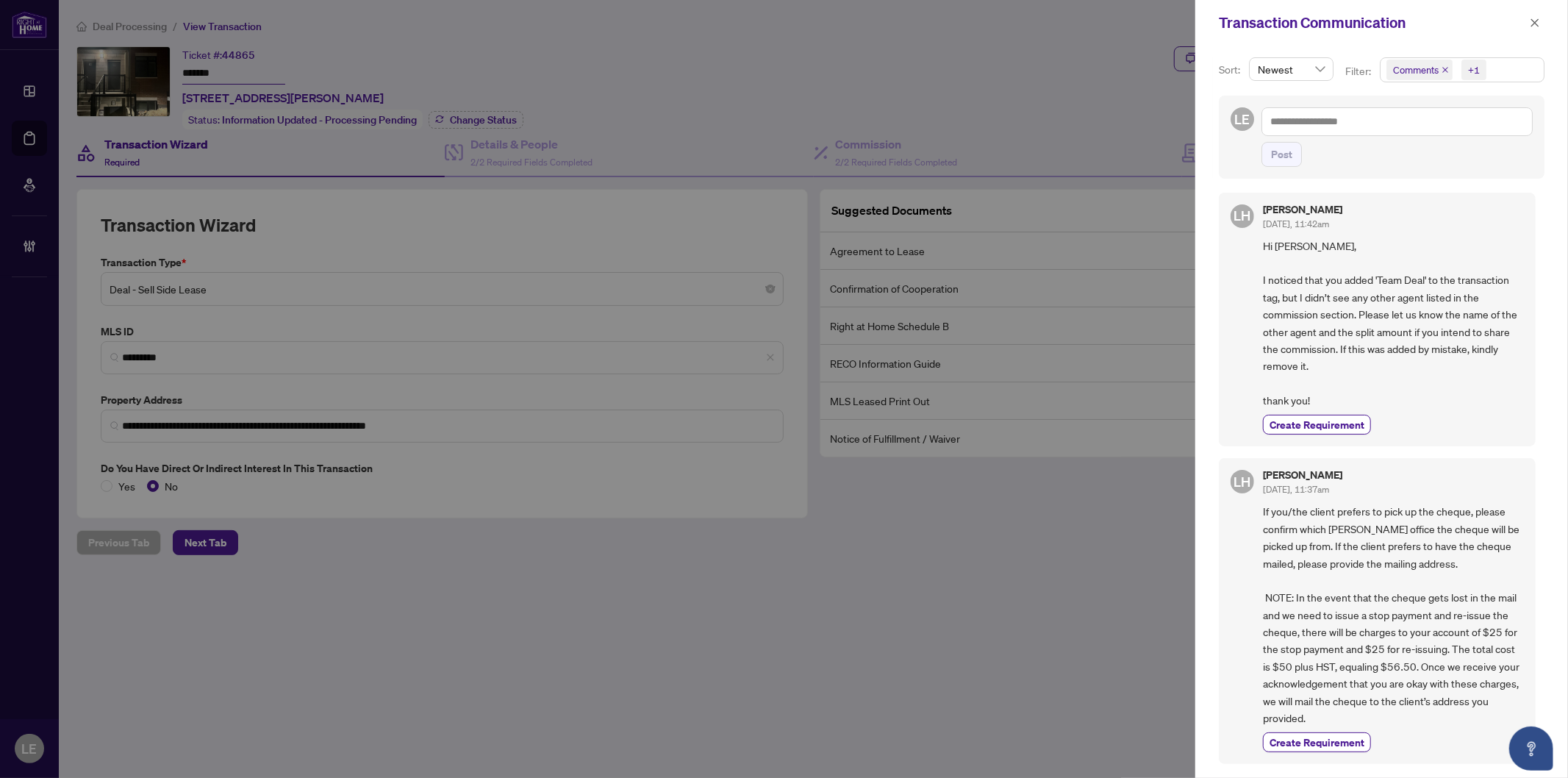
click at [993, 89] on div at bounding box center [784, 389] width 1568 height 778
drag, startPoint x: 1535, startPoint y: 18, endPoint x: 1109, endPoint y: 117, distance: 437.4
click at [1535, 19] on icon "close" at bounding box center [1535, 23] width 10 height 10
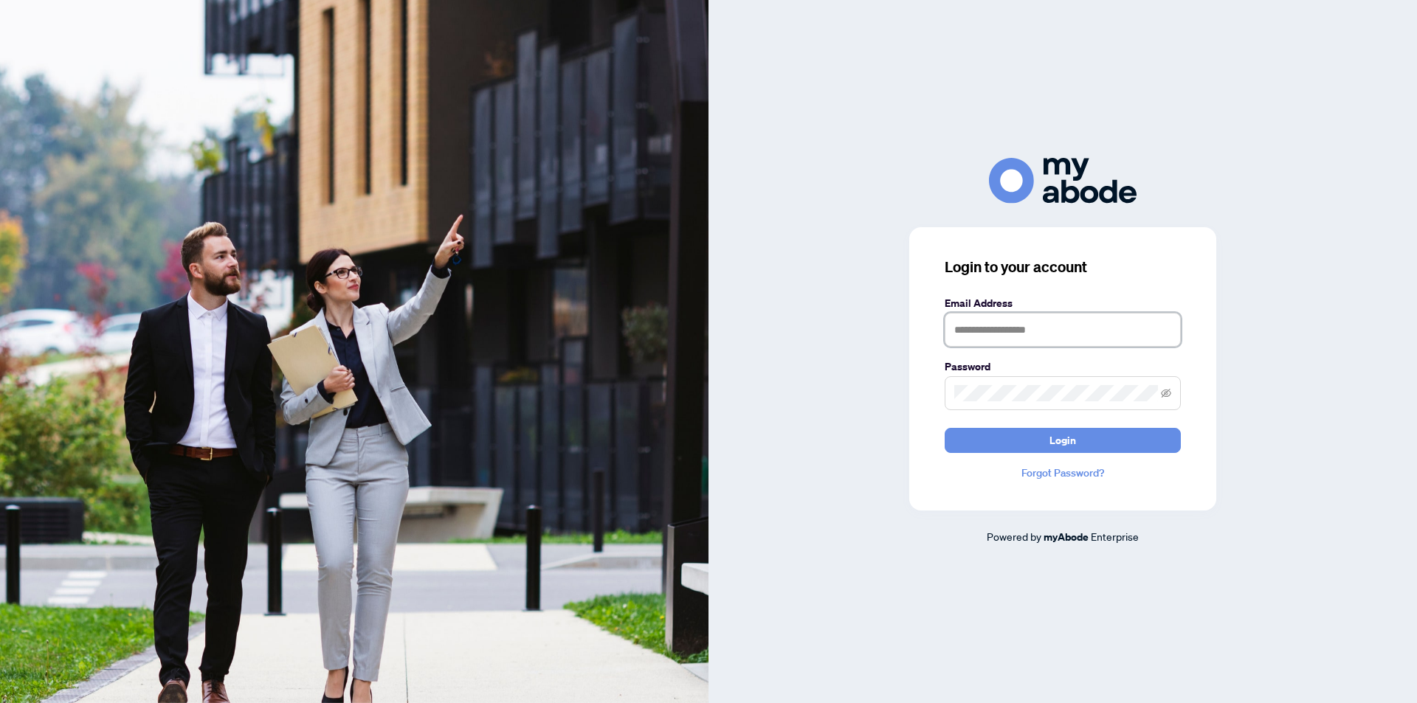
click at [1053, 342] on input "text" at bounding box center [1063, 330] width 236 height 34
type input "**********"
click at [1075, 441] on span "Login" at bounding box center [1063, 441] width 27 height 24
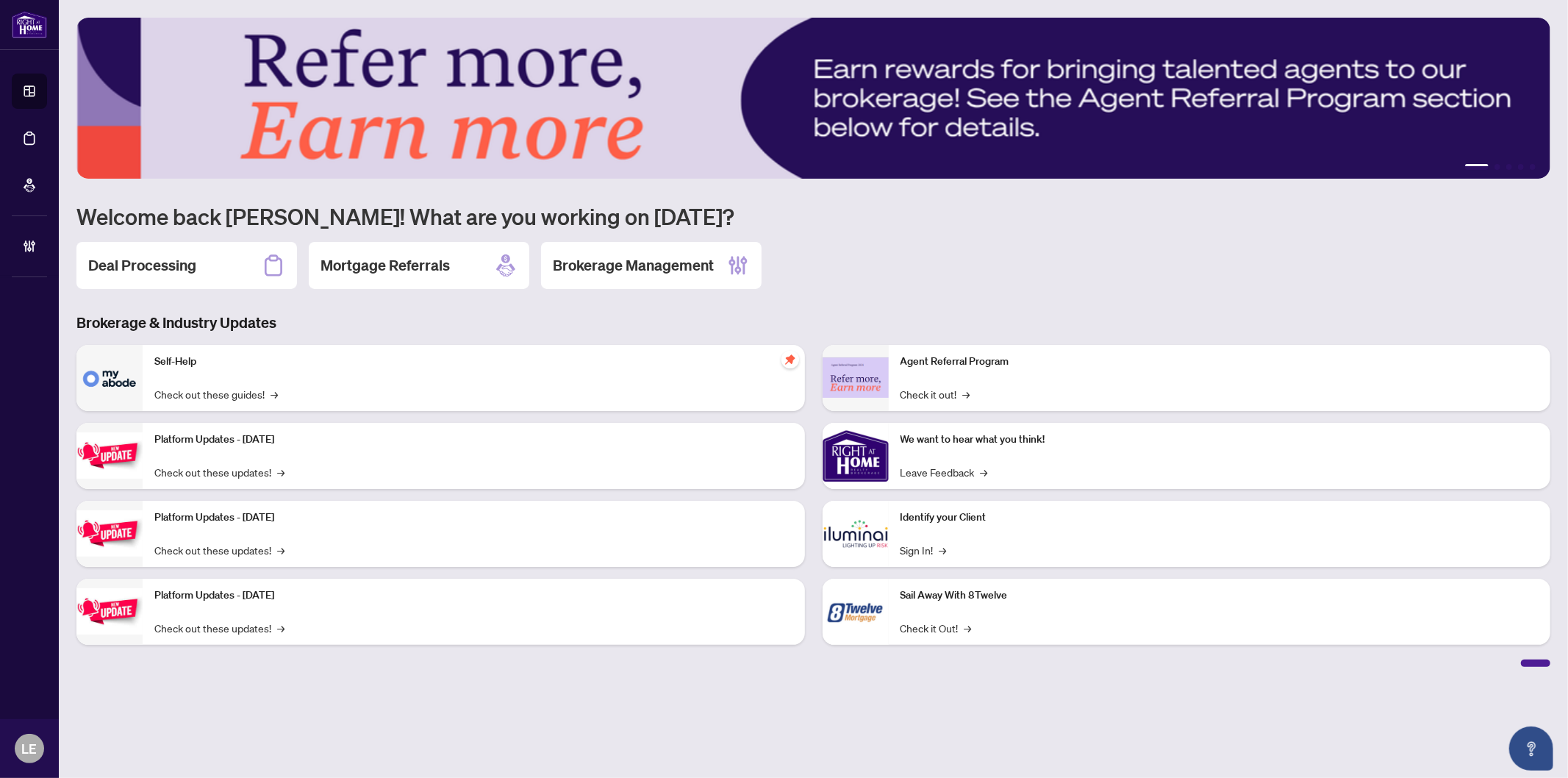
drag, startPoint x: 638, startPoint y: 262, endPoint x: 620, endPoint y: 269, distance: 19.3
click at [637, 265] on h2 "Brokerage Management" at bounding box center [634, 265] width 161 height 21
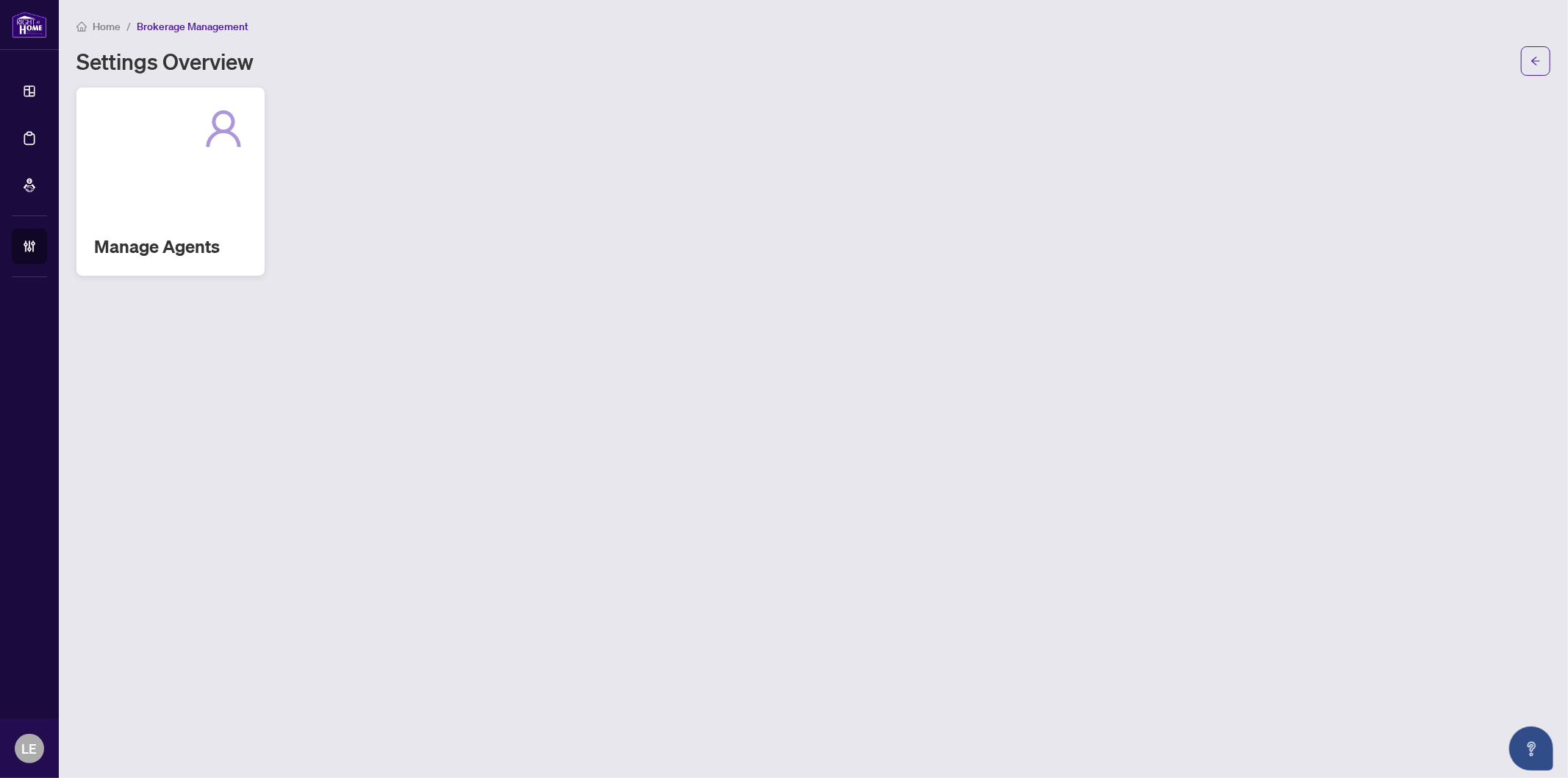
click at [135, 171] on div "Manage Agents" at bounding box center [170, 181] width 188 height 188
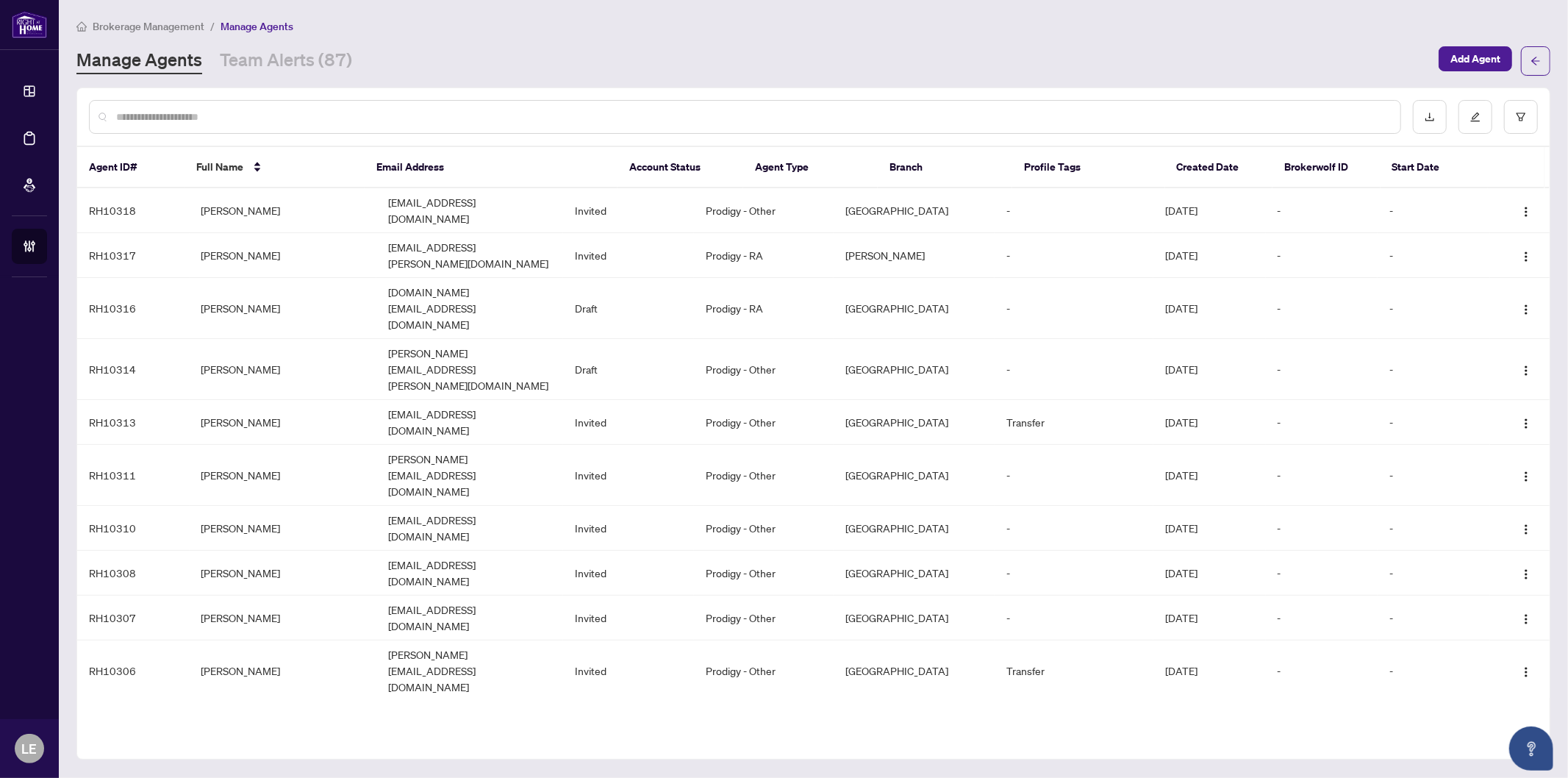
click at [197, 106] on div at bounding box center [745, 117] width 1313 height 34
click at [185, 109] on input "text" at bounding box center [753, 117] width 1273 height 16
click at [277, 55] on link "Team Alerts (87)" at bounding box center [286, 61] width 132 height 27
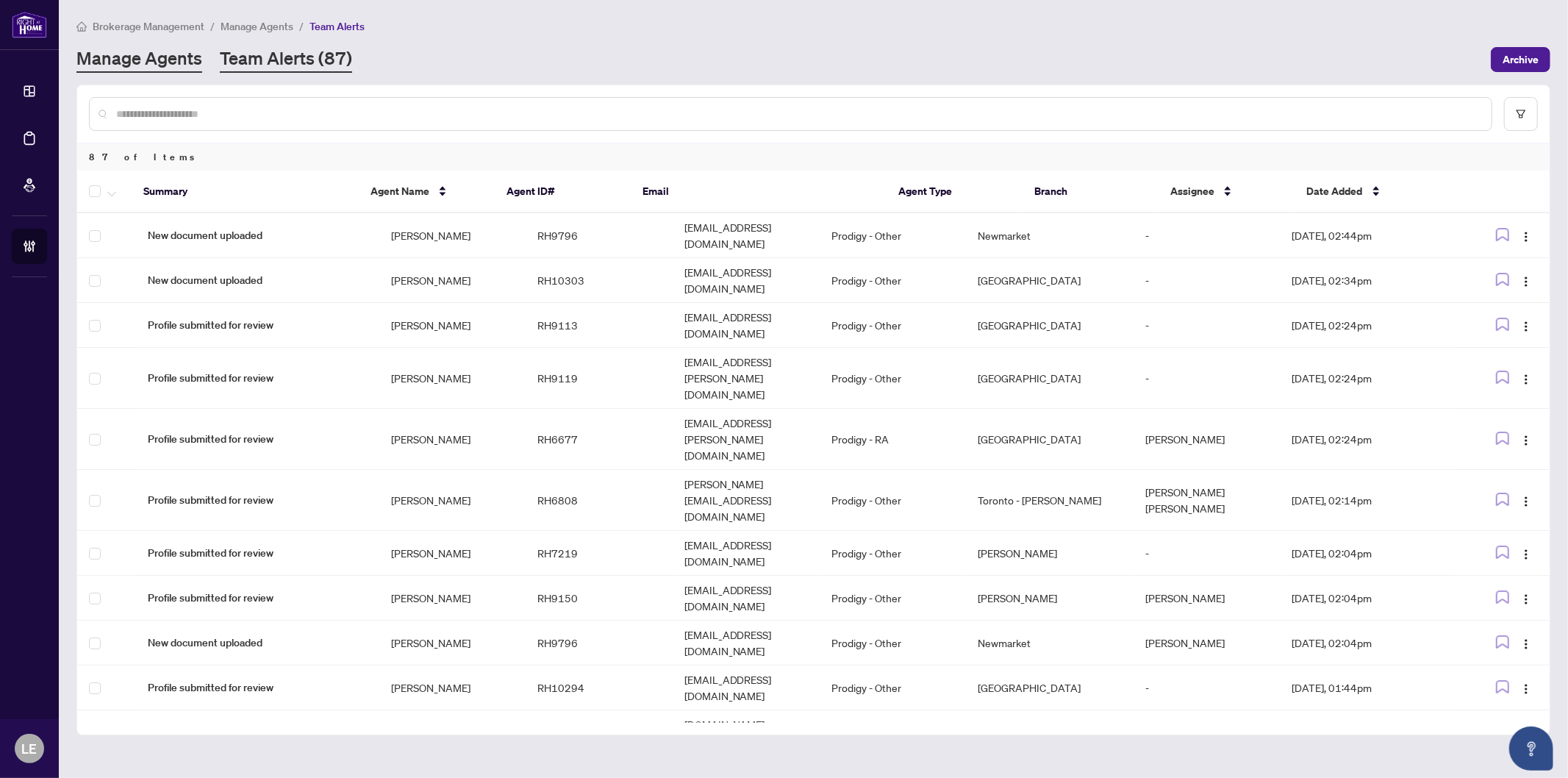
click at [125, 49] on link "Manage Agents" at bounding box center [139, 60] width 126 height 27
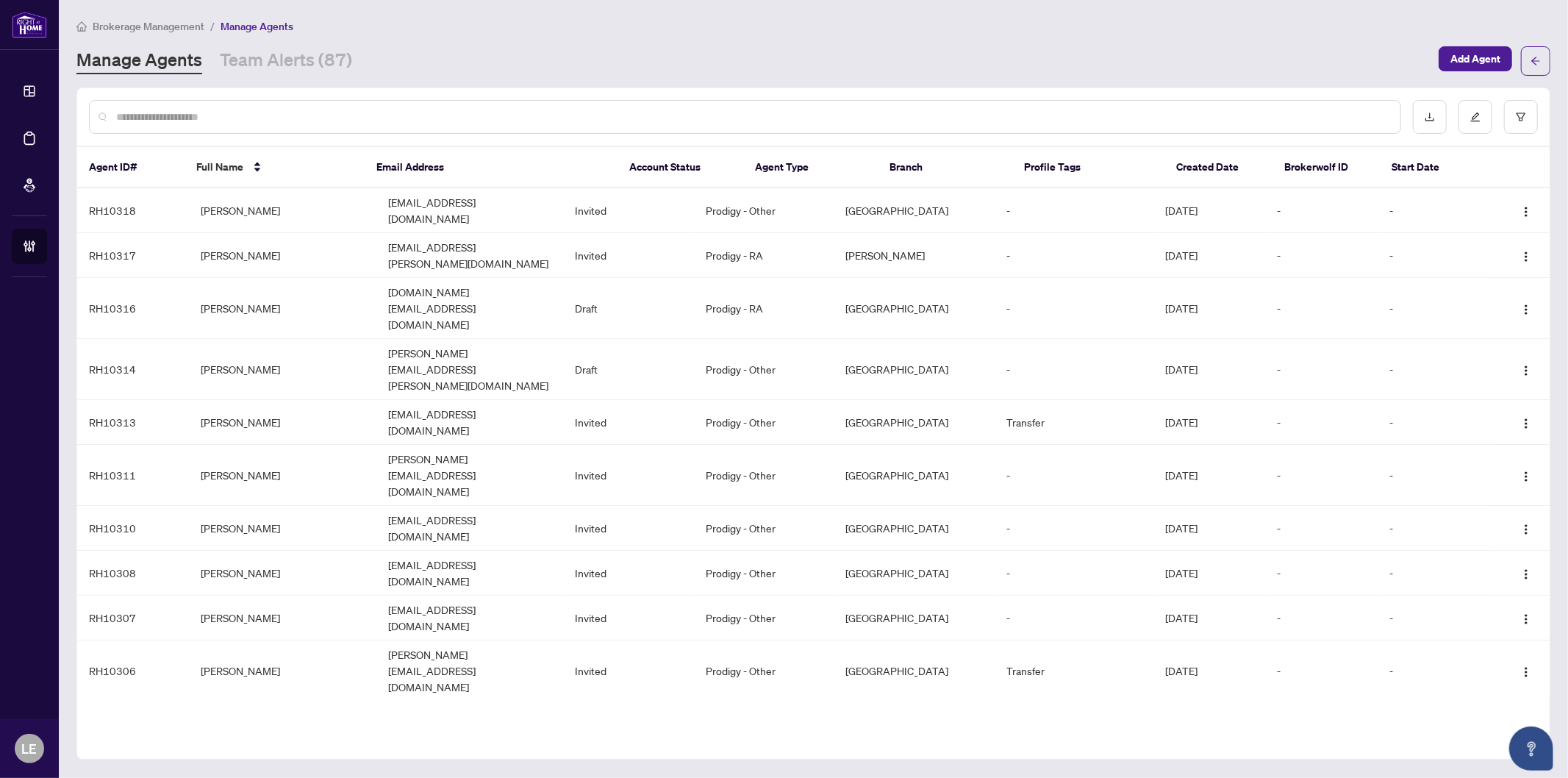
click at [149, 109] on input "text" at bounding box center [753, 117] width 1273 height 16
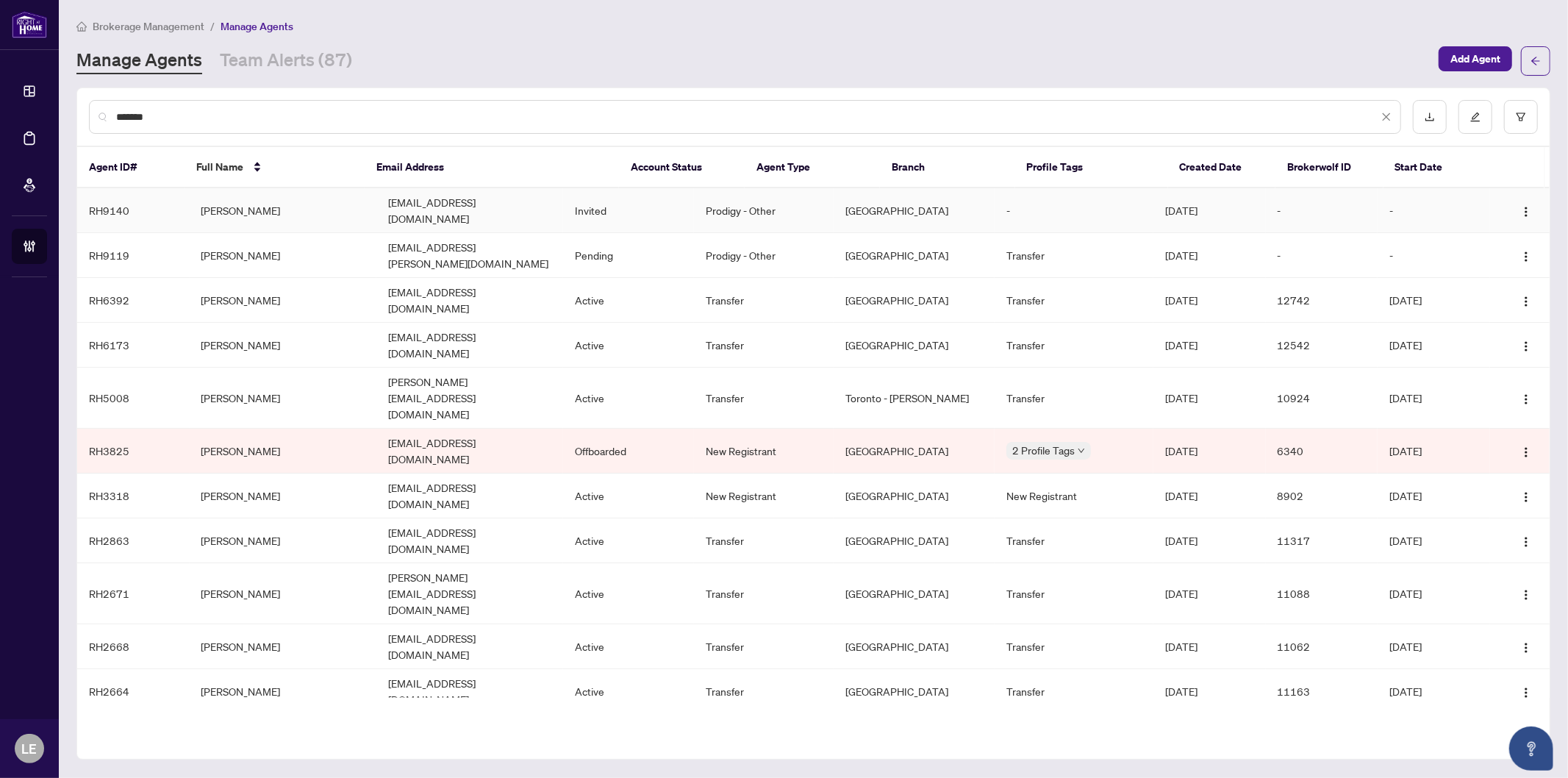
type input "*******"
click at [239, 215] on td "[PERSON_NAME]" at bounding box center [282, 210] width 186 height 45
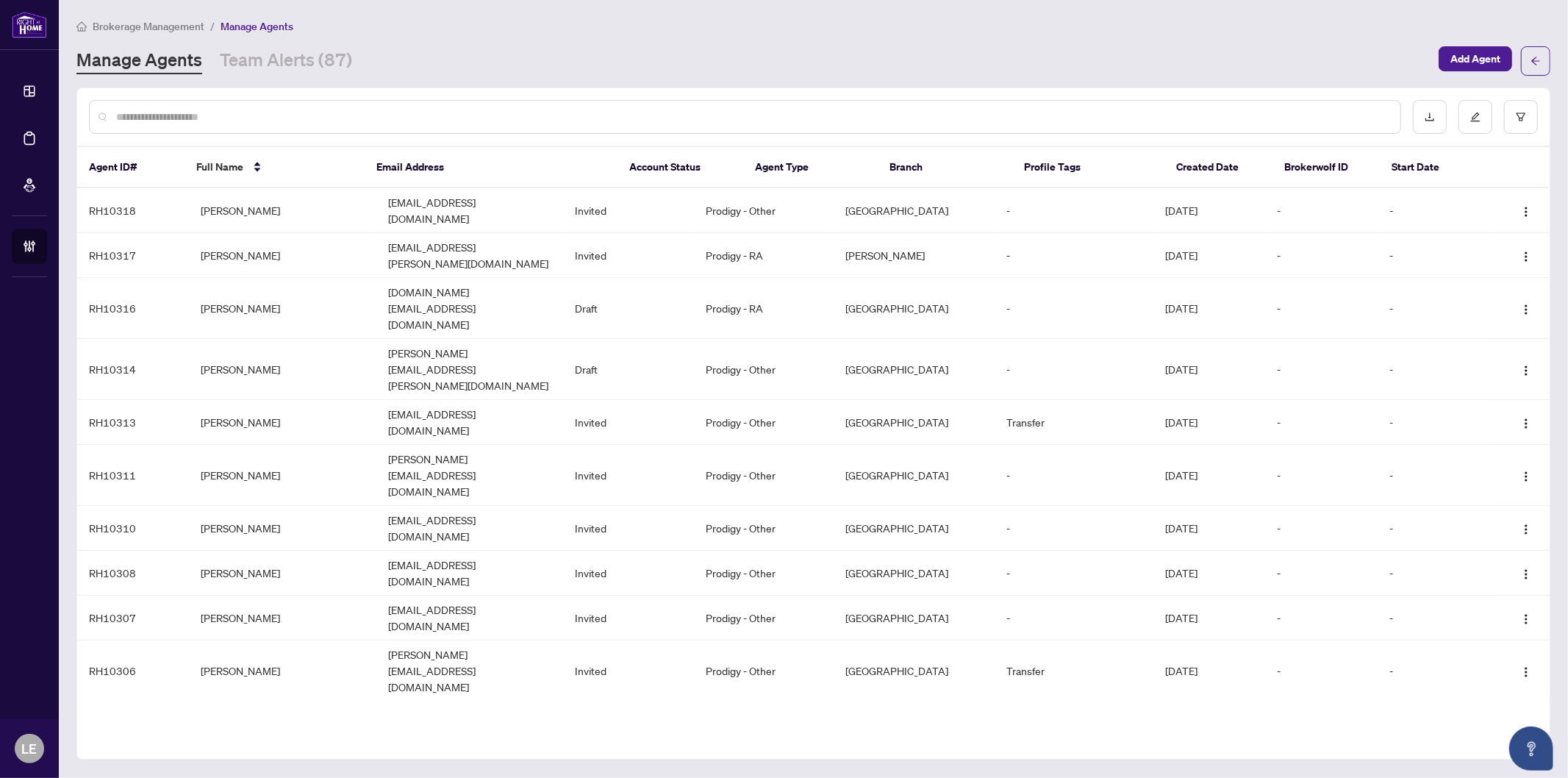
click at [133, 112] on input "text" at bounding box center [753, 117] width 1273 height 16
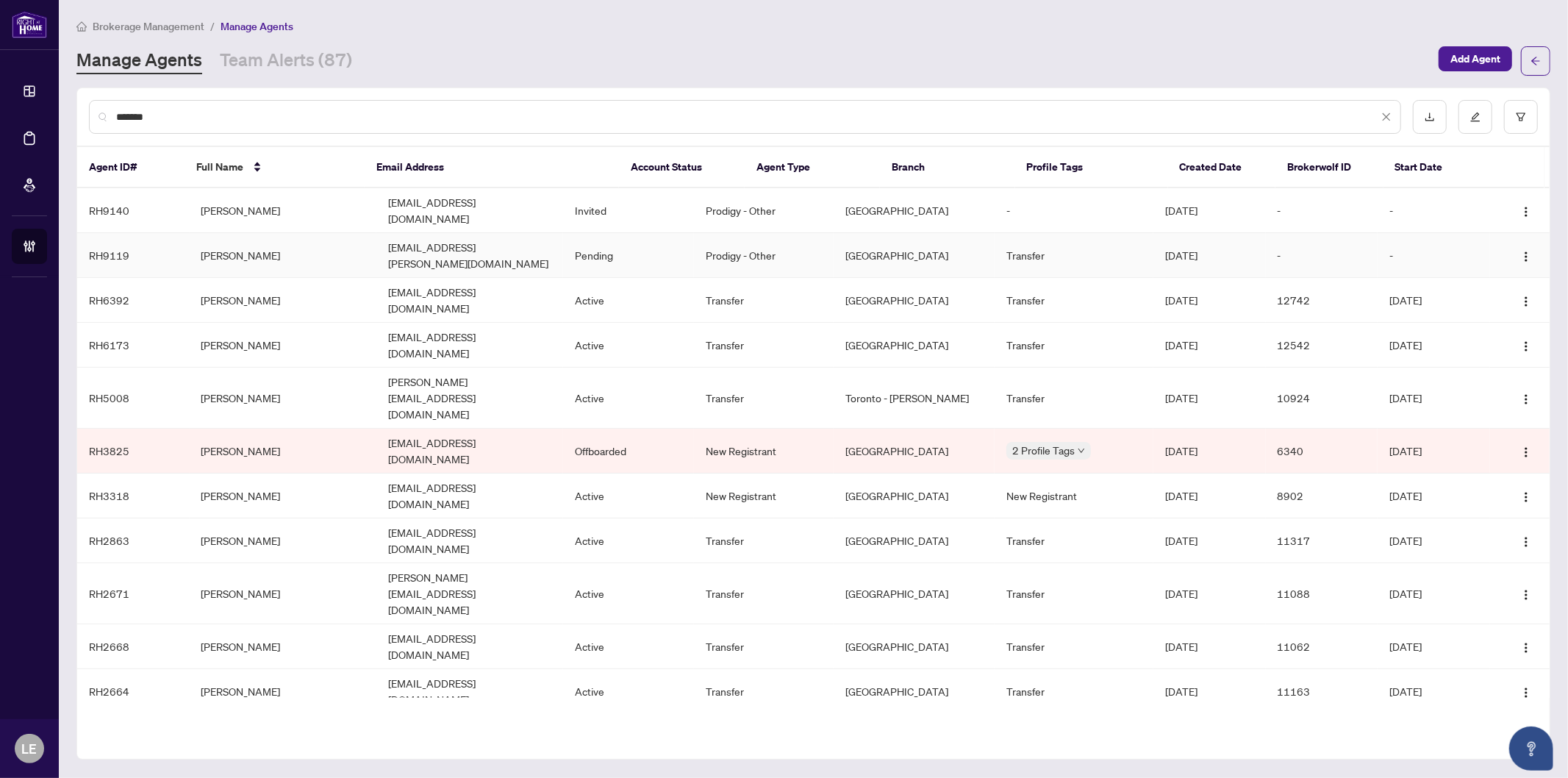
type input "*******"
click at [276, 240] on td "[PERSON_NAME]" at bounding box center [282, 255] width 186 height 45
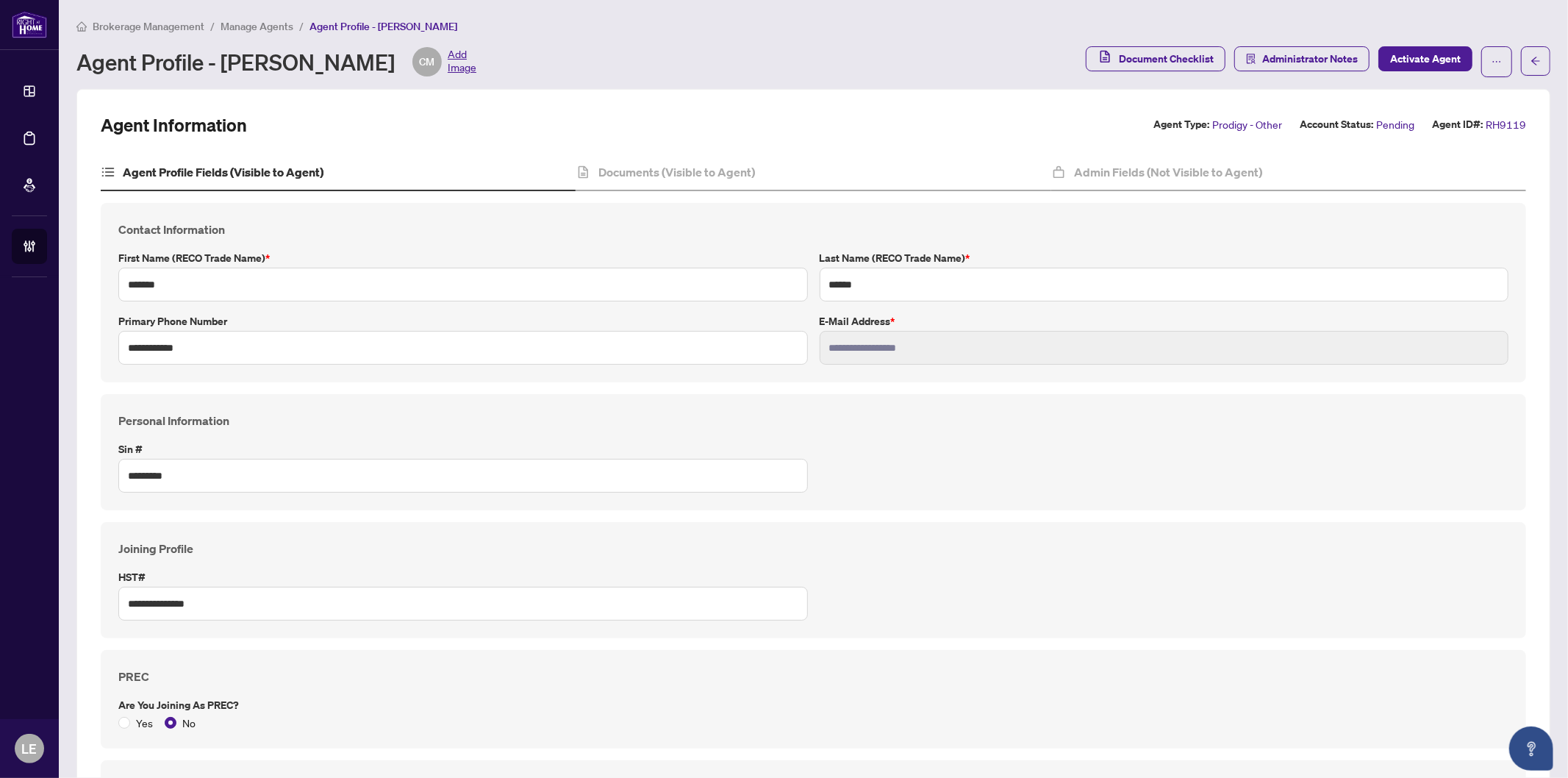
type input "****"
type input "**********"
click at [707, 178] on h4 "Documents (Visible to Agent)" at bounding box center [677, 172] width 156 height 18
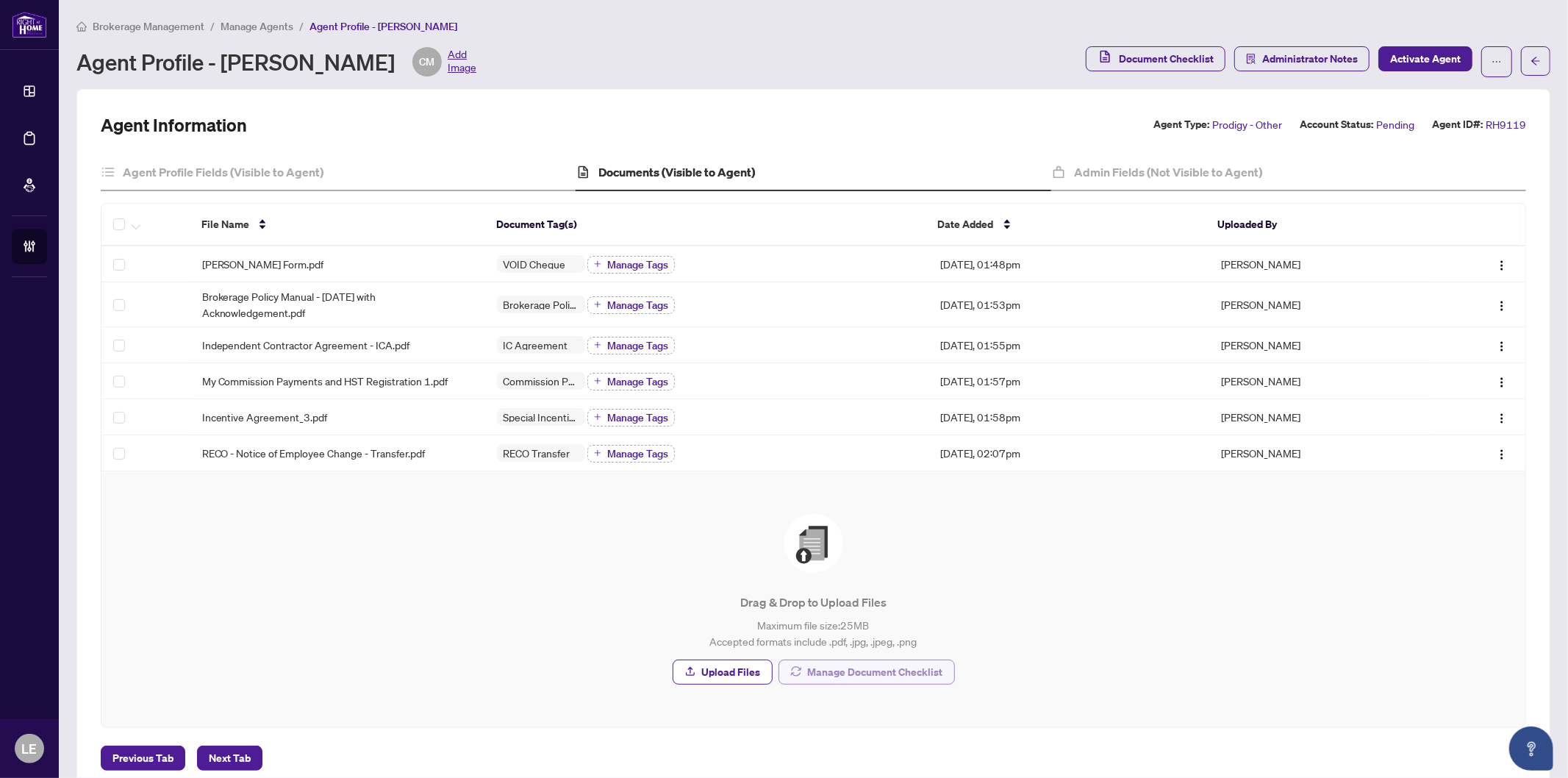
click at [871, 670] on span "Manage Document Checklist" at bounding box center [876, 672] width 135 height 24
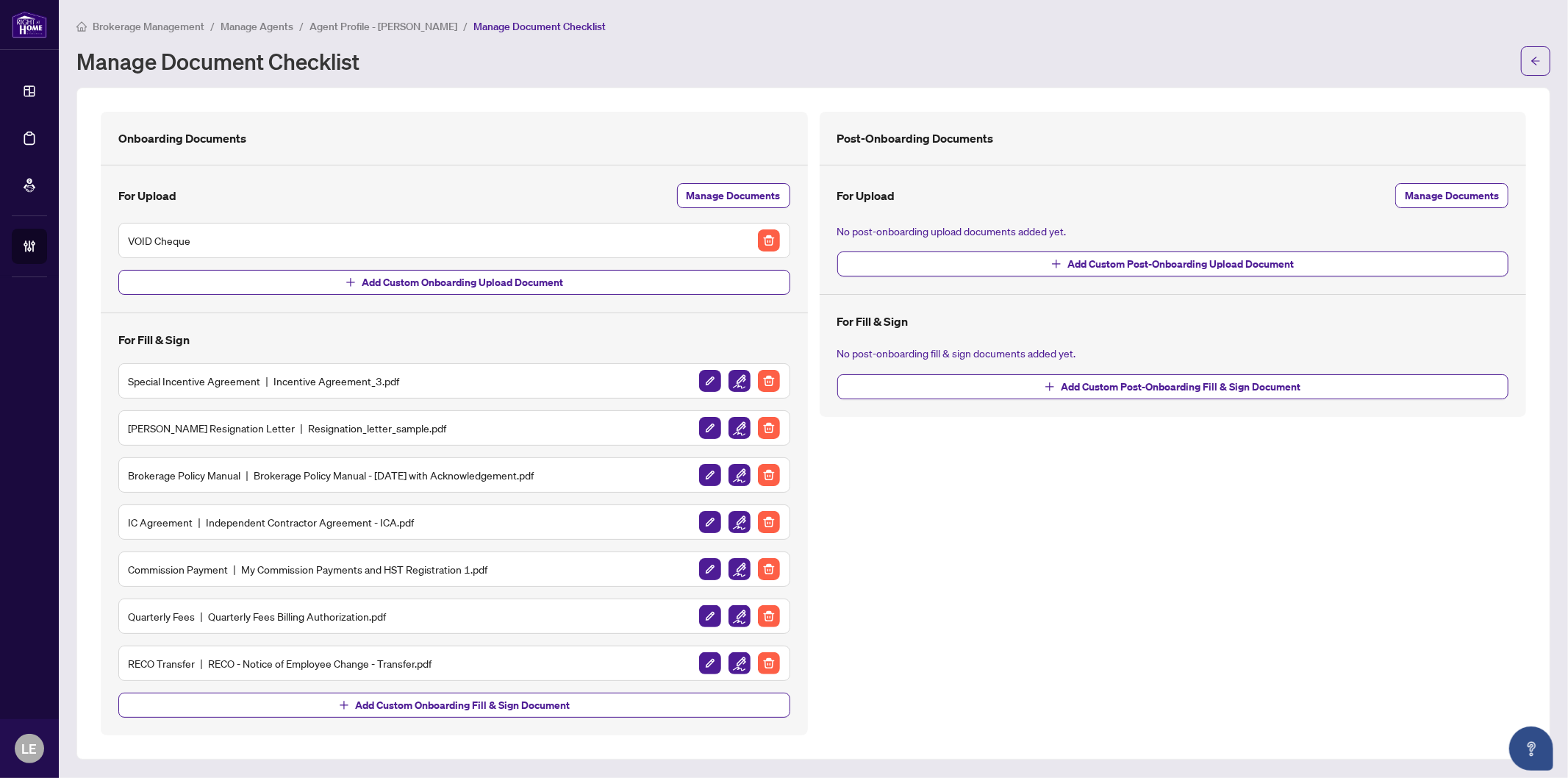
click at [567, 423] on div "[PERSON_NAME] Resignation Letter Resignation_letter_sample.pdf" at bounding box center [453, 428] width 653 height 24
